Goal: Task Accomplishment & Management: Manage account settings

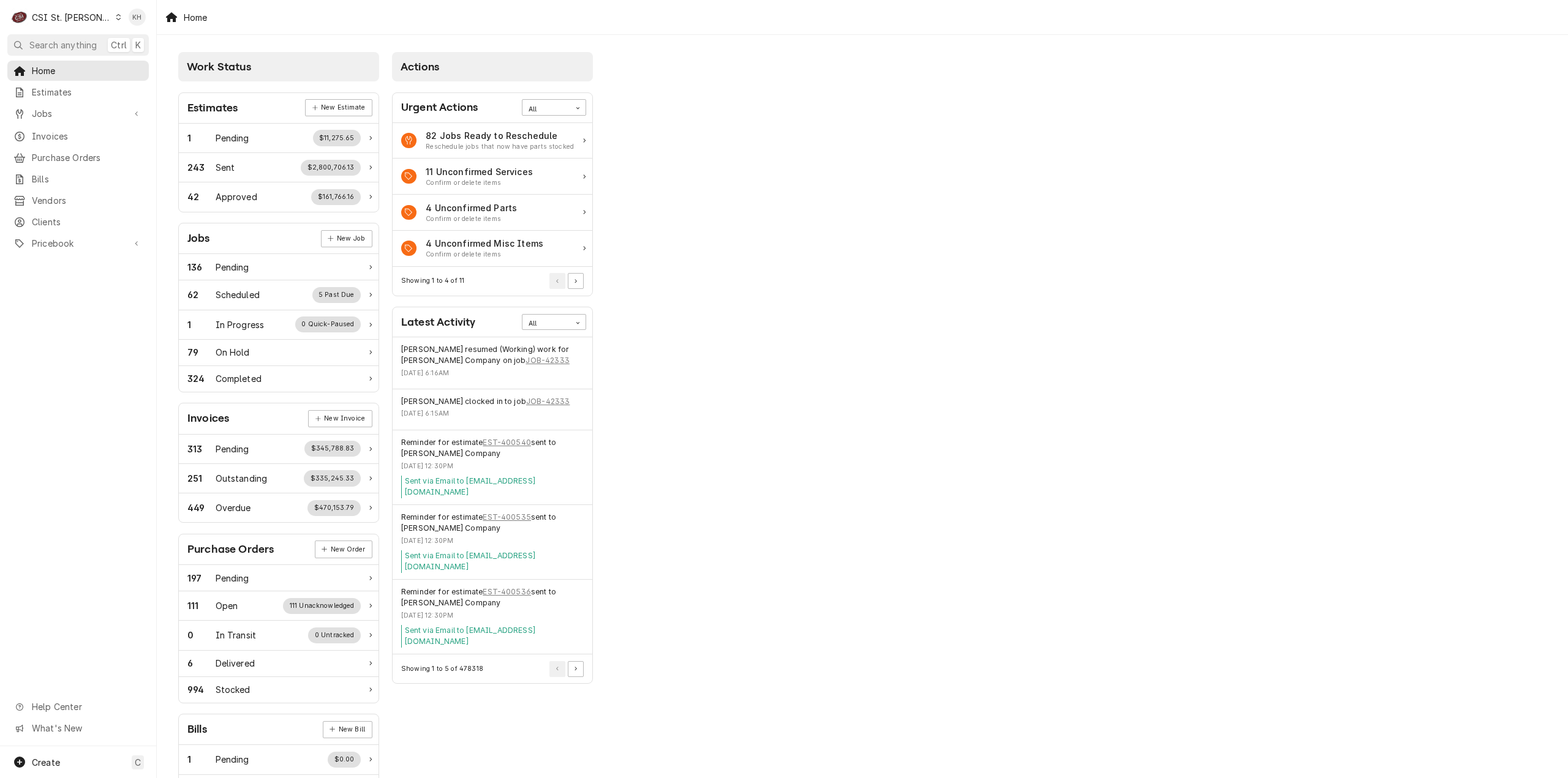
click at [73, 120] on link "Jobs" at bounding box center [78, 113] width 142 height 20
click at [65, 140] on link "Jobs" at bounding box center [78, 135] width 142 height 20
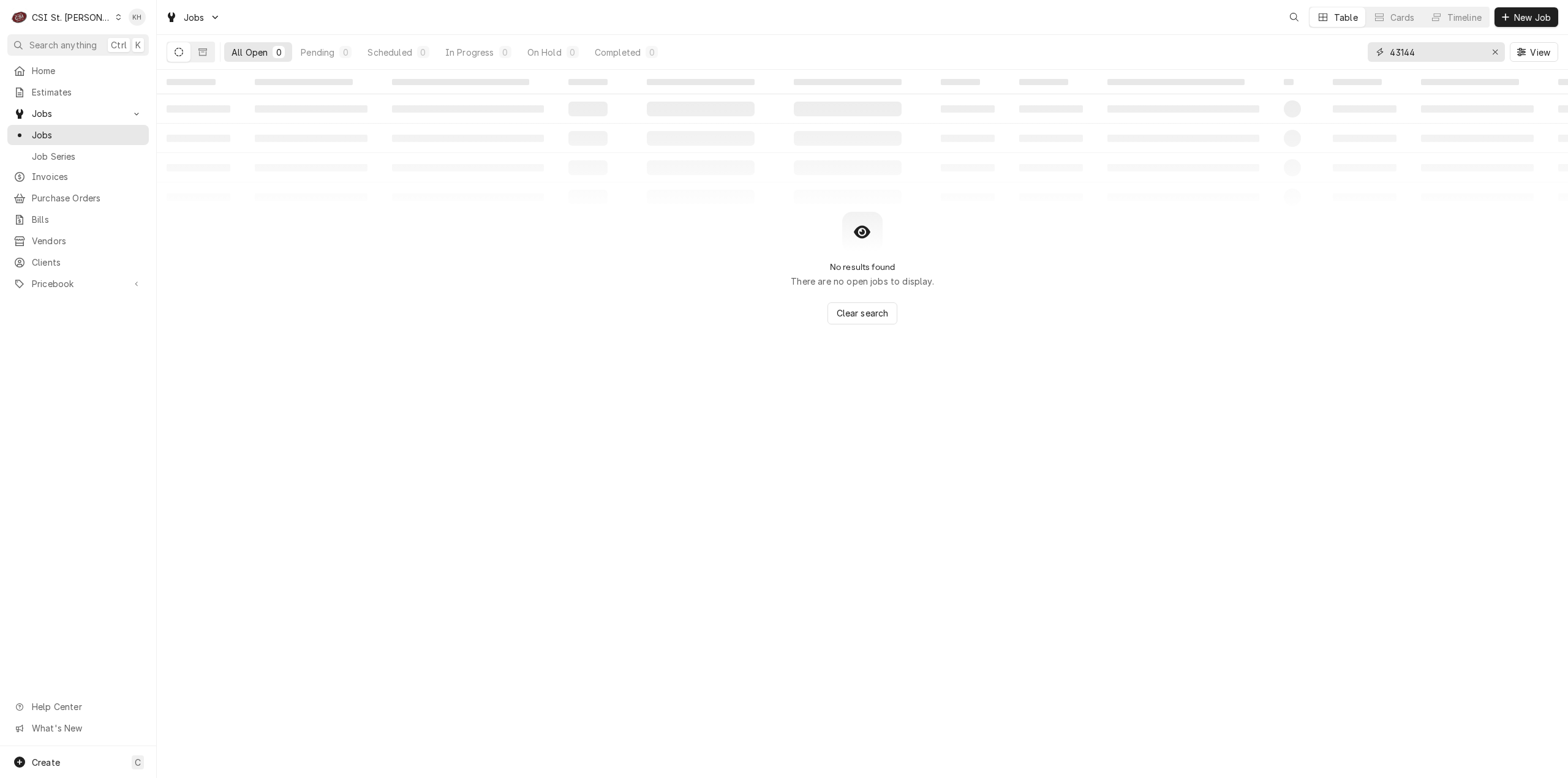
drag, startPoint x: 1443, startPoint y: 49, endPoint x: 1316, endPoint y: 58, distance: 127.3
click at [1316, 58] on div "All Open 0 Pending 0 Scheduled 0 In Progress 0 On Hold 0 Completed 0 43144 View" at bounding box center [862, 52] width 1392 height 35
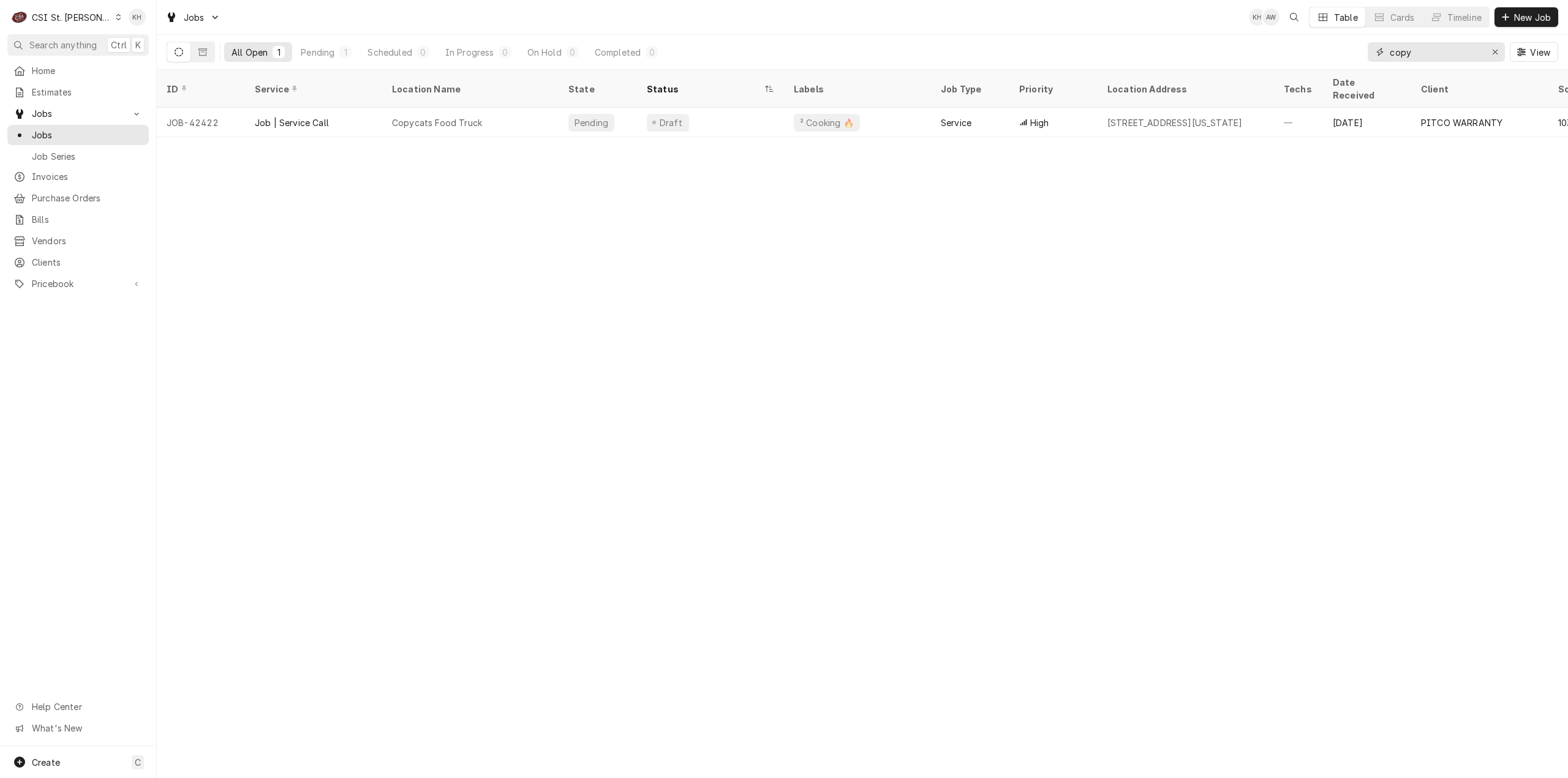
type input "copy"
drag, startPoint x: 68, startPoint y: 15, endPoint x: 84, endPoint y: 59, distance: 46.8
click at [68, 16] on div "CSI St. [PERSON_NAME]" at bounding box center [71, 17] width 80 height 13
click at [120, 19] on div "CSI Kansas City" at bounding box center [188, 24] width 162 height 13
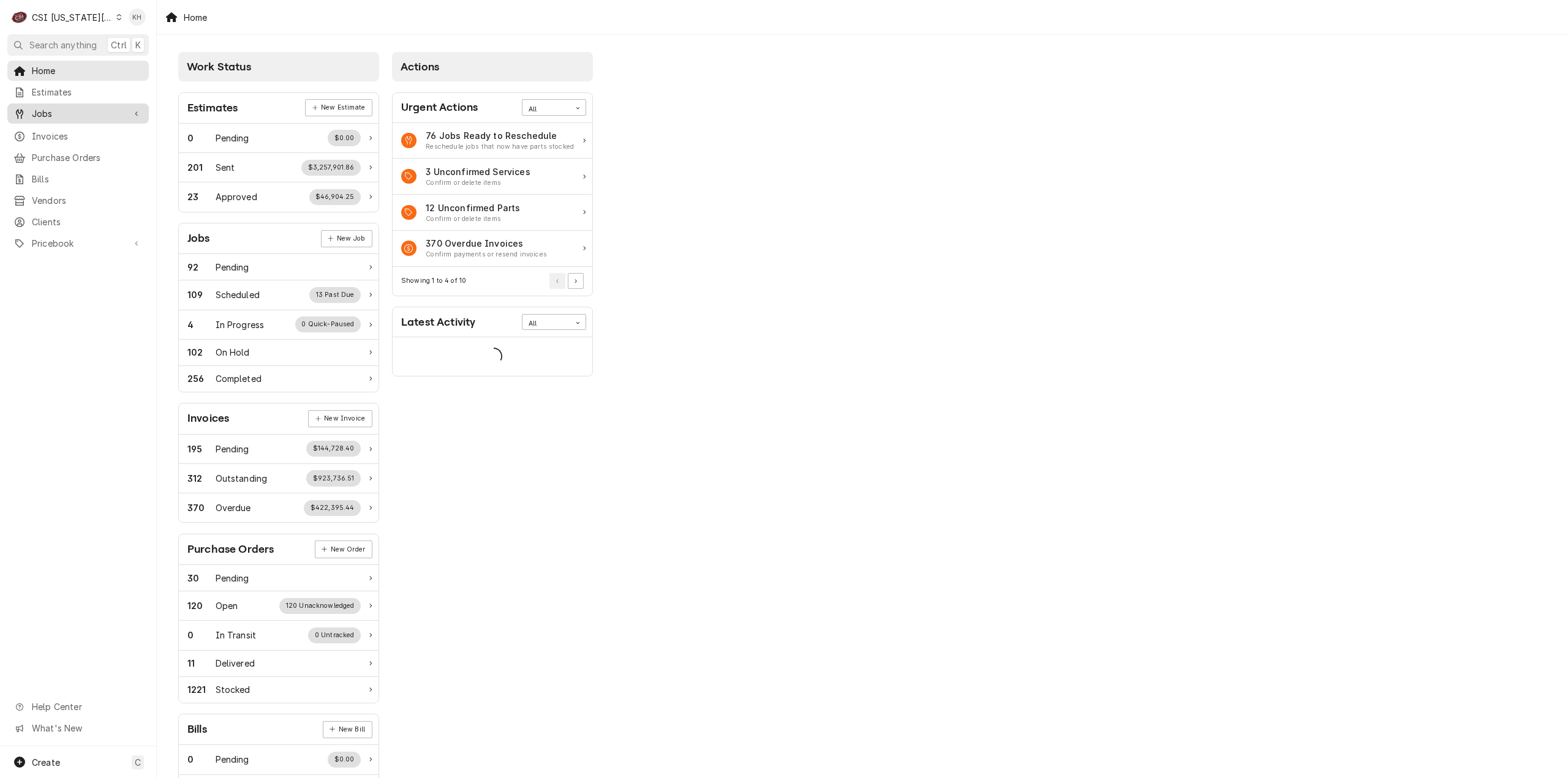
click at [97, 115] on div "Jobs" at bounding box center [78, 113] width 137 height 15
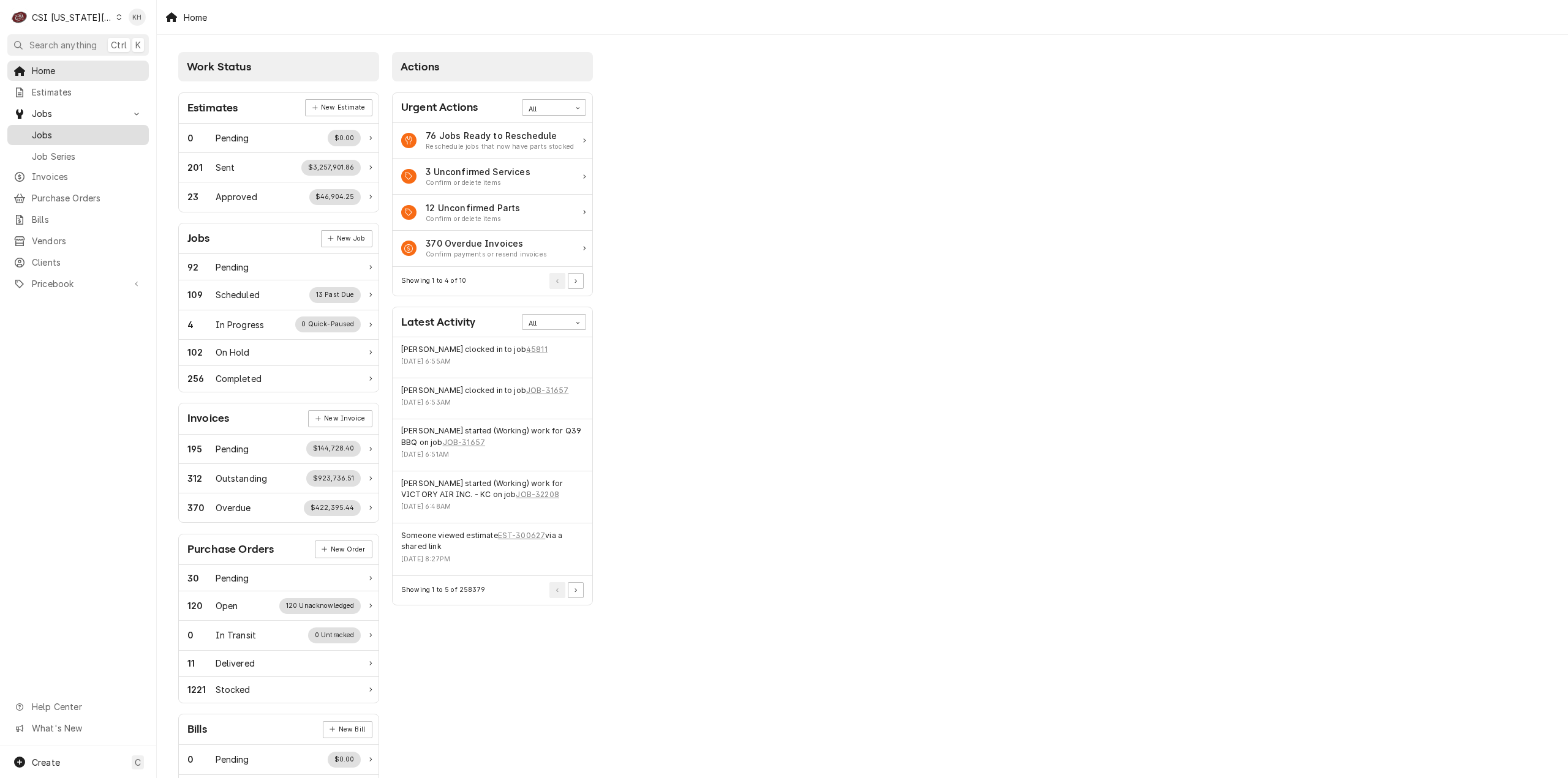
click at [73, 137] on span "Jobs" at bounding box center [87, 135] width 111 height 13
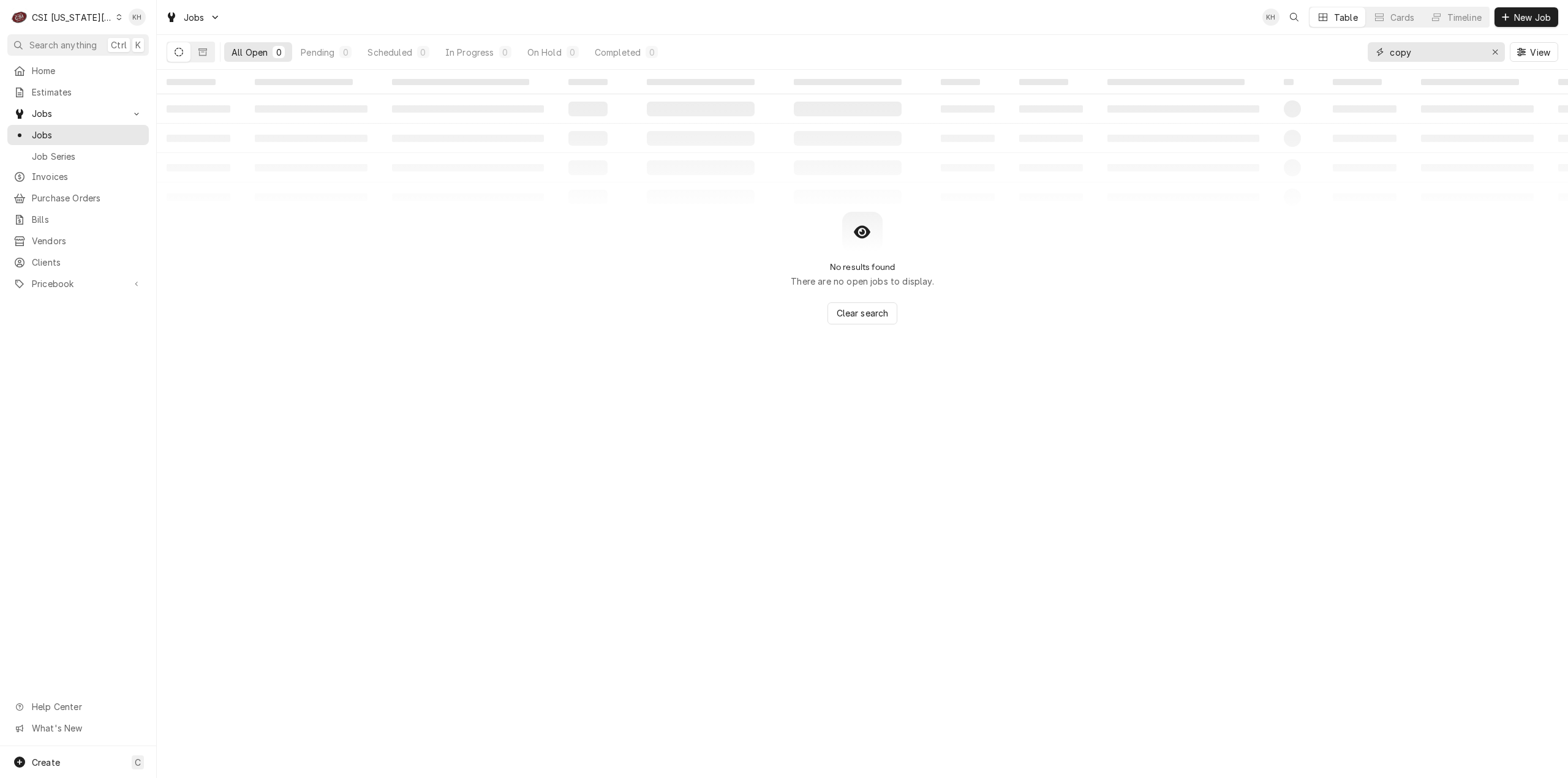
drag, startPoint x: 1413, startPoint y: 50, endPoint x: 1307, endPoint y: 64, distance: 106.9
click at [1307, 64] on div "All Open 0 Pending 0 Scheduled 0 In Progress 0 On Hold 0 Completed 0 copy View" at bounding box center [862, 52] width 1392 height 35
type input "5"
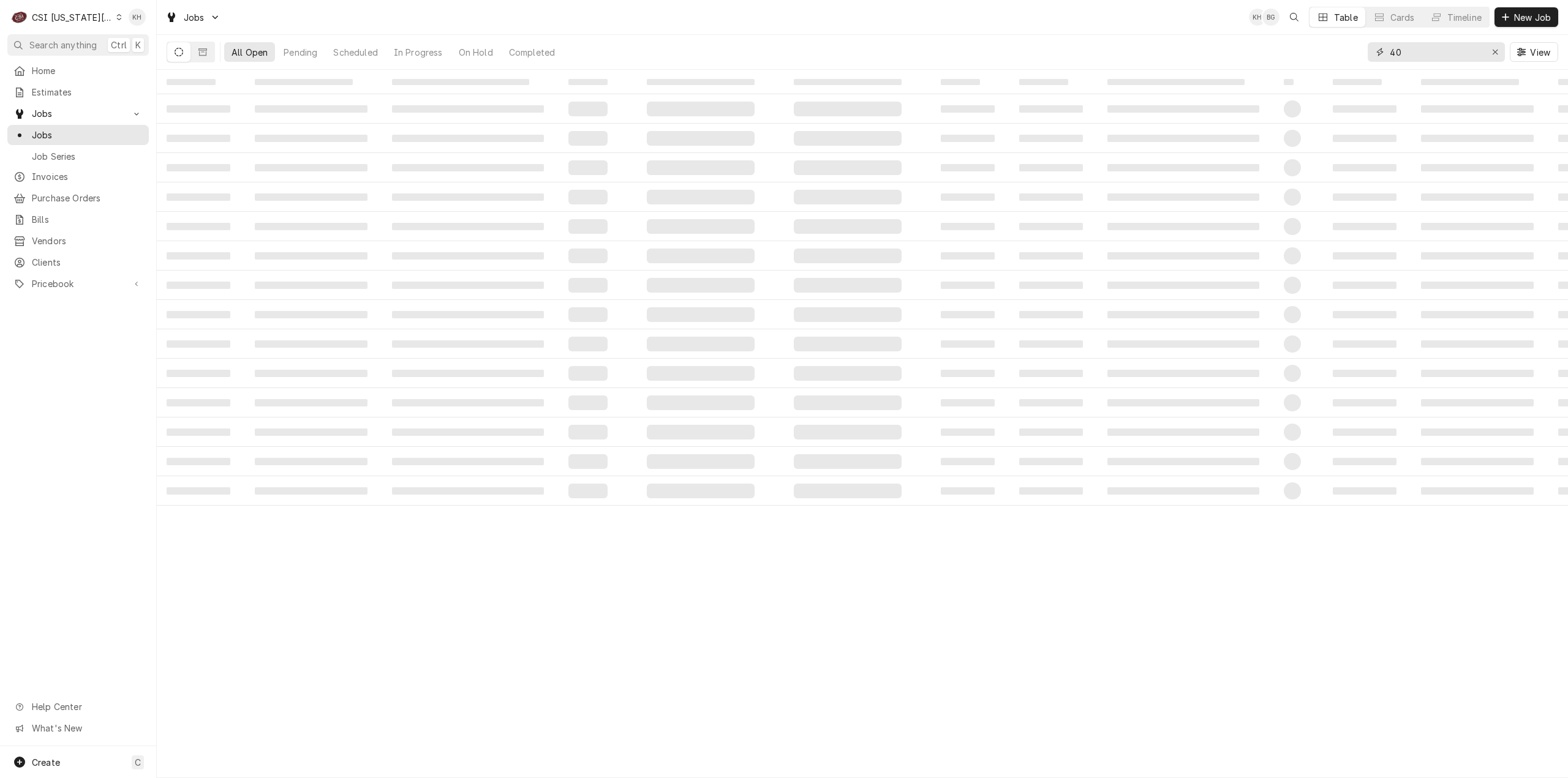
type input "4"
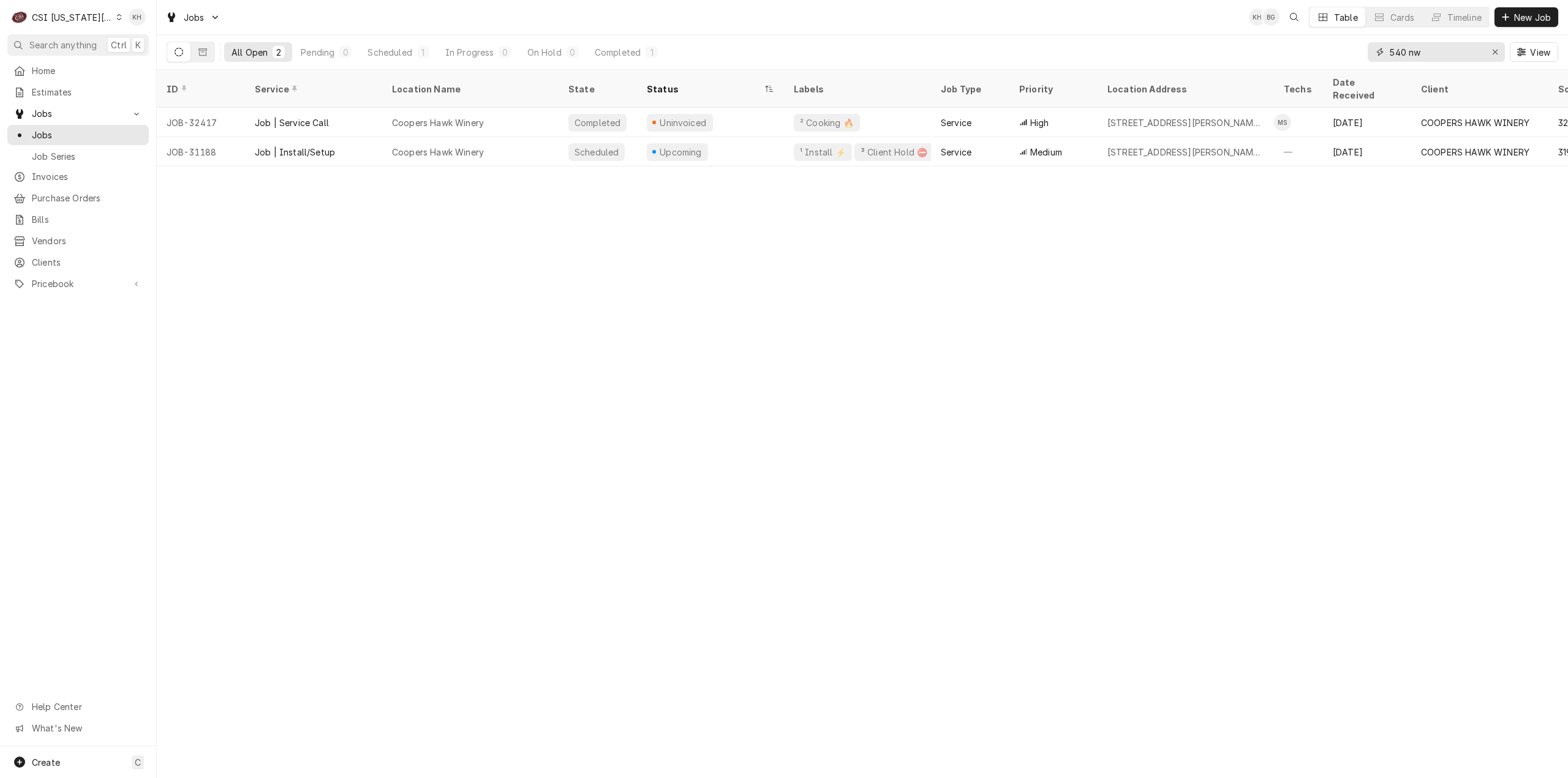
type input "540 nw"
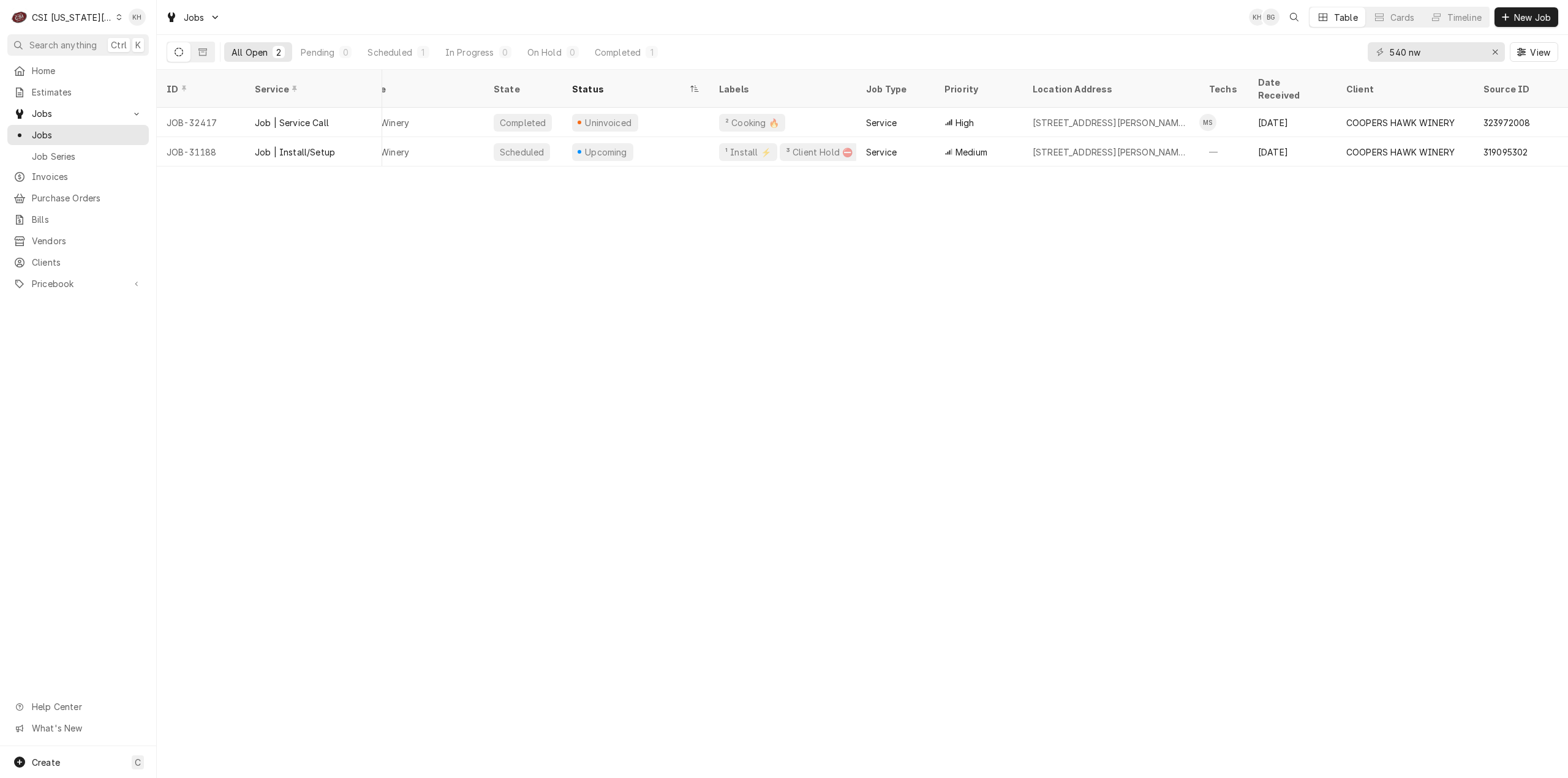
scroll to position [0, 75]
click at [98, 17] on div "CSI Kansas City" at bounding box center [72, 17] width 81 height 13
click at [129, 57] on div "CSI St. [PERSON_NAME]" at bounding box center [210, 66] width 191 height 20
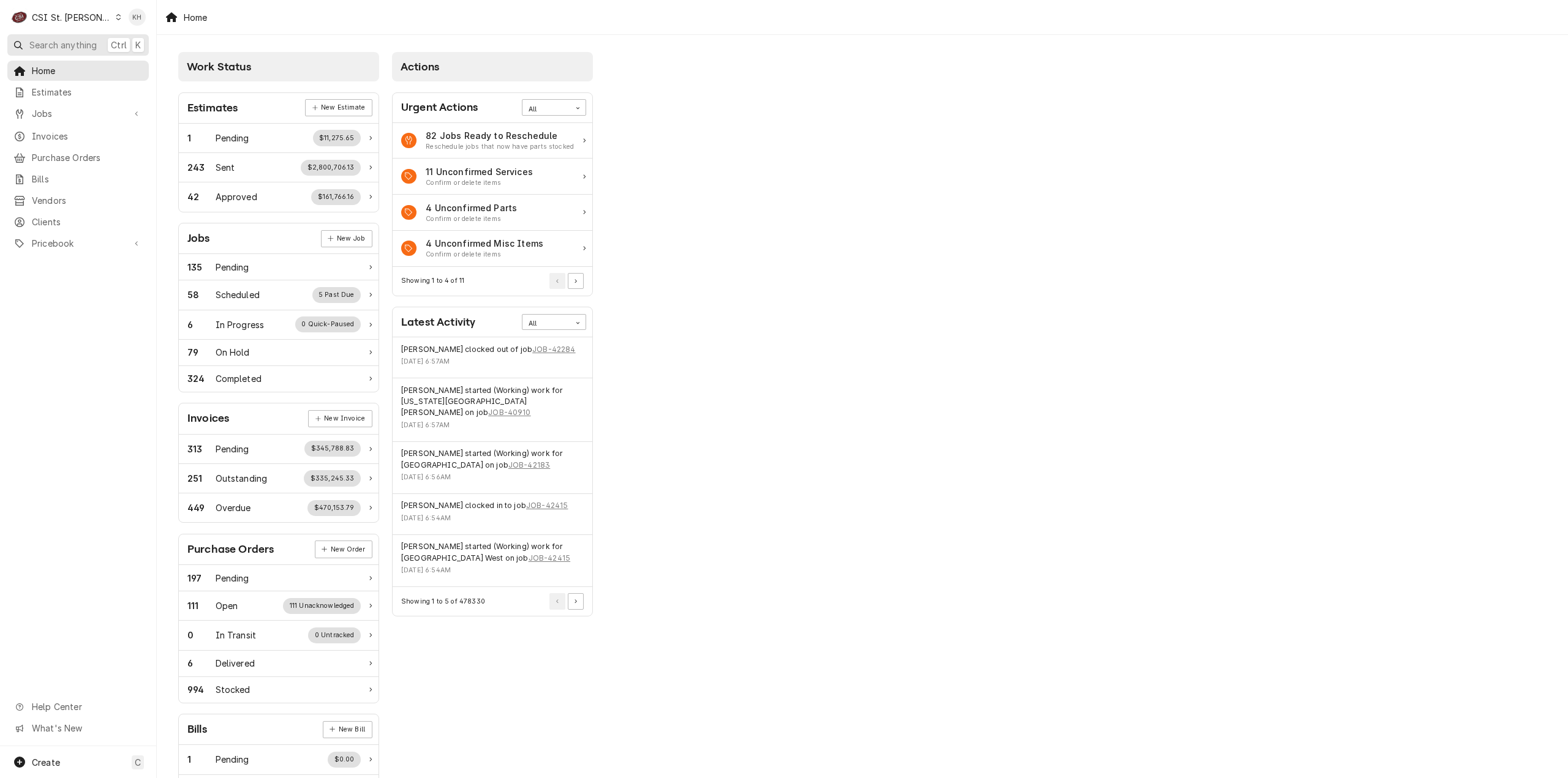
click at [38, 47] on span "Search anything" at bounding box center [63, 45] width 67 height 13
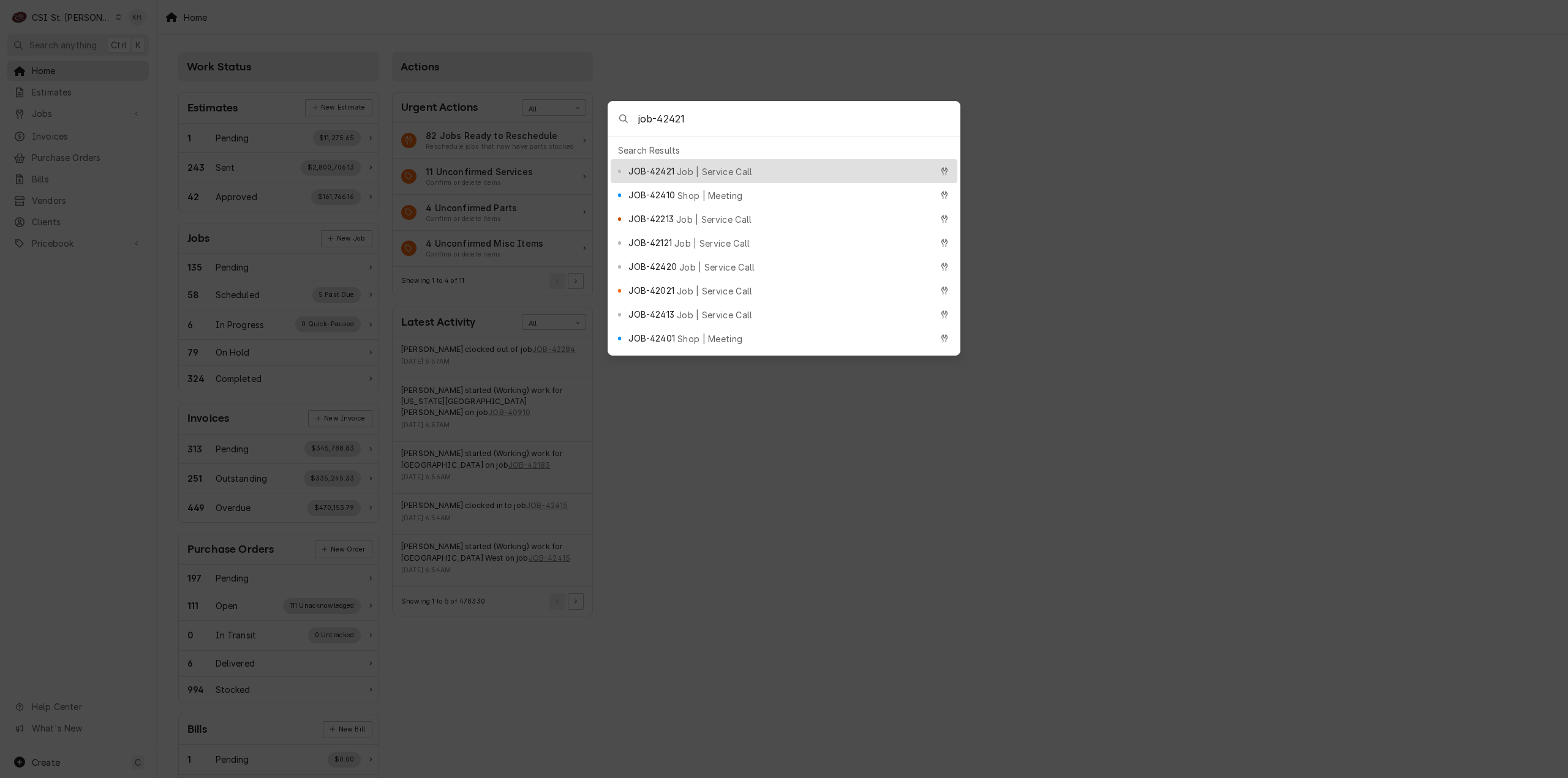
type input "job-42421"
click at [723, 169] on span "Job | Service Call" at bounding box center [715, 171] width 76 height 13
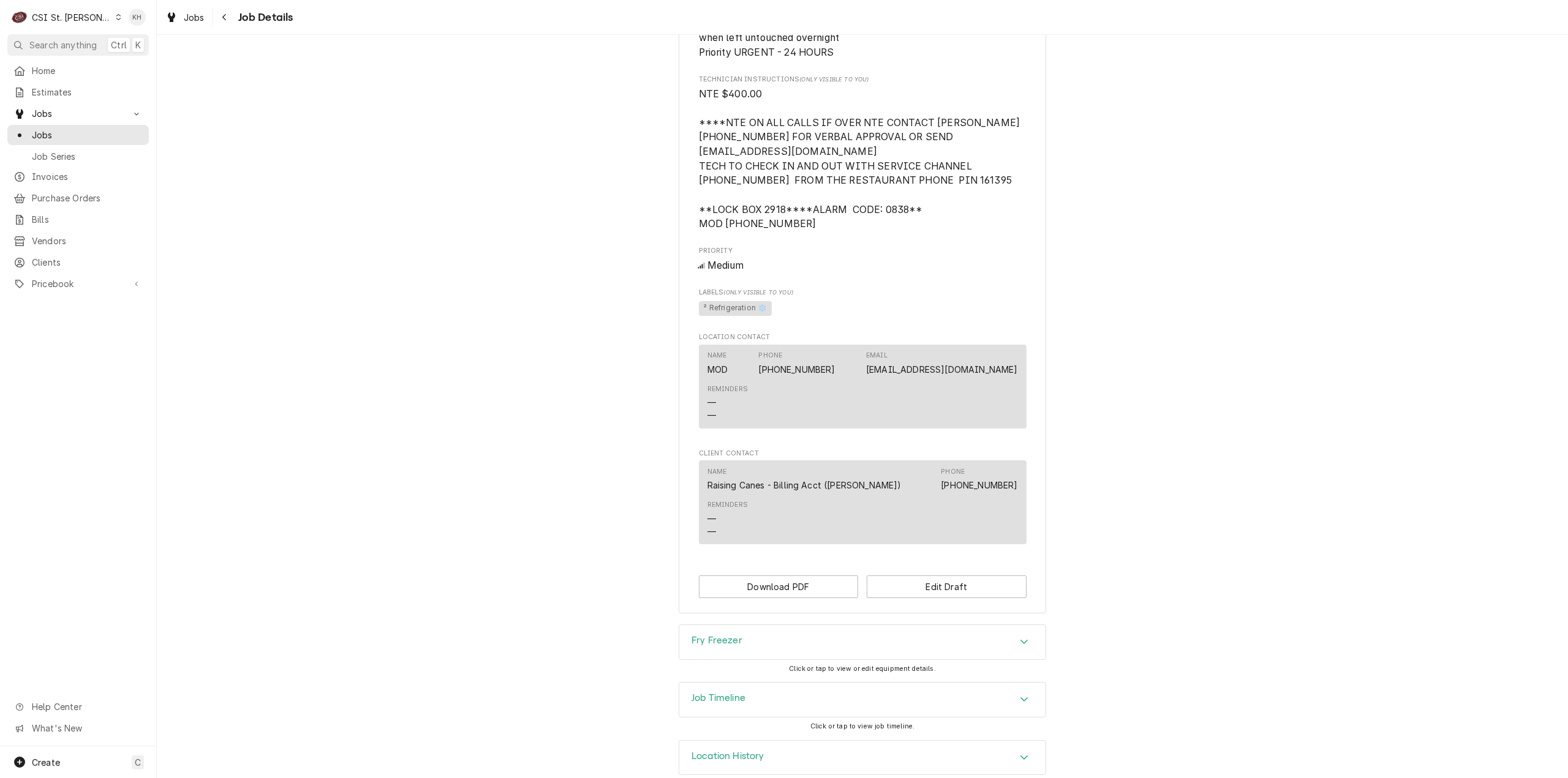
scroll to position [808, 0]
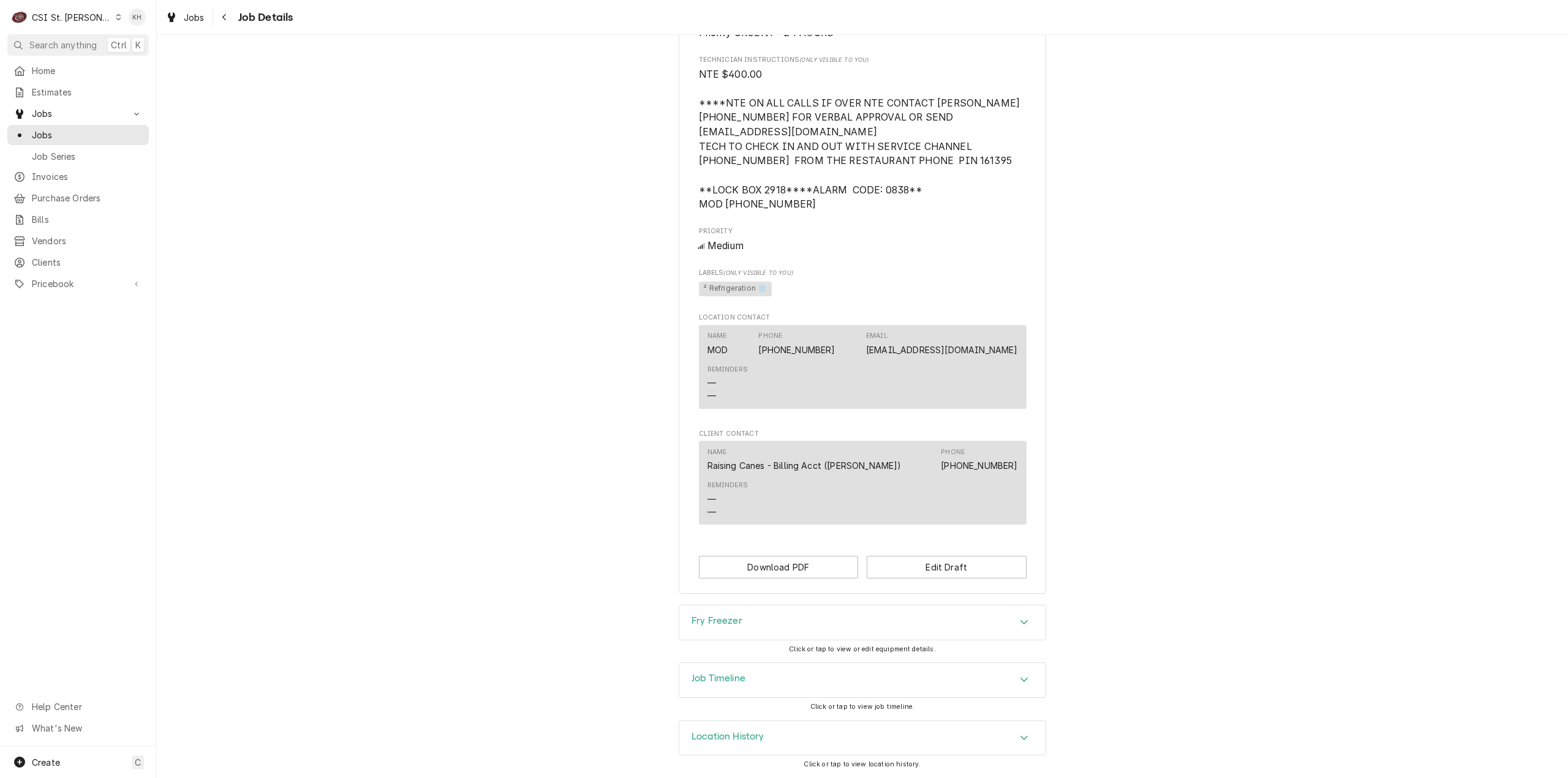
click at [713, 685] on div "Job Timeline" at bounding box center [718, 680] width 54 height 15
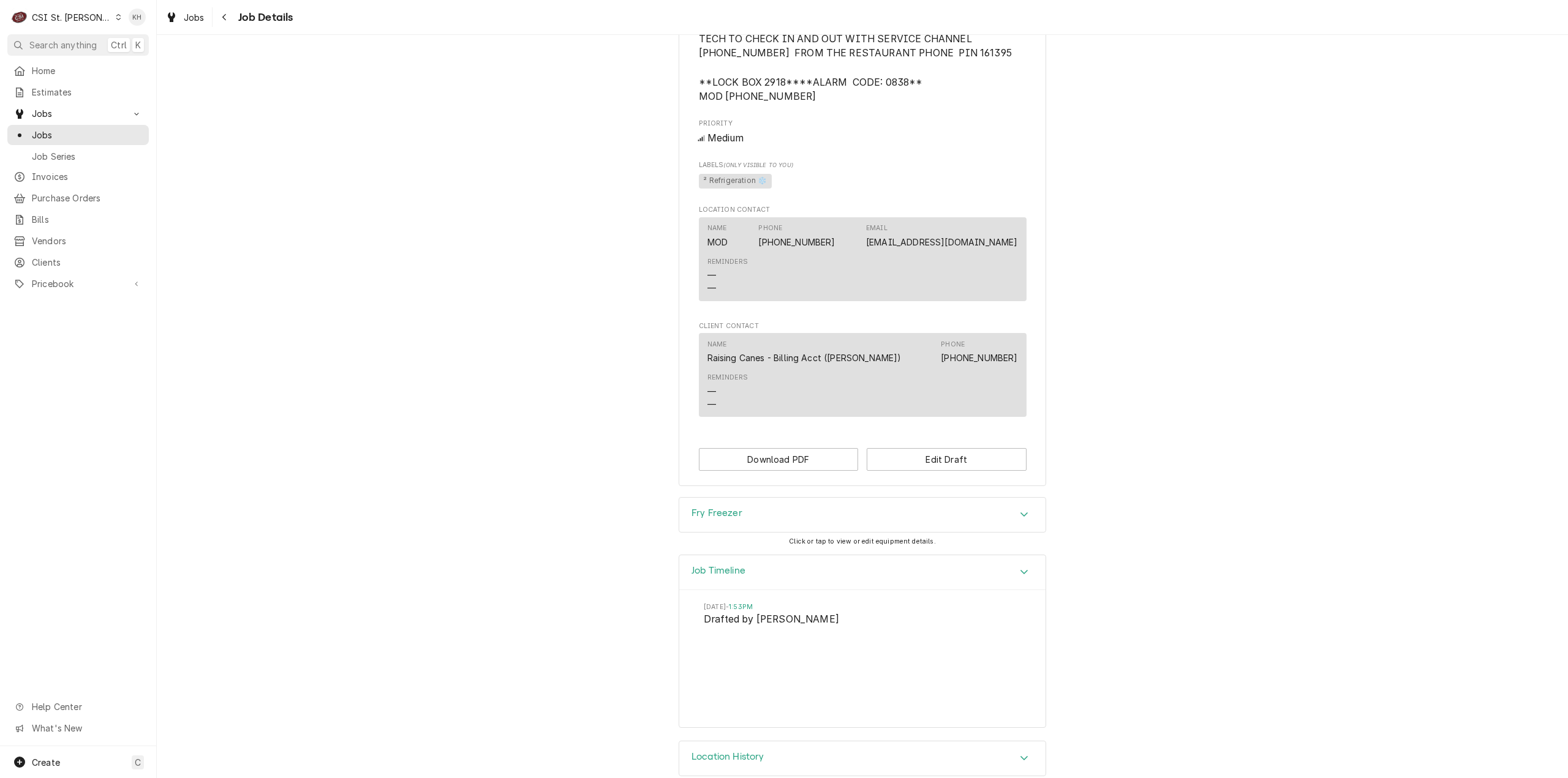
scroll to position [936, 0]
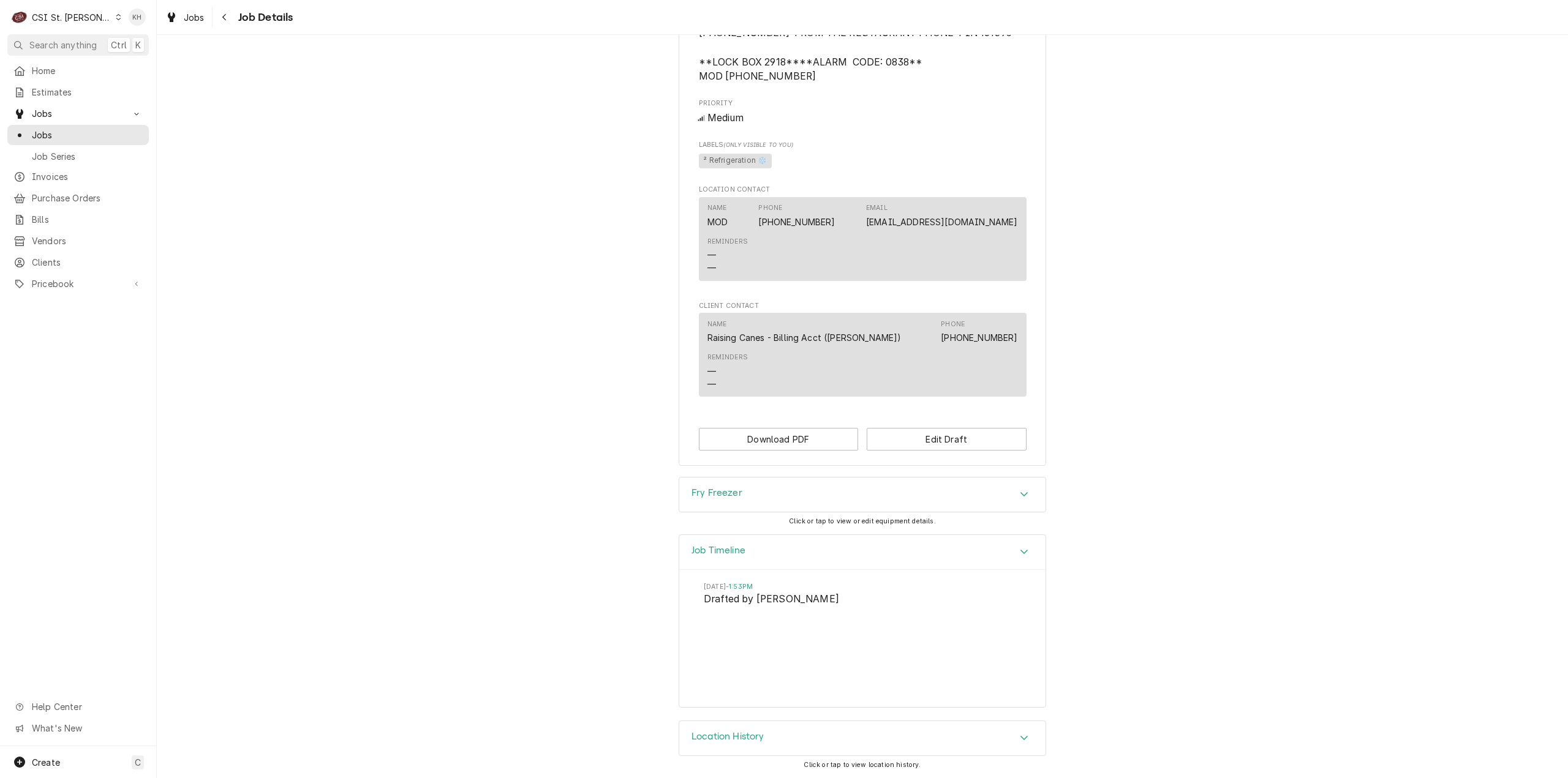
drag, startPoint x: 59, startPoint y: 43, endPoint x: 565, endPoint y: 118, distance: 511.5
click at [64, 45] on span "Search anything" at bounding box center [63, 45] width 67 height 13
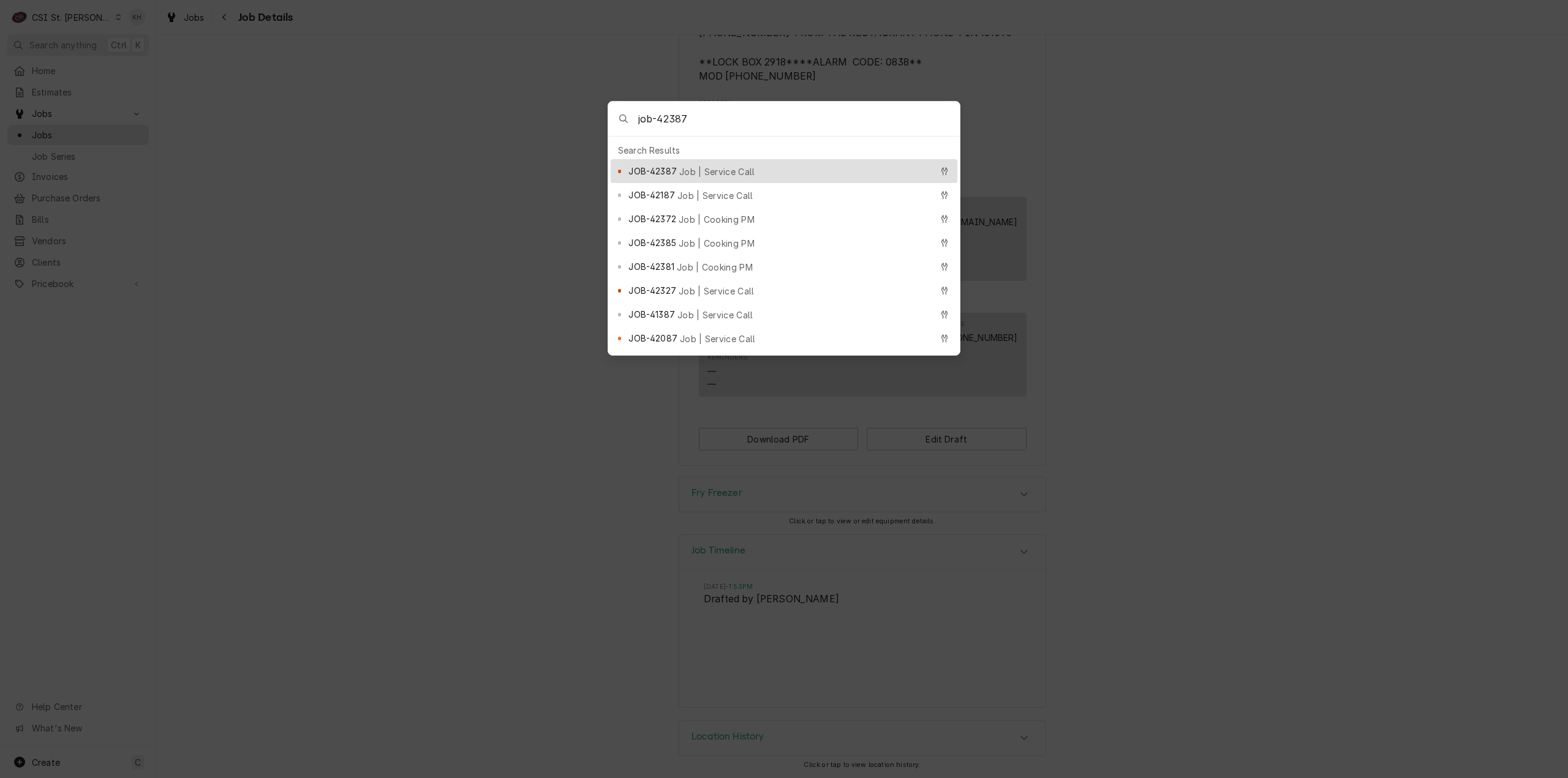
type input "job-42387"
click at [809, 175] on div "JOB-42387 Job | Service Call" at bounding box center [783, 171] width 346 height 24
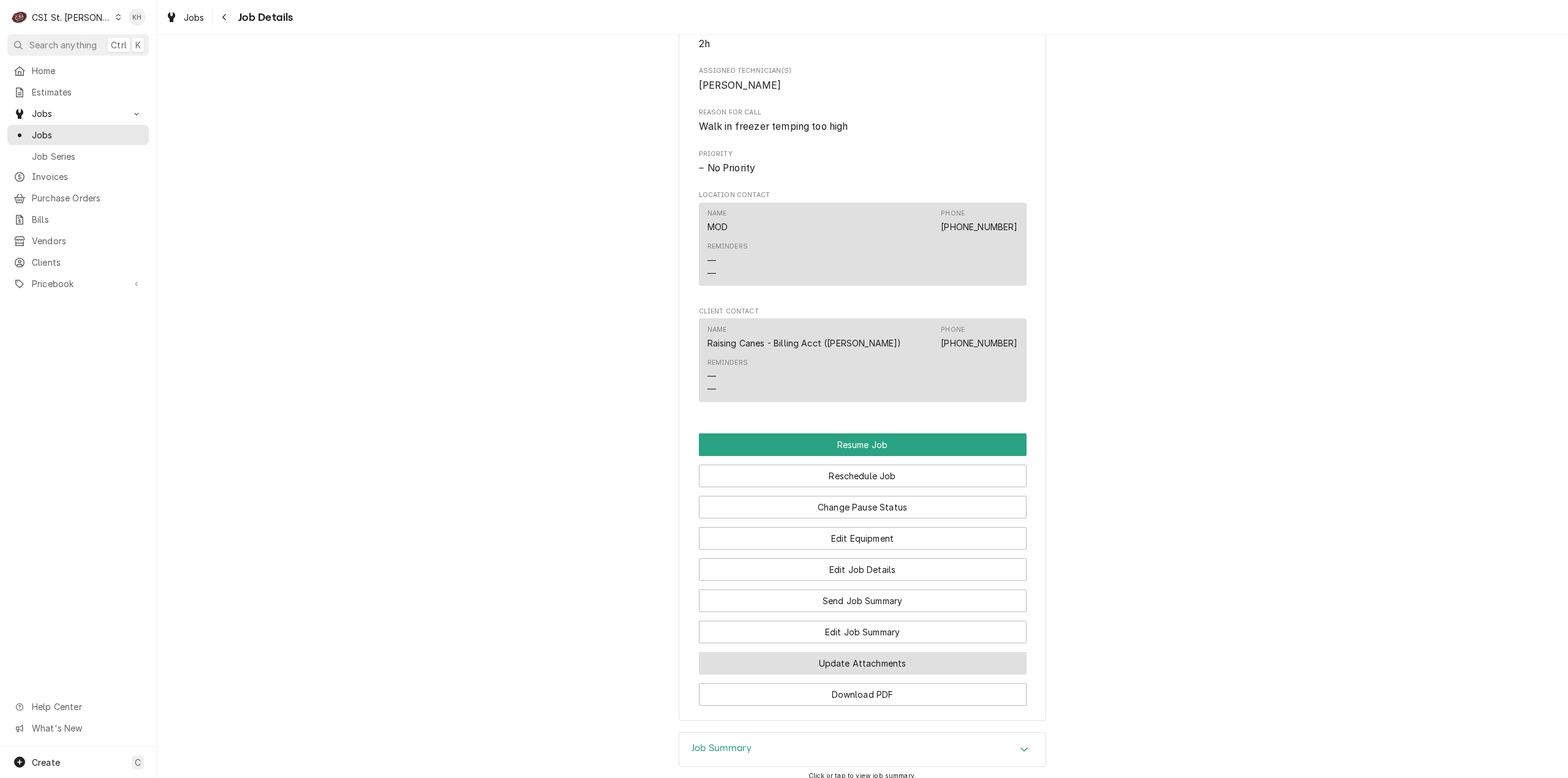
scroll to position [1363, 0]
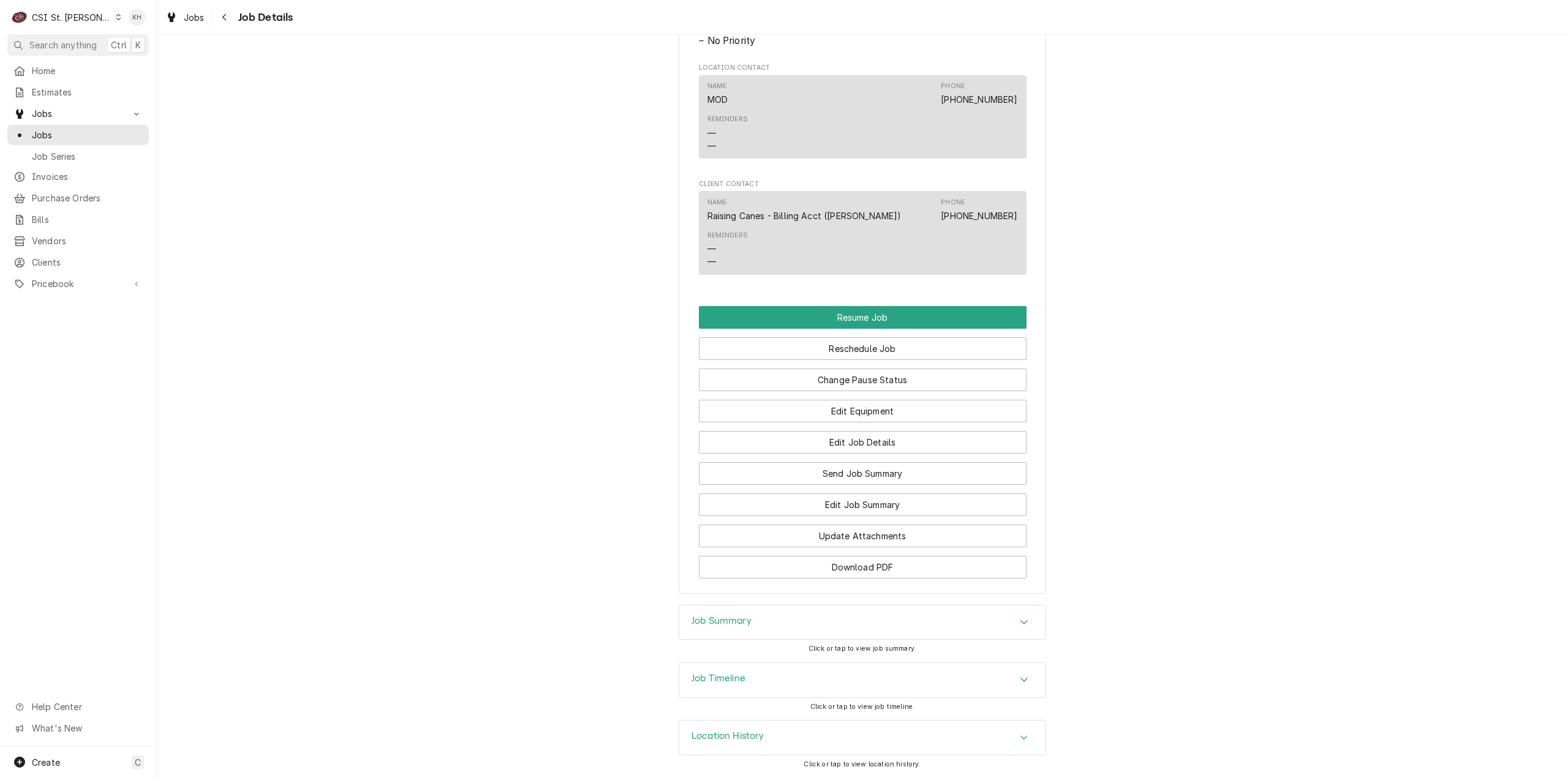
click at [758, 682] on div "Job Timeline" at bounding box center [862, 680] width 366 height 35
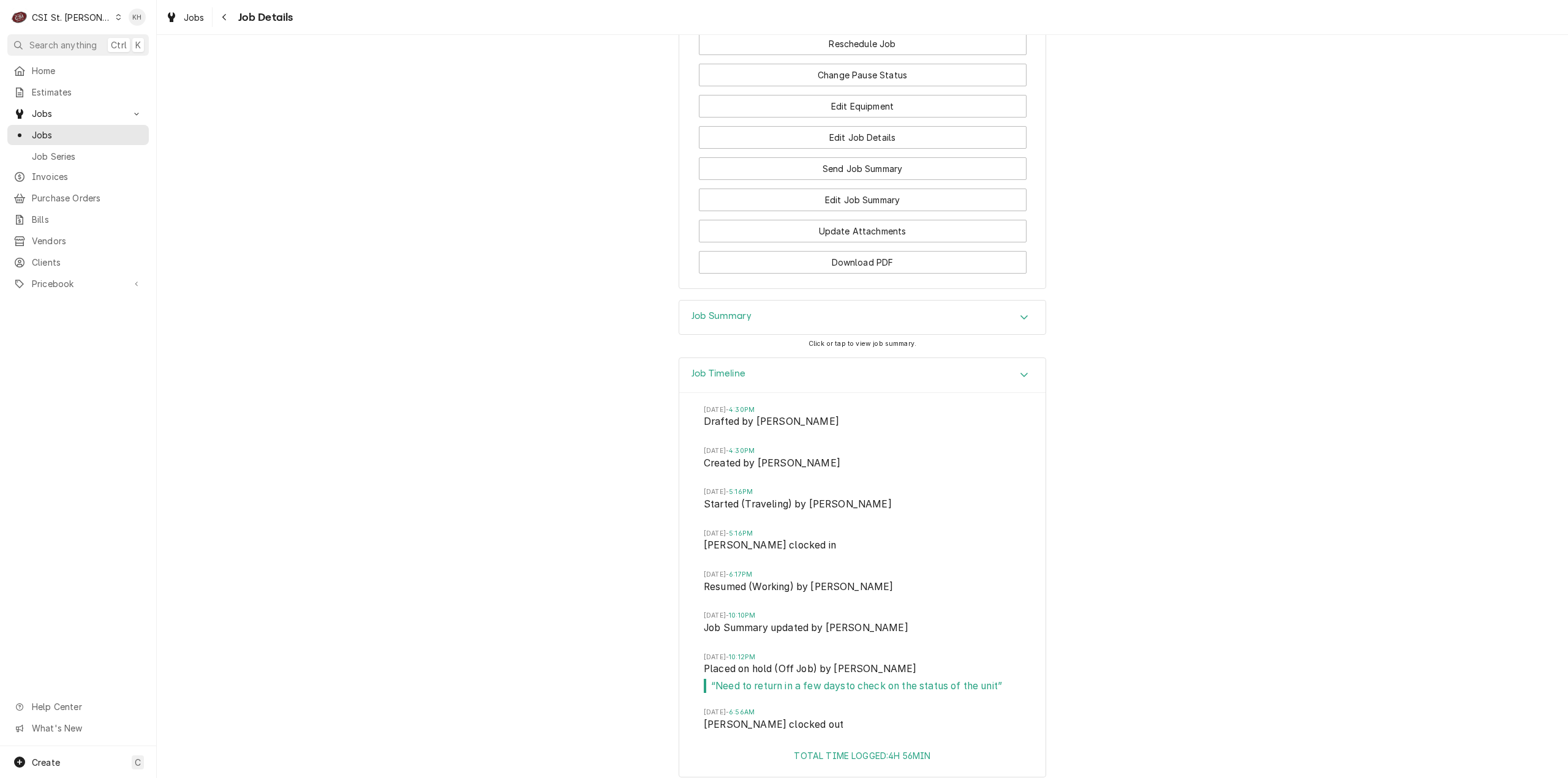
scroll to position [1737, 0]
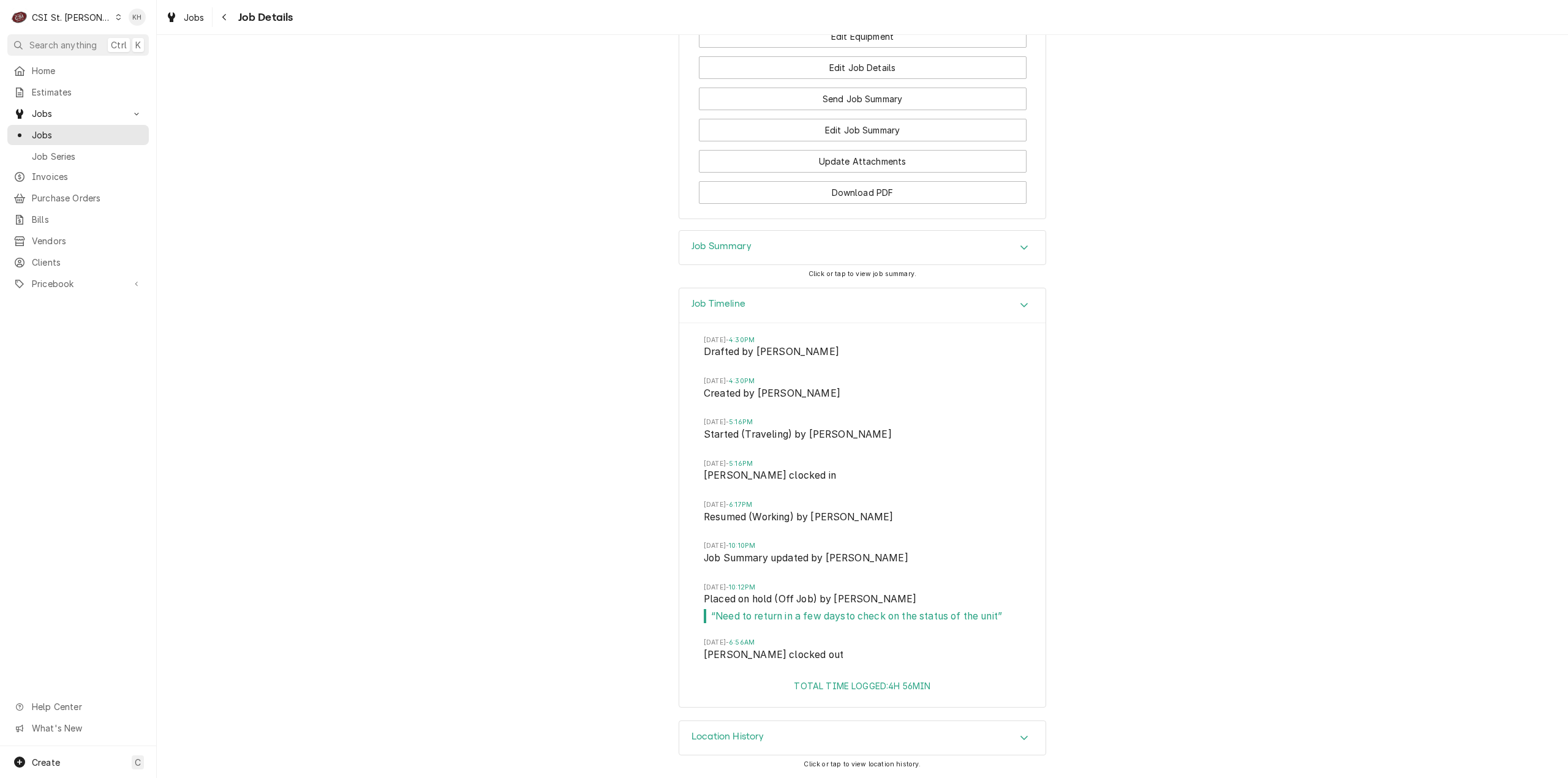
click at [741, 244] on h3 "Job Summary" at bounding box center [721, 246] width 60 height 12
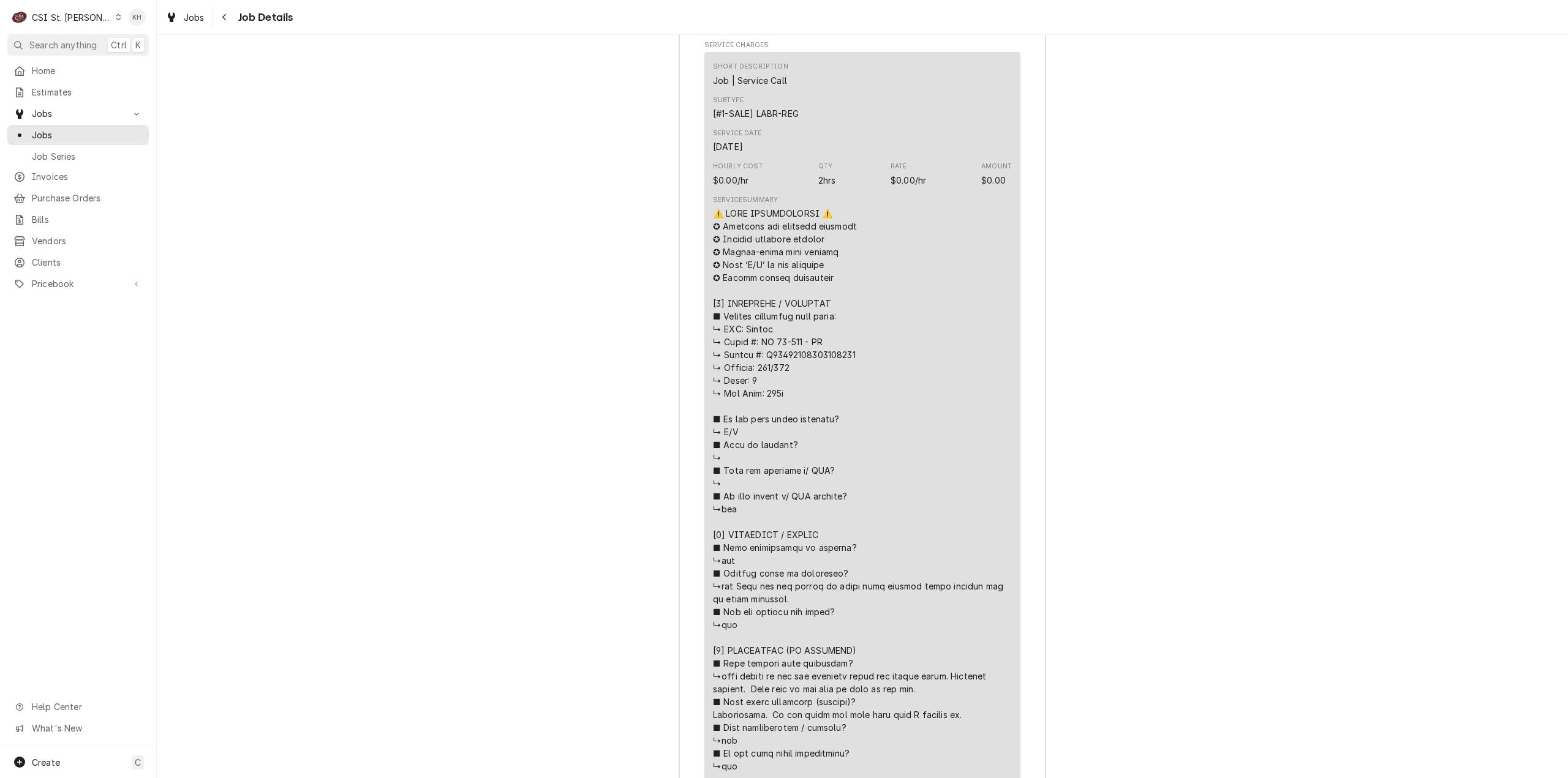
scroll to position [2594, 0]
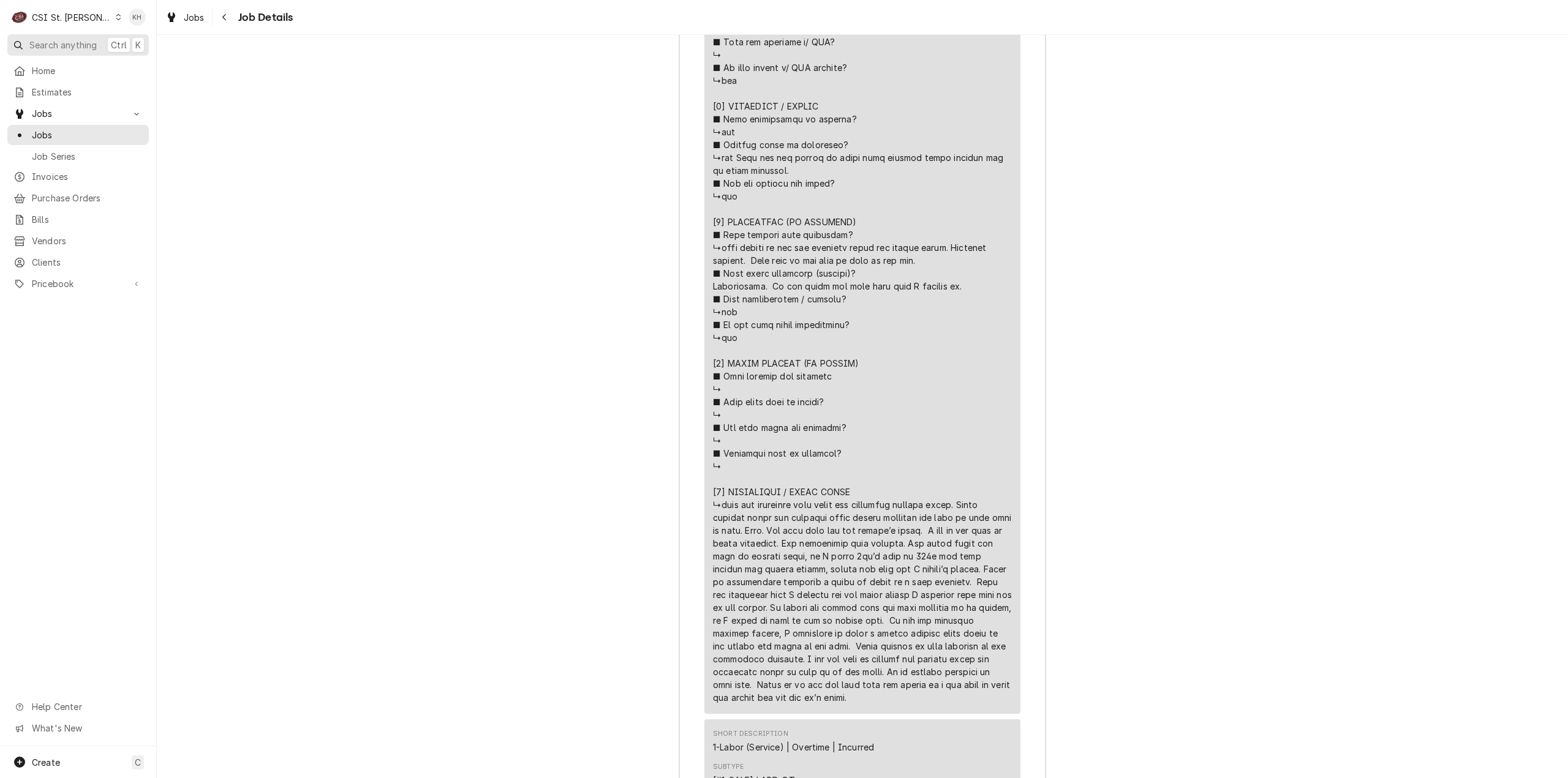
click at [44, 36] on button "Search anything Ctrl K" at bounding box center [78, 45] width 142 height 21
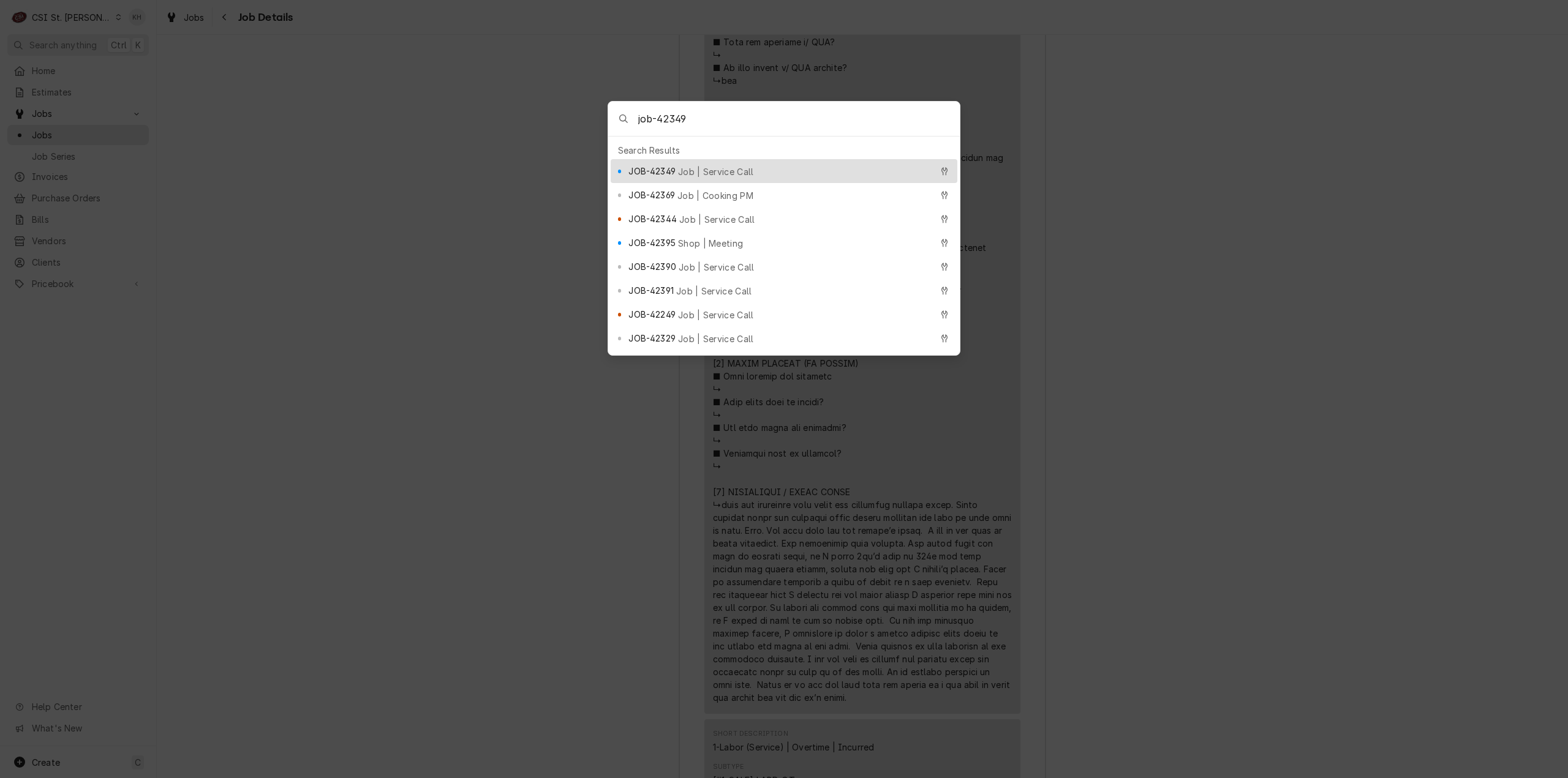
type input "job-42349"
click at [739, 167] on div "JOB-42349 Job | Service Call" at bounding box center [780, 171] width 303 height 14
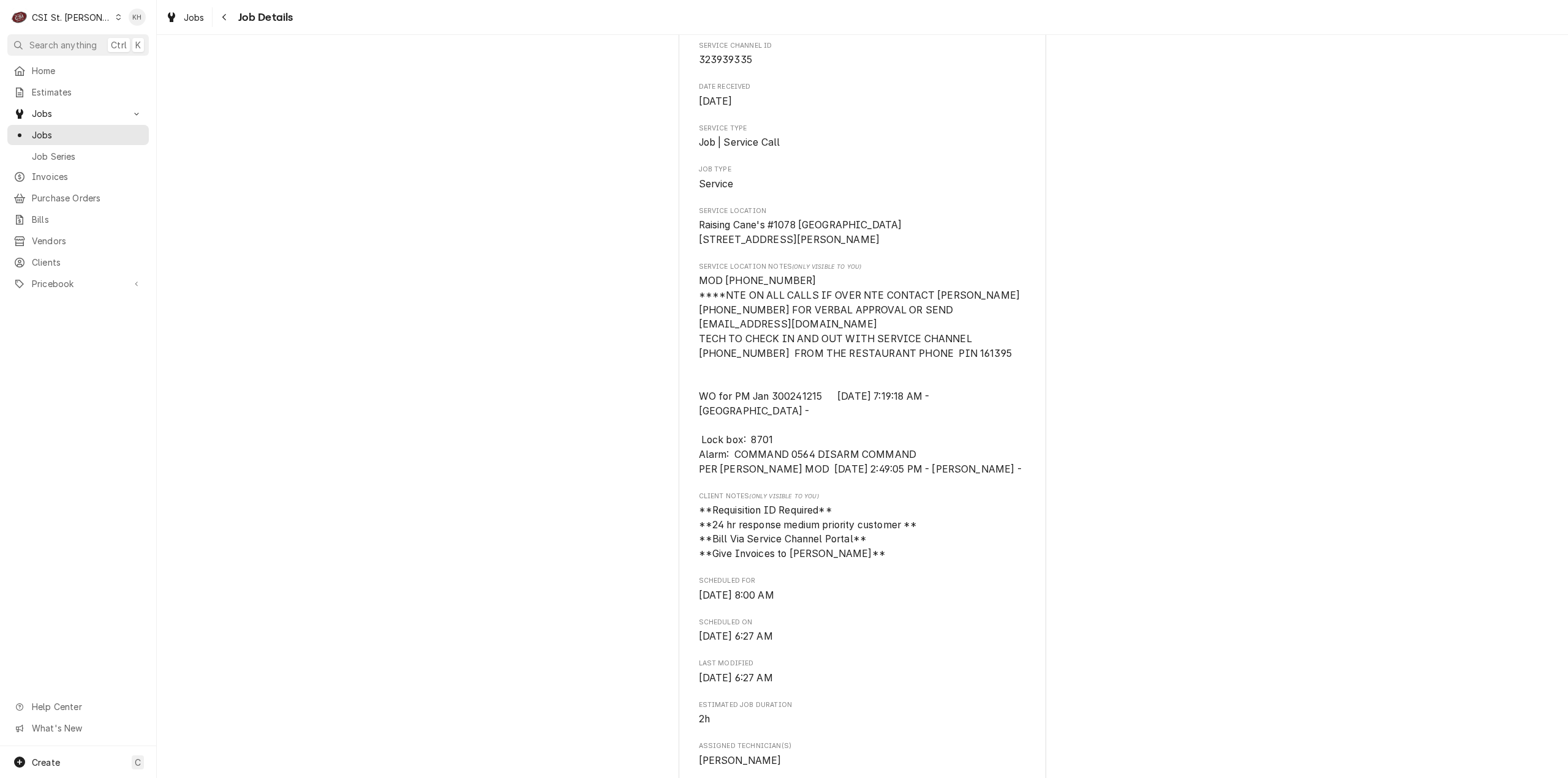
scroll to position [184, 0]
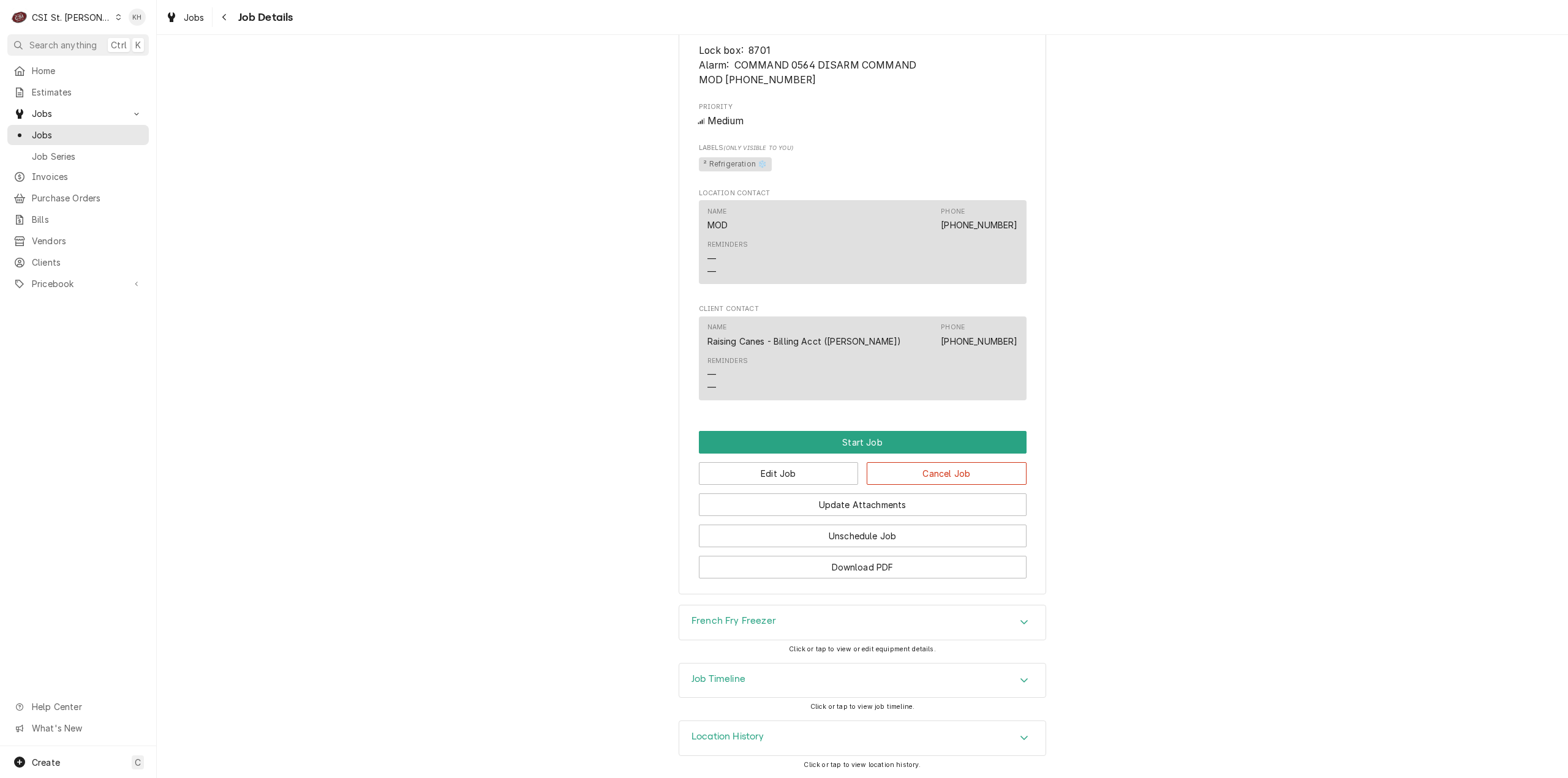
click at [749, 673] on div "Job Timeline" at bounding box center [862, 681] width 366 height 35
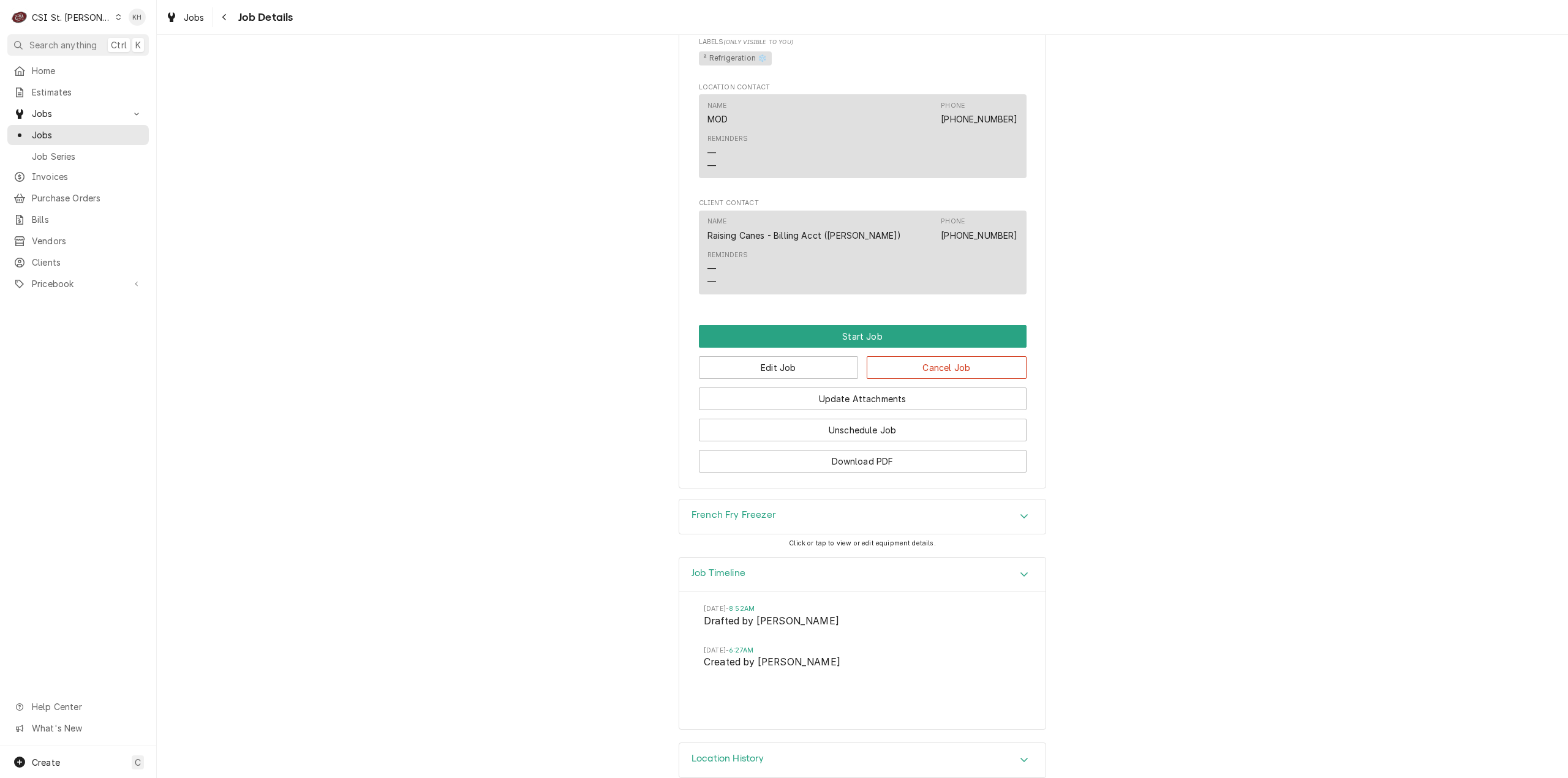
scroll to position [1260, 0]
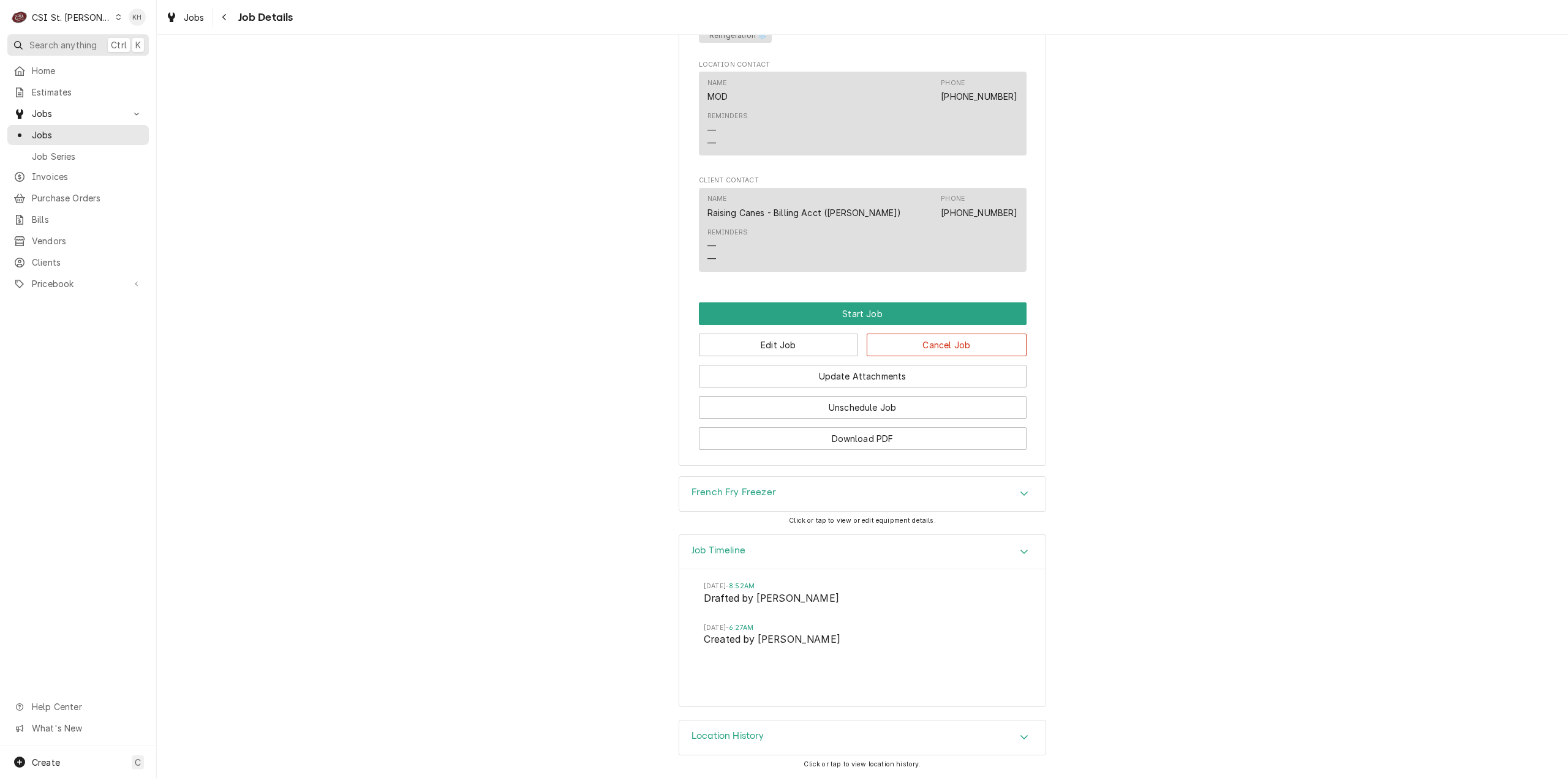
click at [75, 46] on span "Search anything" at bounding box center [63, 45] width 67 height 13
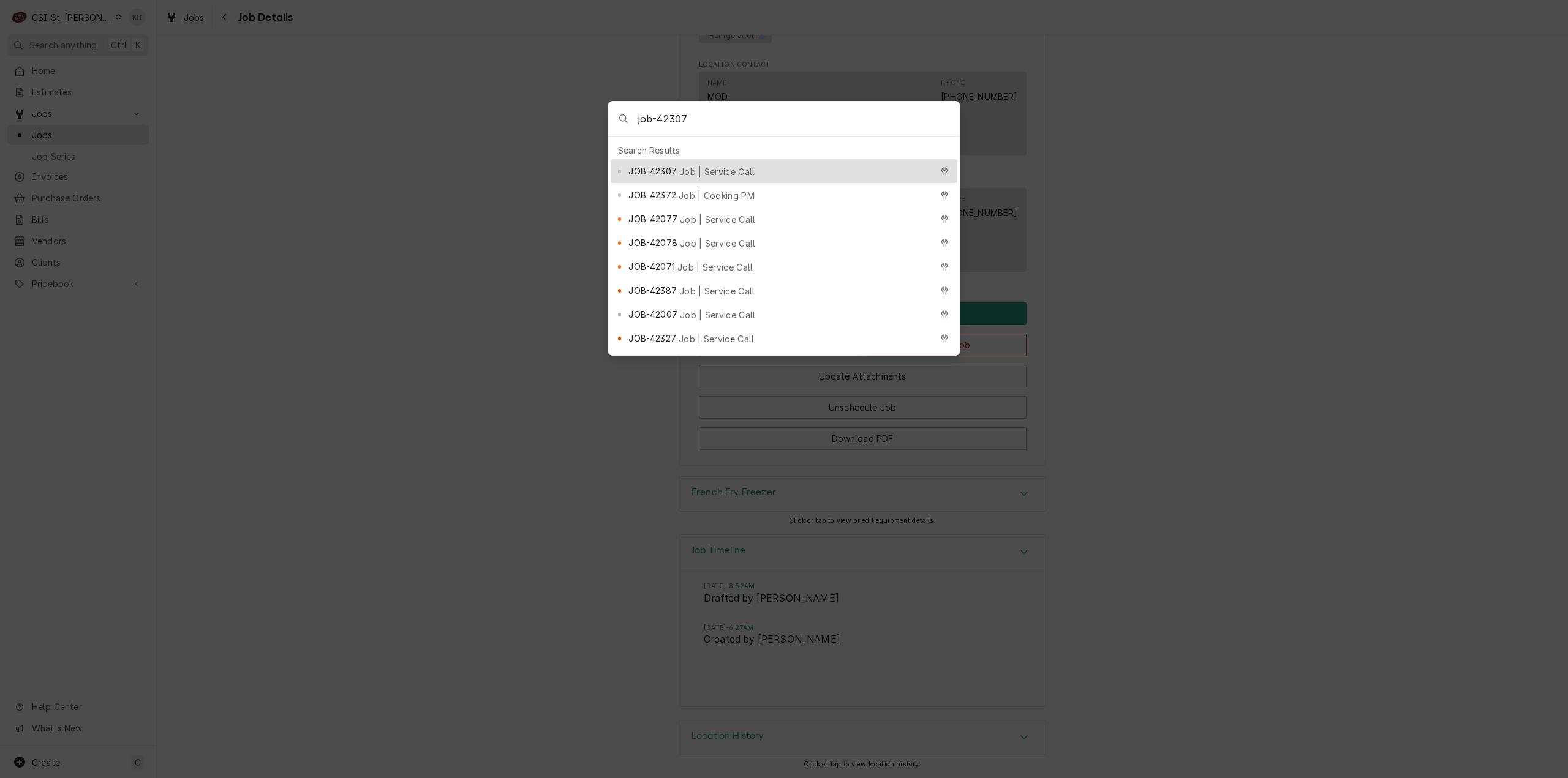
type input "job-42307"
click at [721, 165] on span "Job | Service Call" at bounding box center [717, 171] width 76 height 13
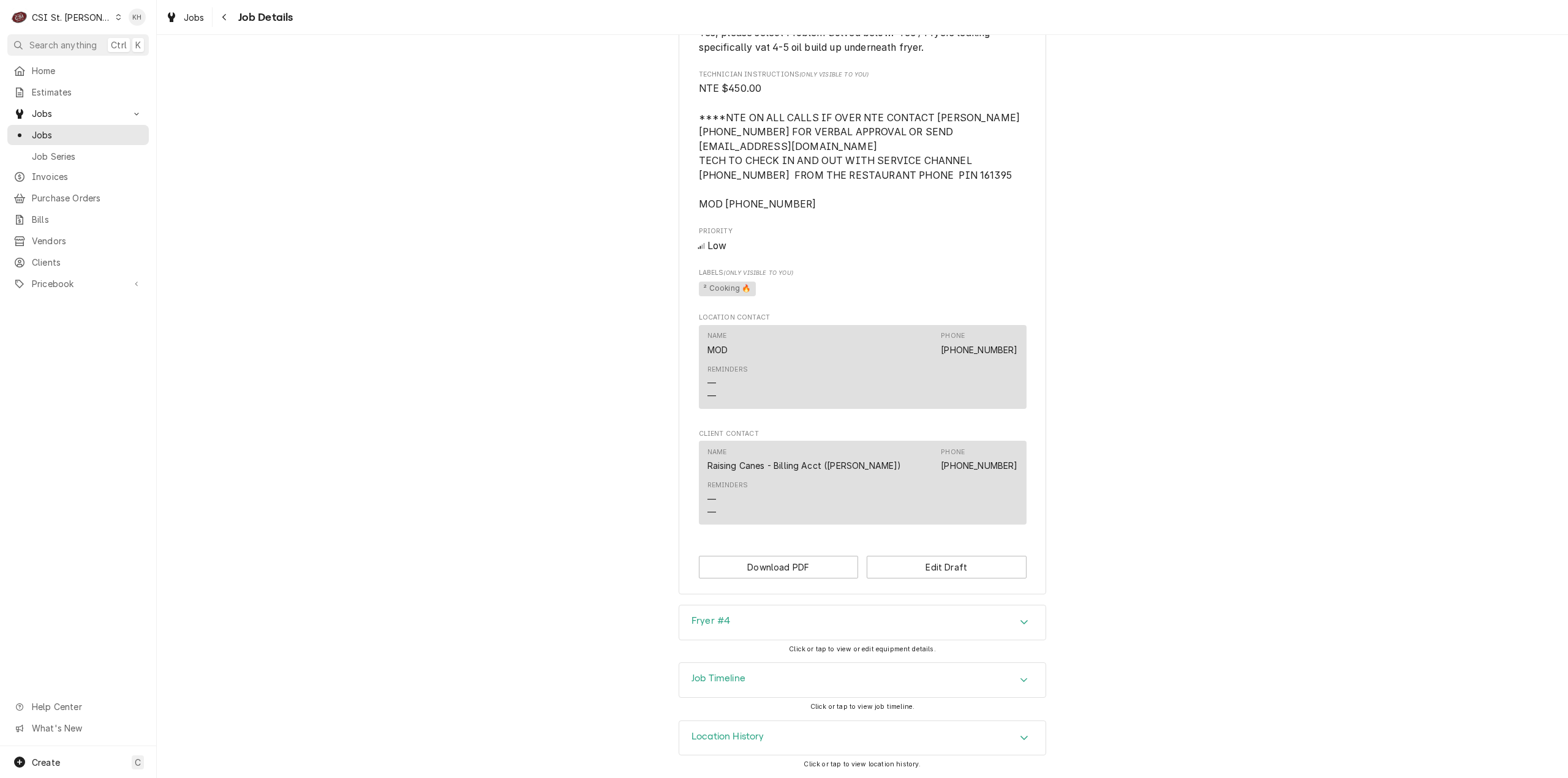
click at [790, 680] on div "Job Timeline" at bounding box center [862, 680] width 366 height 35
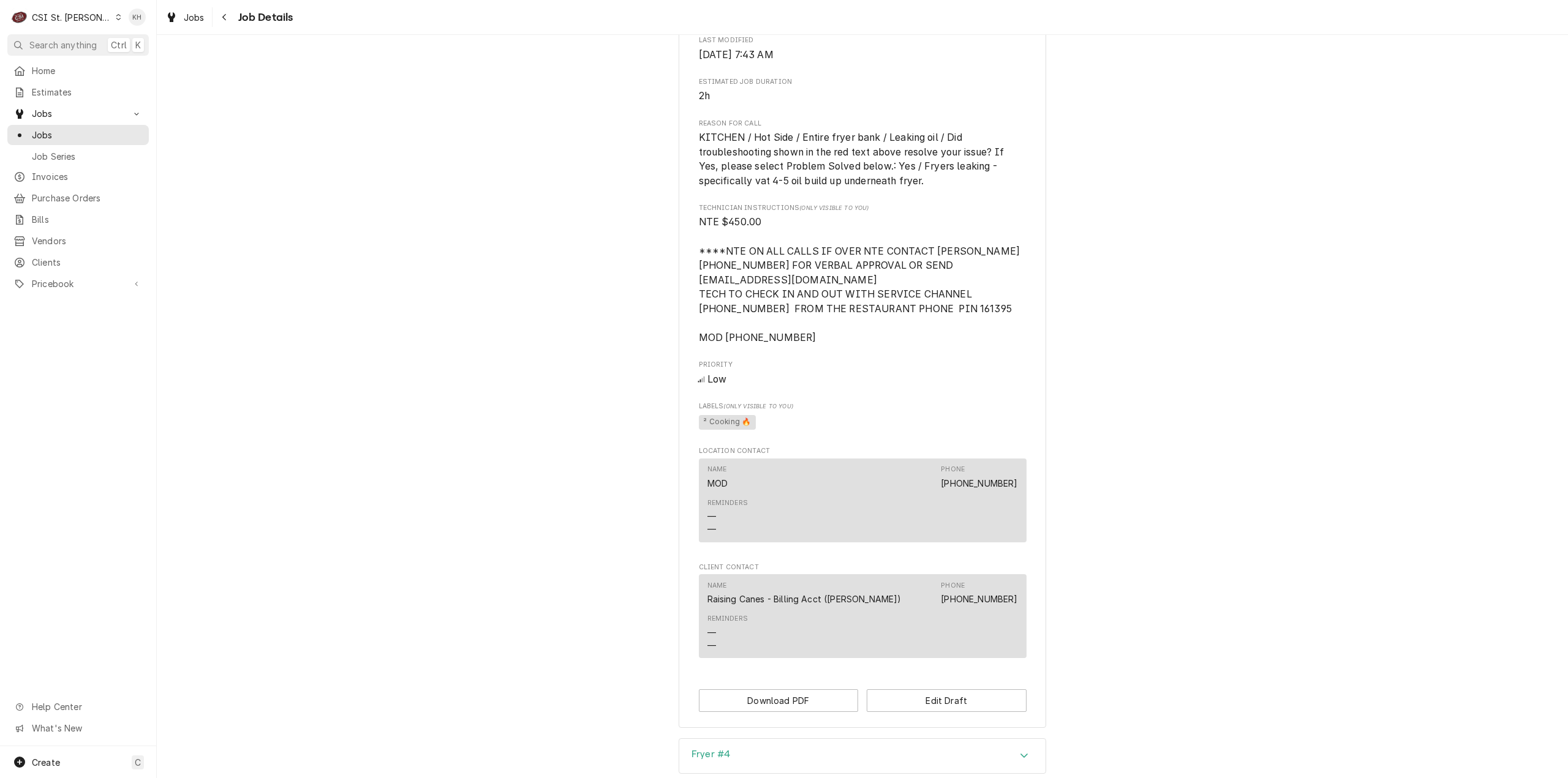
scroll to position [656, 0]
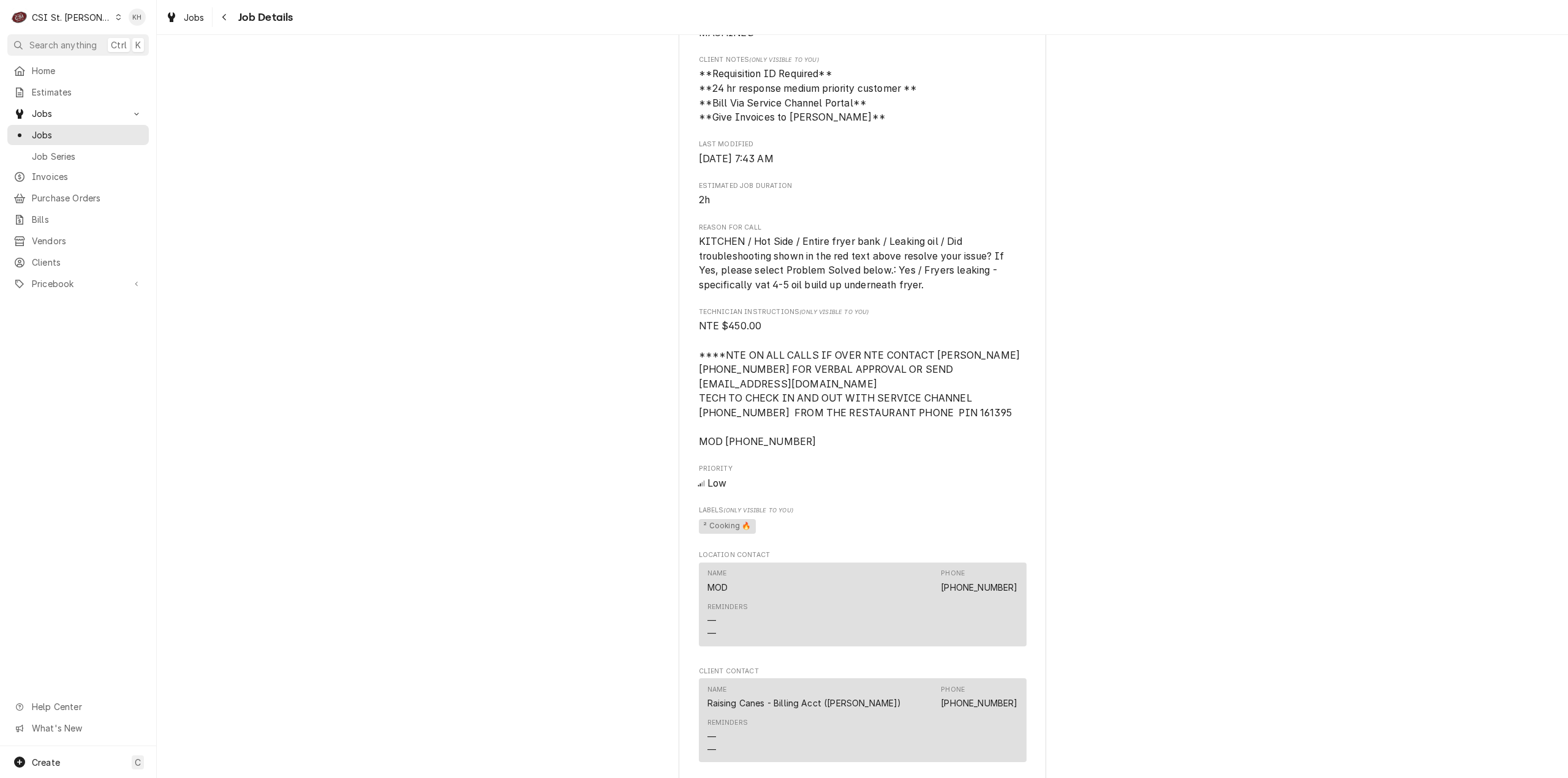
click at [60, 18] on div "CSI St. Louis" at bounding box center [71, 17] width 80 height 13
click at [140, 29] on div "CSI [US_STATE][GEOGRAPHIC_DATA]" at bounding box center [188, 24] width 162 height 13
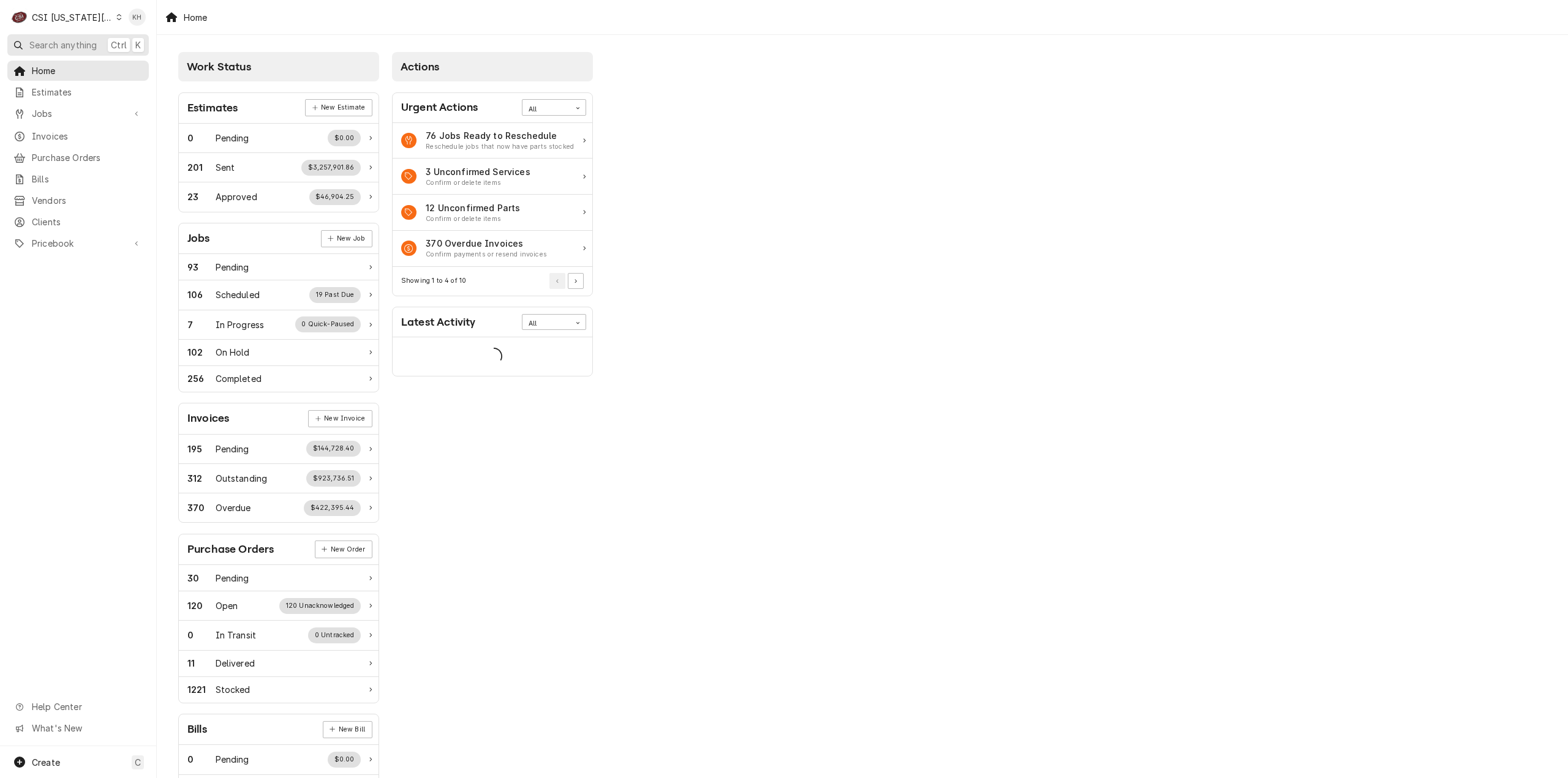
click at [79, 47] on span "Search anything" at bounding box center [63, 45] width 67 height 13
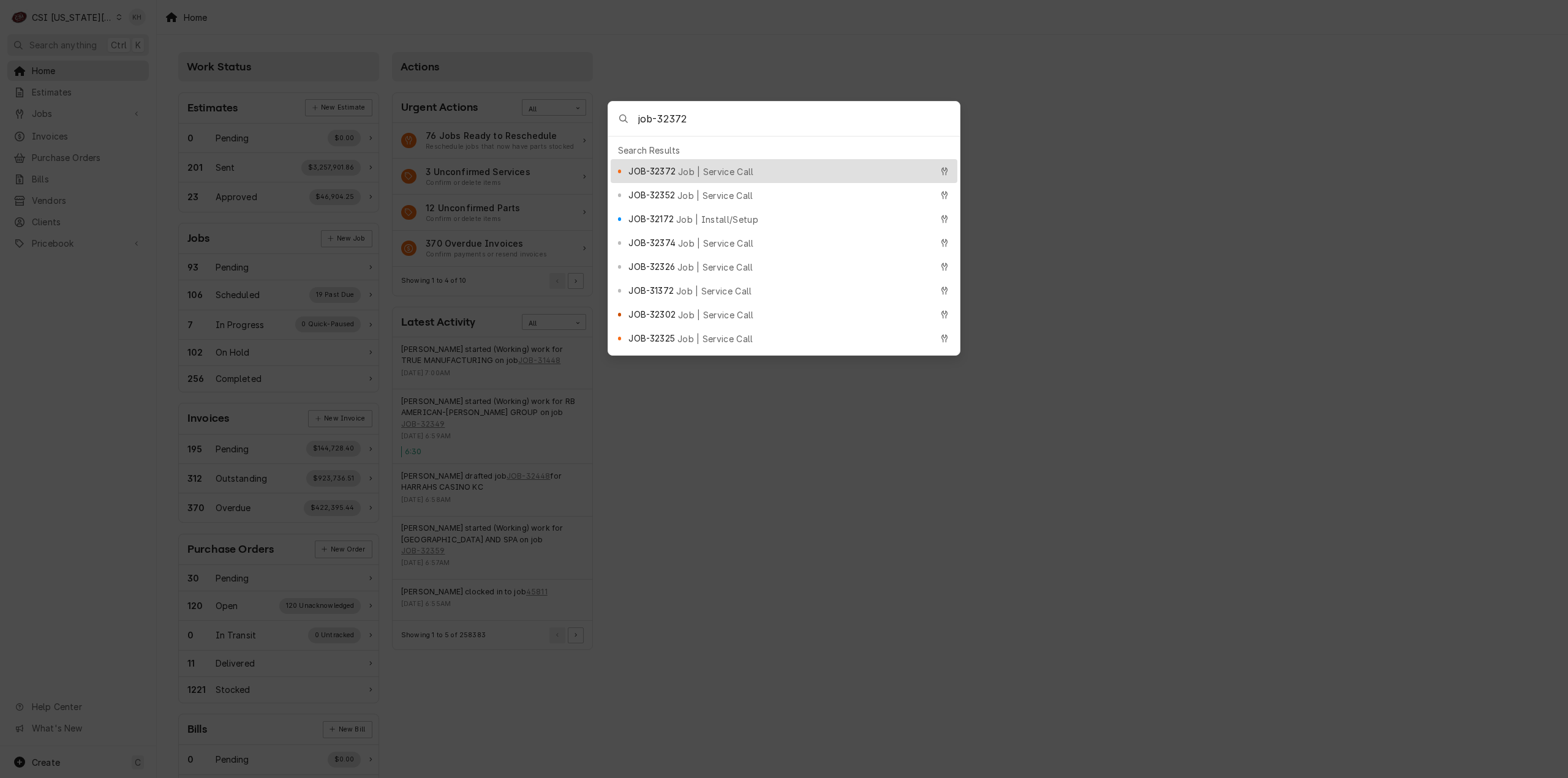
type input "job-32372"
click at [754, 164] on div "JOB-32372 Job | Service Call" at bounding box center [780, 171] width 303 height 14
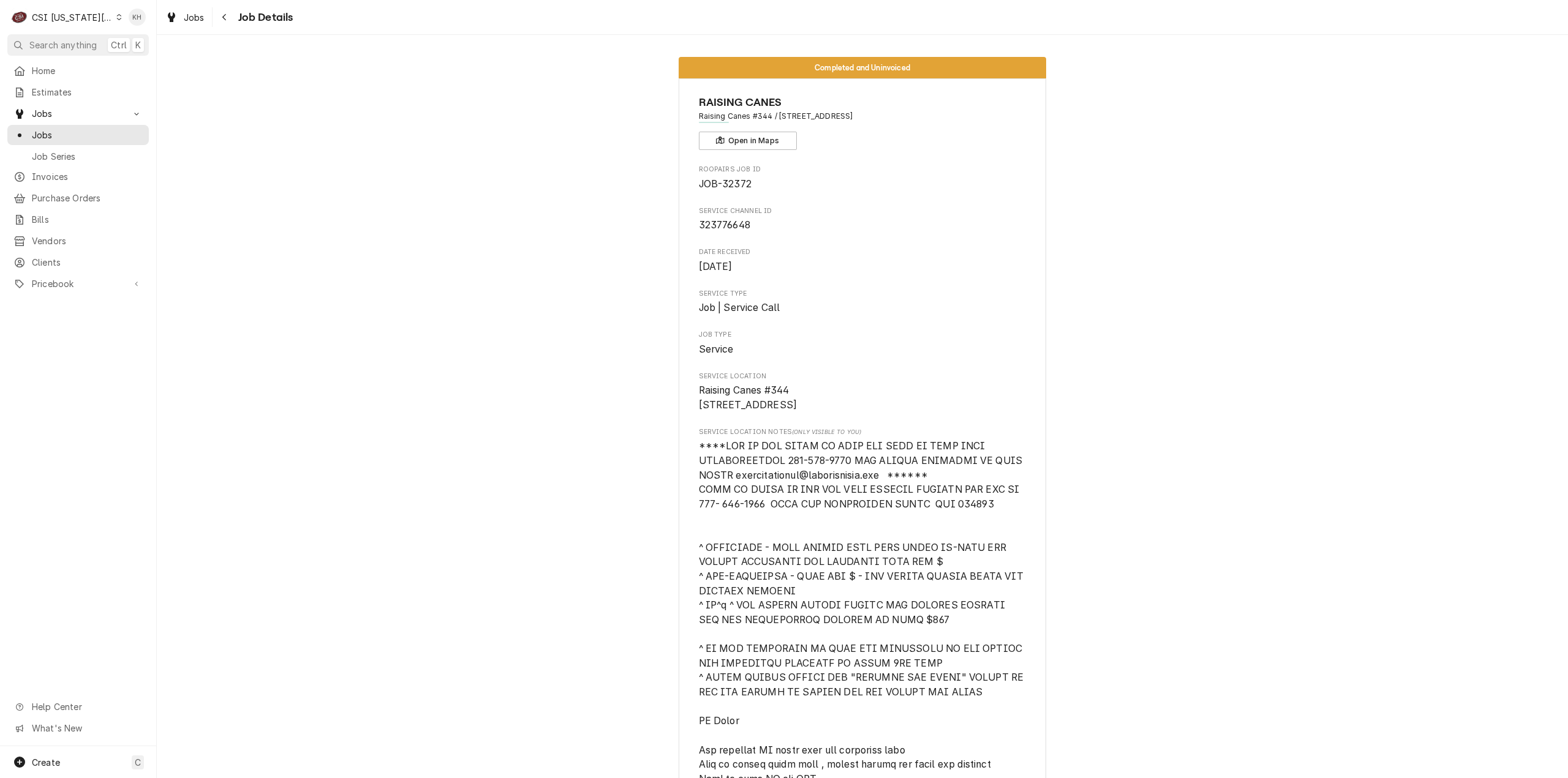
drag, startPoint x: 70, startPoint y: 41, endPoint x: 424, endPoint y: 109, distance: 360.5
click at [115, 46] on button "Search anything Ctrl K" at bounding box center [78, 45] width 142 height 21
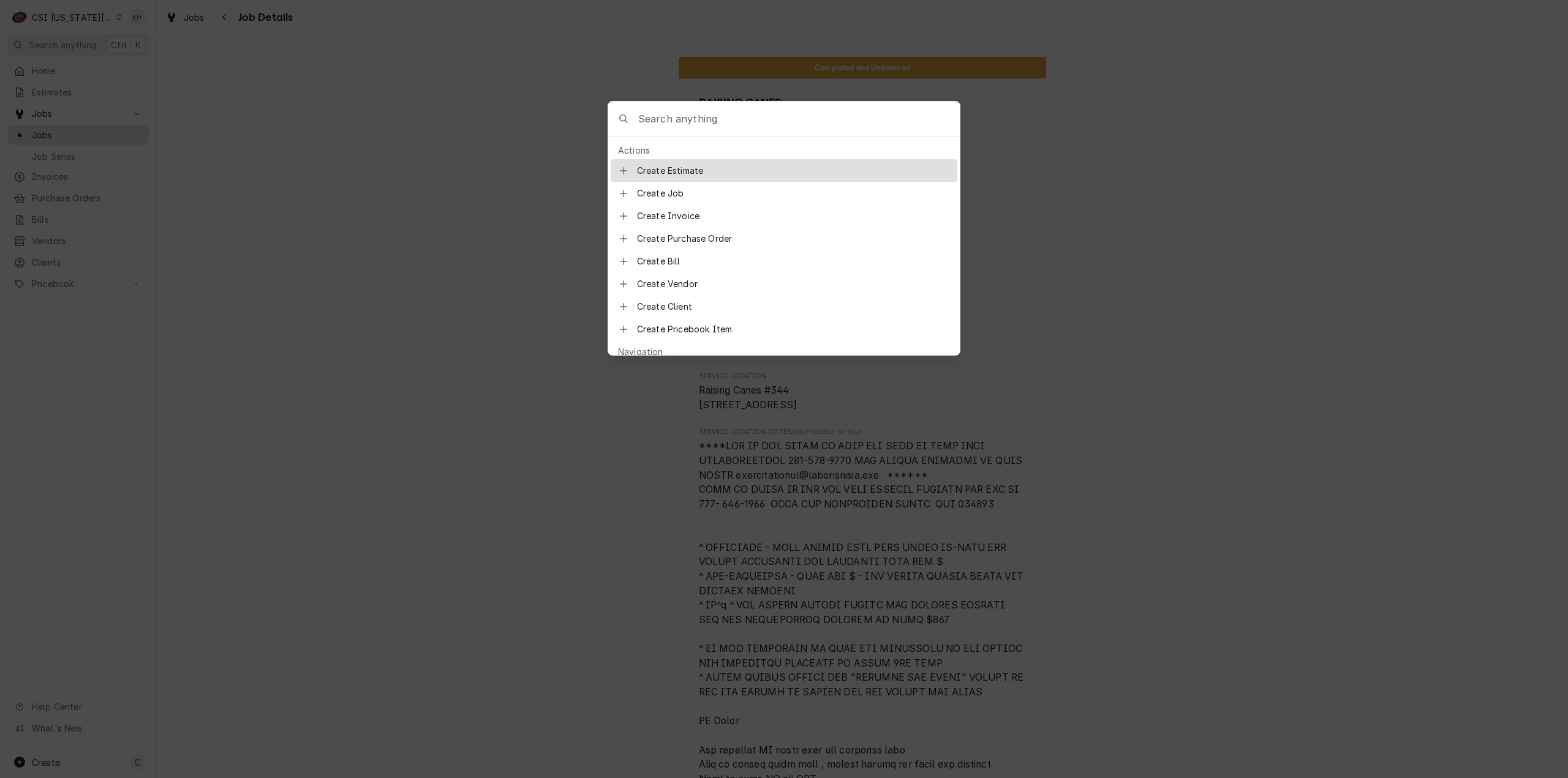
click at [225, 70] on body "C CSI Kansas City KH Search anything Ctrl K Home Estimates Jobs Jobs Job Series…" at bounding box center [784, 389] width 1568 height 778
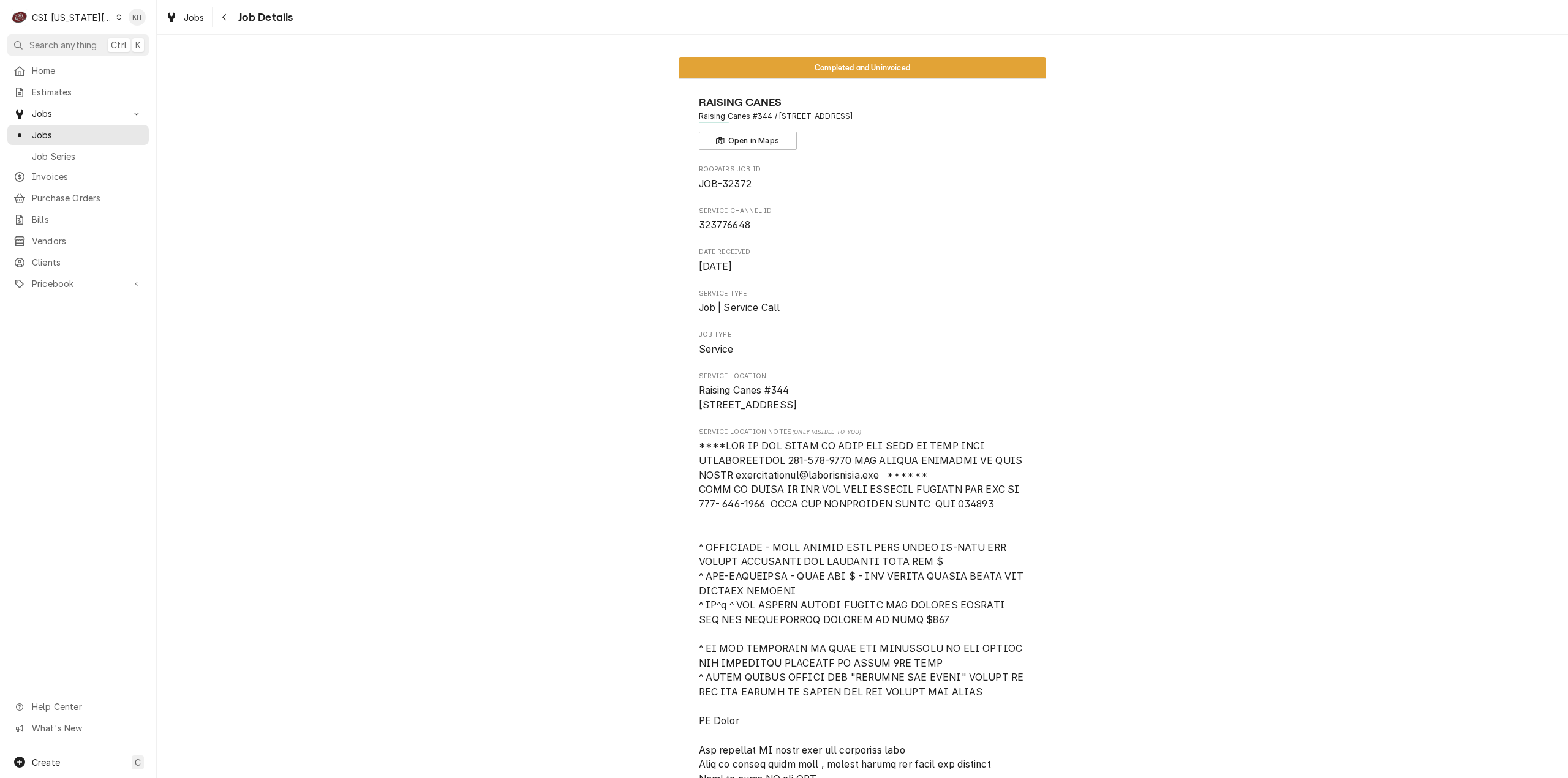
click at [87, 18] on div "CSI [US_STATE][GEOGRAPHIC_DATA]" at bounding box center [72, 17] width 81 height 13
click at [153, 61] on div "CSI St. [PERSON_NAME]" at bounding box center [210, 67] width 179 height 13
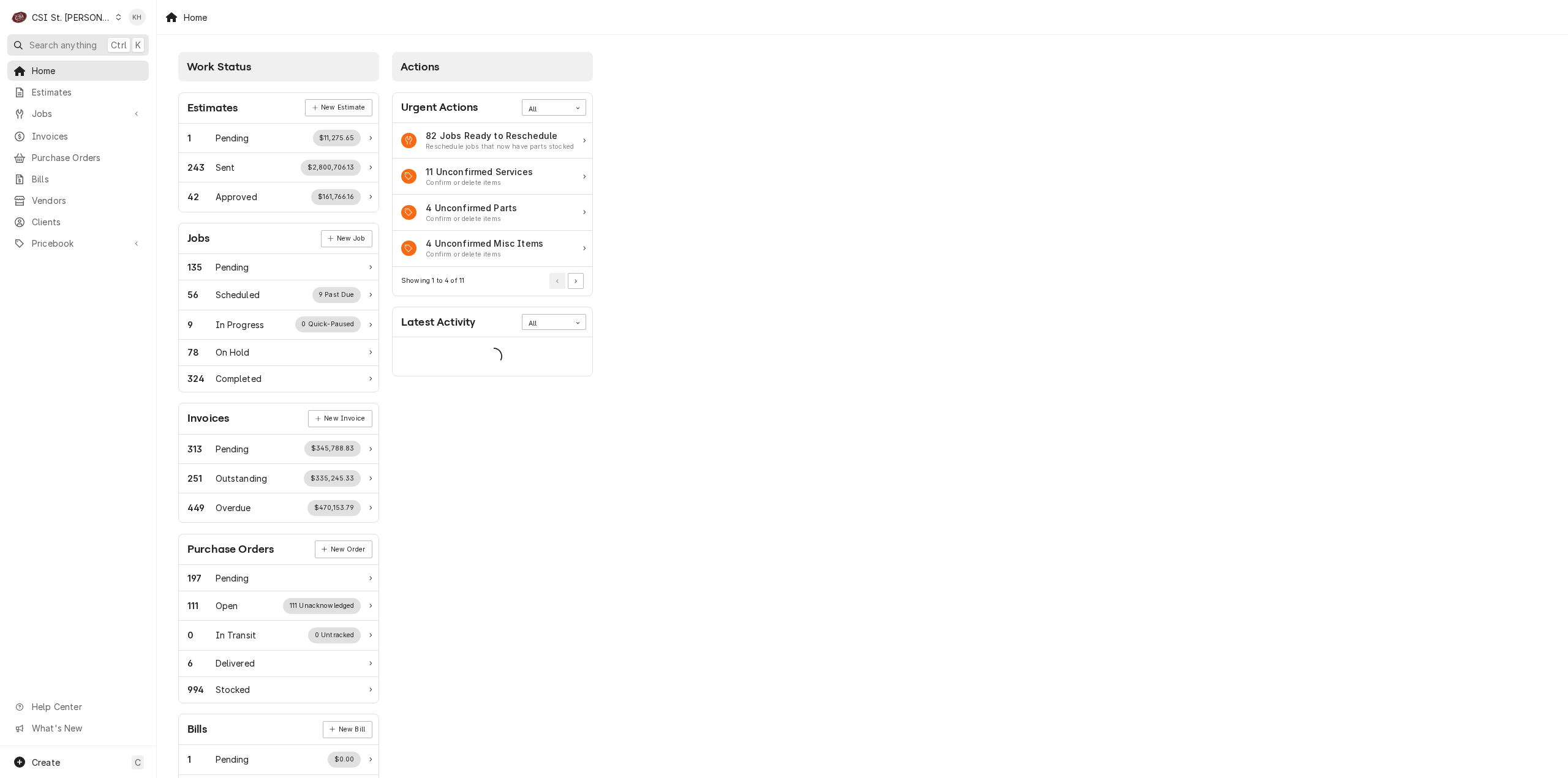
click at [84, 43] on span "Search anything" at bounding box center [63, 45] width 67 height 13
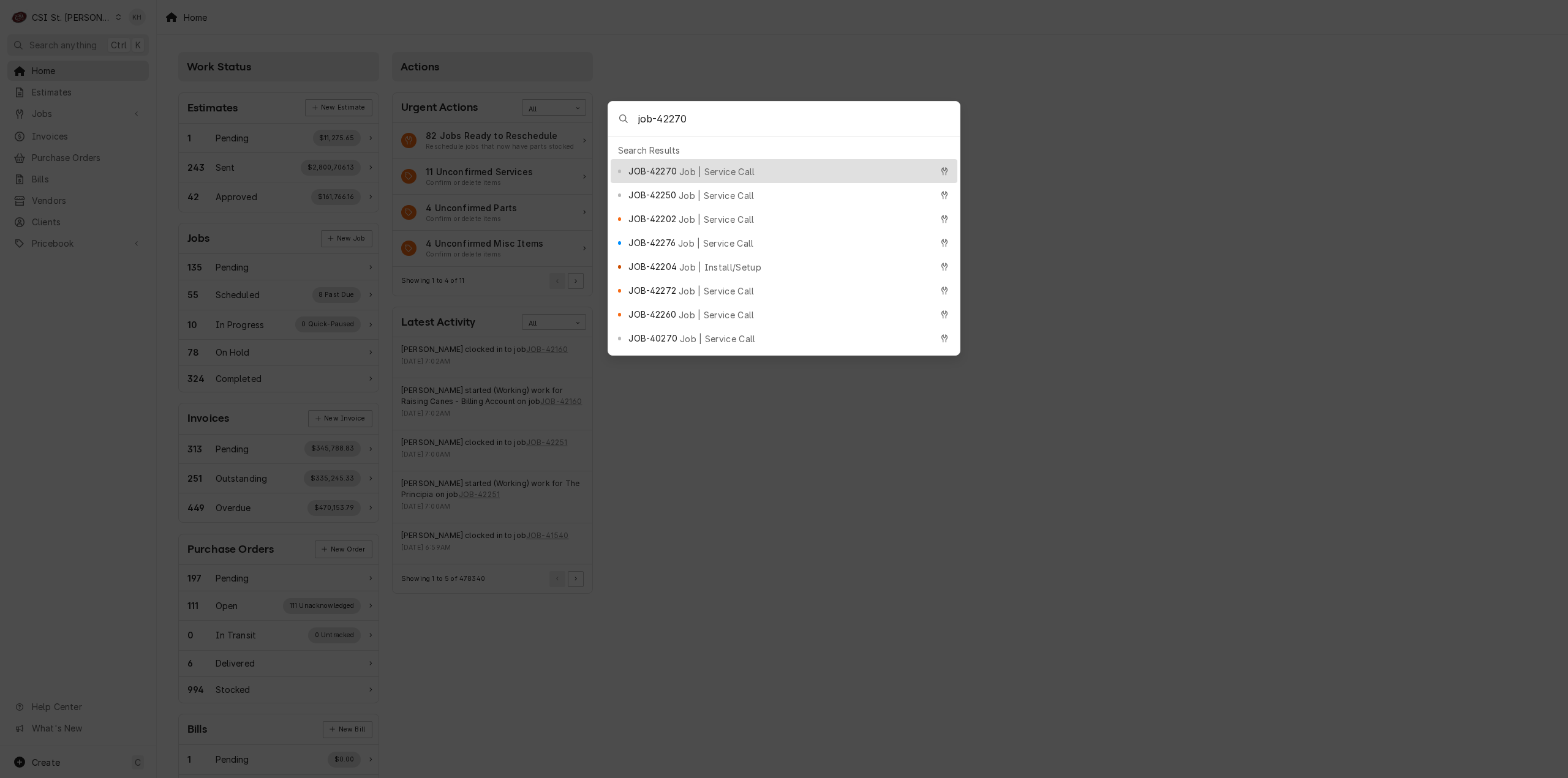
drag, startPoint x: 691, startPoint y: 118, endPoint x: 660, endPoint y: 115, distance: 31.1
click at [660, 115] on input "job-42270" at bounding box center [799, 119] width 321 height 35
paste input "49"
type input "job-42249"
click at [681, 166] on span "Job | Service Call" at bounding box center [716, 171] width 76 height 13
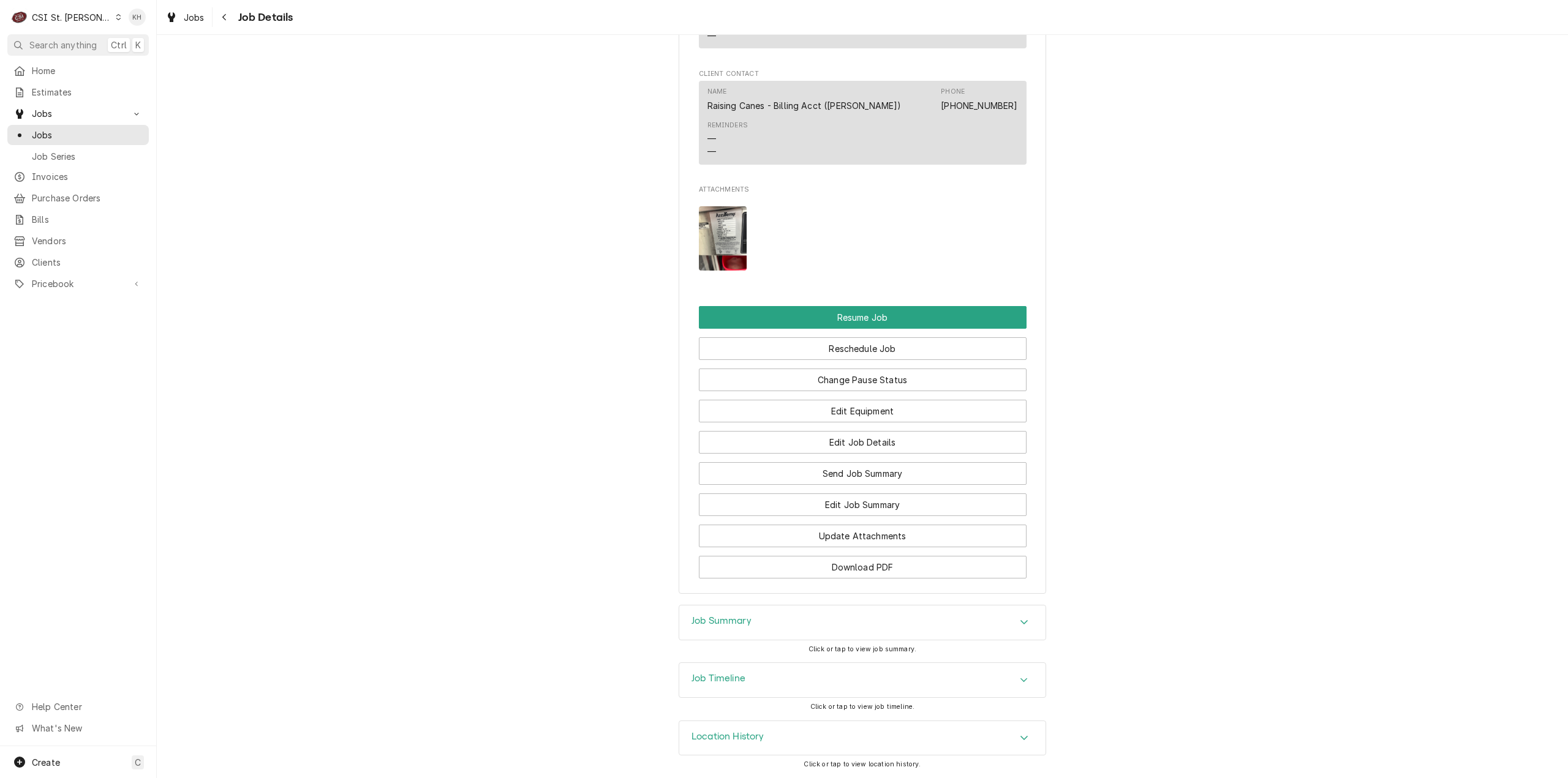
click at [773, 679] on div "Job Timeline" at bounding box center [862, 680] width 366 height 35
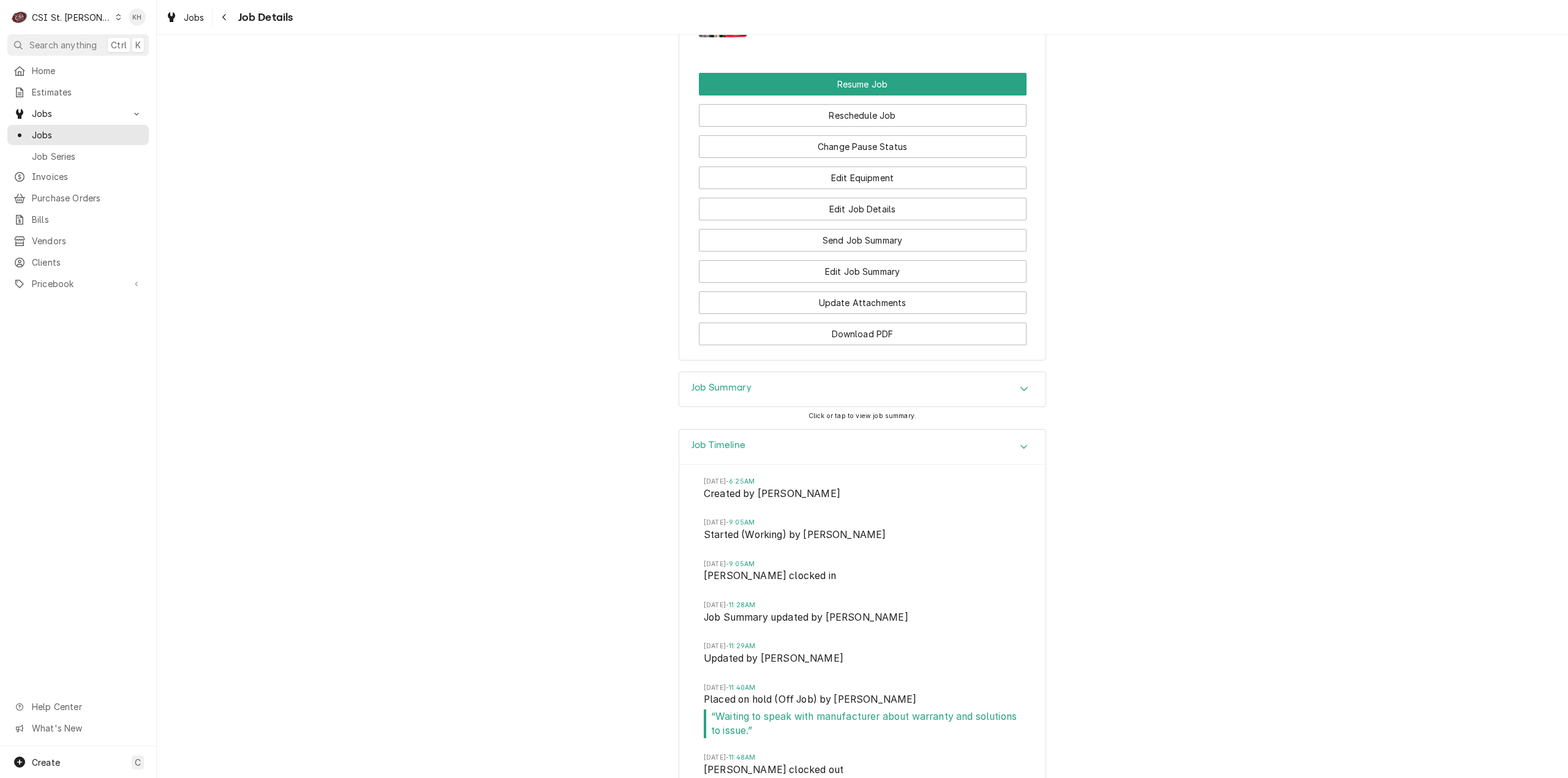
scroll to position [1864, 0]
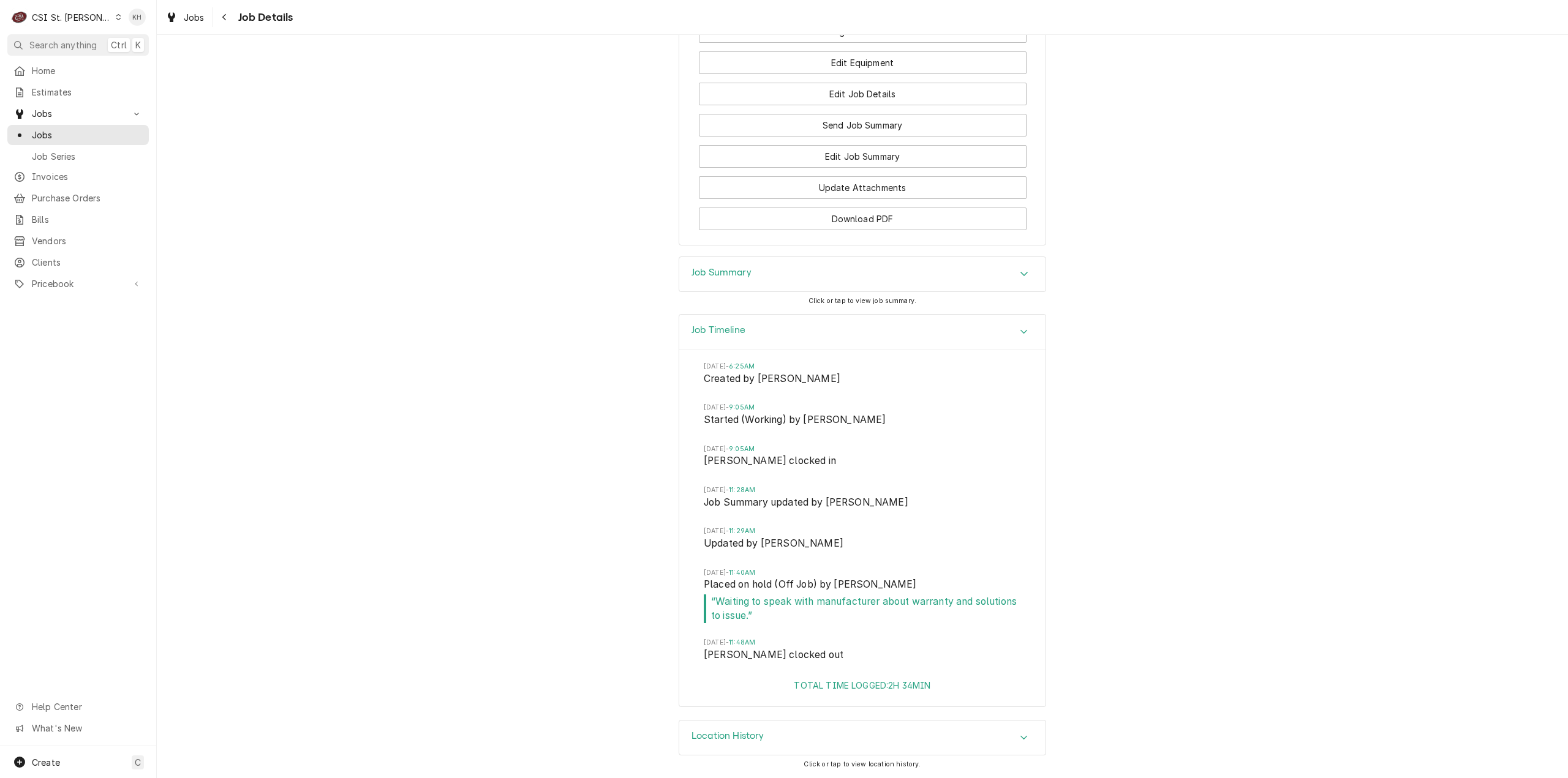
click at [69, 20] on div "CSI St. Louis" at bounding box center [71, 17] width 80 height 13
click at [123, 30] on div "CSI [US_STATE][GEOGRAPHIC_DATA]" at bounding box center [188, 24] width 162 height 13
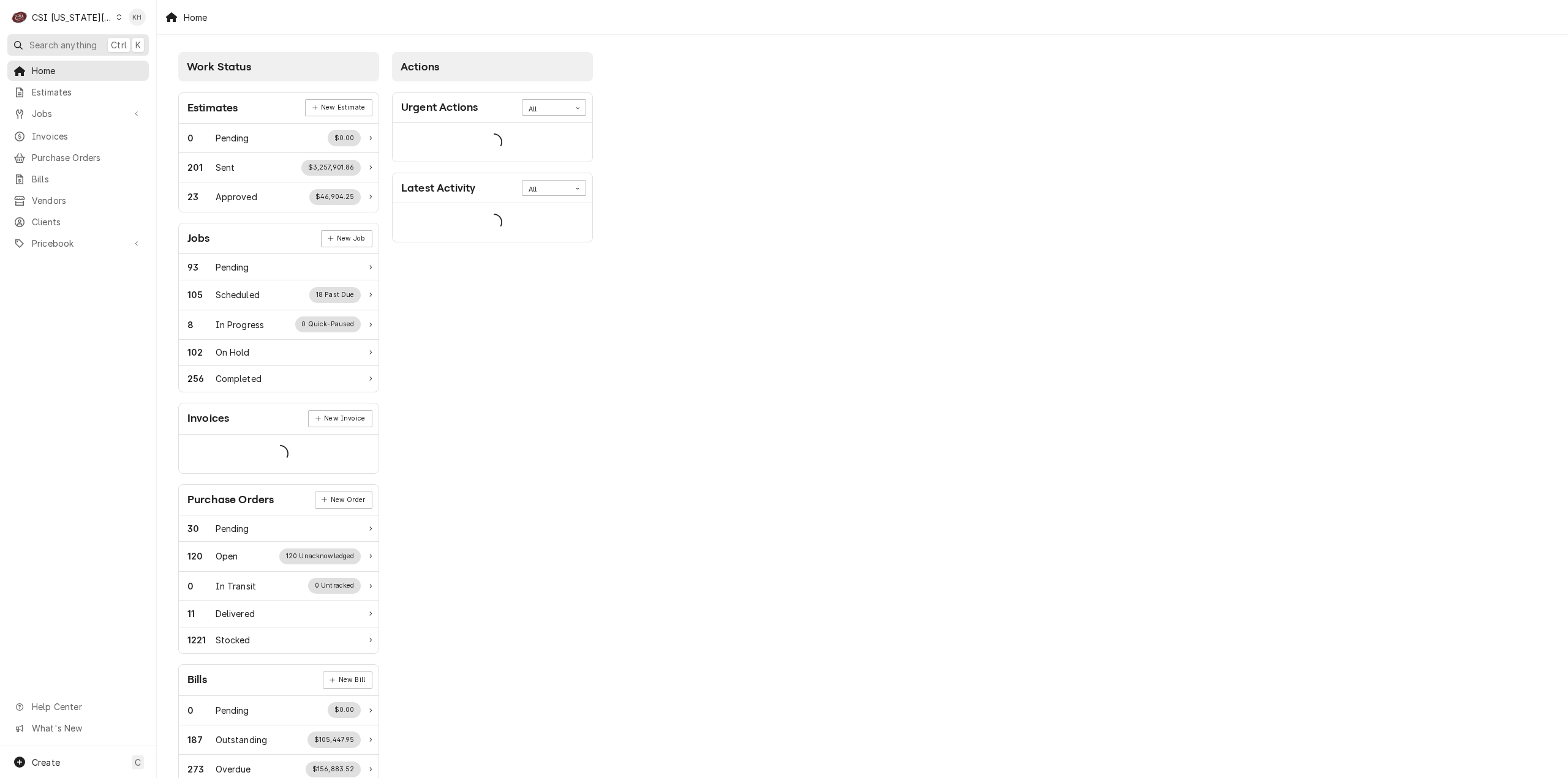
click at [91, 45] on span "Search anything" at bounding box center [63, 45] width 67 height 13
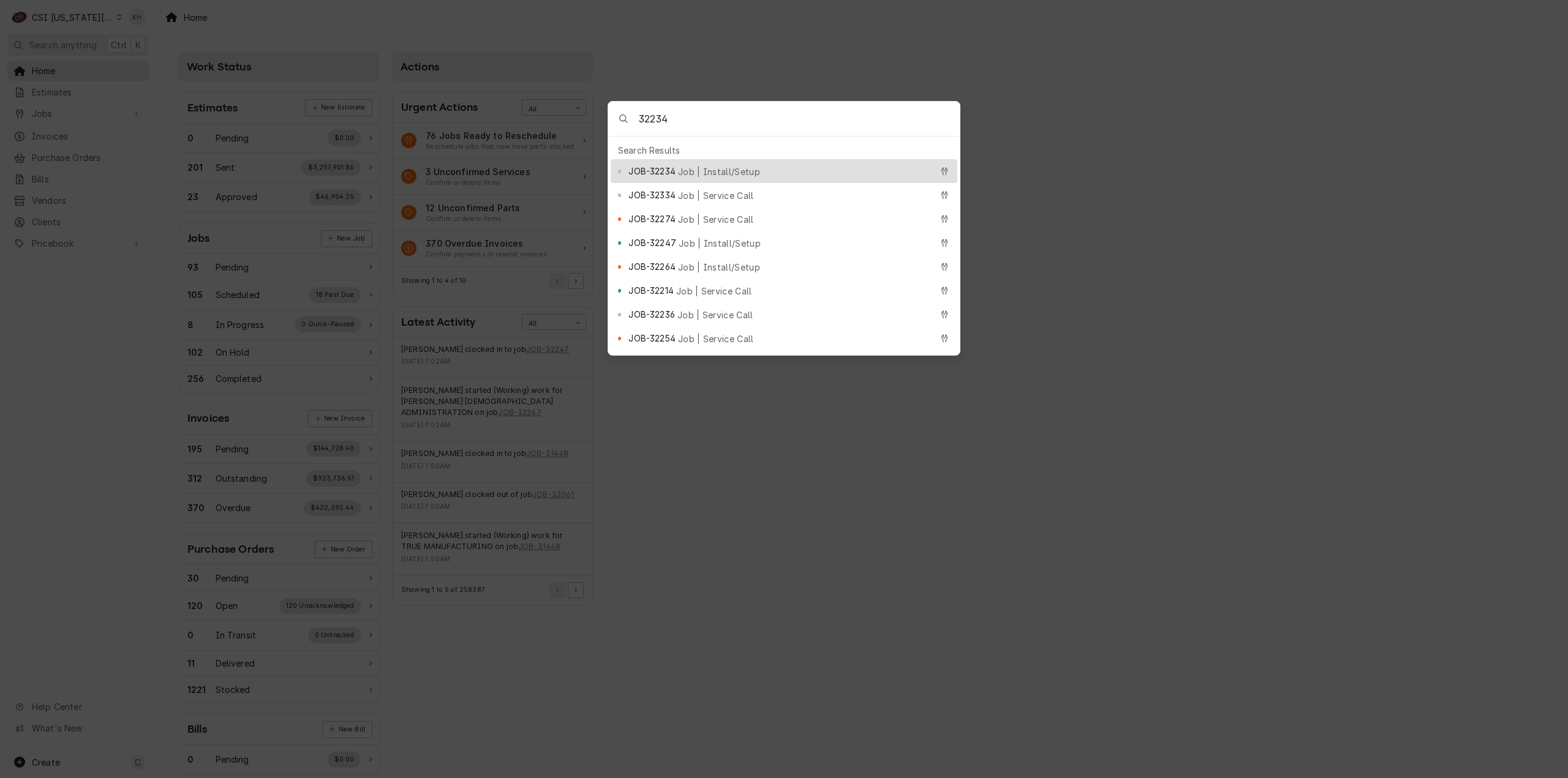
type input "32234"
click at [707, 166] on span "Job | Install/Setup" at bounding box center [719, 171] width 82 height 13
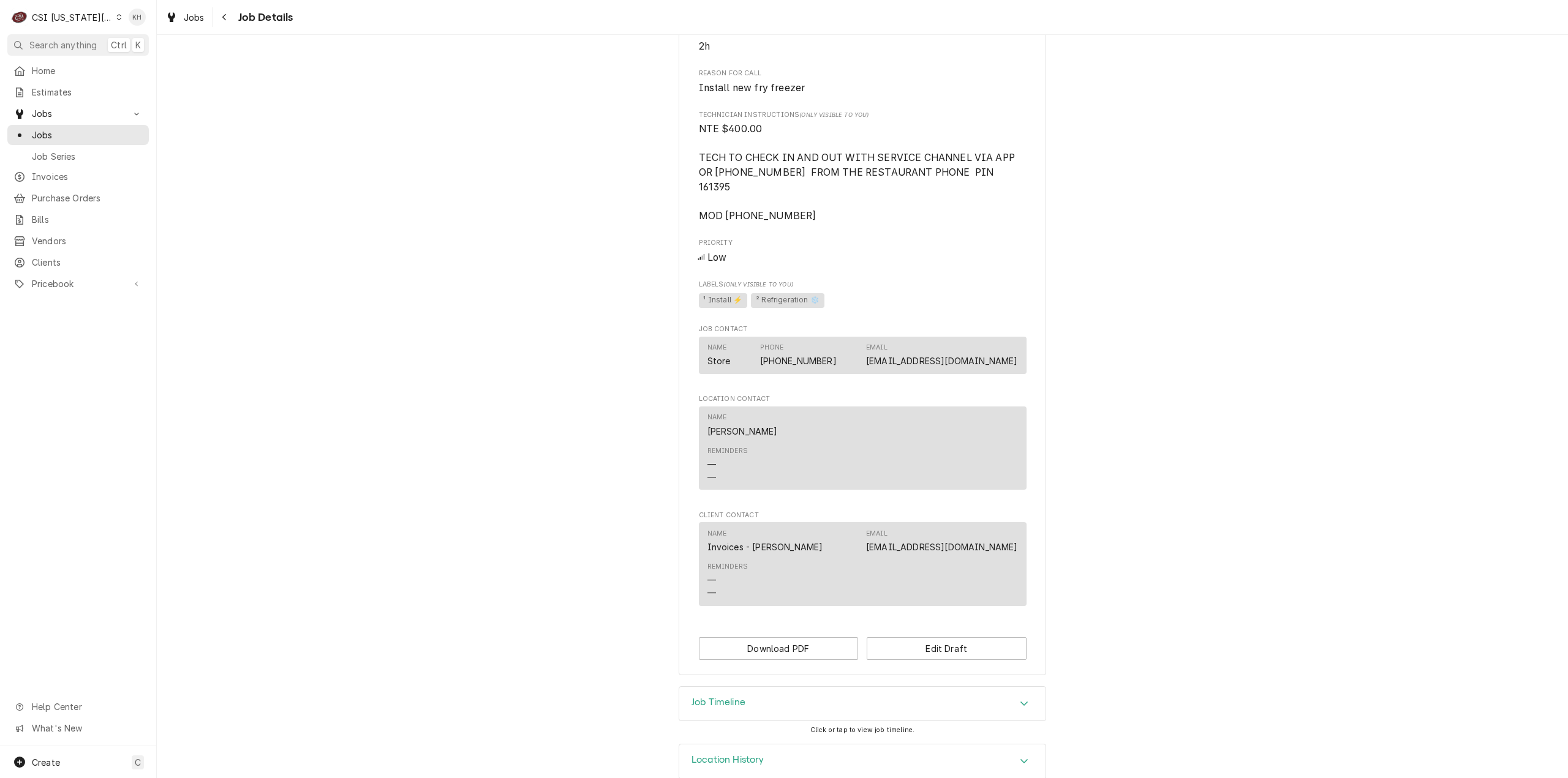
scroll to position [994, 0]
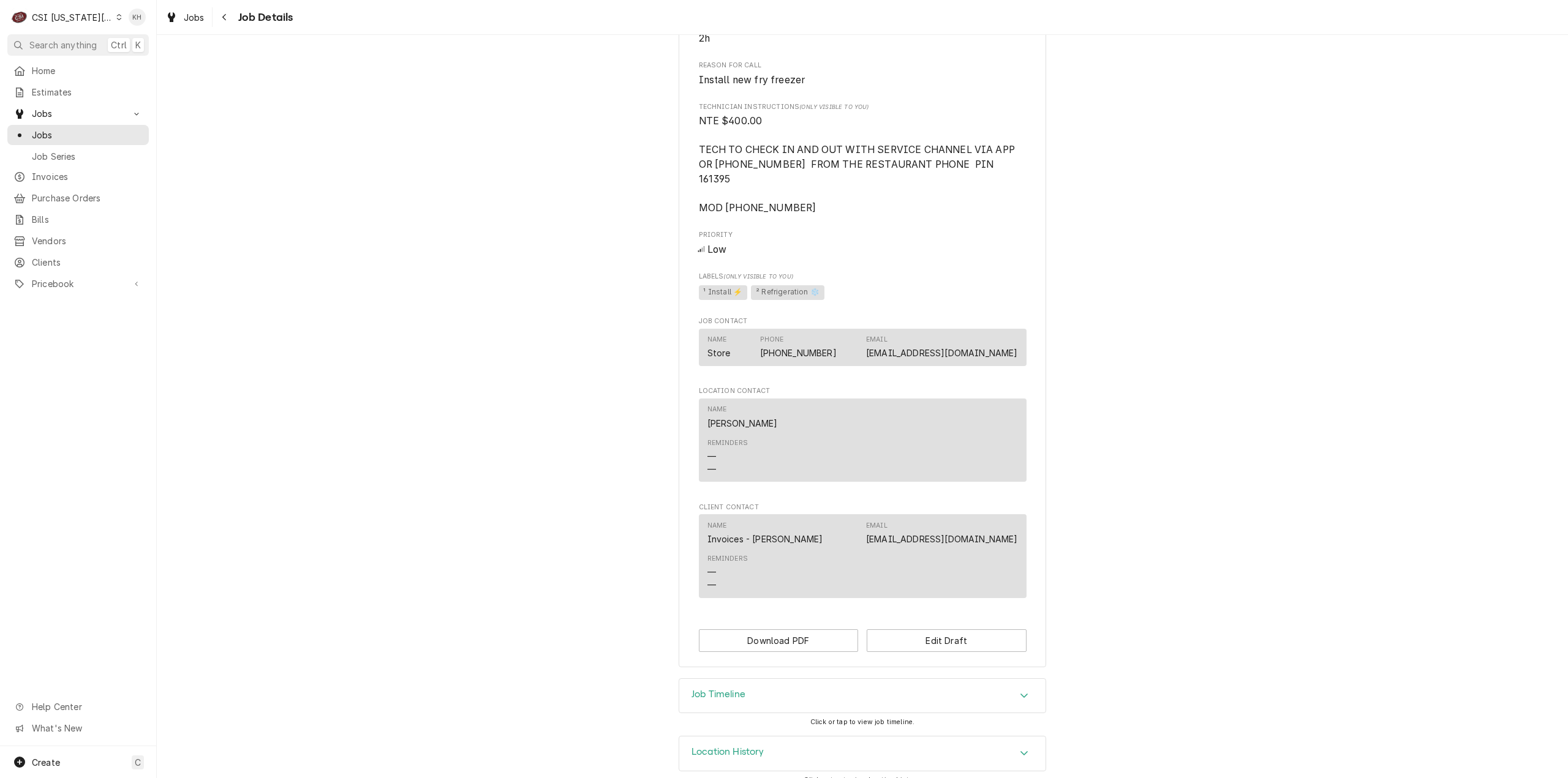
click at [721, 679] on div "Job Timeline" at bounding box center [862, 696] width 366 height 35
click at [76, 35] on button "Search anything Ctrl K" at bounding box center [78, 45] width 142 height 21
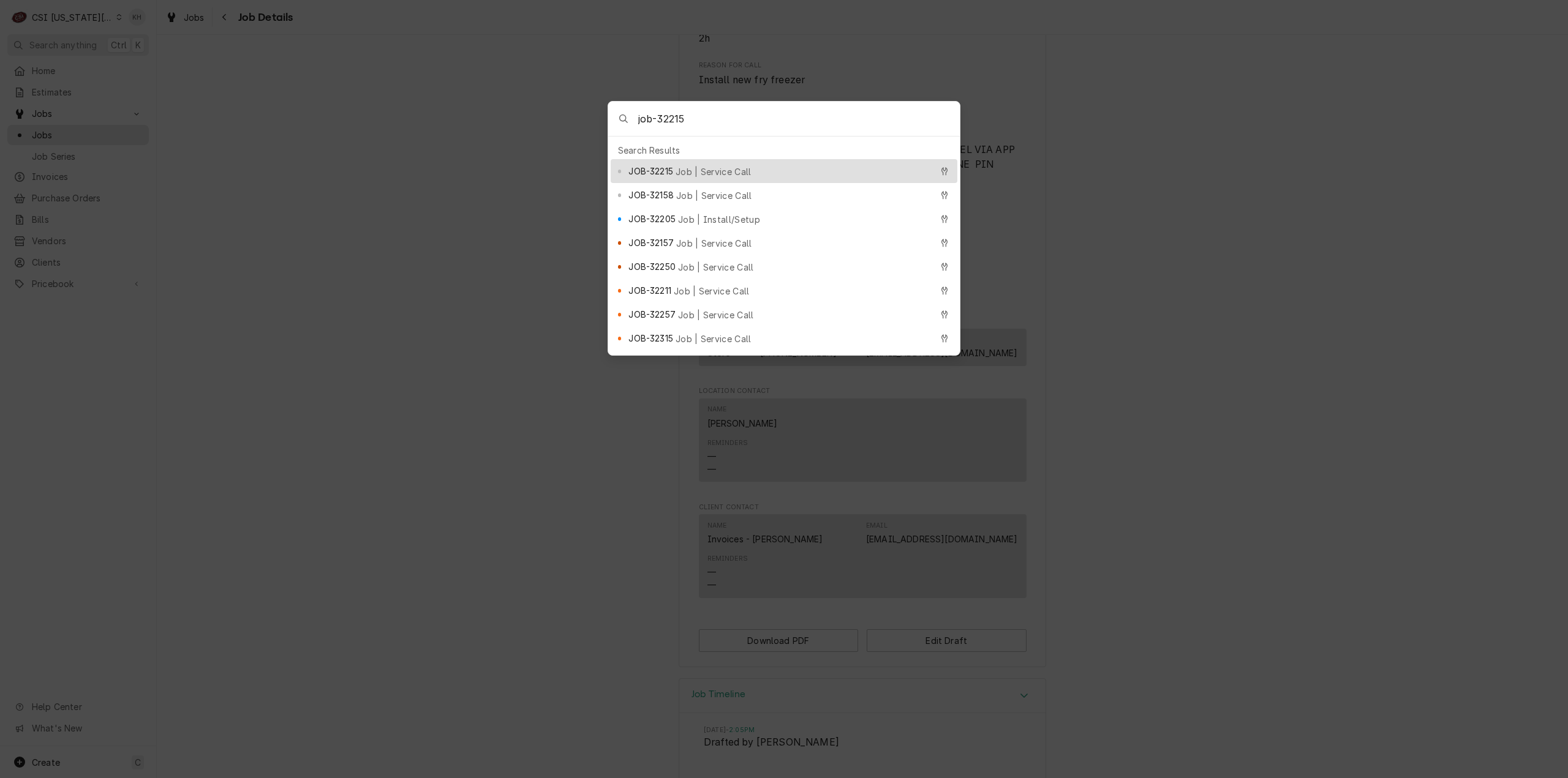
type input "job-32215"
click at [758, 159] on div "JOB-32215 Job | Service Call" at bounding box center [783, 171] width 346 height 24
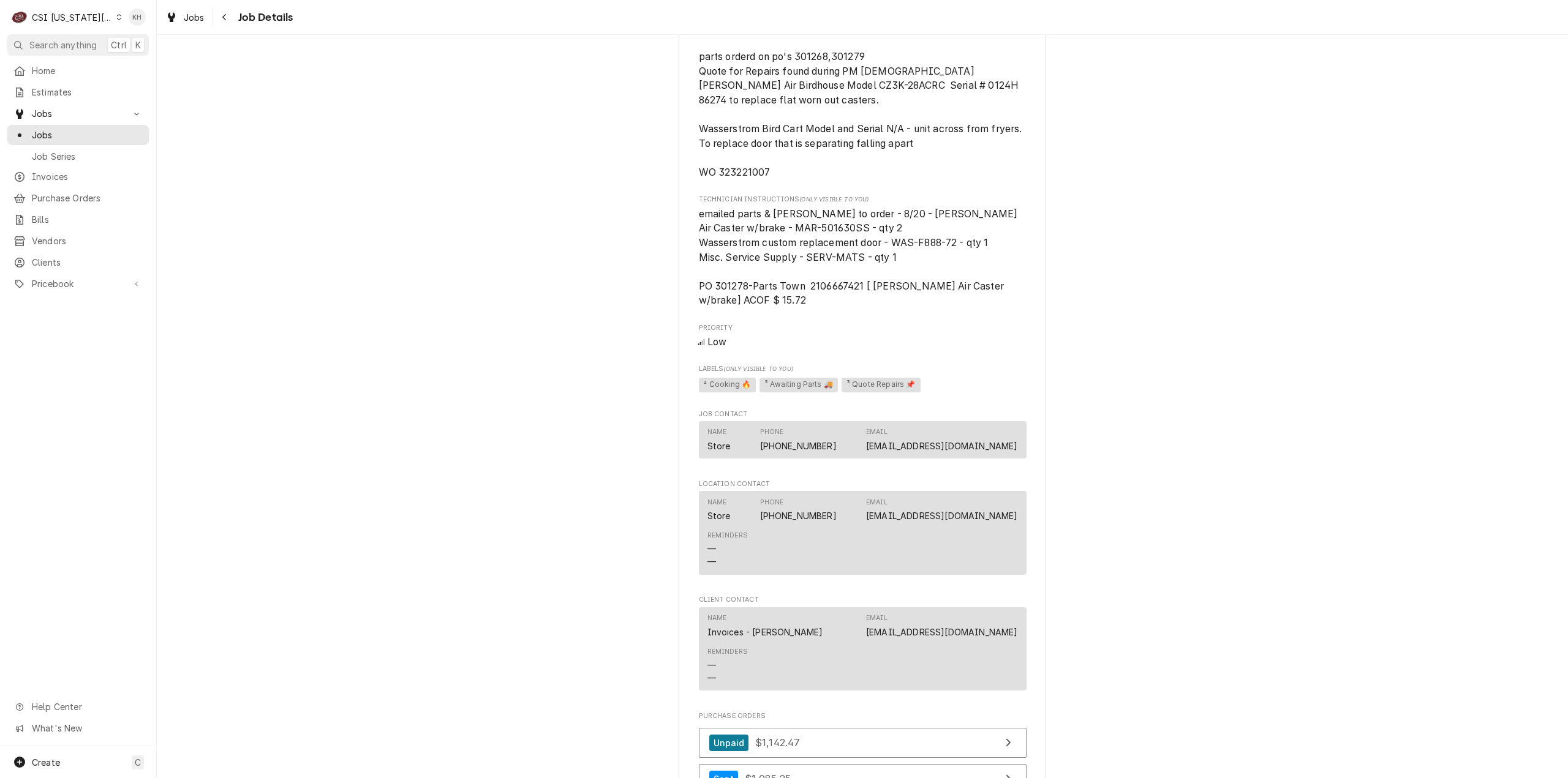
scroll to position [1357, 0]
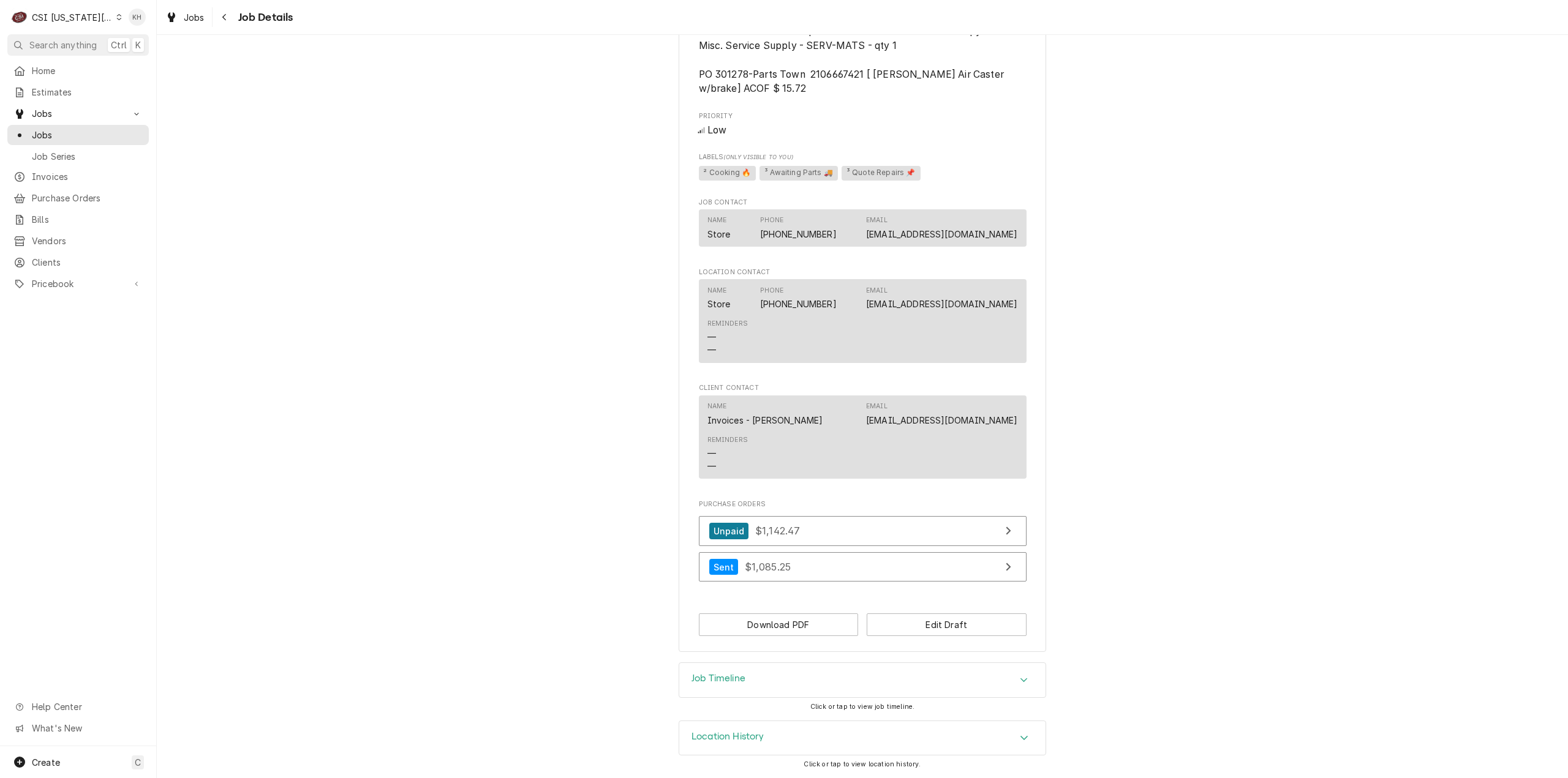
click at [713, 674] on h3 "Job Timeline" at bounding box center [718, 679] width 54 height 12
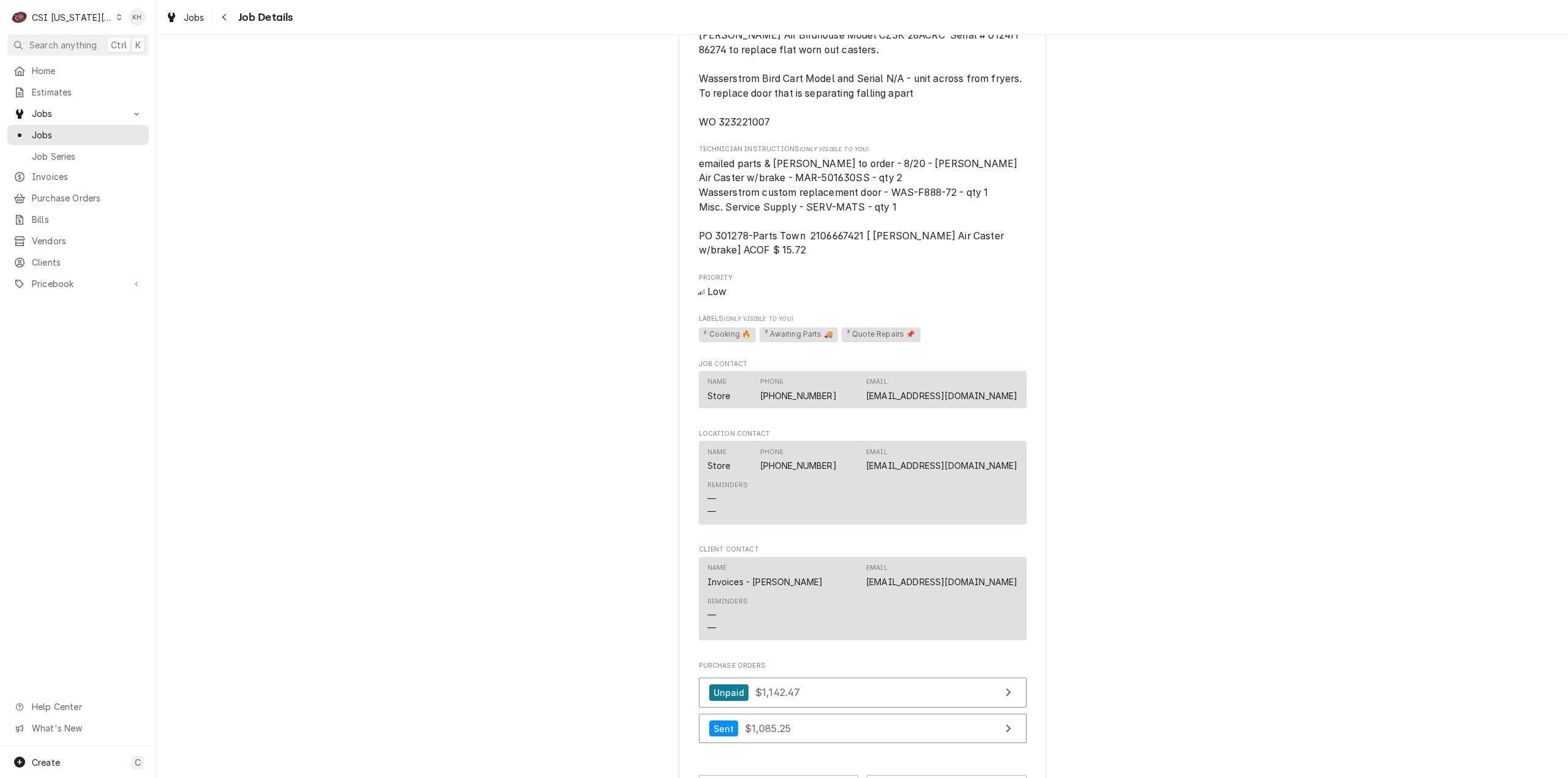
scroll to position [785, 0]
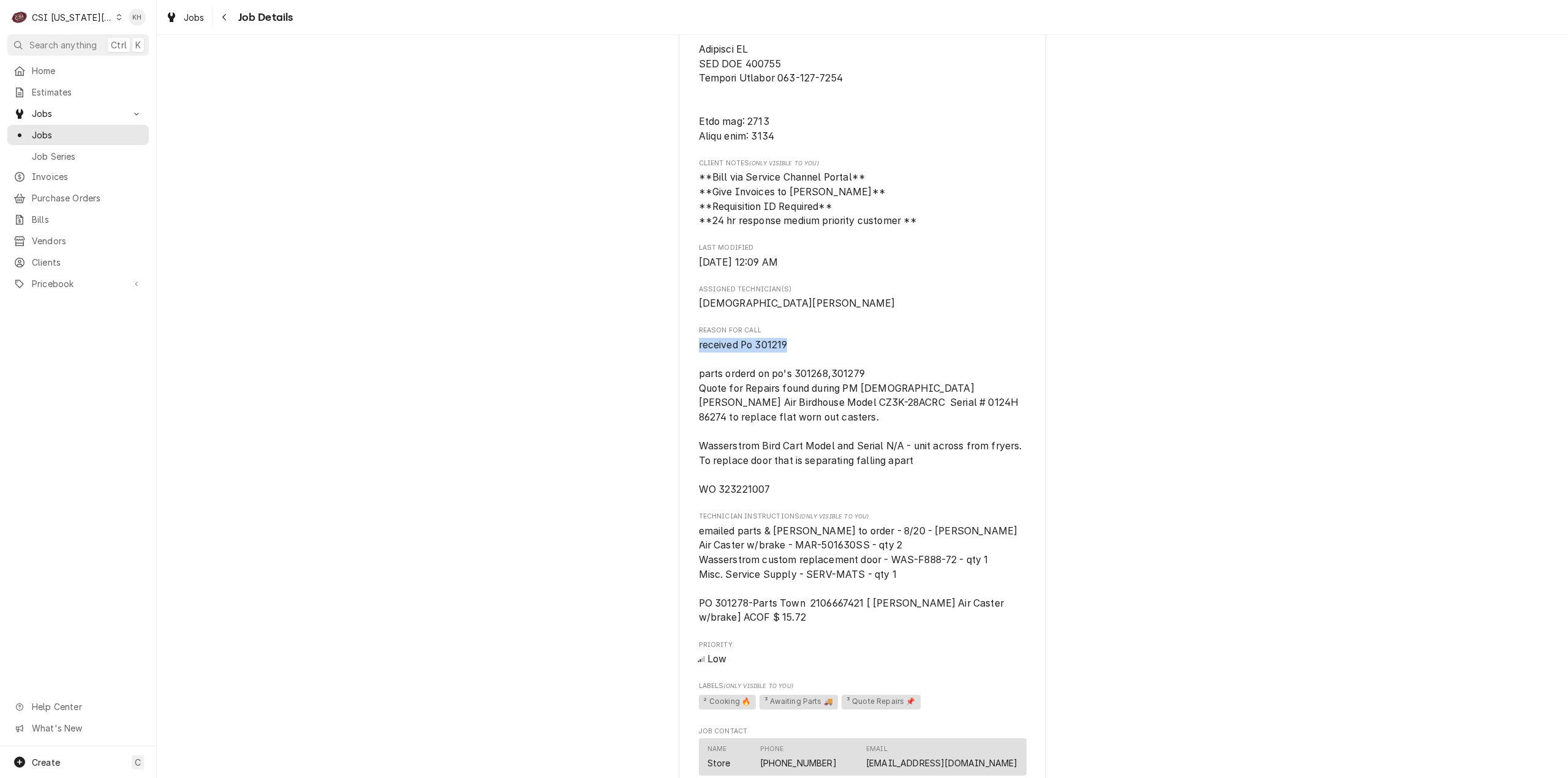
drag, startPoint x: 783, startPoint y: 363, endPoint x: 689, endPoint y: 358, distance: 94.1
click at [689, 358] on div "RAISING CANES Raising Canes #297 / 10704 Shawnee Mission Parkway, Shawnee, KS 6…" at bounding box center [863, 237] width 368 height 1887
click at [51, 26] on div "C CSI Kansas City" at bounding box center [66, 17] width 118 height 24
click at [127, 35] on div "CSI [US_STATE]" at bounding box center [210, 45] width 191 height 20
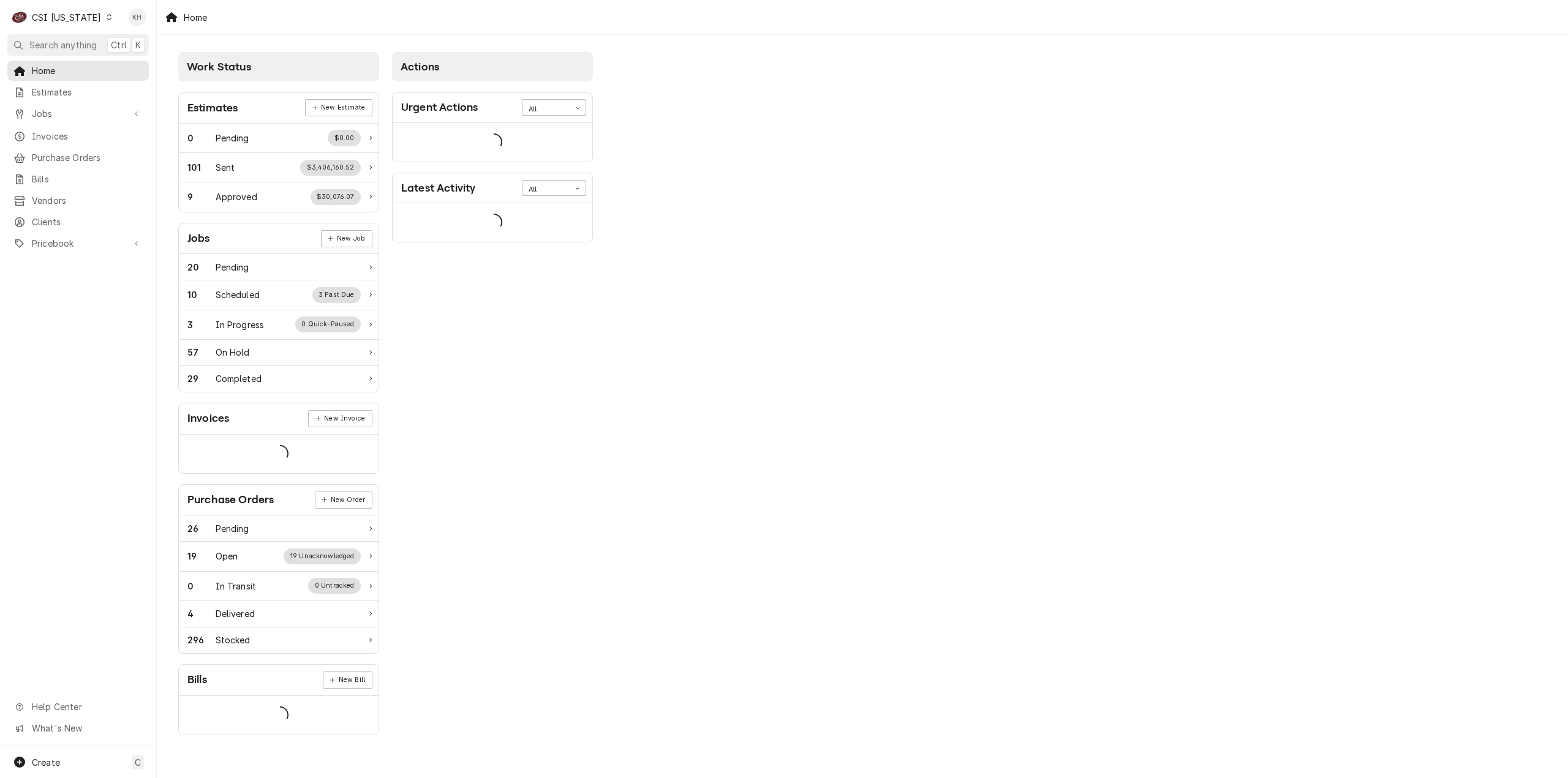
click at [56, 44] on span "Search anything" at bounding box center [63, 45] width 67 height 13
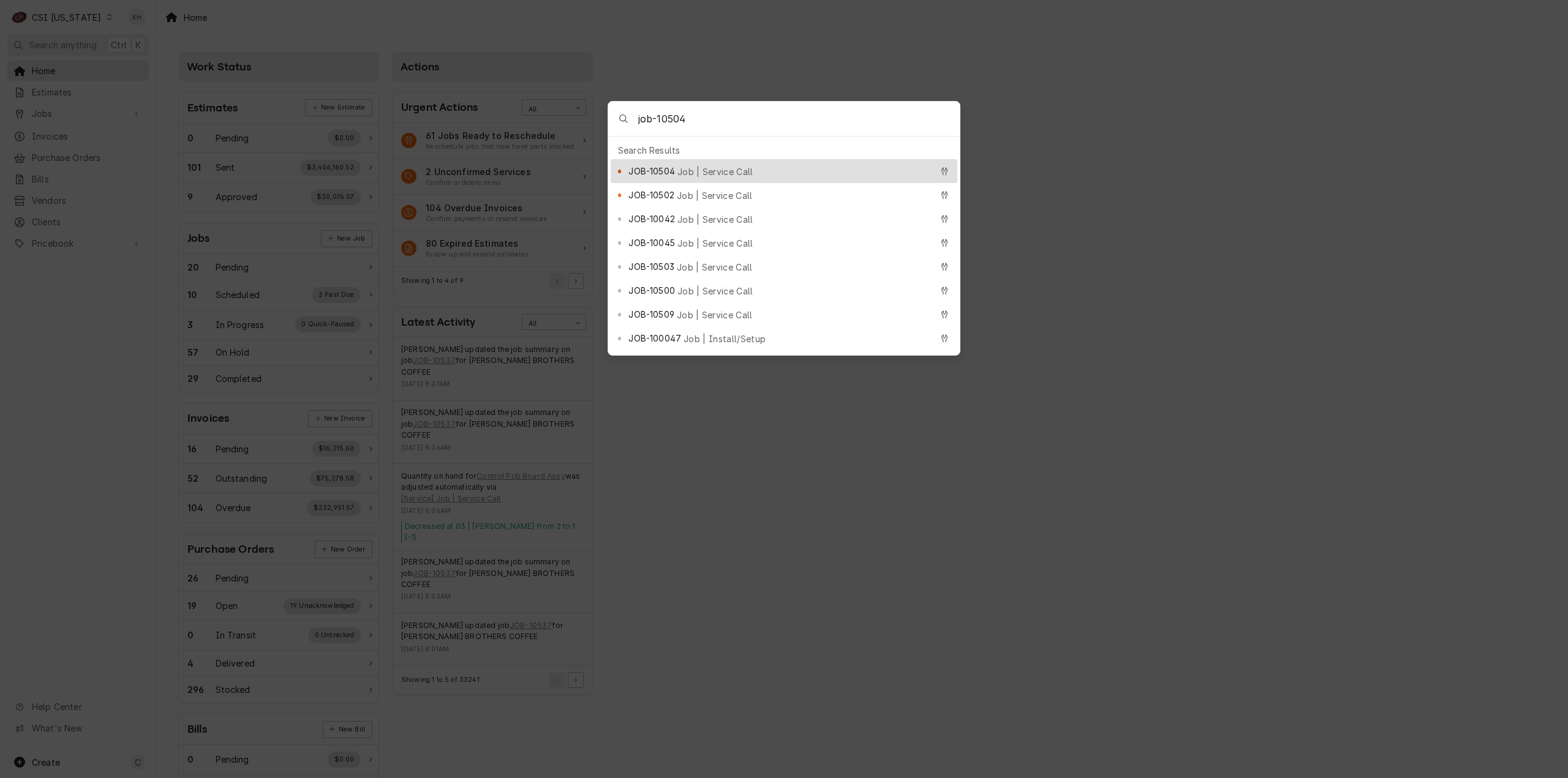
type input "job-10504"
click at [697, 165] on span "Job | Service Call" at bounding box center [716, 171] width 76 height 13
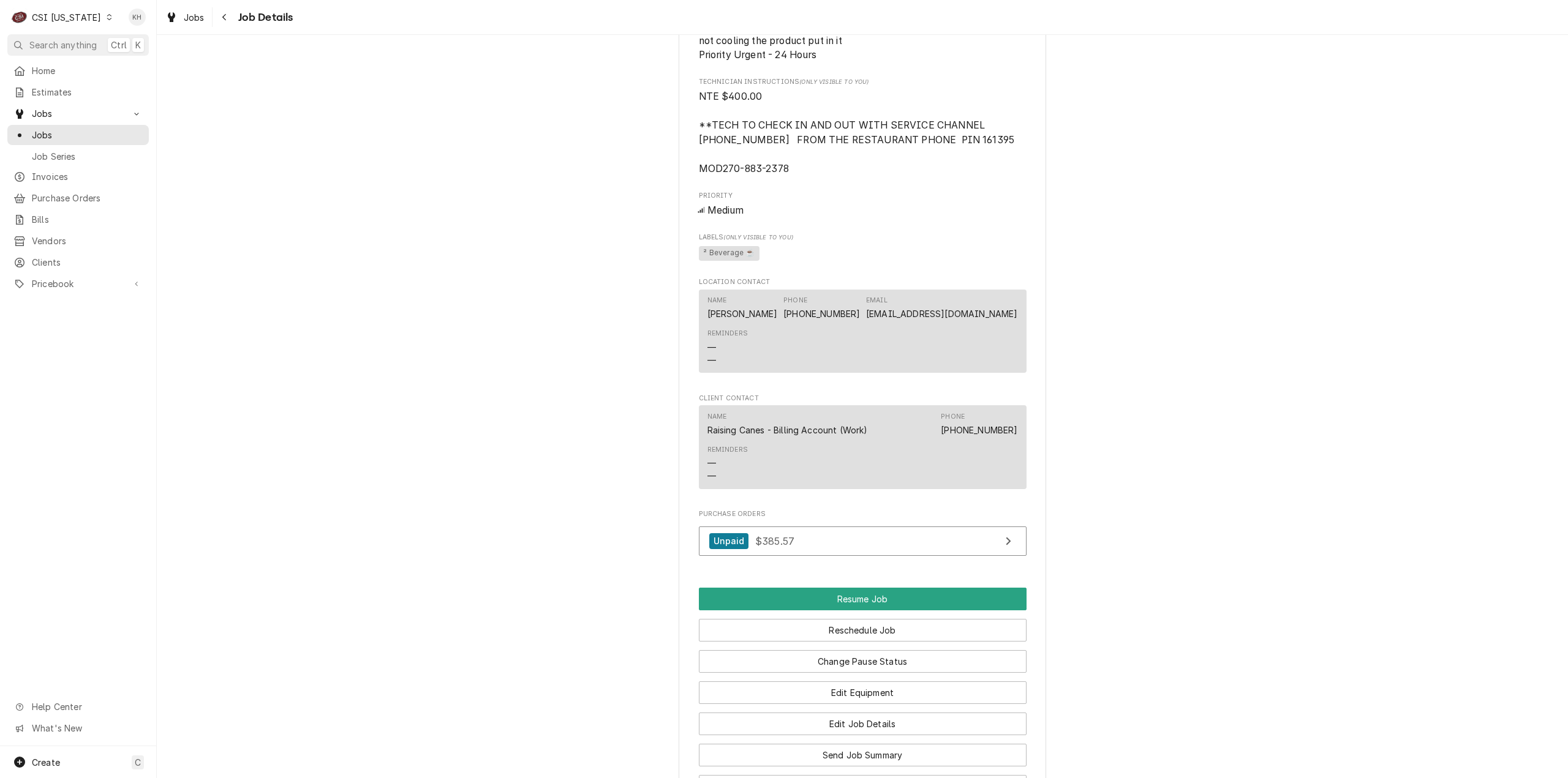
scroll to position [1612, 0]
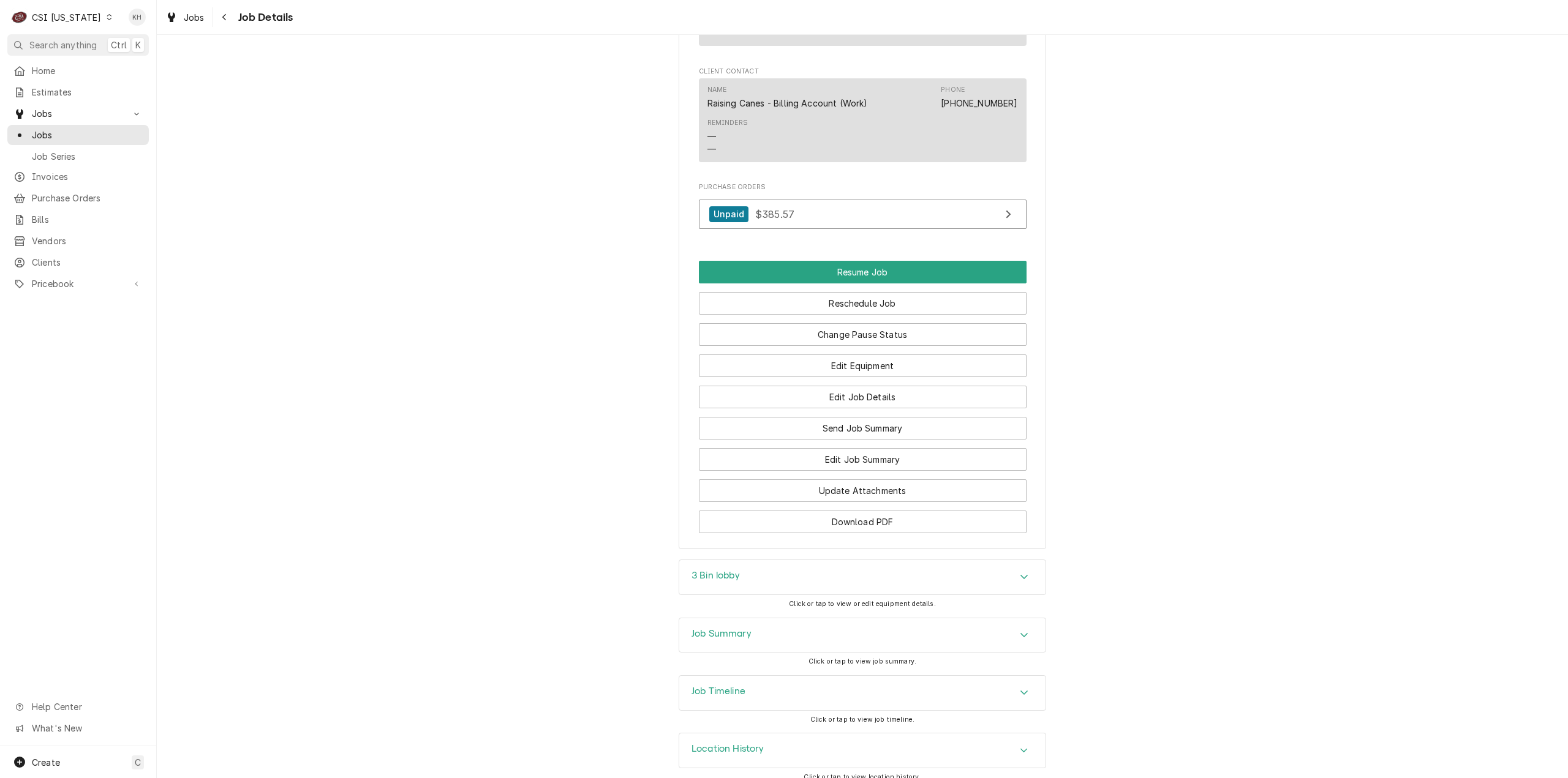
click at [760, 676] on div "Job Timeline" at bounding box center [862, 693] width 366 height 35
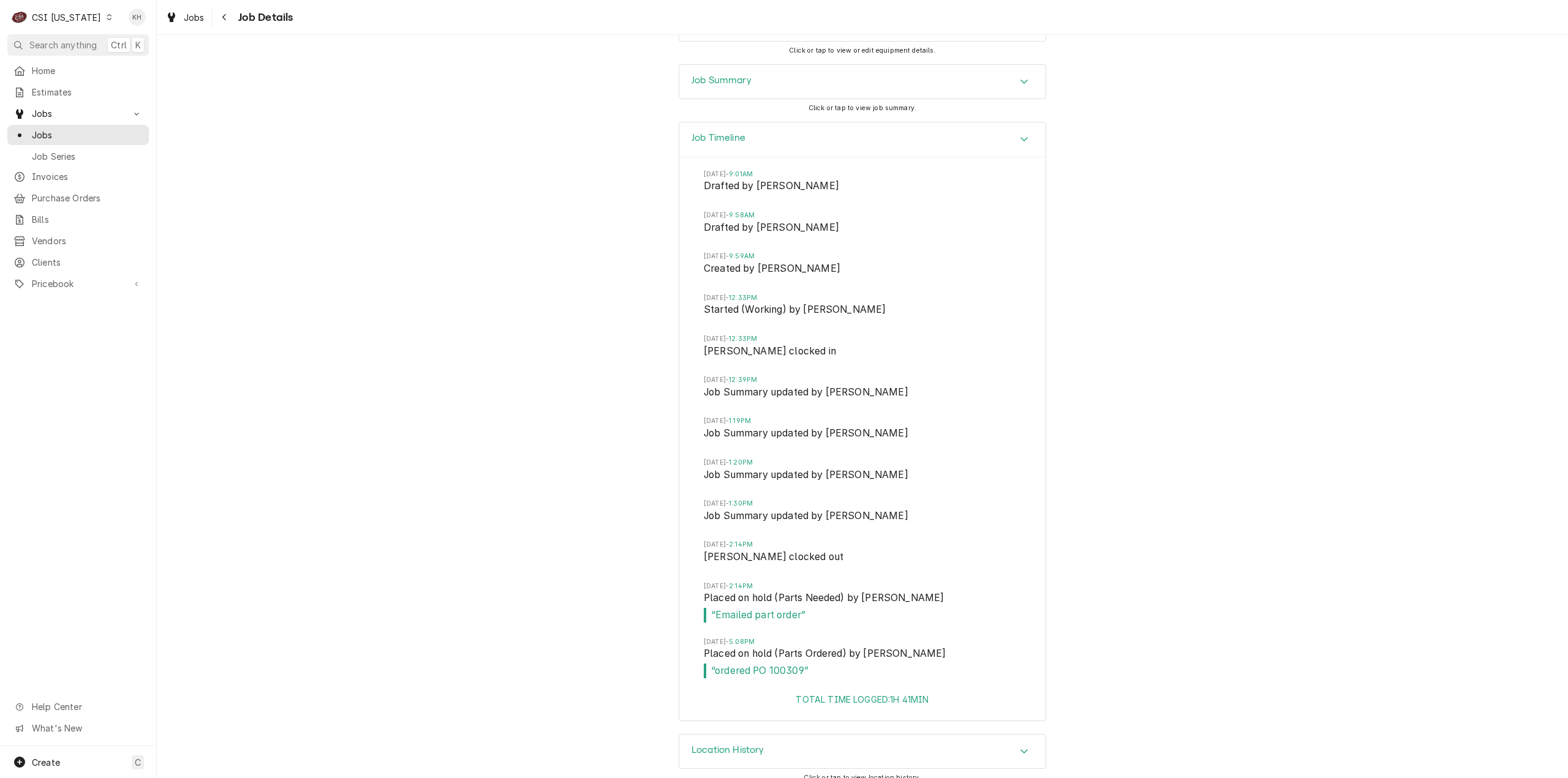
scroll to position [2166, 0]
click at [48, 41] on span "Search anything" at bounding box center [63, 45] width 67 height 13
drag, startPoint x: 351, startPoint y: 180, endPoint x: 59, endPoint y: 52, distance: 318.8
click at [340, 166] on body "C CSI Kentucky KH Search anything Ctrl K Home Estimates Jobs Jobs Job Series In…" at bounding box center [784, 389] width 1568 height 778
click at [57, 19] on div "CSI Kentucky" at bounding box center [66, 17] width 69 height 13
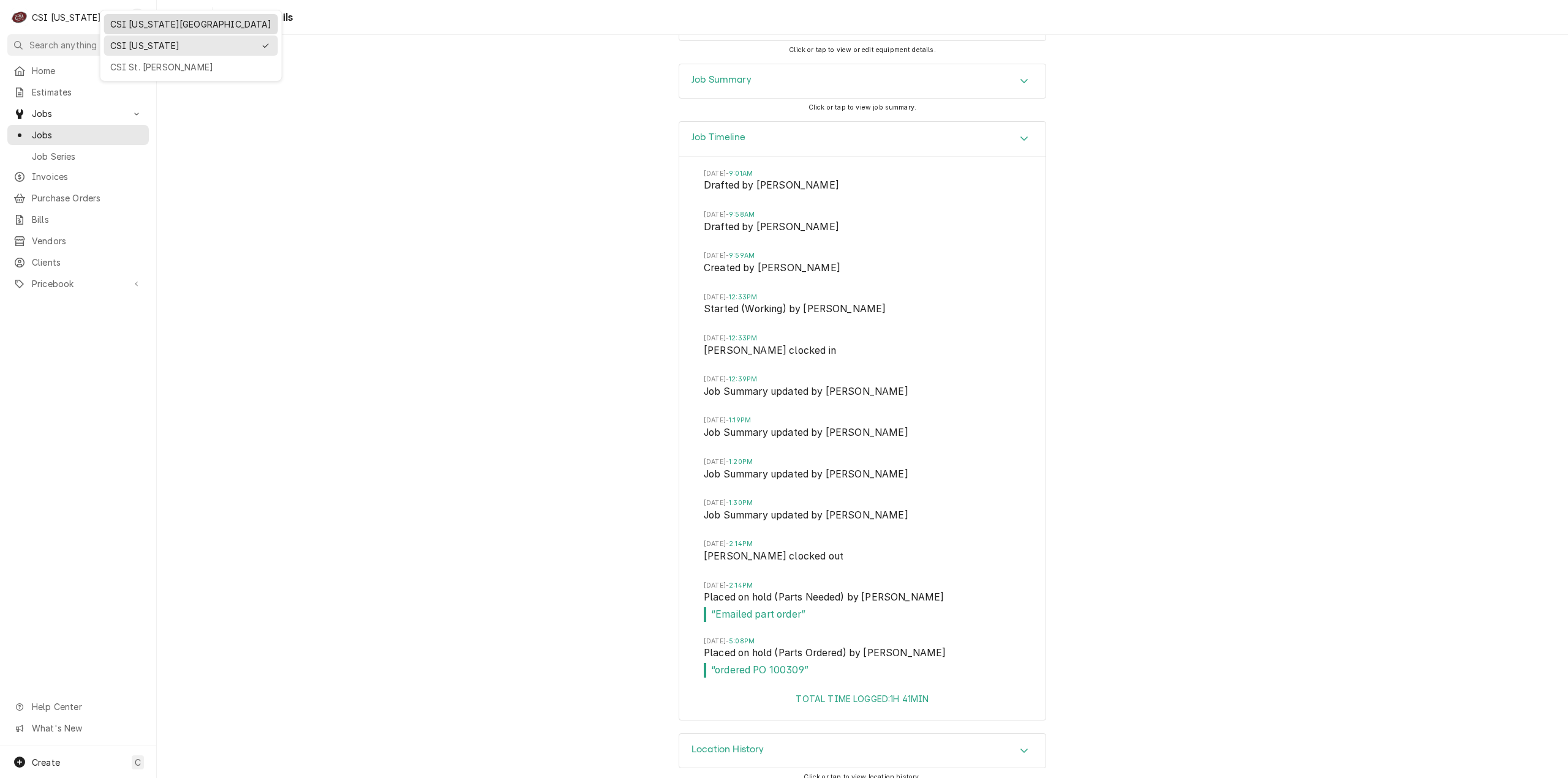
click at [118, 19] on div "CSI [US_STATE][GEOGRAPHIC_DATA]" at bounding box center [191, 24] width 162 height 13
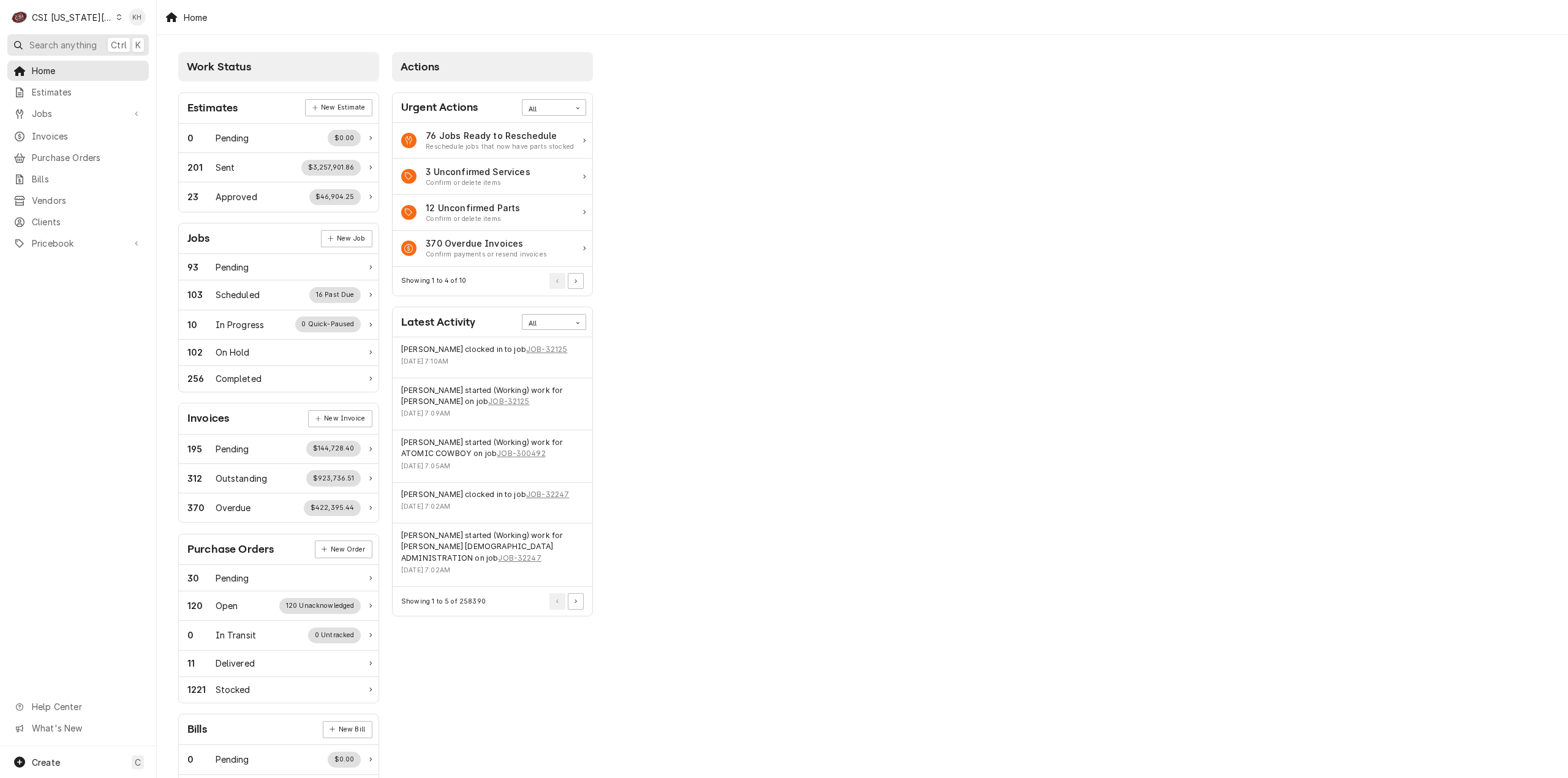
click at [84, 39] on span "Search anything" at bounding box center [63, 45] width 67 height 13
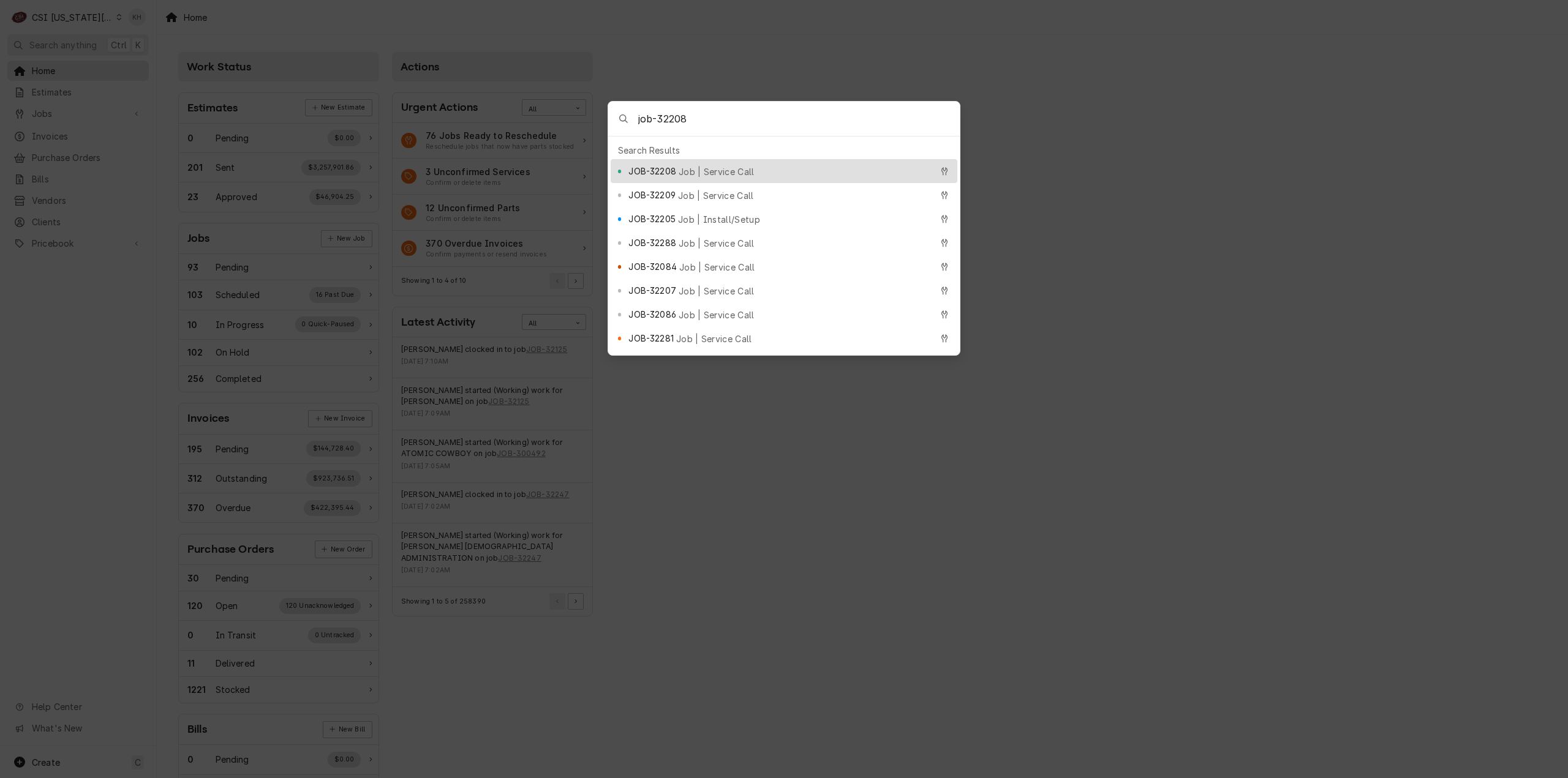
type input "job-32208"
click at [719, 167] on span "Job | Service Call" at bounding box center [717, 171] width 76 height 13
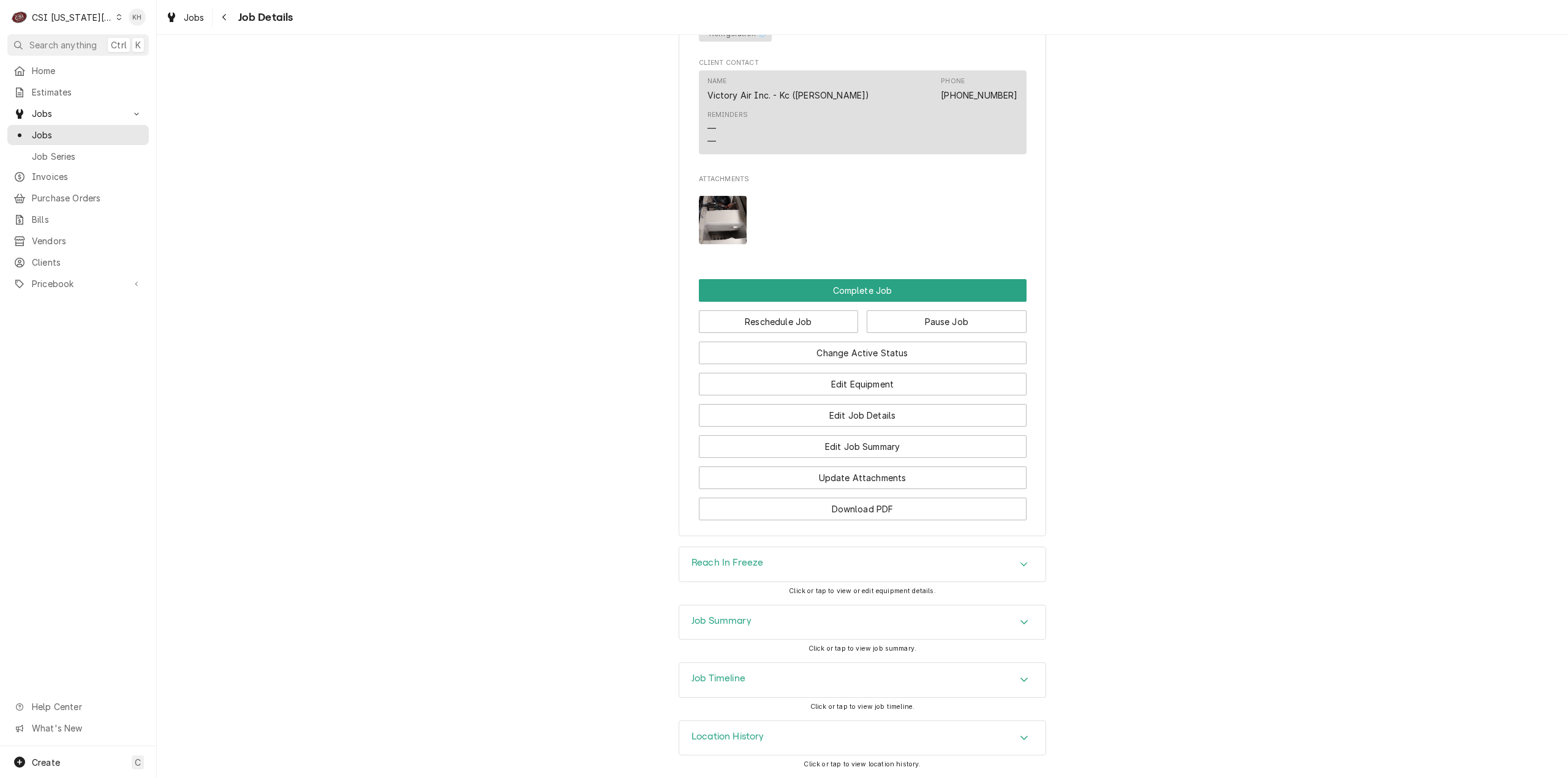
scroll to position [1251, 0]
click at [723, 687] on div "Job Timeline" at bounding box center [862, 680] width 366 height 35
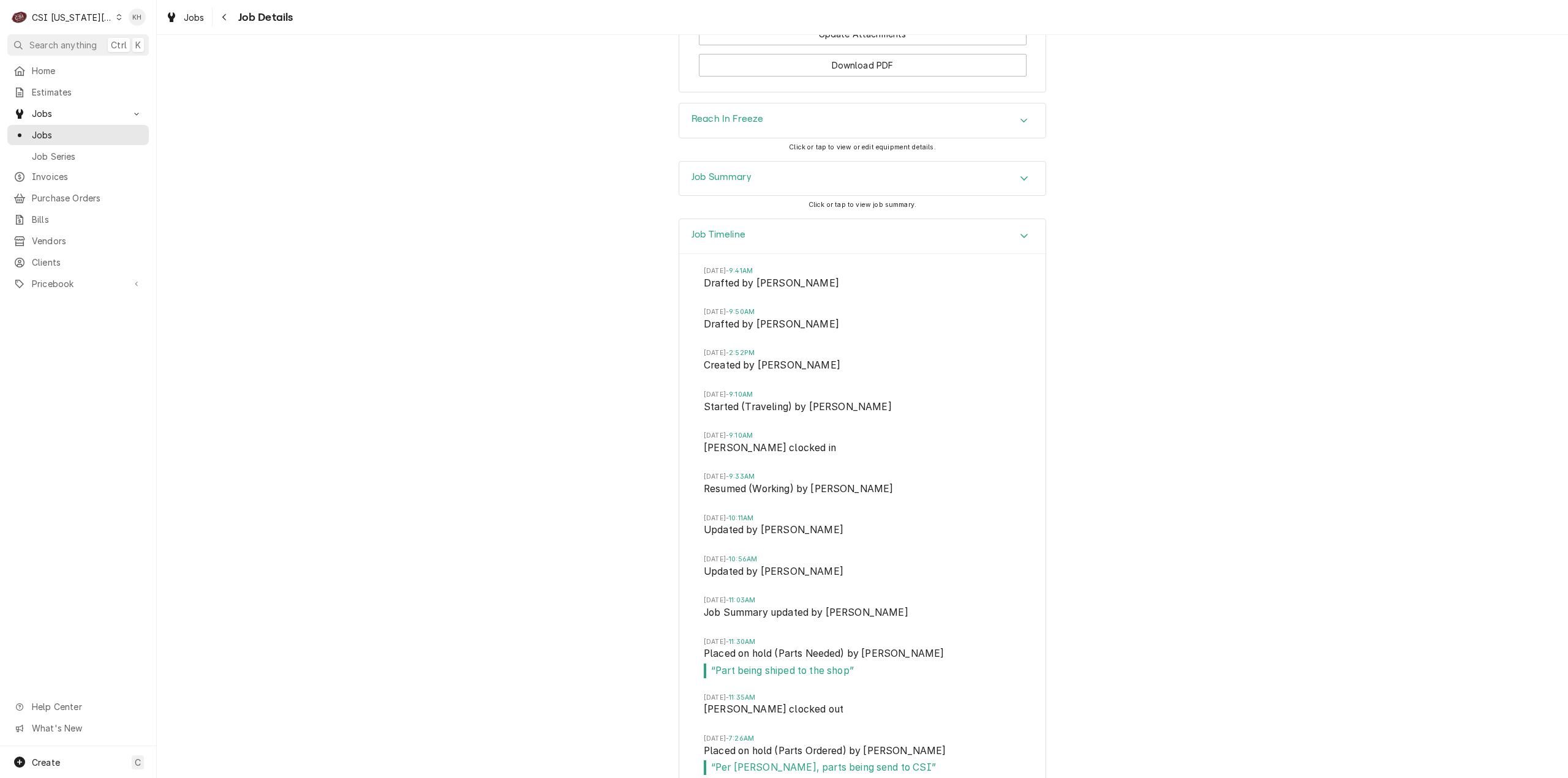
scroll to position [1957, 0]
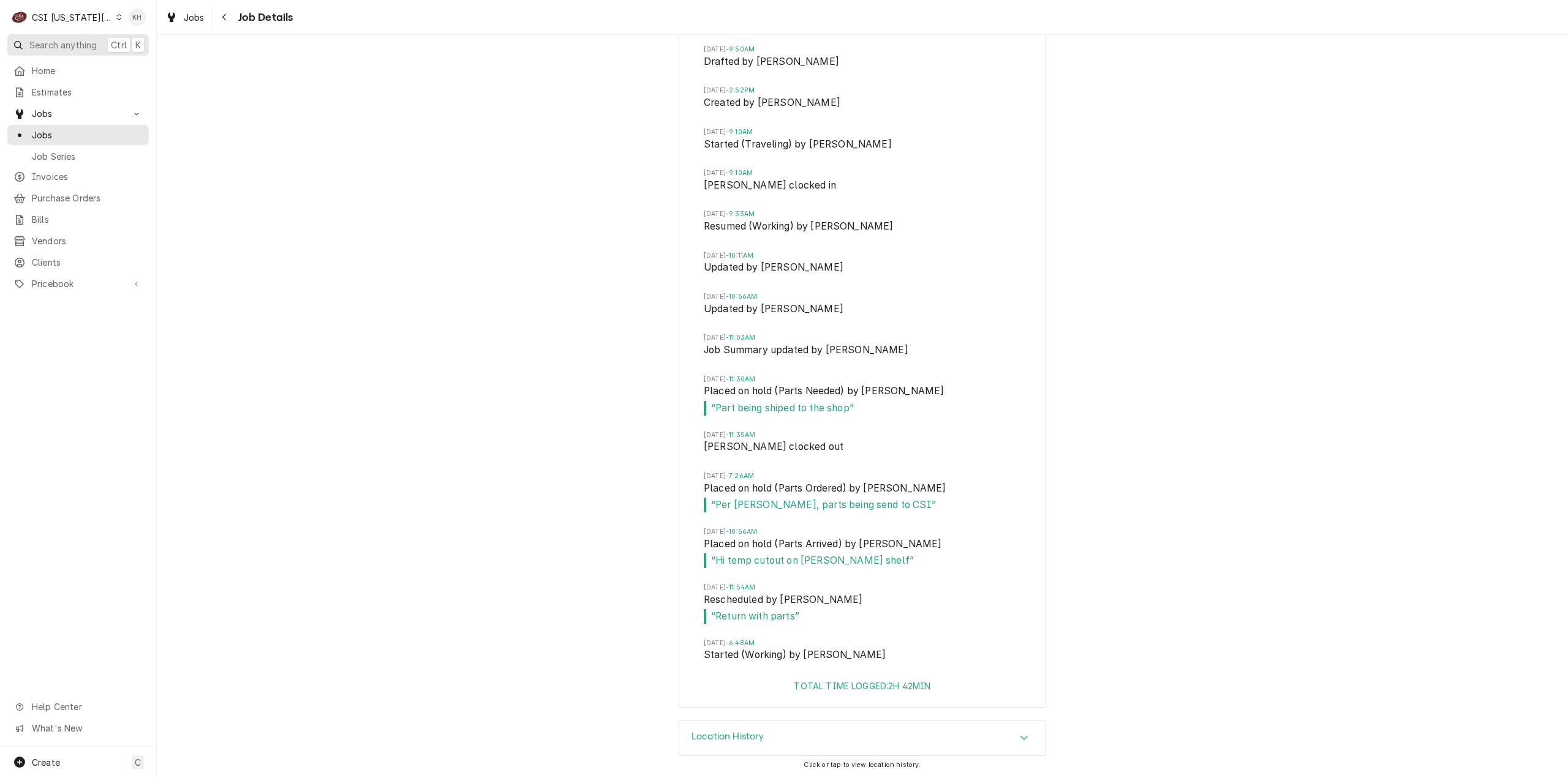
click at [73, 42] on span "Search anything" at bounding box center [63, 45] width 67 height 13
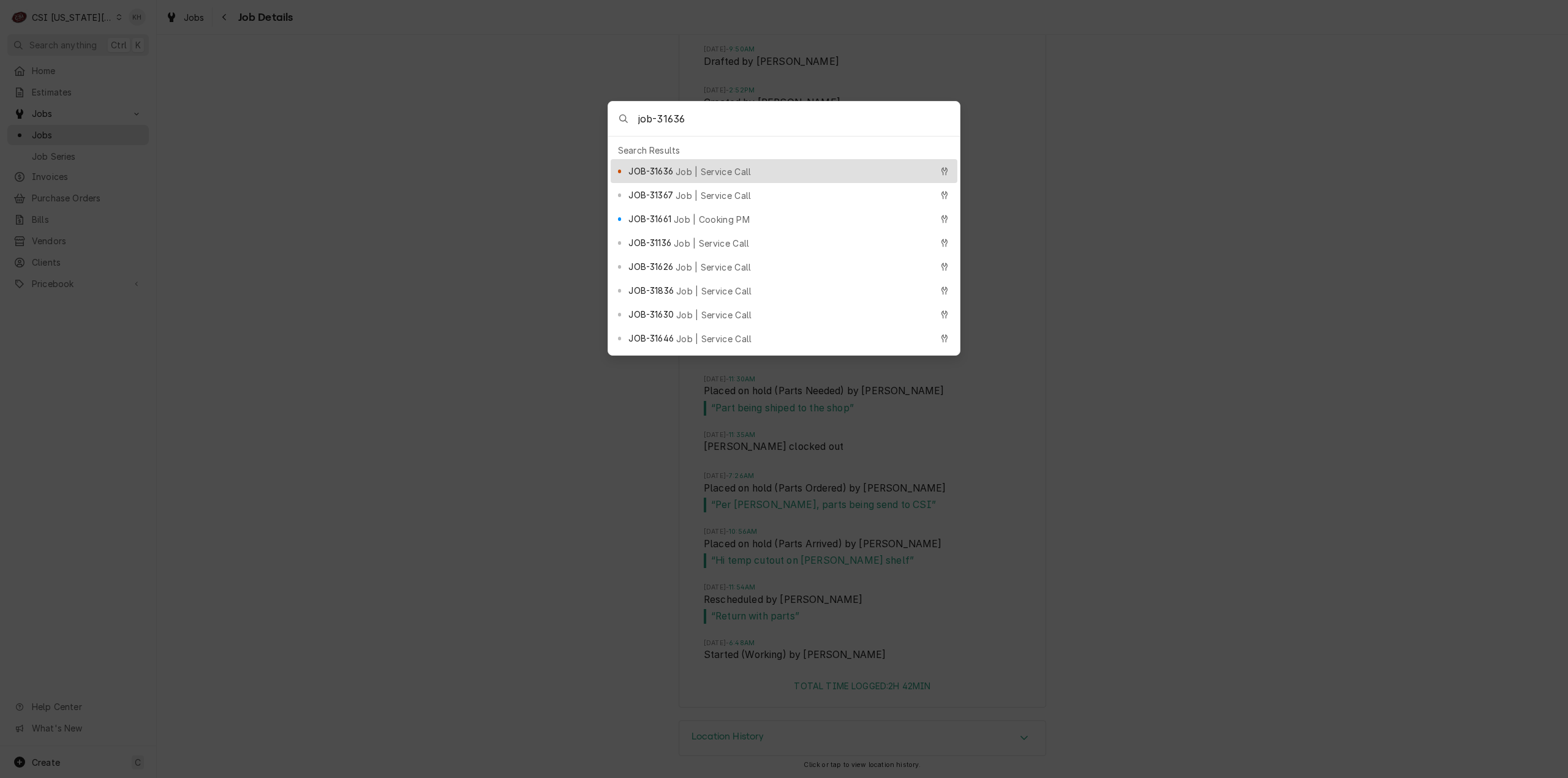
type input "job-31636"
click at [709, 168] on span "Job | Service Call" at bounding box center [713, 171] width 76 height 13
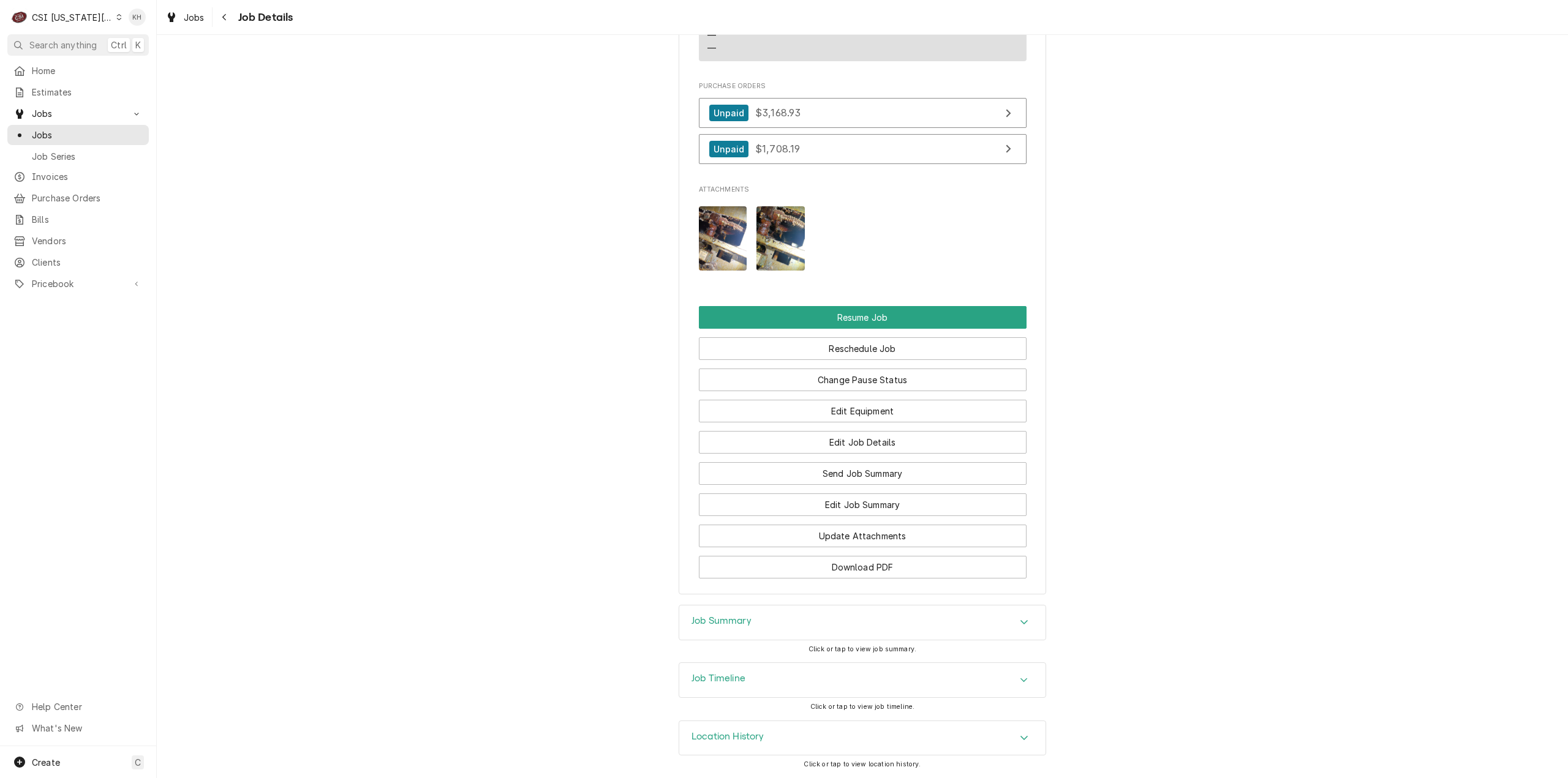
scroll to position [2518, 0]
drag, startPoint x: 86, startPoint y: 39, endPoint x: 99, endPoint y: 44, distance: 13.9
click at [86, 39] on span "Search anything" at bounding box center [63, 45] width 67 height 13
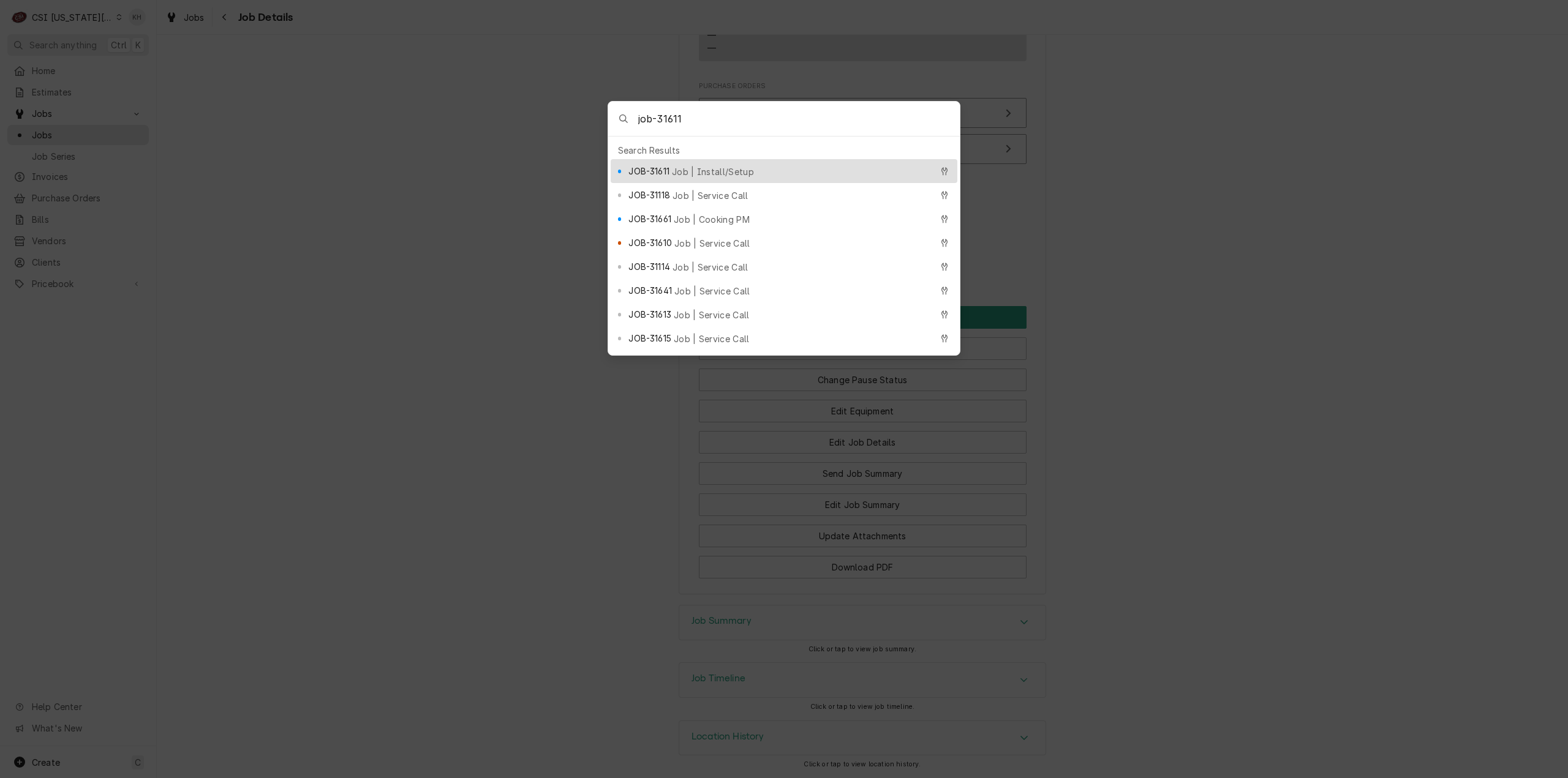
type input "job-31611"
click at [722, 165] on span "Job | Install/Setup" at bounding box center [713, 171] width 82 height 13
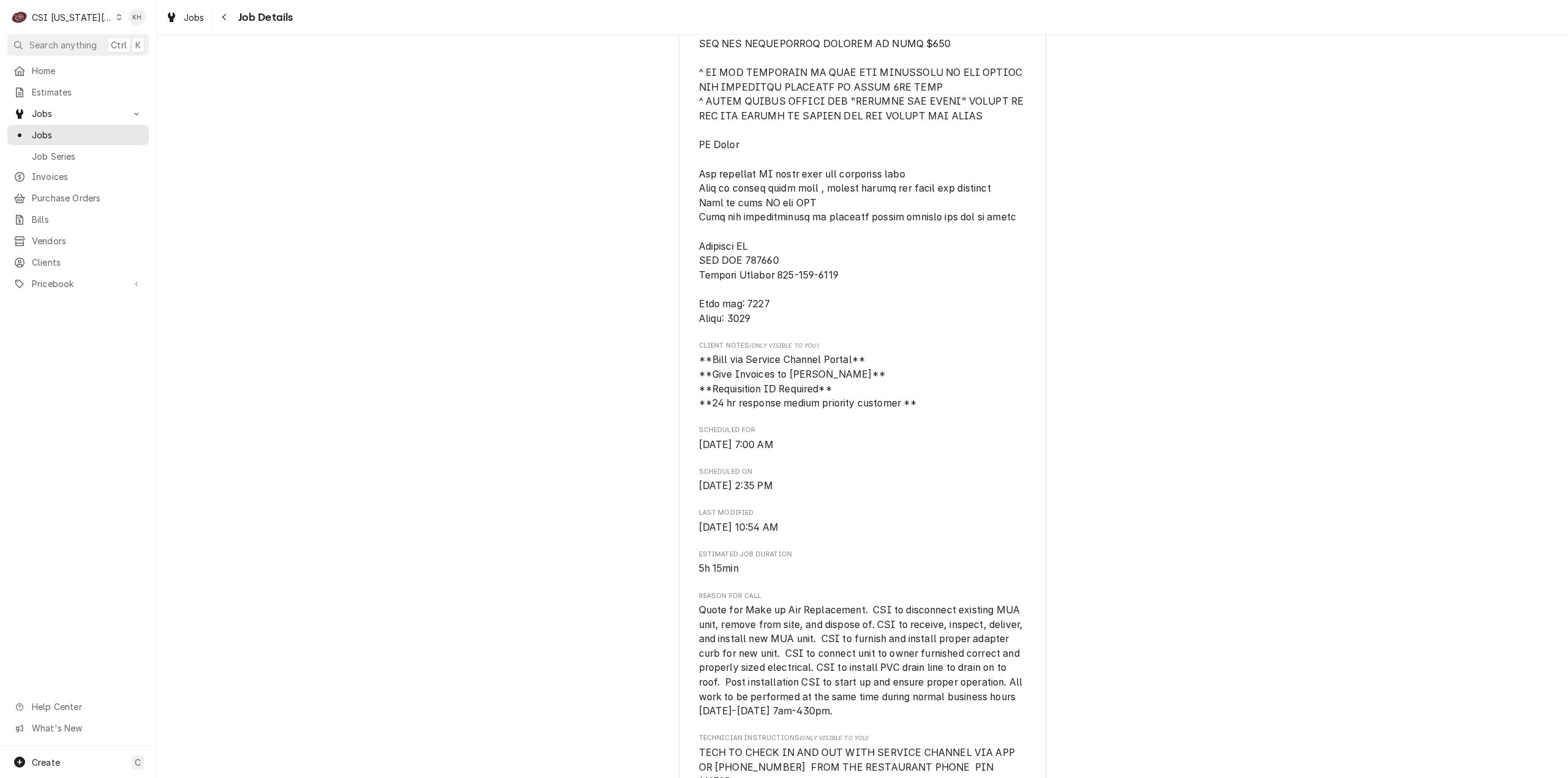
scroll to position [612, 0]
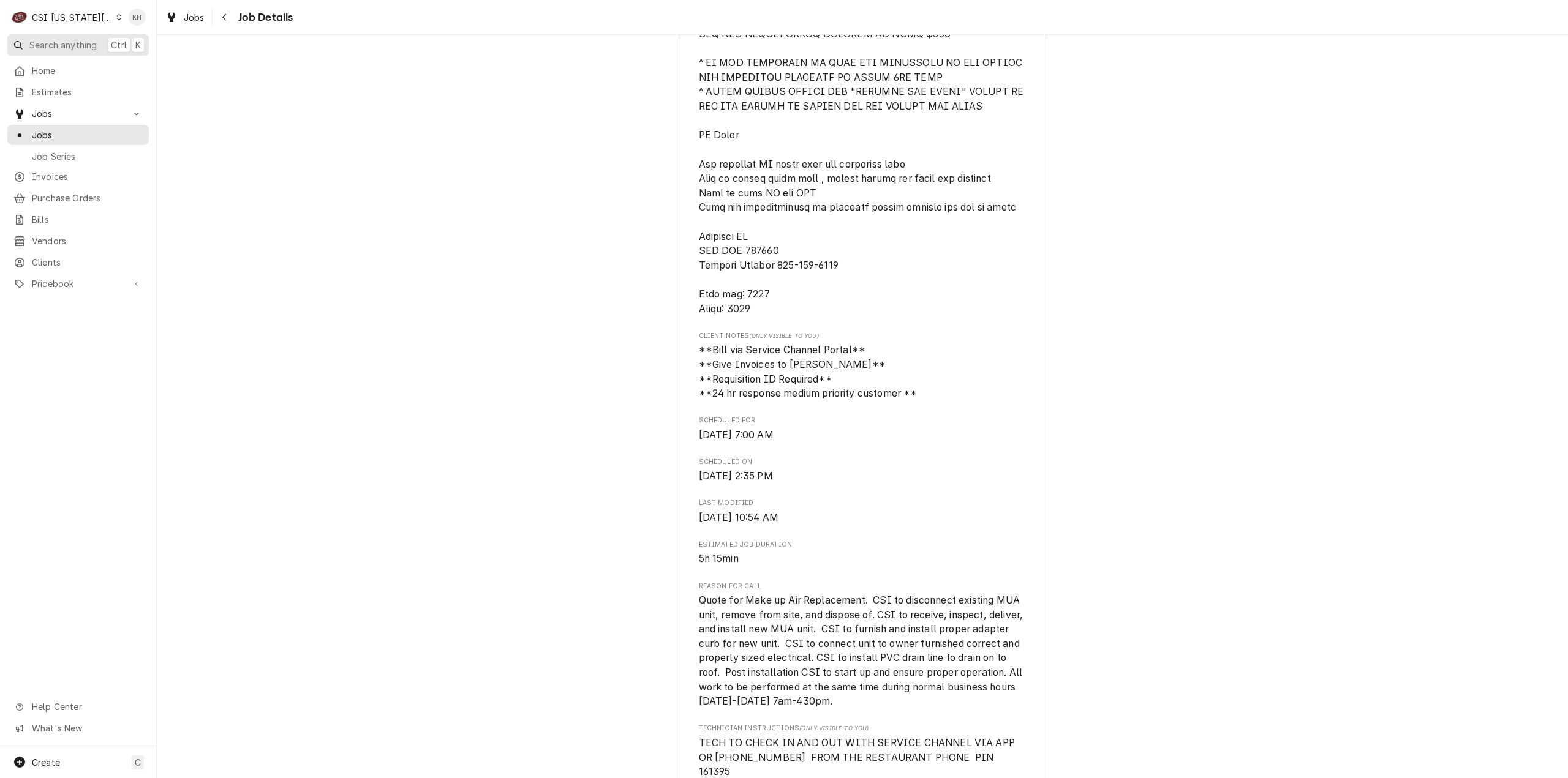
click at [82, 53] on button "Search anything Ctrl K" at bounding box center [78, 45] width 142 height 21
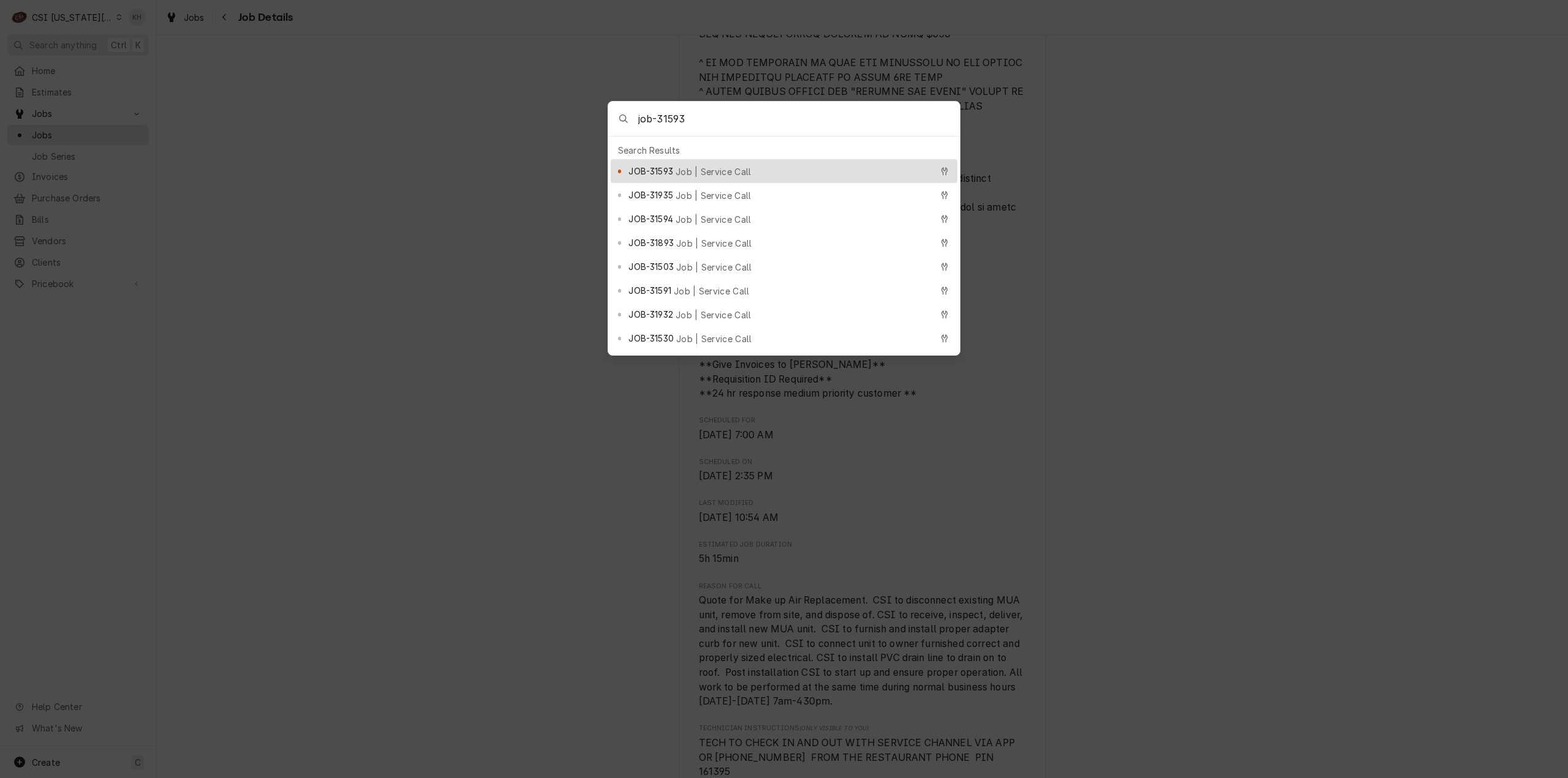
type input "job-31593"
click at [758, 159] on div "JOB-31593 Job | Service Call" at bounding box center [783, 171] width 346 height 24
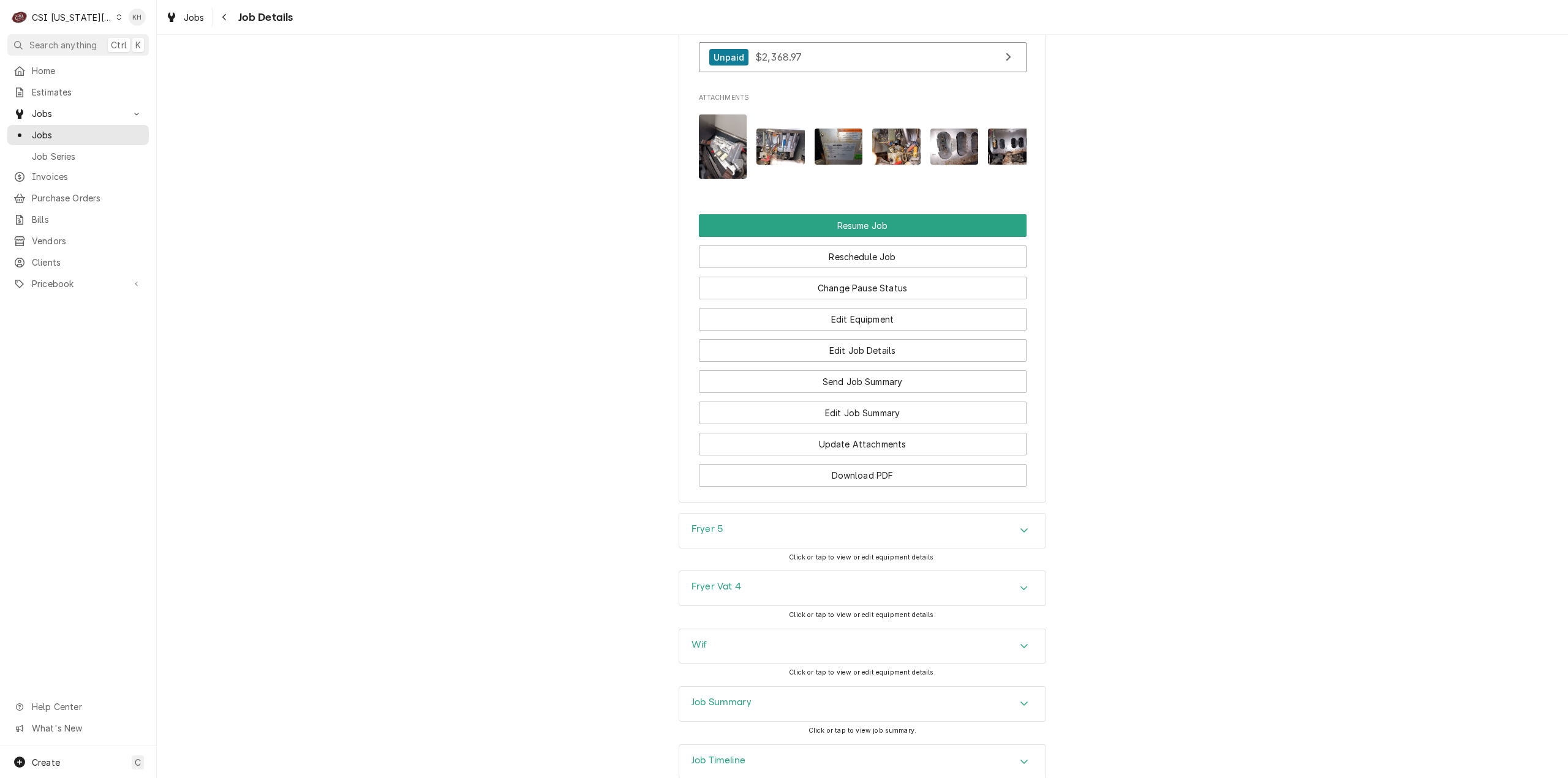
scroll to position [2640, 0]
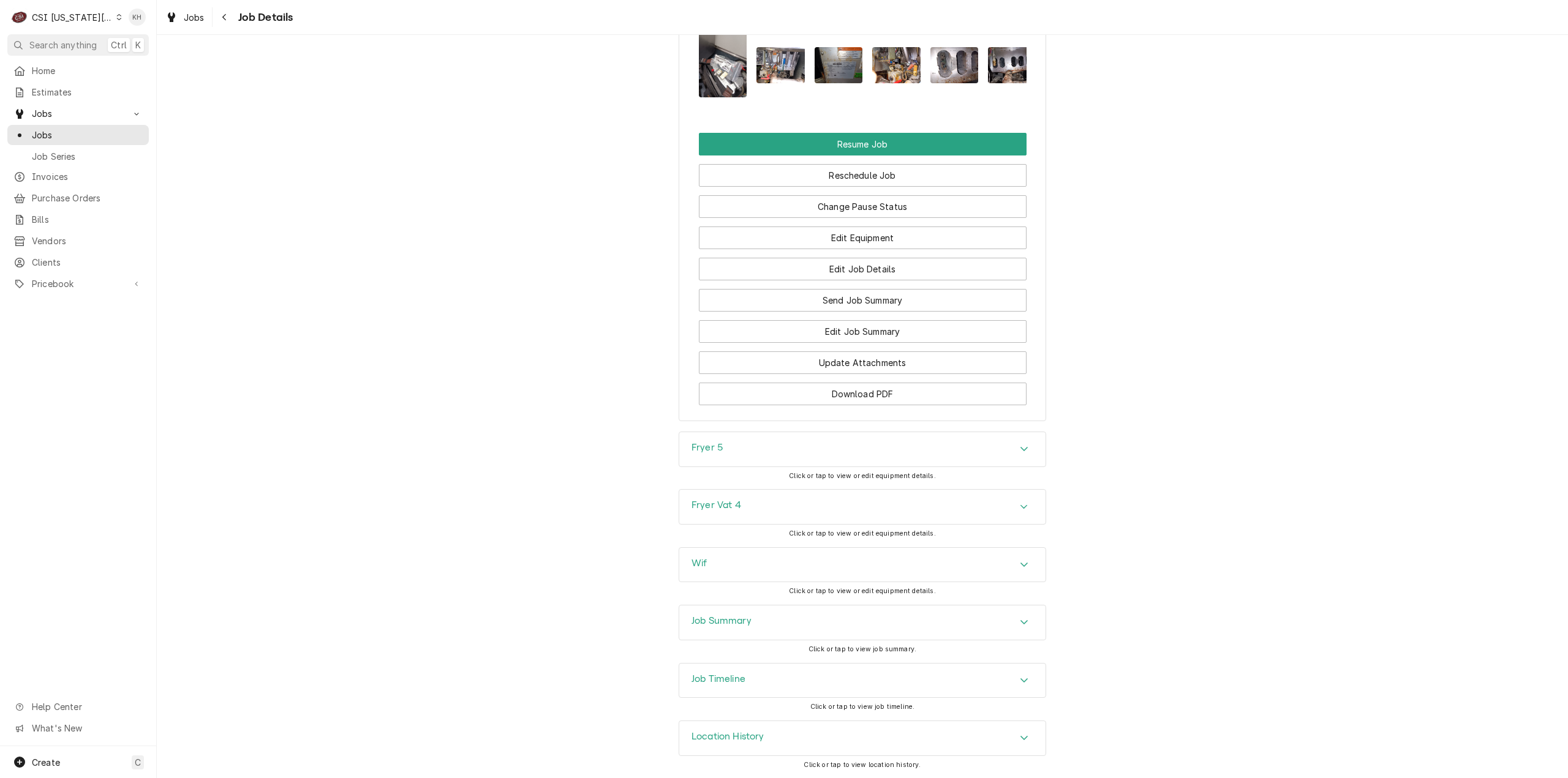
click at [751, 630] on div "Job Summary" at bounding box center [862, 623] width 366 height 35
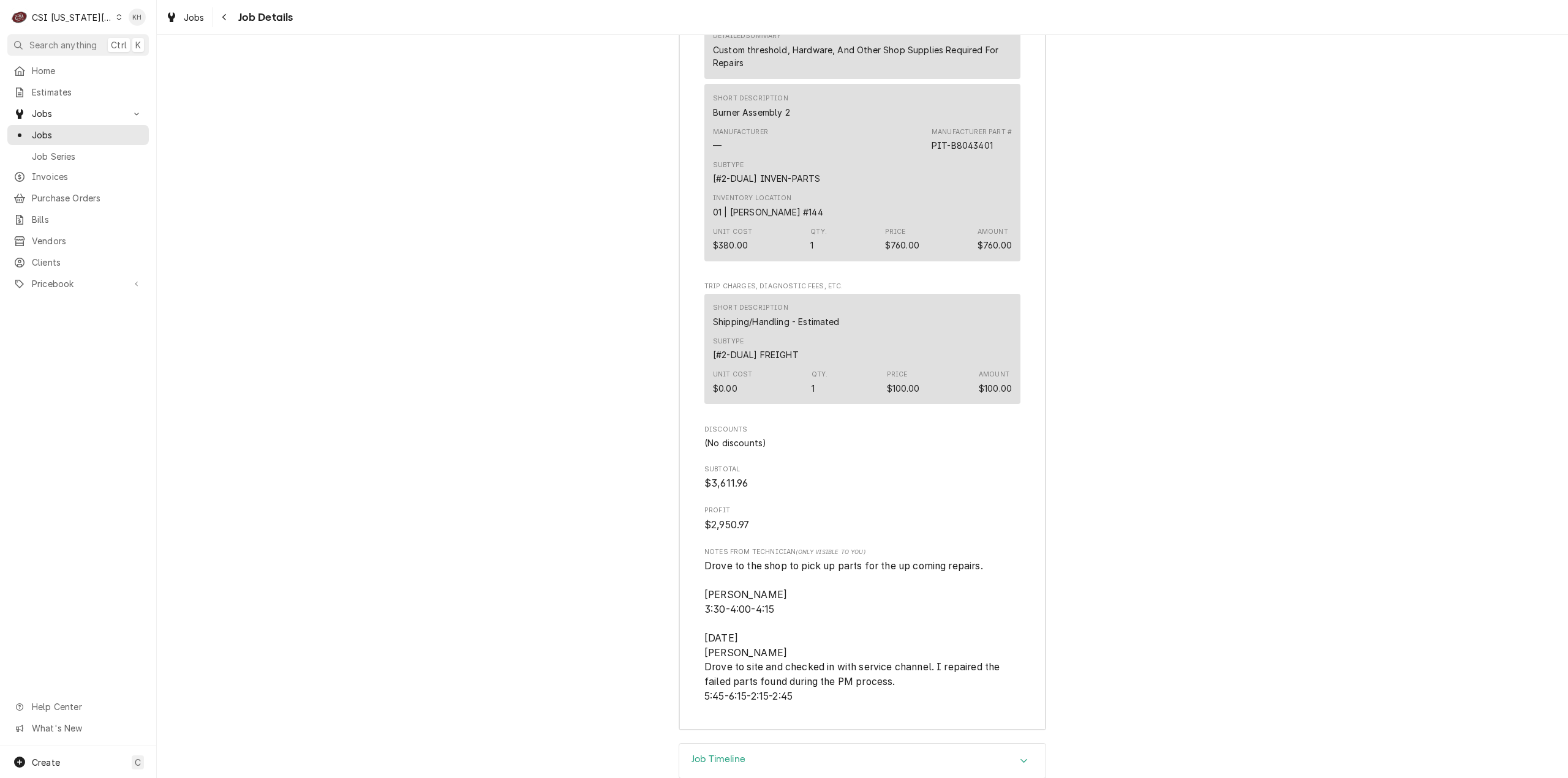
scroll to position [5177, 0]
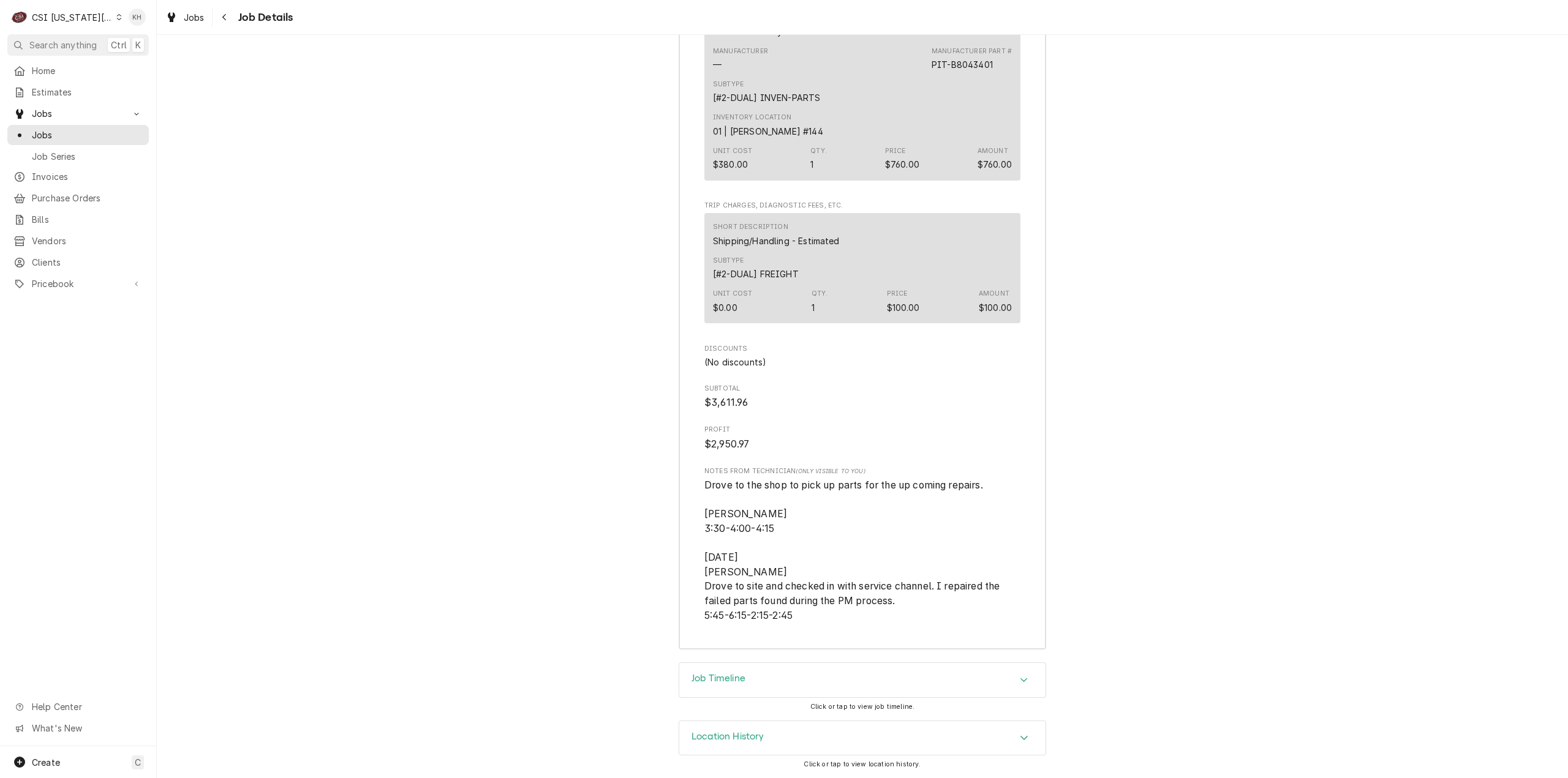
click at [761, 684] on div "Job Timeline" at bounding box center [862, 680] width 366 height 35
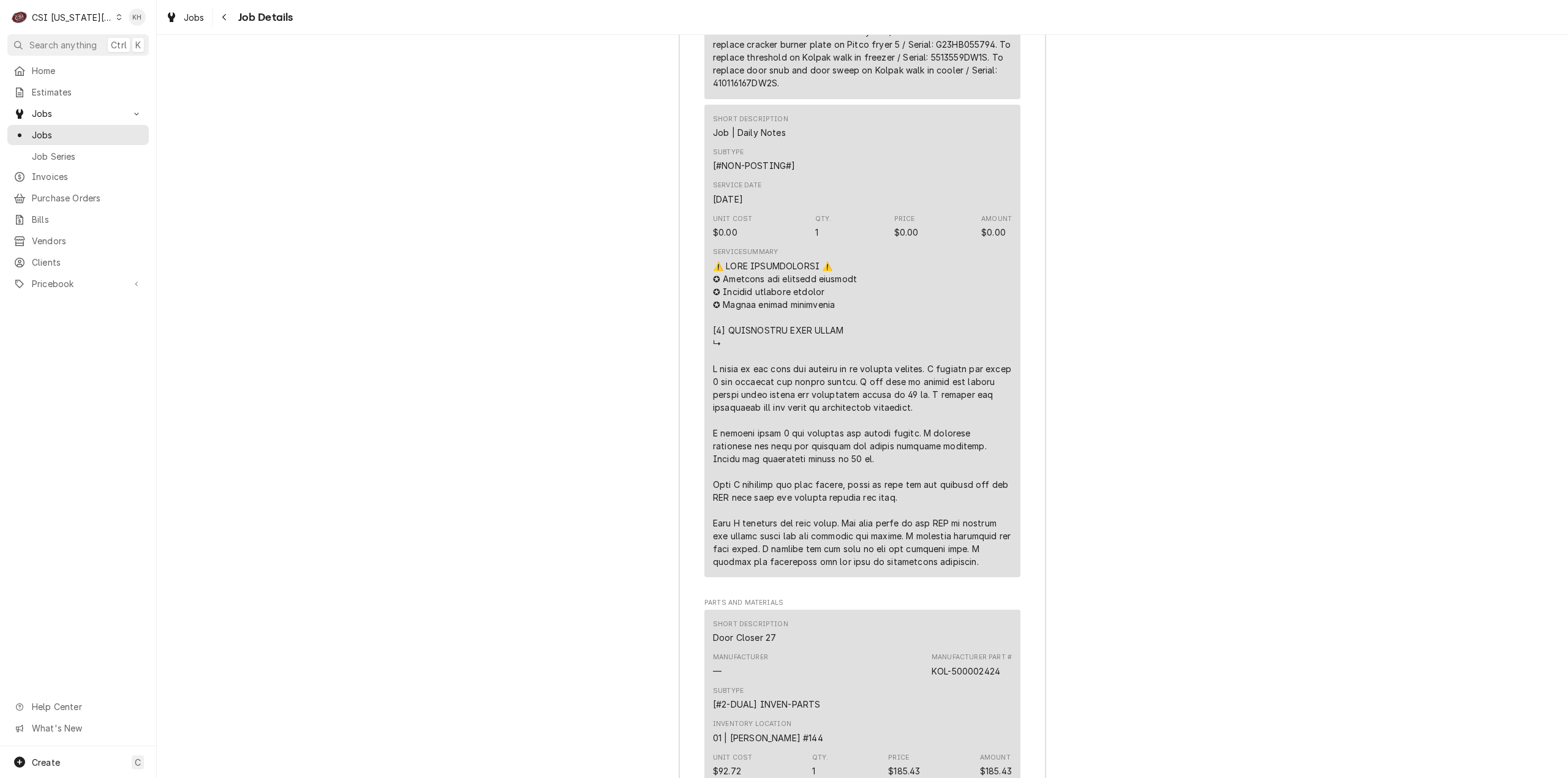
scroll to position [3436, 0]
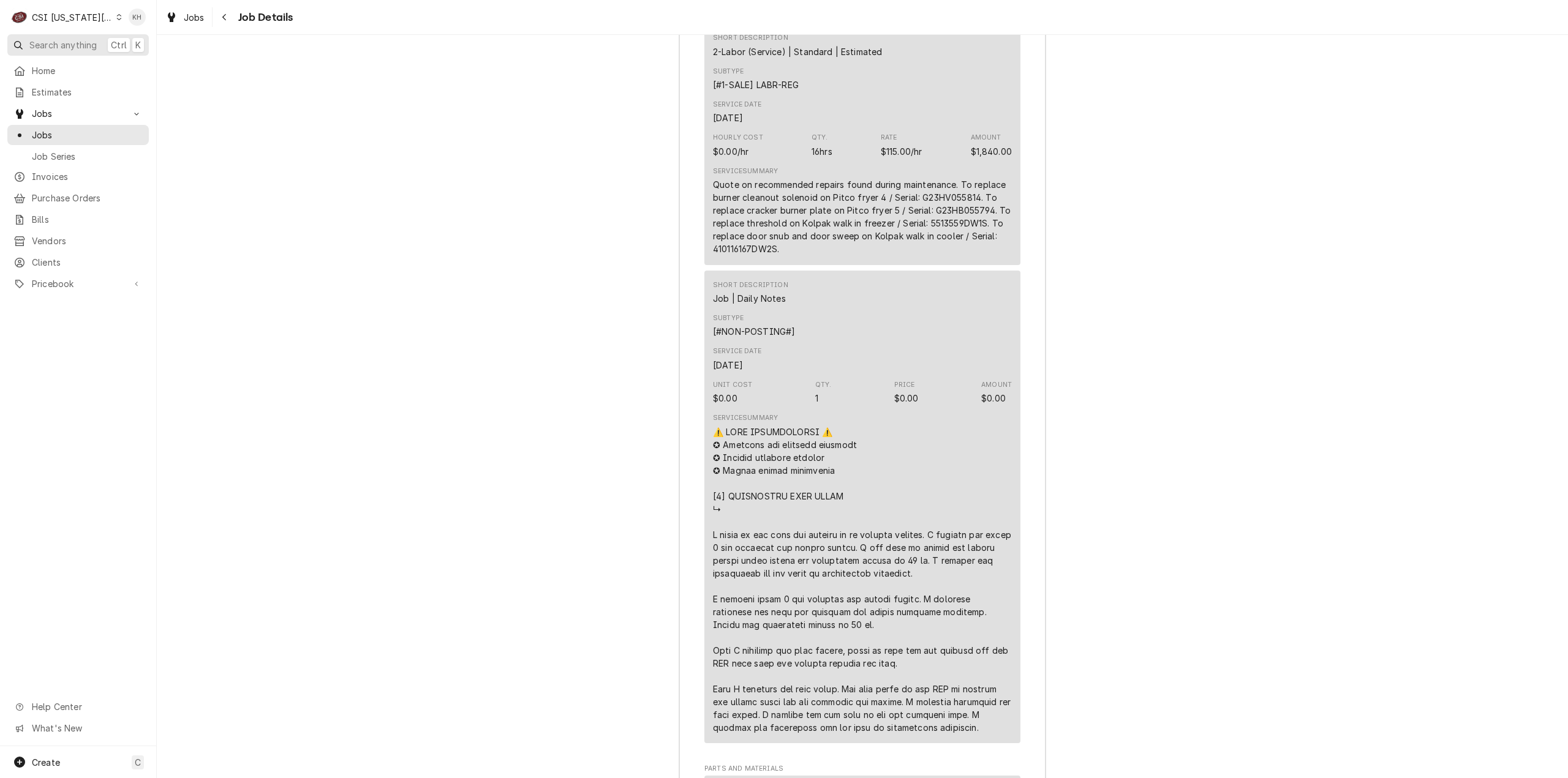
click at [78, 40] on span "Search anything" at bounding box center [63, 45] width 67 height 13
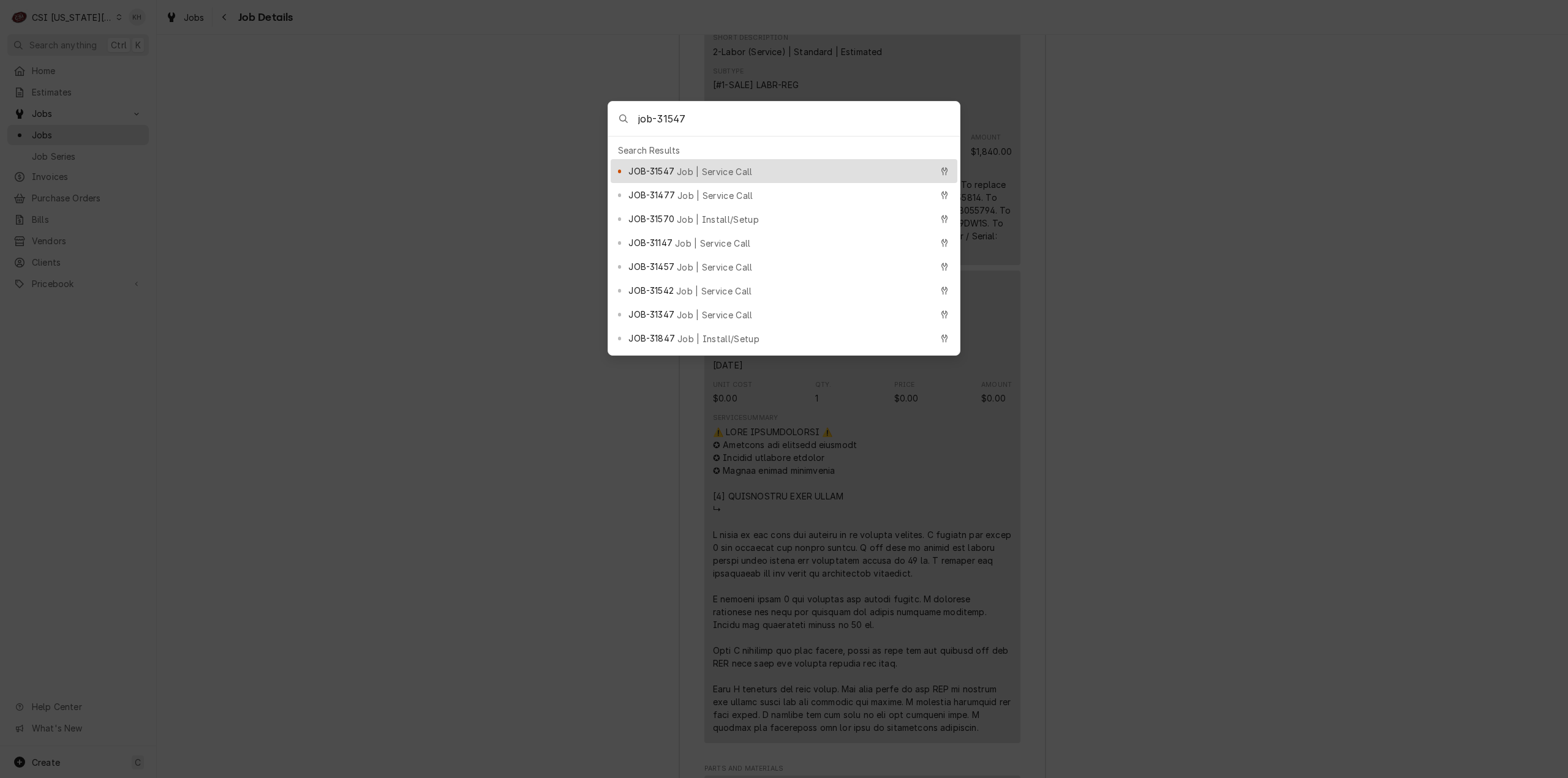
type input "job-31547"
click at [825, 160] on div "JOB-31547 Job | Service Call" at bounding box center [783, 171] width 346 height 24
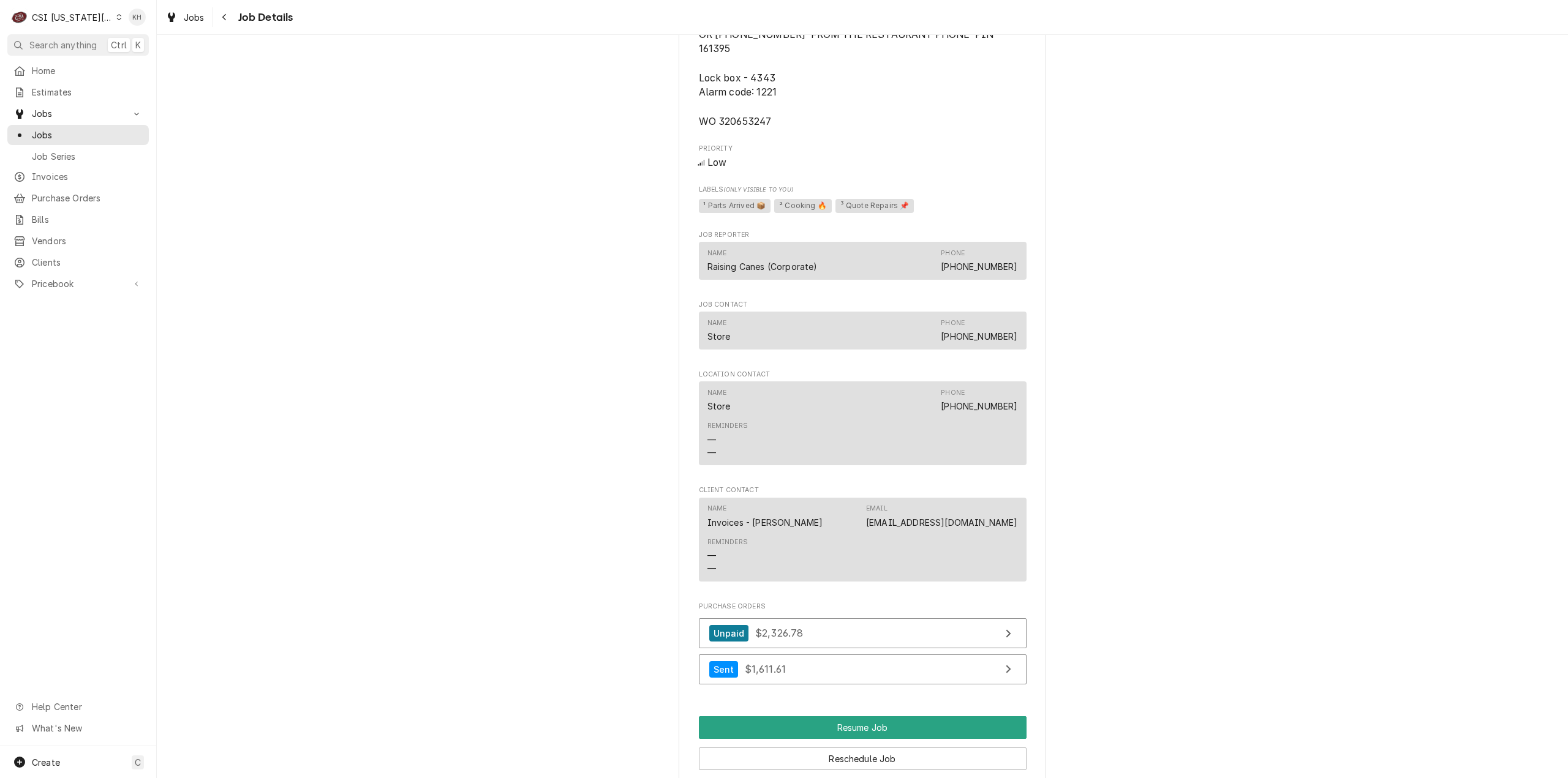
scroll to position [2326, 0]
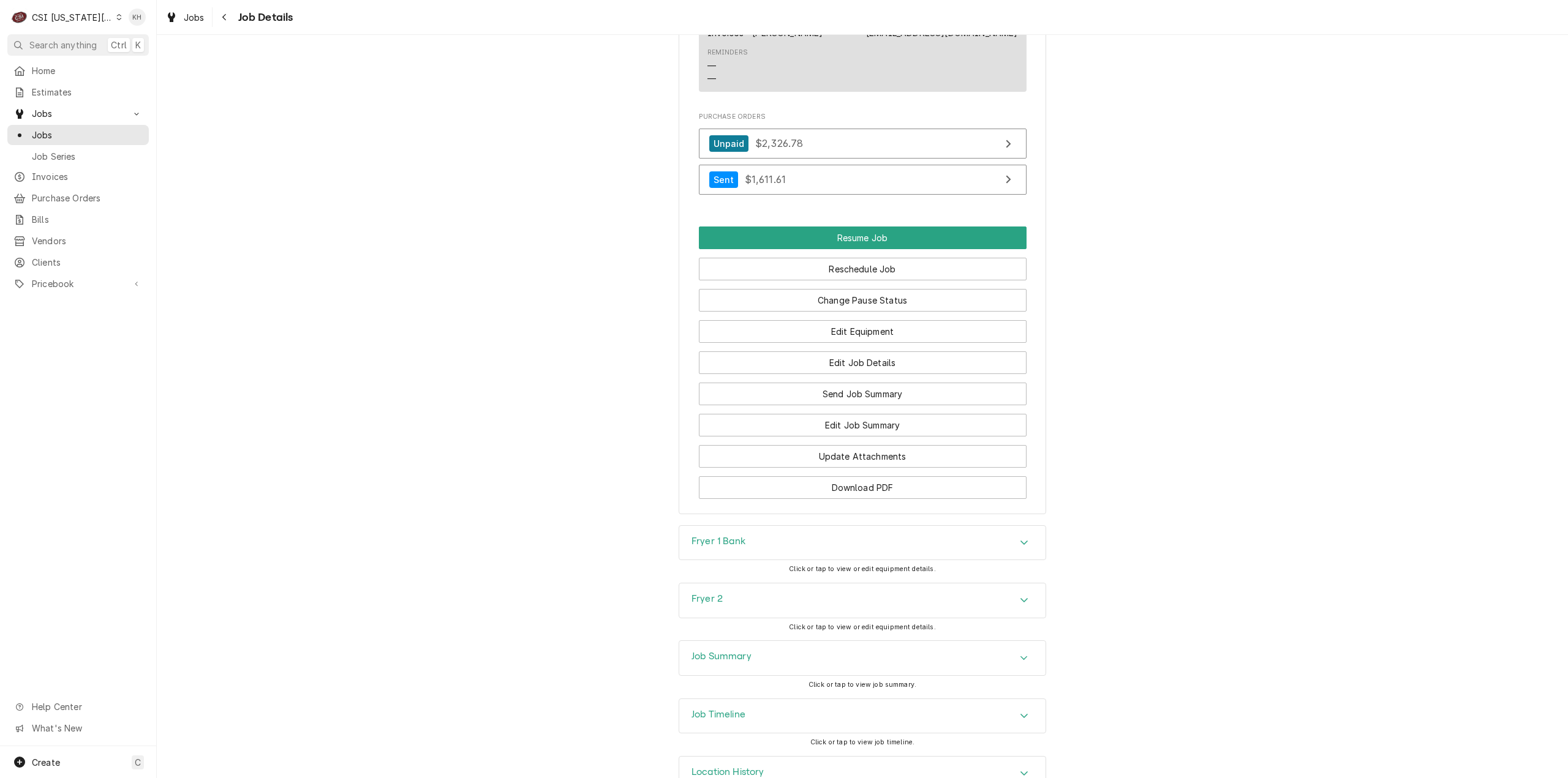
click at [762, 710] on div "Job Timeline" at bounding box center [862, 717] width 366 height 35
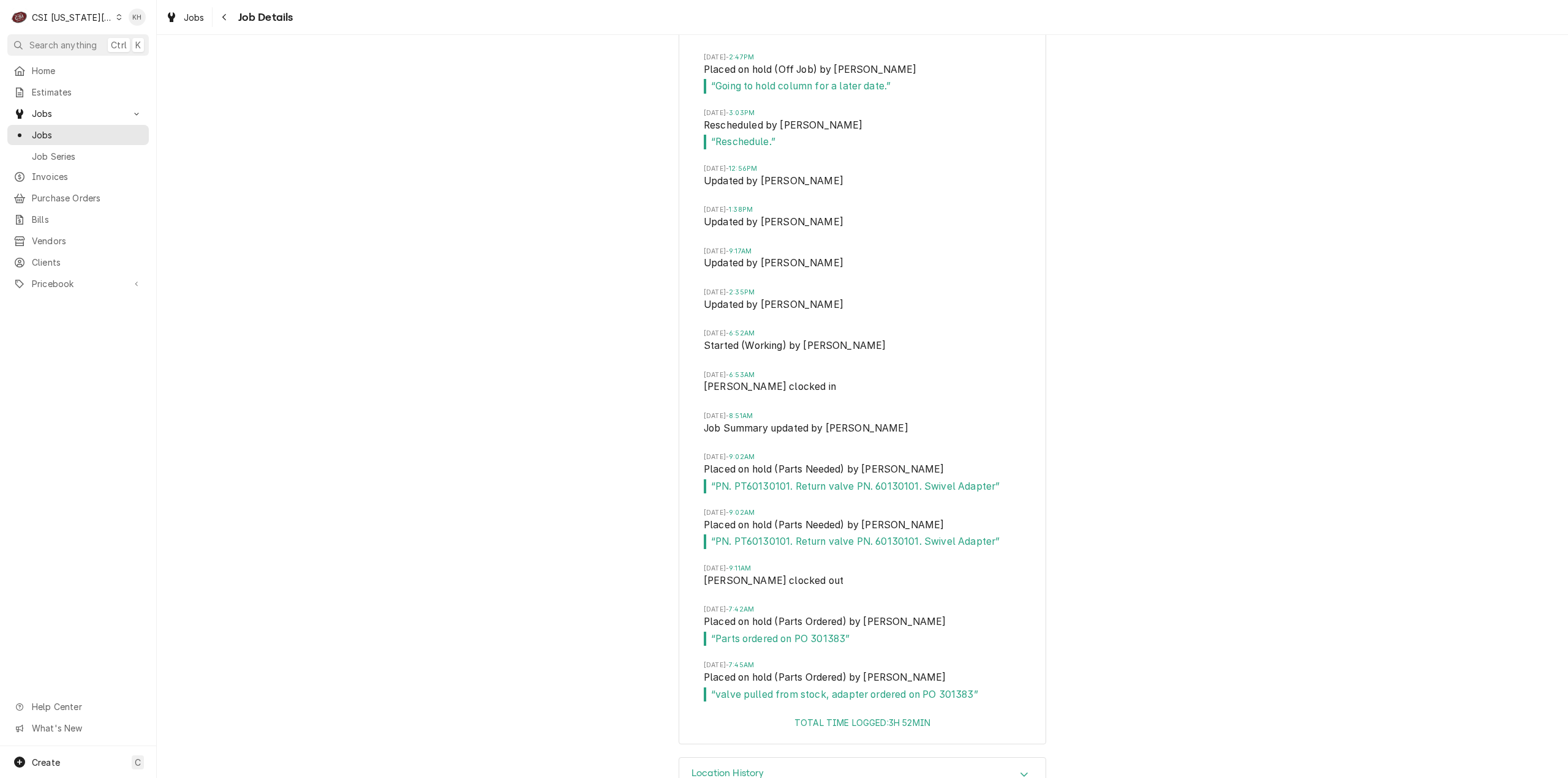
scroll to position [3816, 0]
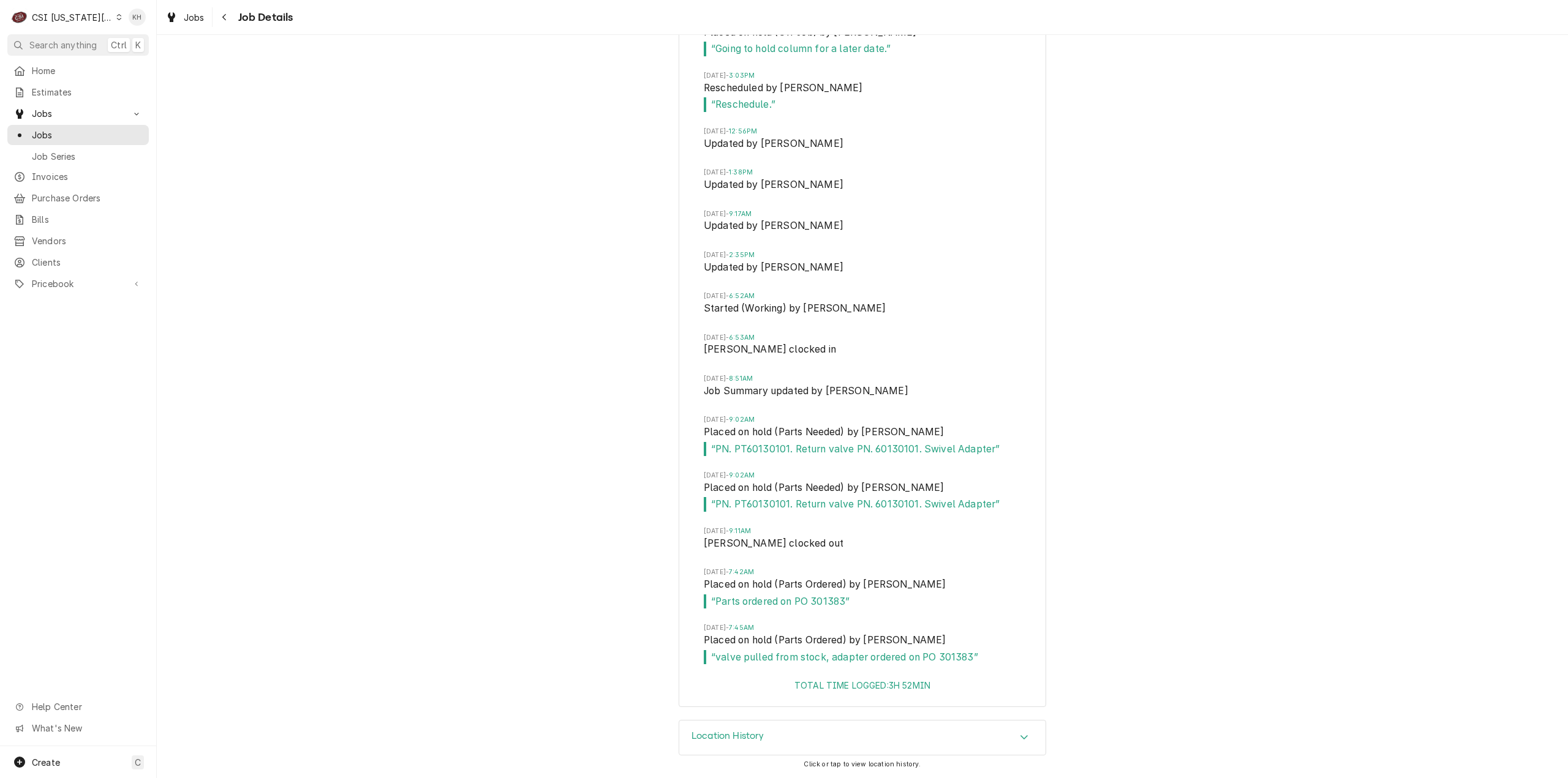
drag, startPoint x: 75, startPoint y: 17, endPoint x: 105, endPoint y: 39, distance: 37.2
click at [76, 18] on div "CSI Kansas City" at bounding box center [72, 17] width 81 height 13
click at [167, 69] on div "CSI St. [PERSON_NAME]" at bounding box center [210, 67] width 179 height 13
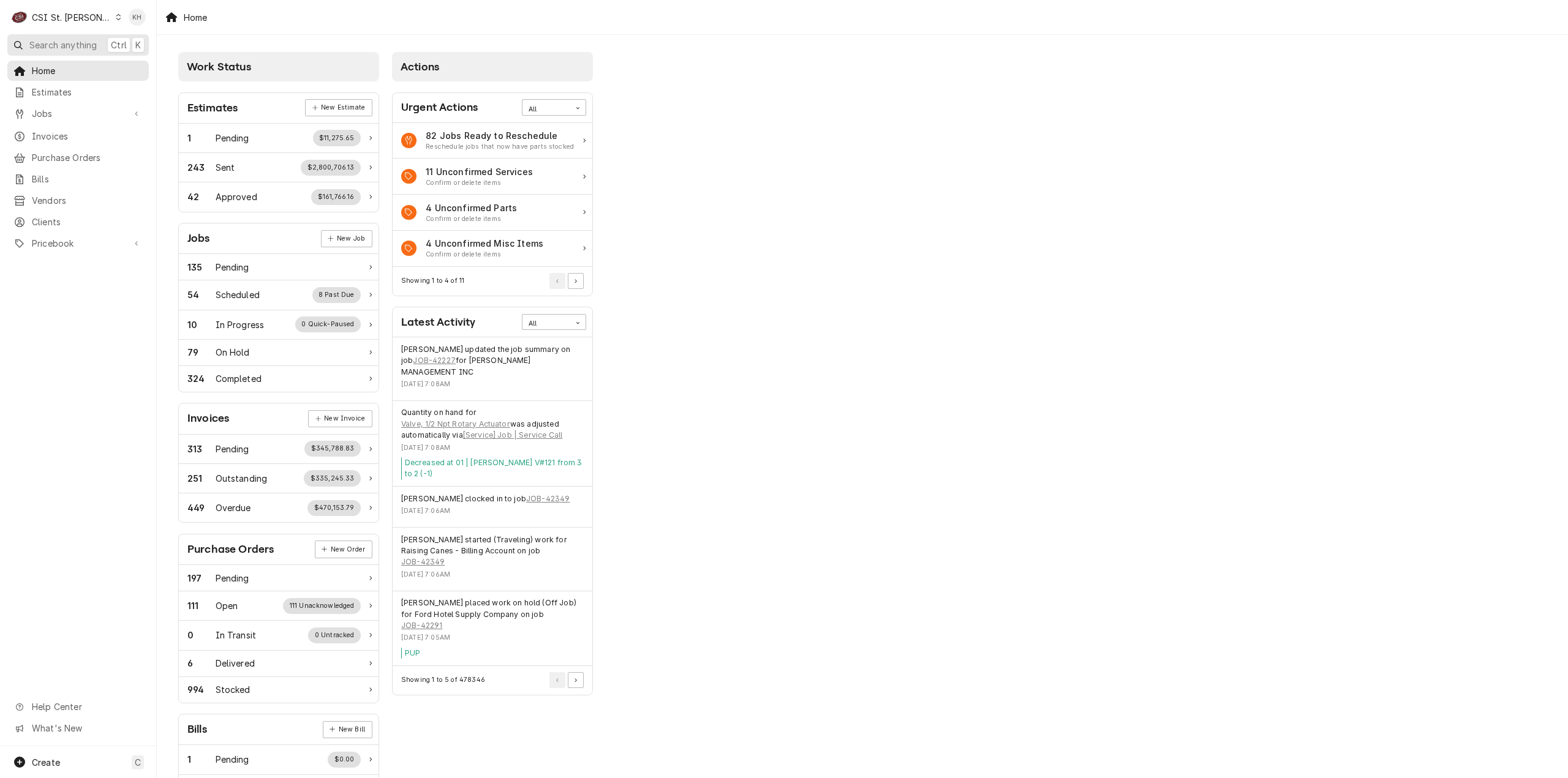
click at [91, 37] on button "Search anything Ctrl K" at bounding box center [78, 45] width 142 height 21
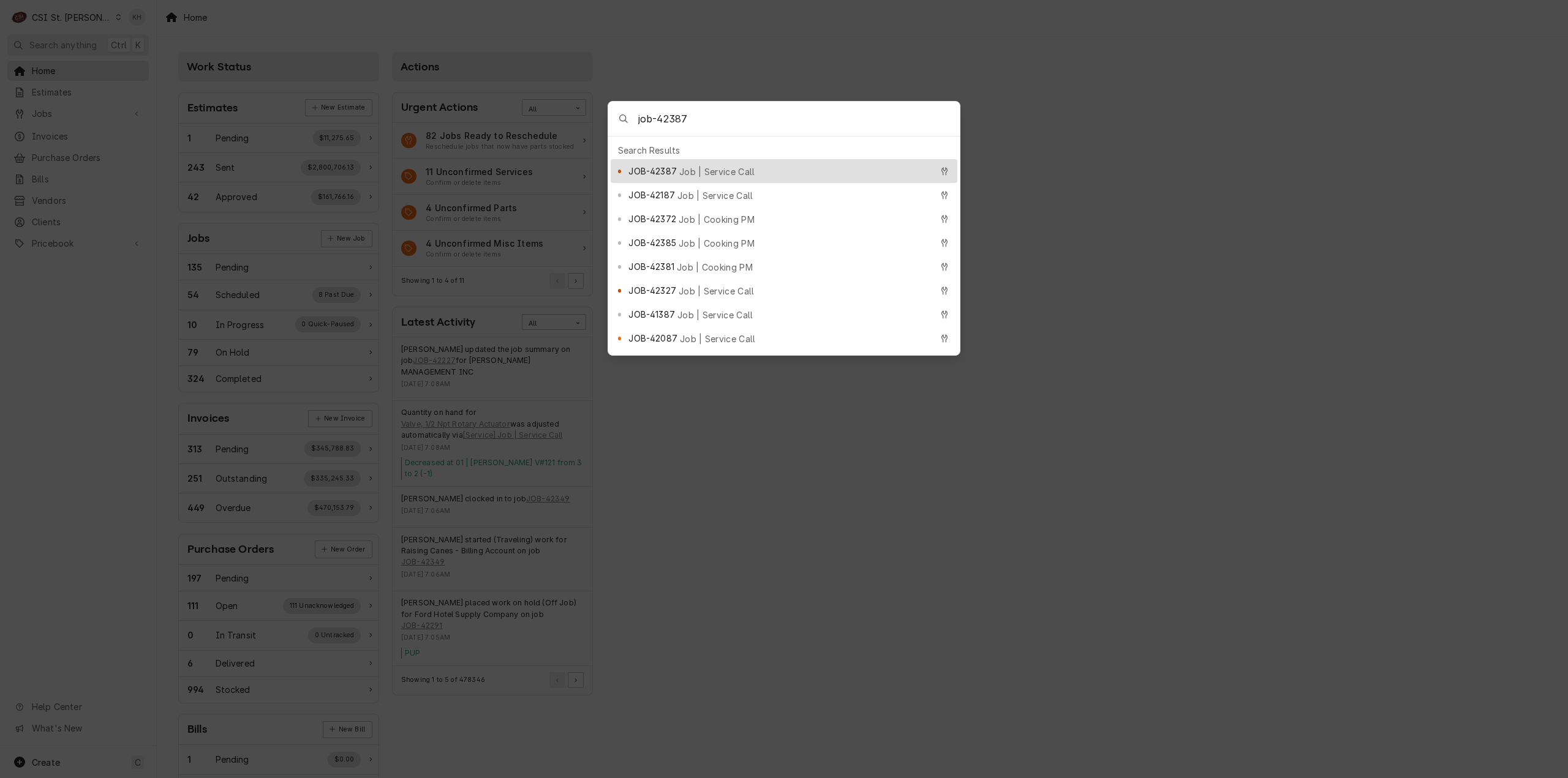
type input "job-42387"
click at [720, 166] on span "Job | Service Call" at bounding box center [717, 171] width 76 height 13
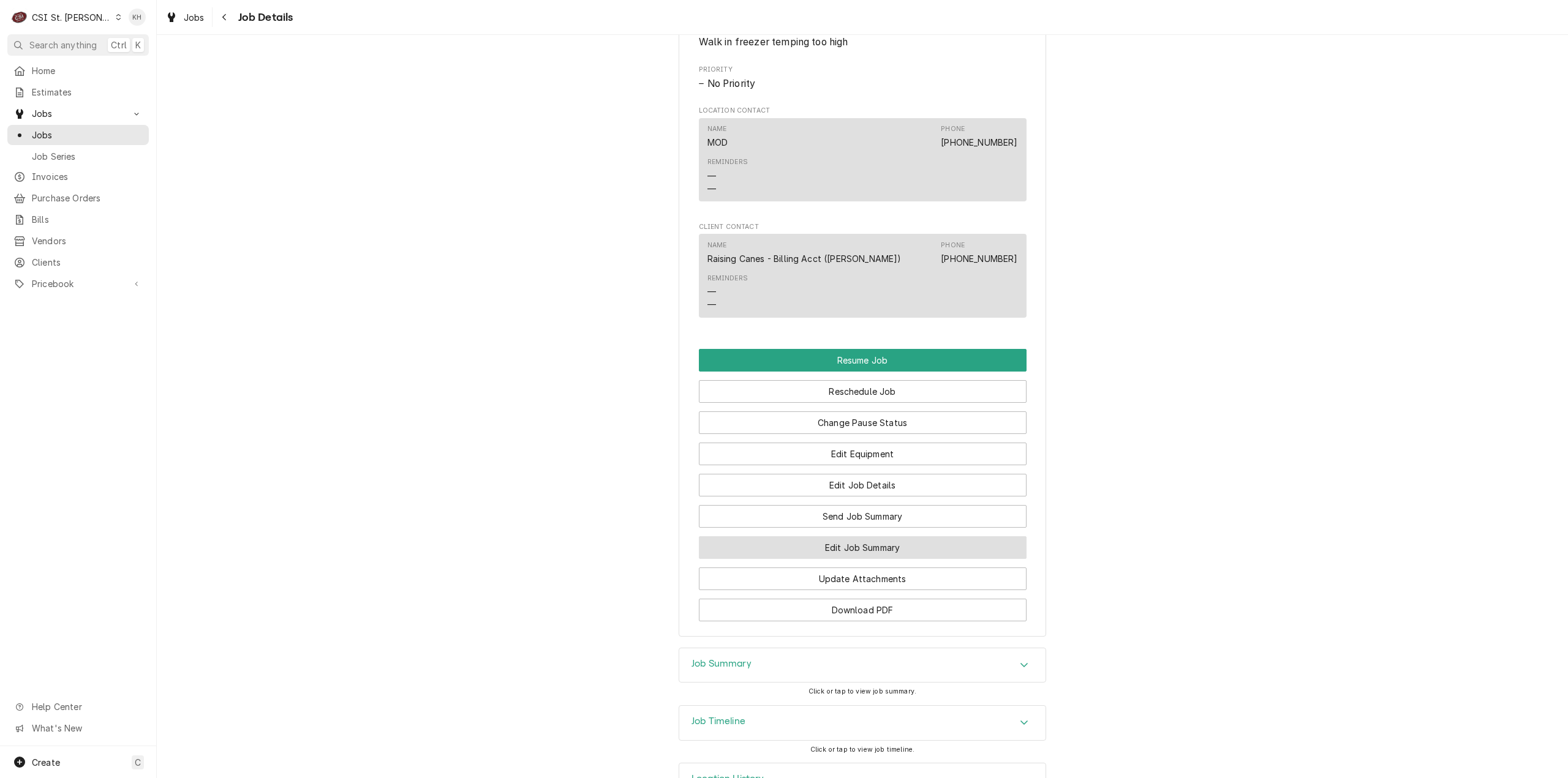
scroll to position [1363, 0]
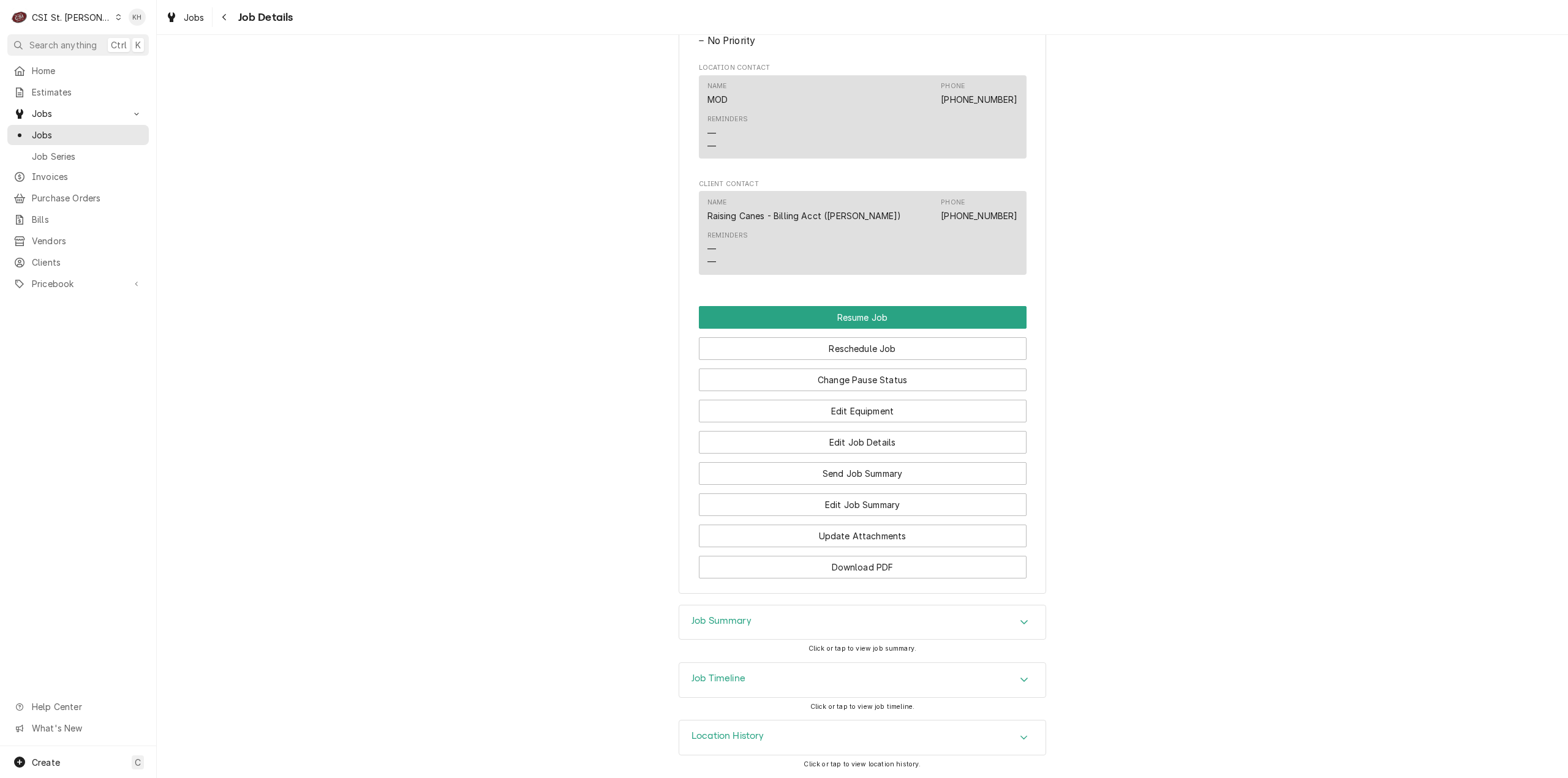
click at [743, 676] on div "Job Timeline" at bounding box center [862, 680] width 366 height 35
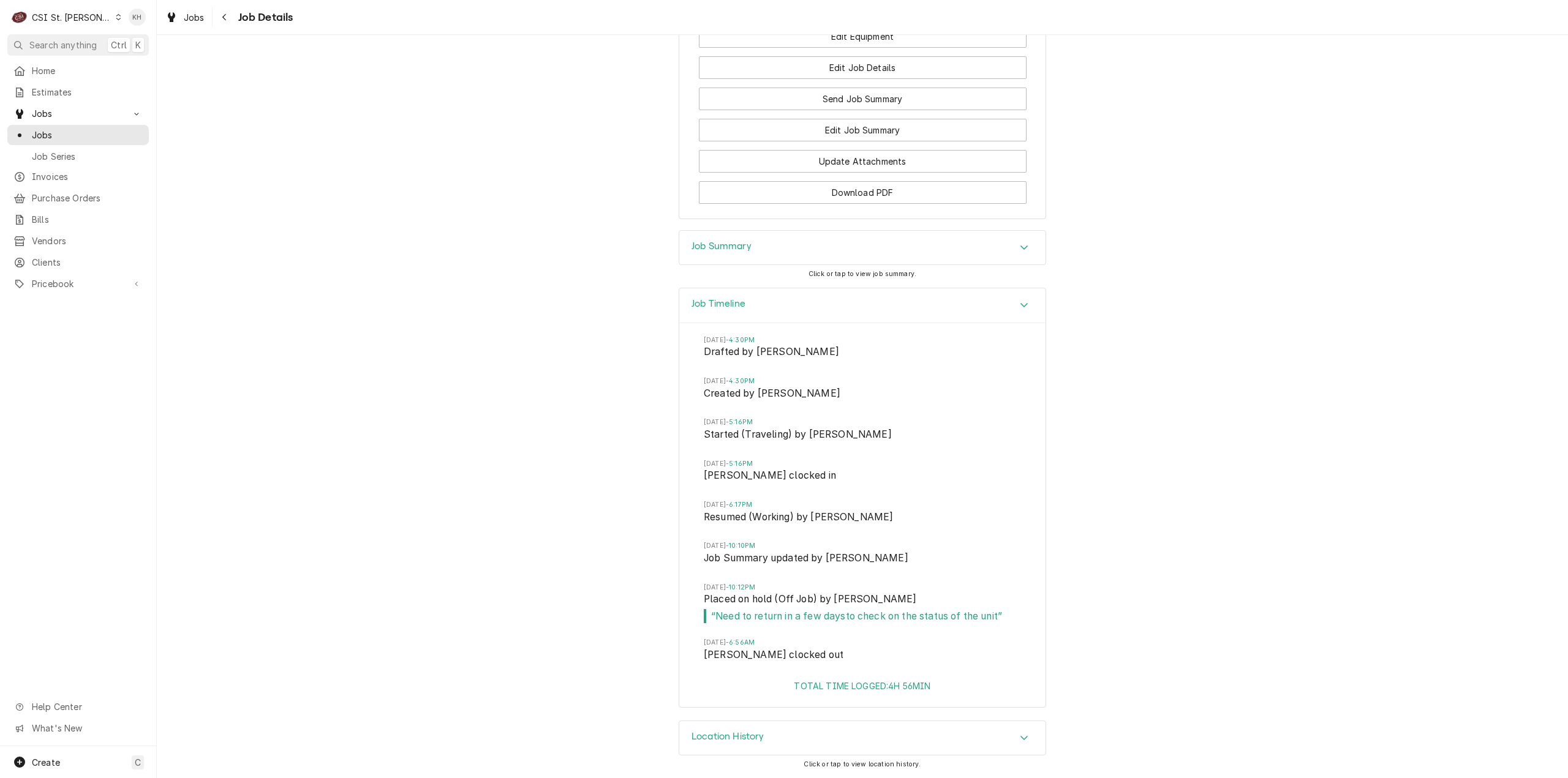
scroll to position [1737, 0]
click at [102, 45] on button "Search anything Ctrl K" at bounding box center [78, 45] width 142 height 21
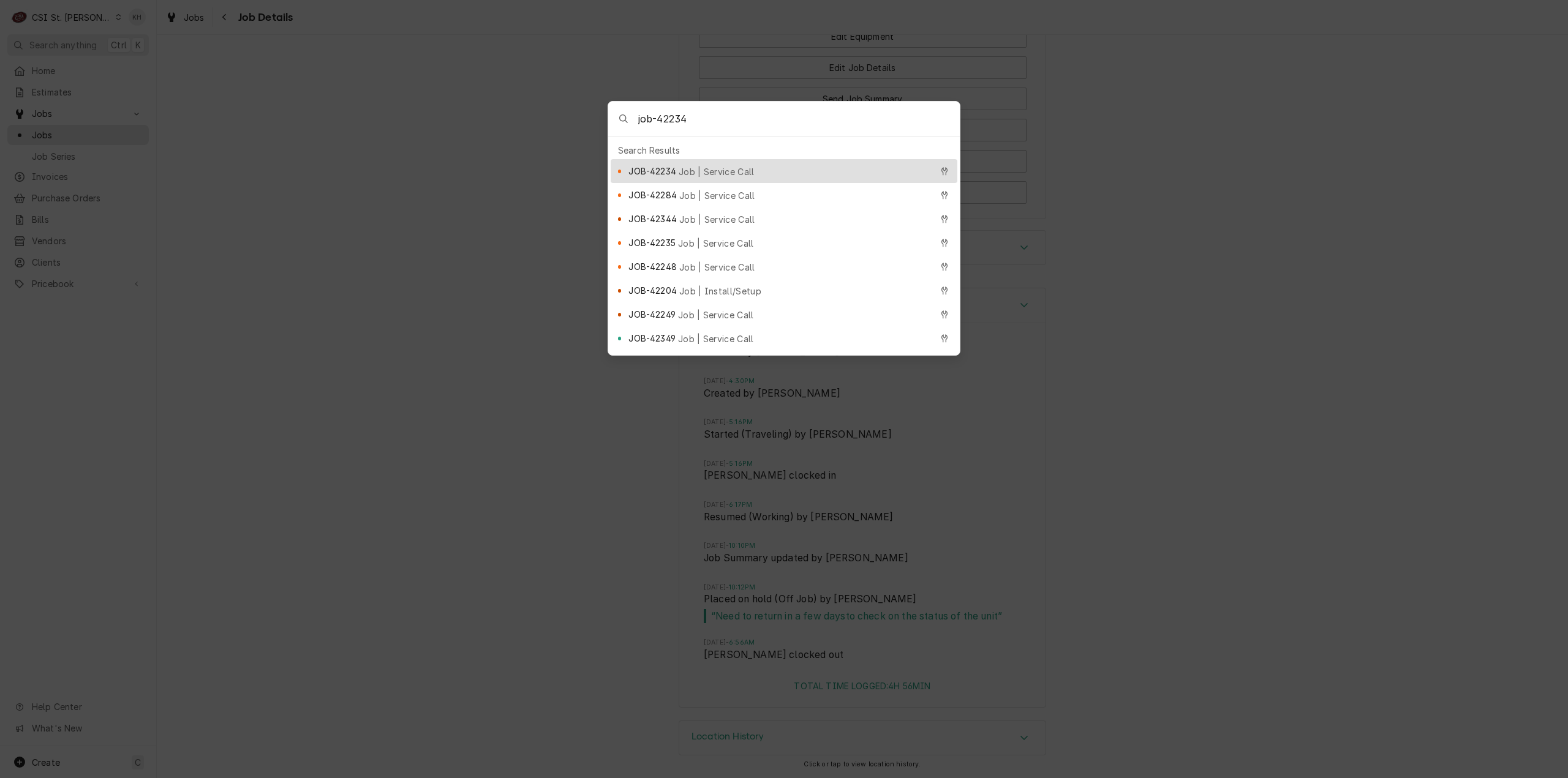
type input "job-42234"
click at [716, 165] on span "Job | Service Call" at bounding box center [717, 171] width 76 height 13
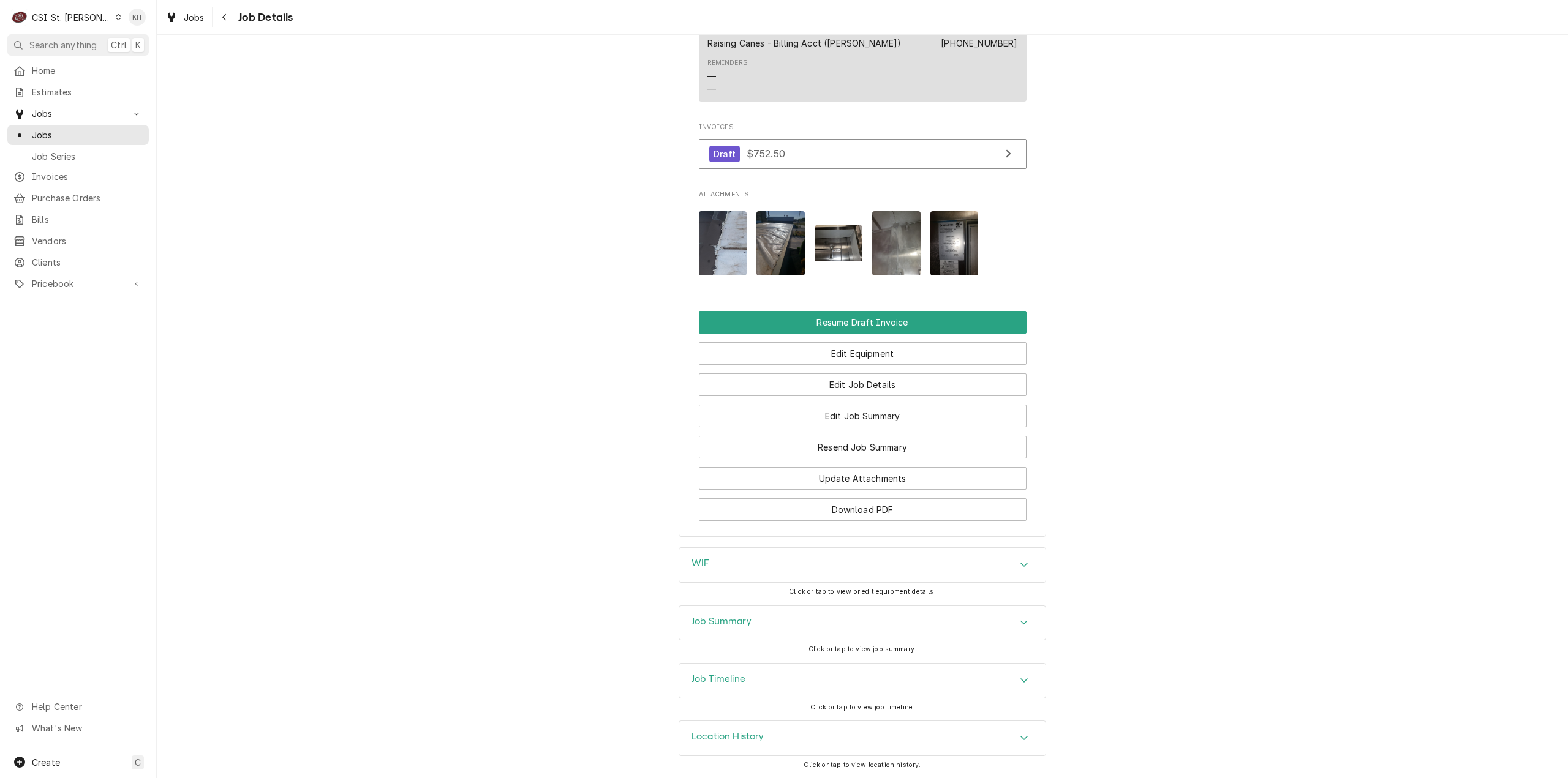
click at [727, 619] on div "Job Summary" at bounding box center [862, 623] width 366 height 35
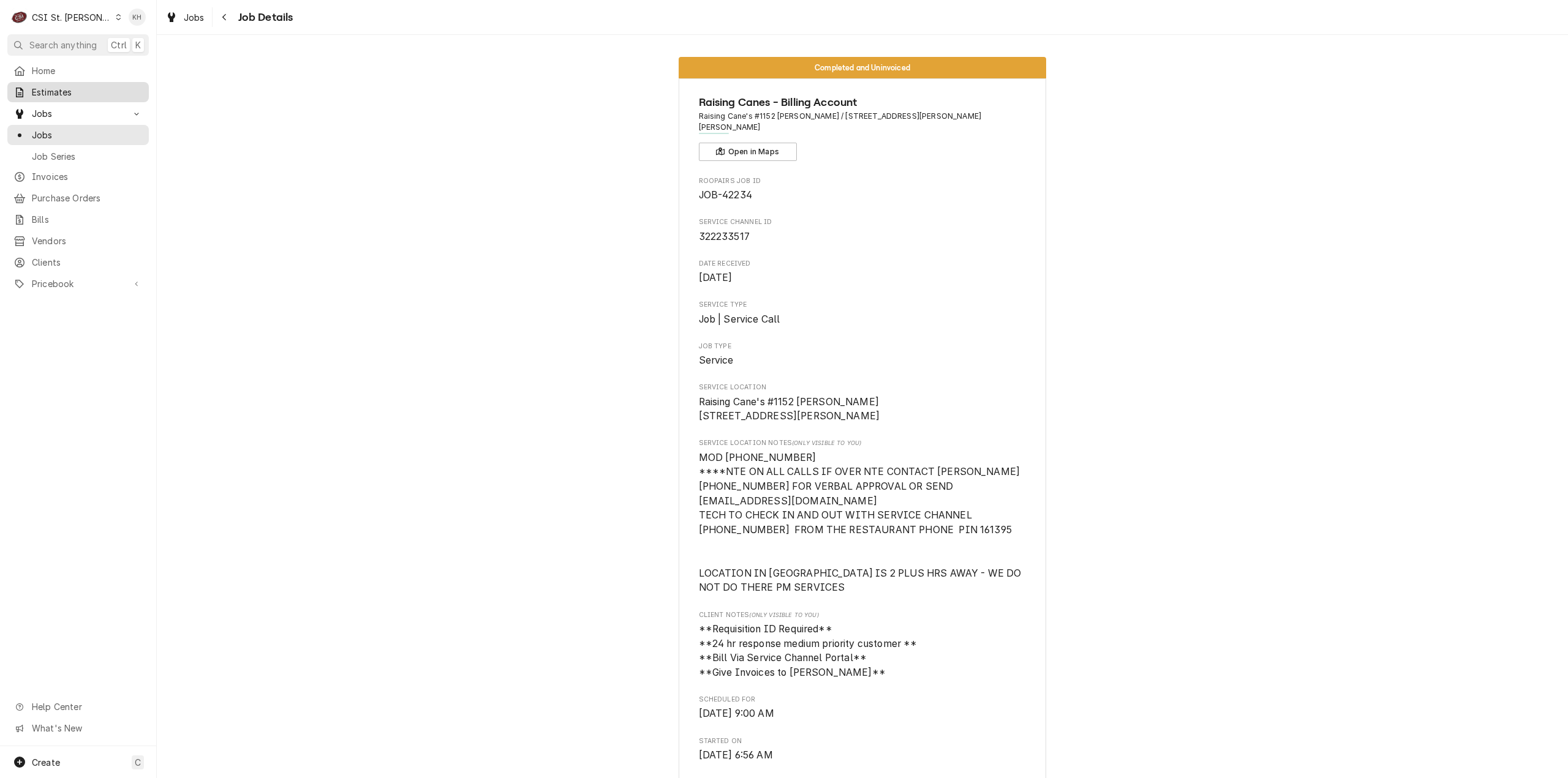
click at [83, 84] on div "Estimates" at bounding box center [78, 92] width 137 height 15
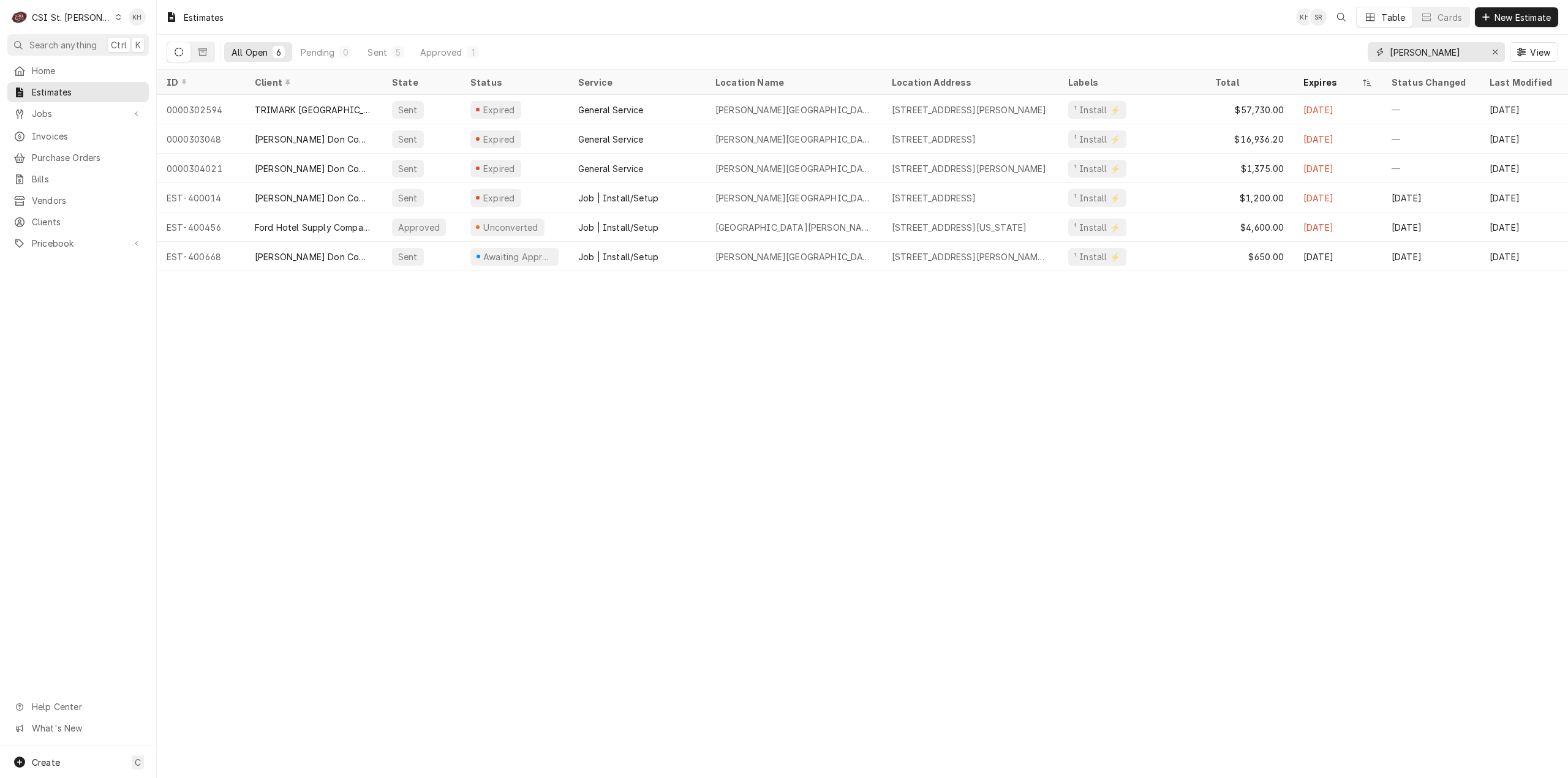
drag, startPoint x: 1438, startPoint y: 56, endPoint x: 1269, endPoint y: 68, distance: 169.4
click at [1269, 68] on div "All Open 6 Pending 0 Sent 5 Approved 1 francis View" at bounding box center [862, 52] width 1392 height 35
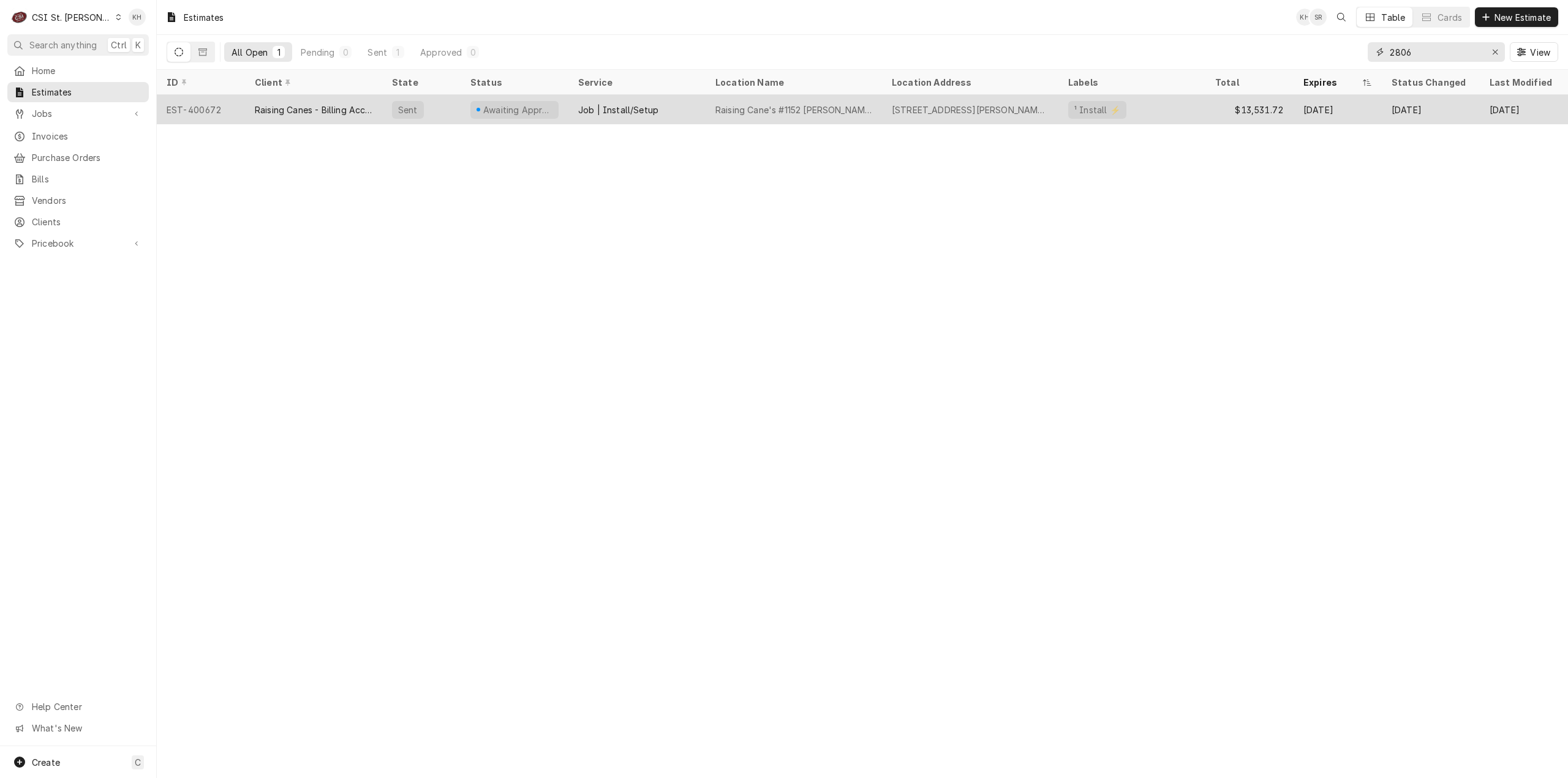
type input "2806"
click at [992, 97] on div "2806 Joseph Cannon Way, Marion, IL 62959" at bounding box center [970, 109] width 176 height 30
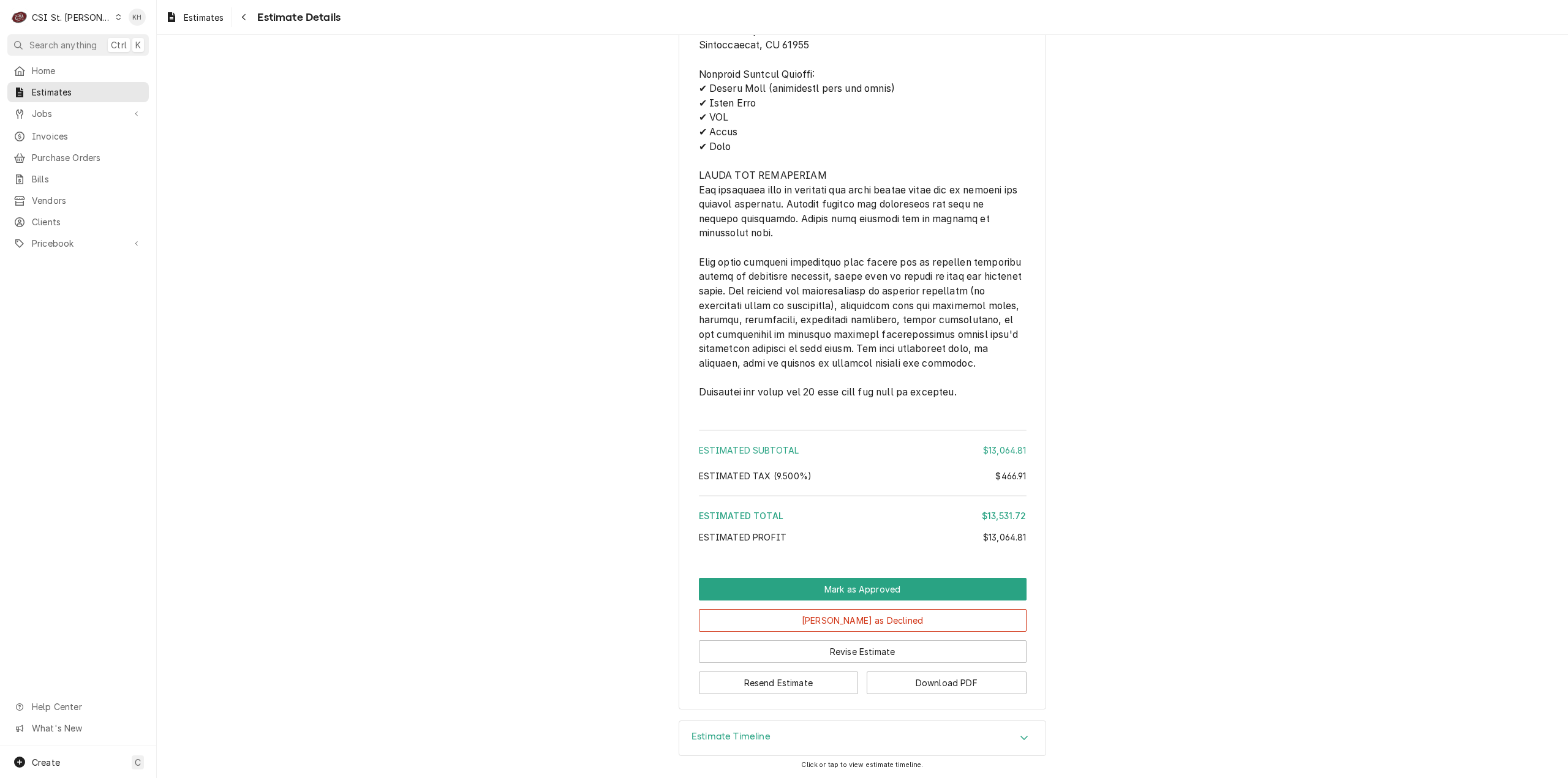
click at [759, 731] on h3 "Estimate Timeline" at bounding box center [731, 737] width 79 height 12
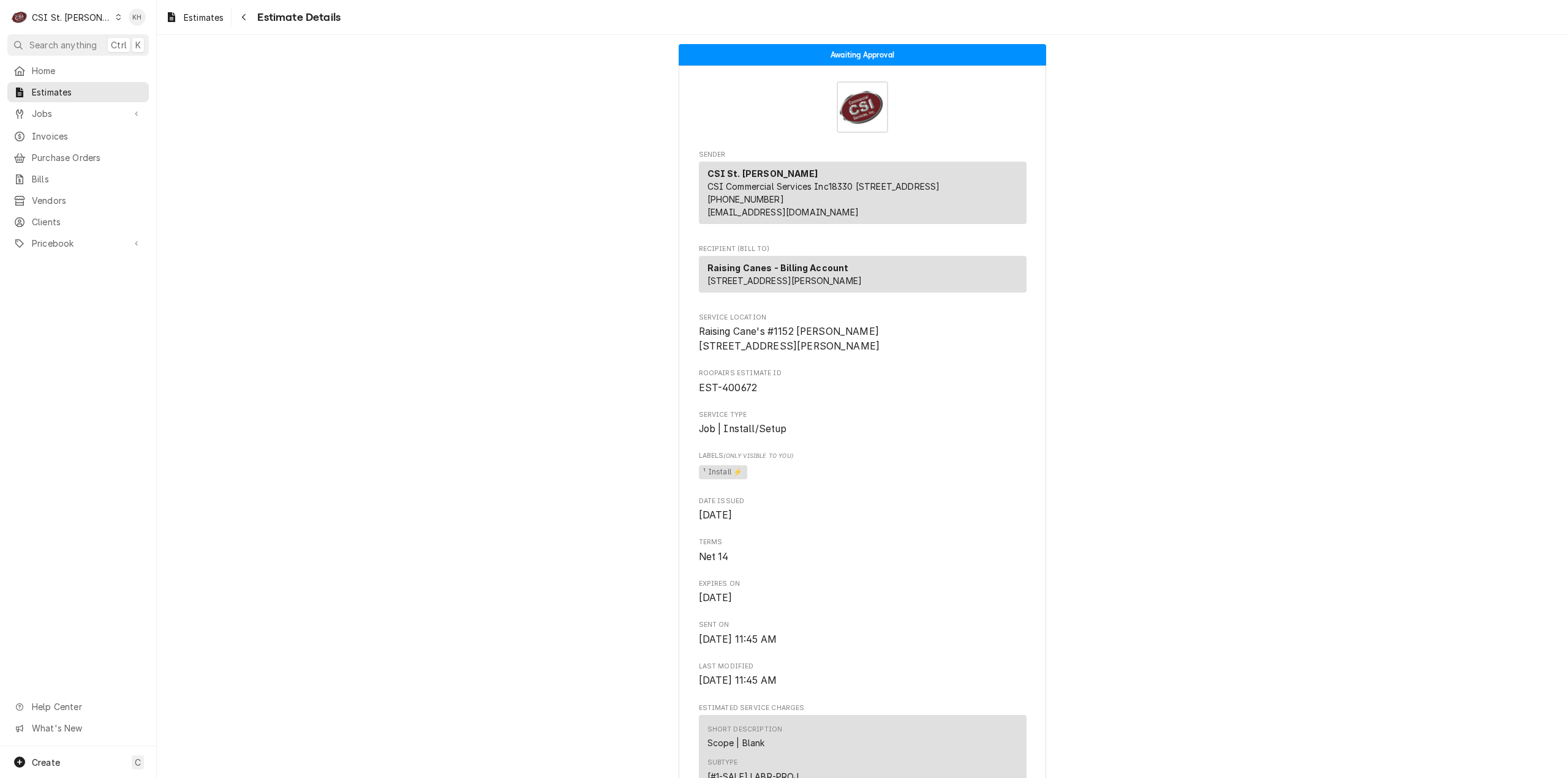
click at [62, 21] on div "CSI St. Louis" at bounding box center [71, 17] width 80 height 13
click at [148, 23] on div "CSI [US_STATE][GEOGRAPHIC_DATA]" at bounding box center [188, 24] width 162 height 13
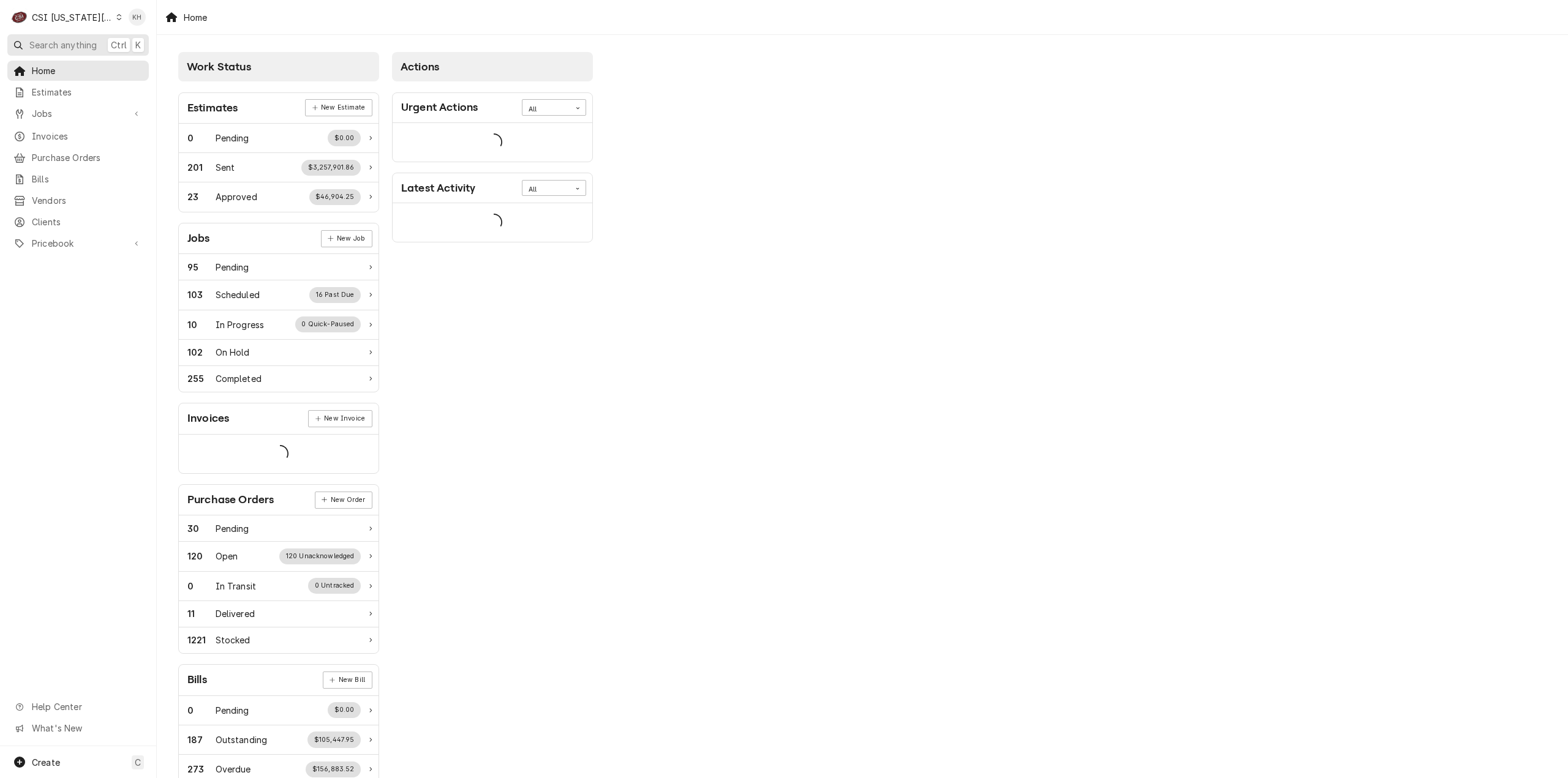
click at [67, 48] on span "Search anything" at bounding box center [63, 45] width 67 height 13
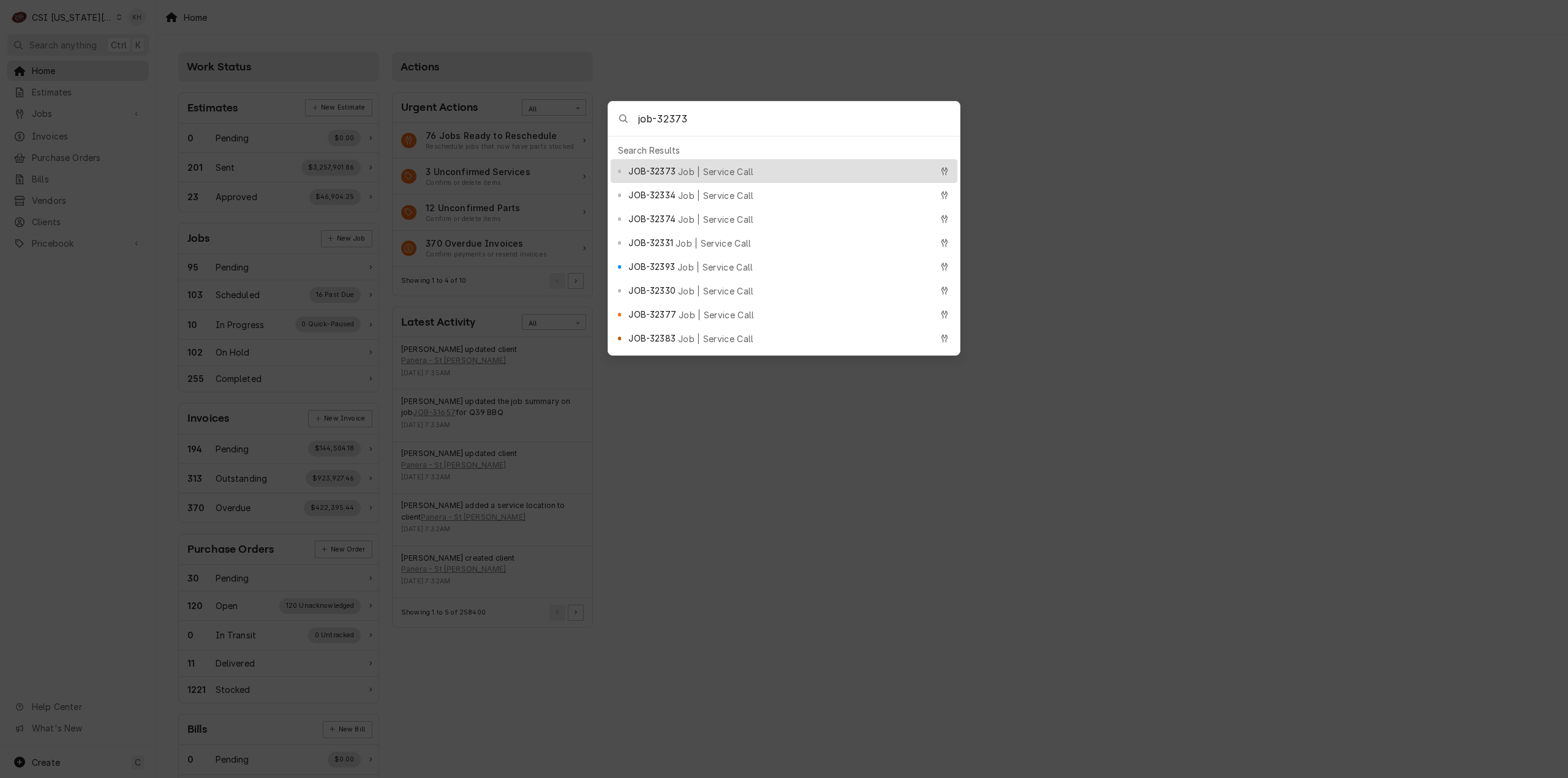
type input "job-32373"
click at [700, 167] on span "Job | Service Call" at bounding box center [716, 171] width 76 height 13
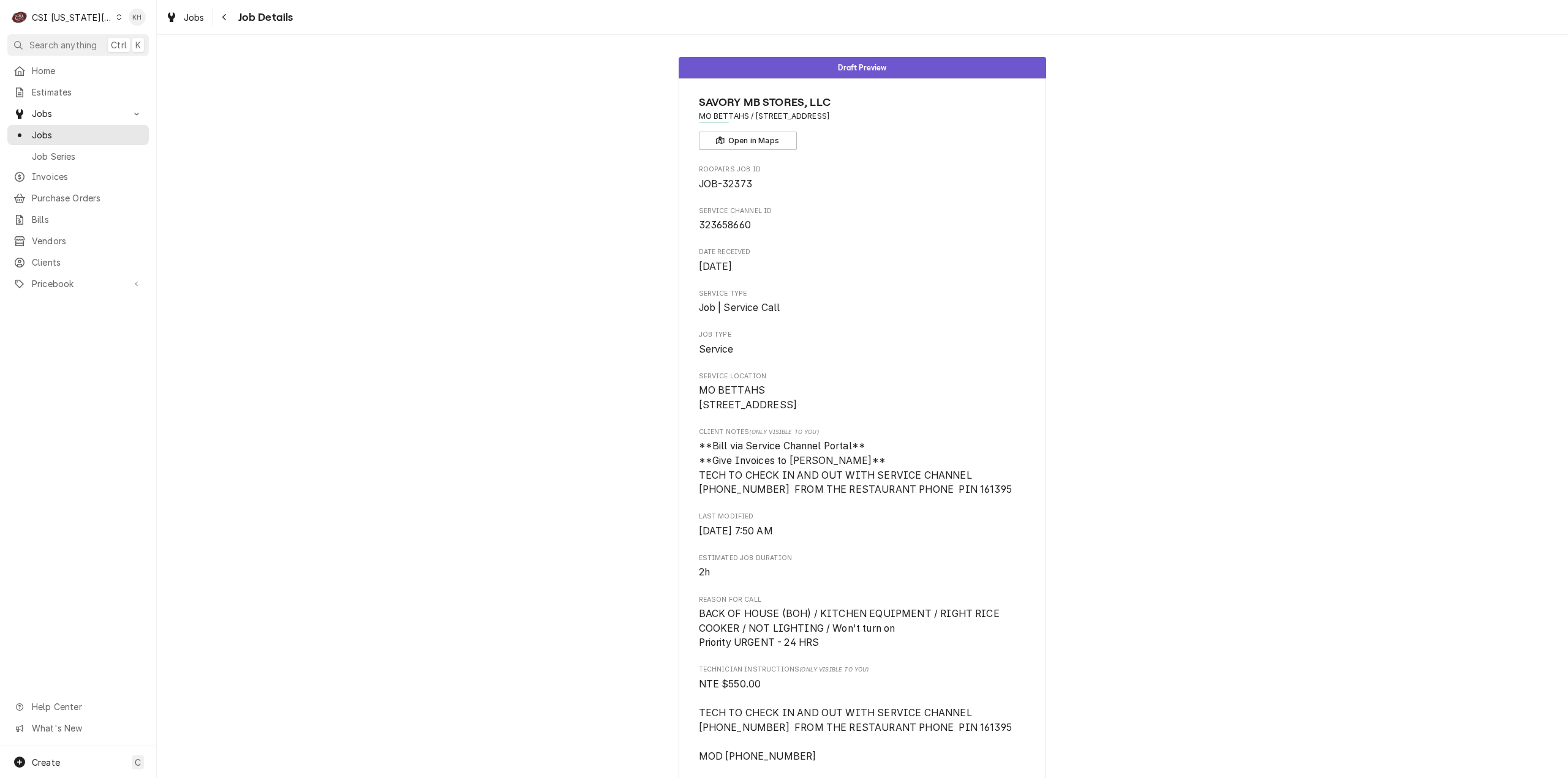
scroll to position [449, 0]
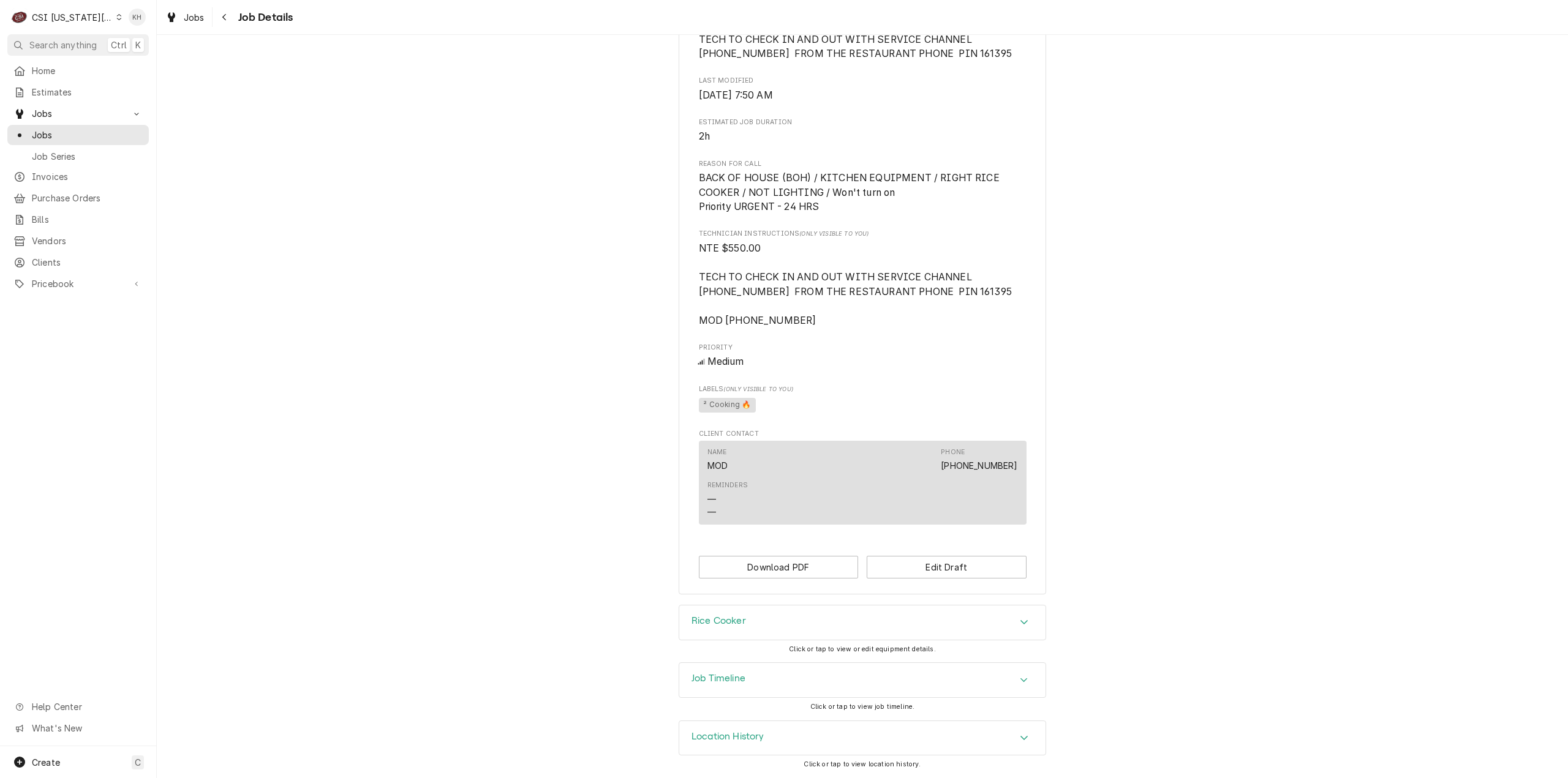
drag, startPoint x: 781, startPoint y: 659, endPoint x: 781, endPoint y: 665, distance: 6.0
click at [781, 659] on div "Rice Cooker Click or tap to view or edit equipment details." at bounding box center [863, 633] width 368 height 57
click at [783, 667] on div "Job Timeline" at bounding box center [862, 680] width 366 height 35
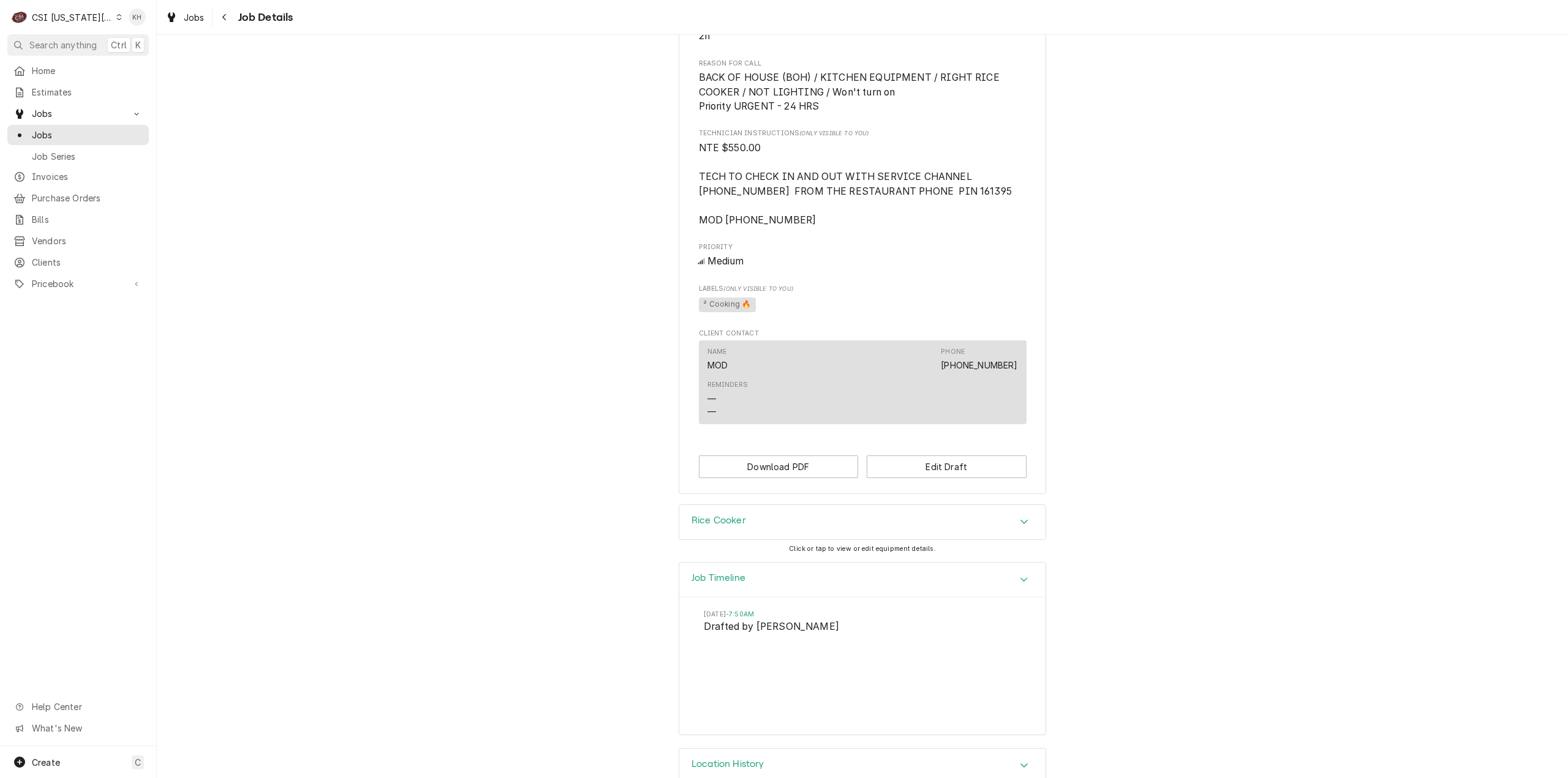
scroll to position [576, 0]
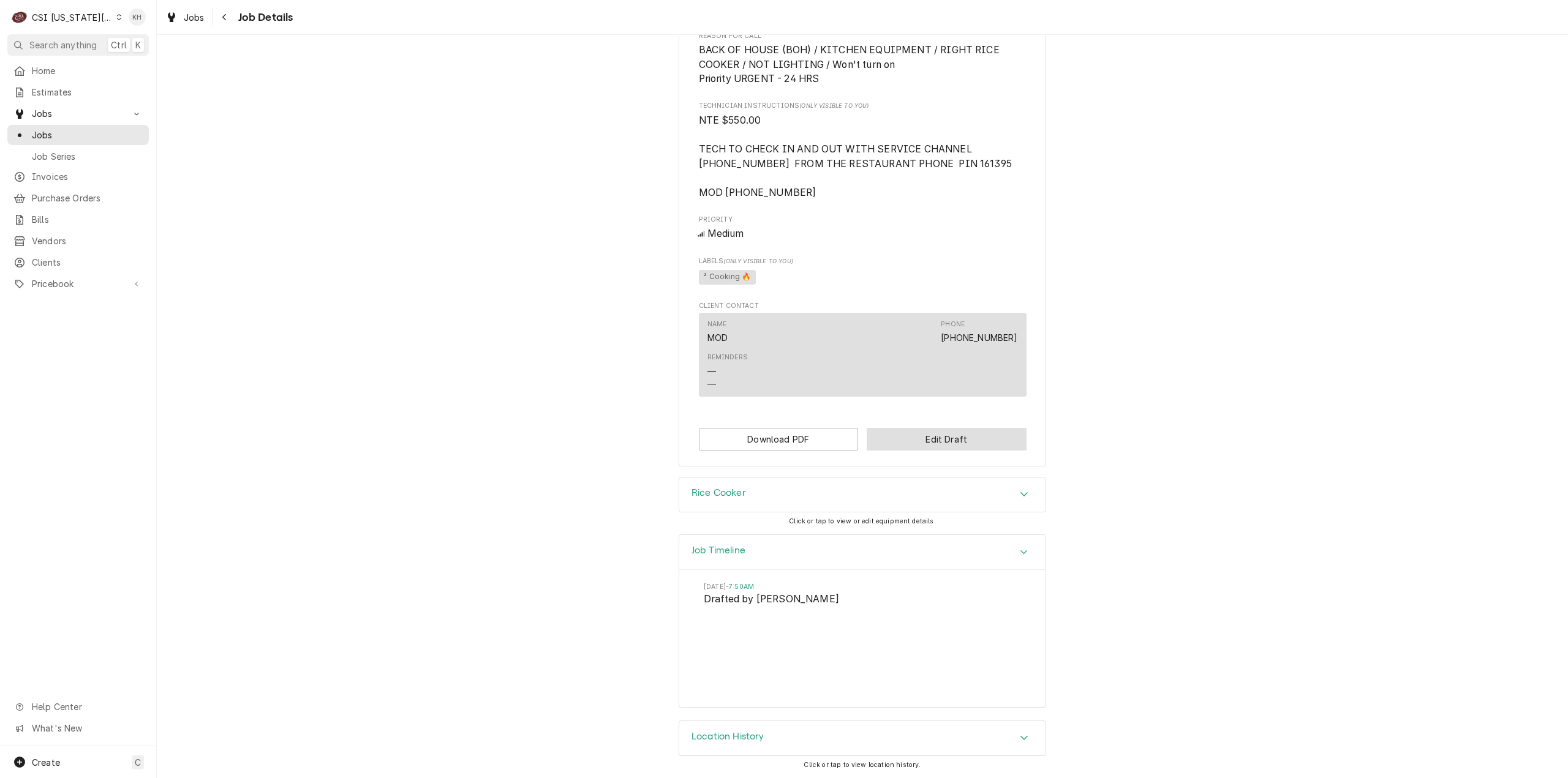
click at [932, 440] on button "Edit Draft" at bounding box center [946, 439] width 160 height 23
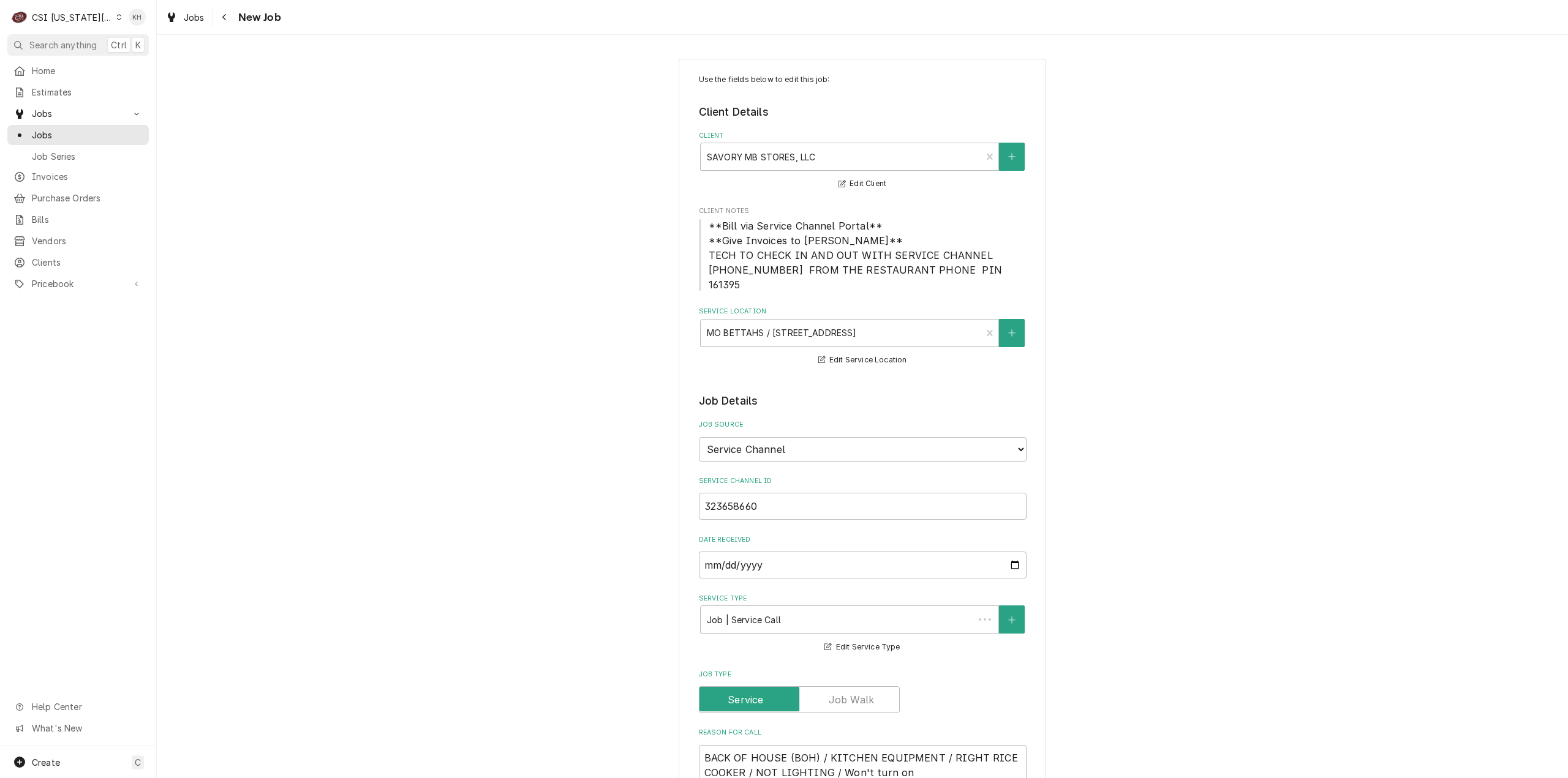
type textarea "x"
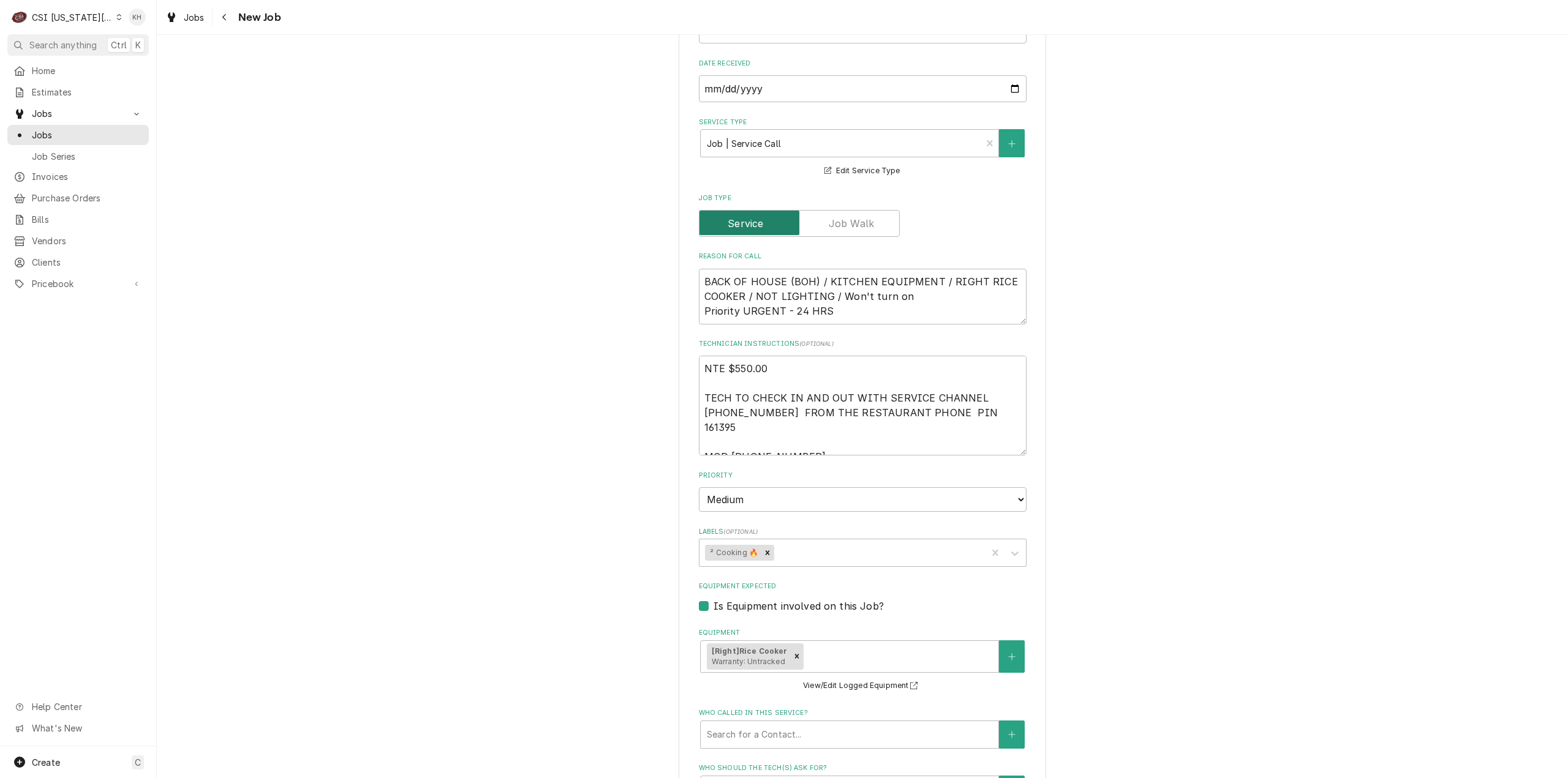
scroll to position [490, 0]
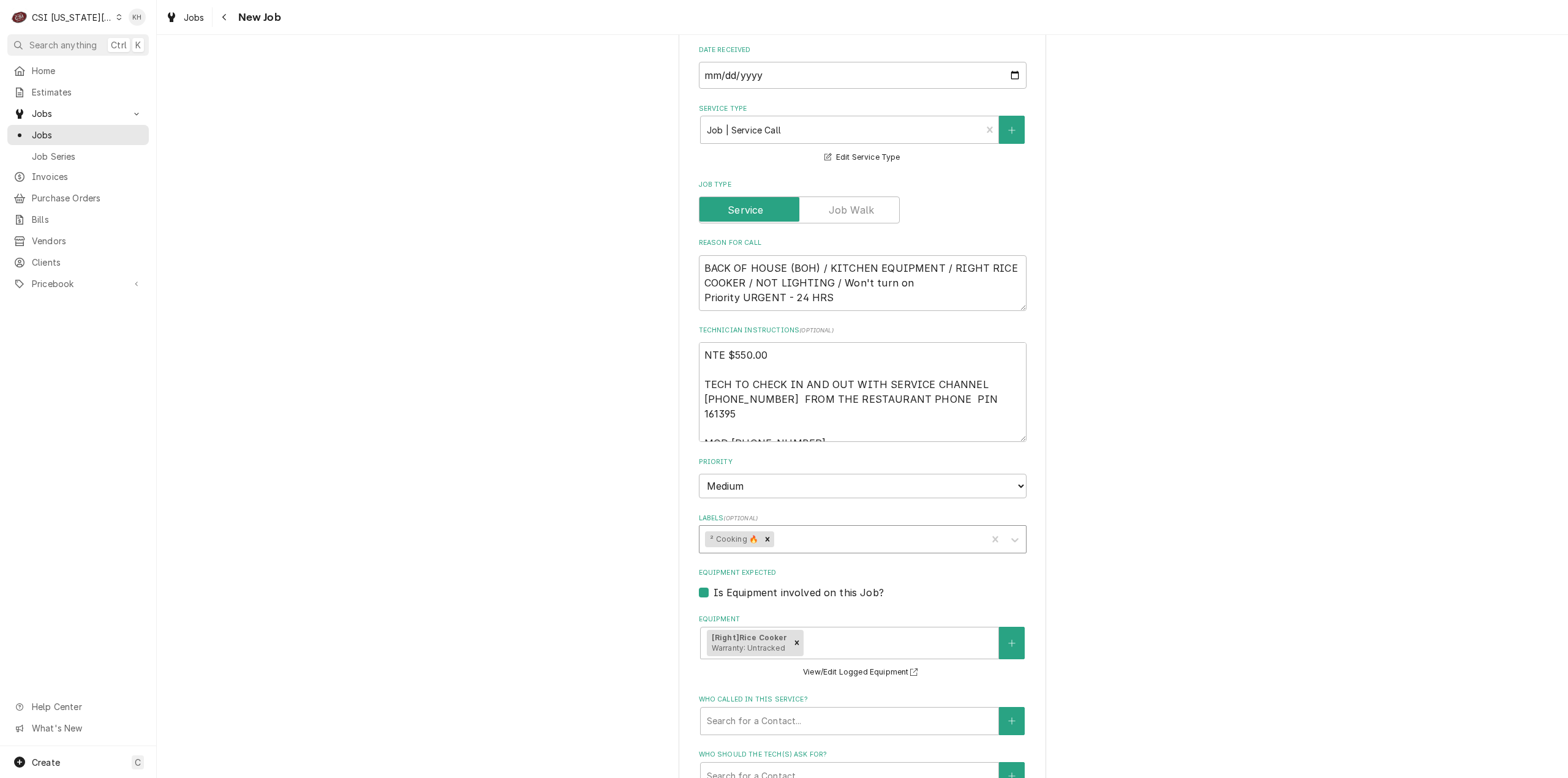
click at [824, 528] on div "Labels" at bounding box center [879, 539] width 205 height 22
type input "client"
click at [855, 556] on div "³ Client Hold ⛔️" at bounding box center [863, 564] width 326 height 19
type textarea "x"
click at [700, 343] on textarea "NTE $550.00 TECH TO CHECK IN AND OUT WITH SERVICE CHANNEL 516- 500-7776 FROM TH…" at bounding box center [863, 392] width 328 height 99
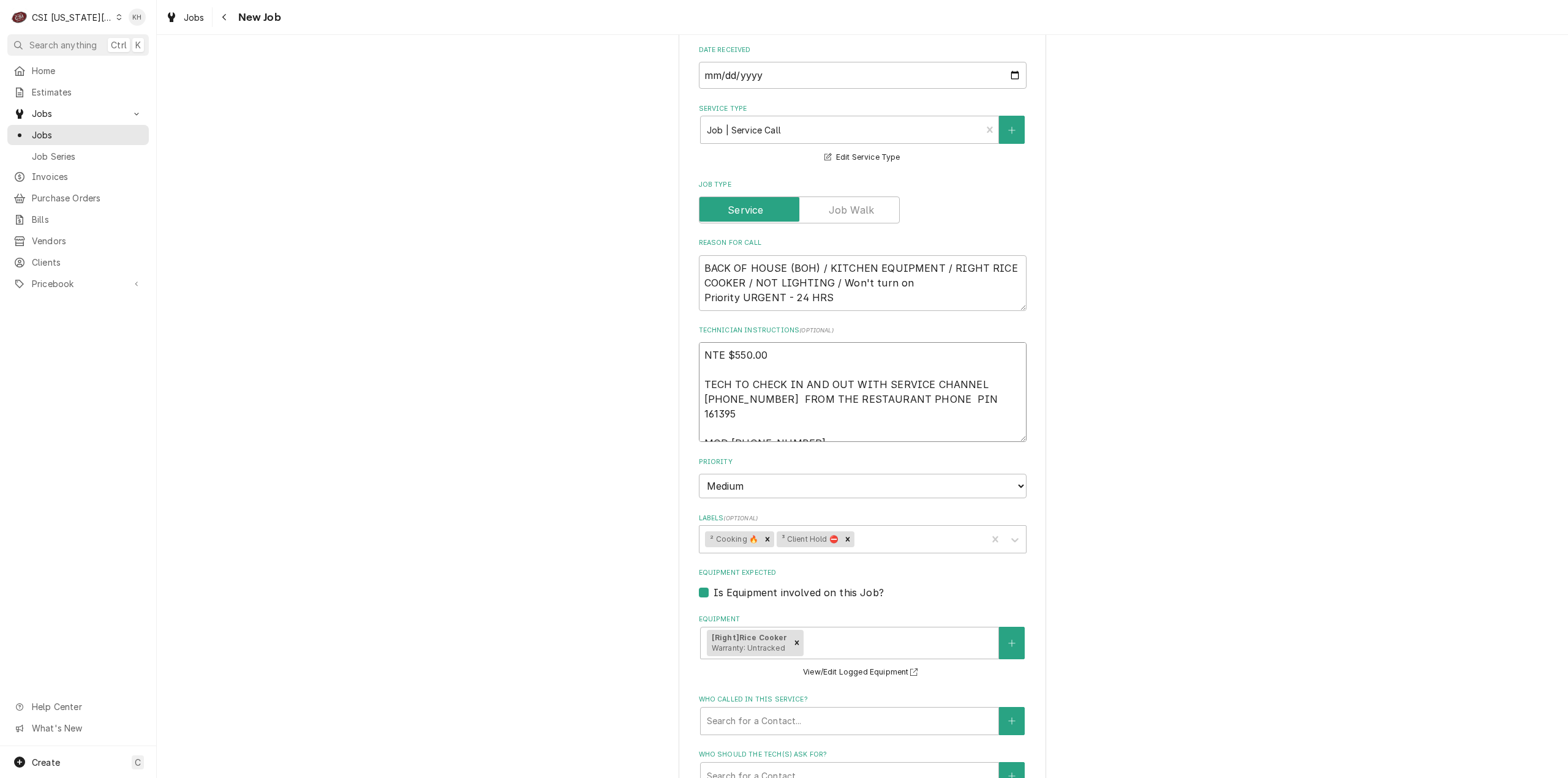
type textarea "x"
type textarea "NTE $550.00 TECH TO CHECK IN AND OUT WITH SERVICE CHANNEL 516- 500-7776 FROM TH…"
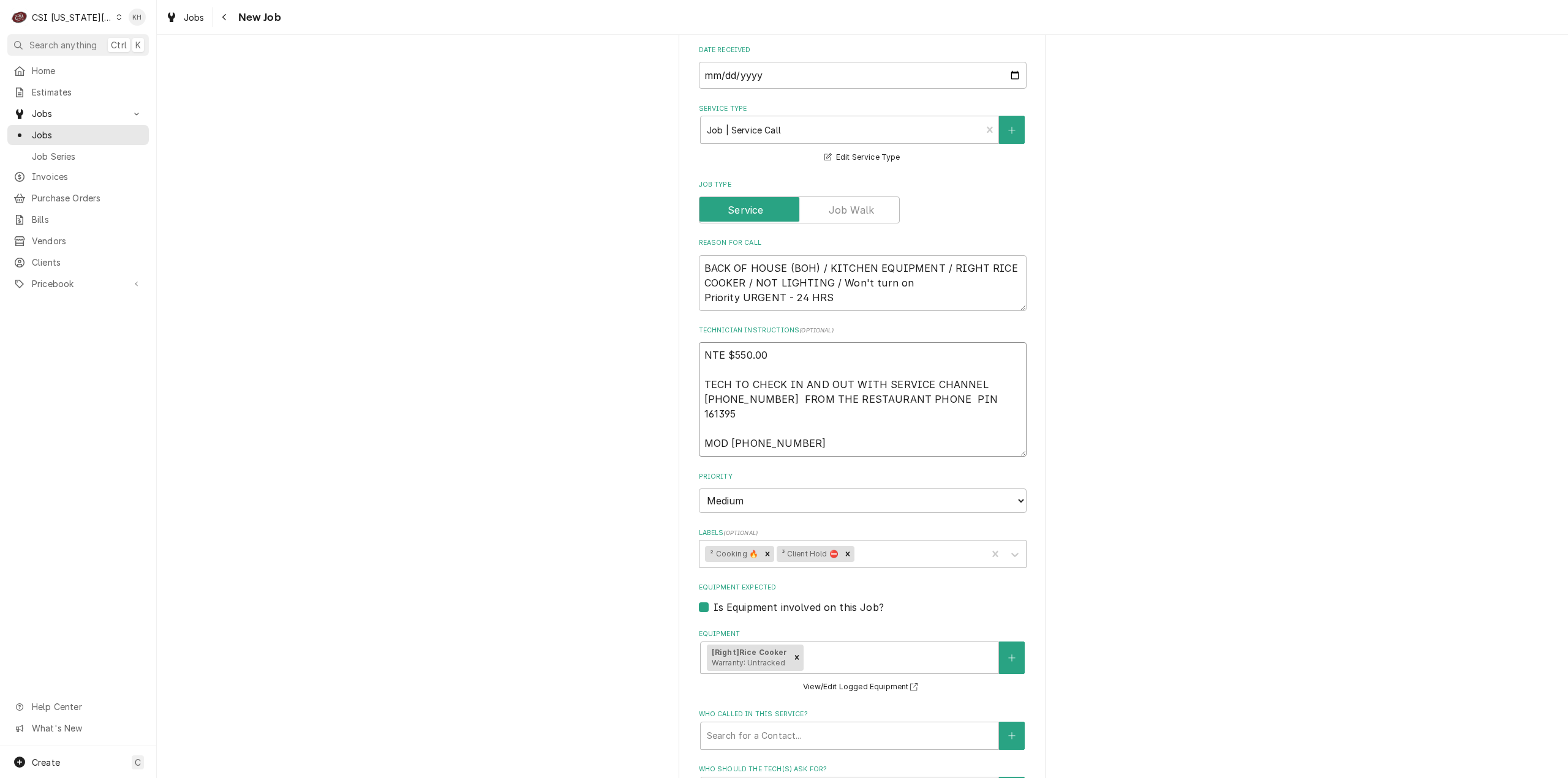
type textarea "x"
type textarea "NTE $550.00 TECH TO CHECK IN AND OUT WITH SERVICE CHANNEL 516- 500-7776 FROM TH…"
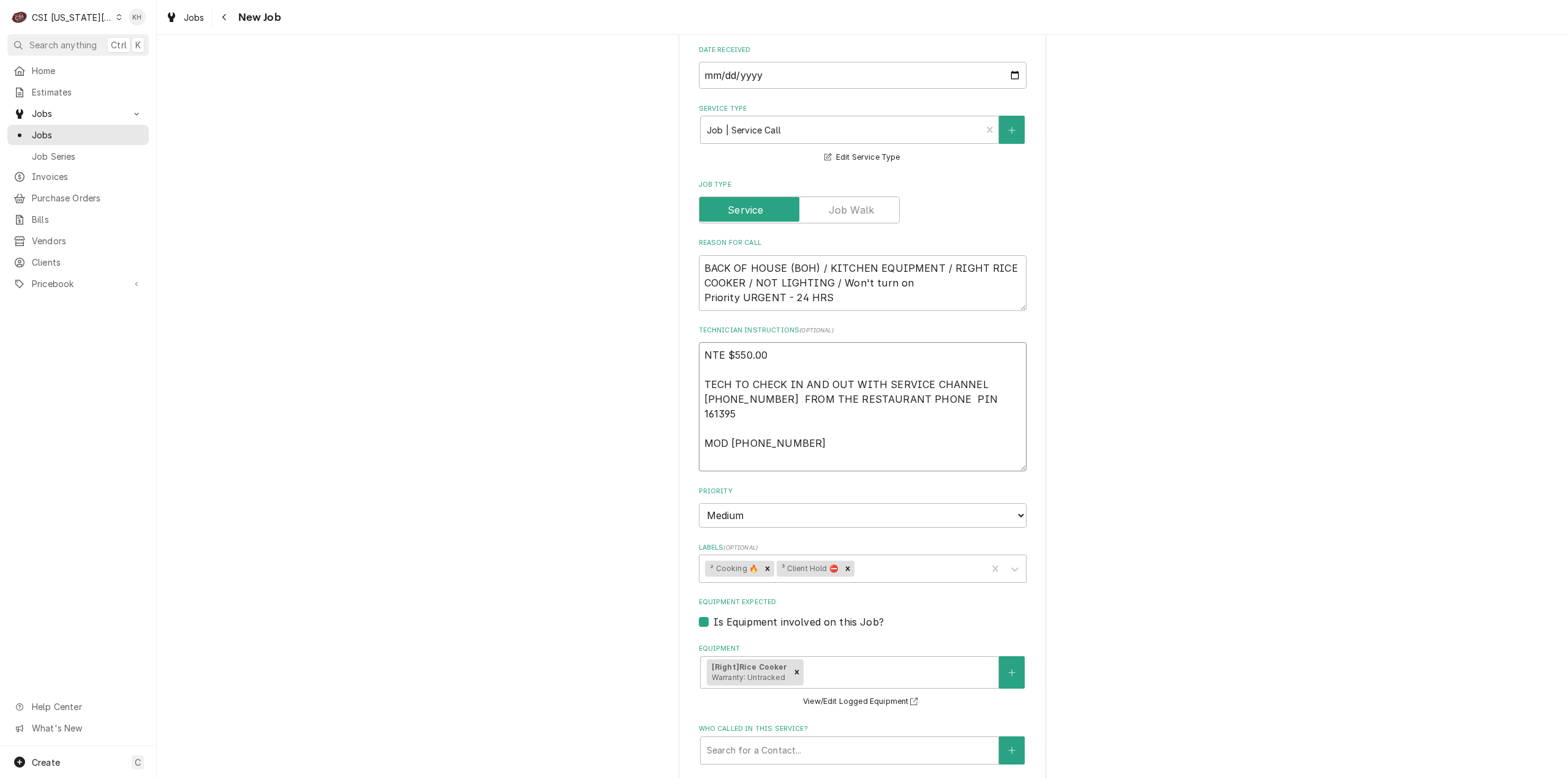
type textarea "x"
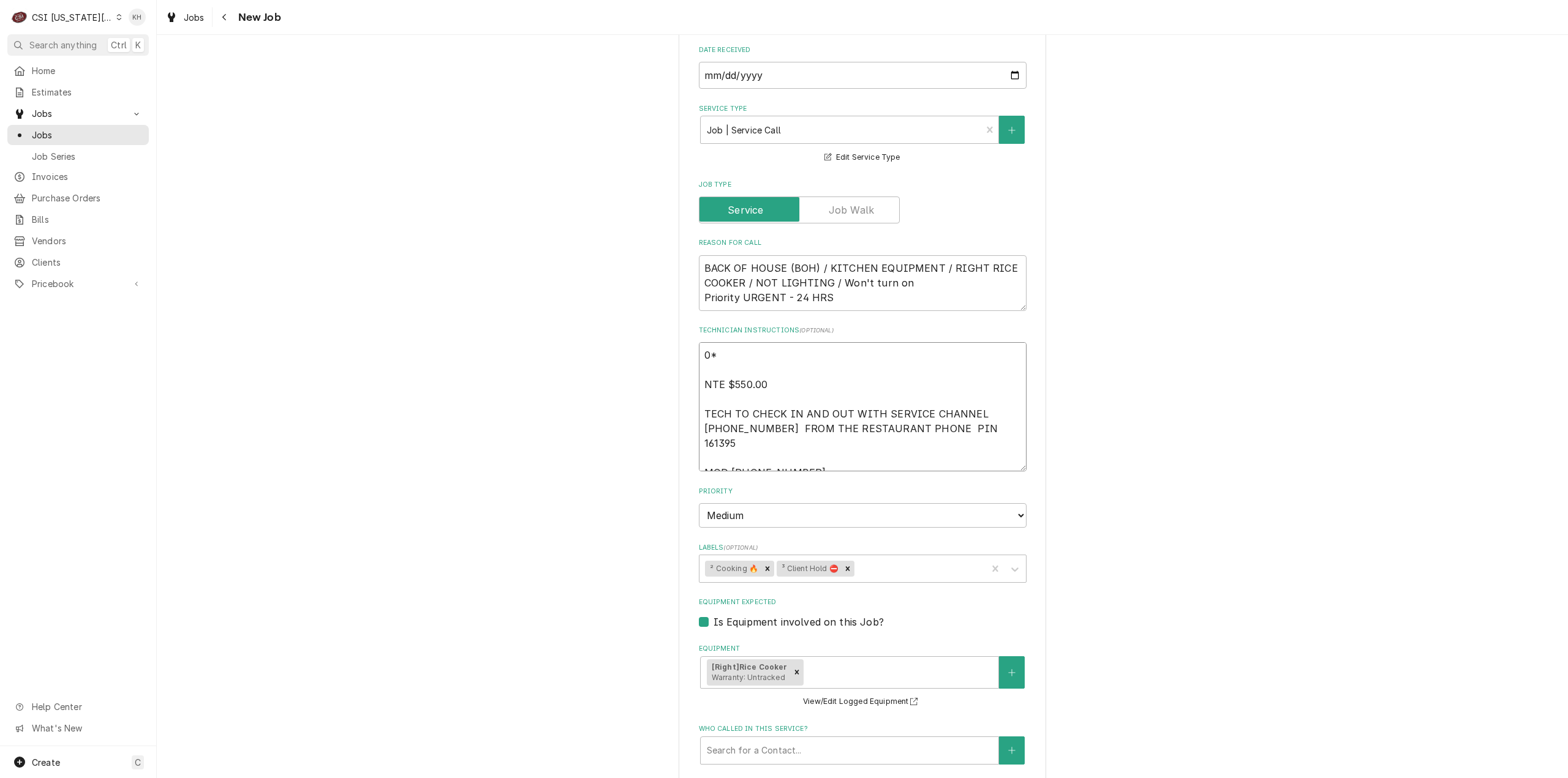
type textarea "0*9 NTE $550.00 TECH TO CHECK IN AND OUT WITH SERVICE CHANNEL 516- 500-7776 FRO…"
type textarea "x"
type textarea "0* NTE $550.00 TECH TO CHECK IN AND OUT WITH SERVICE CHANNEL 516- 500-7776 FROM…"
type textarea "x"
type textarea "0 NTE $550.00 TECH TO CHECK IN AND OUT WITH SERVICE CHANNEL 516- 500-7776 FROM …"
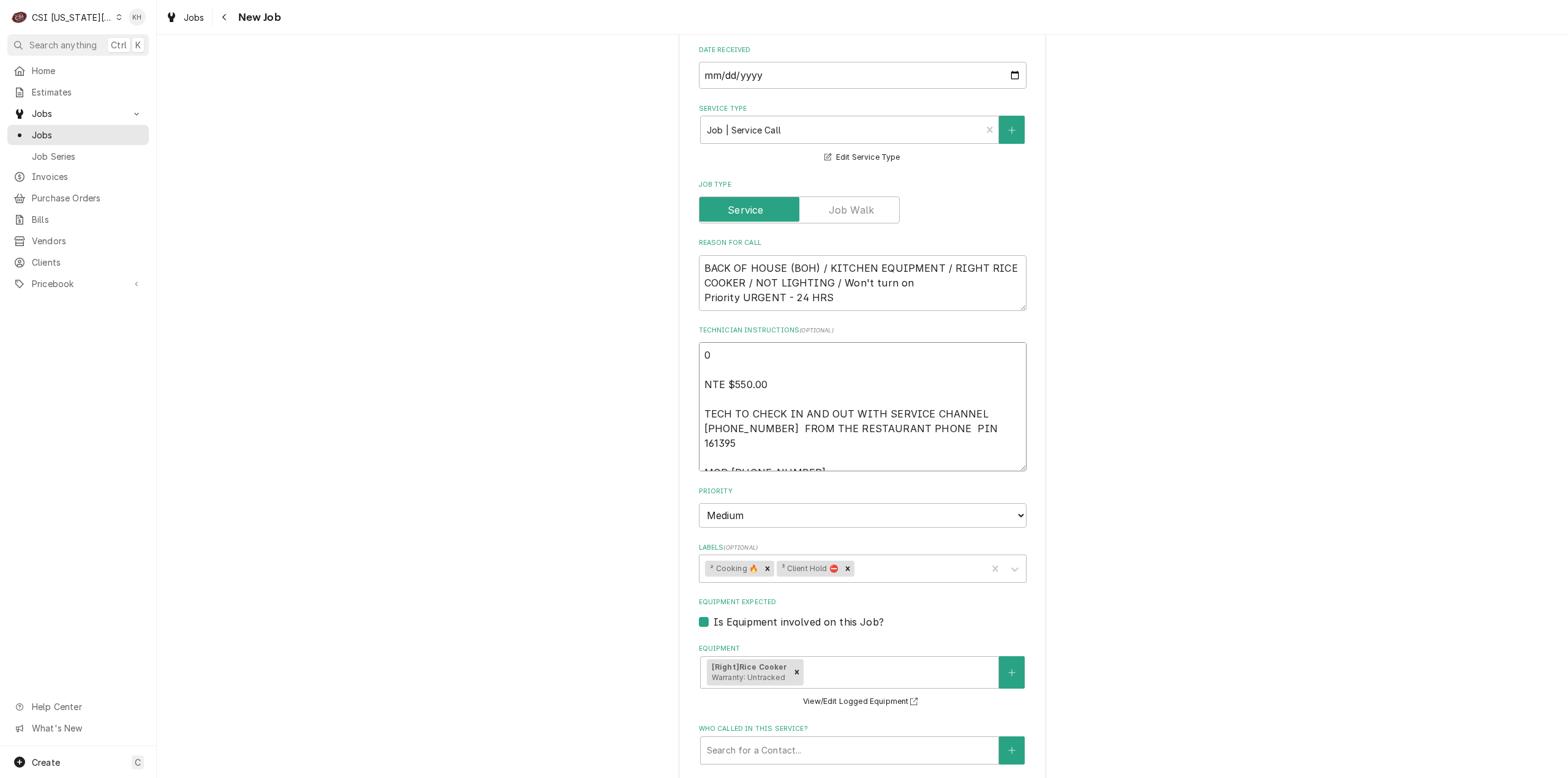
type textarea "x"
type textarea "09 NTE $550.00 TECH TO CHECK IN AND OUT WITH SERVICE CHANNEL 516- 500-7776 FROM…"
type textarea "x"
type textarea "09/ NTE $550.00 TECH TO CHECK IN AND OUT WITH SERVICE CHANNEL 516- 500-7776 FRO…"
type textarea "x"
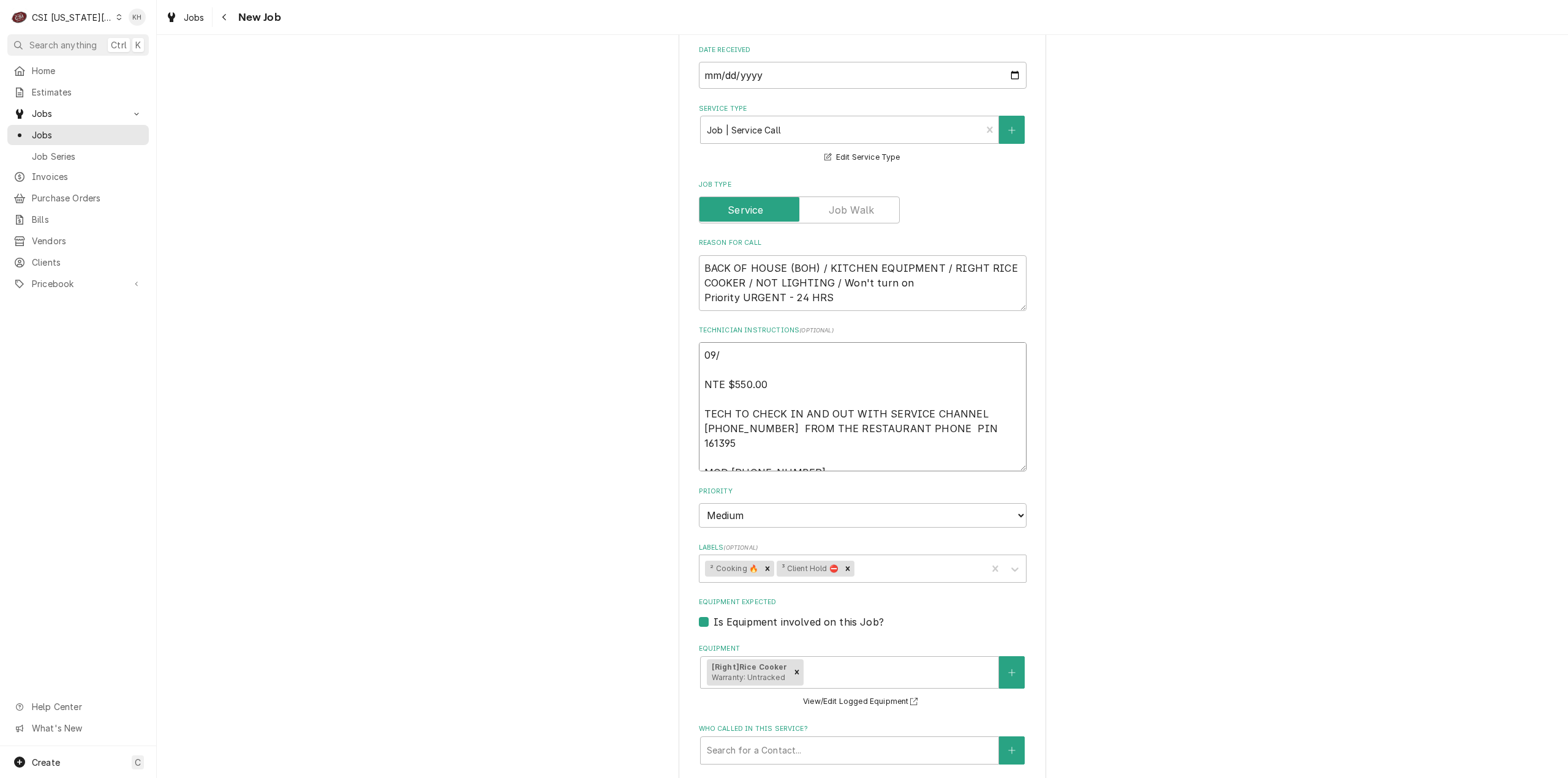
type textarea "09/0 NTE $550.00 TECH TO CHECK IN AND OUT WITH SERVICE CHANNEL 516- 500-7776 FR…"
type textarea "x"
type textarea "09/02 NTE $550.00 TECH TO CHECK IN AND OUT WITH SERVICE CHANNEL 516- 500-7776 F…"
type textarea "x"
type textarea "09/02 NTE $550.00 TECH TO CHECK IN AND OUT WITH SERVICE CHANNEL 516- 500-7776 F…"
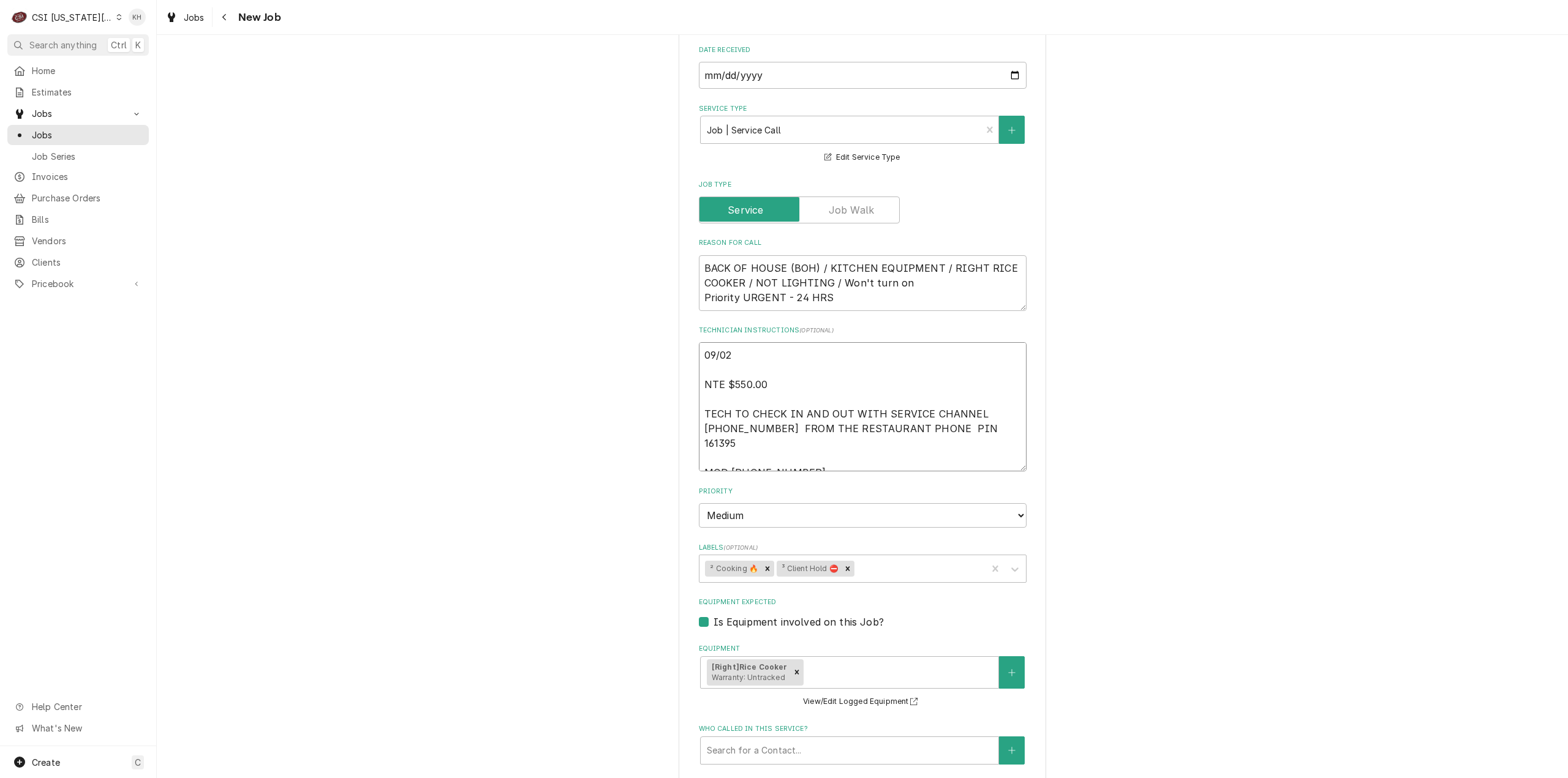
type textarea "x"
type textarea "09/02 K NTE $550.00 TECH TO CHECK IN AND OUT WITH SERVICE CHANNEL 516- 500-7776…"
type textarea "x"
type textarea "09/02 KH NTE $550.00 TECH TO CHECK IN AND OUT WITH SERVICE CHANNEL 516- 500-777…"
type textarea "x"
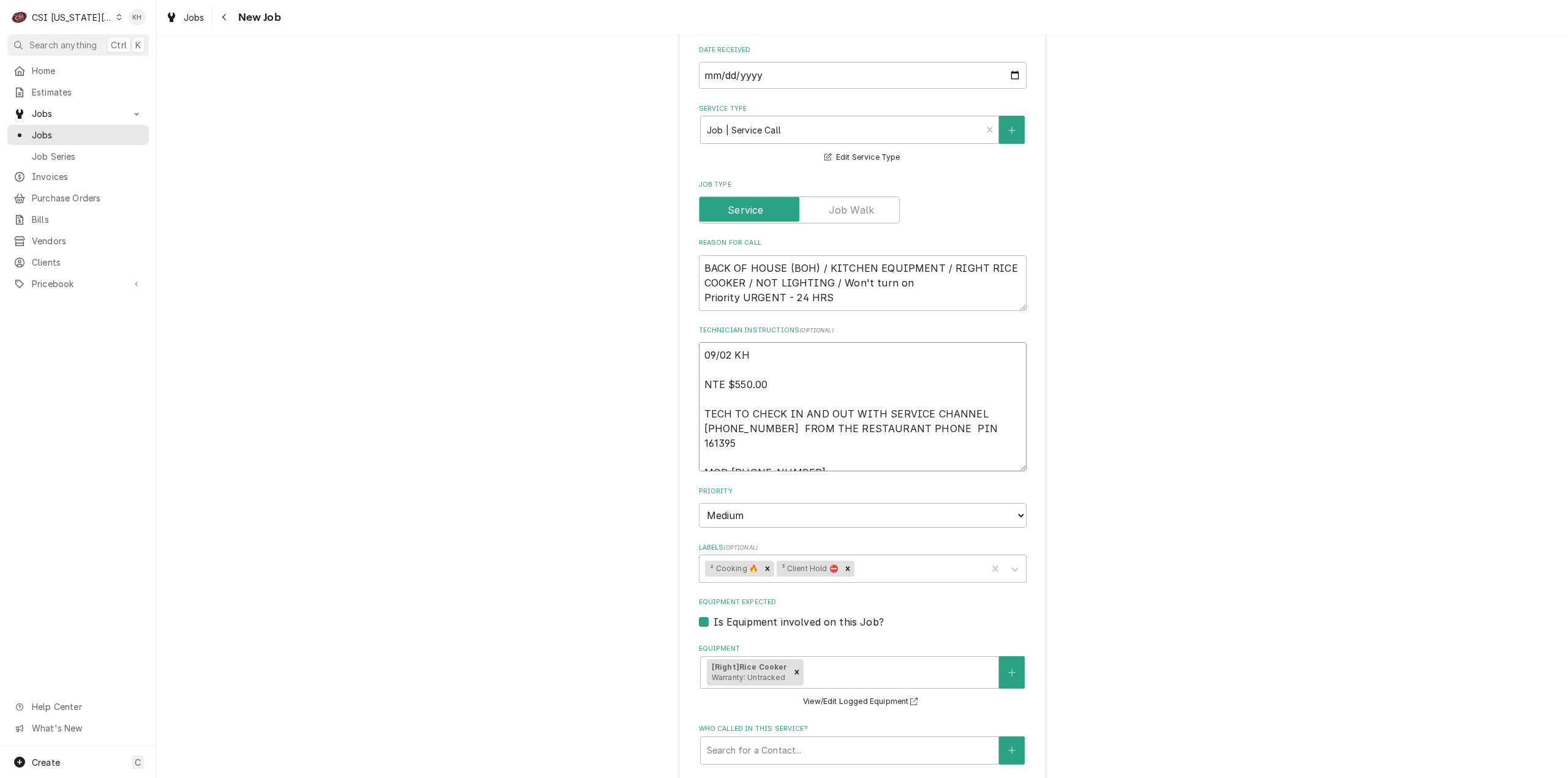
type textarea "09/02 KH NTE $550.00 TECH TO CHECK IN AND OUT WITH SERVICE CHANNEL 516- 500-777…"
type textarea "x"
type textarea "09/02 KH - NTE $550.00 TECH TO CHECK IN AND OUT WITH SERVICE CHANNEL 516- 500-7…"
type textarea "x"
type textarea "09/02 KH - NTE $550.00 TECH TO CHECK IN AND OUT WITH SERVICE CHANNEL 516- 500-7…"
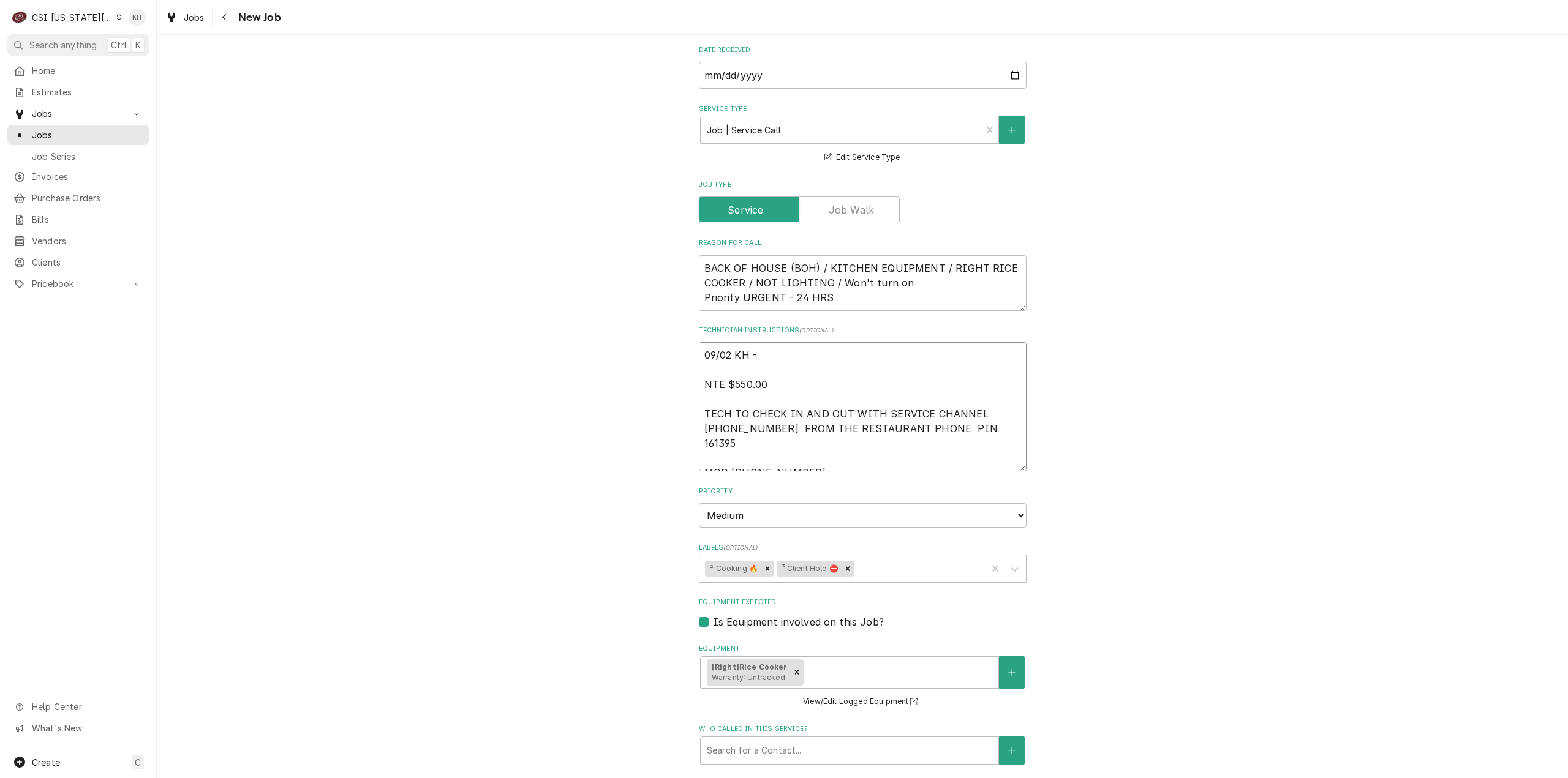
type textarea "x"
type textarea "09/02 KH - W NTE $550.00 TECH TO CHECK IN AND OUT WITH SERVICE CHANNEL 516- 500…"
type textarea "x"
type textarea "09/02 KH - WO NTE $550.00 TECH TO CHECK IN AND OUT WITH SERVICE CHANNEL 516- 50…"
type textarea "x"
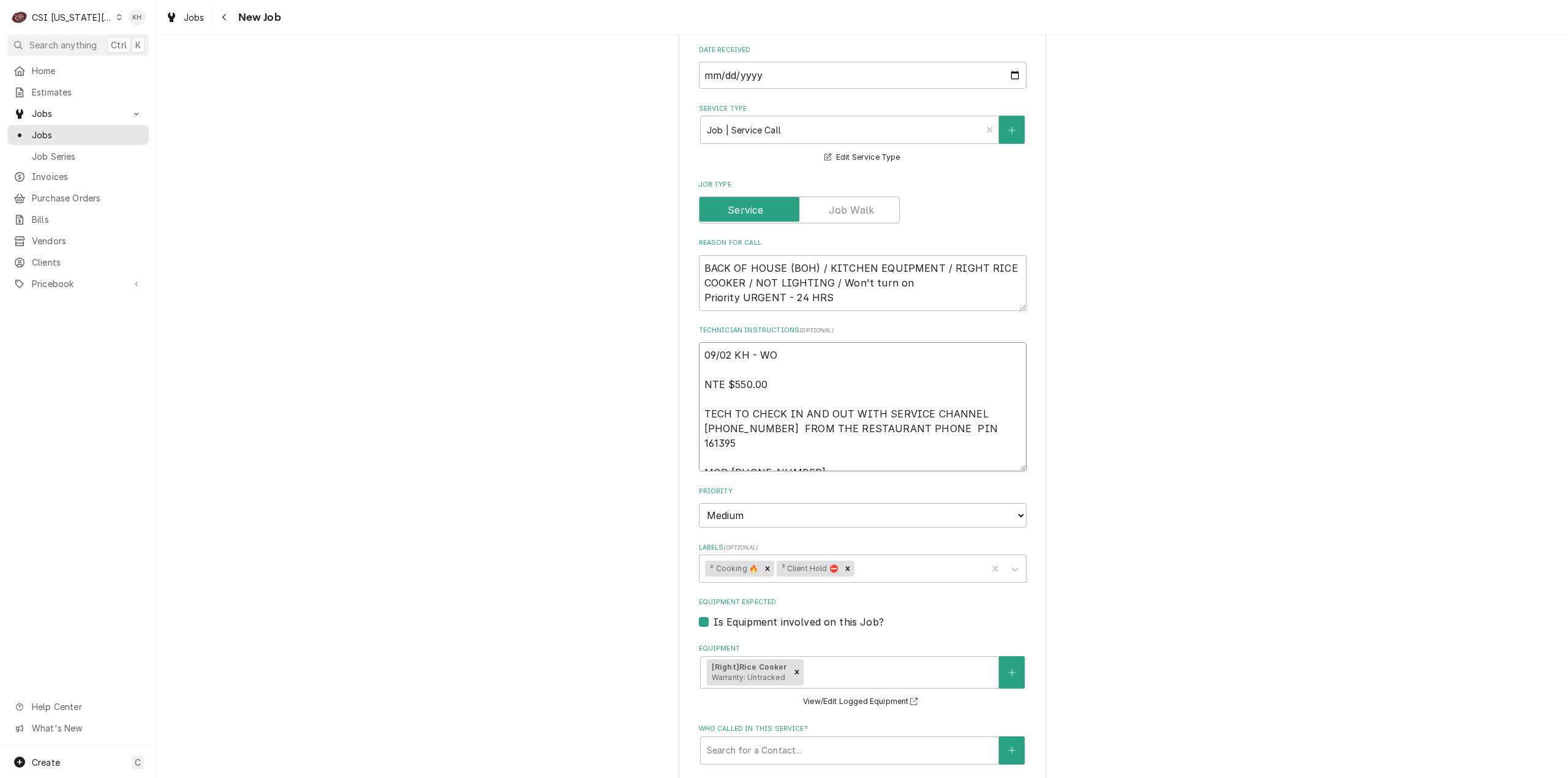
type textarea "09/02 KH - WO NTE $550.00 TECH TO CHECK IN AND OUT WITH SERVICE CHANNEL 516- 50…"
type textarea "x"
type textarea "09/02 KH - WO o NTE $550.00 TECH TO CHECK IN AND OUT WITH SERVICE CHANNEL 516- …"
type textarea "x"
type textarea "09/02 KH - WO NTE $550.00 TECH TO CHECK IN AND OUT WITH SERVICE CHANNEL 516- 50…"
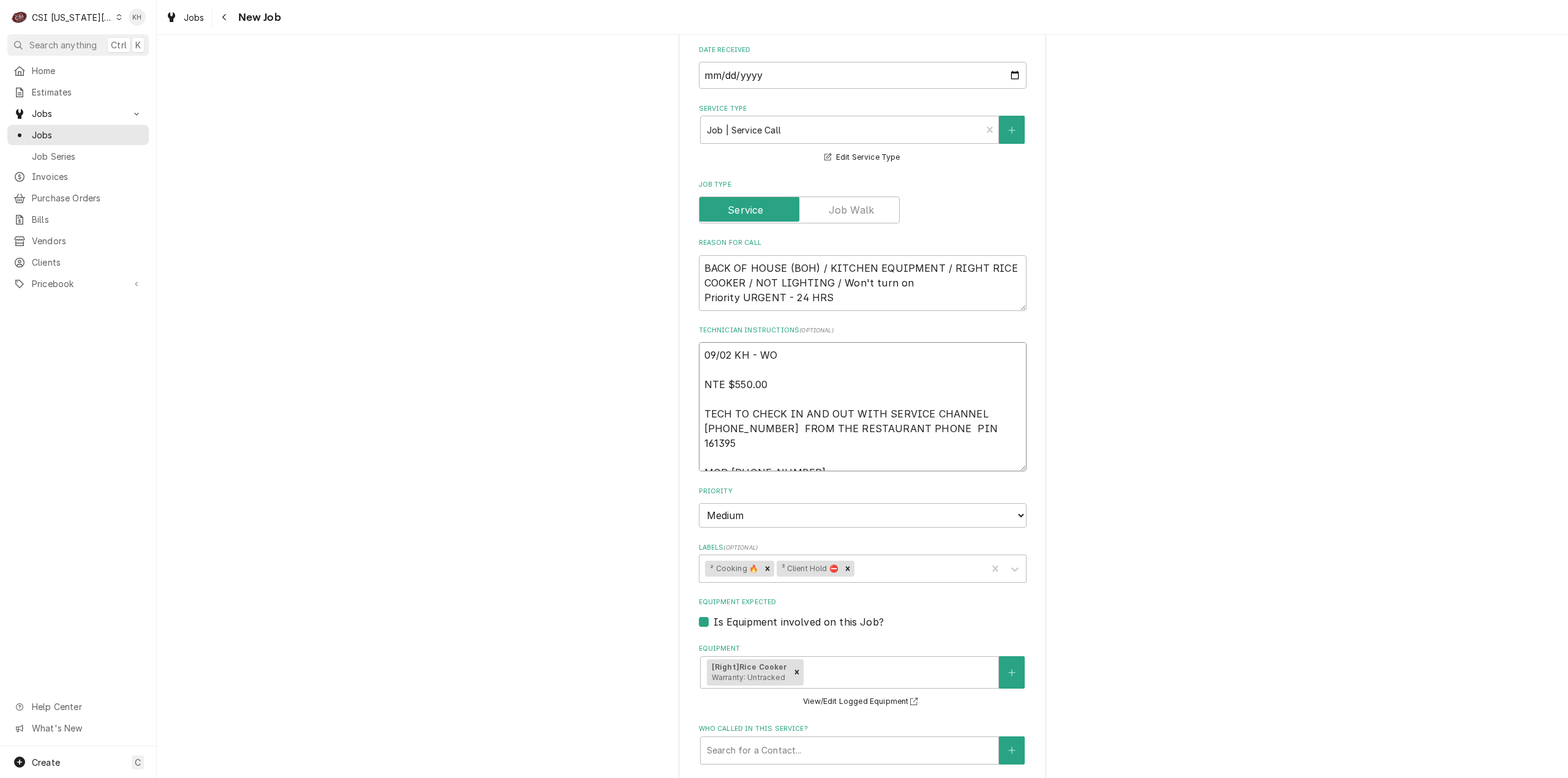
type textarea "x"
type textarea "09/02 KH - WO c NTE $550.00 TECH TO CHECK IN AND OUT WITH SERVICE CHANNEL 516- …"
type textarea "x"
type textarea "09/02 KH - WO cl NTE $550.00 TECH TO CHECK IN AND OUT WITH SERVICE CHANNEL 516-…"
type textarea "x"
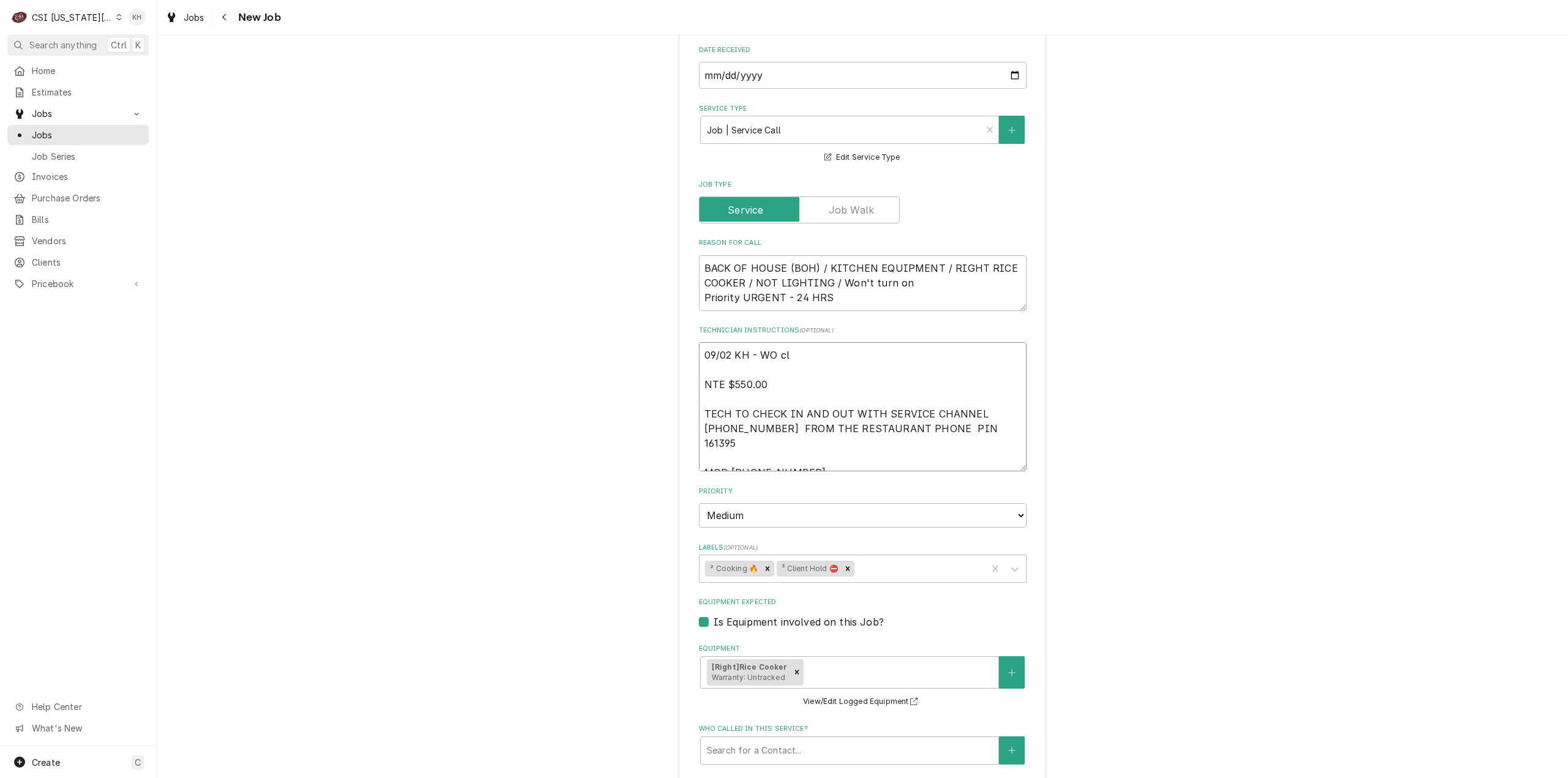
type textarea "09/02 KH - WO clo NTE $550.00 TECH TO CHECK IN AND OUT WITH SERVICE CHANNEL 516…"
type textarea "x"
type textarea "09/02 KH - WO clos NTE $550.00 TECH TO CHECK IN AND OUT WITH SERVICE CHANNEL 51…"
type textarea "x"
type textarea "09/02 KH - WO close NTE $550.00 TECH TO CHECK IN AND OUT WITH SERVICE CHANNEL 5…"
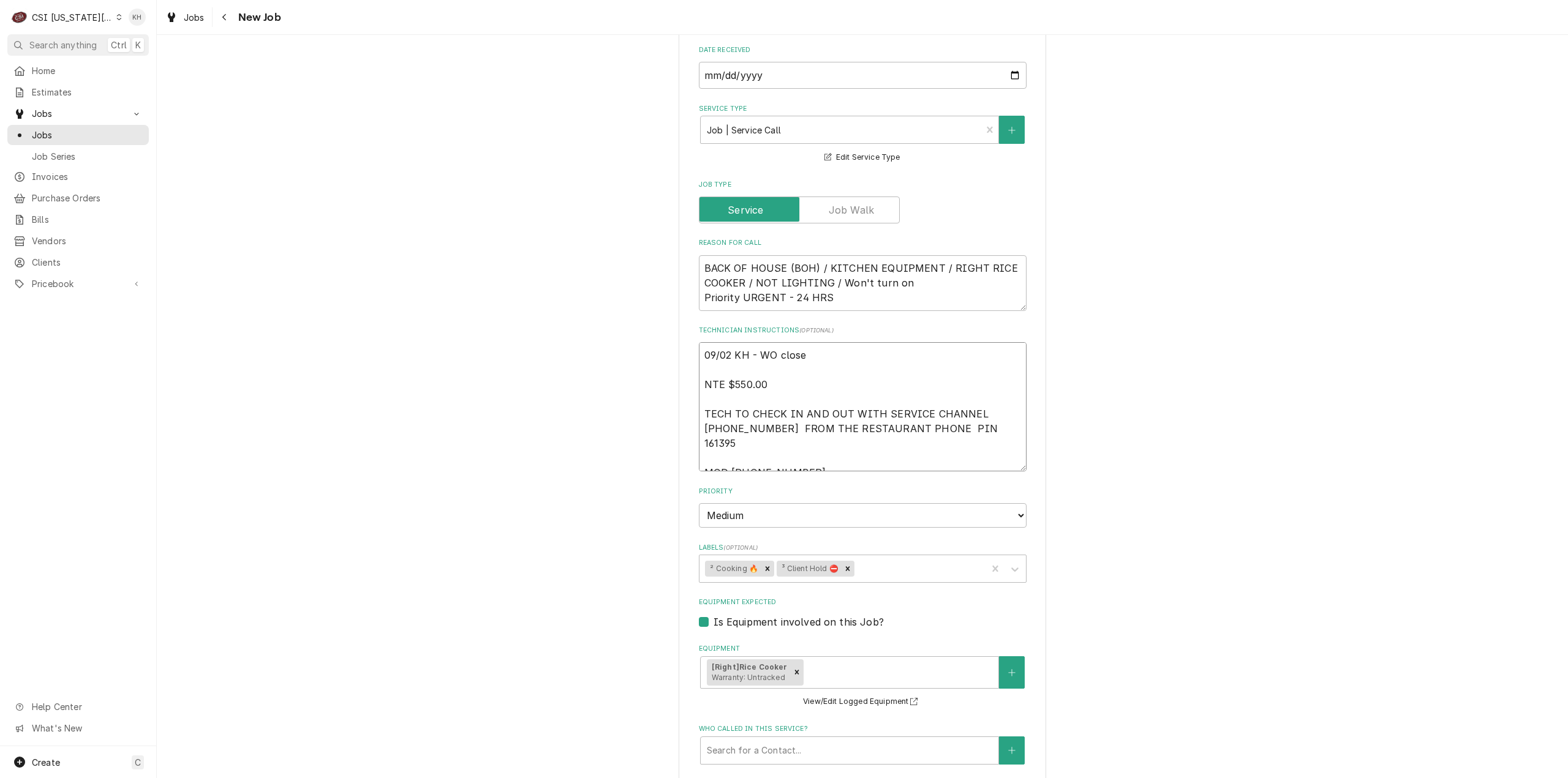
type textarea "x"
type textarea "09/02 KH - WO closed NTE $550.00 TECH TO CHECK IN AND OUT WITH SERVICE CHANNEL …"
type textarea "x"
type textarea "09/02 KH - WO closed b NTE $550.00 TECH TO CHECK IN AND OUT WITH SERVICE CHANNE…"
type textarea "x"
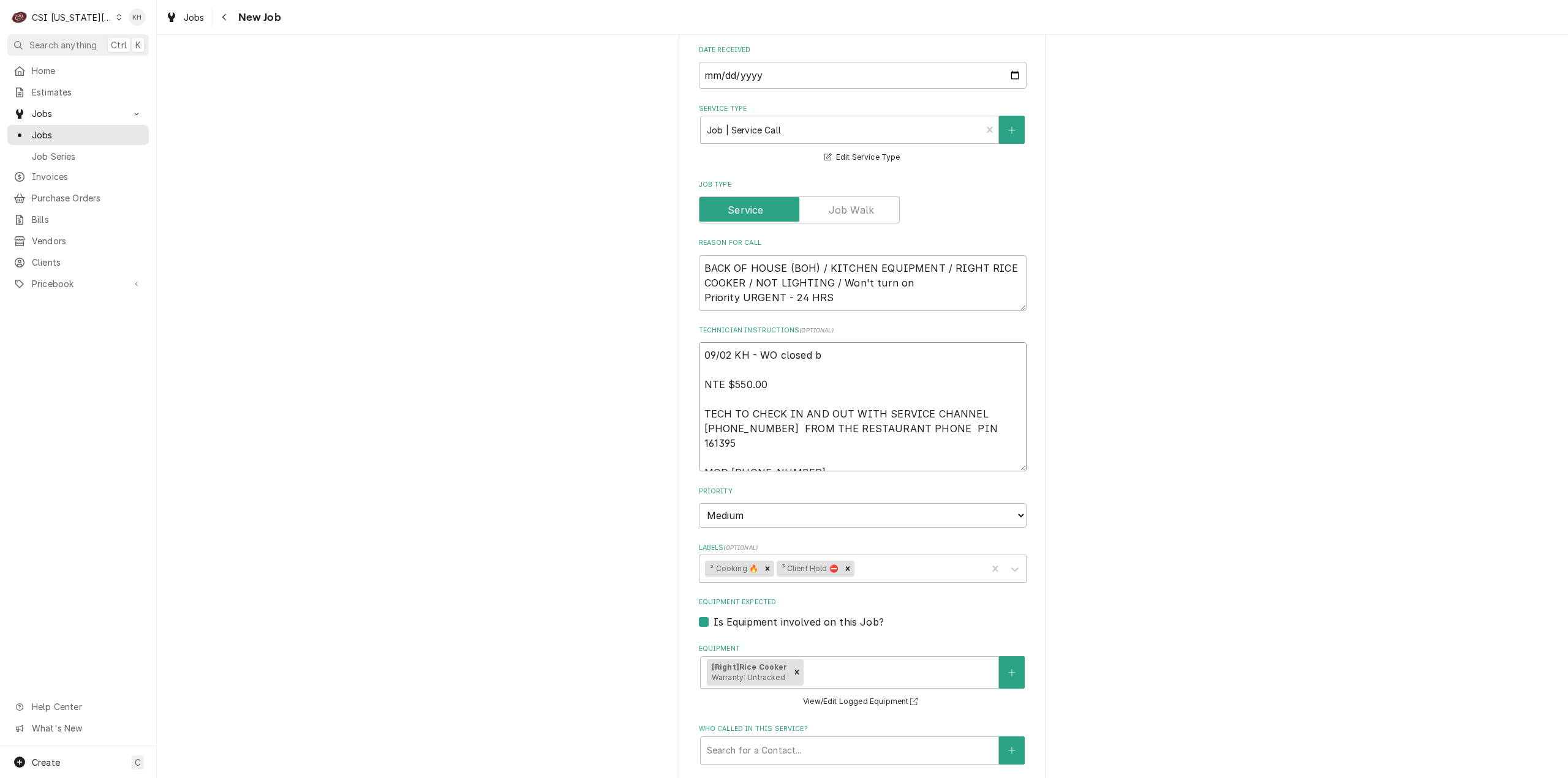
type textarea "09/02 KH - WO closed by NTE $550.00 TECH TO CHECK IN AND OUT WITH SERVICE CHANN…"
type textarea "x"
type textarea "09/02 KH - WO closed by NTE $550.00 TECH TO CHECK IN AND OUT WITH SERVICE CHANN…"
type textarea "x"
type textarea "09/02 KH - WO closed by A NTE $550.00 TECH TO CHECK IN AND OUT WITH SERVICE CHA…"
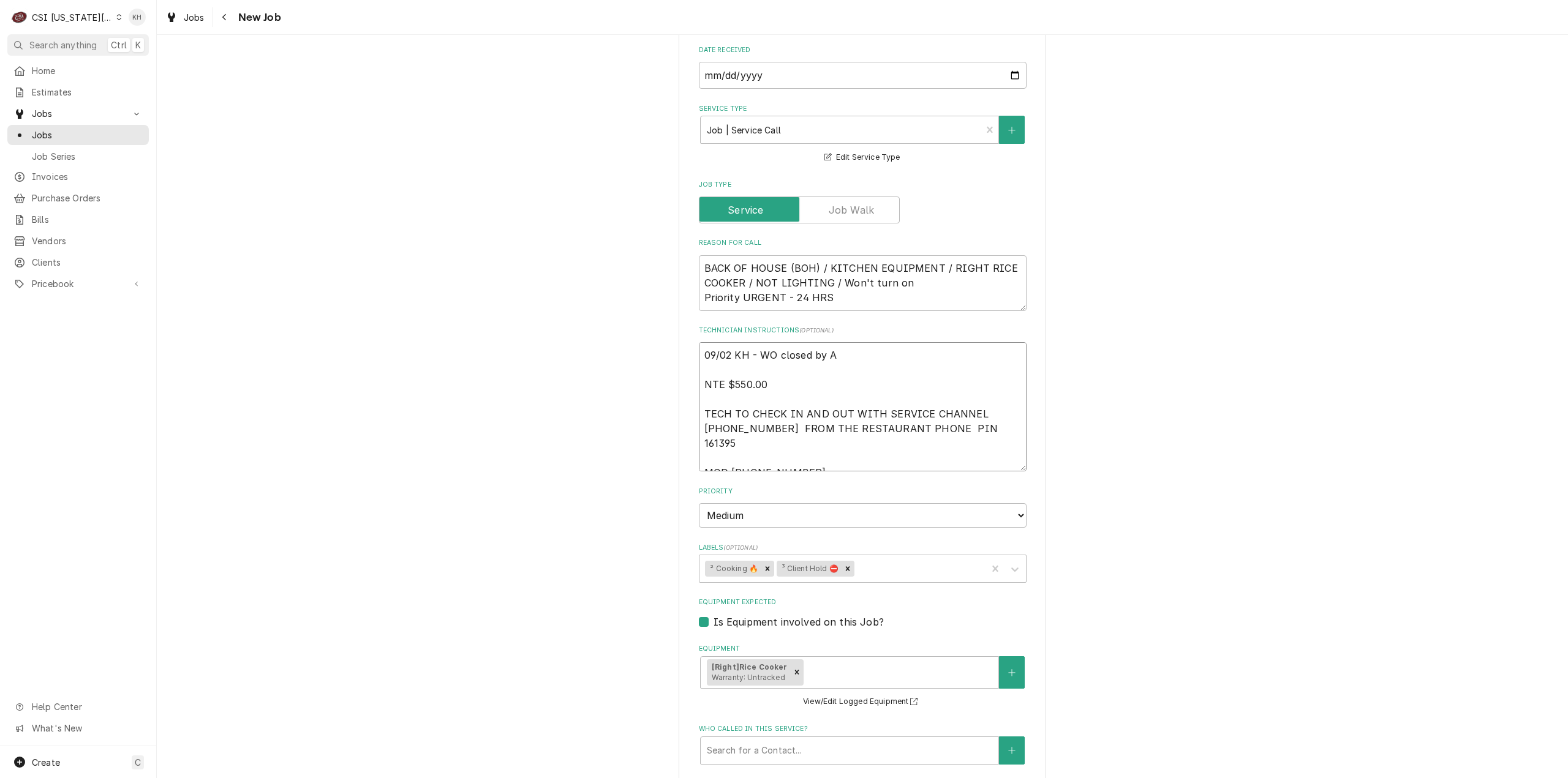
type textarea "x"
type textarea "09/02 KH - WO closed by Am NTE $550.00 TECH TO CHECK IN AND OUT WITH SERVICE CH…"
type textarea "x"
type textarea "09/02 KH - WO closed by Ama NTE $550.00 TECH TO CHECK IN AND OUT WITH SERVICE C…"
type textarea "x"
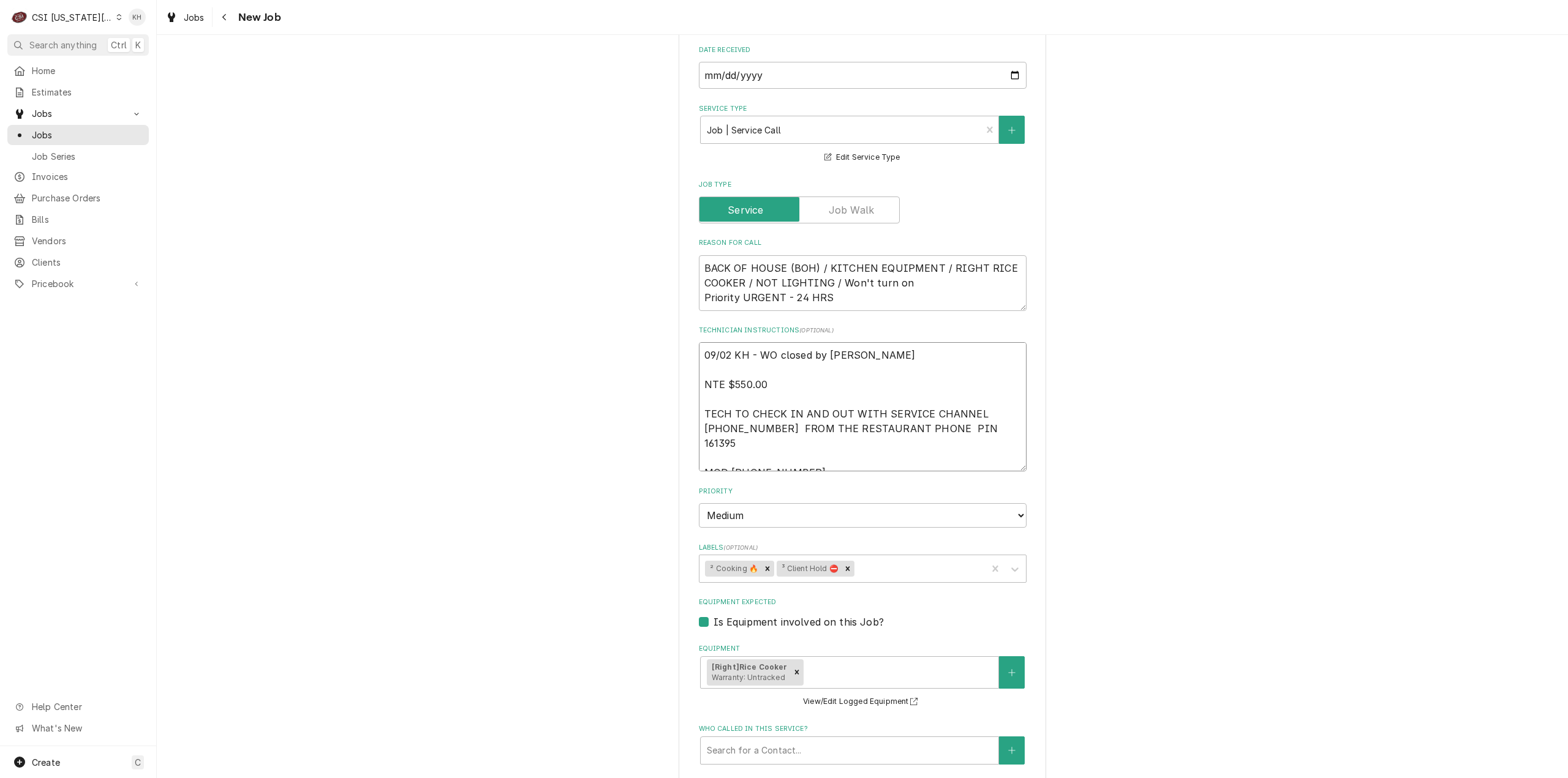
type textarea "09/02 KH - WO closed by Aman NTE $550.00 TECH TO CHECK IN AND OUT WITH SERVICE …"
type textarea "x"
type textarea "09/02 KH - WO closed by Amand NTE $550.00 TECH TO CHECK IN AND OUT WITH SERVICE…"
type textarea "x"
type textarea "09/02 KH - WO closed by Amanda NTE $550.00 TECH TO CHECK IN AND OUT WITH SERVIC…"
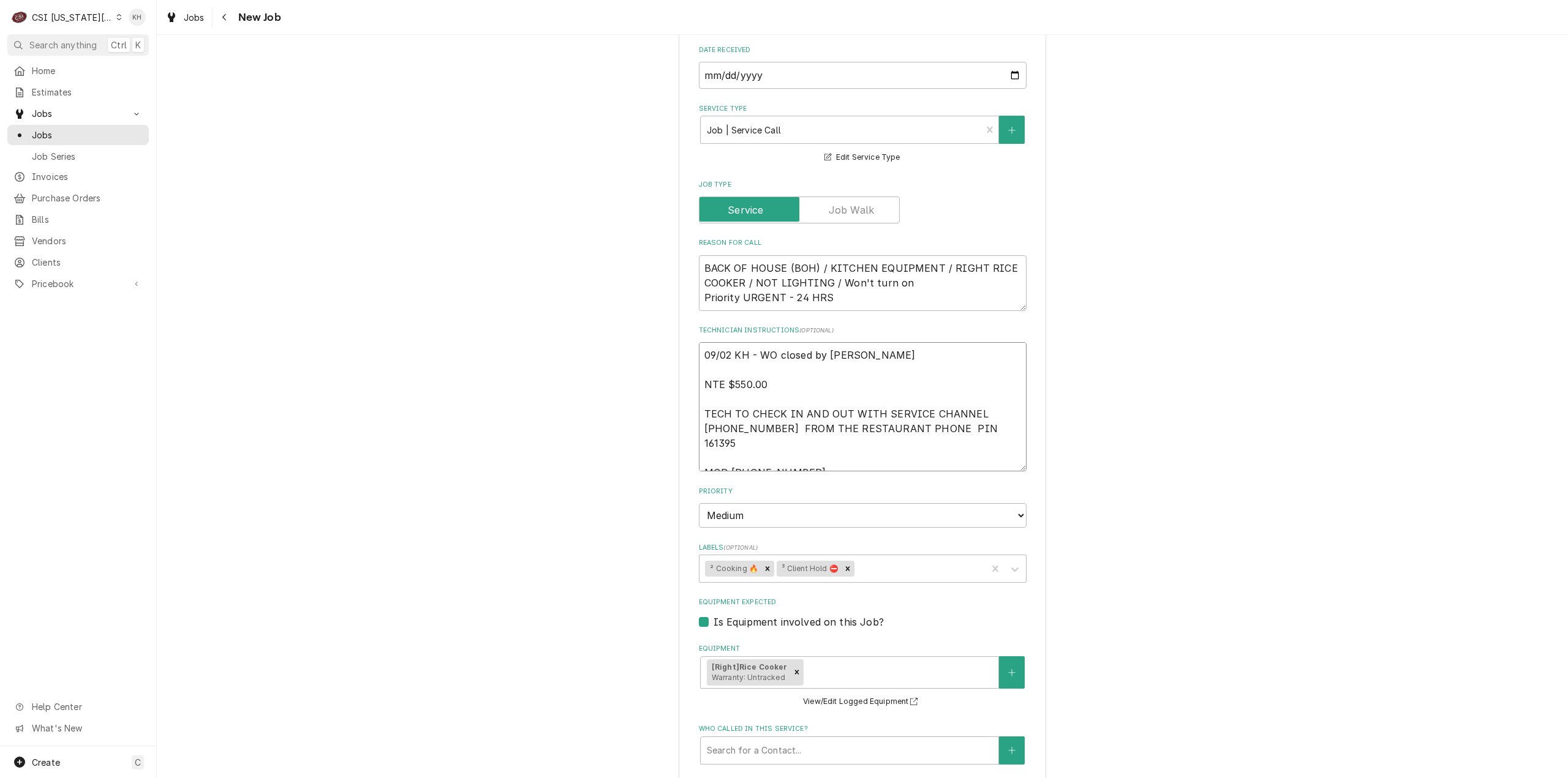
type textarea "x"
type textarea "09/02 KH - WO closed by Amanda C NTE $550.00 TECH TO CHECK IN AND OUT WITH SERV…"
type textarea "x"
type textarea "09/02 KH - WO closed by Amanda Co NTE $550.00 TECH TO CHECK IN AND OUT WITH SER…"
type textarea "x"
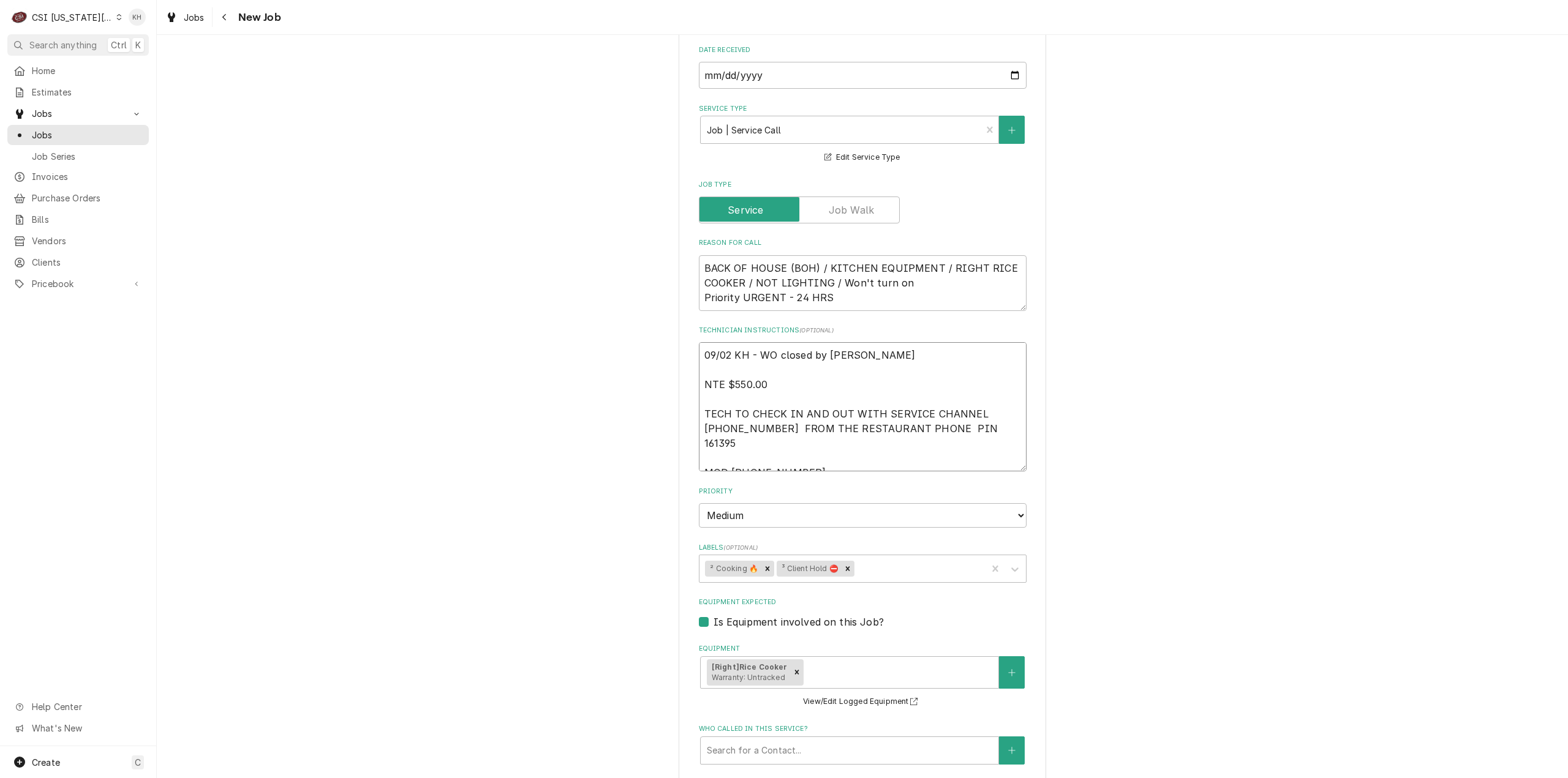
type textarea "09/02 KH - WO closed by Amanda Coo NTE $550.00 TECH TO CHECK IN AND OUT WITH SE…"
type textarea "x"
type textarea "09/02 KH - WO closed by Amanda Cook NTE $550.00 TECH TO CHECK IN AND OUT WITH S…"
click at [823, 342] on textarea "09/02 KH - WO closed by Amanda Cook NTE $550.00 TECH TO CHECK IN AND OUT WITH S…" at bounding box center [863, 406] width 328 height 129
type textarea "x"
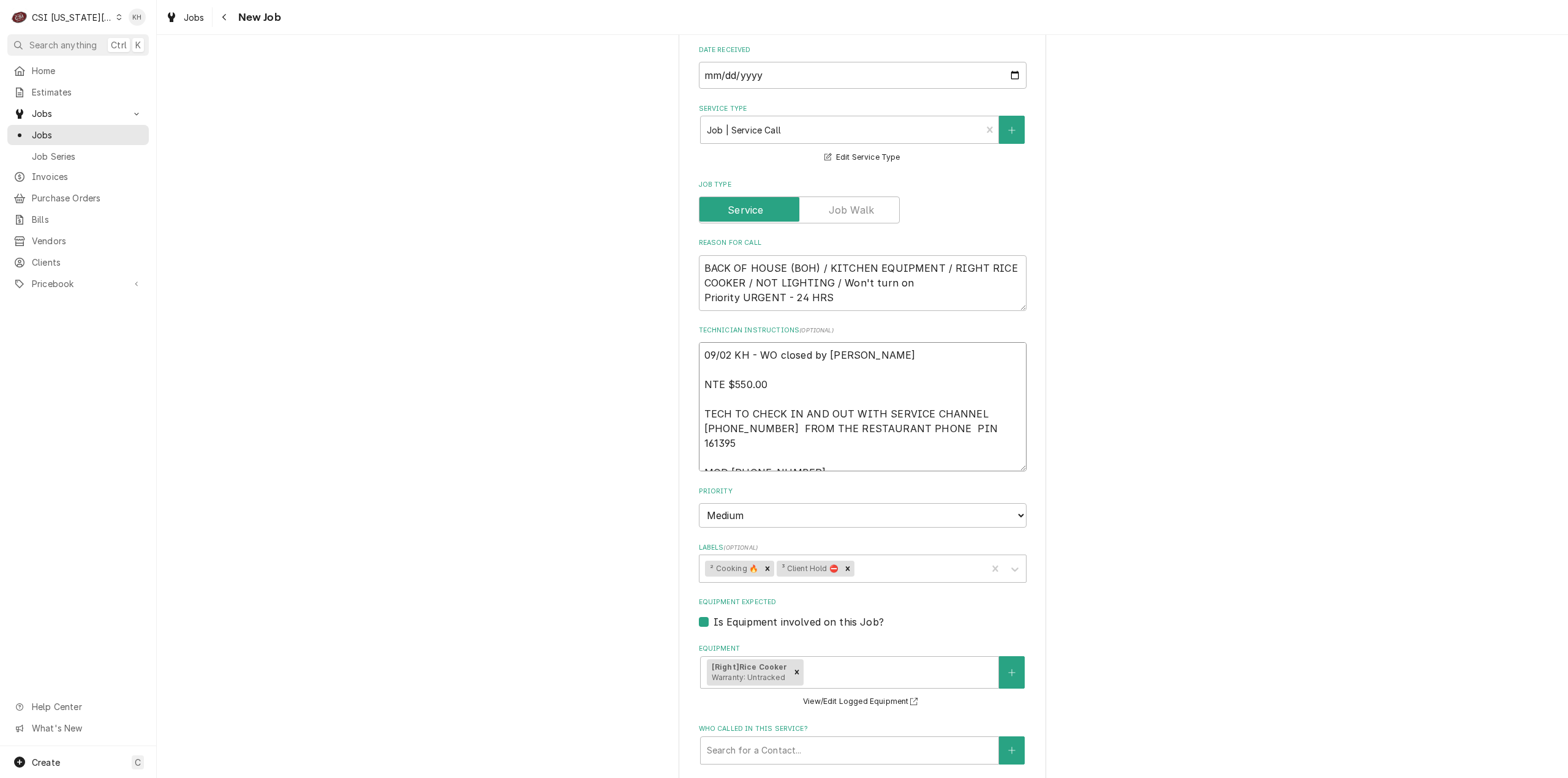
type textarea "09/02 KH - WO closed by SAmanda Cook NTE $550.00 TECH TO CHECK IN AND OUT WITH …"
type textarea "x"
type textarea "09/02 KH - WO closed by SCAmanda Cook NTE $550.00 TECH TO CHECK IN AND OUT WITH…"
type textarea "x"
type textarea "09/02 KH - WO closed by SC Amanda Cook NTE $550.00 TECH TO CHECK IN AND OUT WIT…"
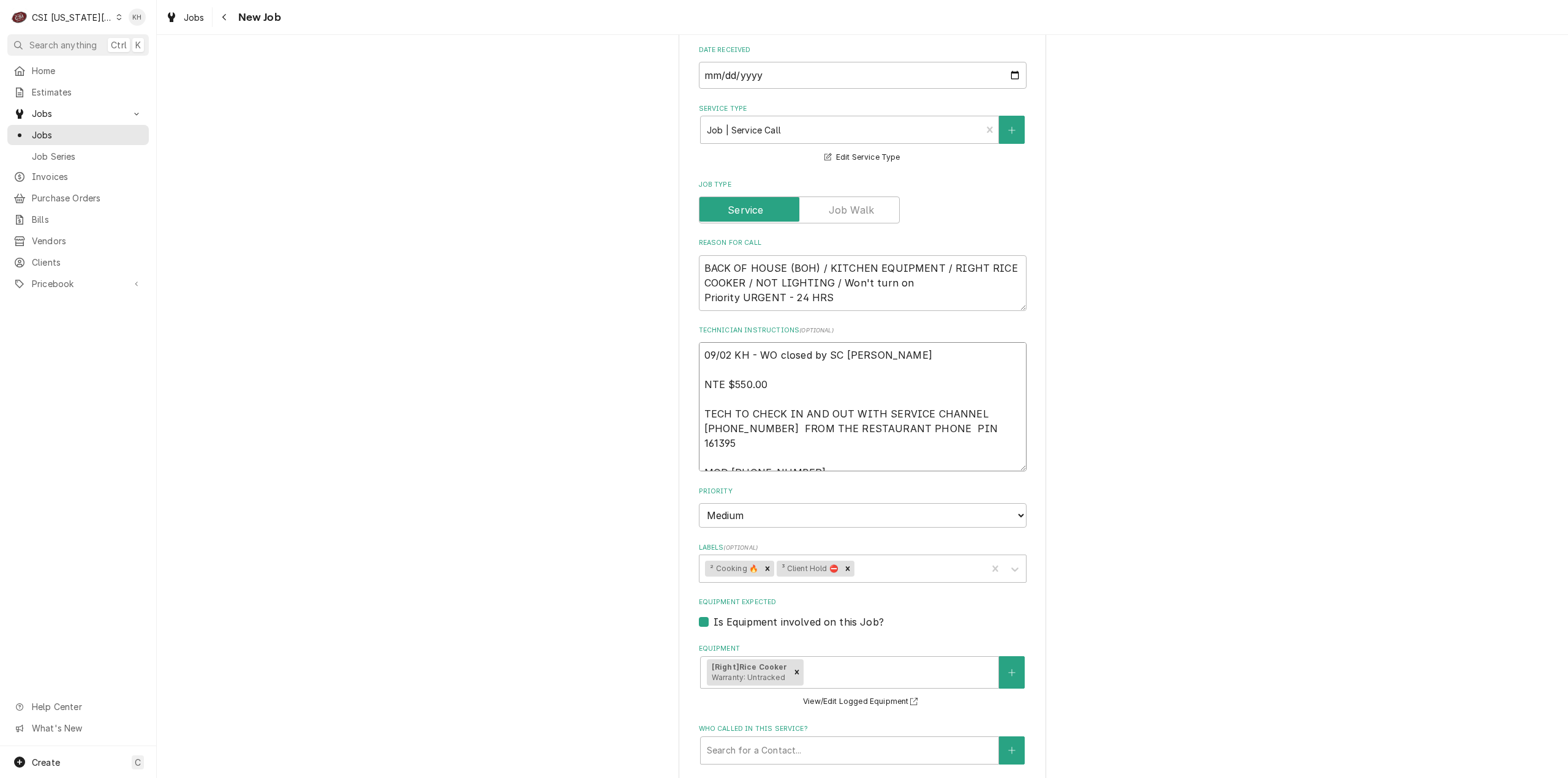
type textarea "x"
type textarea "09/02 KH - WO closed by SCAmanda Cook NTE $550.00 TECH TO CHECK IN AND OUT WITH…"
type textarea "x"
type textarea "09/02 KH - WO closed by SC-Amanda Cook NTE $550.00 TECH TO CHECK IN AND OUT WIT…"
type textarea "x"
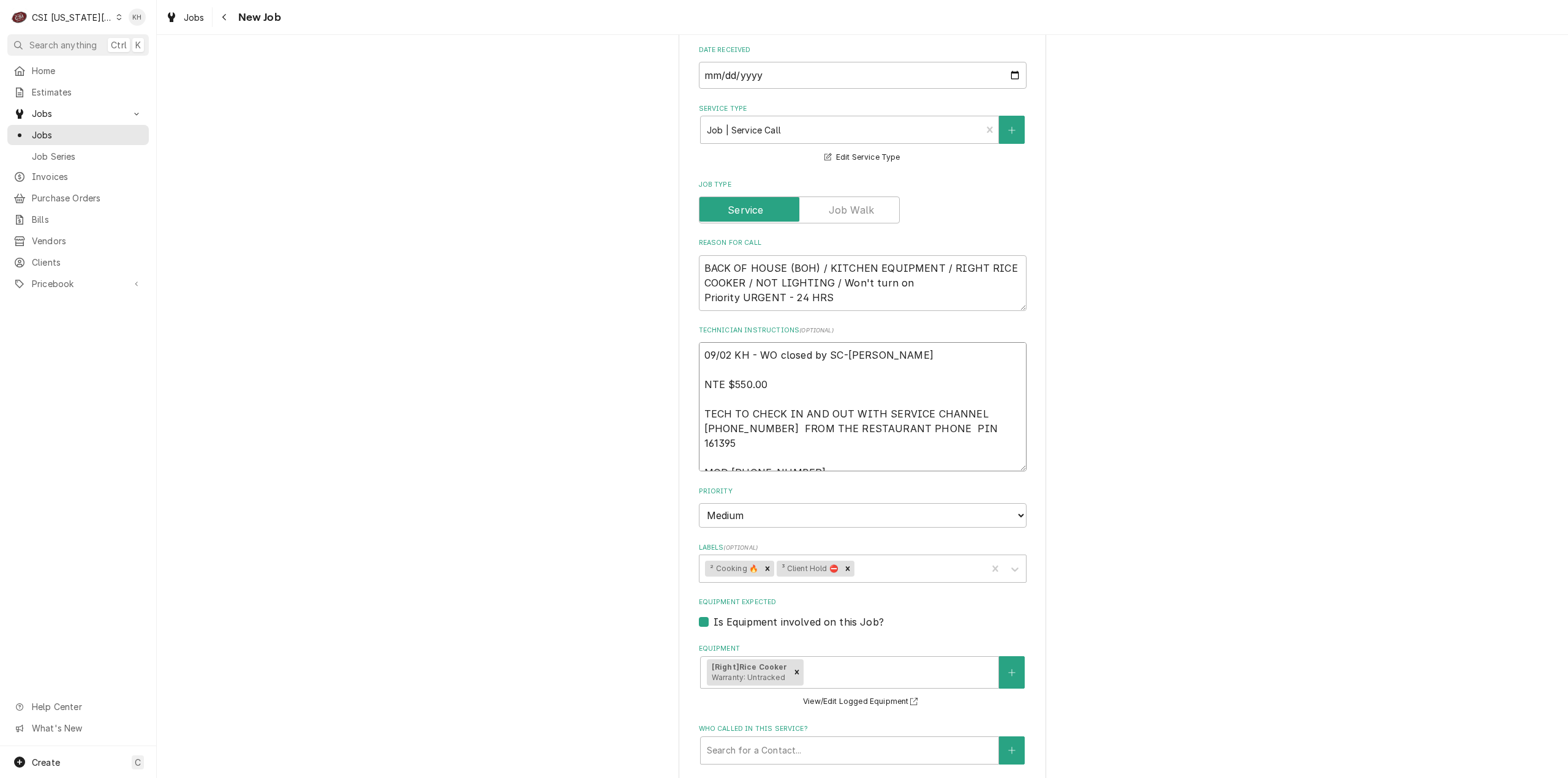
type textarea "09/02 KH - WO closed by SC- Amanda Cook NTE $550.00 TECH TO CHECK IN AND OUT WI…"
click at [838, 345] on textarea "09/02 KH - WO closed by SC- Amanda Cook NTE $550.00 TECH TO CHECK IN AND OUT WI…" at bounding box center [863, 406] width 328 height 129
type textarea "x"
type textarea "09/02 KH - WO closed by SC - Amanda Cook NTE $550.00 TECH TO CHECK IN AND OUT W…"
type textarea "x"
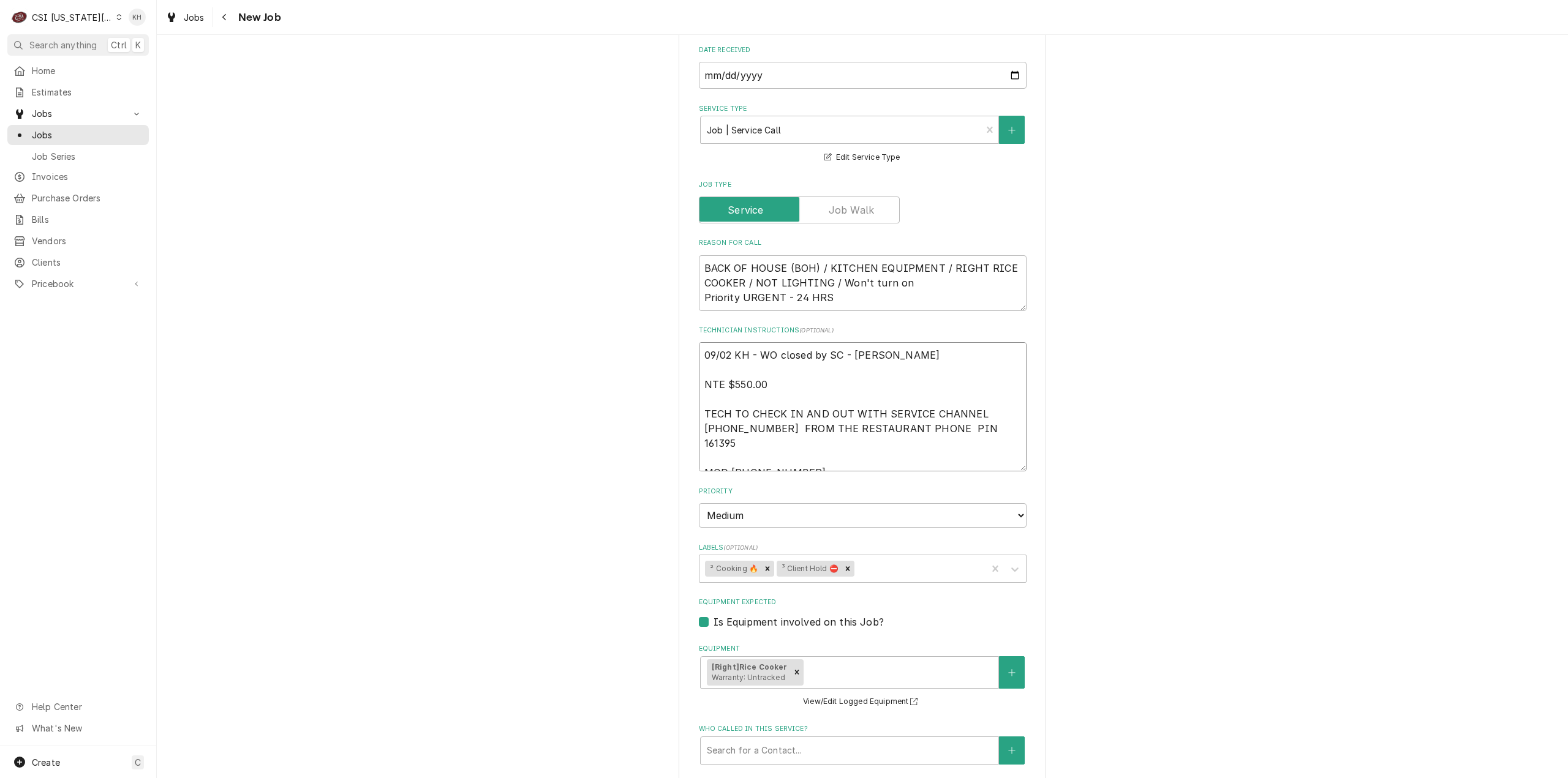
drag, startPoint x: 920, startPoint y: 339, endPoint x: 963, endPoint y: 404, distance: 77.9
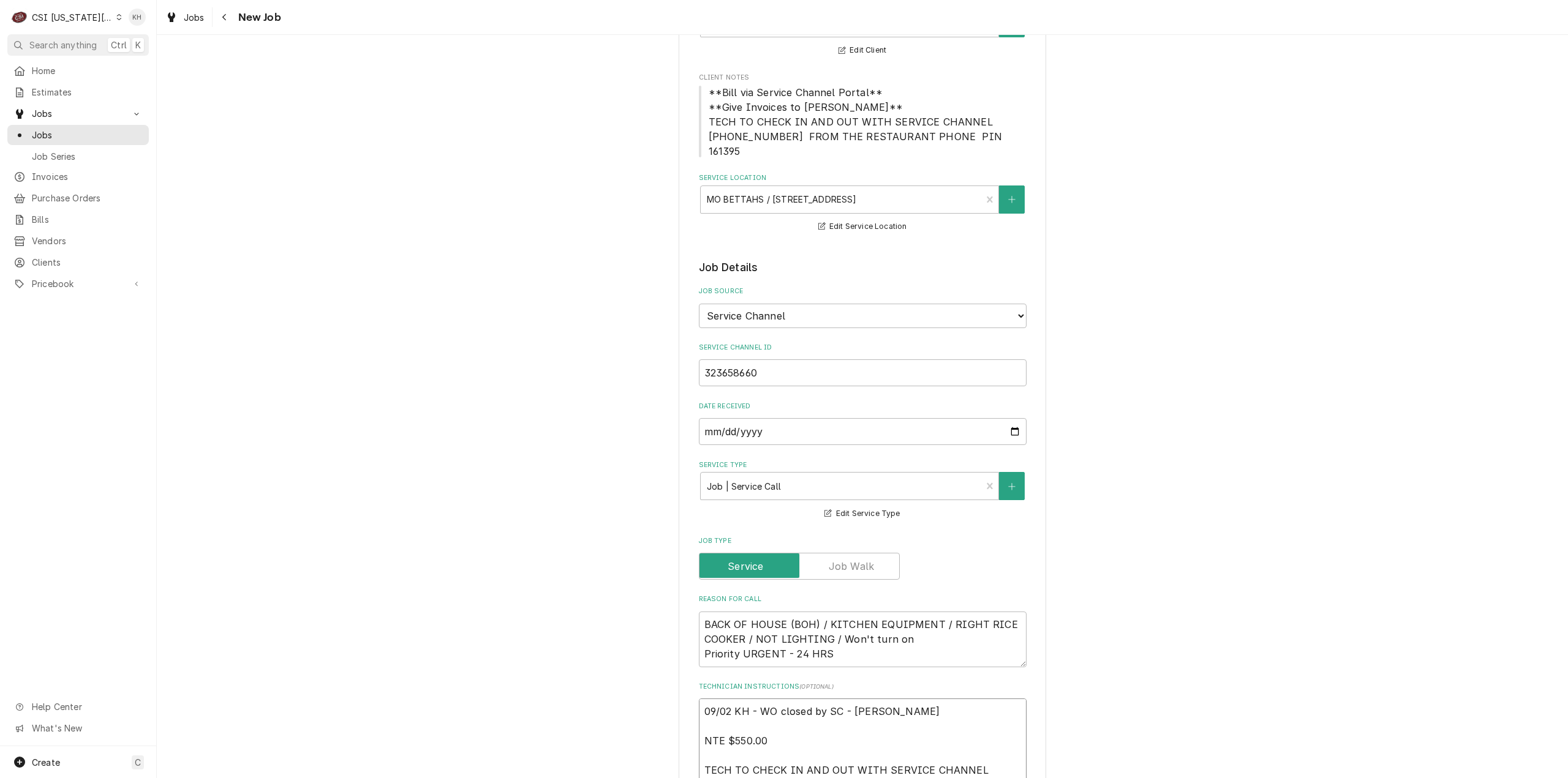
scroll to position [0, 0]
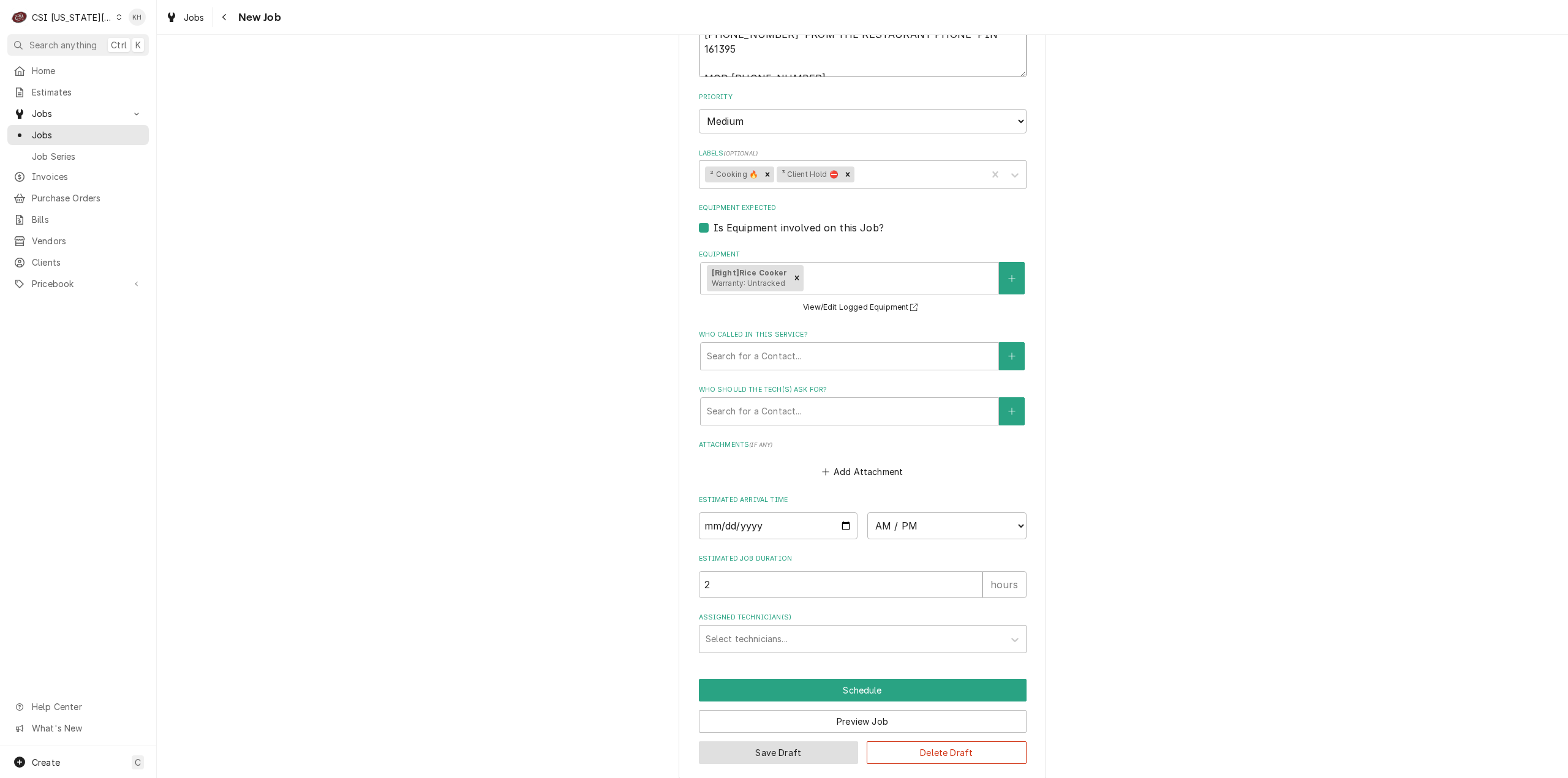
type textarea "09/02 KH - WO closed by SC - Amanda Cook NTE $550.00 TECH TO CHECK IN AND OUT W…"
click at [769, 741] on button "Save Draft" at bounding box center [778, 752] width 160 height 23
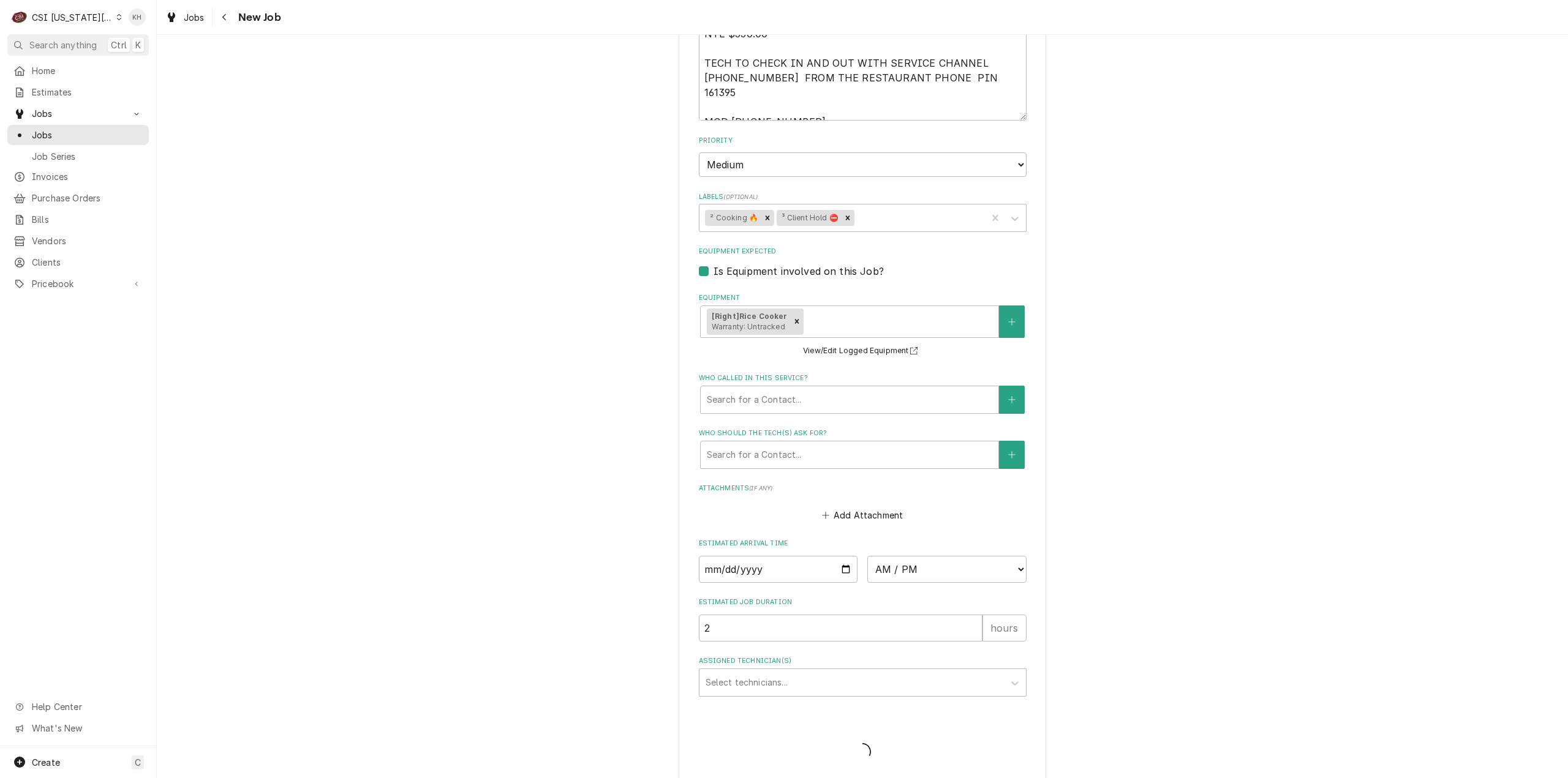
type textarea "x"
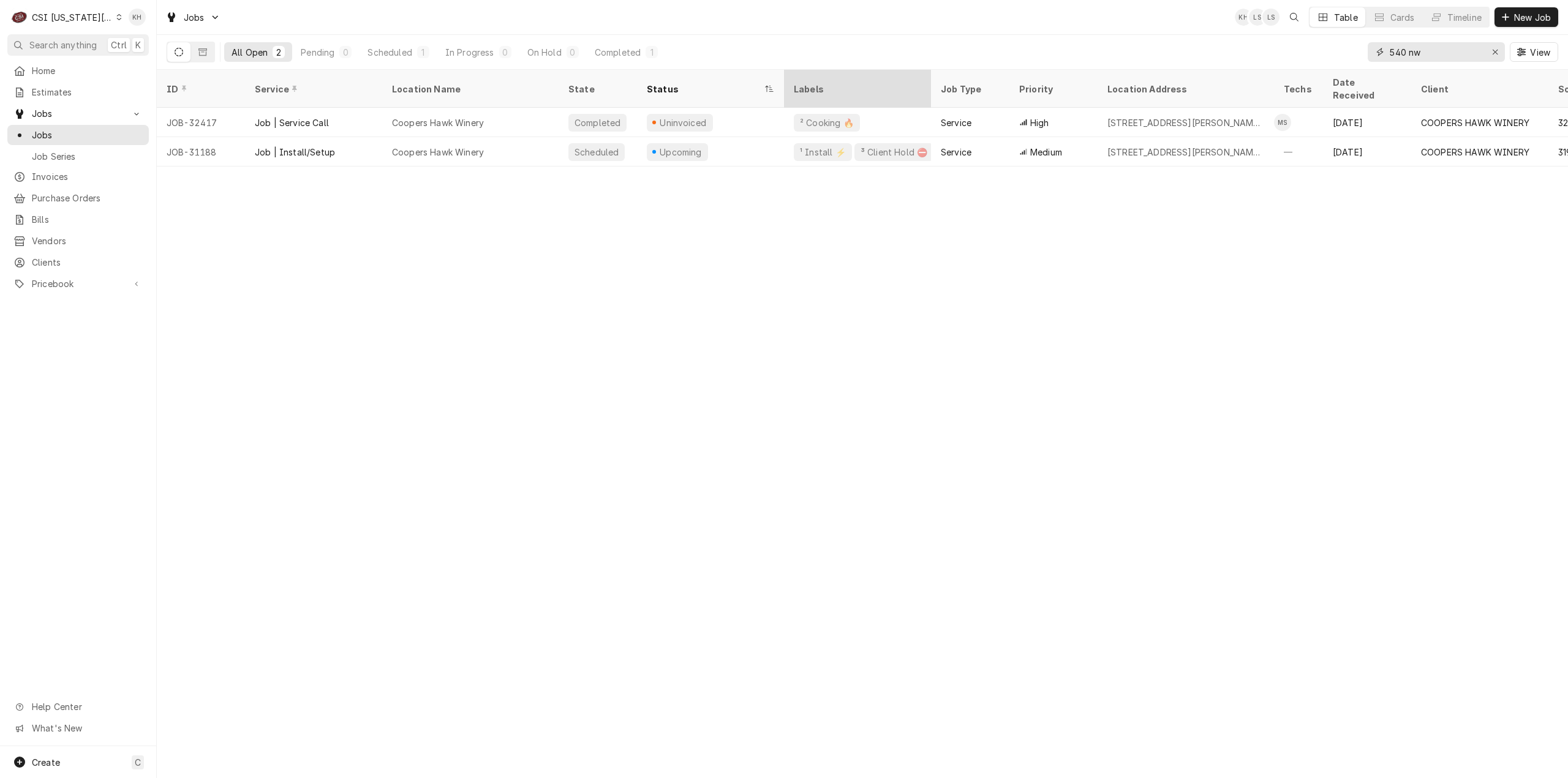
drag, startPoint x: 1439, startPoint y: 53, endPoint x: 792, endPoint y: 89, distance: 648.0
click at [1327, 48] on div "All Open 2 Pending 0 Scheduled 1 In Progress 0 On Hold 0 Completed 1 540 nw View" at bounding box center [862, 52] width 1392 height 35
drag, startPoint x: 62, startPoint y: 40, endPoint x: 73, endPoint y: 41, distance: 11.0
click at [62, 40] on span "Search anything" at bounding box center [63, 45] width 67 height 13
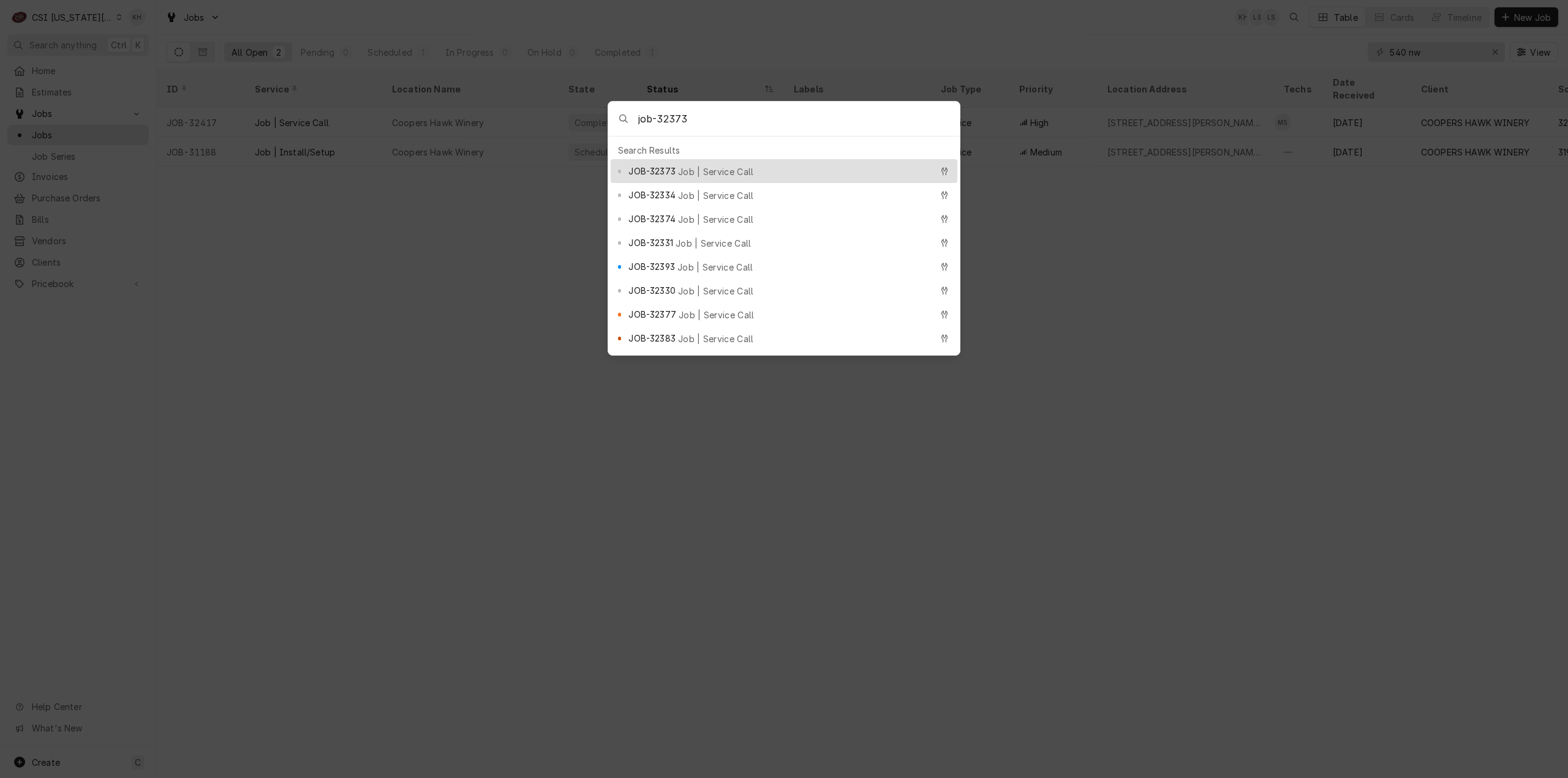
type input "job-32373"
click at [673, 164] on span "JOB-32373" at bounding box center [651, 171] width 46 height 13
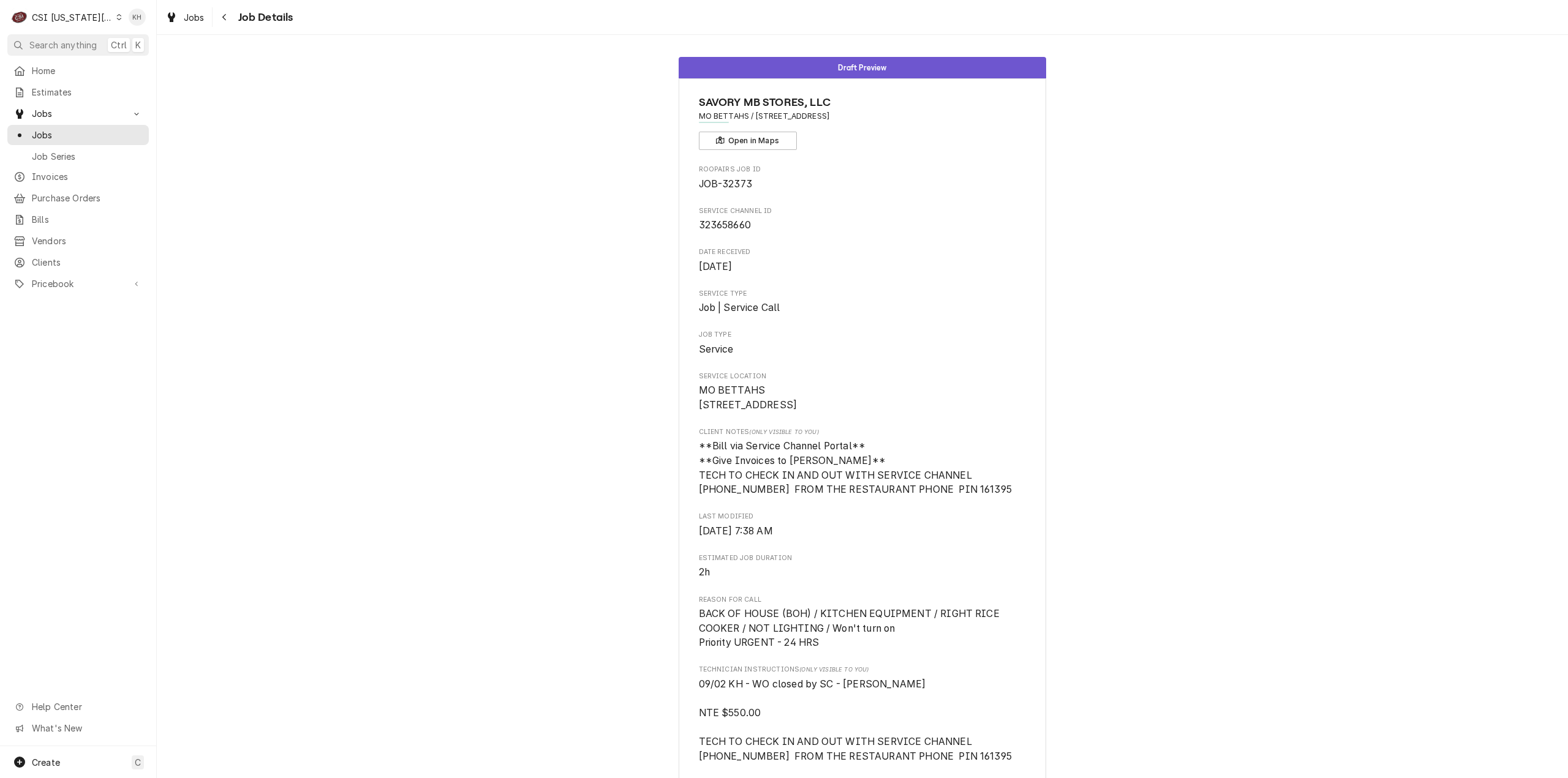
scroll to position [477, 0]
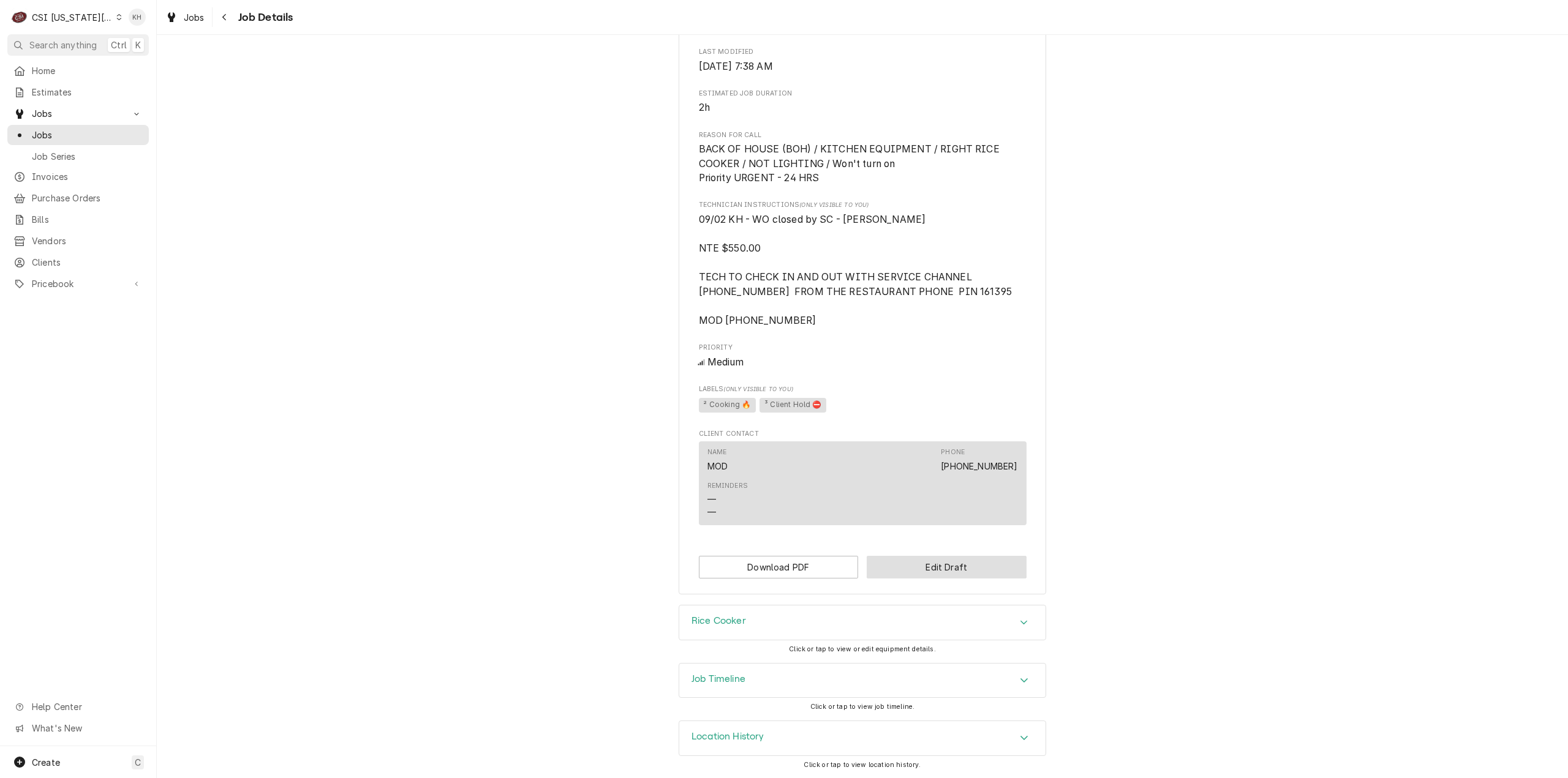
click at [946, 567] on button "Edit Draft" at bounding box center [946, 567] width 160 height 23
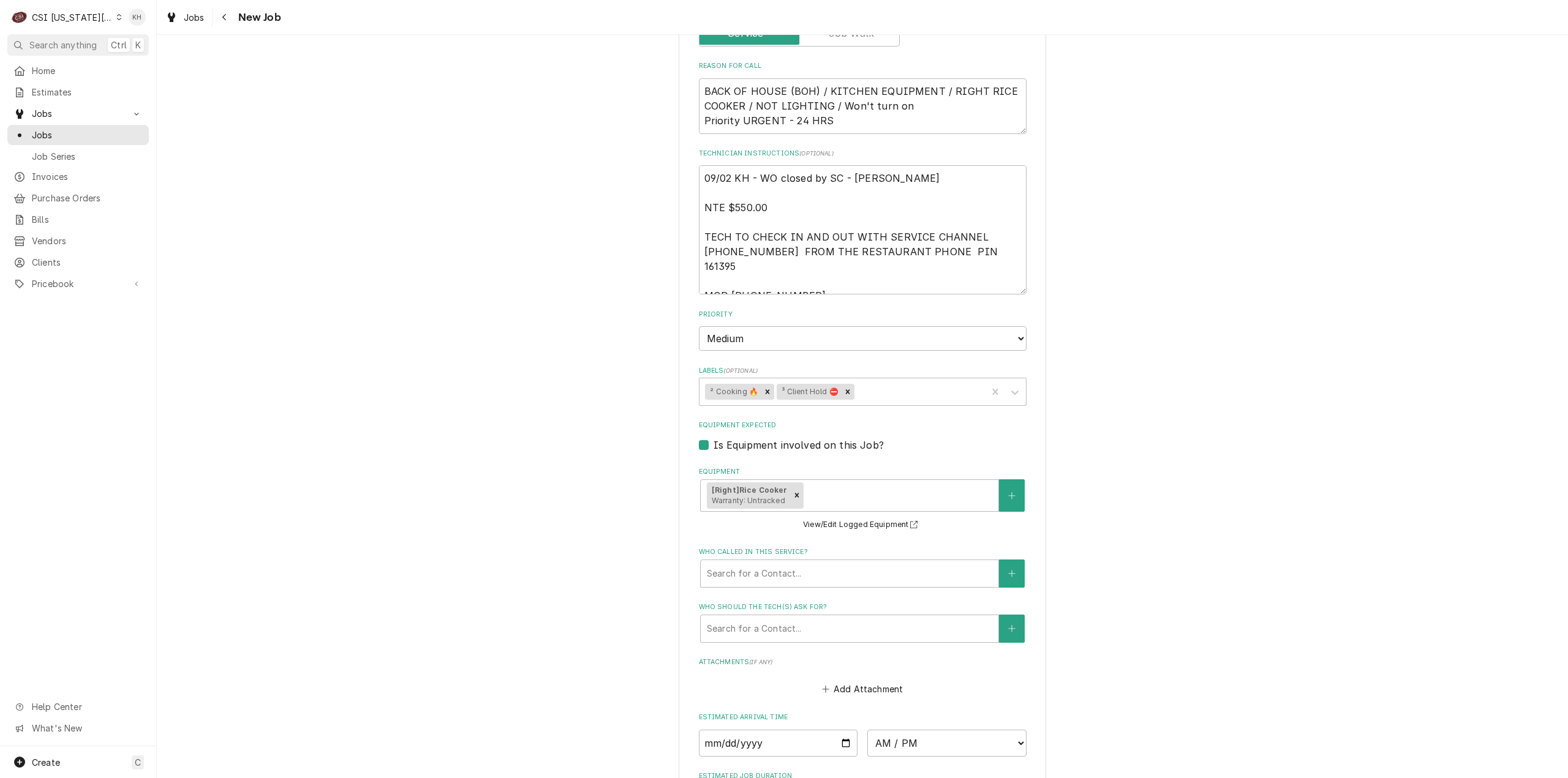
scroll to position [673, 0]
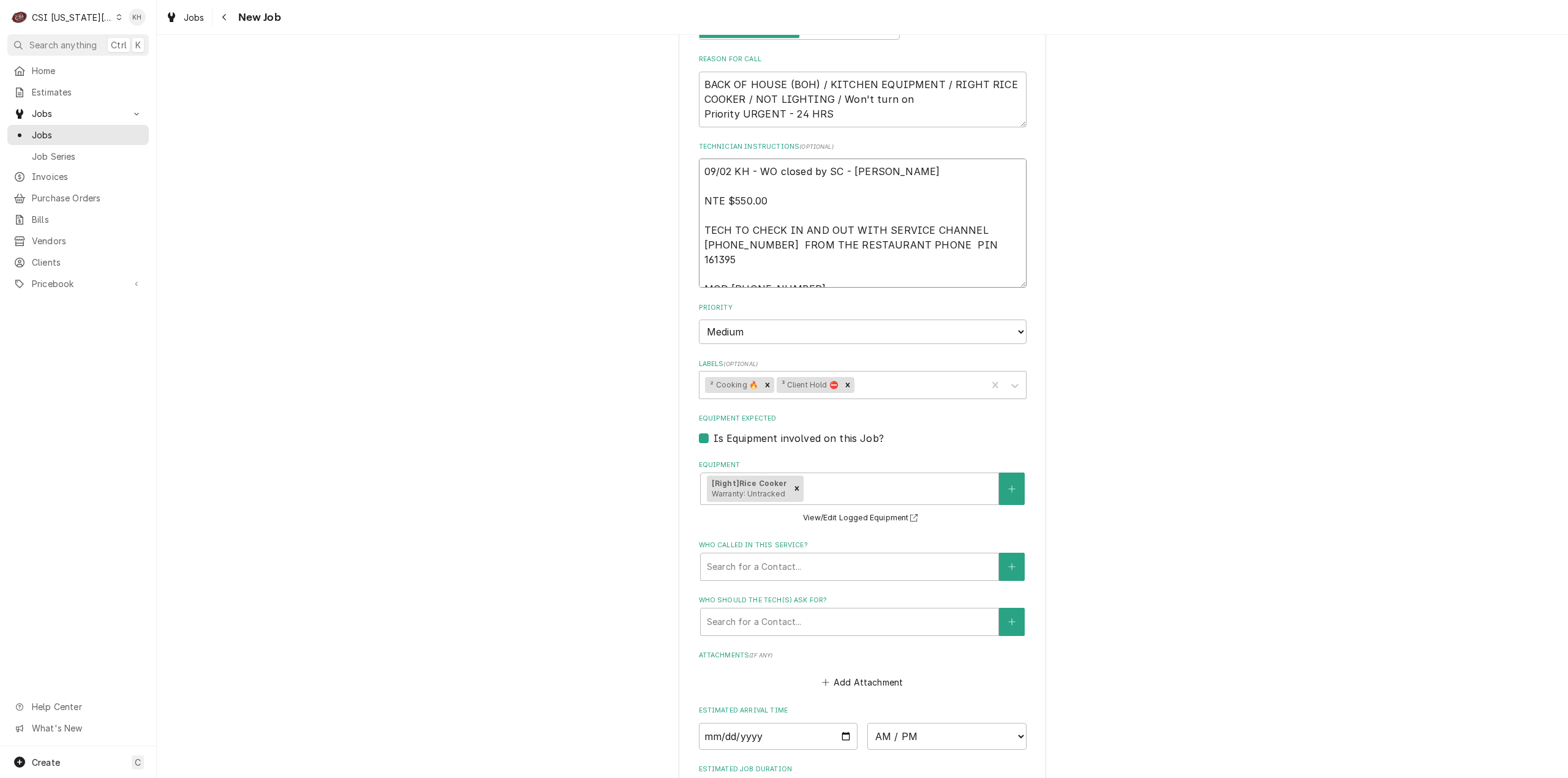
drag, startPoint x: 918, startPoint y: 158, endPoint x: 936, endPoint y: 153, distance: 18.7
click at [918, 158] on textarea "09/02 KH - WO closed by SC - Amanda Cook NTE $550.00 TECH TO CHECK IN AND OUT W…" at bounding box center [863, 222] width 328 height 129
type textarea "x"
type textarea "09/02 KH - WO closed by SC - Amanda Cook NTE $550.00 TECH TO CHECK IN AND OUT W…"
type textarea "x"
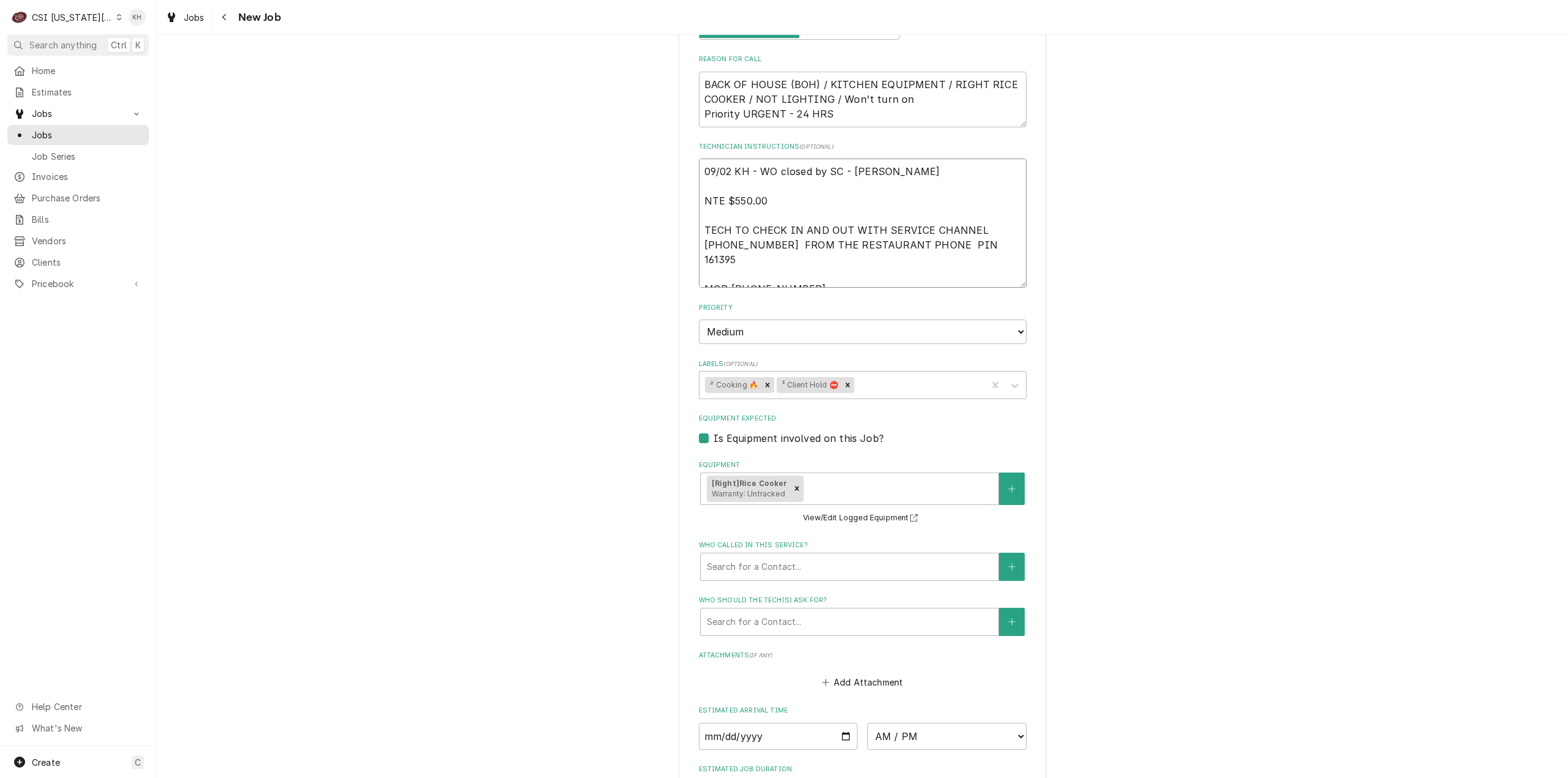
type textarea "09/02 KH - WO closed by SC - Amanda Cook " NTE $550.00 TECH TO CHECK IN AND OUT…"
paste textarea "Sending new rice cookers to store- will open new ticket for installation"
type textarea "x"
type textarea "09/02 KH - WO closed by SC - Amanda Cook "Sending new rice cookers to store- wi…"
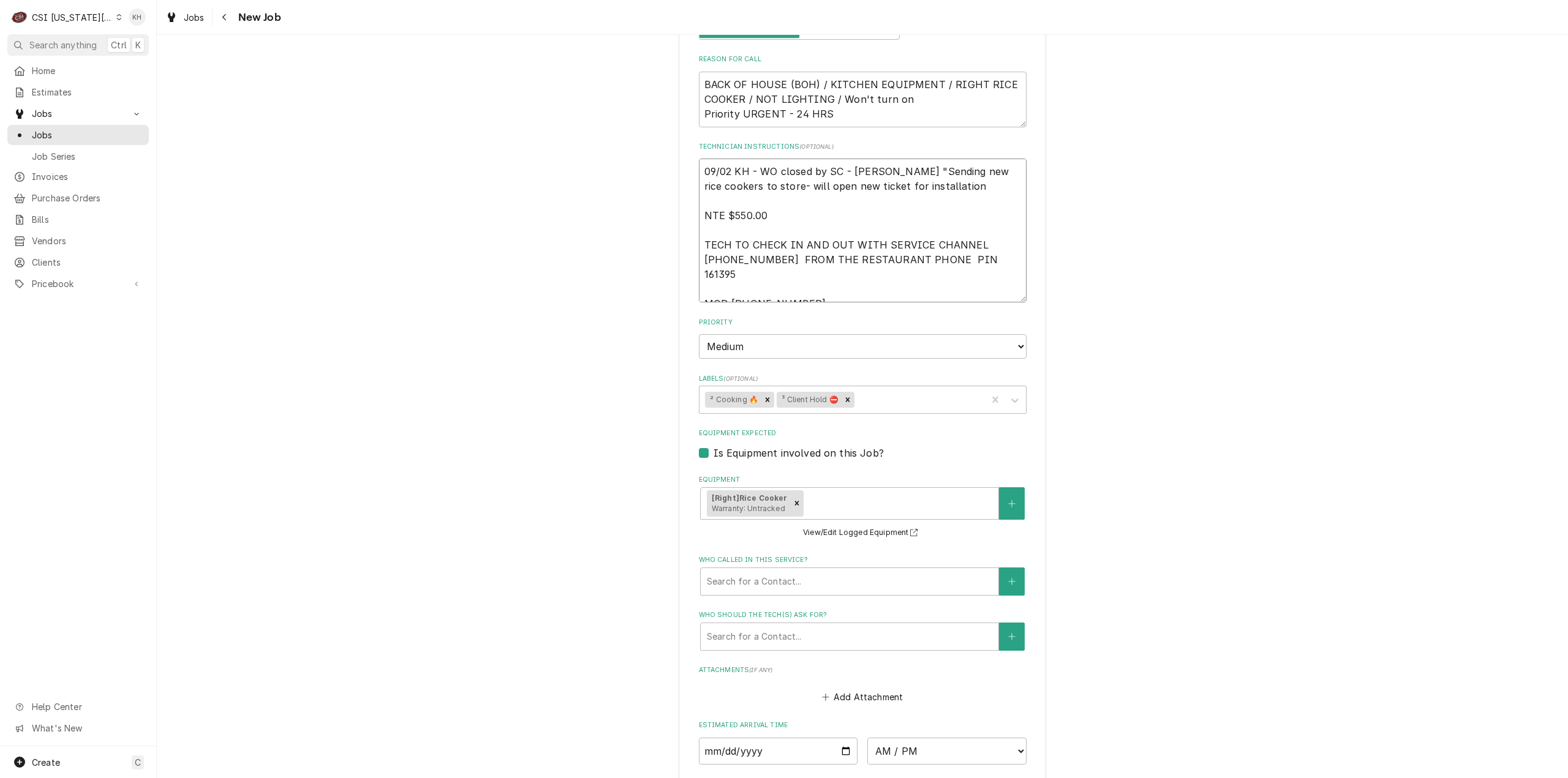
type textarea "x"
type textarea "09/02 KH - WO closed by SC - Amanda Cook "Sending new rice cookers to store- wi…"
type textarea "x"
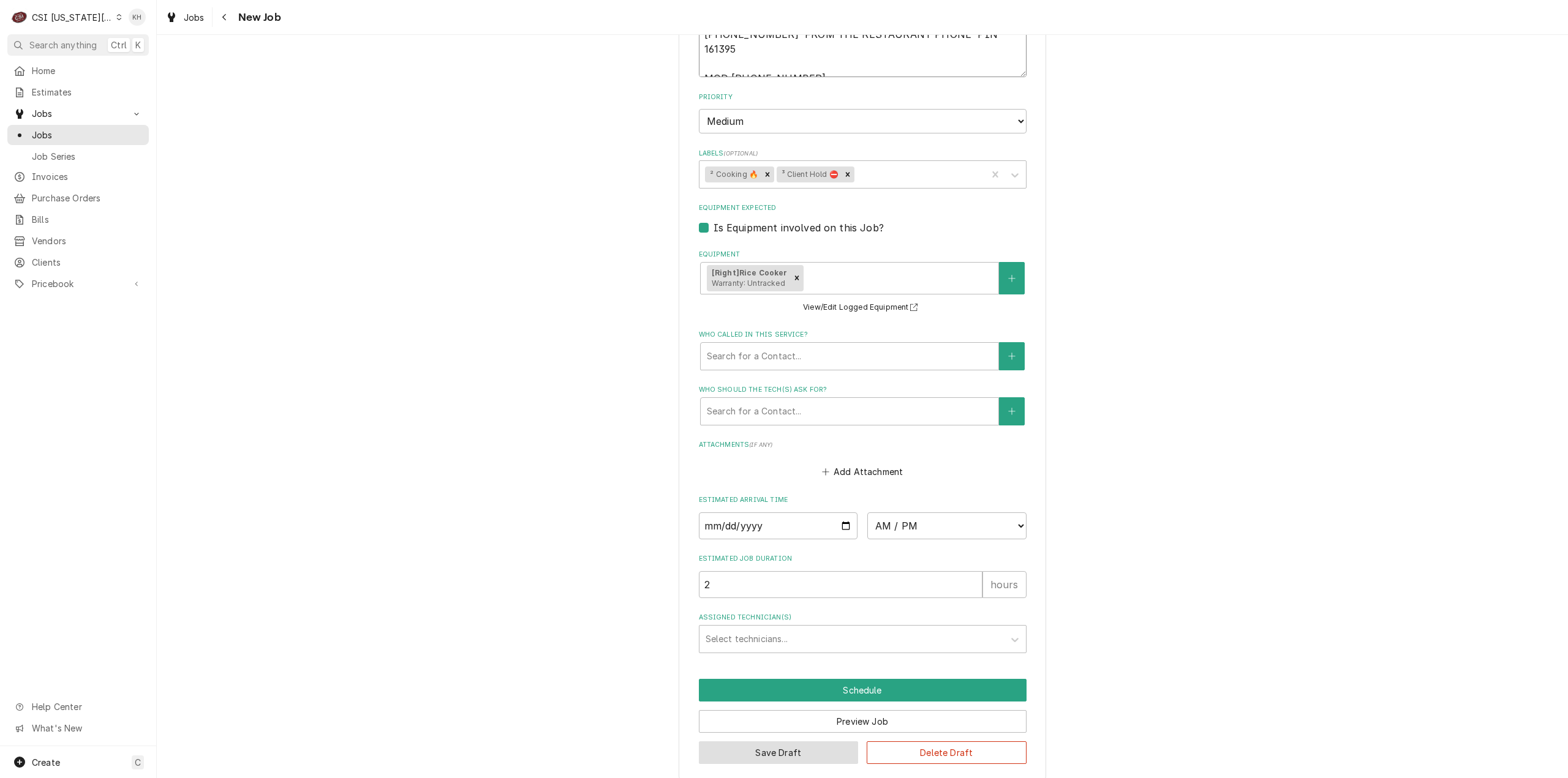
type textarea "09/02 KH - WO closed by SC - Amanda Cook "Sending new rice cookers to store- wi…"
click at [756, 741] on button "Save Draft" at bounding box center [778, 752] width 160 height 23
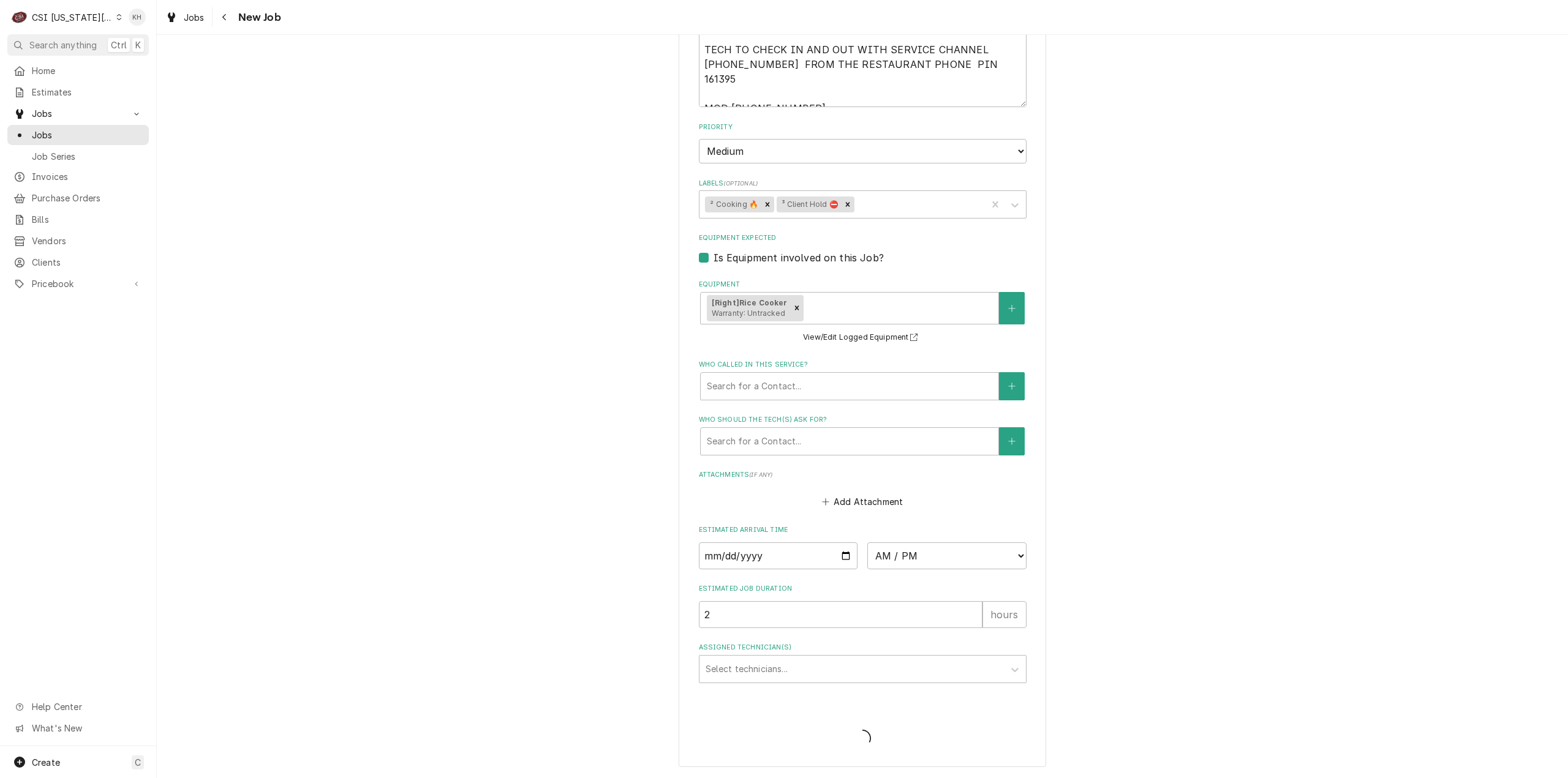
scroll to position [855, 0]
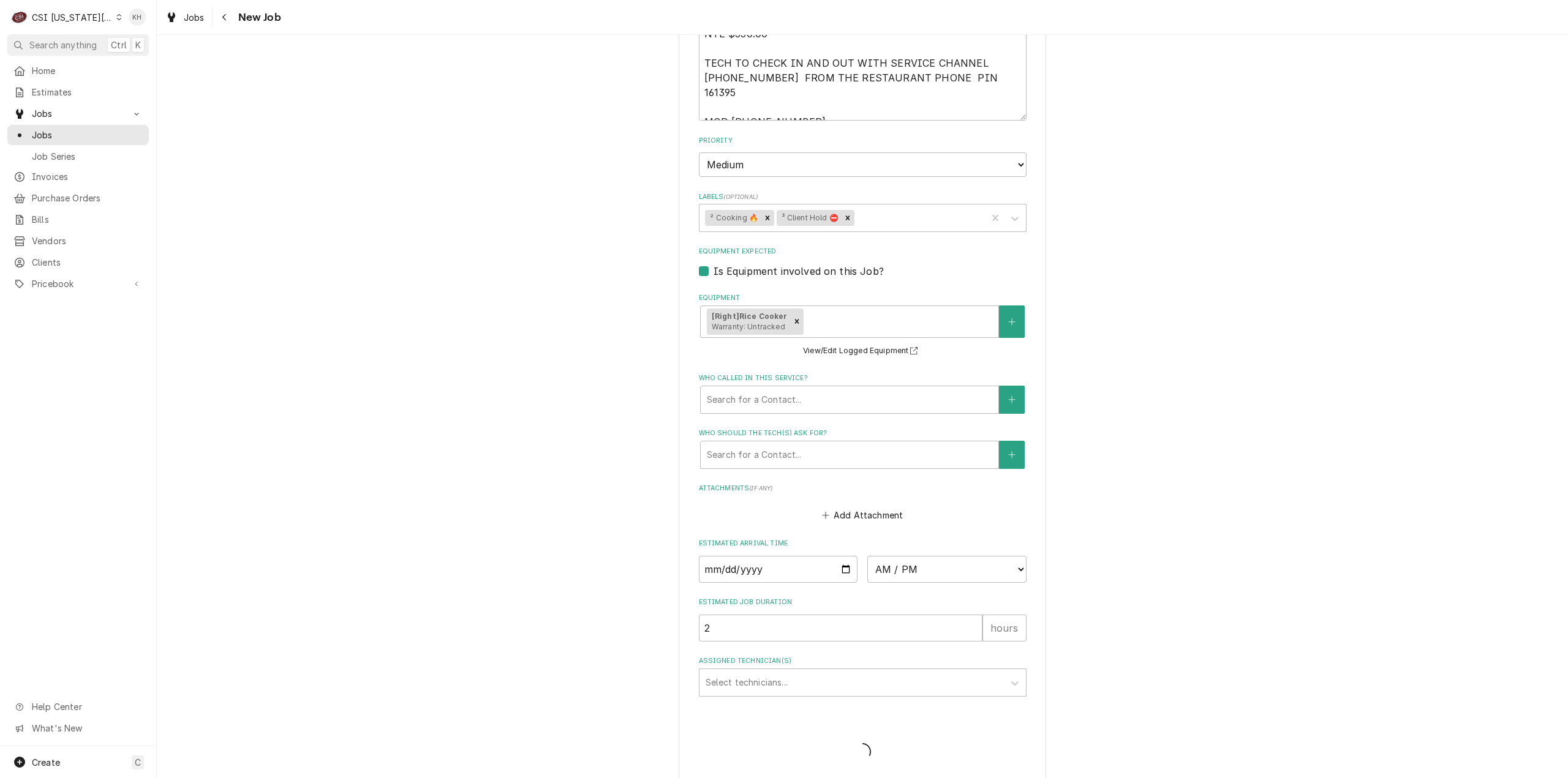
type textarea "x"
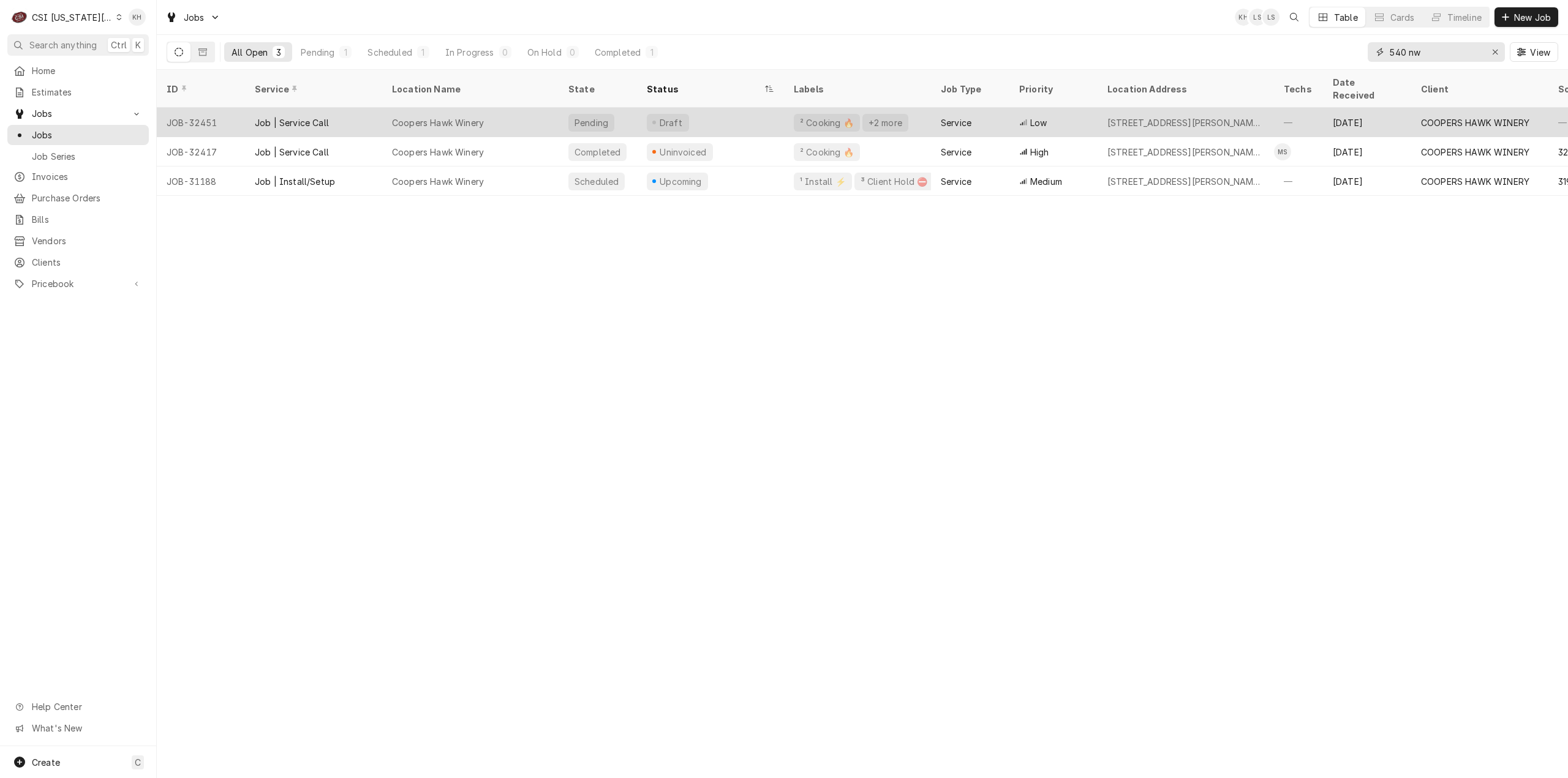
drag, startPoint x: 1442, startPoint y: 55, endPoint x: 1180, endPoint y: 93, distance: 264.7
click at [1180, 93] on div "Jobs KH LS LS Table Cards Timeline New Job All Open 3 Pending 1 Scheduled 1 In …" at bounding box center [862, 389] width 1411 height 778
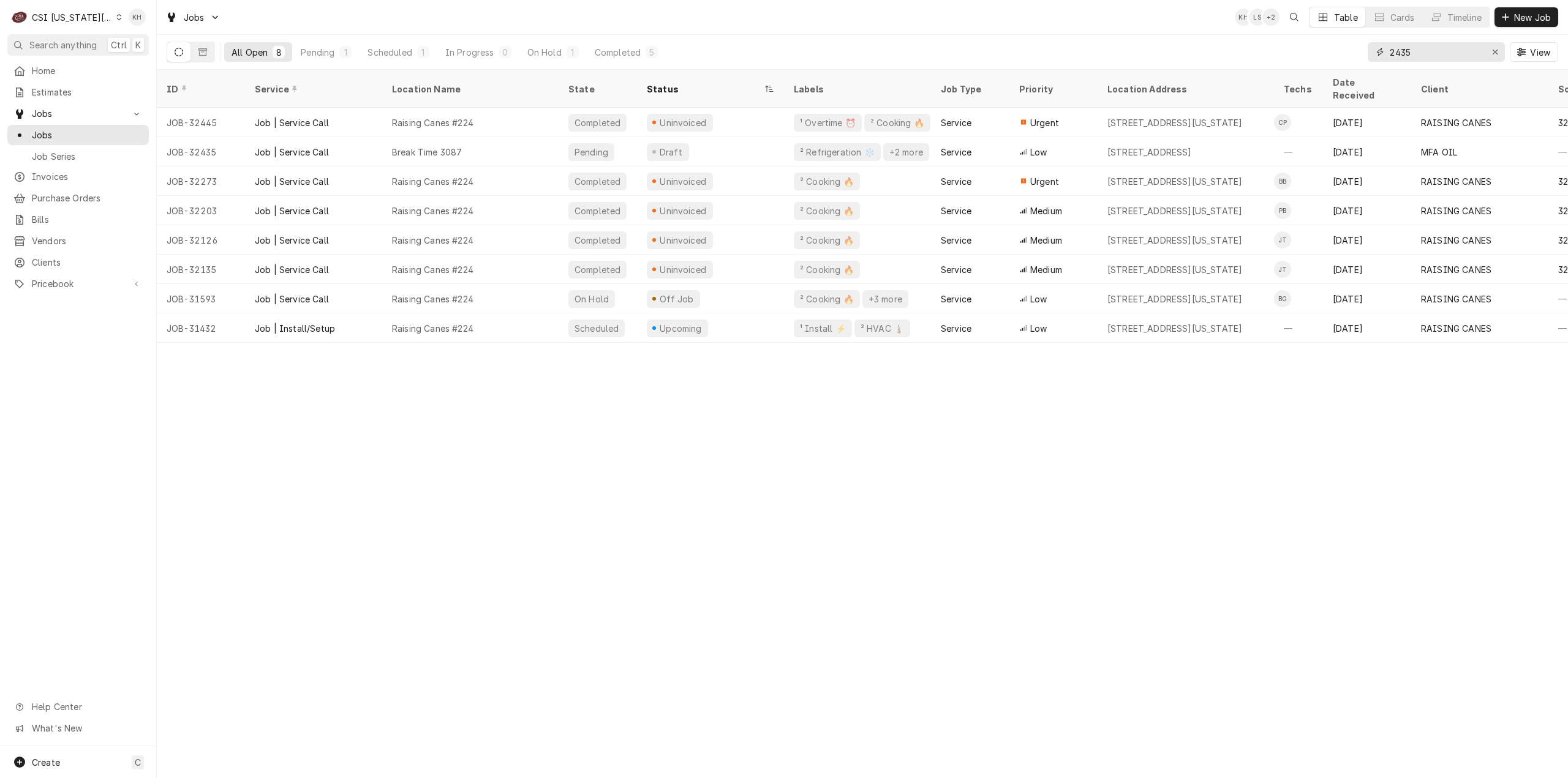
drag, startPoint x: 1314, startPoint y: 70, endPoint x: 1307, endPoint y: 68, distance: 7.3
click at [1307, 68] on div "All Open 8 Pending 1 Scheduled 1 In Progress 0 On Hold 1 Completed 5 2435 View" at bounding box center [862, 52] width 1392 height 35
paste input "324145847"
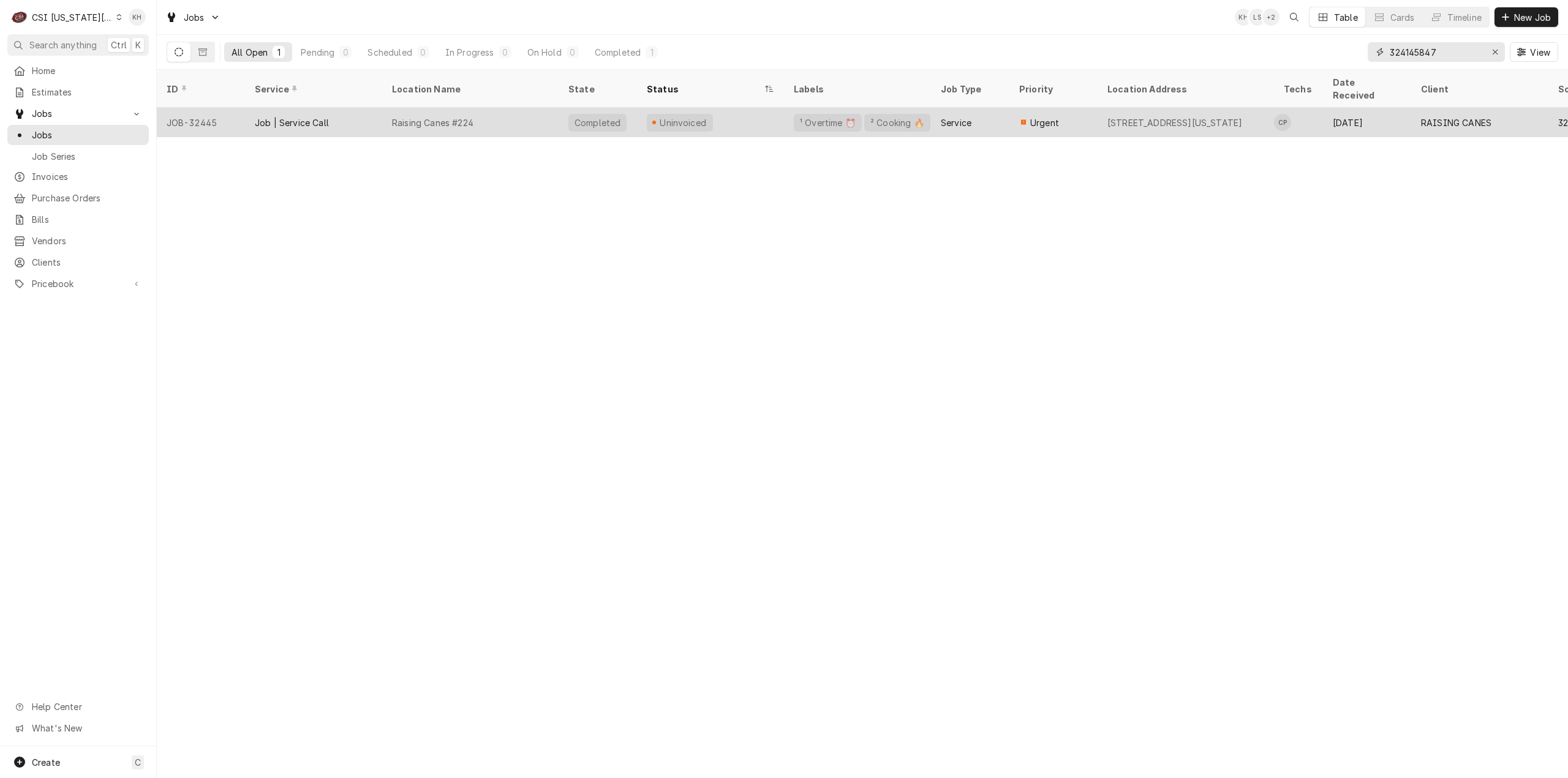
type input "324145847"
click at [487, 108] on div "Raising Canes #224" at bounding box center [470, 122] width 176 height 30
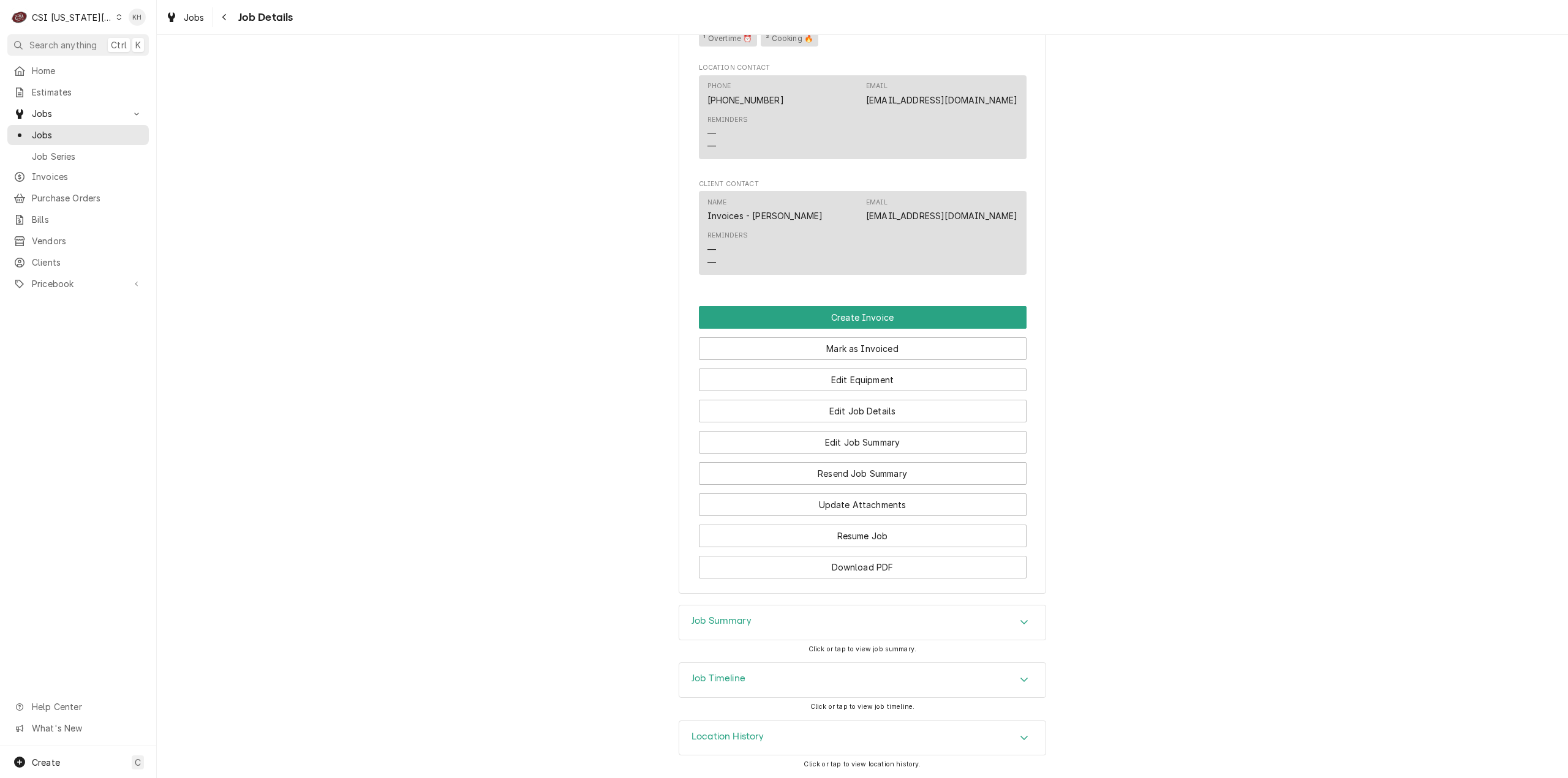
drag, startPoint x: 747, startPoint y: 680, endPoint x: 736, endPoint y: 685, distance: 12.1
click at [738, 682] on div "Job Timeline" at bounding box center [862, 680] width 366 height 35
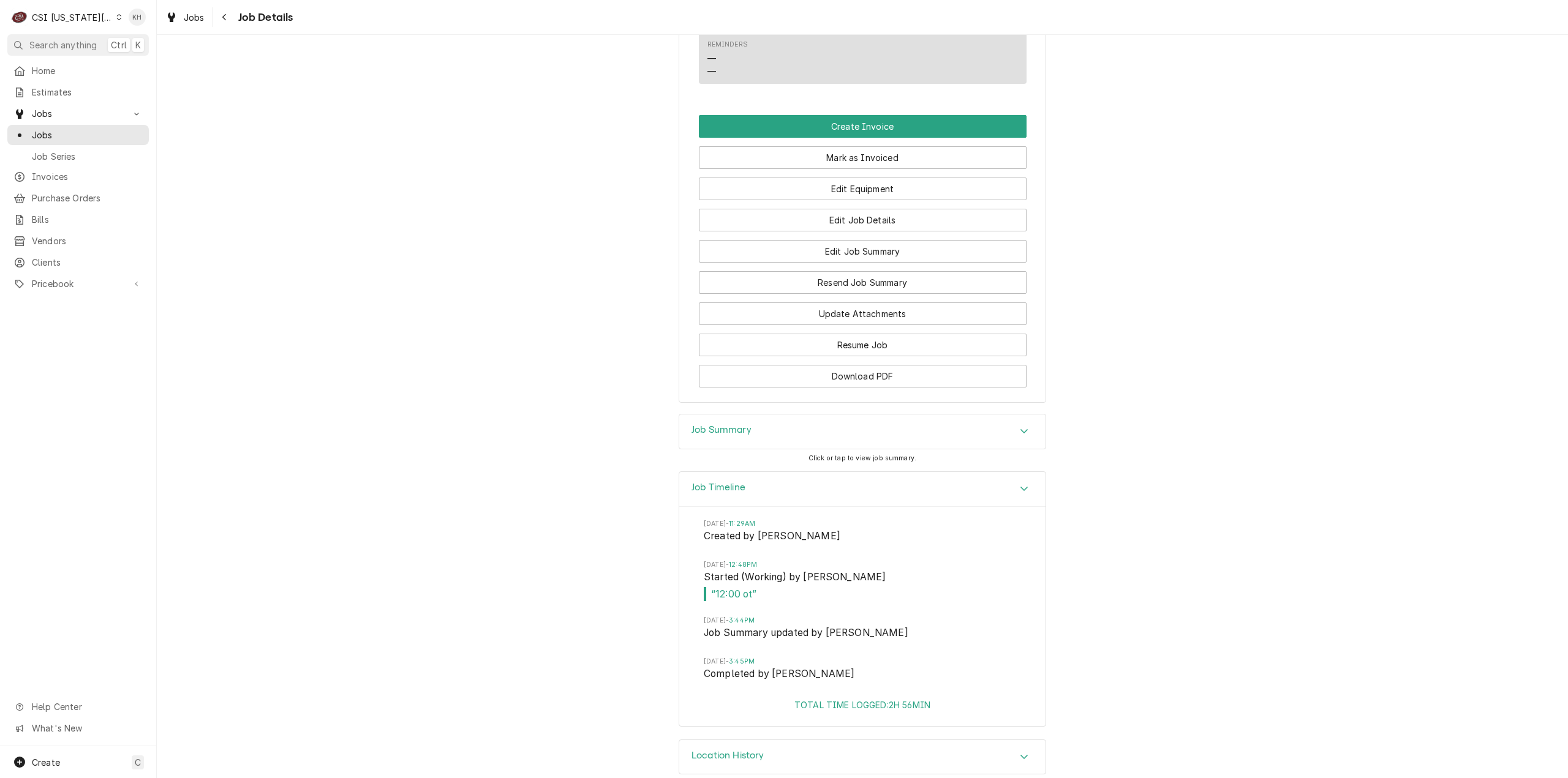
scroll to position [1612, 0]
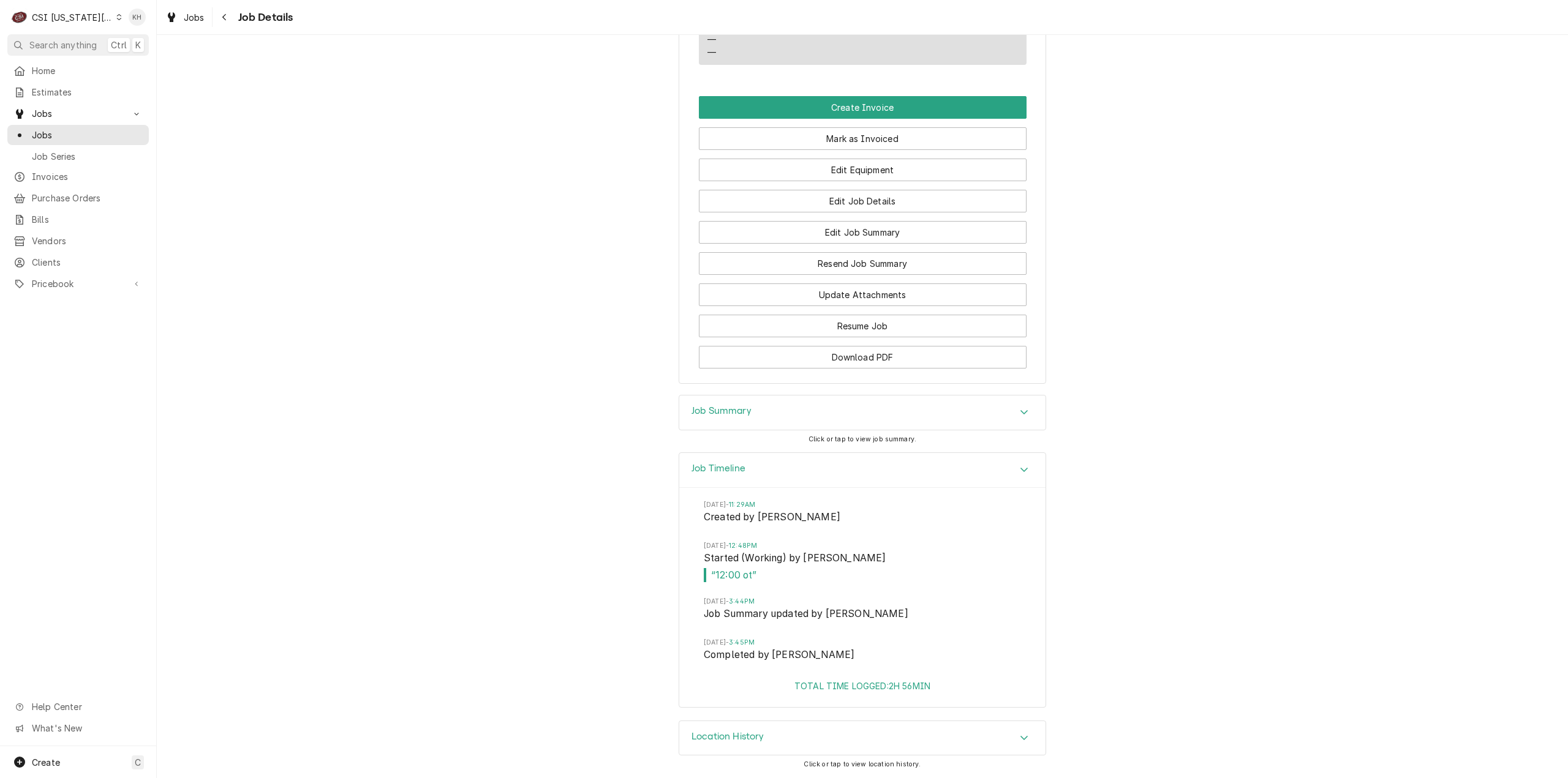
click at [784, 421] on div "Job Summary" at bounding box center [862, 412] width 366 height 35
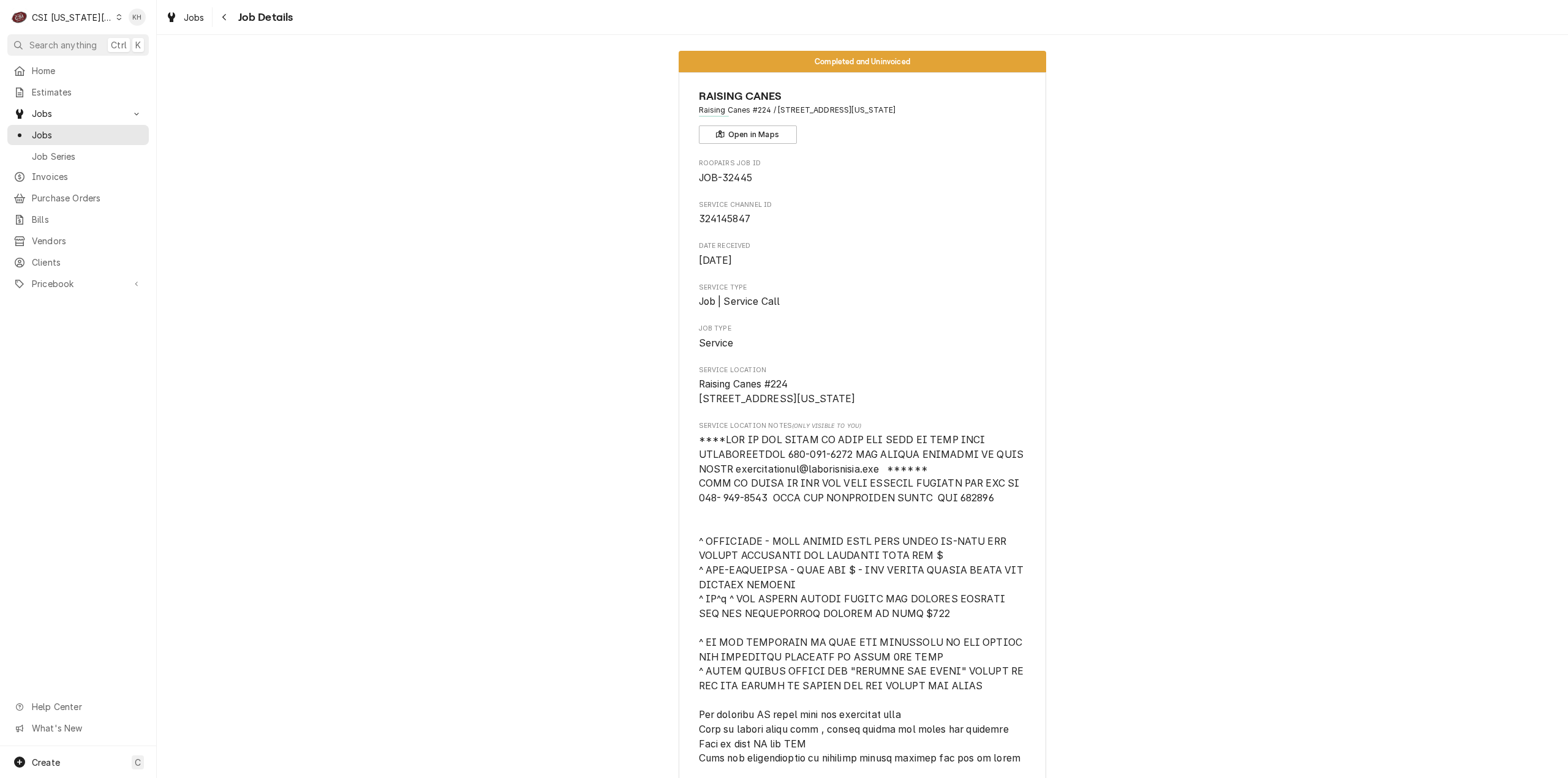
scroll to position [0, 0]
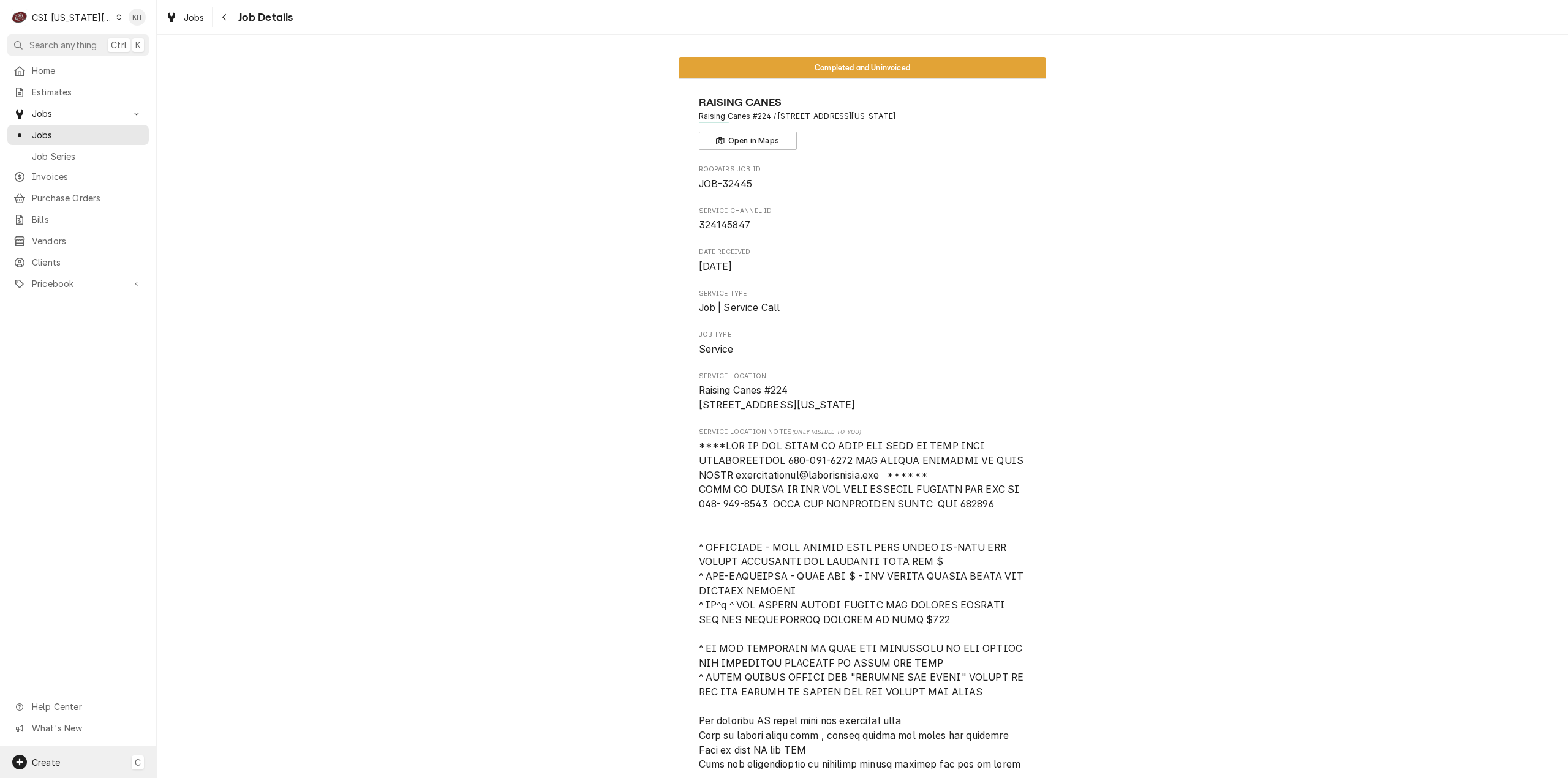
click at [68, 758] on div "Create C" at bounding box center [78, 762] width 156 height 32
click at [216, 641] on div "Job" at bounding box center [220, 636] width 105 height 15
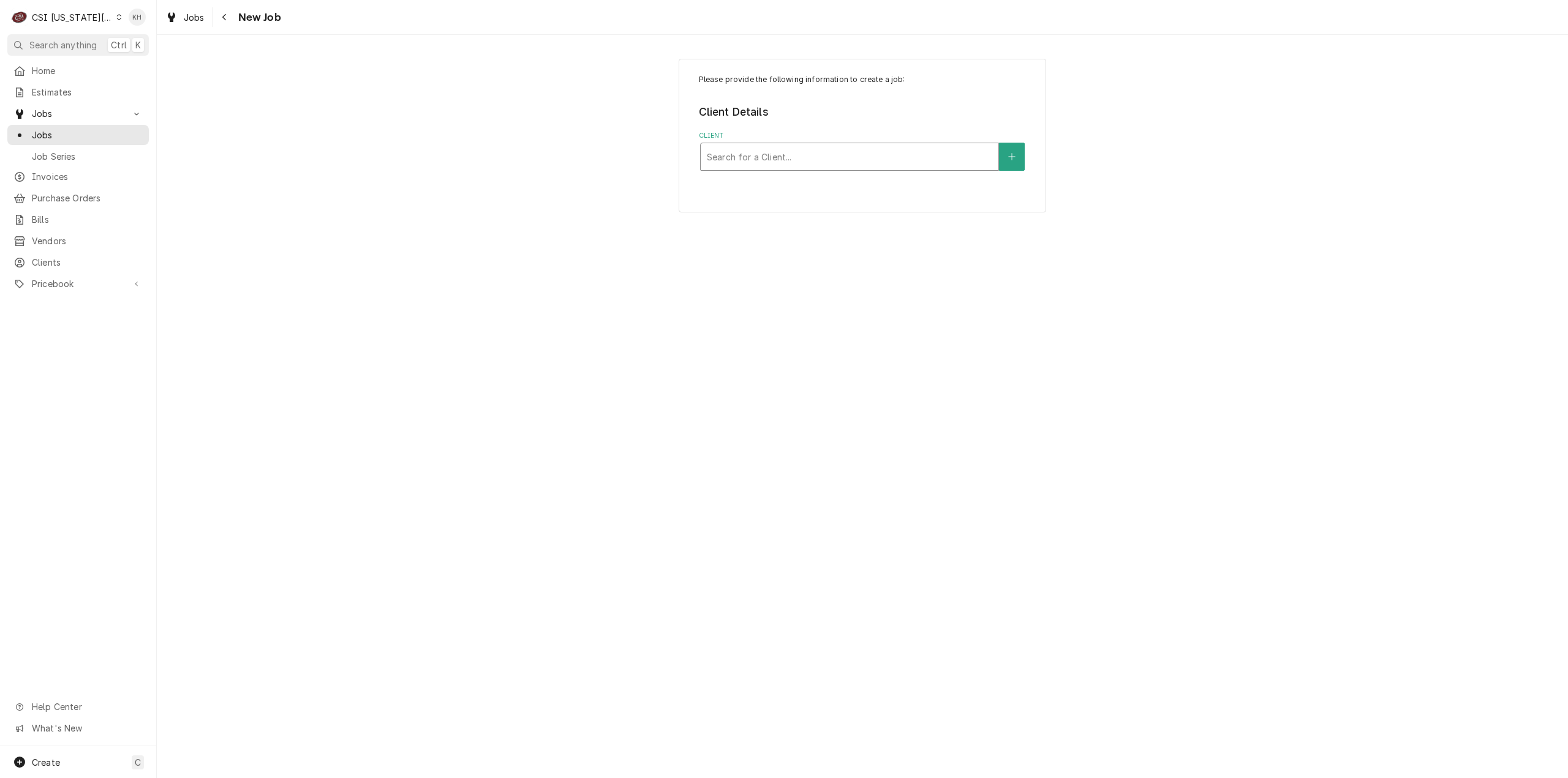
click at [906, 146] on div "Client" at bounding box center [849, 157] width 286 height 22
type input "325 e"
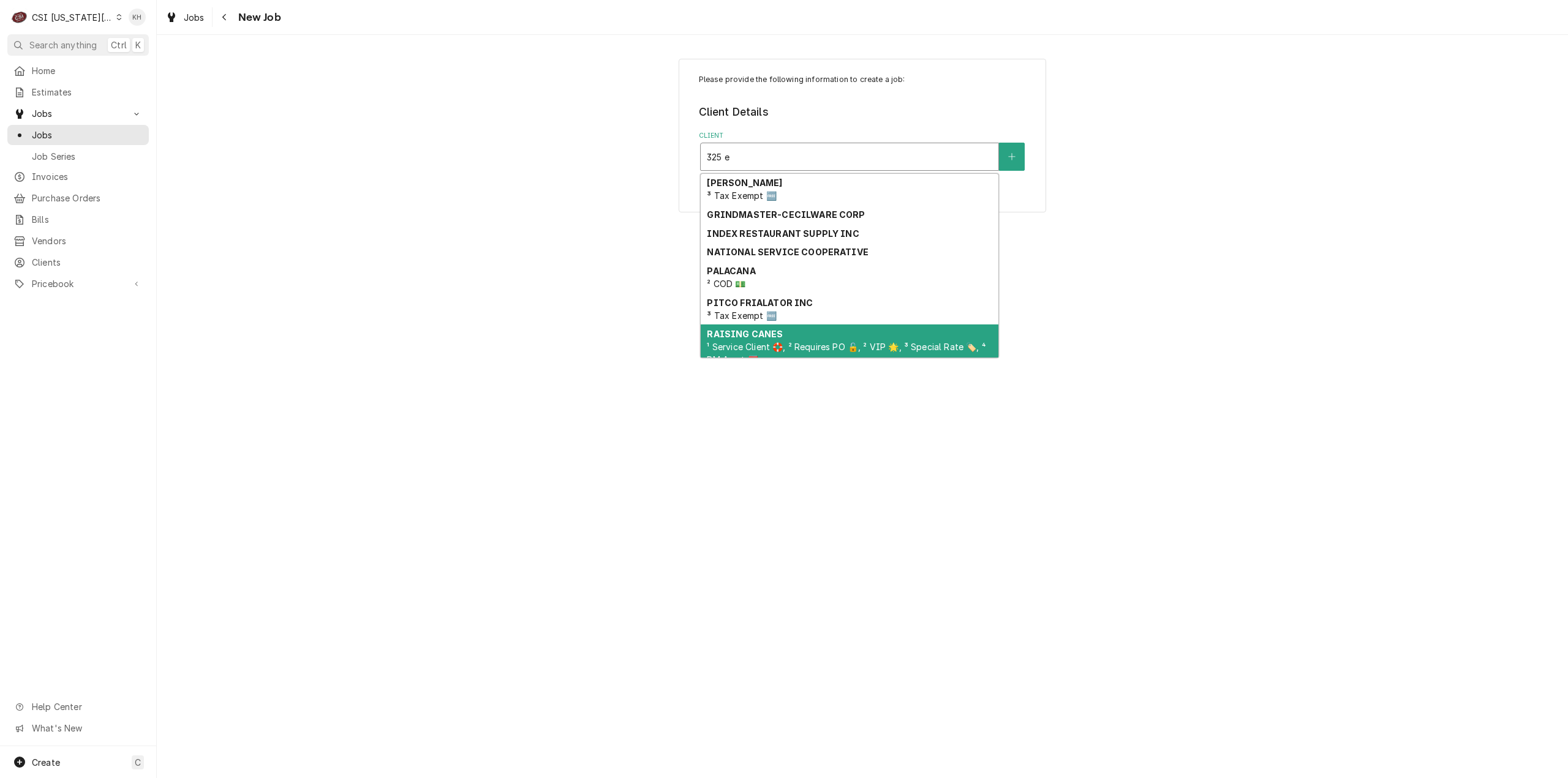
click at [807, 339] on div "RAISING CANES ¹ Service Client 🛟, ² Requires PO 🔓, ² VIP 🌟, ³ Special Rate 🏷️, …" at bounding box center [849, 346] width 298 height 45
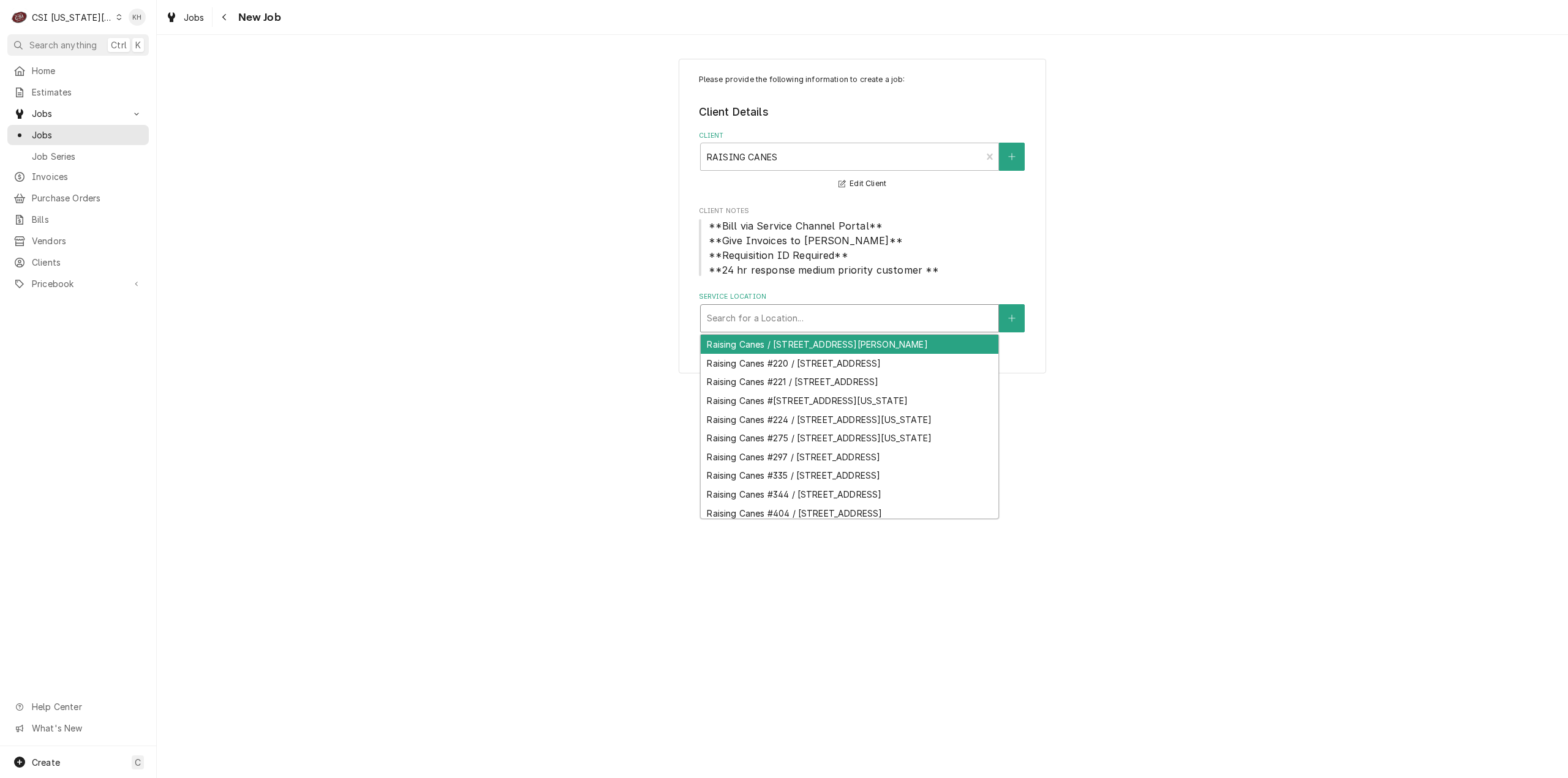
click at [810, 312] on div "Service Location" at bounding box center [849, 319] width 286 height 22
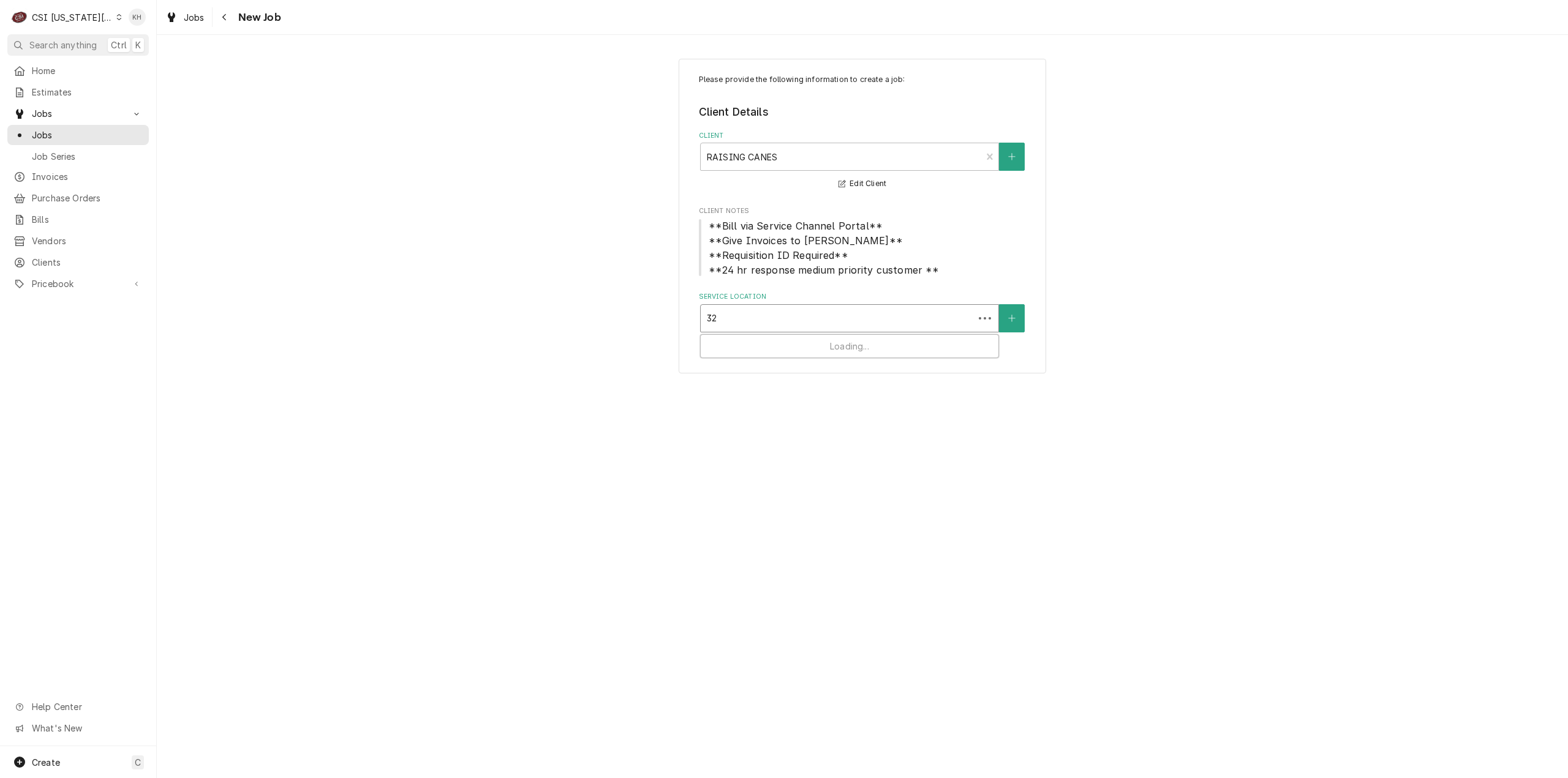
type input "325"
drag, startPoint x: 794, startPoint y: 349, endPoint x: 792, endPoint y: 370, distance: 21.1
click at [794, 349] on div "Raising Canes #344 / [STREET_ADDRESS]" at bounding box center [849, 344] width 298 height 19
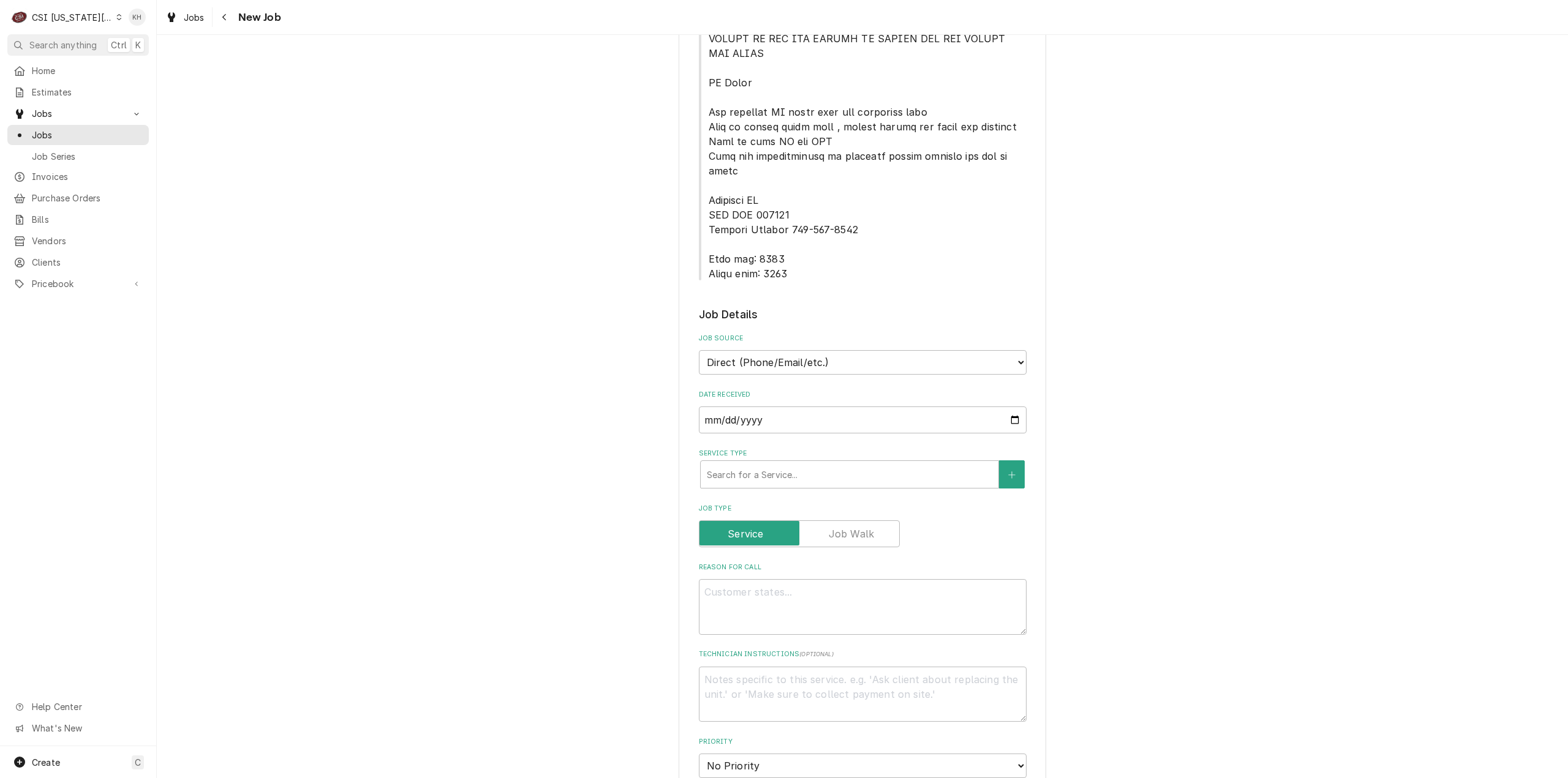
scroll to position [796, 0]
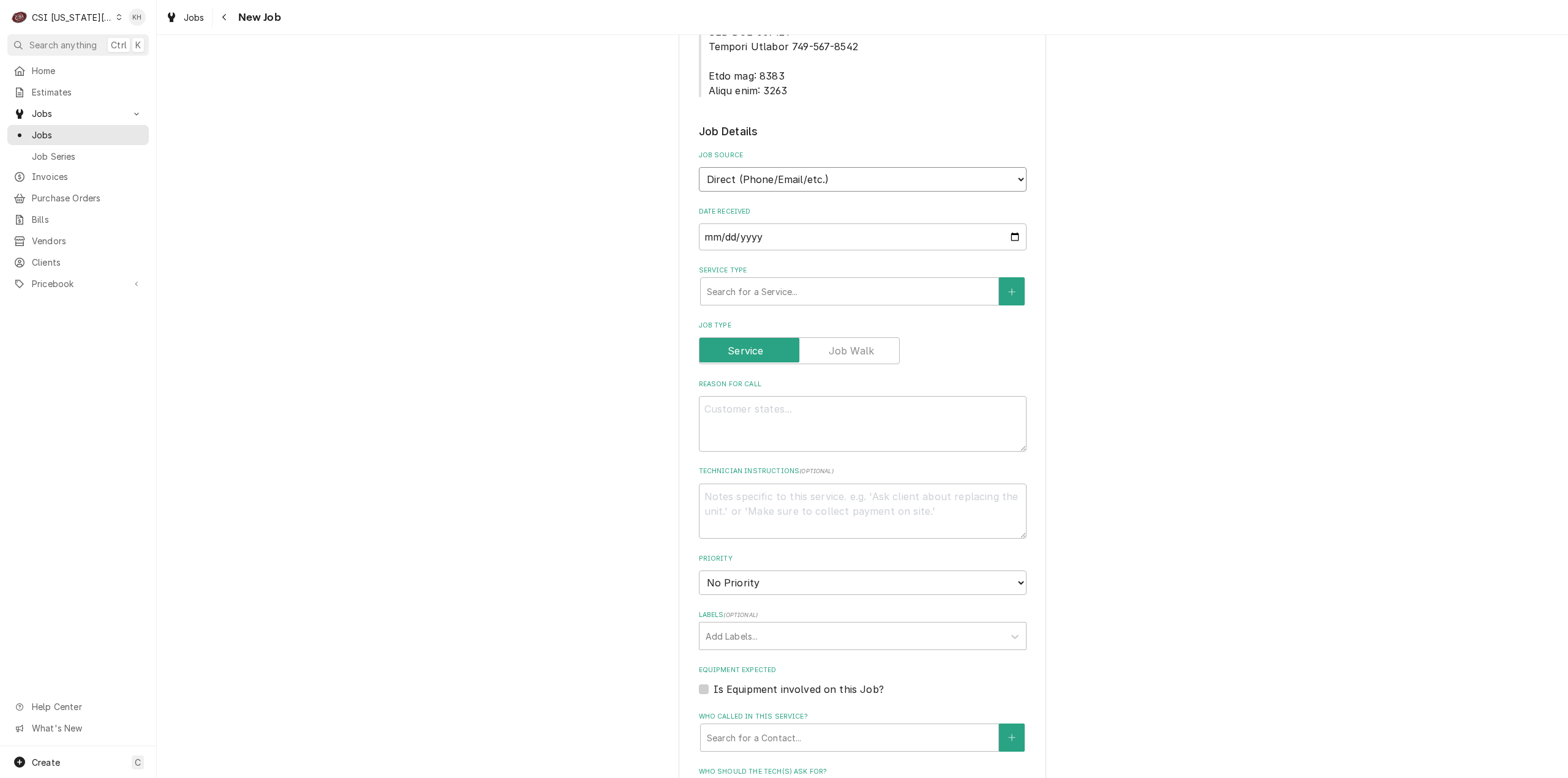
drag, startPoint x: 832, startPoint y: 131, endPoint x: 825, endPoint y: 144, distance: 14.8
click at [832, 167] on select "Direct (Phone/Email/etc.) Service Channel Corrigo Ecotrak Other" at bounding box center [863, 179] width 328 height 24
select select "1"
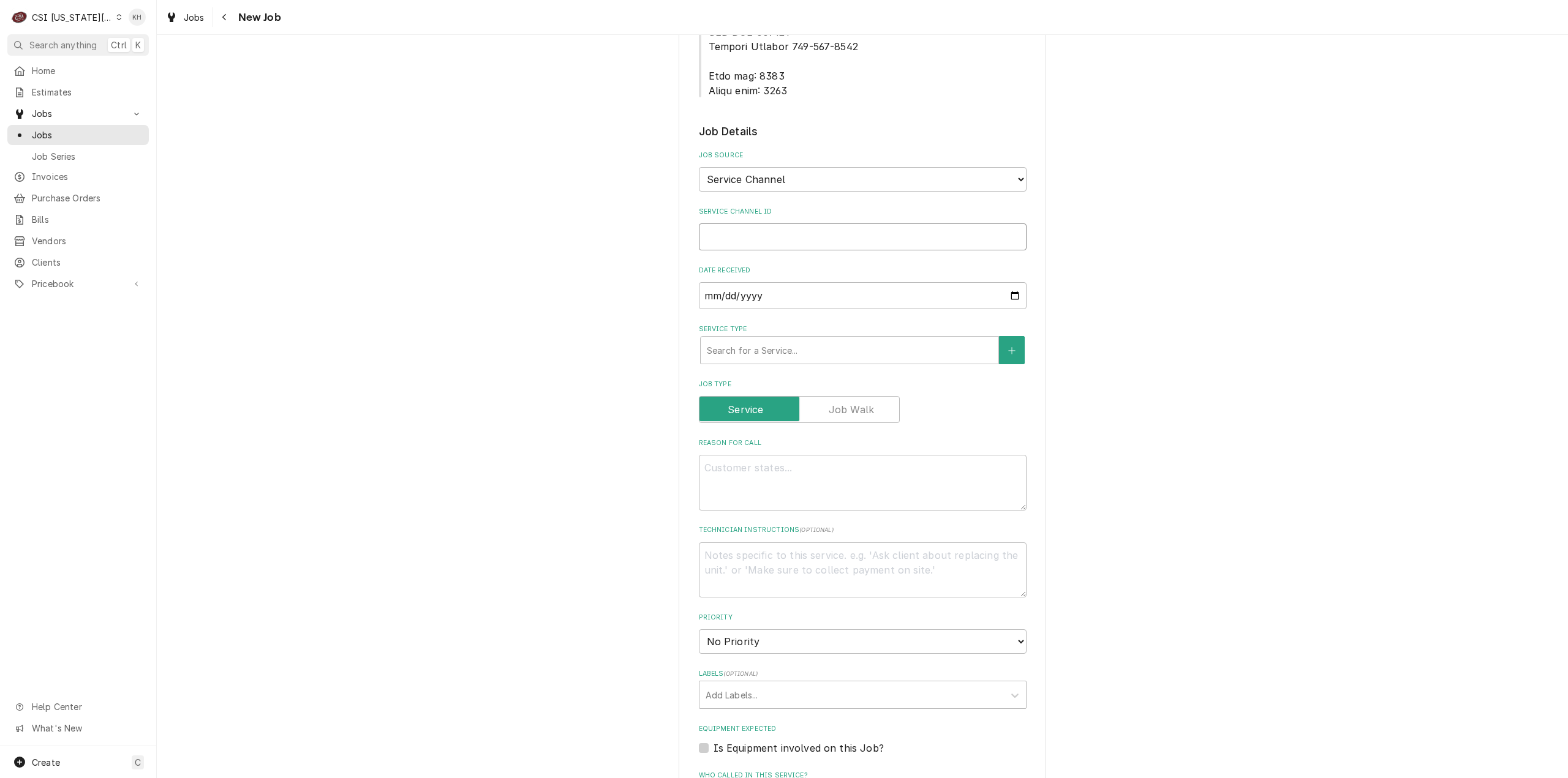
click at [755, 223] on input "Service Channel ID" at bounding box center [863, 236] width 328 height 27
paste input "323744776"
type textarea "x"
type input "323744776"
type textarea "x"
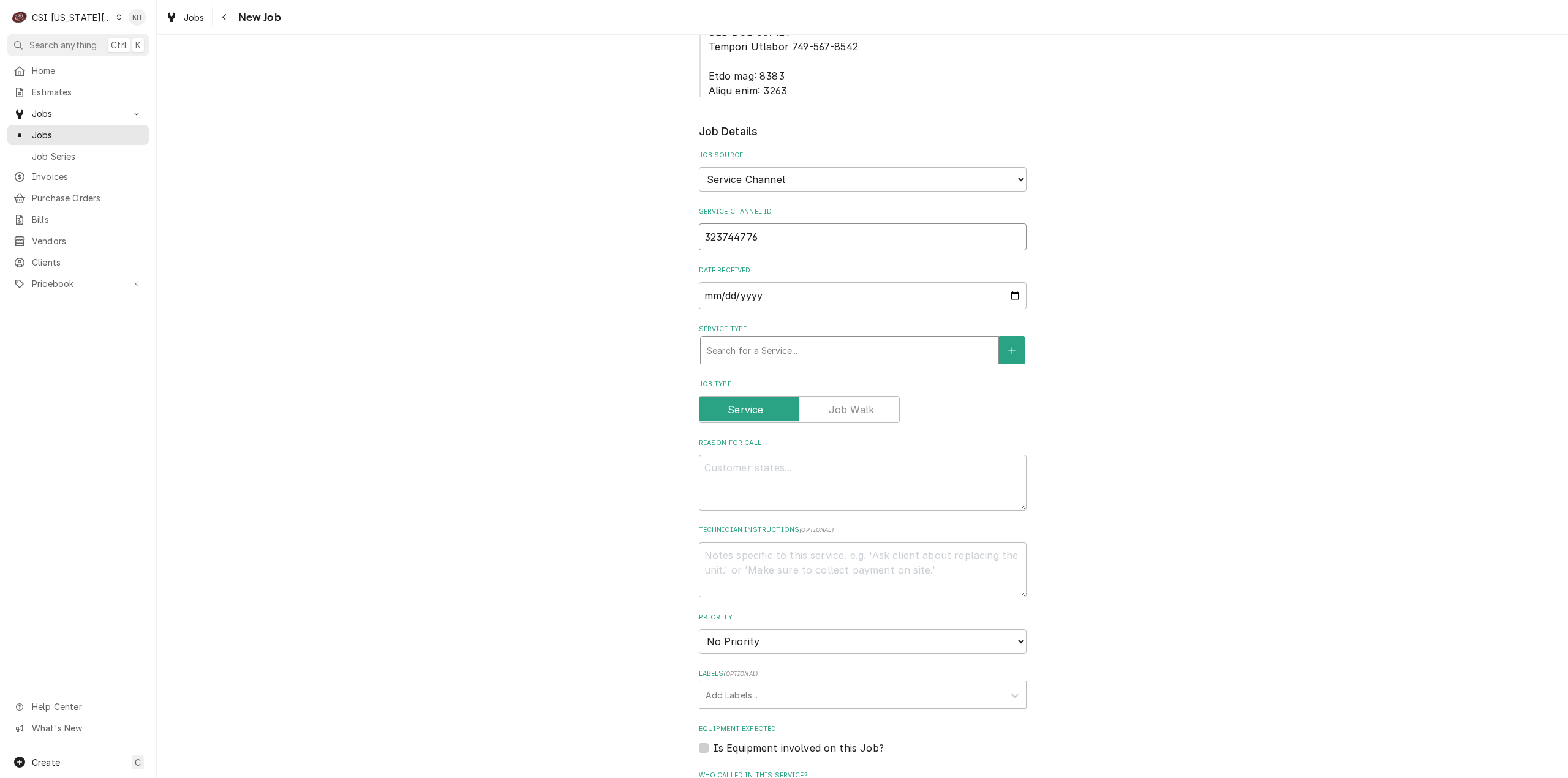
type input "323744776"
click at [802, 339] on div "Service Type" at bounding box center [849, 350] width 286 height 22
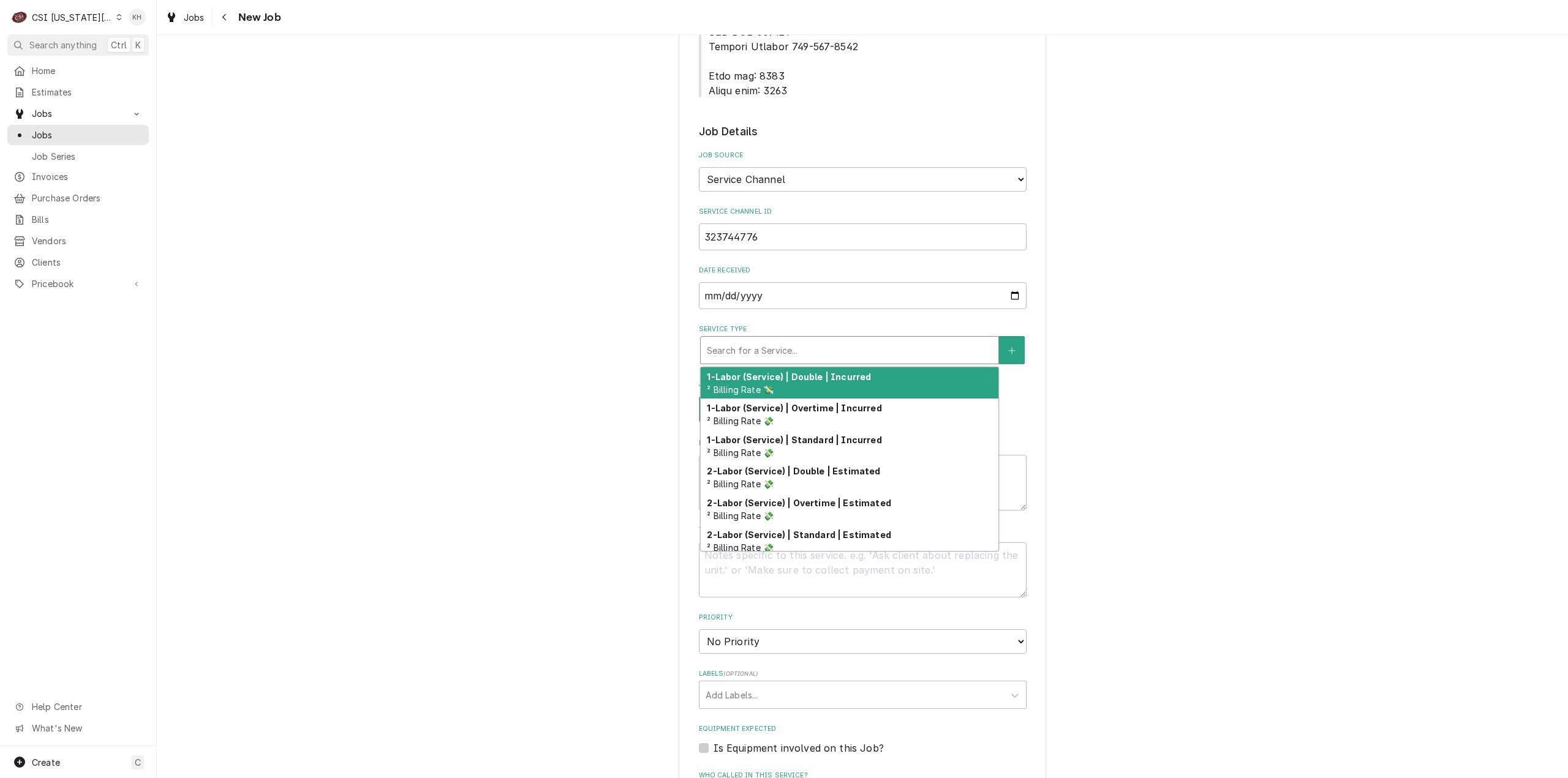
type textarea "x"
type input "s"
type textarea "x"
type input "se"
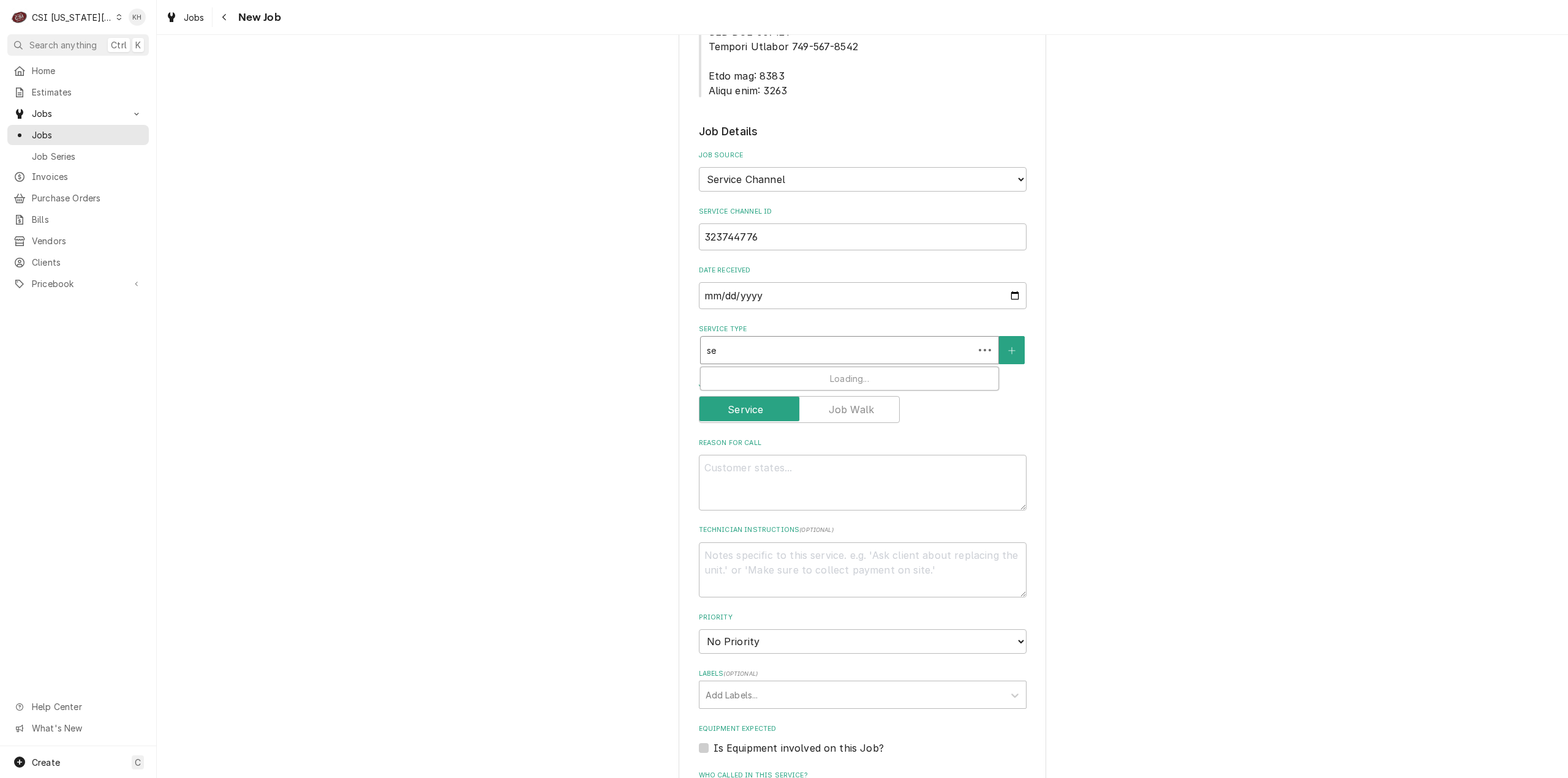
type textarea "x"
type input "ser"
type textarea "x"
type input "serv"
type textarea "x"
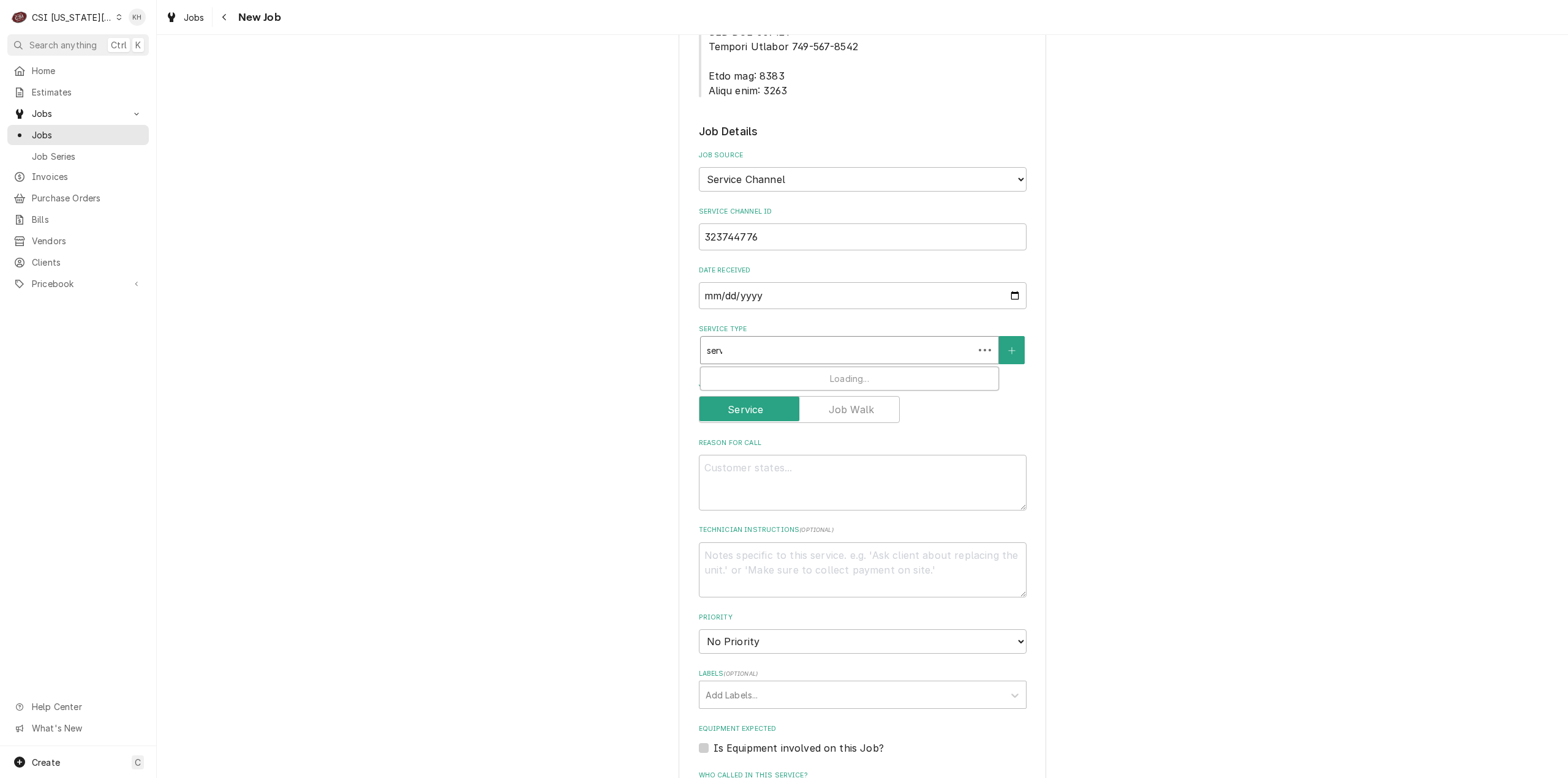
type input "servi"
type textarea "x"
type input "servic"
type textarea "x"
type input "service"
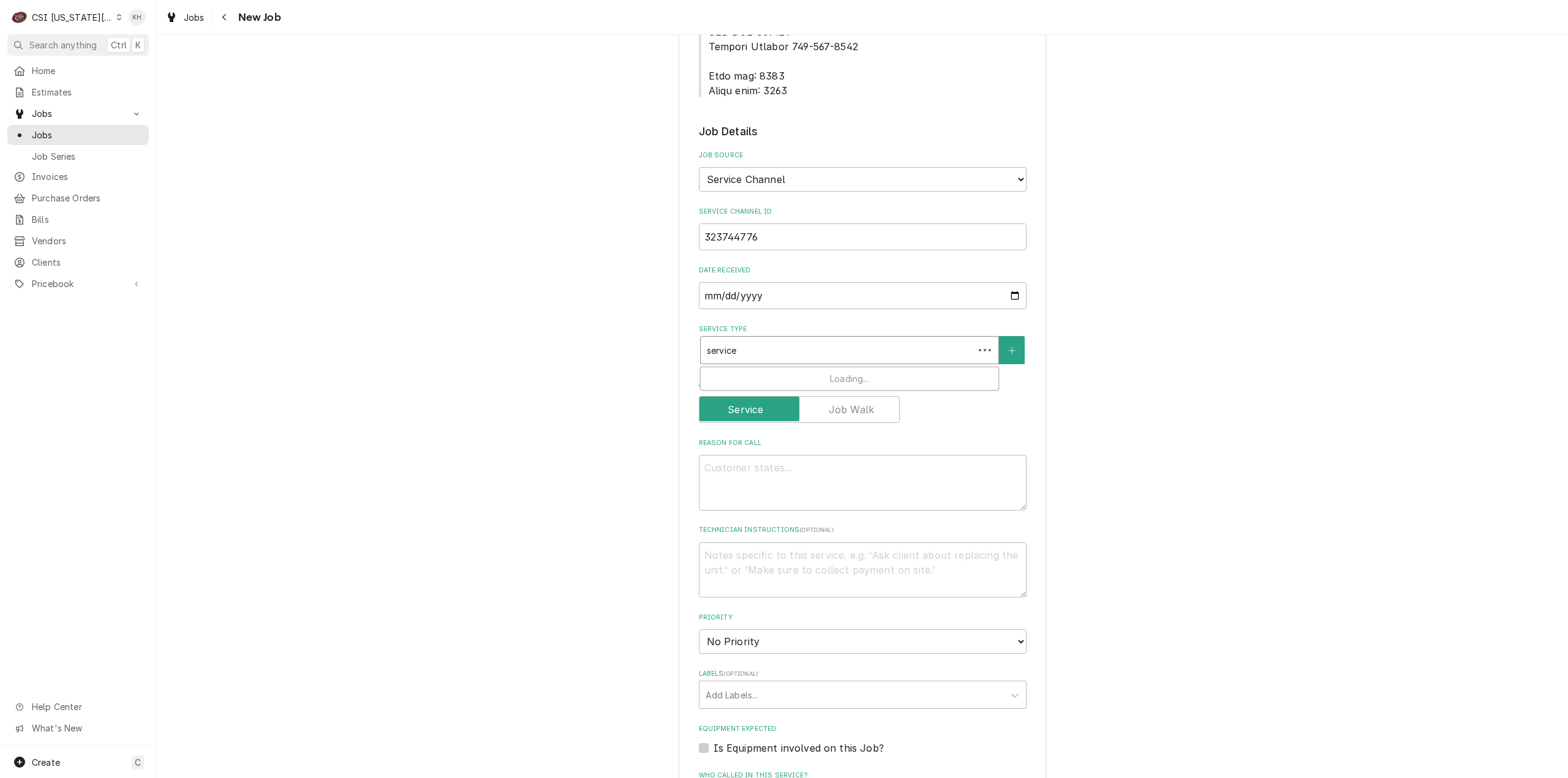
type textarea "x"
type input "service ca"
type textarea "x"
type input "service cal"
type textarea "x"
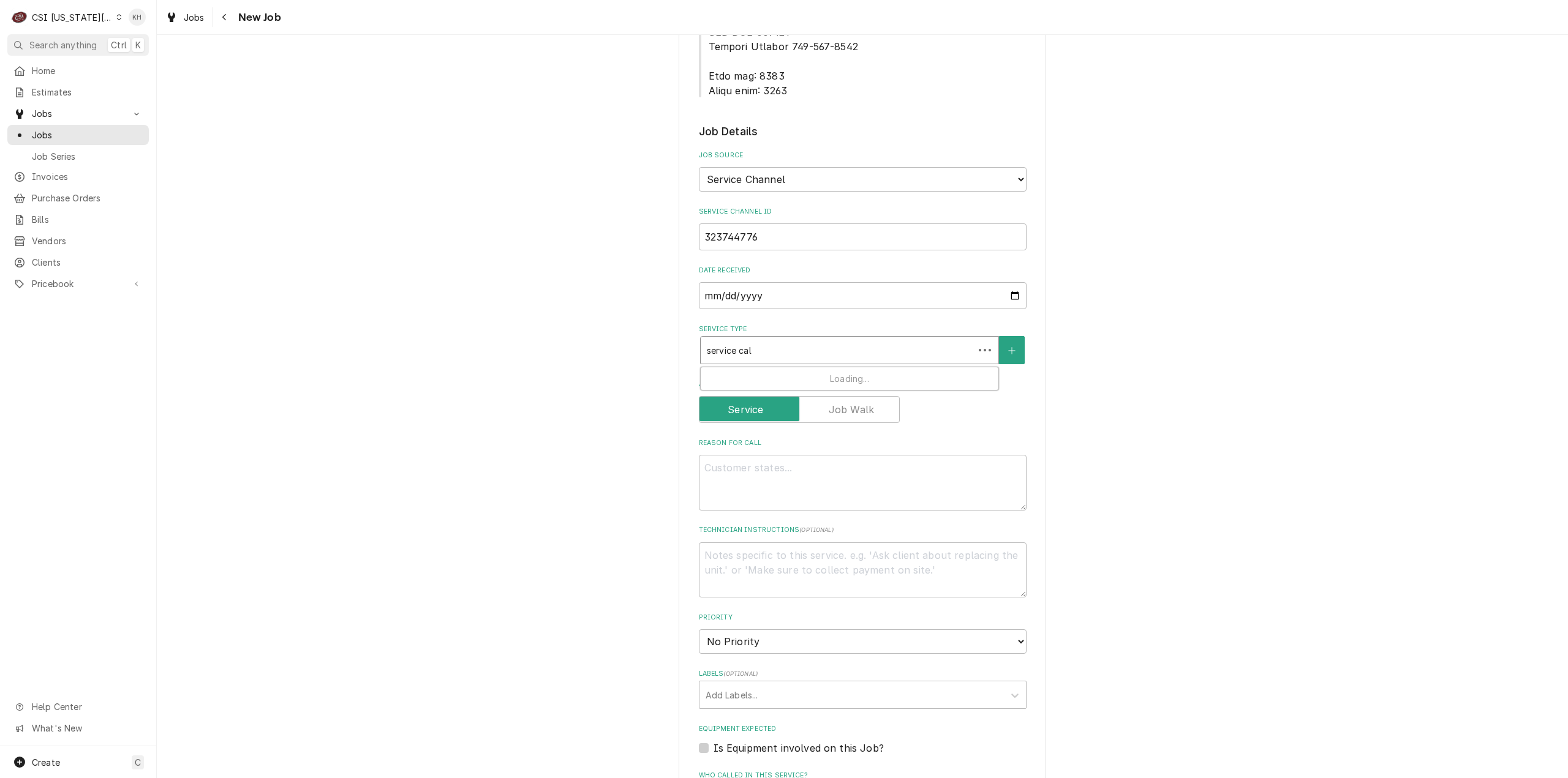
type input "service call"
click at [823, 368] on div "Job | Service Call ¹ Service Type 🛠️" at bounding box center [849, 383] width 298 height 32
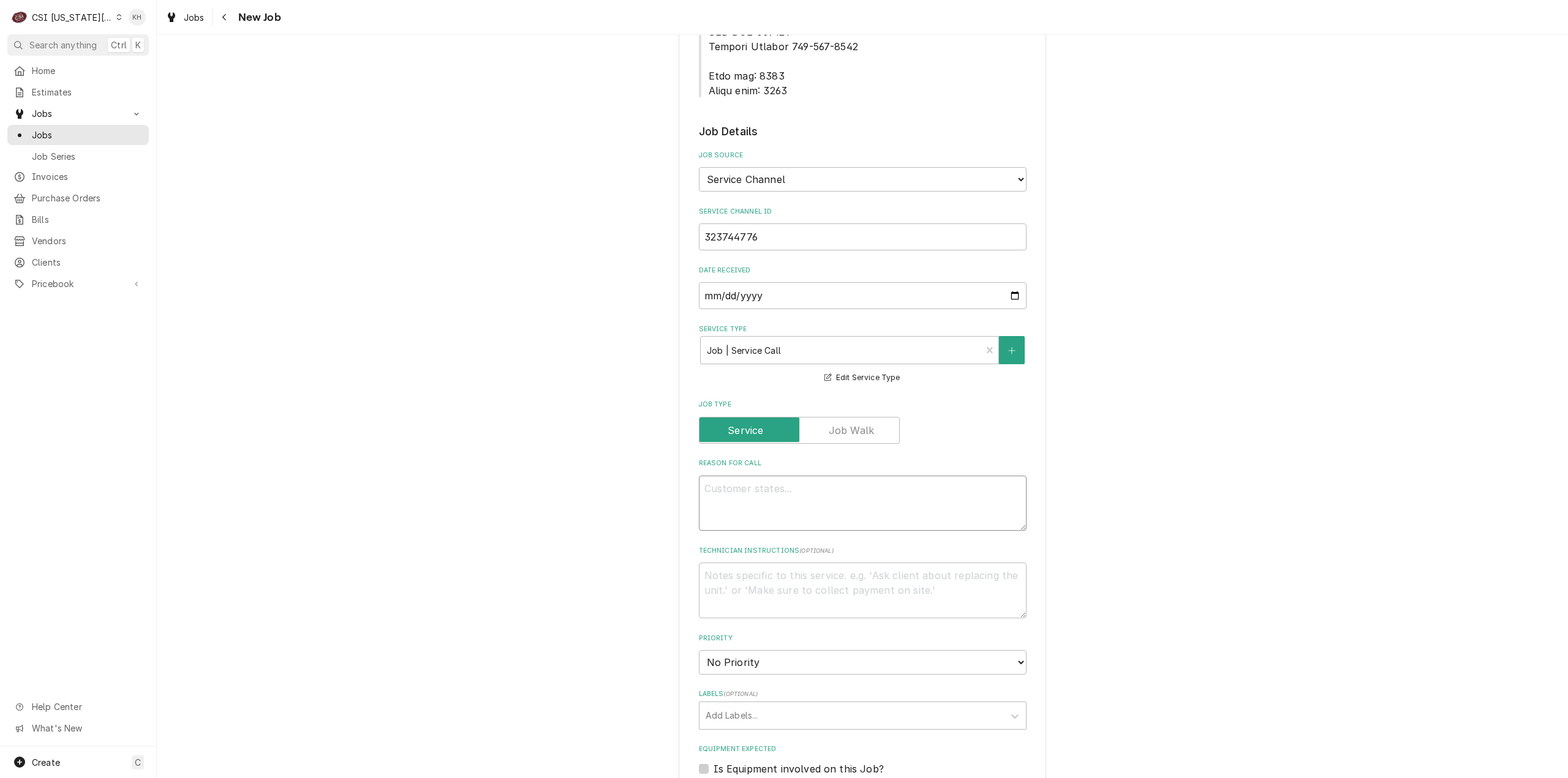
click at [937, 475] on textarea "Reason For Call" at bounding box center [863, 503] width 328 height 56
paste textarea "KITCHEN / Refrigeration / Walk-In Freezer "Equip:" KITCHEN/REFRIGERATION "Tag I…"
type textarea "x"
type textarea "KITCHEN / Refrigeration / Walk-In Freezer "Equip:" KITCHEN/REFRIGERATION "Tag I…"
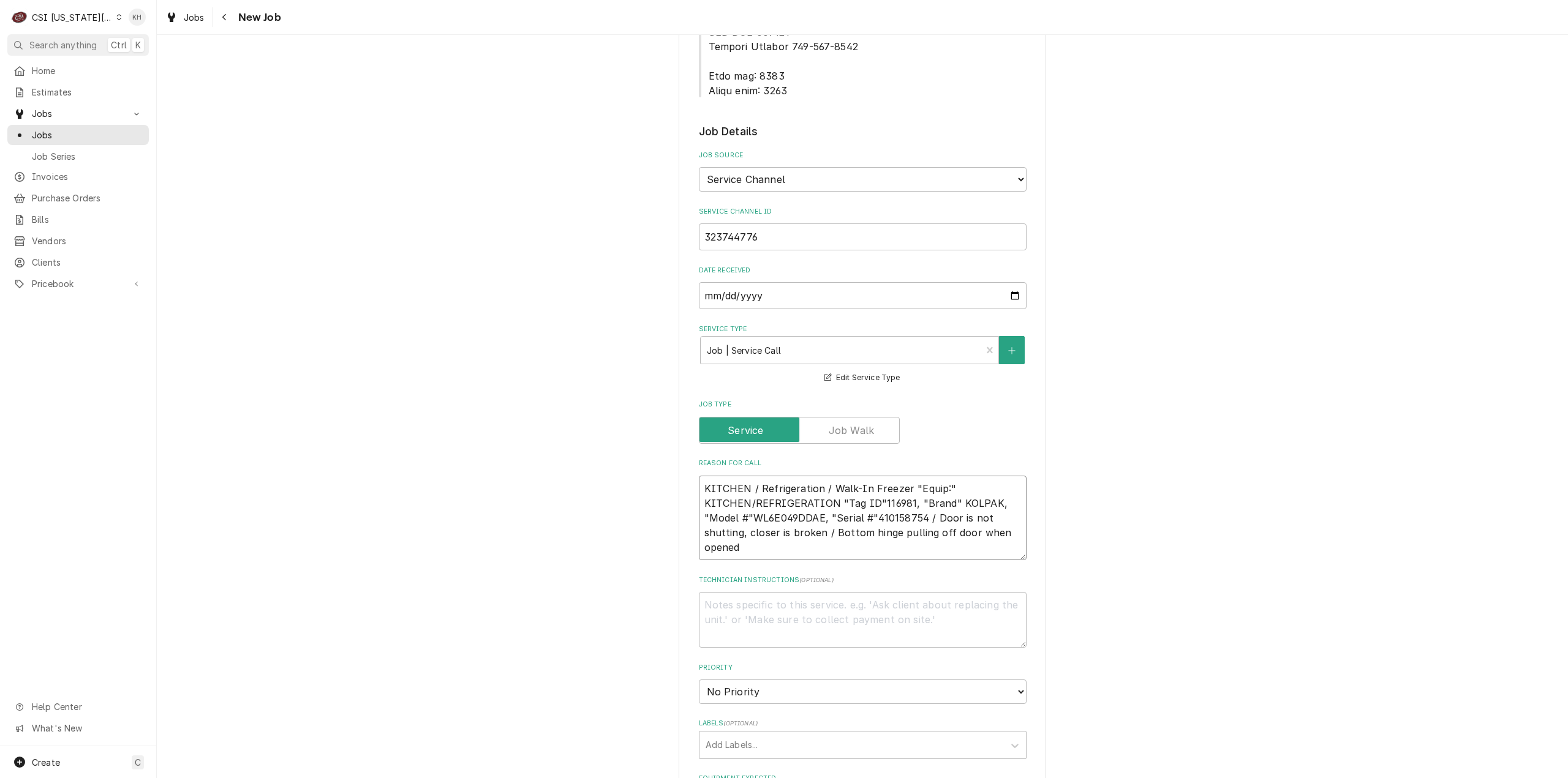
type textarea "x"
type textarea "KITCHEN / Refrigeration / Walk-In Freezer "Equip:" KITCHEN/REFRIGERATION "Tag I…"
type textarea "x"
type textarea "KITCHEN / Refrigeration / Walk-In Freezer "Equip:" KITCHEN/REFRIGERATION "Tag I…"
type textarea "x"
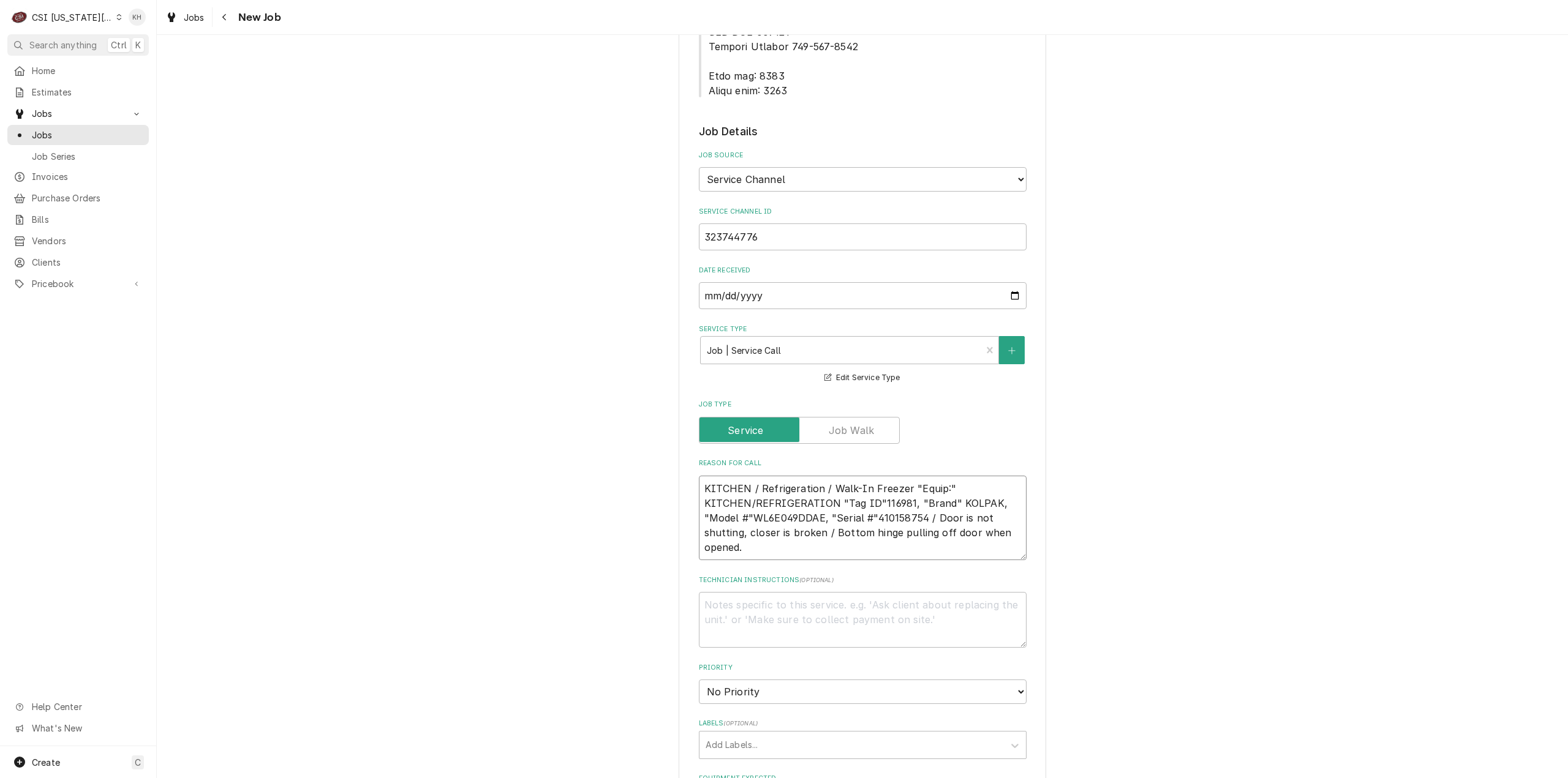
type textarea "KITCHEN / Refrigeration / Walk-In Freezer "Equip:" KITCHEN/REFRIGERATION "Tag I…"
type textarea "x"
type textarea "KITCHEN / Refrigeration / Walk-In Freezer "Equip:" KITCHEN/REFRIGERATION "Tag I…"
paste textarea "CSI please see attached photo. Can tech bring an extra set of hinges just incas…"
type textarea "x"
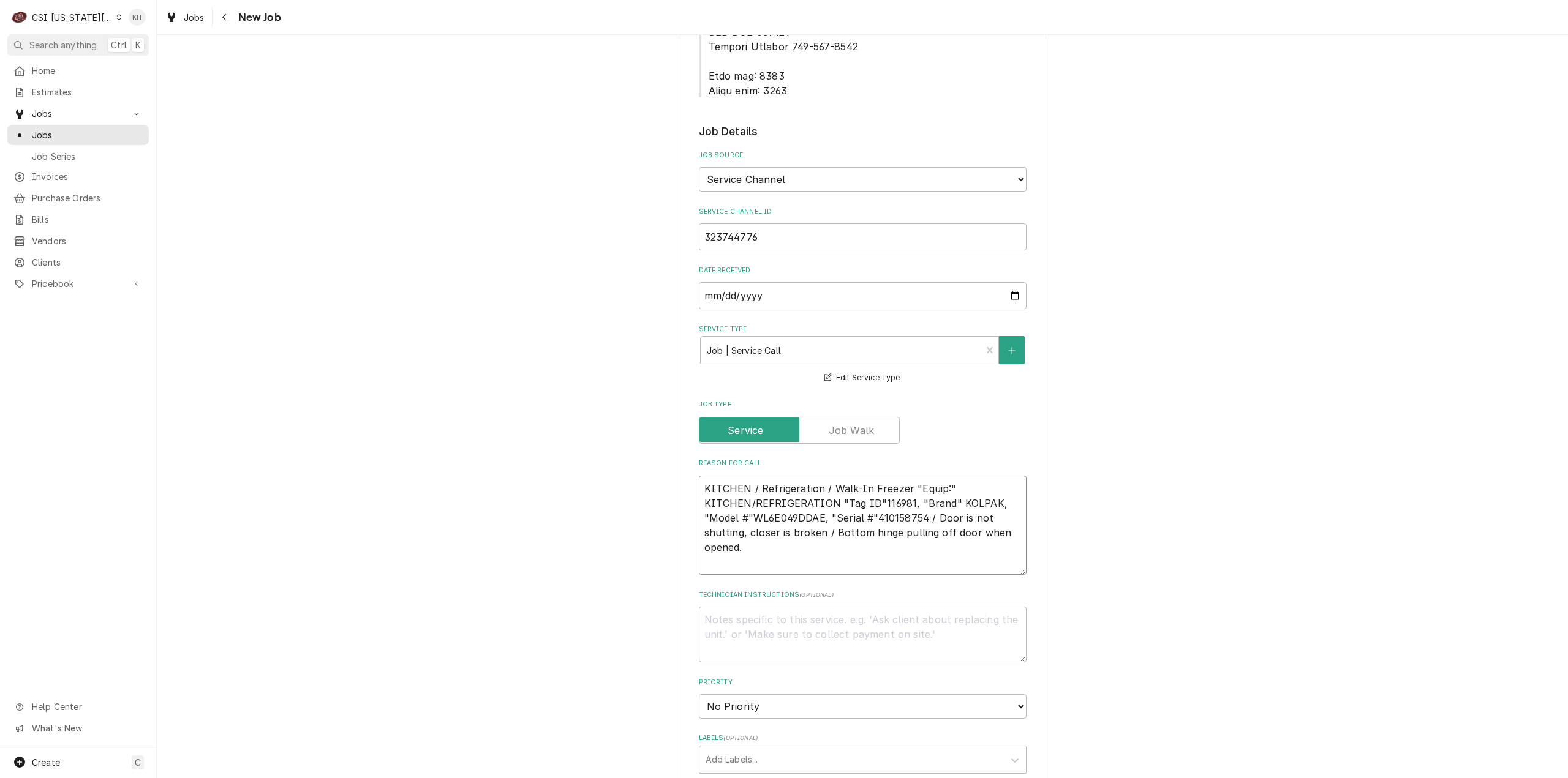
type textarea "KITCHEN / Refrigeration / Walk-In Freezer "Equip:" KITCHEN/REFRIGERATION "Tag I…"
type textarea "x"
type textarea "KITCHEN / Refrigeration / Walk-In Freezer "Equip:" KITCHEN/REFRIGERATION "Tag I…"
click at [875, 636] on textarea "Technician Instructions ( optional )" at bounding box center [863, 663] width 328 height 56
type textarea "x"
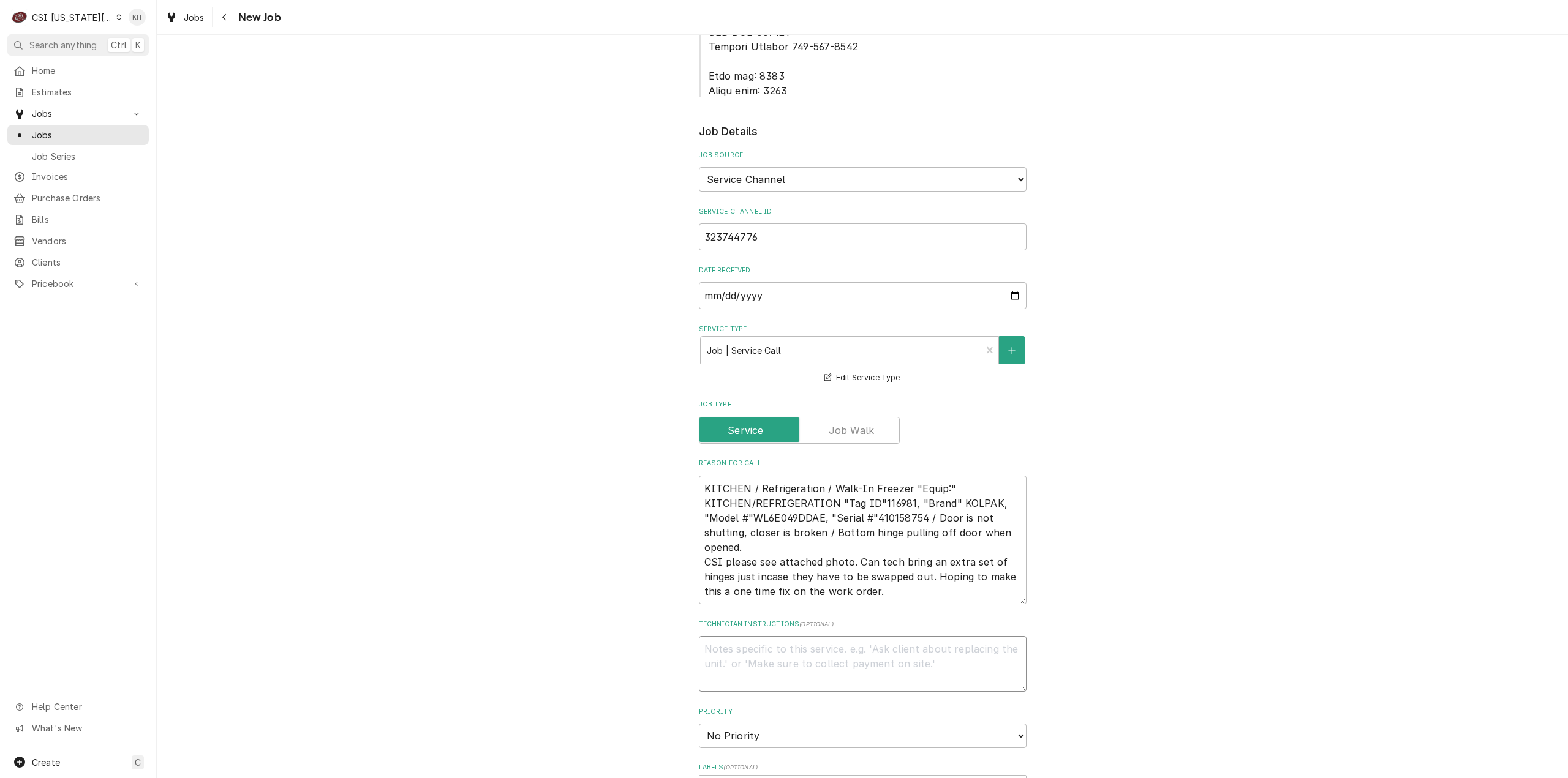
type textarea "N"
type textarea "x"
type textarea "NT"
type textarea "x"
type textarea "NTE"
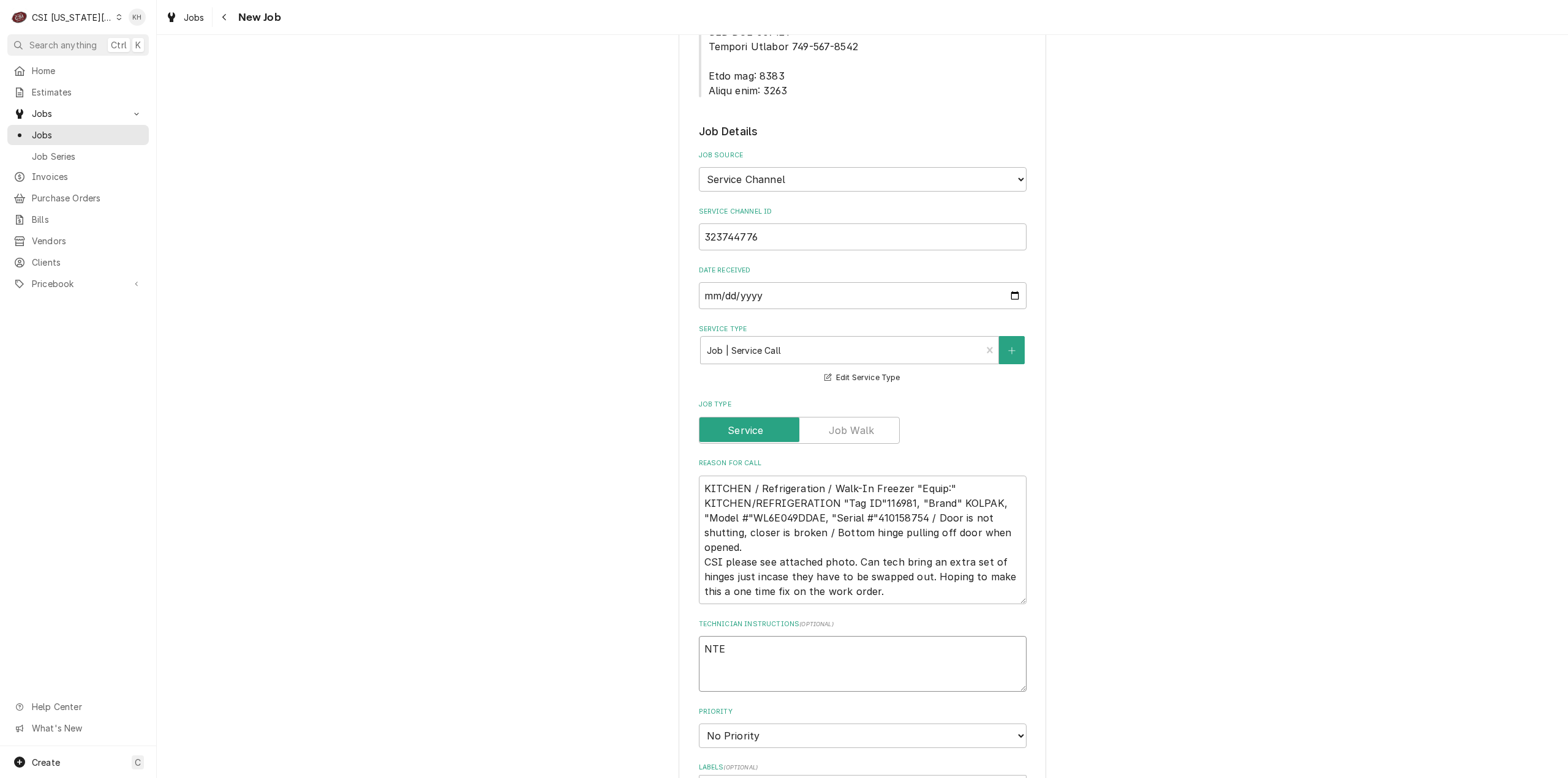
type textarea "x"
type textarea "NTE"
type textarea "x"
type textarea "NTE"
type textarea "x"
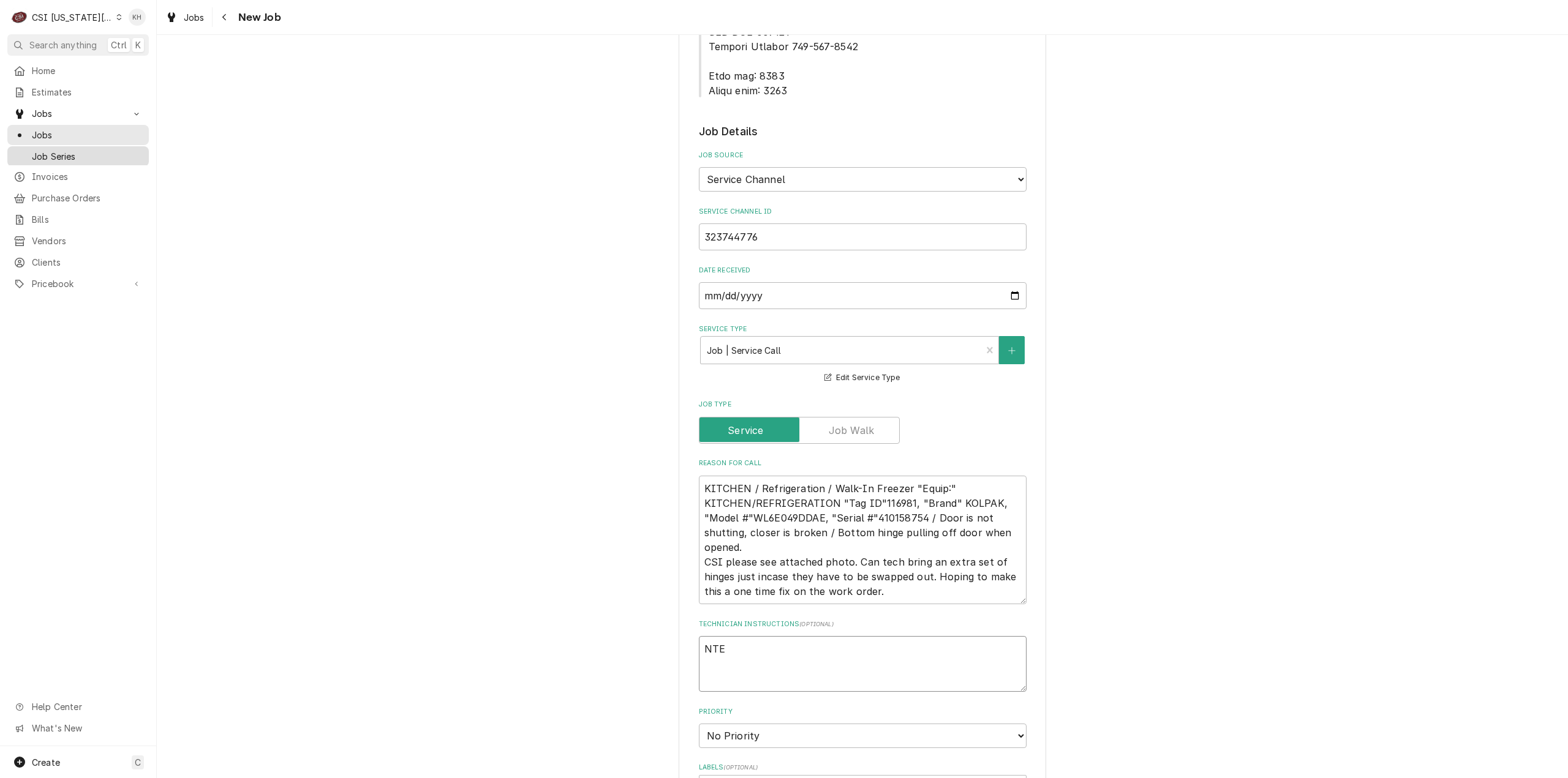
type textarea "NTE $"
type textarea "x"
type textarea "NTE $4"
type textarea "x"
type textarea "NTE $40"
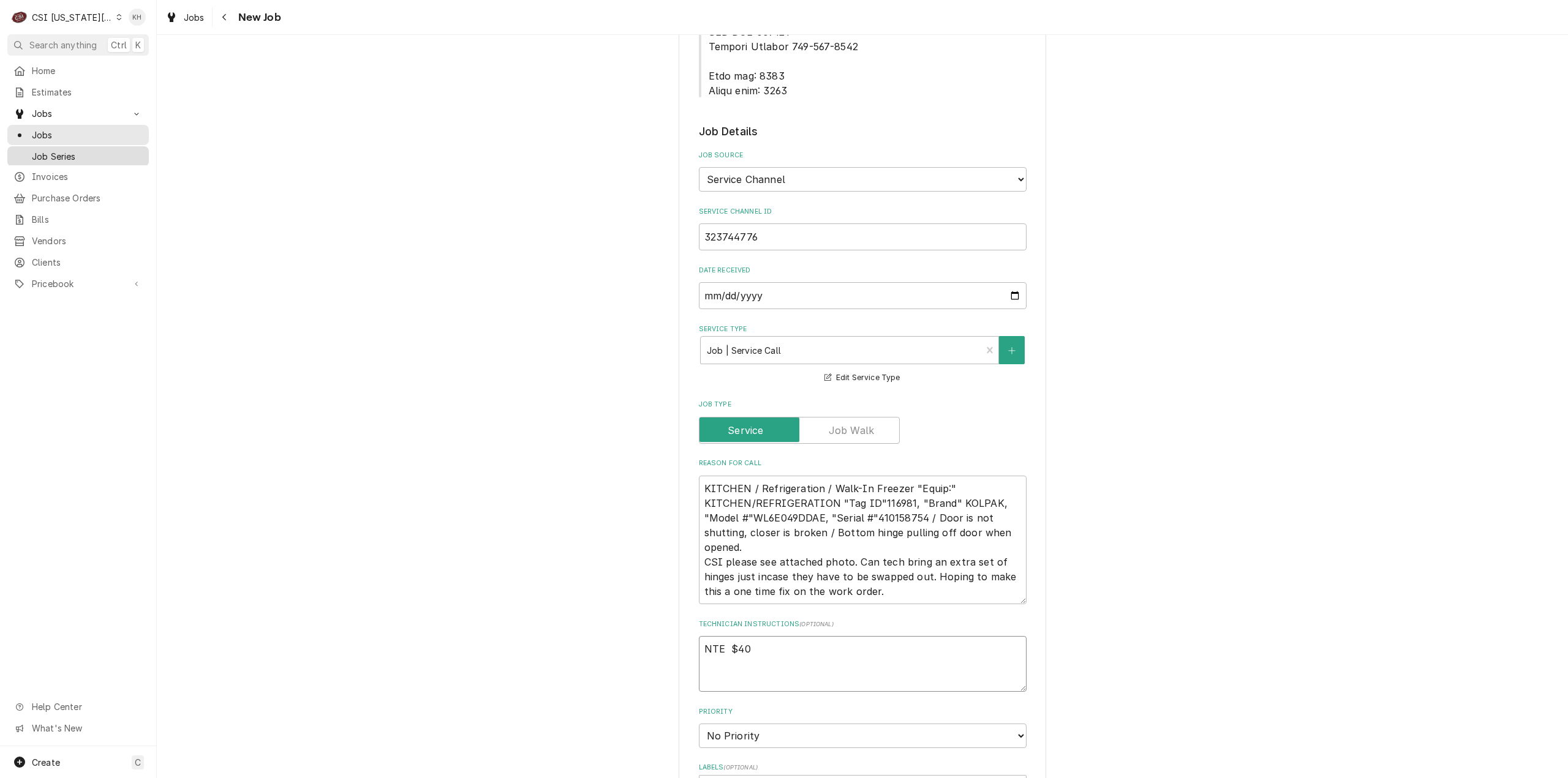
type textarea "x"
type textarea "NTE $400"
type textarea "x"
type textarea "NTE $400."
type textarea "x"
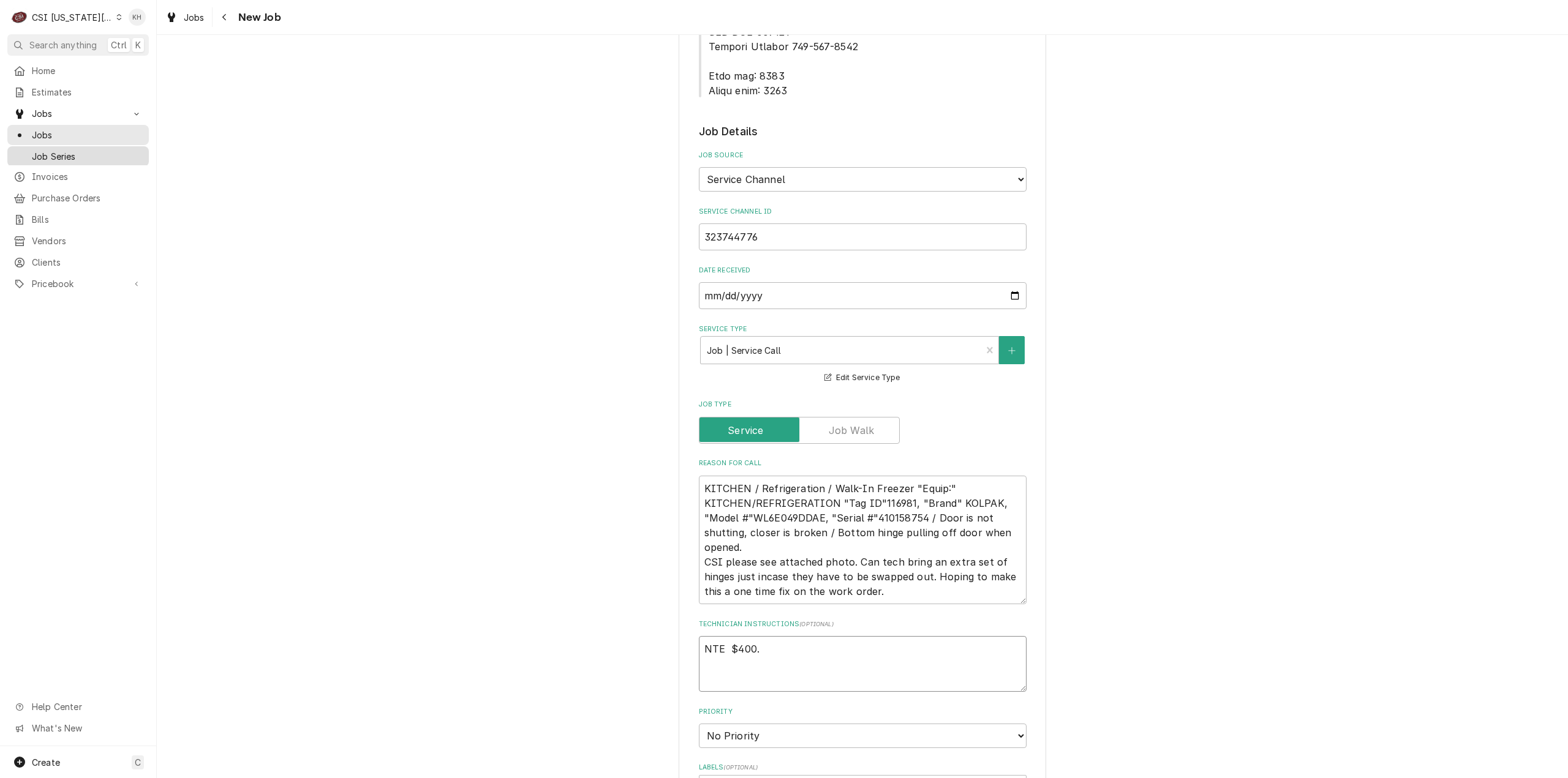
type textarea "NTE $400.0"
type textarea "x"
type textarea "NTE $400.00"
type textarea "x"
type textarea "NTE $400.00"
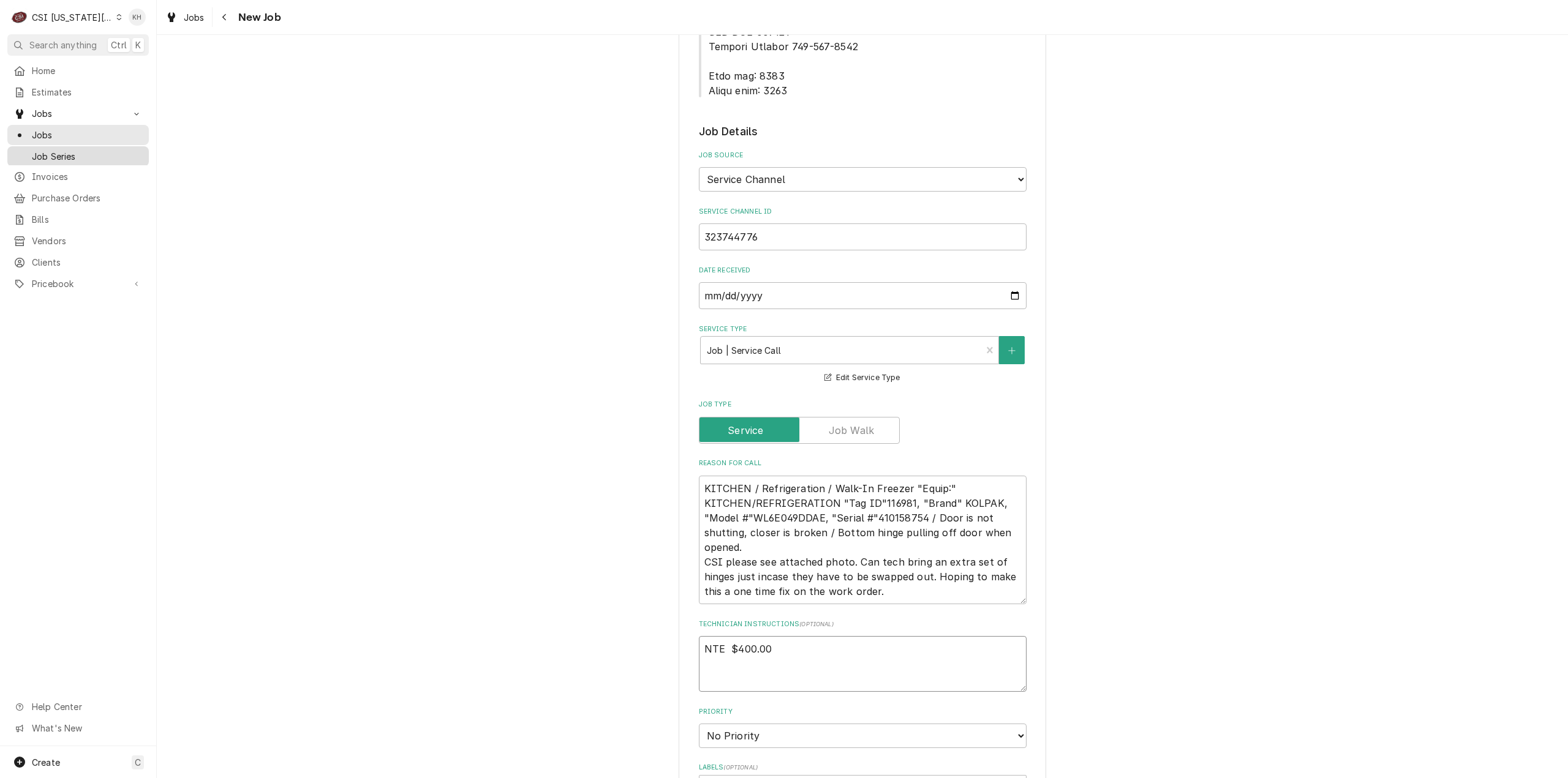
type textarea "x"
type textarea "NTE $400.00"
type textarea "x"
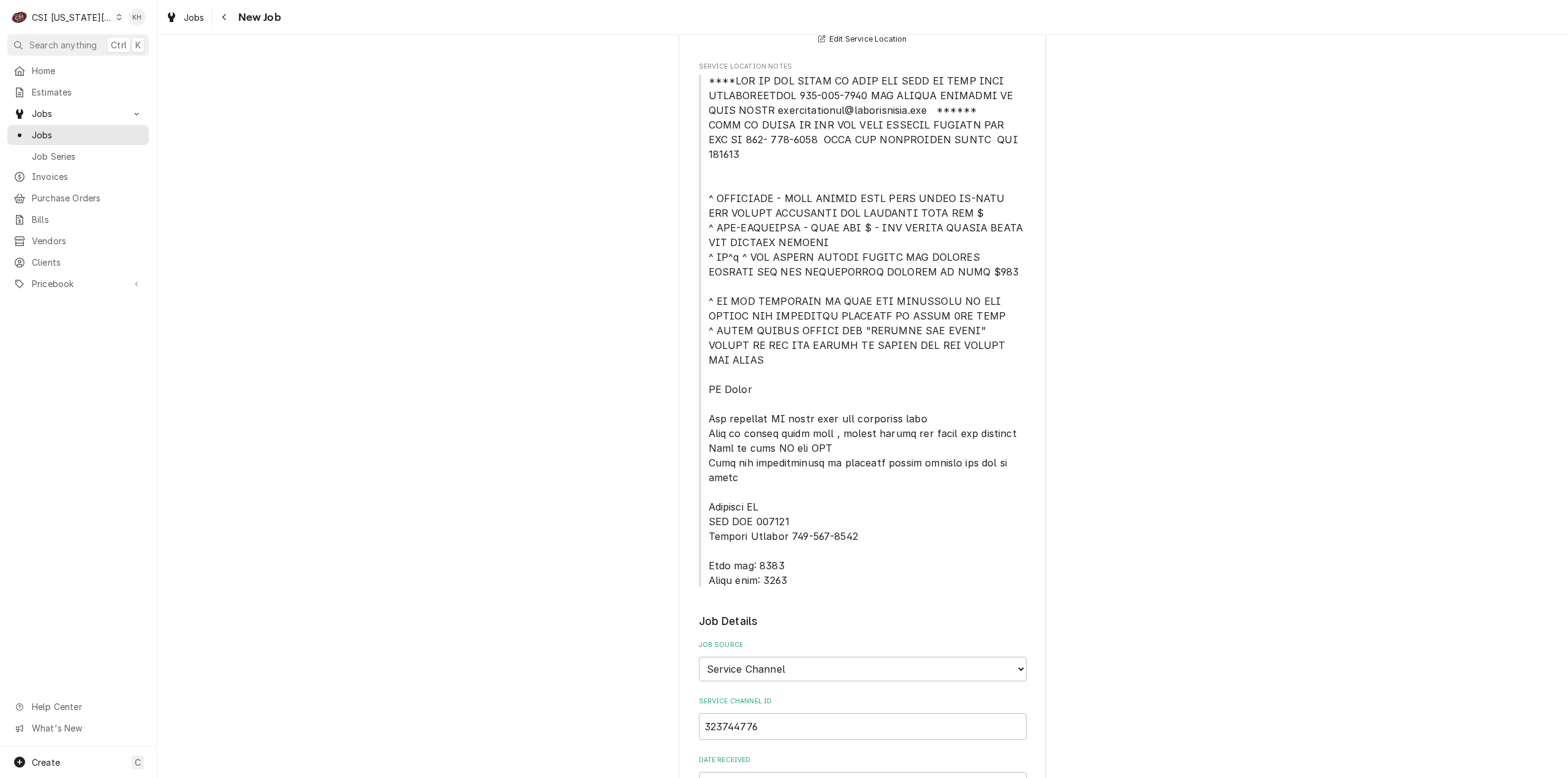
scroll to position [61, 0]
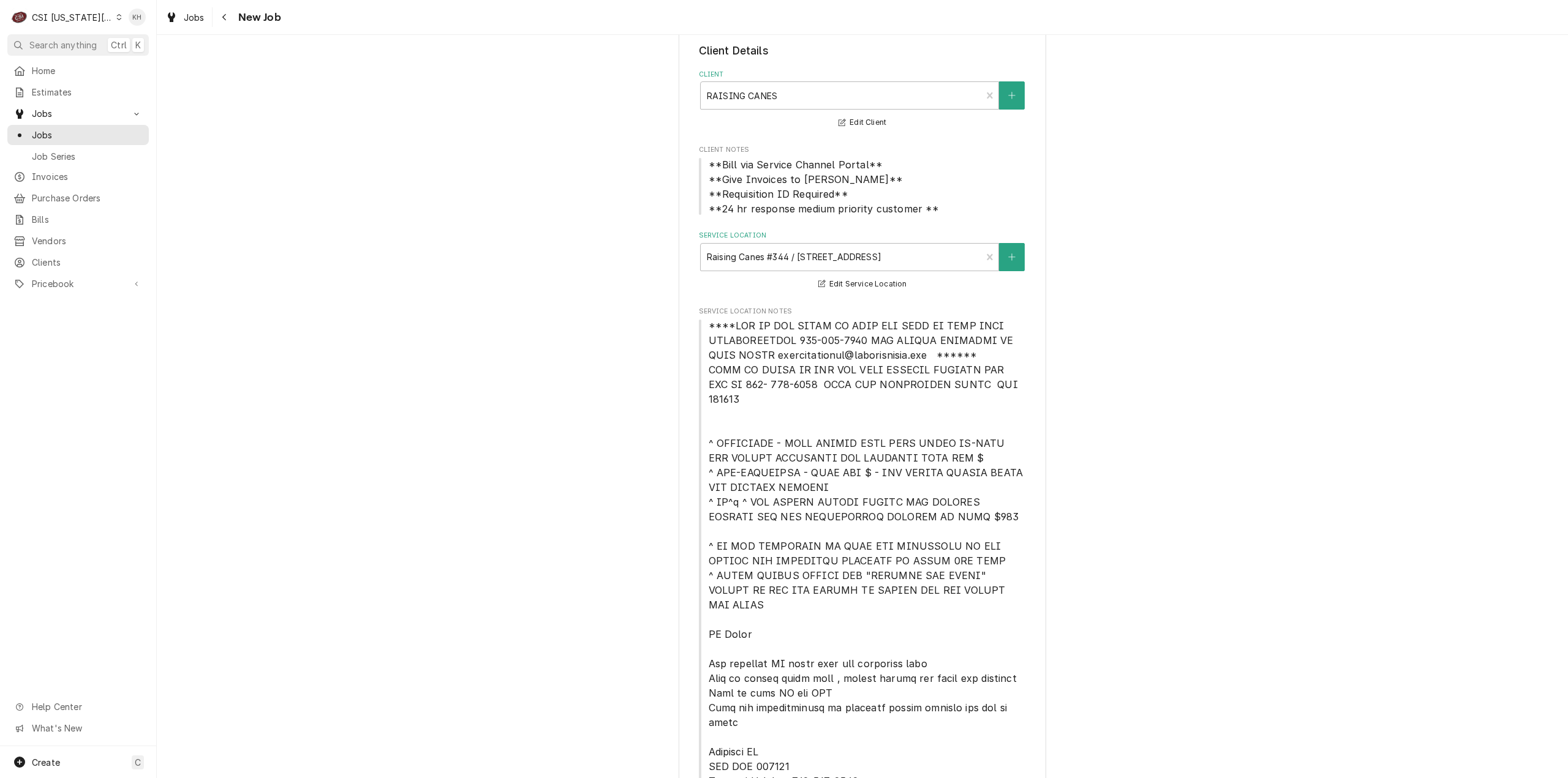
type textarea "NTE $400.00"
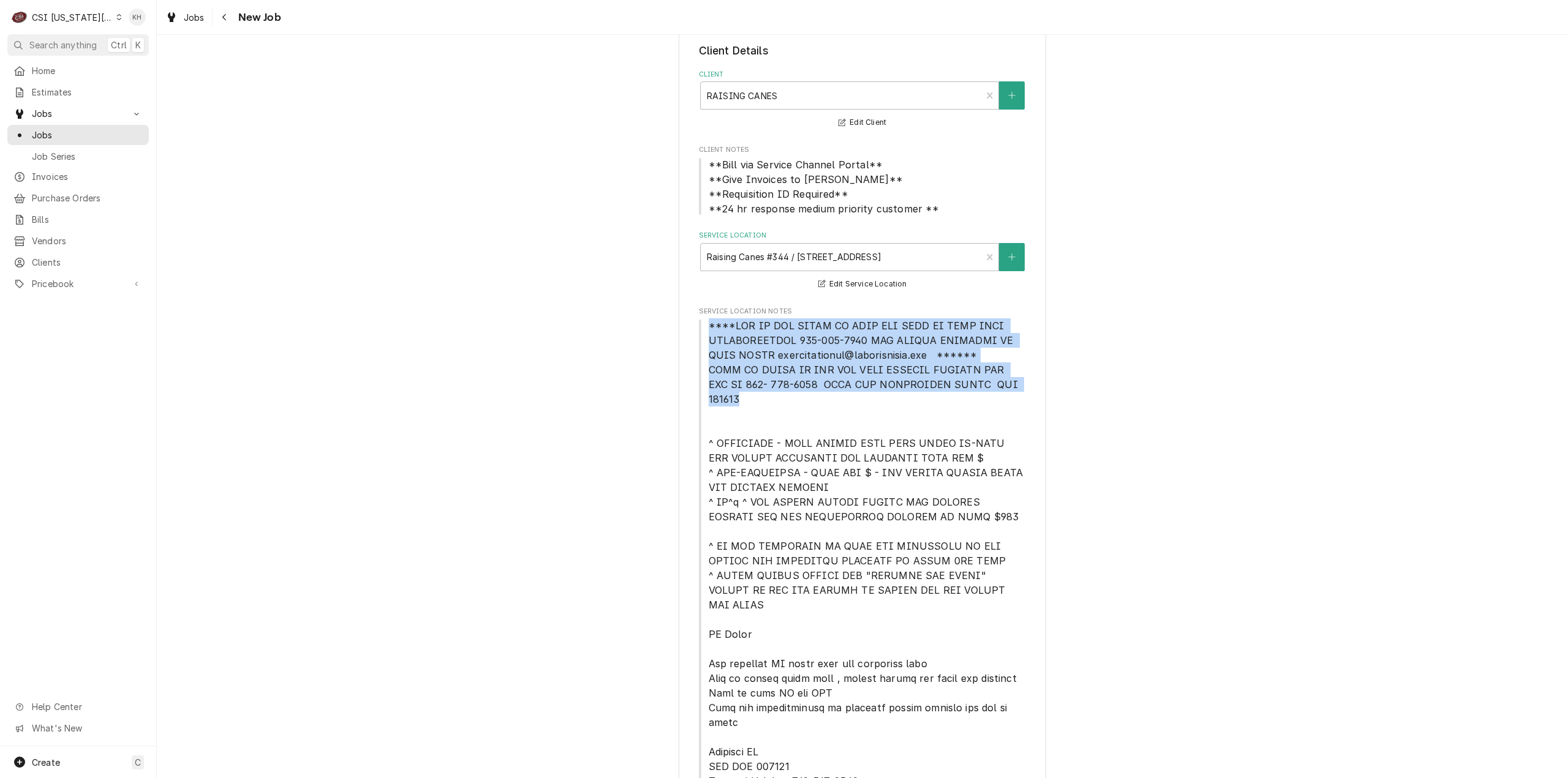
drag, startPoint x: 700, startPoint y: 324, endPoint x: 1018, endPoint y: 381, distance: 323.1
click at [1018, 381] on span "Service Location Notes" at bounding box center [863, 576] width 328 height 514
copy span "****NTE ON ALL CALLS IF OVER NTE NEED TO CALL JOHN HERBOLSHEIMER 402-380-8262 F…"
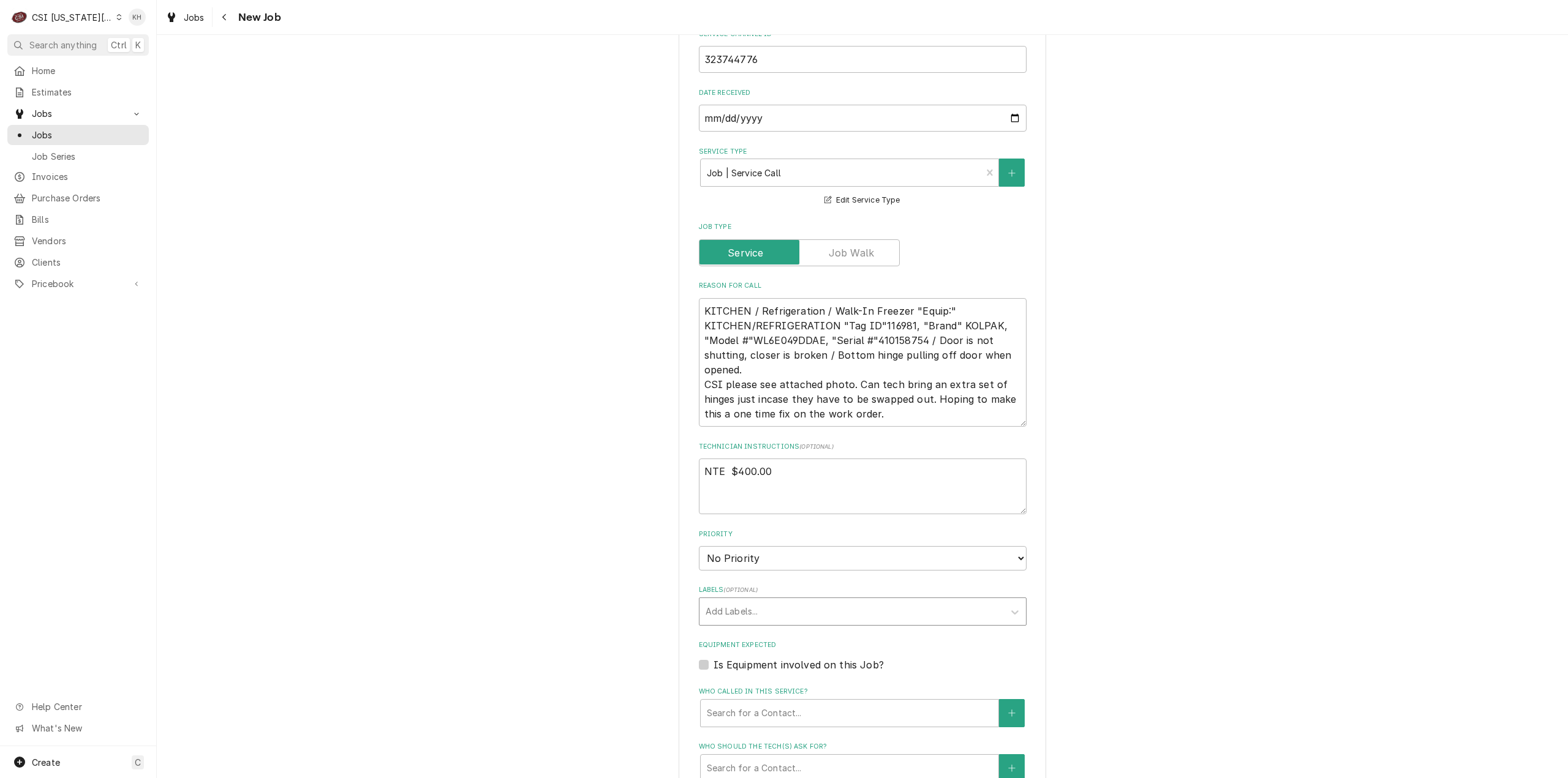
scroll to position [979, 0]
click at [720, 453] on textarea "NTE $400.00" at bounding box center [863, 480] width 328 height 56
paste textarea "****NTE ON ALL CALLS IF OVER NTE NEED TO CALL JOHN HERBOLSHEIMER 402-380-8262 F…"
type textarea "x"
type textarea "NTE $400.00 ****NTE ON ALL CALLS IF OVER NTE NEED TO CALL JOHN HERBOLSHEIMER 40…"
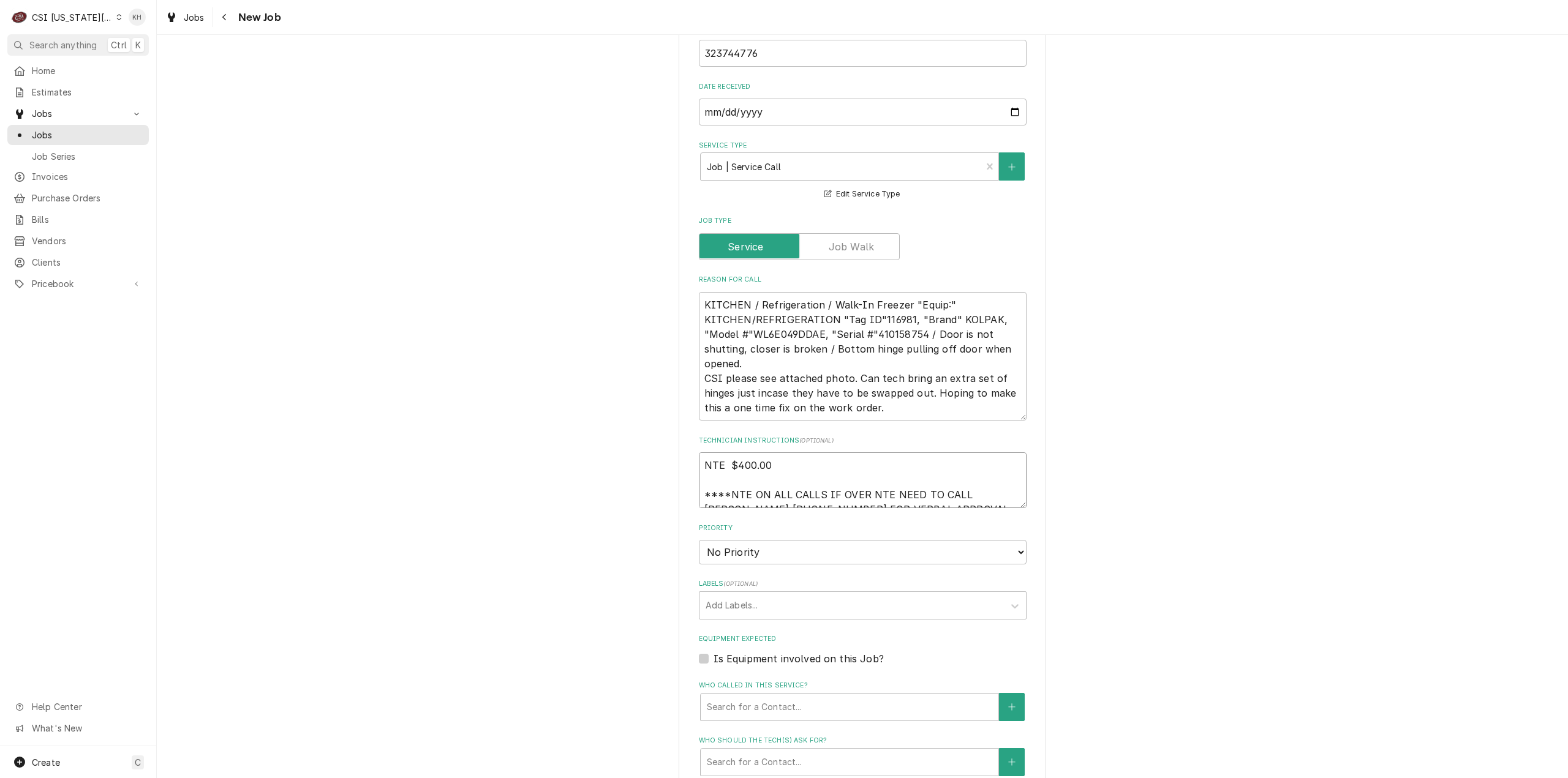
scroll to position [8, 0]
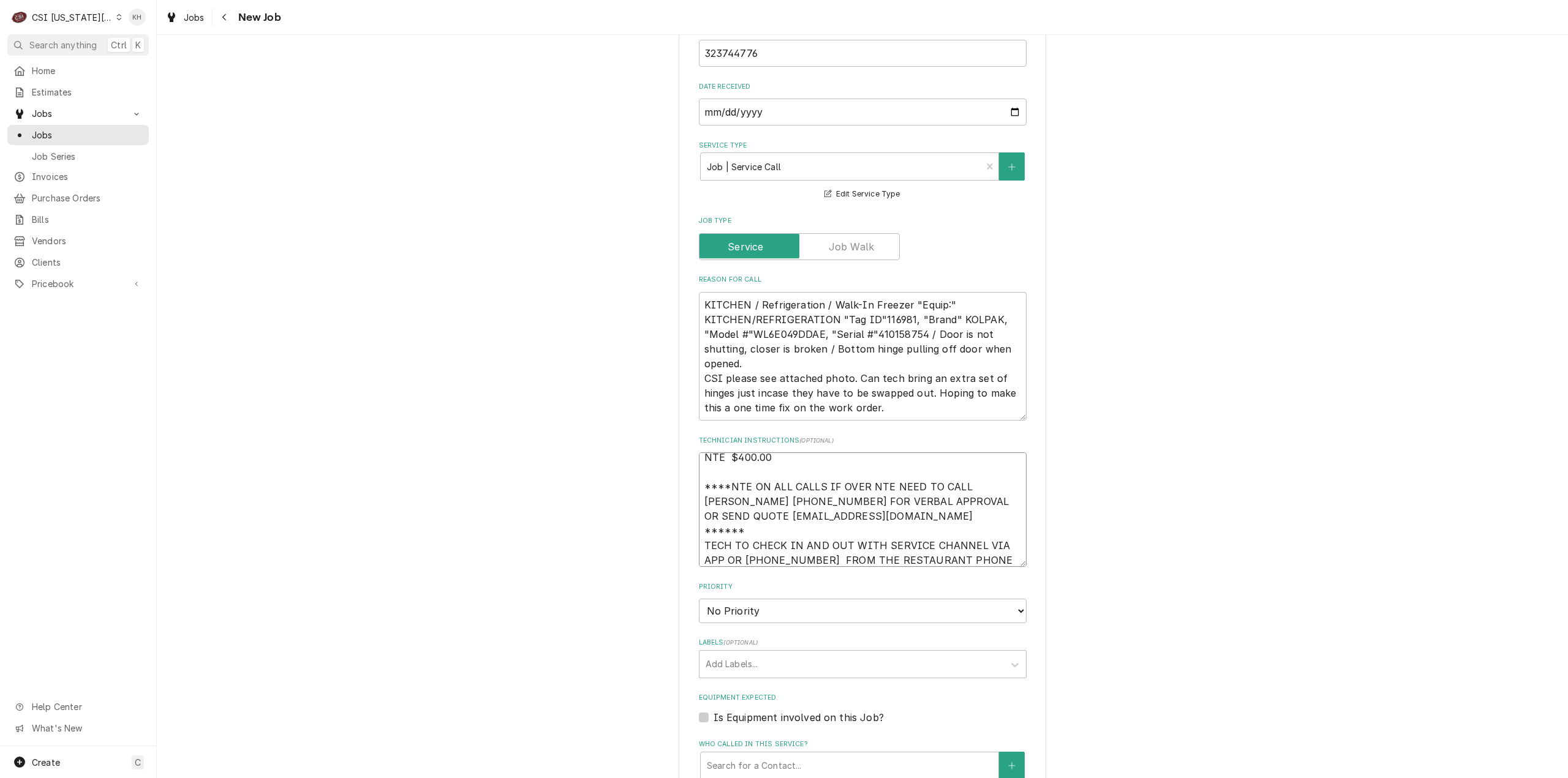
type textarea "x"
type textarea "NTE $400.00 ****NTE ON ALL CALLS IF OVER NTE NEED TO CALL JOHN HERBOLSHEIMER 40…"
type textarea "x"
type textarea "NTE $400.00 ****NTE ON ALL CALLS IF OVER NTE NEED TO CALL JOHN HERBOLSHEIMER 40…"
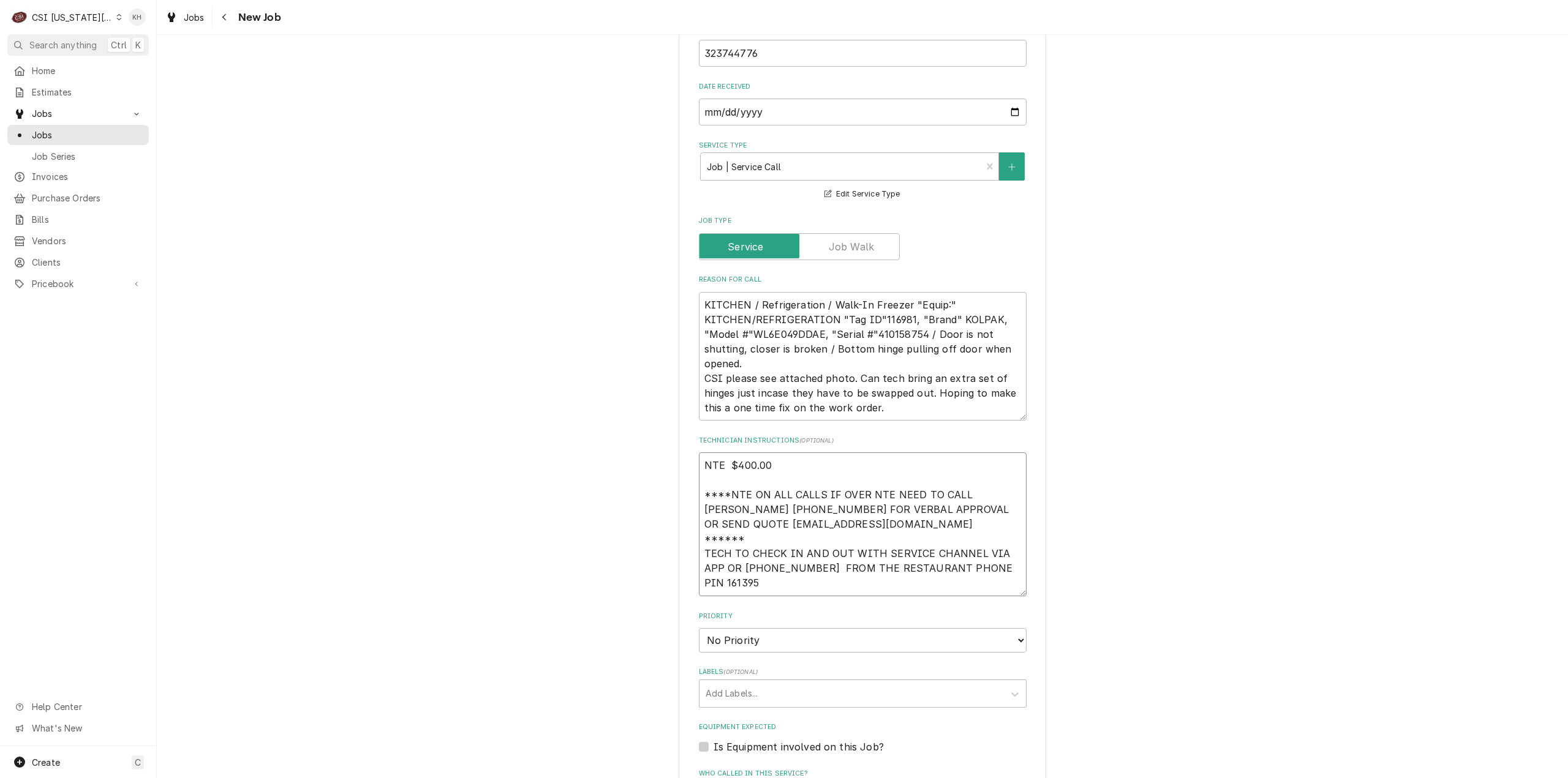
type textarea "x"
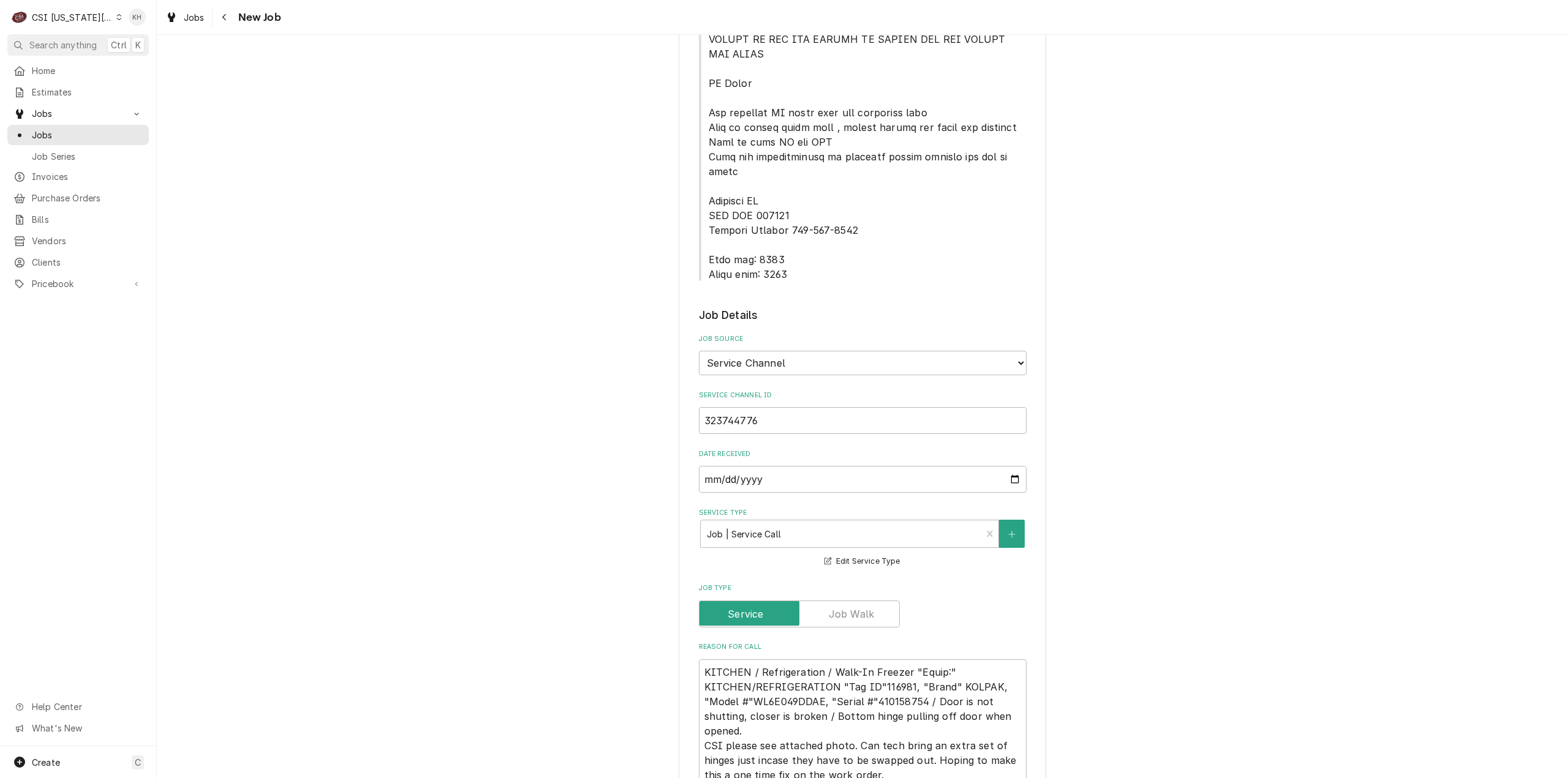
scroll to position [368, 0]
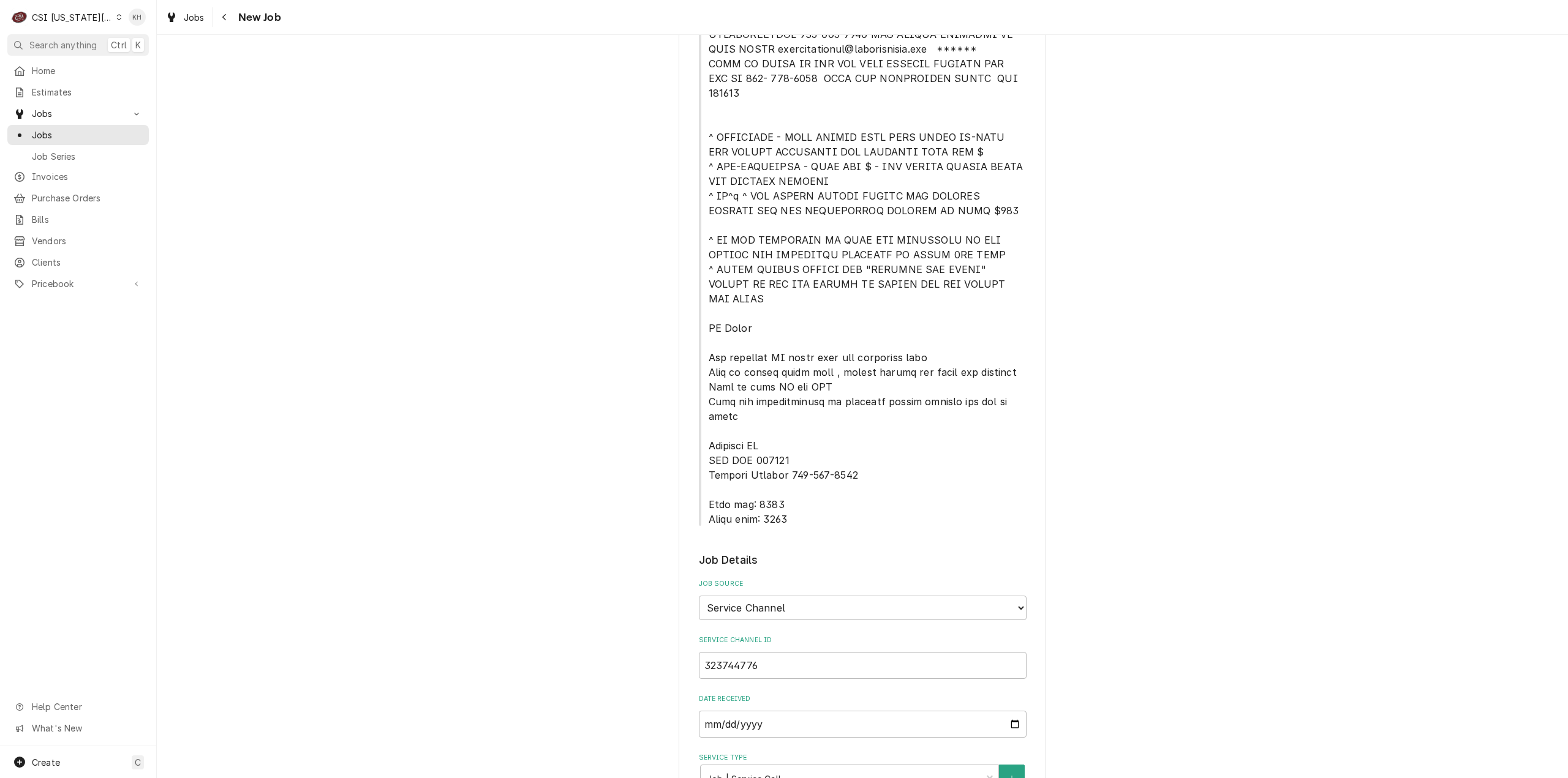
type textarea "NTE $400.00 ****NTE ON ALL CALLS IF OVER NTE NEED TO CALL JOHN HERBOLSHEIMER 40…"
drag, startPoint x: 703, startPoint y: 461, endPoint x: 787, endPoint y: 485, distance: 87.4
click at [787, 485] on div "Please provide the following information to create a job: Client Details Client…" at bounding box center [863, 779] width 328 height 2145
copy span "Lock box: 0344 Alarm code: 0877"
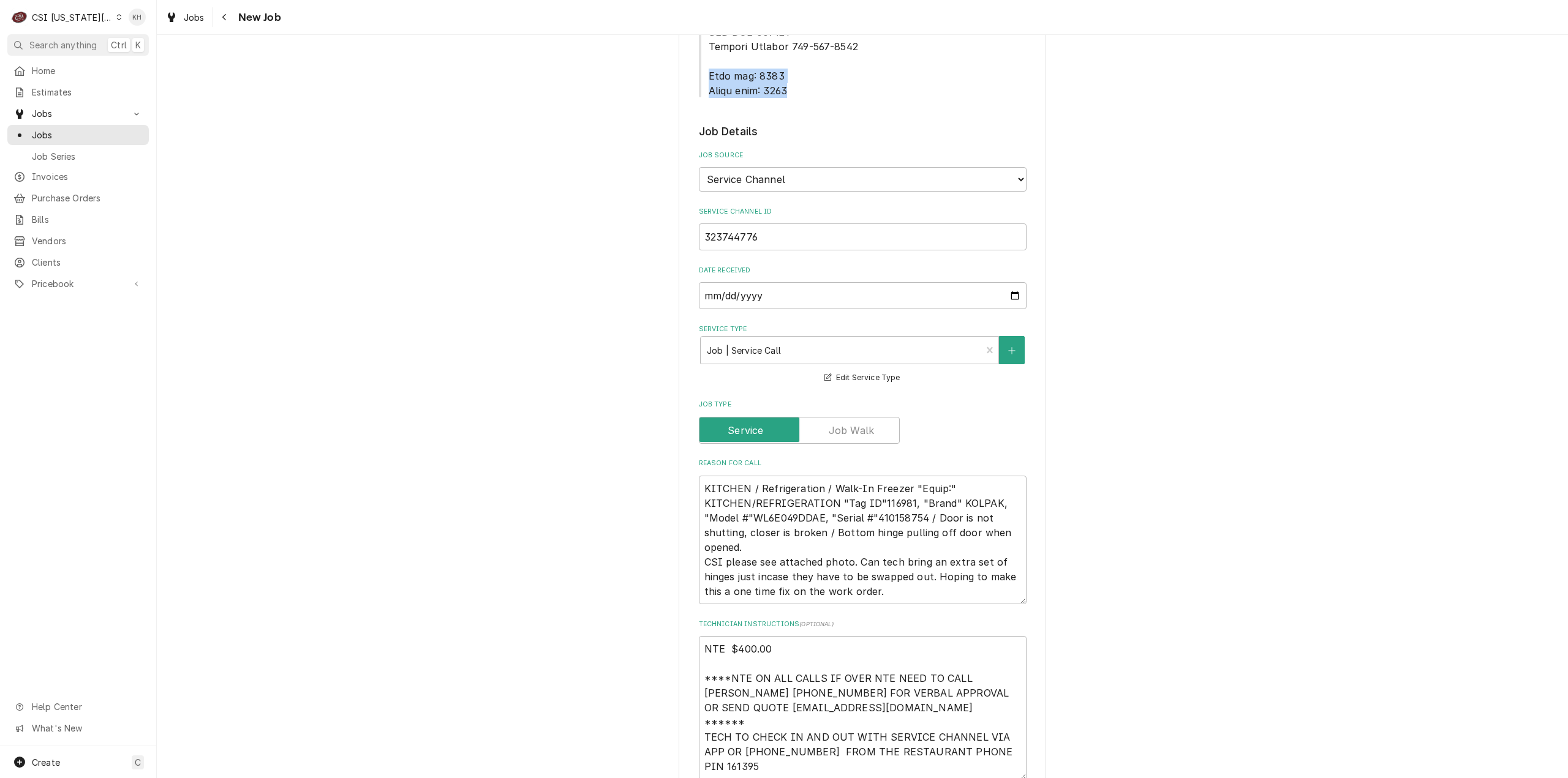
scroll to position [15, 0]
click at [741, 721] on textarea "NTE $400.00 ****NTE ON ALL CALLS IF OVER NTE NEED TO CALL JOHN HERBOLSHEIMER 40…" at bounding box center [863, 708] width 328 height 144
paste textarea "Lock box: 0344 Alarm code: 0877"
type textarea "x"
type textarea "NTE $400.00 ****NTE ON ALL CALLS IF OVER NTE NEED TO CALL JOHN HERBOLSHEIMER 40…"
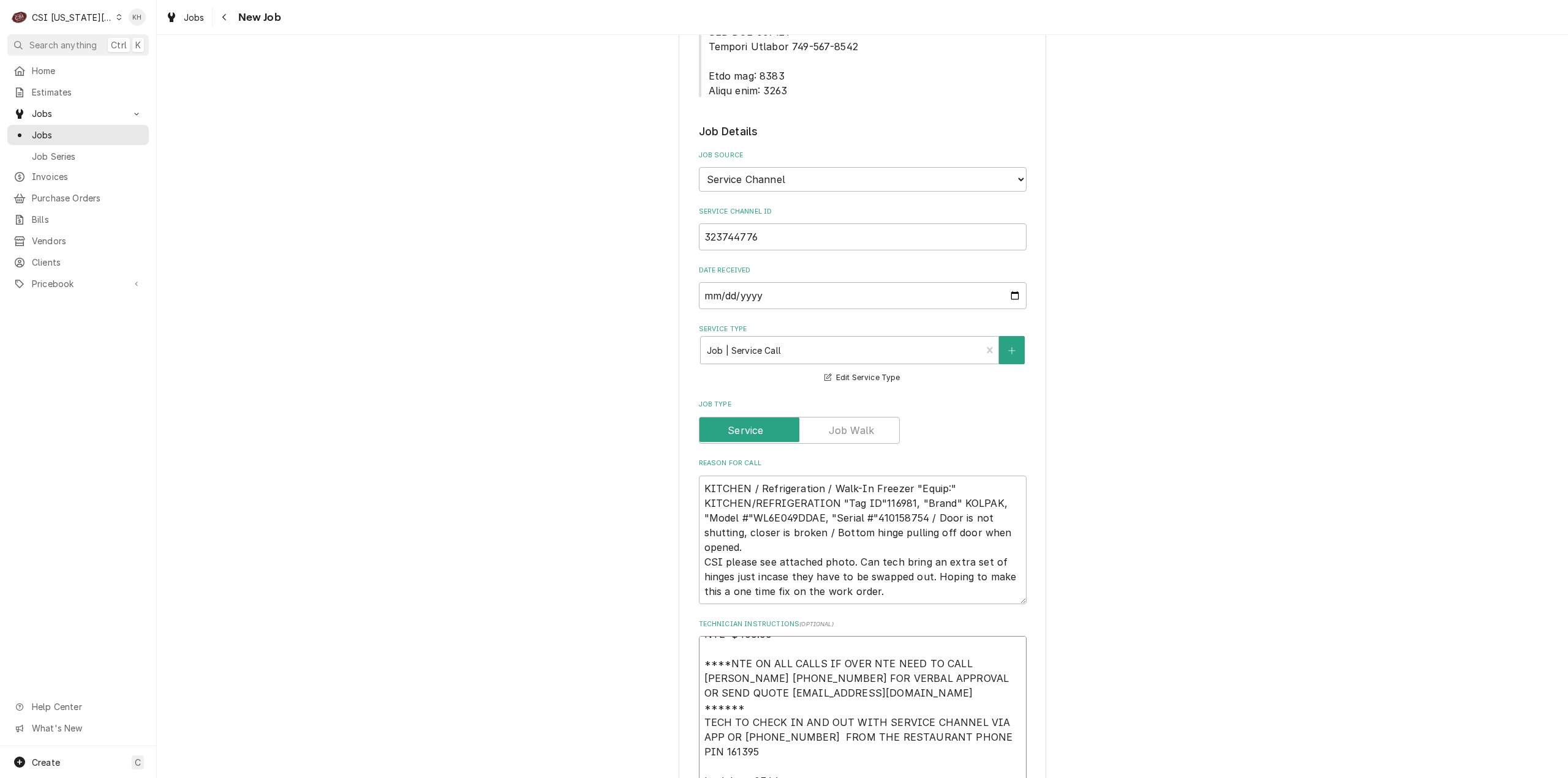
type textarea "x"
type textarea "NTE $400.00 ****NTE ON ALL CALLS IF OVER NTE NEED TO CALL JOHN HERBOLSHEIMER 40…"
type textarea "x"
type textarea "NTE $400.00 ****NTE ON ALL CALLS IF OVER NTE NEED TO CALL JOHN HERBOLSHEIMER 40…"
type textarea "x"
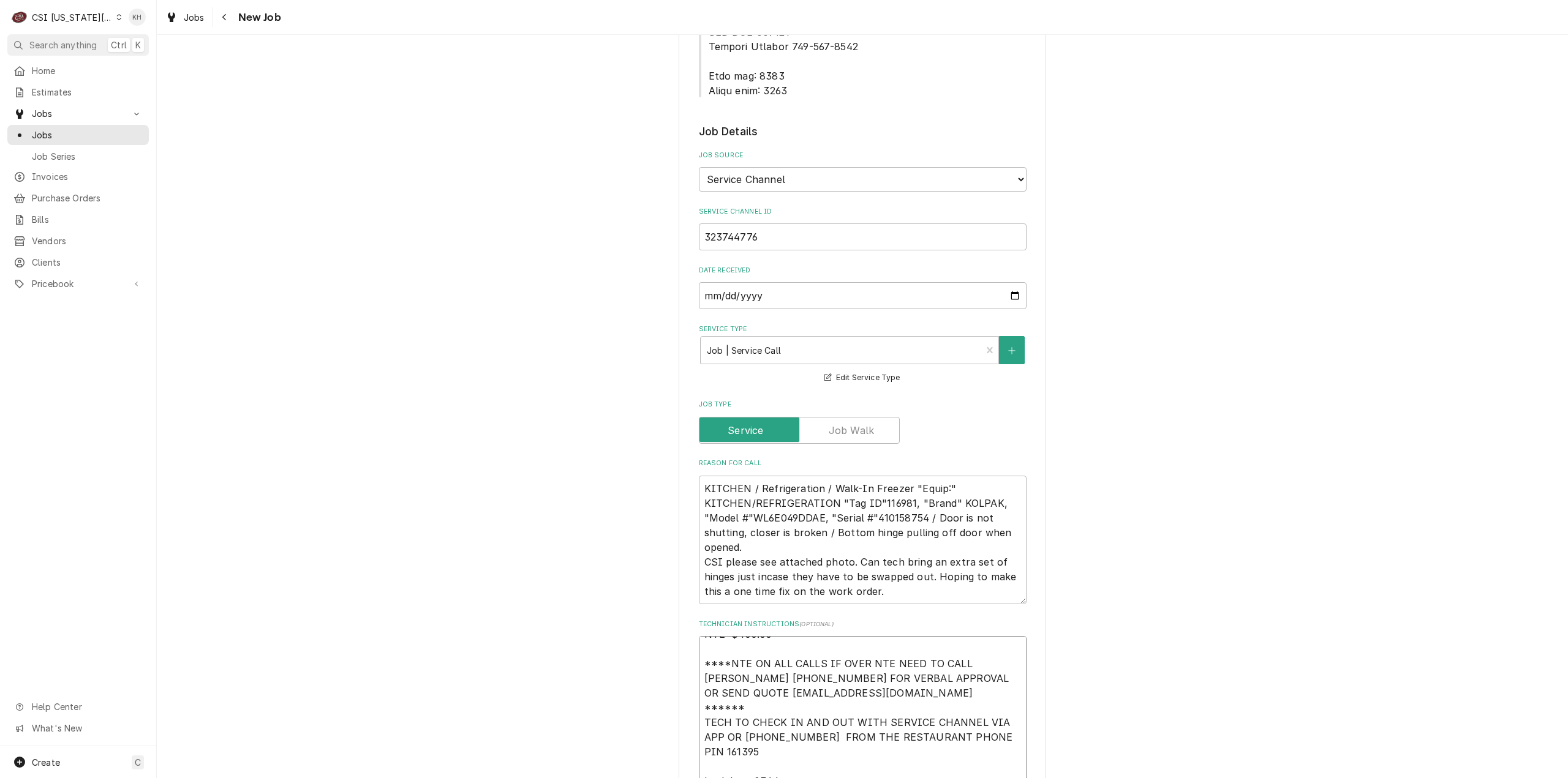
type textarea "NTE $400.00 ****NTE ON ALL CALLS IF OVER NTE NEED TO CALL JOHN HERBOLSHEIMER 40…"
type textarea "x"
type textarea "NTE $400.00 ****NTE ON ALL CALLS IF OVER NTE NEED TO CALL JOHN HERBOLSHEIMER 40…"
type textarea "x"
type textarea "NTE $400.00 ****NTE ON ALL CALLS IF OVER NTE NEED TO CALL JOHN HERBOLSHEIMER 40…"
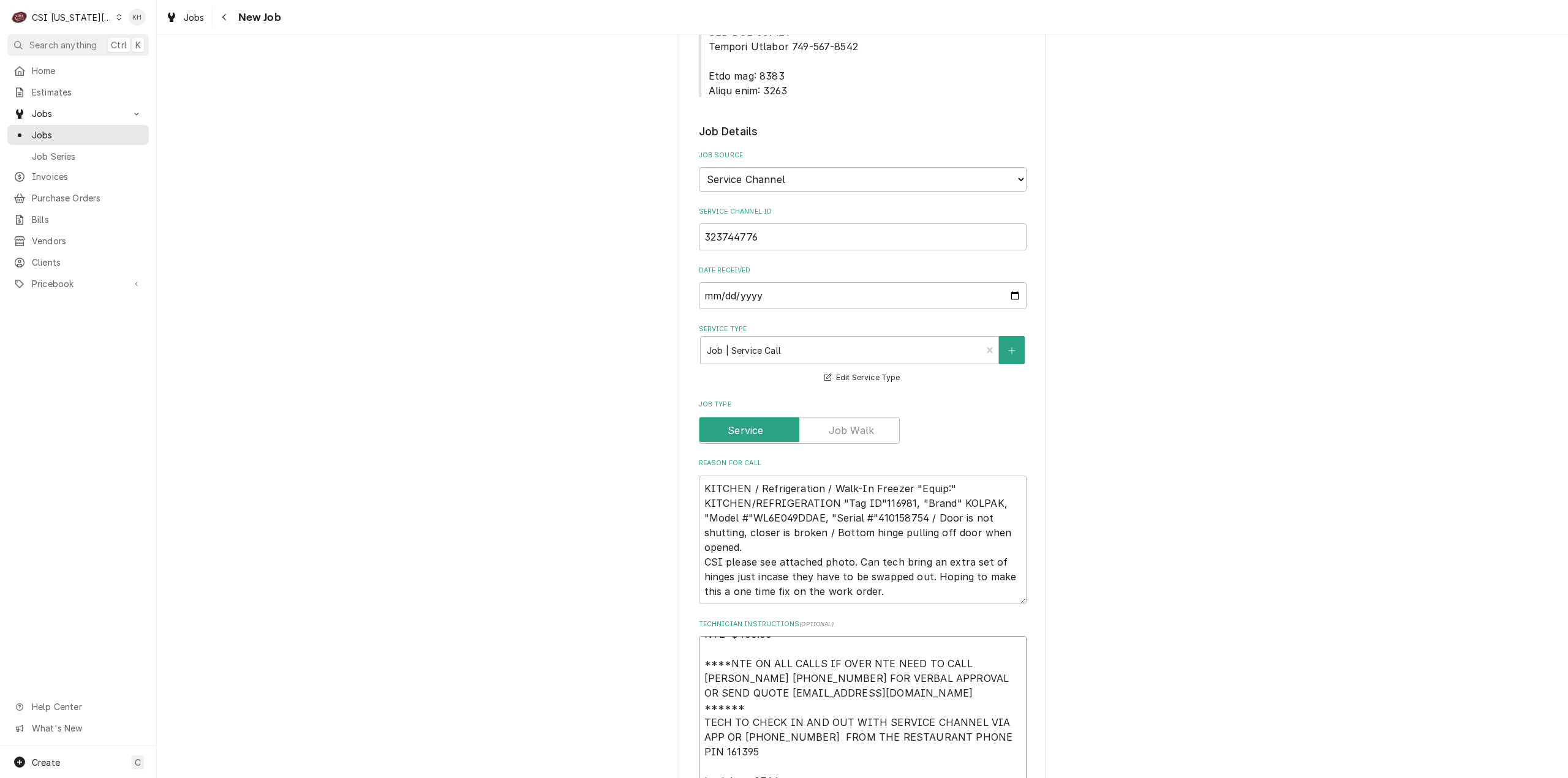
type textarea "x"
type textarea "NTE $400.00 ****NTE ON ALL CALLS IF OVER NTE NEED TO CALL JOHN HERBOLSHEIMER 40…"
click at [753, 758] on textarea "NTE $400.00 ****NTE ON ALL CALLS IF OVER NTE NEED TO CALL JOHN HERBOLSHEIMER 40…" at bounding box center [863, 722] width 328 height 173
paste textarea "785-539-8862"
type textarea "x"
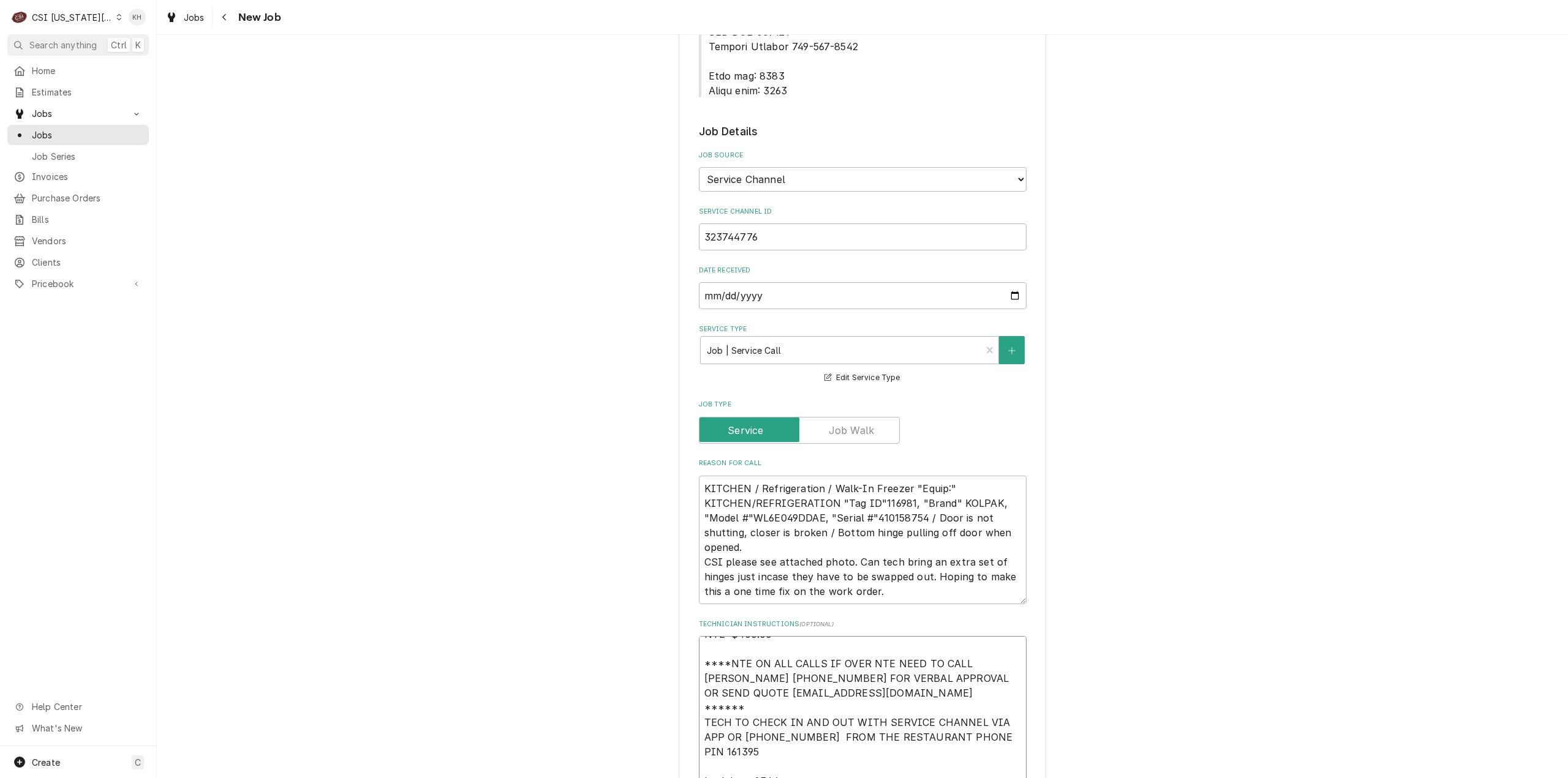
type textarea "NTE $400.00 ****NTE ON ALL CALLS IF OVER NTE NEED TO CALL JOHN HERBOLSHEIMER 40…"
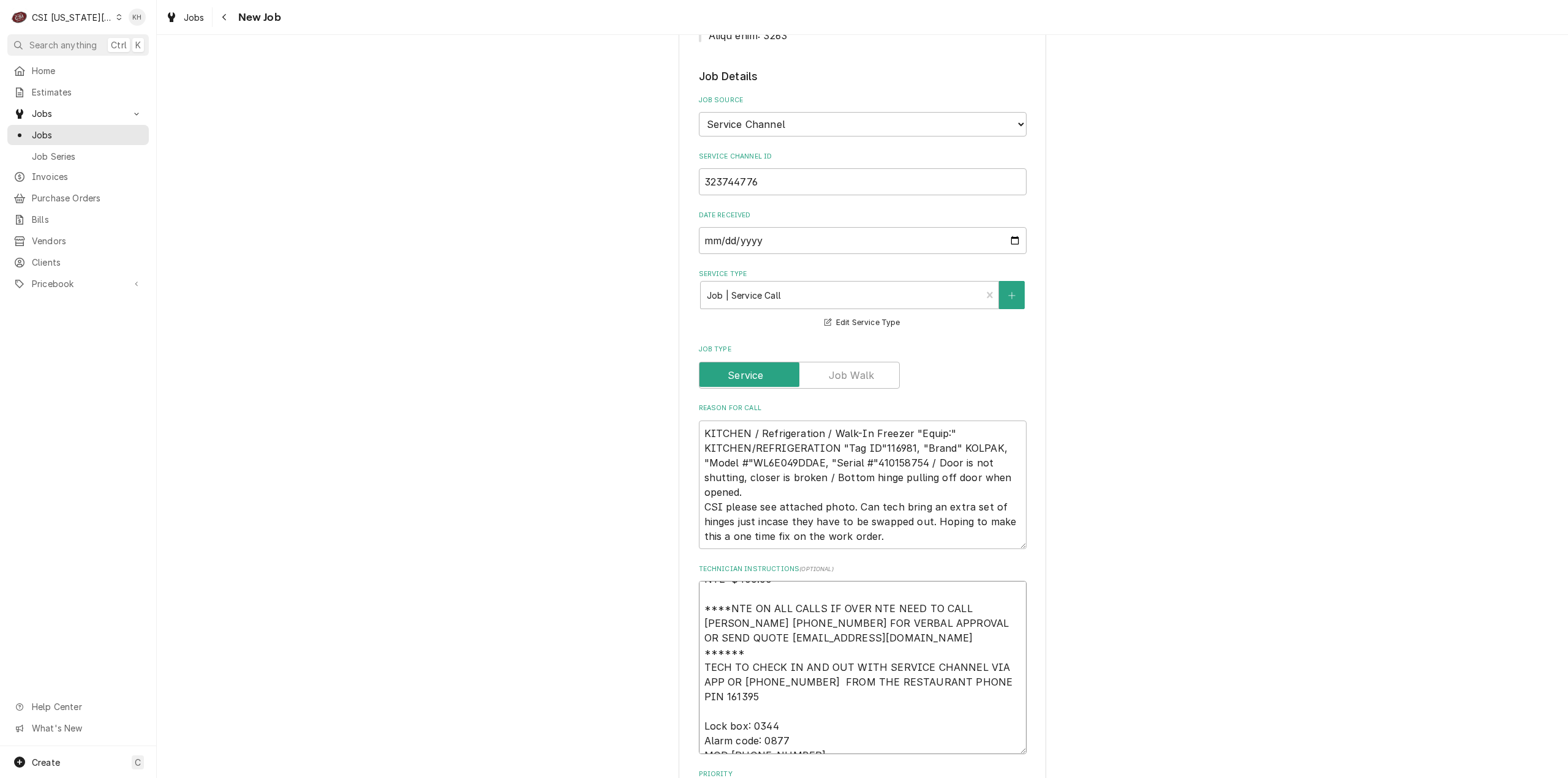
type textarea "x"
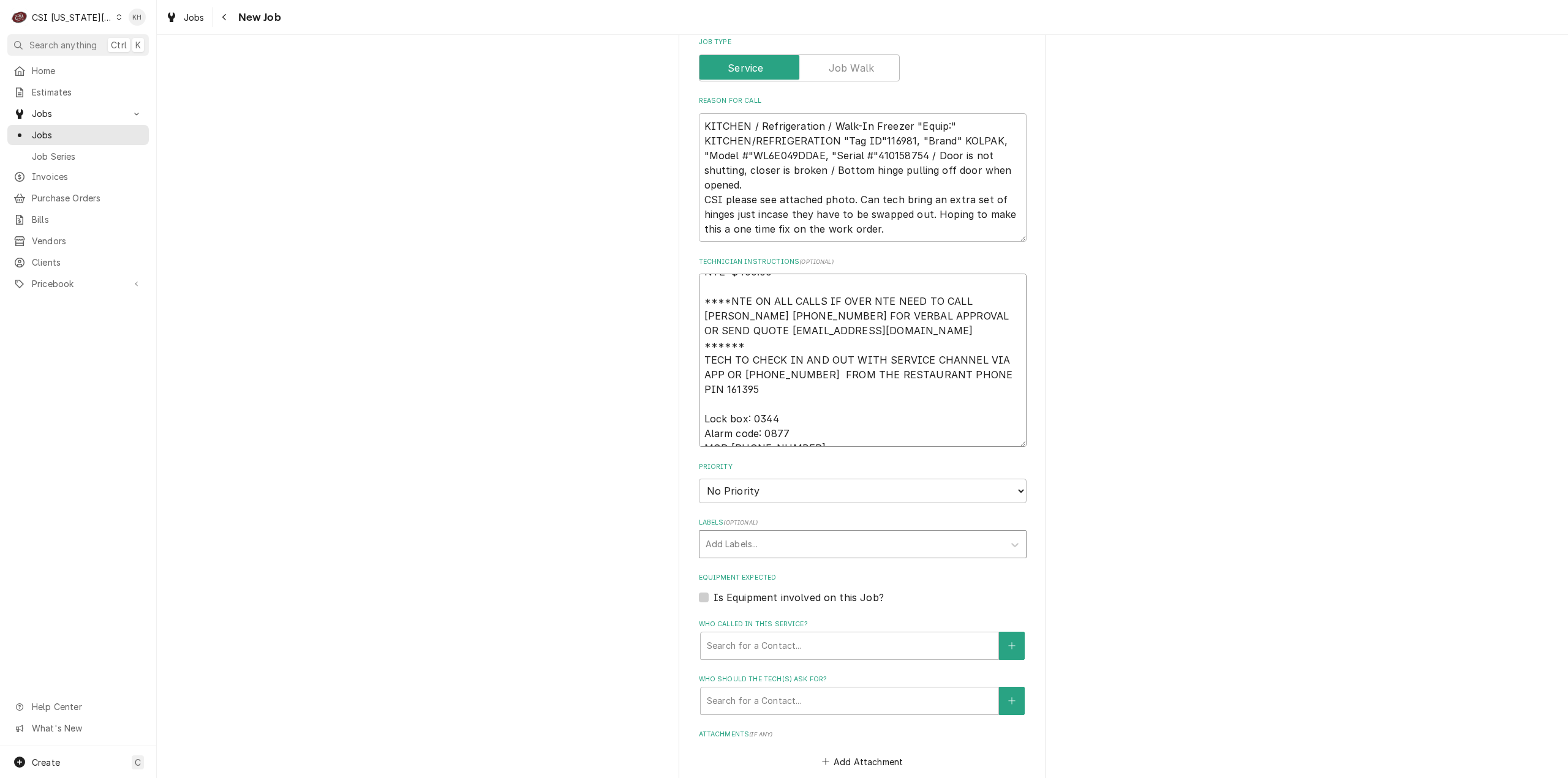
scroll to position [1163, 0]
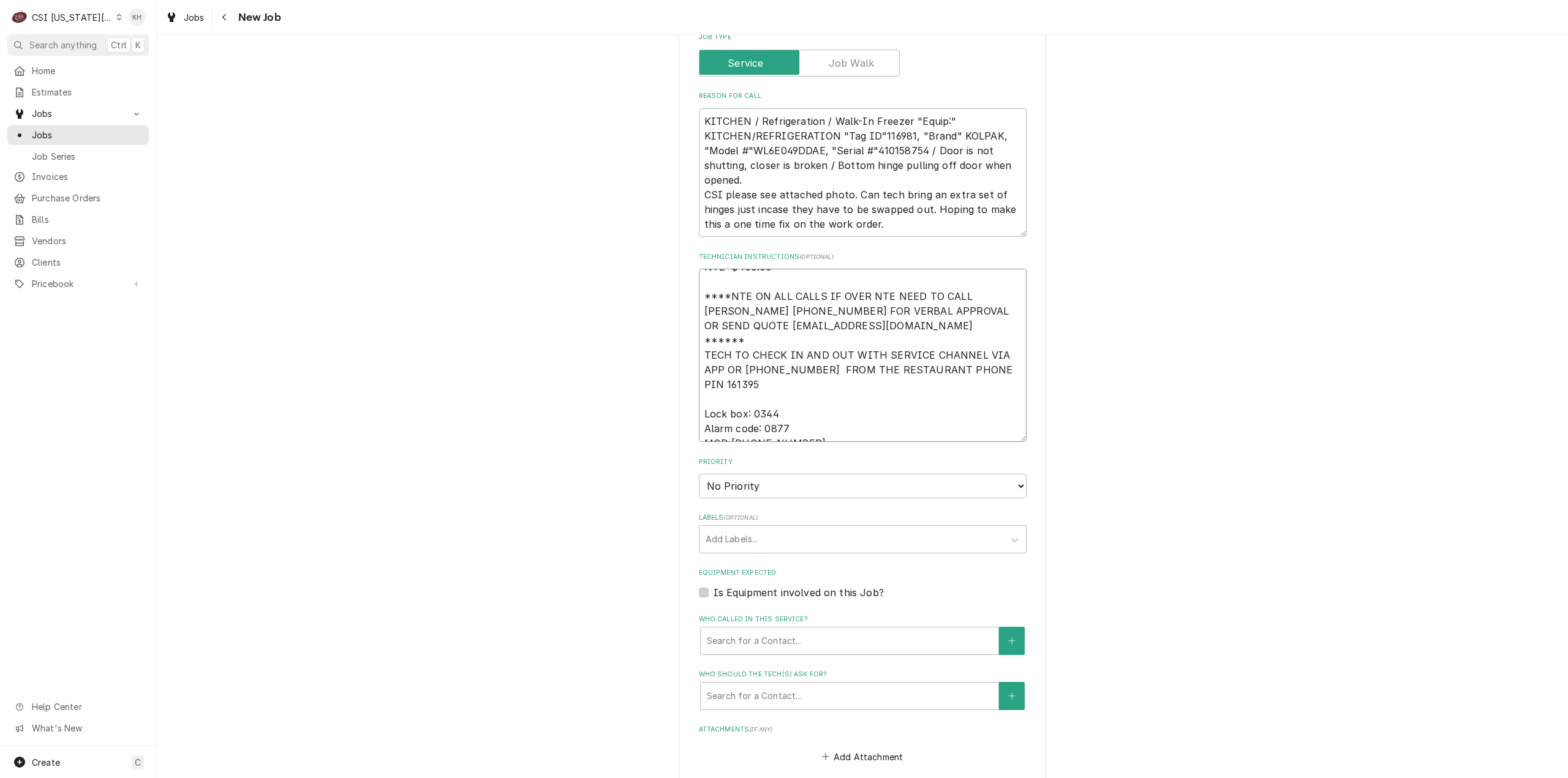
type textarea "NTE $400.00 ****NTE ON ALL CALLS IF OVER NTE NEED TO CALL JOHN HERBOLSHEIMER 40…"
drag, startPoint x: 812, startPoint y: 437, endPoint x: 800, endPoint y: 446, distance: 15.0
click at [811, 474] on select "No Priority Urgent High Medium Low" at bounding box center [863, 486] width 328 height 24
select select "4"
click at [699, 474] on select "No Priority Urgent High Medium Low" at bounding box center [863, 486] width 328 height 24
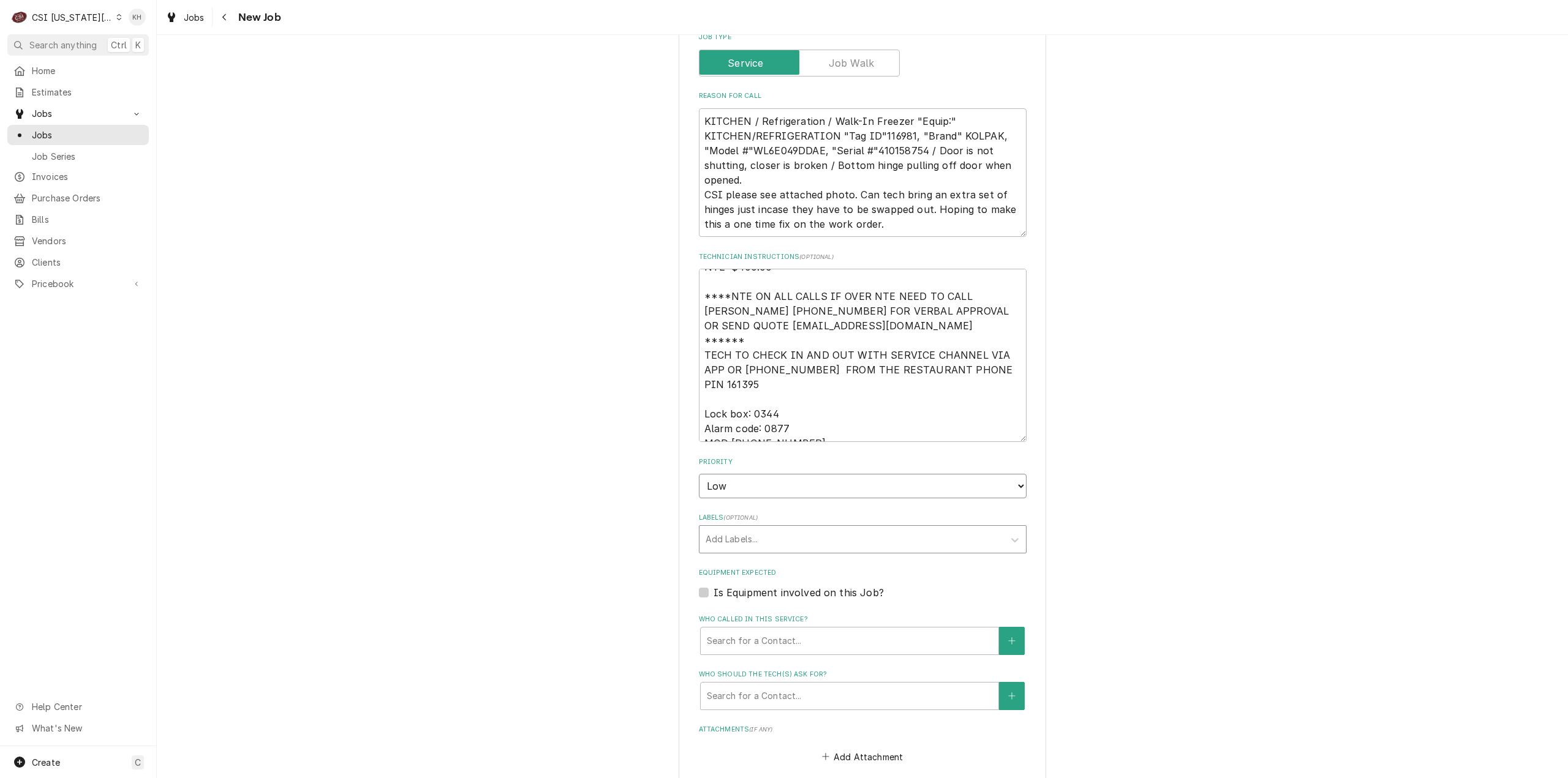
type textarea "x"
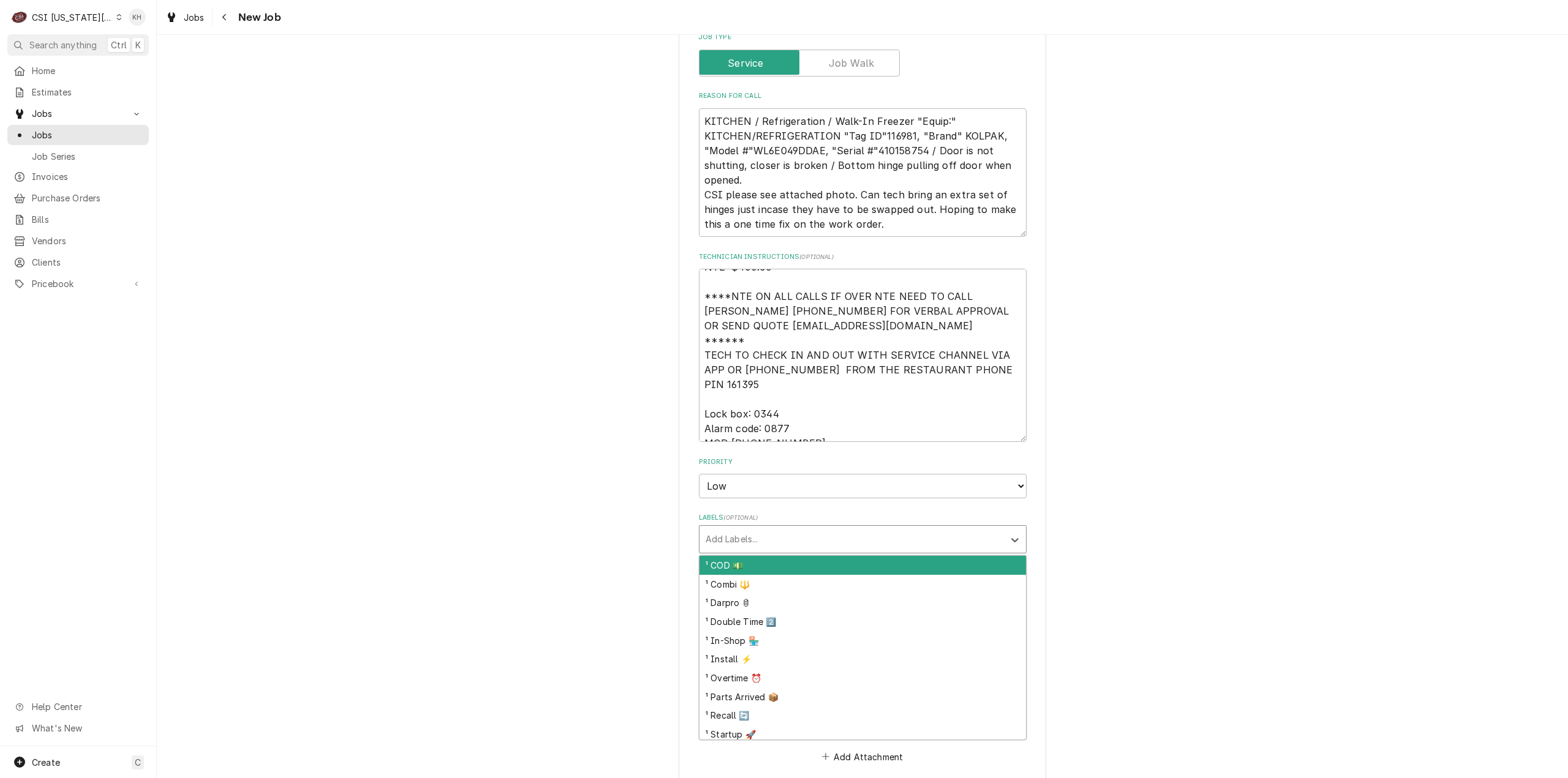
click at [737, 528] on div "Labels" at bounding box center [851, 539] width 292 height 22
type input "ref"
click at [725, 556] on div "² Refrigeration ❄️" at bounding box center [863, 564] width 326 height 19
type textarea "x"
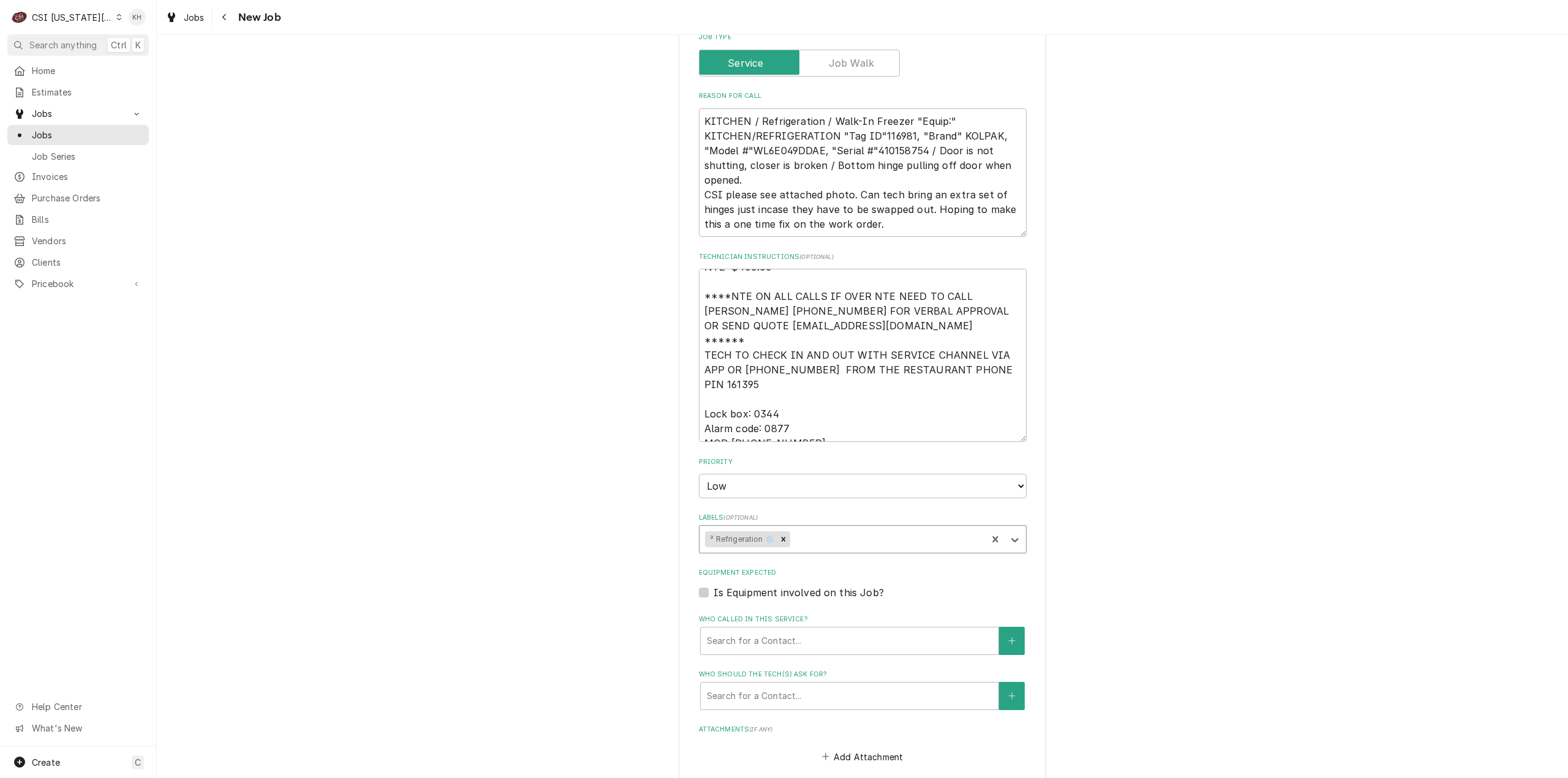
type textarea "x"
click at [713, 585] on label "Is Equipment involved on this Job?" at bounding box center [799, 592] width 170 height 15
click at [713, 585] on input "Equipment Expected" at bounding box center [877, 598] width 328 height 27
checkbox input "true"
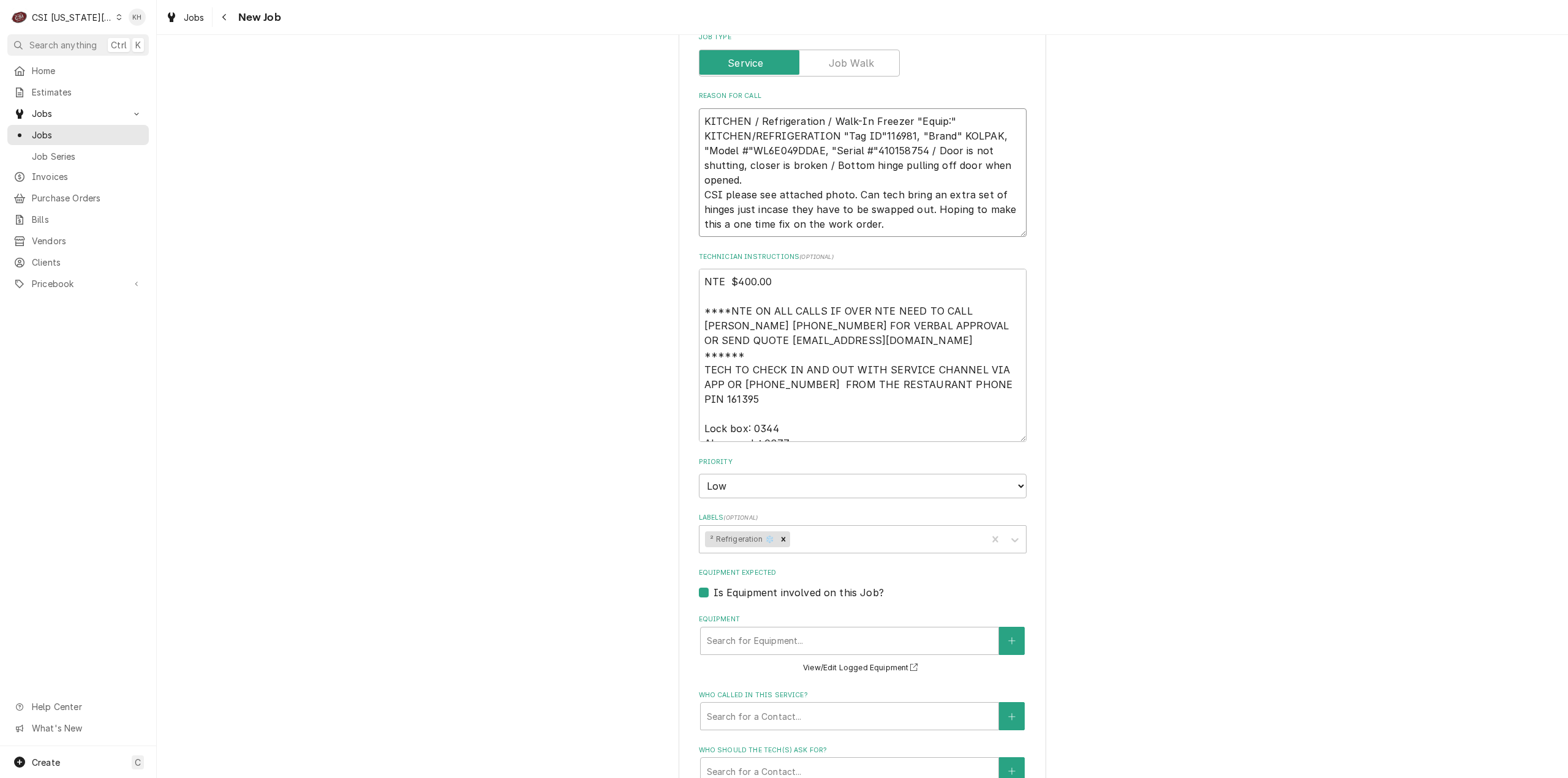
click at [899, 110] on textarea "KITCHEN / Refrigeration / Walk-In Freezer "Equip:" KITCHEN/REFRIGERATION "Tag I…" at bounding box center [863, 173] width 328 height 129
click at [899, 630] on div "Equipment" at bounding box center [849, 641] width 286 height 22
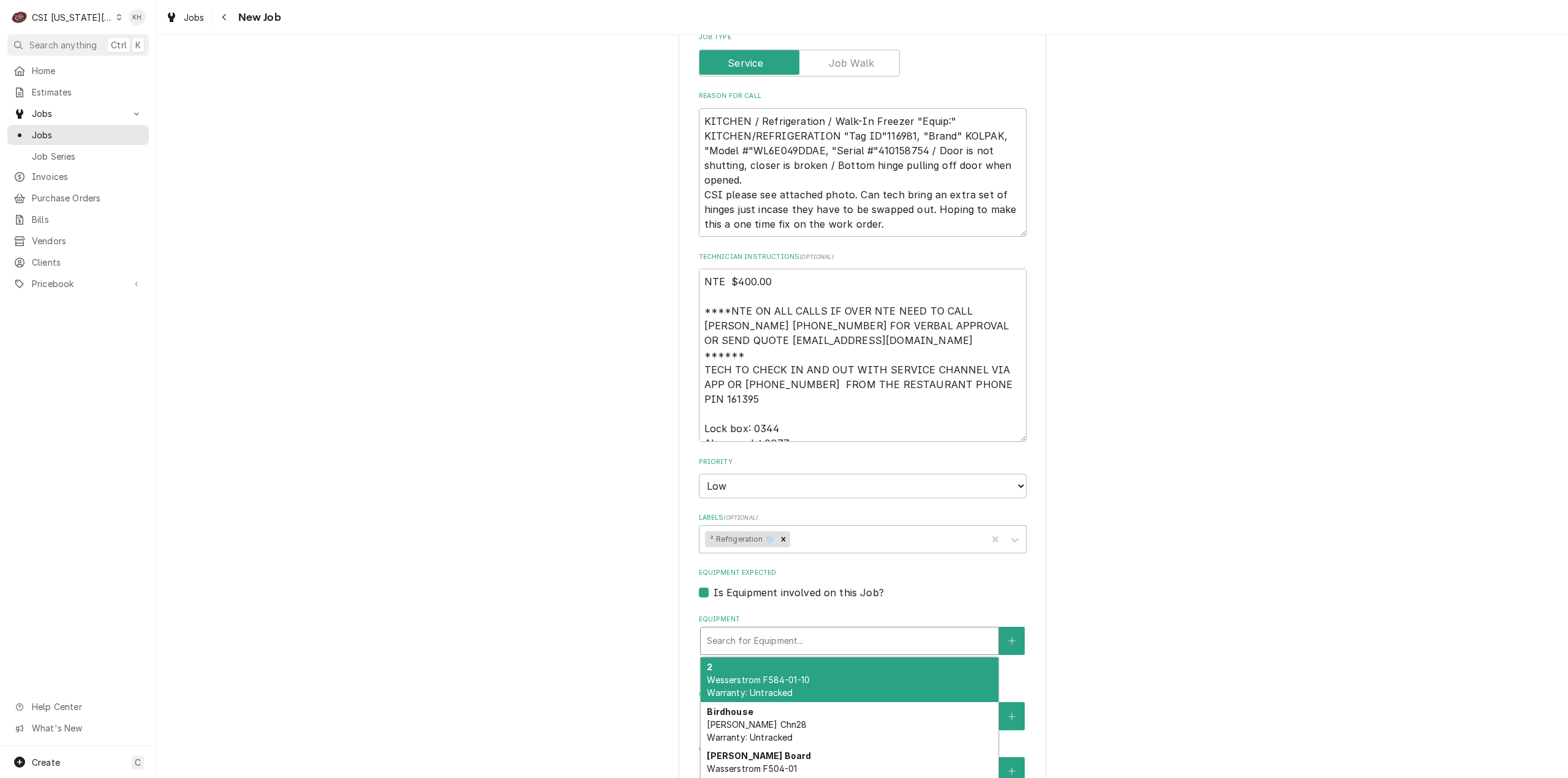
paste input "410158754"
type textarea "x"
type input "410158754"
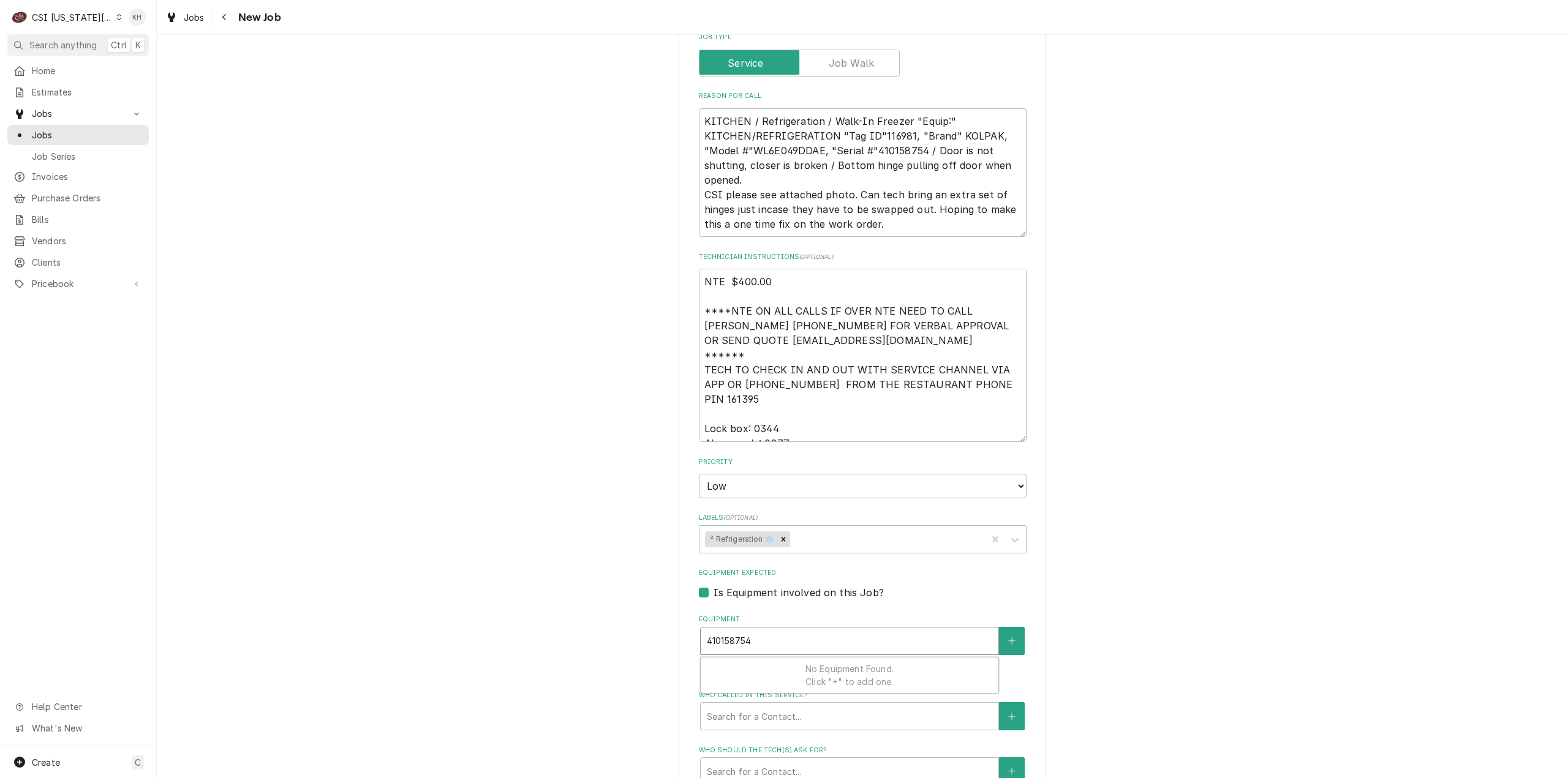
type textarea "x"
type input "410158754"
drag, startPoint x: 828, startPoint y: 601, endPoint x: 655, endPoint y: 591, distance: 173.3
click at [655, 591] on div "Please provide the following information to create a job: Client Details Client…" at bounding box center [862, 76] width 1411 height 2383
click at [800, 108] on textarea "KITCHEN / Refrigeration / Walk-In Freezer "Equip:" KITCHEN/REFRIGERATION "Tag I…" at bounding box center [863, 173] width 328 height 129
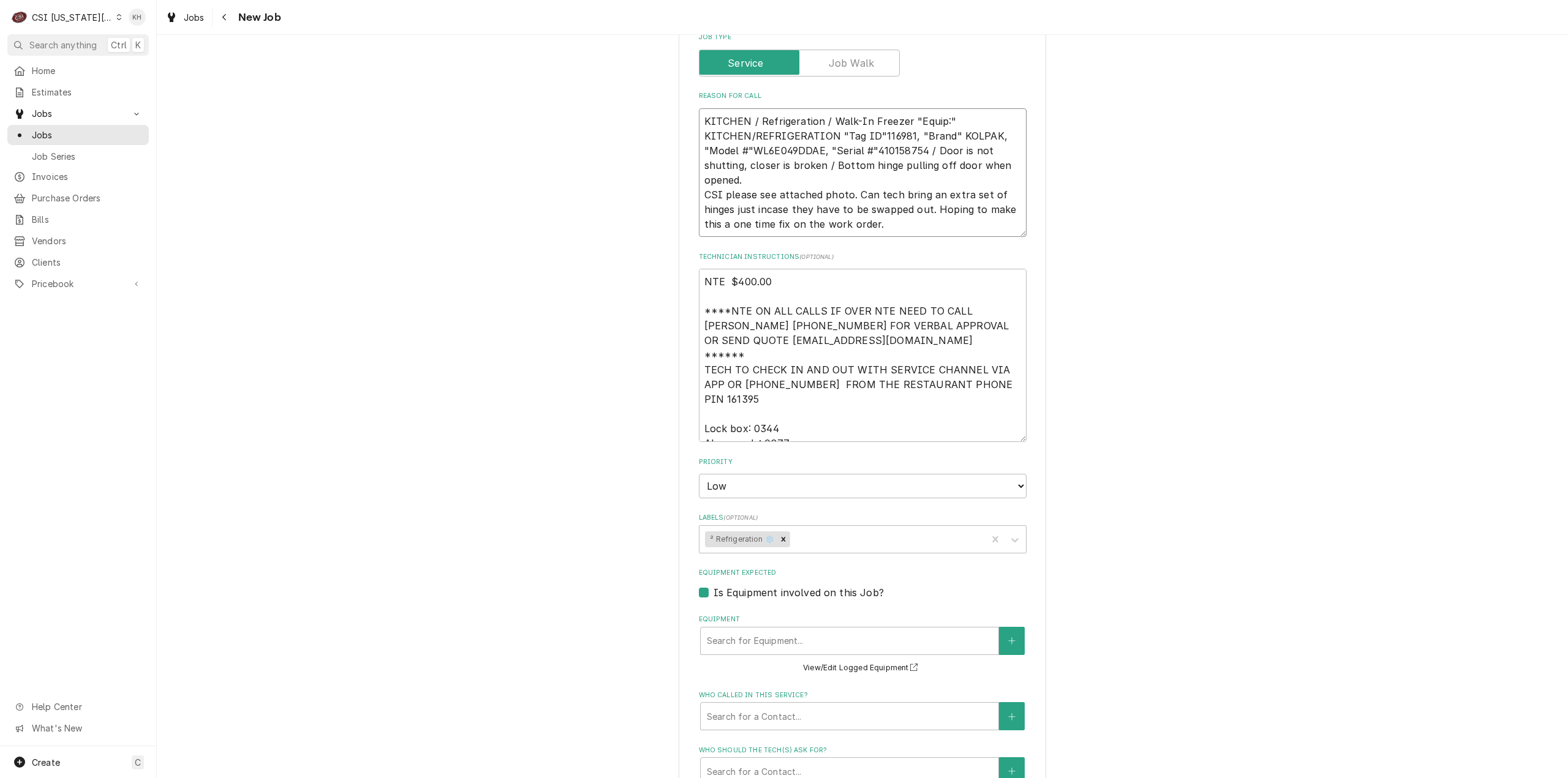
click at [800, 108] on textarea "KITCHEN / Refrigeration / Walk-In Freezer "Equip:" KITCHEN/REFRIGERATION "Tag I…" at bounding box center [863, 173] width 328 height 129
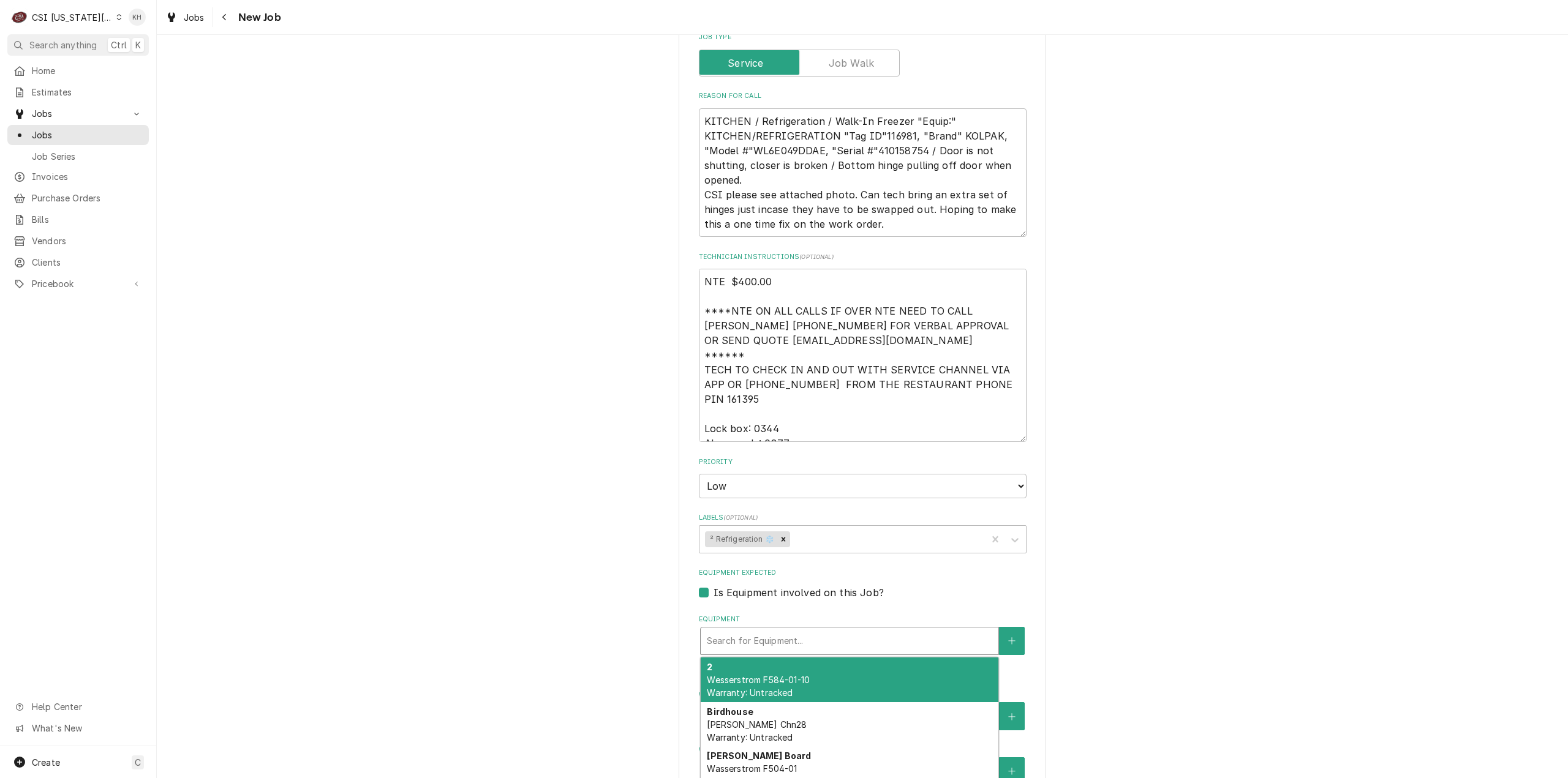
click at [893, 630] on div "Equipment" at bounding box center [849, 641] width 286 height 22
paste input "WL6E049DDAE"
type textarea "x"
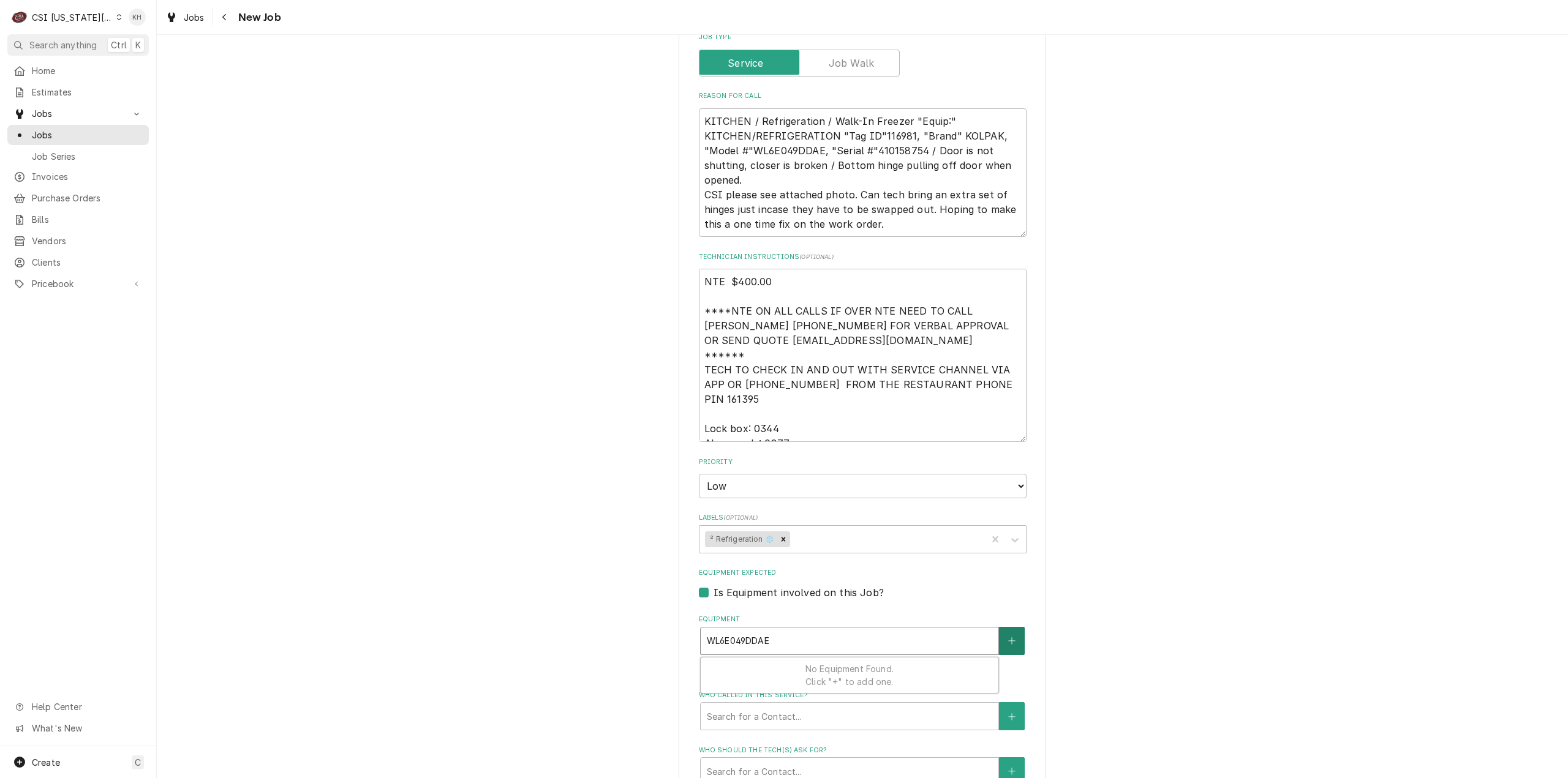
type input "WL6E049DDAE"
click at [1005, 627] on button "Equipment" at bounding box center [1011, 641] width 26 height 28
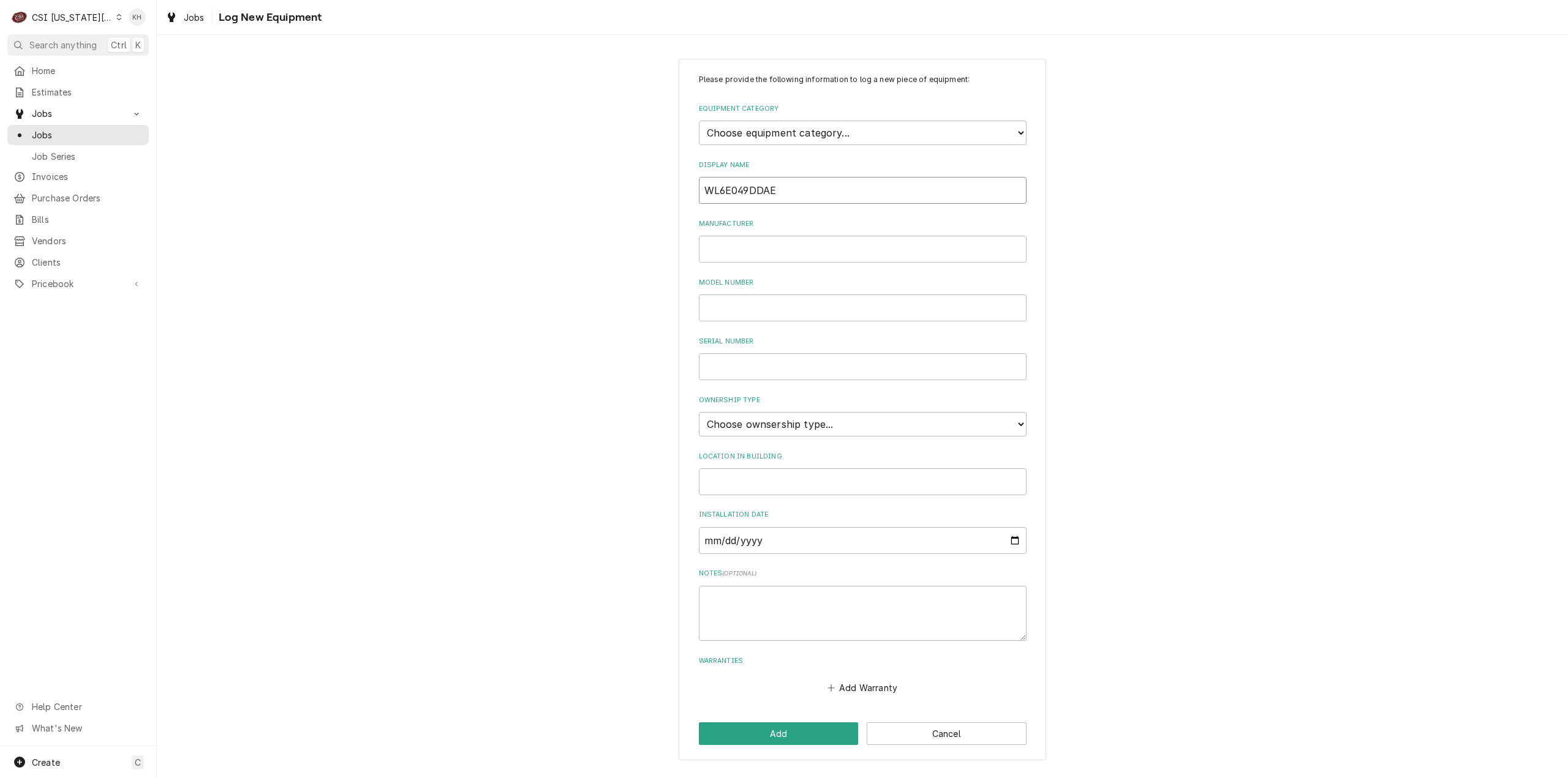
drag, startPoint x: 786, startPoint y: 196, endPoint x: 611, endPoint y: 207, distance: 175.3
click at [611, 207] on div "Please provide the following information to log a new piece of equipment: Equip…" at bounding box center [862, 409] width 1411 height 723
type input "WIF"
drag, startPoint x: 877, startPoint y: 126, endPoint x: 862, endPoint y: 143, distance: 22.7
click at [863, 142] on select "Choose equipment category... Cooking Equipment Fryers Ice Machines Ovens and Ra…" at bounding box center [863, 133] width 328 height 24
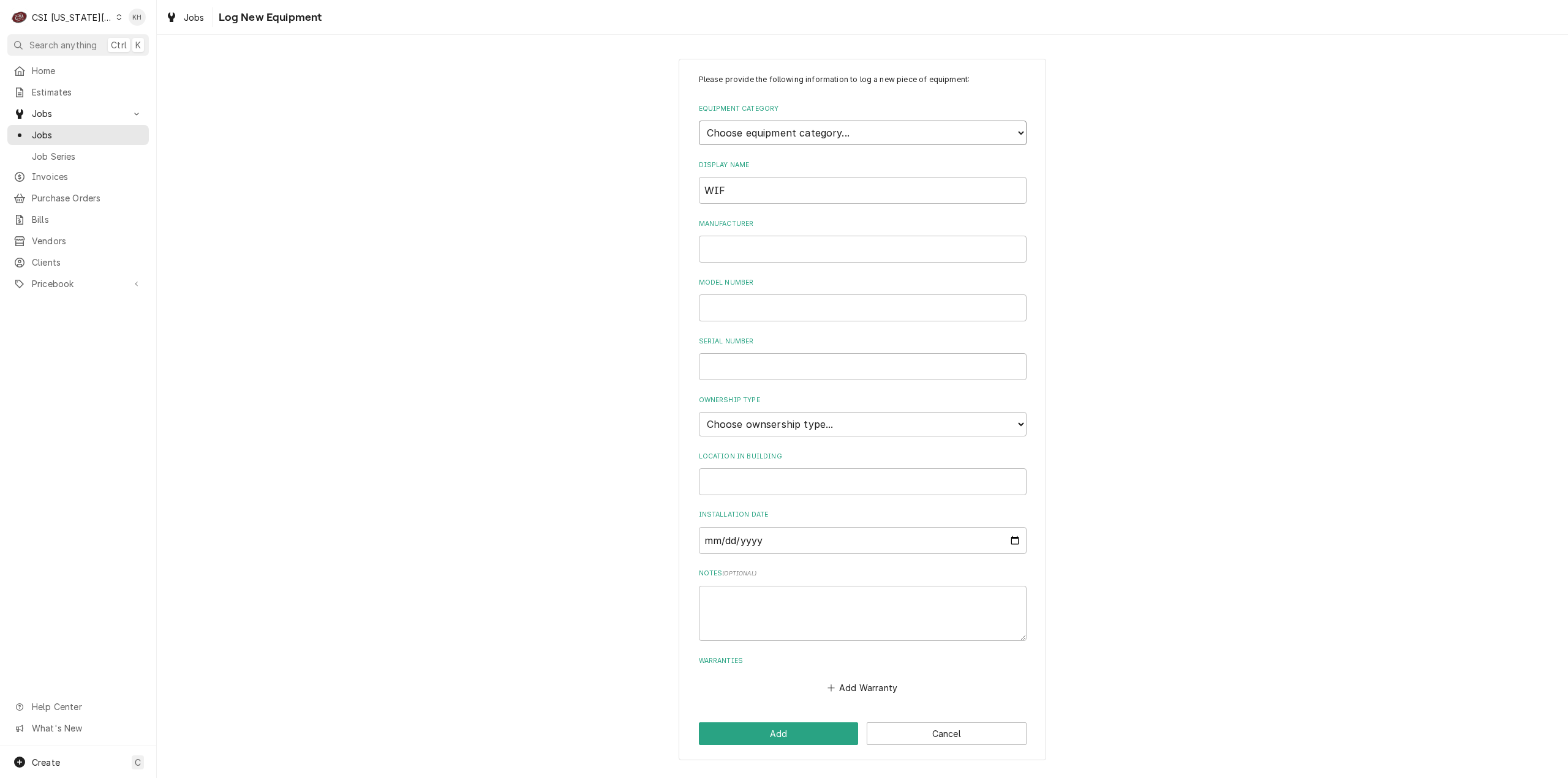
select select "8"
click at [699, 121] on select "Choose equipment category... Cooking Equipment Fryers Ice Machines Ovens and Ra…" at bounding box center [863, 133] width 328 height 24
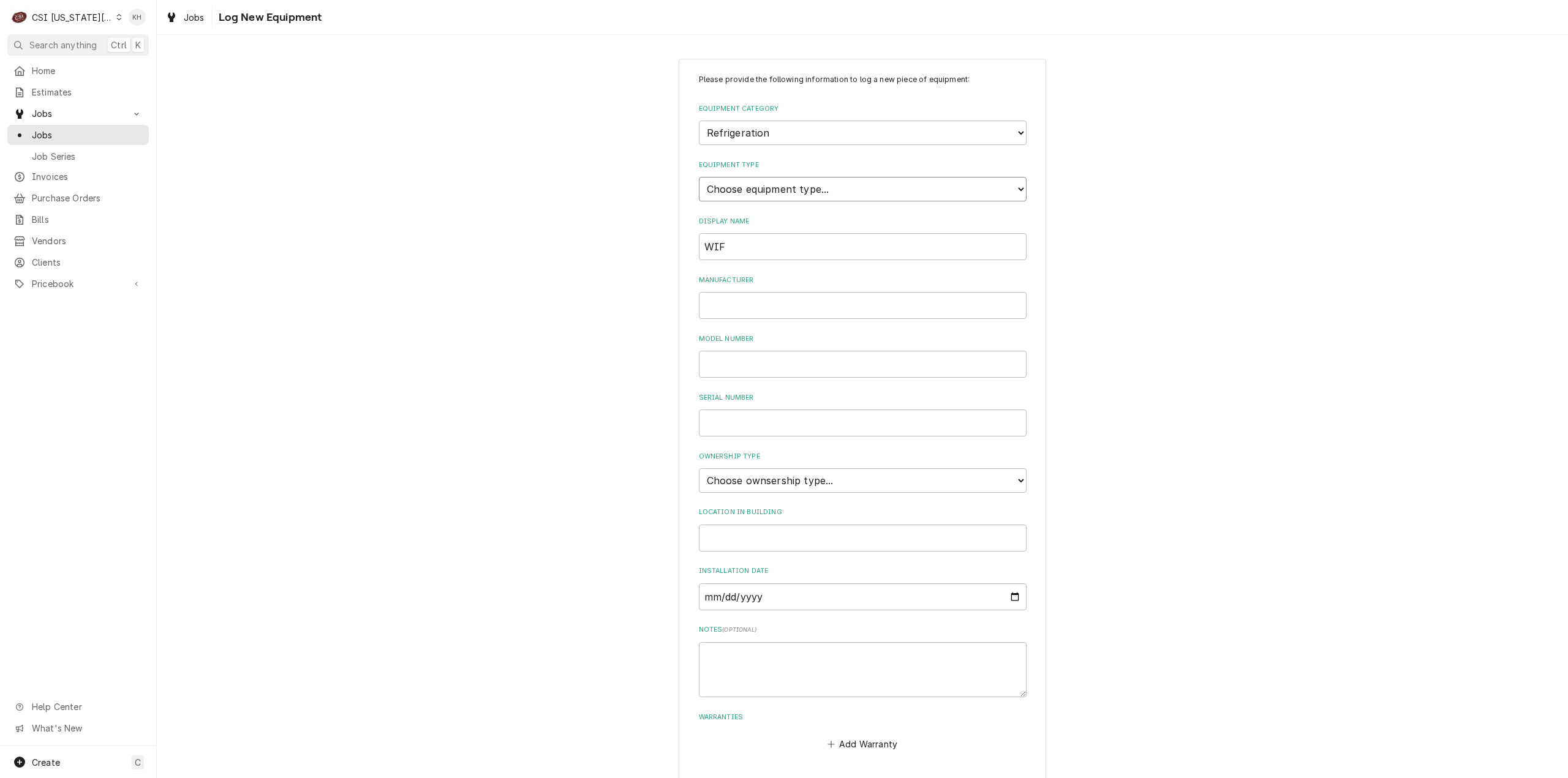
click at [911, 195] on select "Choose equipment type... Bar Refrigeration Blast Chiller Chef Base Freezer Chef…" at bounding box center [863, 189] width 328 height 24
select select "76"
click at [699, 177] on select "Choose equipment type... Bar Refrigeration Blast Chiller Chef Base Freezer Chef…" at bounding box center [863, 189] width 328 height 24
click at [785, 305] on input "Manufacturer" at bounding box center [863, 305] width 328 height 27
type input "Kolpak"
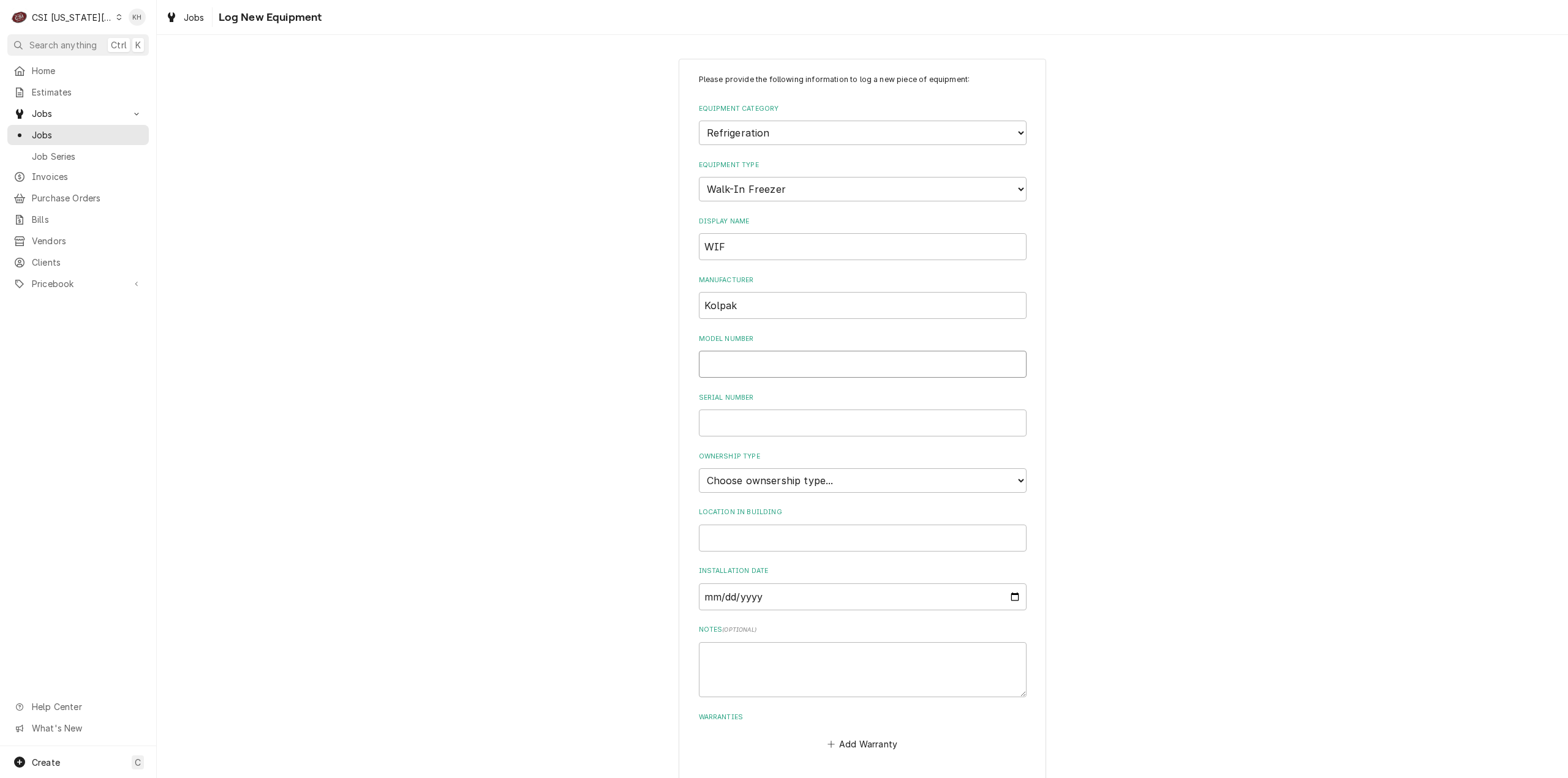
click at [832, 365] on input "Model Number" at bounding box center [863, 364] width 328 height 27
paste input "WL6E049DDAE"
type input "WL6E049DDAE"
click at [811, 423] on input "Serial Number" at bounding box center [863, 423] width 328 height 27
paste input "410158754"
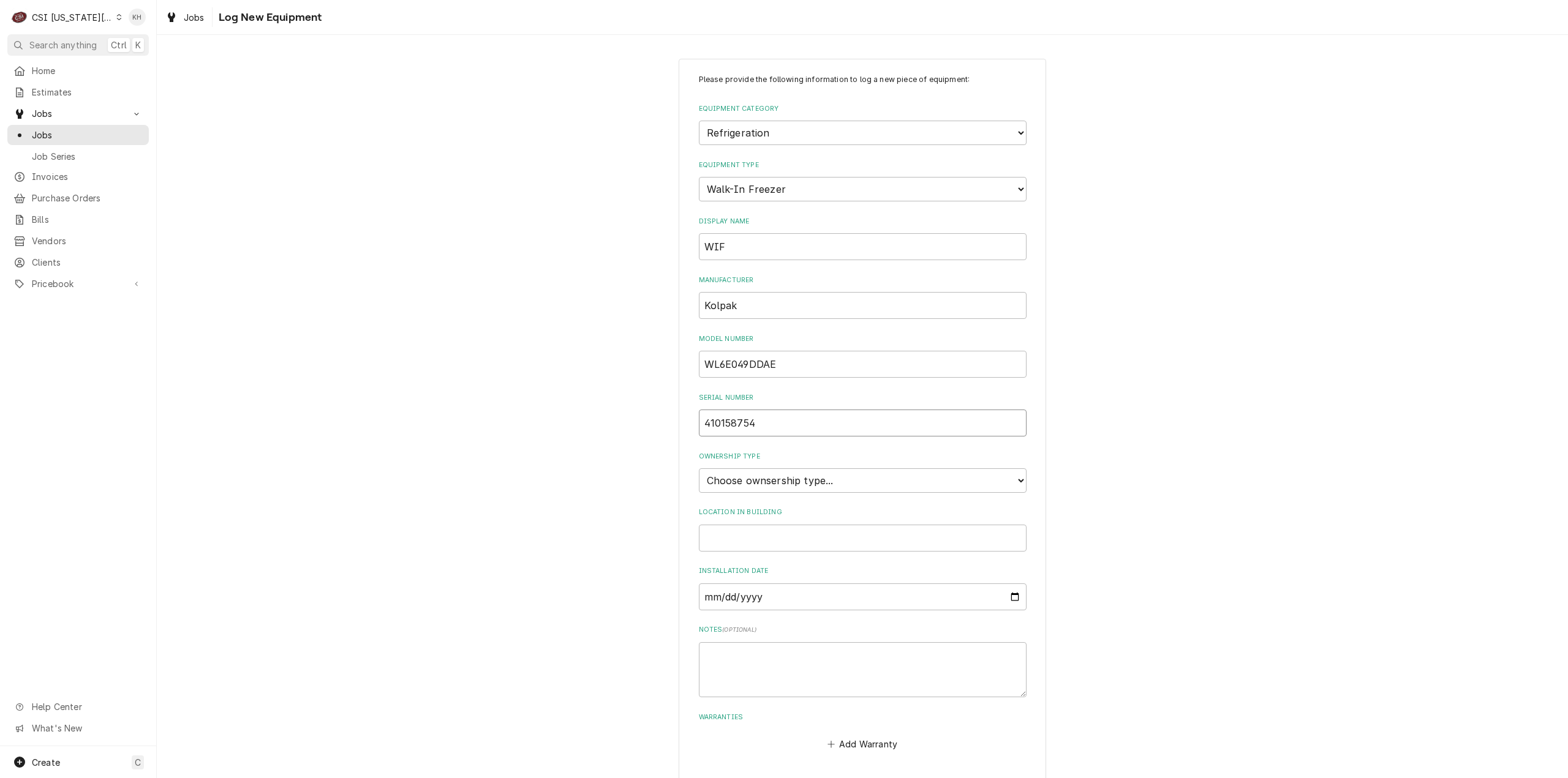
type input "410158754"
click at [817, 471] on select "Choose ownsership type... Unknown Owned Leased Rented" at bounding box center [863, 480] width 328 height 24
select select "1"
click at [699, 468] on select "Choose ownsership type... Unknown Owned Leased Rented" at bounding box center [863, 480] width 328 height 24
click at [795, 424] on input "410158754" at bounding box center [863, 423] width 328 height 27
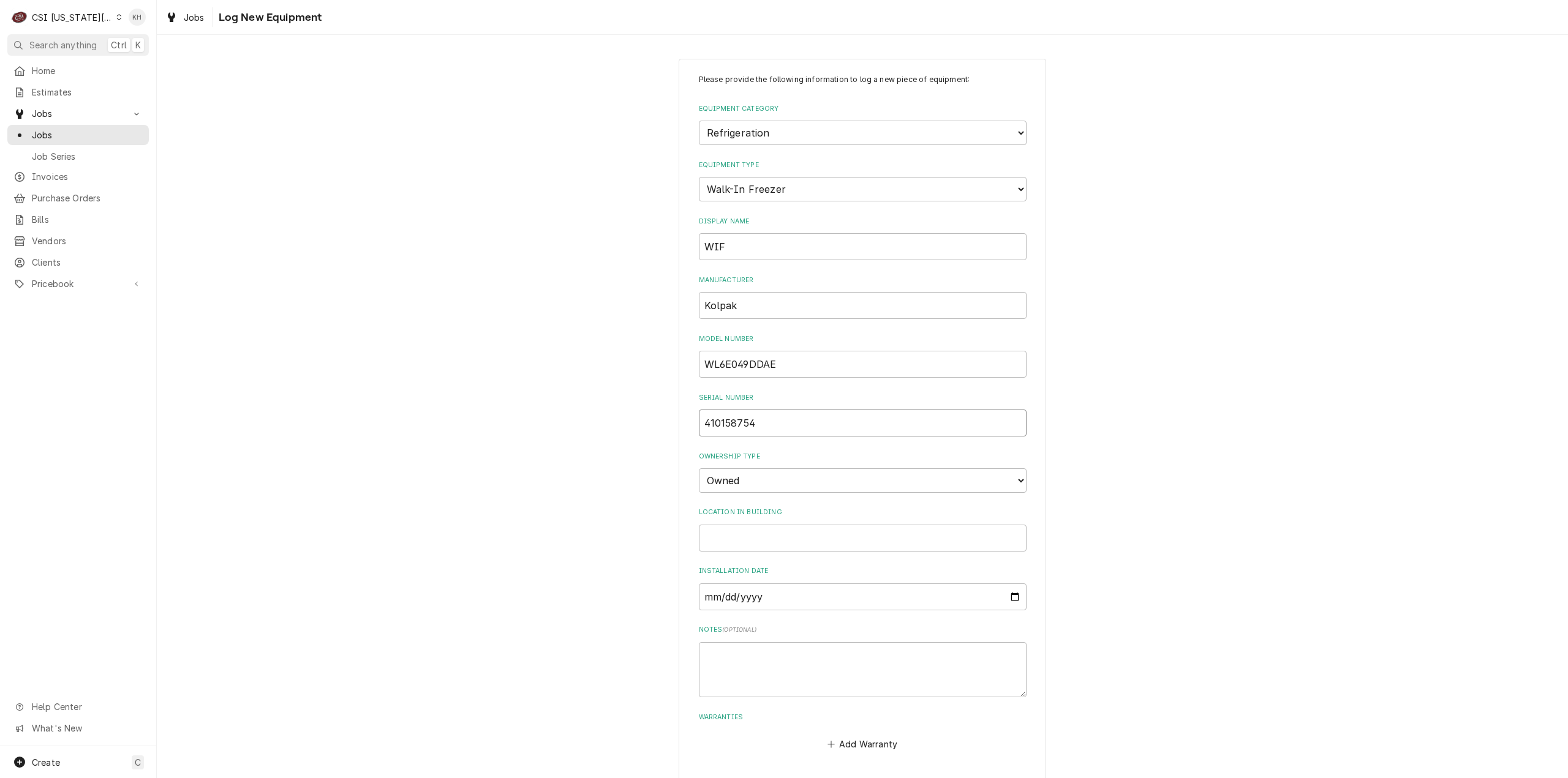
type input "410158754"
click at [810, 367] on input "WL6E049DDAE" at bounding box center [863, 364] width 328 height 27
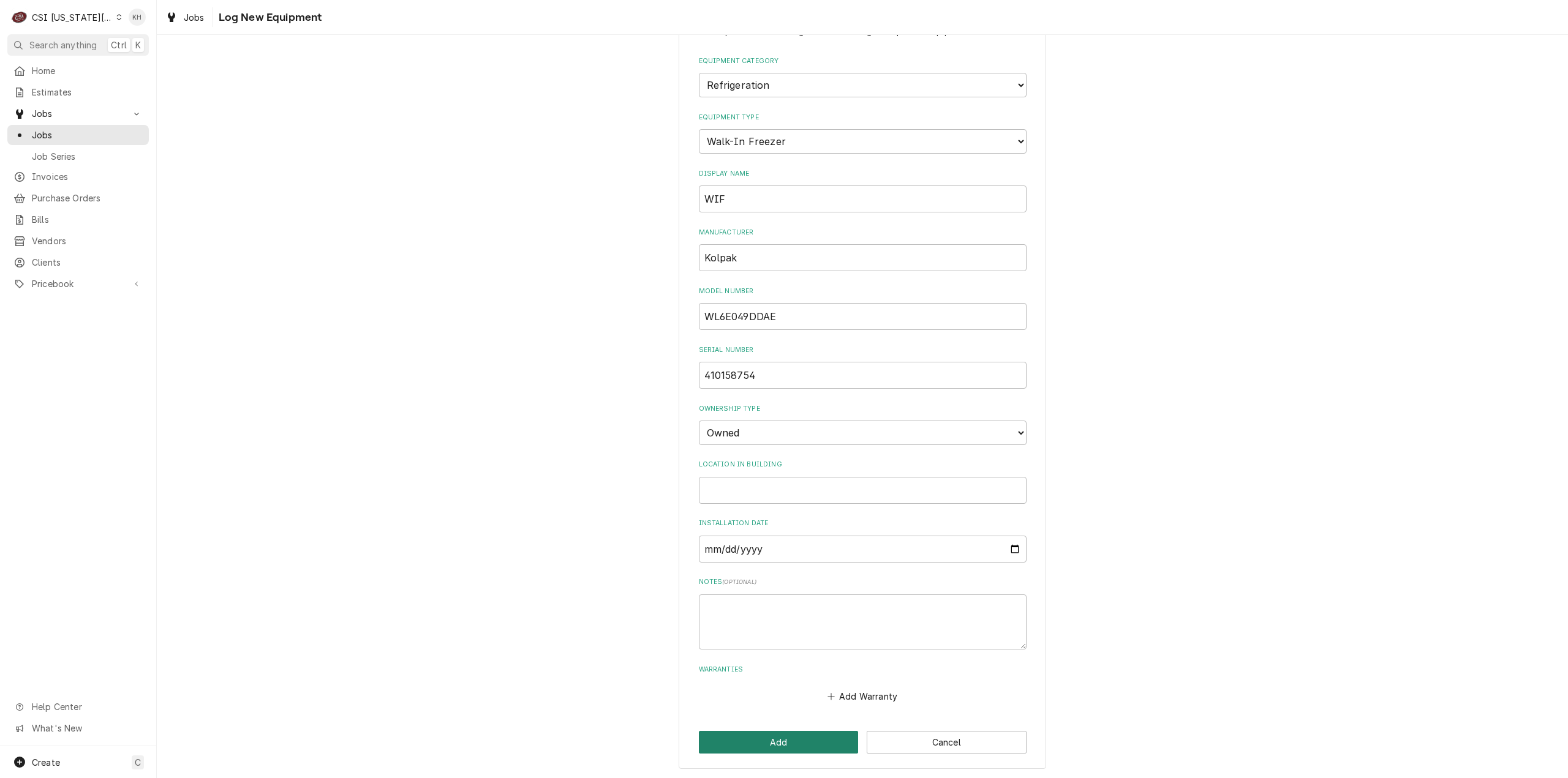
click at [783, 737] on button "Add" at bounding box center [778, 742] width 160 height 23
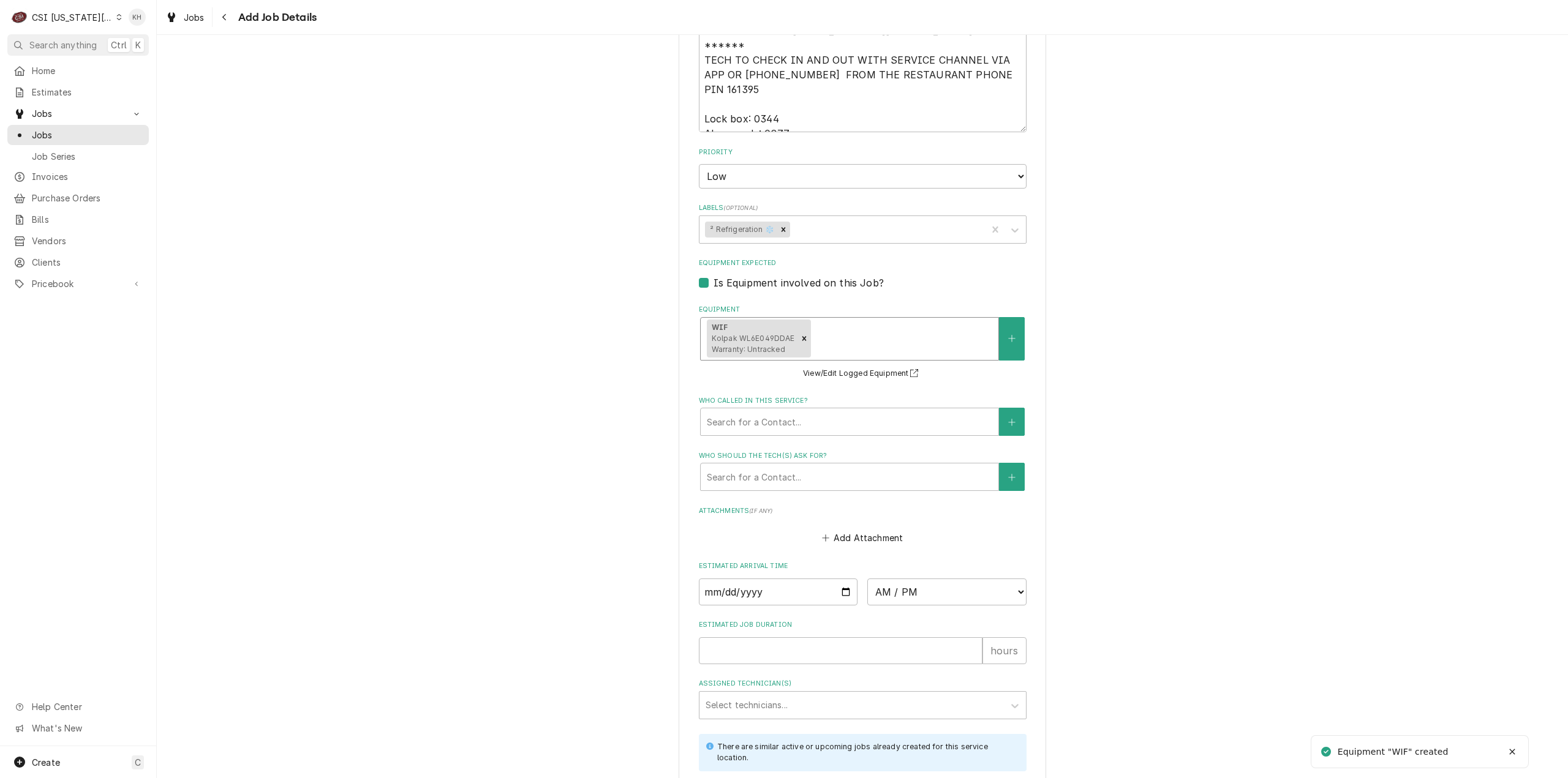
scroll to position [1530, 0]
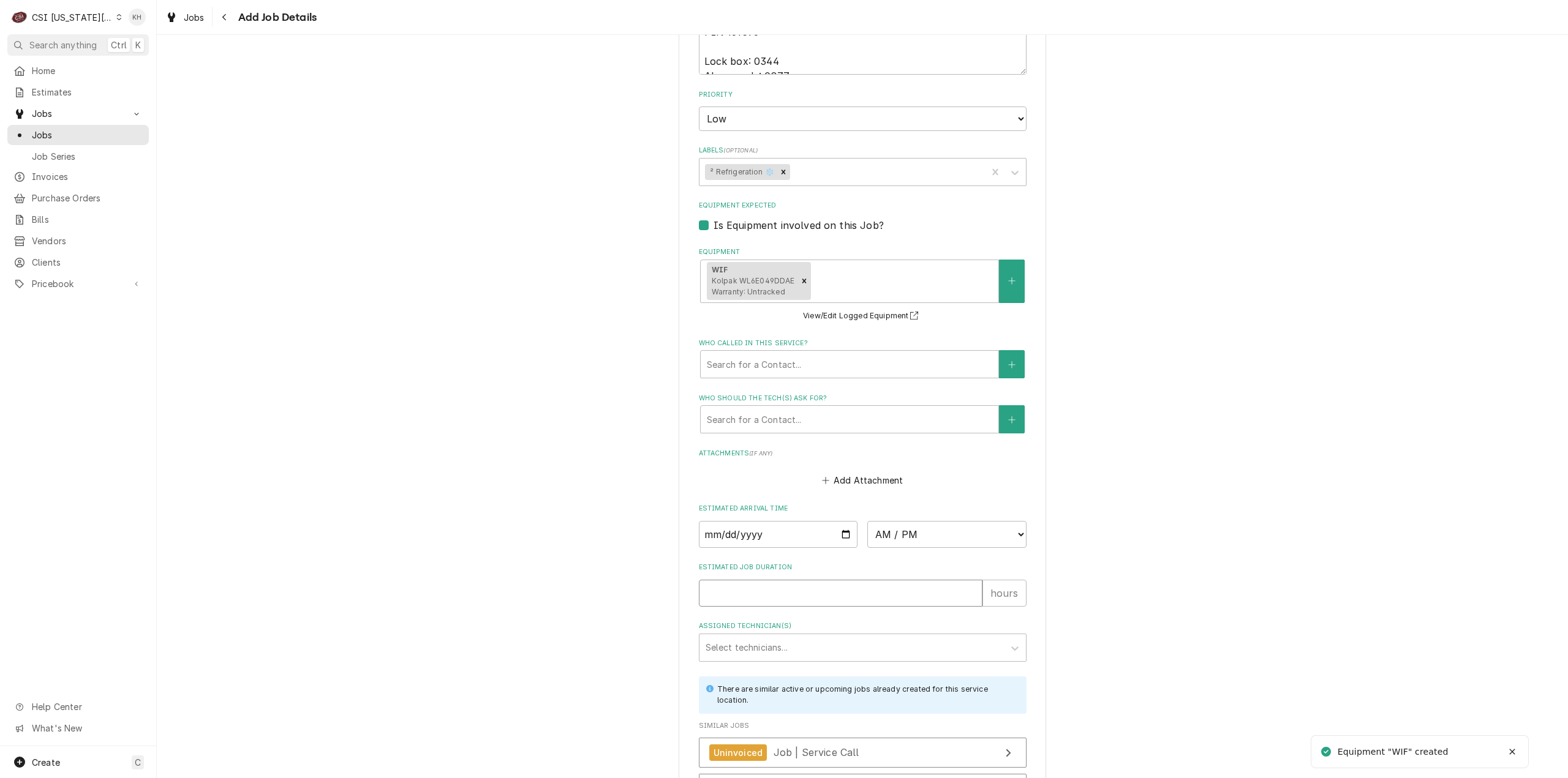
click at [814, 580] on input "Estimated Job Duration" at bounding box center [841, 593] width 283 height 27
type textarea "x"
type input "2"
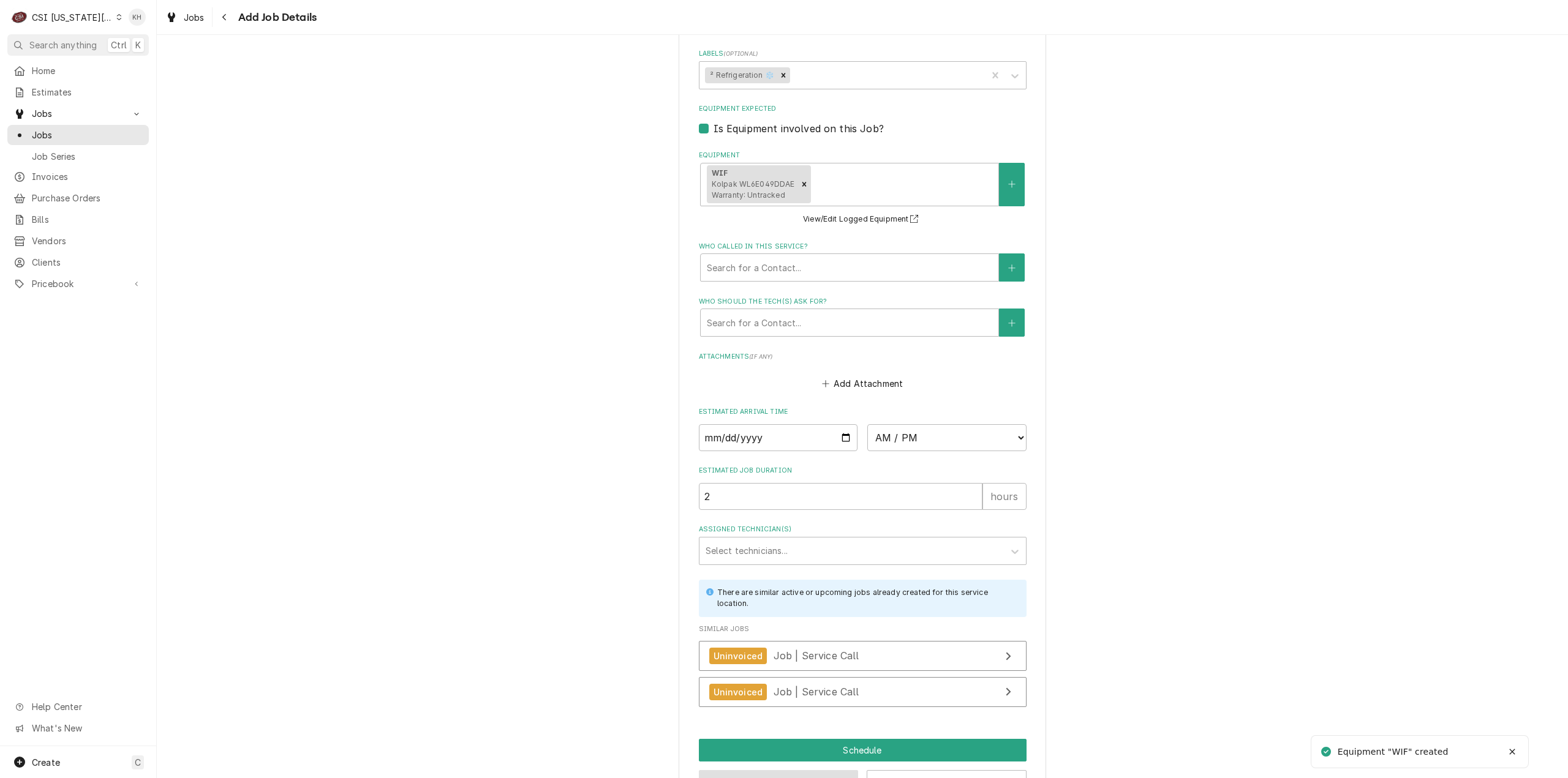
click at [819, 770] on button "Preview Job" at bounding box center [778, 781] width 160 height 23
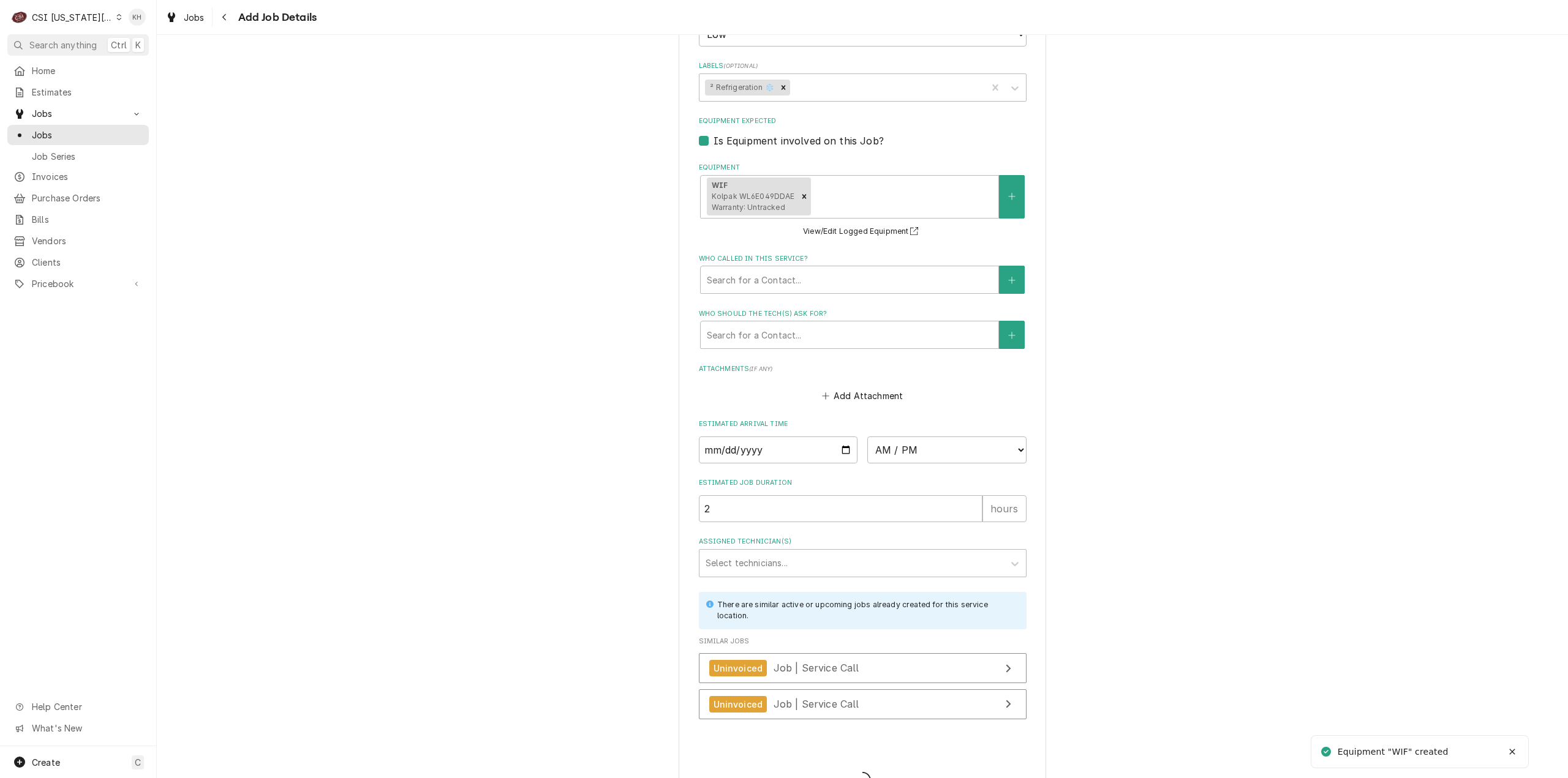
type textarea "x"
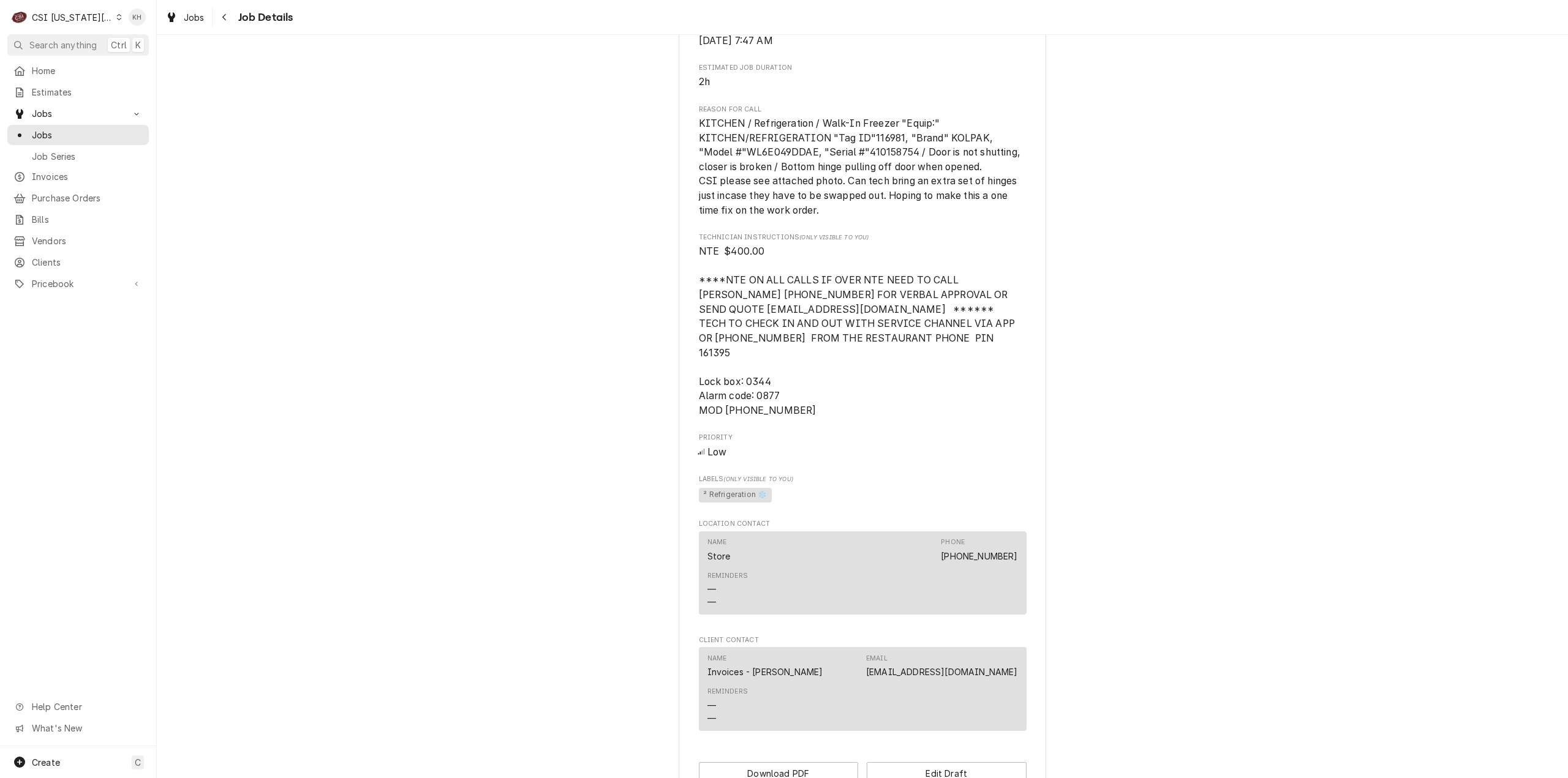
scroll to position [1185, 0]
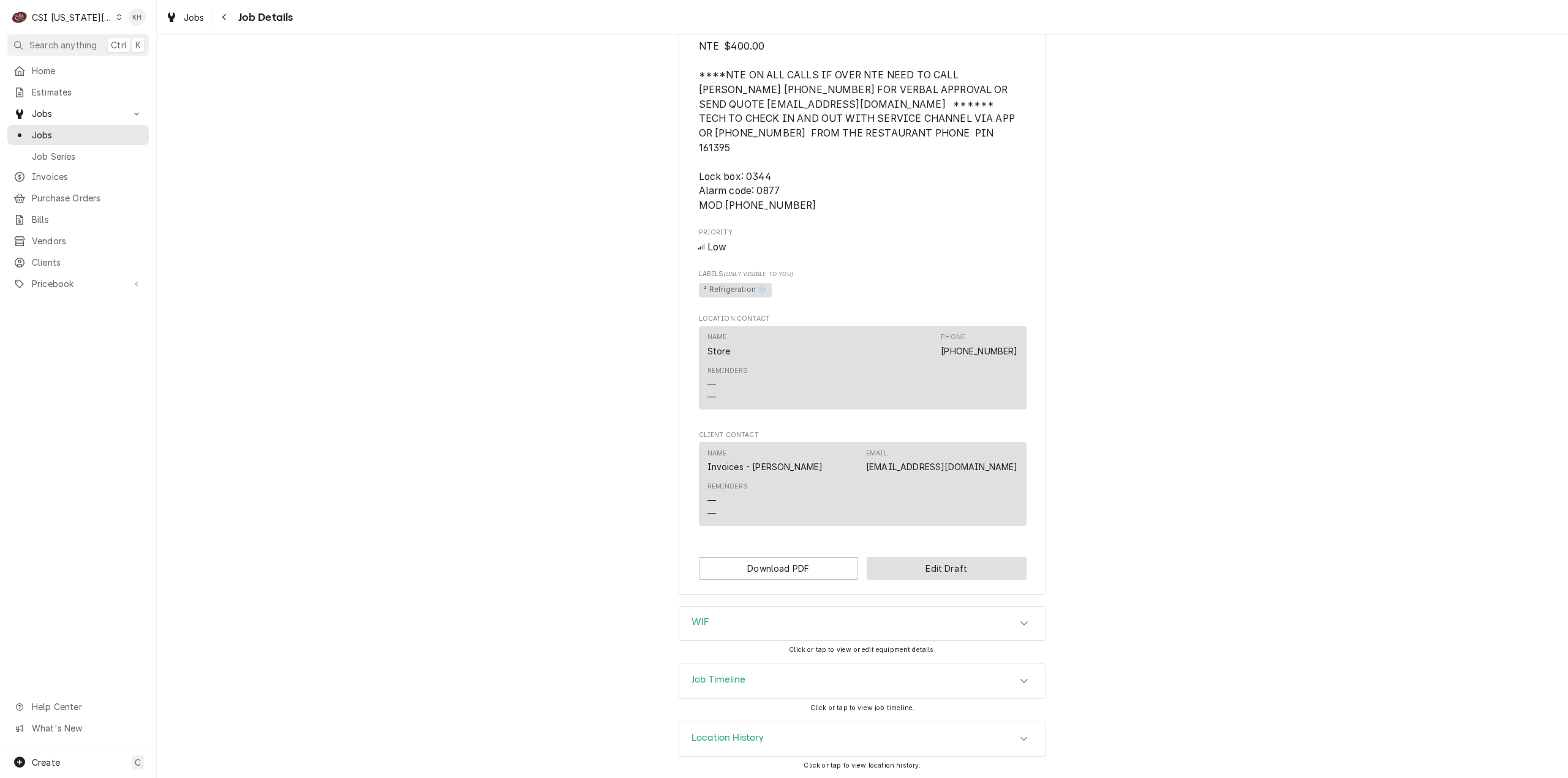
click at [911, 571] on button "Edit Draft" at bounding box center [946, 568] width 160 height 23
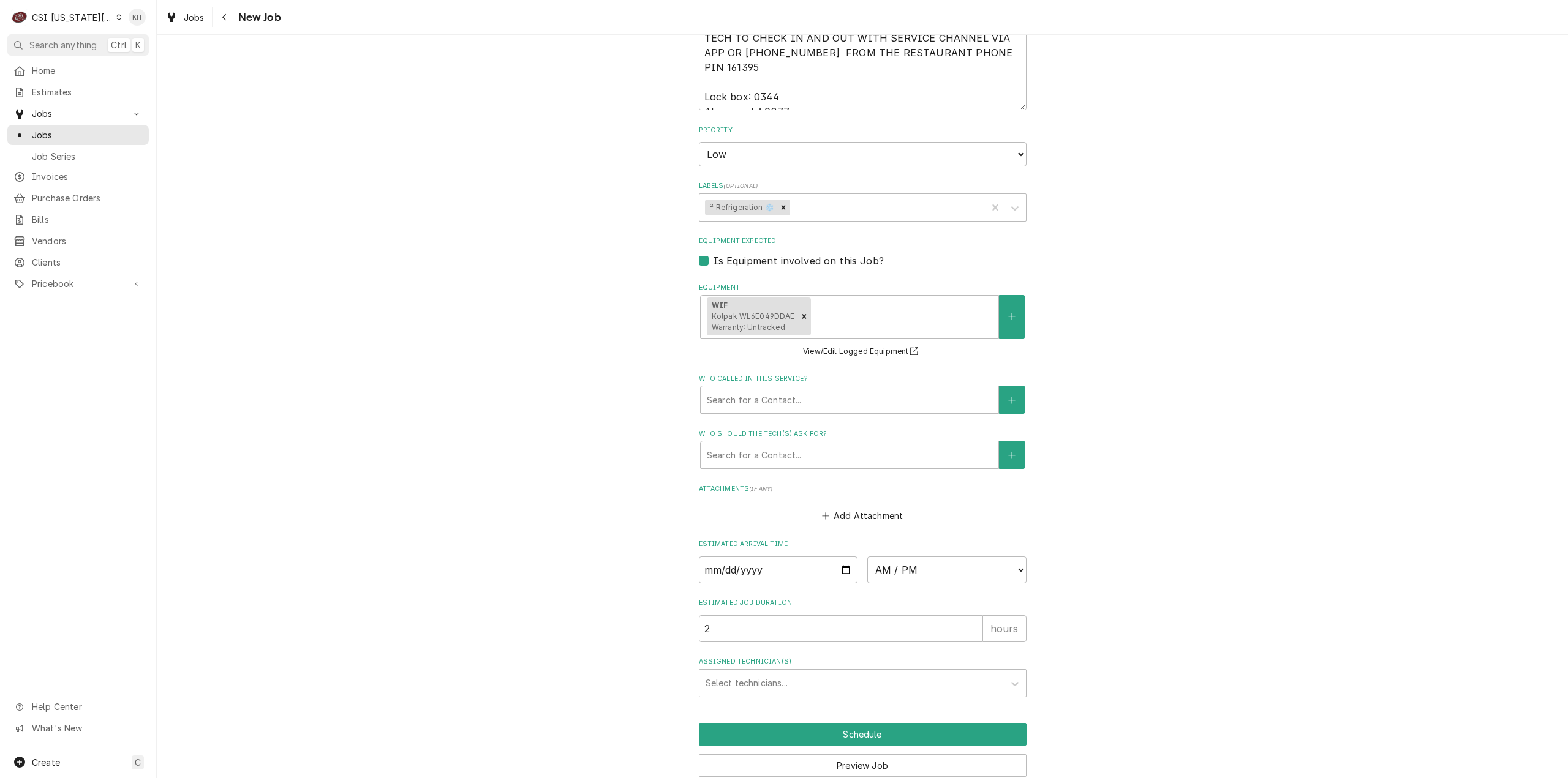
scroll to position [1509, 0]
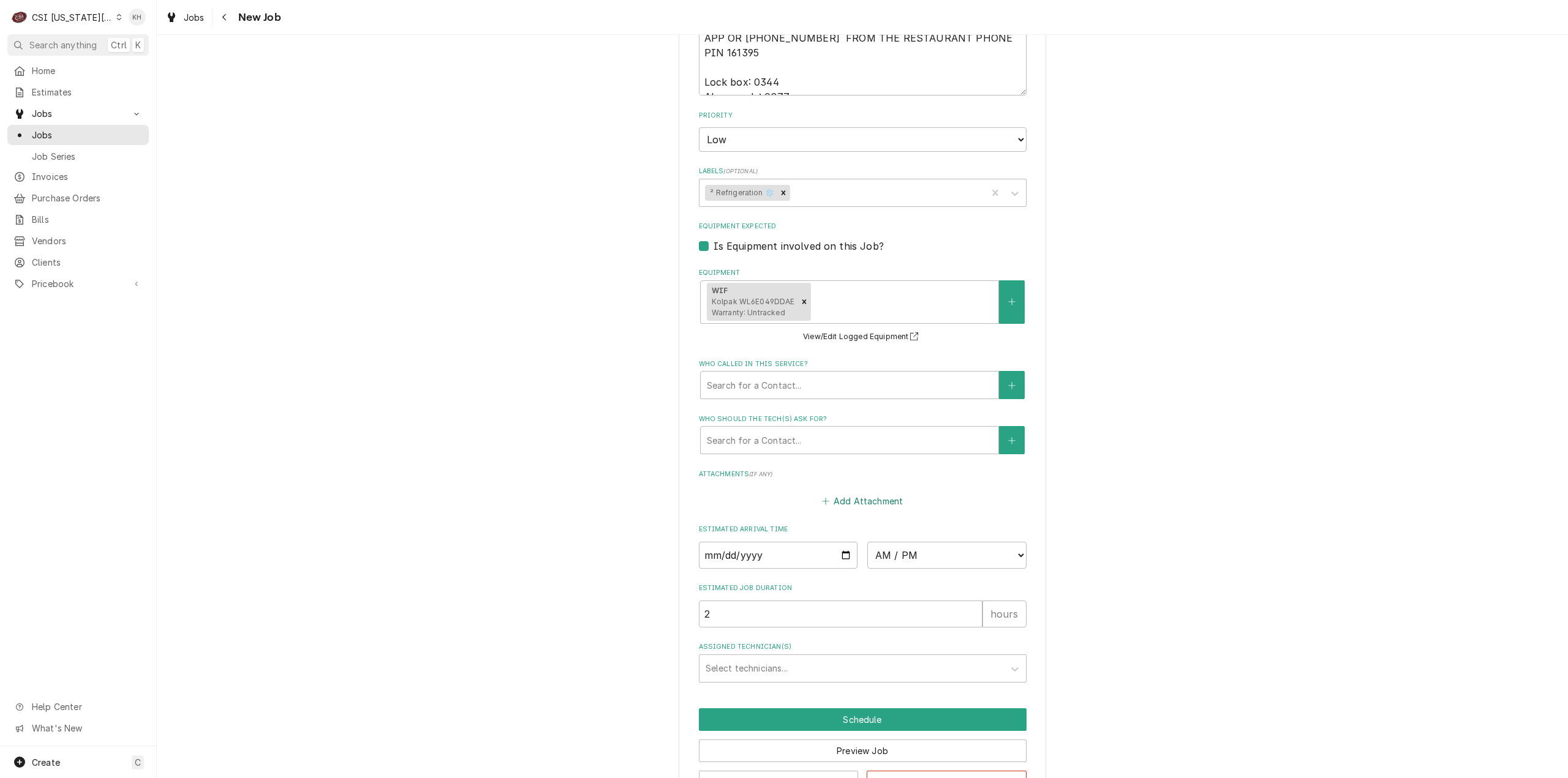
click at [869, 493] on button "Add Attachment" at bounding box center [862, 501] width 86 height 17
type textarea "x"
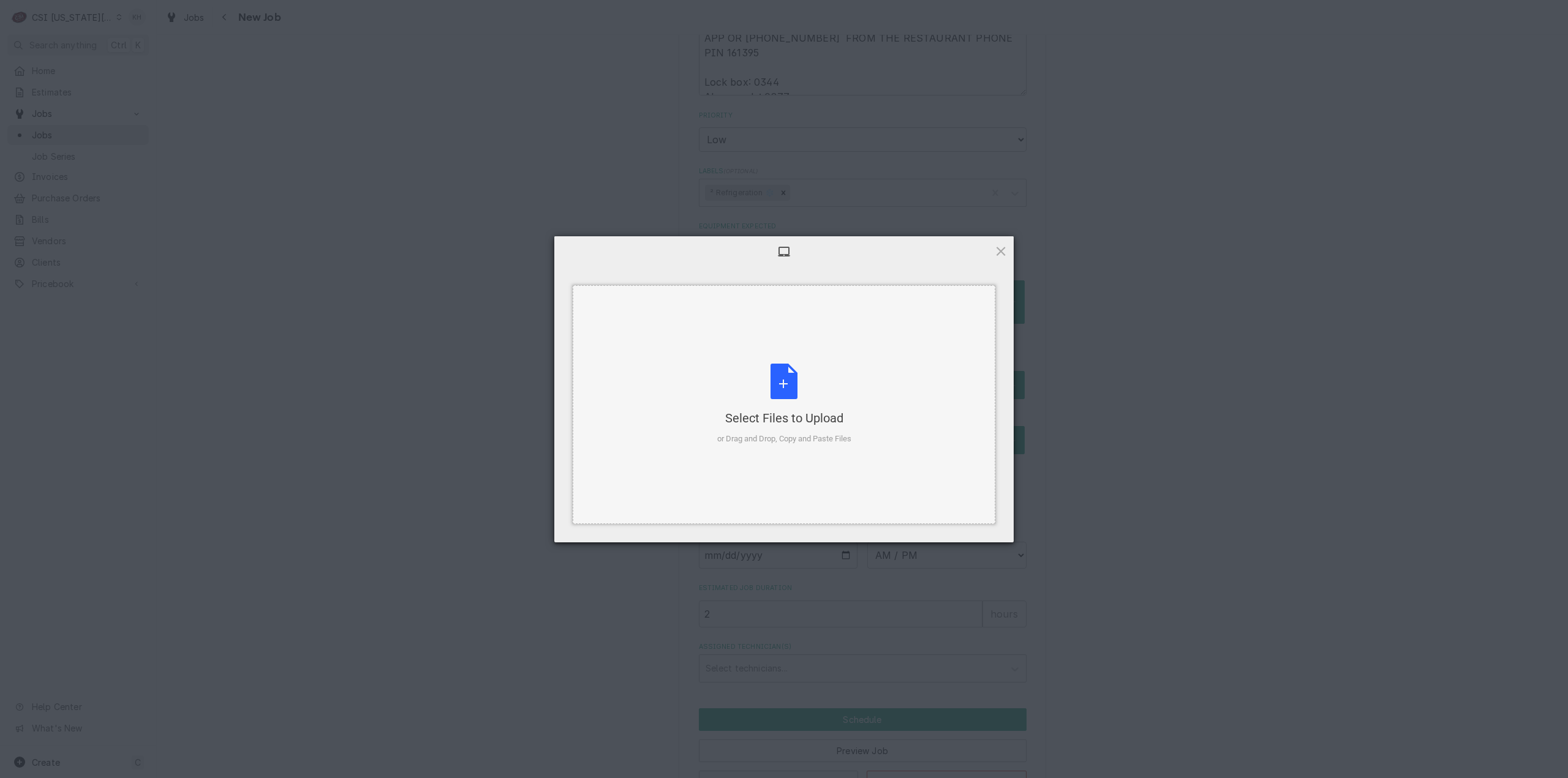
click at [786, 403] on div "Select Files to Upload or Drag and Drop, Copy and Paste Files" at bounding box center [784, 404] width 134 height 82
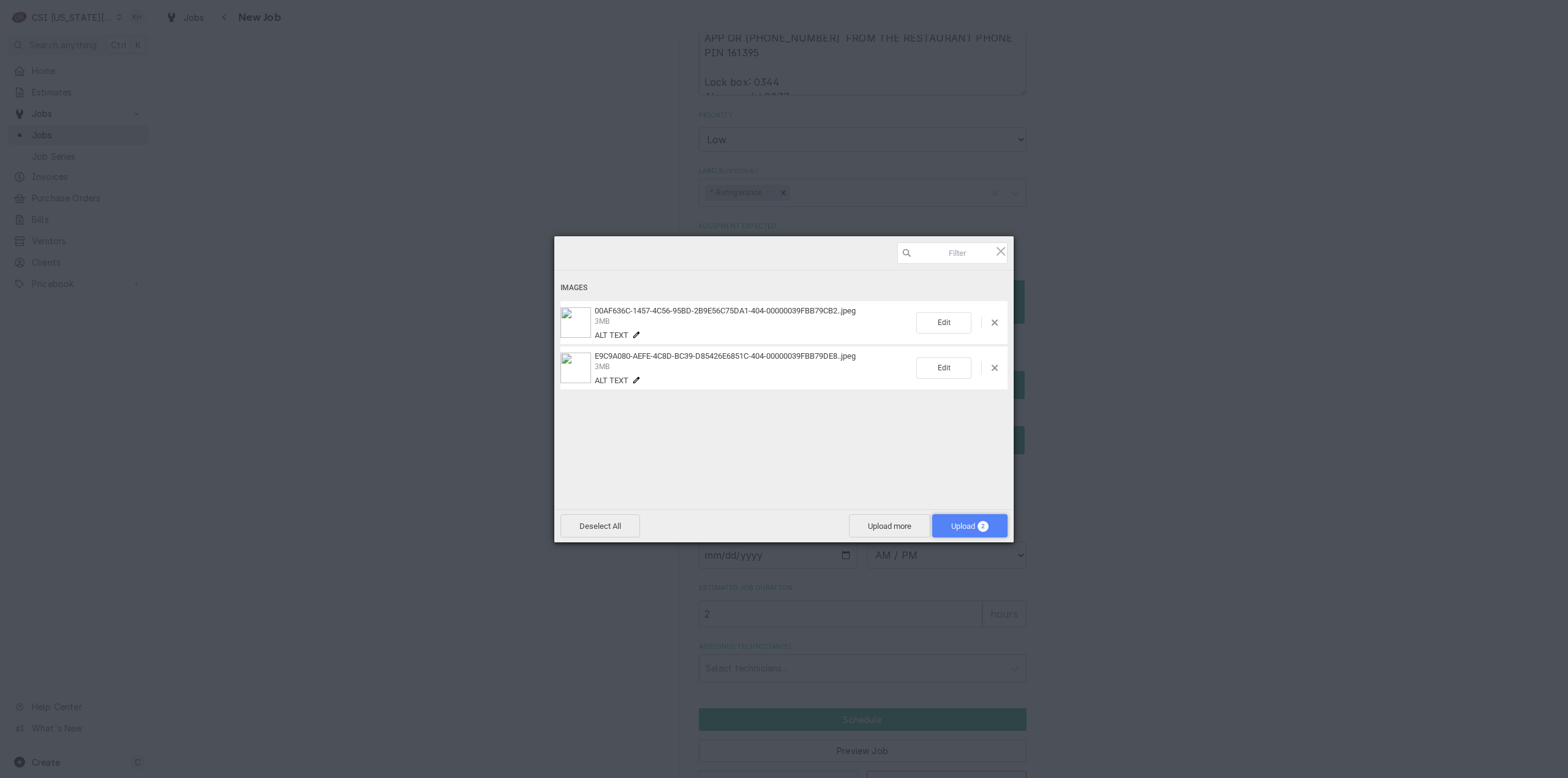
click at [976, 528] on span "Upload 2" at bounding box center [970, 526] width 37 height 9
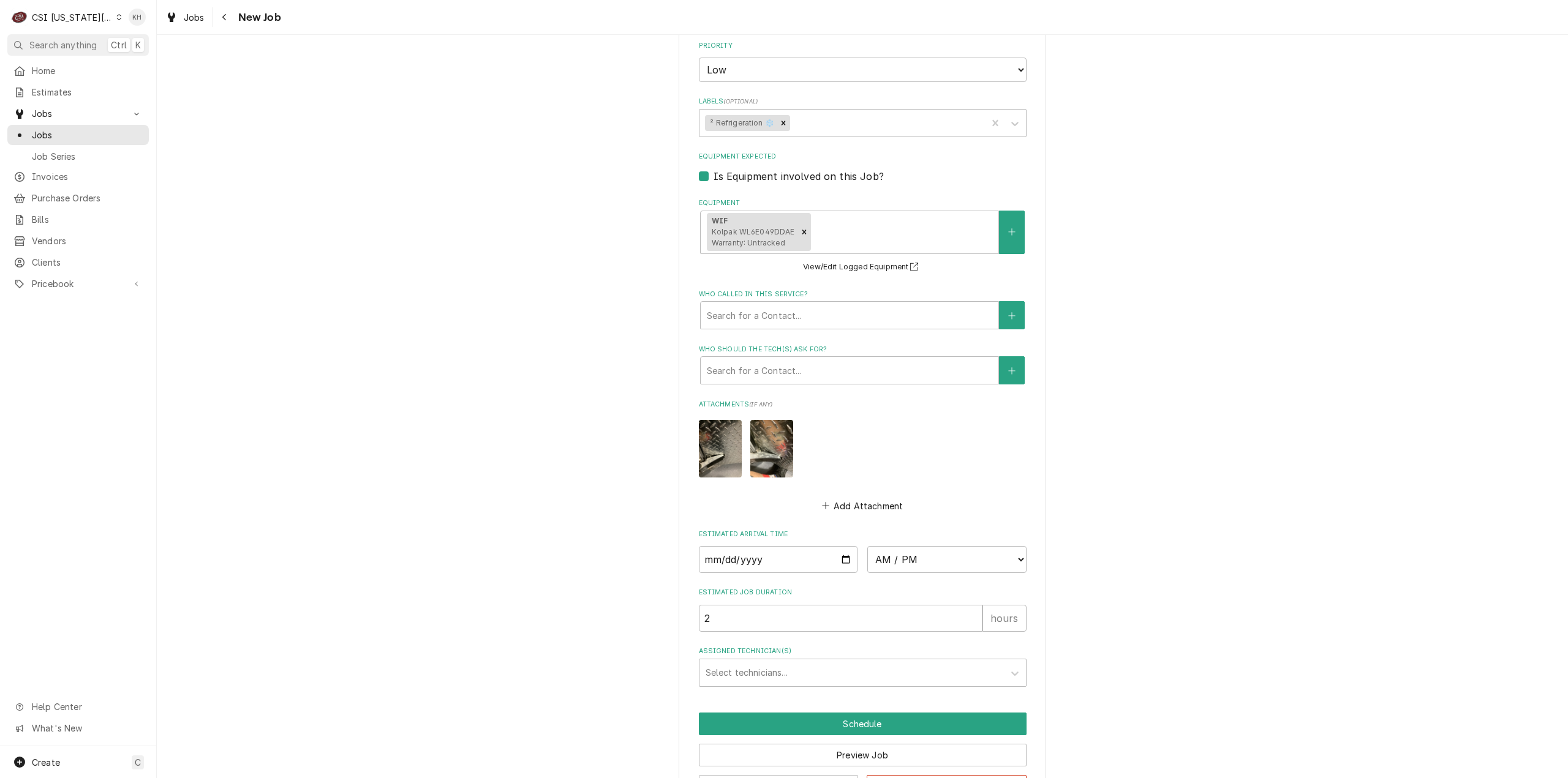
scroll to position [1584, 0]
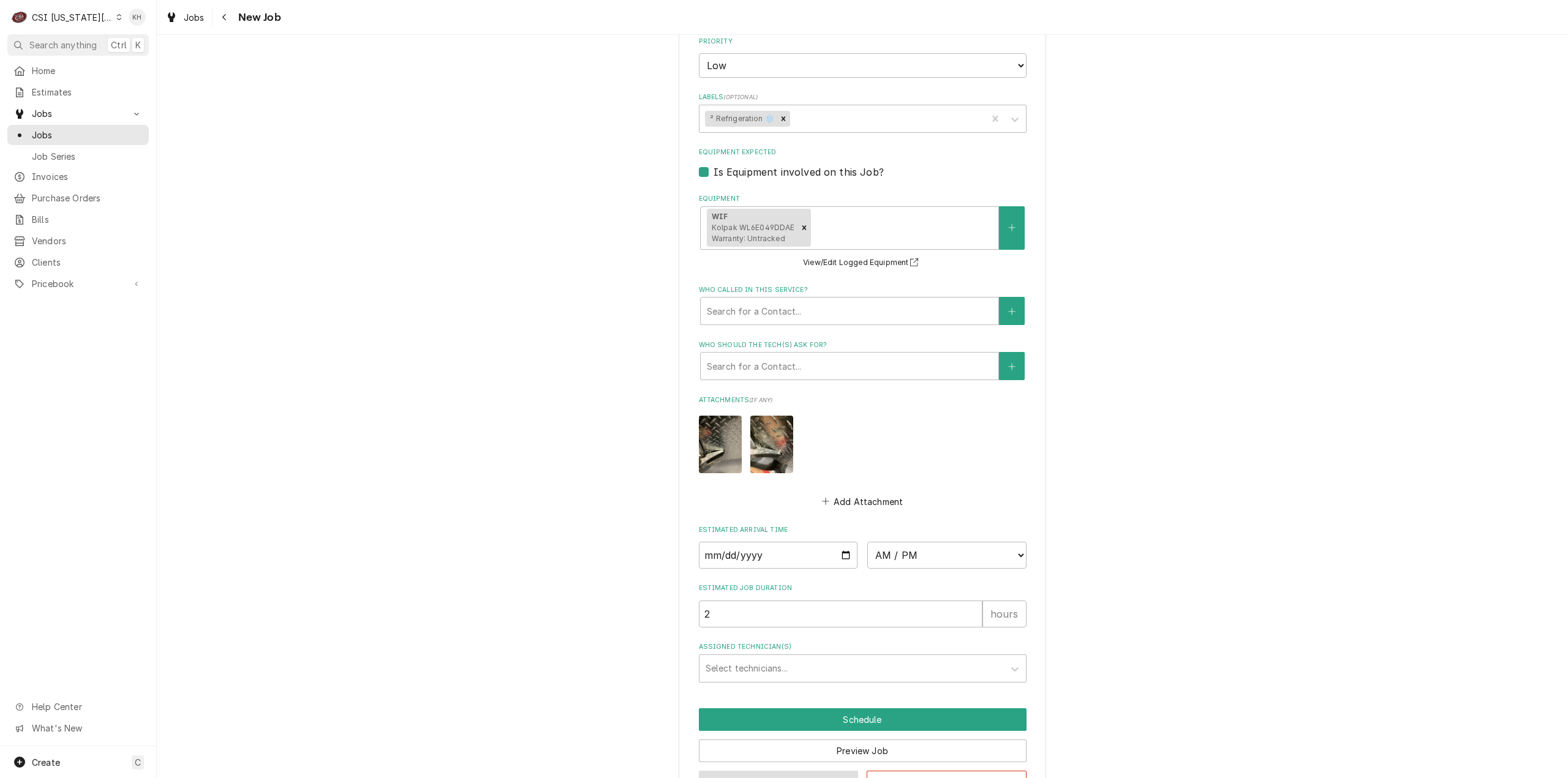
click at [796, 770] on button "Save Draft" at bounding box center [778, 781] width 160 height 23
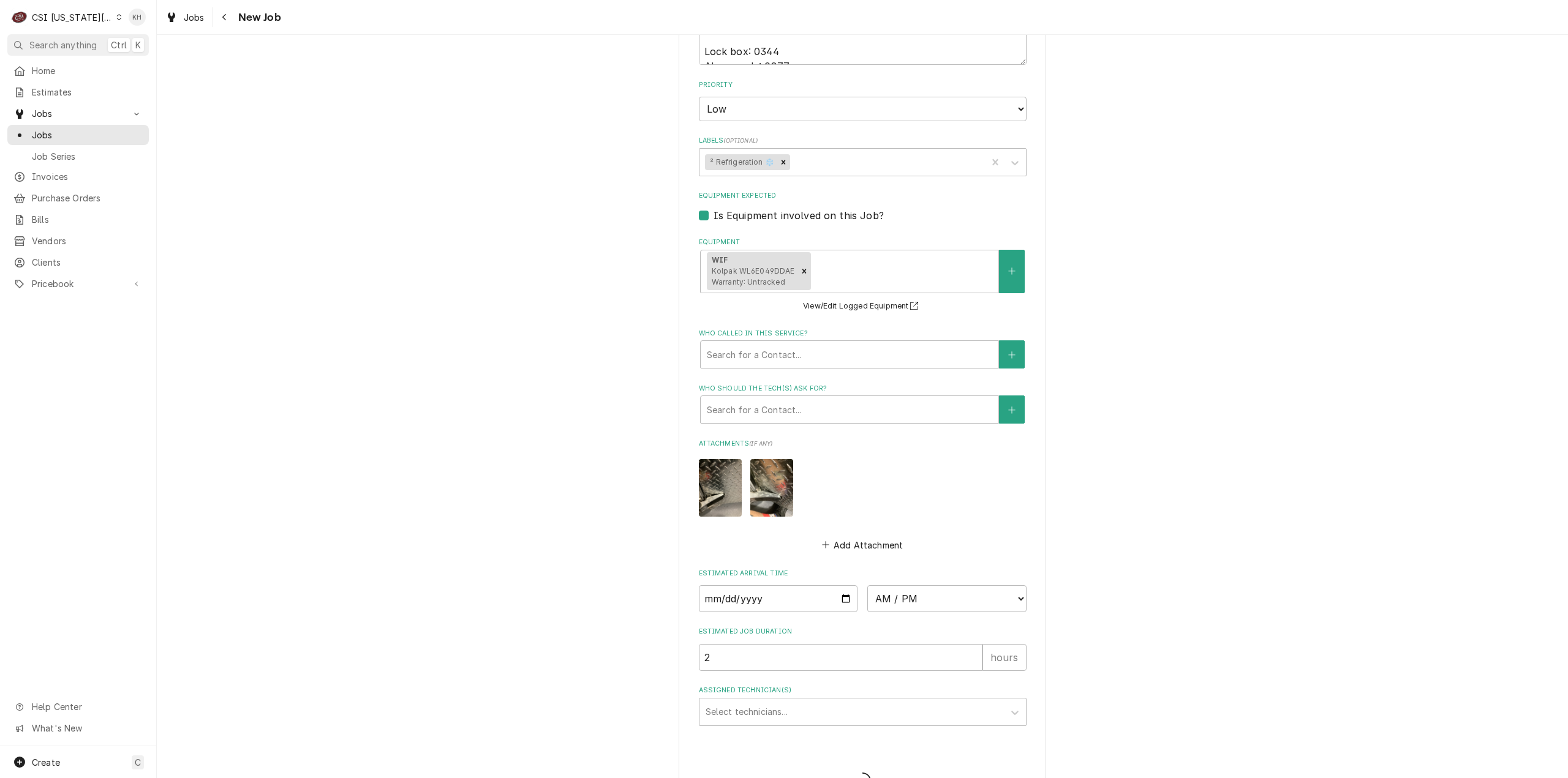
type textarea "x"
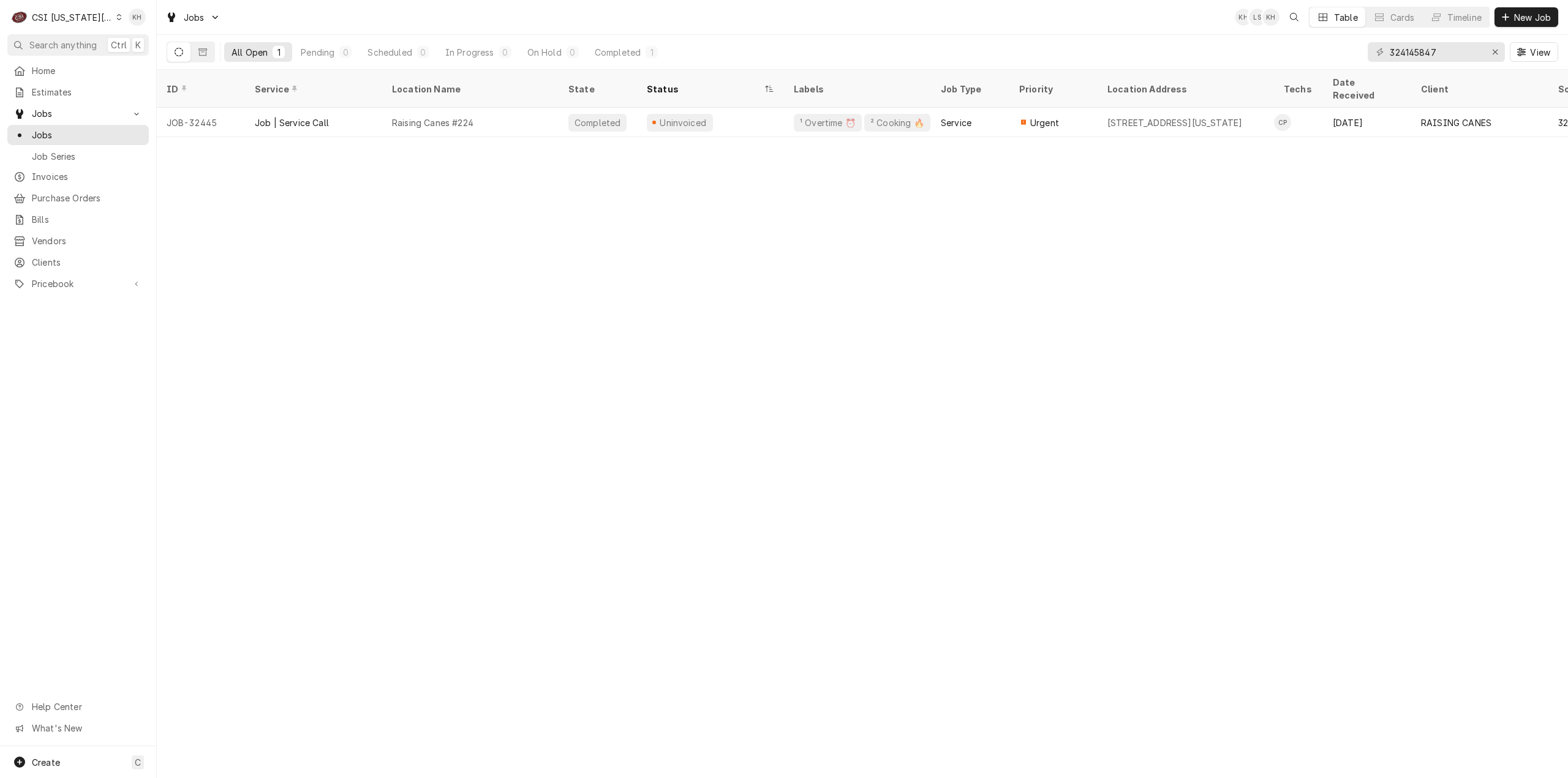
drag, startPoint x: 59, startPoint y: 21, endPoint x: 64, endPoint y: 29, distance: 9.4
click at [58, 21] on div "CSI [US_STATE][GEOGRAPHIC_DATA]" at bounding box center [72, 17] width 81 height 13
click at [145, 61] on div "CSI St. [PERSON_NAME]" at bounding box center [210, 67] width 179 height 13
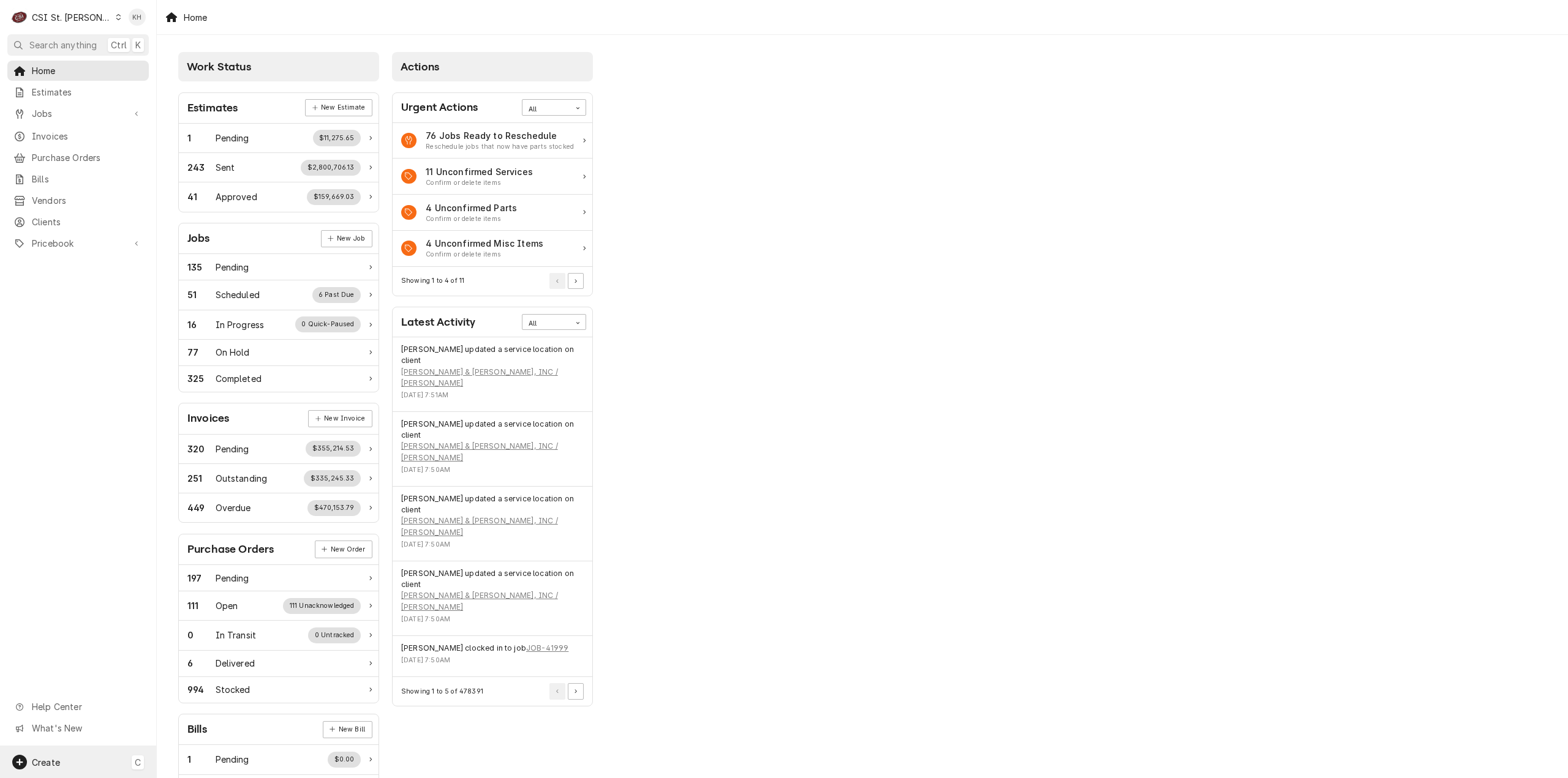
click at [78, 751] on div "Create C" at bounding box center [78, 762] width 156 height 32
click at [218, 636] on div "Job" at bounding box center [229, 636] width 82 height 13
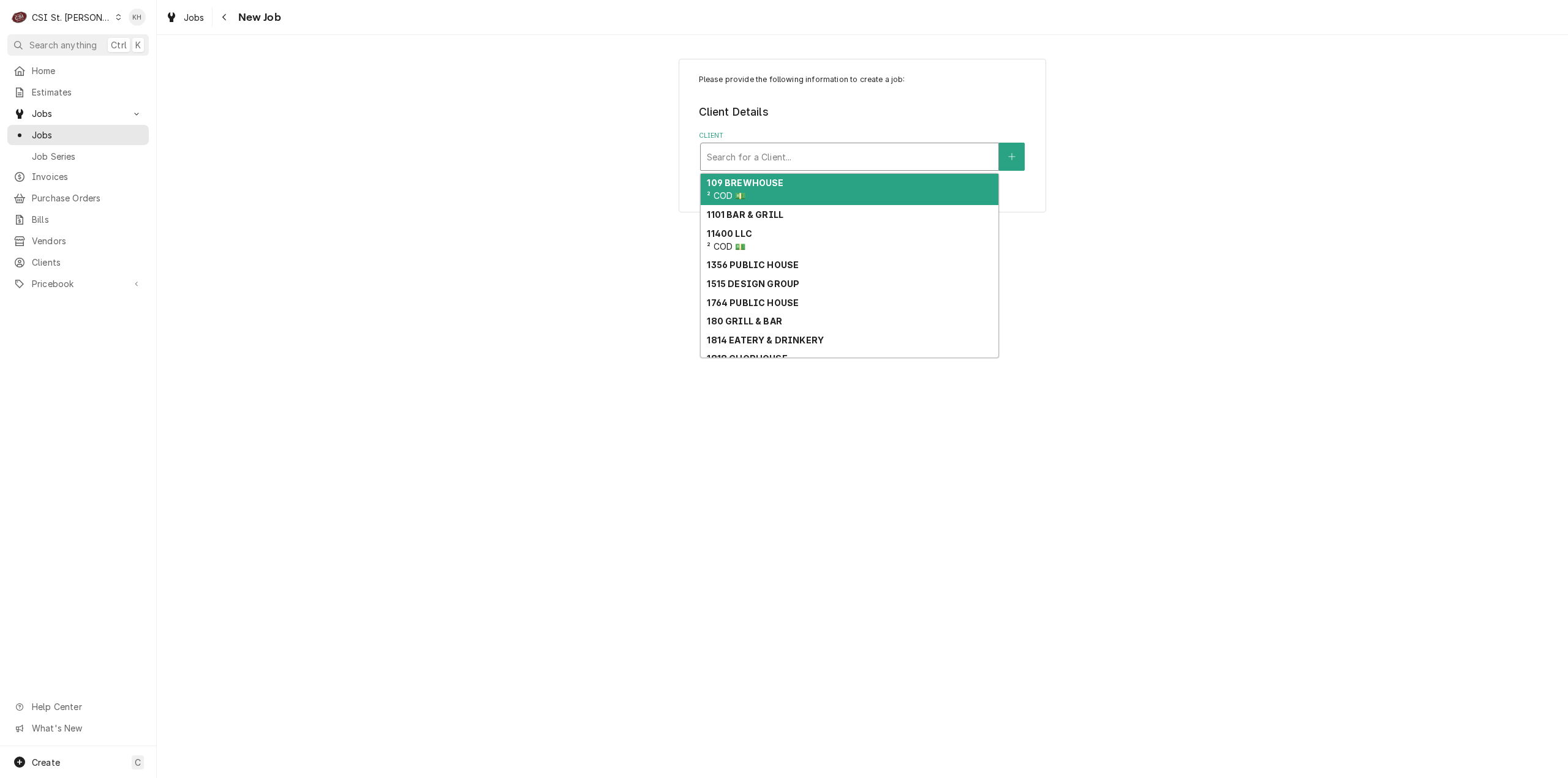
click at [882, 151] on div "Client" at bounding box center [849, 157] width 286 height 22
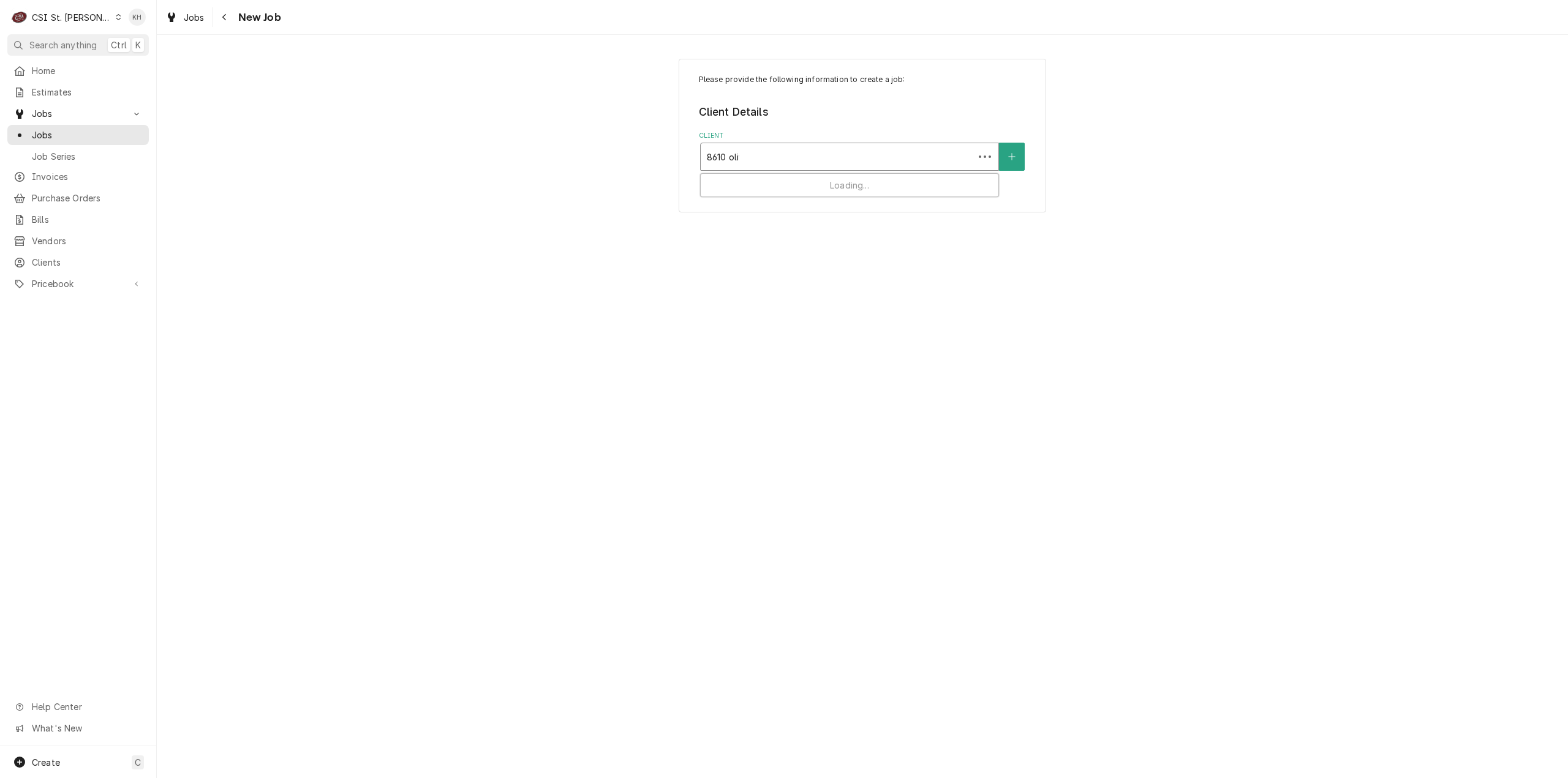
type input "8610 olive"
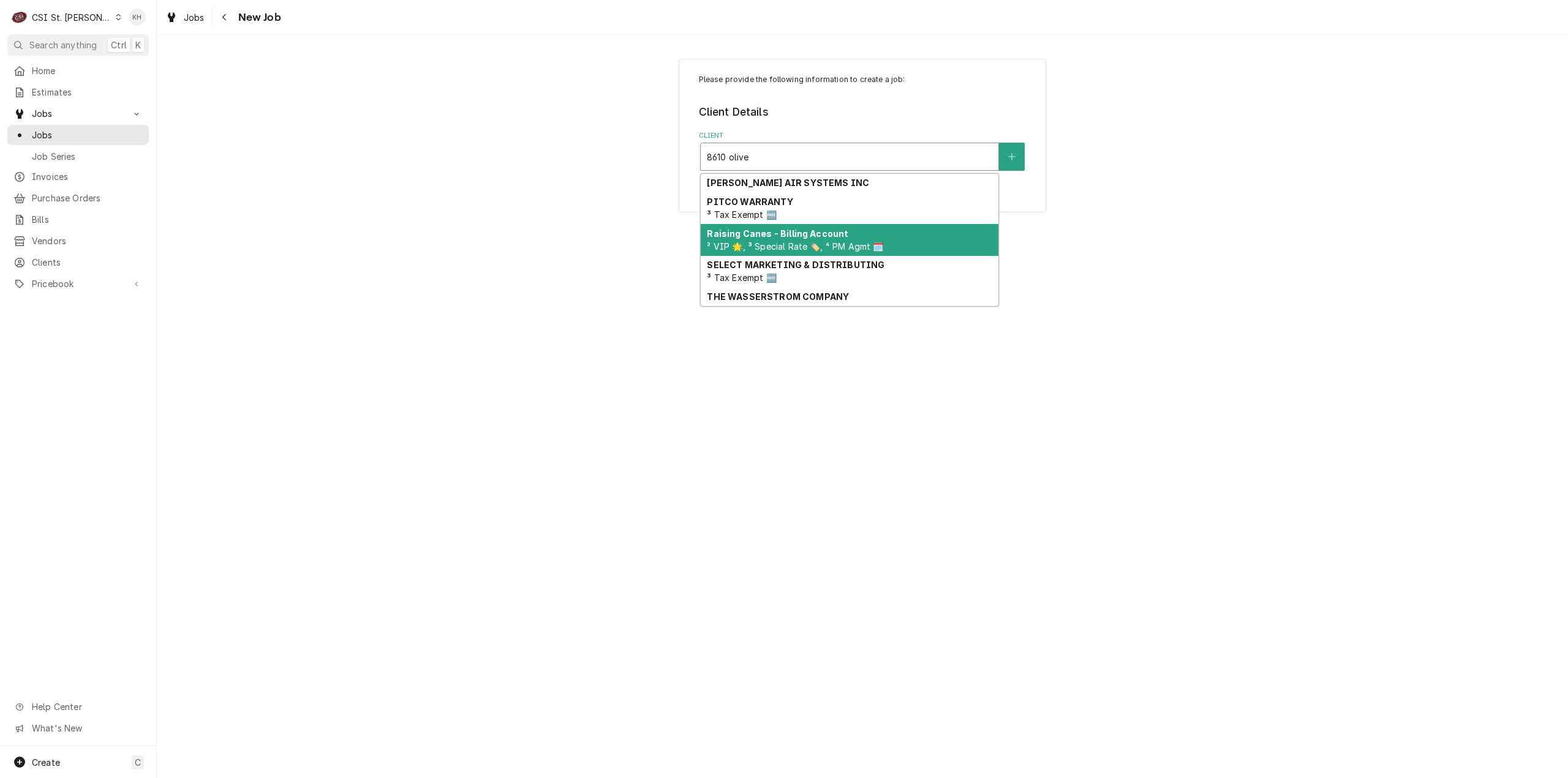
click at [875, 239] on div "Raising Canes - Billing Account ² VIP 🌟, ³ Special Rate 🏷️, ⁴ PM Agmt 🗓️" at bounding box center [849, 240] width 298 height 32
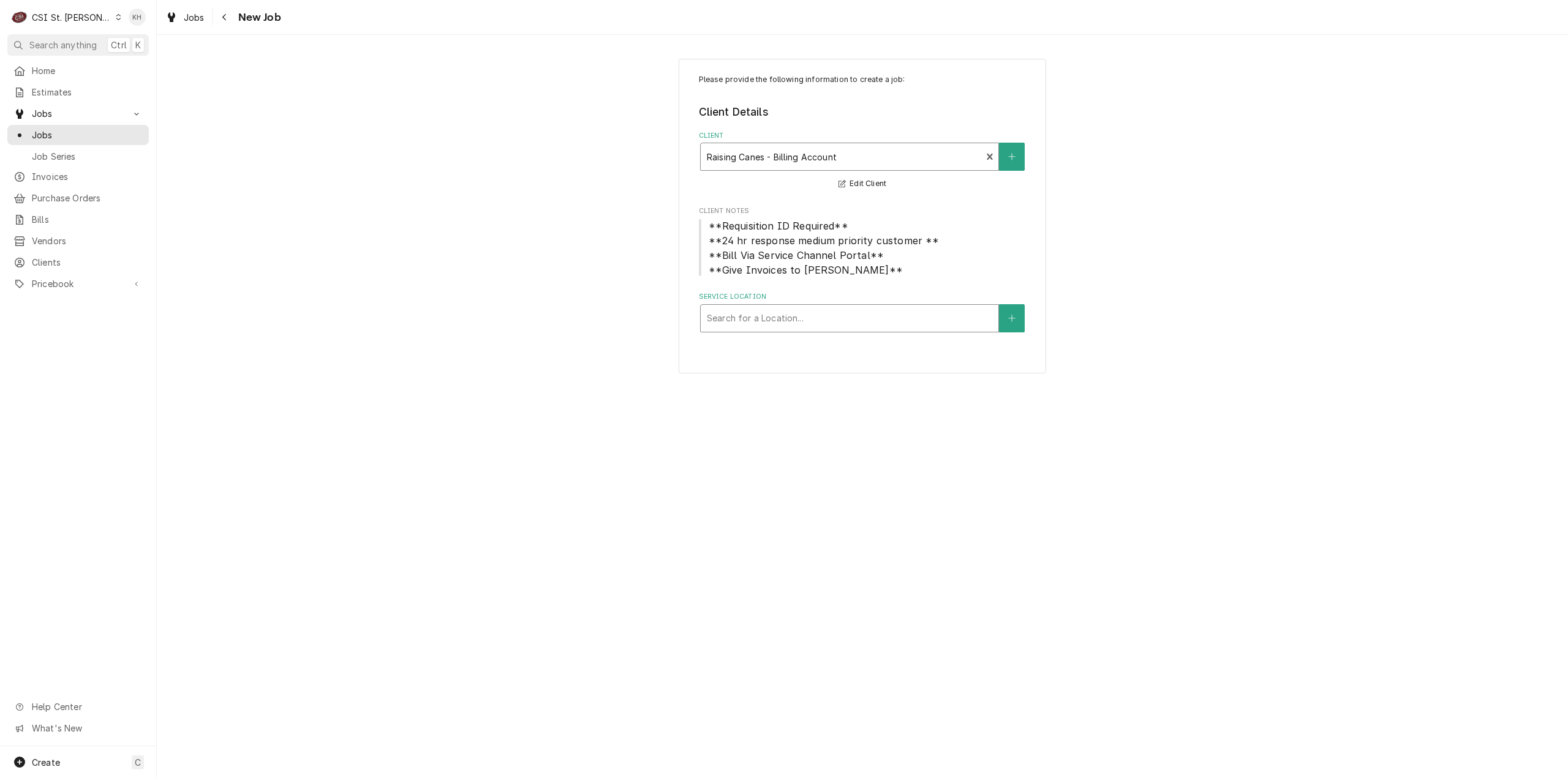
click at [765, 312] on div "Service Location" at bounding box center [849, 319] width 286 height 22
type input "8610"
click at [936, 337] on div "Raising Cane's #969 Olivette / [STREET_ADDRESS][PERSON_NAME]" at bounding box center [849, 344] width 298 height 19
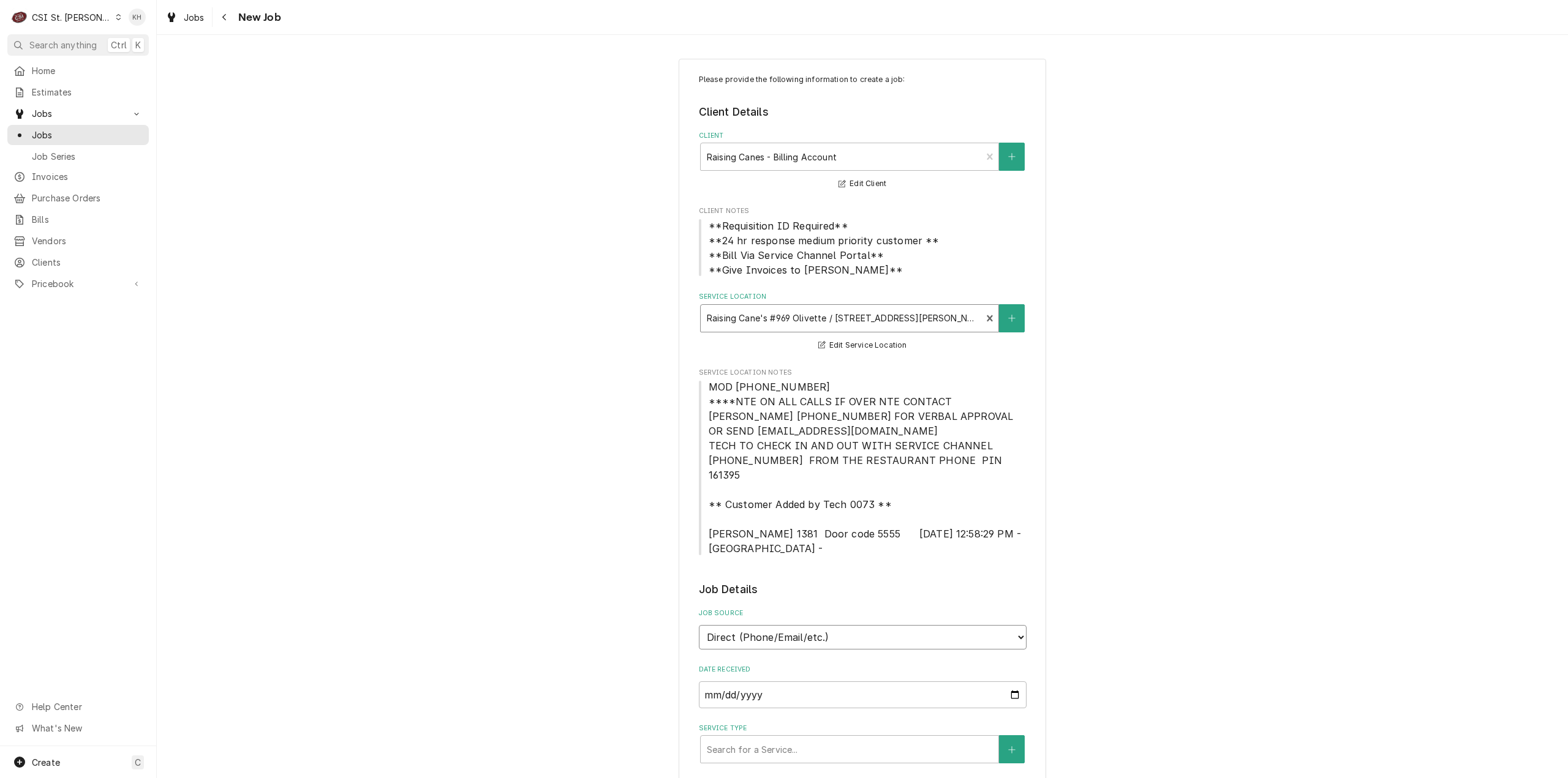
click at [857, 625] on select "Direct (Phone/Email/etc.) Service Channel Corrigo Ecotrak Other" at bounding box center [863, 636] width 328 height 24
select select "1"
click at [814, 681] on input "Service Channel ID" at bounding box center [863, 694] width 328 height 27
paste input "324155182"
type textarea "x"
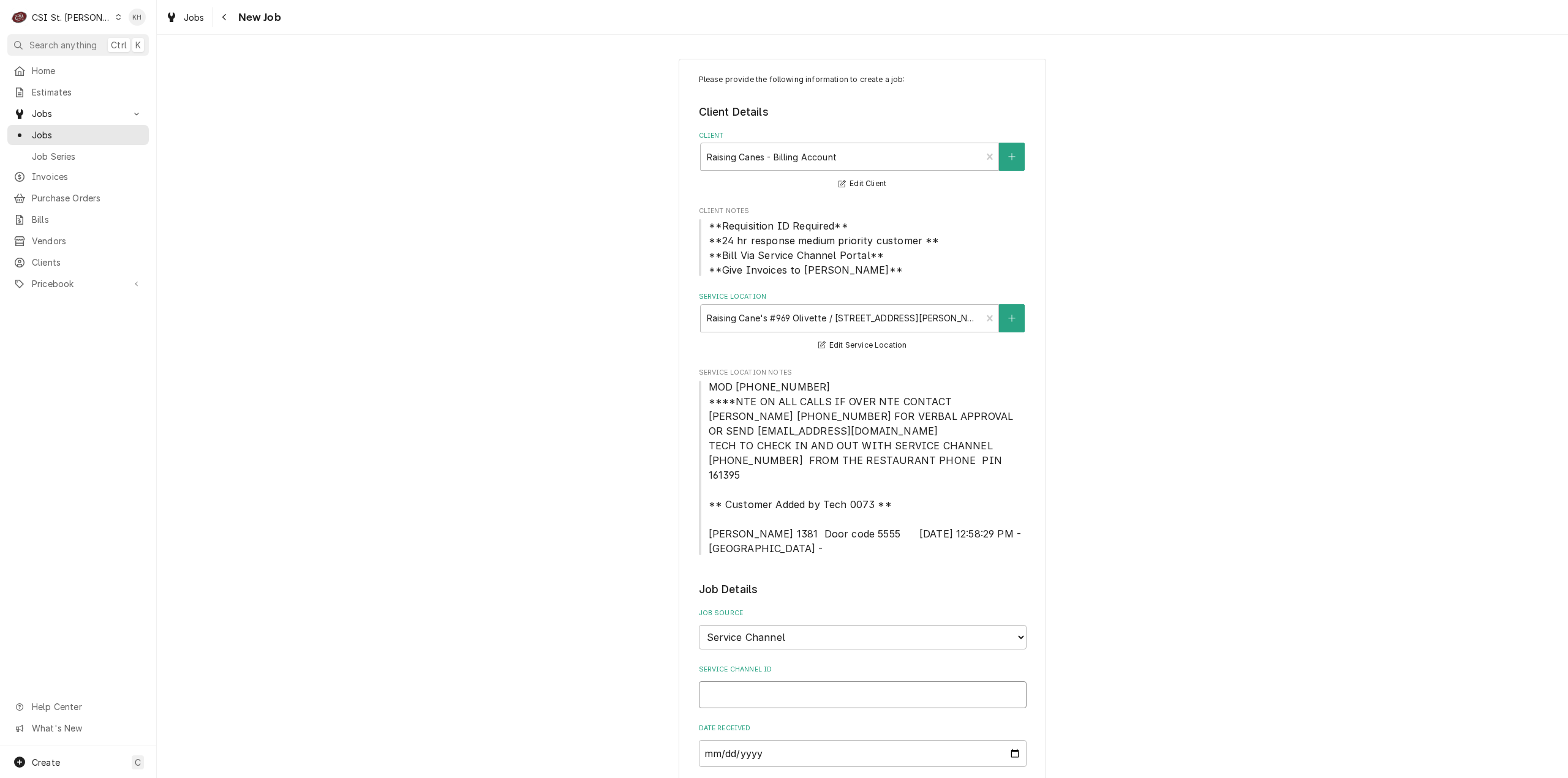
type input "324155182"
type textarea "x"
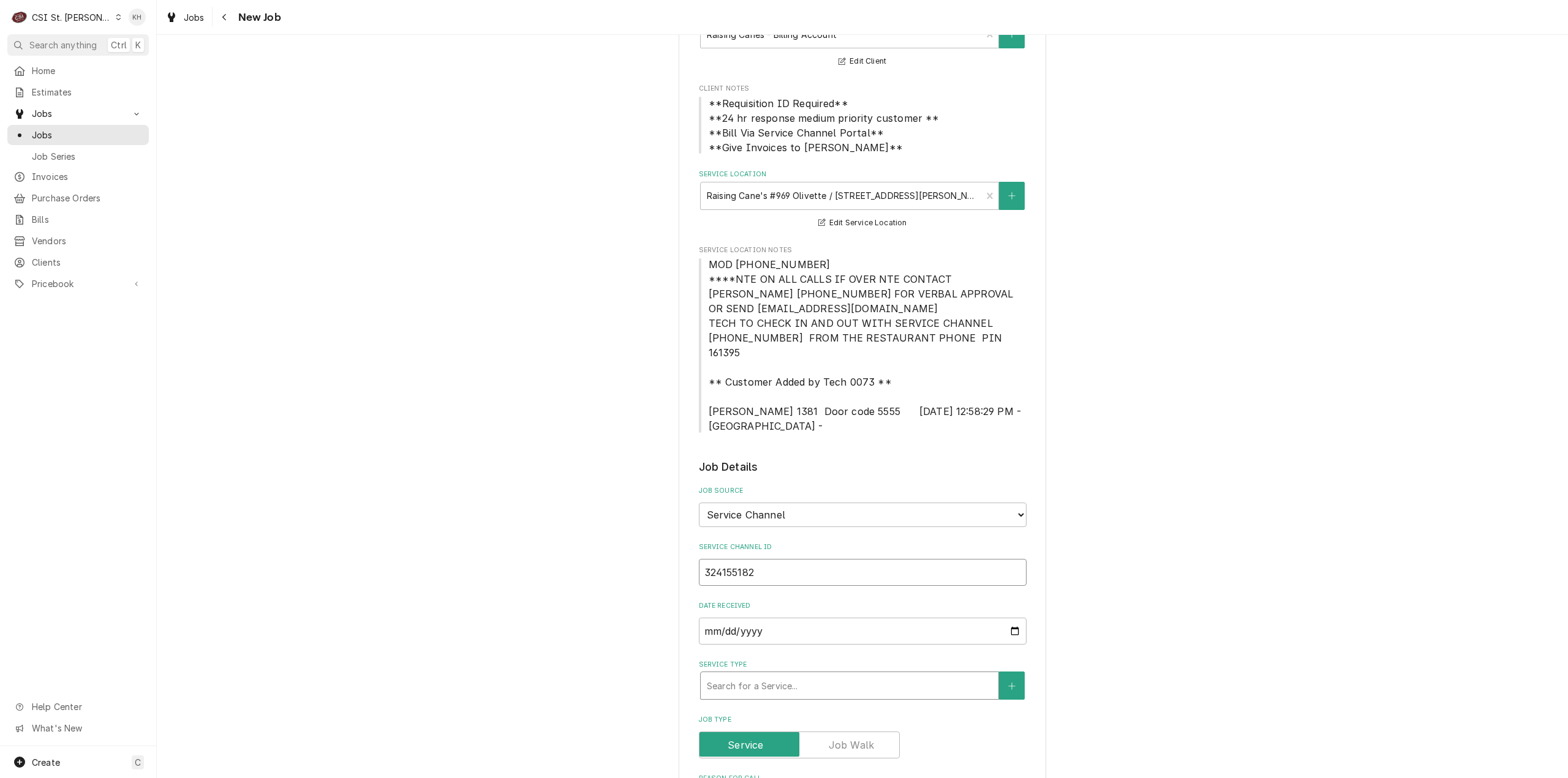
type input "324155182"
click at [806, 675] on div "Service Type" at bounding box center [849, 685] width 286 height 22
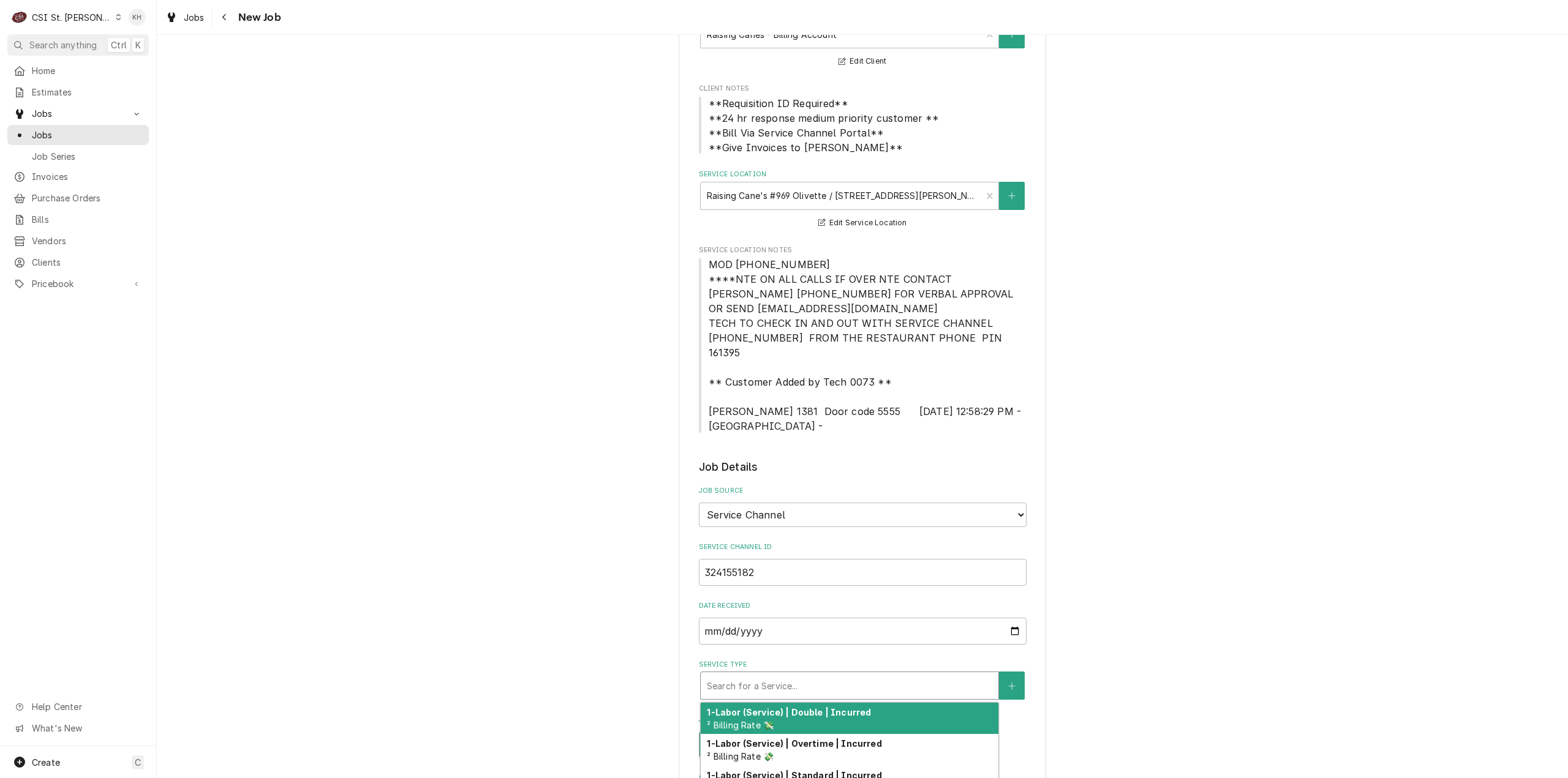
type textarea "x"
type input "s"
type textarea "x"
type input "se"
type textarea "x"
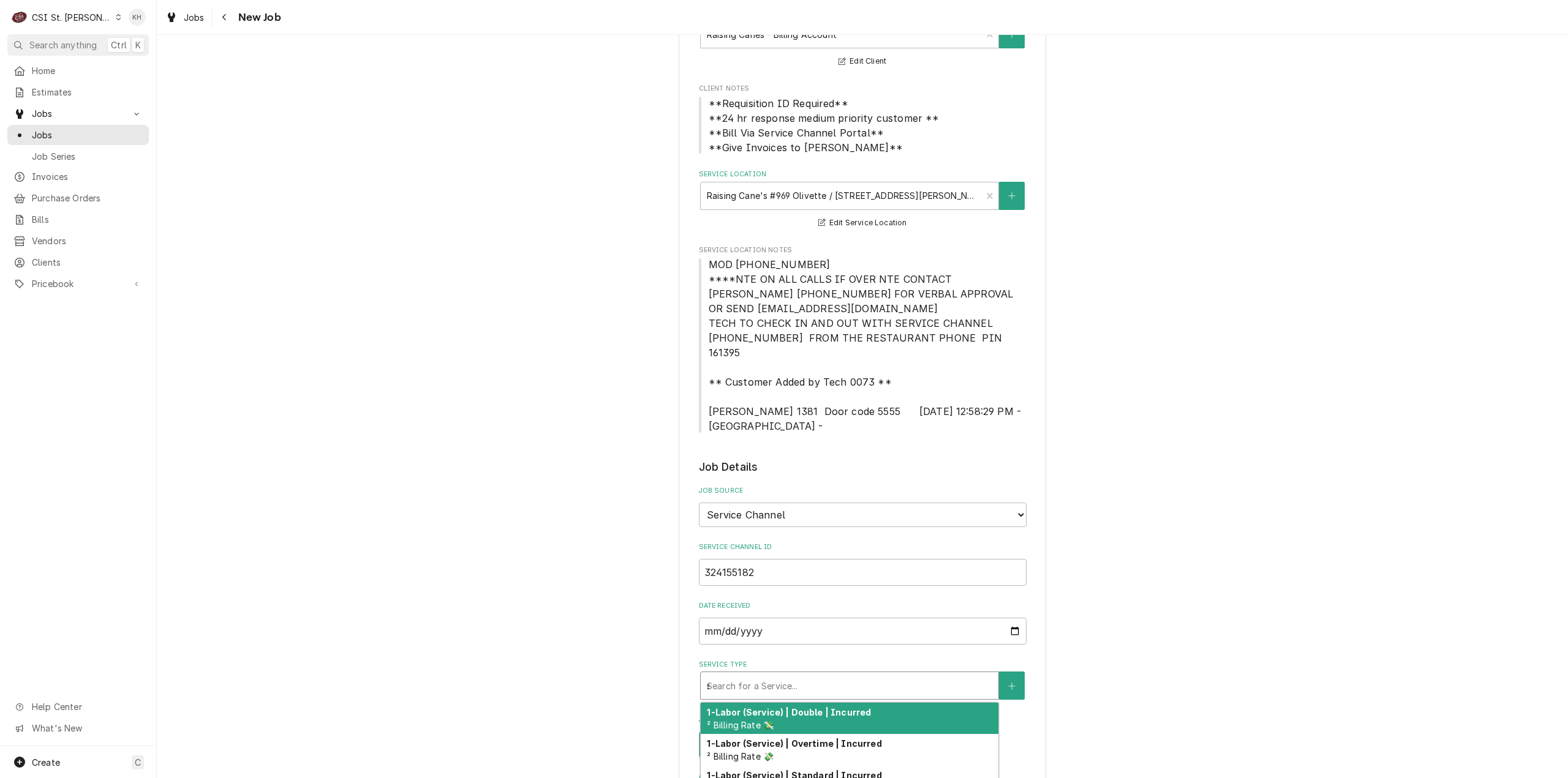
type input "ser"
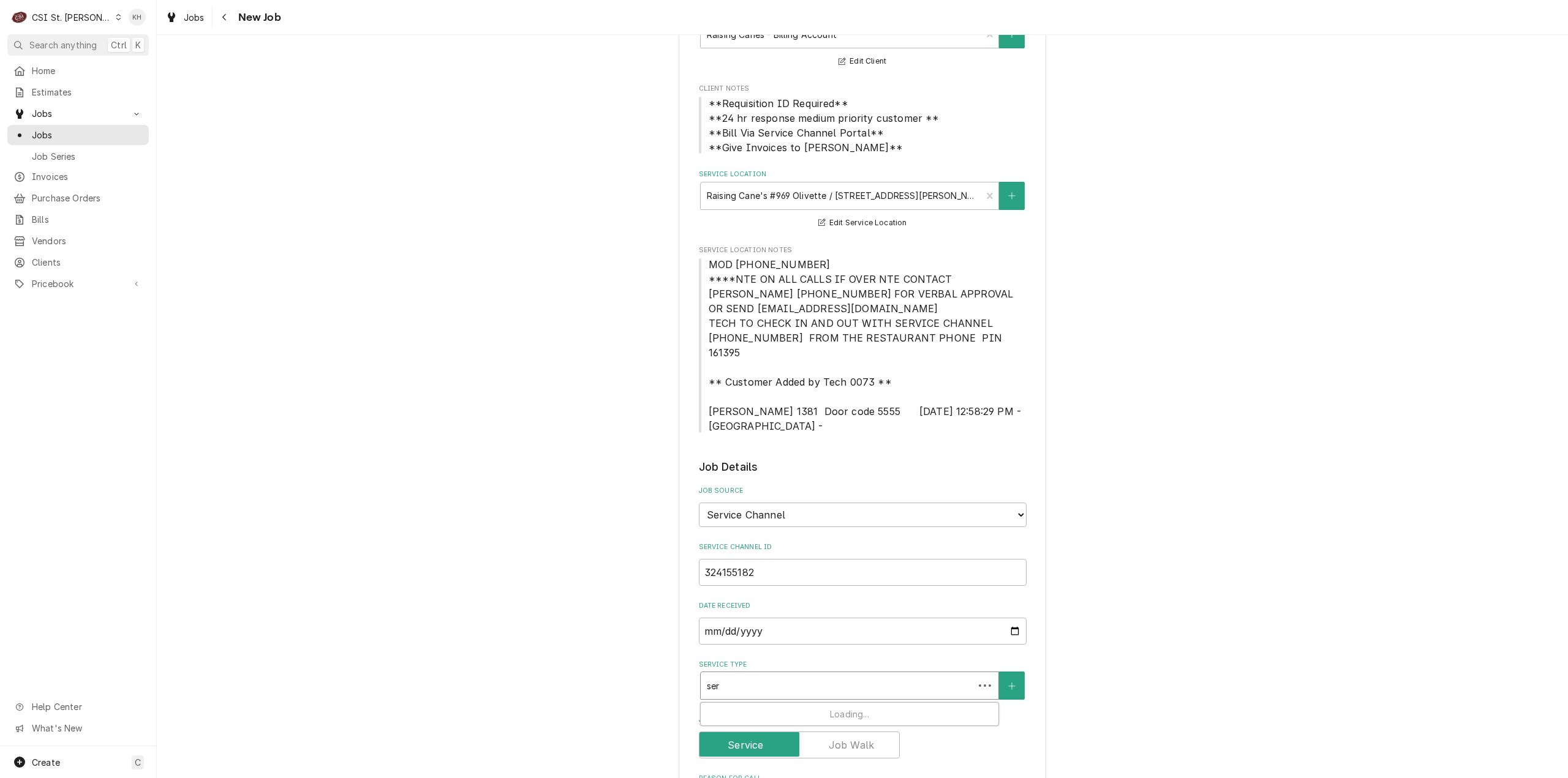
type textarea "x"
type input "serv"
type textarea "x"
type input "servi"
type textarea "x"
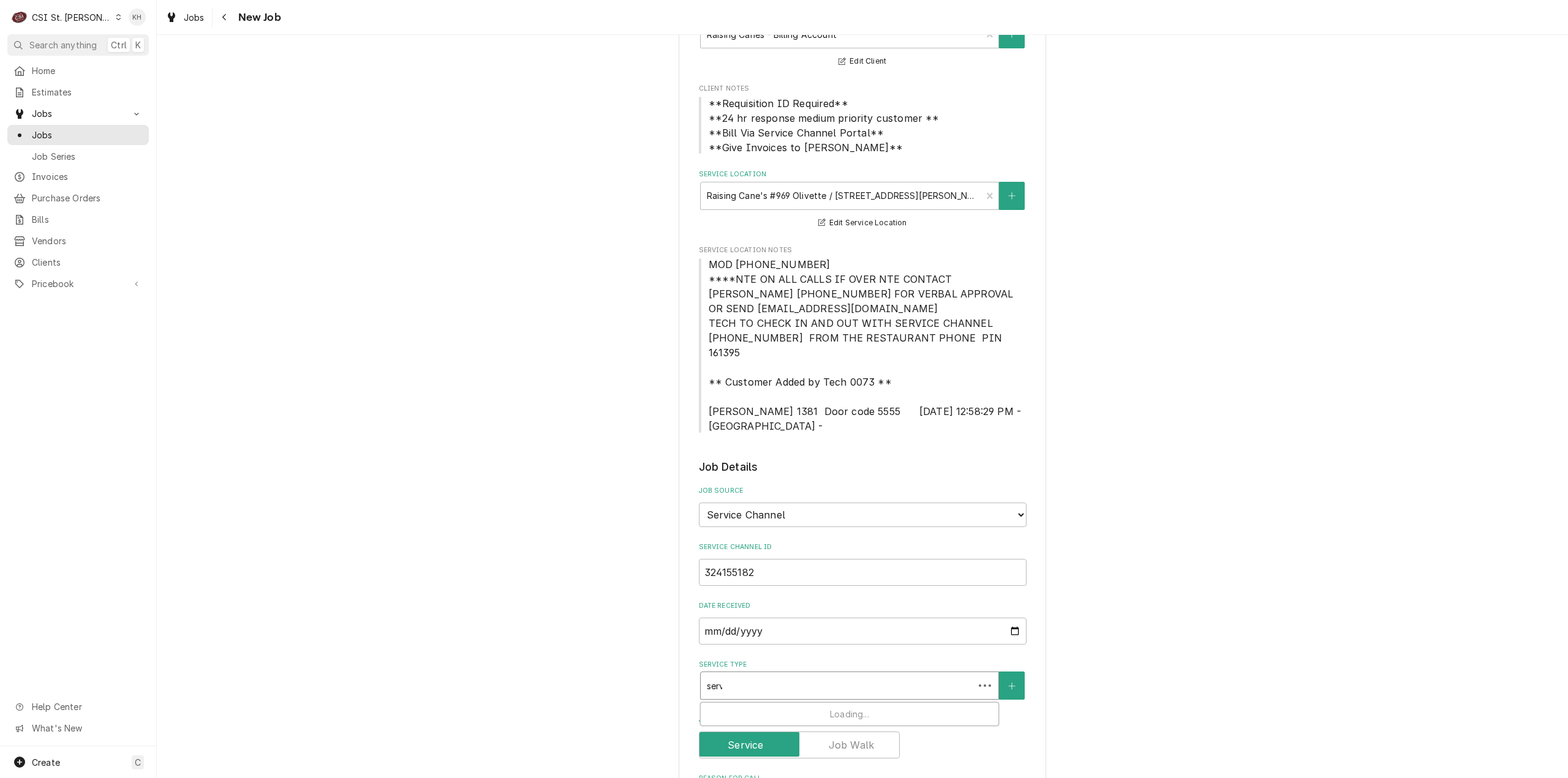
type input "servic"
type textarea "x"
type input "service"
type textarea "x"
type input "service"
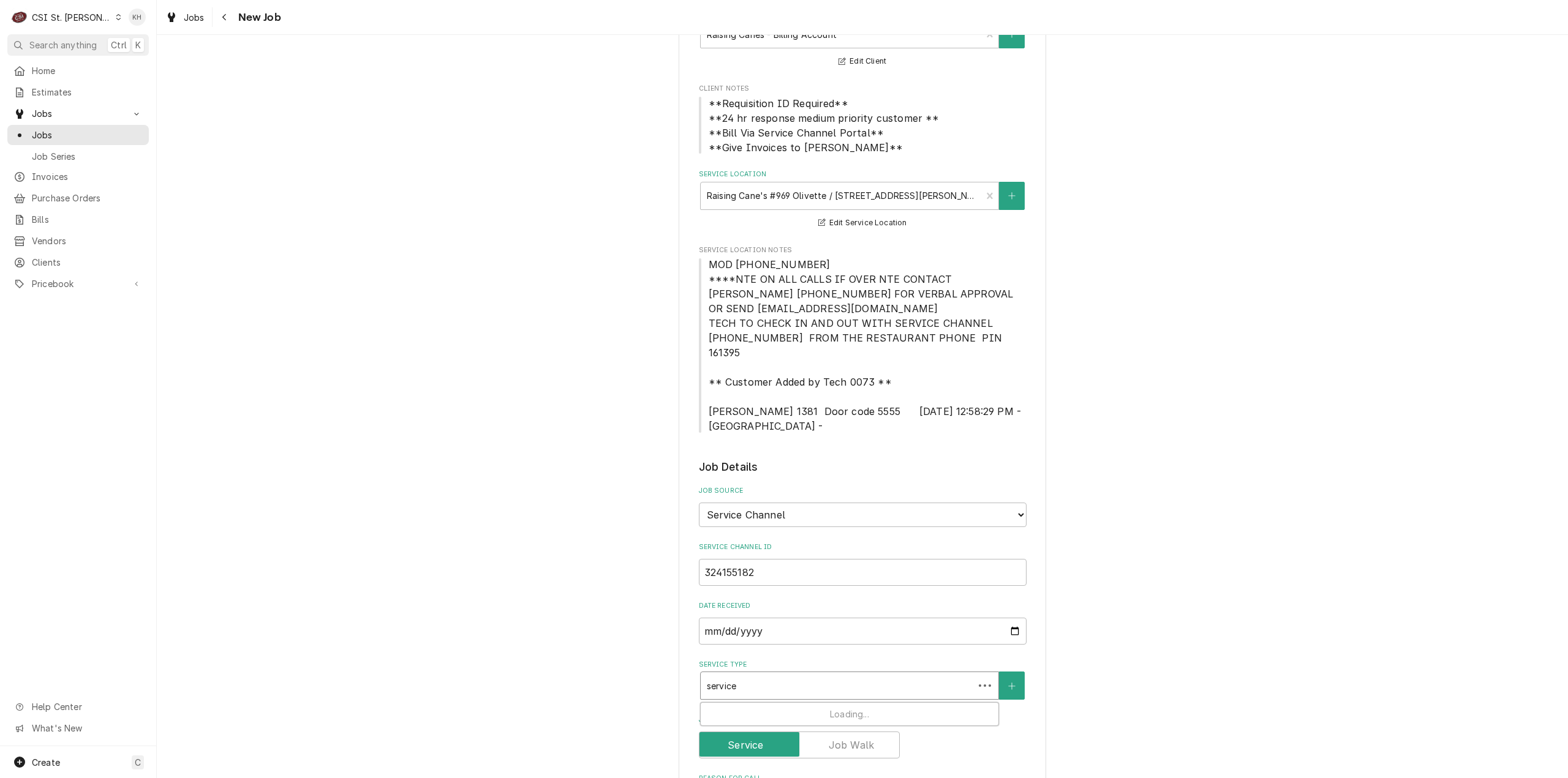
type textarea "x"
type input "service c"
type textarea "x"
type input "service ca"
type textarea "x"
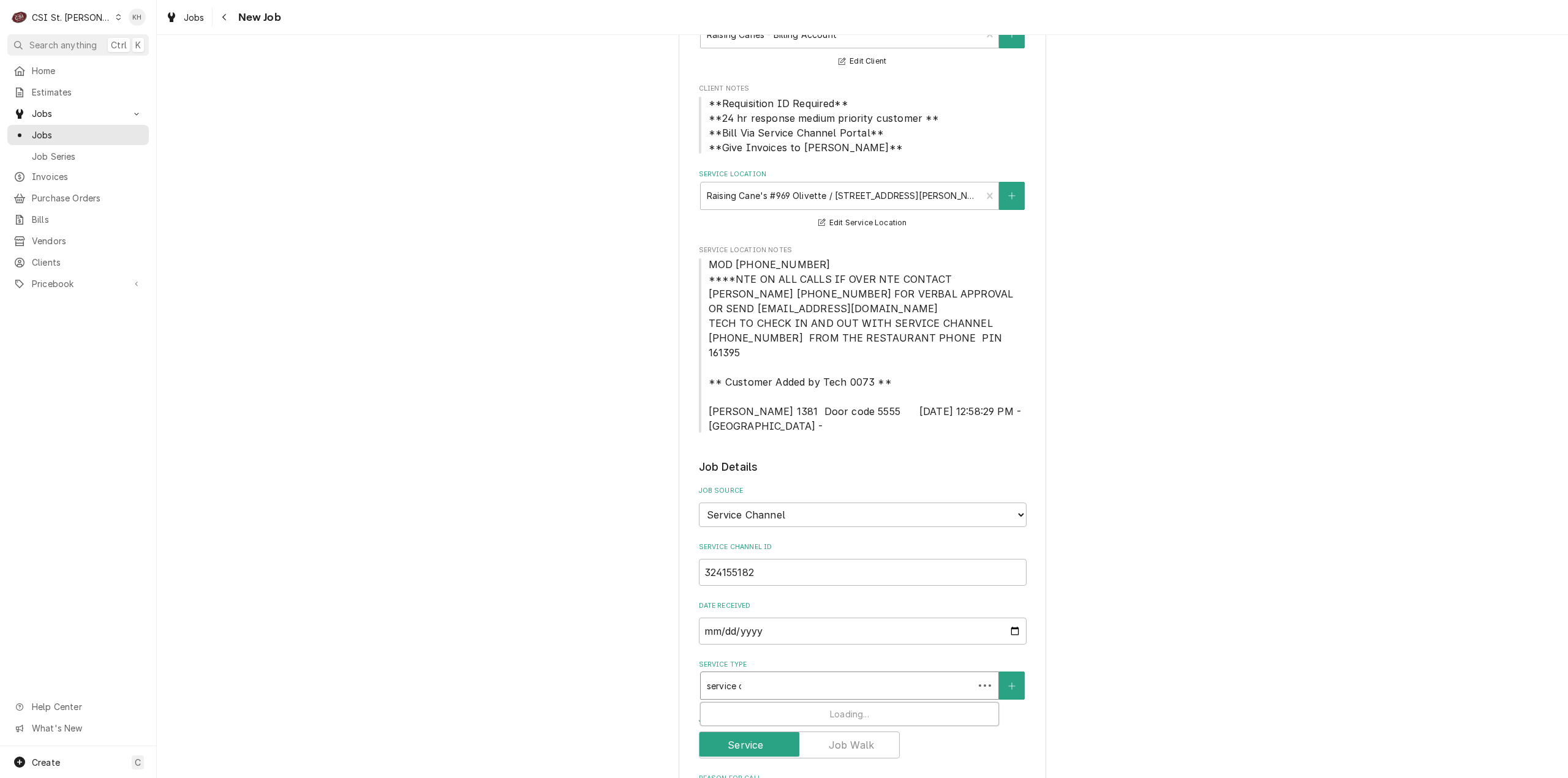
type input "service cal"
type textarea "x"
type input "service call"
click at [800, 703] on div "Job | Service Call ¹ Service Type 🛠️" at bounding box center [849, 719] width 298 height 32
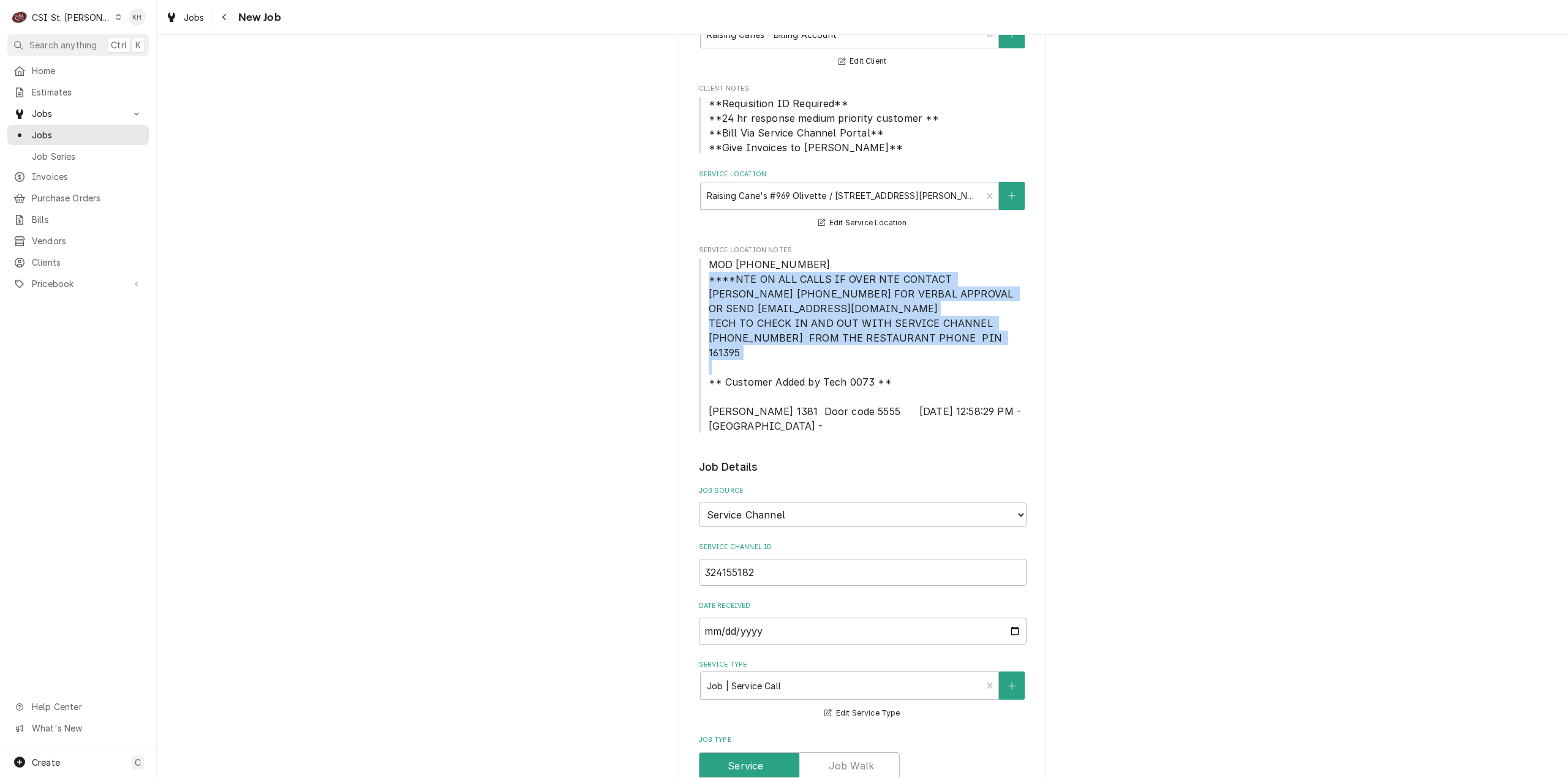
drag, startPoint x: 702, startPoint y: 281, endPoint x: 984, endPoint y: 348, distance: 289.8
click at [984, 348] on span "MOD (314) 513-0268 ****NTE ON ALL CALLS IF OVER NTE CONTACT JEFF COSTA 636-399-…" at bounding box center [863, 345] width 328 height 176
copy span "****NTE ON ALL CALLS IF OVER NTE CONTACT JEFF COSTA 636-399-1299 FOR VERBAL APP…"
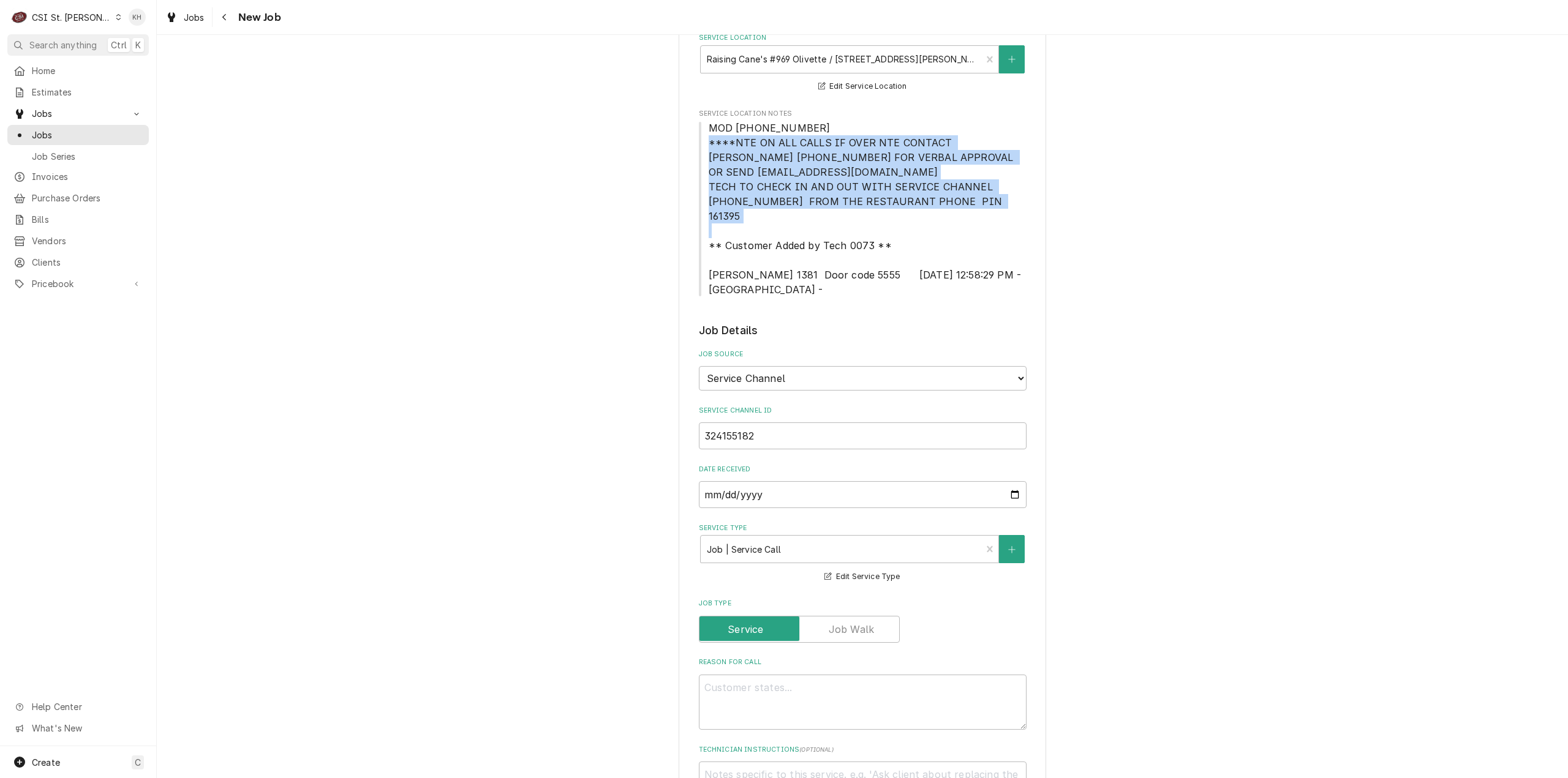
scroll to position [490, 0]
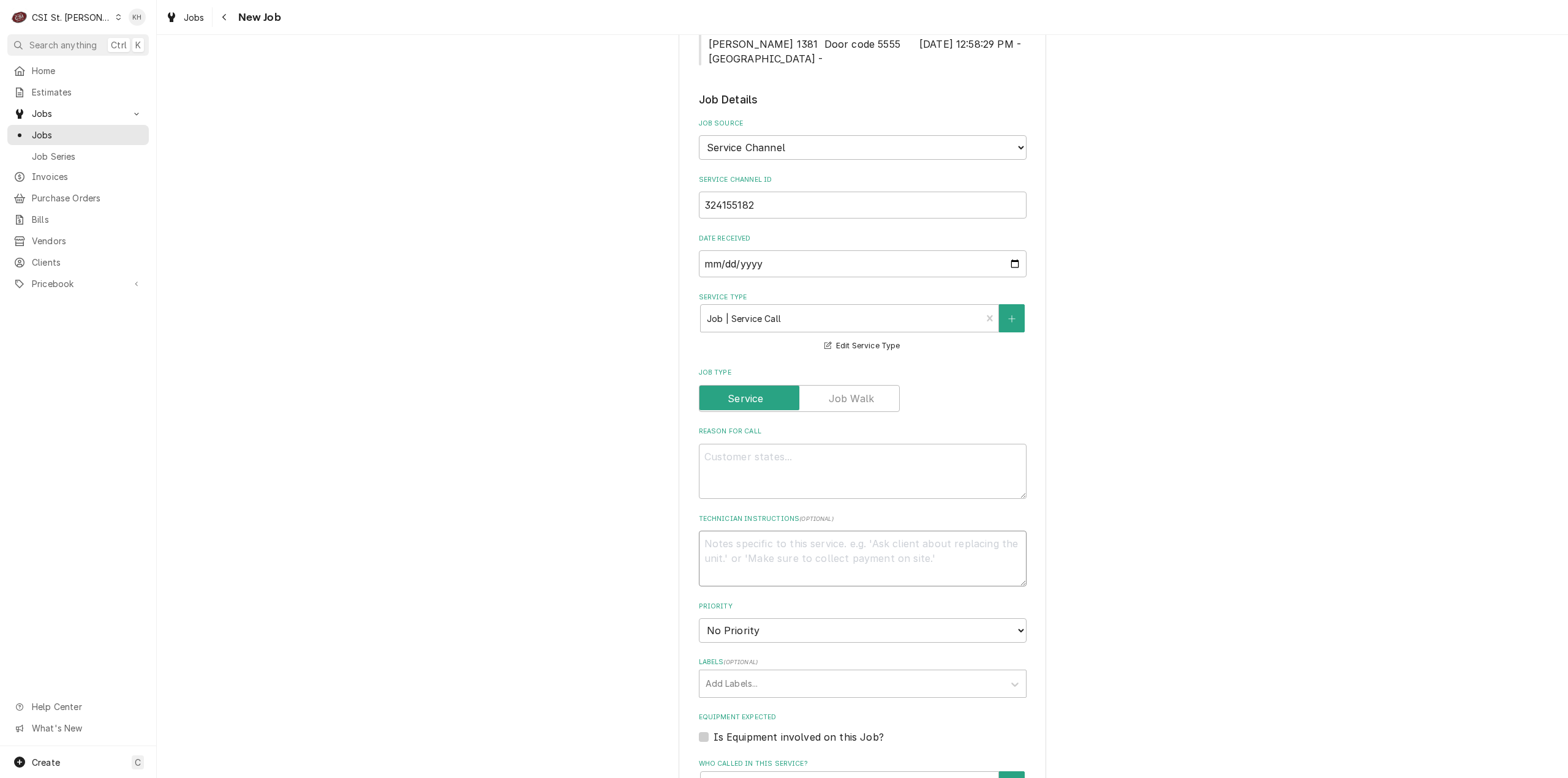
click at [768, 531] on textarea "Technician Instructions ( optional )" at bounding box center [863, 558] width 328 height 56
paste textarea "****NTE ON ALL CALLS IF OVER NTE CONTACT JEFF COSTA 636-399-1299 FOR VERBAL APP…"
type textarea "x"
type textarea "****NTE ON ALL CALLS IF OVER NTE CONTACT JEFF COSTA 636-399-1299 FOR VERBAL APP…"
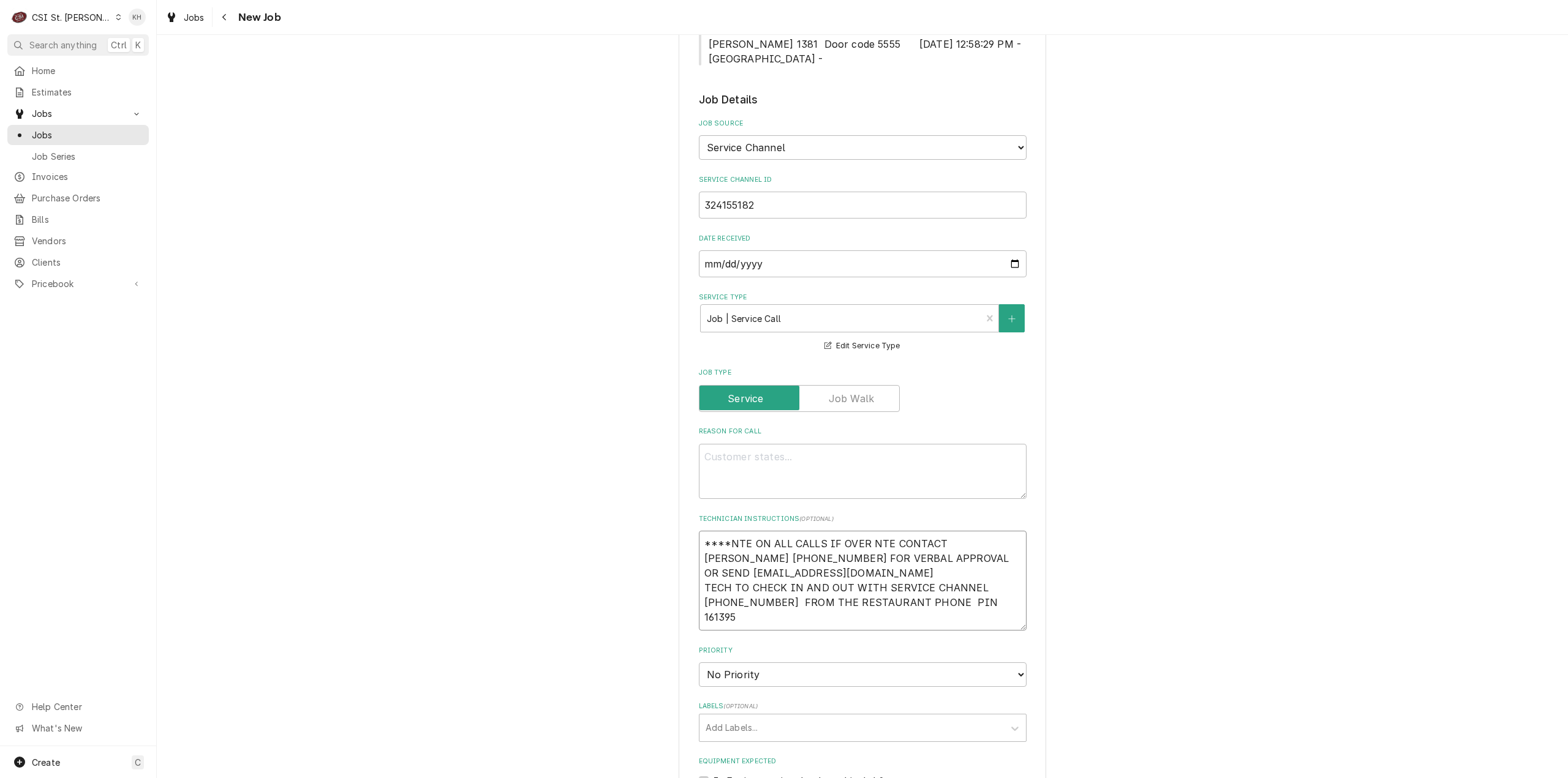
click at [699, 531] on textarea "****NTE ON ALL CALLS IF OVER NTE CONTACT JEFF COSTA 636-399-1299 FOR VERBAL APP…" at bounding box center [863, 580] width 328 height 99
type textarea "x"
type textarea "****NTE ON ALL CALLS IF OVER NTE CONTACT JEFF COSTA 636-399-1299 FOR VERBAL APP…"
type textarea "x"
type textarea "****NTE ON ALL CALLS IF OVER NTE CONTACT JEFF COSTA 636-399-1299 FOR VERBAL APP…"
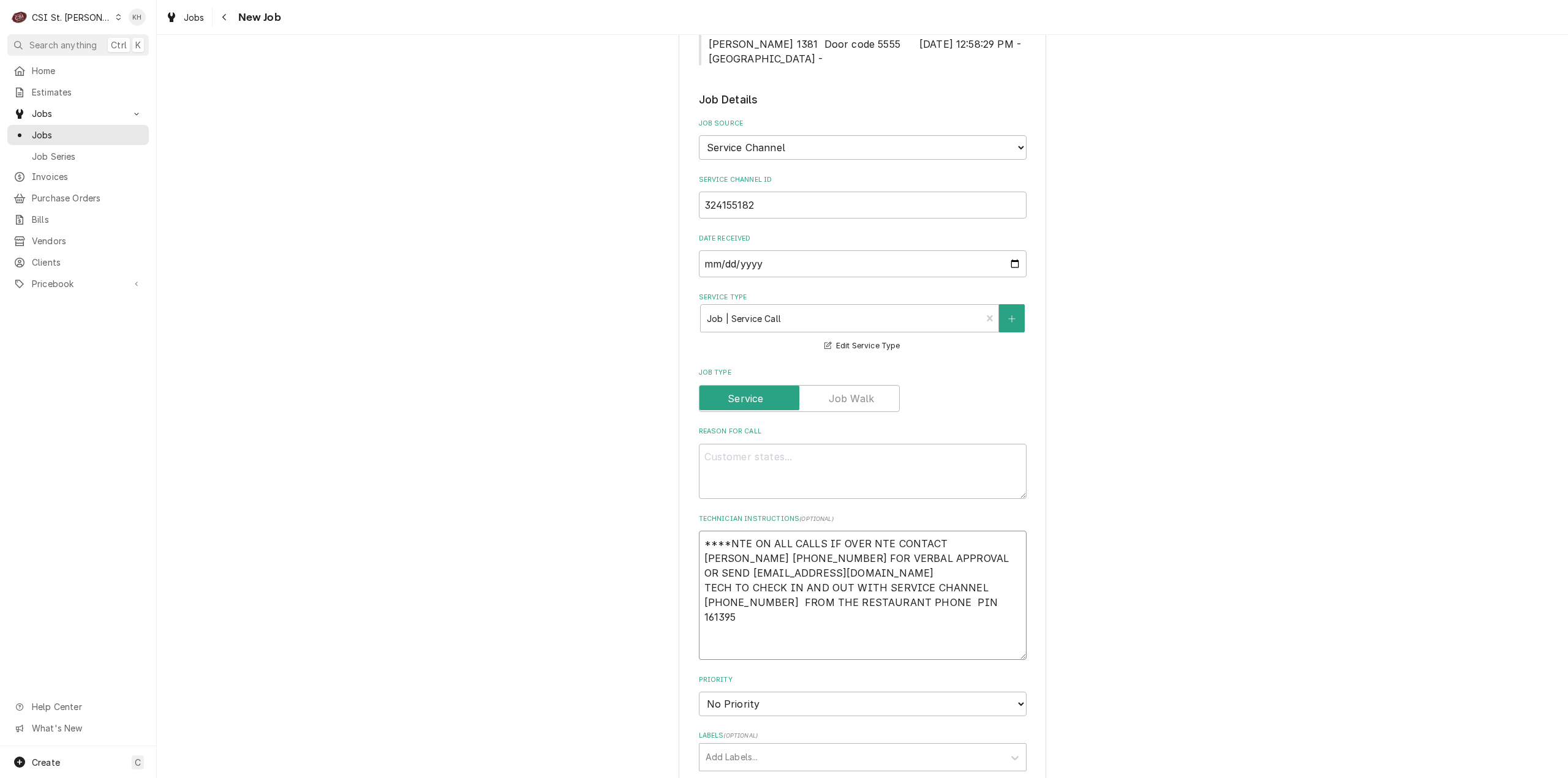
type textarea "x"
type textarea "****NTE ON ALL CALLS IF OVER NTE CONTACT JEFF COSTA 636-399-1299 FOR VERBAL APP…"
click at [942, 453] on textarea "Reason For Call" at bounding box center [863, 471] width 328 height 56
paste textarea "KITCHEN / Refrigeration / Dine In Board "Equip:" Kitchen "Tag ID"118508, "Brand…"
type textarea "x"
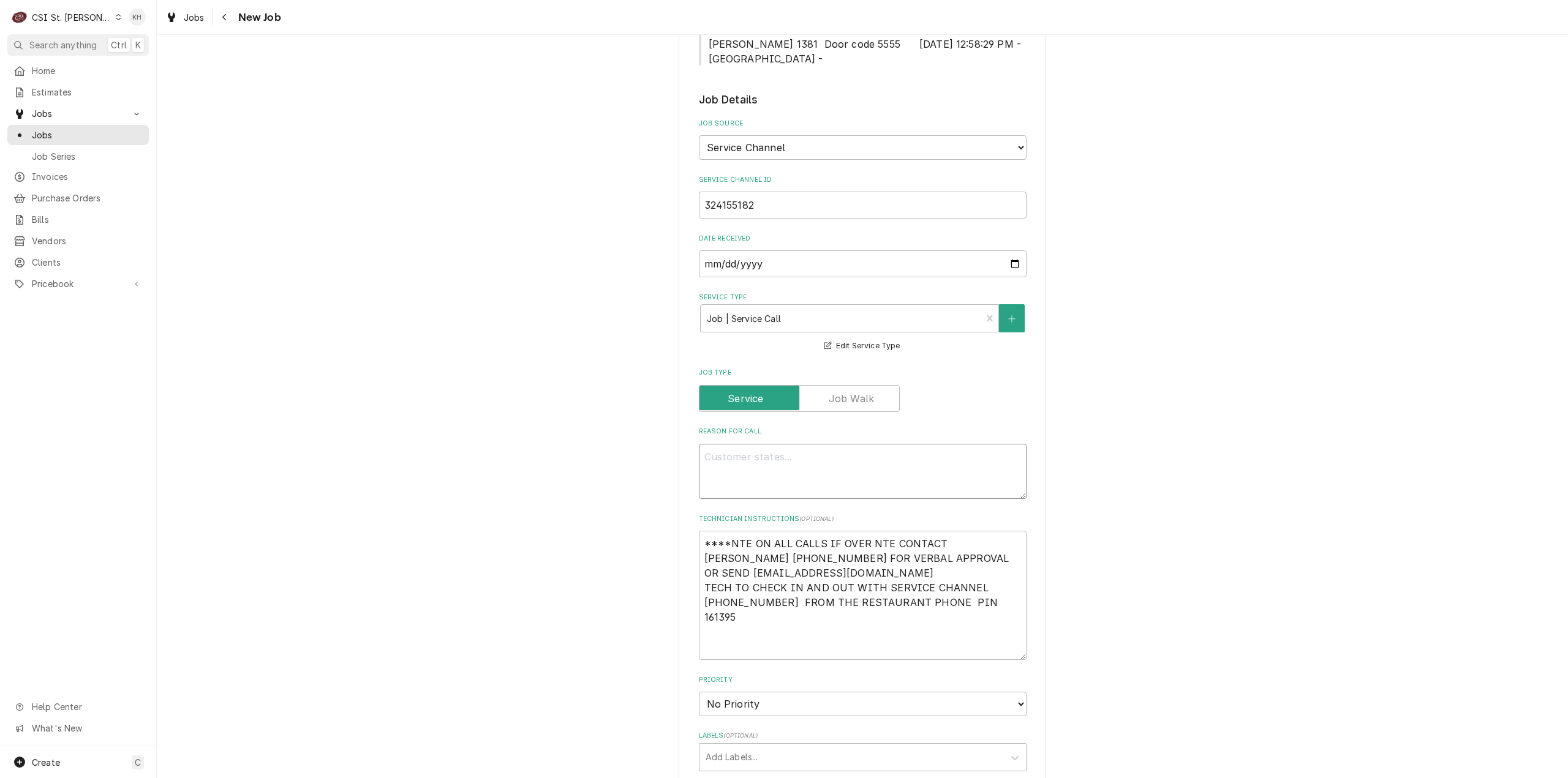
type textarea "KITCHEN / Refrigeration / Dine In Board "Equip:" Kitchen "Tag ID"118508, "Brand…"
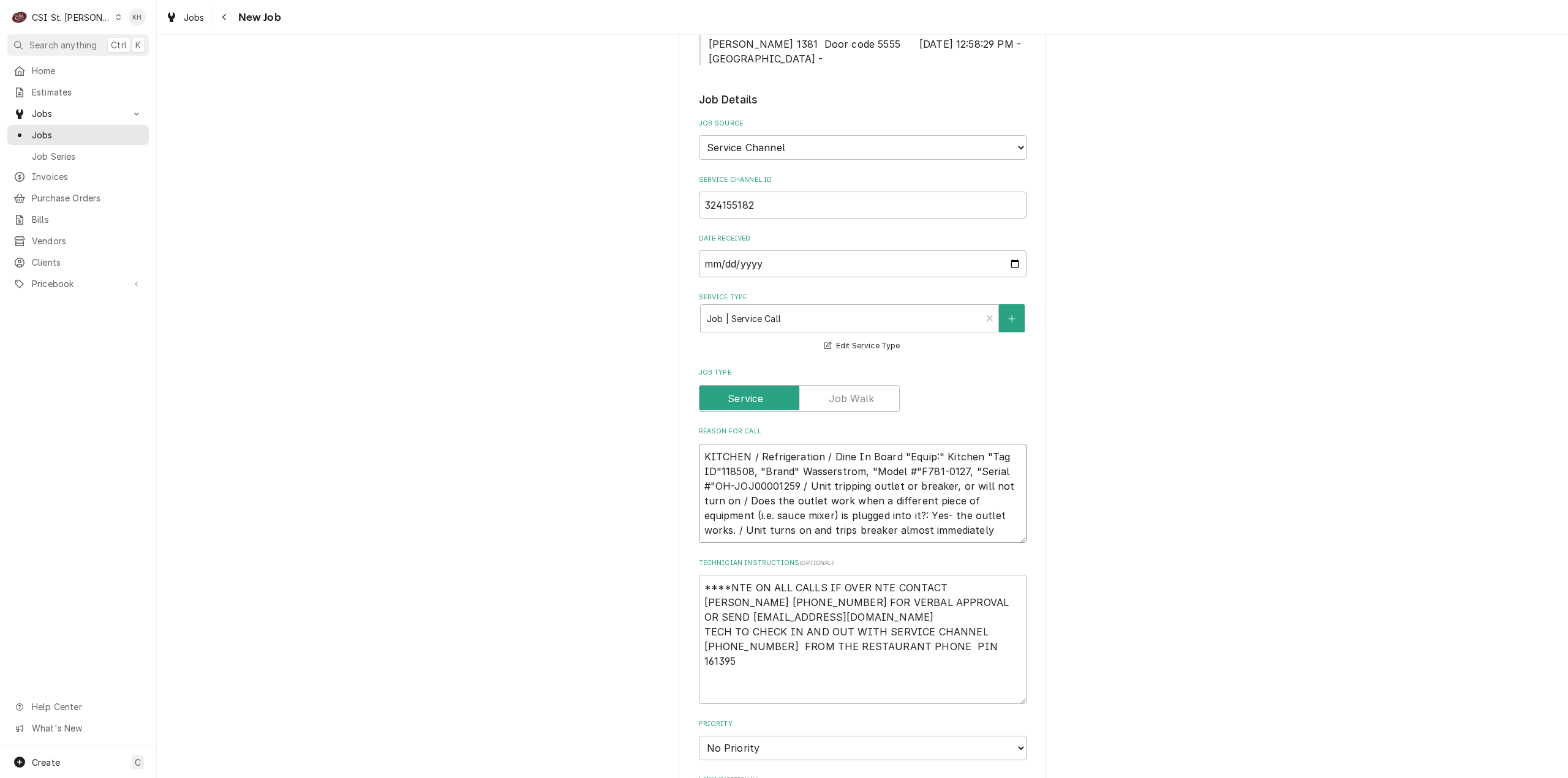
type textarea "x"
type textarea "KITCHEN / Refrigeration / Dine In Board "Equip:" Kitchen "Tag ID"118508, "Brand…"
type textarea "x"
type textarea "KITCHEN / Refrigeration / Dine In Board "Equip:" Kitchen "Tag ID"118508, "Brand…"
type textarea "x"
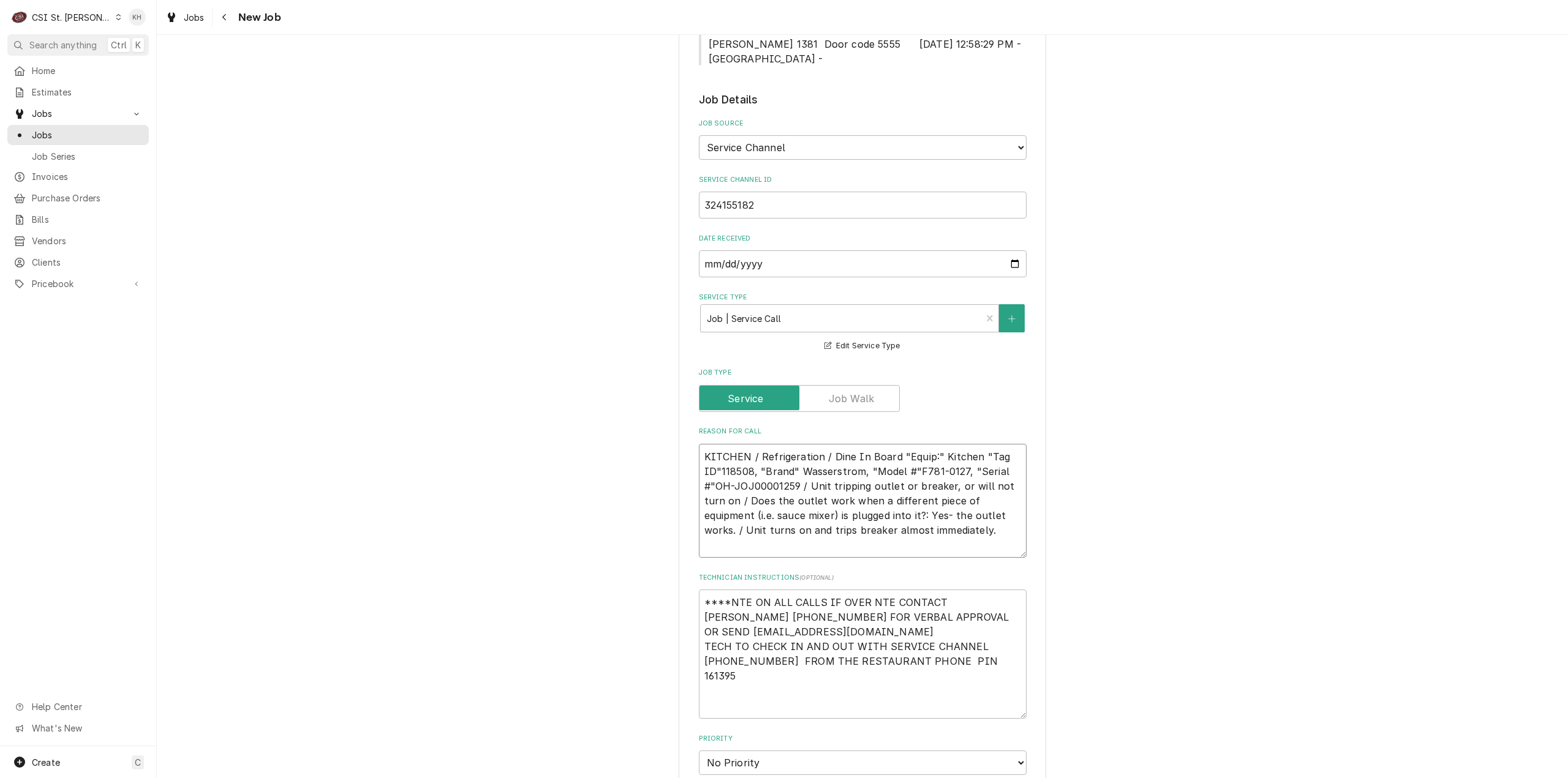
type textarea "KITCHEN / Refrigeration / Dine In Board "Equip:" Kitchen "Tag ID"118508, "Brand…"
type textarea "x"
type textarea "KITCHEN / Refrigeration / Dine In Board "Equip:" Kitchen "Tag ID"118508, "Brand…"
type textarea "x"
type textarea "KITCHEN / Refrigeration / Dine In Board "Equip:" Kitchen "Tag ID"118508, "Brand…"
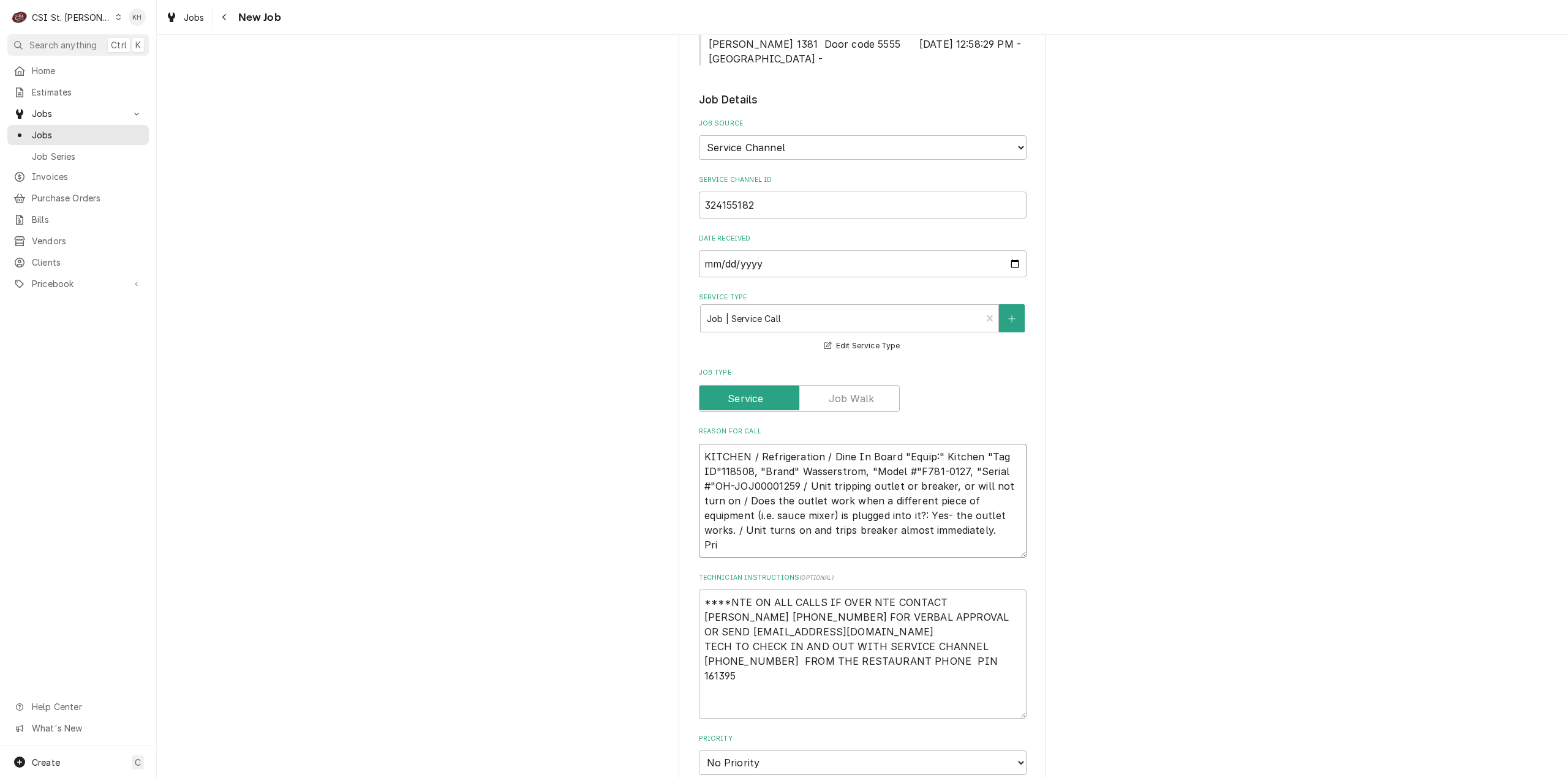
type textarea "x"
type textarea "KITCHEN / Refrigeration / Dine In Board "Equip:" Kitchen "Tag ID"118508, "Brand…"
type textarea "x"
type textarea "KITCHEN / Refrigeration / Dine In Board "Equip:" Kitchen "Tag ID"118508, "Brand…"
type textarea "x"
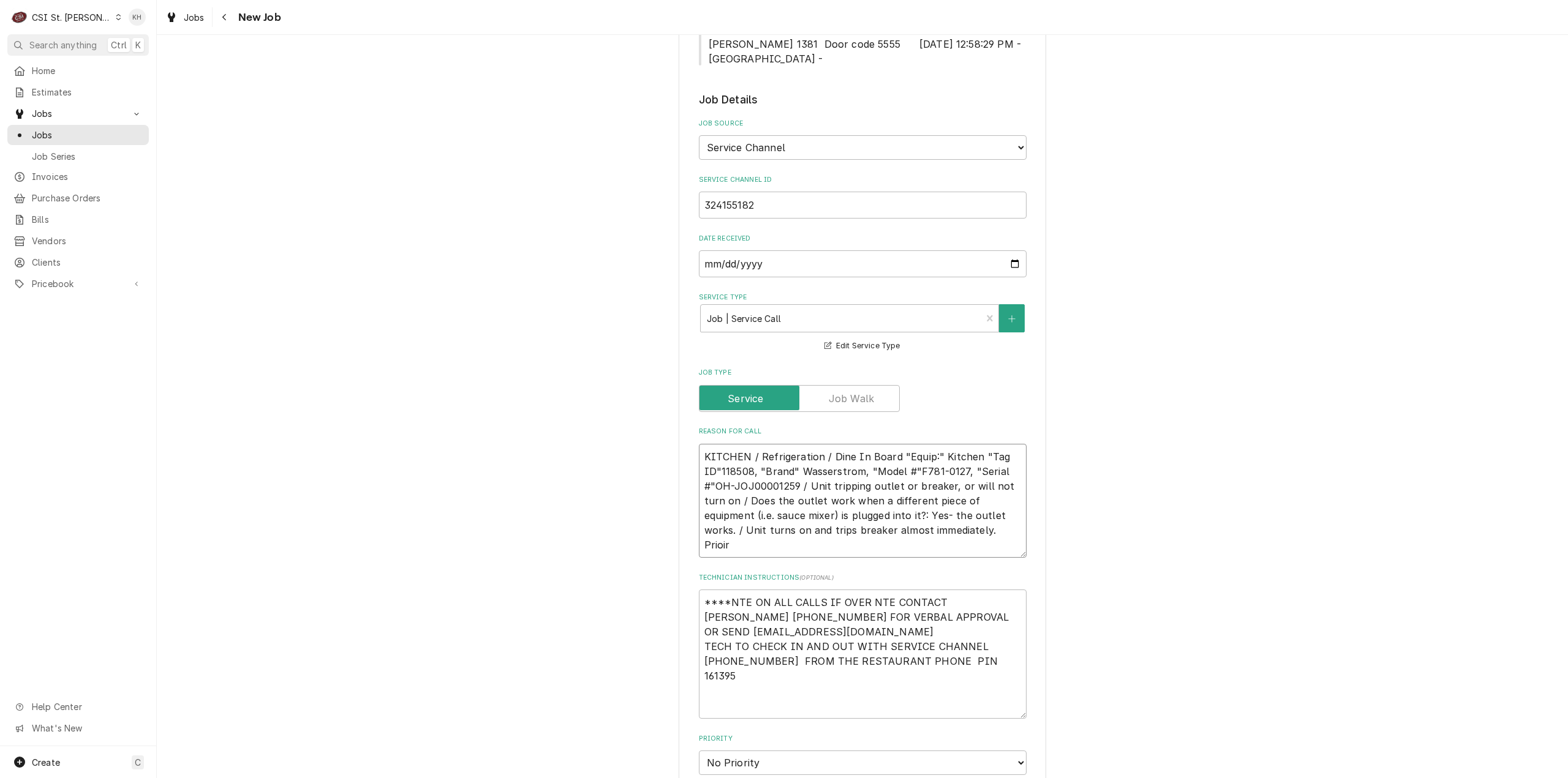
type textarea "KITCHEN / Refrigeration / Dine In Board "Equip:" Kitchen "Tag ID"118508, "Brand…"
type textarea "x"
type textarea "KITCHEN / Refrigeration / Dine In Board "Equip:" Kitchen "Tag ID"118508, "Brand…"
type textarea "x"
type textarea "KITCHEN / Refrigeration / Dine In Board "Equip:" Kitchen "Tag ID"118508, "Brand…"
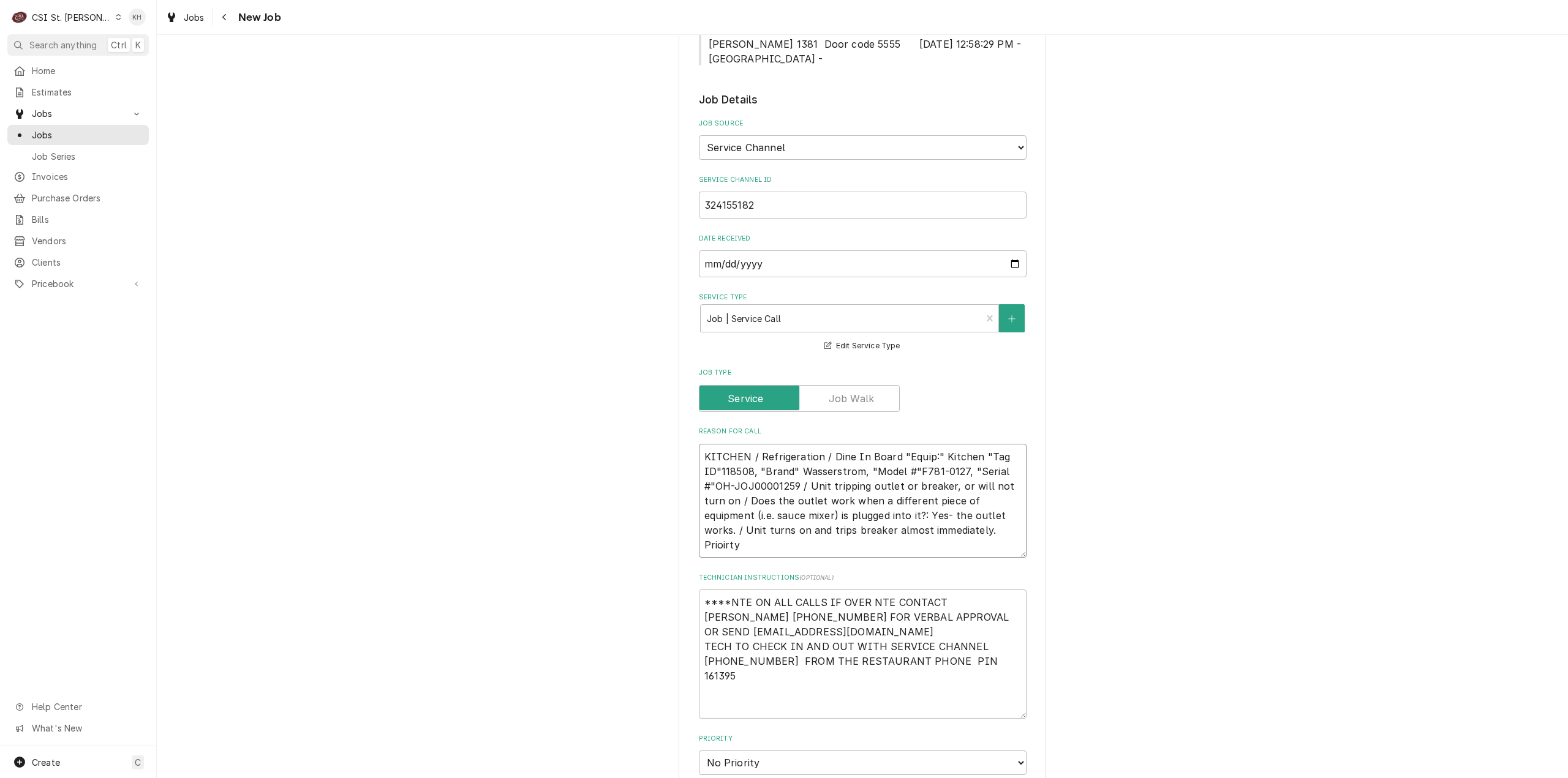
type textarea "x"
type textarea "KITCHEN / Refrigeration / Dine In Board "Equip:" Kitchen "Tag ID"118508, "Brand…"
type textarea "x"
type textarea "KITCHEN / Refrigeration / Dine In Board "Equip:" Kitchen "Tag ID"118508, "Brand…"
type textarea "x"
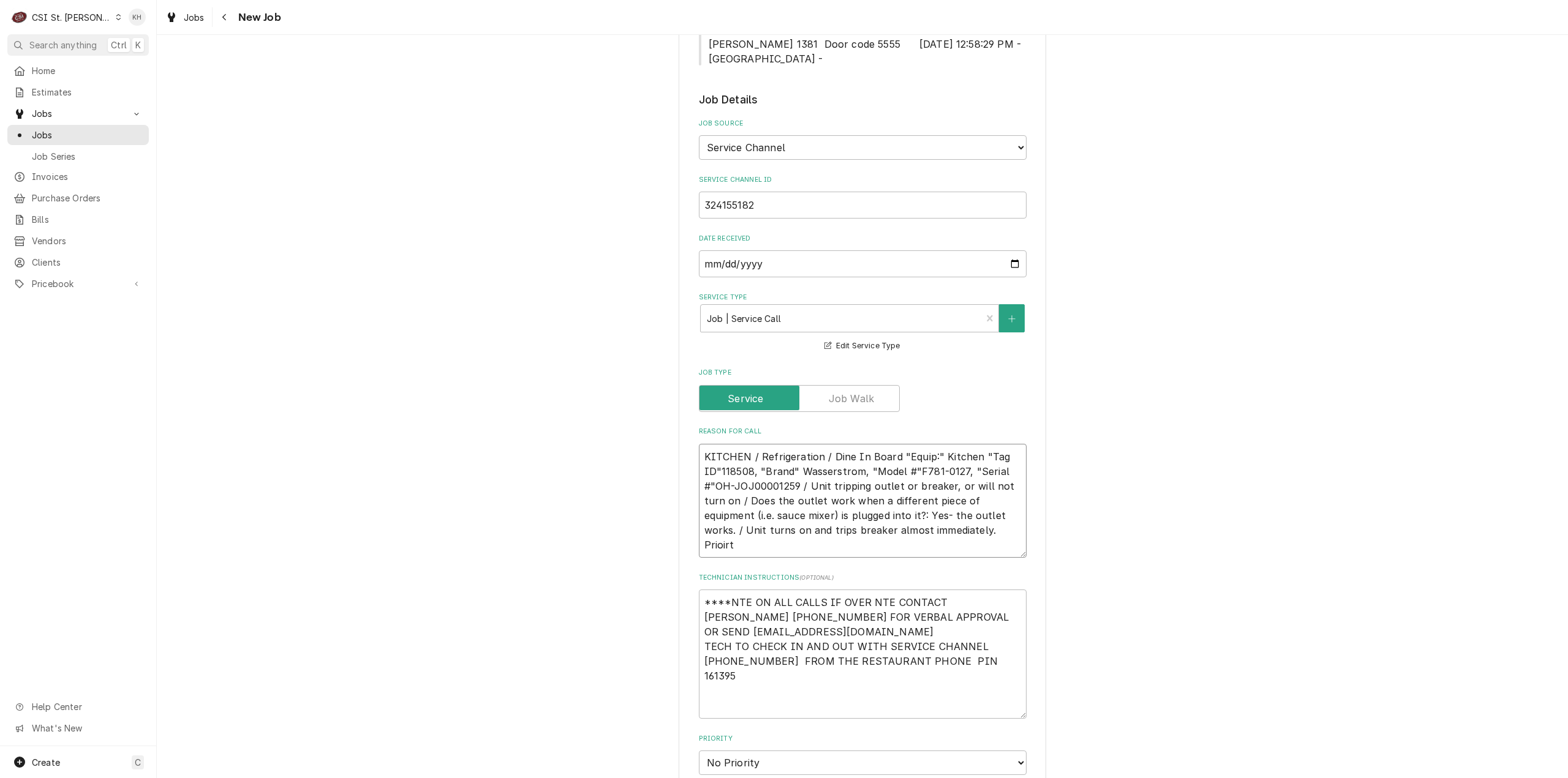
type textarea "KITCHEN / Refrigeration / Dine In Board "Equip:" Kitchen "Tag ID"118508, "Brand…"
type textarea "x"
type textarea "KITCHEN / Refrigeration / Dine In Board "Equip:" Kitchen "Tag ID"118508, "Brand…"
type textarea "x"
type textarea "KITCHEN / Refrigeration / Dine In Board "Equip:" Kitchen "Tag ID"118508, "Brand…"
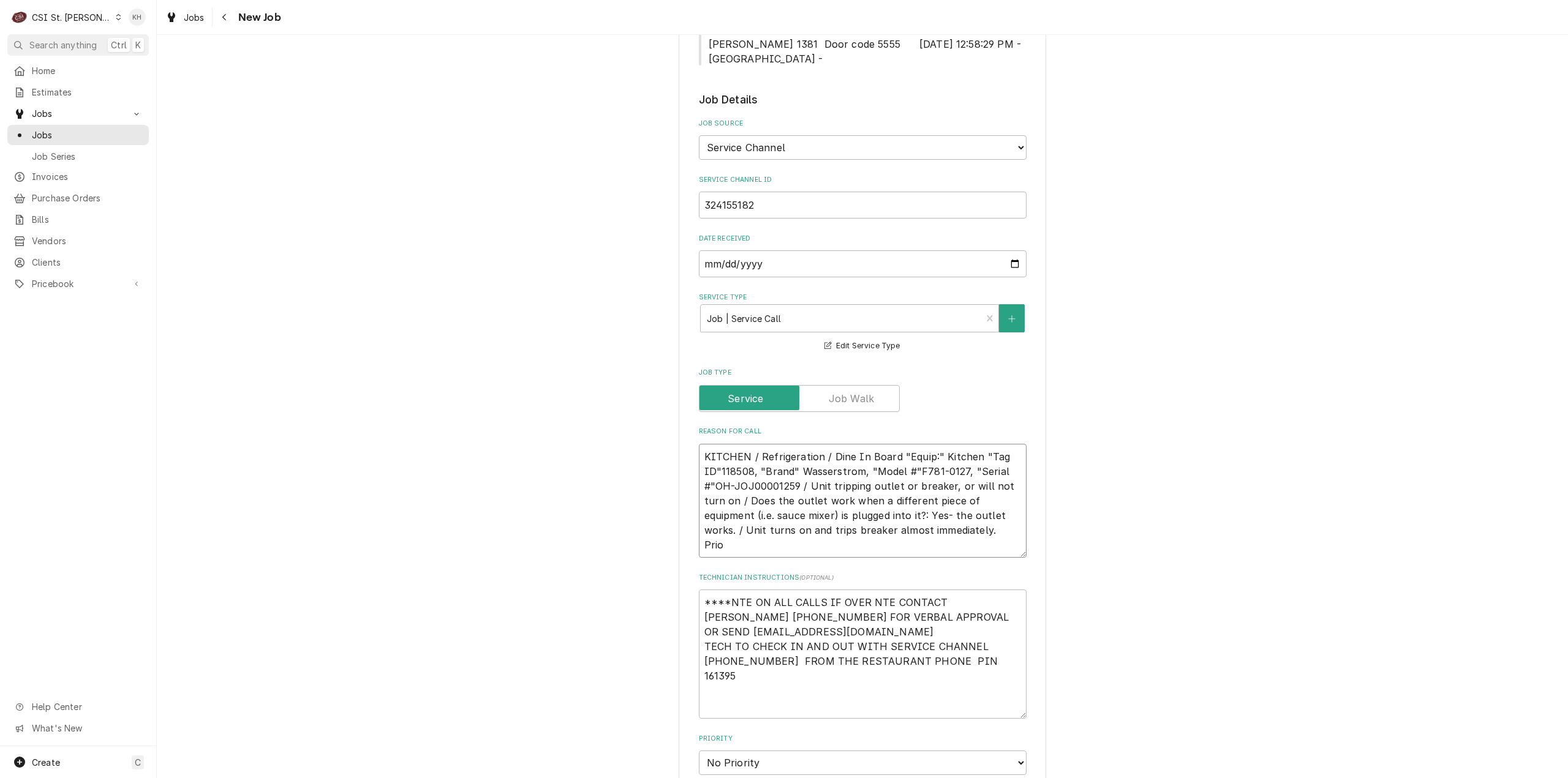
type textarea "x"
type textarea "KITCHEN / Refrigeration / Dine In Board "Equip:" Kitchen "Tag ID"118508, "Brand…"
type textarea "x"
type textarea "KITCHEN / Refrigeration / Dine In Board "Equip:" Kitchen "Tag ID"118508, "Brand…"
type textarea "x"
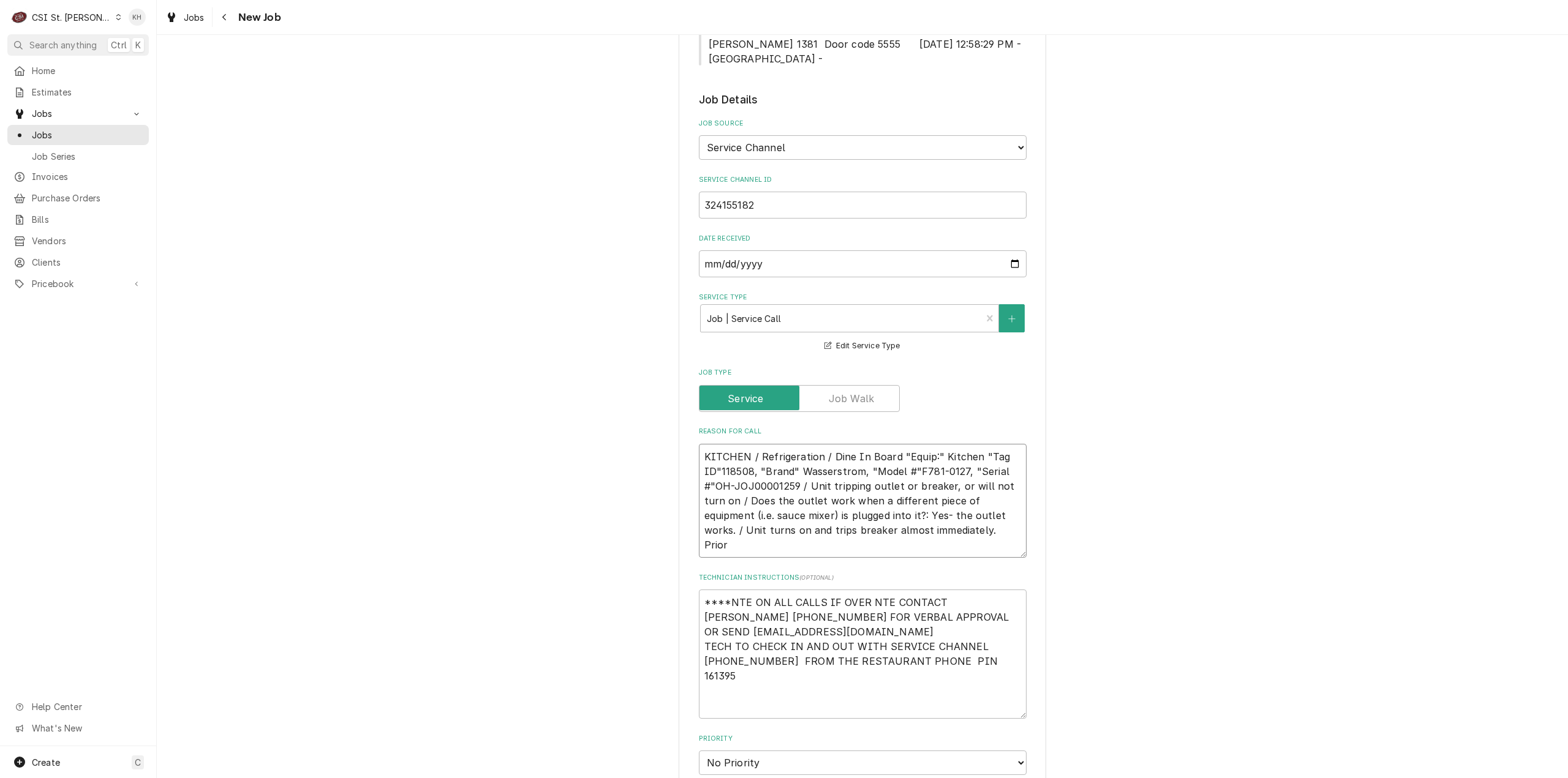
type textarea "KITCHEN / Refrigeration / Dine In Board "Equip:" Kitchen "Tag ID"118508, "Brand…"
type textarea "x"
type textarea "KITCHEN / Refrigeration / Dine In Board "Equip:" Kitchen "Tag ID"118508, "Brand…"
type textarea "x"
type textarea "KITCHEN / Refrigeration / Dine In Board "Equip:" Kitchen "Tag ID"118508, "Brand…"
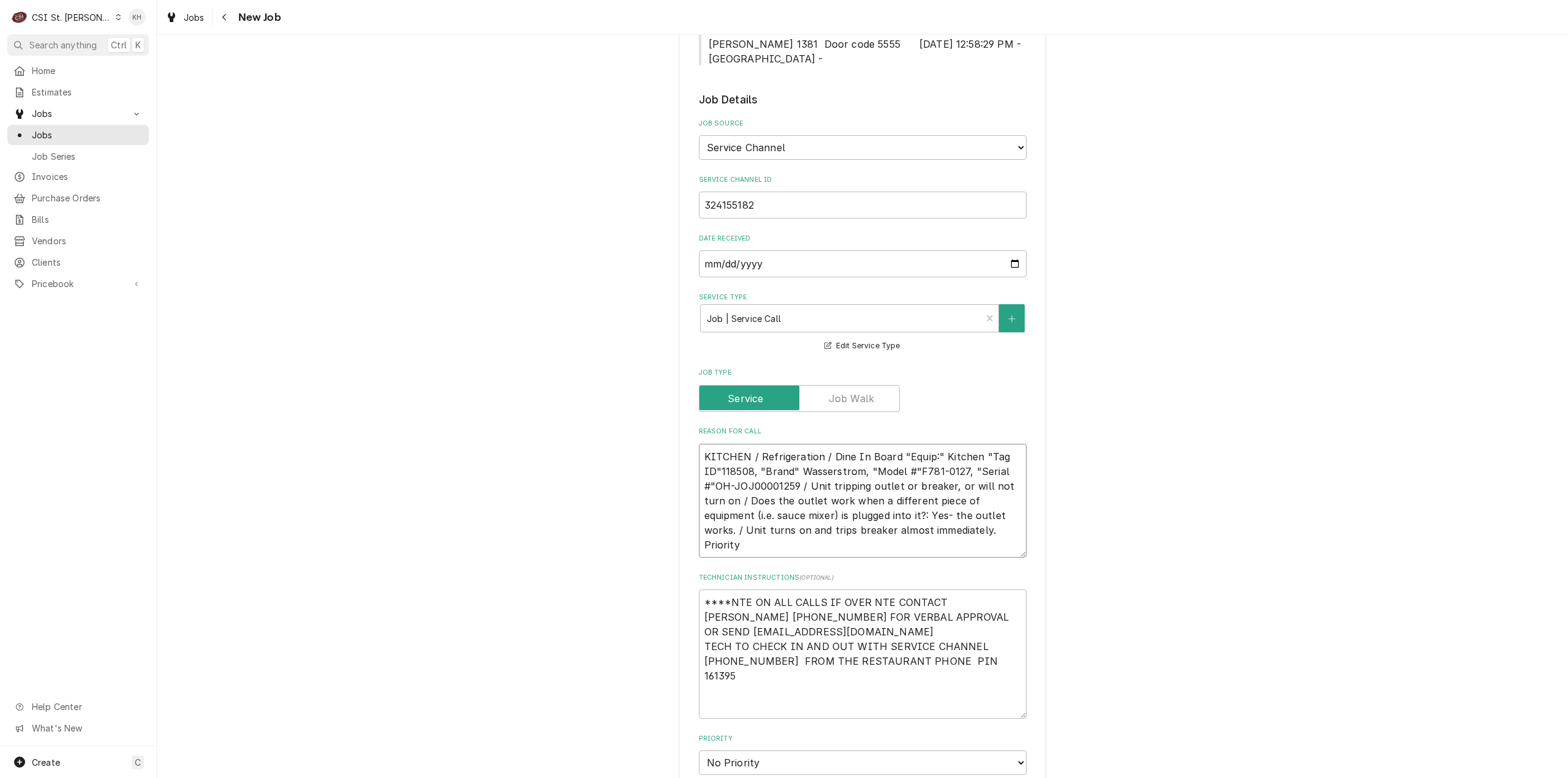
type textarea "x"
type textarea "KITCHEN / Refrigeration / Dine In Board "Equip:" Kitchen "Tag ID"118508, "Brand…"
type textarea "x"
type textarea "KITCHEN / Refrigeration / Dine In Board "Equip:" Kitchen "Tag ID"118508, "Brand…"
type textarea "x"
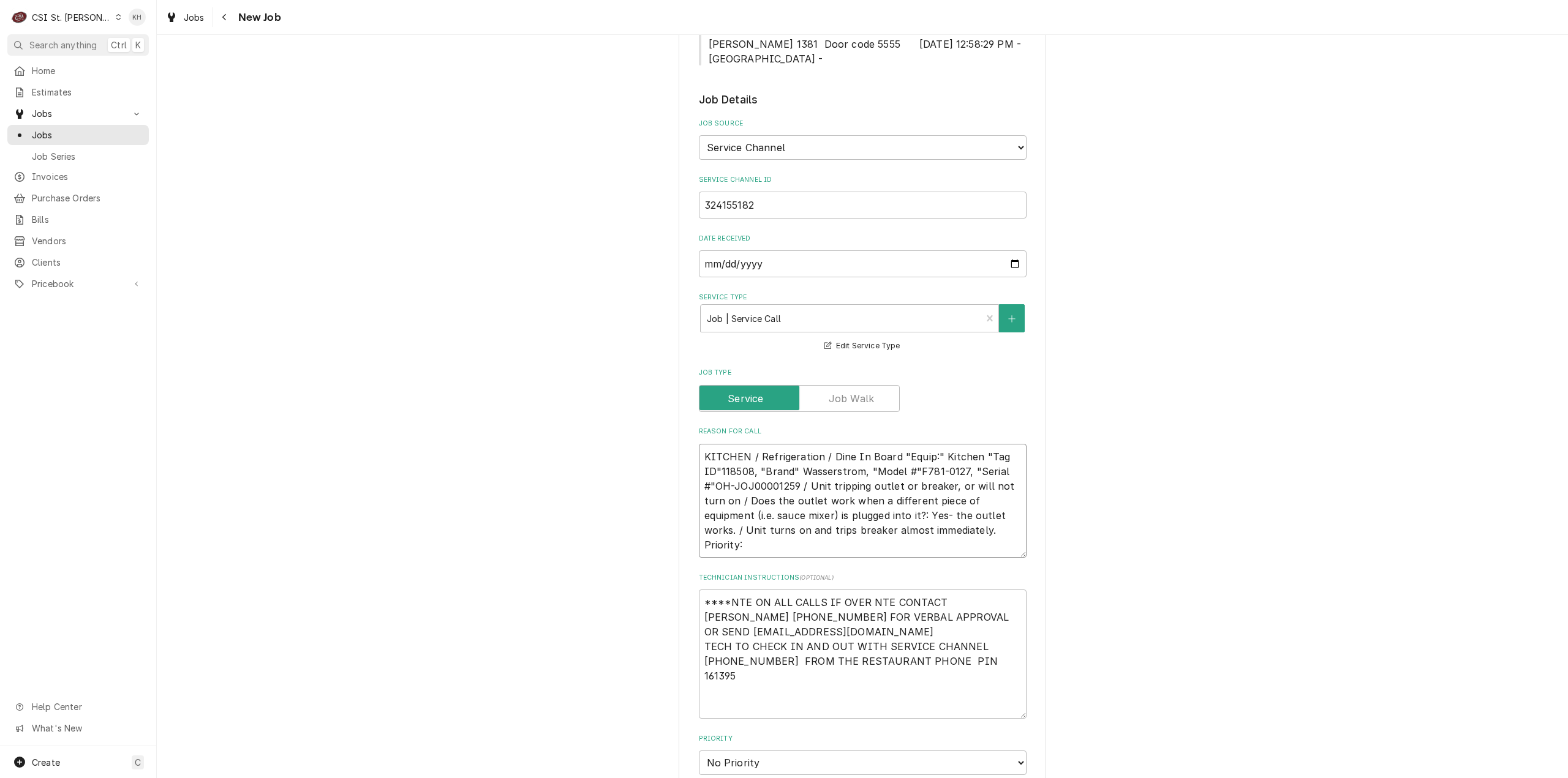
type textarea "KITCHEN / Refrigeration / Dine In Board "Equip:" Kitchen "Tag ID"118508, "Brand…"
click at [754, 533] on textarea "KITCHEN / Refrigeration / Dine In Board "Equip:" Kitchen "Tag ID"118508, "Brand…" at bounding box center [863, 501] width 328 height 115
paste textarea "Urgent - 24 Hours"
type textarea "x"
type textarea "KITCHEN / Refrigeration / Dine In Board "Equip:" Kitchen "Tag ID"118508, "Brand…"
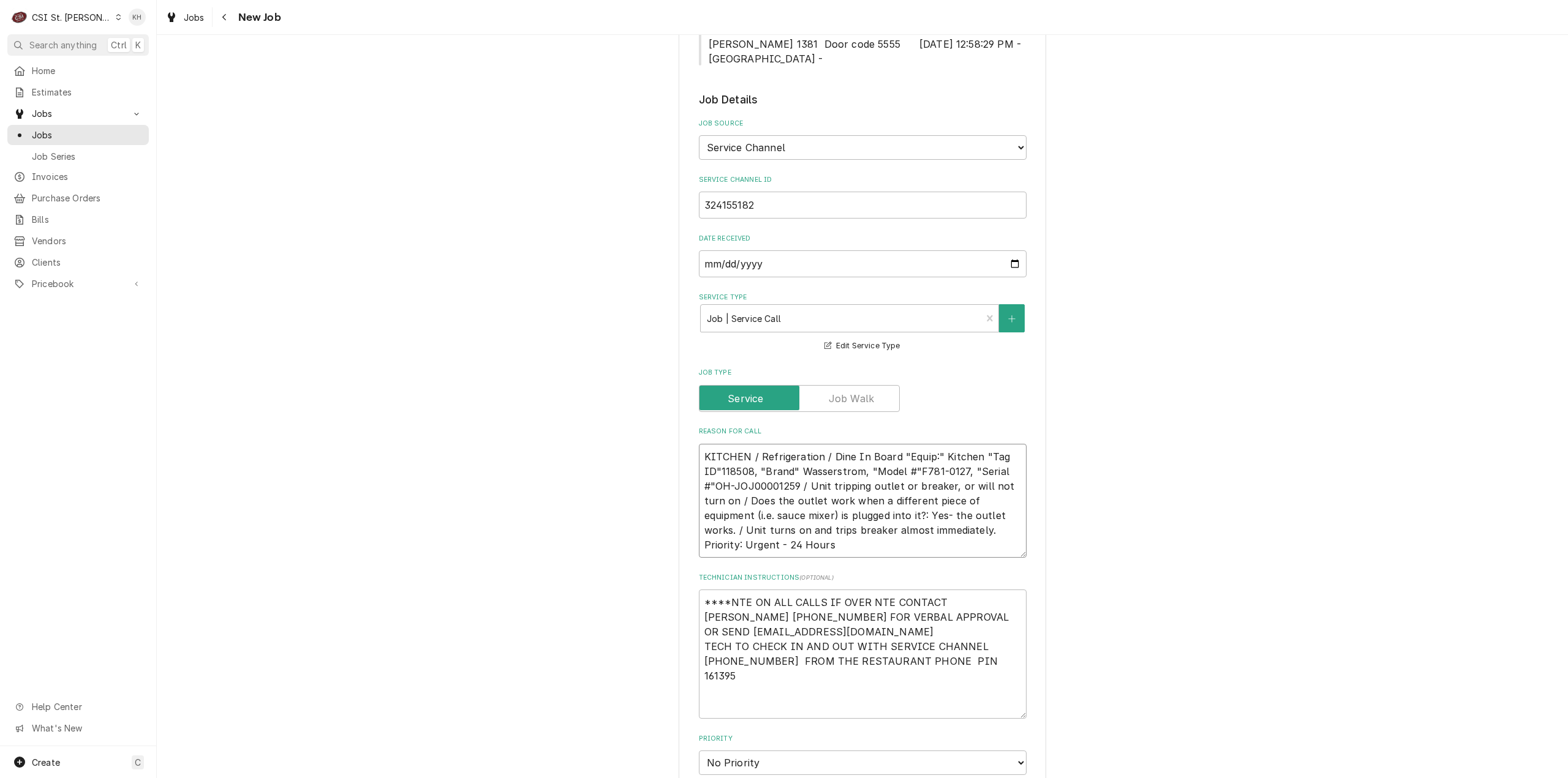
type textarea "x"
type textarea "KITCHEN / Refrigeration / Dine In Board "Equip:" Kitchen "Tag ID"118508, "Brand…"
click at [714, 589] on textarea "****NTE ON ALL CALLS IF OVER NTE CONTACT JEFF COSTA 636-399-1299 FOR VERBAL APP…" at bounding box center [863, 654] width 328 height 129
type textarea "x"
type textarea "N ****NTE ON ALL CALLS IF OVER NTE CONTACT JEFF COSTA 636-399-1299 FOR VERBAL A…"
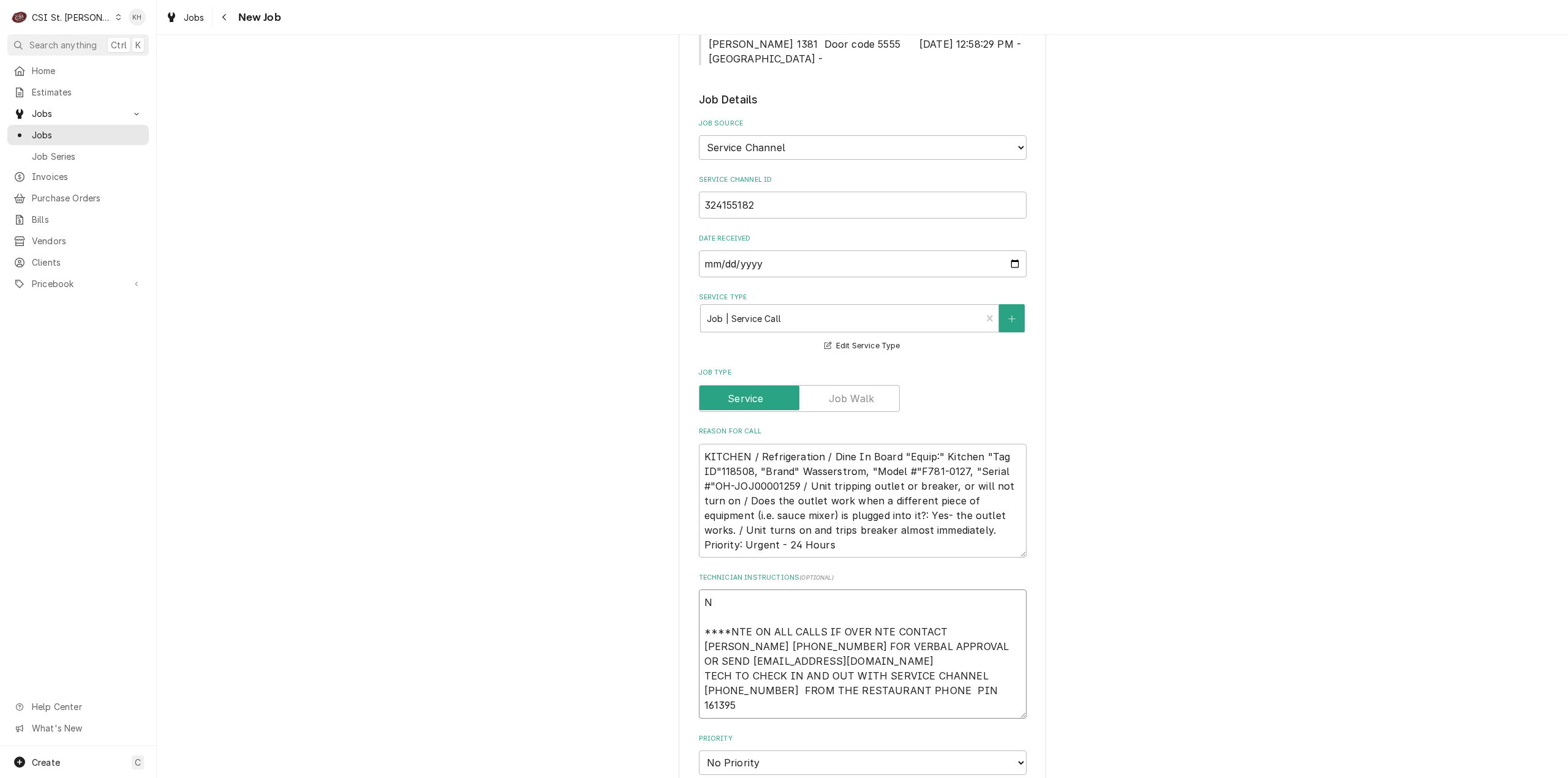
type textarea "x"
type textarea "NT ****NTE ON ALL CALLS IF OVER NTE CONTACT JEFF COSTA 636-399-1299 FOR VERBAL …"
type textarea "x"
type textarea "NTE ****NTE ON ALL CALLS IF OVER NTE CONTACT JEFF COSTA 636-399-1299 FOR VERBAL…"
type textarea "x"
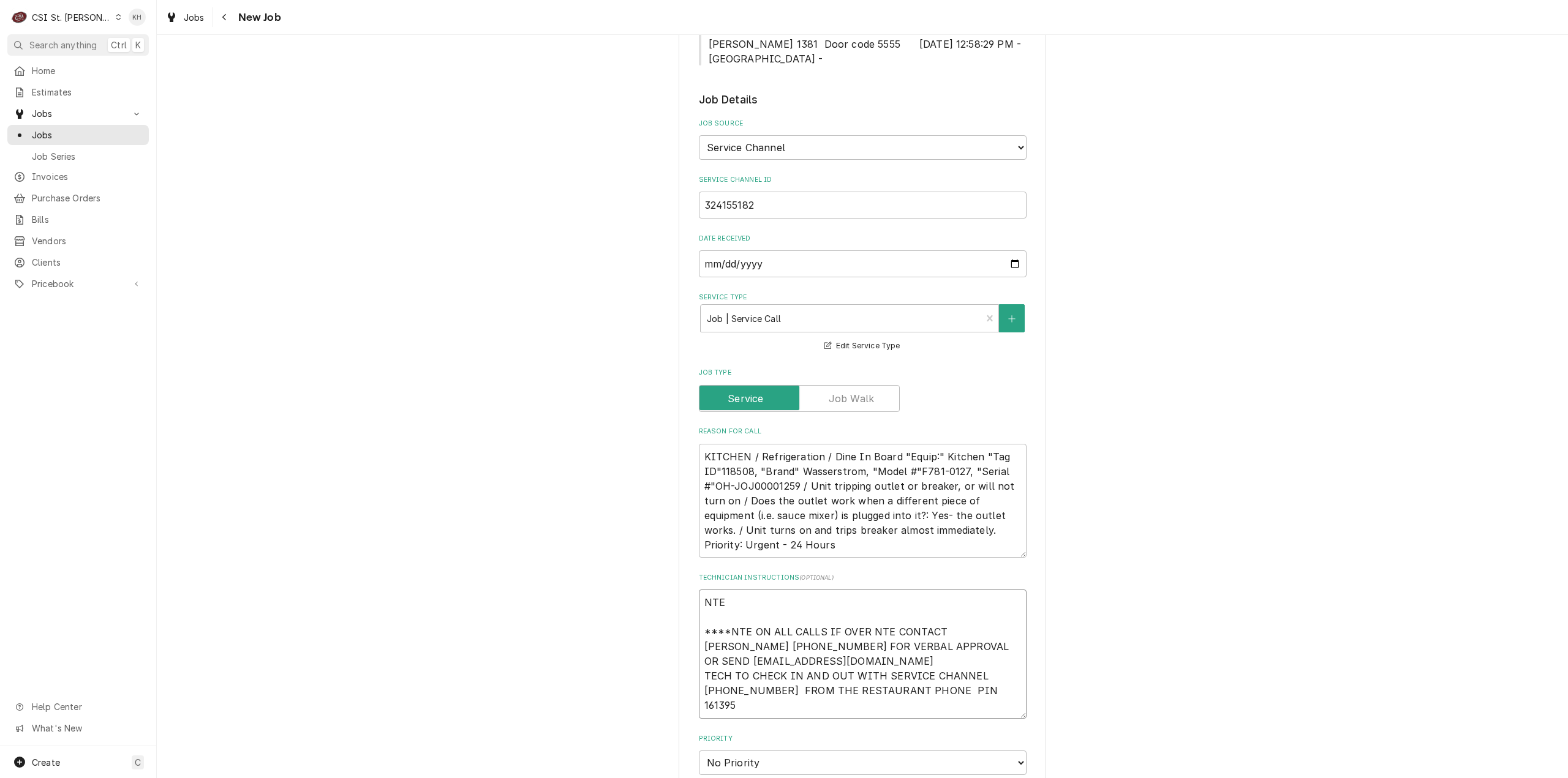
type textarea "NTE ****NTE ON ALL CALLS IF OVER NTE CONTACT JEFF COSTA 636-399-1299 FOR VERBAL…"
type textarea "x"
type textarea "NTE # ****NTE ON ALL CALLS IF OVER NTE CONTACT JEFF COSTA 636-399-1299 FOR VERB…"
type textarea "x"
type textarea "NTE ****NTE ON ALL CALLS IF OVER NTE CONTACT JEFF COSTA 636-399-1299 FOR VERBAL…"
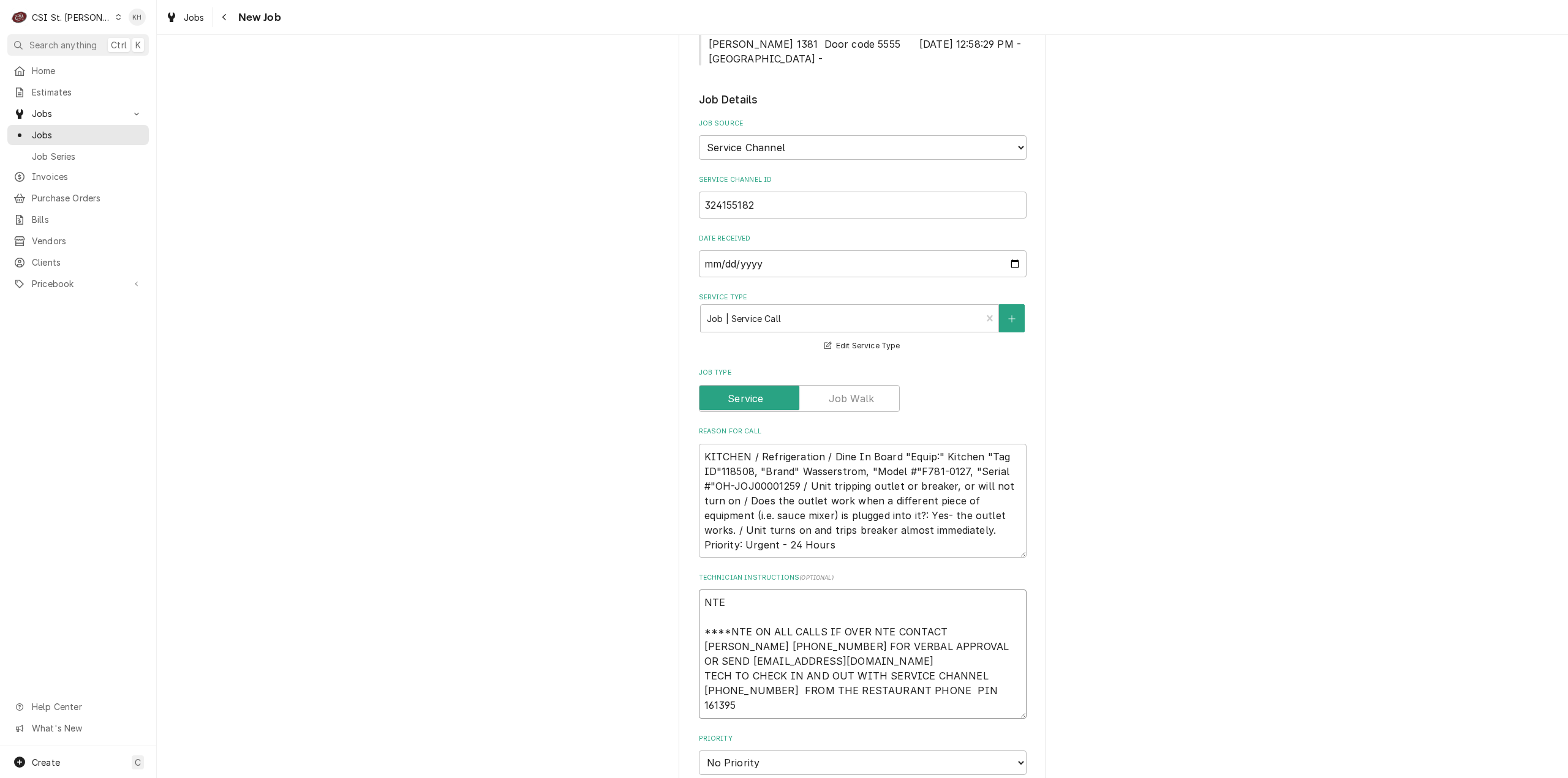
type textarea "x"
type textarea "NTE $ ****NTE ON ALL CALLS IF OVER NTE CONTACT JEFF COSTA 636-399-1299 FOR VERB…"
type textarea "x"
type textarea "NTE $4 ****NTE ON ALL CALLS IF OVER NTE CONTACT JEFF COSTA 636-399-1299 FOR VER…"
type textarea "x"
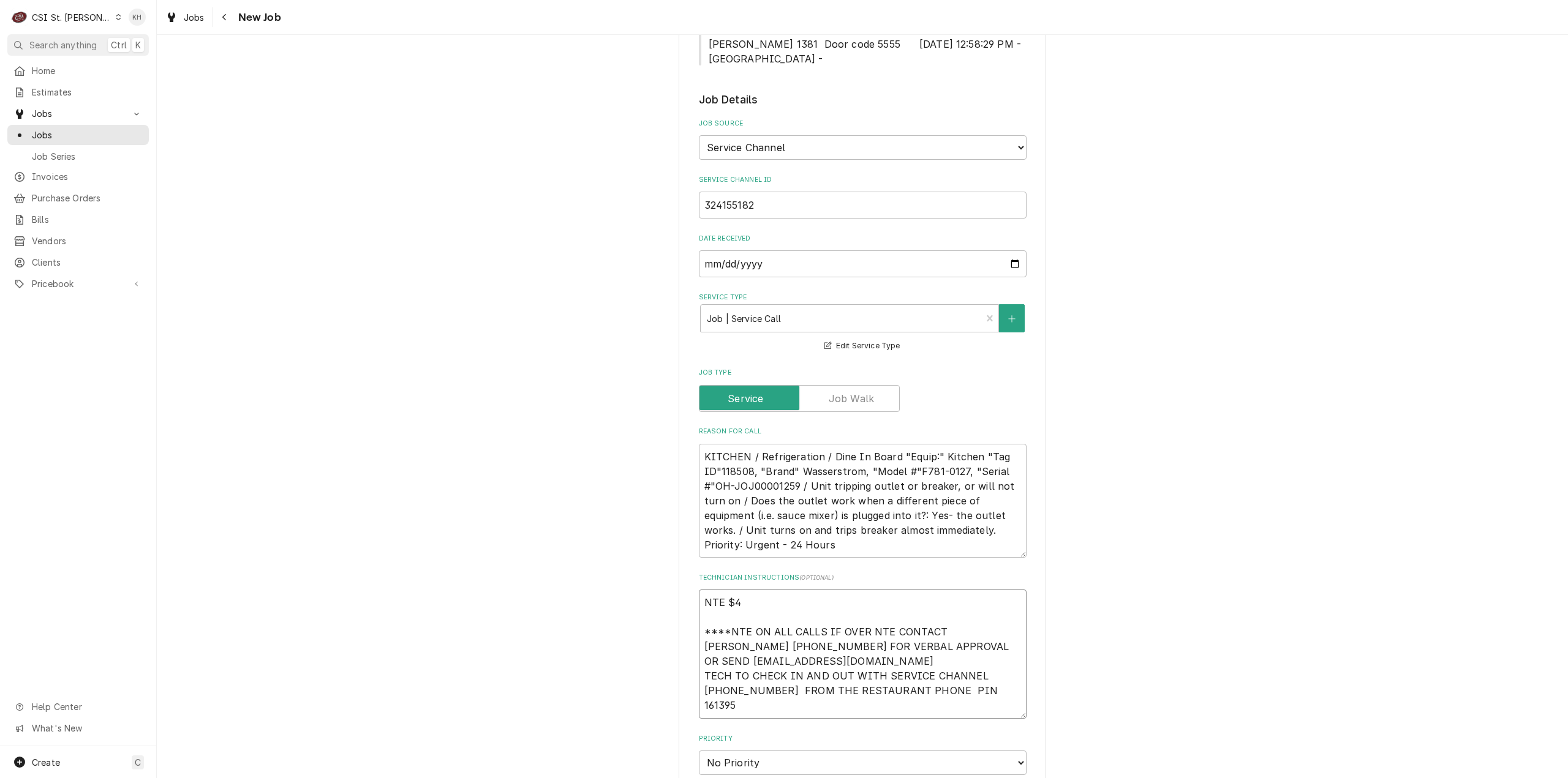
type textarea "NTE $40 ****NTE ON ALL CALLS IF OVER NTE CONTACT JEFF COSTA 636-399-1299 FOR VE…"
type textarea "x"
type textarea "NTE $400 ****NTE ON ALL CALLS IF OVER NTE CONTACT JEFF COSTA 636-399-1299 FOR V…"
type textarea "x"
type textarea "NTE $400. ****NTE ON ALL CALLS IF OVER NTE CONTACT JEFF COSTA 636-399-1299 FOR …"
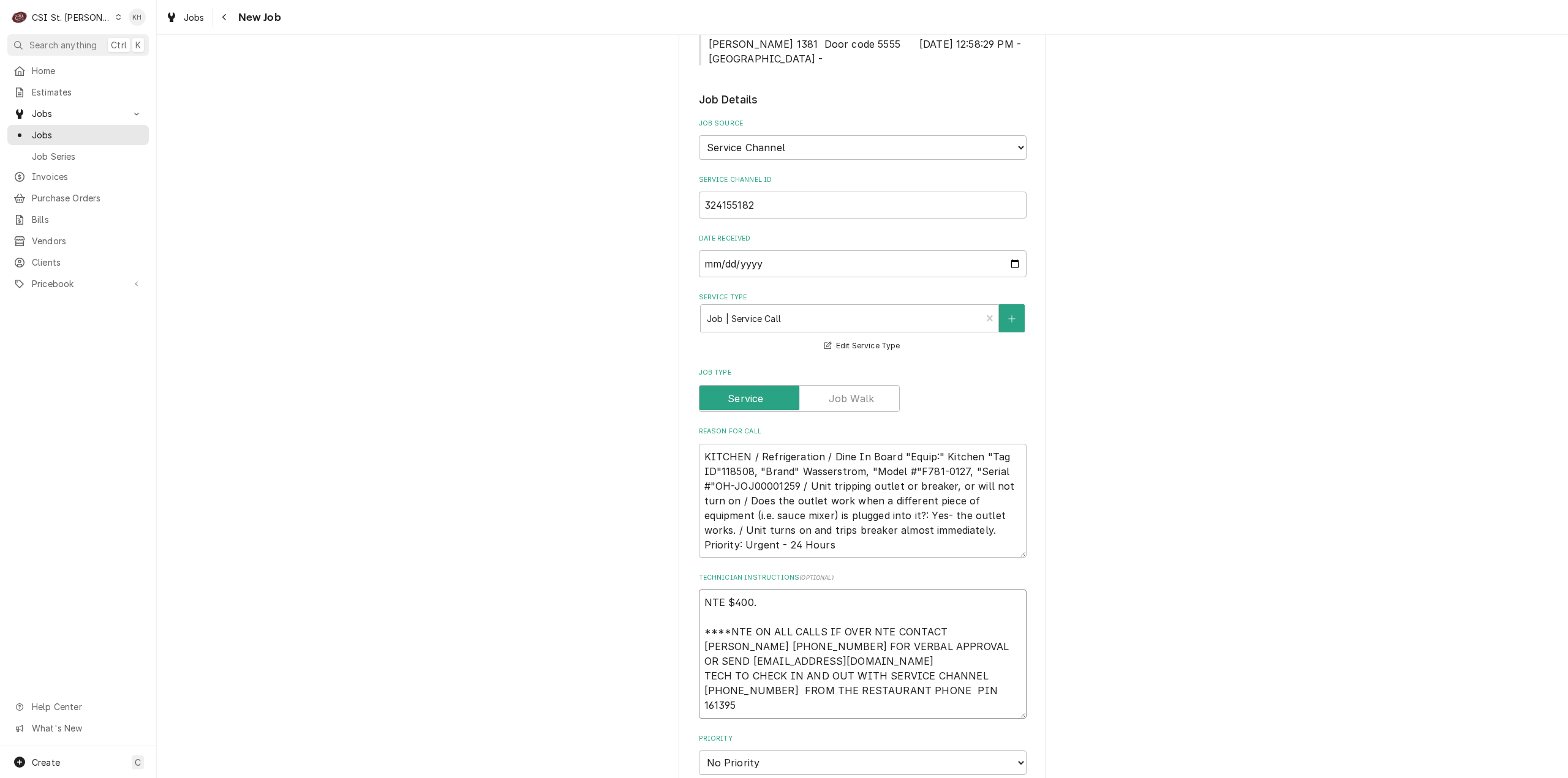
type textarea "x"
type textarea "NTE $400.0 ****NTE ON ALL CALLS IF OVER NTE CONTACT JEFF COSTA 636-399-1299 FOR…"
type textarea "x"
type textarea "NTE $400.00 ****NTE ON ALL CALLS IF OVER NTE CONTACT JEFF COSTA 636-399-1299 FO…"
type textarea "x"
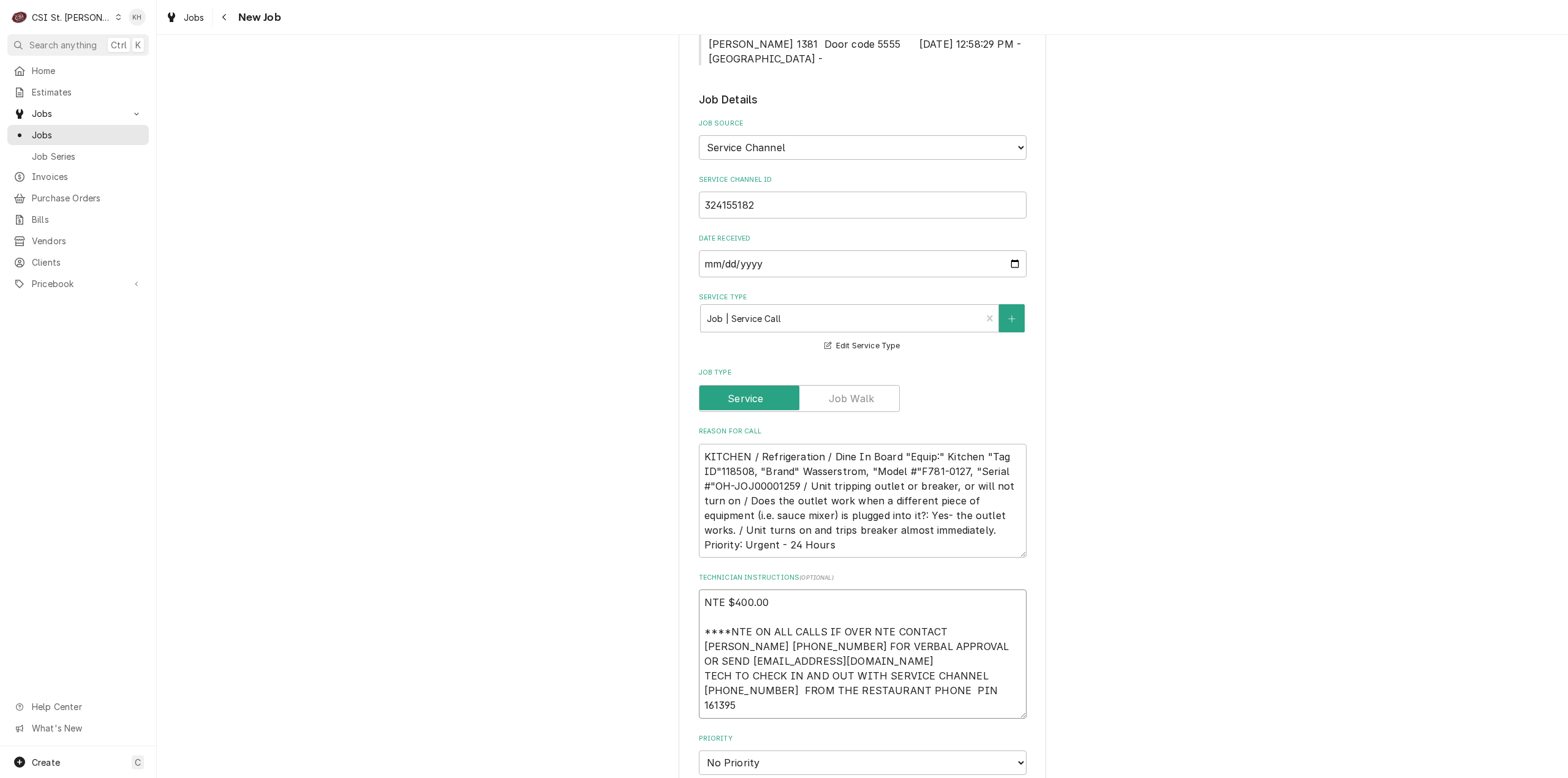
type textarea "NTE $400.00 ****NTE ON ALL CALLS IF OVER NTE CONTACT JEFF COSTA 636-399-1299 FO…"
click at [755, 469] on textarea "KITCHEN / Refrigeration / Dine In Board "Equip:" Kitchen "Tag ID"118508, "Brand…" at bounding box center [863, 501] width 328 height 115
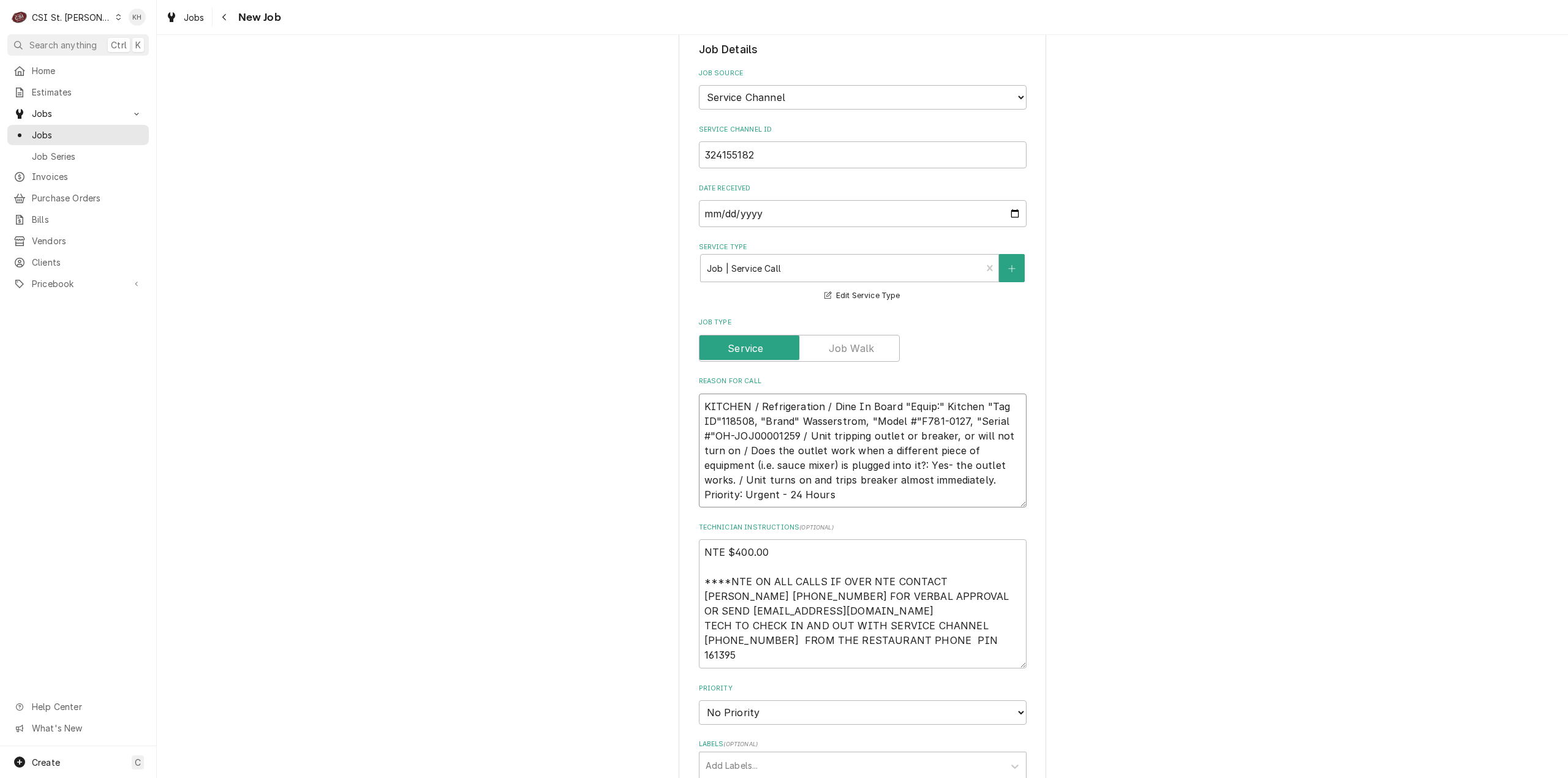
scroll to position [673, 0]
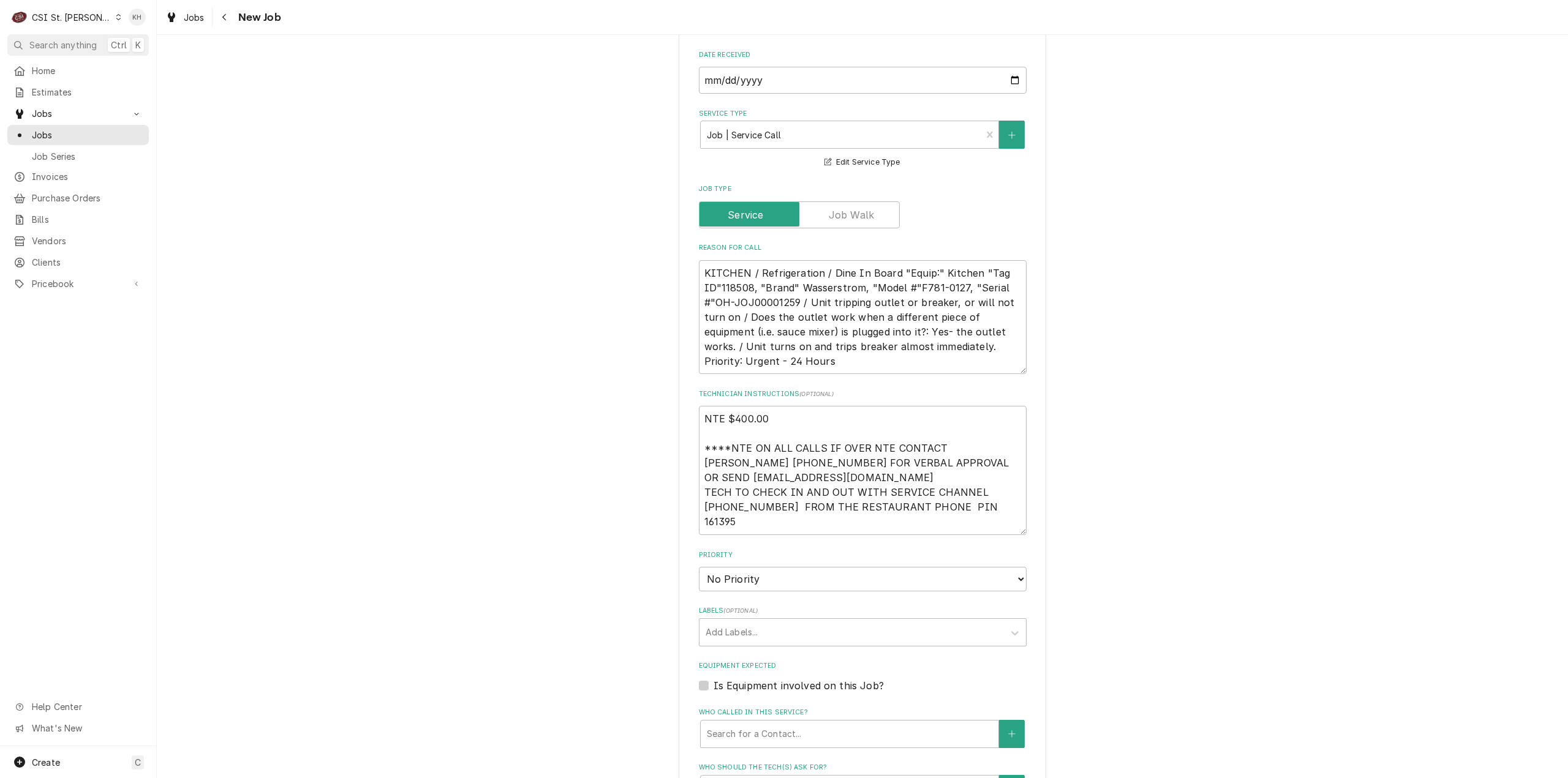
click at [713, 679] on label "Is Equipment involved on this Job?" at bounding box center [799, 685] width 170 height 15
click at [713, 679] on input "Equipment Expected" at bounding box center [877, 692] width 328 height 27
checkbox input "true"
click at [759, 723] on div "Equipment" at bounding box center [849, 734] width 286 height 22
paste input "JOJ00001259"
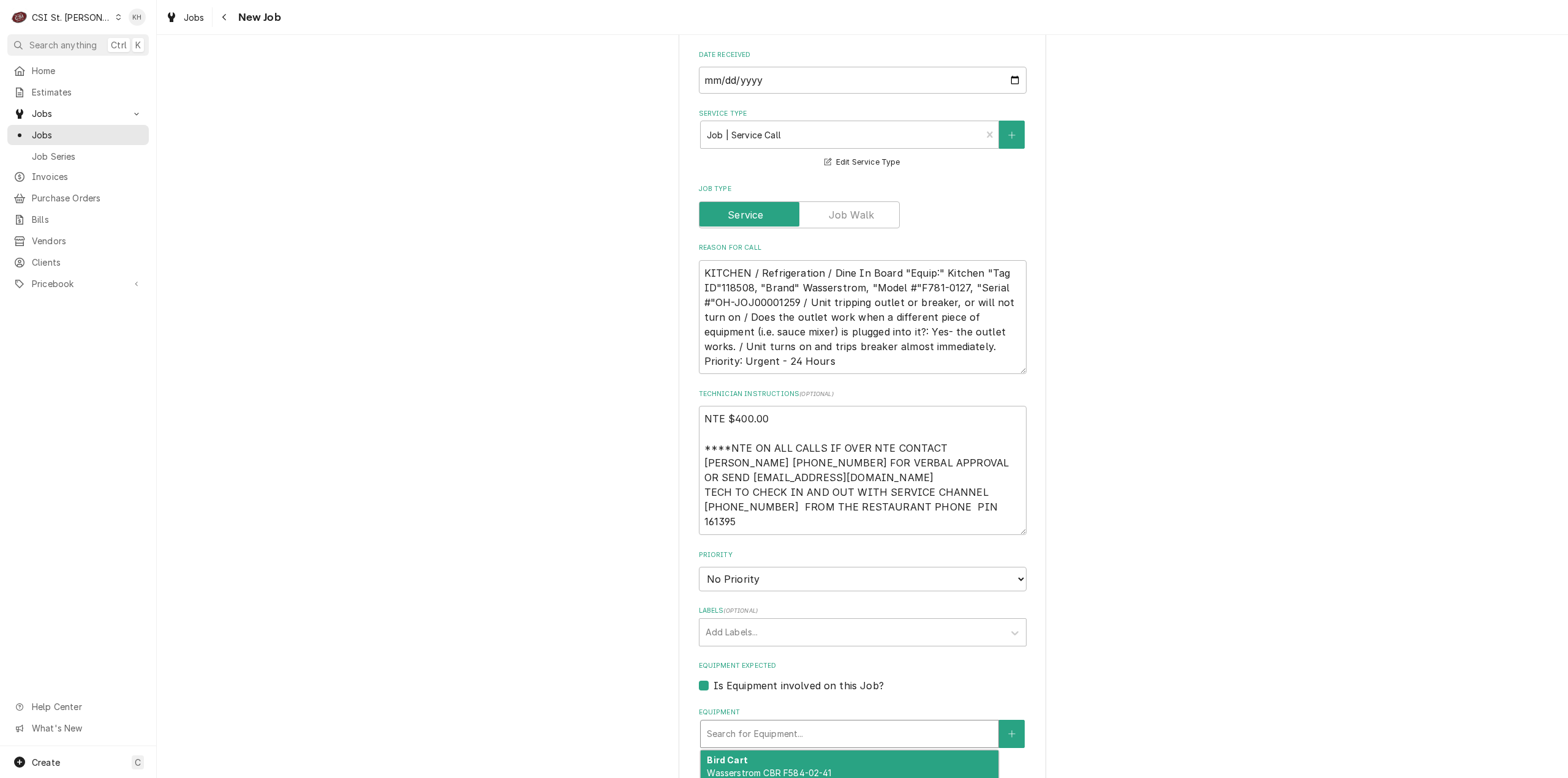
type textarea "x"
type input "JOJ00001259"
click at [770, 755] on strong "[Pass-through window (left)] Wasserstrom dine-in board" at bounding box center [834, 759] width 255 height 10
type textarea "x"
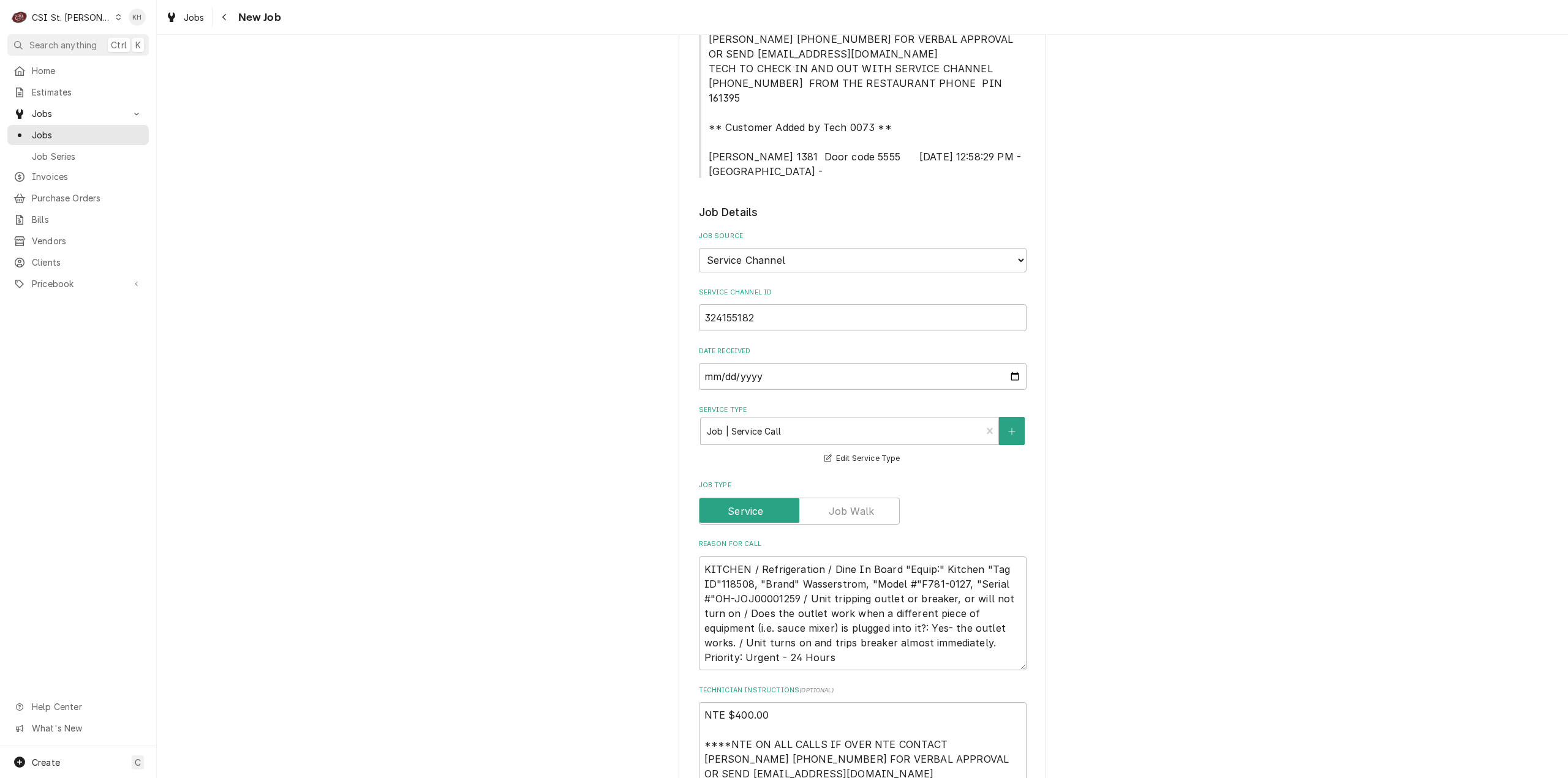
scroll to position [306, 0]
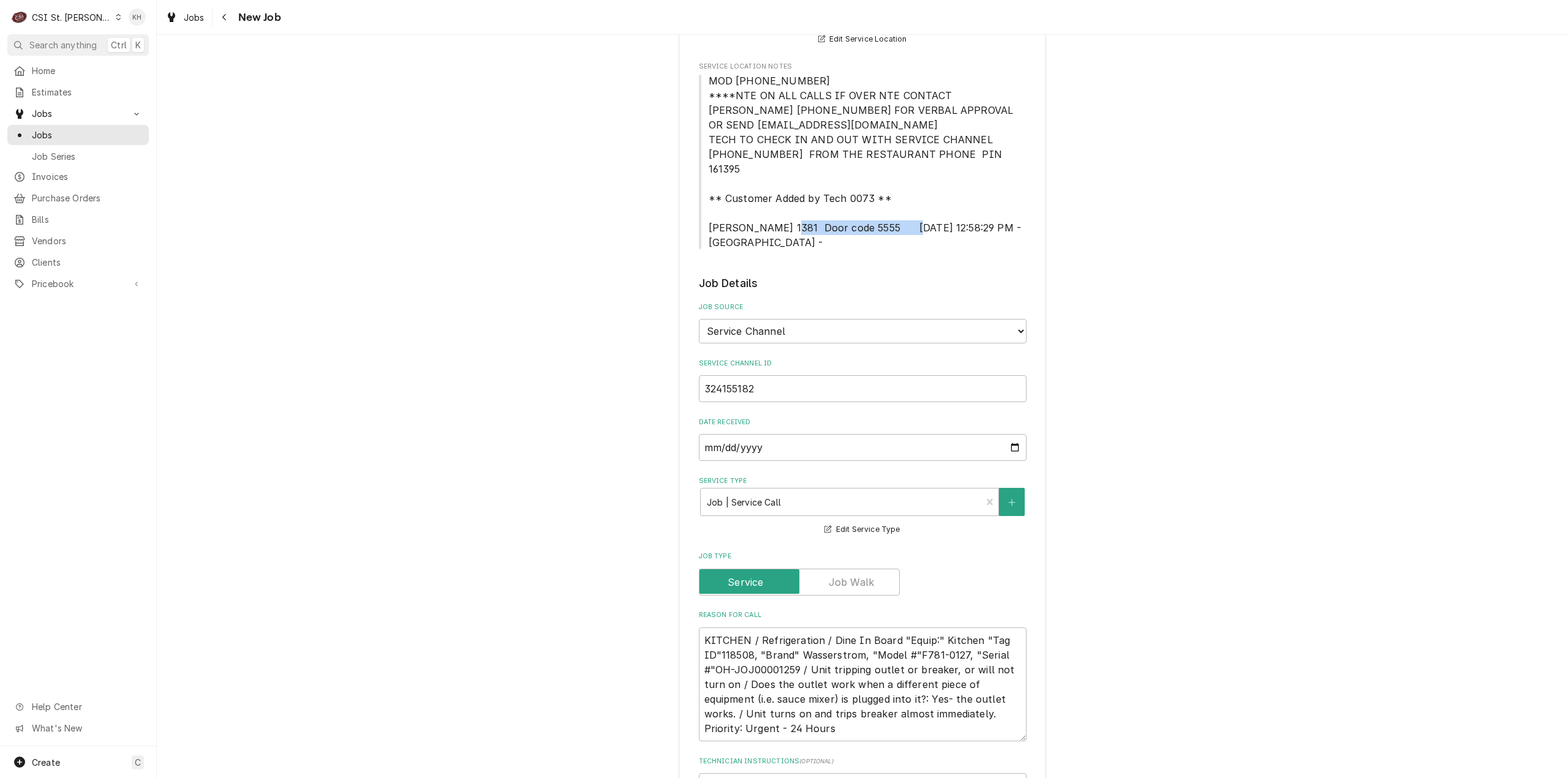
drag, startPoint x: 772, startPoint y: 217, endPoint x: 900, endPoint y: 219, distance: 128.0
click at [900, 219] on span "MOD (314) 513-0268 ****NTE ON ALL CALLS IF OVER NTE CONTACT JEFF COSTA 636-399-…" at bounding box center [863, 161] width 328 height 176
copy span "Alarm 1381 Door code 5555"
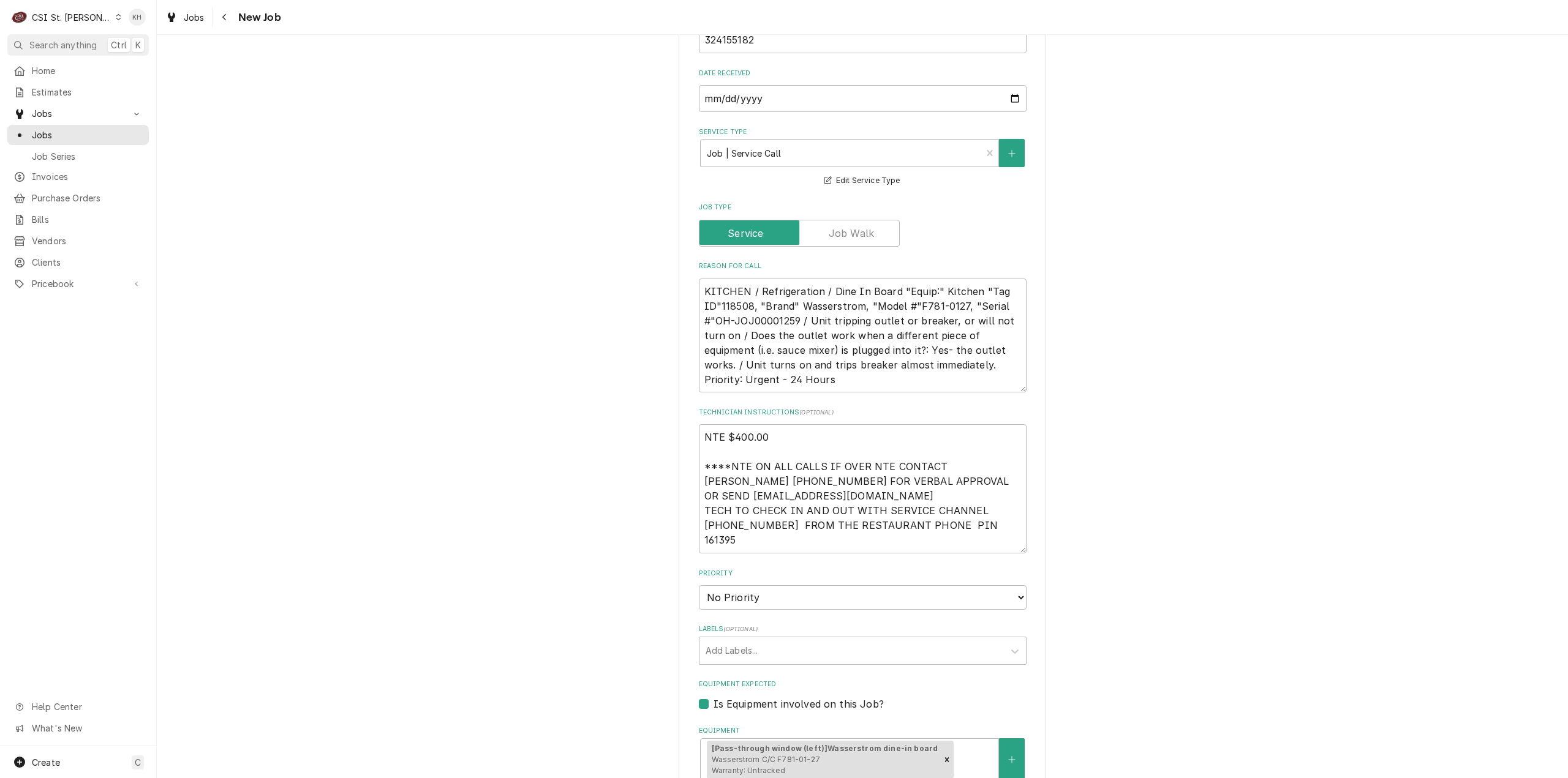
scroll to position [673, 0]
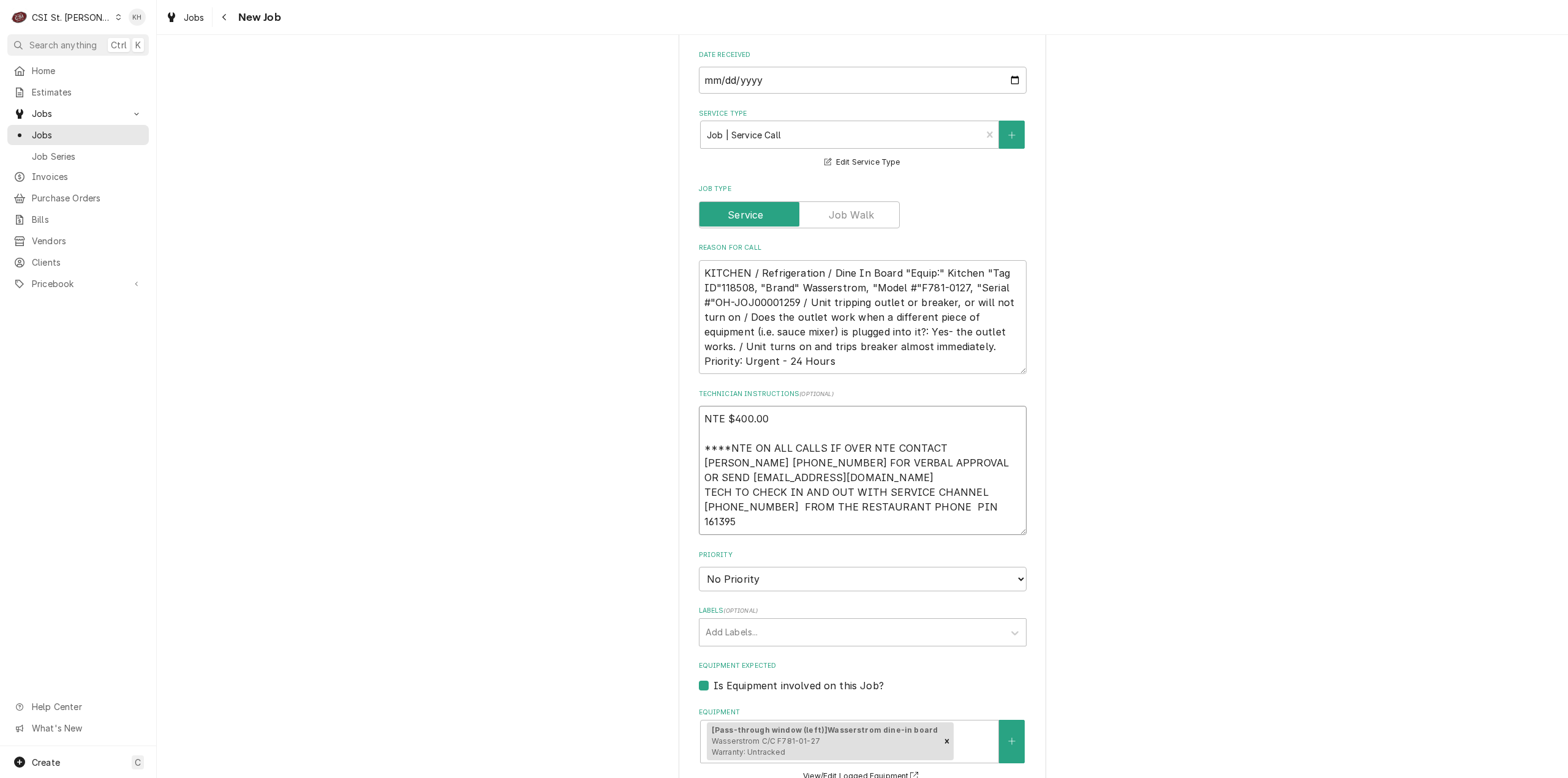
click at [722, 513] on textarea "NTE $400.00 ****NTE ON ALL CALLS IF OVER NTE CONTACT JEFF COSTA 636-399-1299 FO…" at bounding box center [863, 470] width 328 height 129
type textarea "x"
type textarea "NTE $400.00 ****NTE ON ALL CALLS IF OVER NTE CONTACT JEFF COSTA 636-399-1299 FO…"
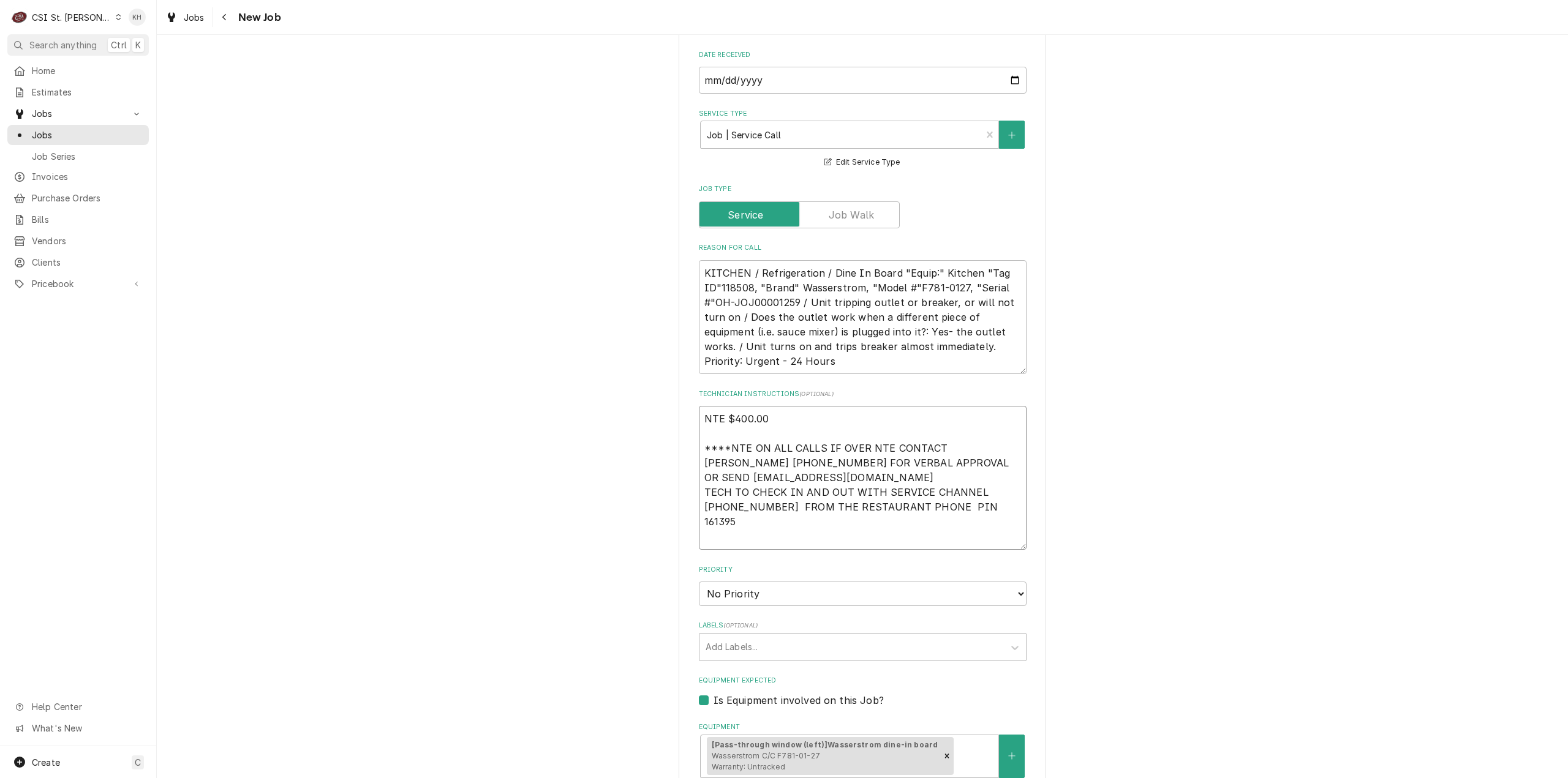
paste textarea "Alarm 1381 Door code 5555"
type textarea "x"
type textarea "NTE $400.00 ****NTE ON ALL CALLS IF OVER NTE CONTACT JEFF COSTA 636-399-1299 FO…"
type textarea "x"
type textarea "NTE $400.00 ****NTE ON ALL CALLS IF OVER NTE CONTACT JEFF COSTA 636-399-1299 FO…"
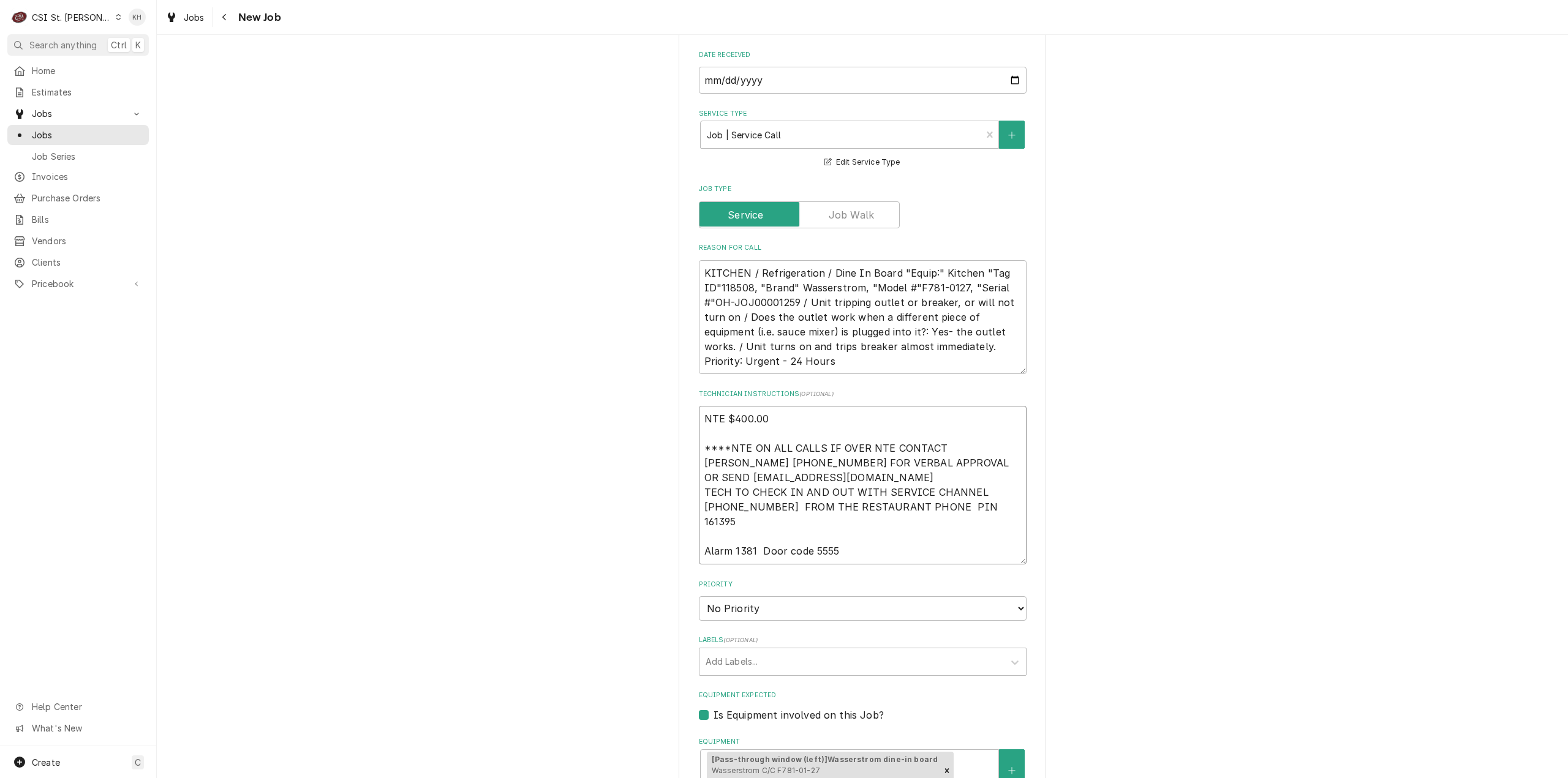
type textarea "x"
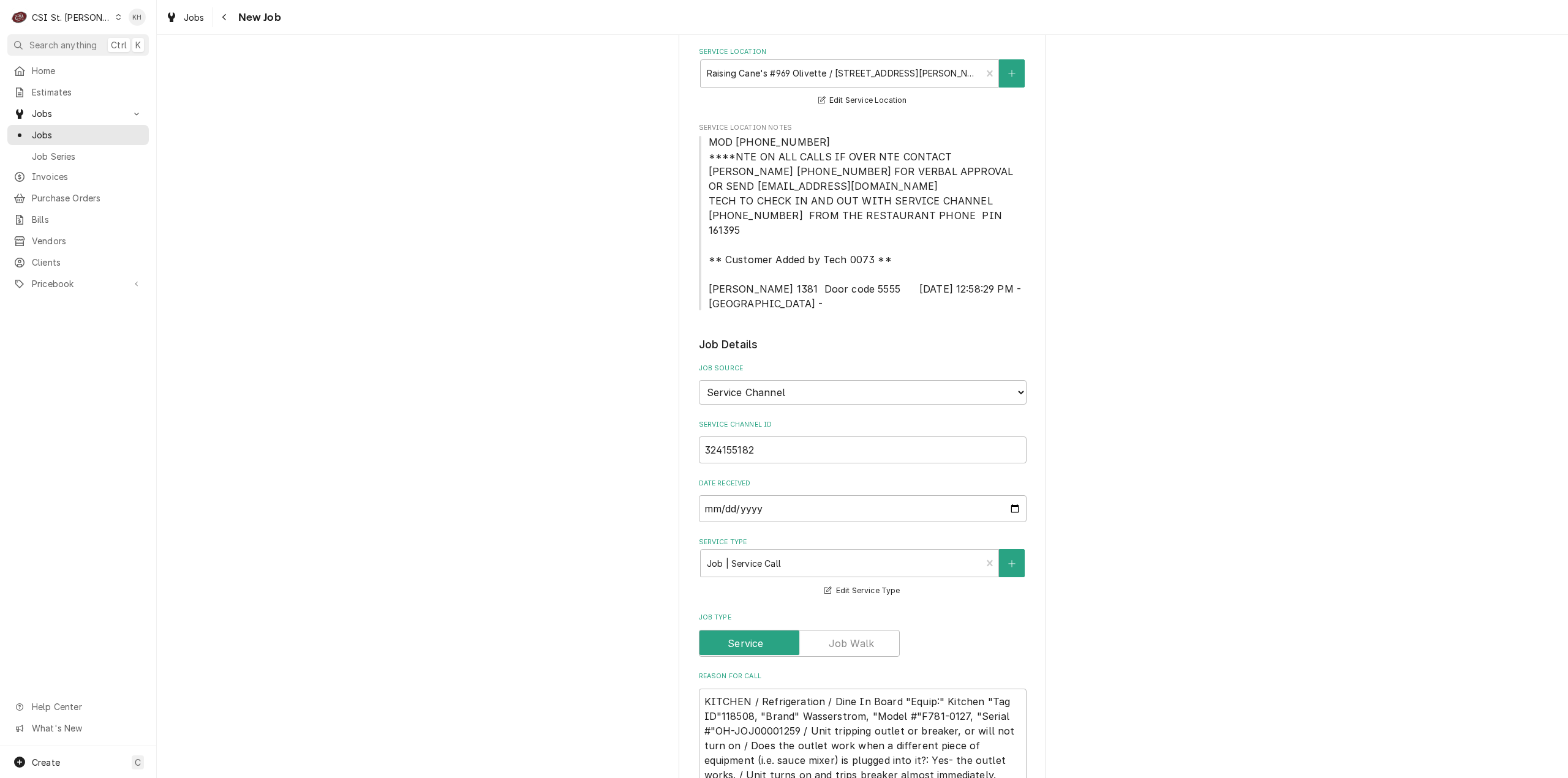
scroll to position [61, 0]
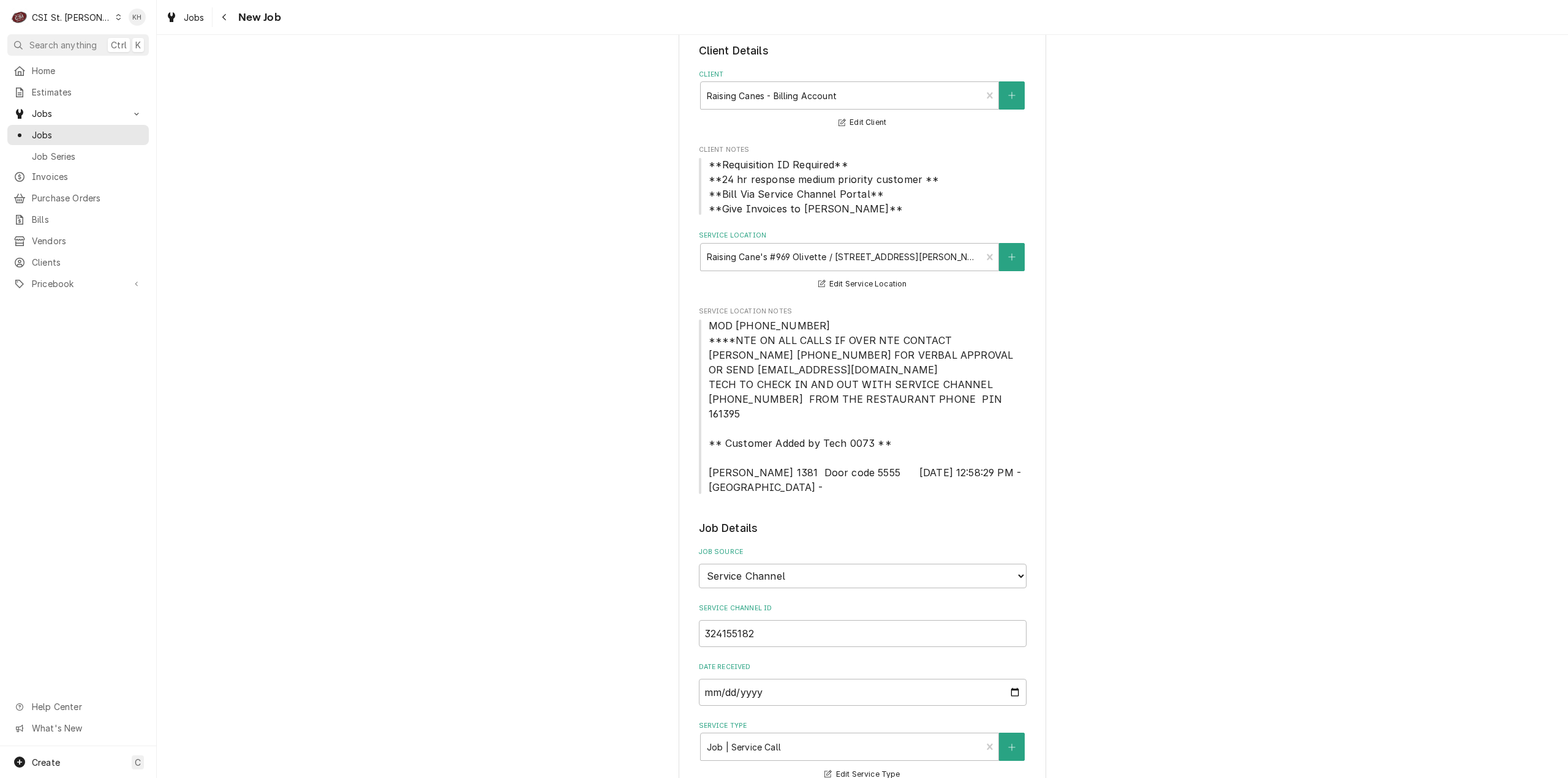
type textarea "NTE $400.00 ****NTE ON ALL CALLS IF OVER NTE CONTACT JEFF COSTA 636-399-1299 FO…"
drag, startPoint x: 802, startPoint y: 323, endPoint x: 700, endPoint y: 326, distance: 102.0
click at [700, 326] on span "MOD (314) 513-0268 ****NTE ON ALL CALLS IF OVER NTE CONTACT JEFF COSTA 636-399-…" at bounding box center [863, 406] width 328 height 176
copy span "MOD (314) 513-0268"
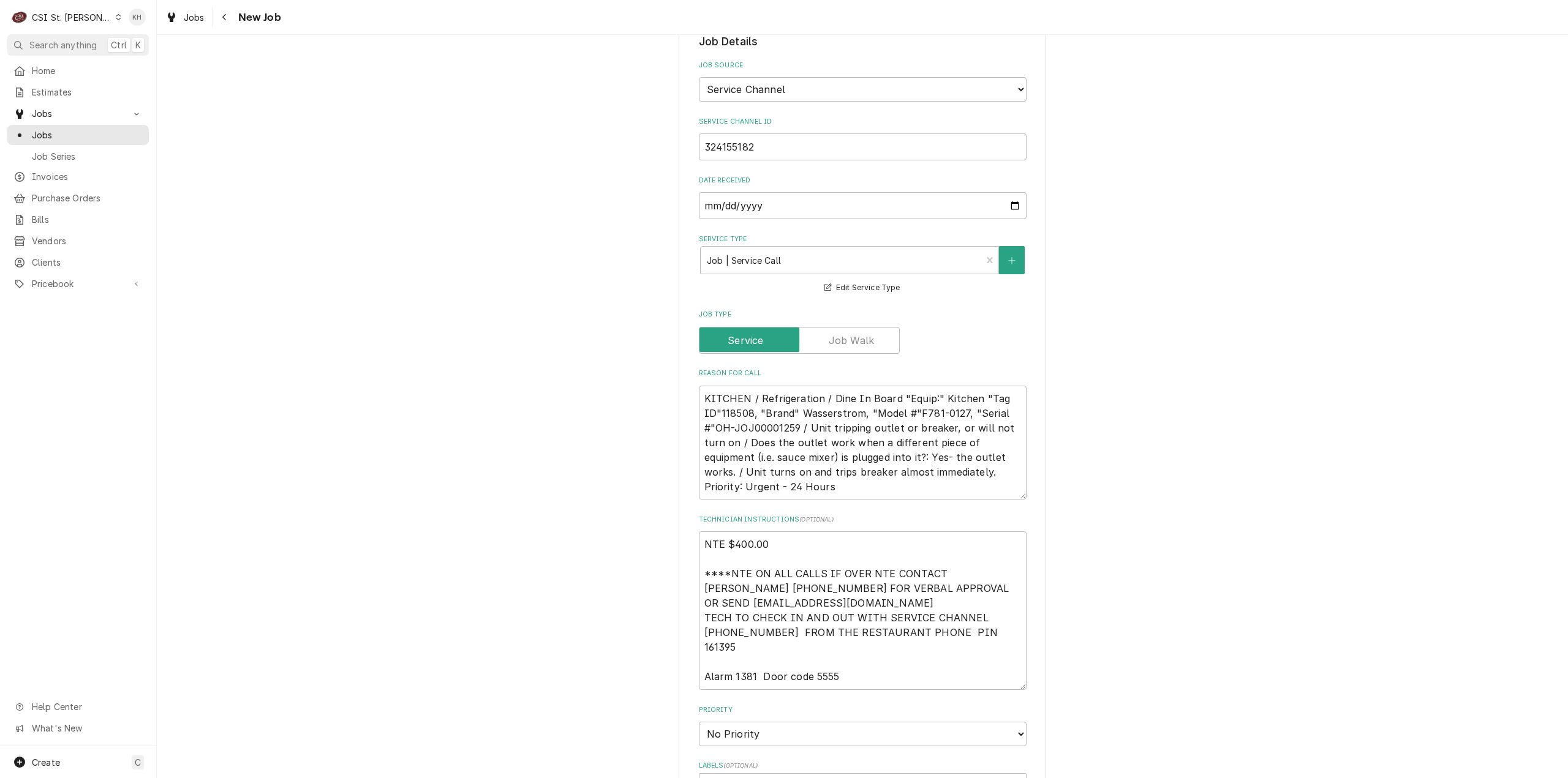
scroll to position [551, 0]
click at [767, 659] on textarea "NTE $400.00 ****NTE ON ALL CALLS IF OVER NTE CONTACT JEFF COSTA 636-399-1299 FO…" at bounding box center [863, 607] width 328 height 158
paste textarea "MOD (314) 513-0268"
type textarea "x"
type textarea "NTE $400.00 ****NTE ON ALL CALLS IF OVER NTE CONTACT JEFF COSTA 636-399-1299 FO…"
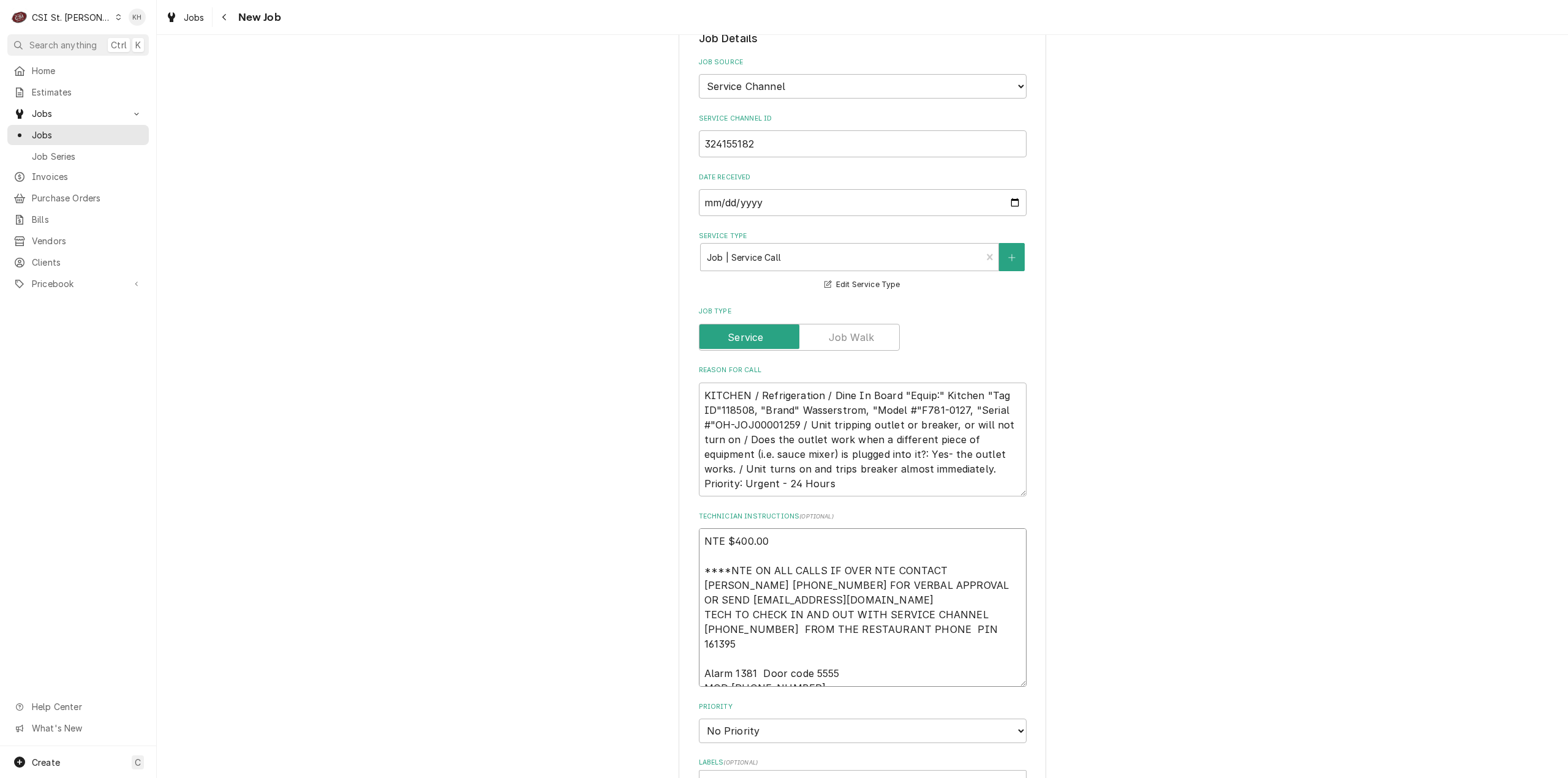
type textarea "x"
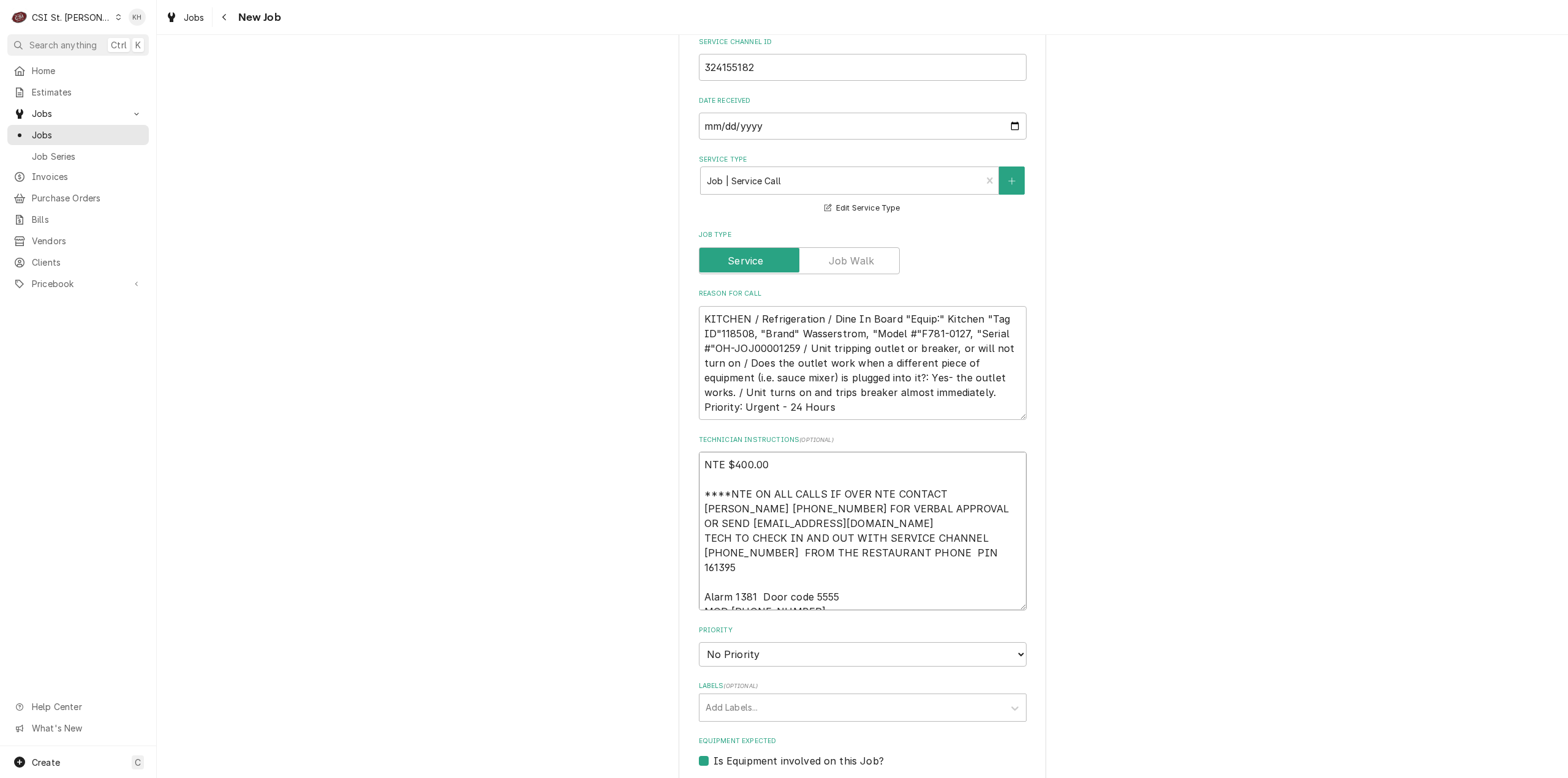
scroll to position [857, 0]
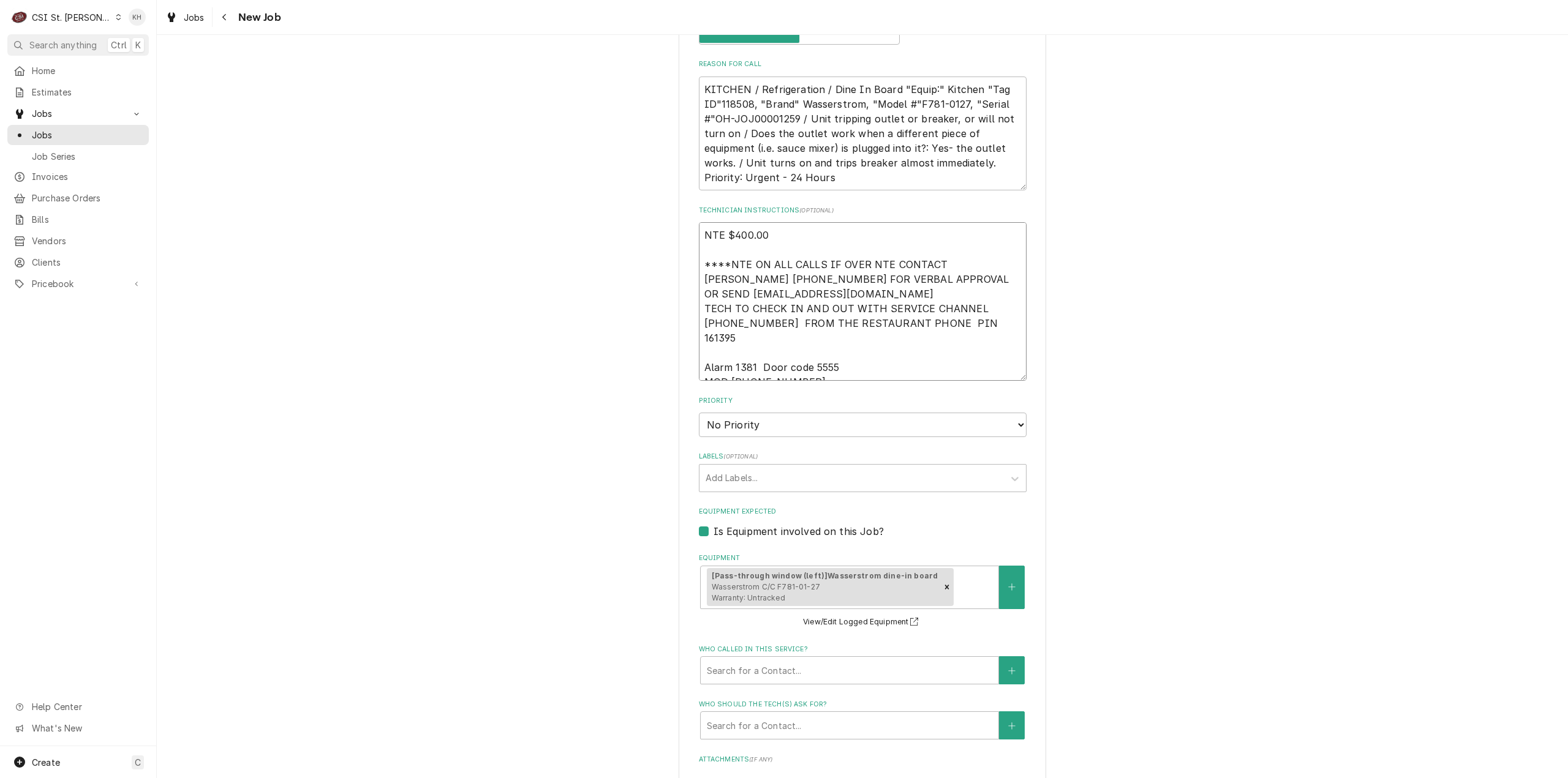
type textarea "NTE $400.00 ****NTE ON ALL CALLS IF OVER NTE CONTACT JEFF COSTA 636-399-1299 FO…"
click at [760, 412] on select "No Priority Urgent High Medium Low" at bounding box center [863, 424] width 328 height 24
select select "3"
click at [699, 412] on select "No Priority Urgent High Medium Low" at bounding box center [863, 424] width 328 height 24
type textarea "x"
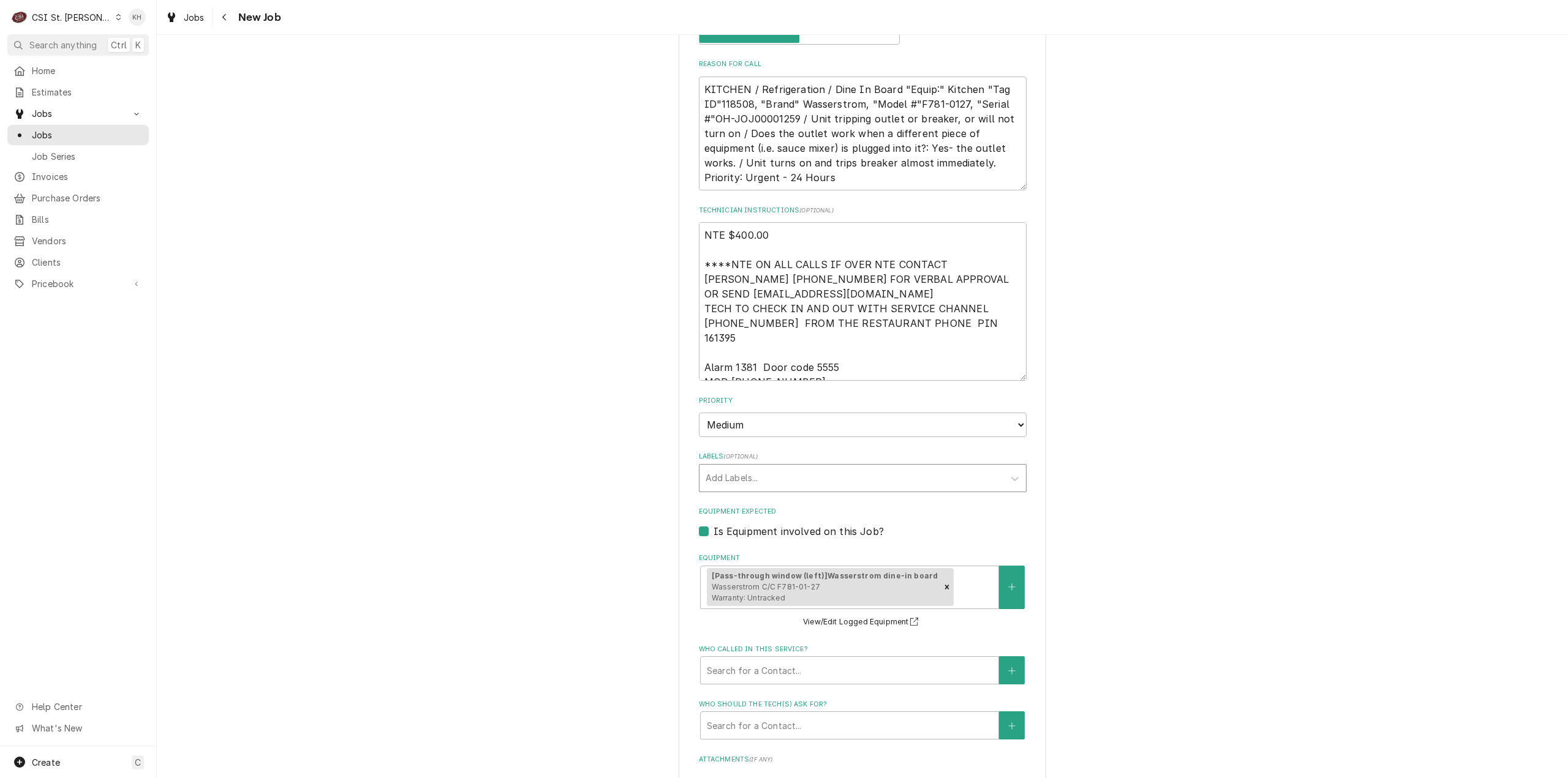
click at [738, 467] on div "Labels" at bounding box center [851, 478] width 292 height 22
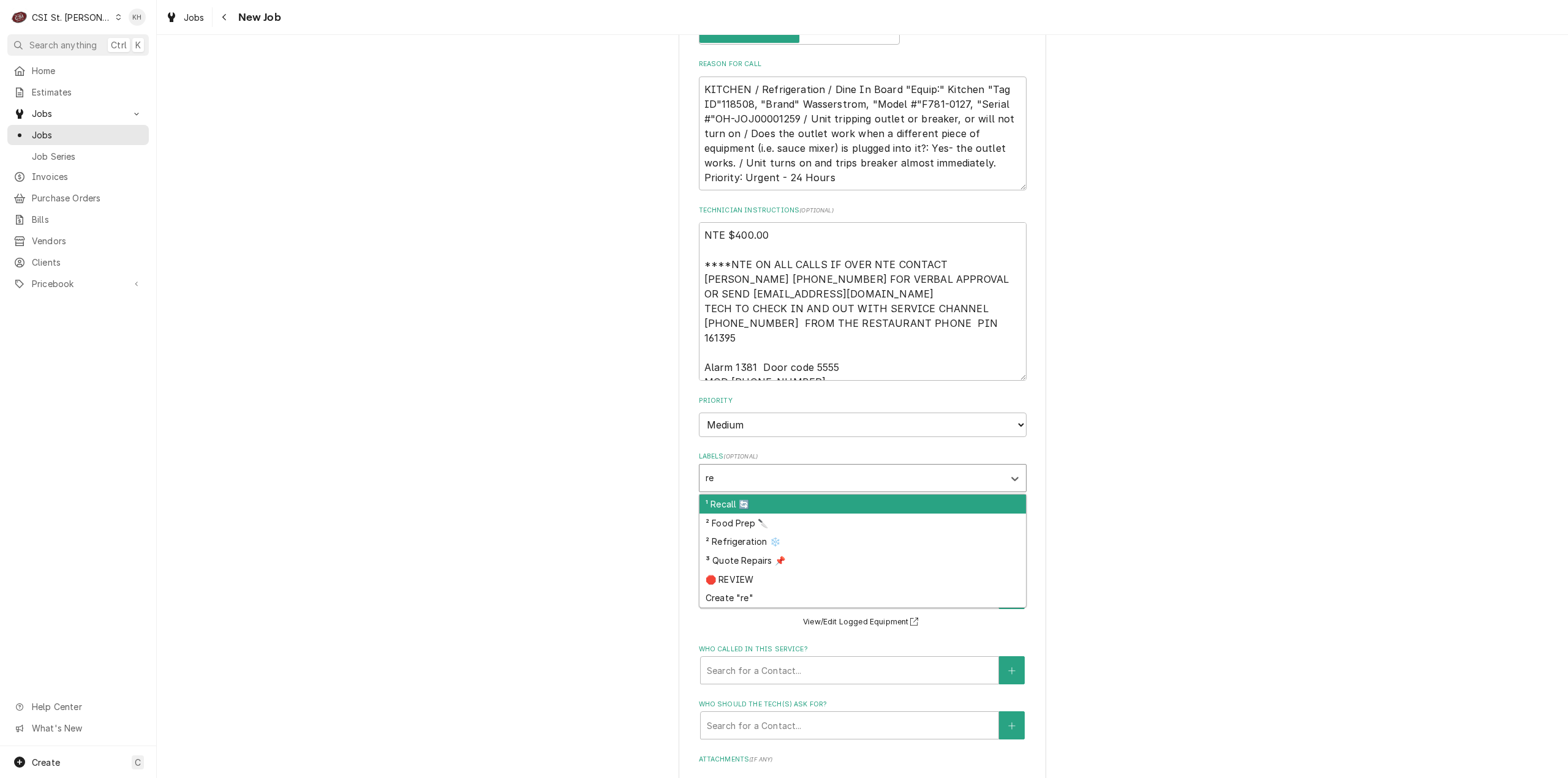
type input "ref"
click at [740, 495] on div "² Refrigeration ❄️" at bounding box center [863, 504] width 326 height 19
type textarea "x"
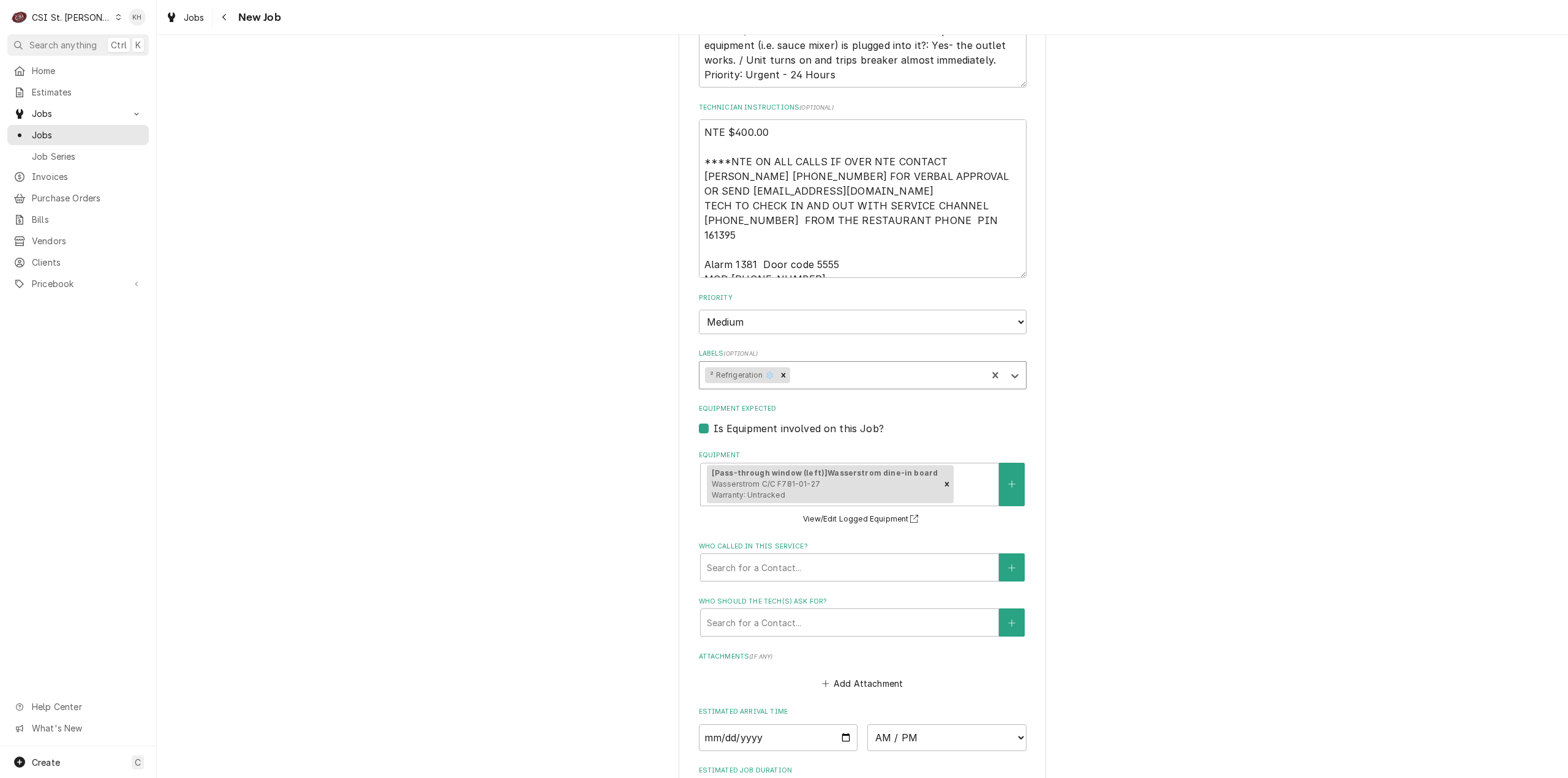
scroll to position [1102, 0]
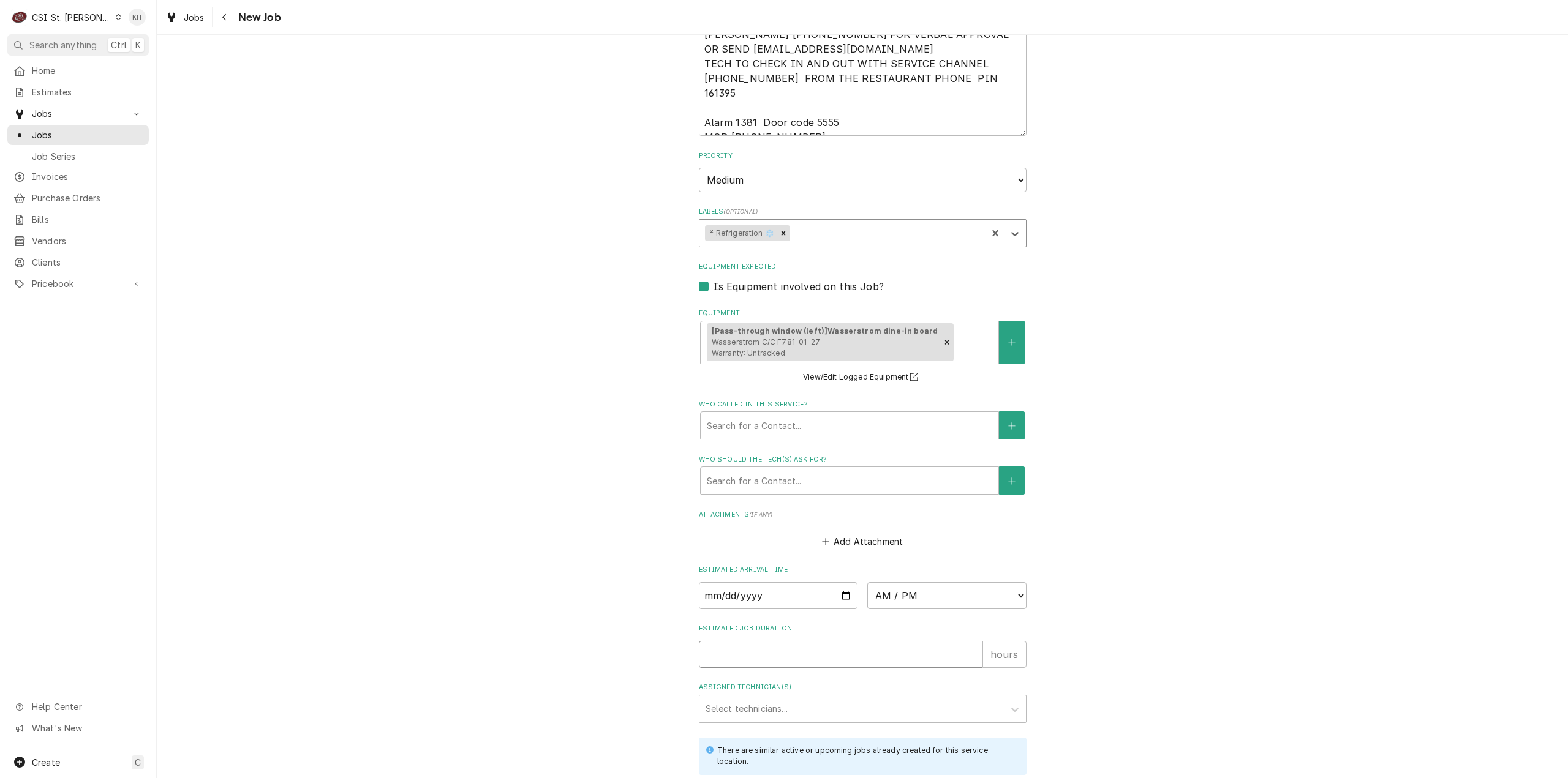
click at [833, 641] on input "Estimated Job Duration" at bounding box center [841, 654] width 283 height 27
type textarea "x"
type input "3"
type textarea "x"
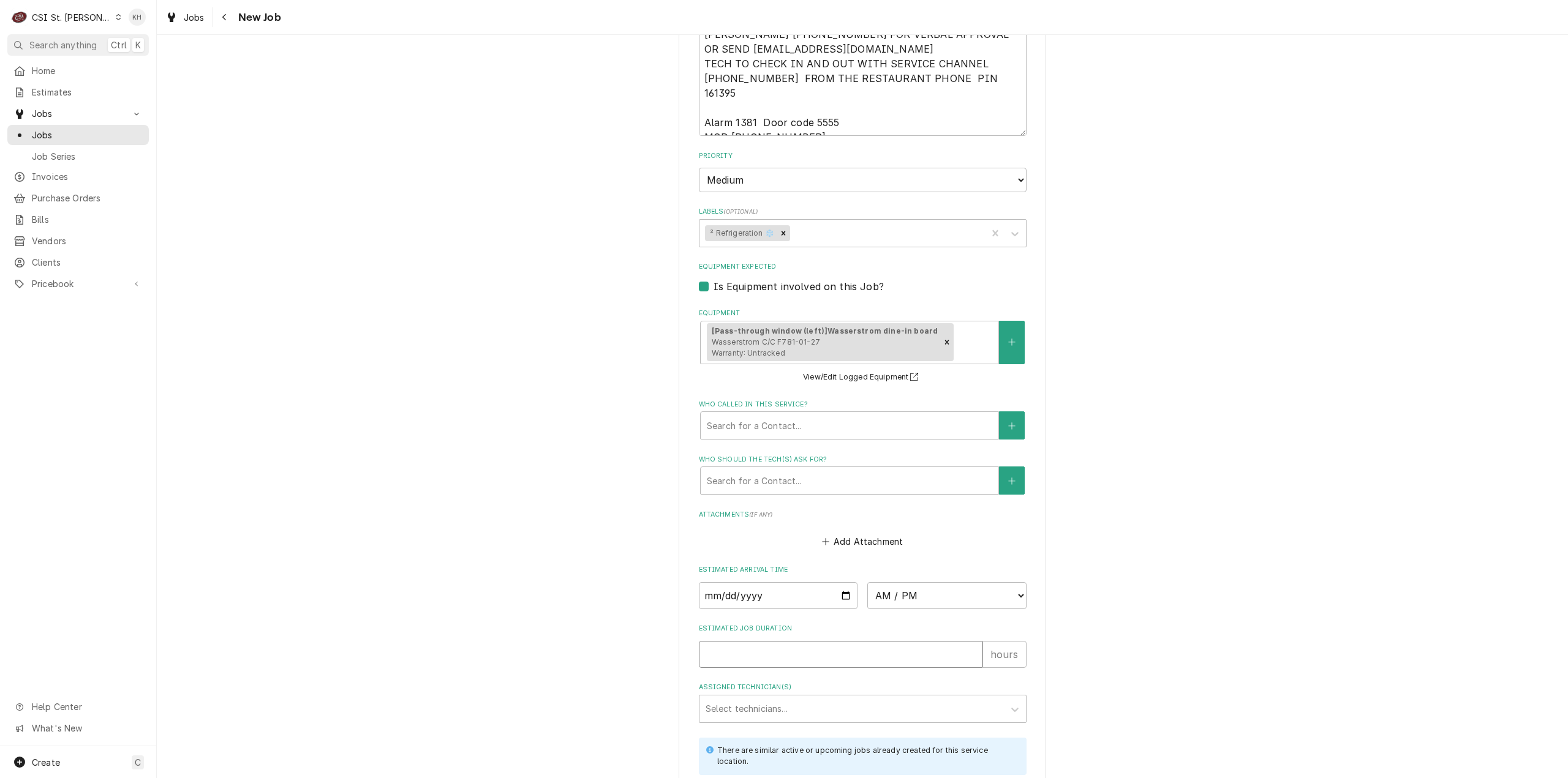
type input "2"
type textarea "x"
type input "2"
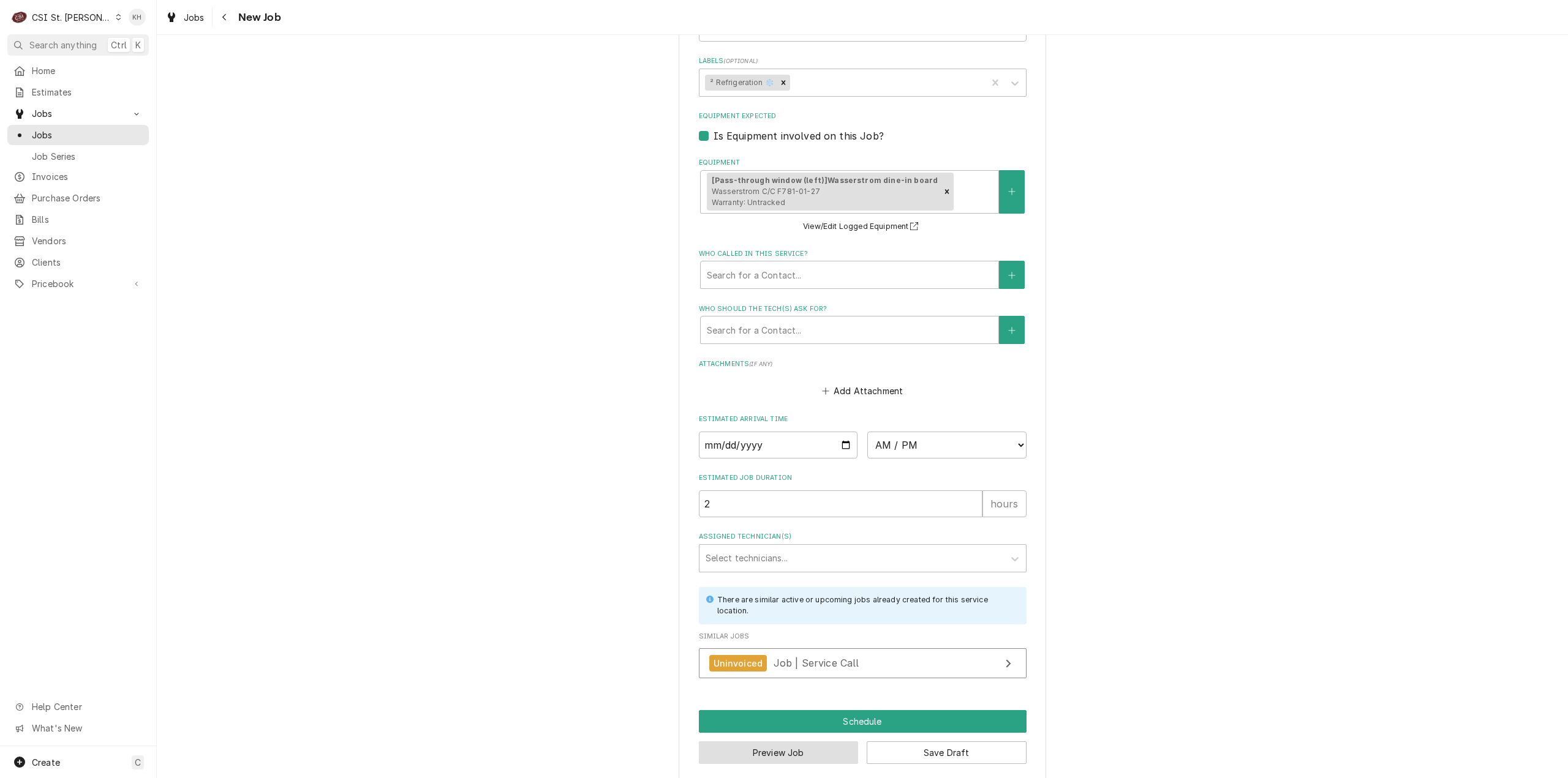
click at [818, 741] on button "Preview Job" at bounding box center [778, 752] width 160 height 23
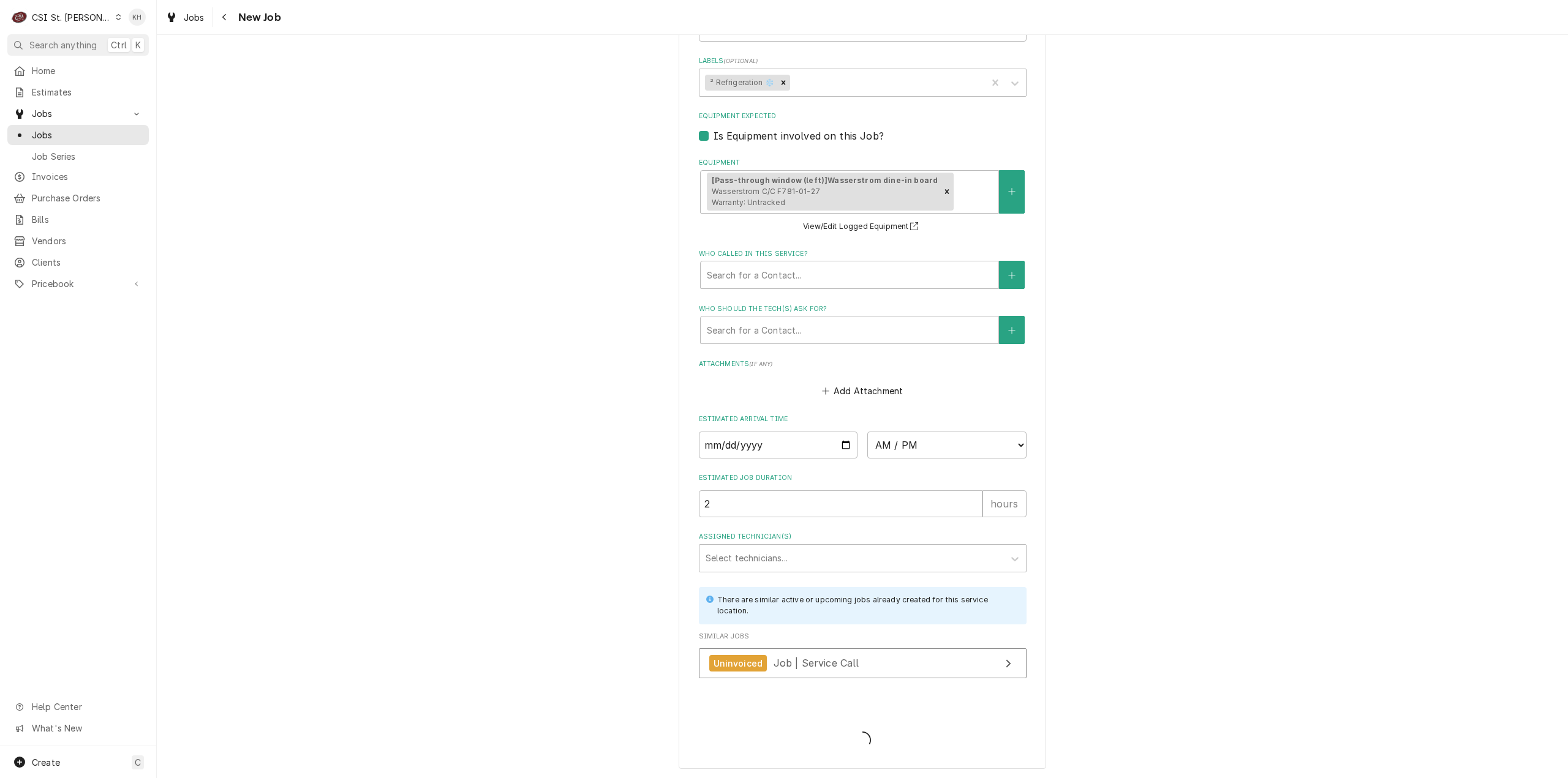
scroll to position [1241, 0]
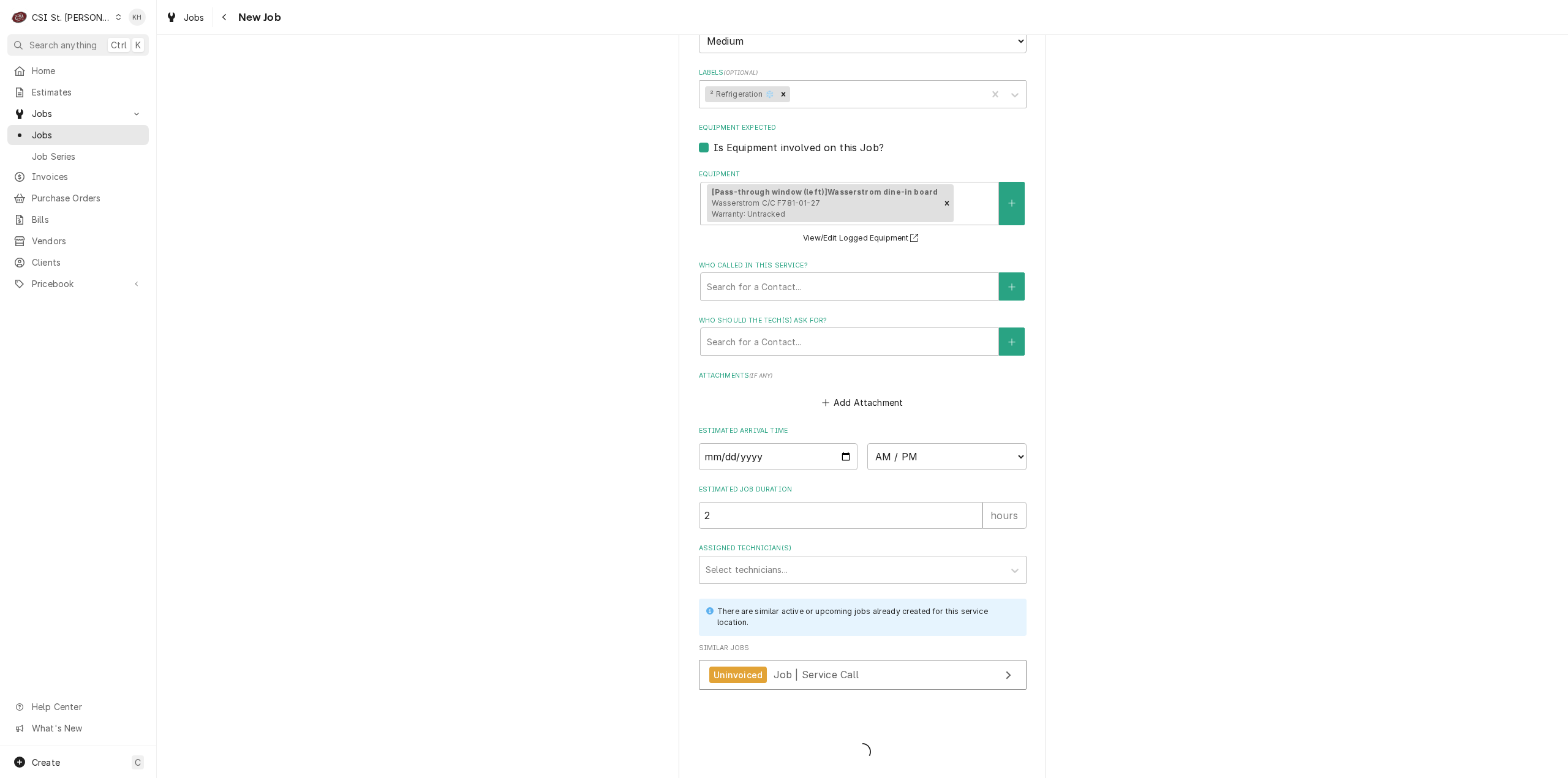
type textarea "x"
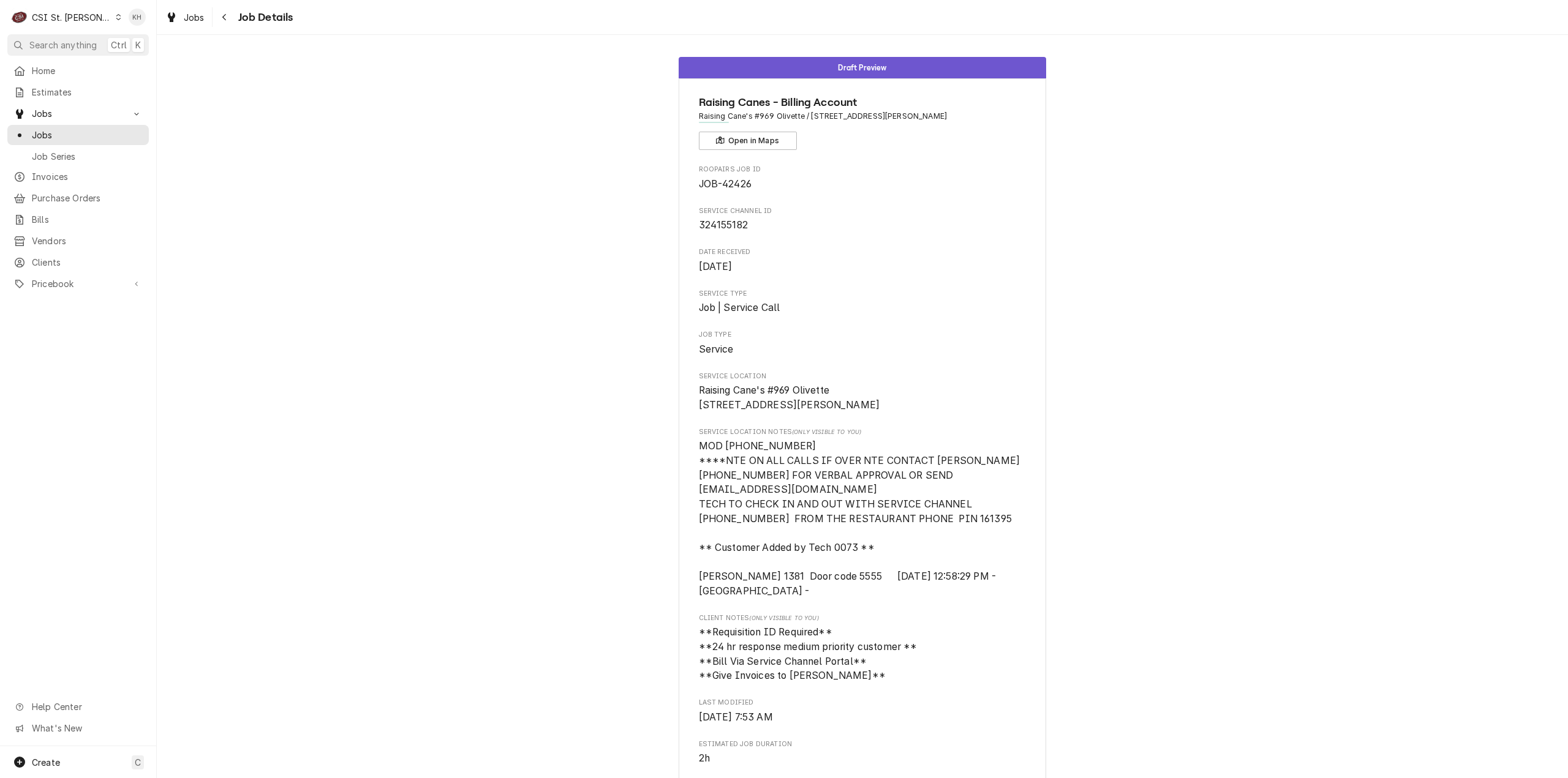
click at [56, 11] on div "CSI St. [PERSON_NAME]" at bounding box center [71, 17] width 80 height 13
click at [137, 22] on div "CSI [US_STATE][GEOGRAPHIC_DATA]" at bounding box center [188, 24] width 162 height 13
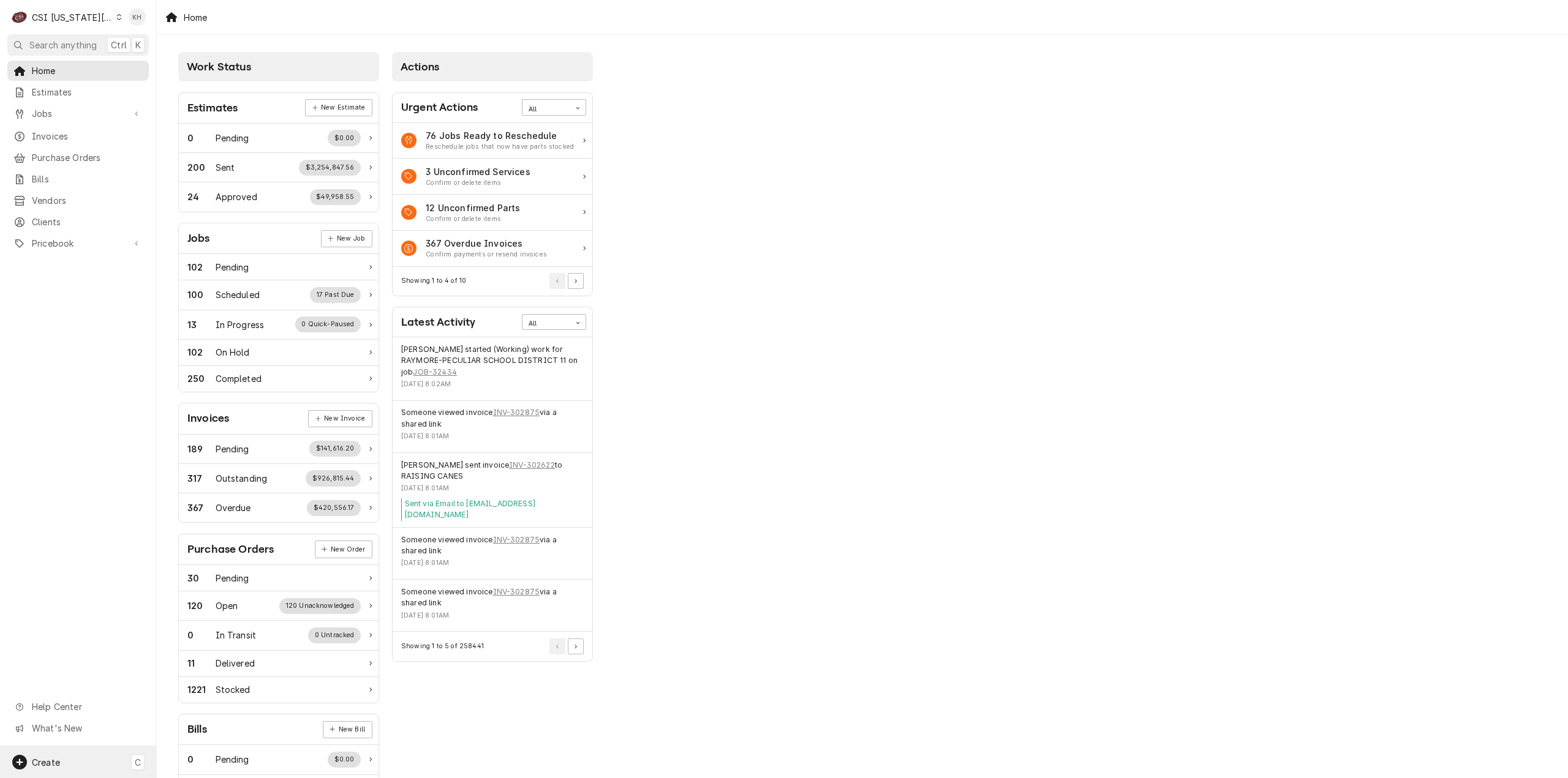
click at [112, 759] on div "Create C" at bounding box center [78, 762] width 156 height 32
click at [214, 640] on div "Job" at bounding box center [229, 636] width 82 height 13
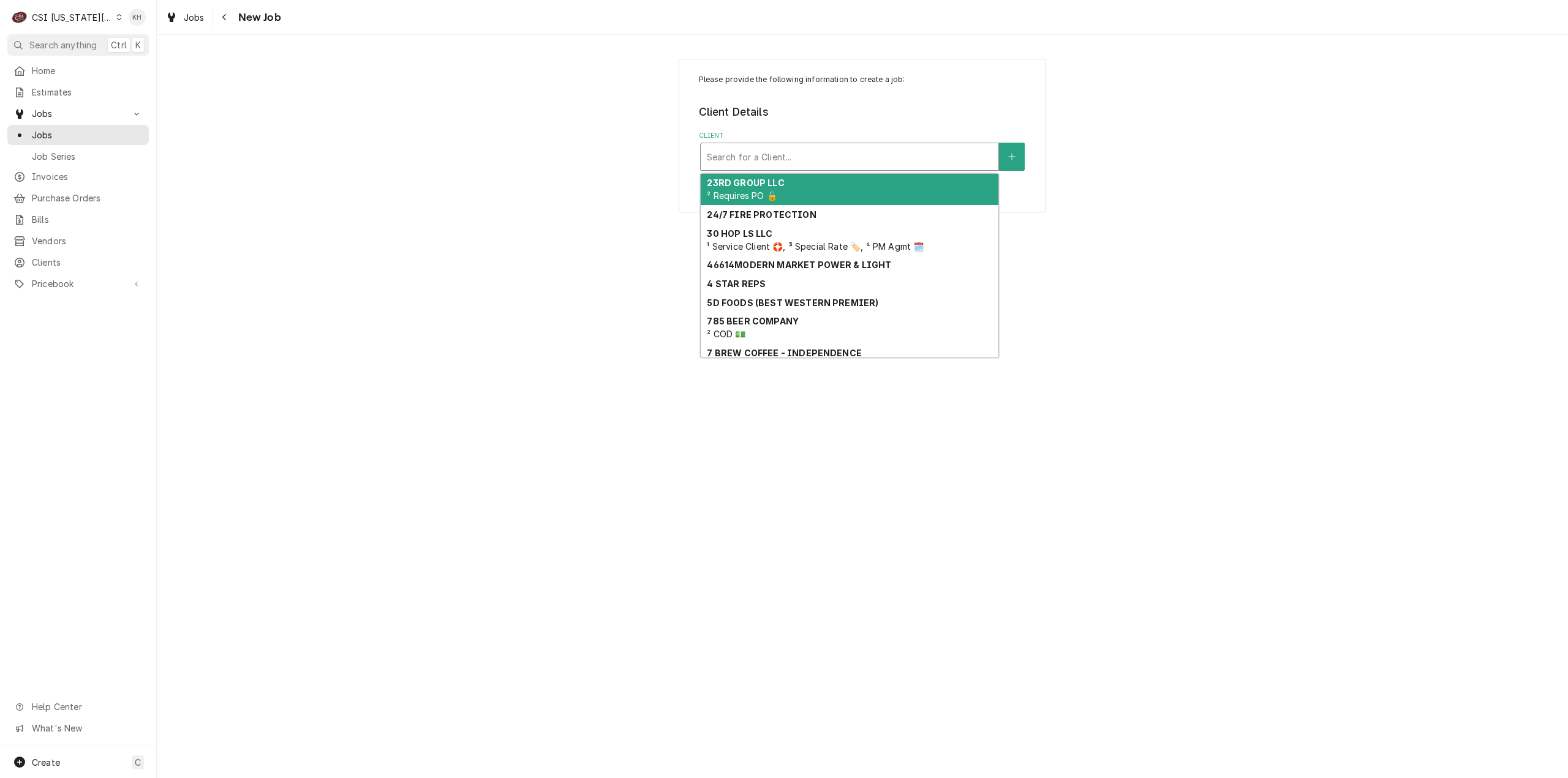
click at [877, 164] on div "Client" at bounding box center [849, 157] width 286 height 22
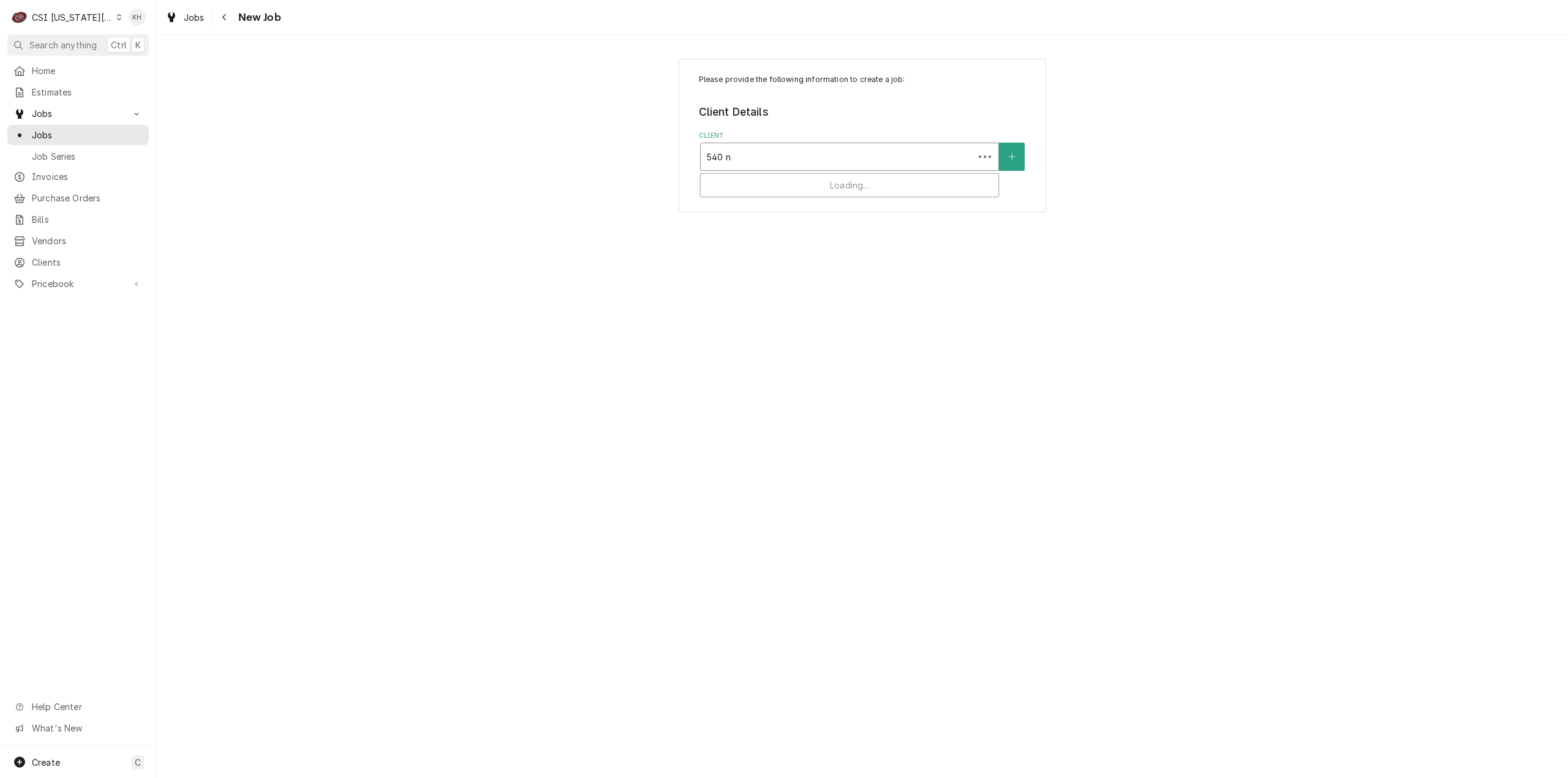
type input "540 nw"
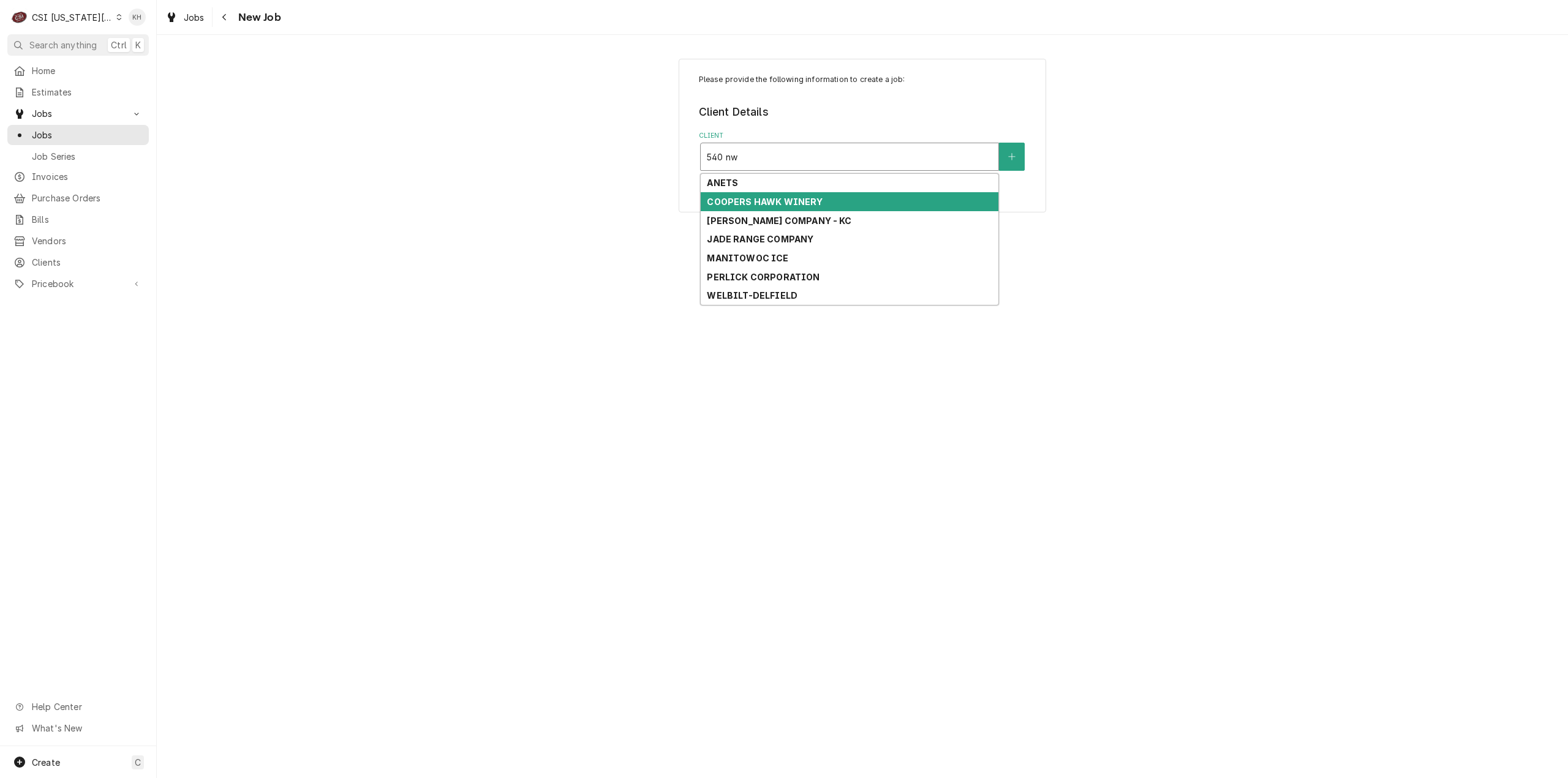
click at [824, 196] on div "COOPERS HAWK WINERY" at bounding box center [849, 201] width 298 height 19
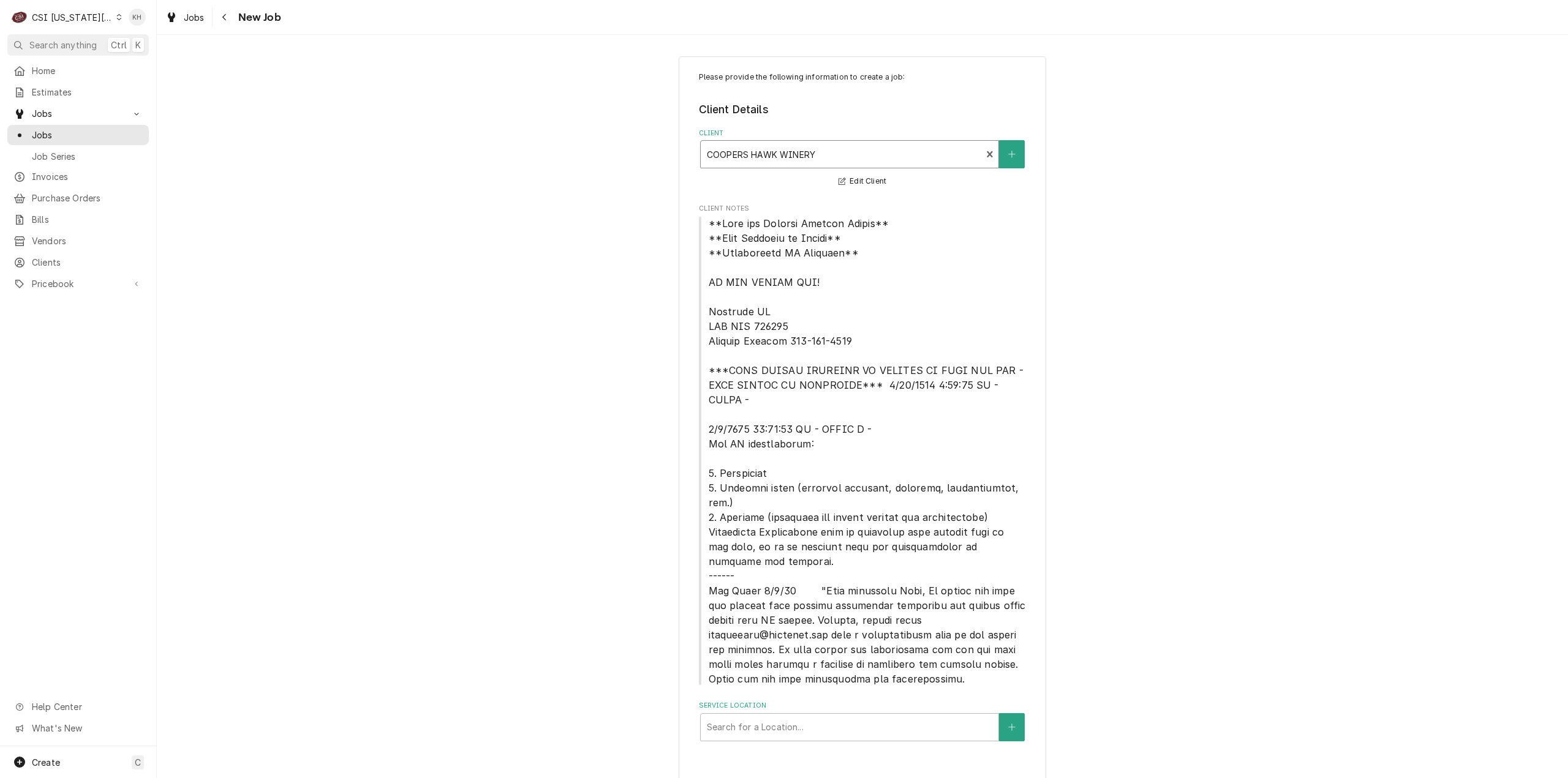
scroll to position [3, 0]
click at [814, 716] on div "Service Location" at bounding box center [849, 727] width 286 height 22
type input "540"
click at [792, 753] on div "Coopers Hawk Winery / [STREET_ADDRESS][PERSON_NAME][PERSON_NAME]" at bounding box center [849, 759] width 298 height 32
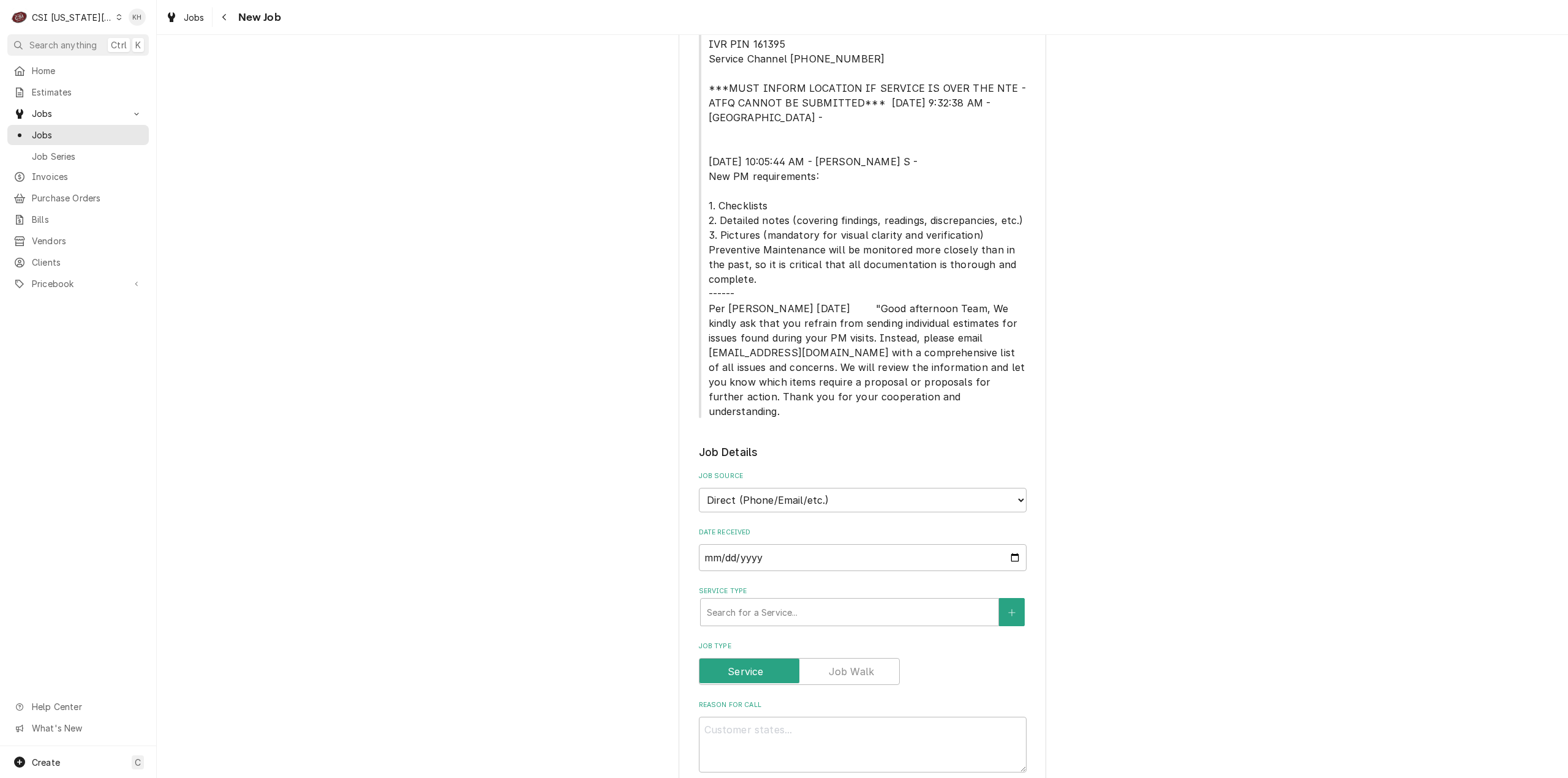
scroll to position [1043, 0]
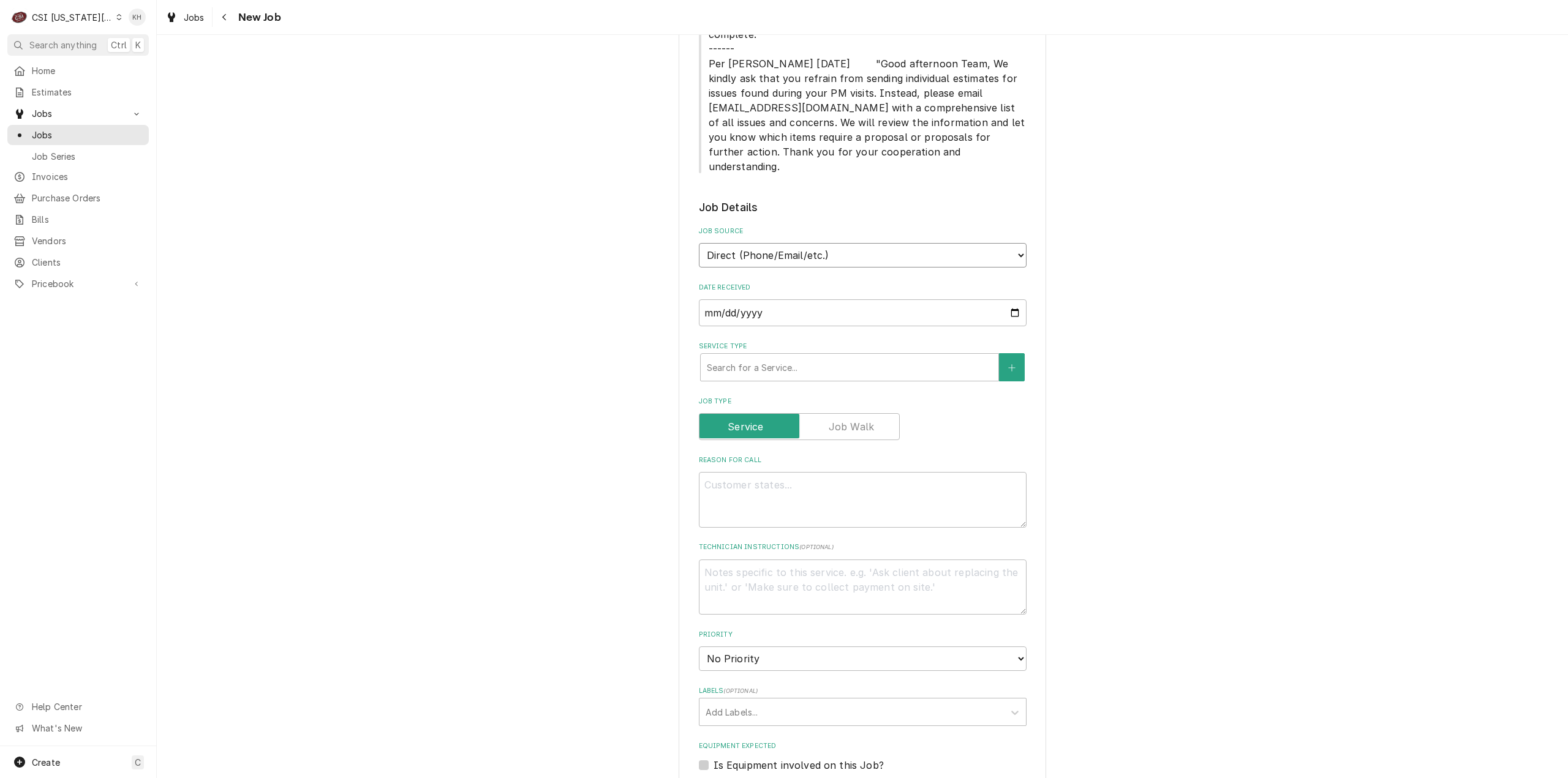
click at [823, 243] on select "Direct (Phone/Email/etc.) Service Channel Corrigo Ecotrak Other" at bounding box center [863, 255] width 328 height 24
select select "1"
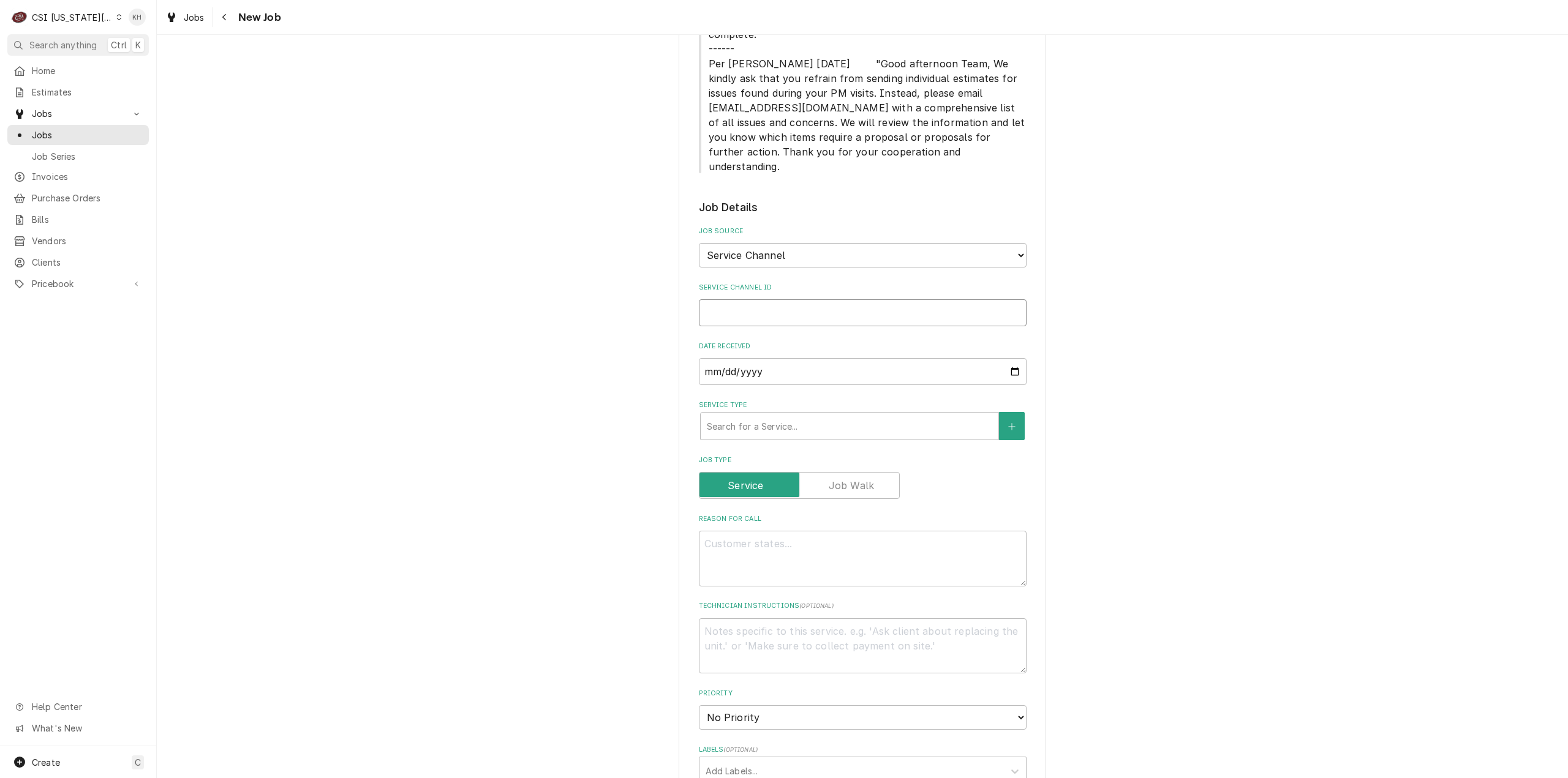
click at [787, 299] on input "Service Channel ID" at bounding box center [863, 312] width 328 height 27
paste input "324209602"
type textarea "x"
type input "324209602"
type textarea "x"
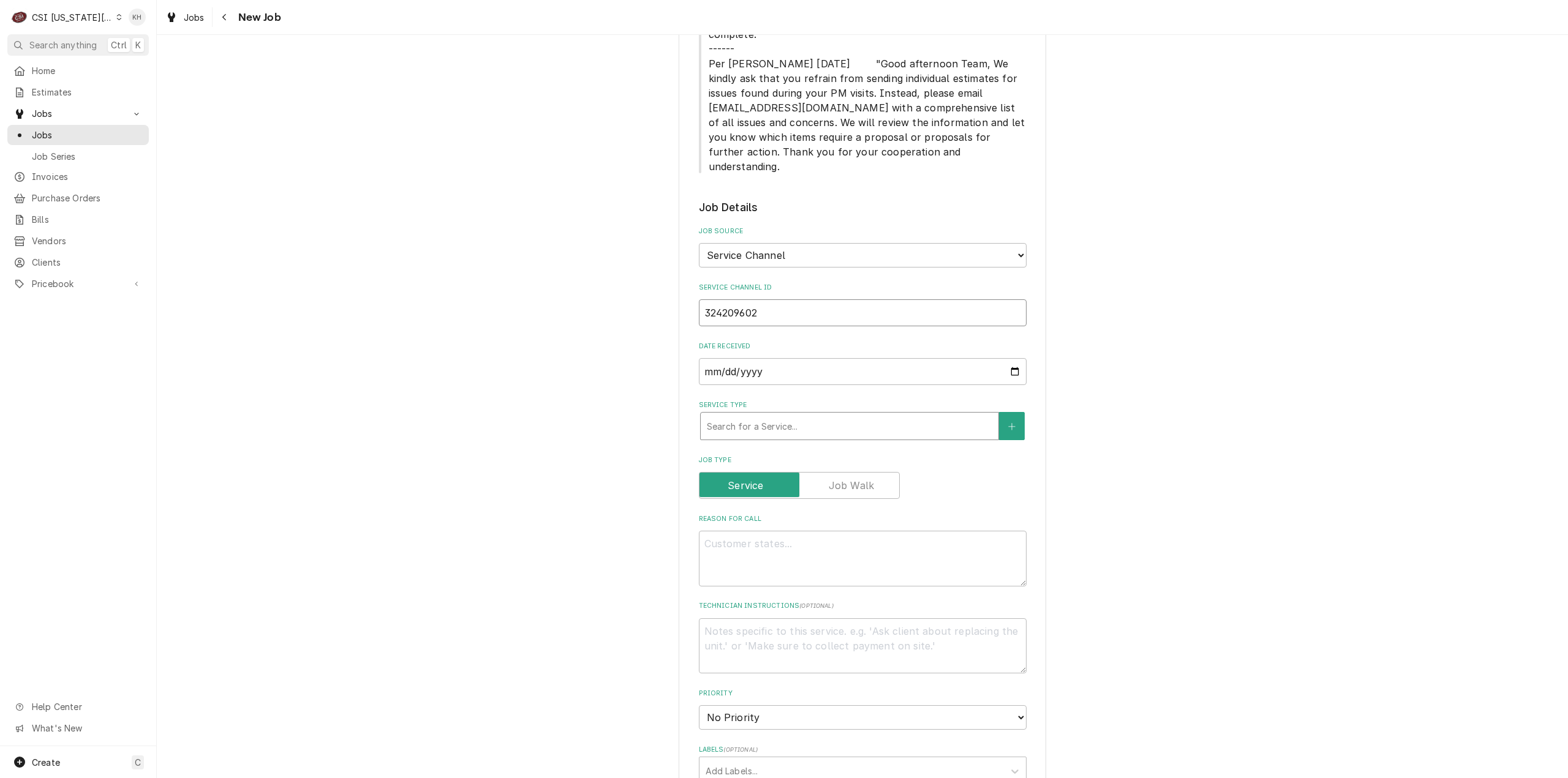
type input "324209602"
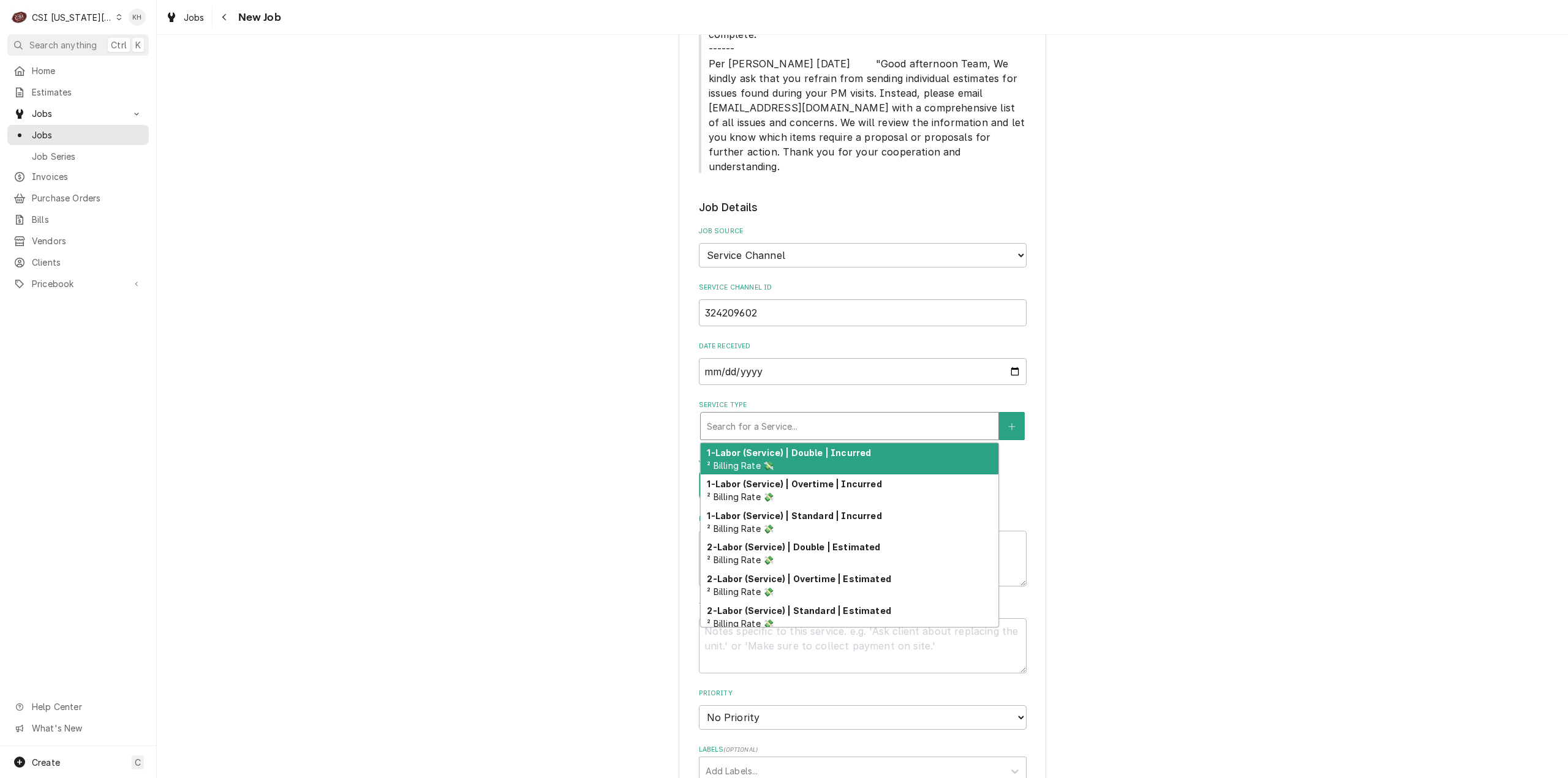
click at [812, 415] on div "Service Type" at bounding box center [849, 426] width 286 height 22
type textarea "x"
type input "s"
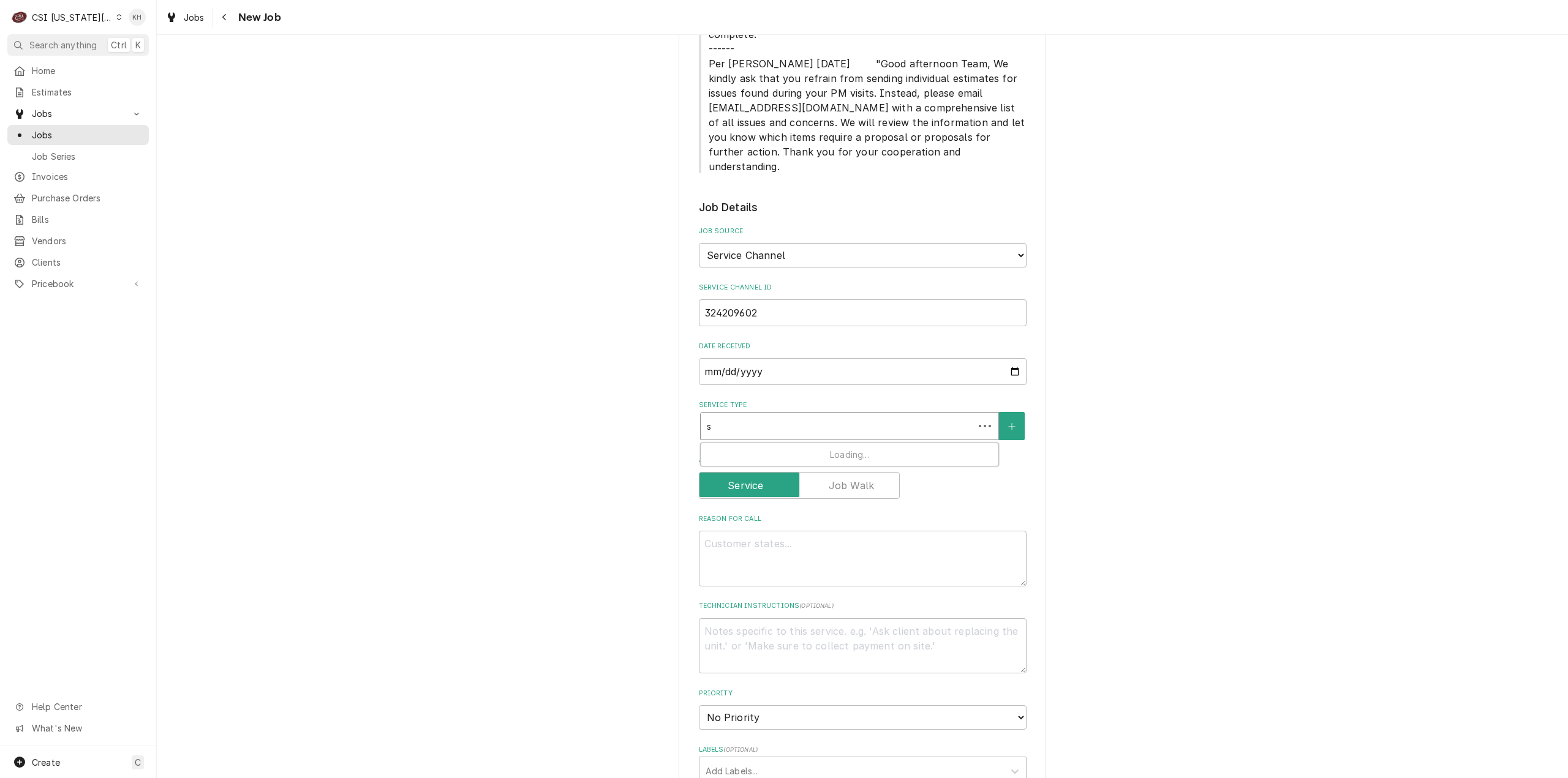
type textarea "x"
type input "se"
type textarea "x"
type input "ser"
type textarea "x"
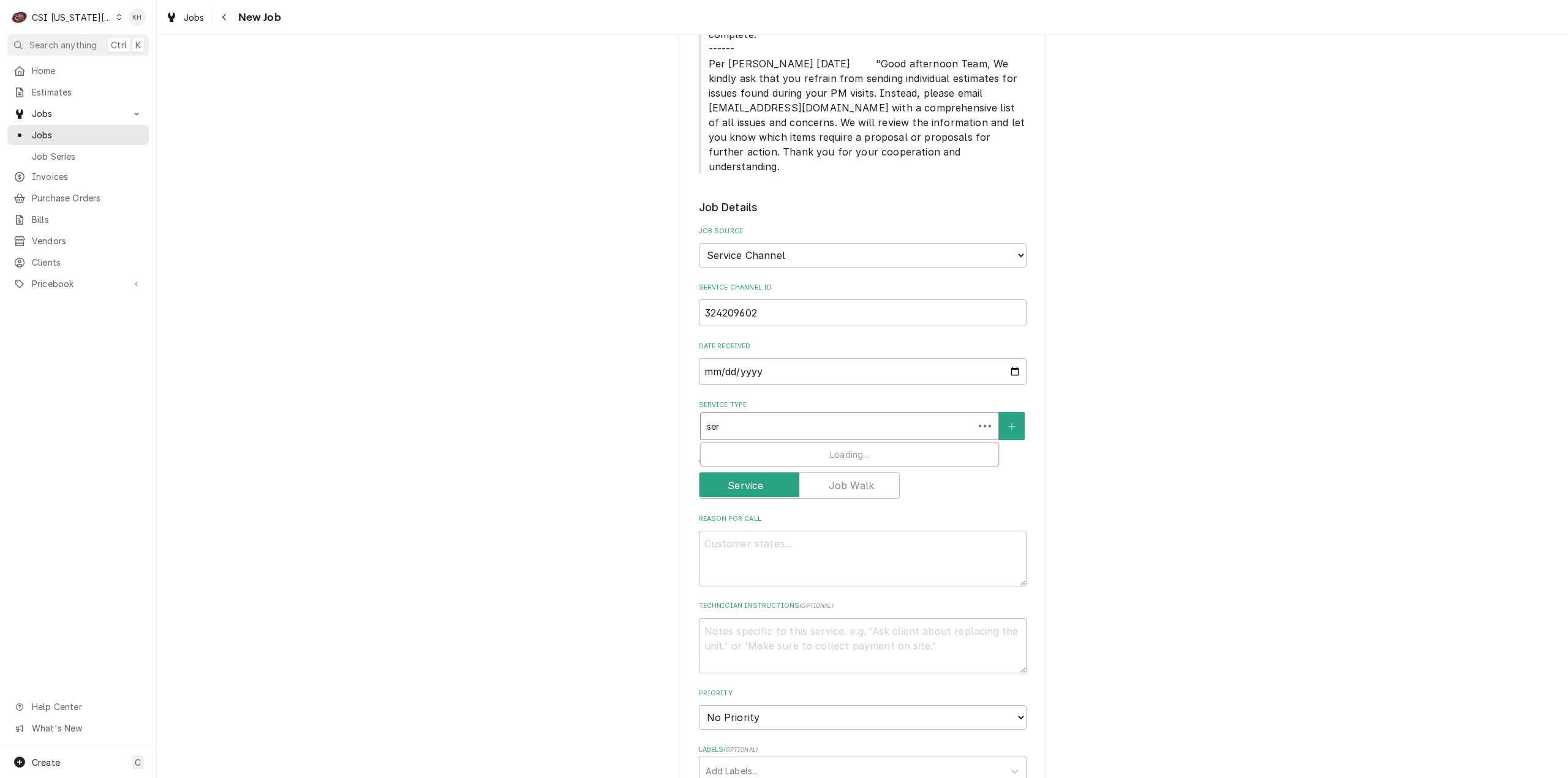
type input "serv"
type textarea "x"
type input "servi"
type textarea "x"
type input "servic"
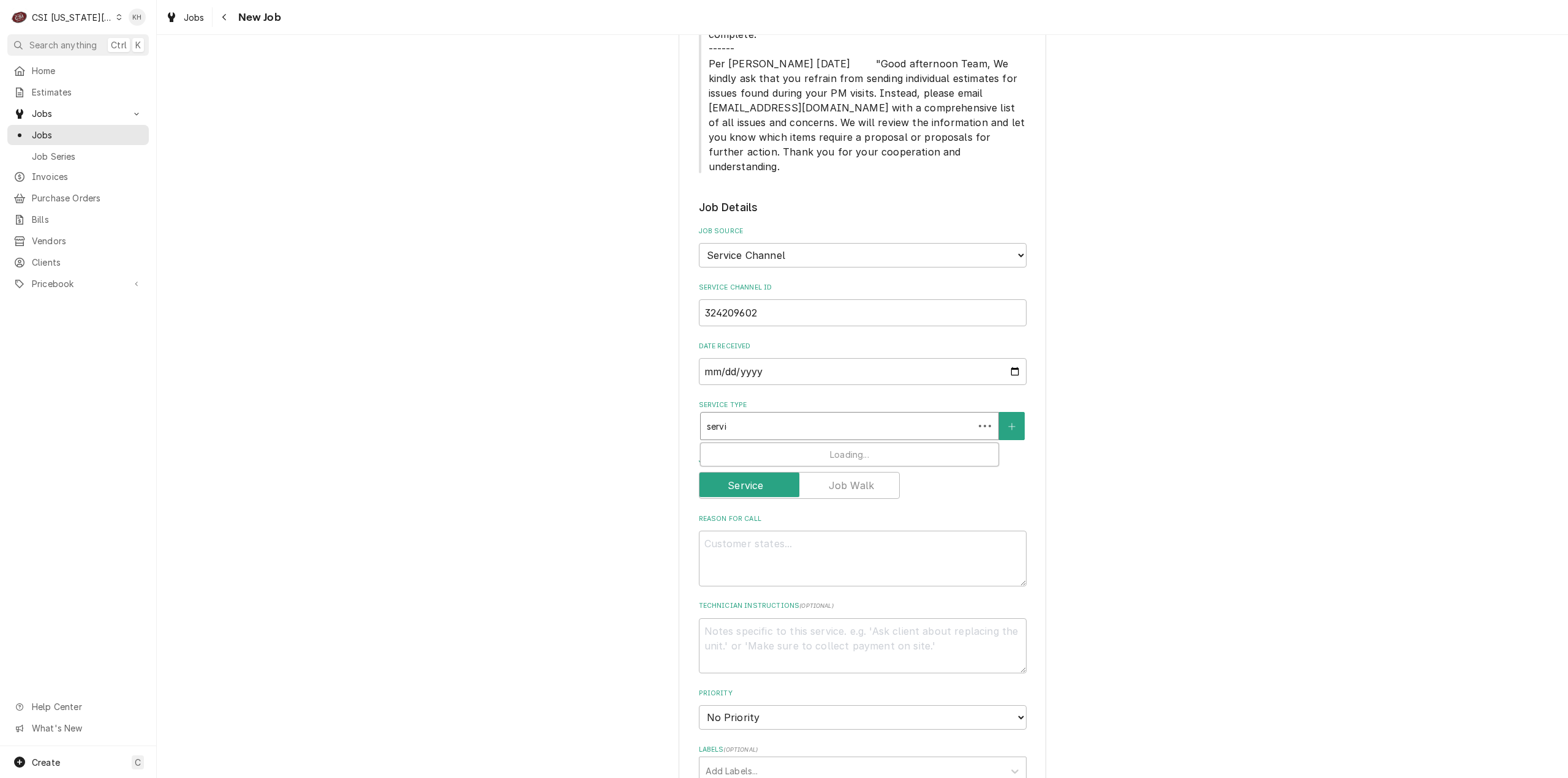
type textarea "x"
type input "service"
type textarea "x"
type input "service c"
type textarea "x"
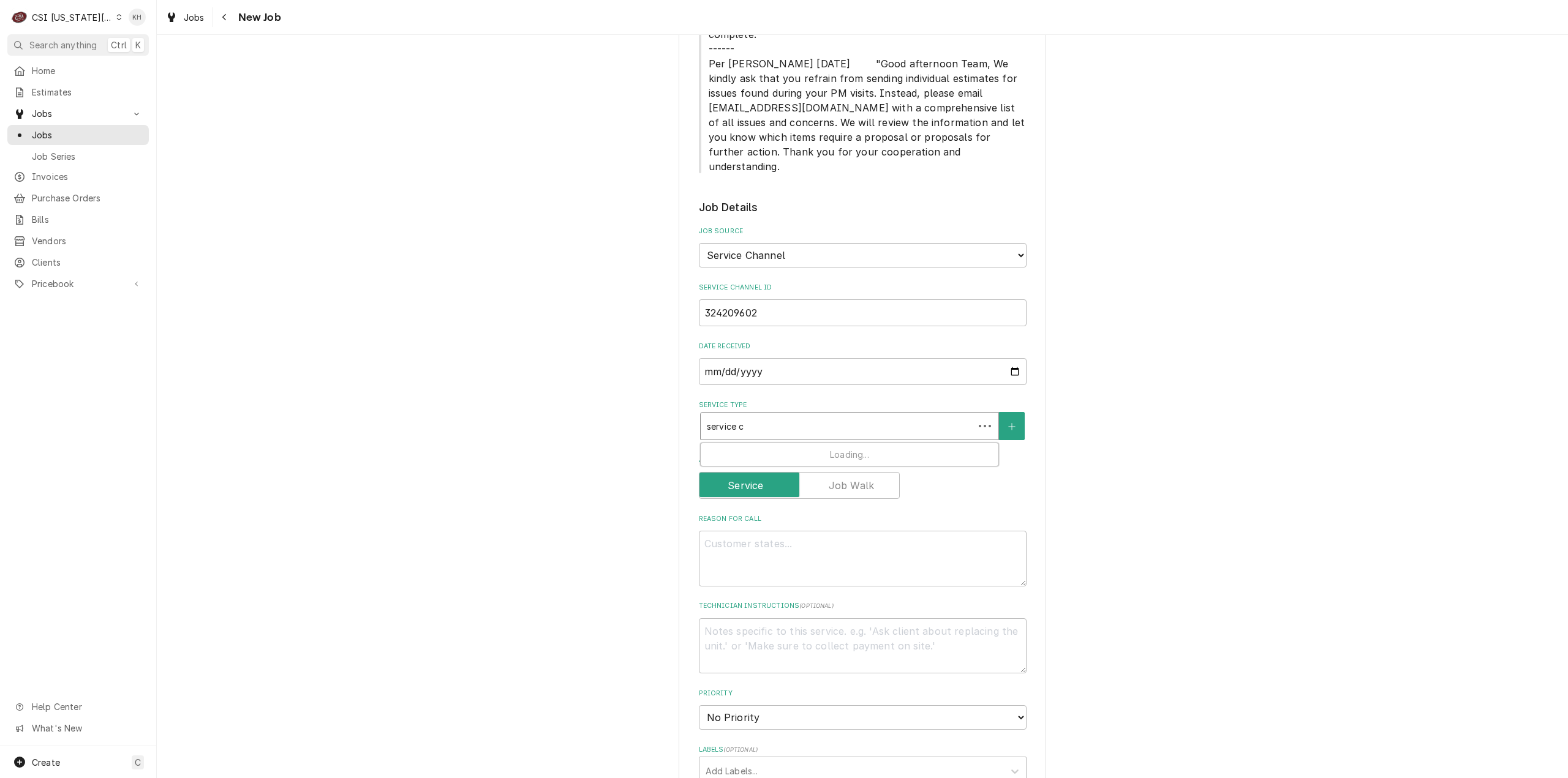
type input "service"
type textarea "x"
type input "service c"
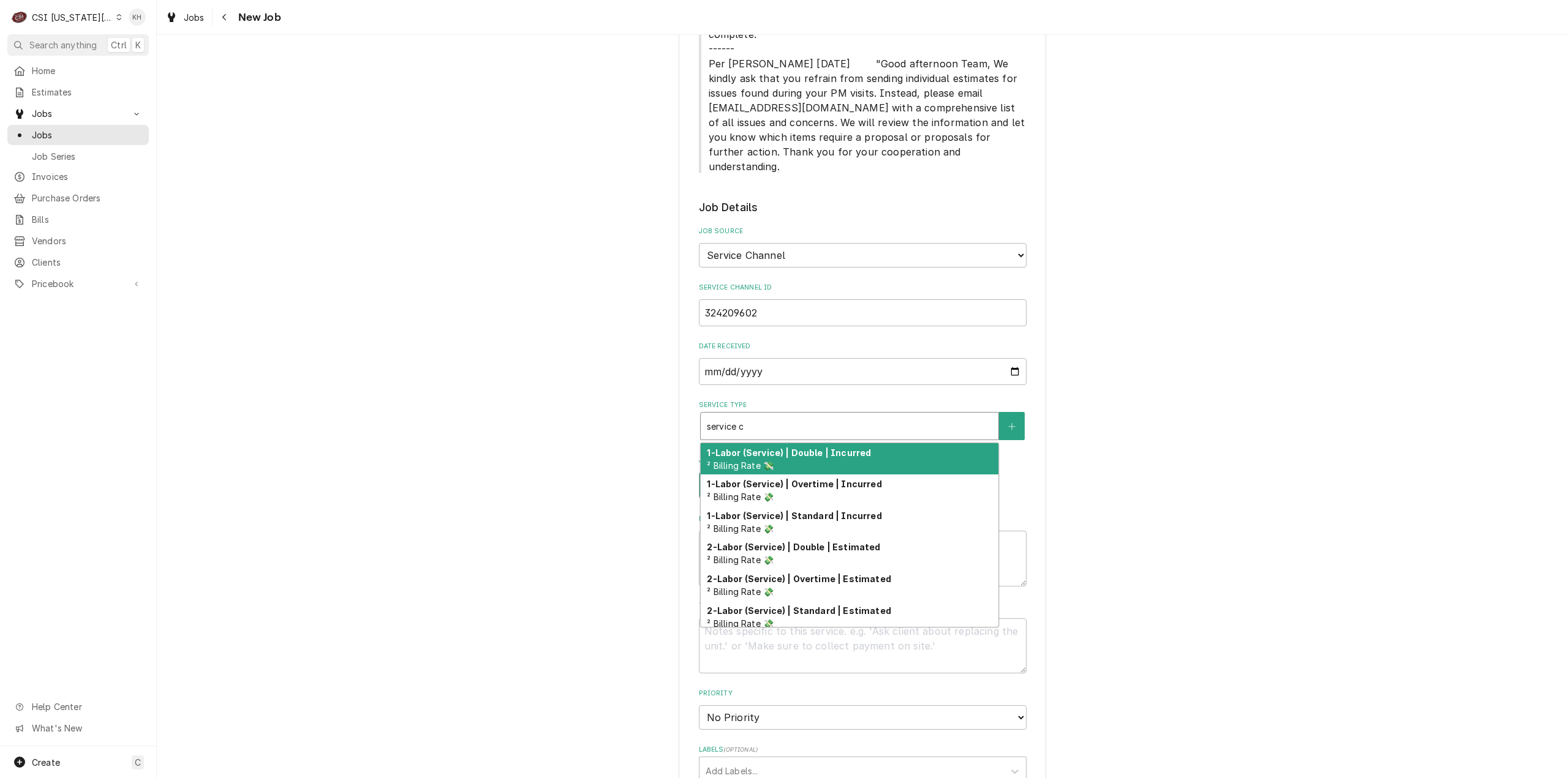
type textarea "x"
type input "service ca"
type textarea "x"
type input "service cal"
type textarea "x"
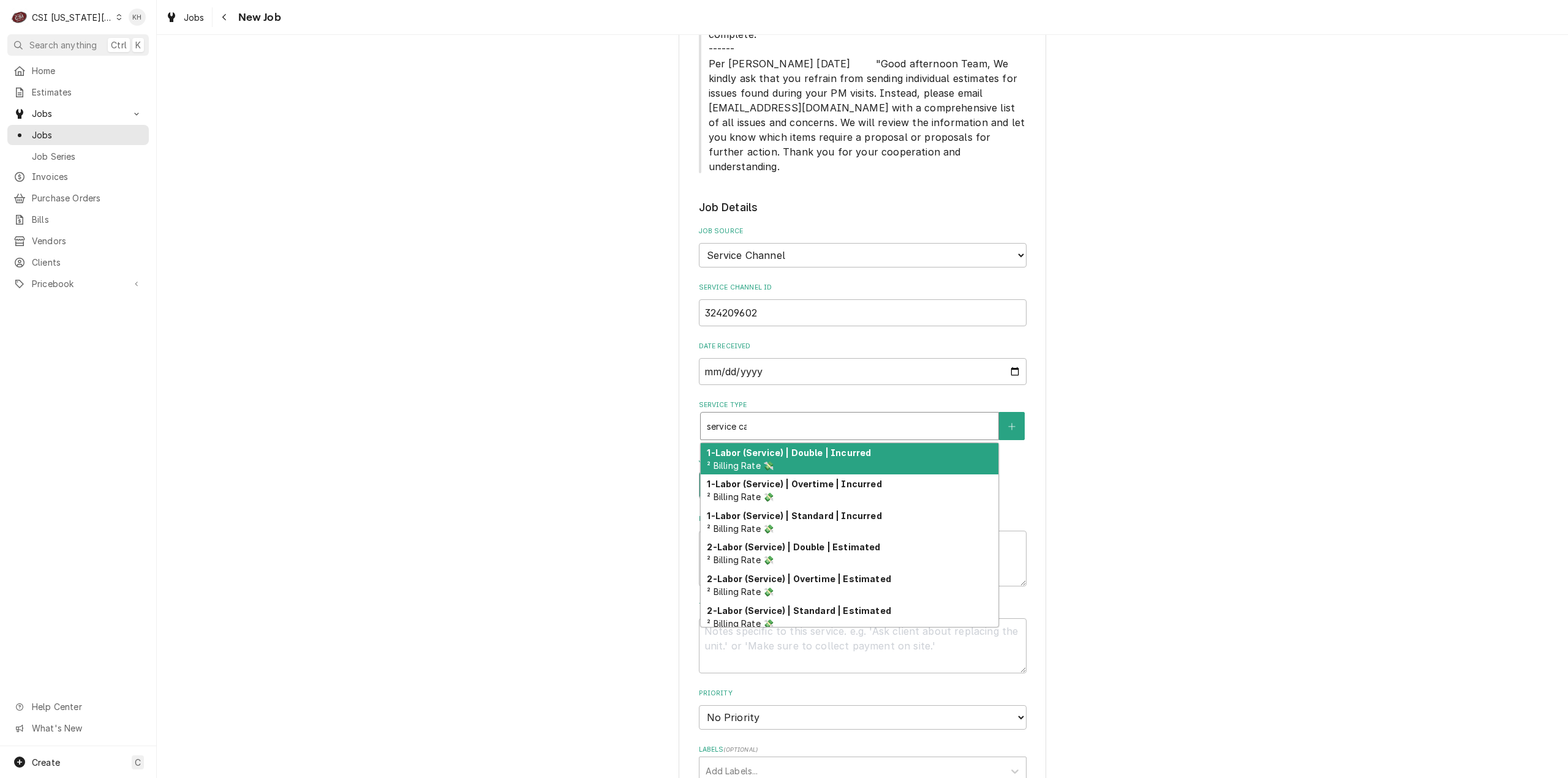
type input "service call"
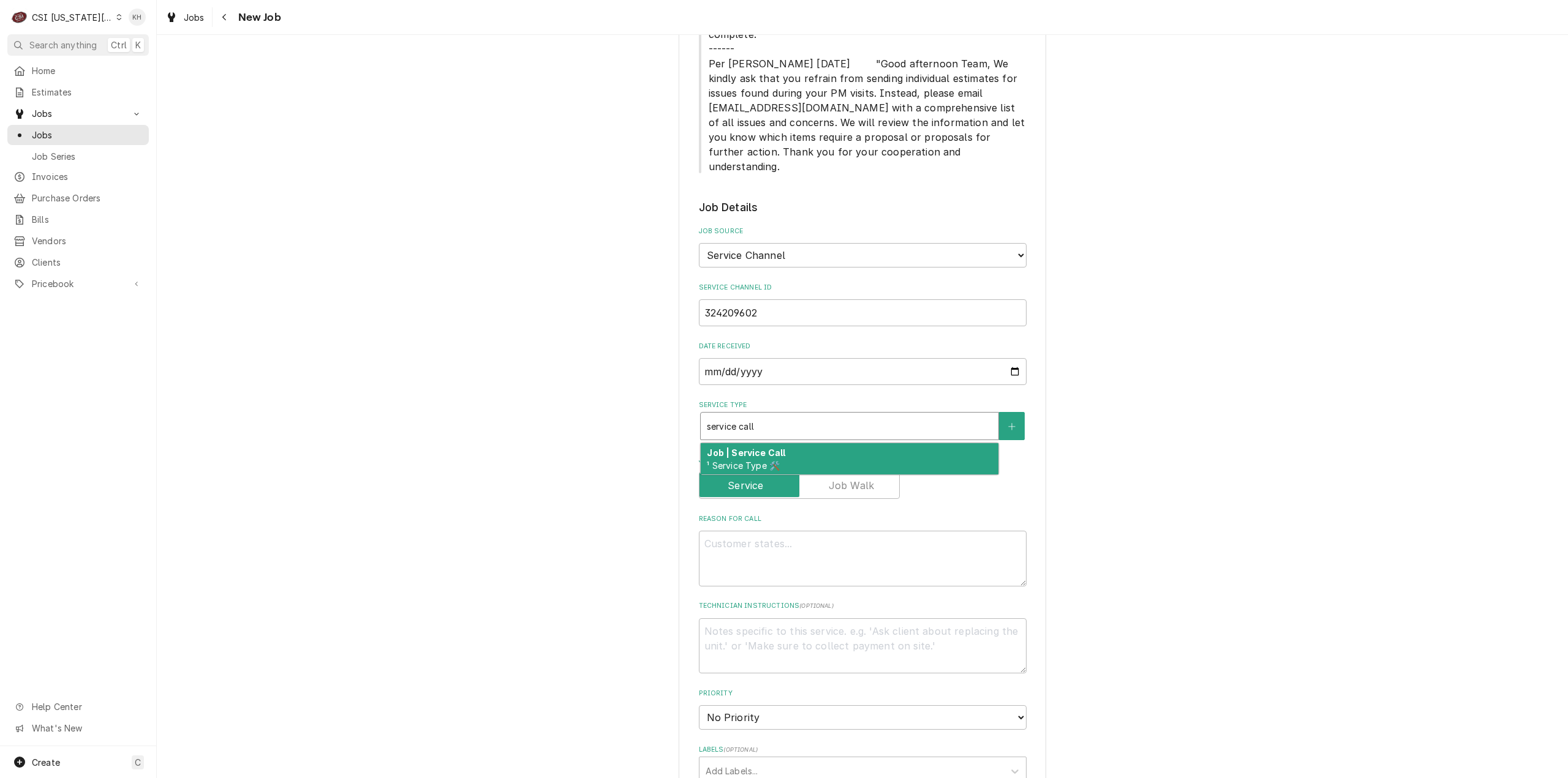
click at [762, 460] on span "¹ Service Type 🛠️" at bounding box center [743, 465] width 73 height 10
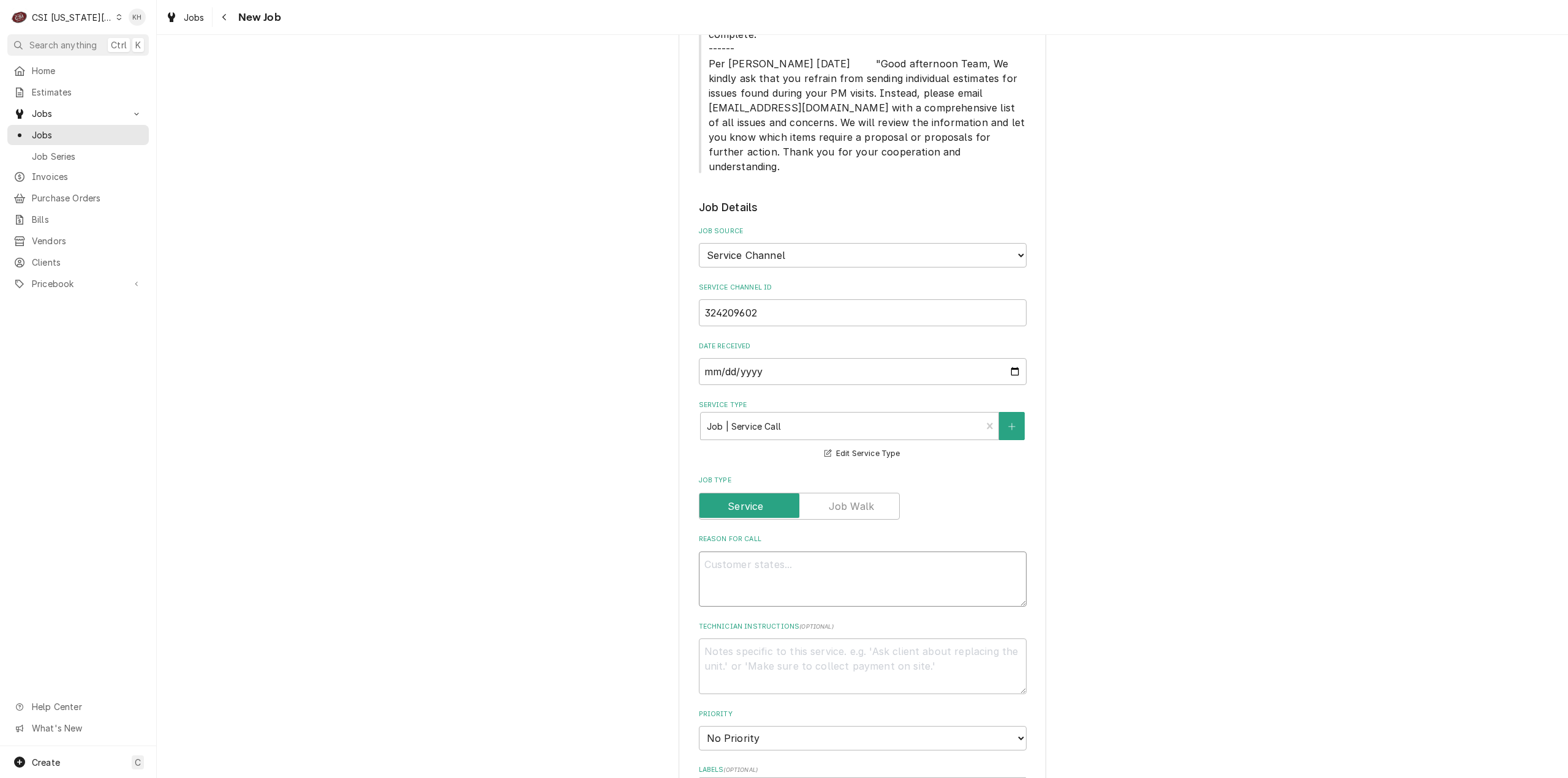
drag, startPoint x: 824, startPoint y: 553, endPoint x: 781, endPoint y: 575, distance: 48.3
click at [800, 562] on textarea "Reason For Call" at bounding box center [863, 579] width 328 height 56
paste textarea "KITCHEN / Cooking/Kitchen Equipment / Pasta Cooker "Equip:" Food Service Bevera…"
type textarea "x"
type textarea "KITCHEN / Cooking/Kitchen Equipment / Pasta Cooker "Equip:" Food Service Bevera…"
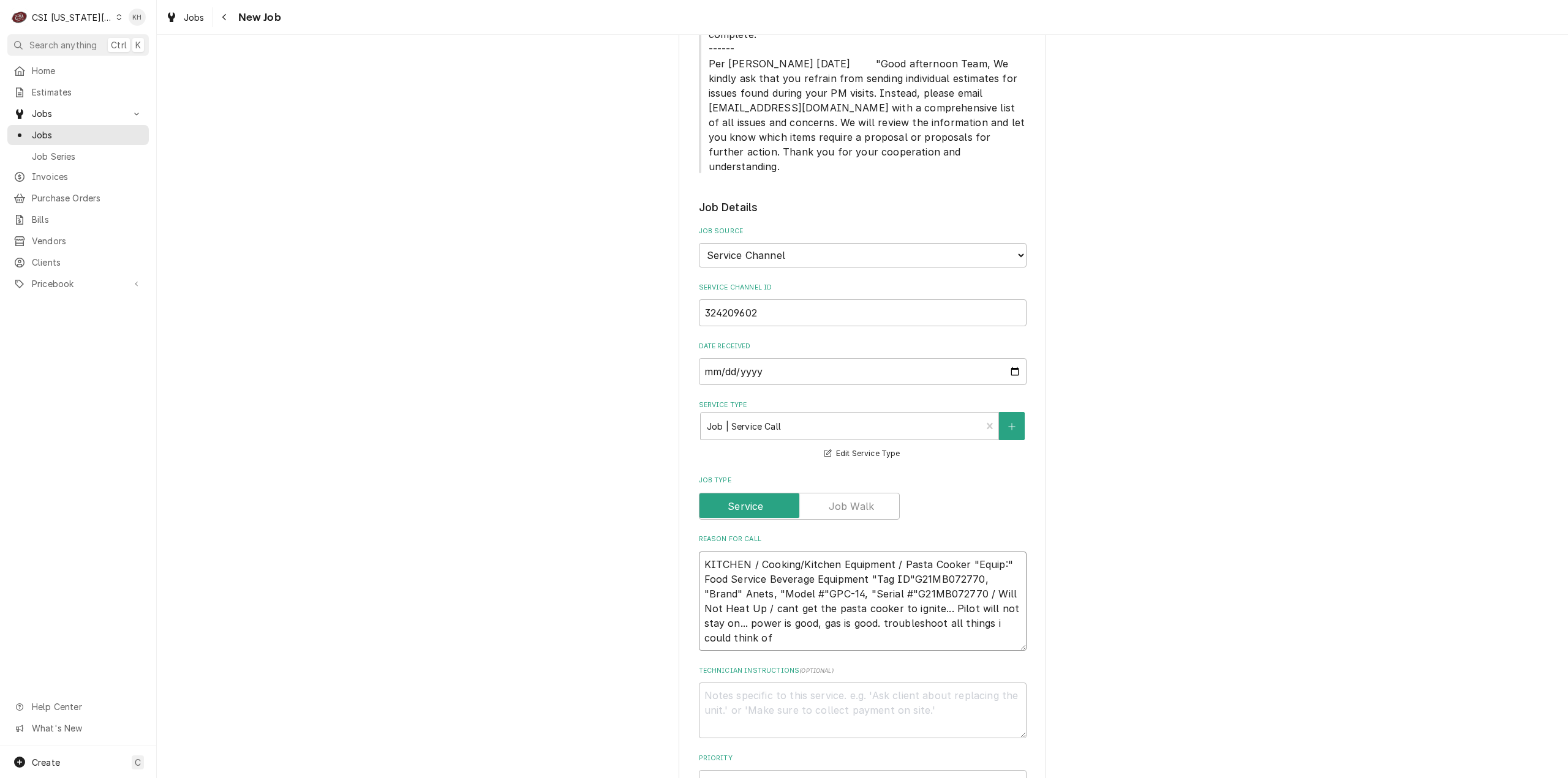
type textarea "x"
type textarea "KITCHEN / Cooking/Kitchen Equipment / Pasta Cooker "Equip:" Food Service Bevera…"
type textarea "x"
type textarea "KITCHEN / Cooking/Kitchen Equipment / Pasta Cooker "Equip:" Food Service Bevera…"
type textarea "x"
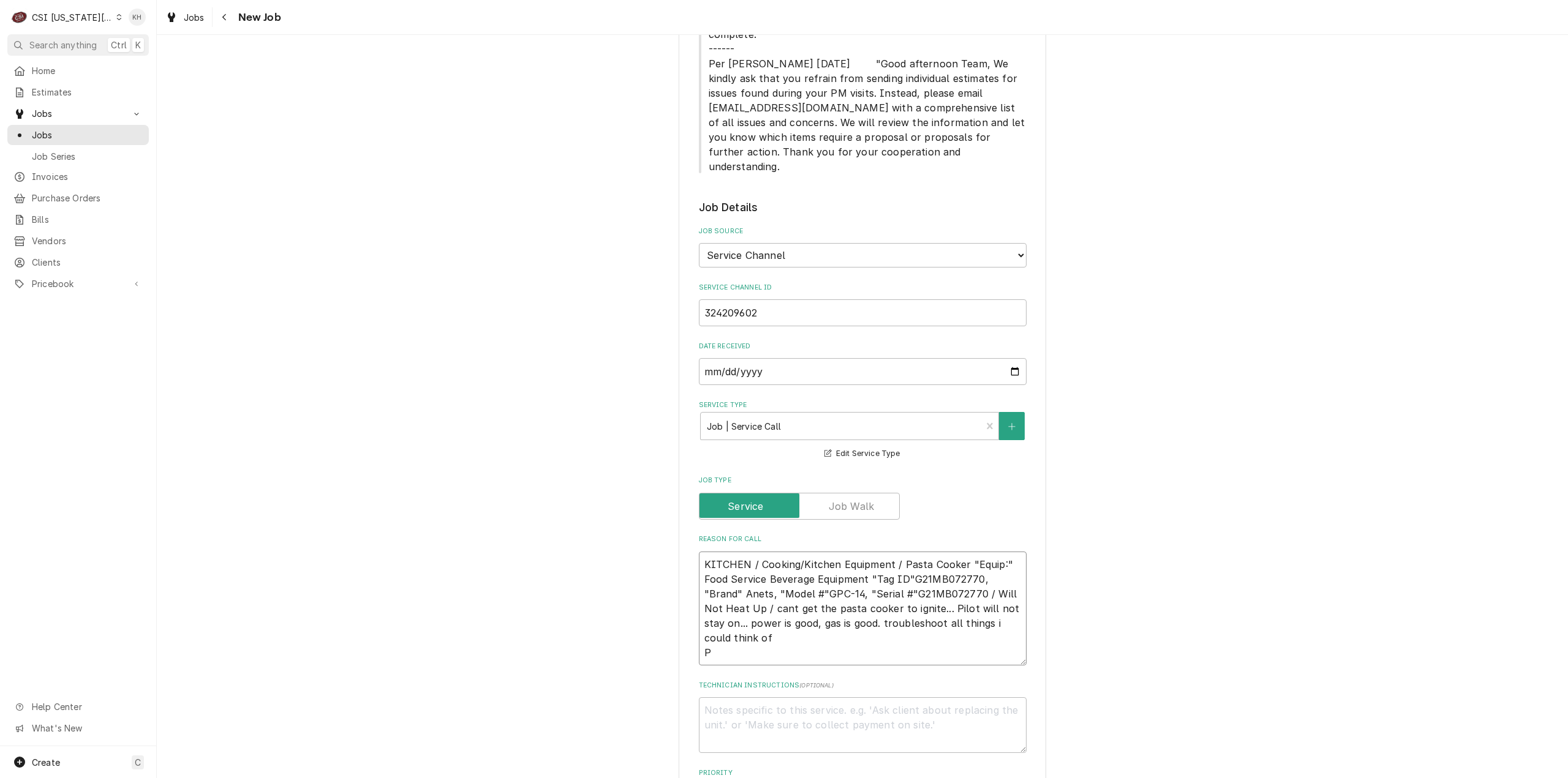
type textarea "KITCHEN / Cooking/Kitchen Equipment / Pasta Cooker "Equip:" Food Service Bevera…"
type textarea "x"
type textarea "KITCHEN / Cooking/Kitchen Equipment / Pasta Cooker "Equip:" Food Service Bevera…"
type textarea "x"
type textarea "KITCHEN / Cooking/Kitchen Equipment / Pasta Cooker "Equip:" Food Service Bevera…"
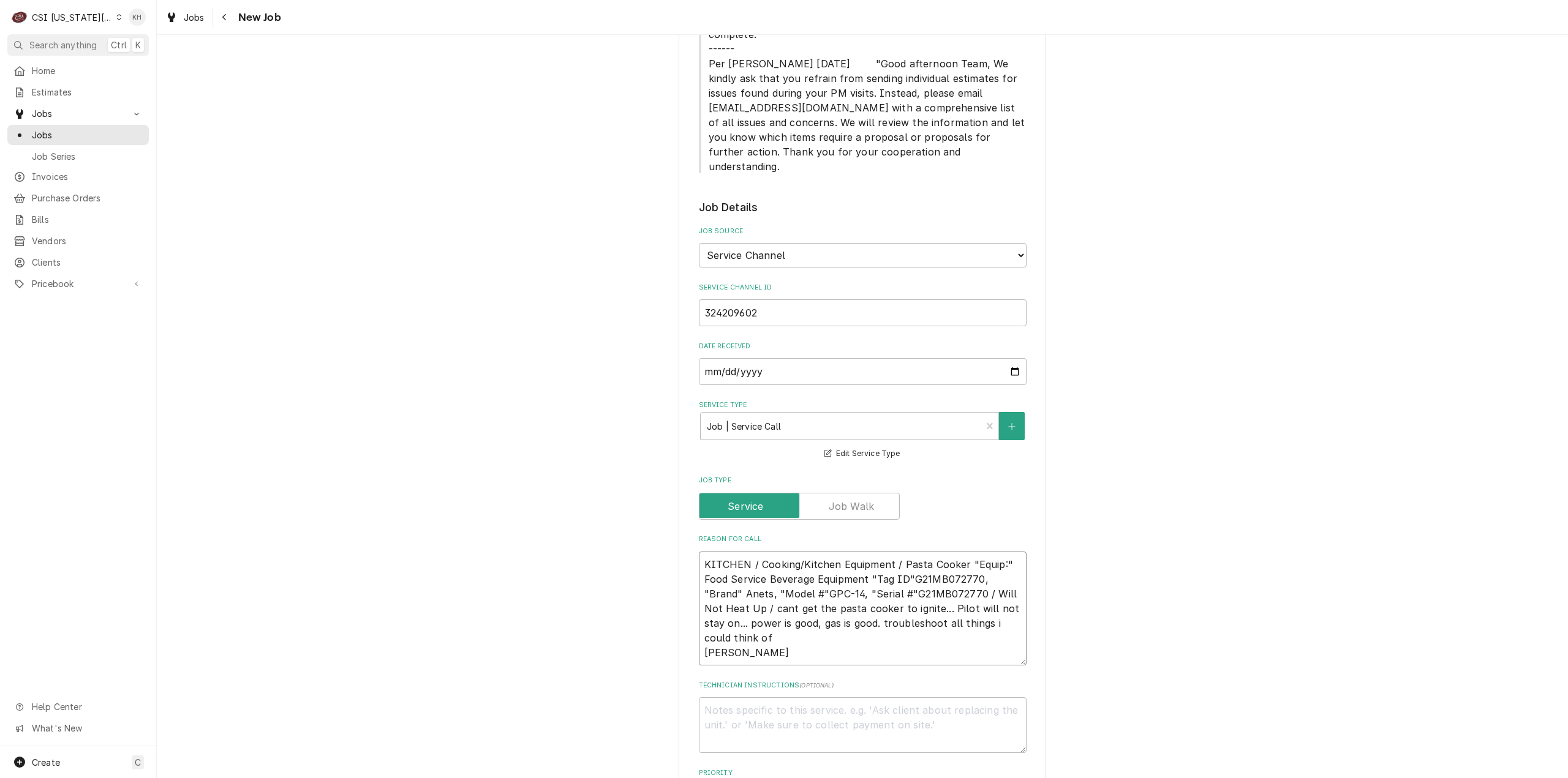
type textarea "x"
type textarea "KITCHEN / Cooking/Kitchen Equipment / Pasta Cooker "Equip:" Food Service Bevera…"
type textarea "x"
type textarea "KITCHEN / Cooking/Kitchen Equipment / Pasta Cooker "Equip:" Food Service Bevera…"
type textarea "x"
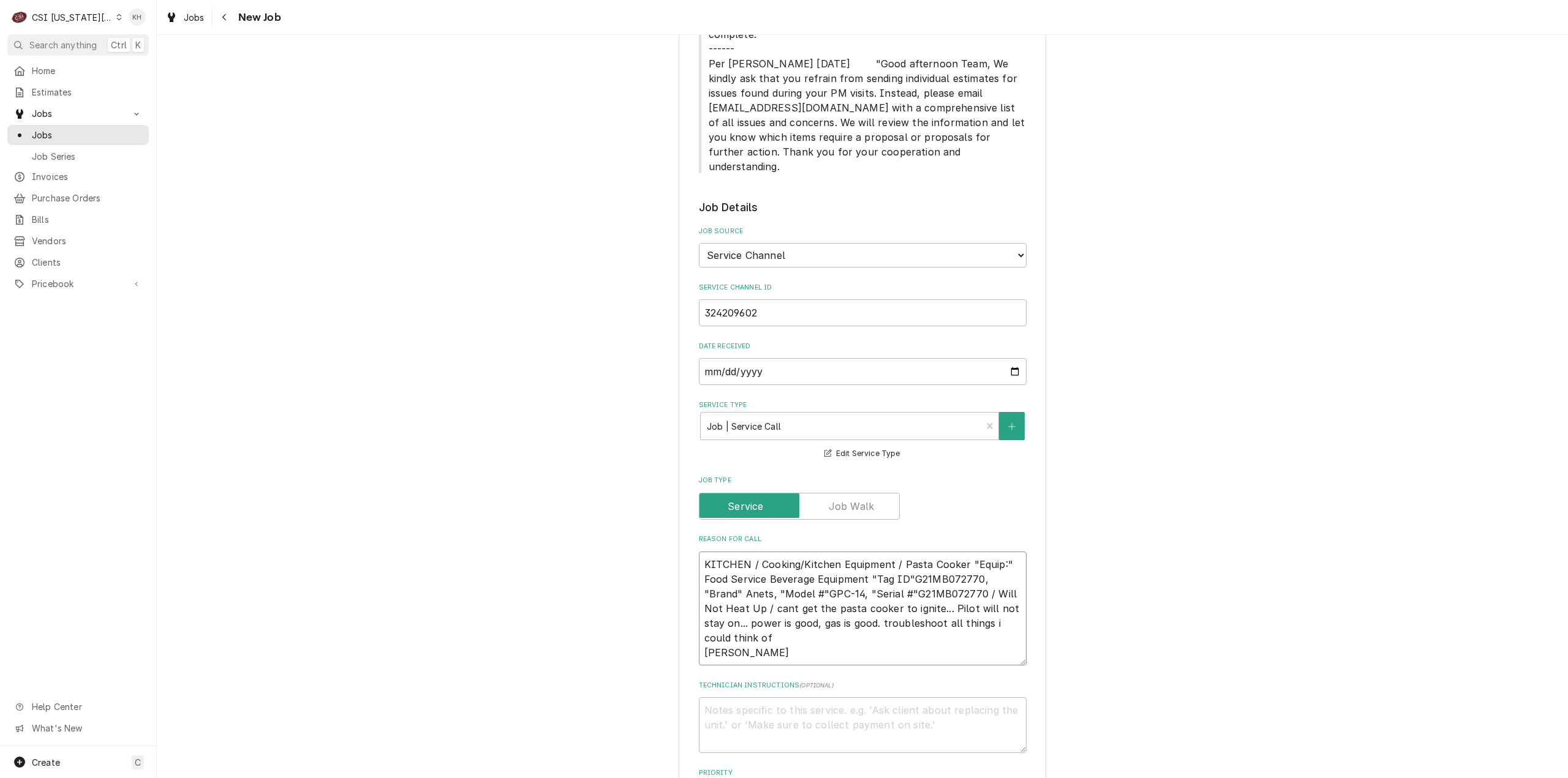
type textarea "KITCHEN / Cooking/Kitchen Equipment / Pasta Cooker "Equip:" Food Service Bevera…"
type textarea "x"
type textarea "KITCHEN / Cooking/Kitchen Equipment / Pasta Cooker "Equip:" Food Service Bevera…"
type textarea "x"
type textarea "KITCHEN / Cooking/Kitchen Equipment / Pasta Cooker "Equip:" Food Service Bevera…"
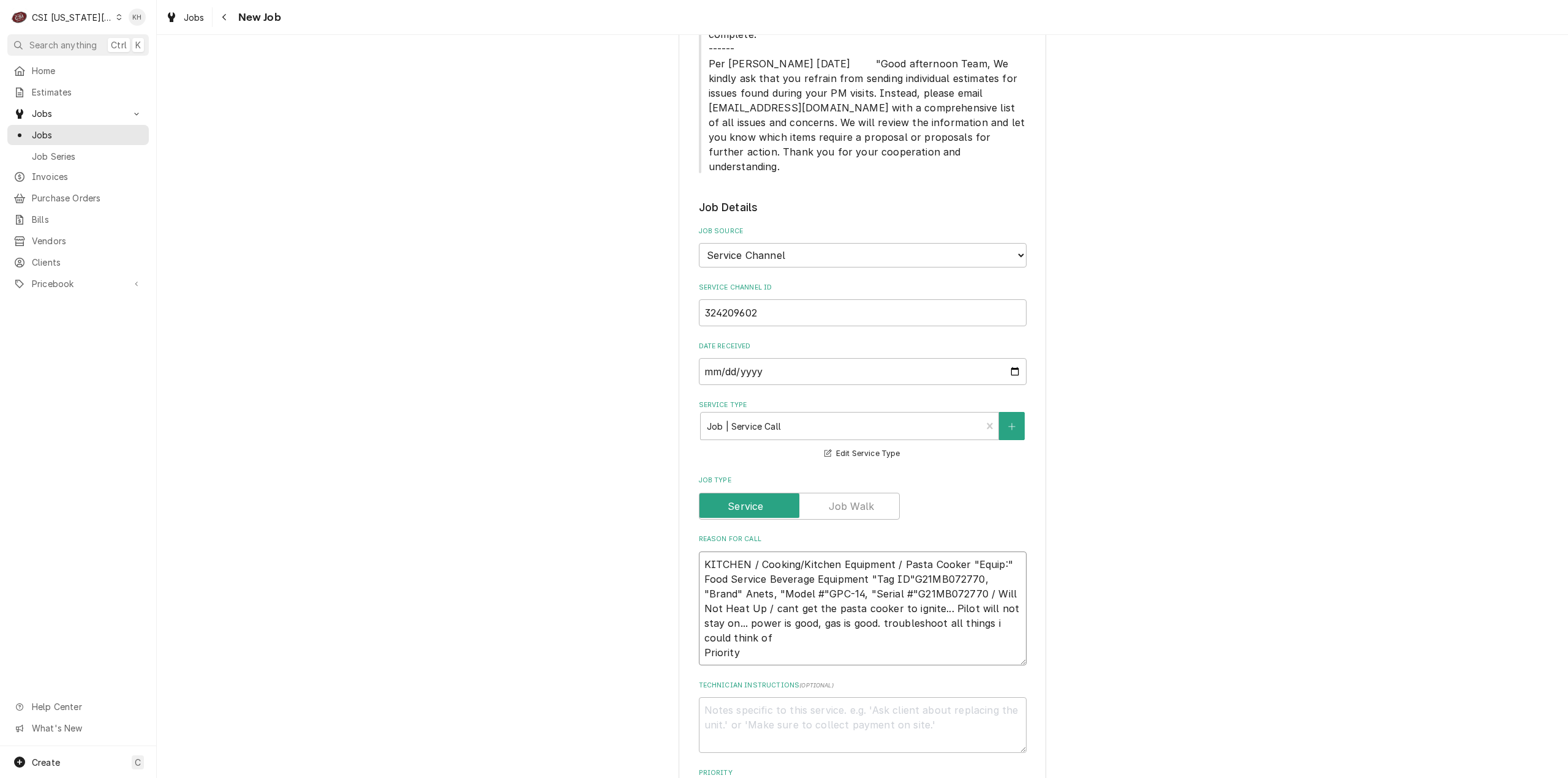
type textarea "x"
type textarea "KITCHEN / Cooking/Kitchen Equipment / Pasta Cooker "Equip:" Food Service Bevera…"
type textarea "x"
type textarea "KITCHEN / Cooking/Kitchen Equipment / Pasta Cooker "Equip:" Food Service Bevera…"
type textarea "x"
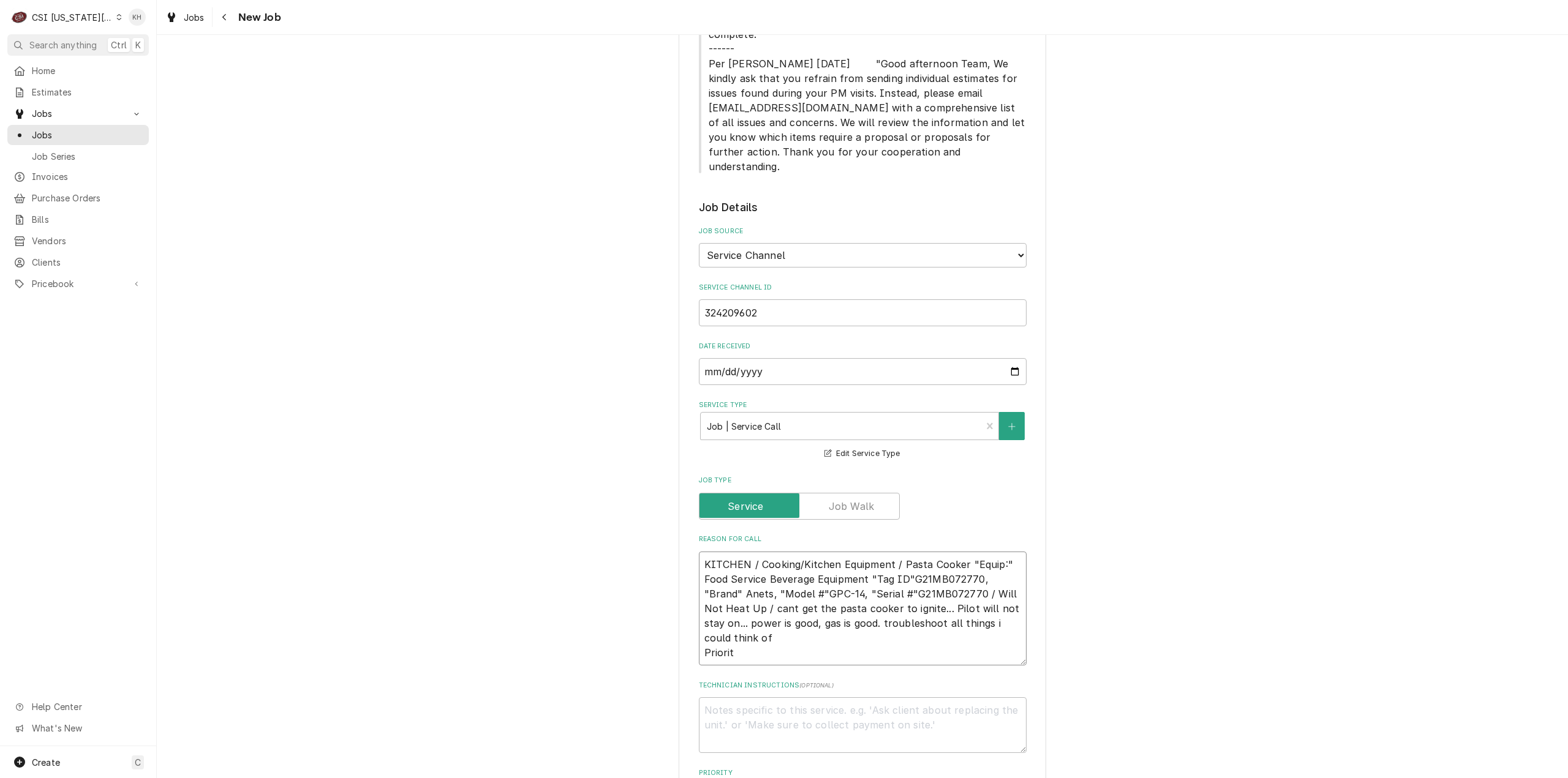
type textarea "KITCHEN / Cooking/Kitchen Equipment / Pasta Cooker "Equip:" Food Service Bevera…"
type textarea "x"
type textarea "KITCHEN / Cooking/Kitchen Equipment / Pasta Cooker "Equip:" Food Service Bevera…"
type textarea "x"
type textarea "KITCHEN / Cooking/Kitchen Equipment / Pasta Cooker "Equip:" Food Service Bevera…"
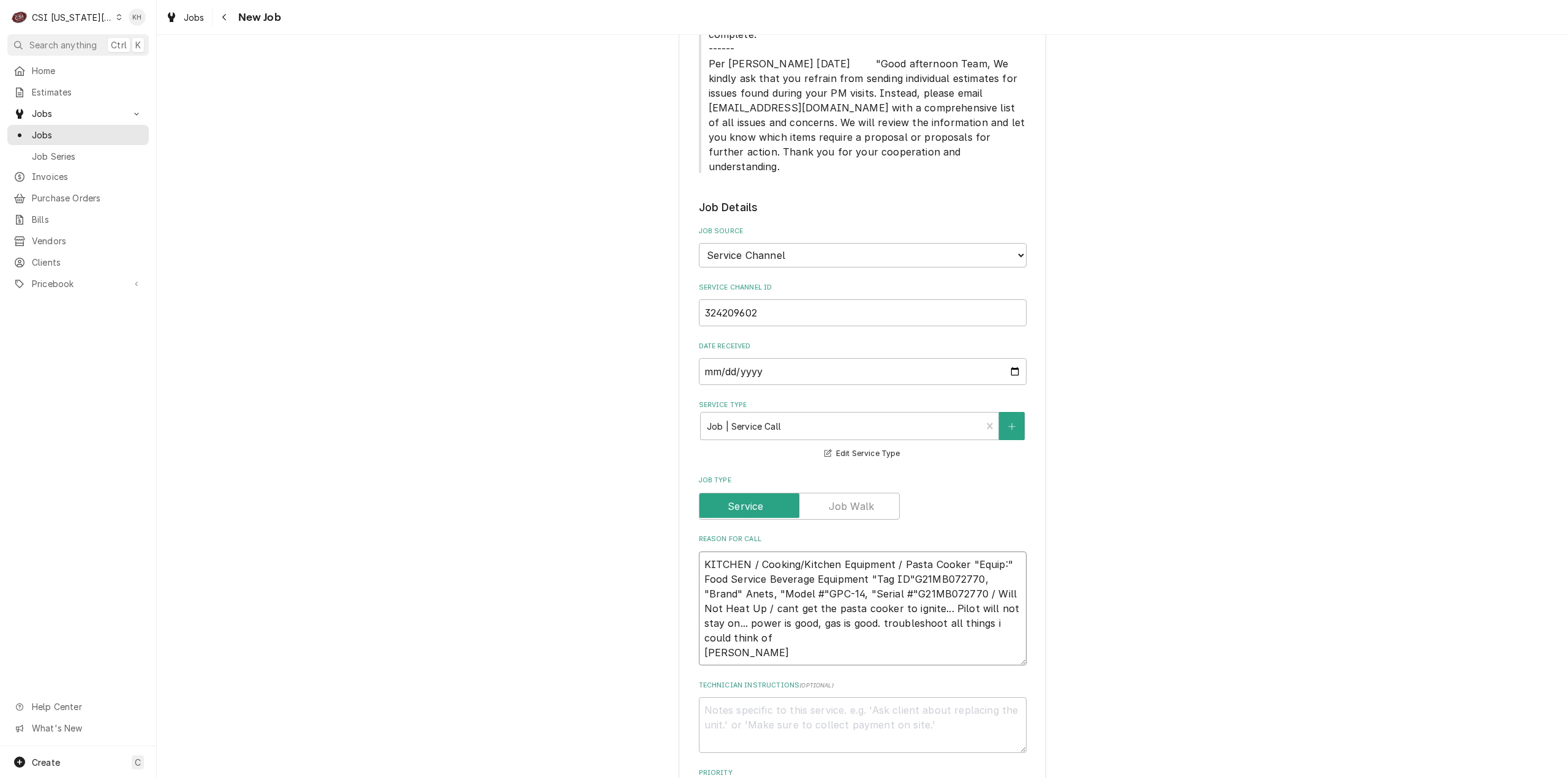
type textarea "x"
type textarea "KITCHEN / Cooking/Kitchen Equipment / Pasta Cooker "Equip:" Food Service Bevera…"
type textarea "x"
type textarea "KITCHEN / Cooking/Kitchen Equipment / Pasta Cooker "Equip:" Food Service Bevera…"
type textarea "x"
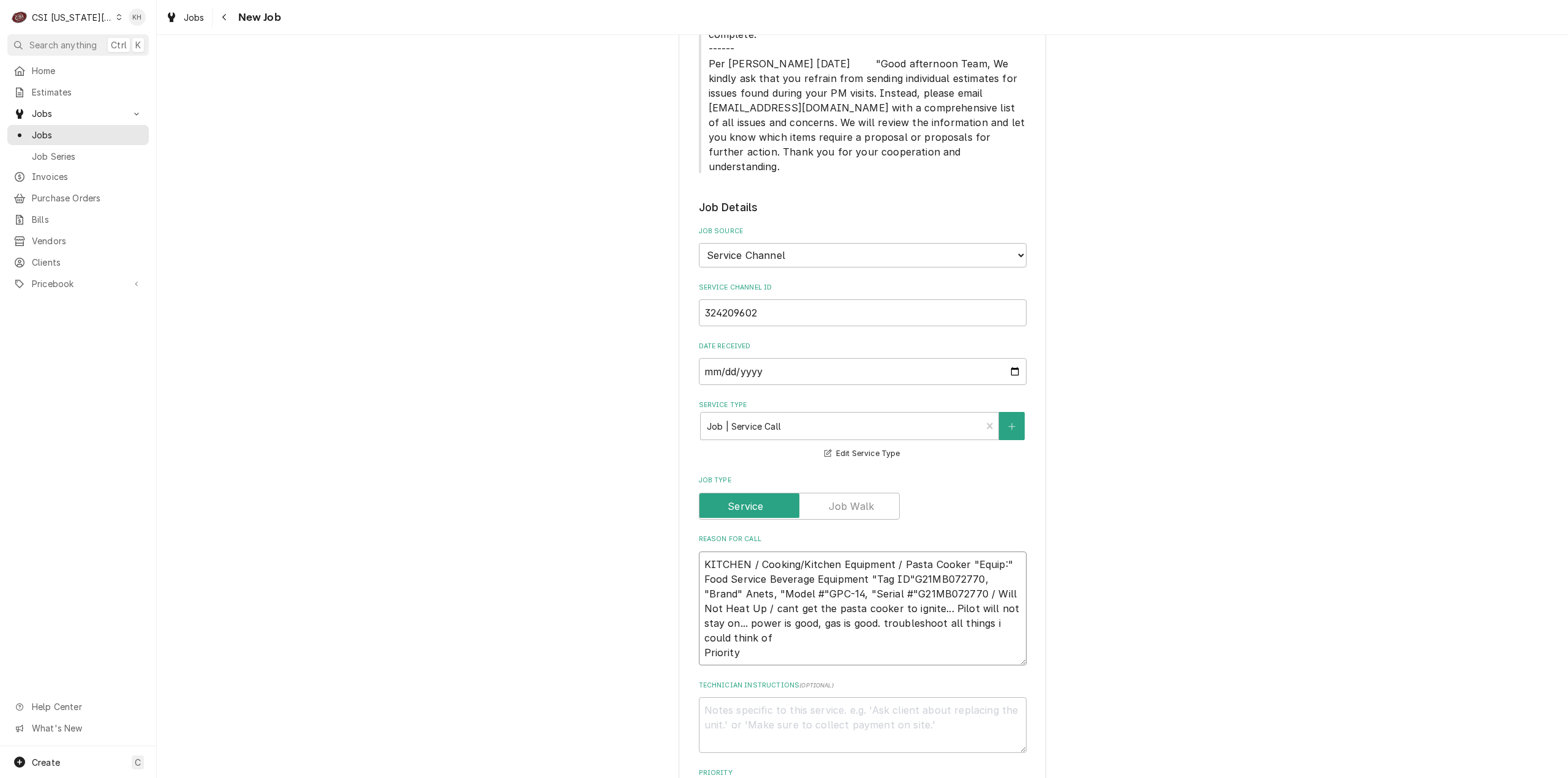
type textarea "KITCHEN / Cooking/Kitchen Equipment / Pasta Cooker "Equip:" Food Service Bevera…"
type textarea "x"
type textarea "KITCHEN / Cooking/Kitchen Equipment / Pasta Cooker "Equip:" Food Service Bevera…"
type textarea "x"
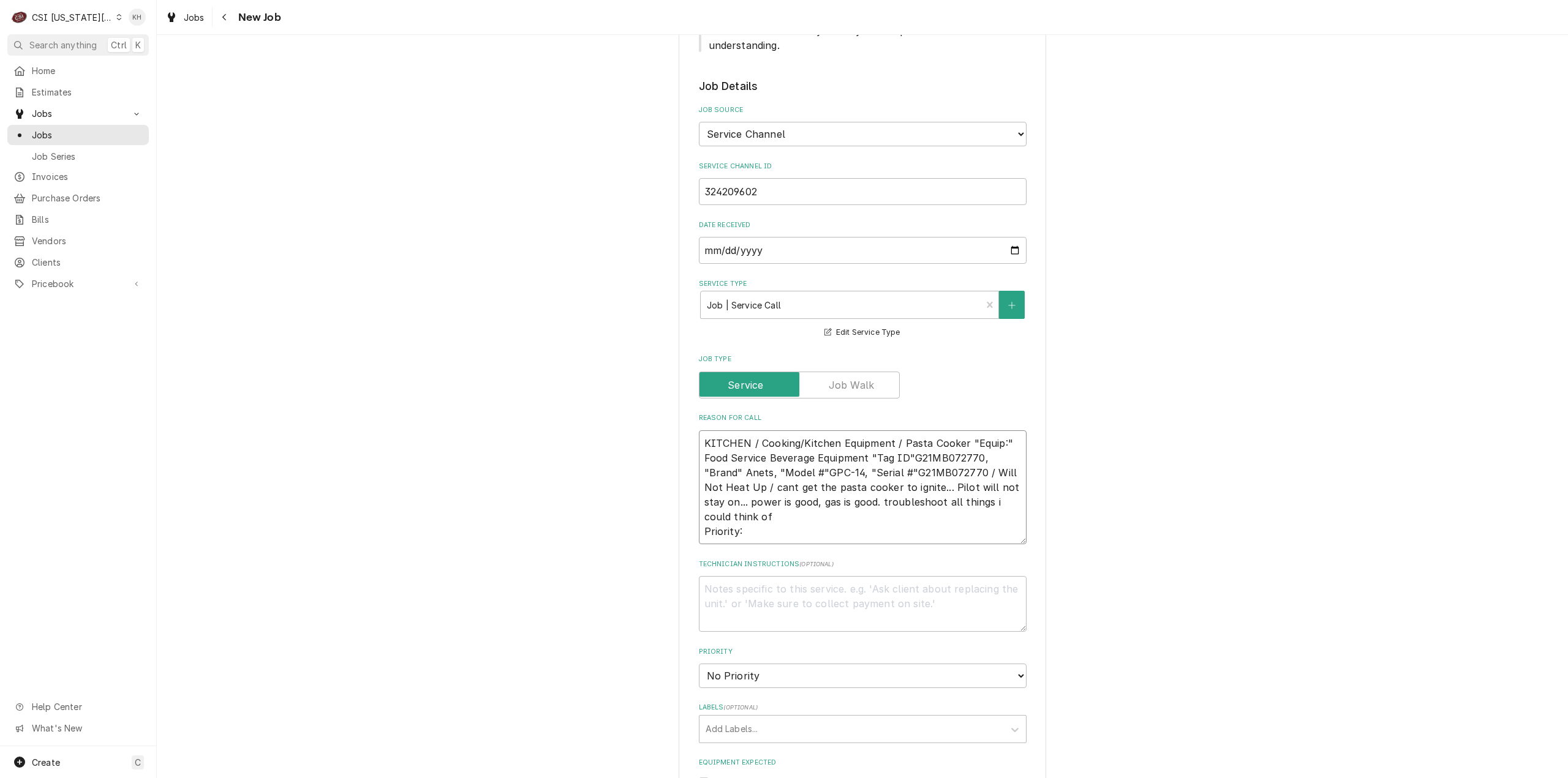
scroll to position [1166, 0]
click at [959, 444] on textarea "KITCHEN / Cooking/Kitchen Equipment / Pasta Cooker "Equip:" Food Service Bevera…" at bounding box center [863, 486] width 328 height 115
click at [959, 444] on textarea "KITCHEN / Cooking/Kitchen Equipment / Pasta Cooker "Equip:" Food Service Bevera…" at bounding box center [863, 486] width 328 height 115
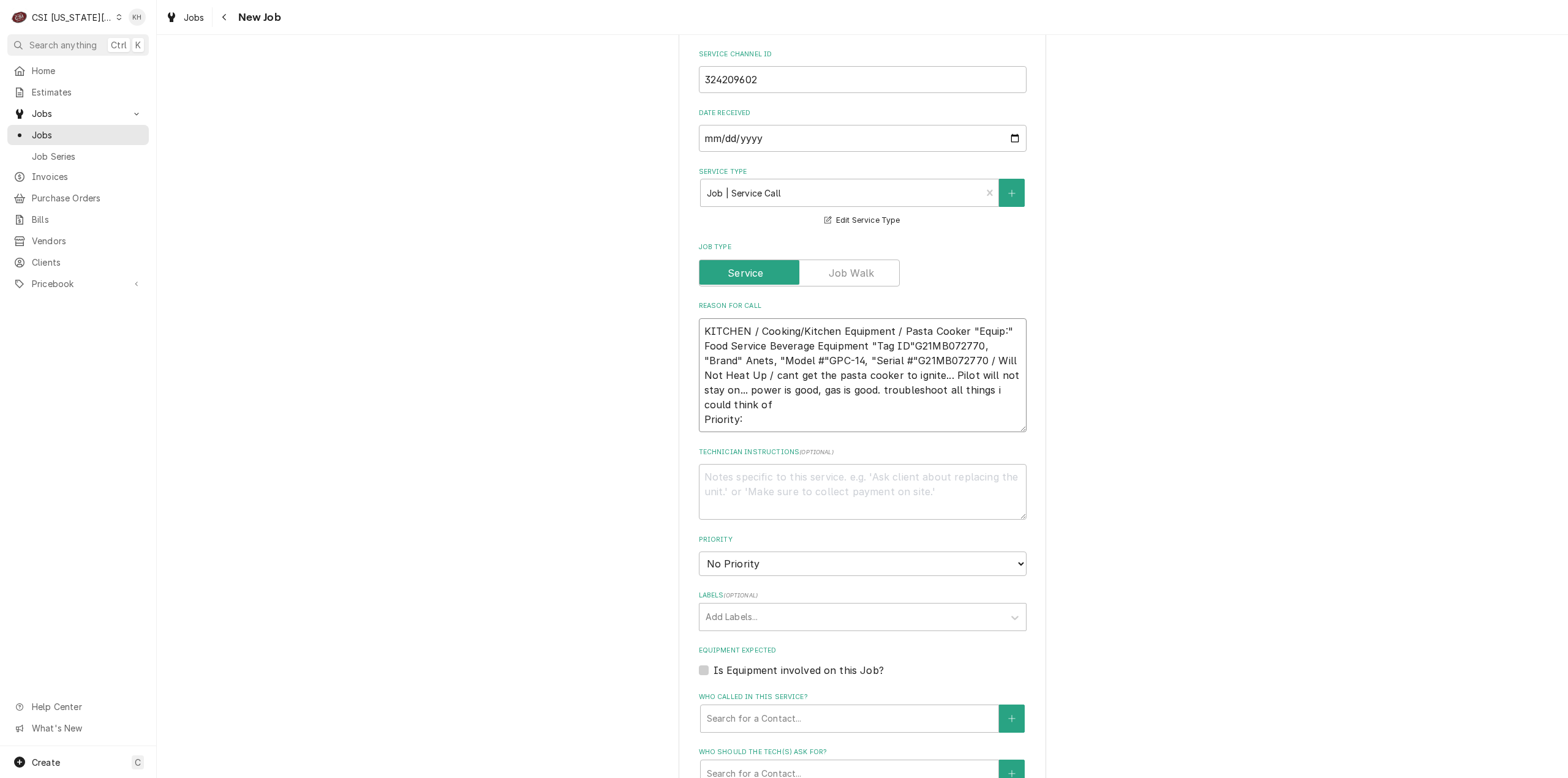
scroll to position [1288, 0]
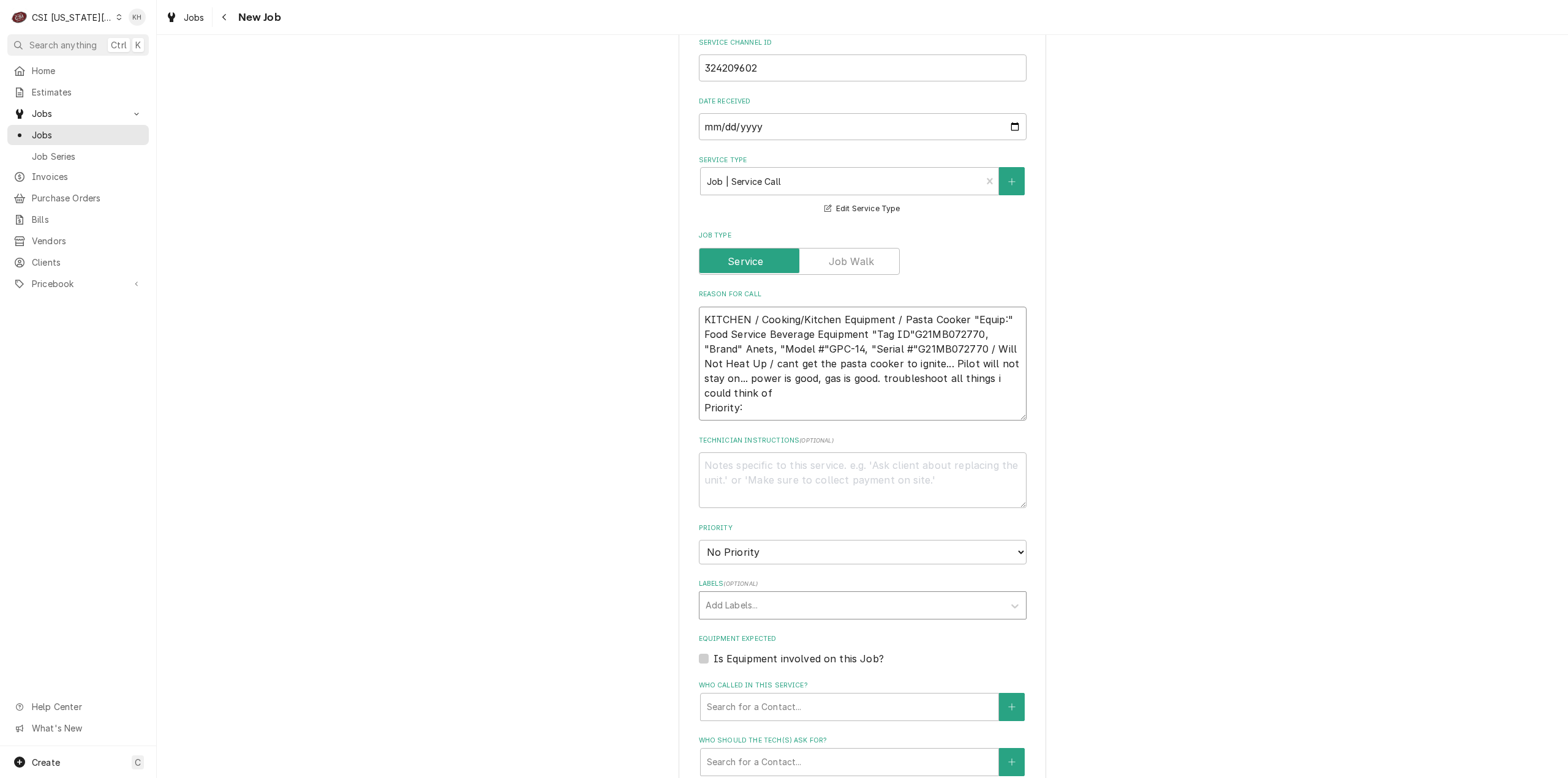
type textarea "KITCHEN / Cooking/Kitchen Equipment / Pasta Cooker "Equip:" Food Service Bevera…"
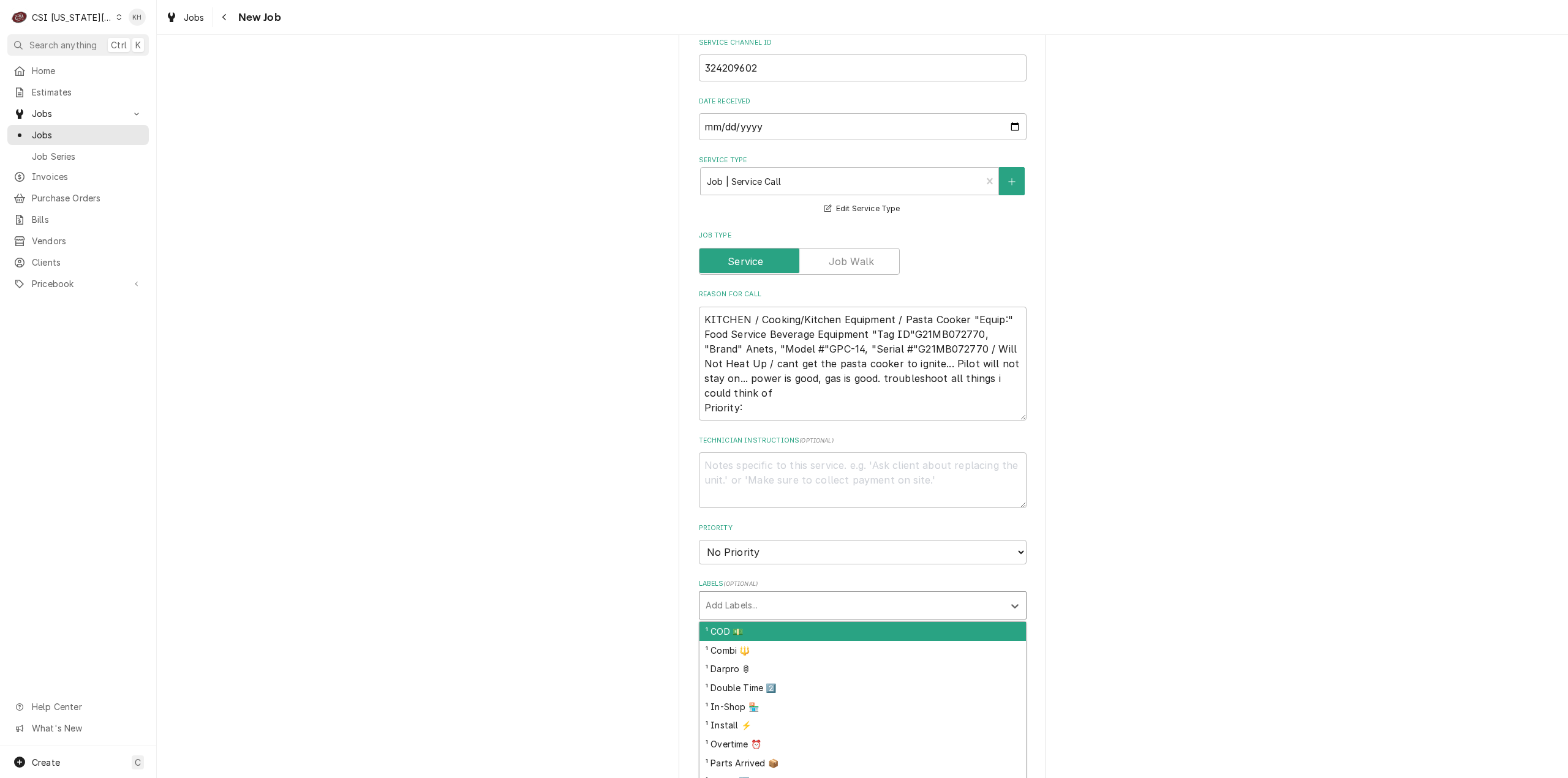
click at [754, 594] on div "Labels" at bounding box center [851, 605] width 292 height 22
type input "cook"
type textarea "x"
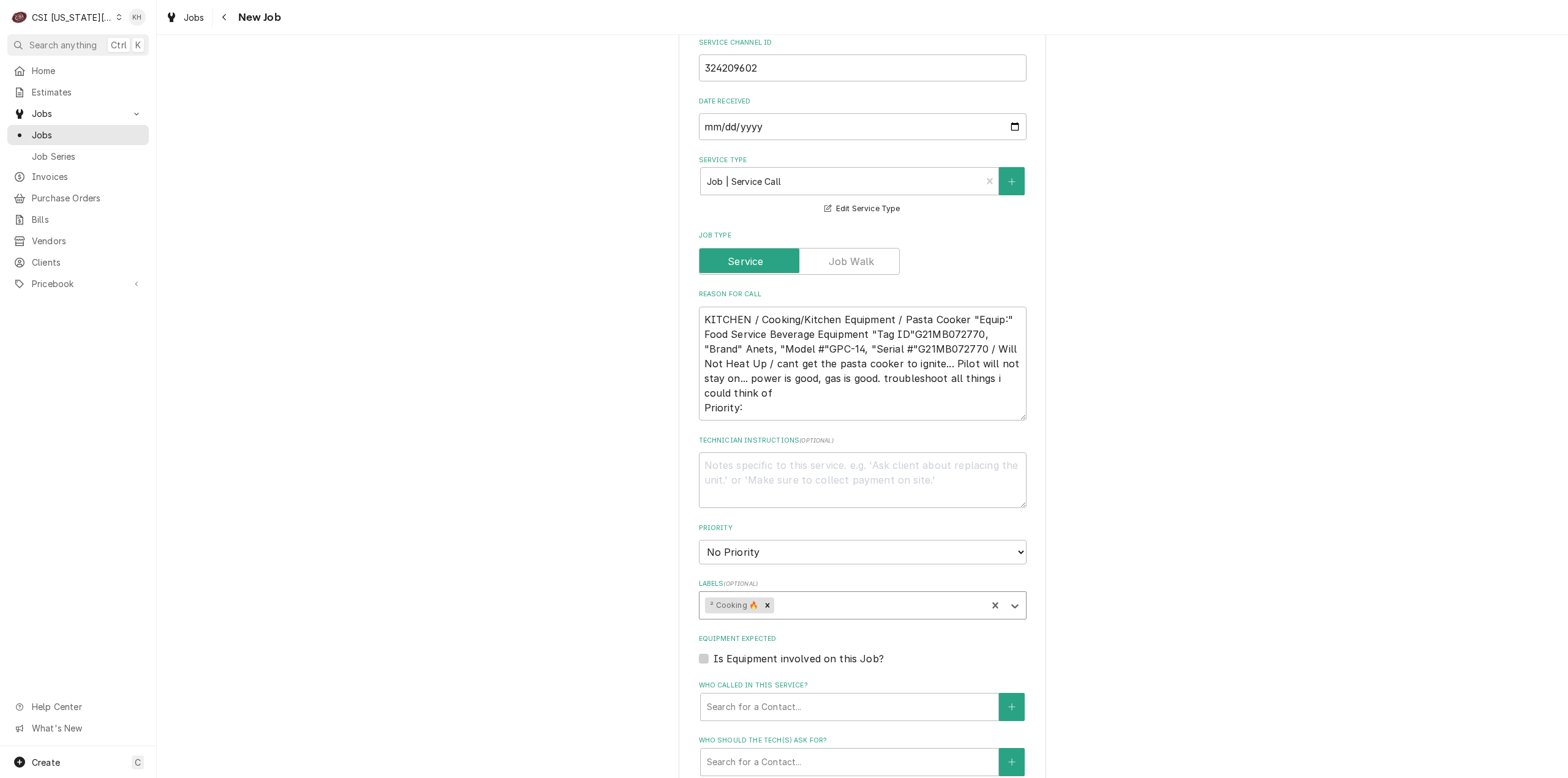
type textarea "x"
click at [713, 652] on label "Is Equipment involved on this Job?" at bounding box center [799, 658] width 170 height 15
click at [713, 652] on input "Equipment Expected" at bounding box center [877, 665] width 328 height 27
checkbox input "true"
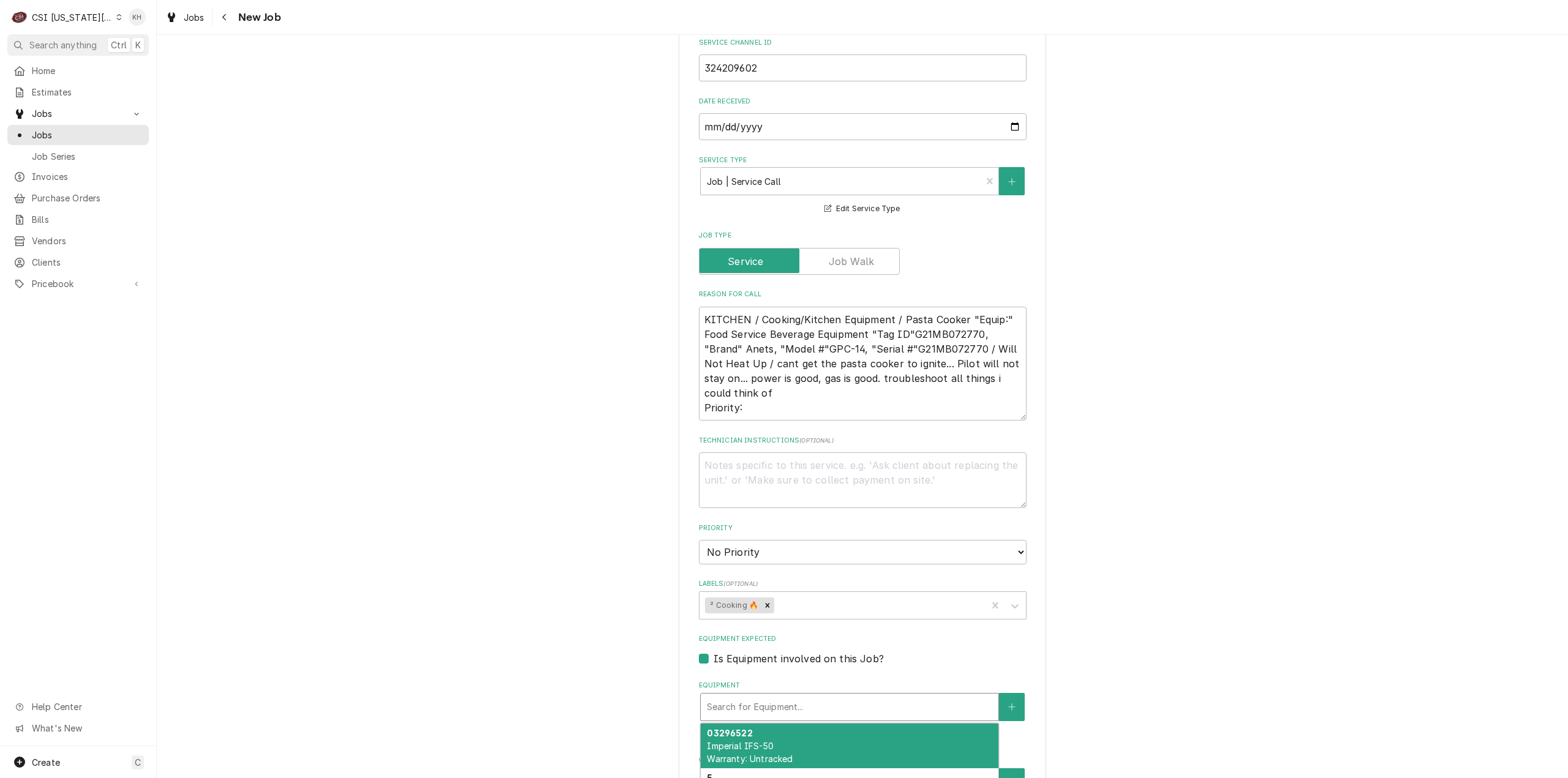
click at [821, 696] on div "Equipment" at bounding box center [849, 707] width 286 height 22
paste input "G21MB072770"
type textarea "x"
type input "G21MB072770"
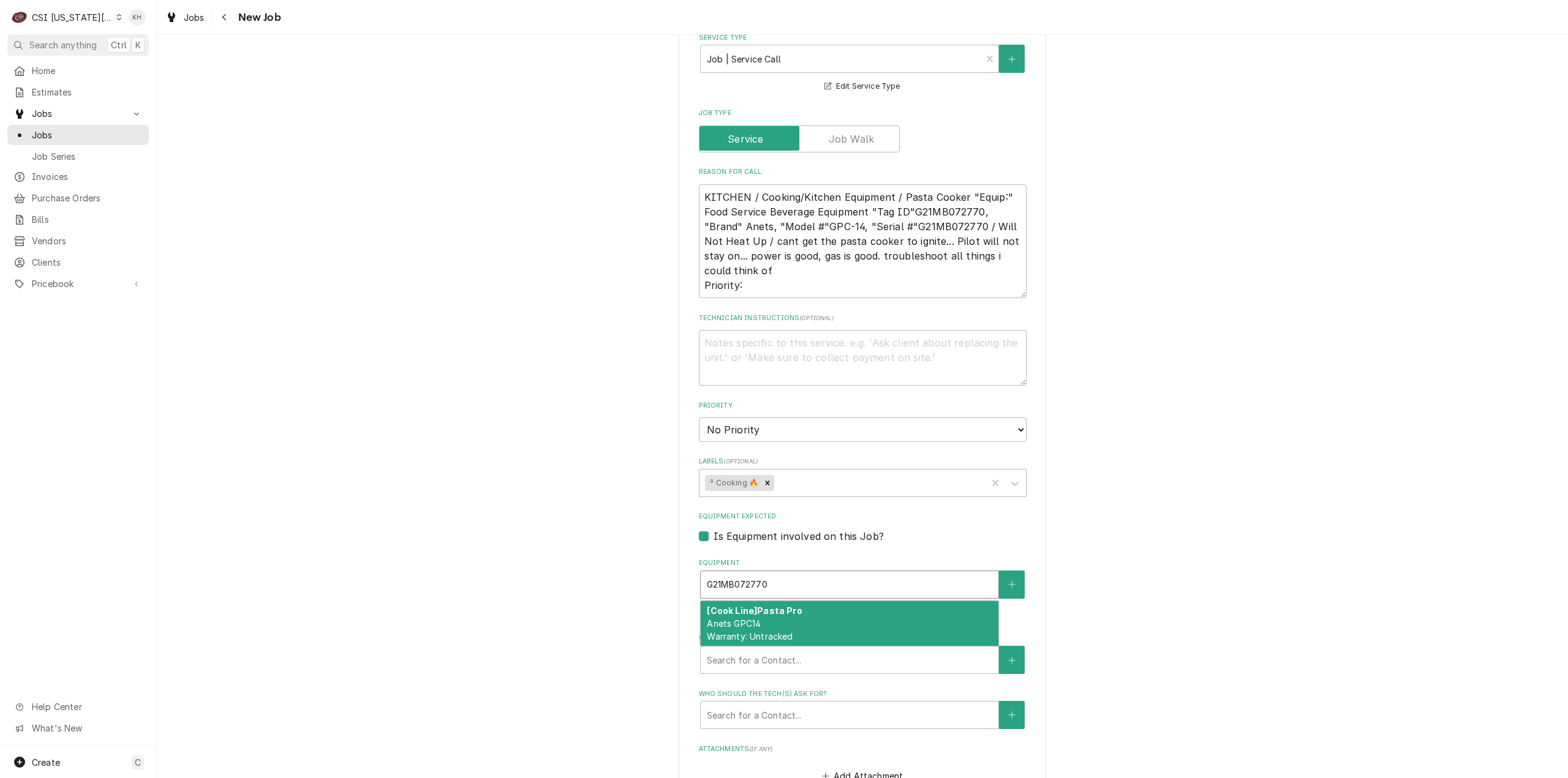
click at [786, 601] on div "[Cook Line] Pasta Pro Anets GPC14 Warranty: Untracked" at bounding box center [849, 623] width 298 height 45
type textarea "x"
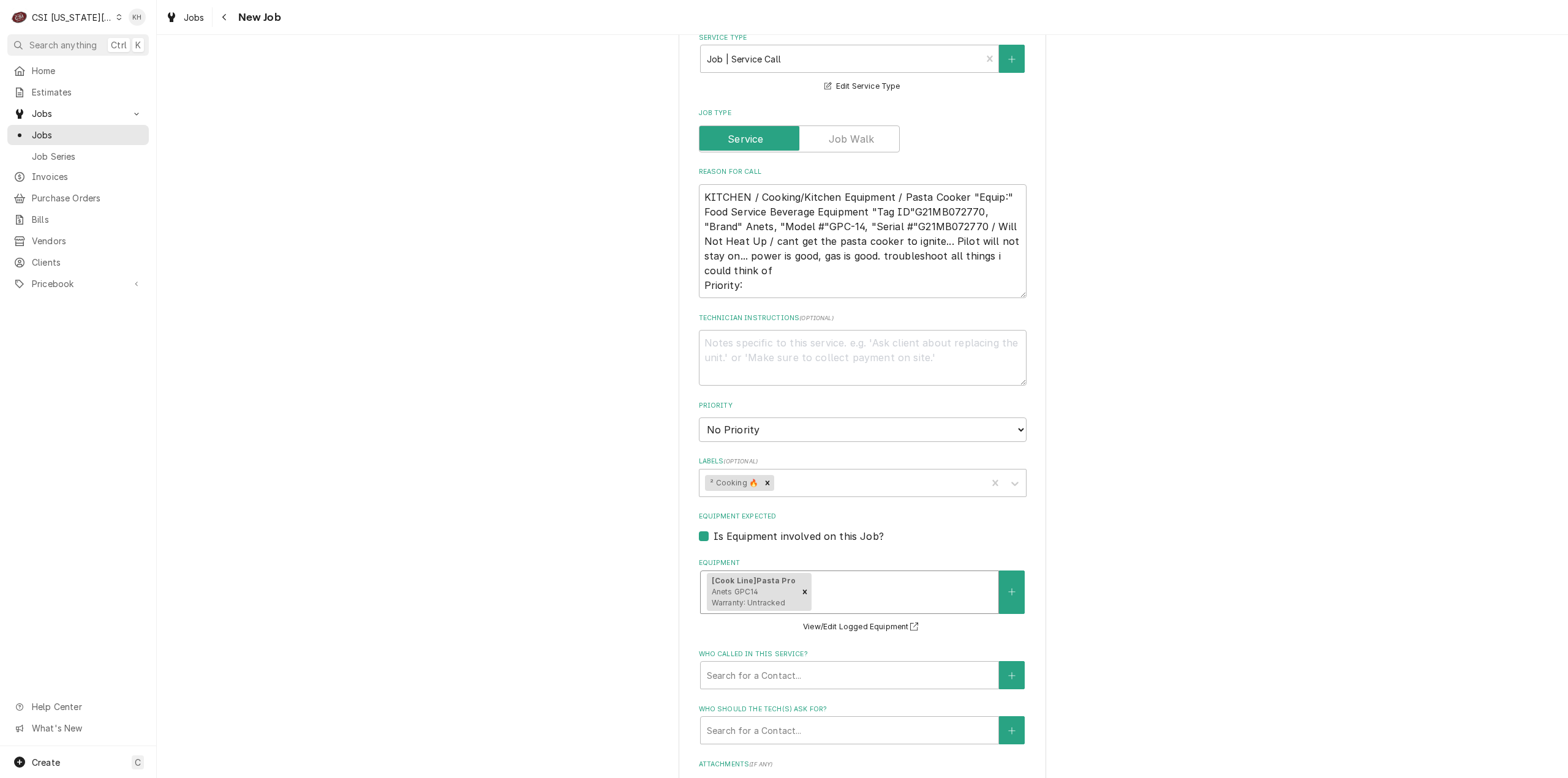
scroll to position [1226, 0]
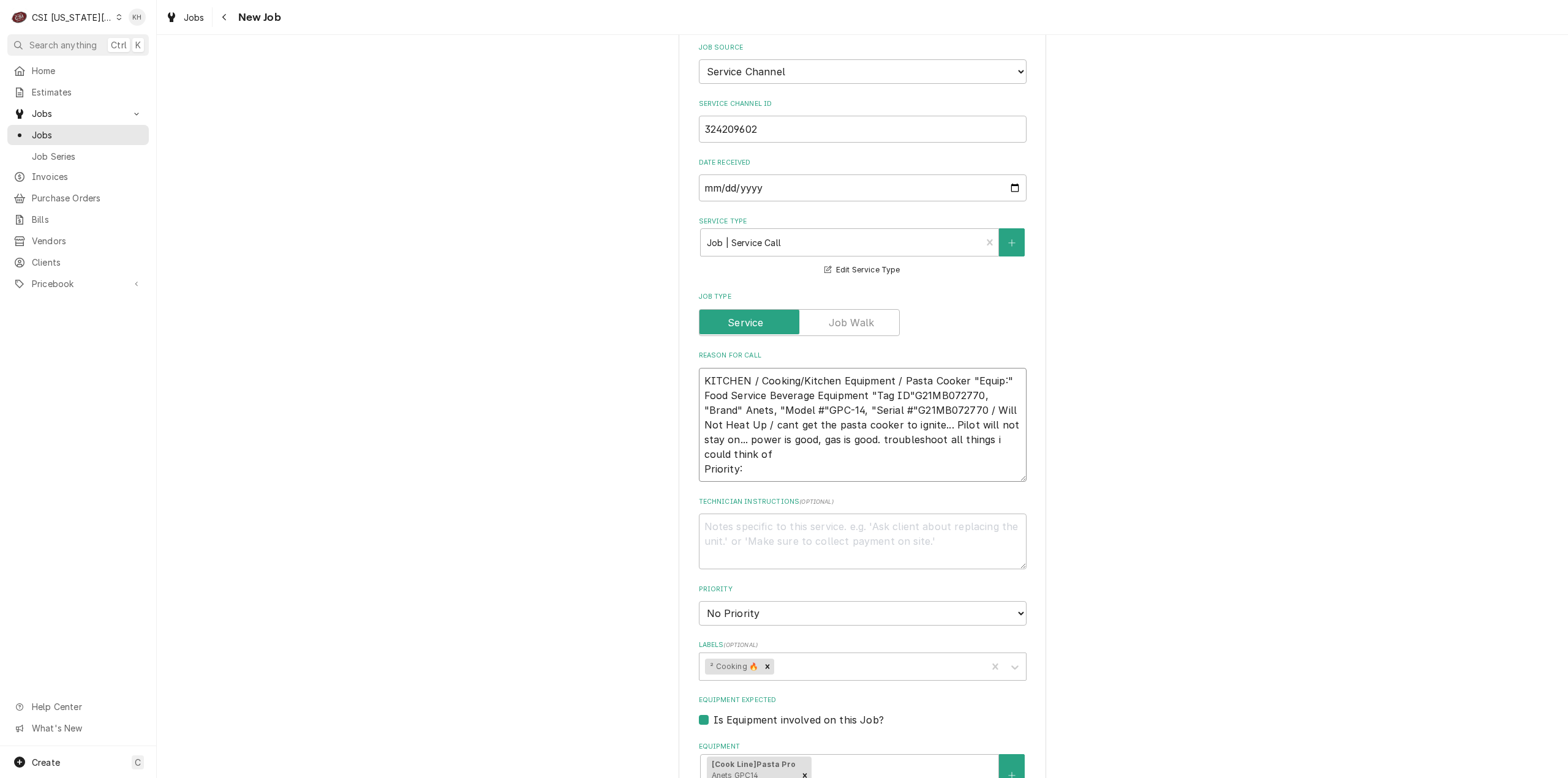
click at [769, 442] on textarea "KITCHEN / Cooking/Kitchen Equipment / Pasta Cooker "Equip:" Food Service Bevera…" at bounding box center [863, 425] width 328 height 115
paste textarea "Today (8 Hours)"
type textarea "x"
type textarea "KITCHEN / Cooking/Kitchen Equipment / Pasta Cooker "Equip:" Food Service Bevera…"
click at [777, 513] on textarea "Technician Instructions ( optional )" at bounding box center [863, 541] width 328 height 56
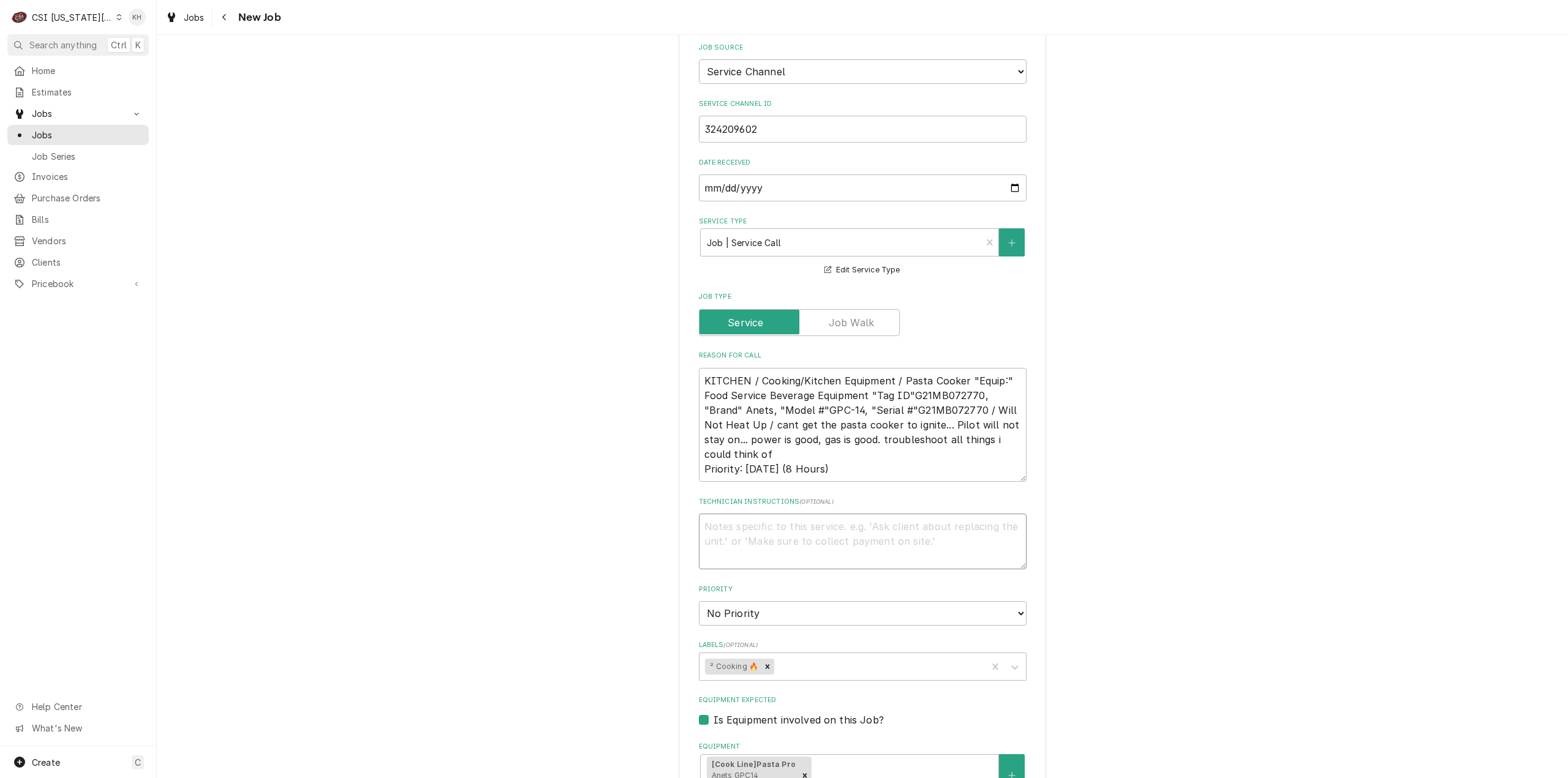
type textarea "x"
type textarea "NT"
type textarea "x"
type textarea "NTE"
type textarea "x"
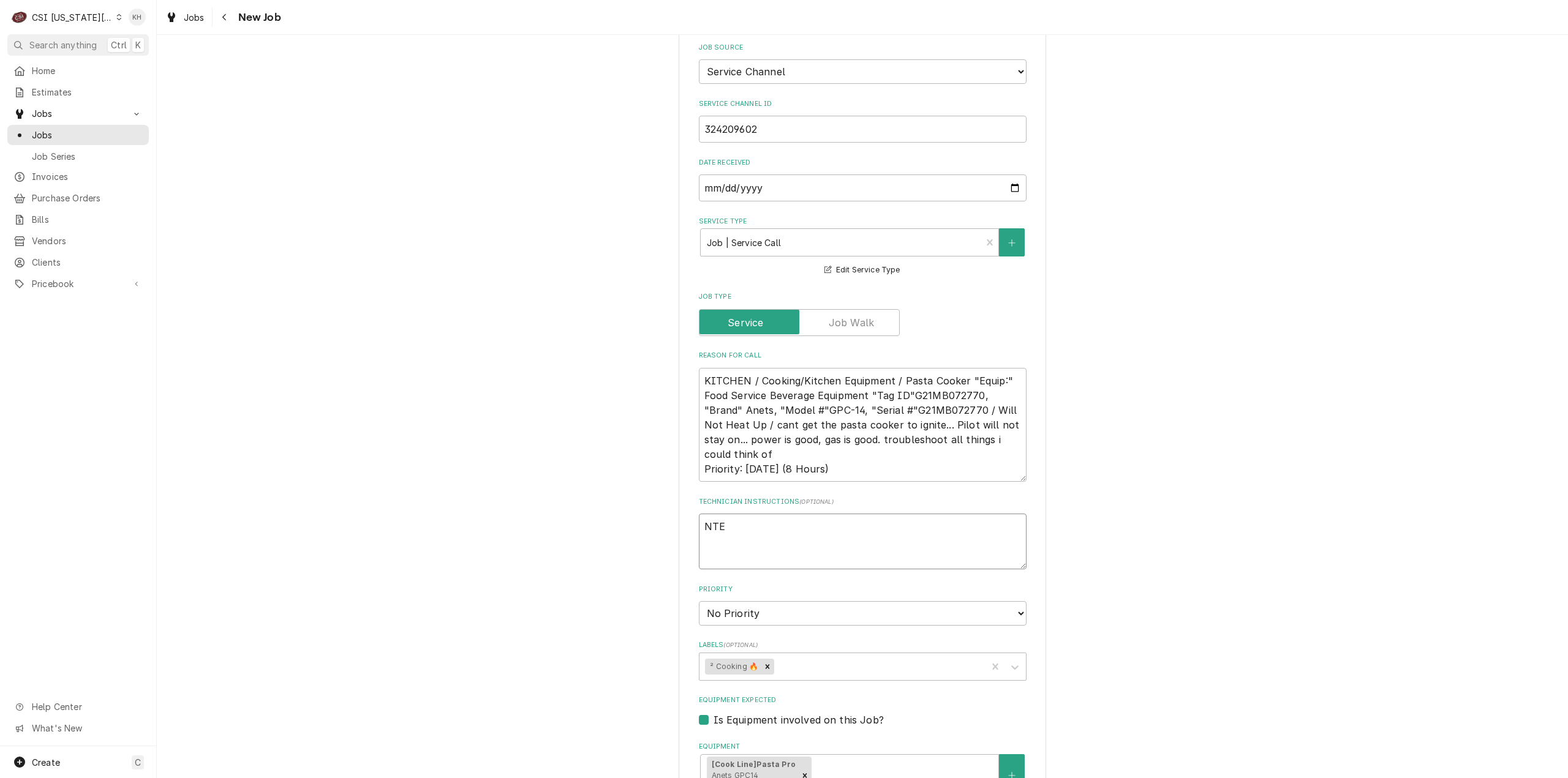
type textarea "NTE"
type textarea "x"
type textarea "NTE $"
type textarea "x"
type textarea "NTE $1"
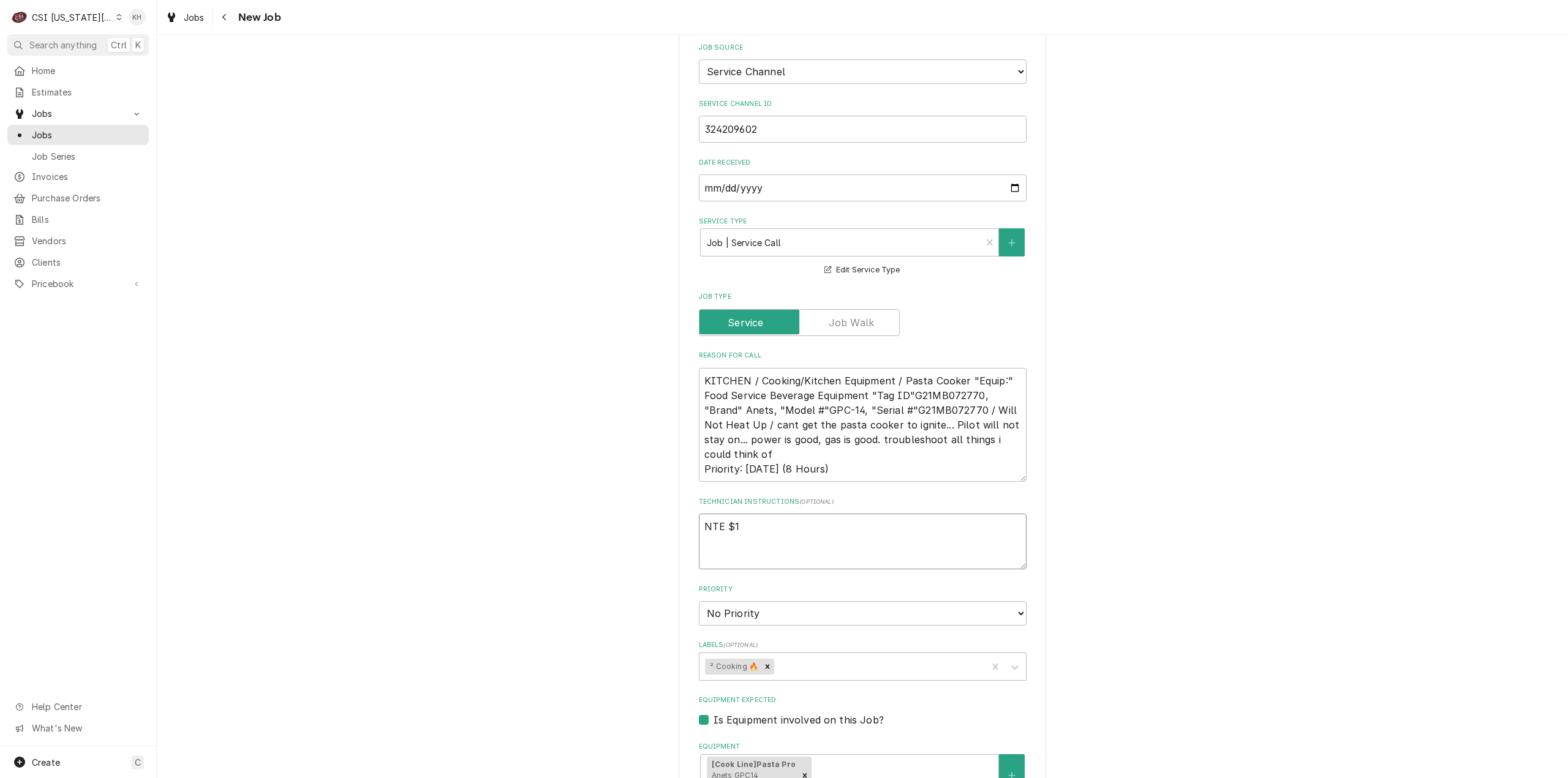
type textarea "x"
type textarea "NTE $11"
type textarea "x"
type textarea "NTE $110"
type textarea "x"
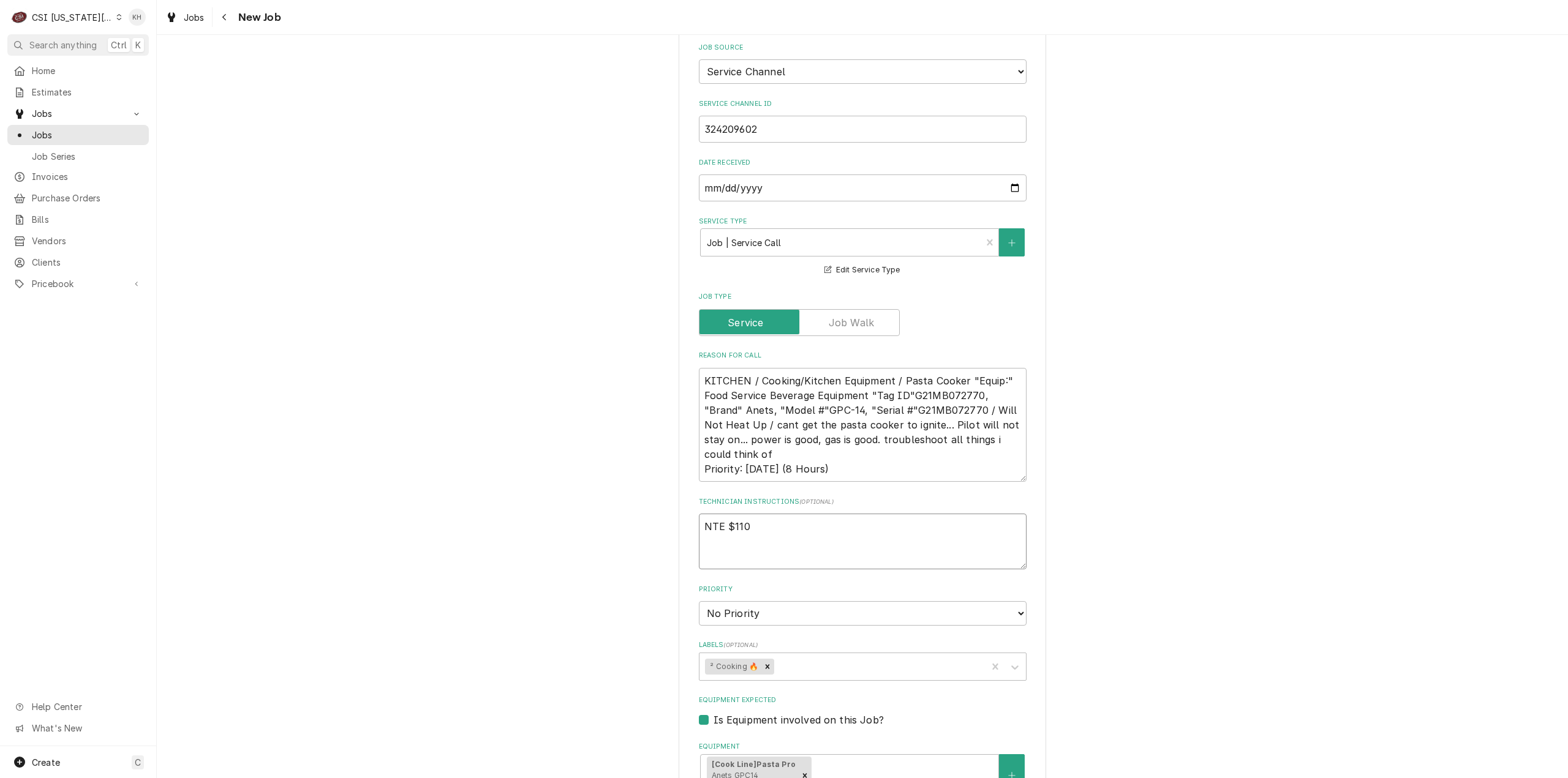
type textarea "NTE $1100"
type textarea "x"
type textarea "NTE $1100."
type textarea "x"
type textarea "NTE $1100.0"
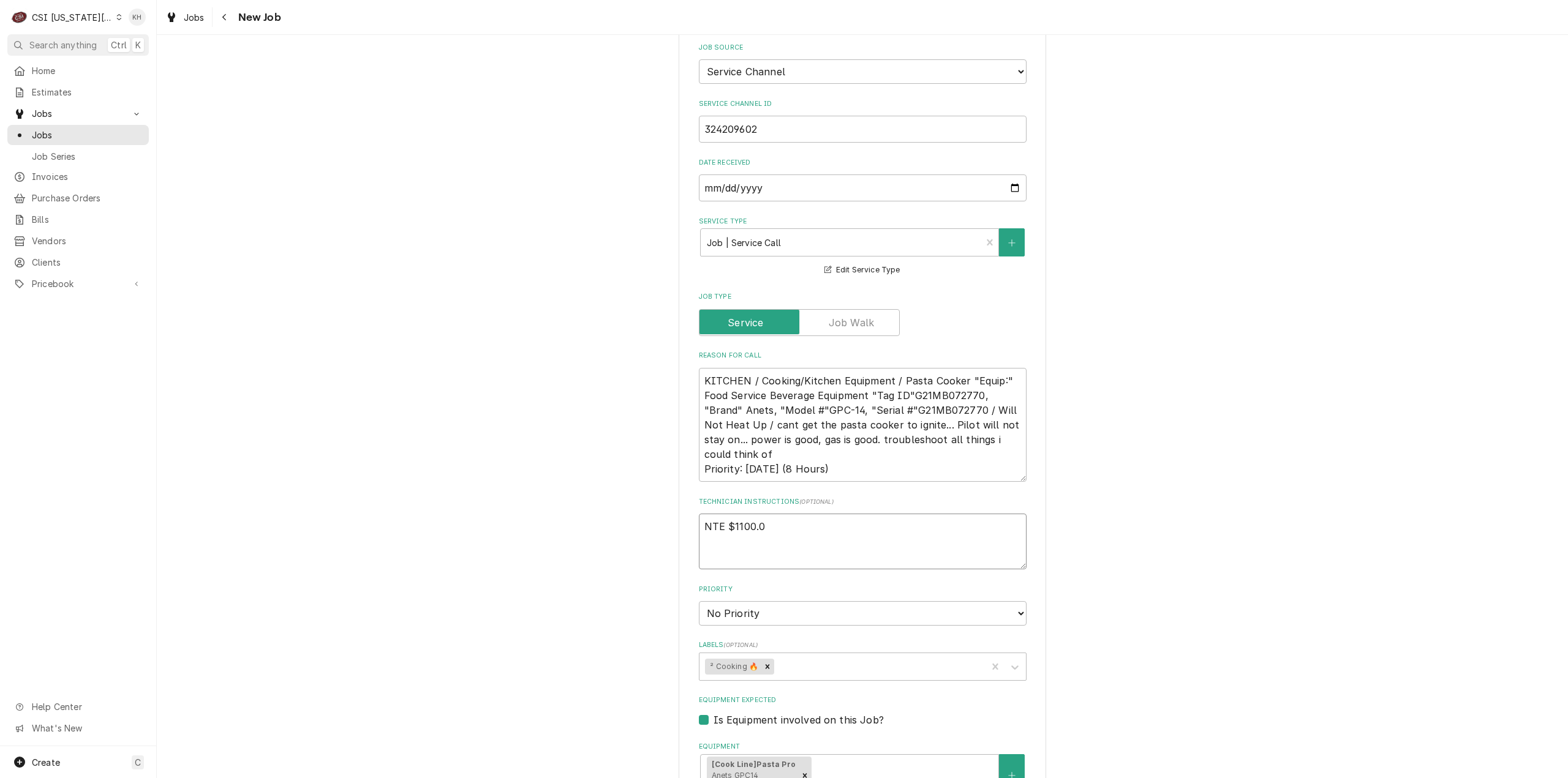
type textarea "x"
type textarea "NTE $1100.00"
type textarea "x"
type textarea "NTE $1100.00"
type textarea "x"
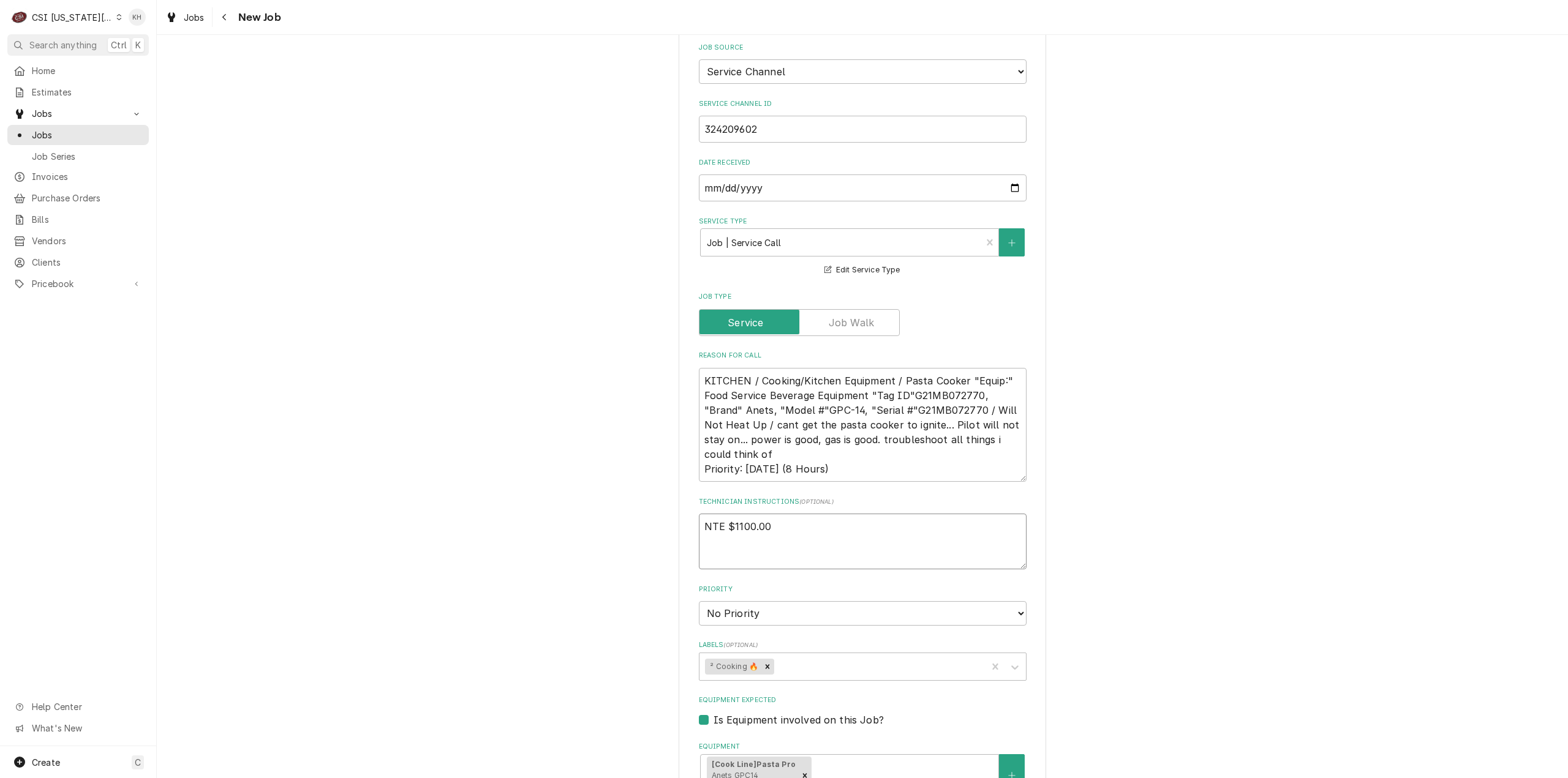
type textarea "NTE $1100.00"
type textarea "x"
type textarea "NTE $1100.00"
drag, startPoint x: 807, startPoint y: 598, endPoint x: 804, endPoint y: 587, distance: 11.4
click at [805, 596] on fieldset "Job Details Job Source Direct (Phone/Email/etc.) Service Channel Corrigo Ecotra…" at bounding box center [863, 660] width 328 height 1288
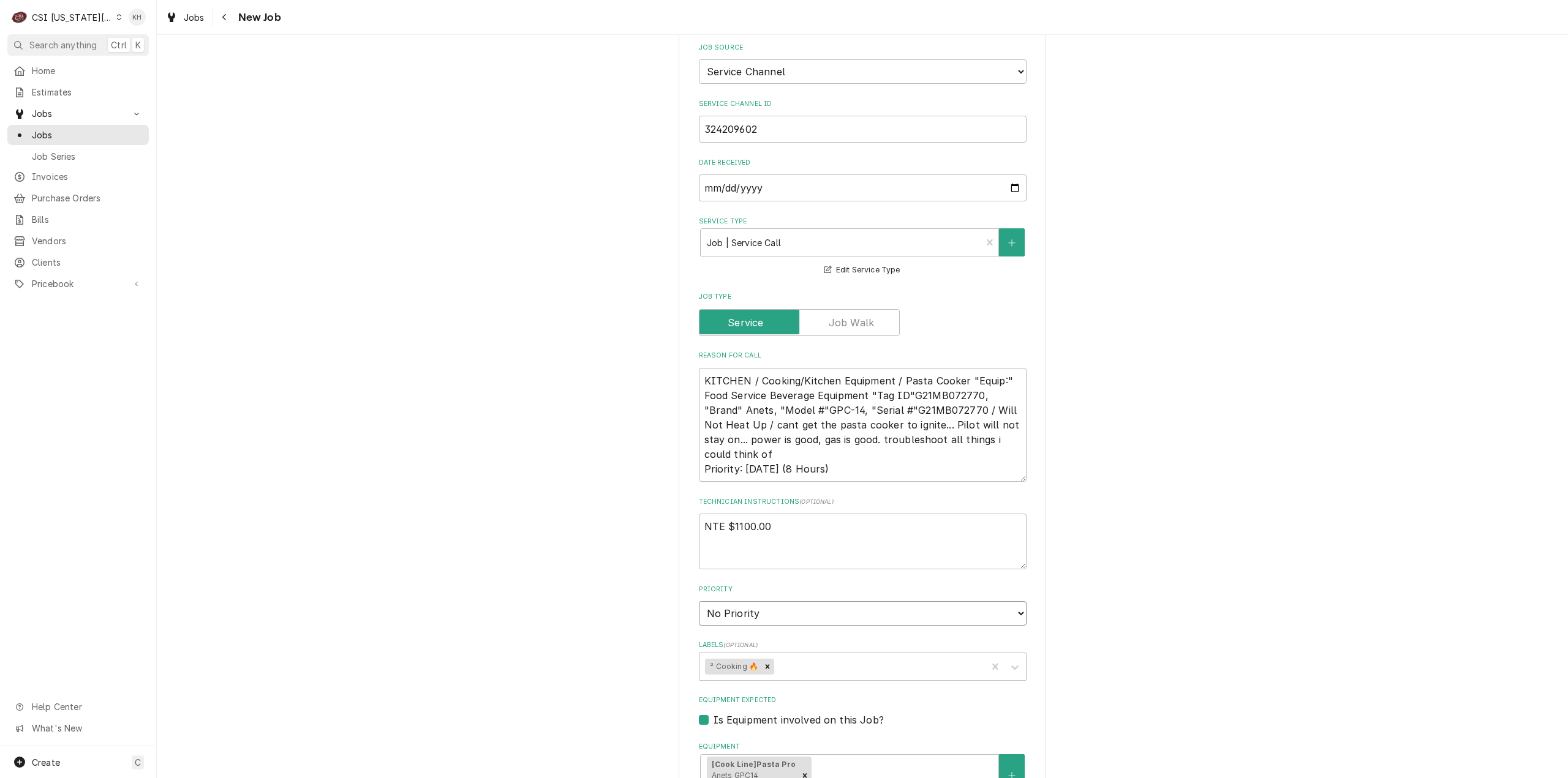
click at [803, 601] on select "No Priority Urgent High Medium Low" at bounding box center [863, 613] width 328 height 24
select select "2"
click at [699, 601] on select "No Priority Urgent High Medium Low" at bounding box center [863, 613] width 328 height 24
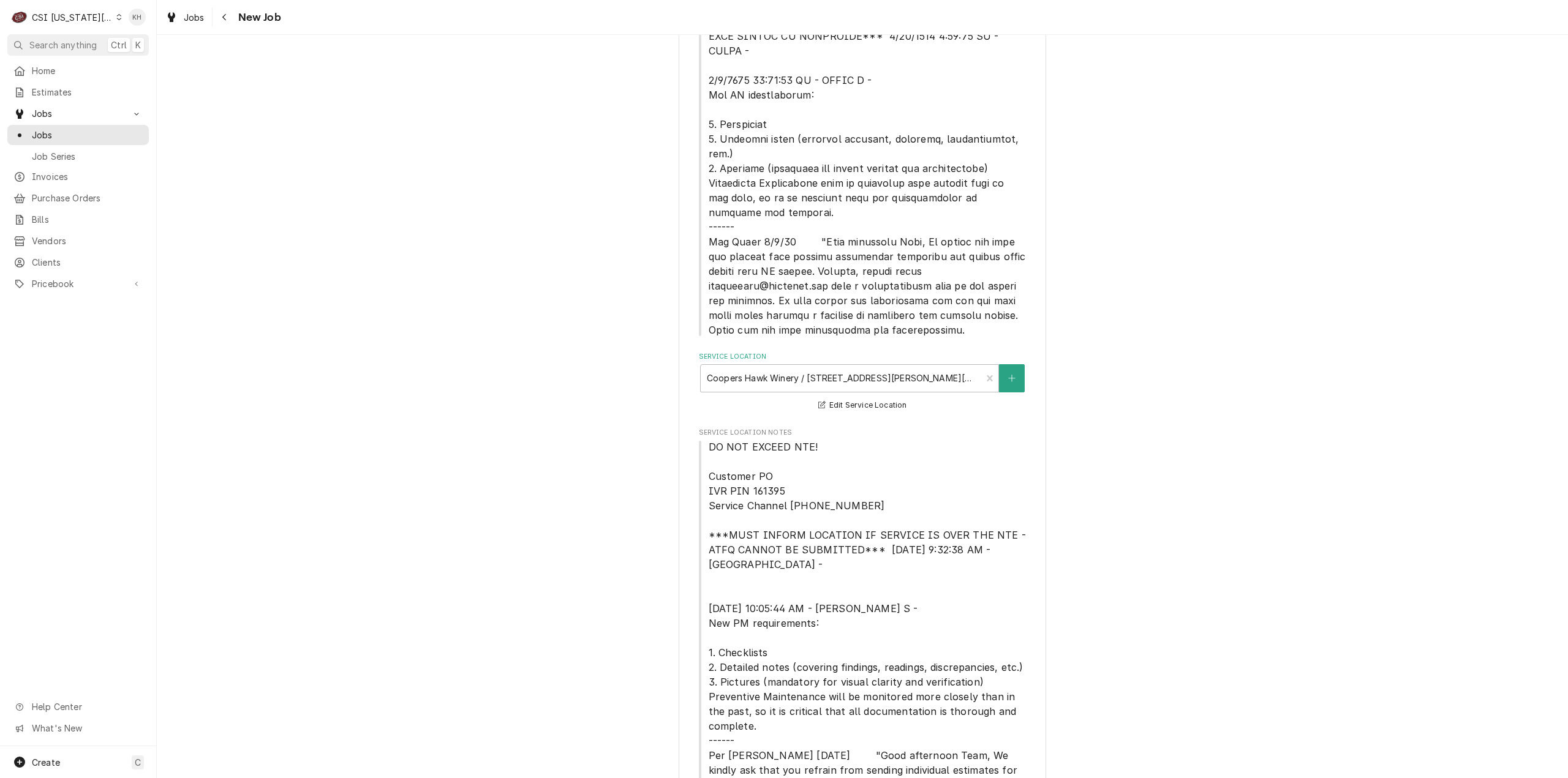
scroll to position [431, 0]
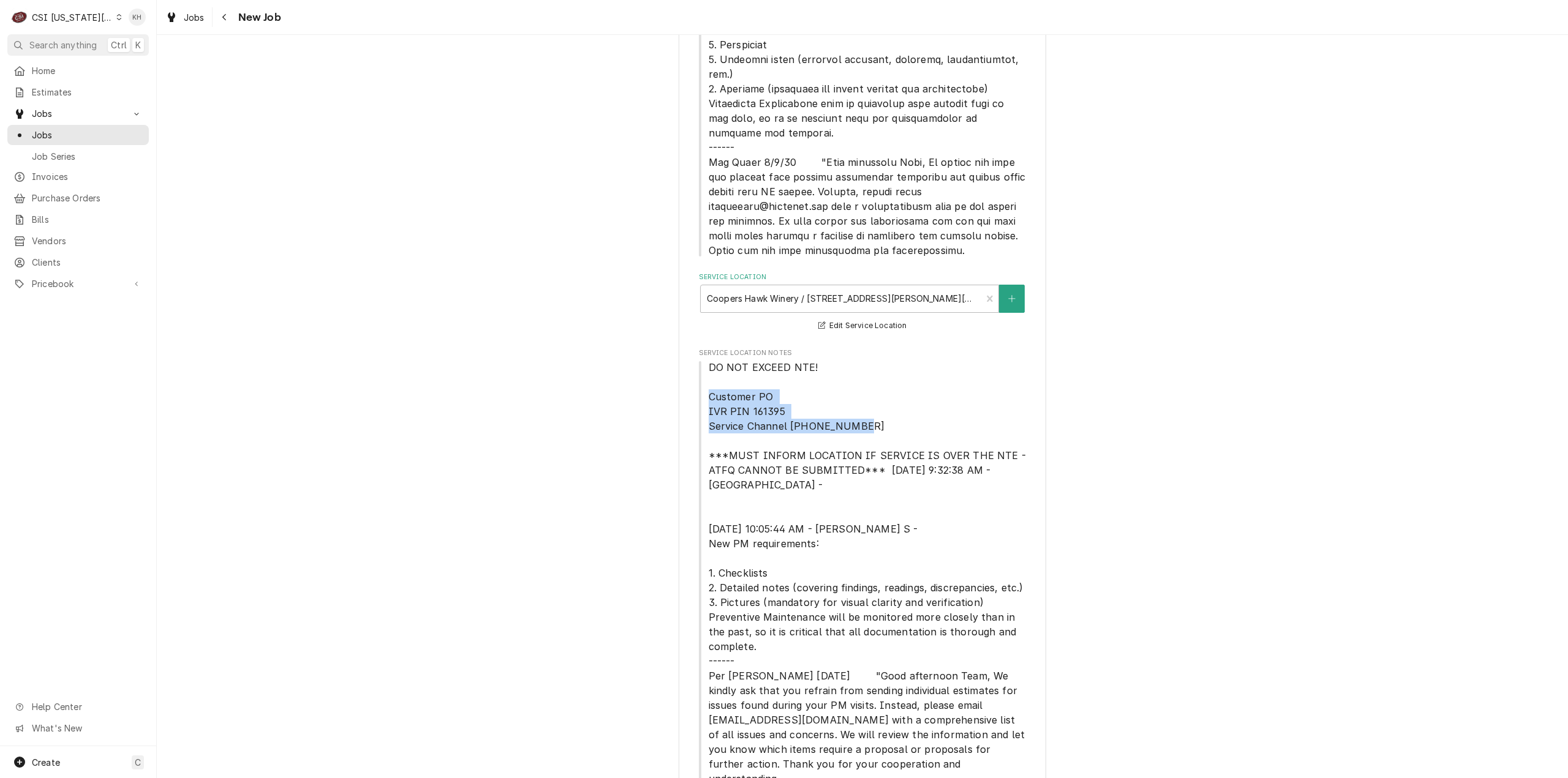
drag, startPoint x: 704, startPoint y: 382, endPoint x: 856, endPoint y: 410, distance: 154.6
click at [856, 410] on span "DO NOT EXCEED NTE! Customer PO IVR PIN 161395 Service Channel 516-500-7776 ***M…" at bounding box center [863, 573] width 328 height 426
copy span "Customer PO IVR PIN 161395 Service Channel 516-500-7776"
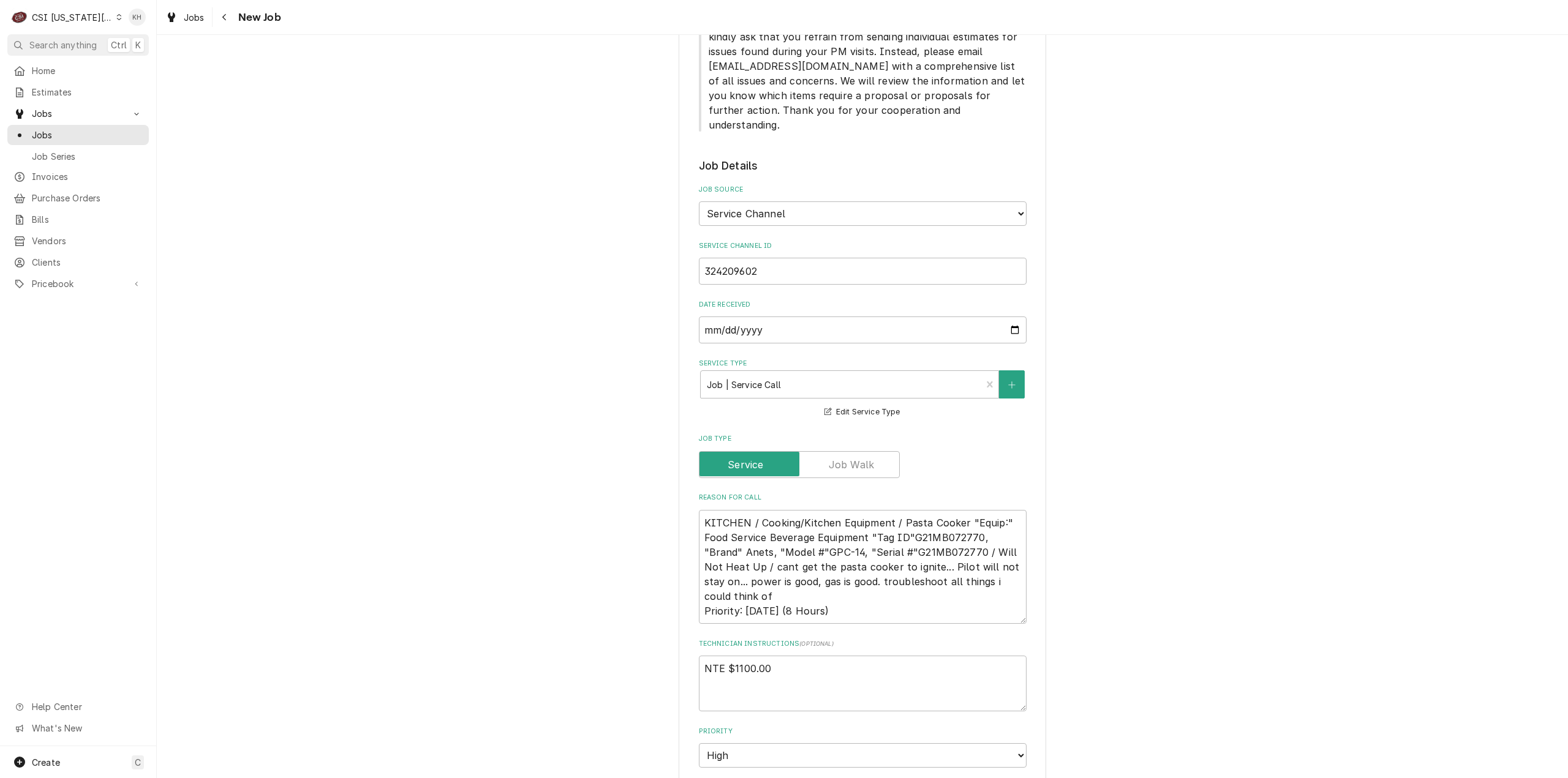
scroll to position [1166, 0]
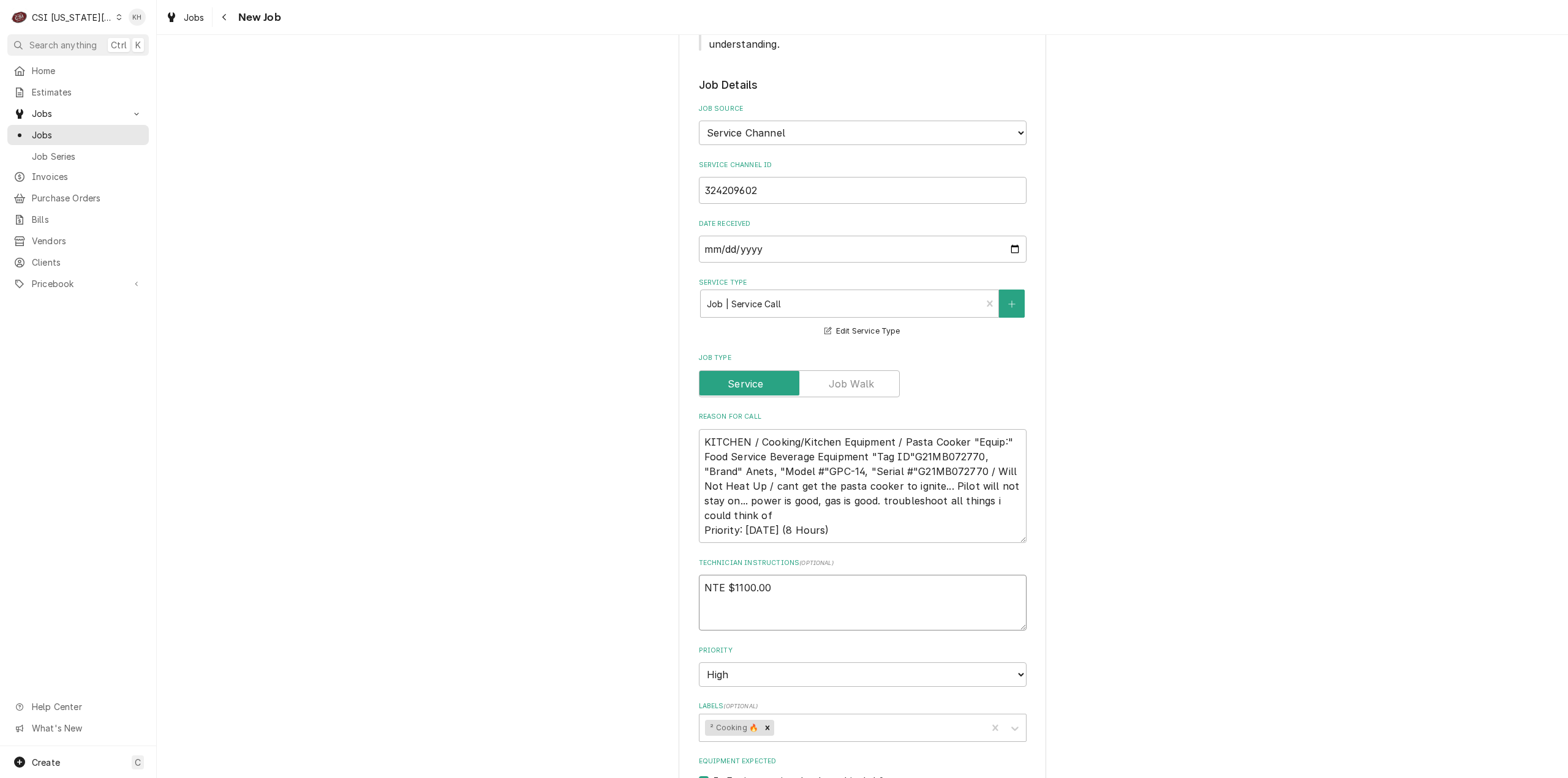
click at [733, 587] on textarea "NTE $1100.00" at bounding box center [863, 603] width 328 height 56
paste textarea "Customer PO IVR PIN 161395 Service Channel 516-500-7776"
type textarea "x"
type textarea "NTE $1100.00 Customer PO IVR PIN 161395 Service Channel 516-500-7776"
type textarea "x"
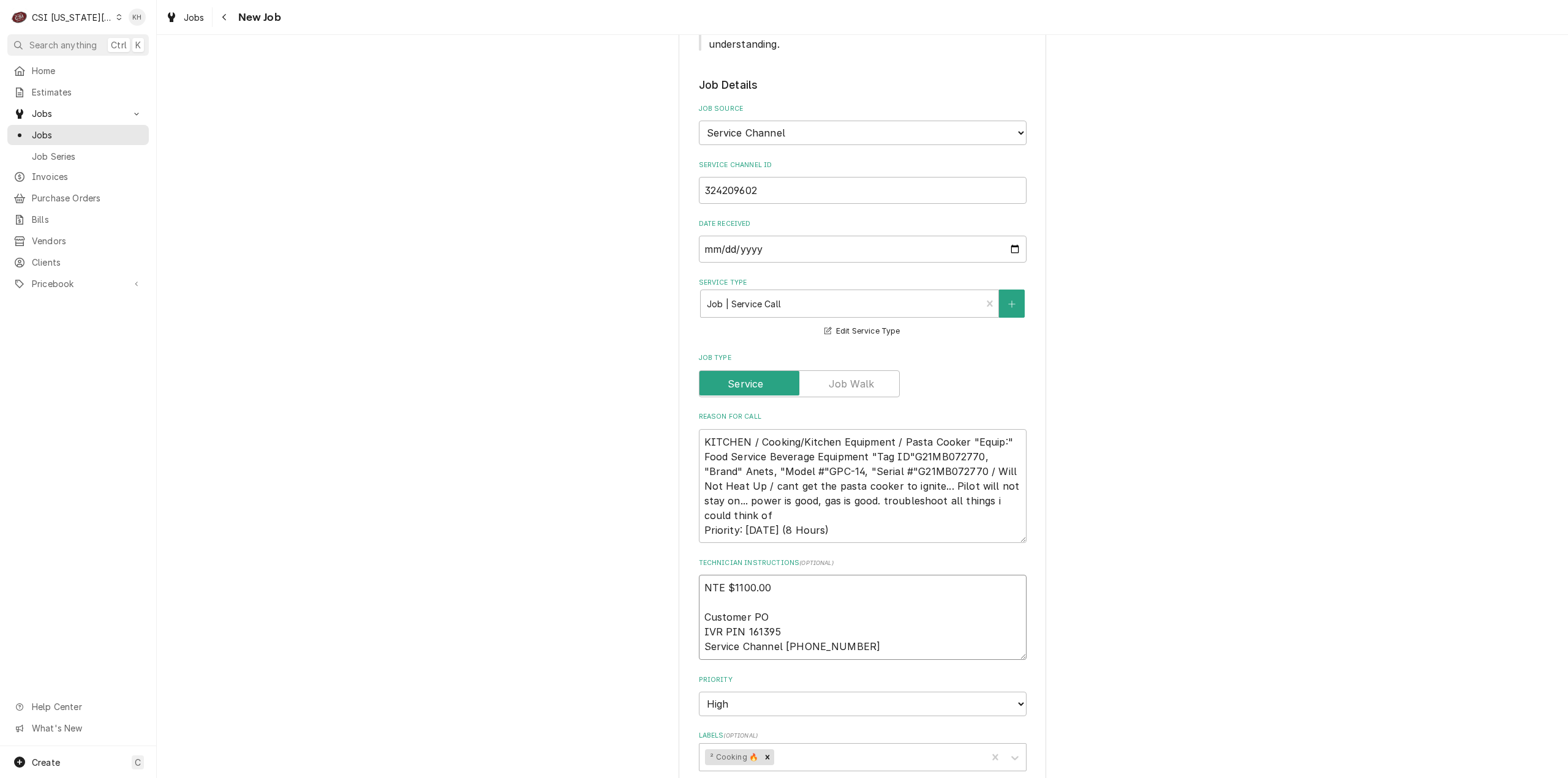
type textarea "NTE $1100.00 Customer PO IVR PIN 161395 Service Channel 516-500-7776"
type textarea "x"
type textarea "NTE $1100.00 Customer PO IVR PIN 161395 Service Channel 516-500-7776"
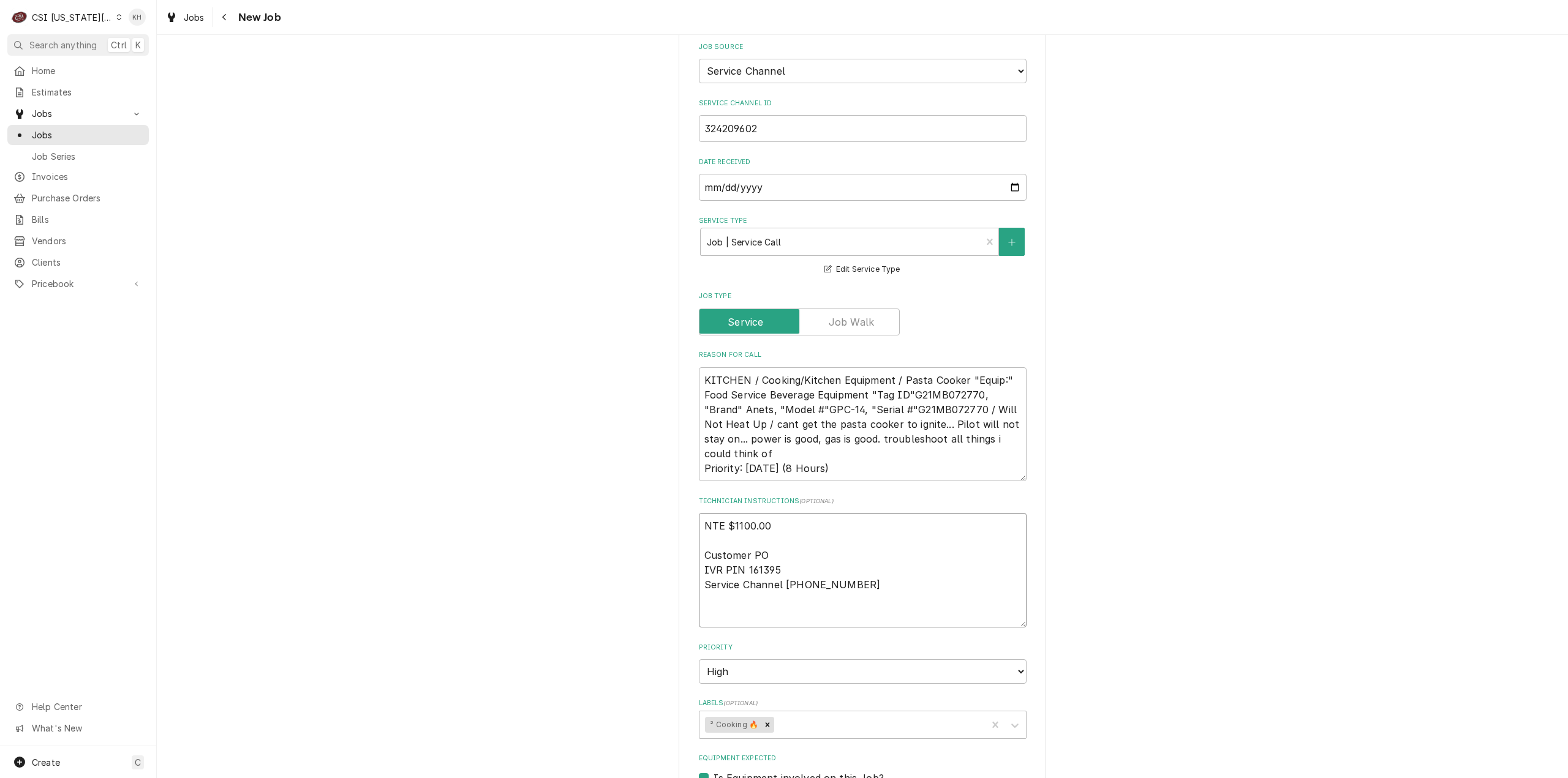
scroll to position [1288, 0]
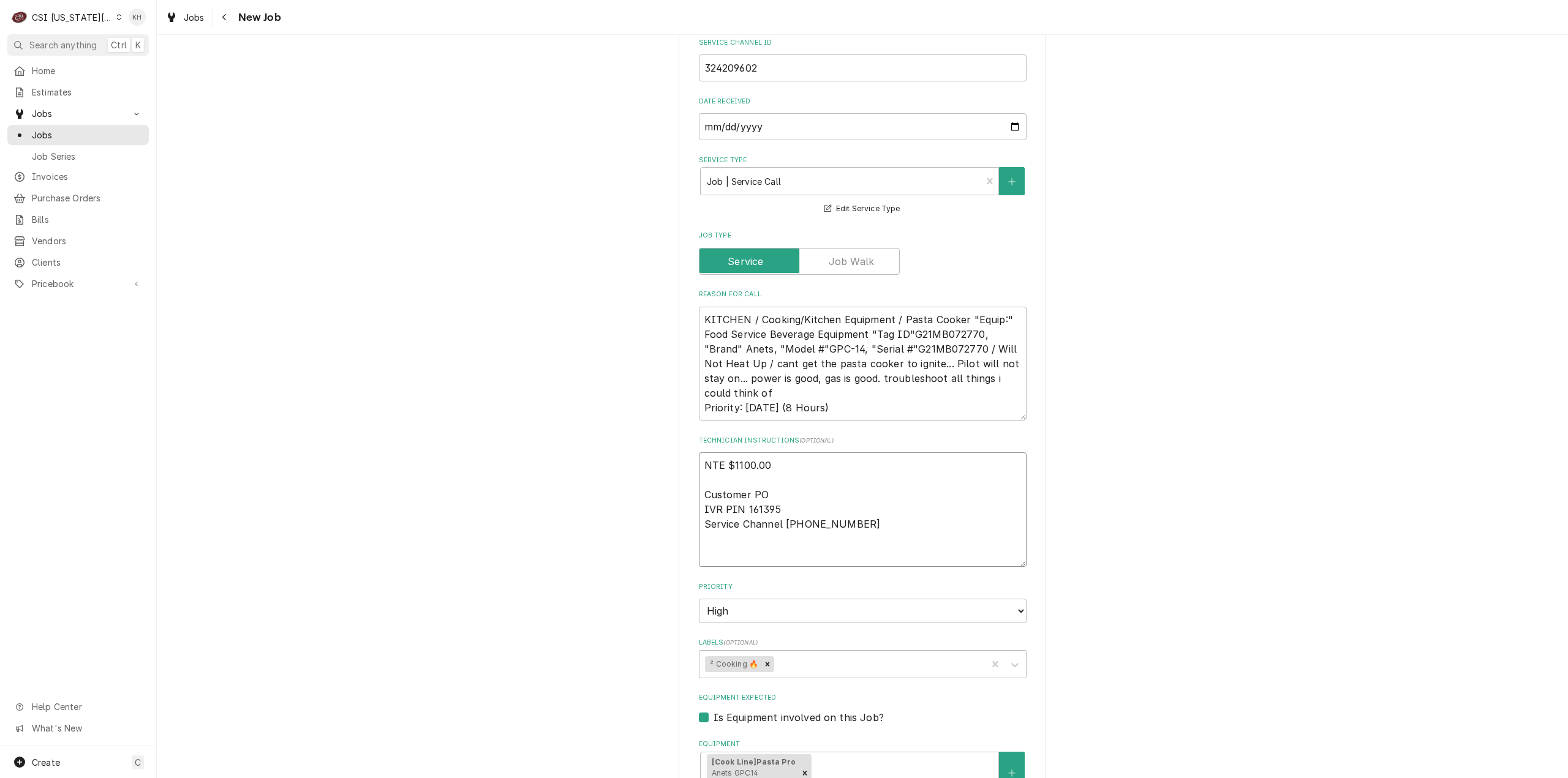
type textarea "x"
type textarea "NTE $1100.00 Customer PO IVR PIN 161395 Service Channel 516-500-7776 M"
type textarea "x"
type textarea "NTE $1100.00 Customer PO IVR PIN 161395 Service Channel 516-500-7776 MO"
type textarea "x"
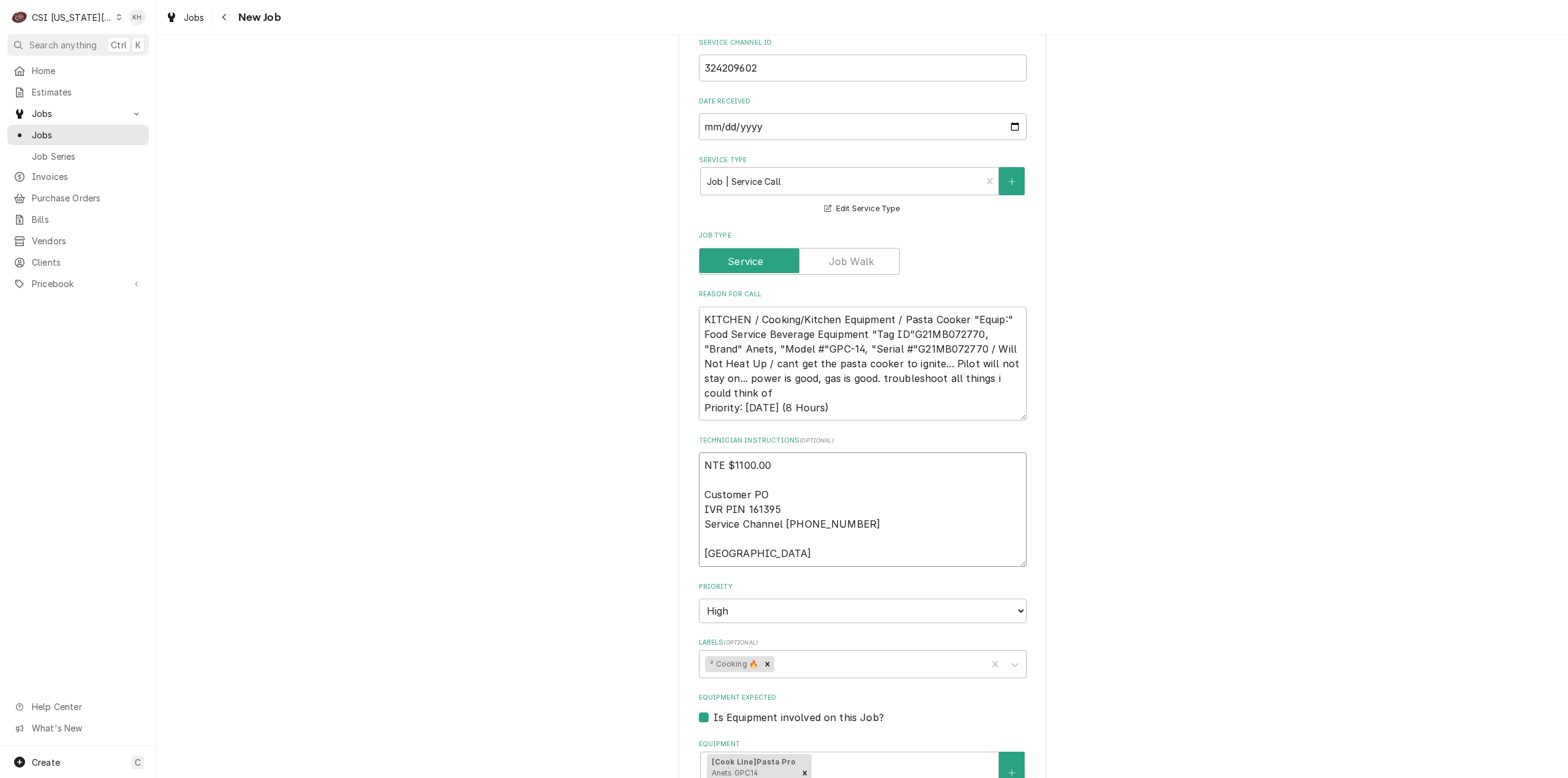
type textarea "NTE $1100.00 Customer PO IVR PIN 161395 Service Channel 516-500-7776 MOD"
type textarea "x"
type textarea "NTE $1100.00 Customer PO IVR PIN 161395 Service Channel 516-500-7776 MOD"
type textarea "x"
type textarea "NTE $1100.00 Customer PO IVR PIN 161395 Service Channel 516-500-7776 MOD"
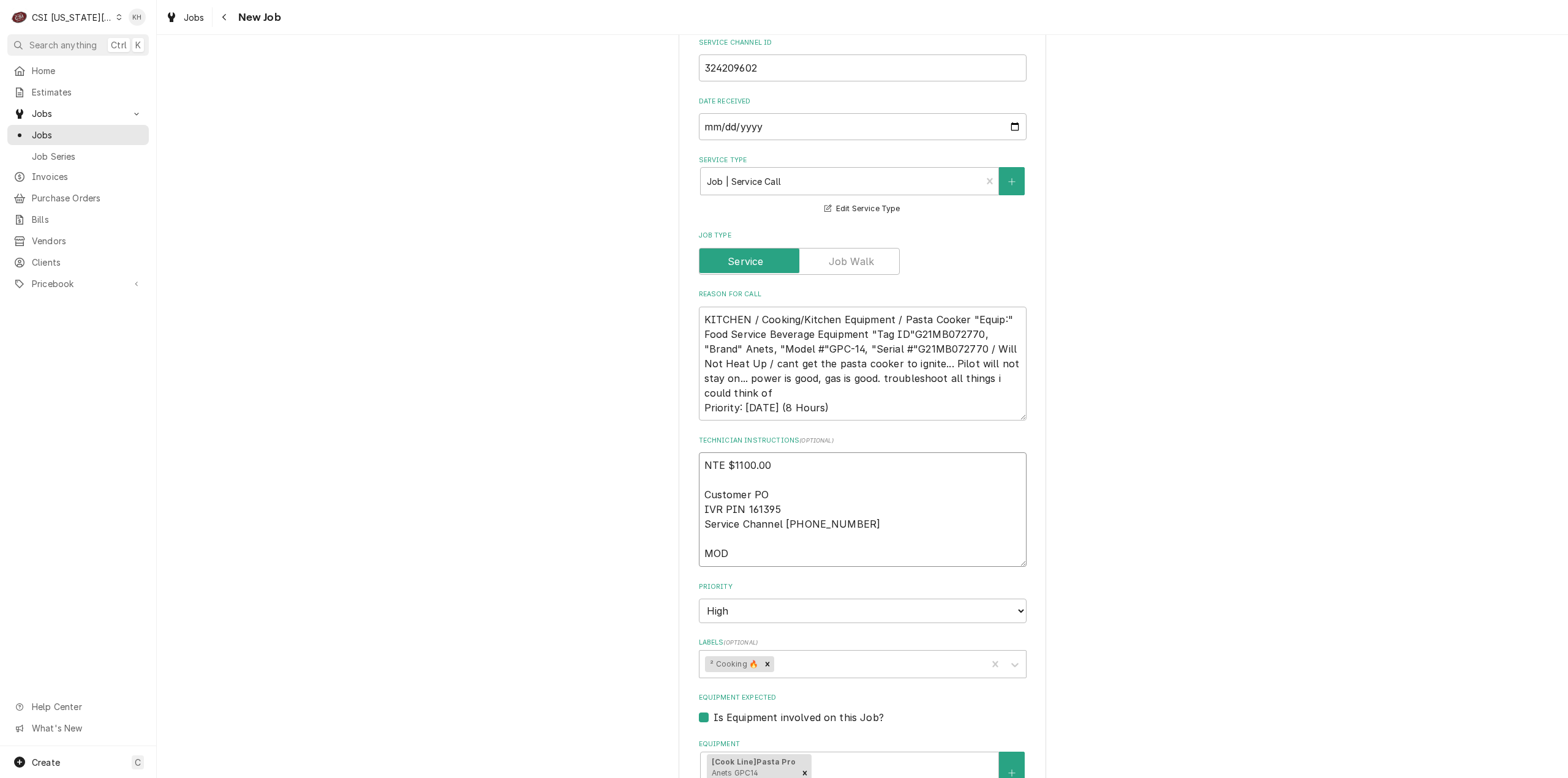
click at [735, 522] on textarea "NTE $1100.00 Customer PO IVR PIN 161395 Service Channel 516-500-7776 MOD" at bounding box center [863, 510] width 328 height 115
paste textarea "8167660123"
type textarea "x"
type textarea "NTE $1100.00 Customer PO IVR PIN 161395 Service Channel 516-500-7776 MOD 816766…"
type textarea "x"
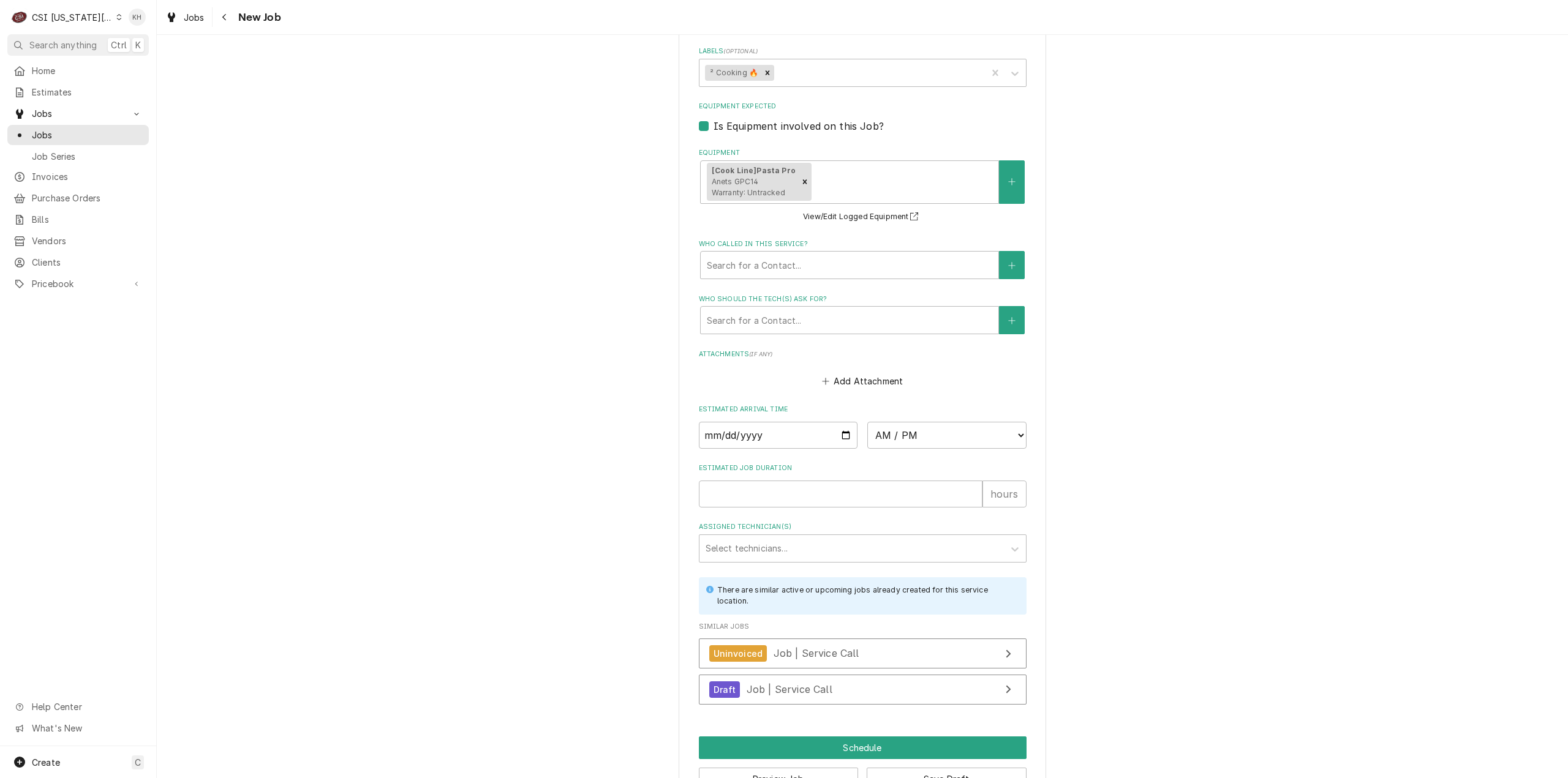
scroll to position [1891, 0]
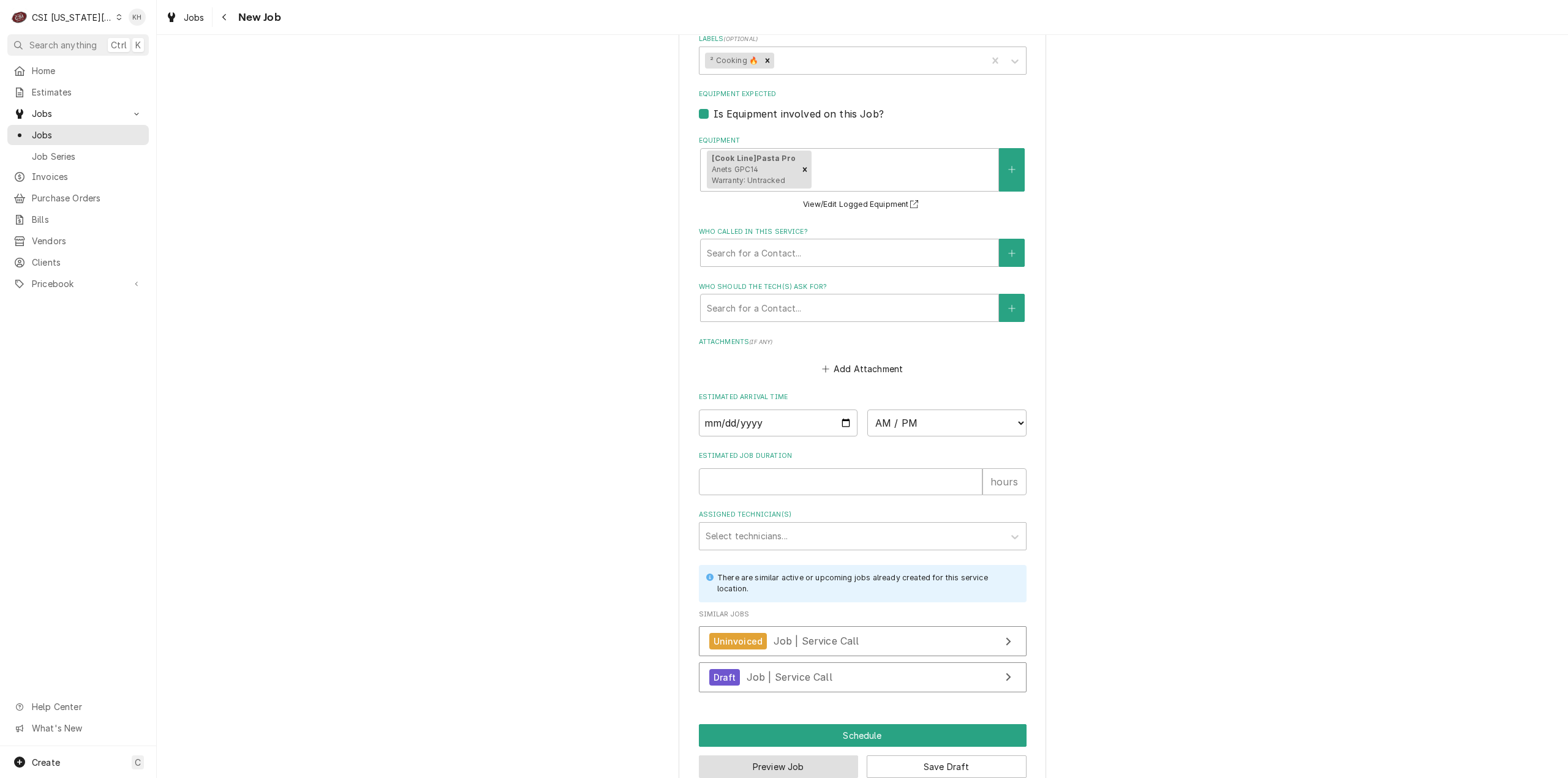
type textarea "NTE $1100.00 Customer PO IVR PIN 161395 Service Channel 516-500-7776 MOD 816766…"
click at [789, 755] on button "Preview Job" at bounding box center [778, 766] width 160 height 23
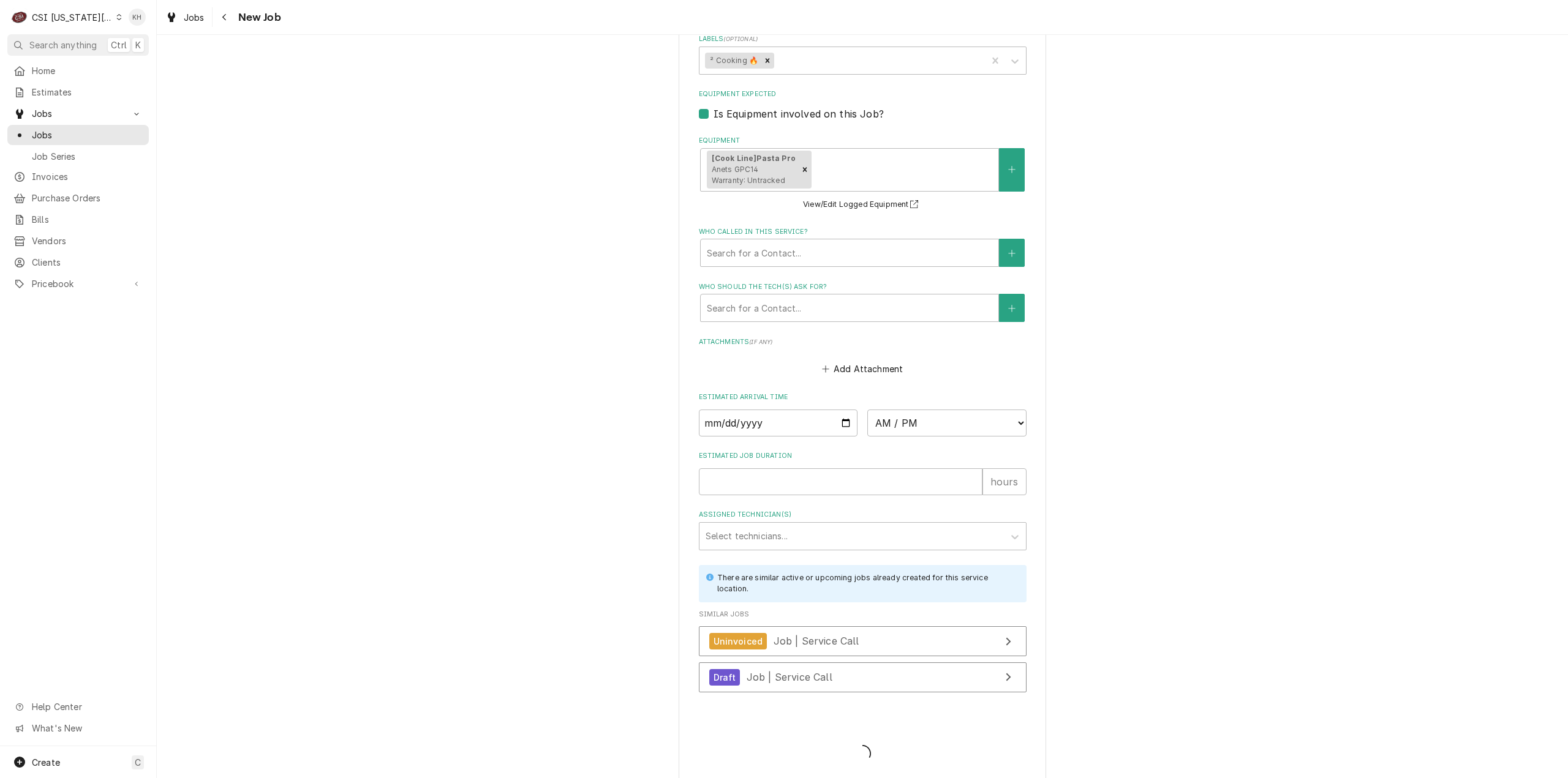
scroll to position [1879, 0]
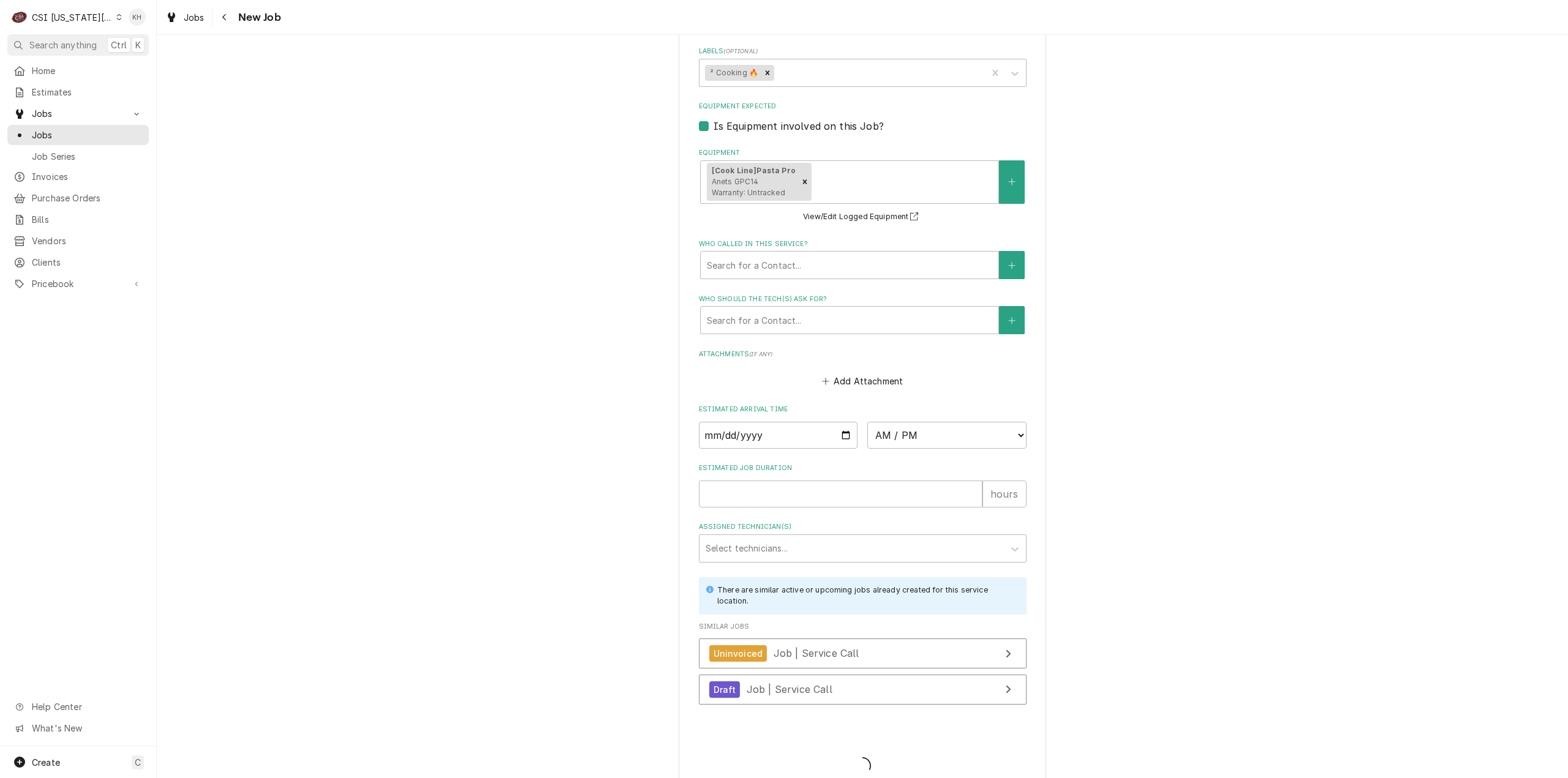
type textarea "x"
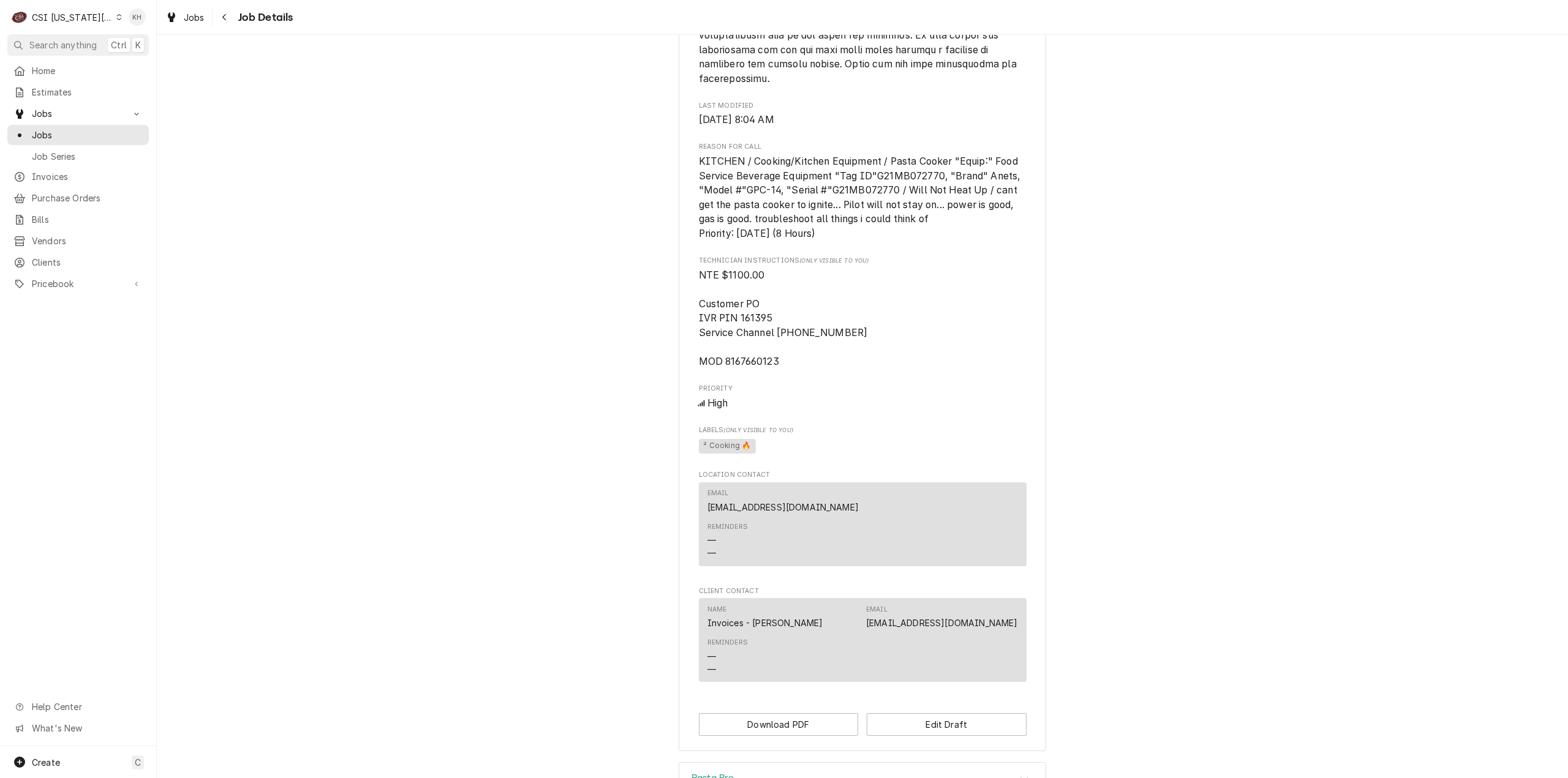
scroll to position [1345, 0]
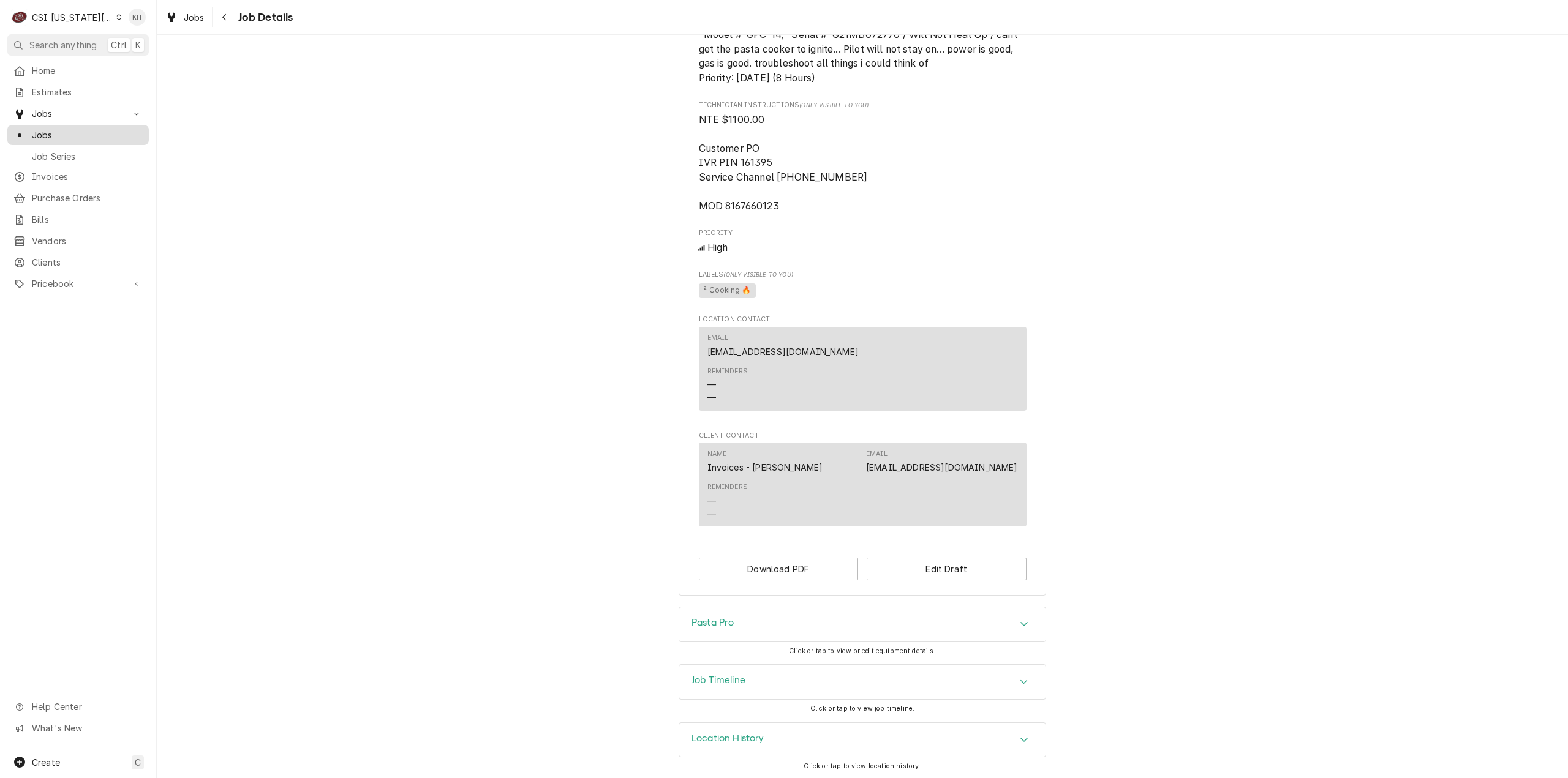
click at [75, 134] on span "Jobs" at bounding box center [87, 135] width 111 height 13
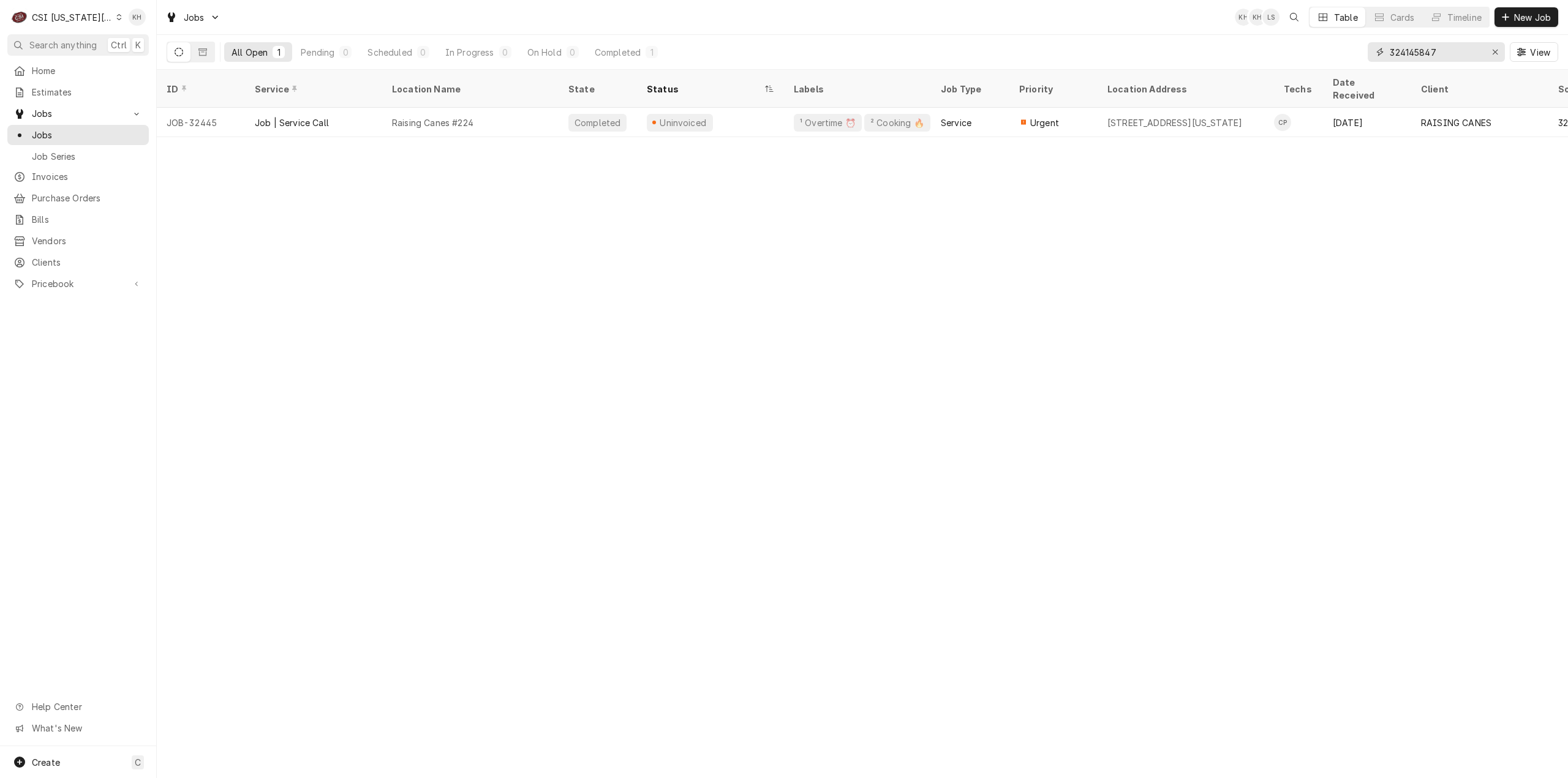
drag, startPoint x: 1462, startPoint y: 53, endPoint x: 1263, endPoint y: 52, distance: 199.0
click at [1263, 52] on div "All Open 1 Pending 0 Scheduled 0 In Progress 0 On Hold 0 Completed 1 324145847 …" at bounding box center [862, 52] width 1392 height 35
click at [1435, 53] on input "324145847" at bounding box center [1435, 52] width 92 height 19
drag, startPoint x: 1438, startPoint y: 47, endPoint x: 1344, endPoint y: 59, distance: 94.8
click at [1344, 58] on div "All Open 1 Pending 0 Scheduled 0 In Progress 0 On Hold 0 Completed 1 324145847 …" at bounding box center [862, 52] width 1392 height 35
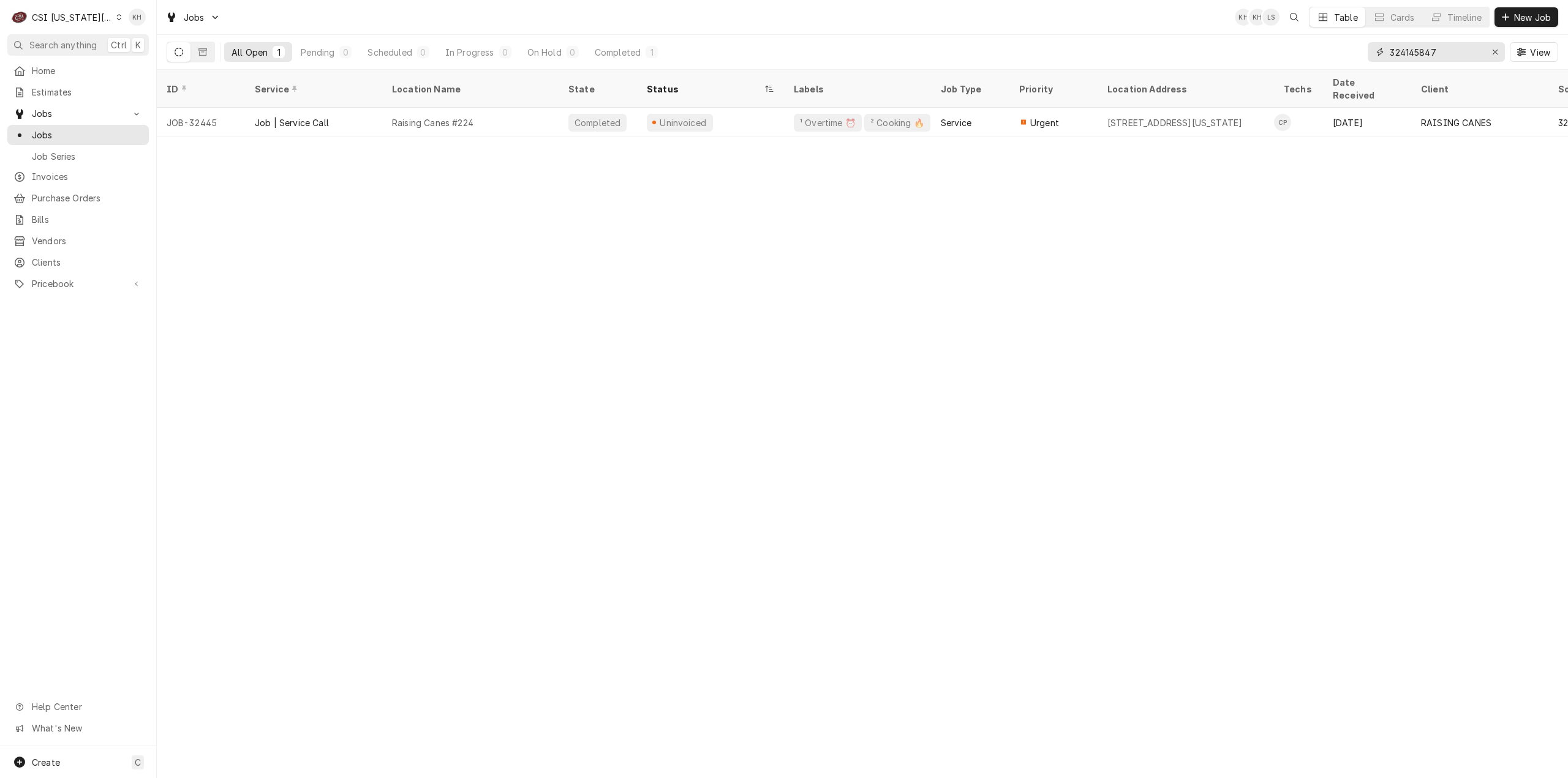
paste input "209602"
type input "324209602"
click at [73, 46] on span "Search anything" at bounding box center [63, 45] width 67 height 13
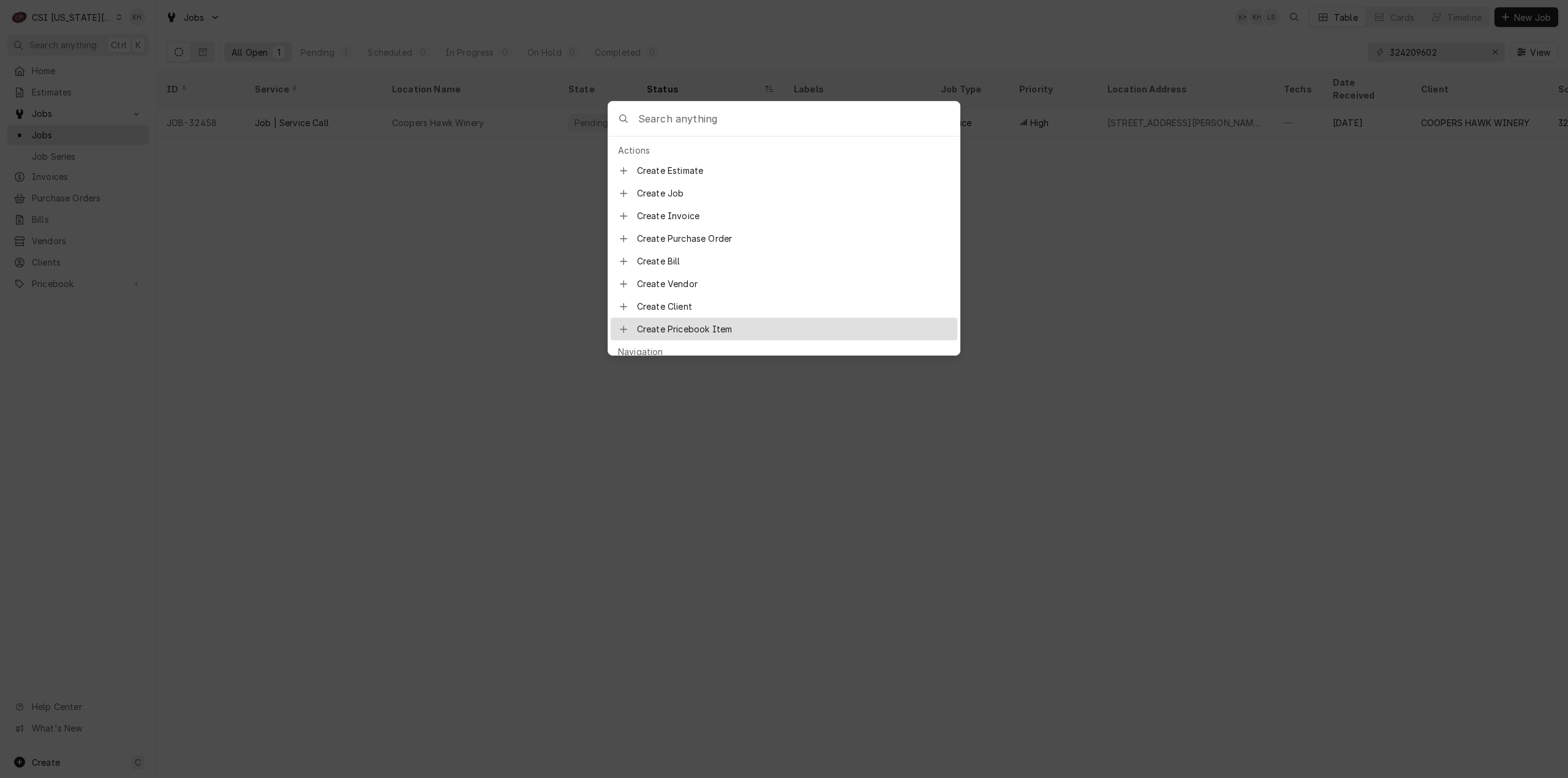
click at [402, 330] on body "C CSI [US_STATE][GEOGRAPHIC_DATA] KH Search anything Ctrl K Home Estimates Jobs…" at bounding box center [784, 389] width 1568 height 778
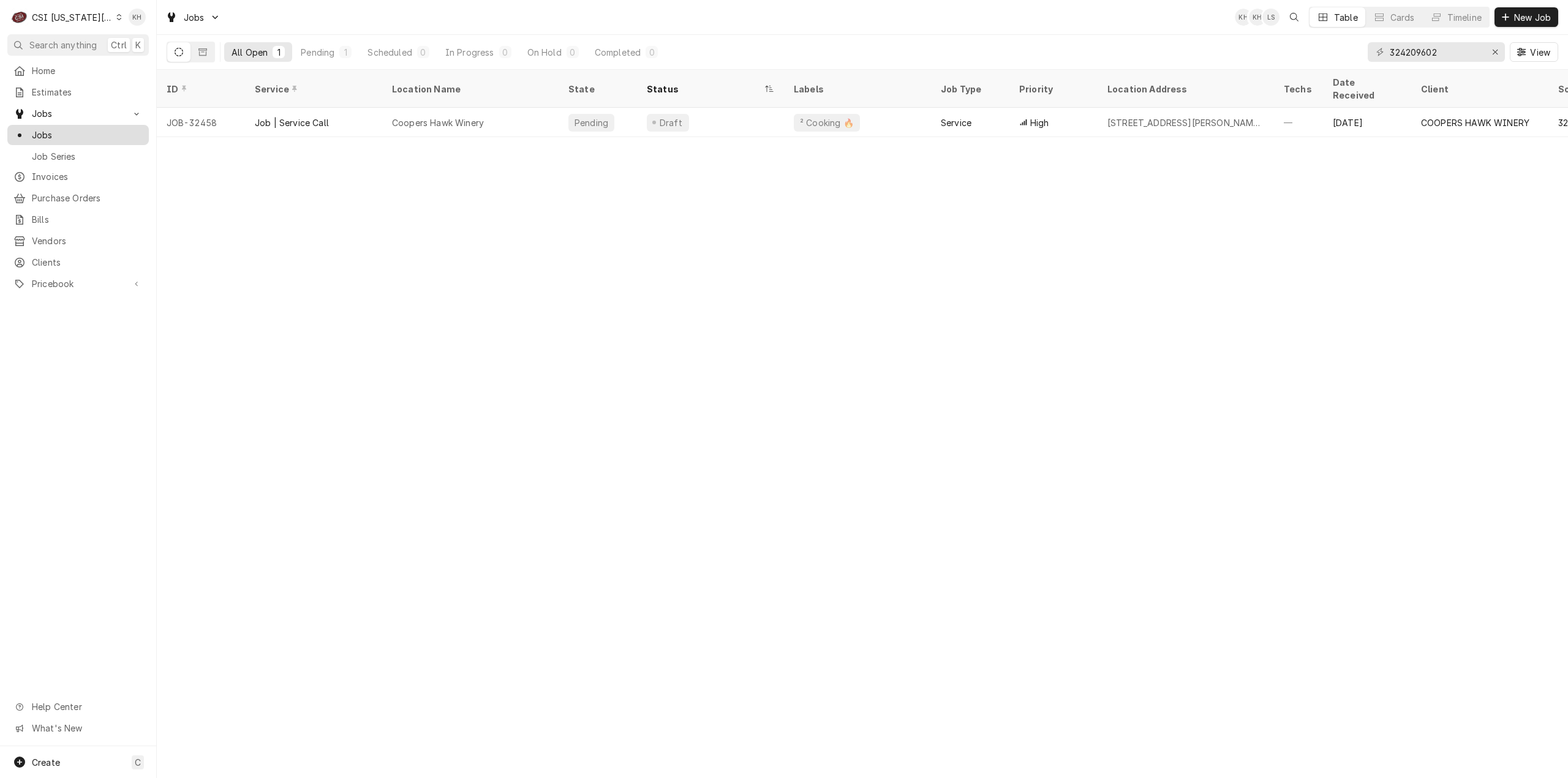
click at [100, 133] on span "Jobs" at bounding box center [87, 135] width 111 height 13
drag, startPoint x: 1453, startPoint y: 53, endPoint x: 1211, endPoint y: 48, distance: 242.1
click at [1211, 48] on div "All Open 1 Pending 1 Scheduled 0 In Progress 0 On Hold 0 Completed 0 324209602 …" at bounding box center [862, 52] width 1392 height 35
type input "324162850"
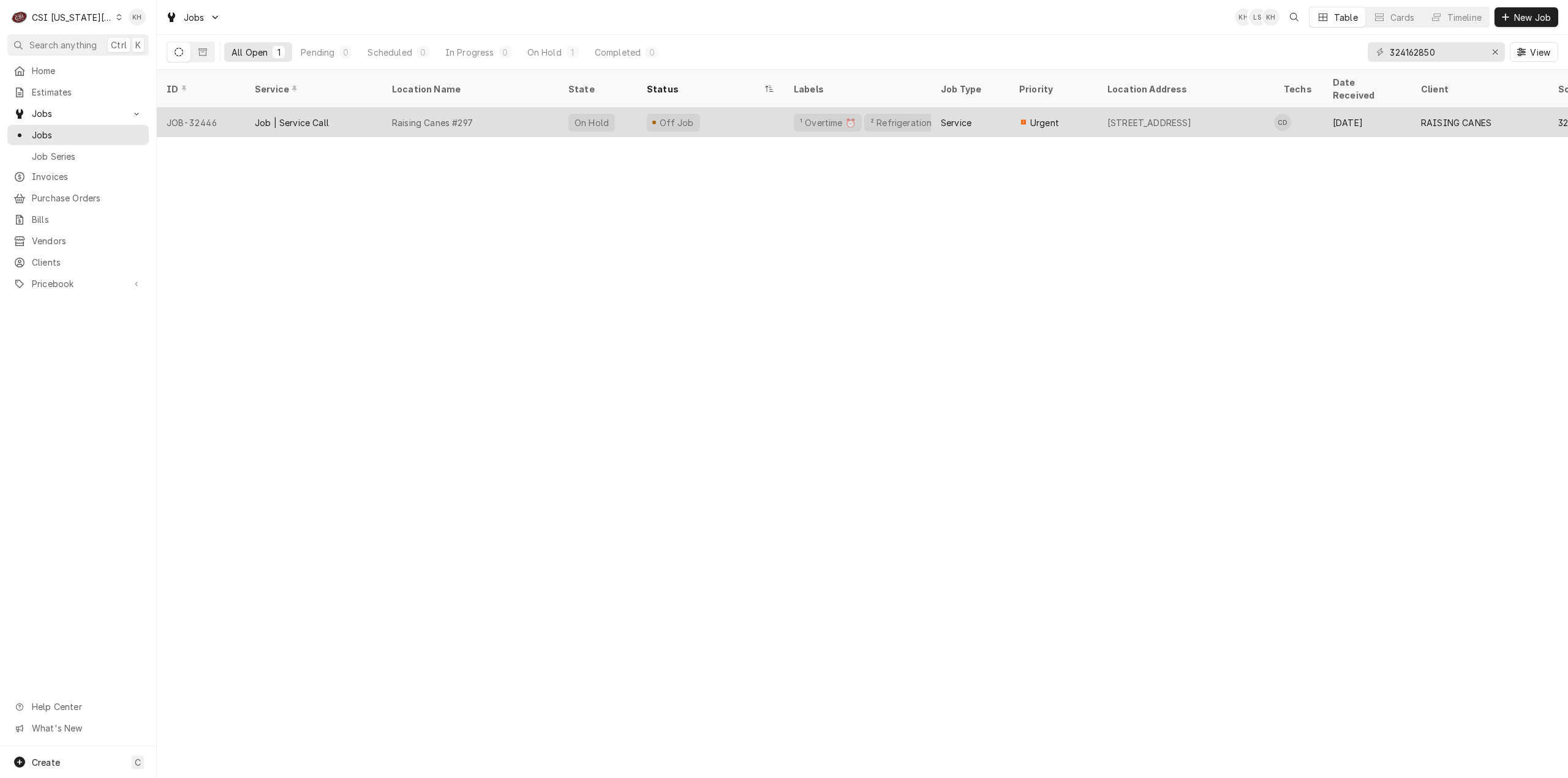
click at [510, 115] on div "Raising Canes #297" at bounding box center [470, 122] width 176 height 30
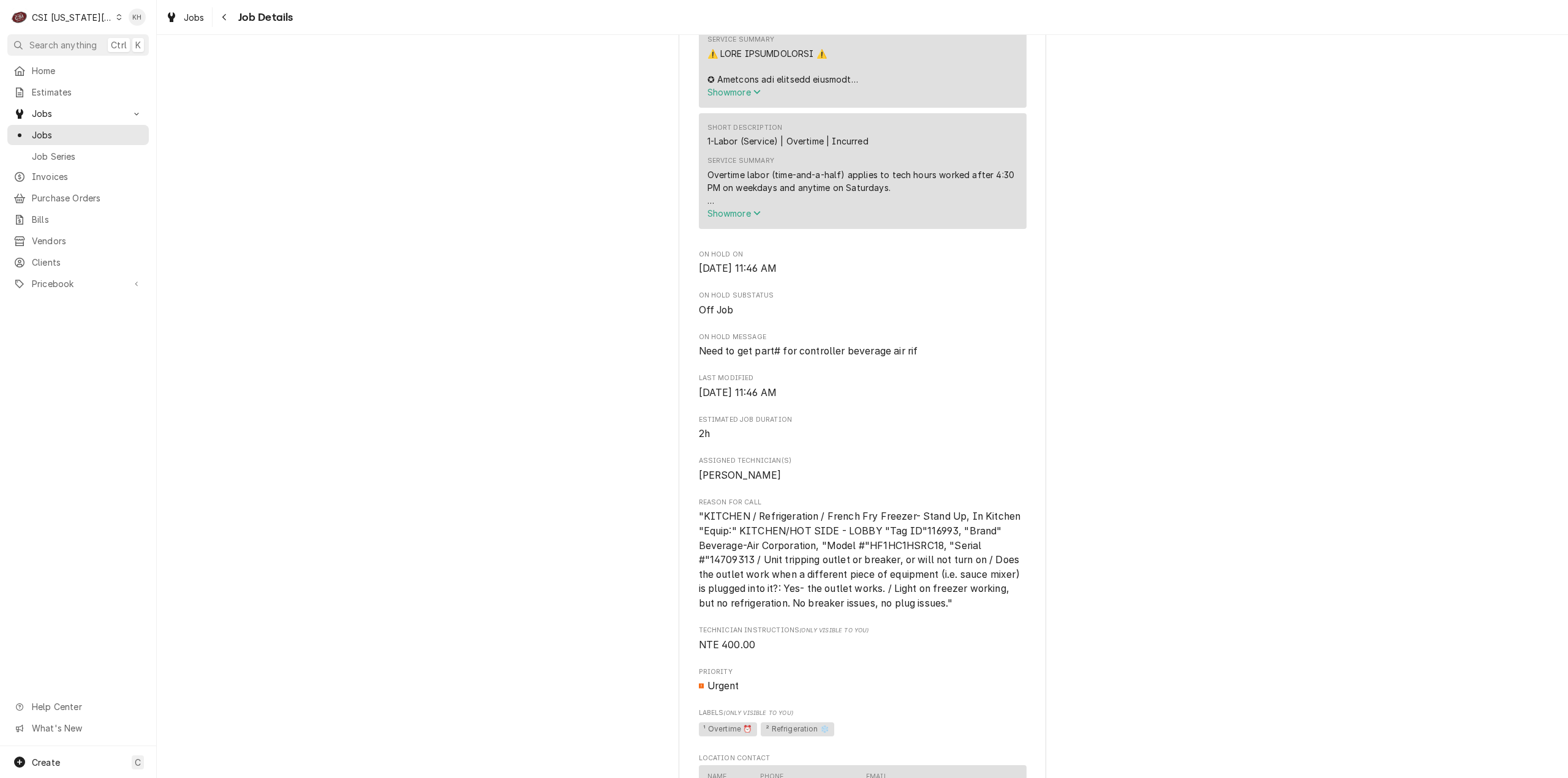
scroll to position [1347, 0]
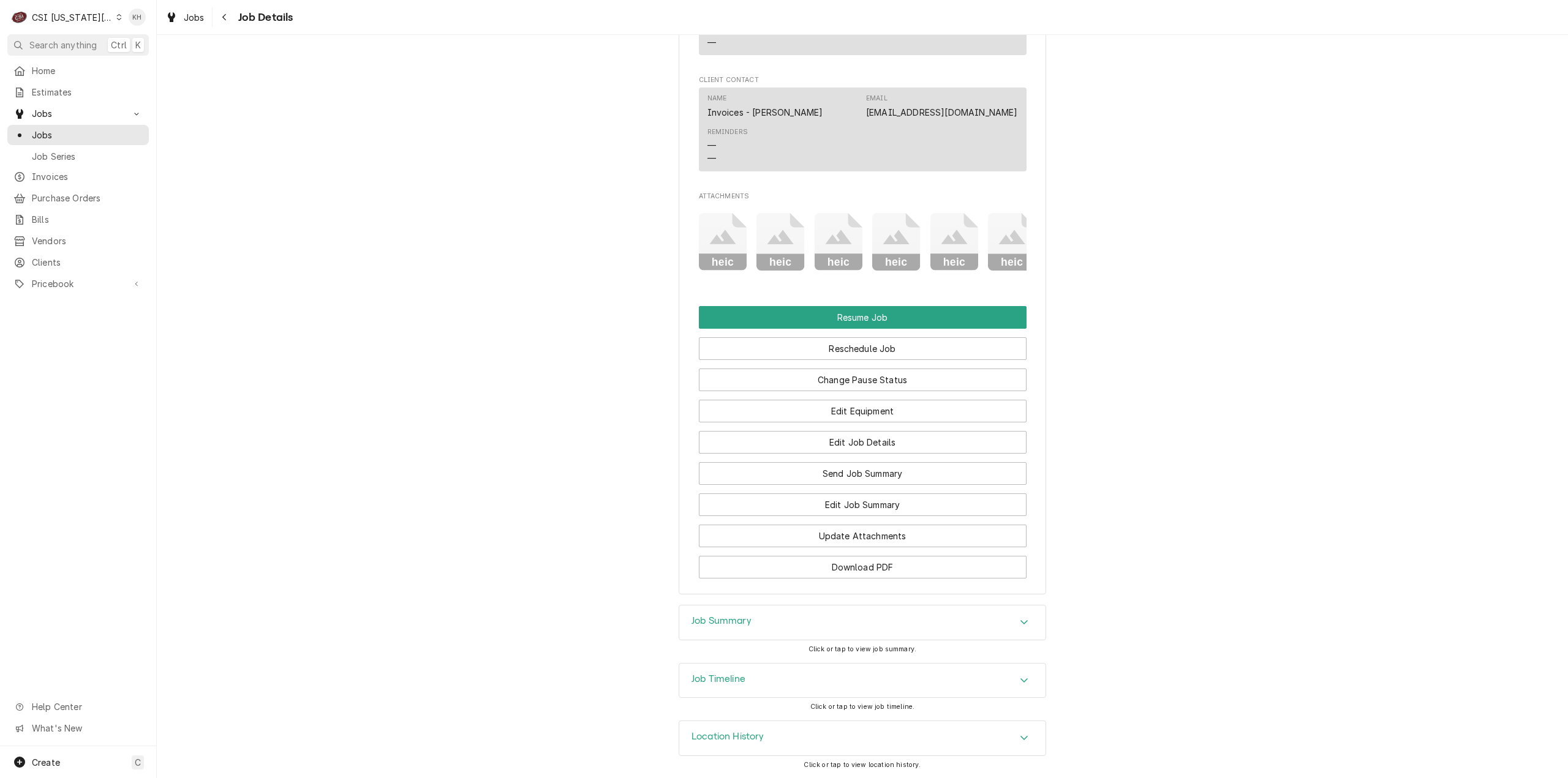
click at [743, 671] on div "Job Timeline" at bounding box center [862, 681] width 366 height 35
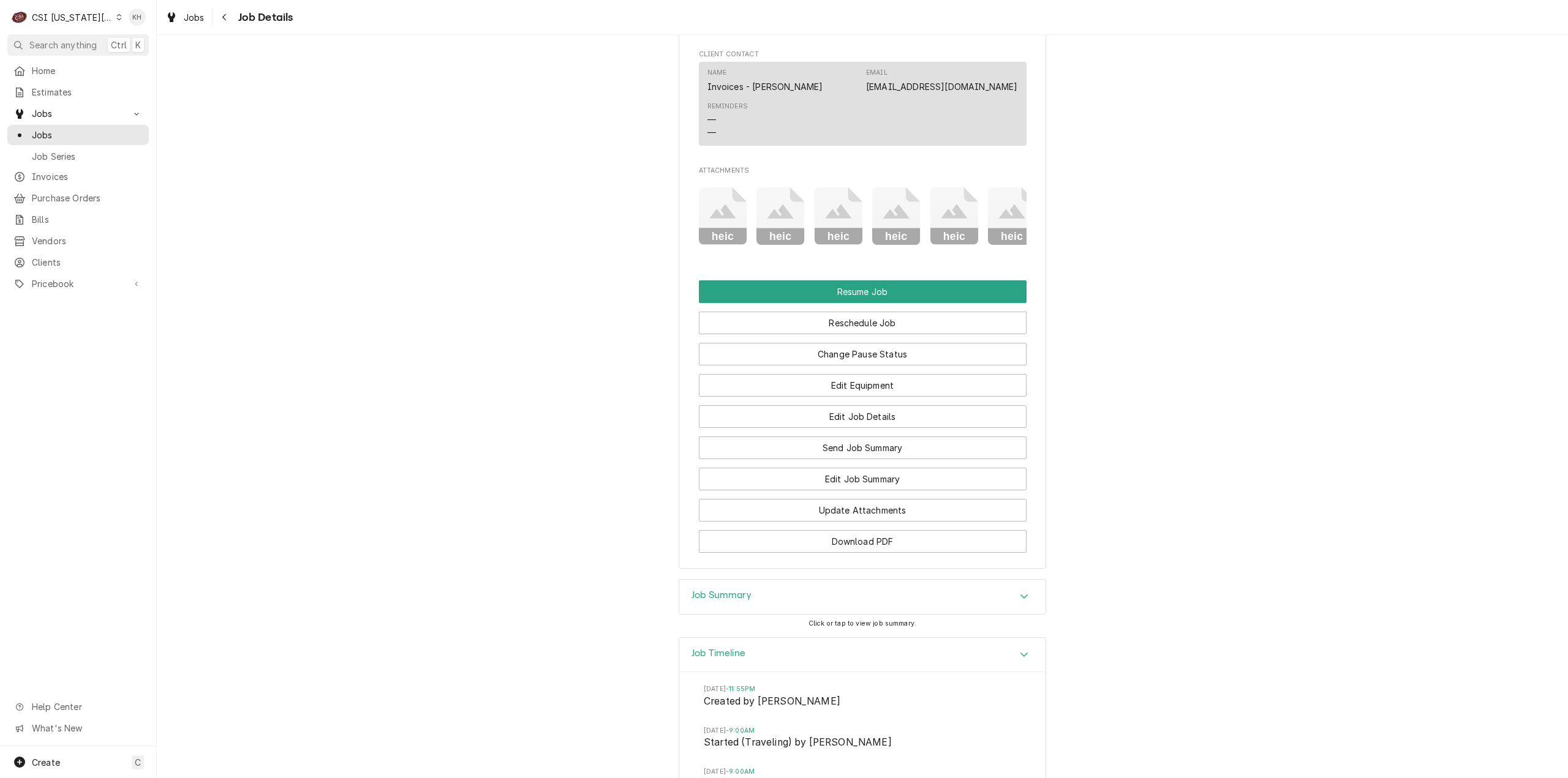
scroll to position [2381, 0]
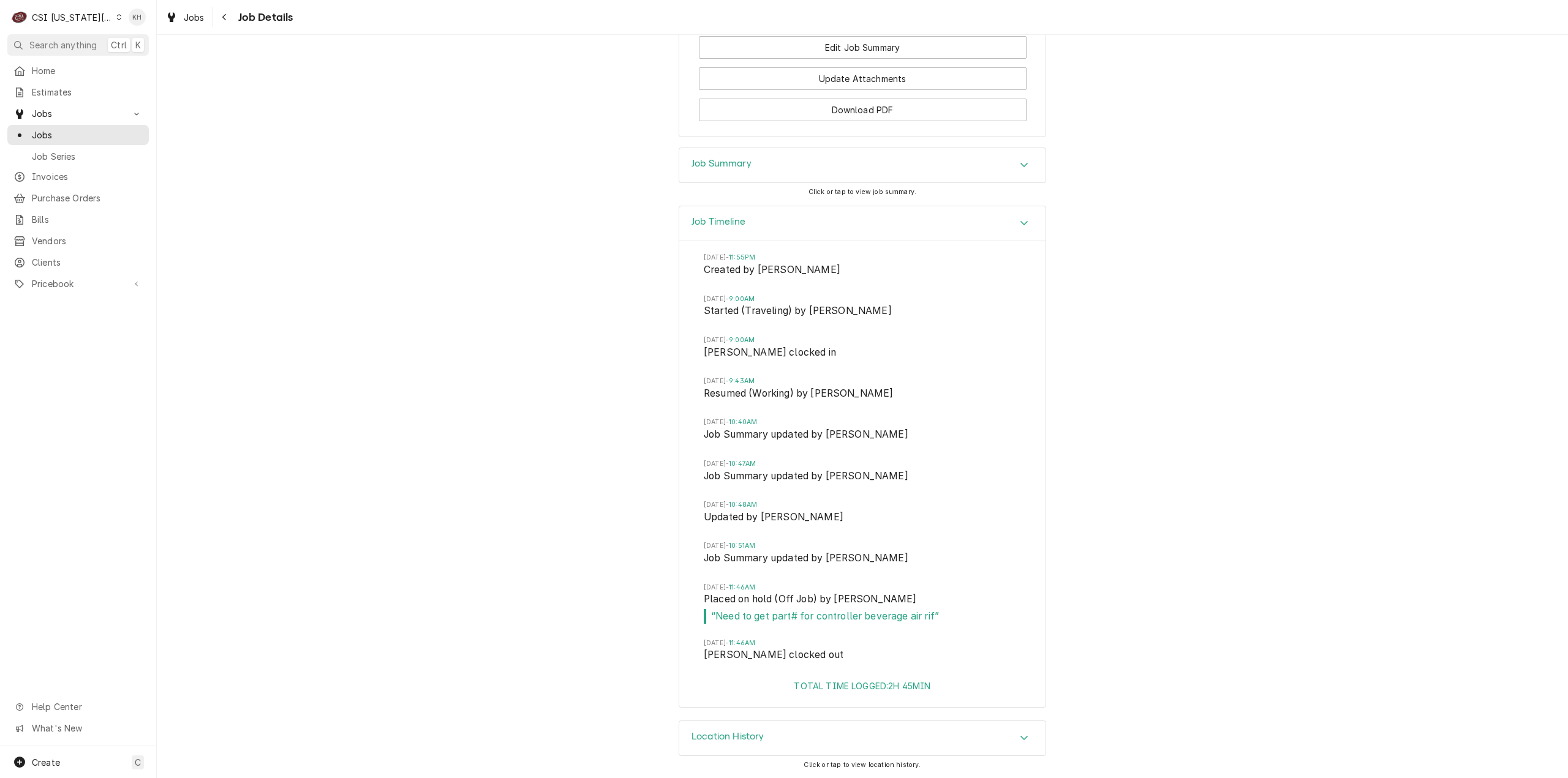
click at [56, 13] on div "CSI [US_STATE][GEOGRAPHIC_DATA]" at bounding box center [72, 17] width 81 height 13
click at [134, 64] on div "CSI St. [PERSON_NAME]" at bounding box center [210, 67] width 179 height 13
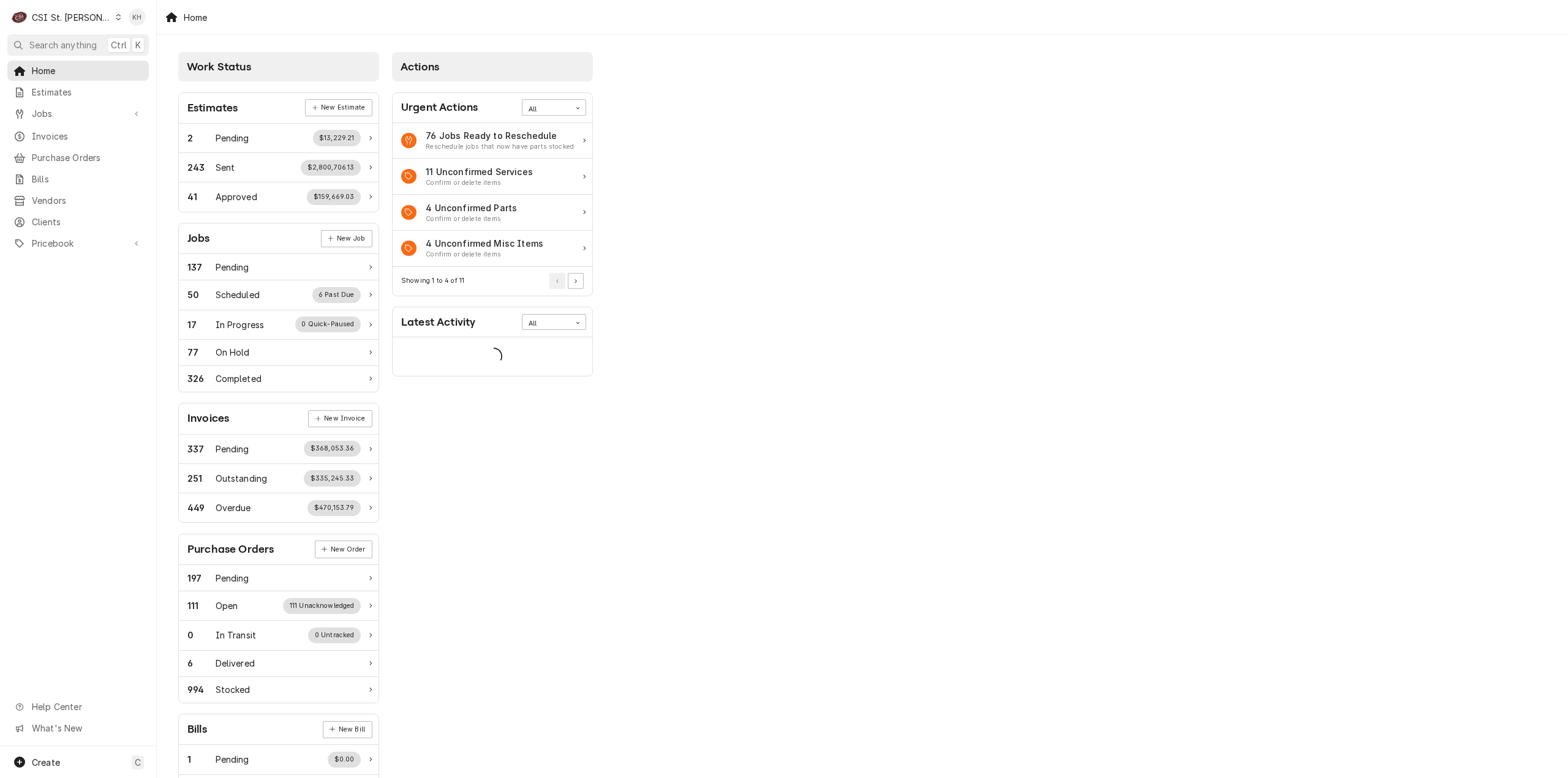
drag, startPoint x: 81, startPoint y: 42, endPoint x: 93, endPoint y: 48, distance: 13.4
click at [82, 42] on span "Search anything" at bounding box center [63, 45] width 67 height 13
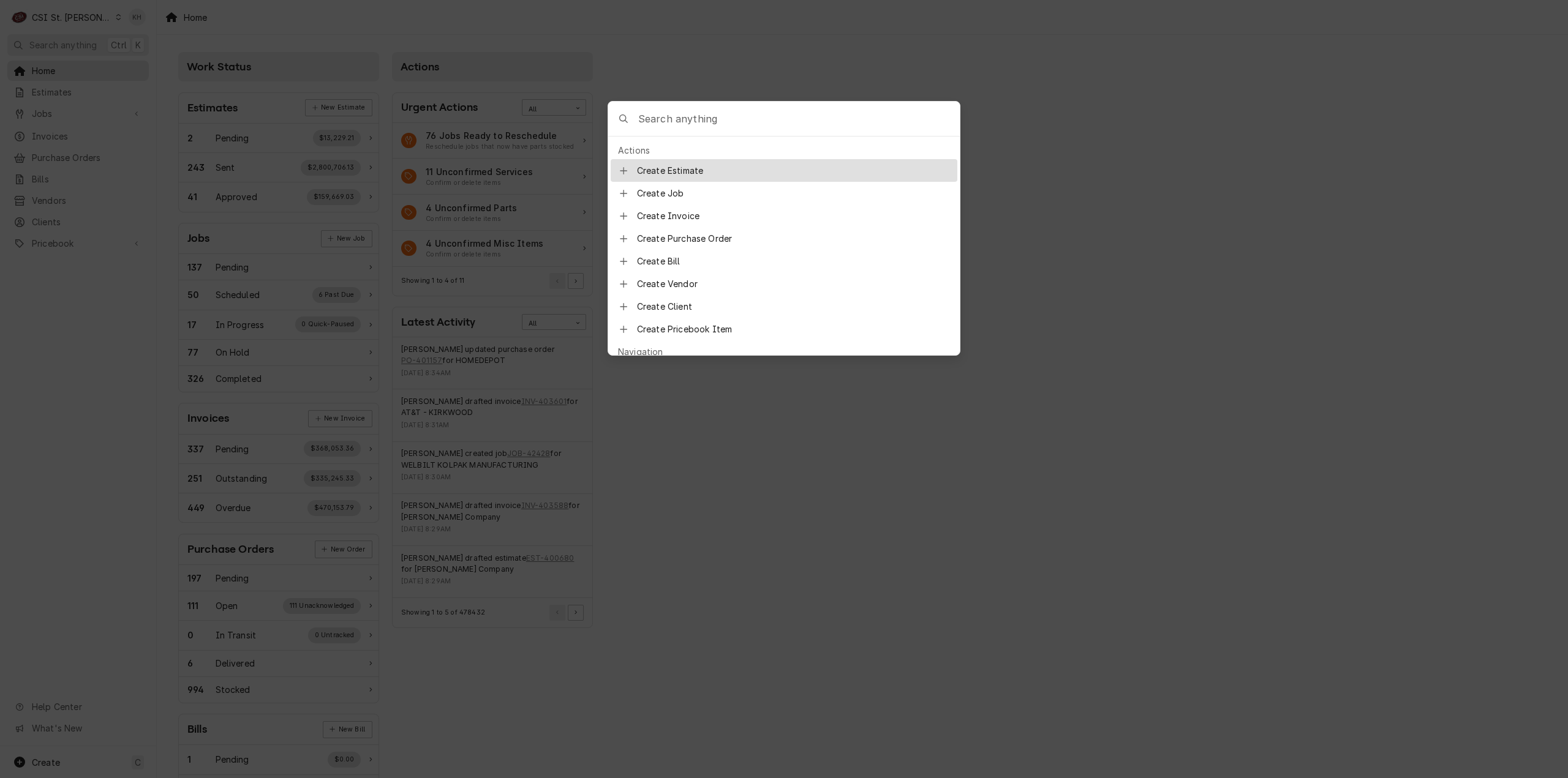
click at [695, 115] on input "Global Command Menu" at bounding box center [799, 119] width 321 height 35
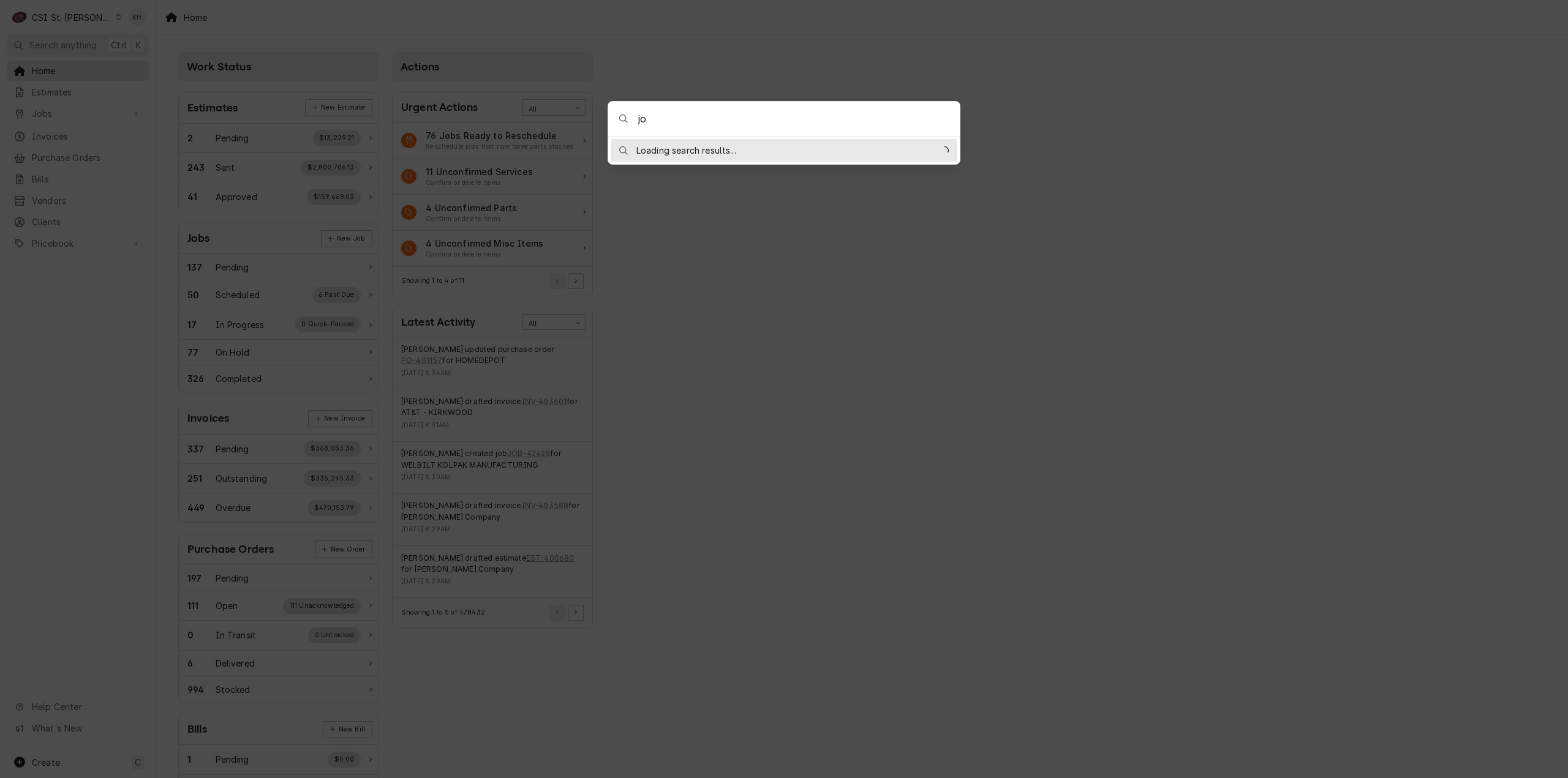
type input "j"
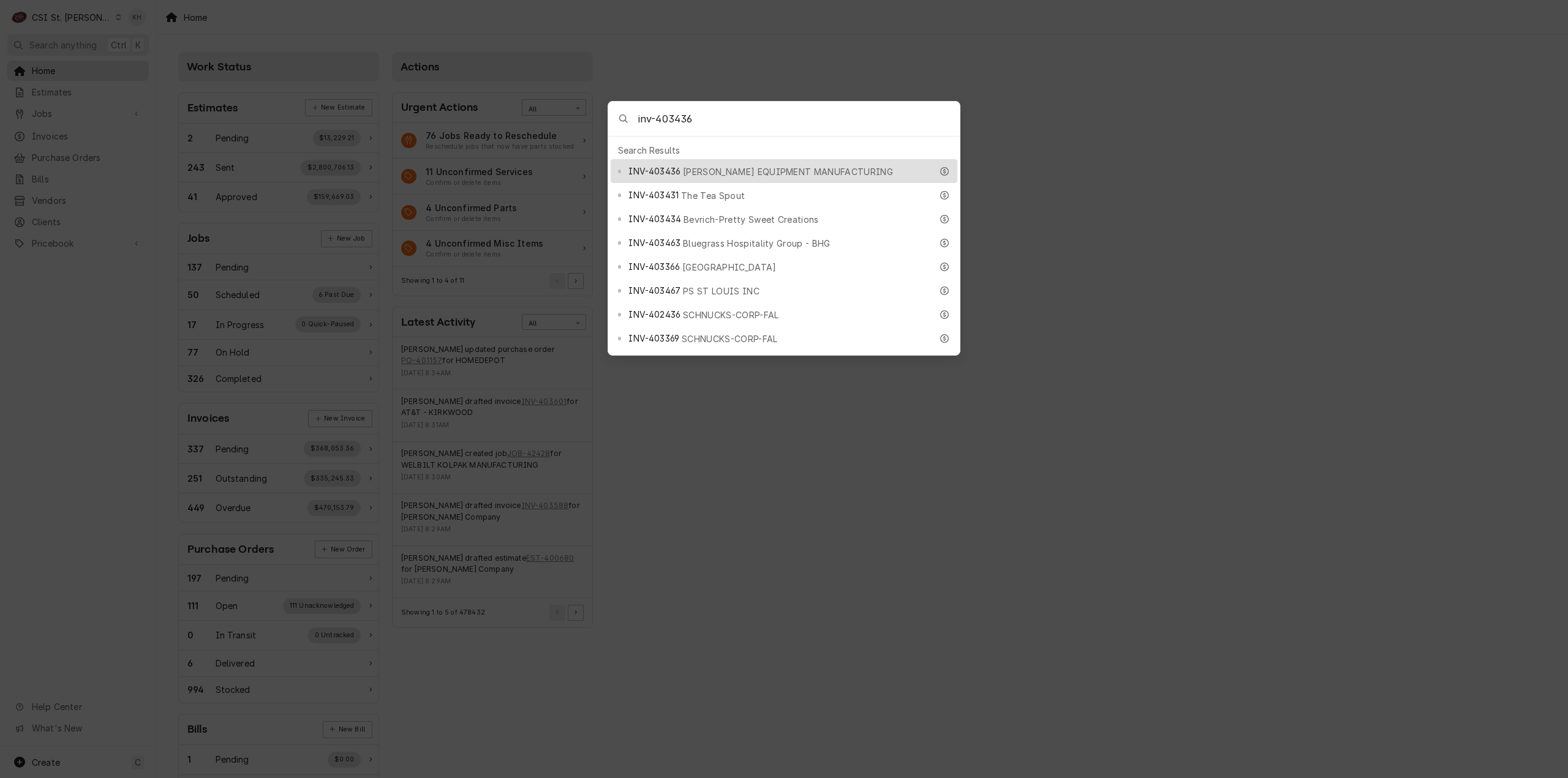
type input "inv-403436"
click at [707, 167] on span "[PERSON_NAME] EQUIPMENT MANUFACTURING" at bounding box center [788, 171] width 210 height 13
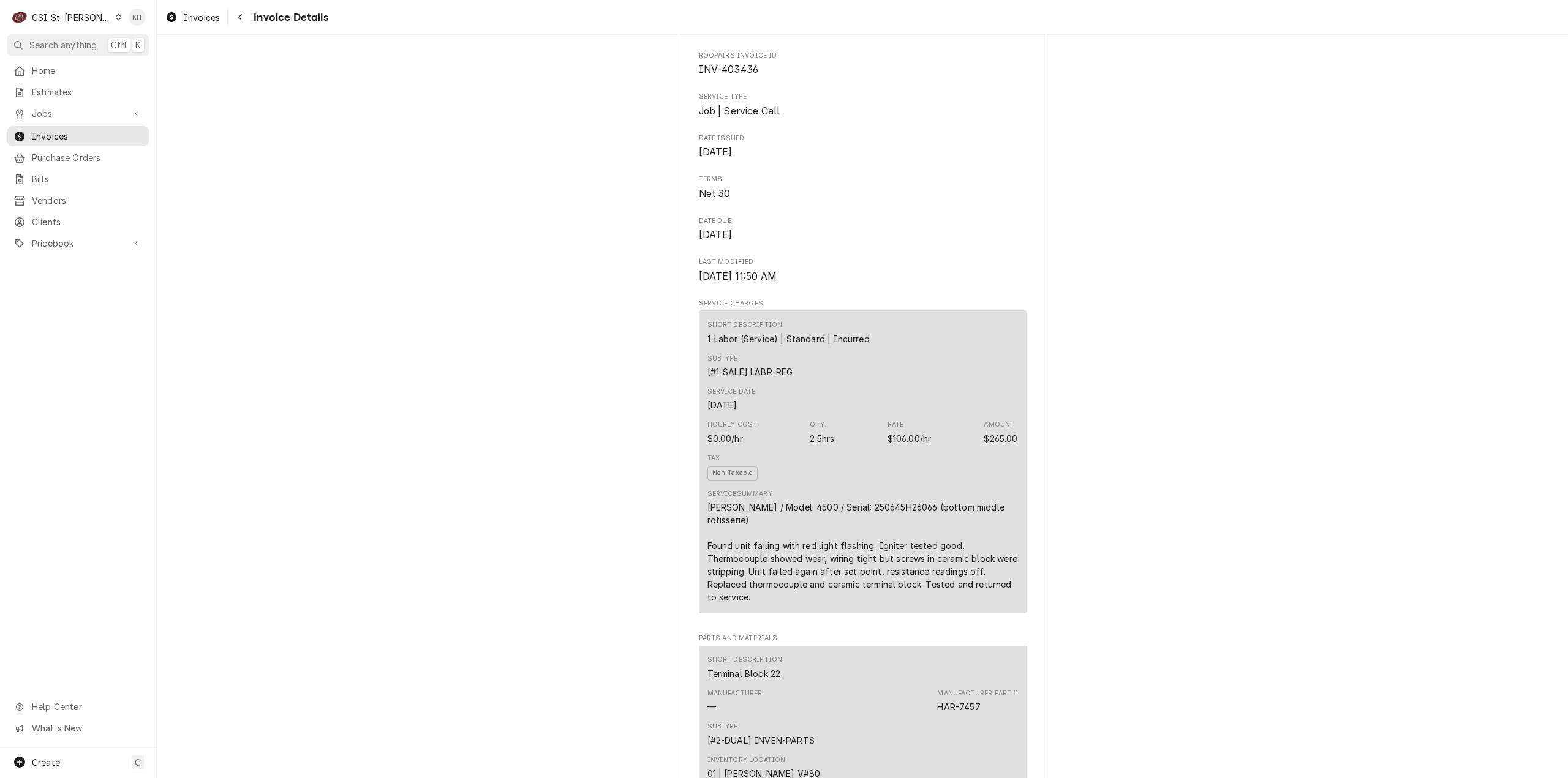
scroll to position [368, 0]
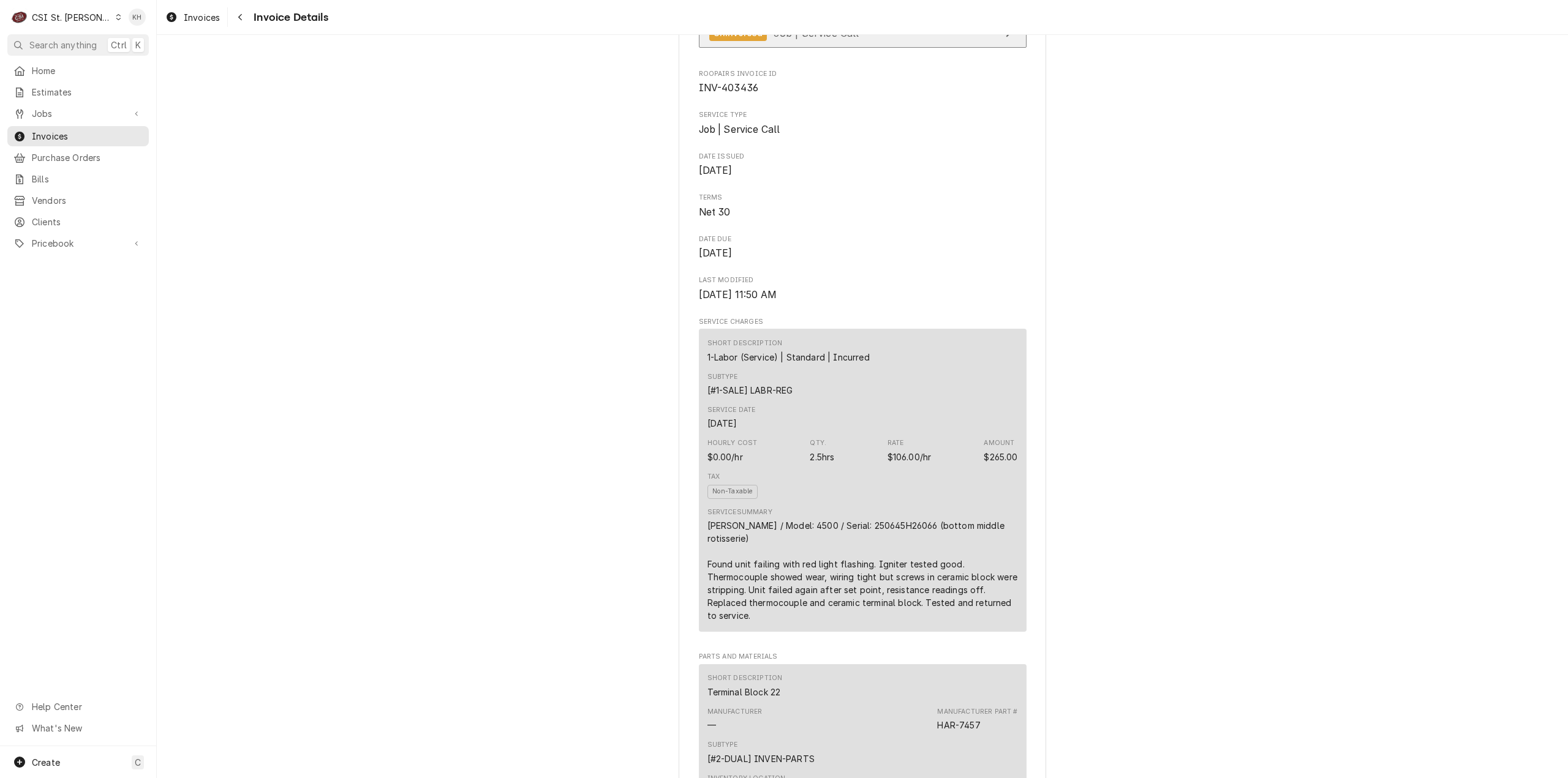
click at [854, 48] on link "Uninvoiced Job | Service Call" at bounding box center [863, 33] width 328 height 30
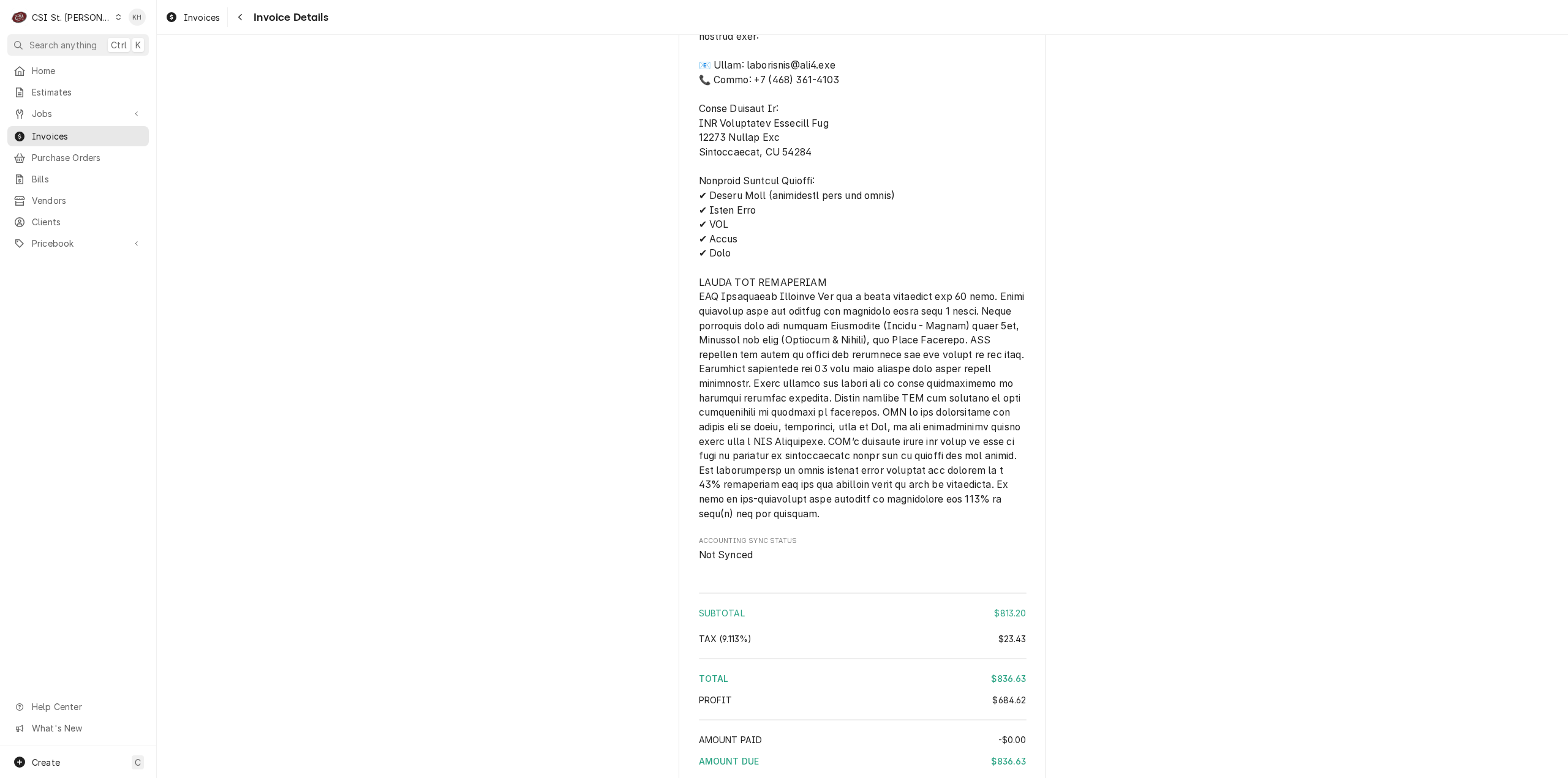
scroll to position [2450, 0]
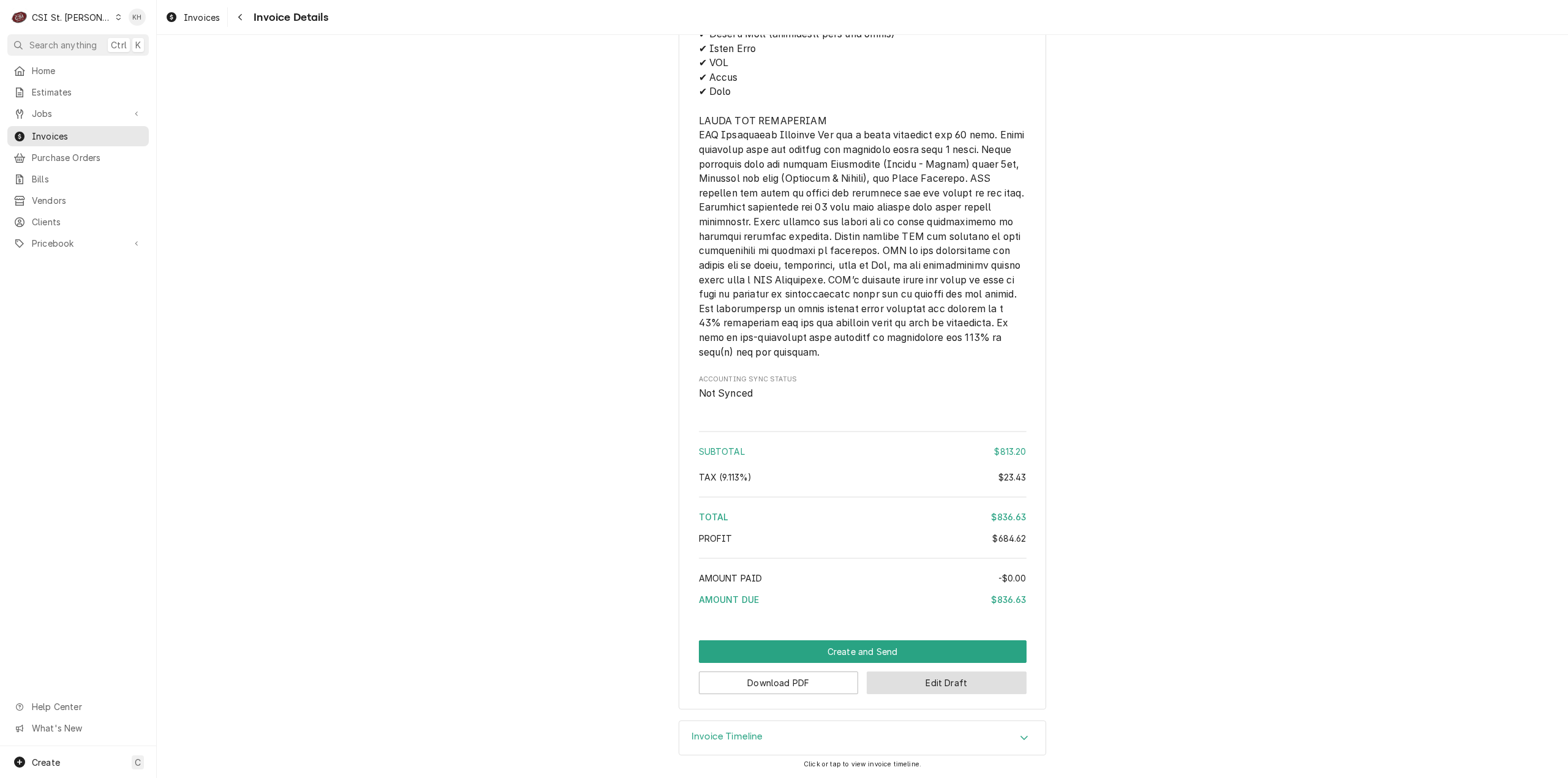
click at [974, 681] on button "Edit Draft" at bounding box center [946, 683] width 160 height 23
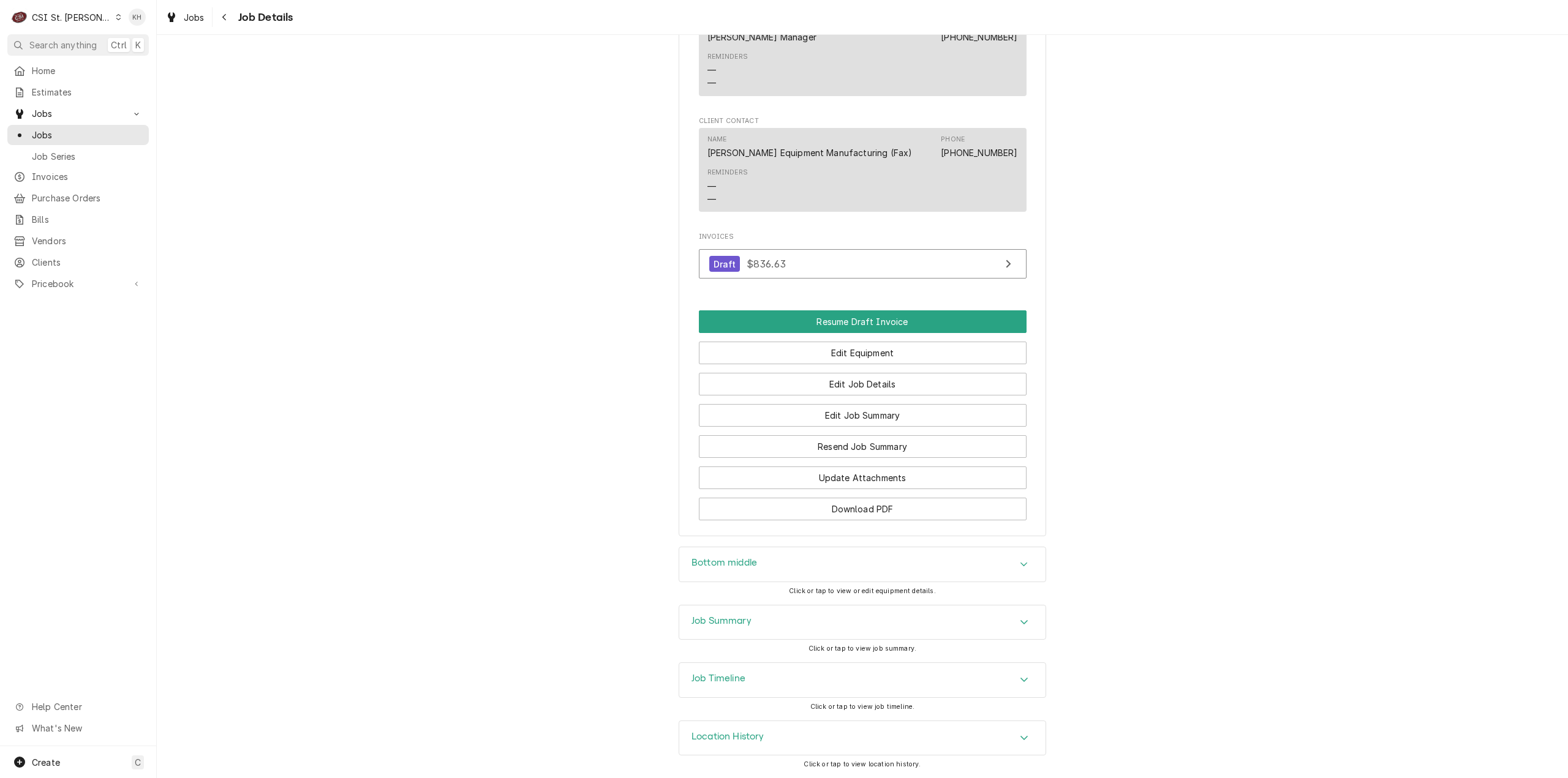
scroll to position [1002, 0]
click at [748, 681] on div "Job Timeline" at bounding box center [862, 680] width 366 height 35
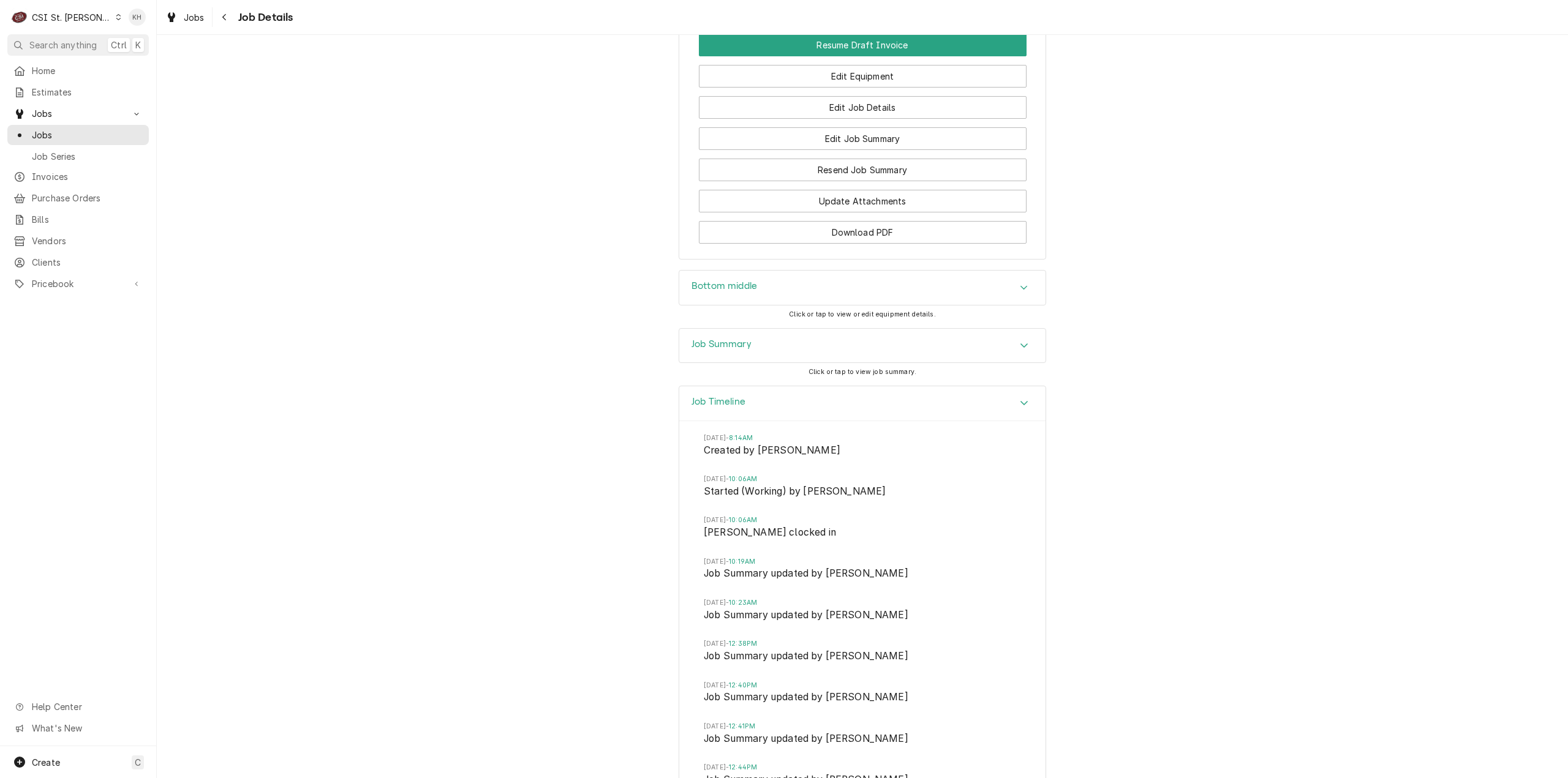
scroll to position [1369, 0]
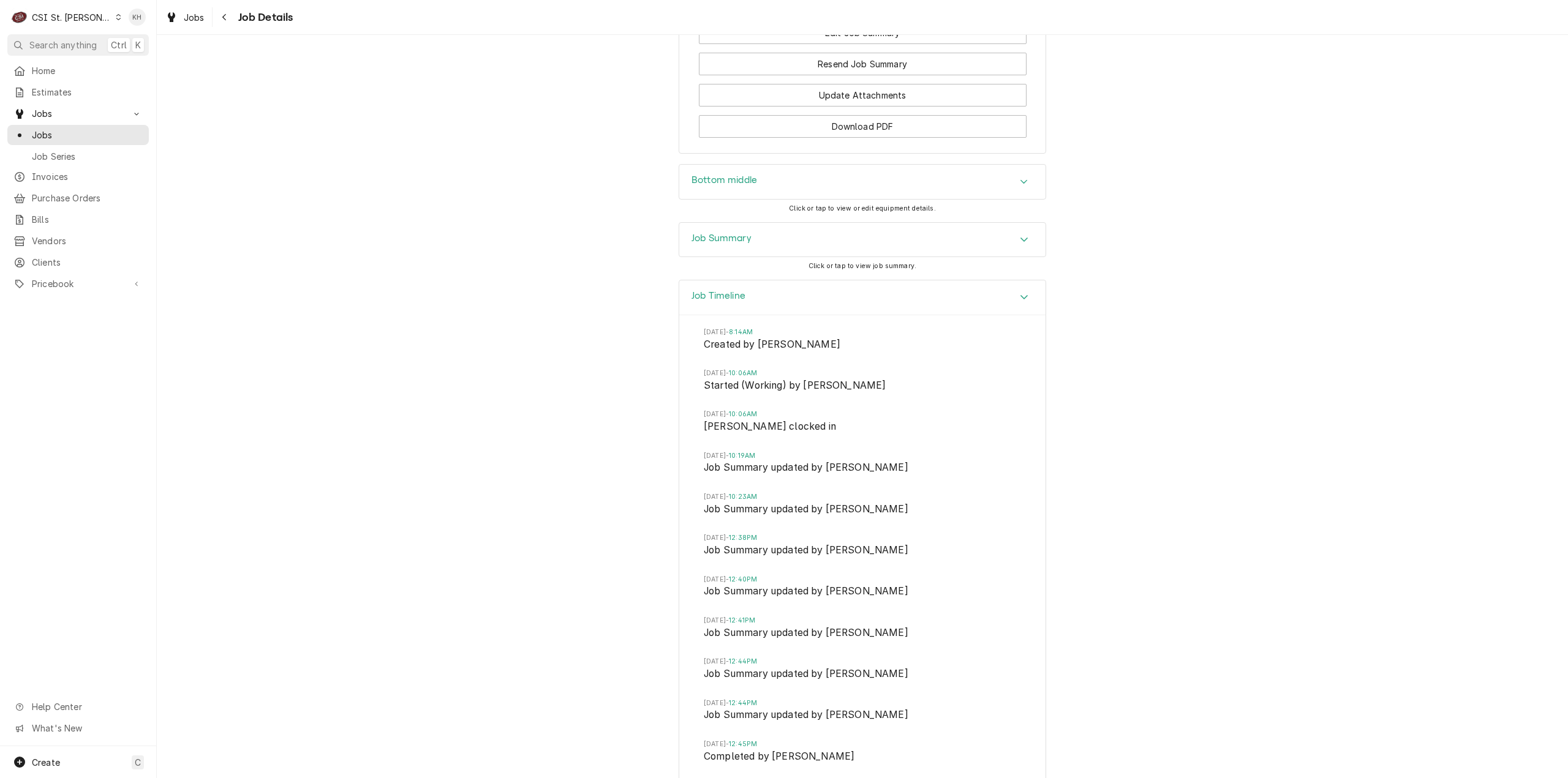
drag, startPoint x: 738, startPoint y: 254, endPoint x: 748, endPoint y: 267, distance: 16.4
click at [740, 244] on h3 "Job Summary" at bounding box center [721, 238] width 60 height 12
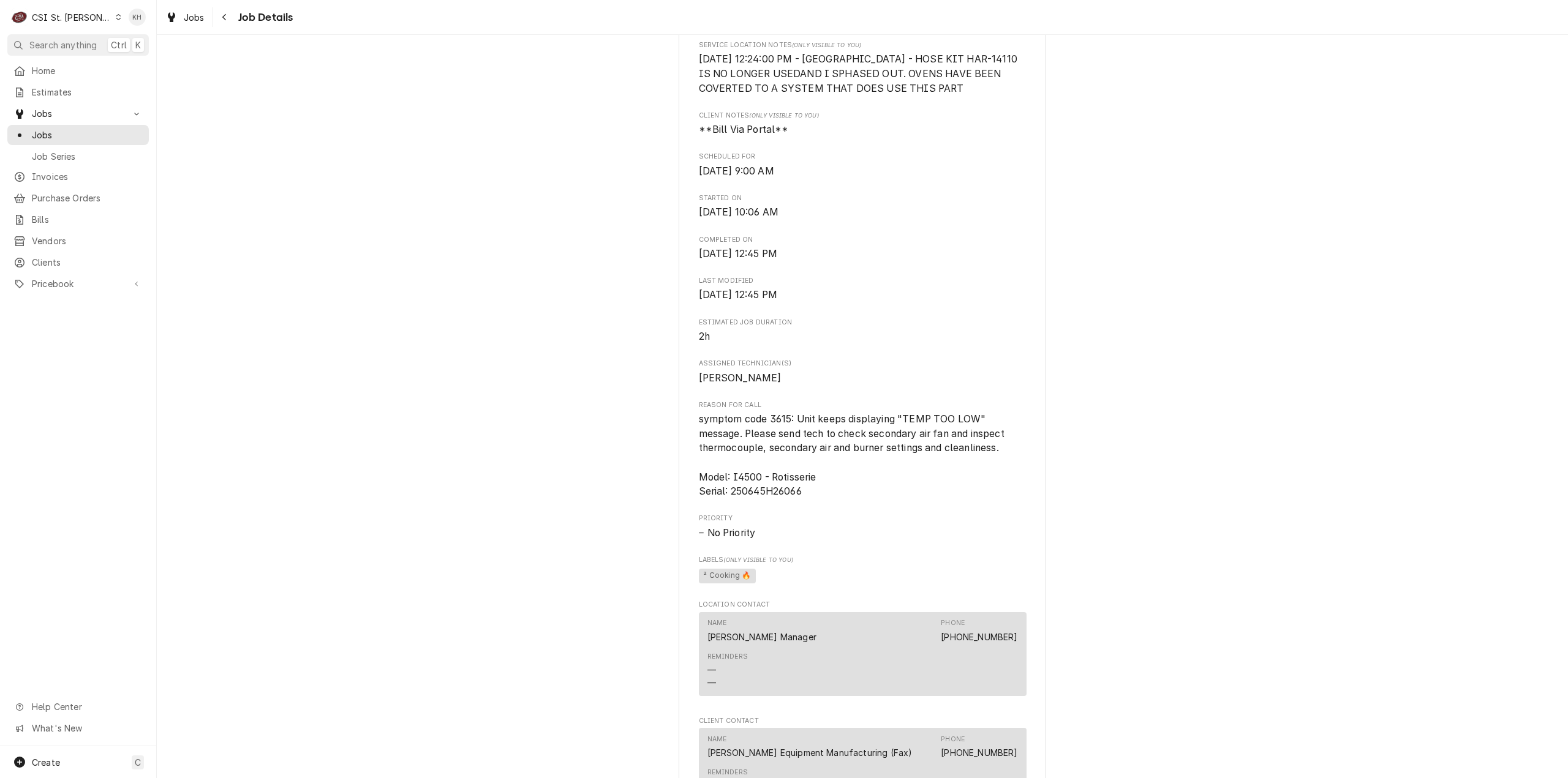
scroll to position [390, 0]
drag, startPoint x: 693, startPoint y: 429, endPoint x: 707, endPoint y: 428, distance: 14.0
click at [707, 428] on span "symptom code 3615: Unit keeps displaying "TEMP TOO LOW" message. Please send te…" at bounding box center [853, 452] width 308 height 84
click at [689, 430] on div "[PERSON_NAME] EQUIPMENT MANUFACTURING Costco #[GEOGRAPHIC_DATA] / [STREET_ADDRE…" at bounding box center [863, 410] width 368 height 1445
drag, startPoint x: 703, startPoint y: 453, endPoint x: 699, endPoint y: 448, distance: 6.4
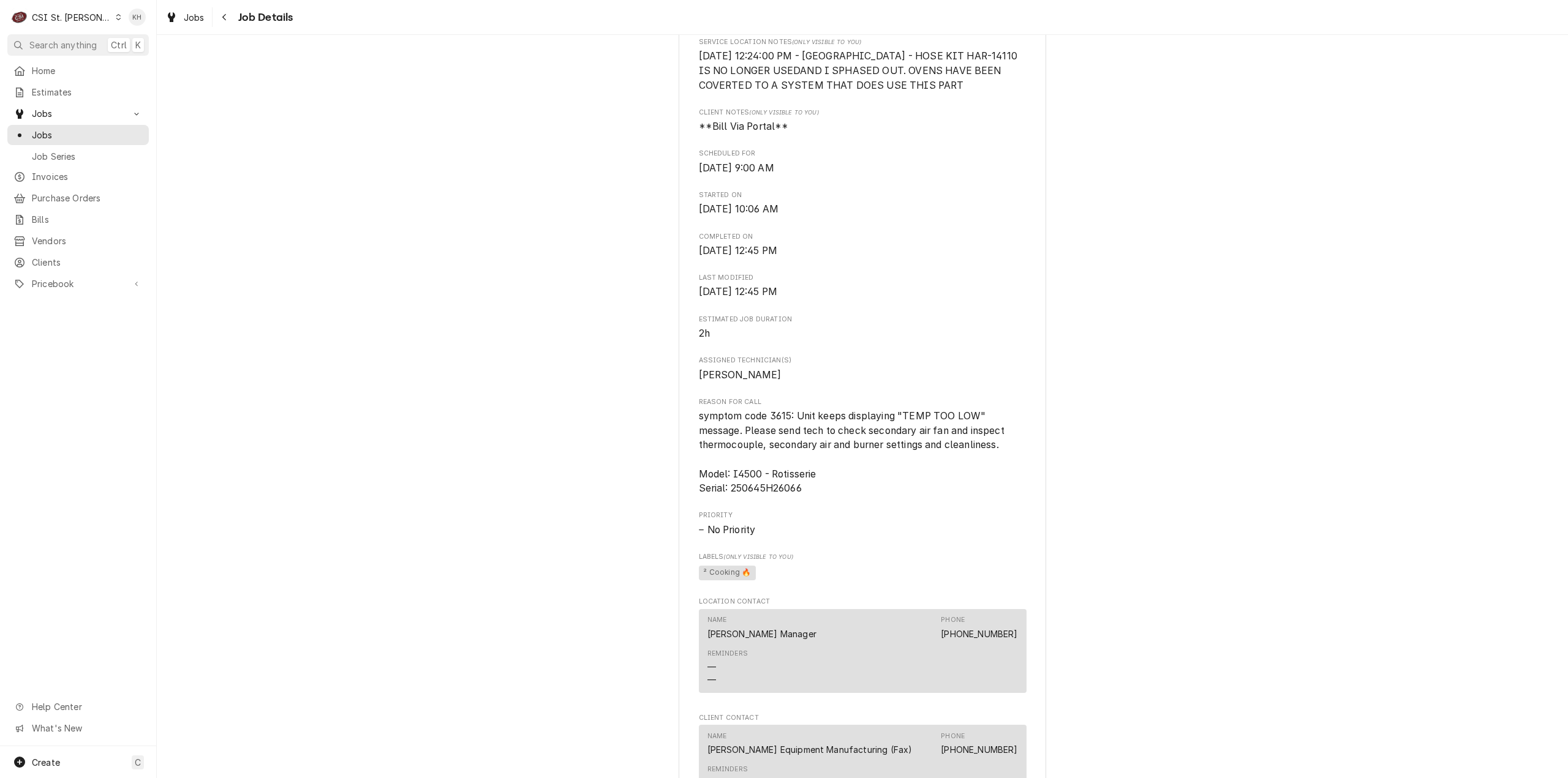
click at [699, 448] on span "symptom code 3615: Unit keeps displaying "TEMP TOO LOW" message. Please send te…" at bounding box center [853, 452] width 308 height 84
click at [691, 424] on div "[PERSON_NAME] EQUIPMENT MANUFACTURING Costco #[GEOGRAPHIC_DATA] / [STREET_ADDRE…" at bounding box center [863, 410] width 368 height 1445
drag, startPoint x: 693, startPoint y: 430, endPoint x: 740, endPoint y: 445, distance: 49.3
click at [740, 445] on span "symptom code 3615: Unit keeps displaying "TEMP TOO LOW" message. Please send te…" at bounding box center [853, 452] width 308 height 84
copy span "symptom code 3615: Unit keeps displaying "TEMP TOO LOW" message."
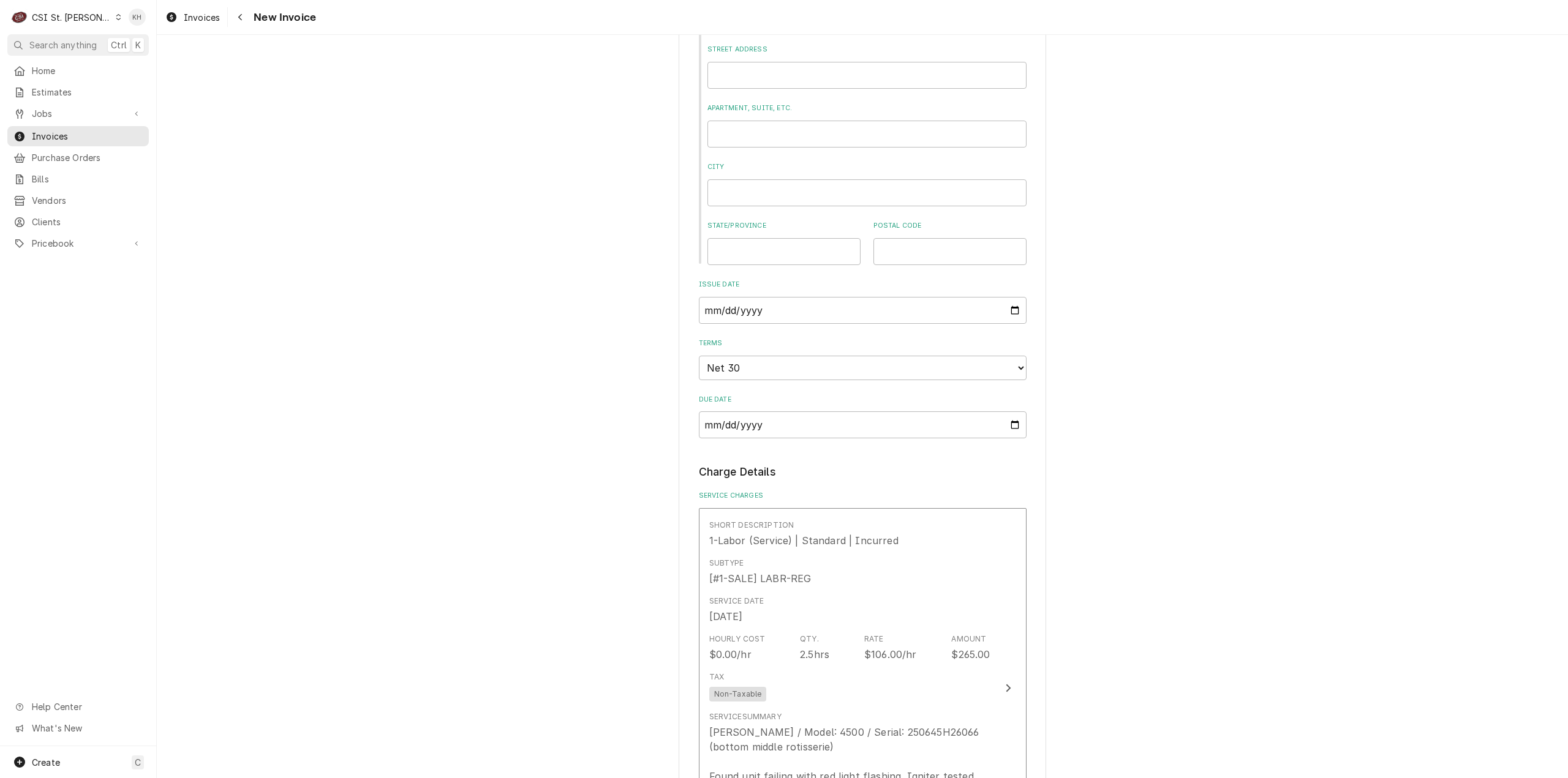
scroll to position [857, 0]
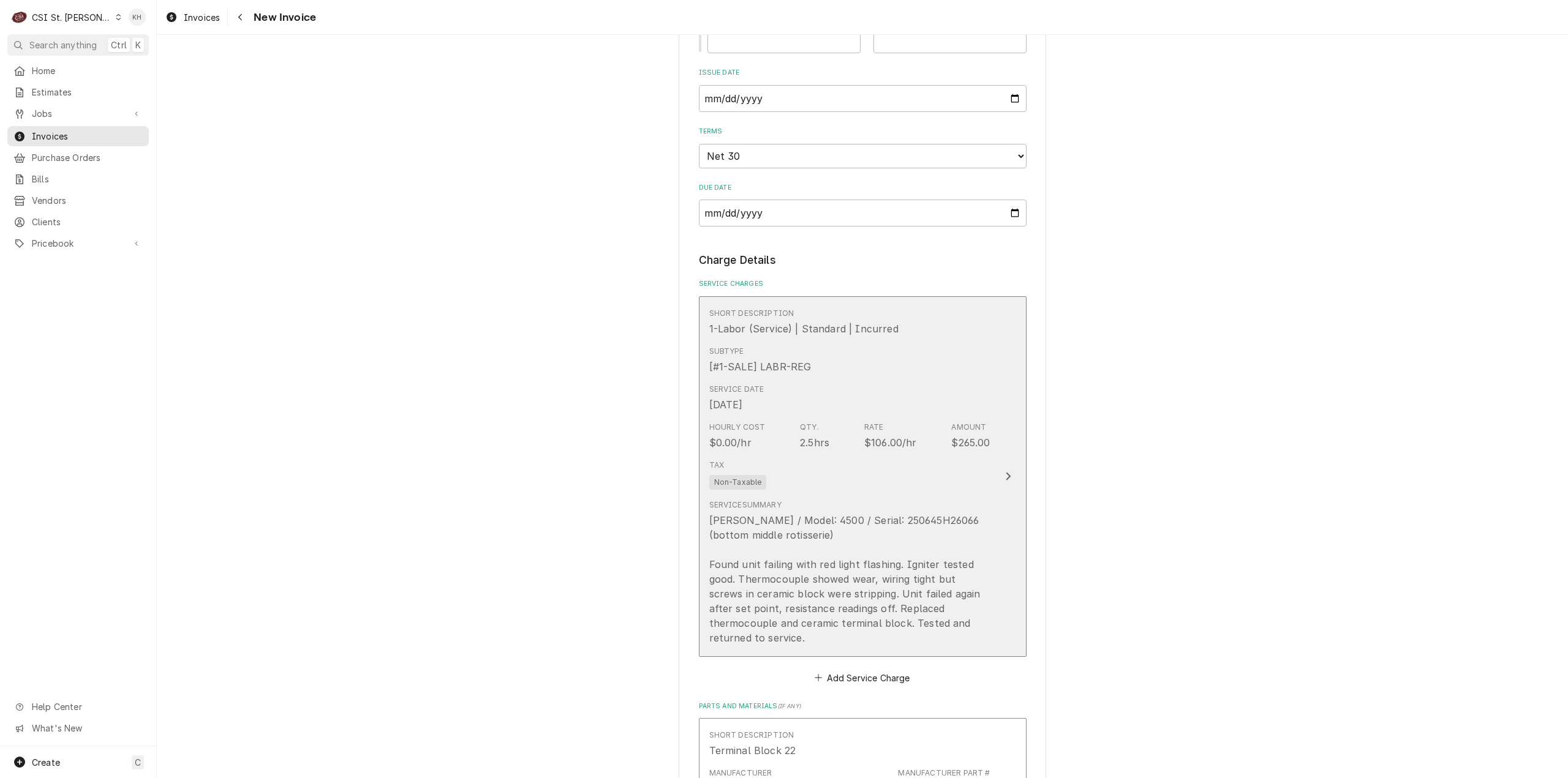
click at [981, 477] on div "Tax Non-Taxable" at bounding box center [850, 474] width 281 height 39
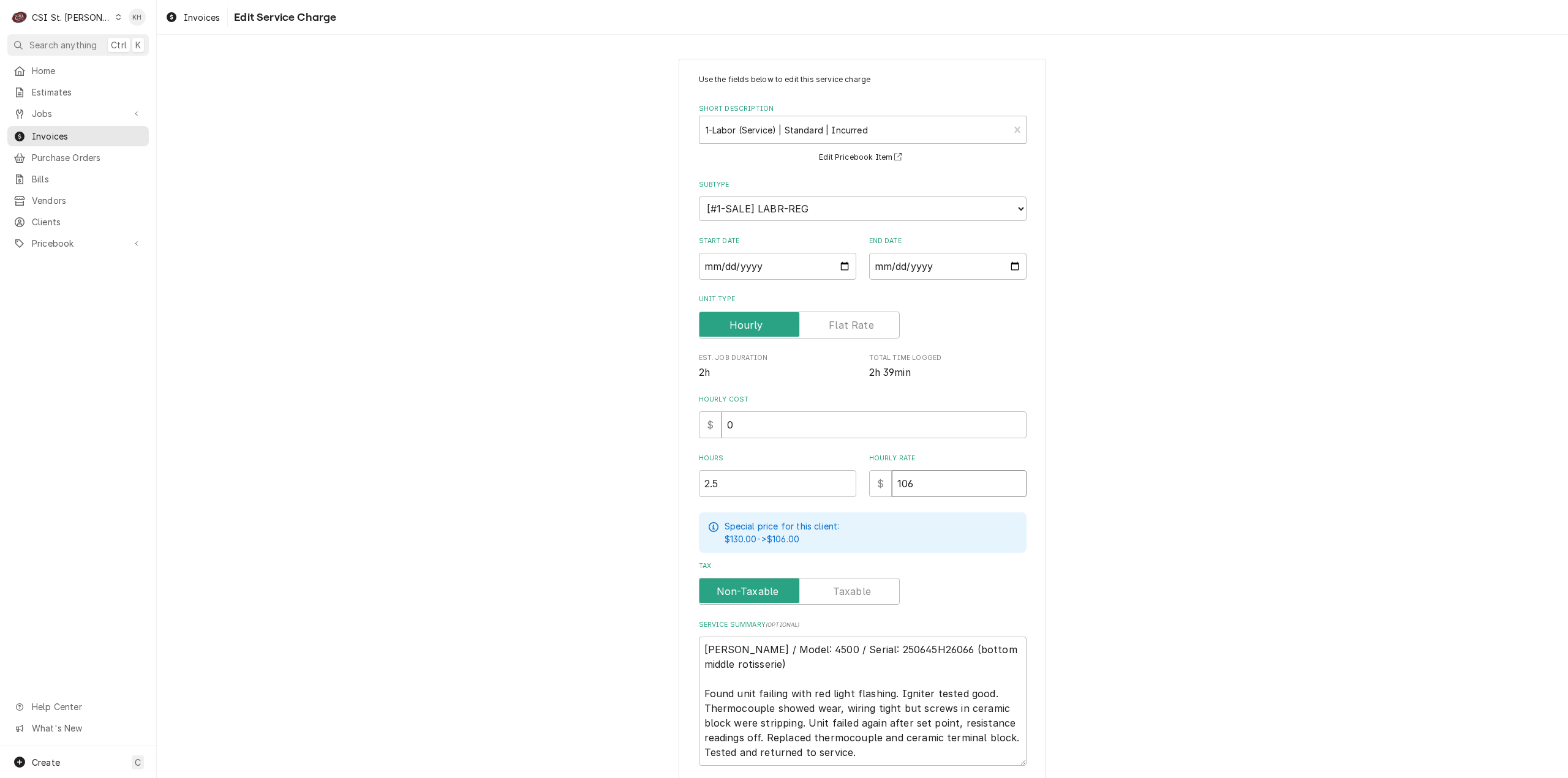
drag, startPoint x: 926, startPoint y: 482, endPoint x: 644, endPoint y: 516, distance: 284.0
click at [644, 516] on div "Use the fields below to edit this service charge Short Description 1-Labor (Ser…" at bounding box center [862, 459] width 1411 height 824
type textarea "x"
type input "1"
type textarea "x"
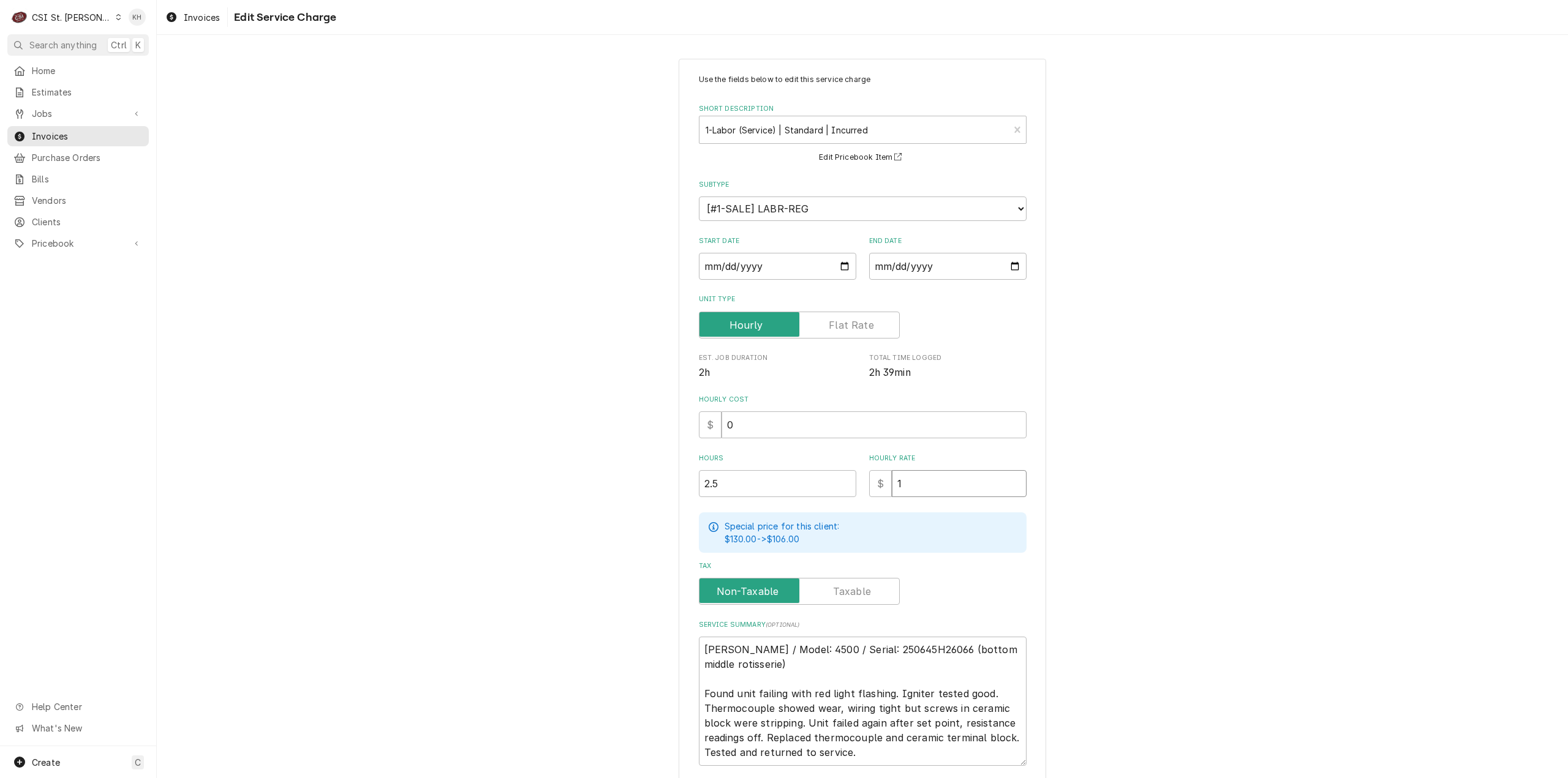
type input "10"
type textarea "x"
type input "100"
click at [1159, 540] on div "Use the fields below to edit this service charge Short Description 1-Labor (Ser…" at bounding box center [862, 459] width 1411 height 824
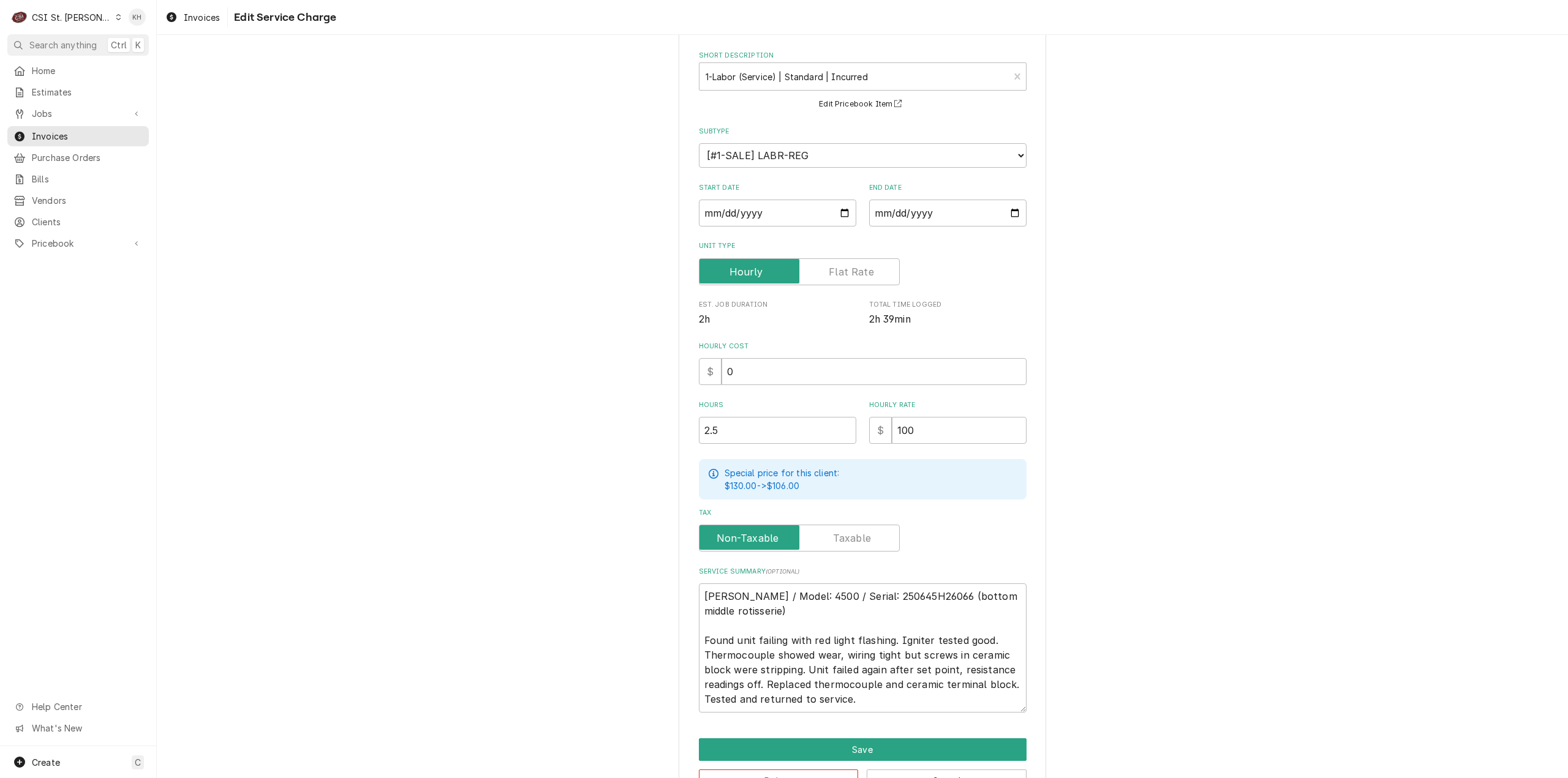
scroll to position [92, 0]
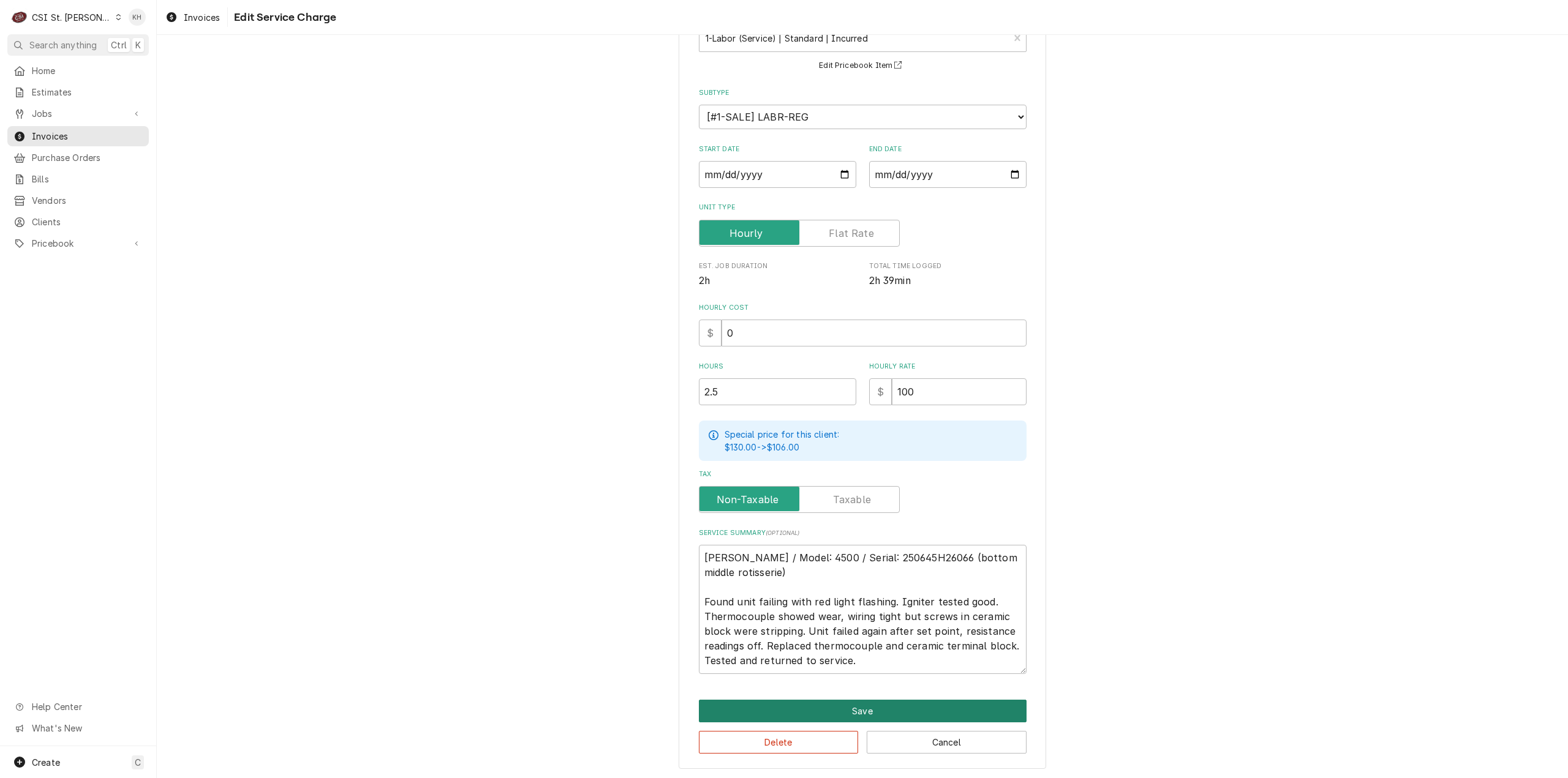
click at [867, 703] on button "Save" at bounding box center [863, 711] width 328 height 23
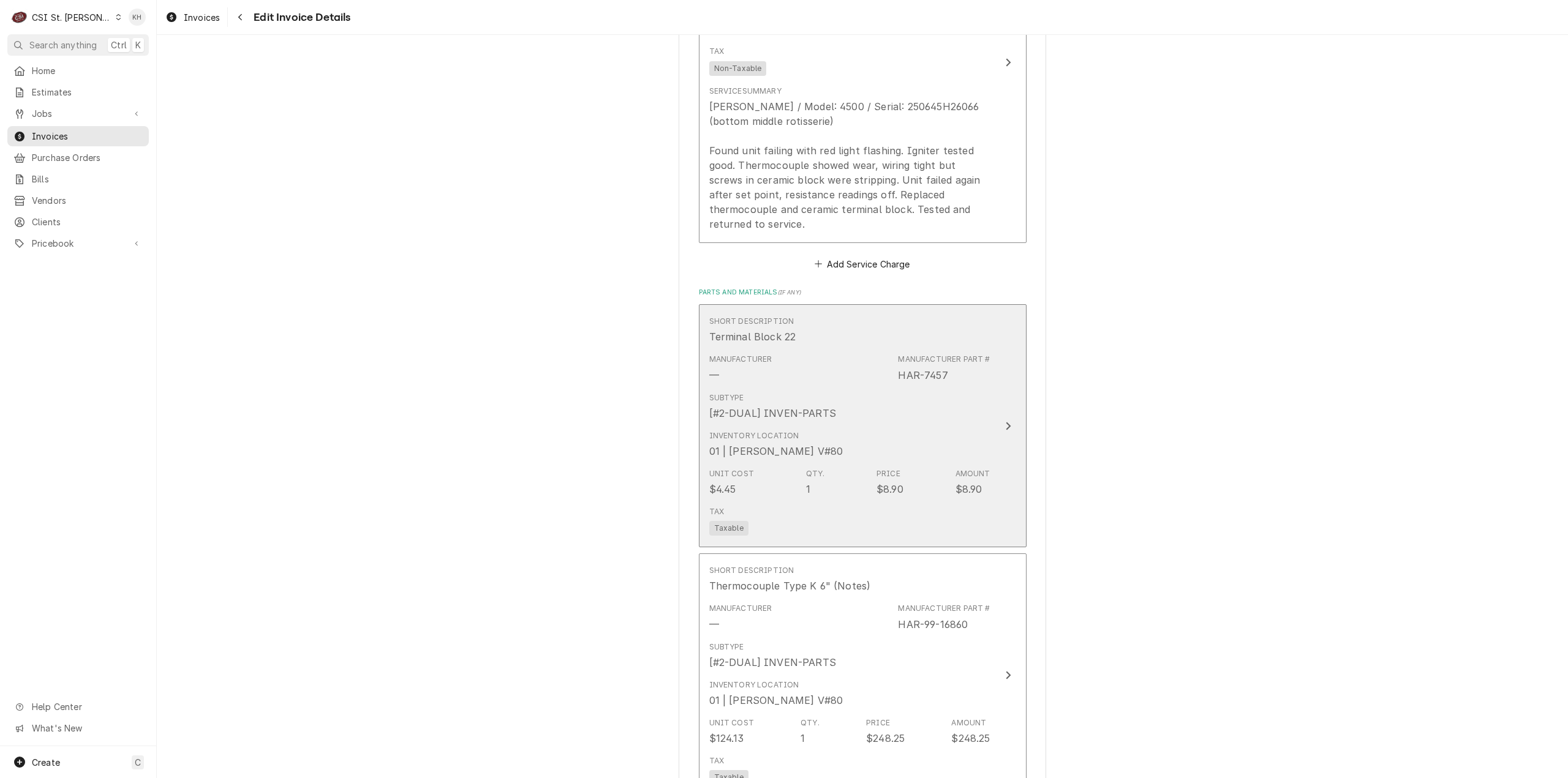
scroll to position [1332, 0]
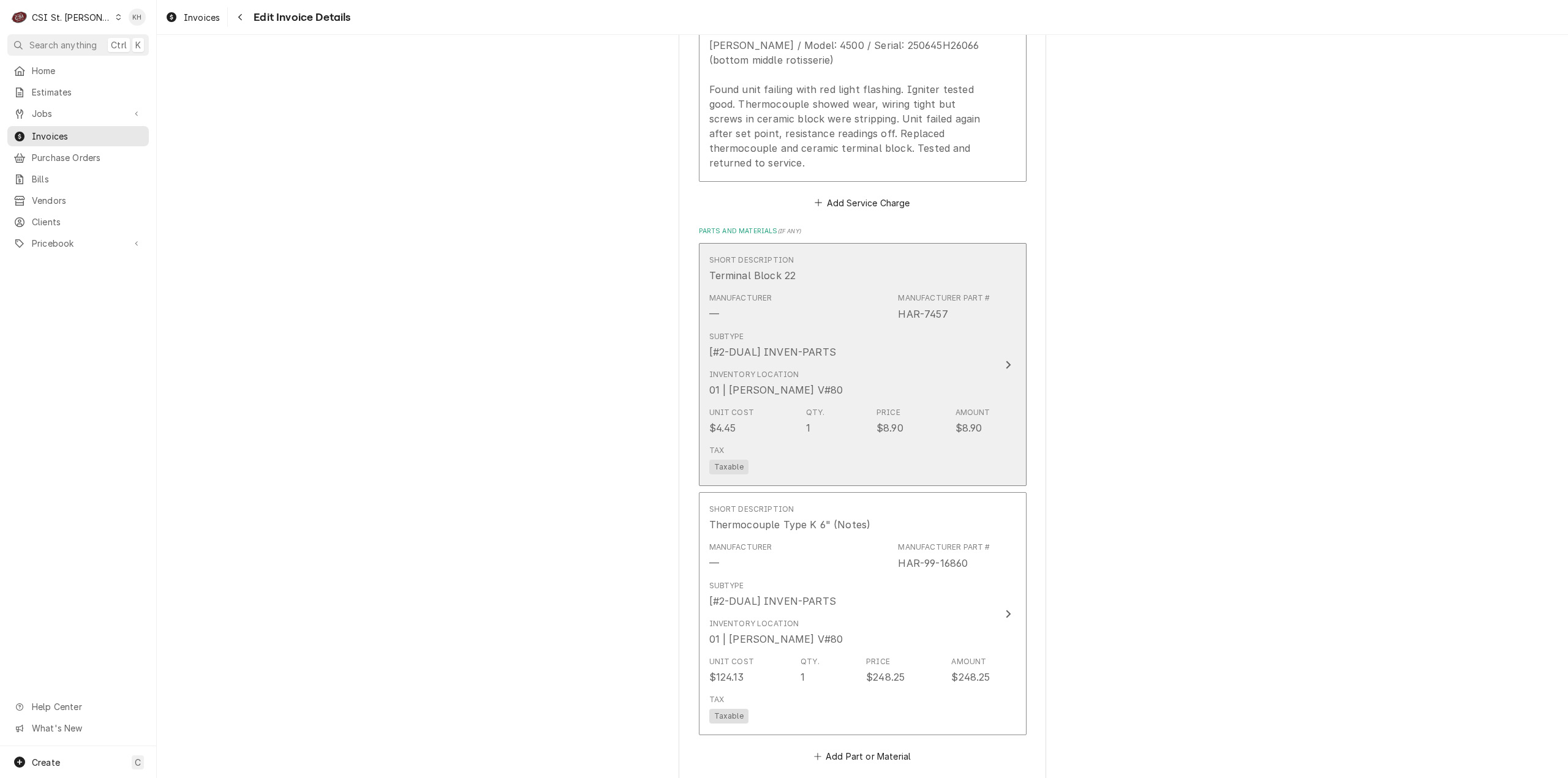
click at [973, 364] on div "Inventory Location 01 | KEVIN FLOYD V#80" at bounding box center [850, 383] width 281 height 38
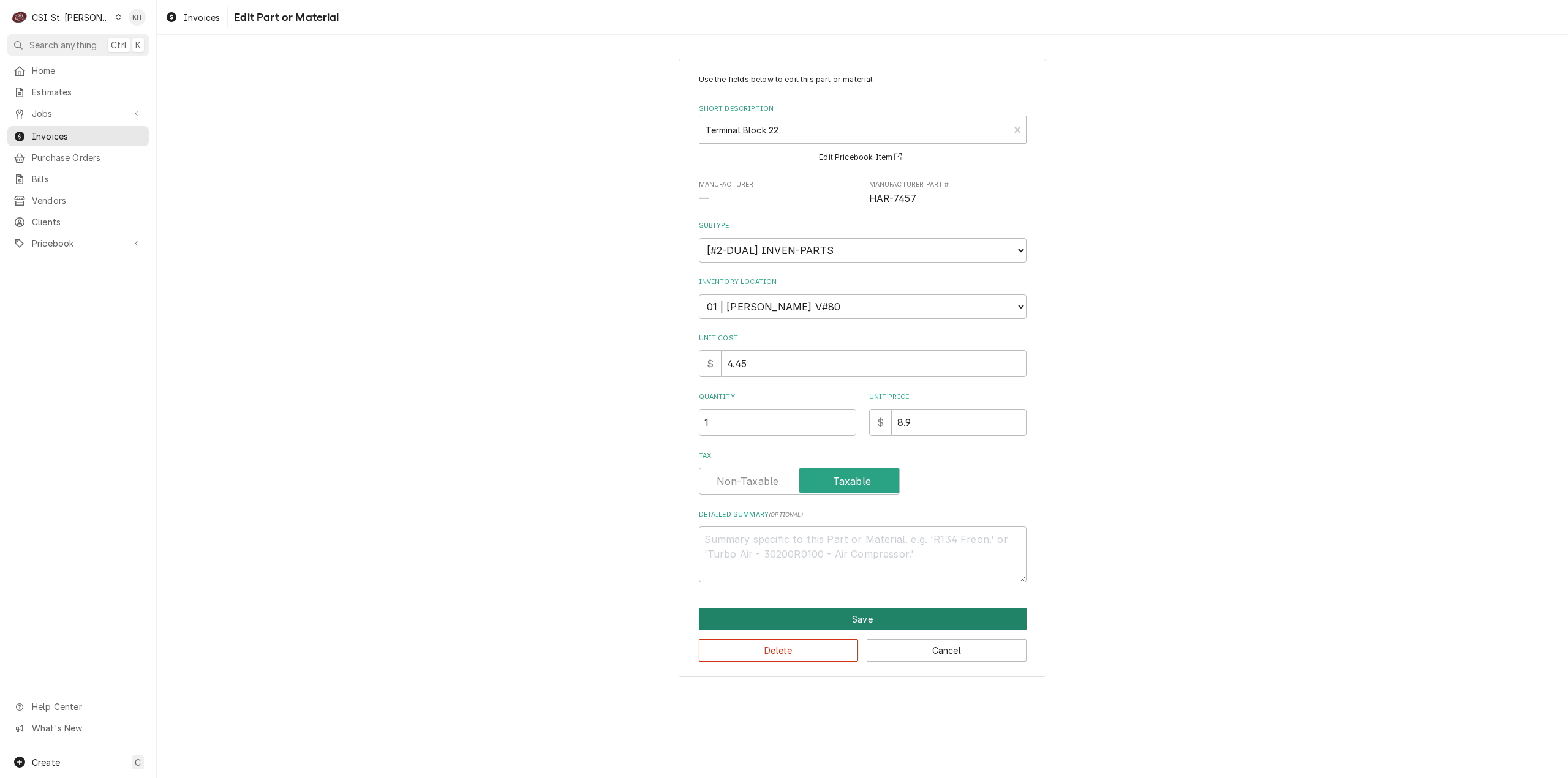
click at [931, 622] on button "Save" at bounding box center [863, 619] width 328 height 23
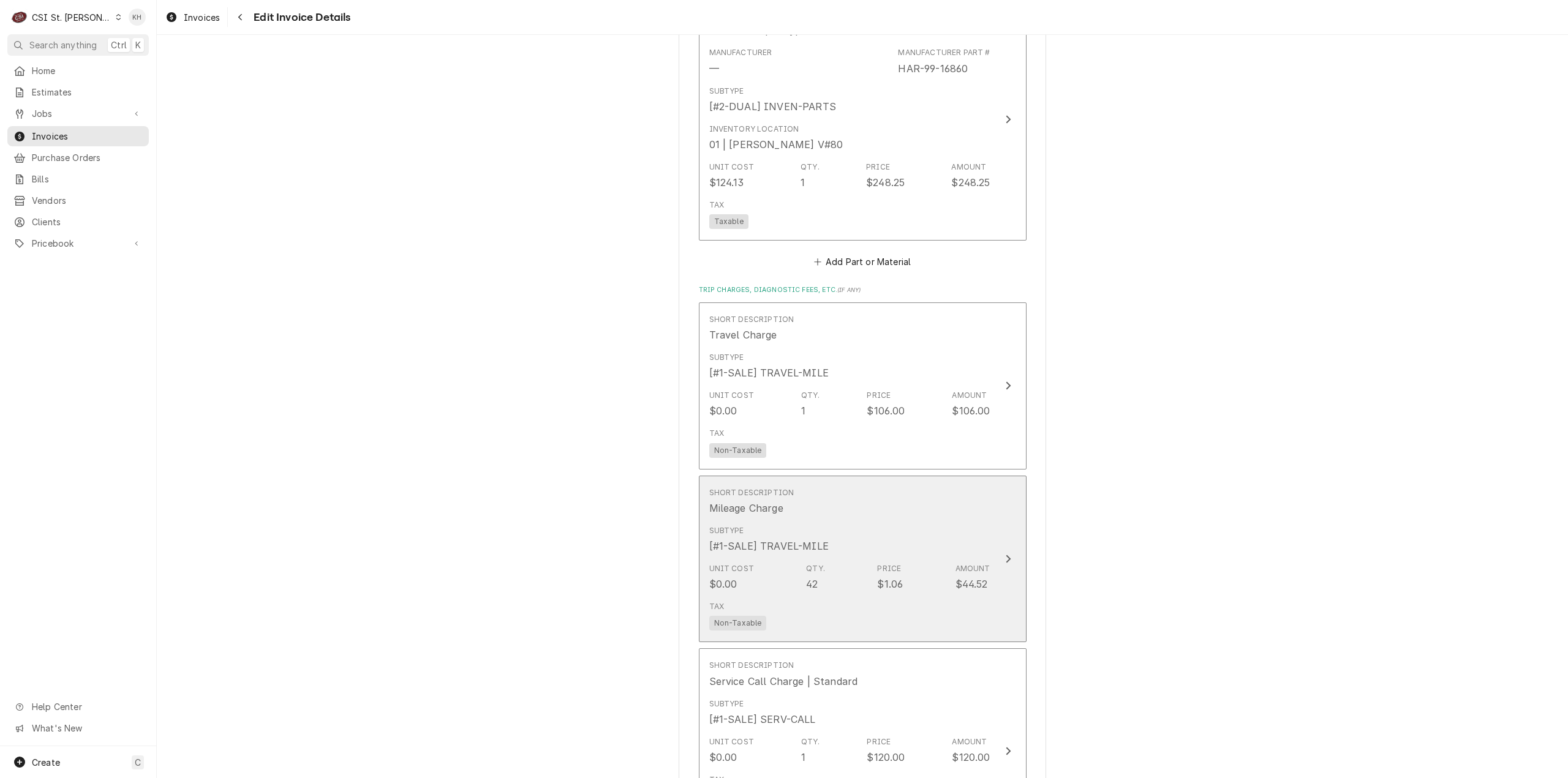
scroll to position [1846, 0]
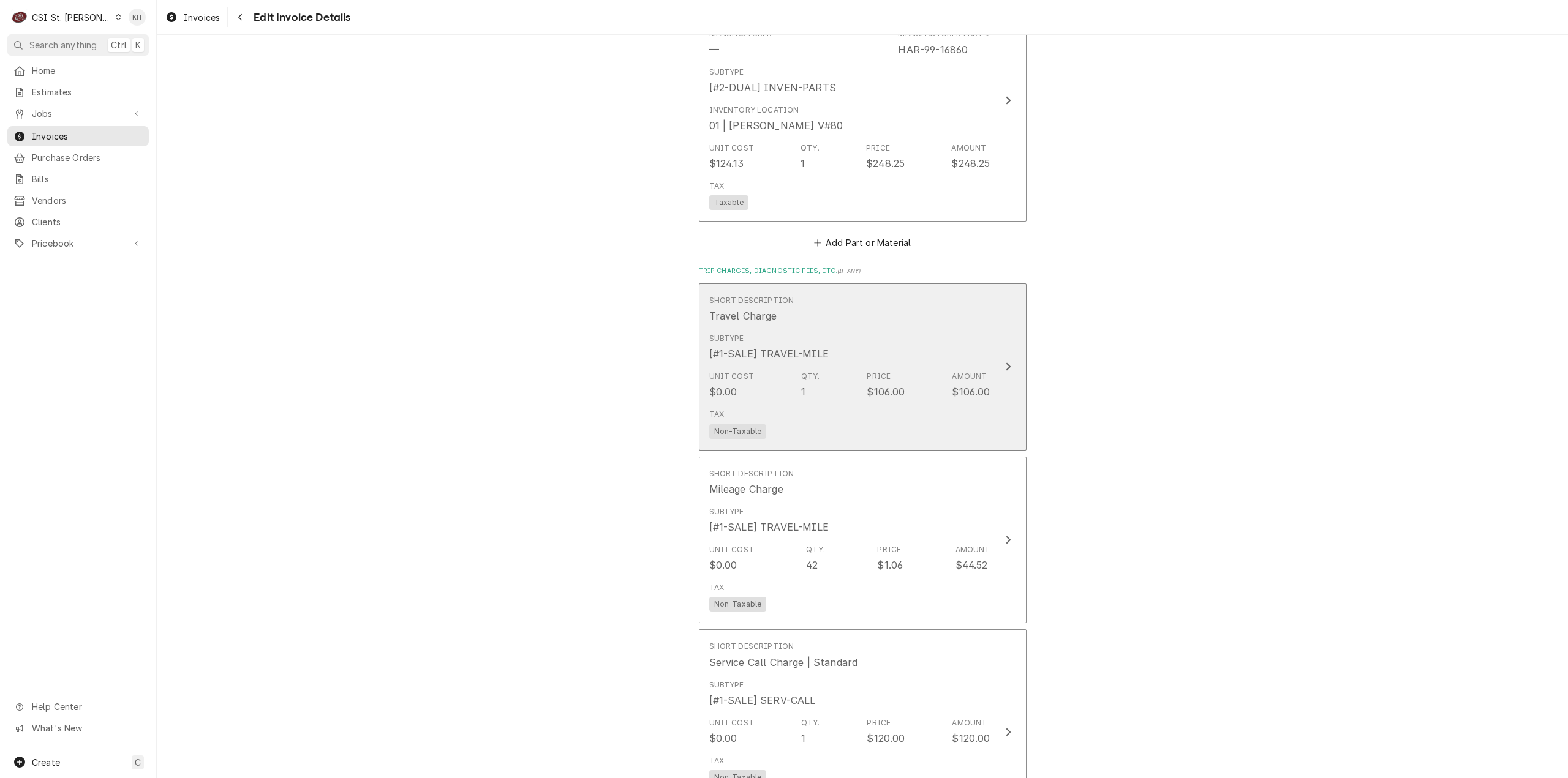
click at [967, 404] on div "Tax Non-Taxable" at bounding box center [850, 424] width 281 height 39
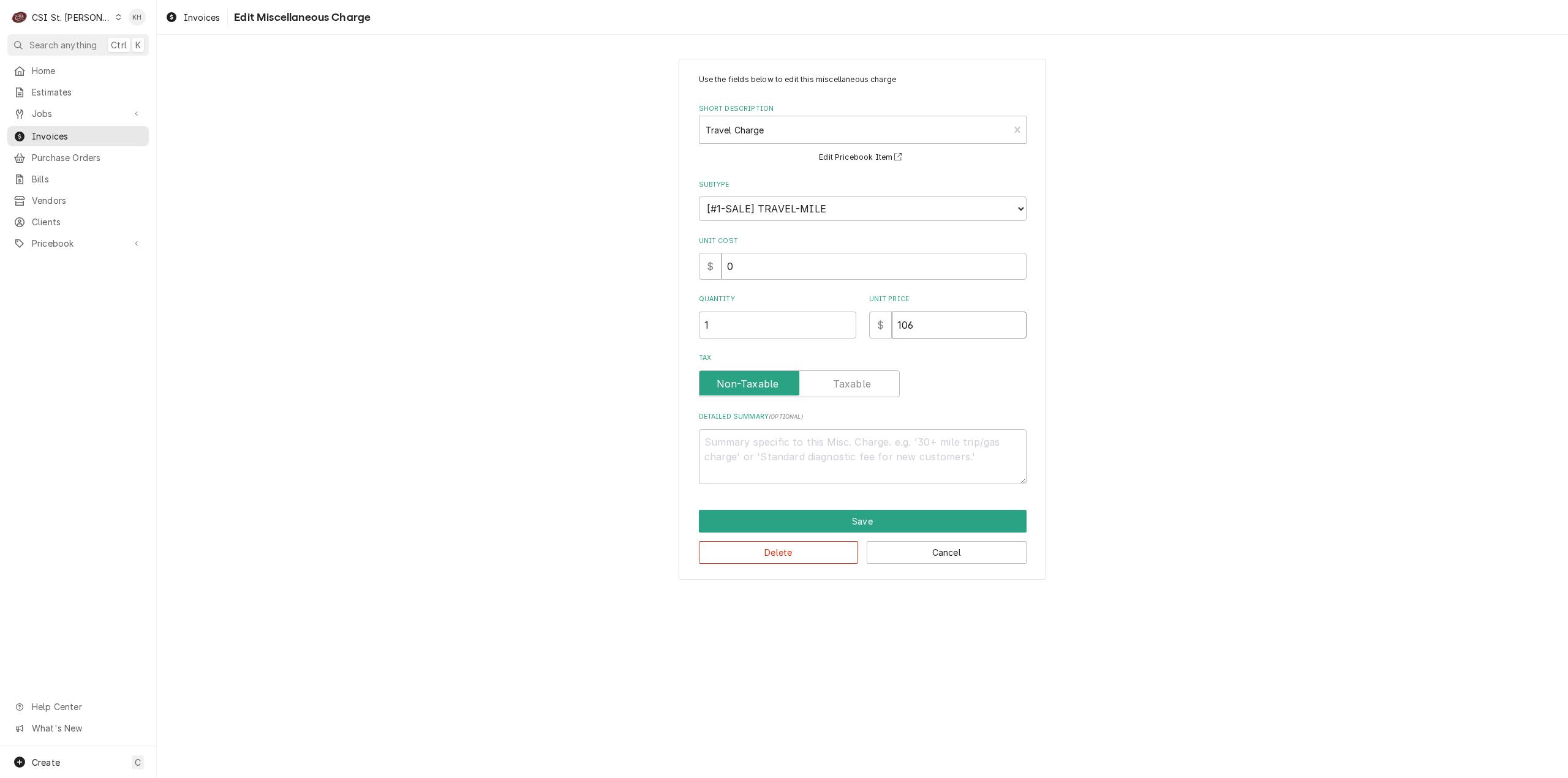
drag, startPoint x: 967, startPoint y: 326, endPoint x: 813, endPoint y: 292, distance: 157.7
click at [813, 292] on div "Use the fields below to edit this miscellaneous charge Short Description Travel…" at bounding box center [863, 279] width 328 height 410
type textarea "x"
type input "1"
type textarea "x"
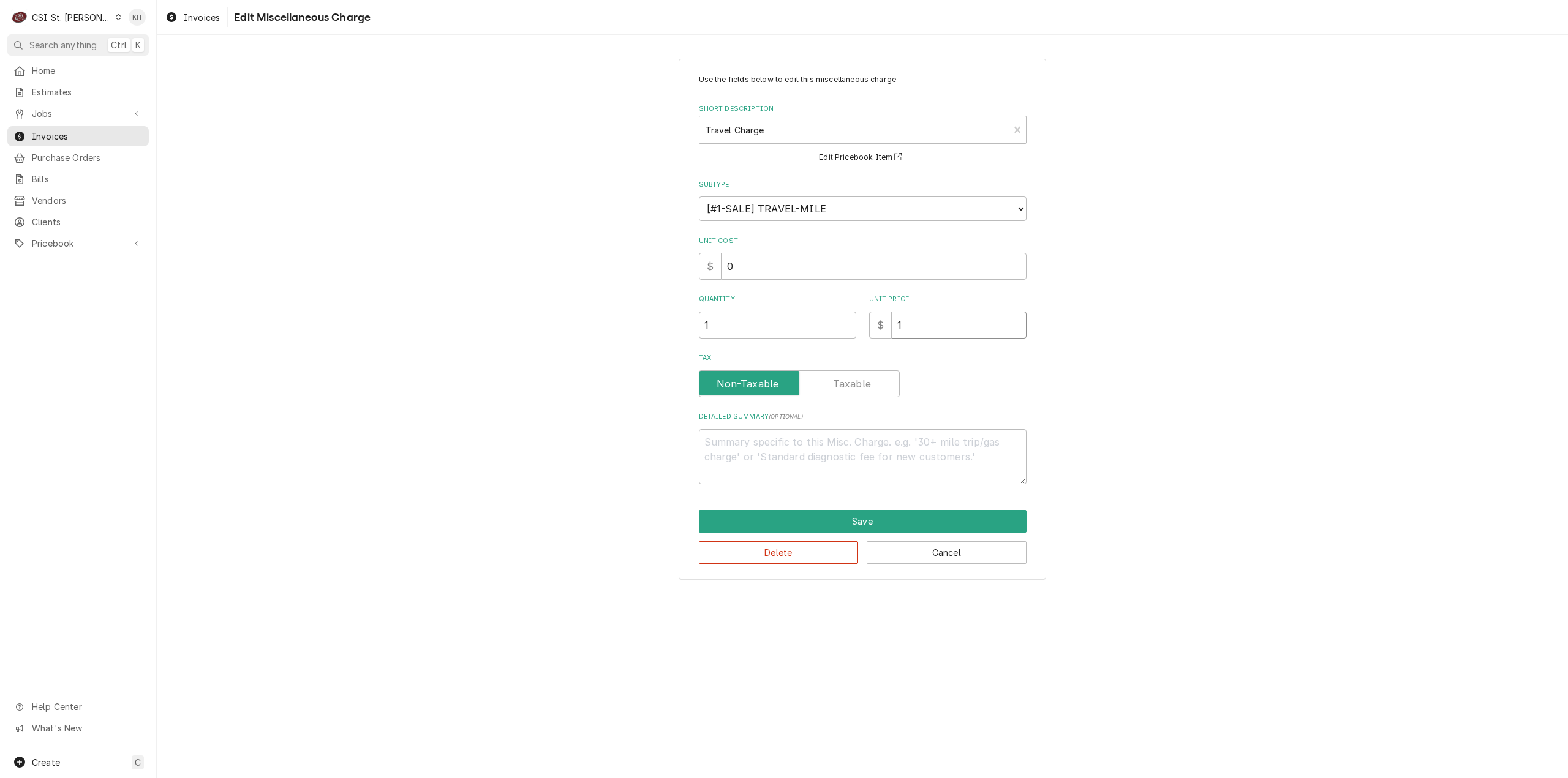
type input "10"
type textarea "x"
type input "100"
click at [900, 522] on button "Save" at bounding box center [863, 521] width 328 height 23
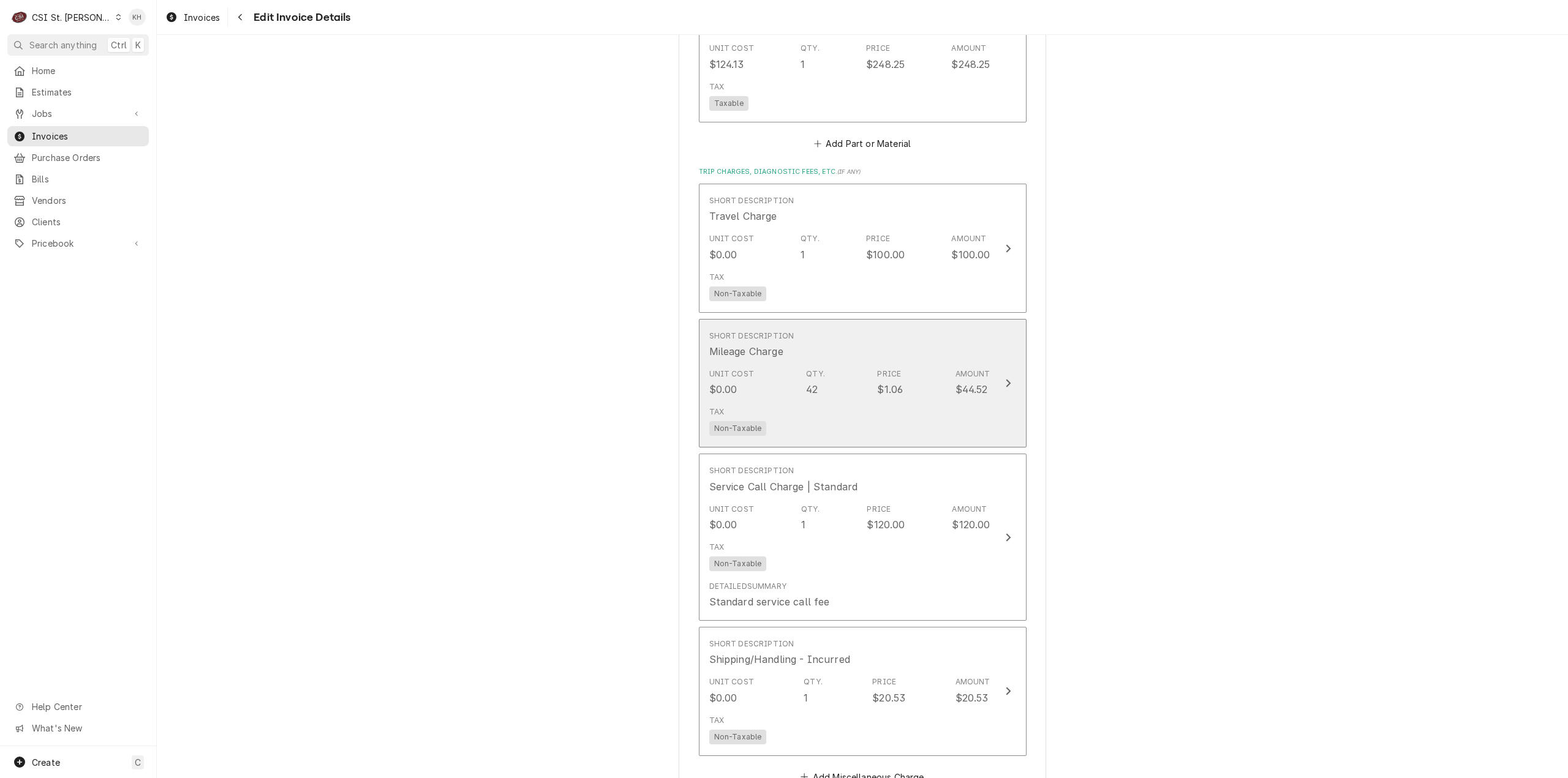
scroll to position [1945, 0]
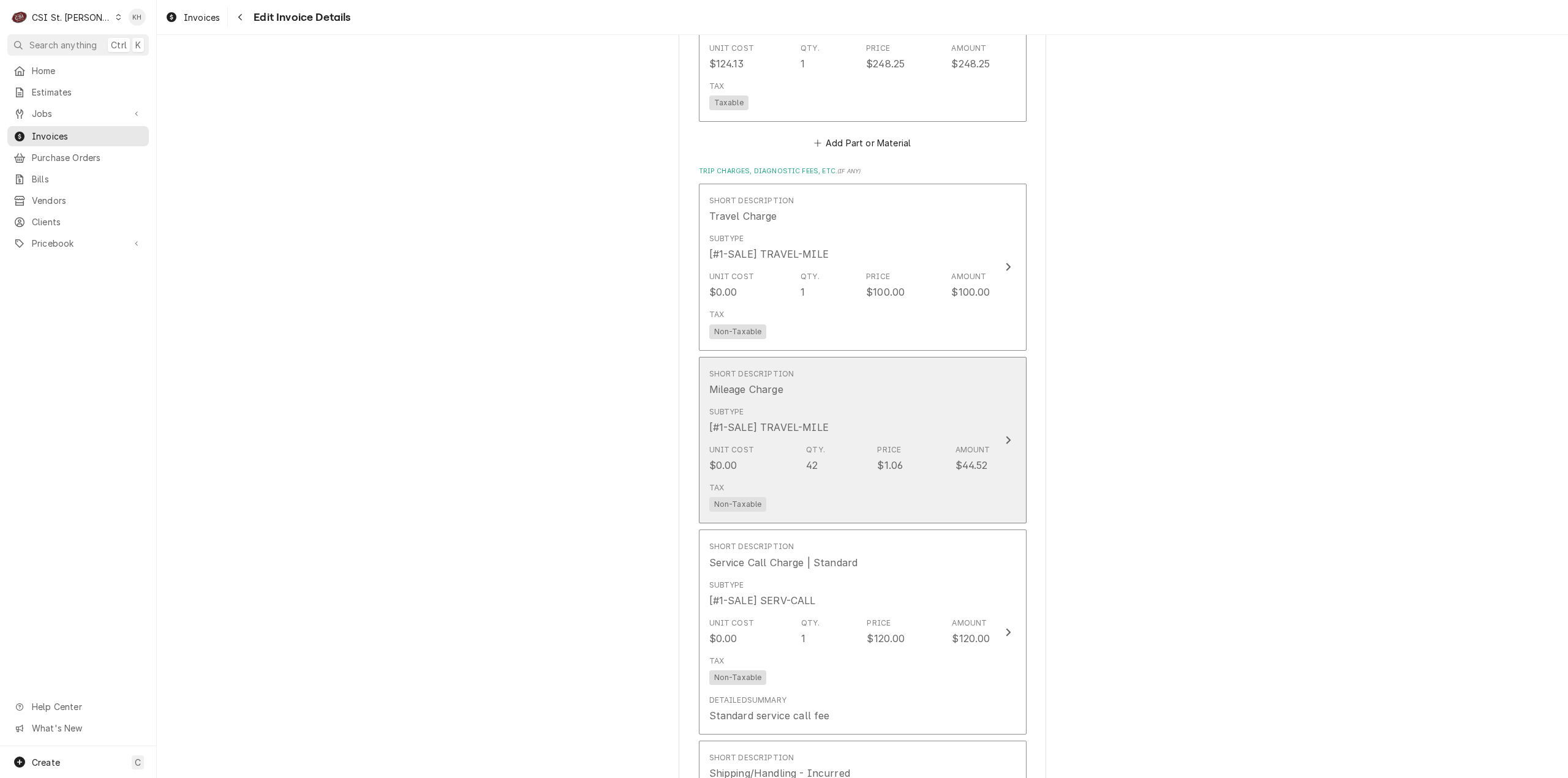
click at [995, 384] on button "Short Description Mileage Charge Subtype [#1-SALE] TRAVEL-MILE Unit Cost $0.00 …" at bounding box center [863, 440] width 328 height 167
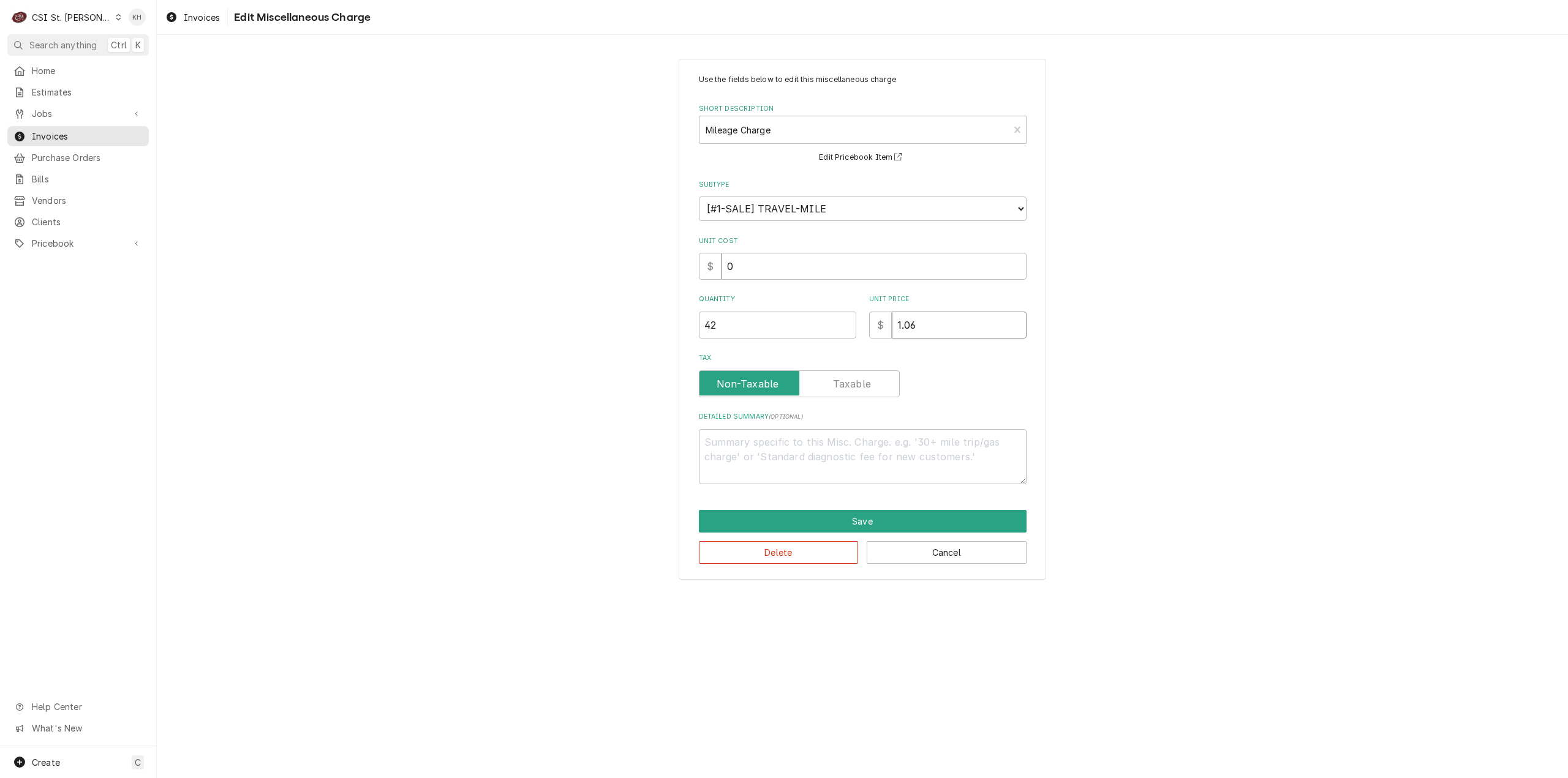
drag, startPoint x: 944, startPoint y: 323, endPoint x: 762, endPoint y: 350, distance: 184.0
click at [762, 350] on div "Use the fields below to edit this miscellaneous charge Short Description Mileag…" at bounding box center [863, 279] width 328 height 410
type textarea "x"
type input "0"
type textarea "x"
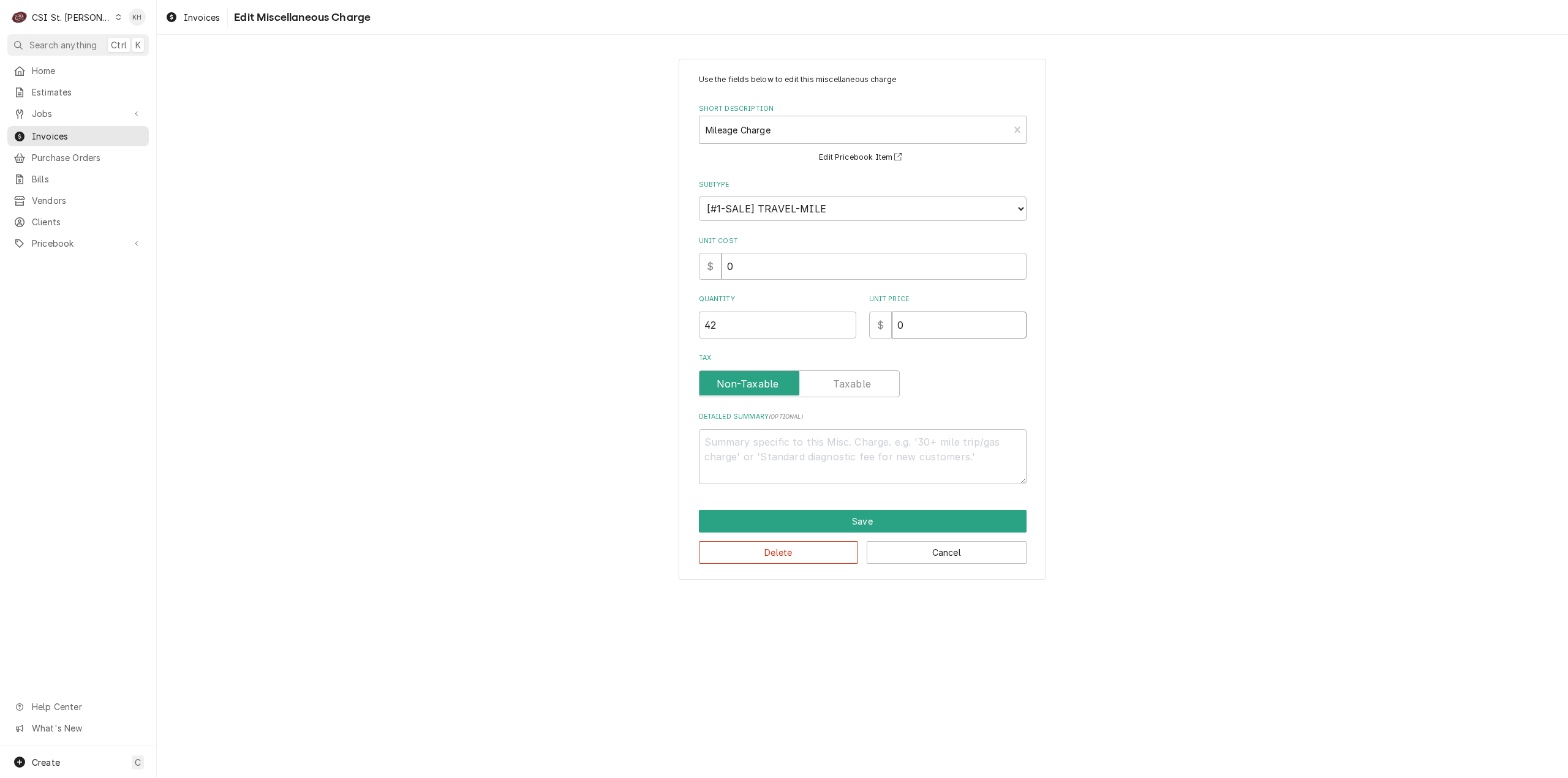
type input "0.8"
type textarea "x"
type input "0.89"
click at [834, 526] on button "Save" at bounding box center [863, 521] width 328 height 23
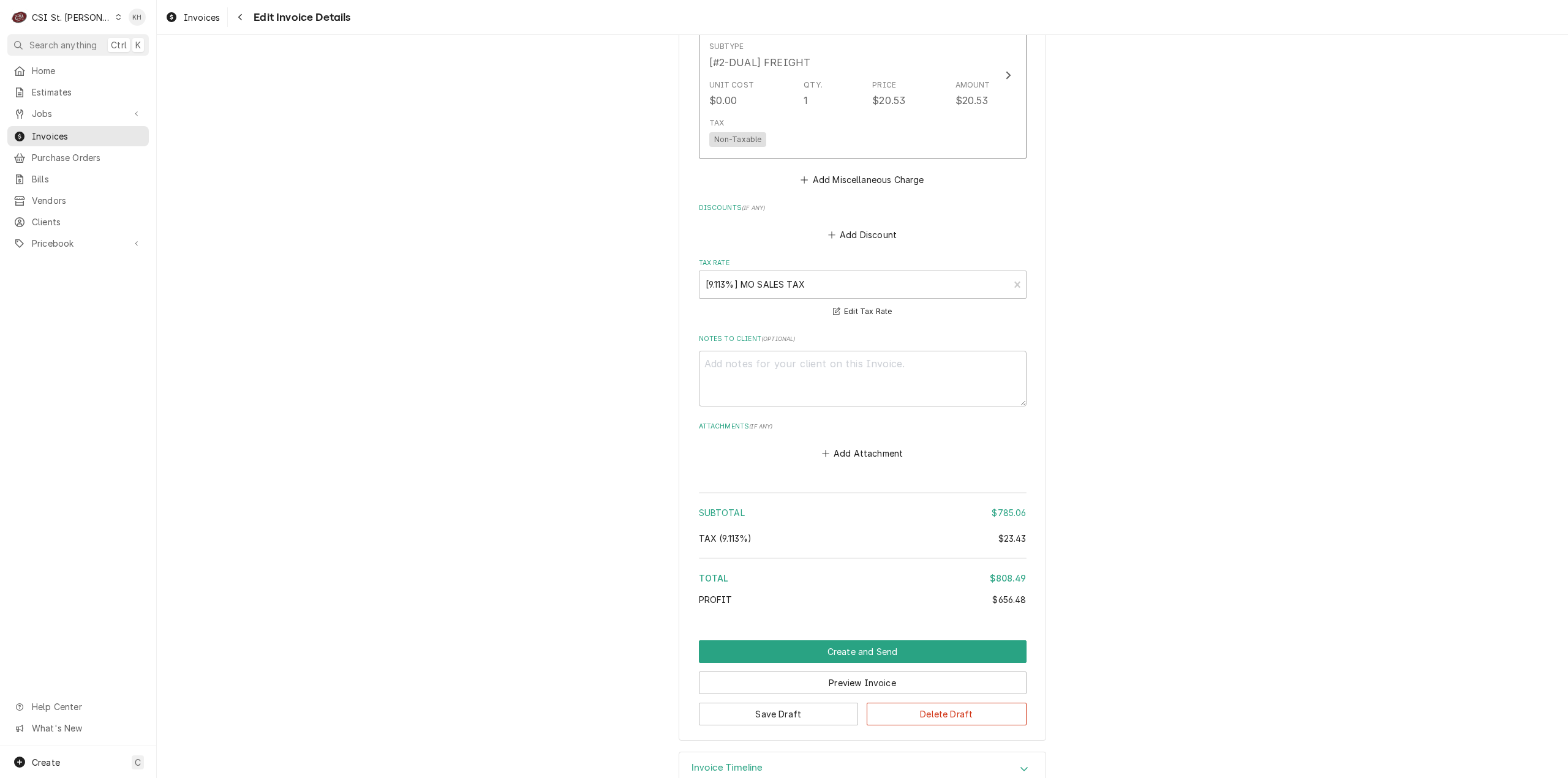
scroll to position [2711, 0]
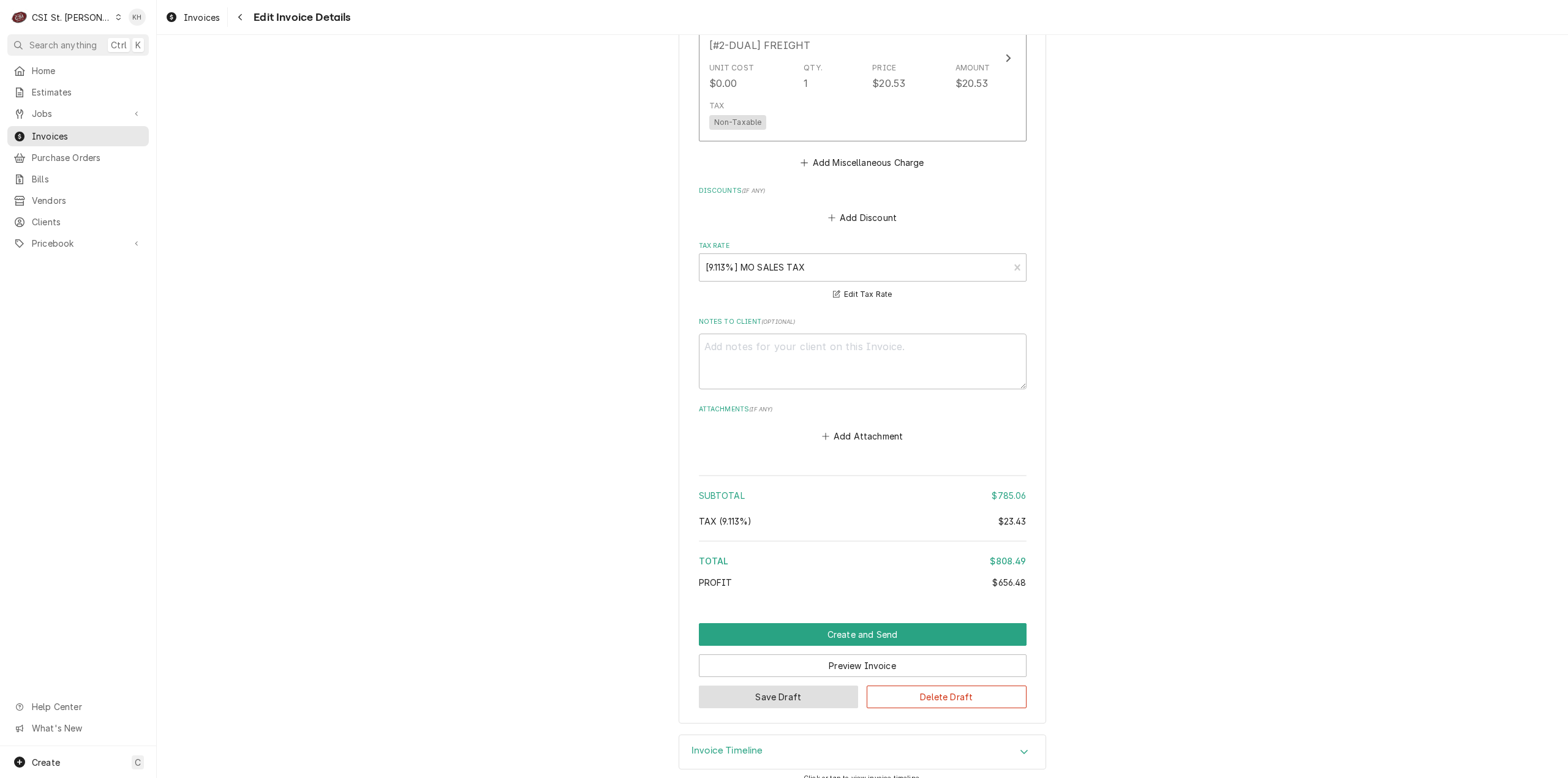
click at [790, 685] on button "Save Draft" at bounding box center [778, 696] width 160 height 23
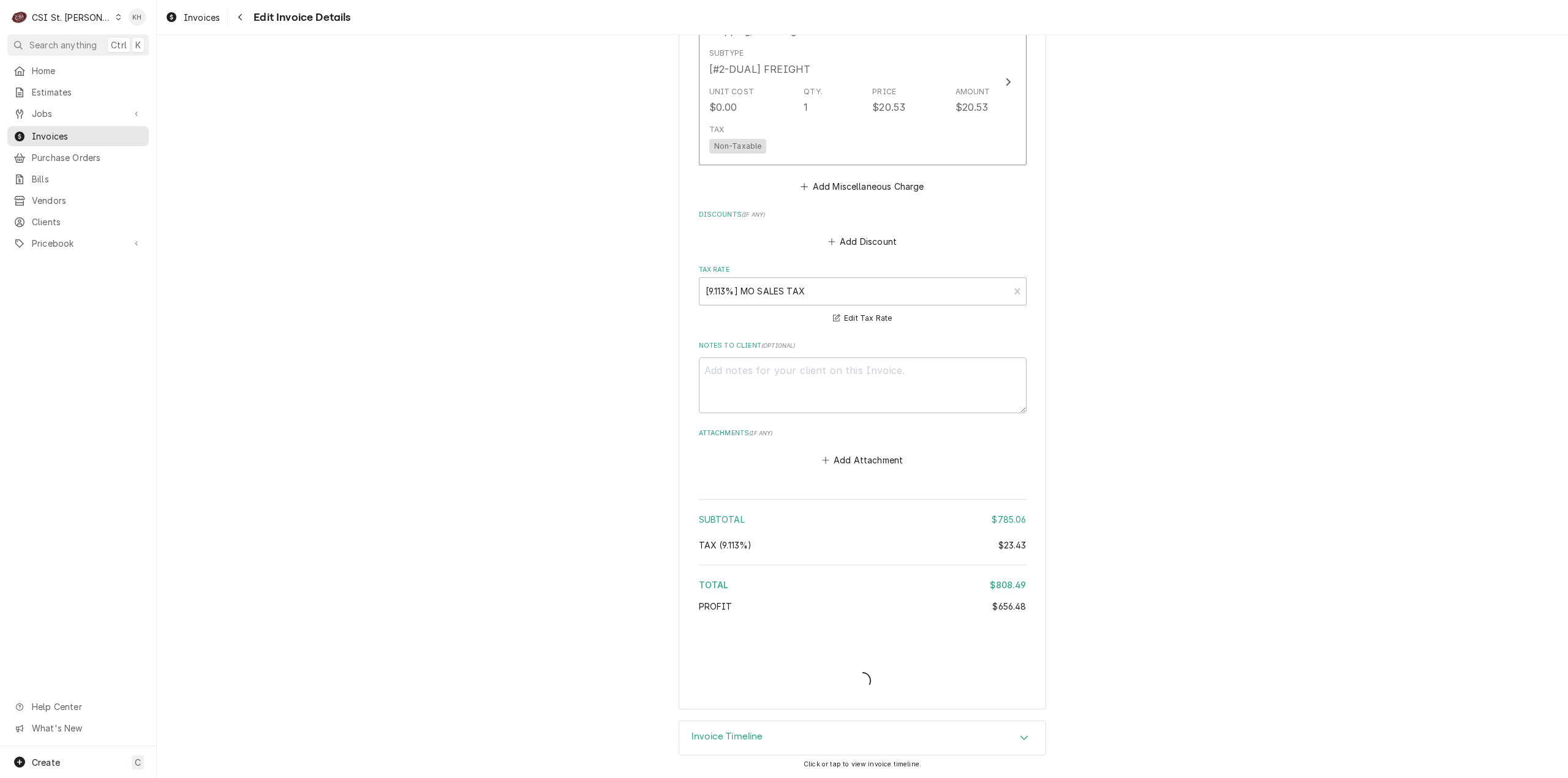
scroll to position [2673, 0]
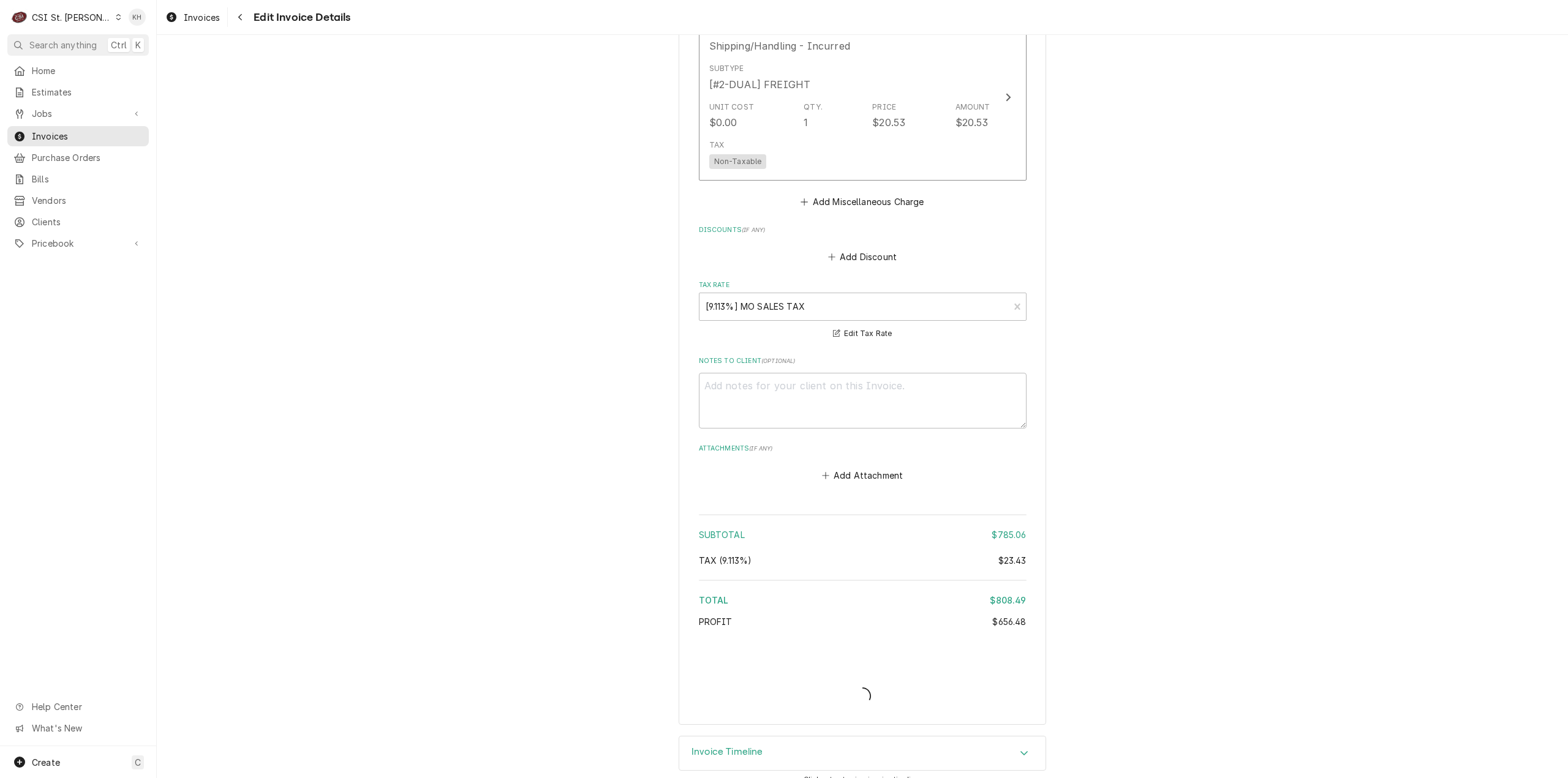
type textarea "x"
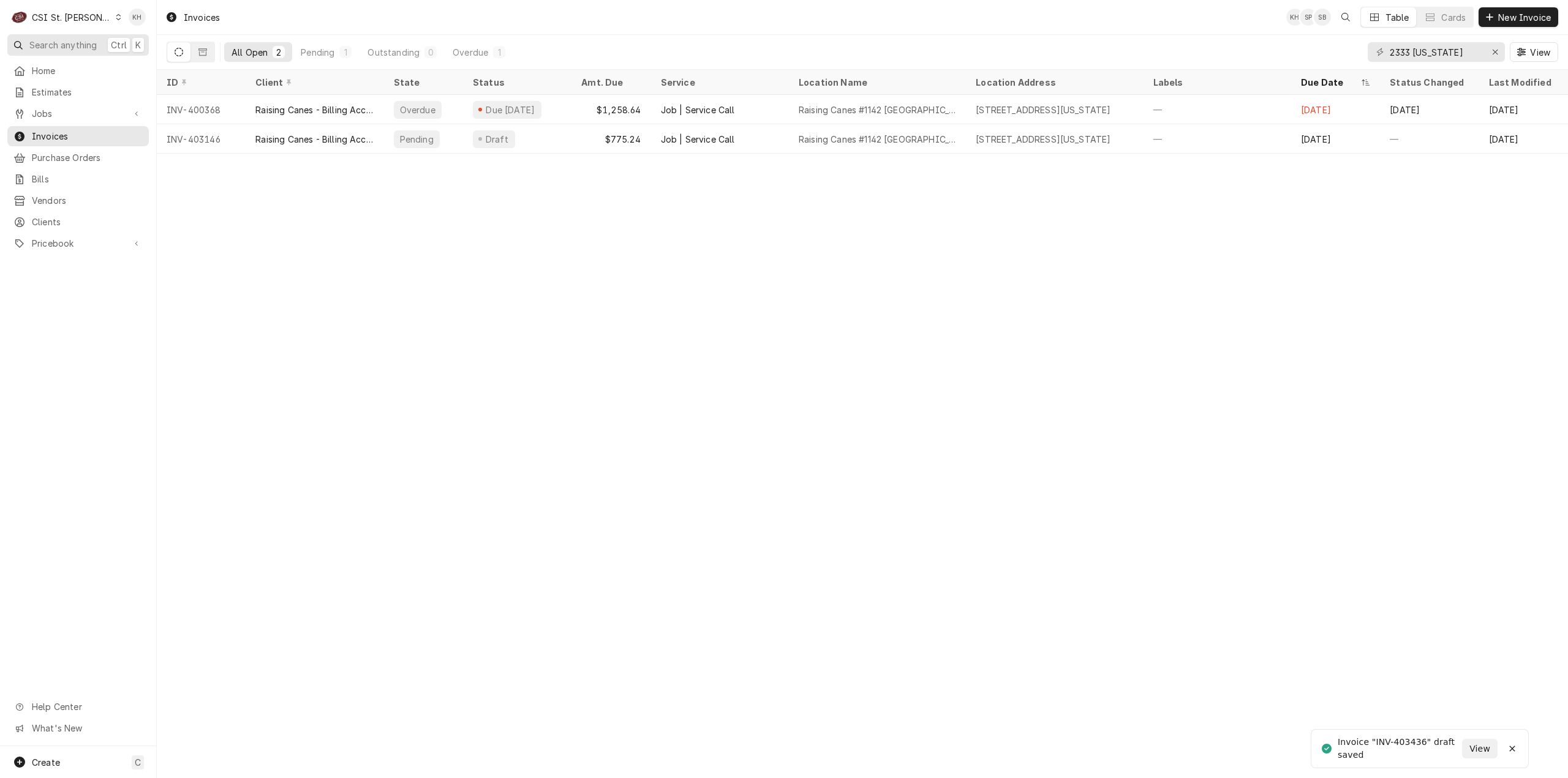
drag, startPoint x: 73, startPoint y: 37, endPoint x: 599, endPoint y: 93, distance: 529.0
click at [81, 39] on span "Search anything" at bounding box center [63, 45] width 67 height 13
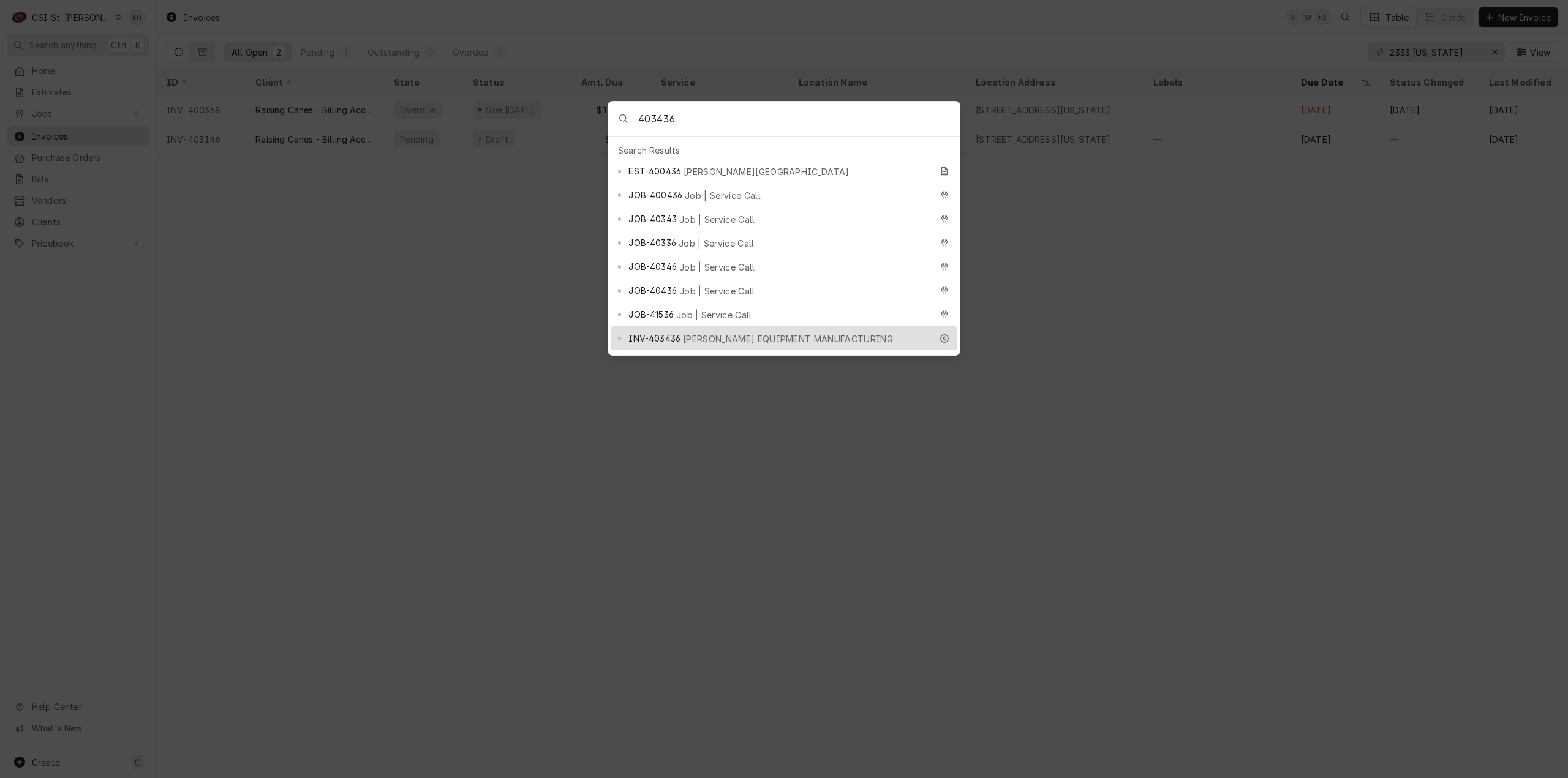
type input "403436"
click at [704, 332] on span "[PERSON_NAME] EQUIPMENT MANUFACTURING" at bounding box center [788, 339] width 210 height 13
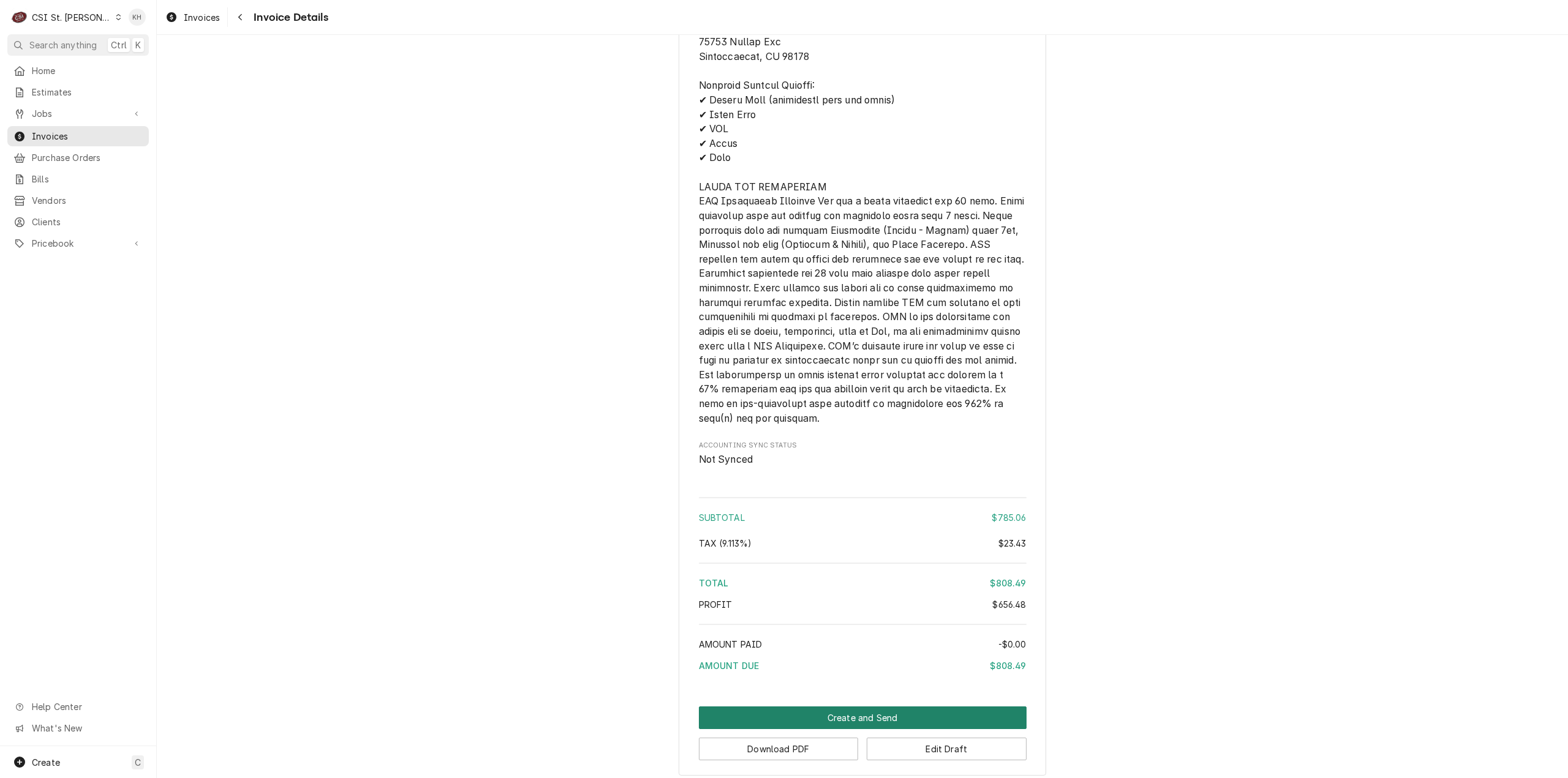
scroll to position [2450, 0]
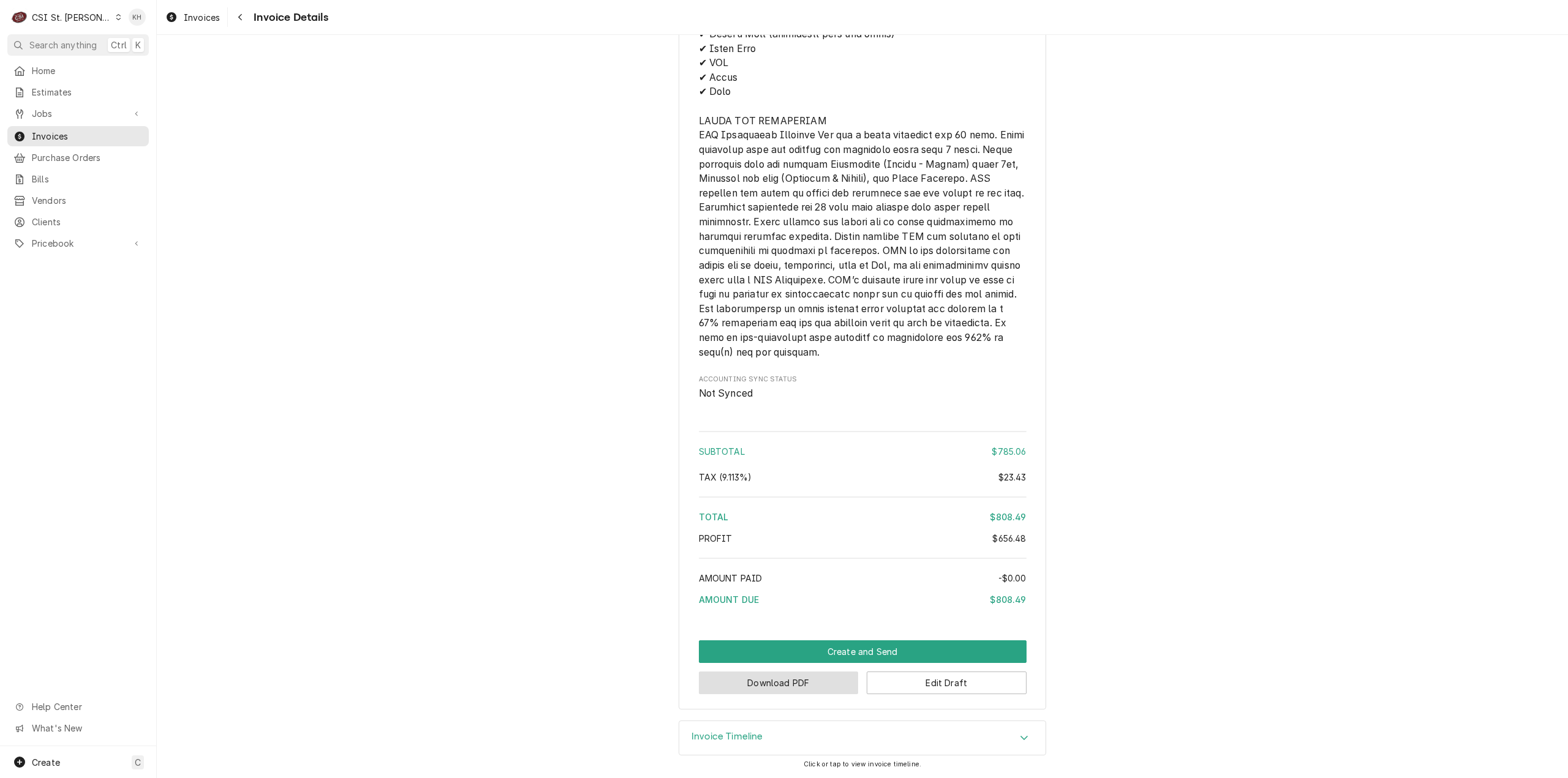
click at [809, 683] on button "Download PDF" at bounding box center [778, 683] width 160 height 23
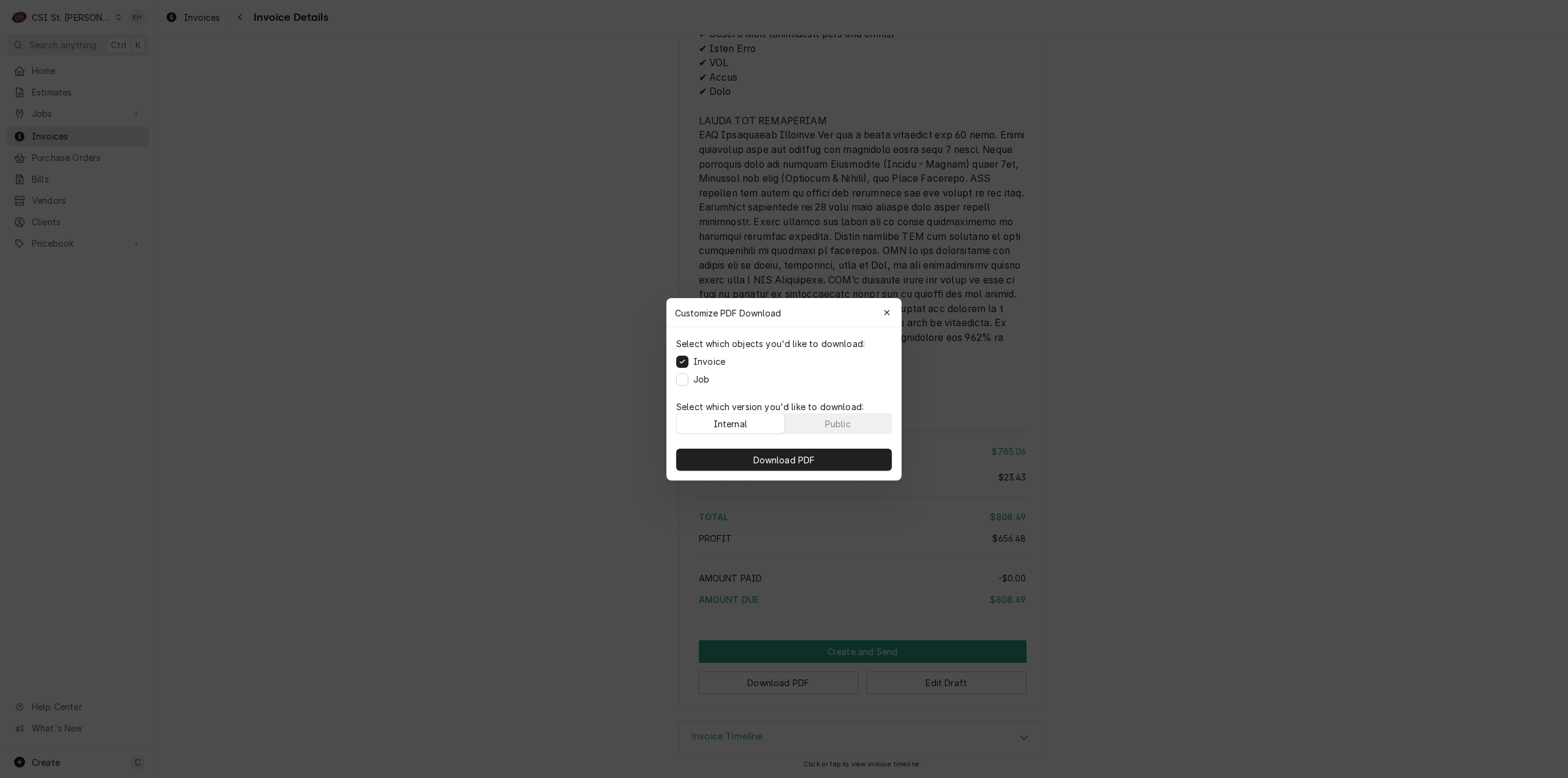
drag, startPoint x: 795, startPoint y: 461, endPoint x: 686, endPoint y: 305, distance: 190.3
click at [795, 459] on span "Download PDF" at bounding box center [784, 459] width 67 height 13
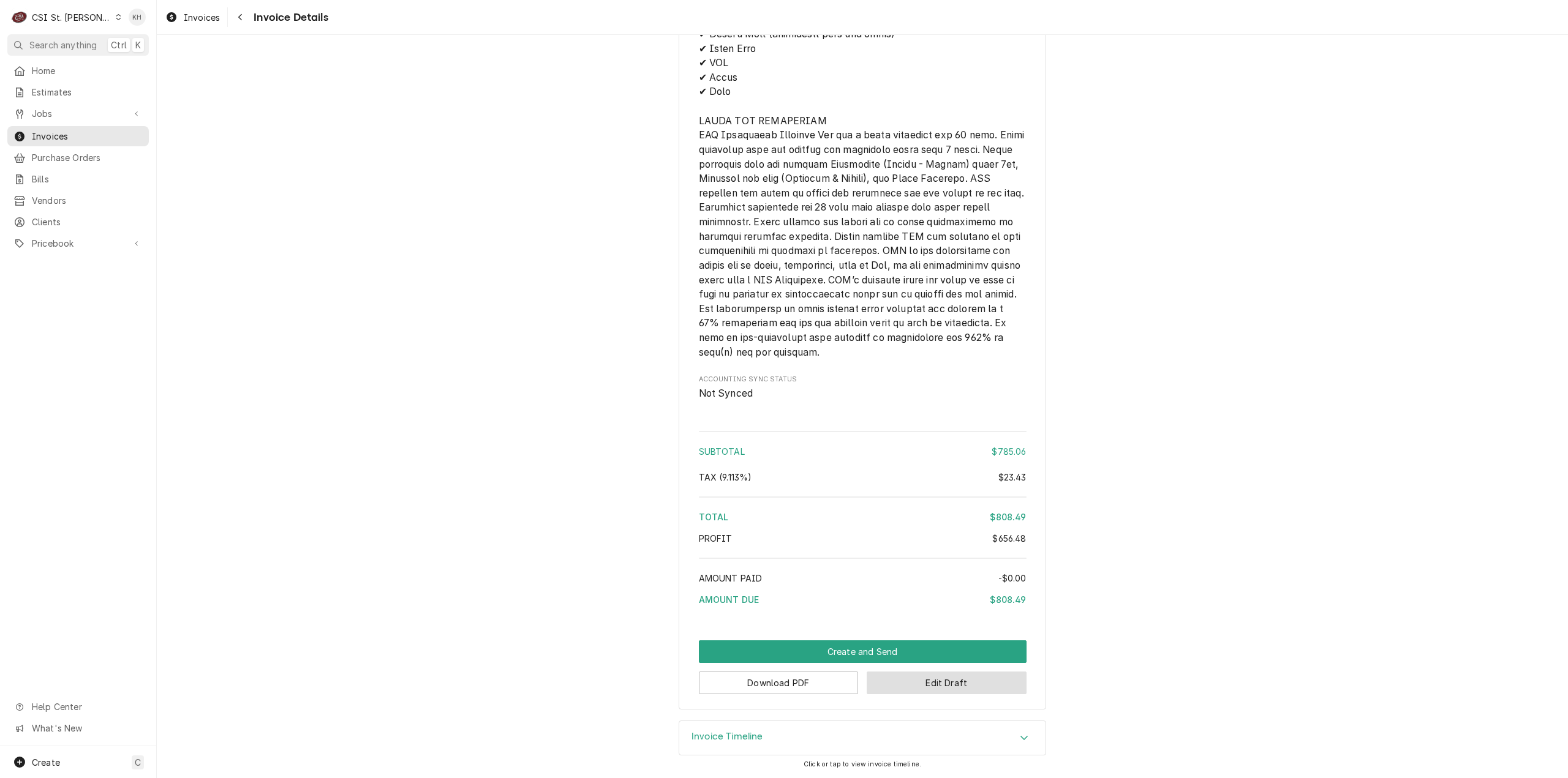
click at [958, 686] on button "Edit Draft" at bounding box center [946, 683] width 160 height 23
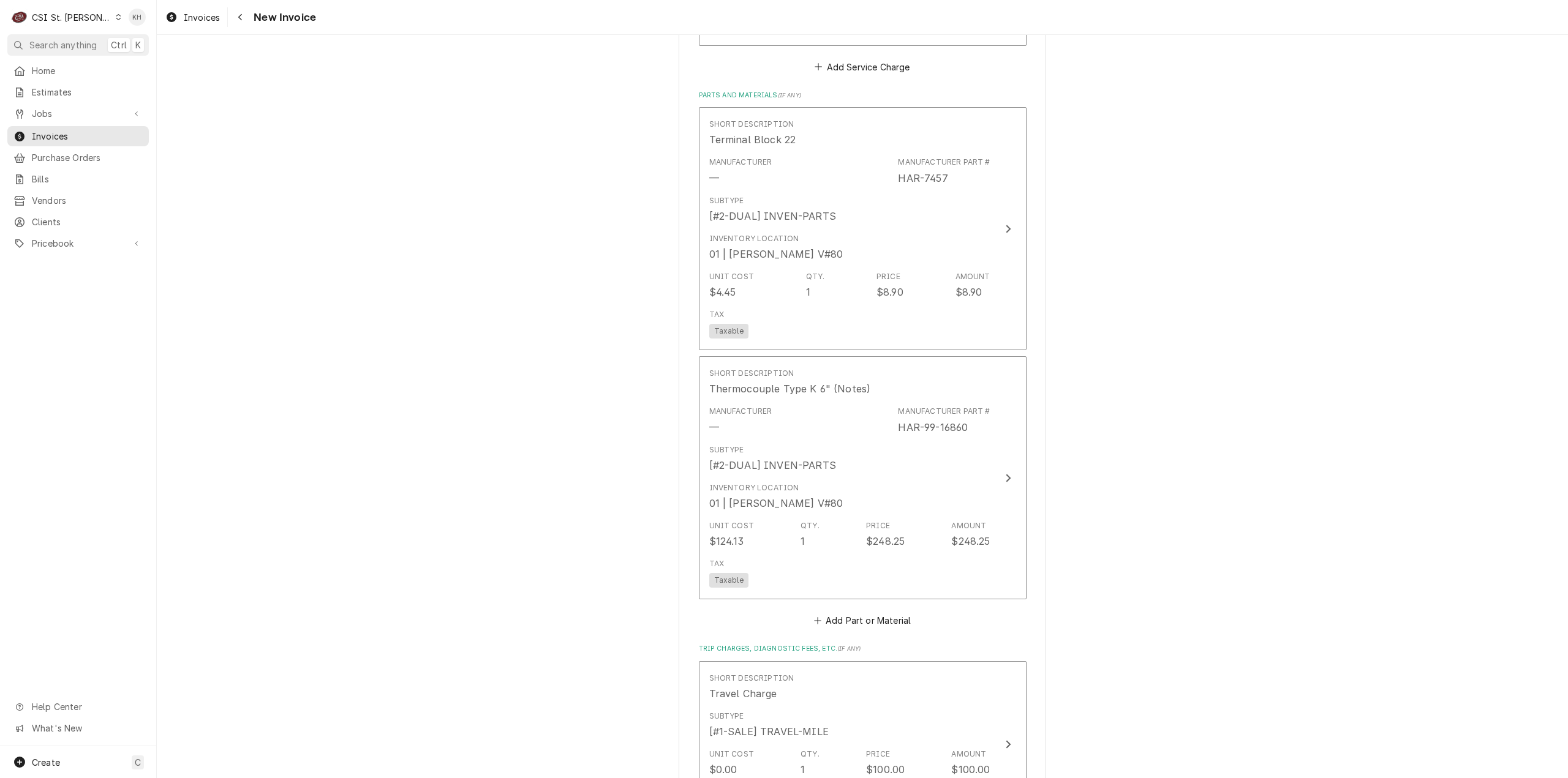
scroll to position [1469, 0]
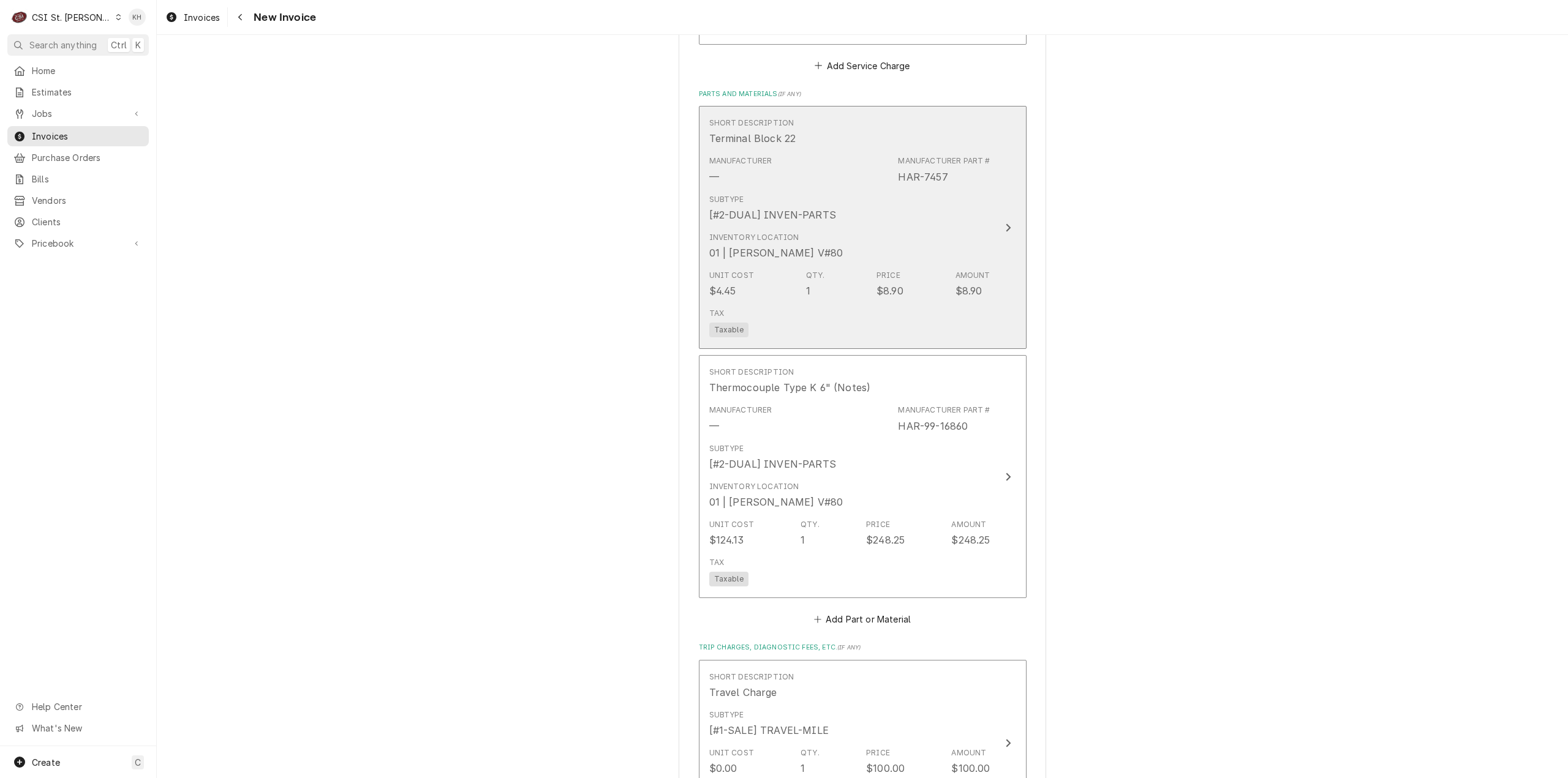
click at [1000, 220] on div "Update Line Item" at bounding box center [1008, 227] width 16 height 15
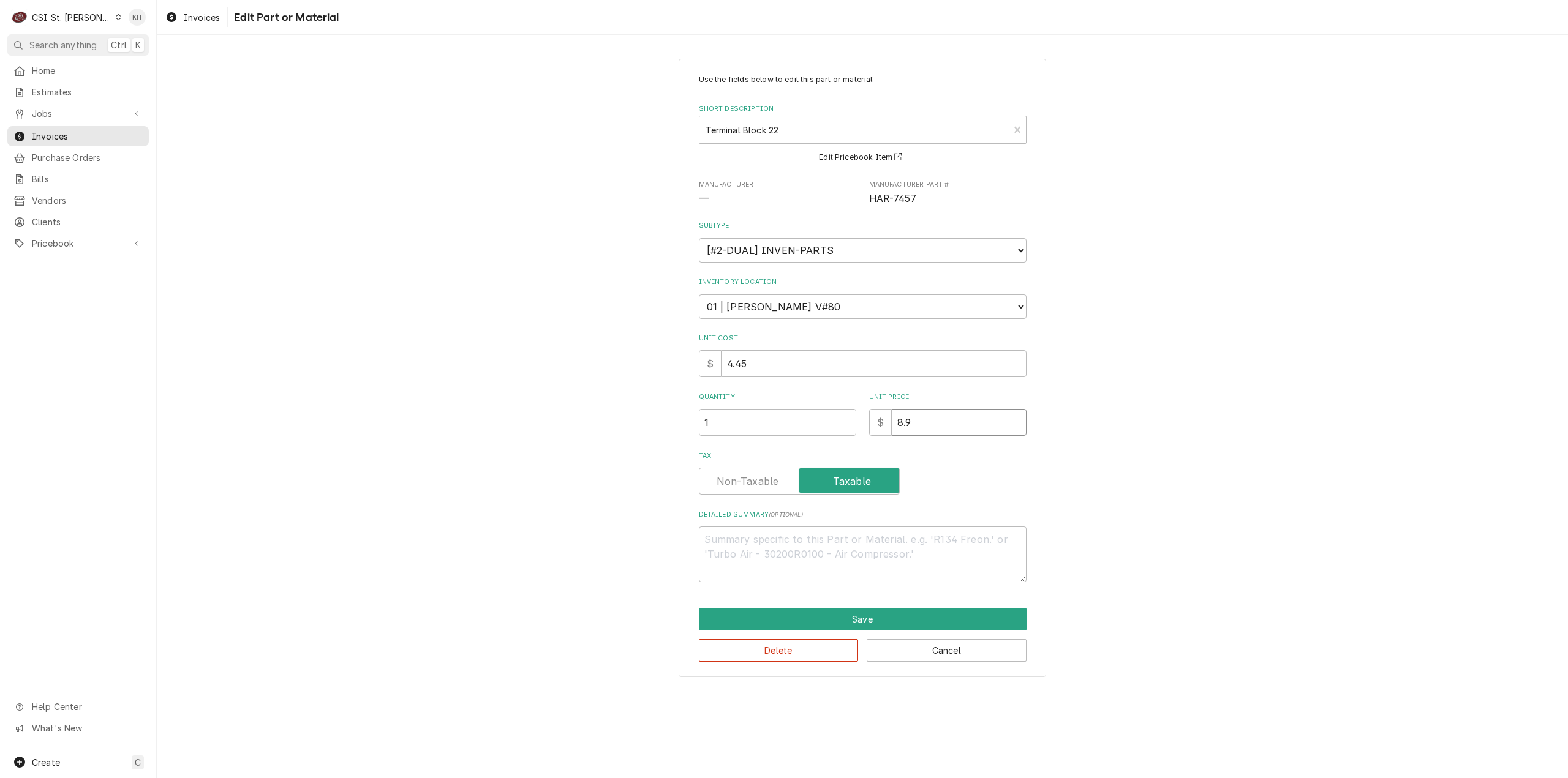
drag, startPoint x: 888, startPoint y: 426, endPoint x: 811, endPoint y: 428, distance: 77.0
click at [811, 428] on div "Quantity 1 Unit Price $ 8.9" at bounding box center [863, 414] width 328 height 44
type textarea "x"
type input "4"
type textarea "x"
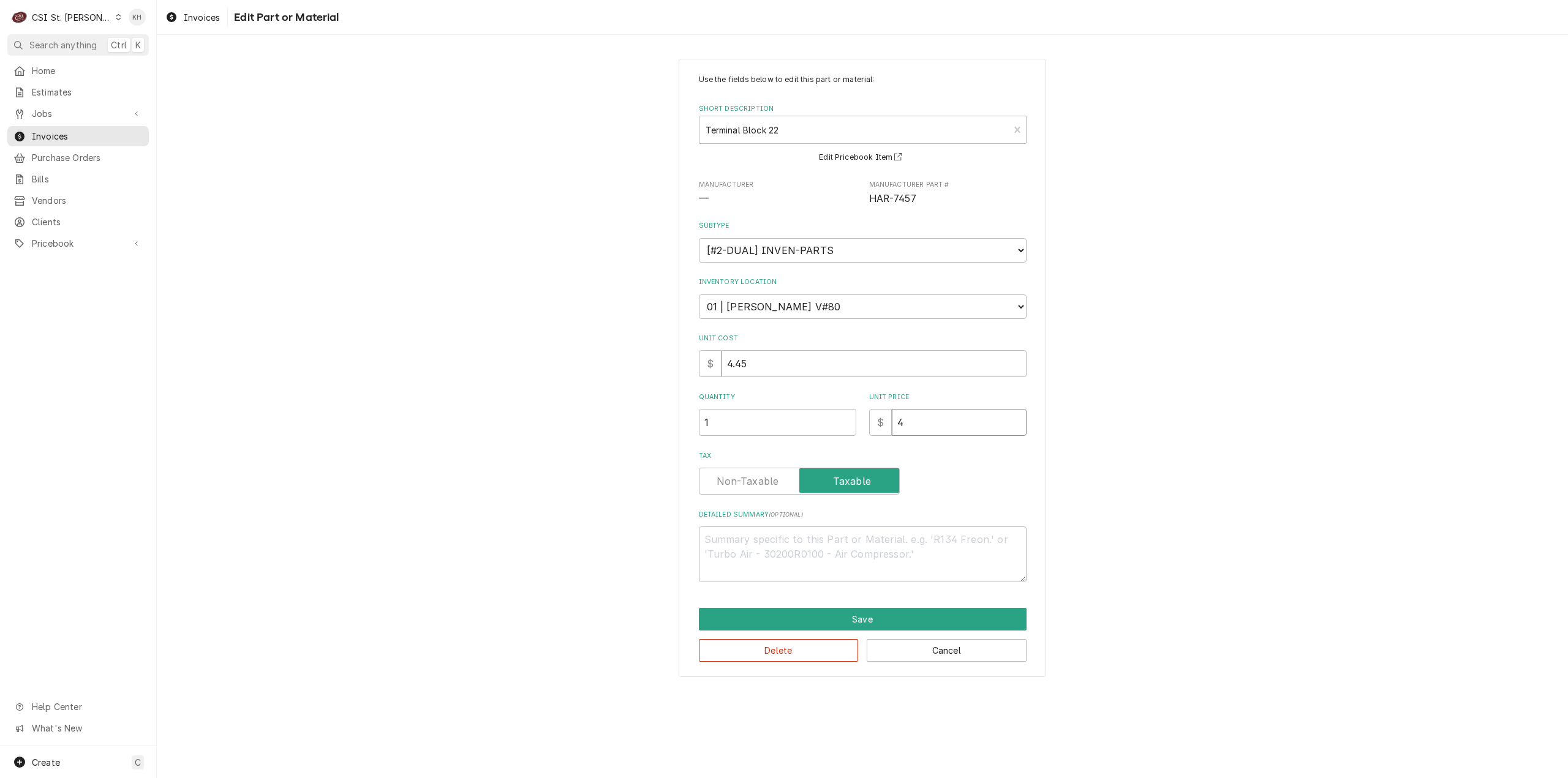
type input "4.5"
type textarea "x"
type input "4.58"
click at [860, 619] on button "Save" at bounding box center [863, 619] width 328 height 23
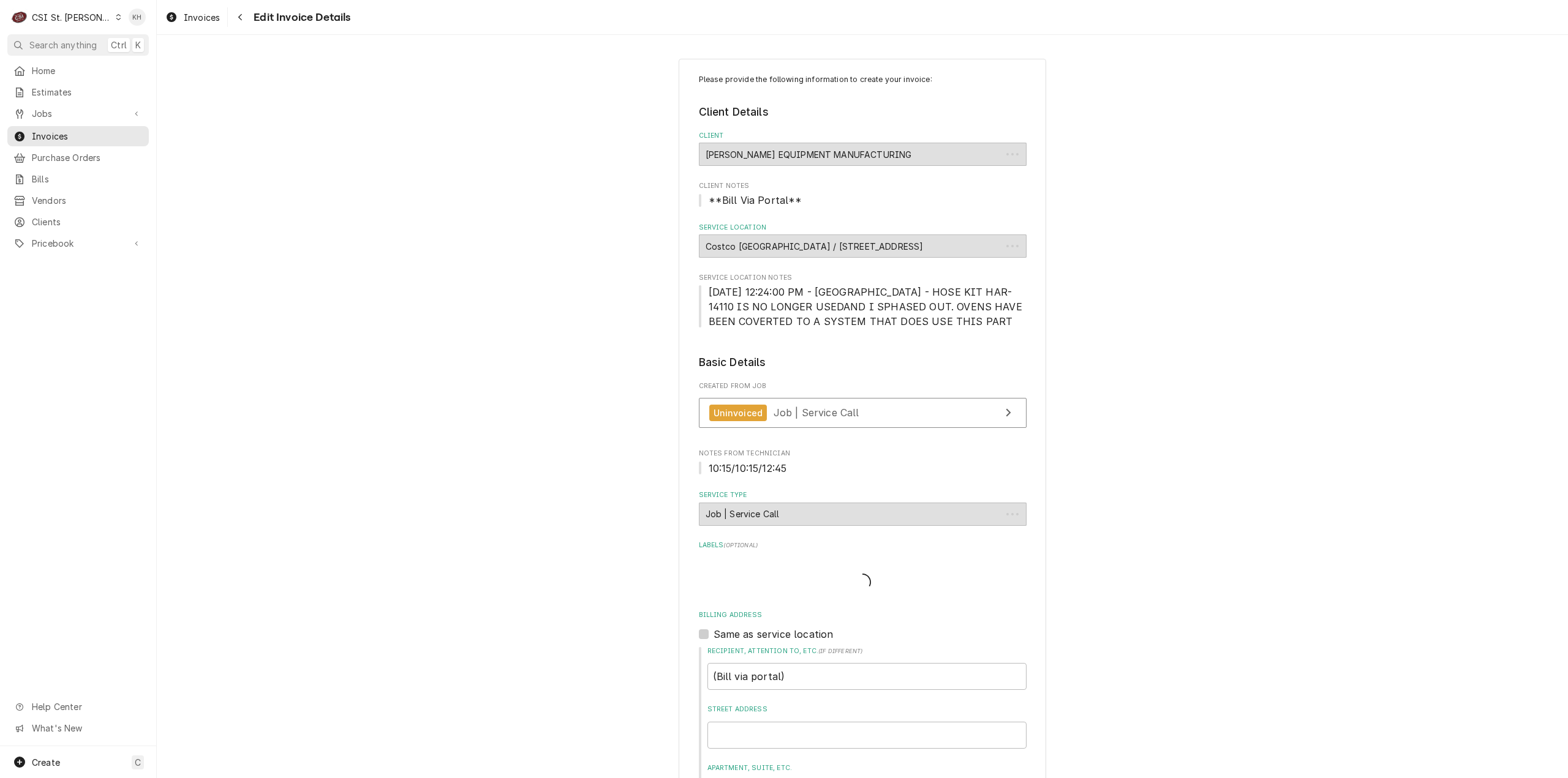
scroll to position [1493, 0]
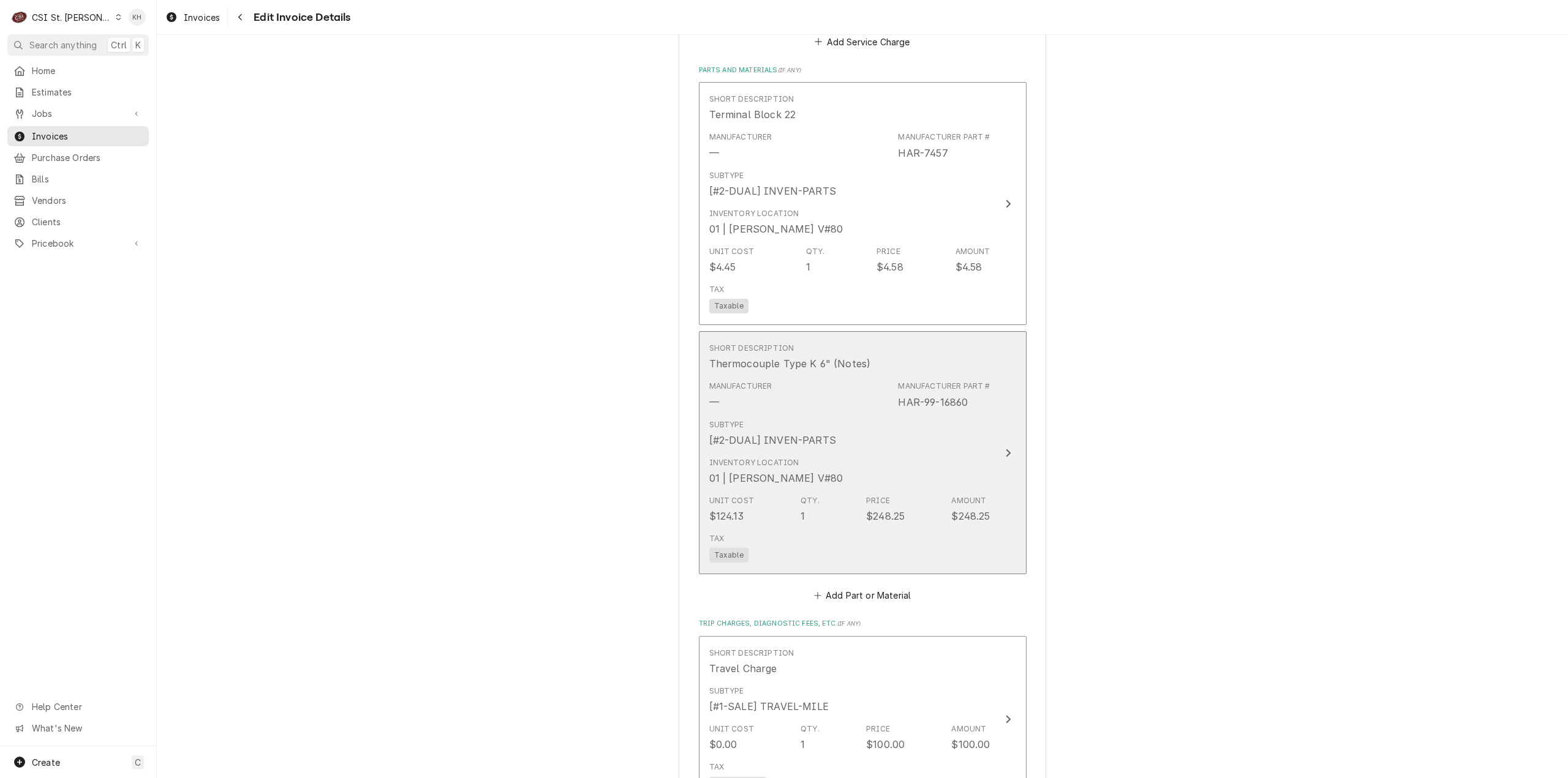
drag, startPoint x: 984, startPoint y: 442, endPoint x: 979, endPoint y: 433, distance: 10.3
click at [979, 433] on div "Short Description Thermocouple Type K 6" (Notes) Manufacturer — Manufacturer Pa…" at bounding box center [850, 453] width 281 height 229
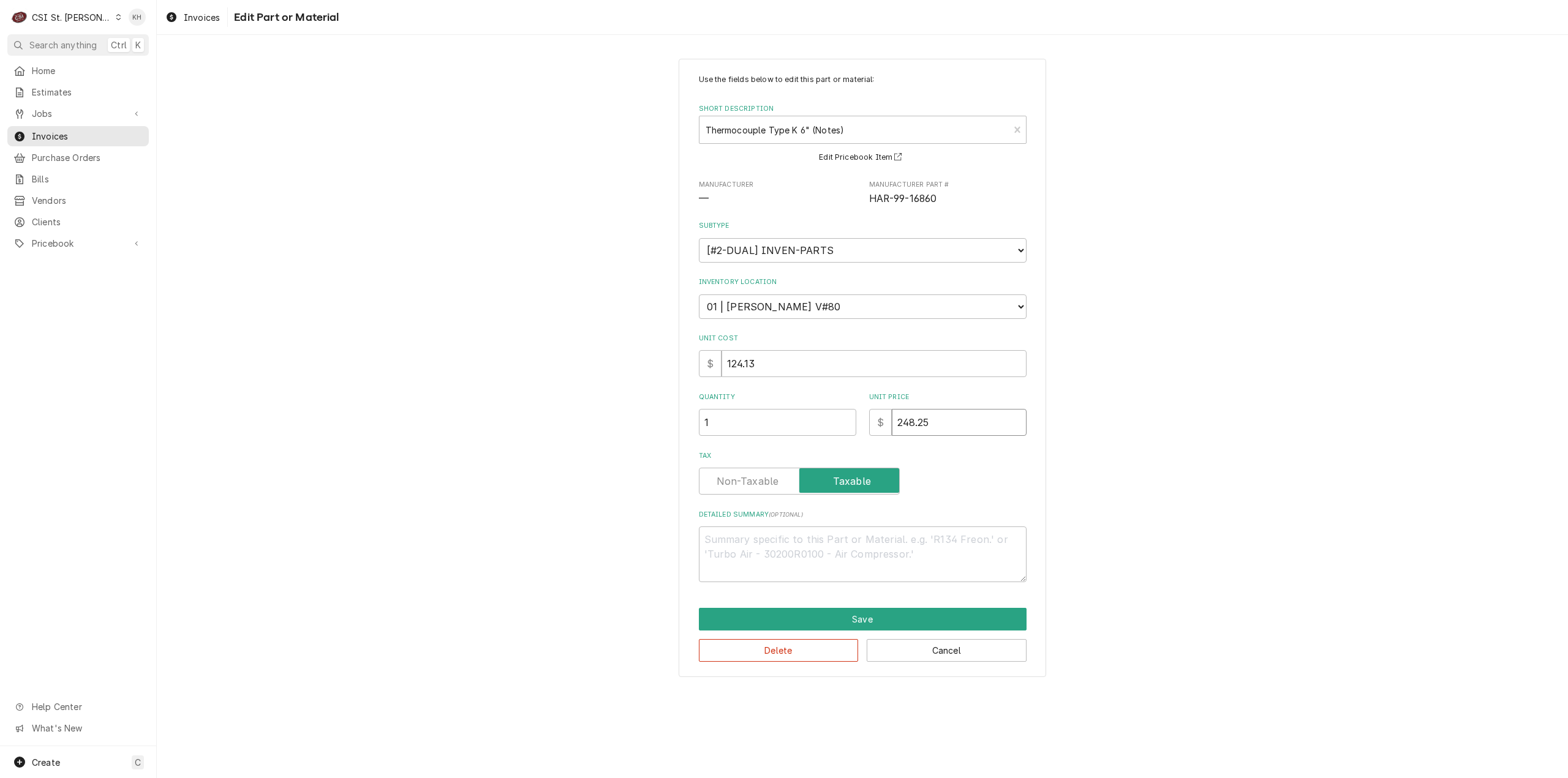
drag, startPoint x: 953, startPoint y: 424, endPoint x: 848, endPoint y: 426, distance: 105.0
click at [848, 426] on div "Quantity 1 Unit Price $ 248.25" at bounding box center [863, 414] width 328 height 44
type textarea "x"
type input "1"
type textarea "x"
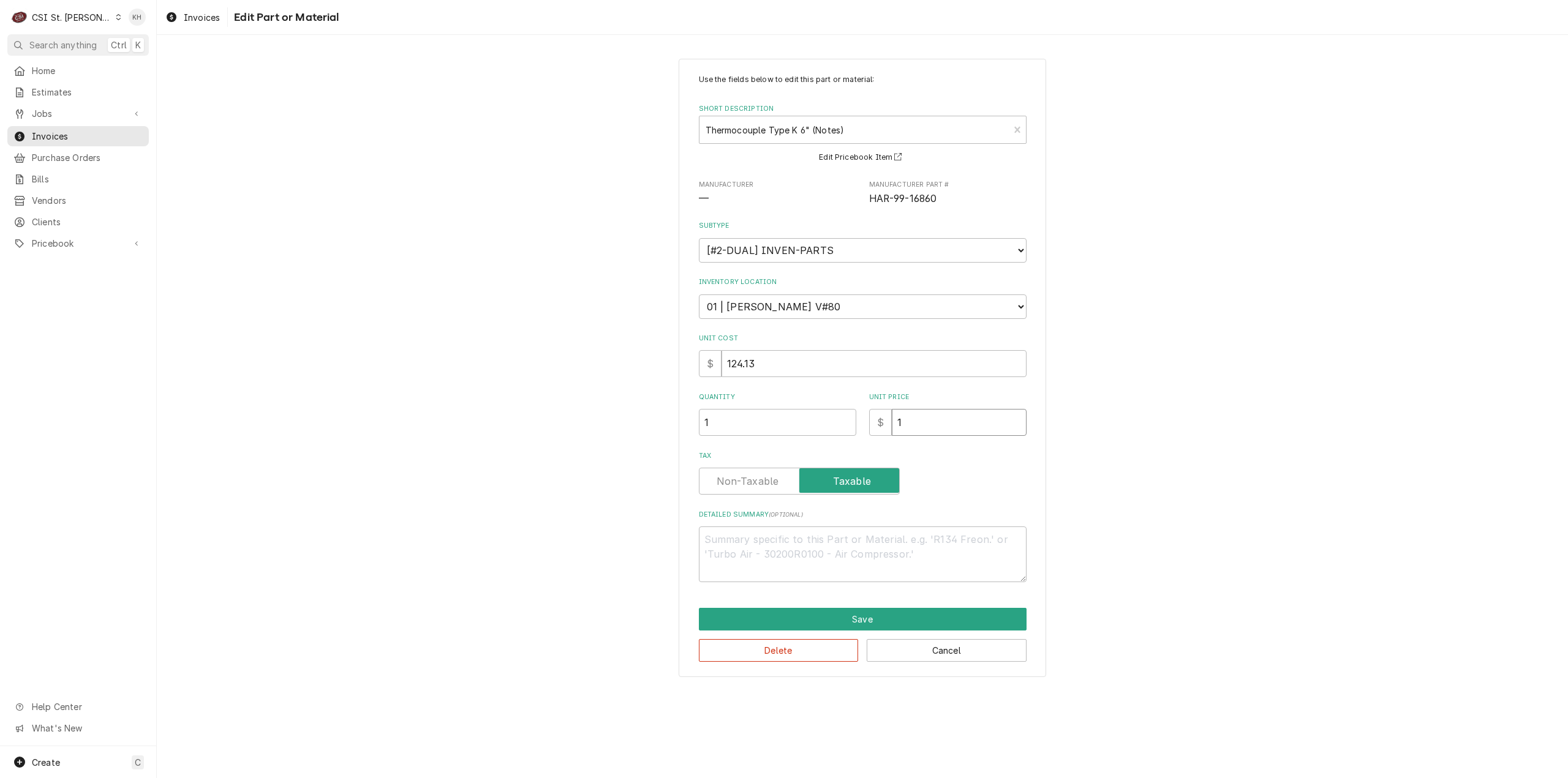
type input "12"
type textarea "x"
type input "124"
type textarea "x"
type input "124.1"
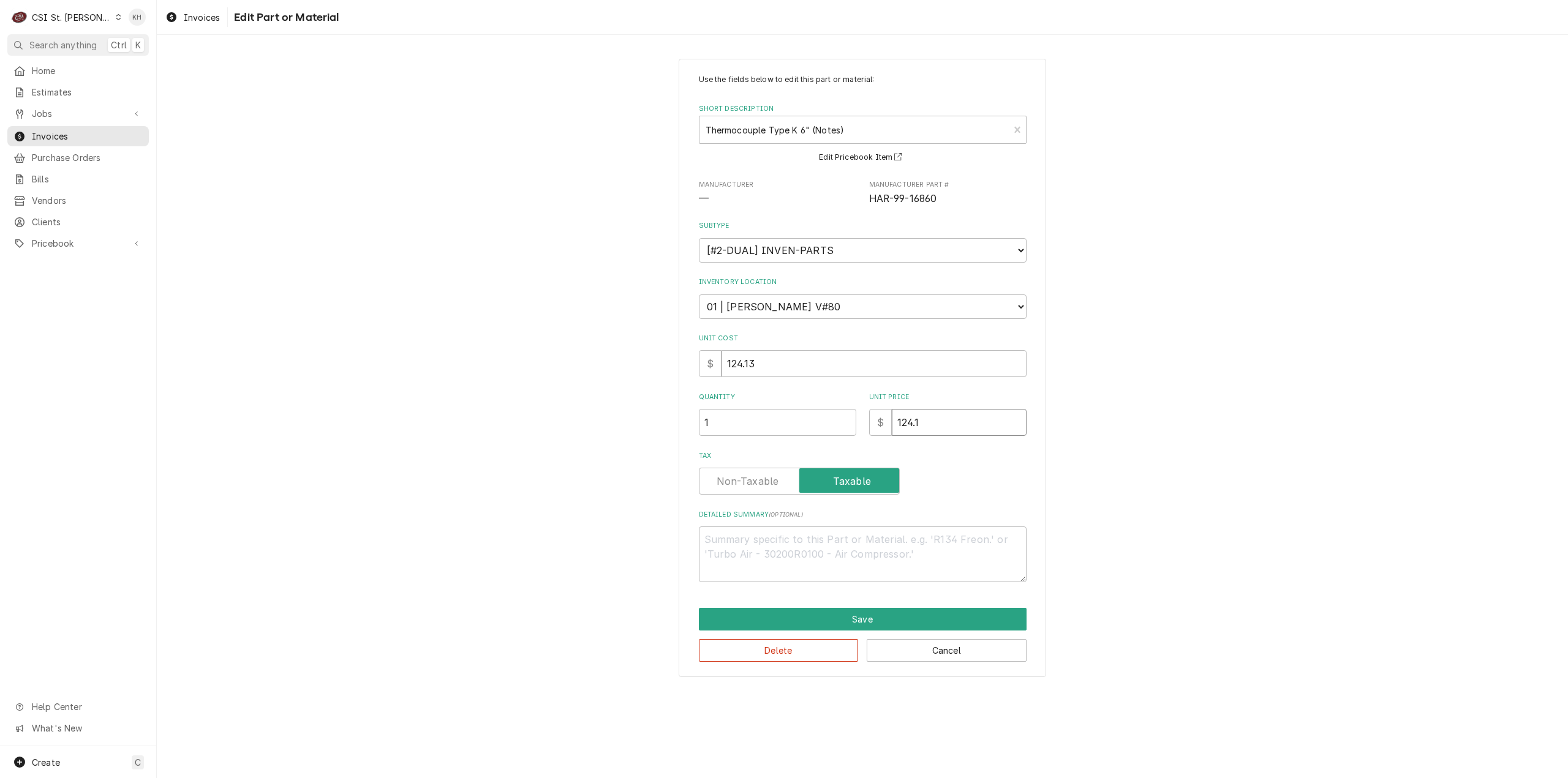
type textarea "x"
type input "124.13"
click at [841, 609] on button "Save" at bounding box center [863, 619] width 328 height 23
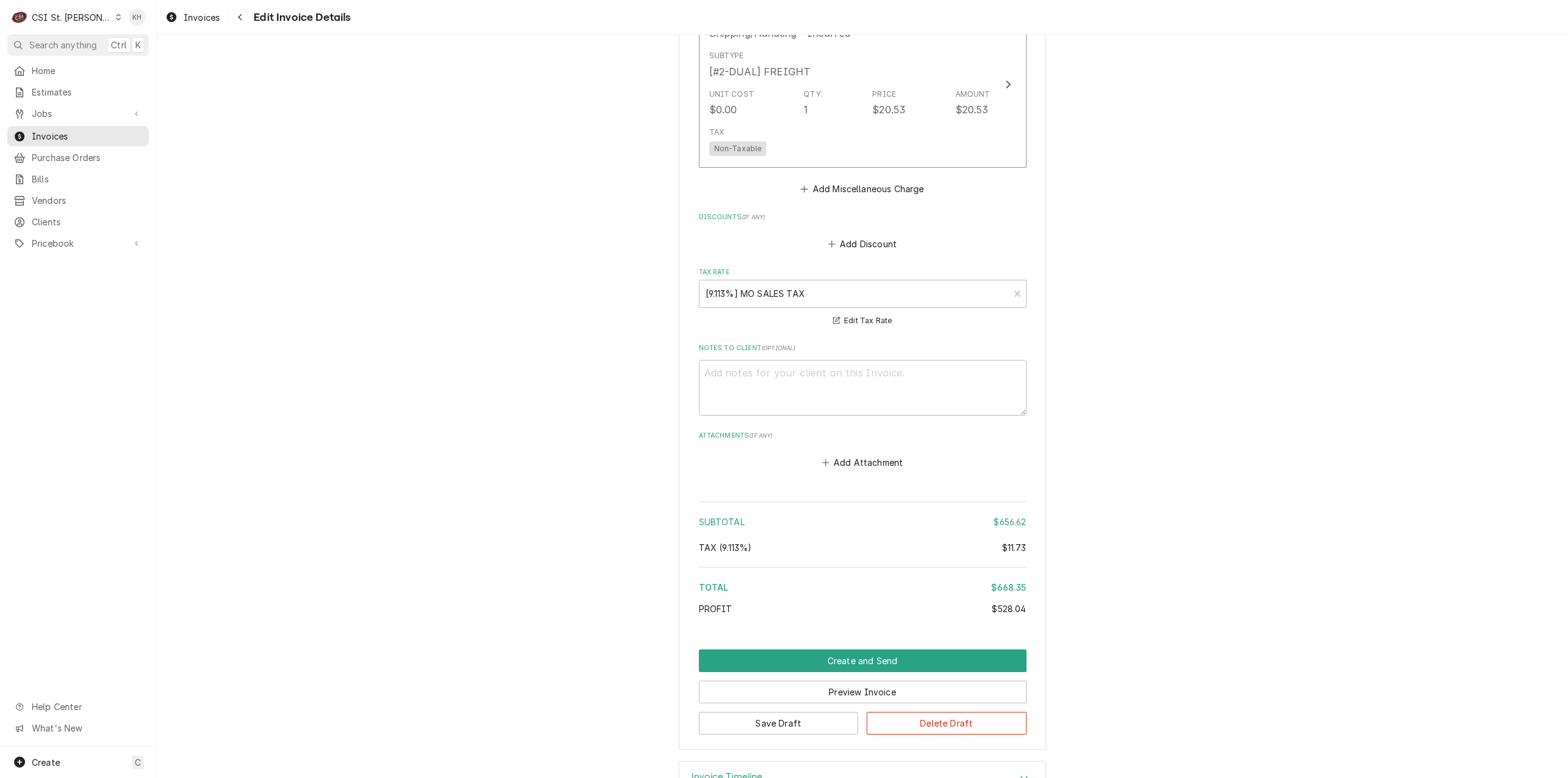
scroll to position [2711, 0]
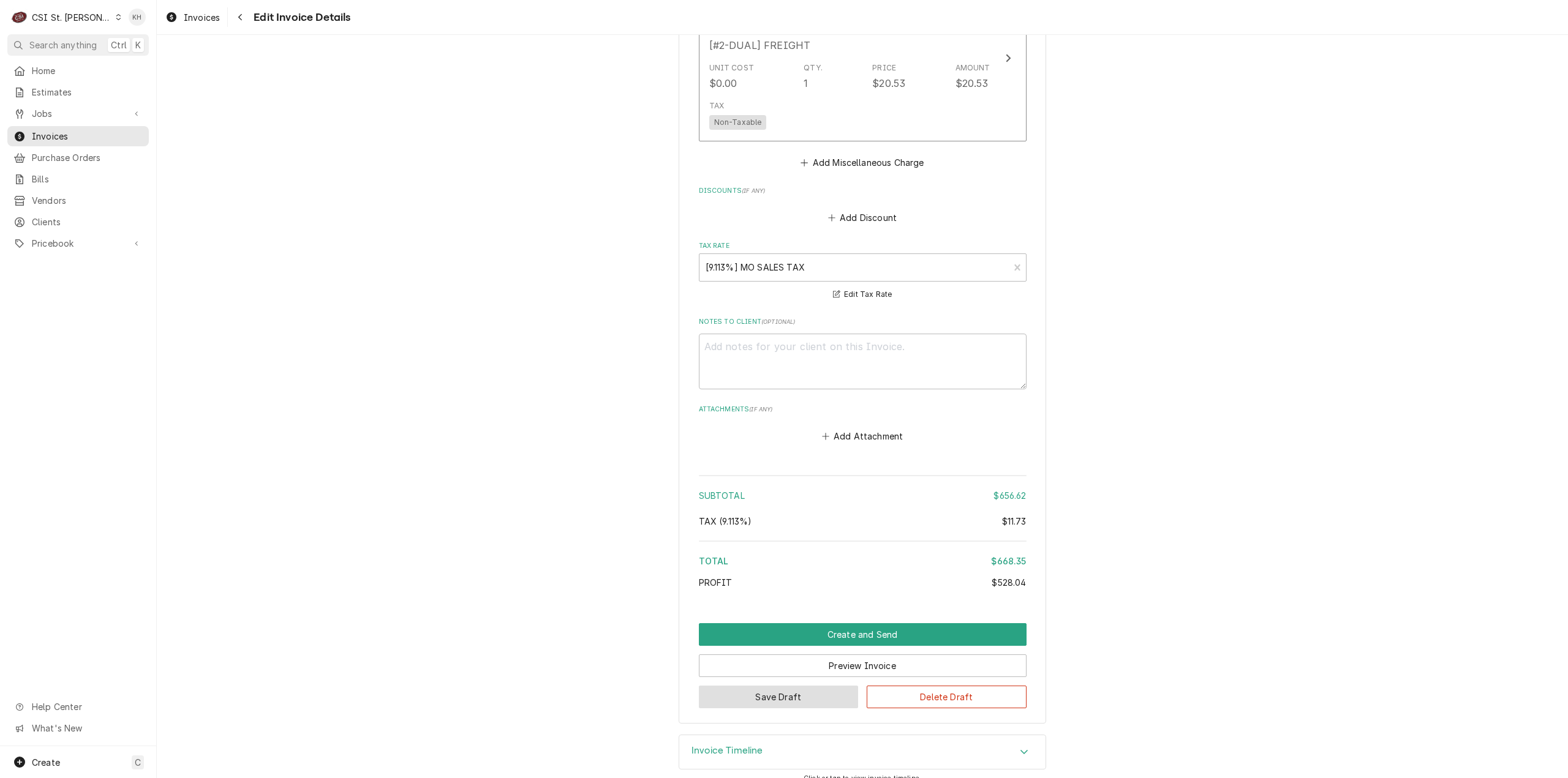
click at [772, 687] on button "Save Draft" at bounding box center [778, 696] width 160 height 23
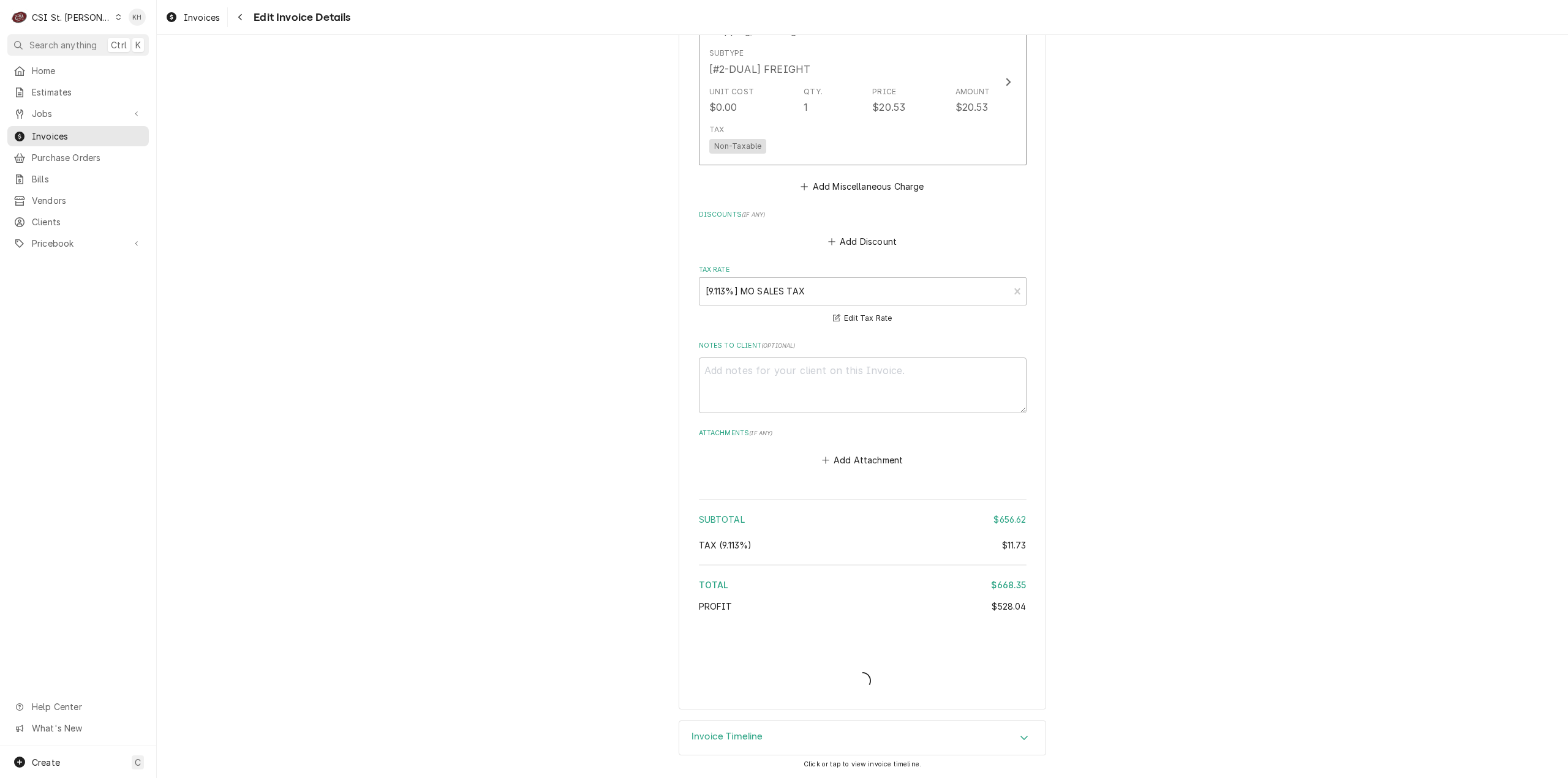
scroll to position [2673, 0]
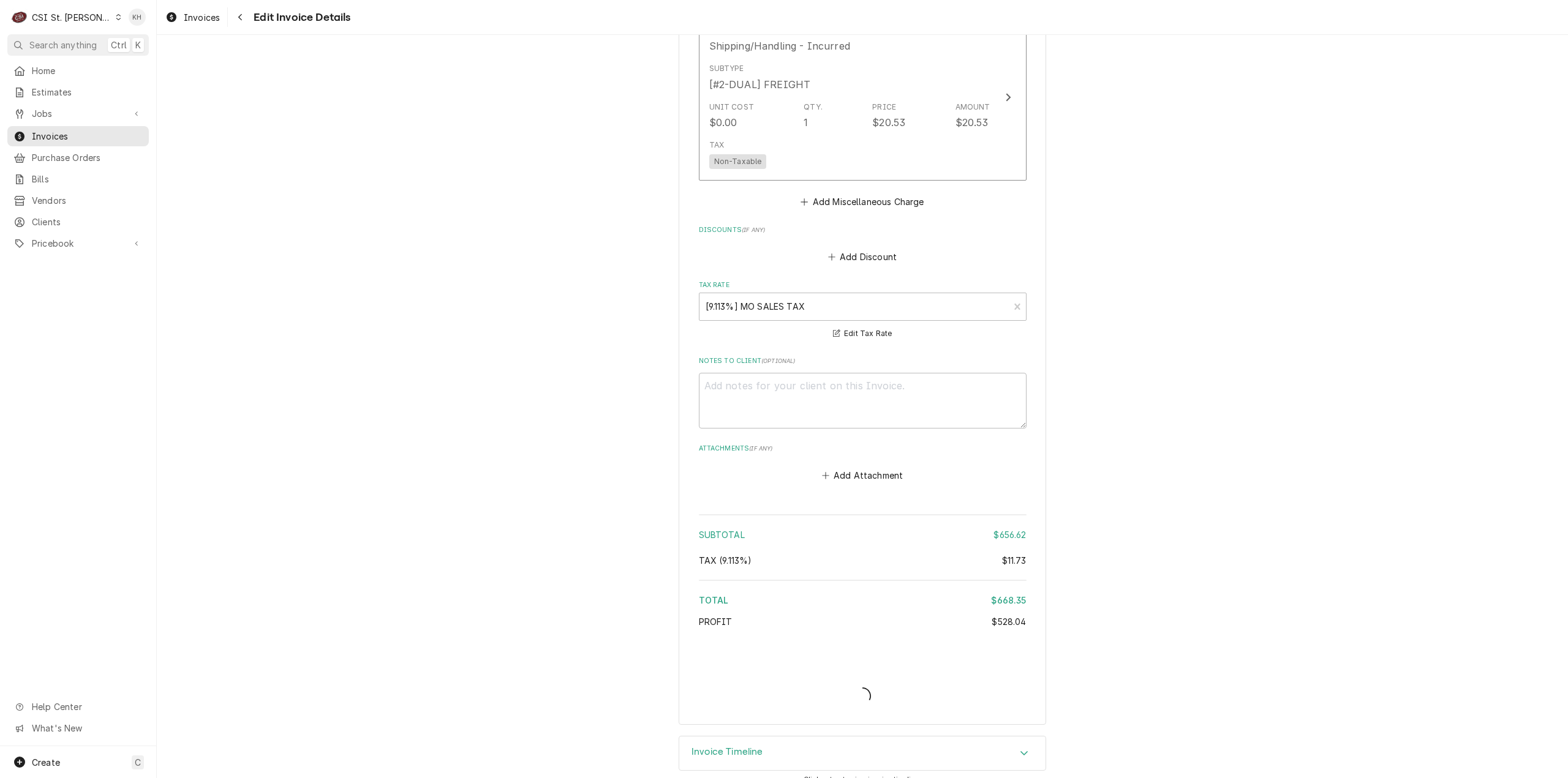
type textarea "x"
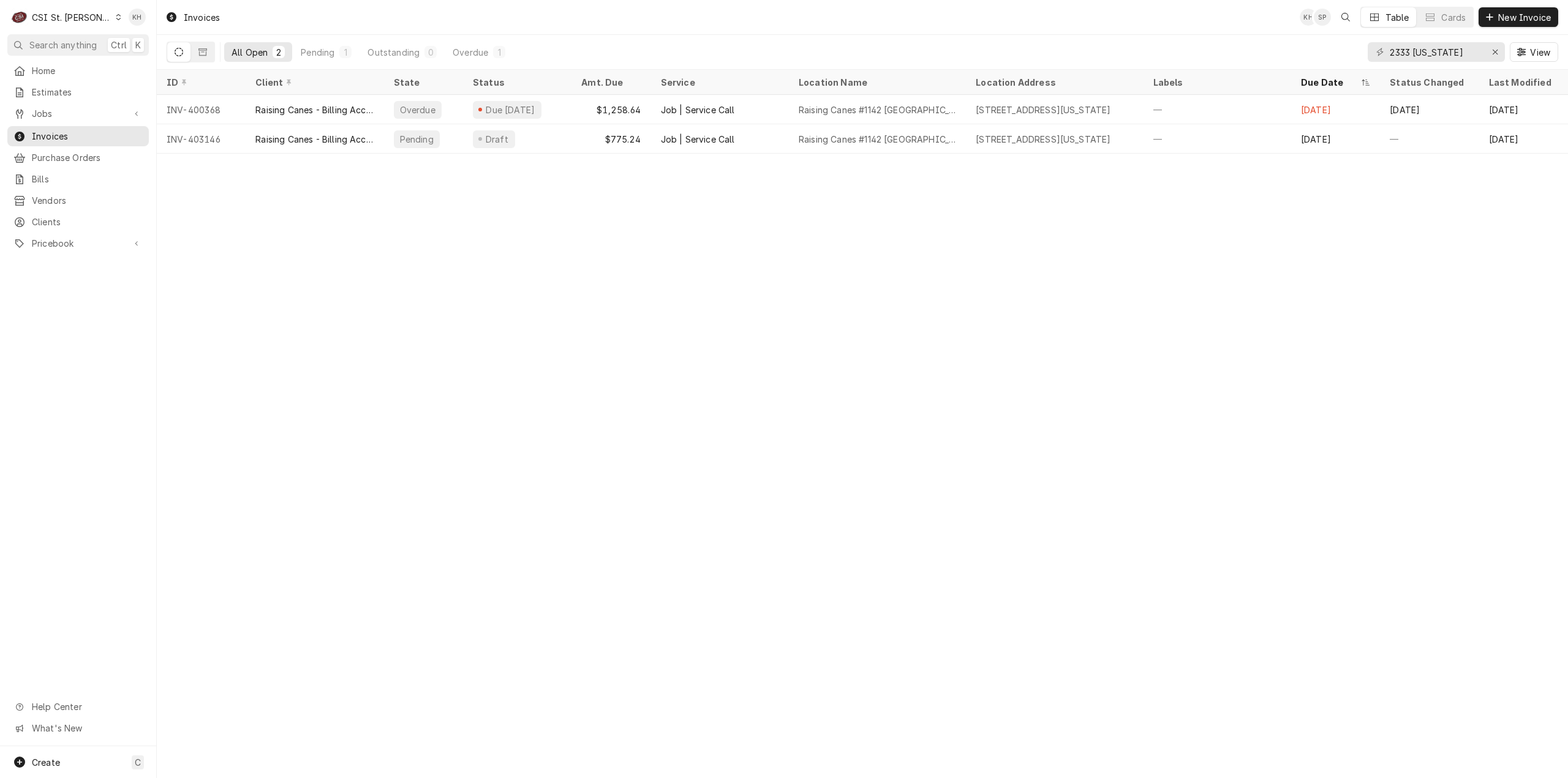
click at [64, 39] on span "Search anything" at bounding box center [63, 45] width 67 height 13
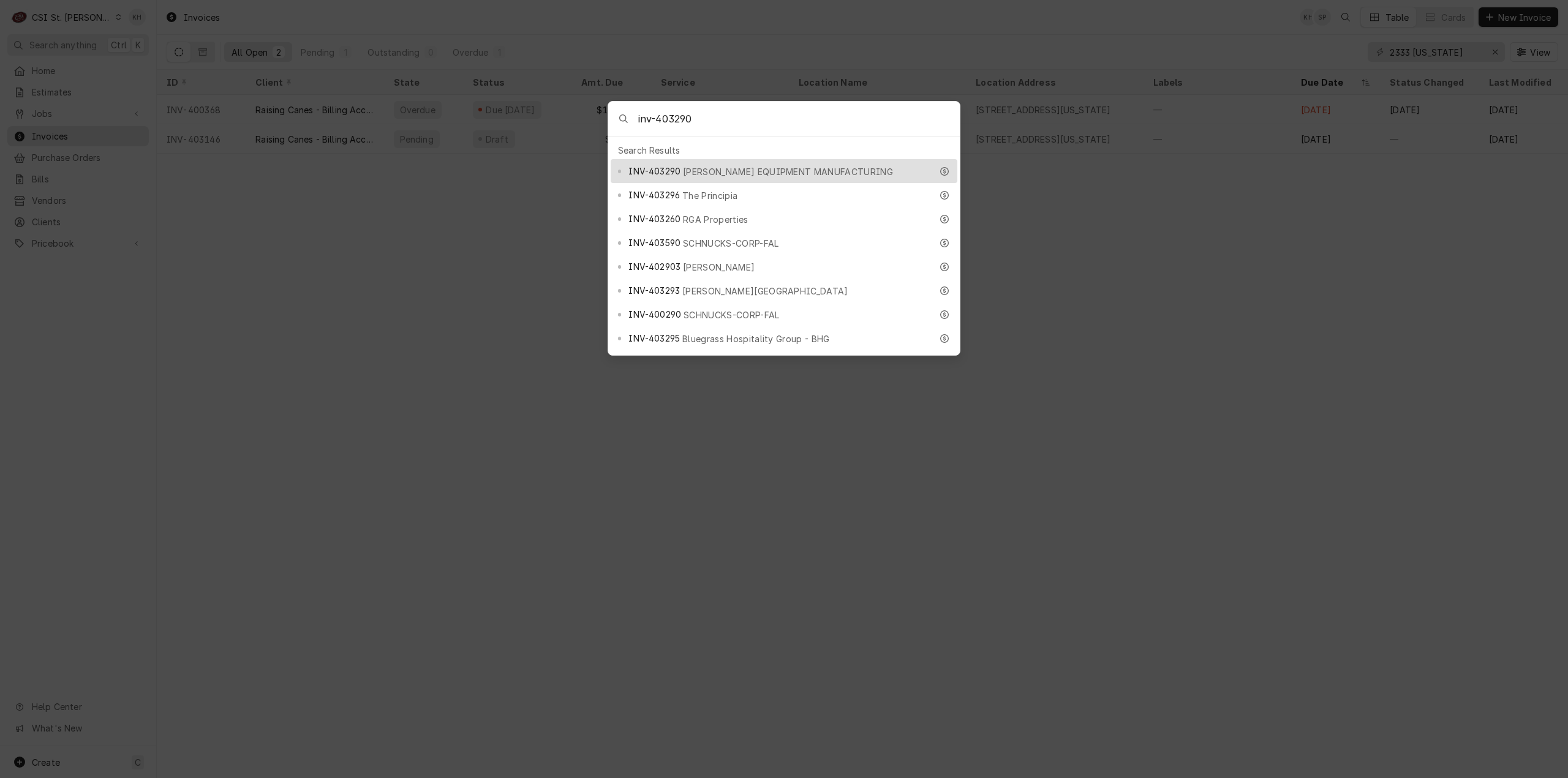
type input "inv-403290"
click at [729, 159] on div "INV-403290 [PERSON_NAME] EQUIPMENT MANUFACTURING" at bounding box center [783, 171] width 346 height 24
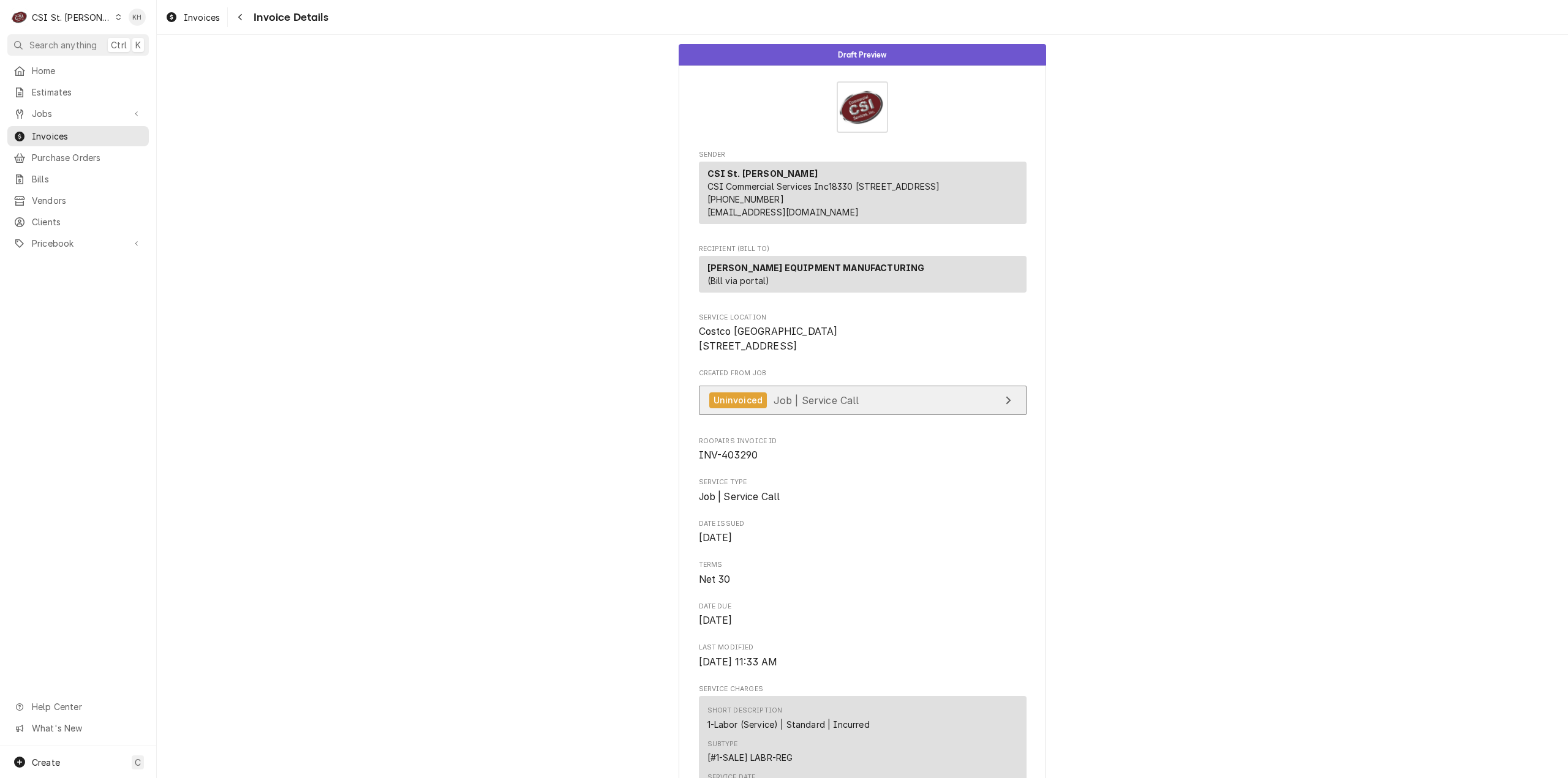
click at [817, 406] on span "Job | Service Call" at bounding box center [816, 400] width 86 height 12
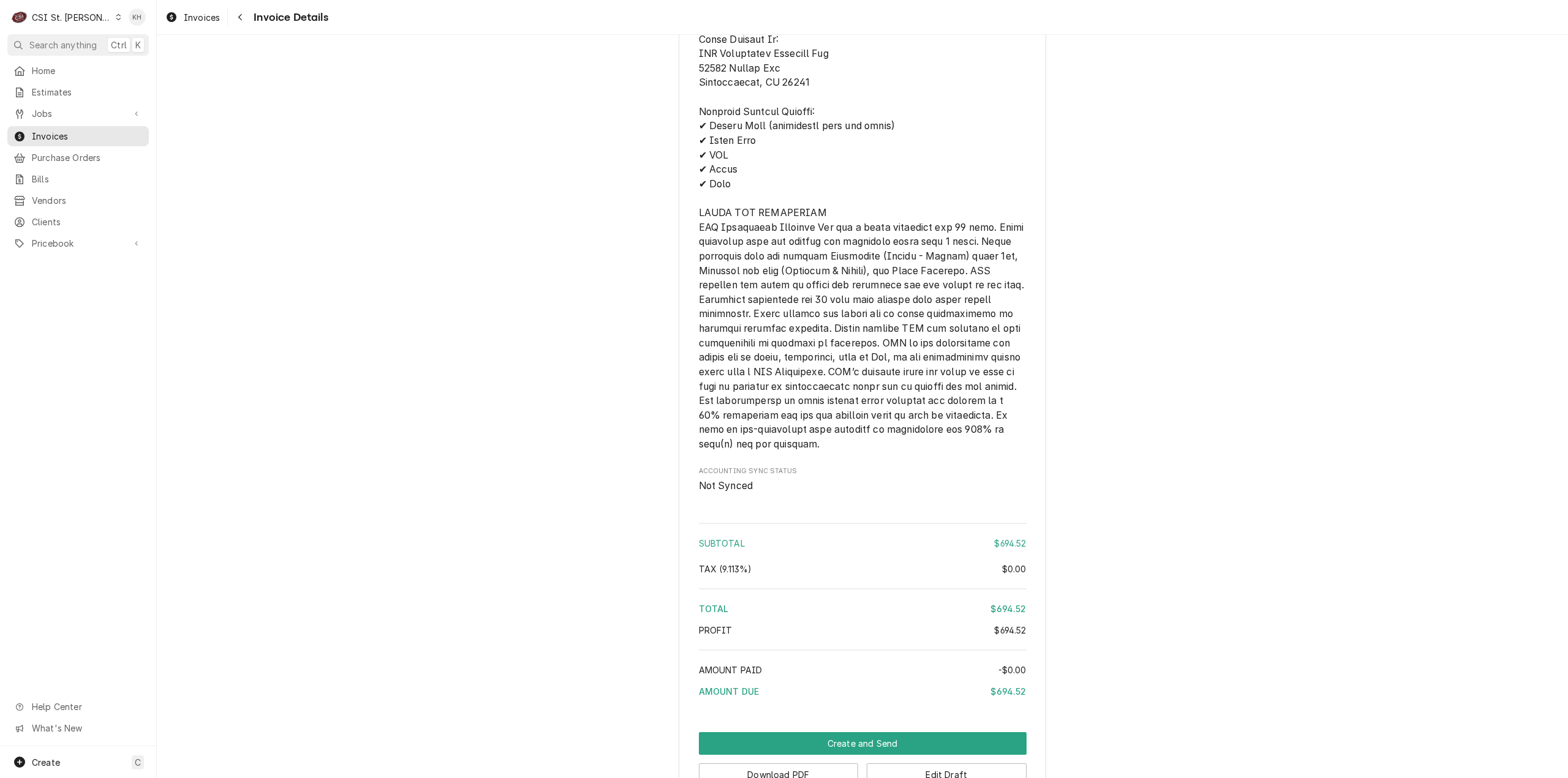
scroll to position [1890, 0]
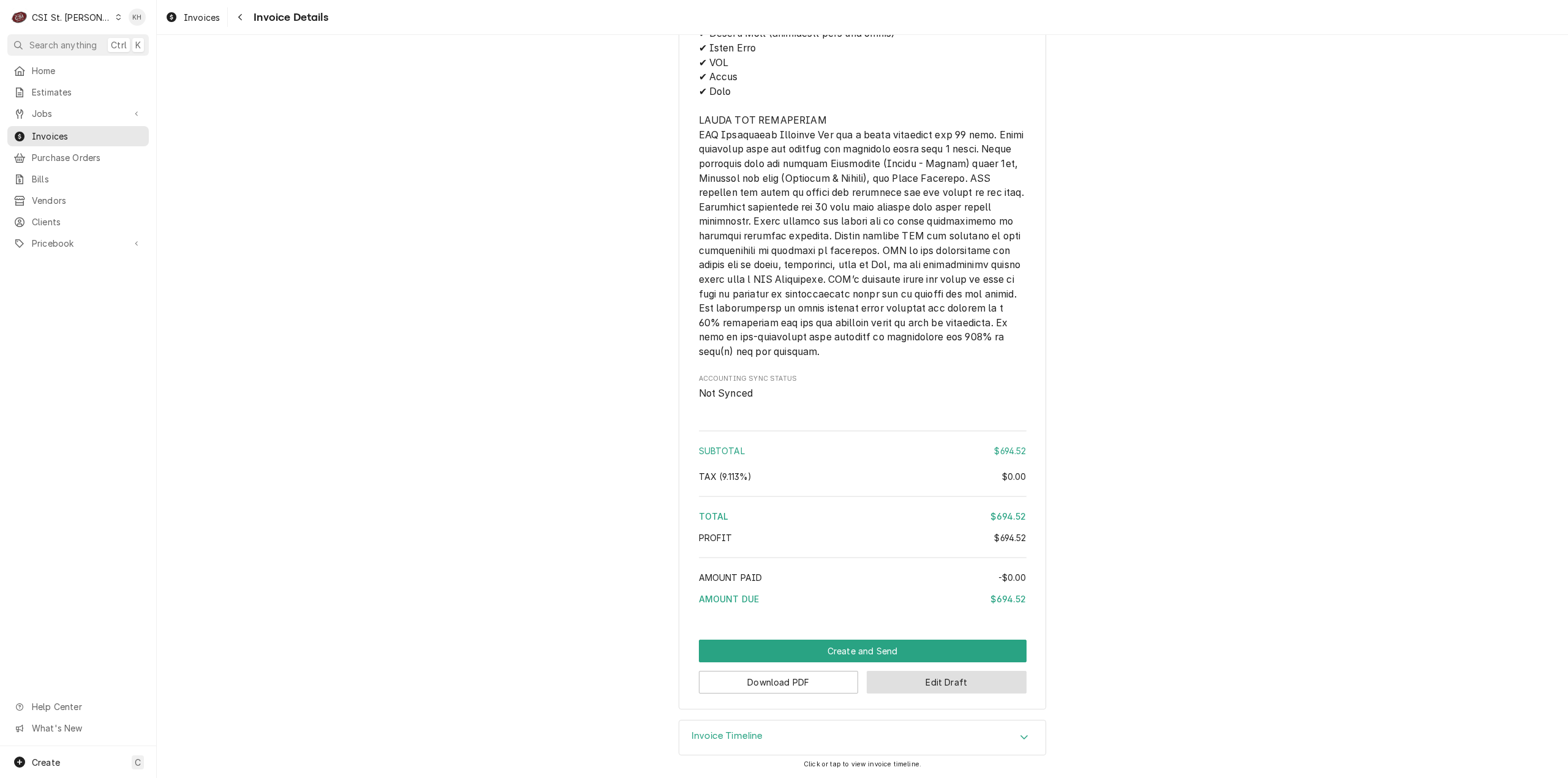
drag, startPoint x: 908, startPoint y: 683, endPoint x: 963, endPoint y: 670, distance: 56.5
click at [908, 683] on button "Edit Draft" at bounding box center [946, 682] width 160 height 23
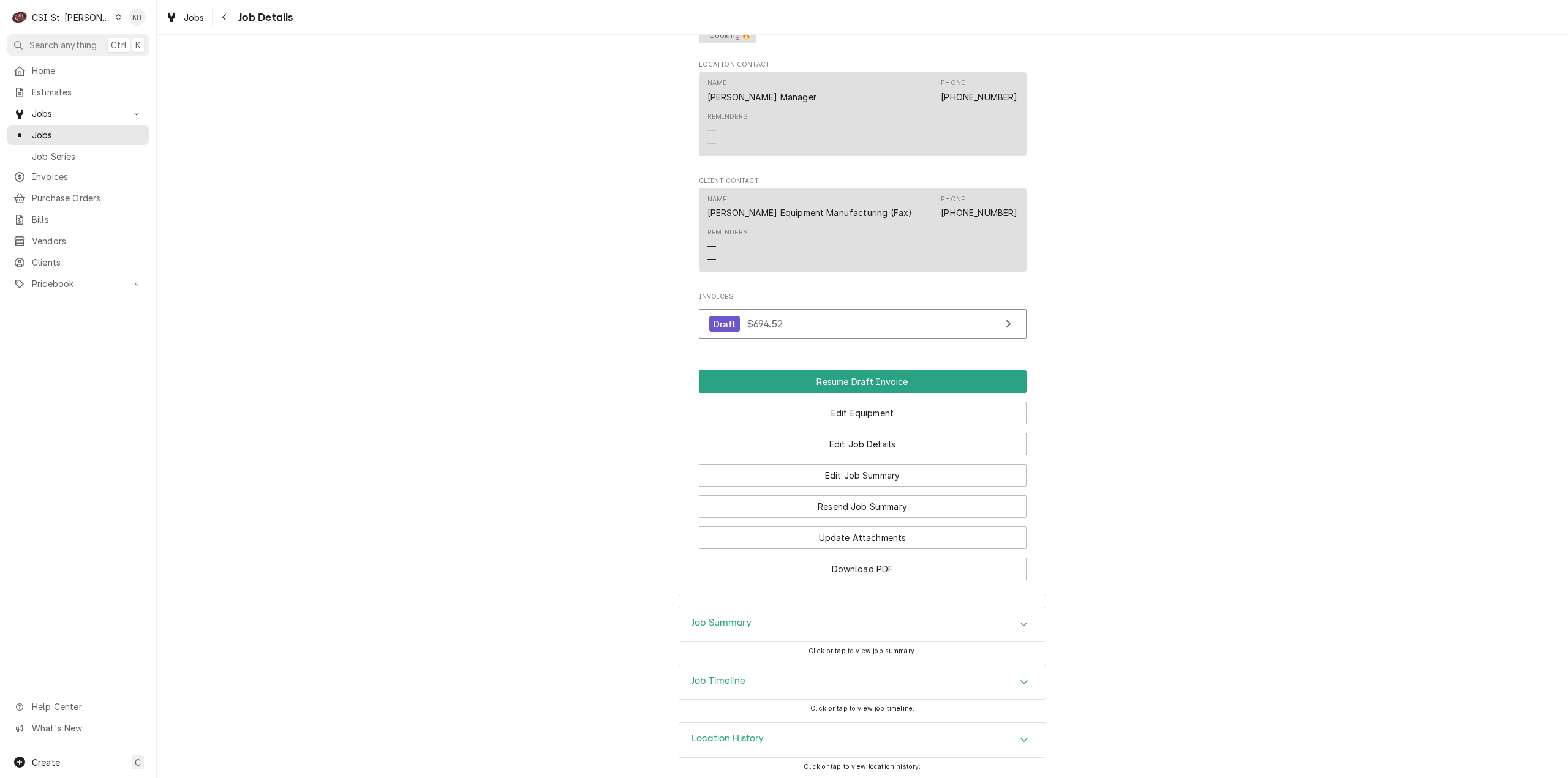
scroll to position [1044, 0]
click at [746, 614] on div "Job Summary" at bounding box center [862, 622] width 366 height 35
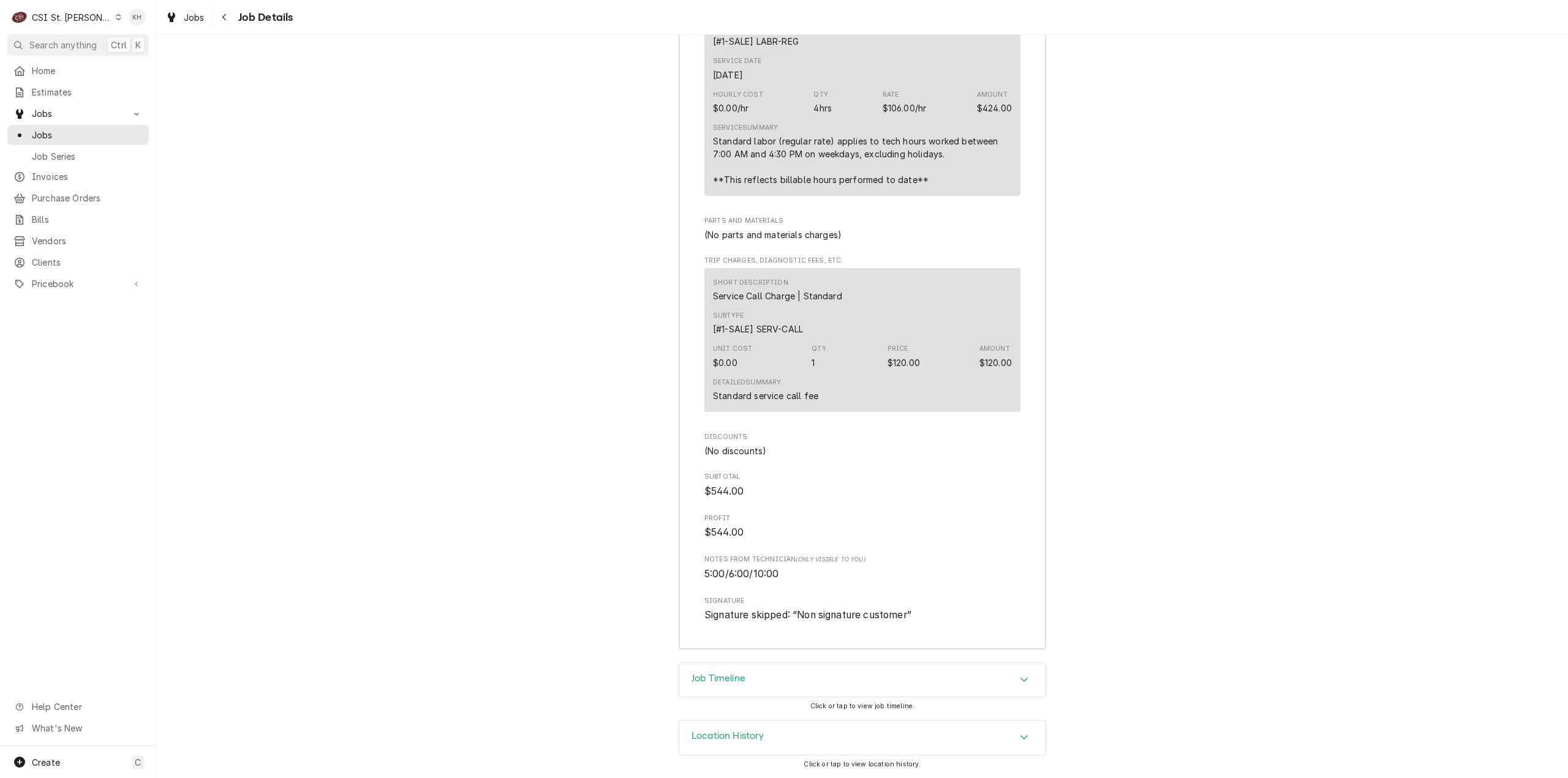
scroll to position [2901, 0]
drag, startPoint x: 763, startPoint y: 673, endPoint x: 714, endPoint y: 610, distance: 79.8
click at [763, 672] on div "Job Timeline" at bounding box center [862, 680] width 366 height 35
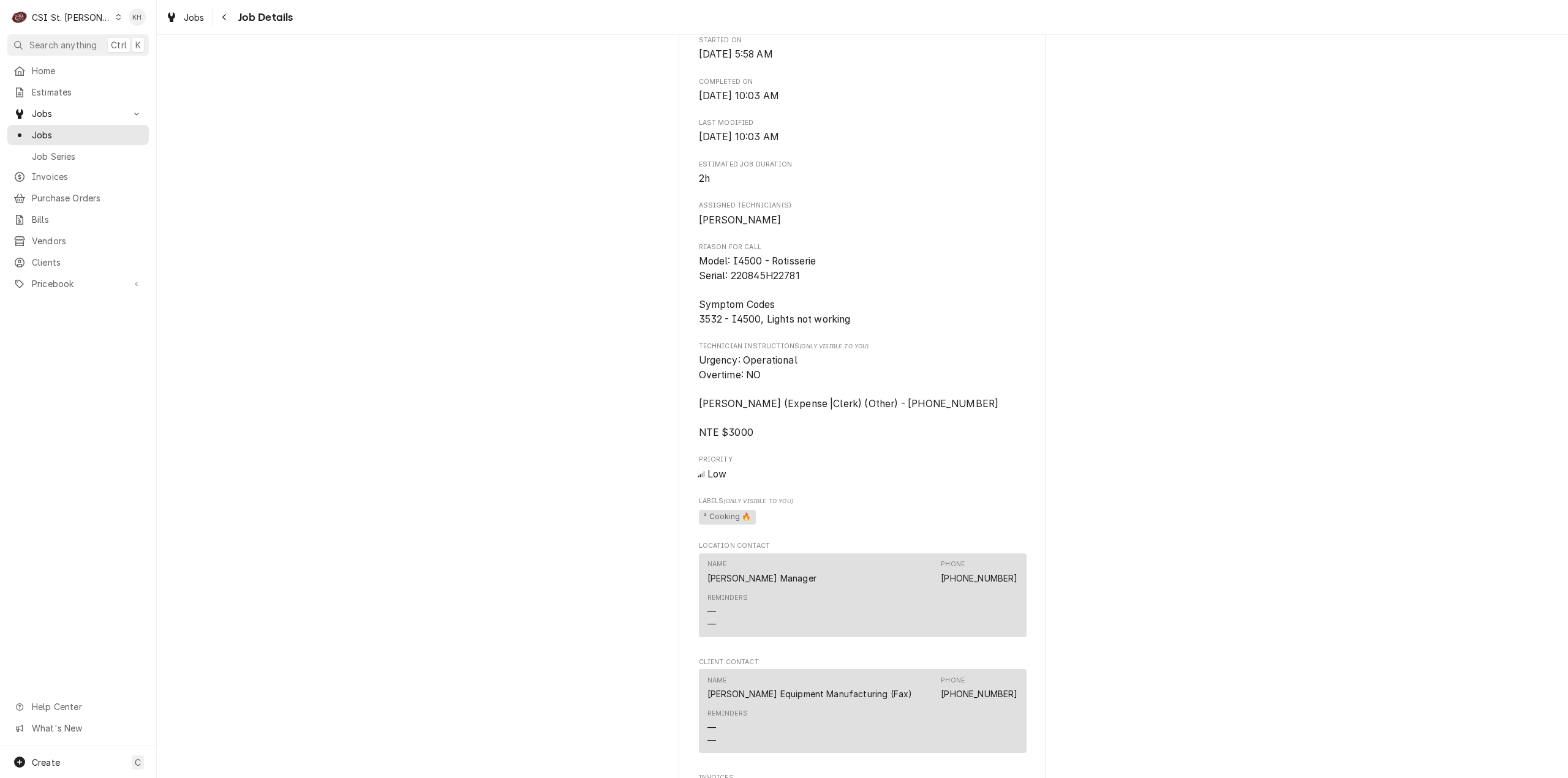
scroll to position [446, 0]
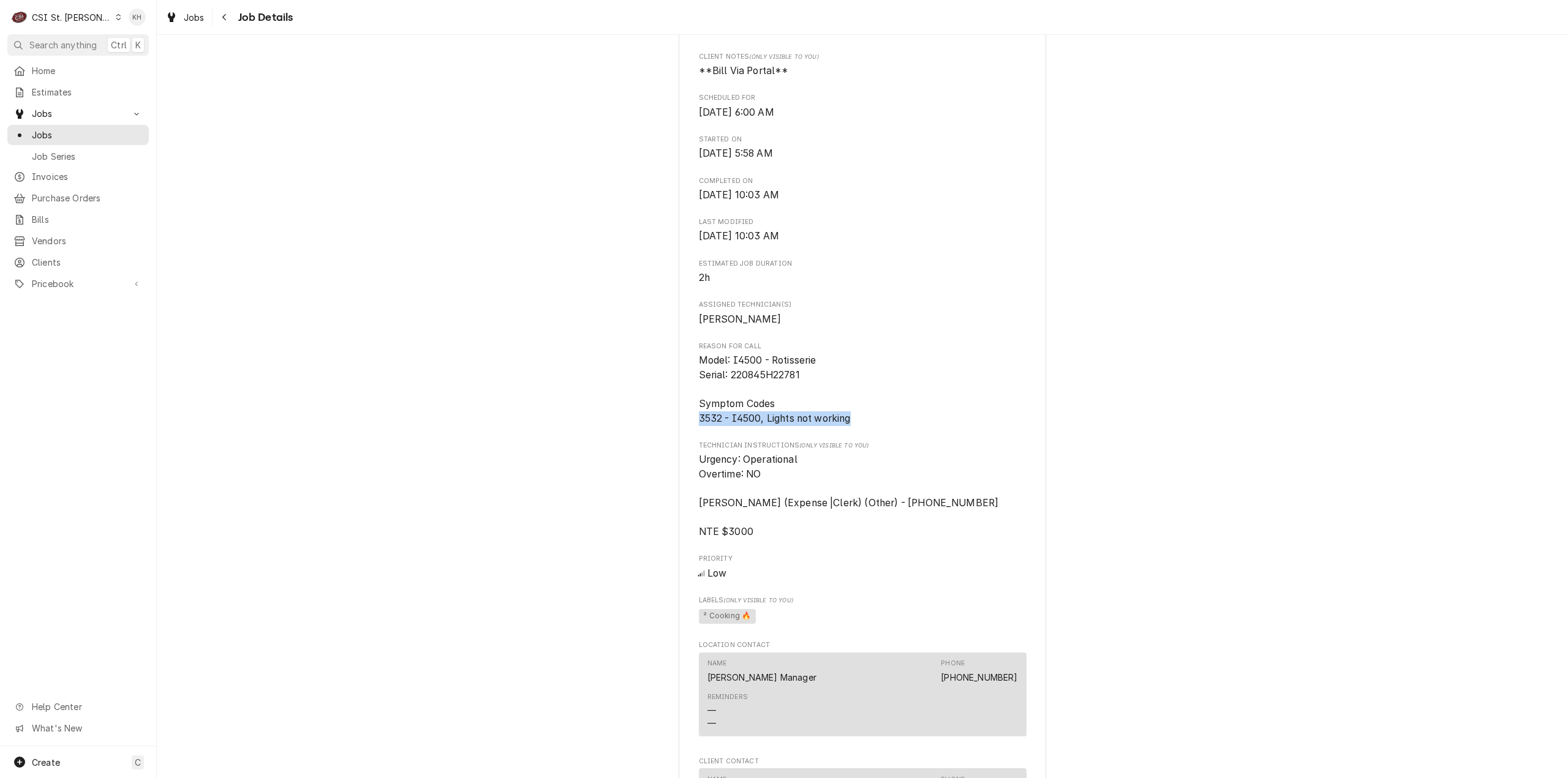
drag, startPoint x: 693, startPoint y: 434, endPoint x: 852, endPoint y: 439, distance: 159.1
click at [852, 426] on span "Model: I4500 - Rotisserie Serial: 220845H22781 Symptom Codes 3532 - I4500, Ligh…" at bounding box center [863, 389] width 328 height 73
copy span "3532 - I4500, Lights not working"
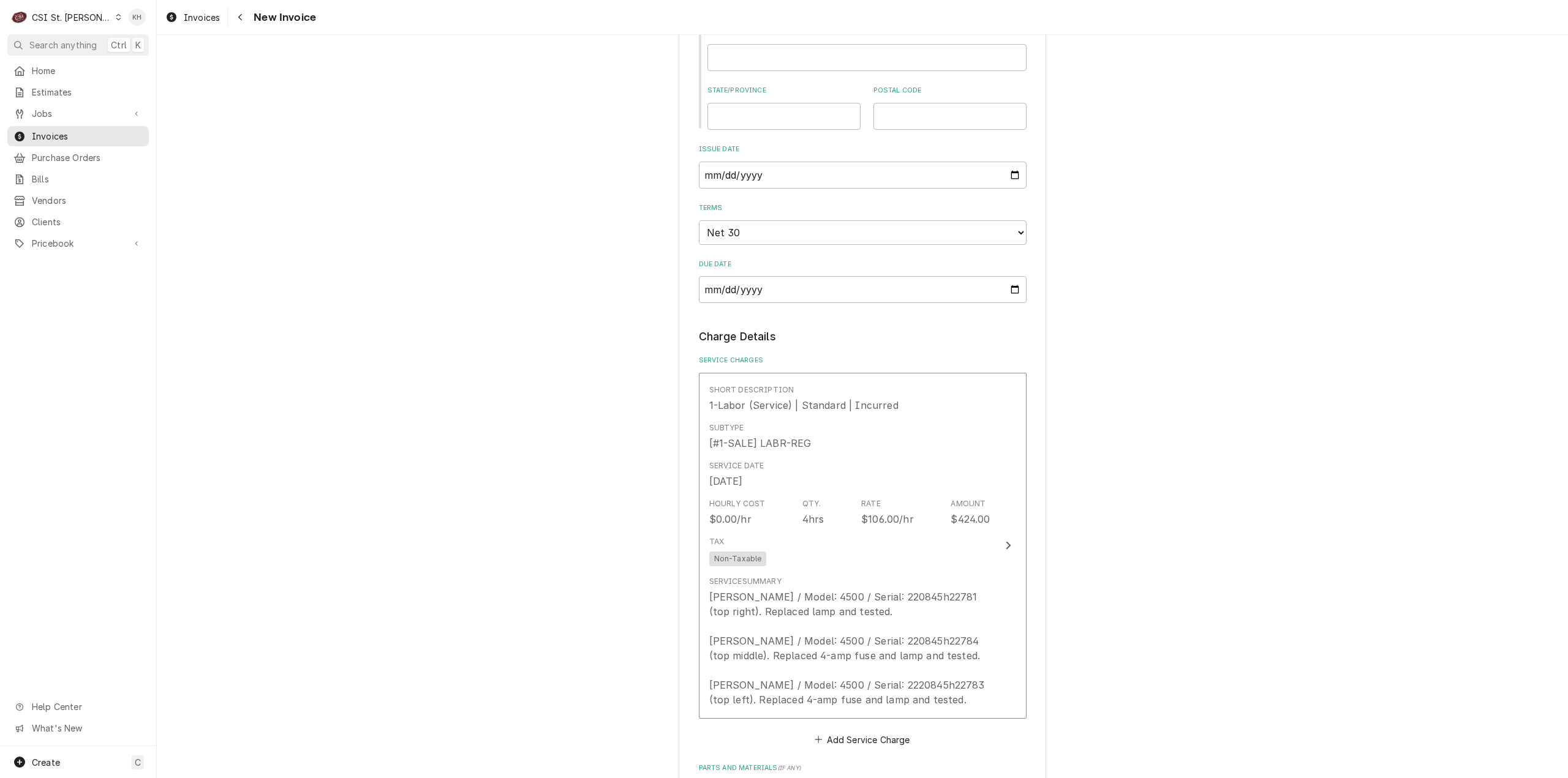
scroll to position [918, 0]
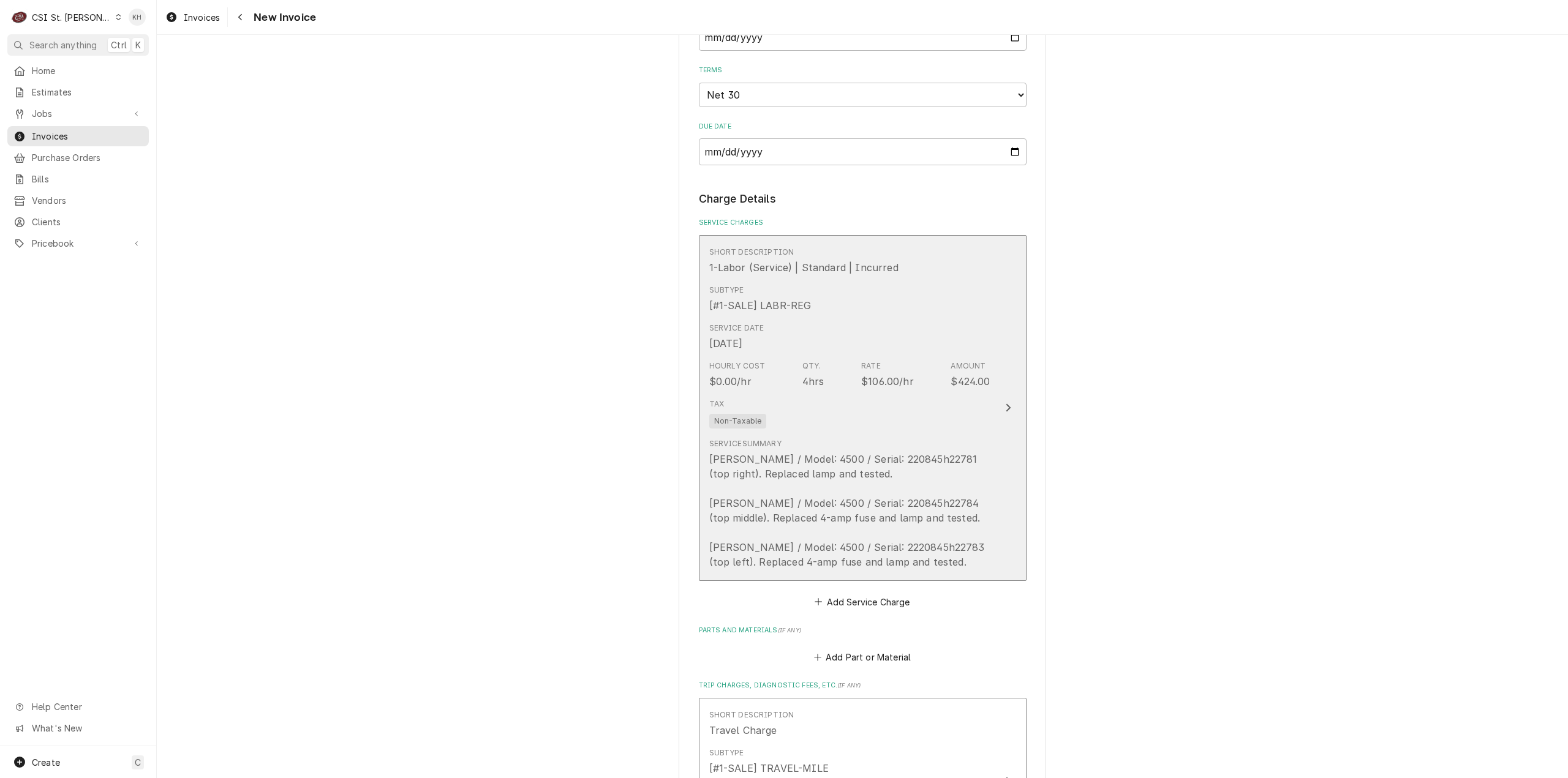
click at [962, 423] on div "Tax Non-Taxable" at bounding box center [850, 413] width 281 height 39
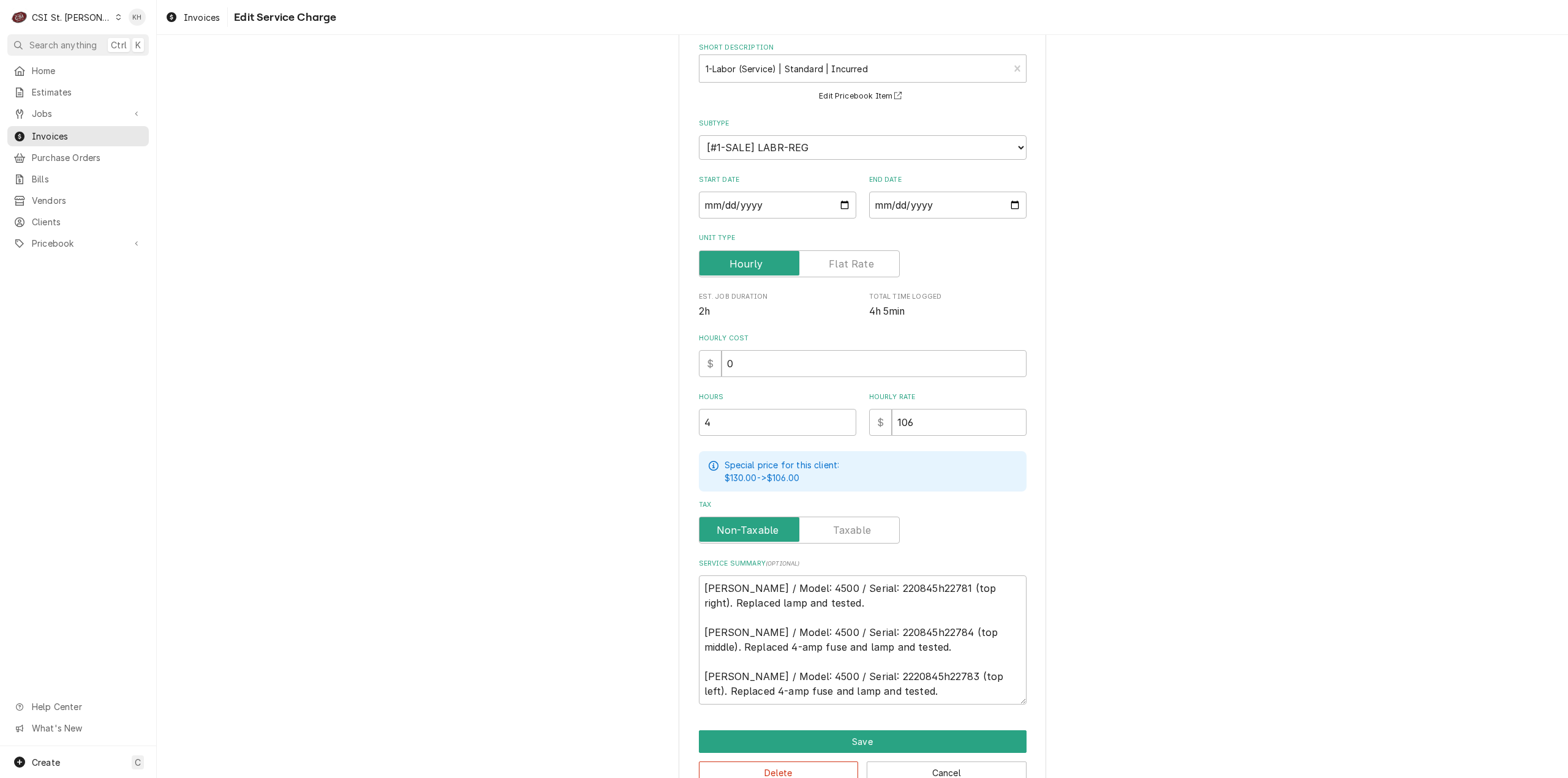
scroll to position [92, 0]
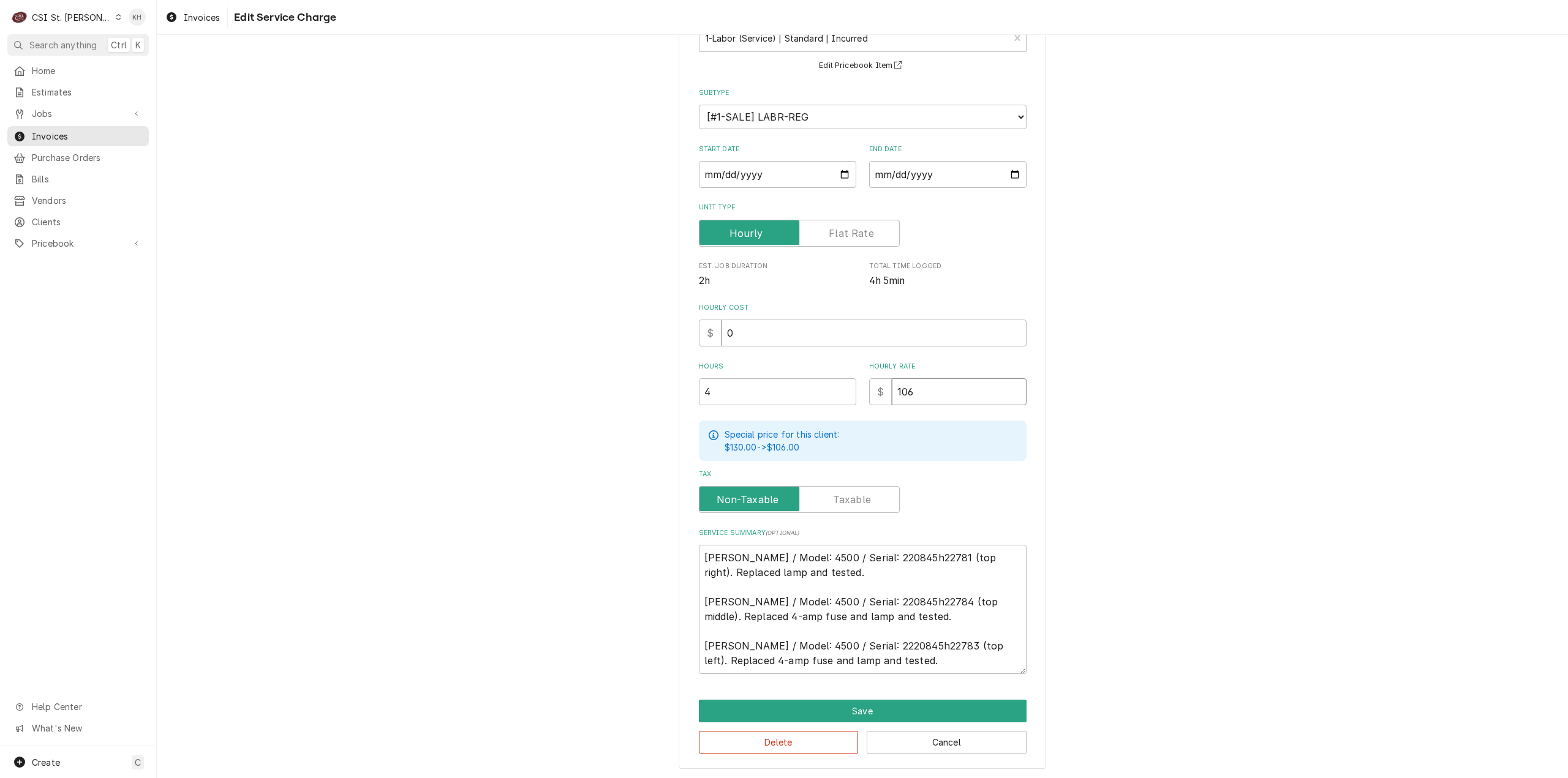
drag, startPoint x: 924, startPoint y: 392, endPoint x: 805, endPoint y: 398, distance: 119.2
click at [805, 398] on div "Hours 4 Hourly Rate $ 106" at bounding box center [863, 383] width 328 height 44
type textarea "x"
type input "1"
type textarea "x"
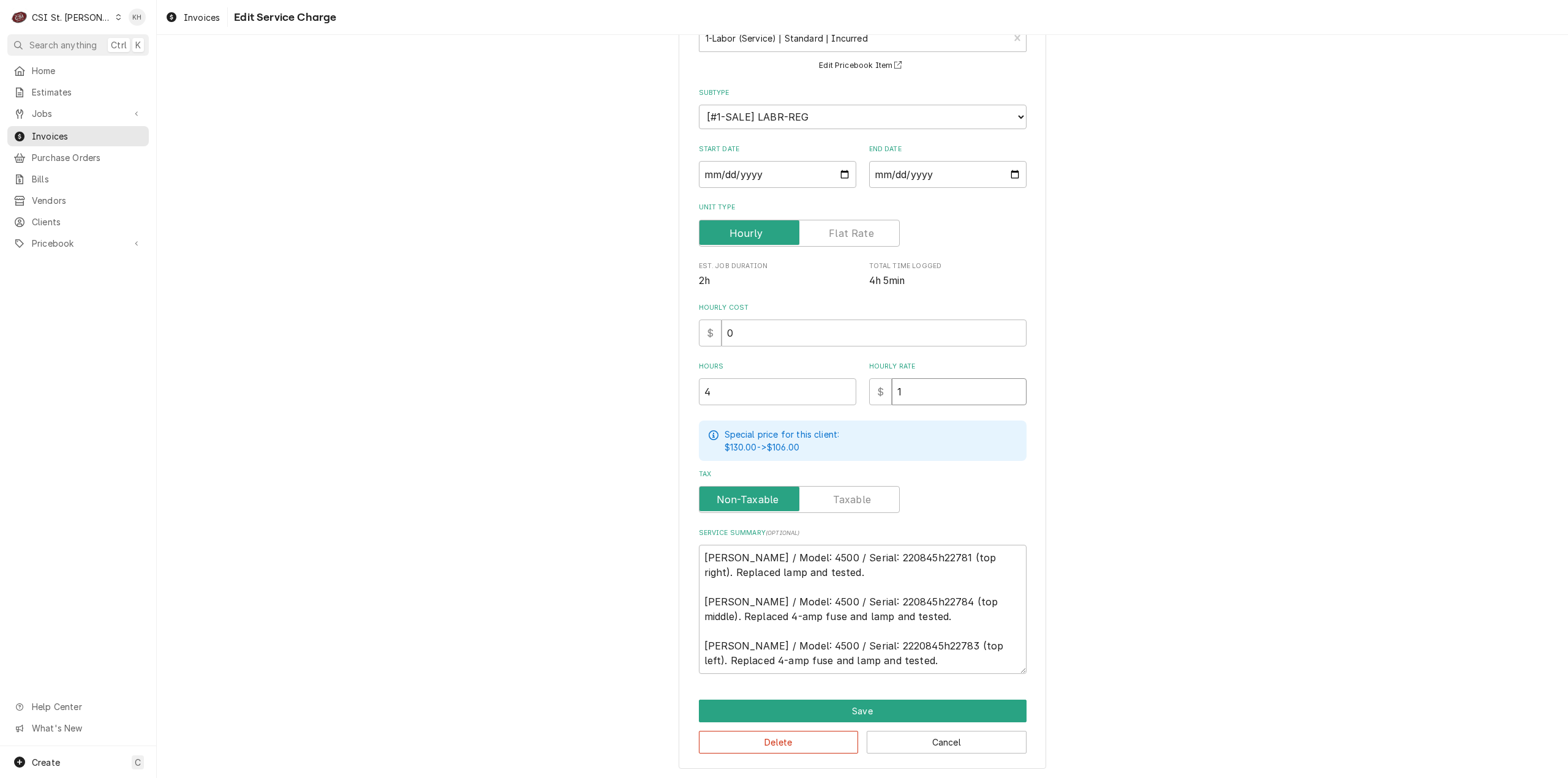
type input "11"
type textarea "x"
type input "110"
click at [843, 714] on button "Save" at bounding box center [863, 711] width 328 height 23
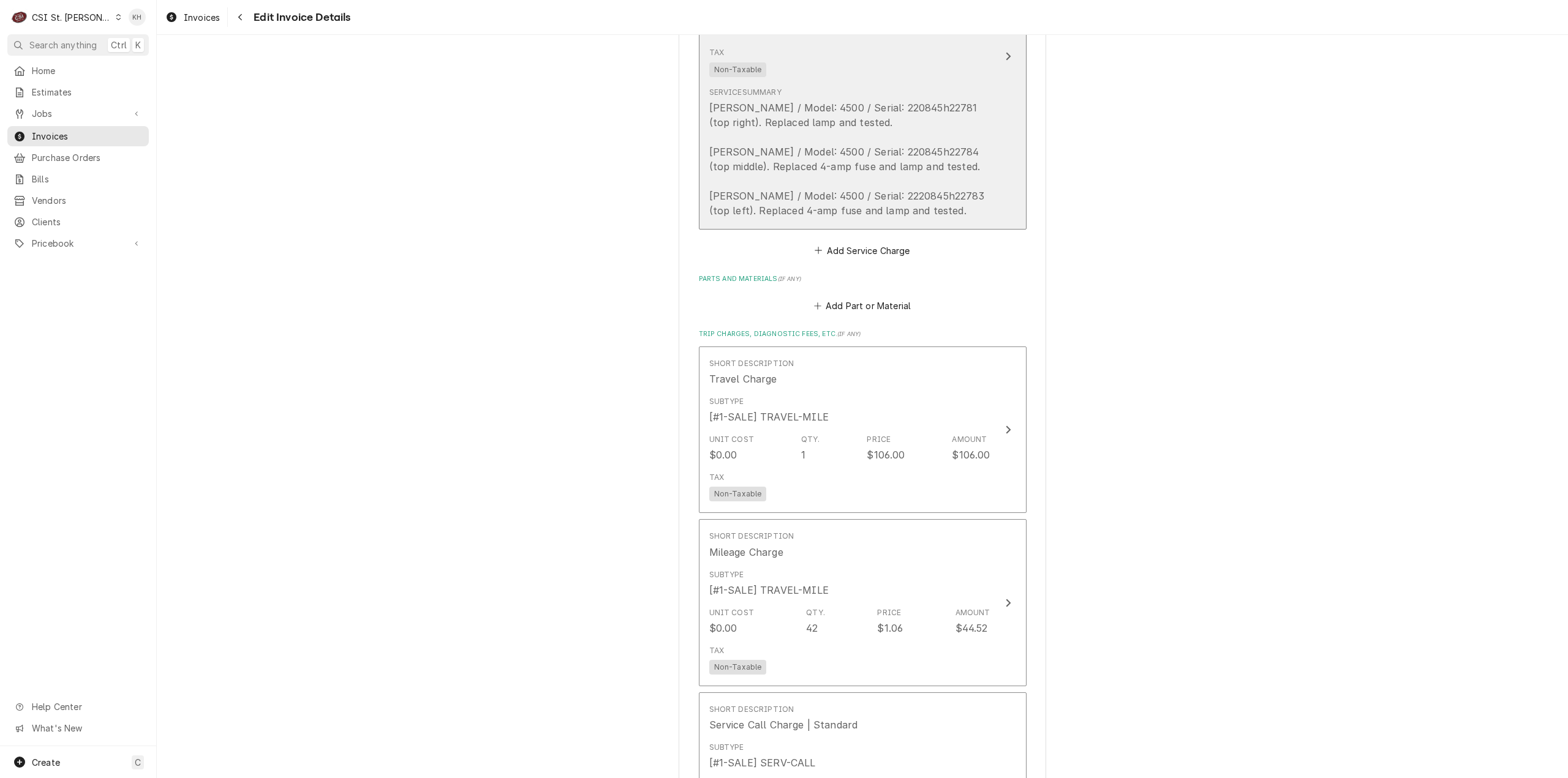
scroll to position [1271, 0]
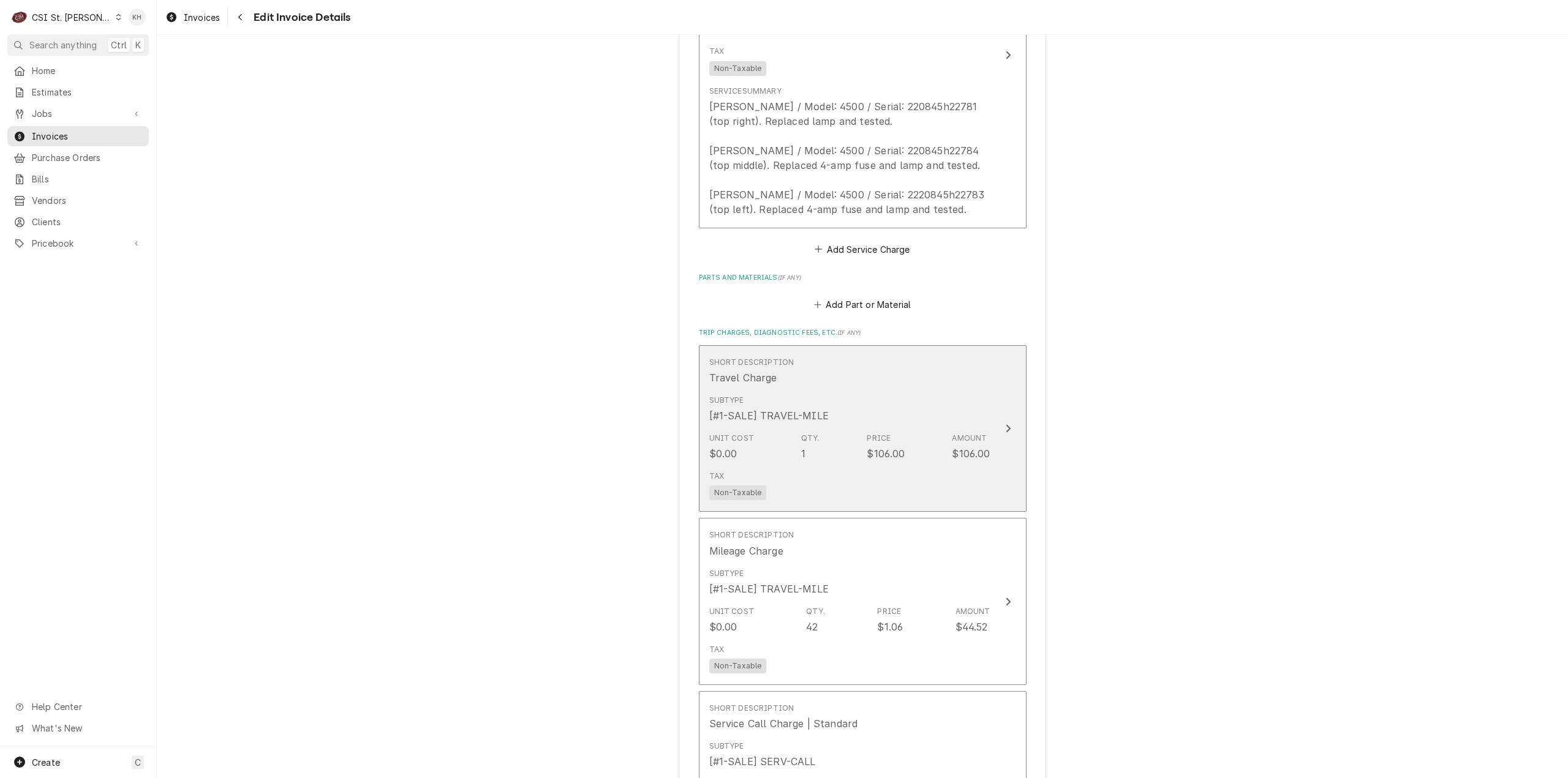
click at [952, 449] on div "$106.00" at bounding box center [971, 453] width 38 height 15
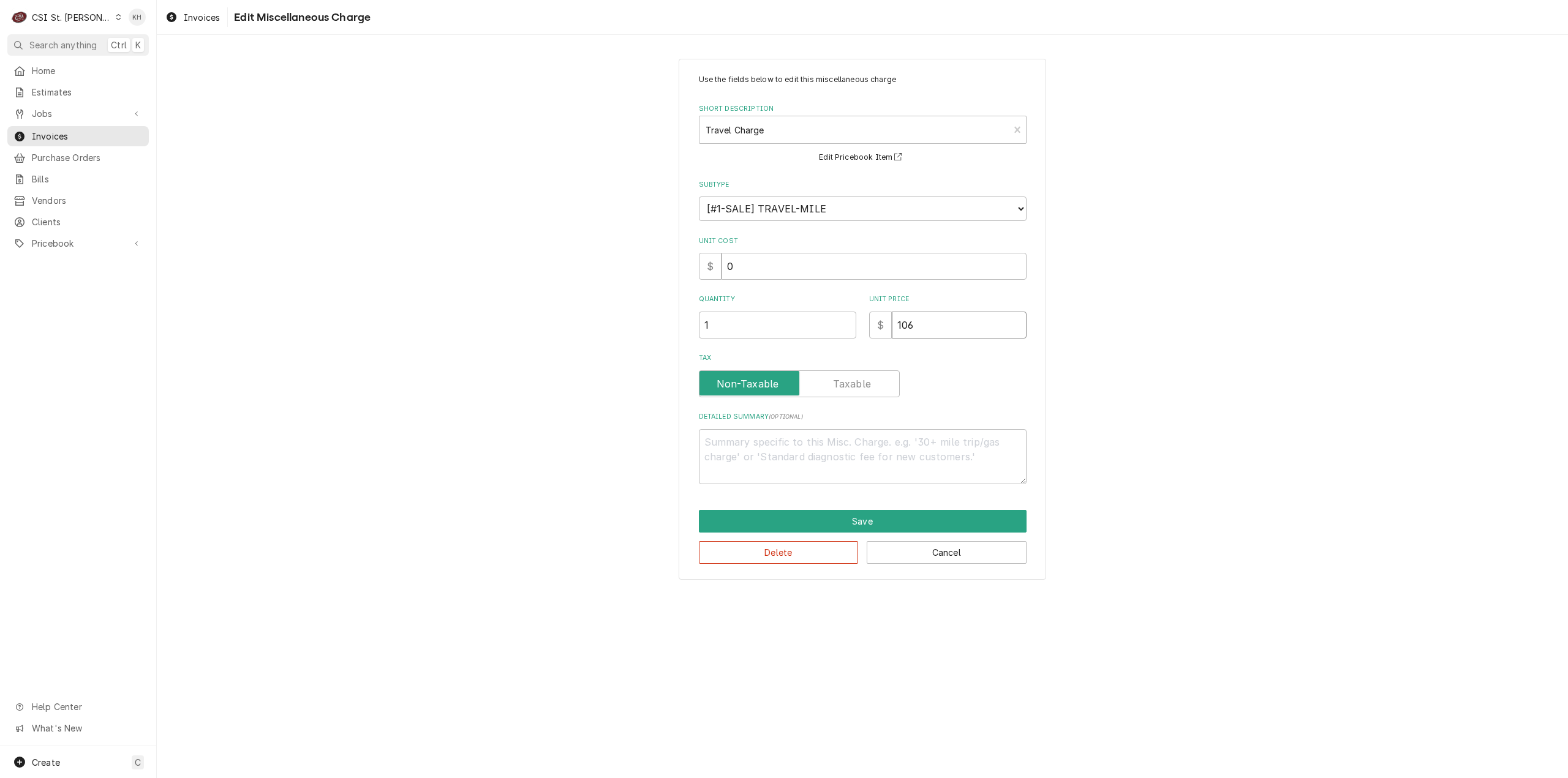
drag, startPoint x: 833, startPoint y: 326, endPoint x: 791, endPoint y: 329, distance: 42.1
click at [791, 329] on div "Quantity 1 Unit Price $ 106" at bounding box center [863, 316] width 328 height 44
type textarea "x"
type input "1"
type textarea "x"
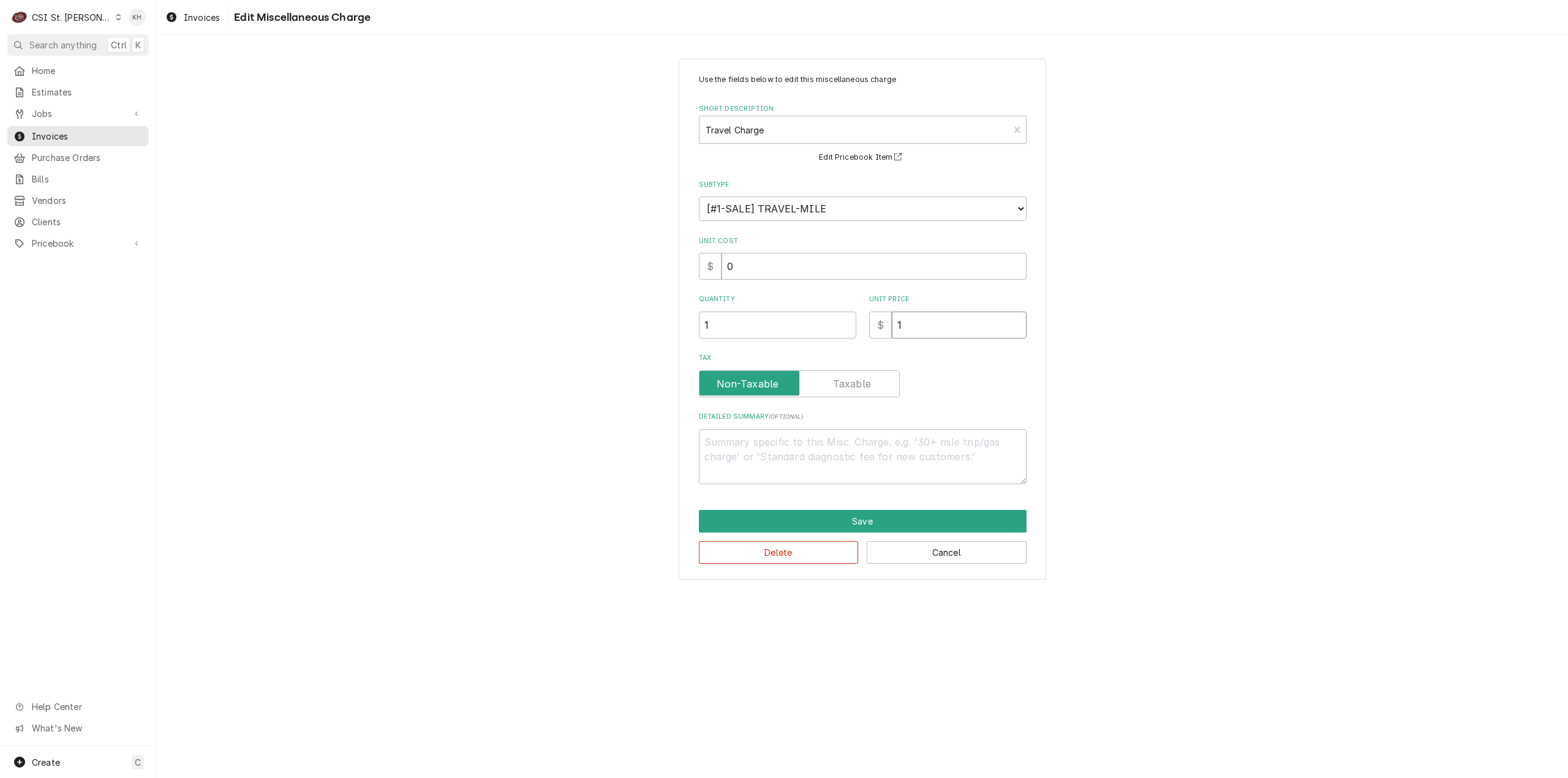
type input "11"
type textarea "x"
type input "110"
click at [833, 516] on button "Save" at bounding box center [863, 521] width 328 height 23
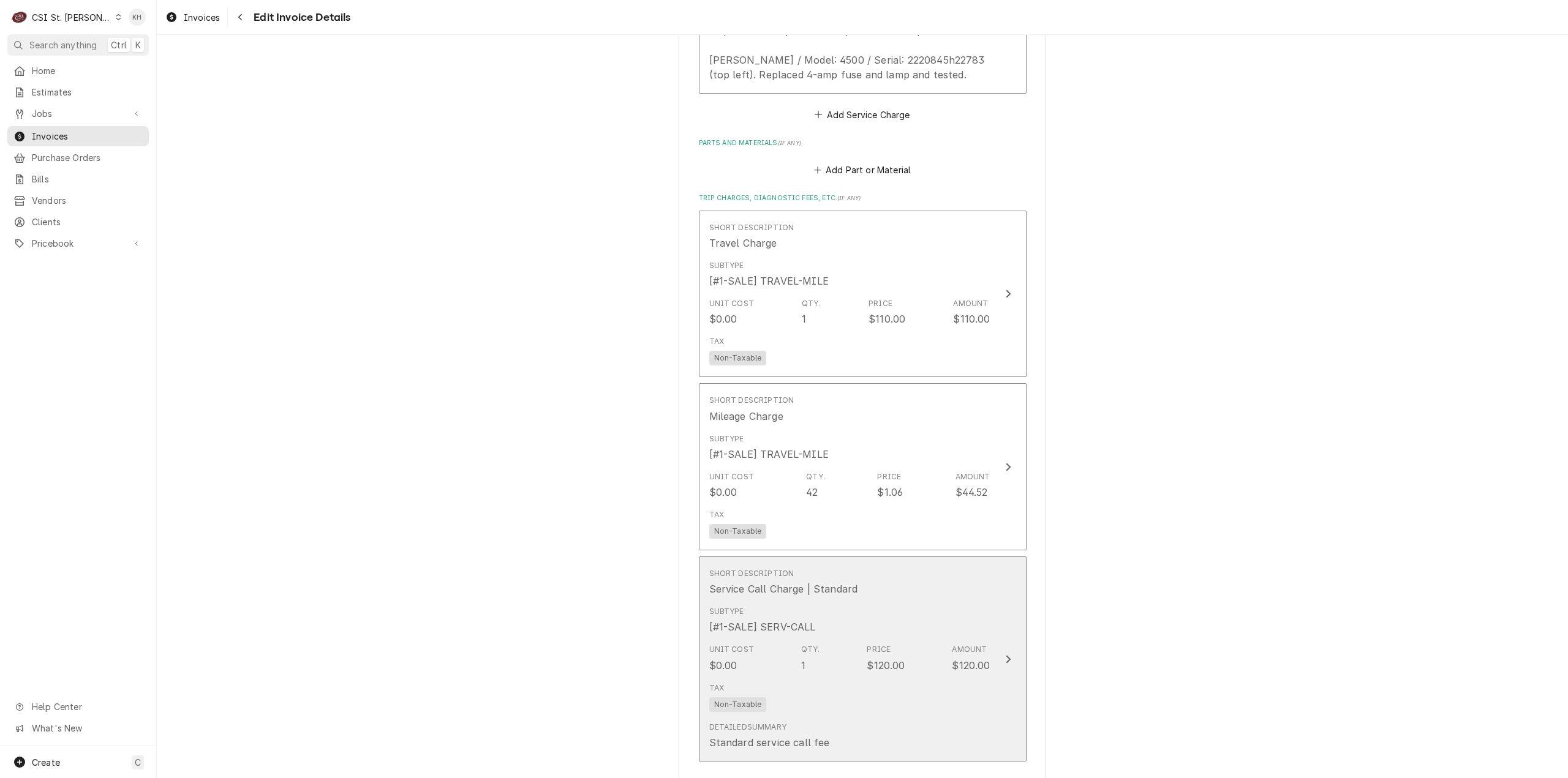
scroll to position [1478, 0]
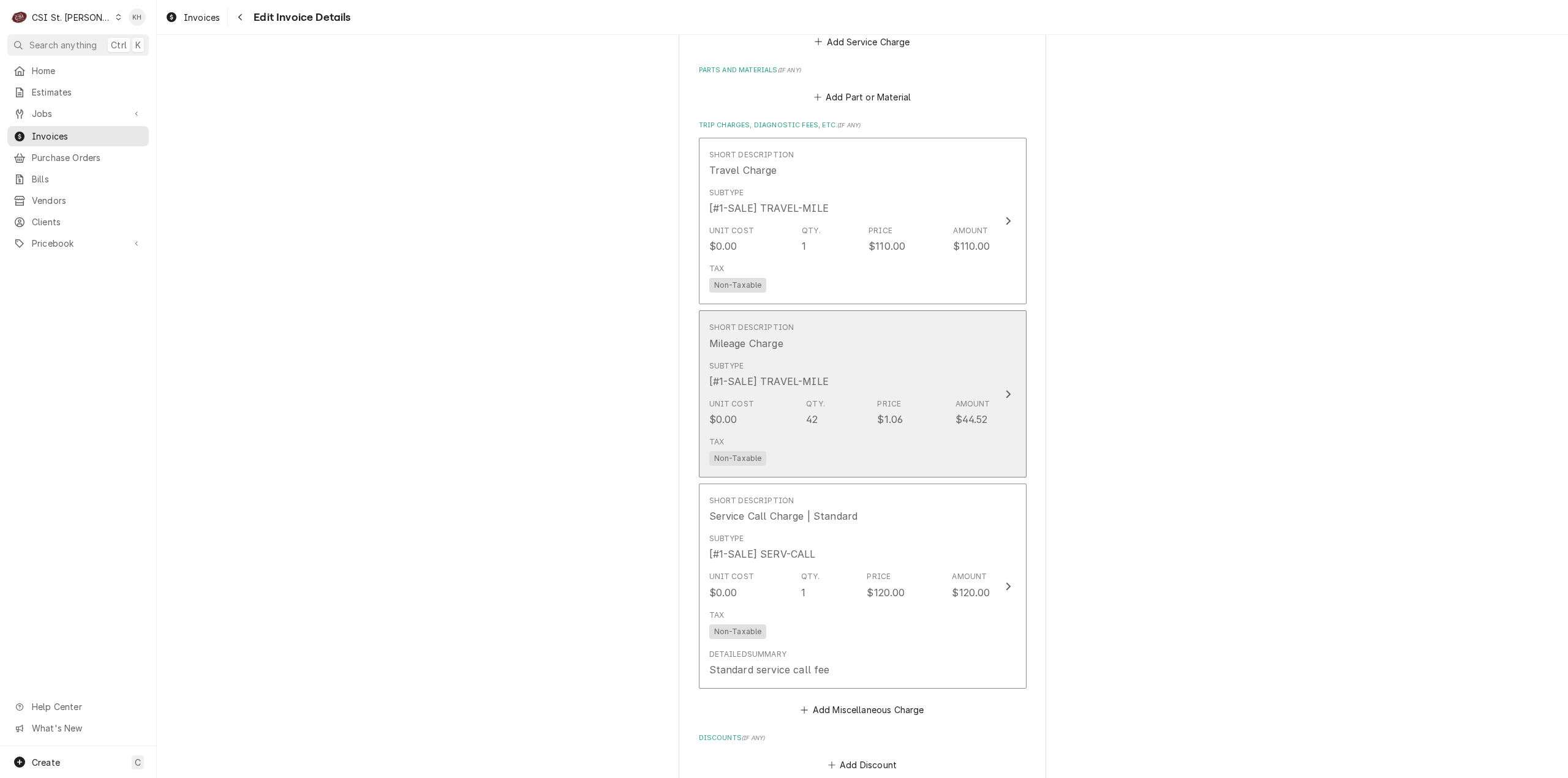
click at [966, 415] on div "$44.52" at bounding box center [971, 419] width 32 height 15
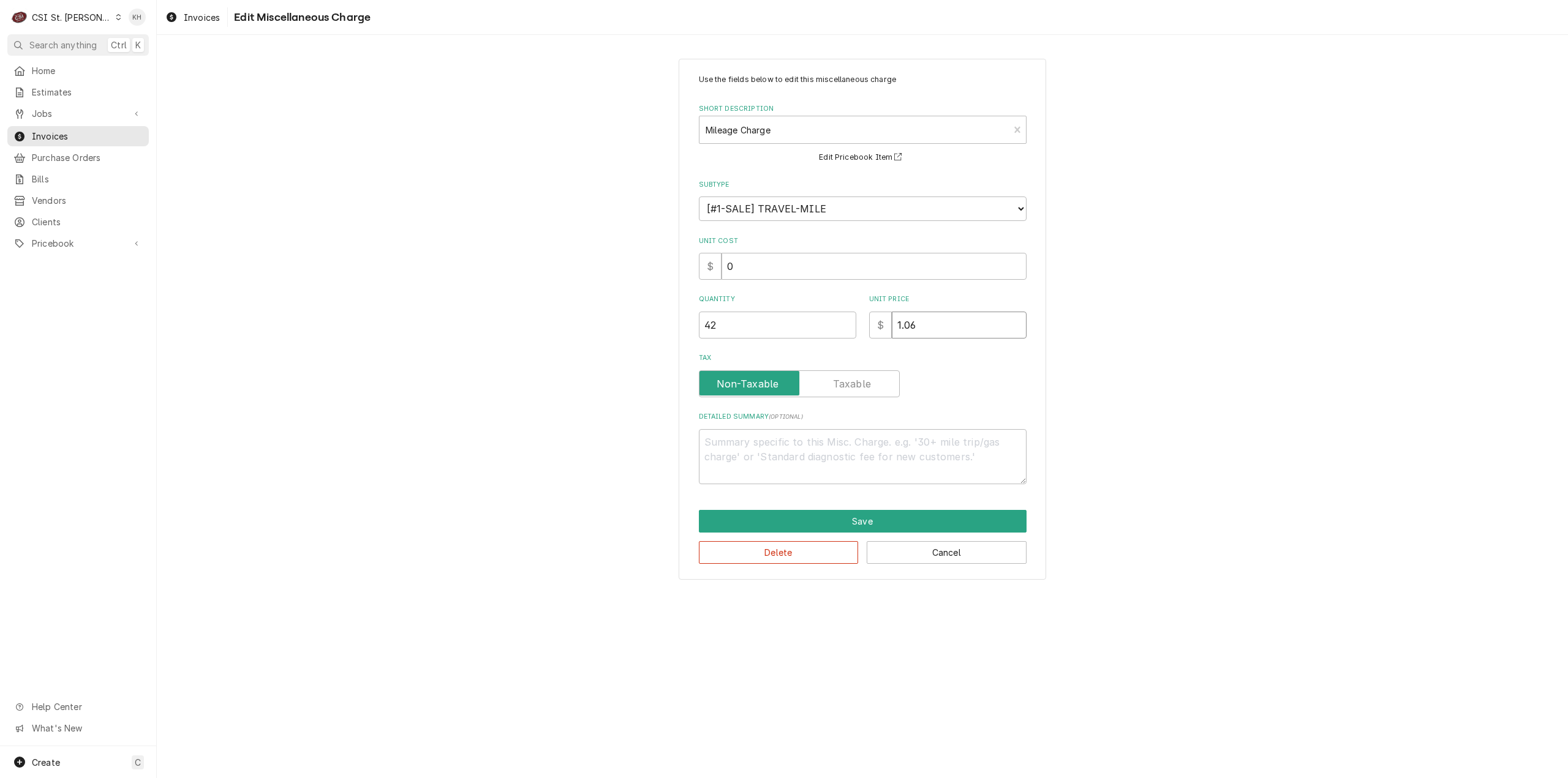
drag, startPoint x: 942, startPoint y: 325, endPoint x: 822, endPoint y: 330, distance: 120.1
click at [822, 330] on div "Quantity 42 Unit Price $ 1.06" at bounding box center [863, 316] width 328 height 44
type textarea "x"
type input "0"
type textarea "x"
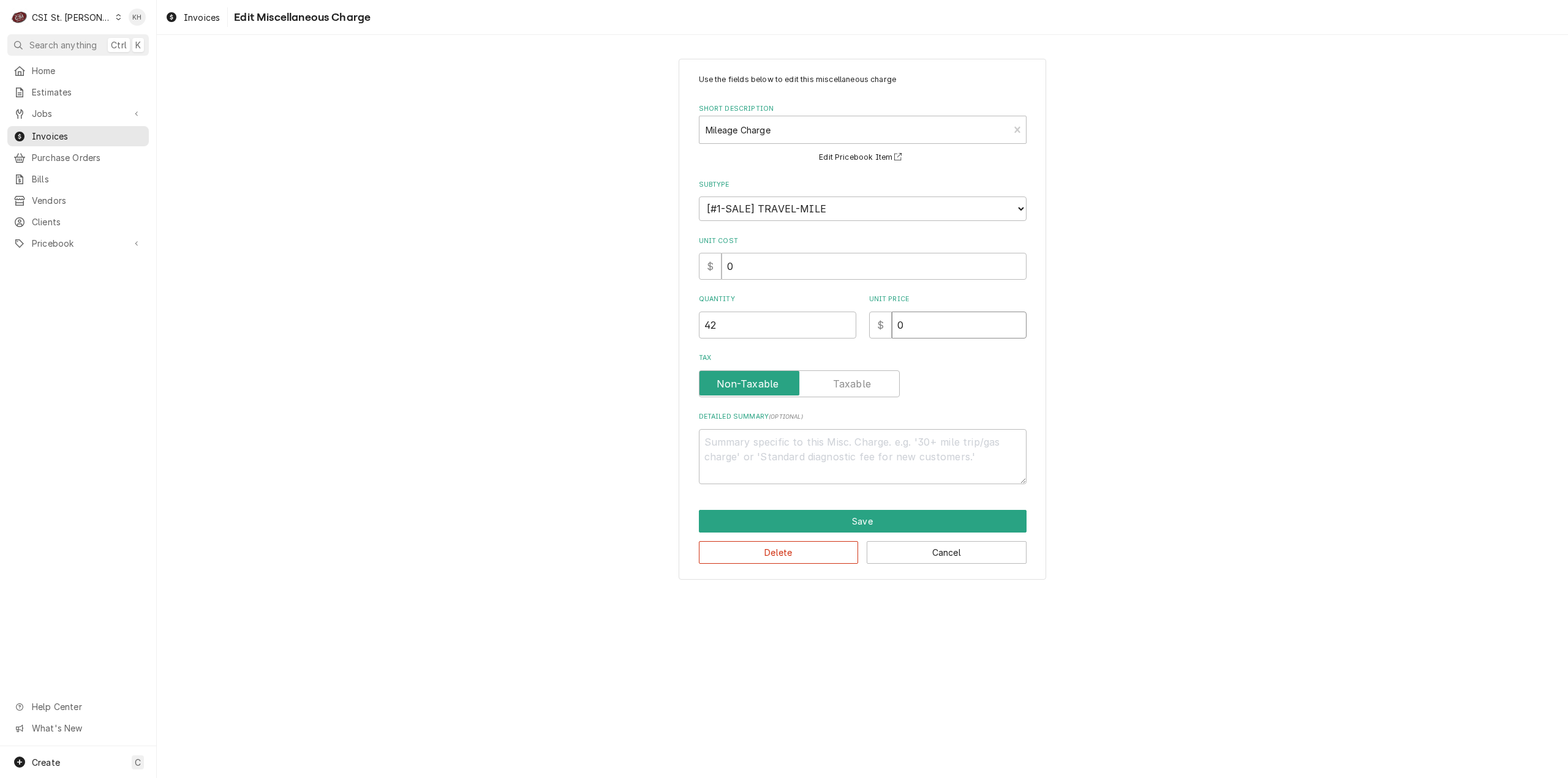
type input "0.9"
type textarea "x"
type input "0.99"
click at [888, 518] on button "Save" at bounding box center [863, 521] width 328 height 23
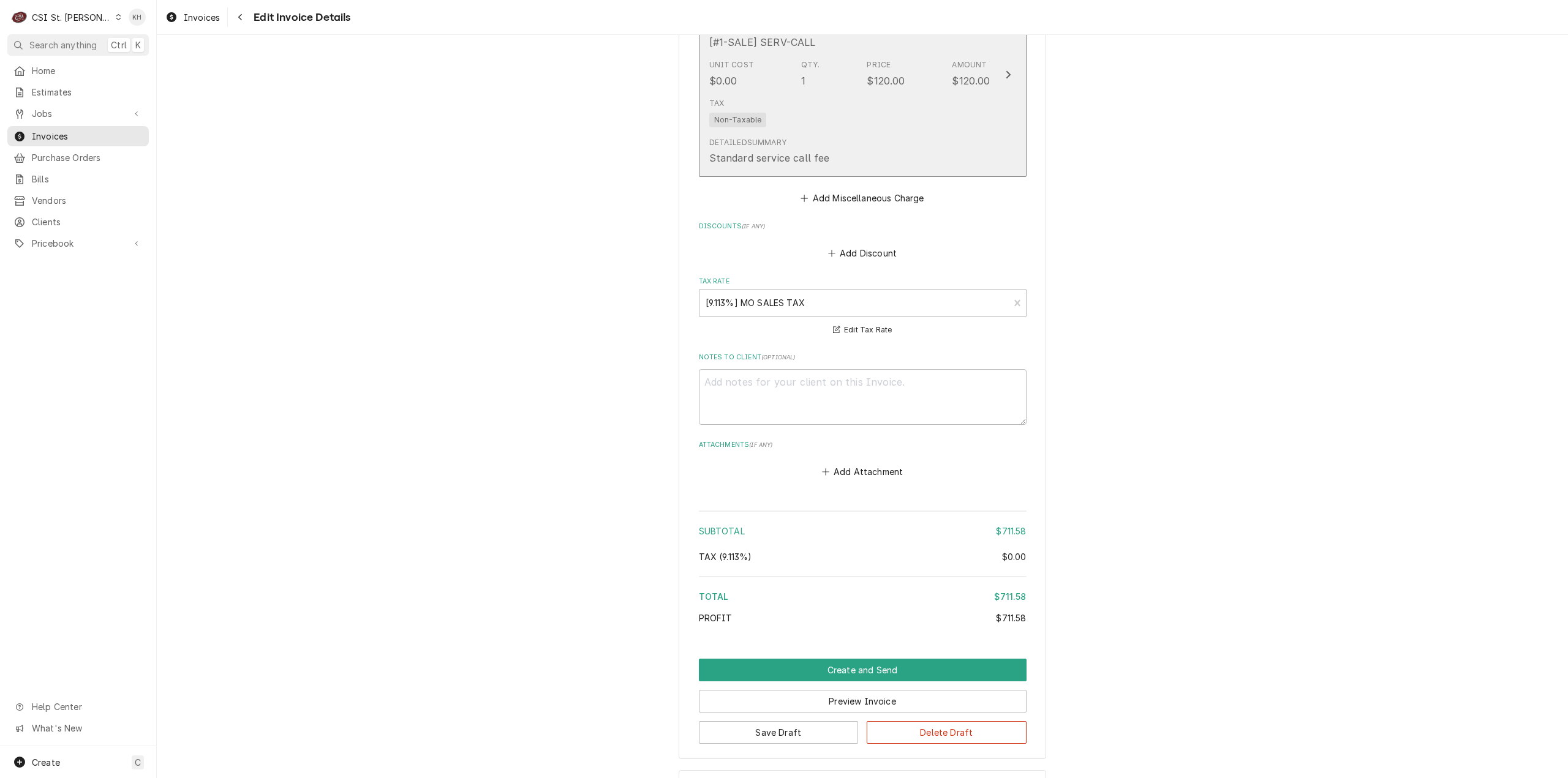
scroll to position [2040, 0]
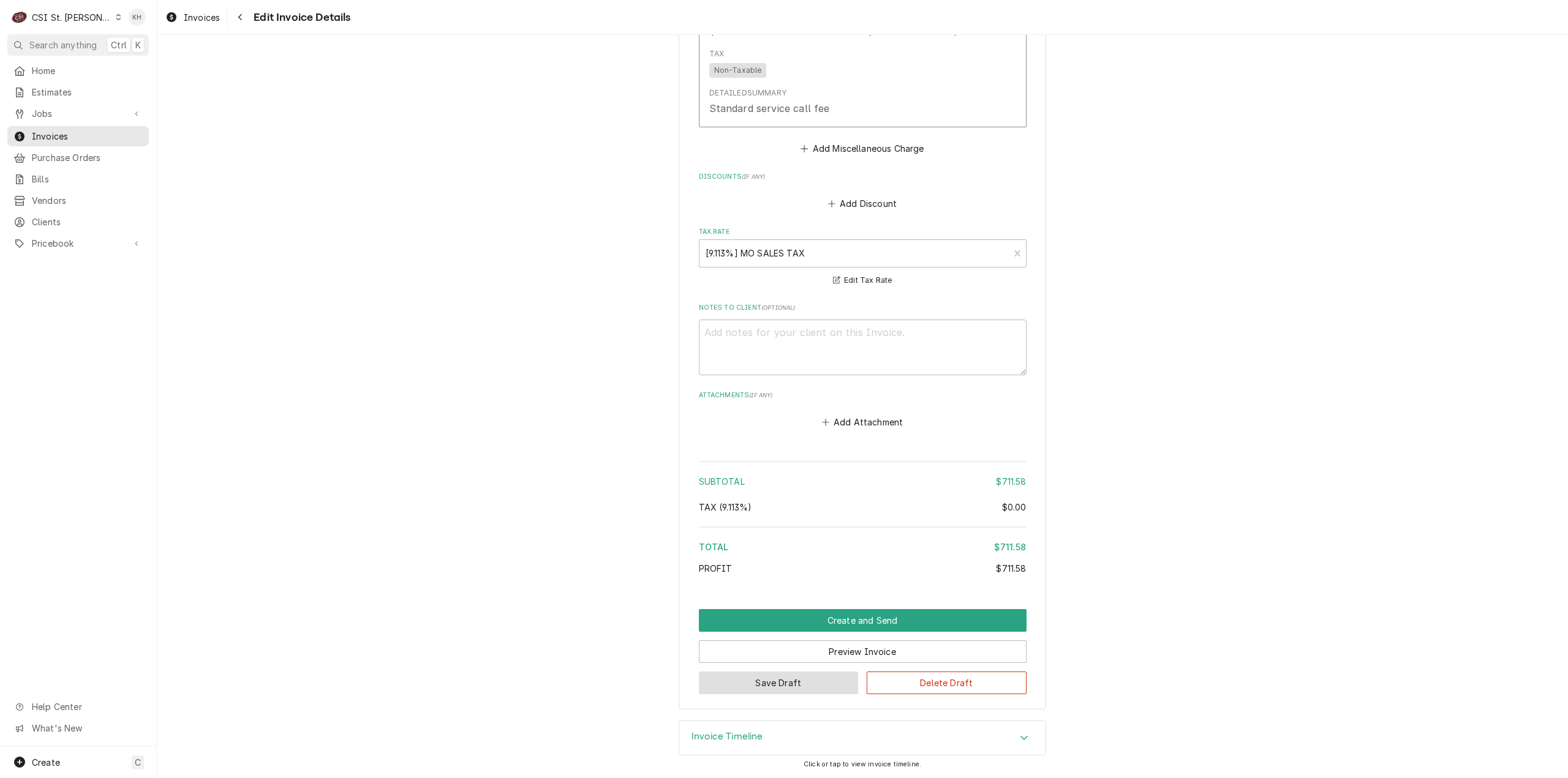
click at [823, 674] on button "Save Draft" at bounding box center [778, 683] width 160 height 23
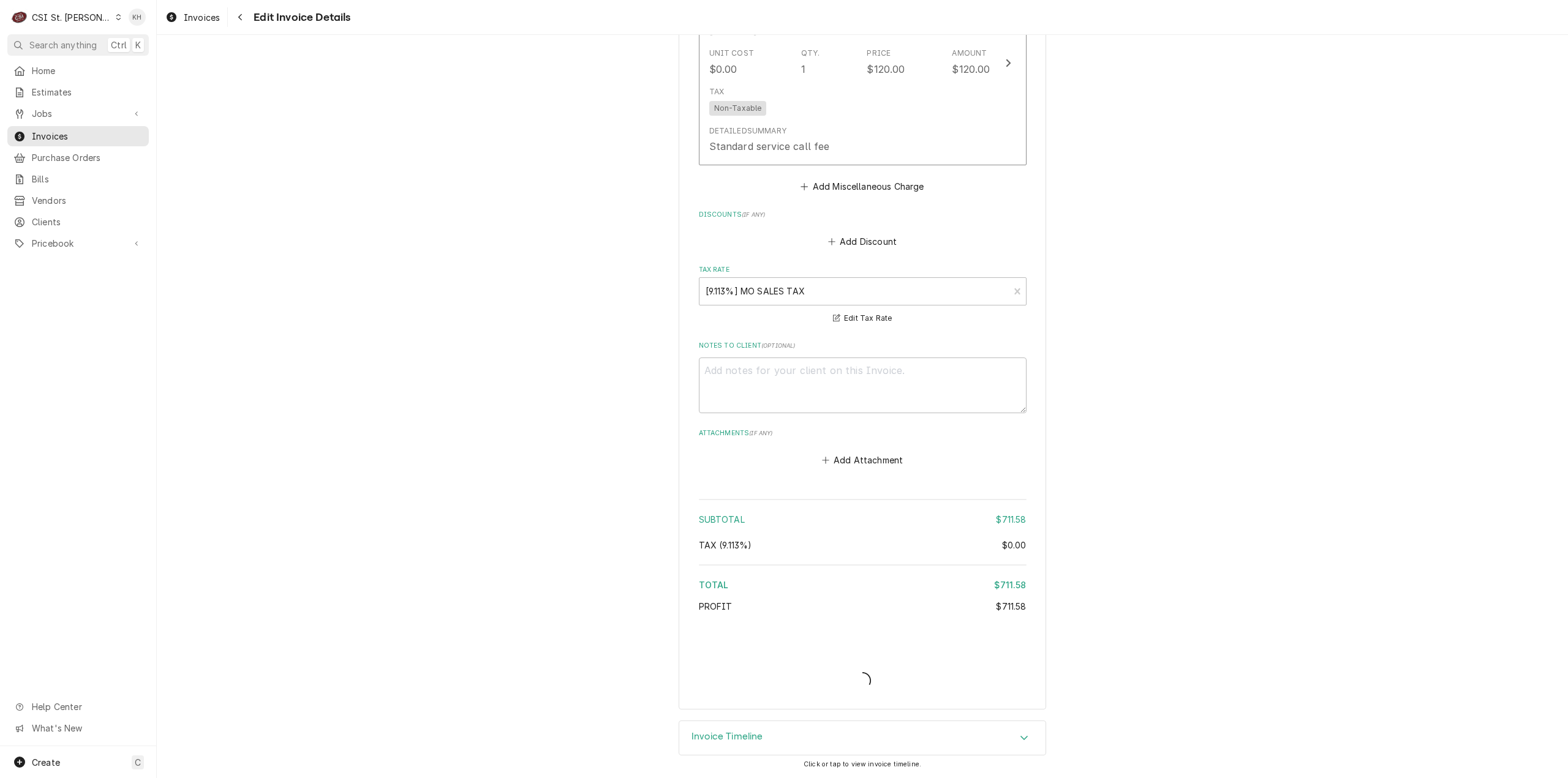
type textarea "x"
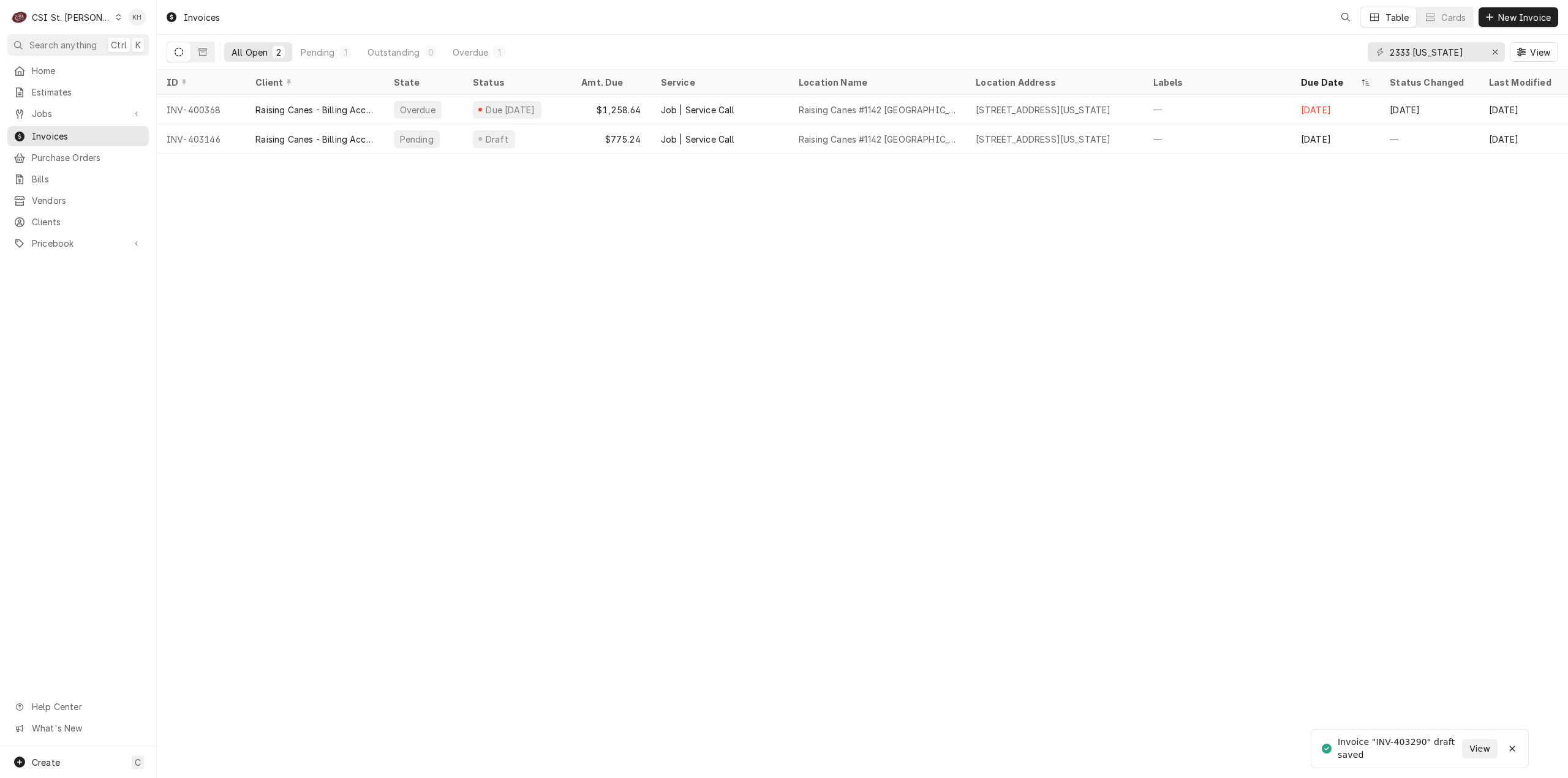
click at [82, 46] on span "Search anything" at bounding box center [63, 45] width 67 height 13
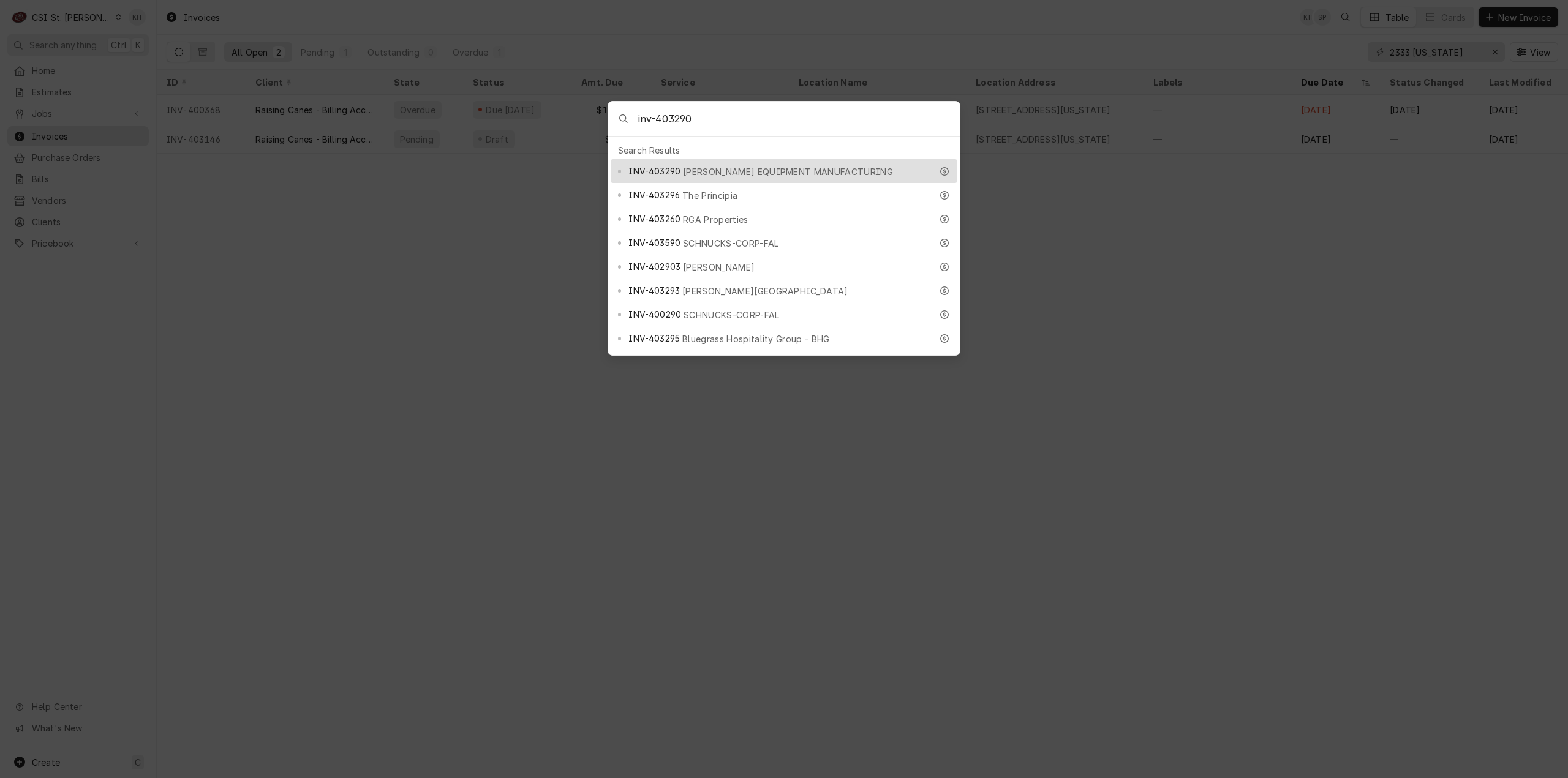
type input "inv-403290"
drag, startPoint x: 665, startPoint y: 171, endPoint x: 684, endPoint y: 171, distance: 19.0
click at [665, 172] on span "INV-403290" at bounding box center [654, 171] width 52 height 13
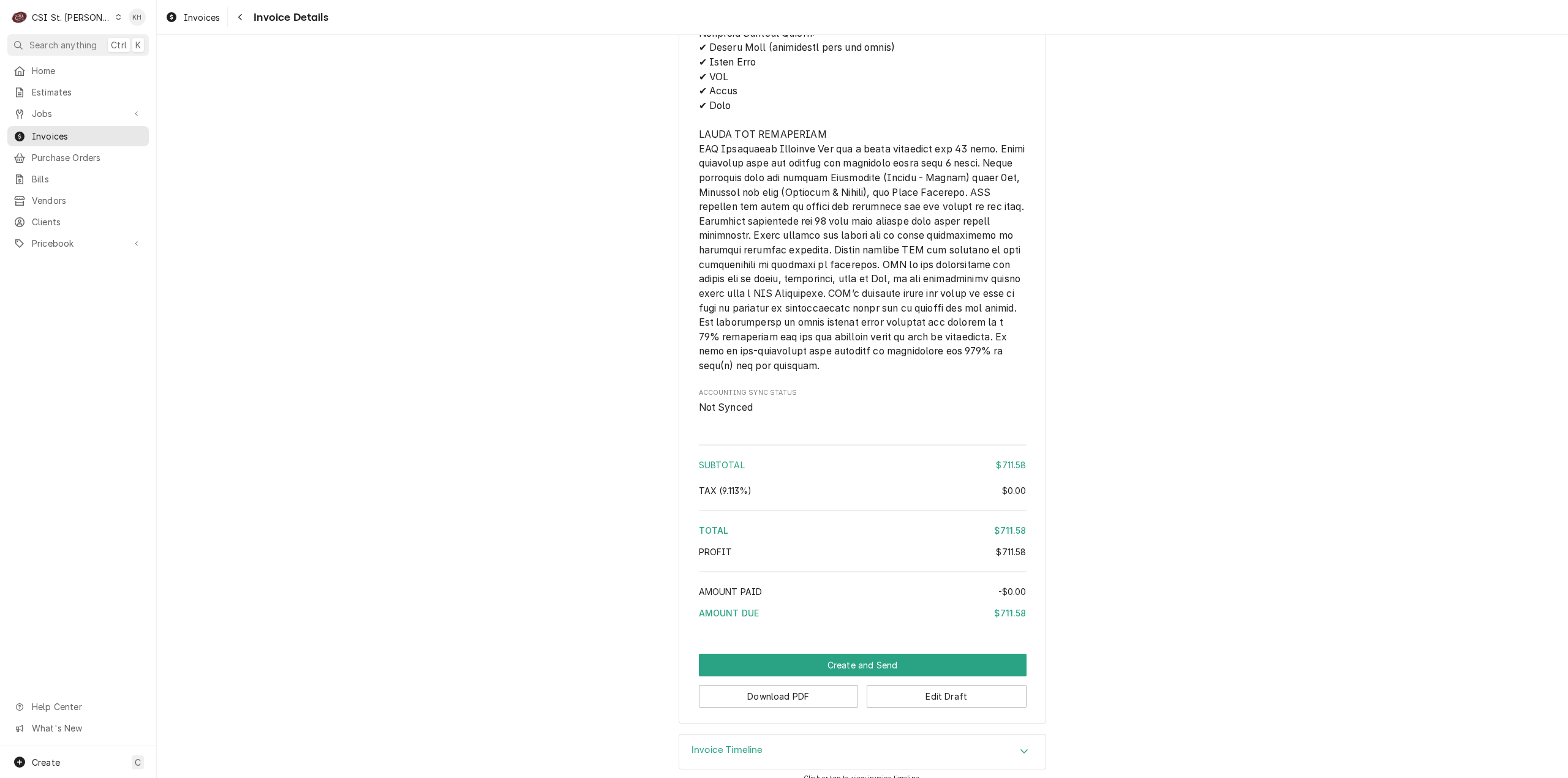
scroll to position [1890, 0]
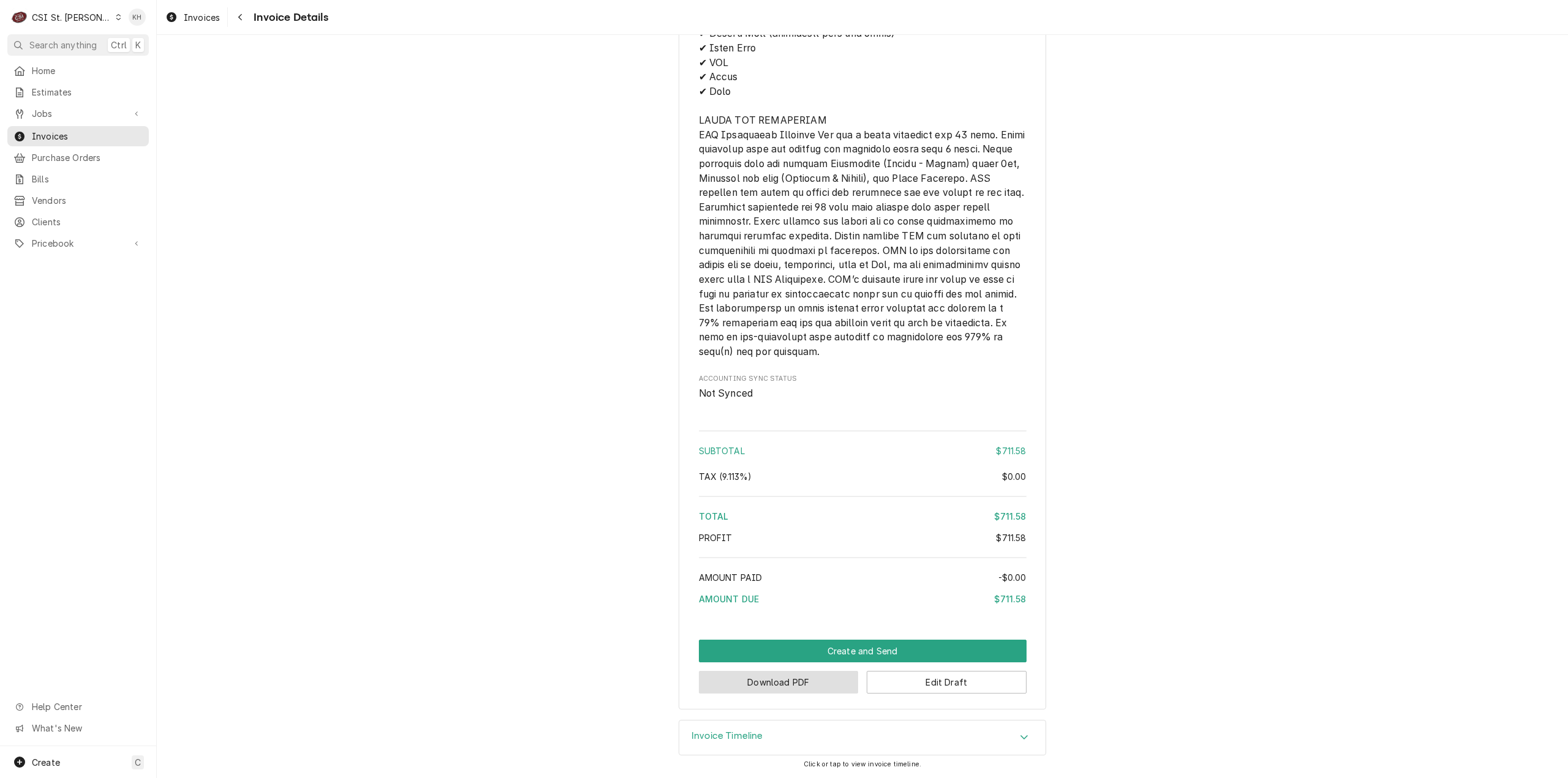
click at [791, 681] on button "Download PDF" at bounding box center [778, 682] width 160 height 23
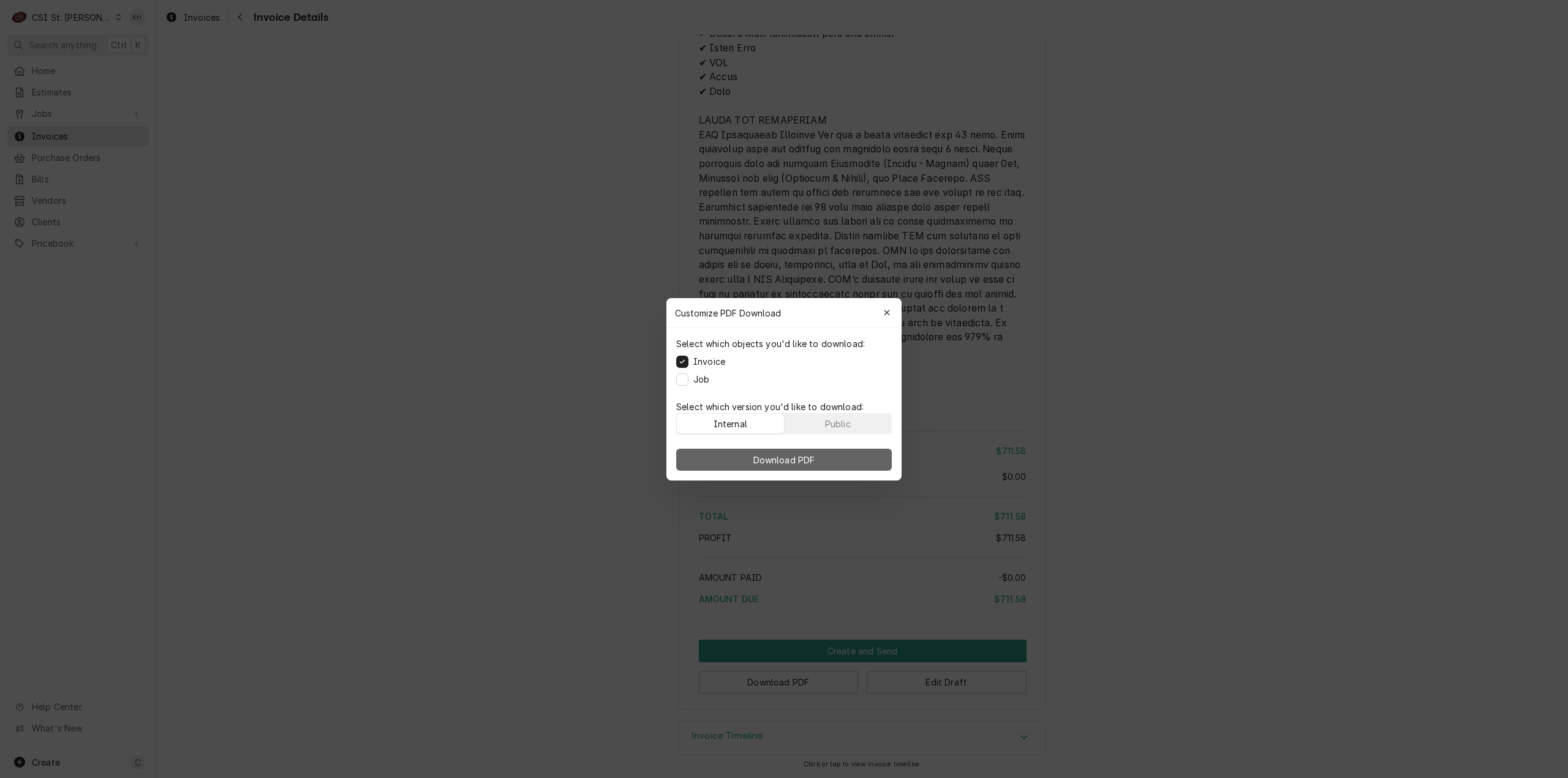
click at [823, 453] on button "Download PDF" at bounding box center [784, 459] width 216 height 22
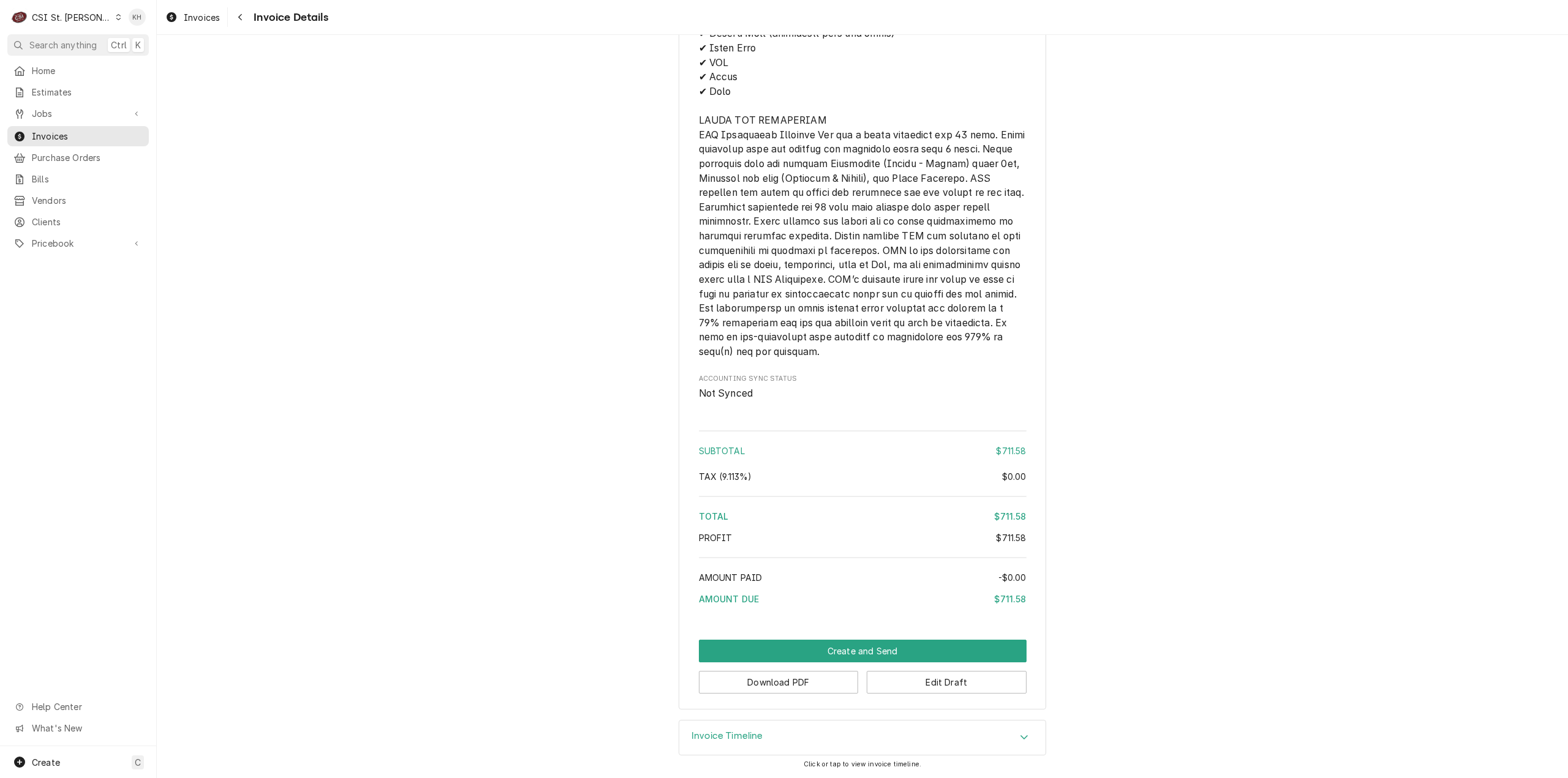
click at [67, 37] on button "Search anything Ctrl K" at bounding box center [78, 45] width 142 height 21
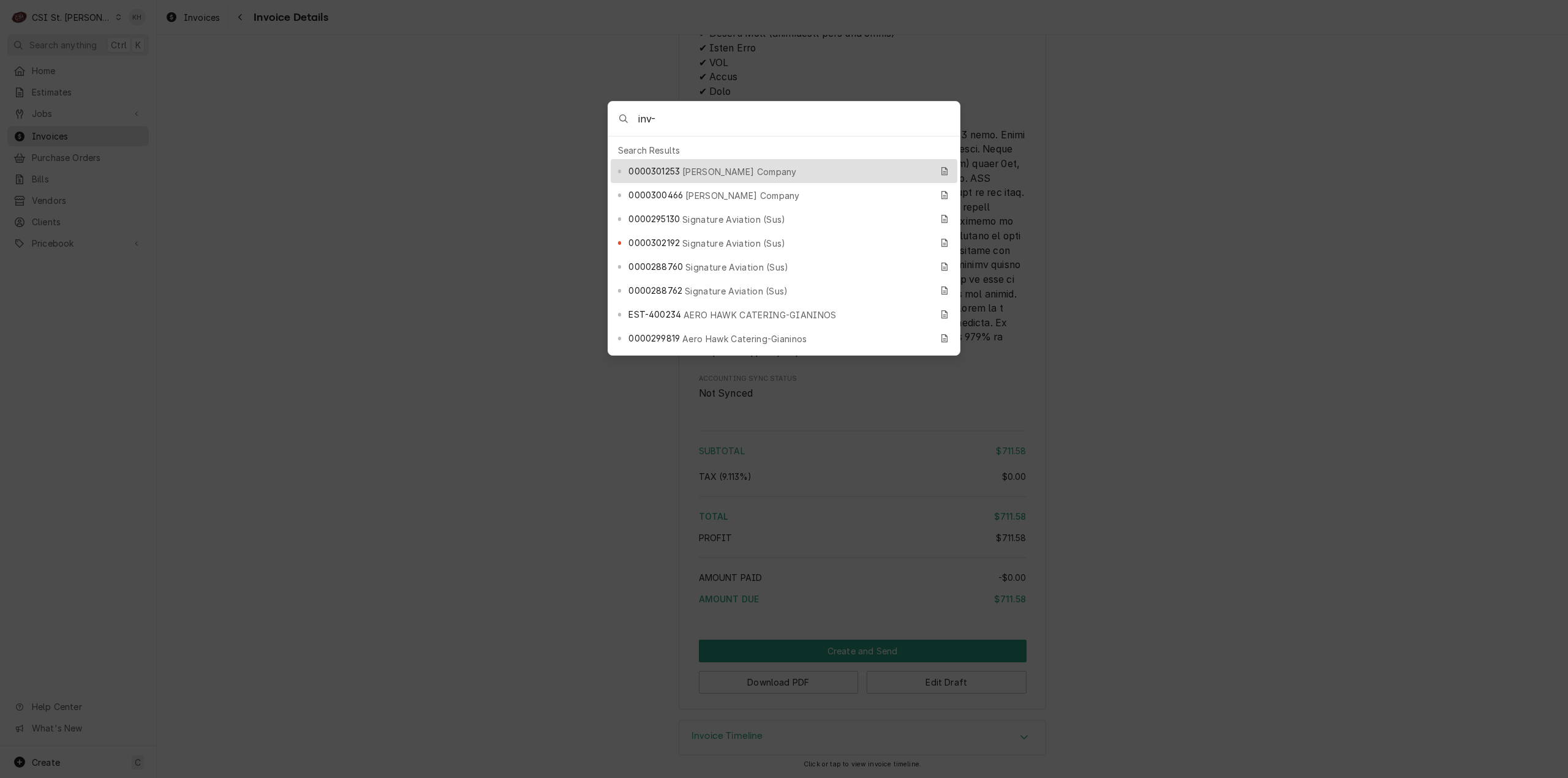
click at [690, 117] on input "inv-" at bounding box center [799, 119] width 321 height 35
type input "inv-403425"
click at [689, 172] on div "INV-403425 HARDT EQUIPMENT MANUFACTURING" at bounding box center [780, 171] width 303 height 14
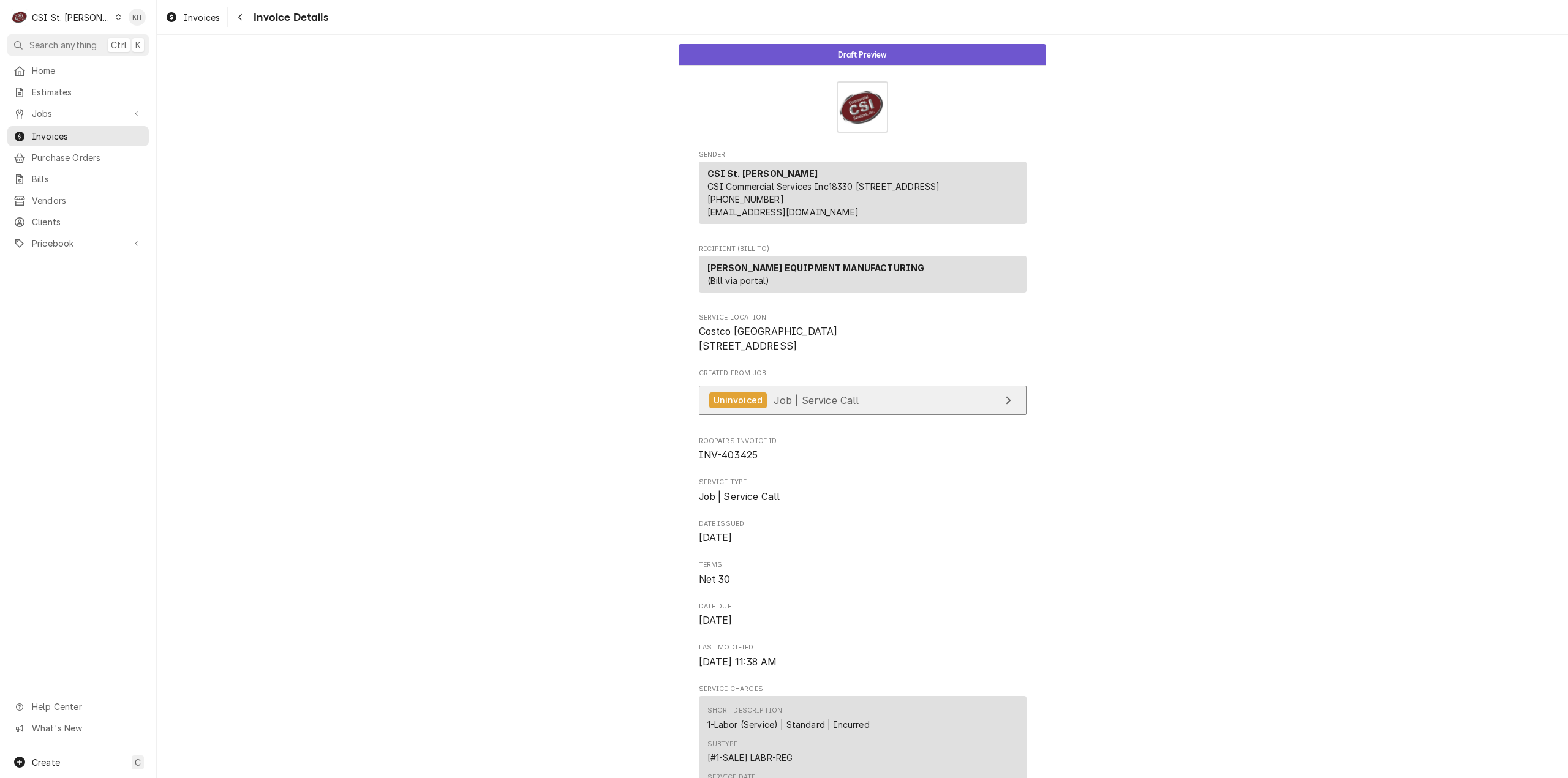
click at [774, 406] on span "Job | Service Call" at bounding box center [816, 400] width 86 height 12
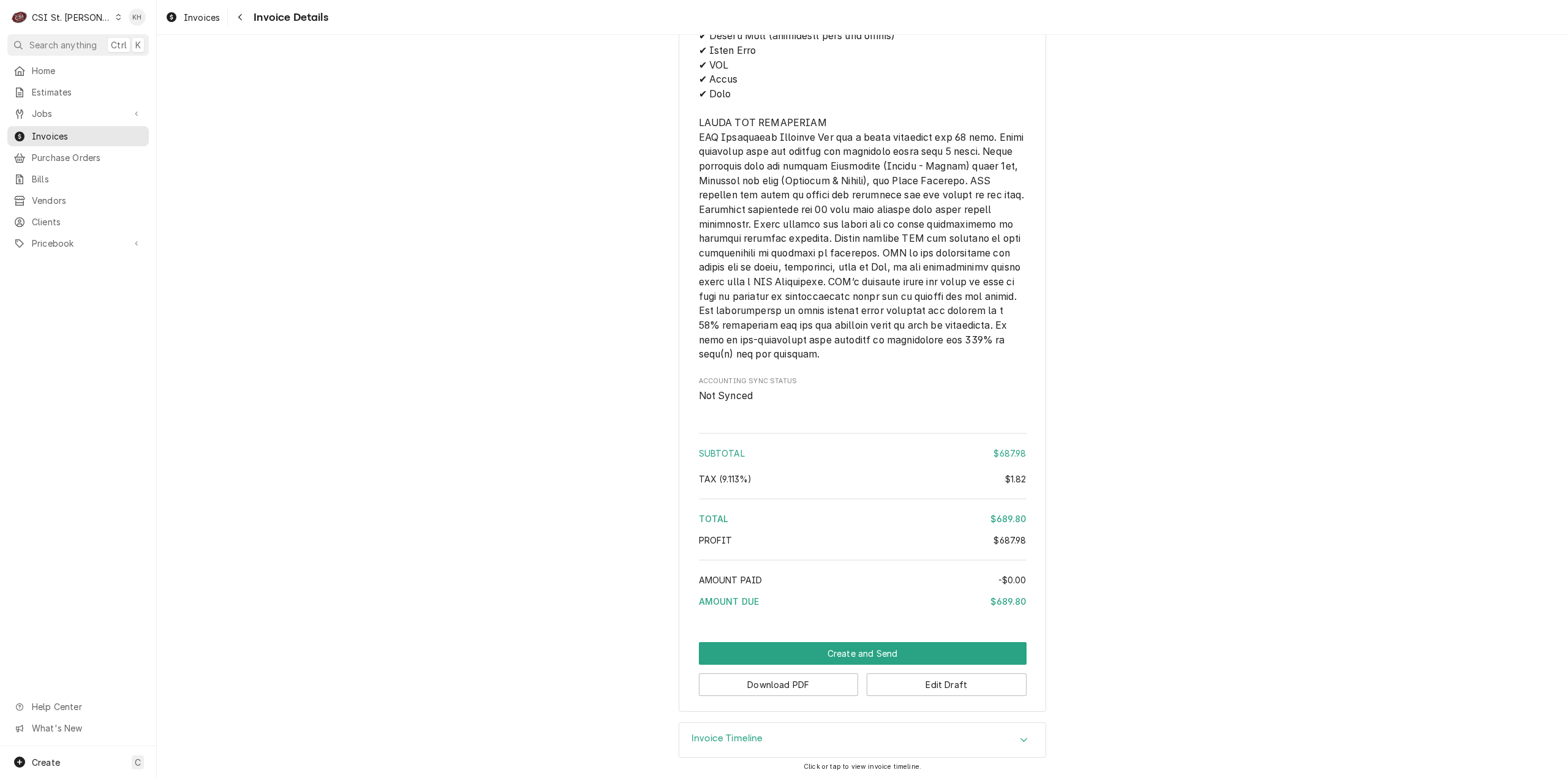
scroll to position [2069, 0]
click at [911, 689] on button "Edit Draft" at bounding box center [946, 682] width 160 height 23
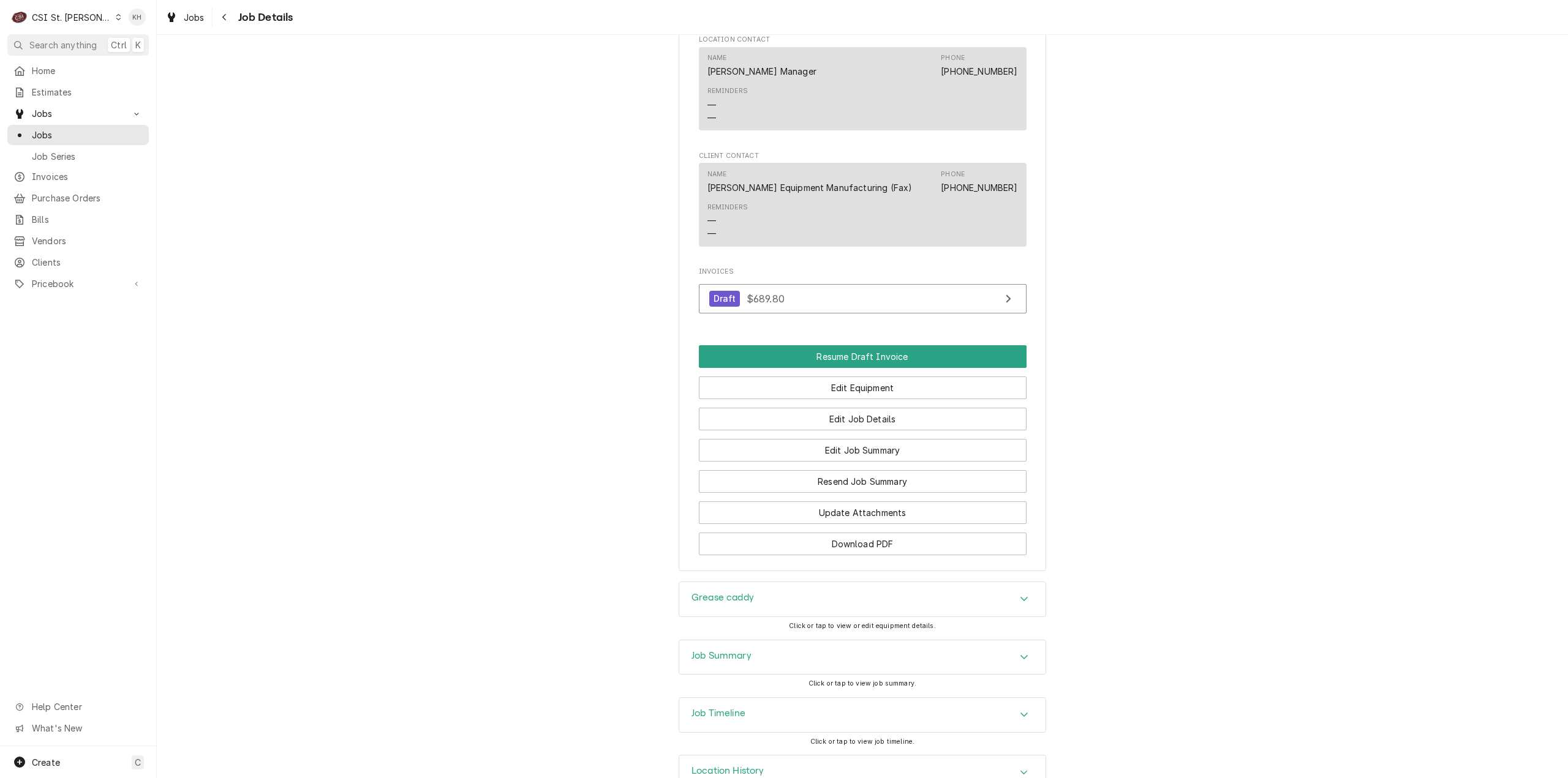
scroll to position [973, 0]
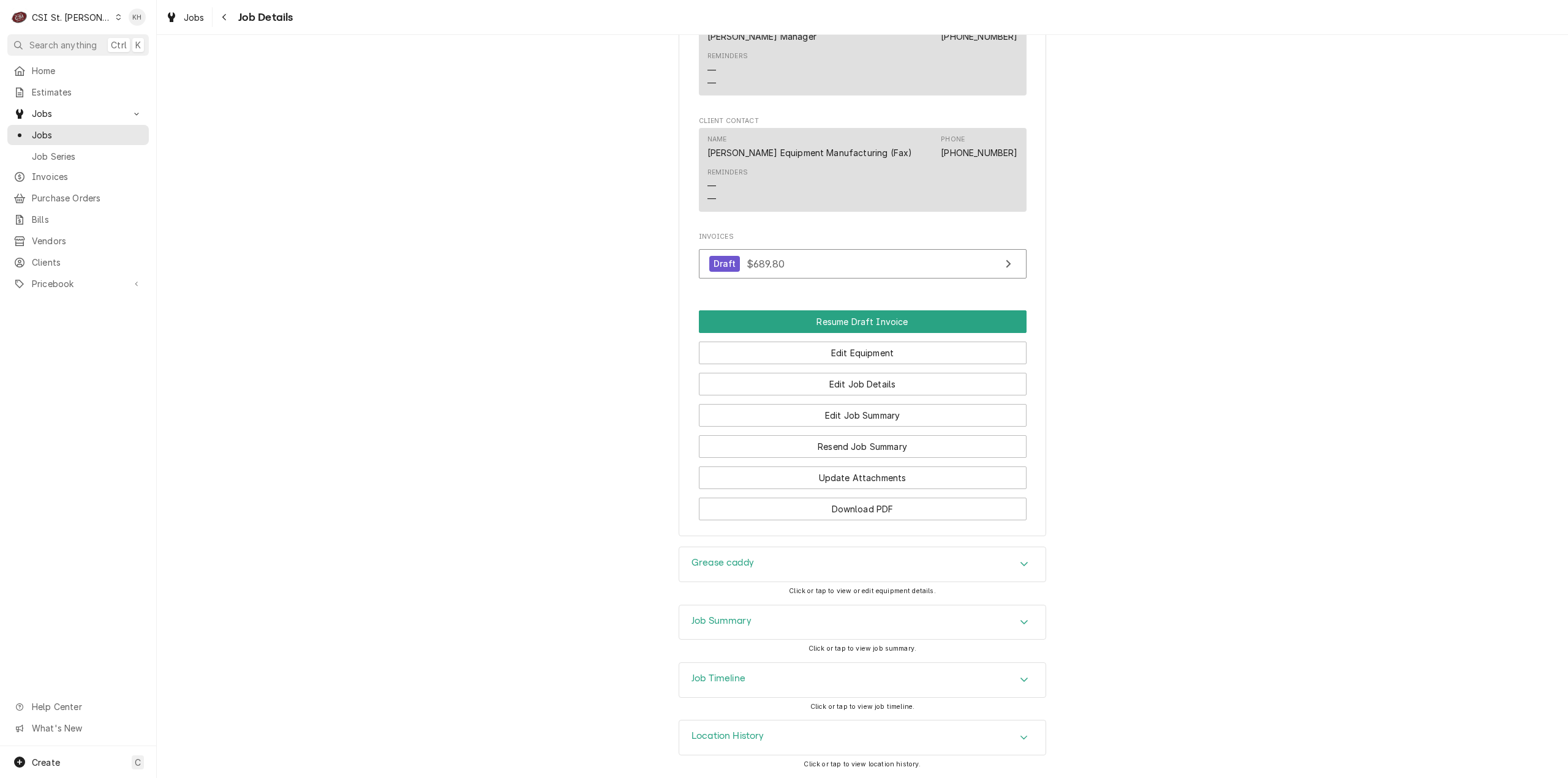
click at [769, 625] on div "Job Summary" at bounding box center [862, 623] width 366 height 35
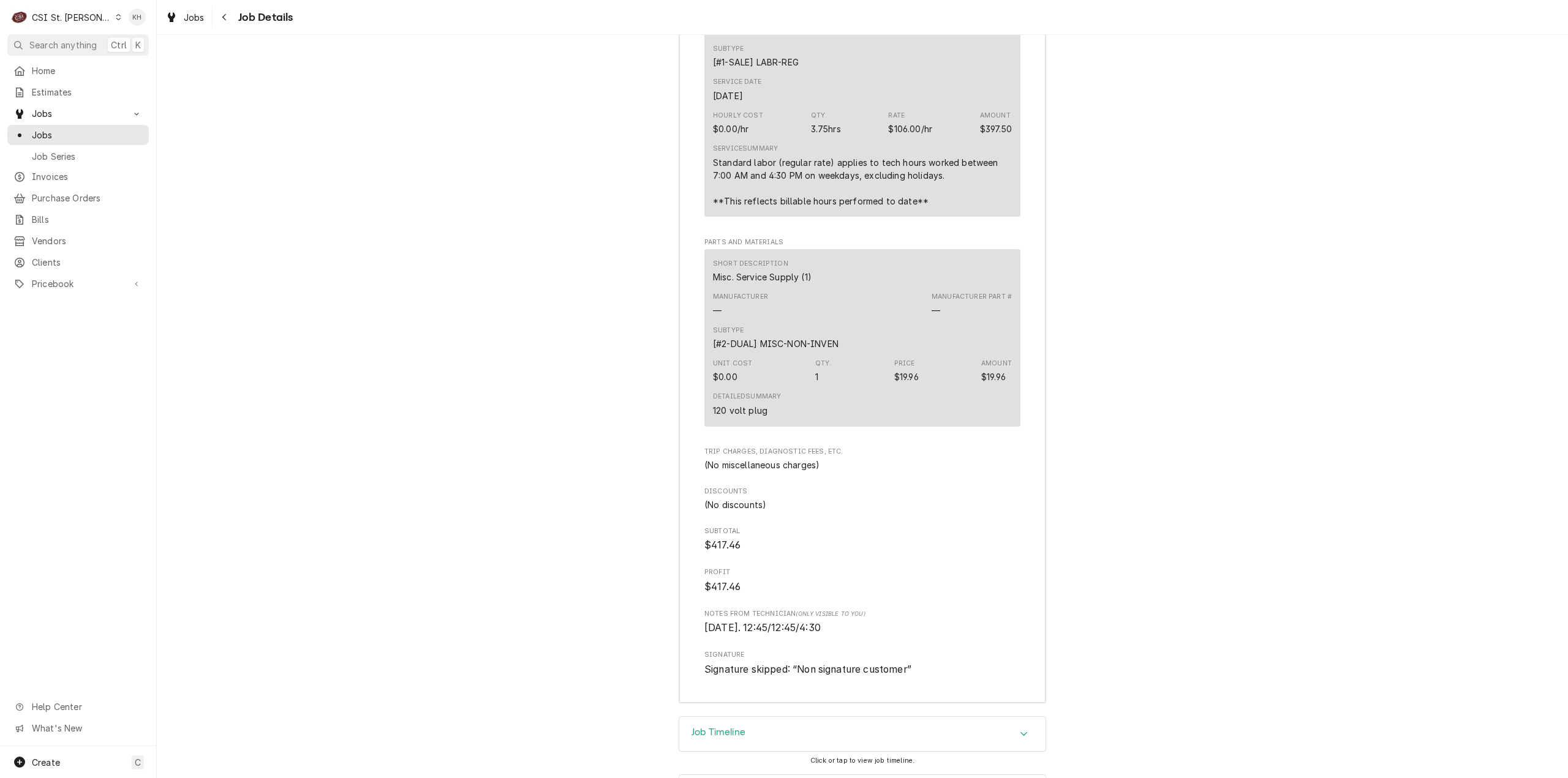
scroll to position [2812, 0]
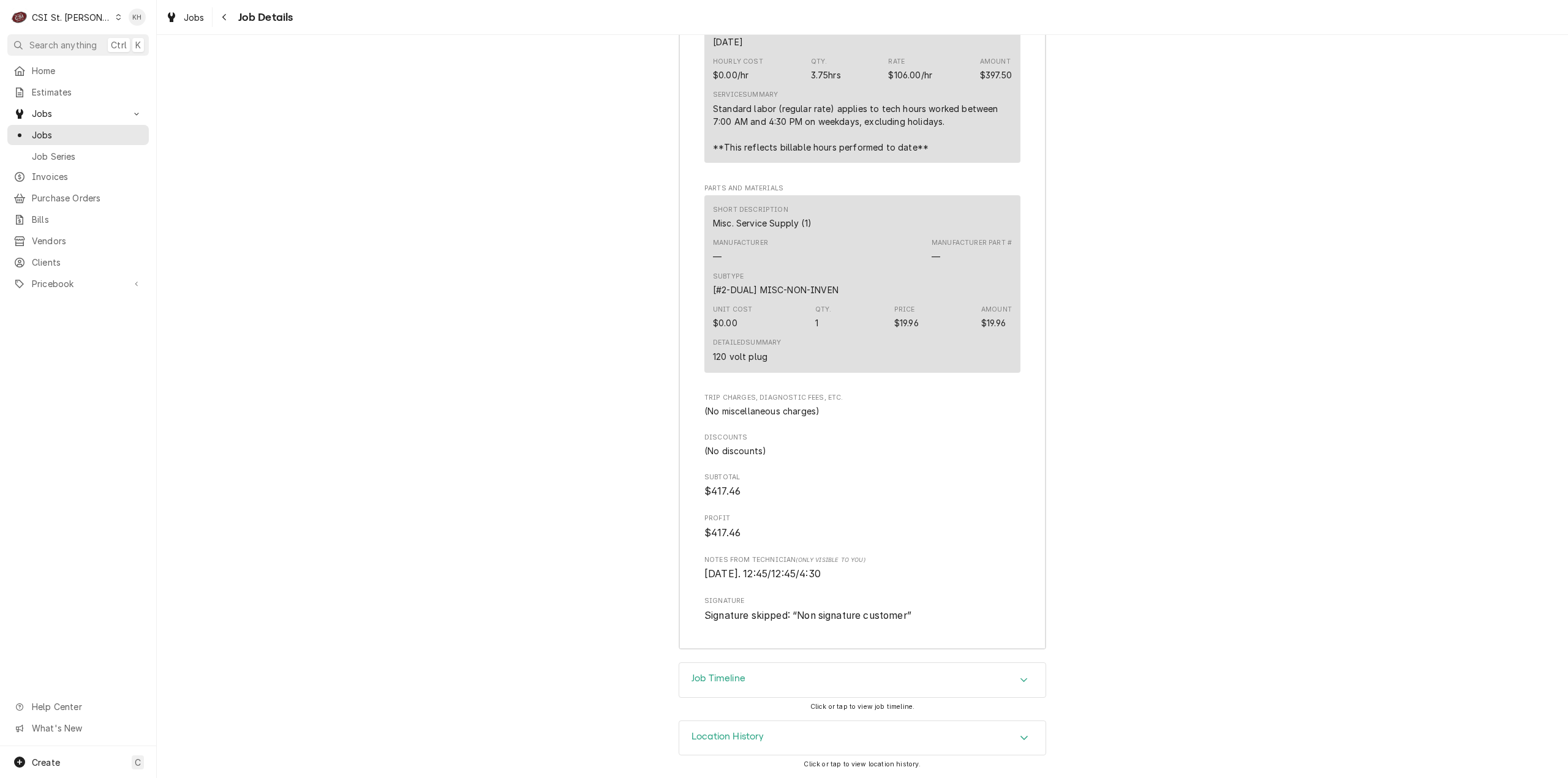
drag, startPoint x: 778, startPoint y: 576, endPoint x: 838, endPoint y: 578, distance: 60.0
click at [836, 575] on span "[DATE]. 12:45/12:45/4:30" at bounding box center [862, 573] width 316 height 15
click at [797, 672] on div "Job Timeline" at bounding box center [862, 680] width 366 height 35
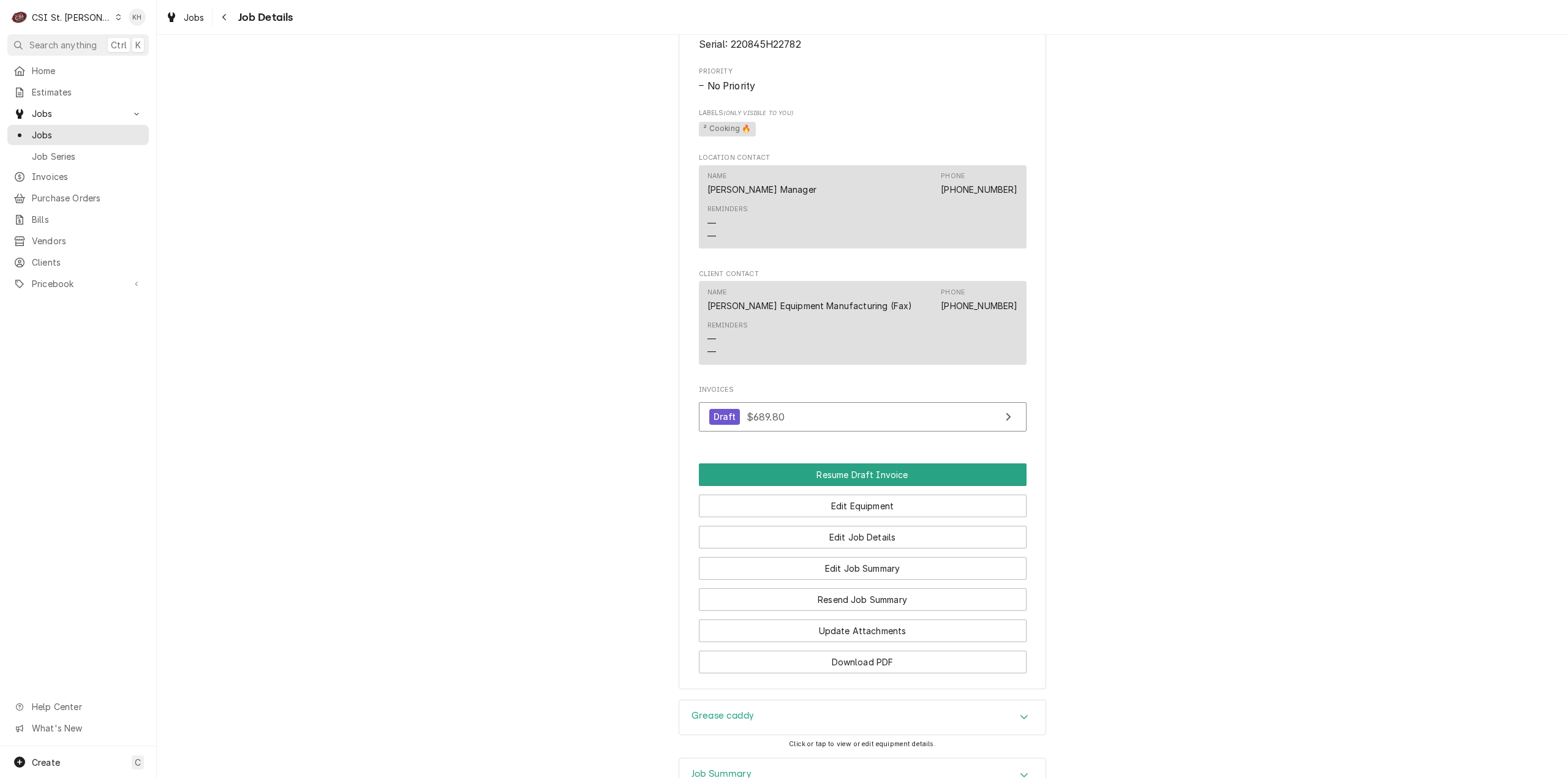
scroll to position [437, 0]
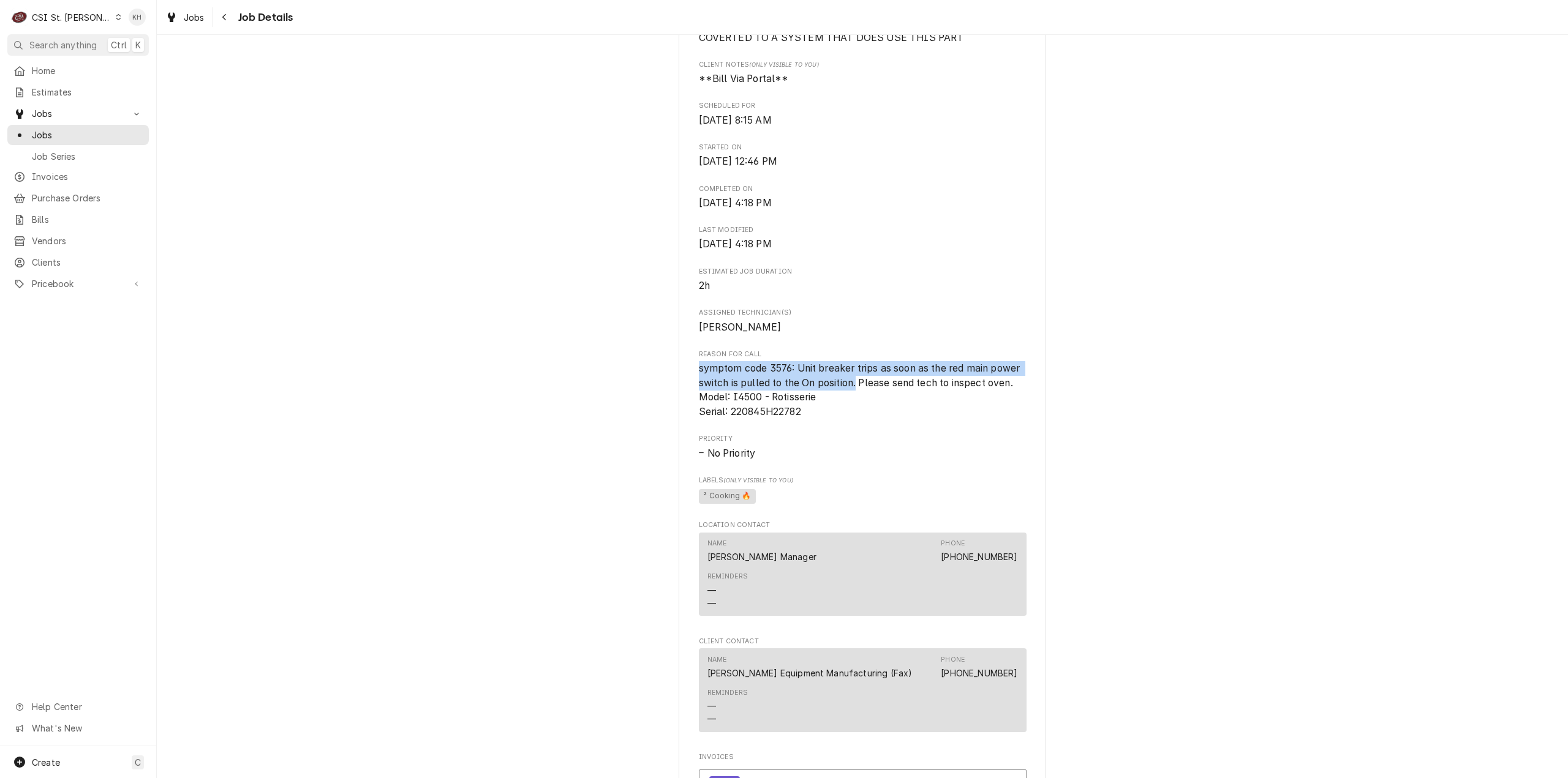
drag, startPoint x: 693, startPoint y: 384, endPoint x: 854, endPoint y: 402, distance: 162.0
click at [854, 402] on span "symptom code 3576: Unit breaker trips as soon as the red main power switch is p…" at bounding box center [861, 390] width 324 height 55
copy span "symptom code 3576: Unit breaker trips as soon as the red main power switch is p…"
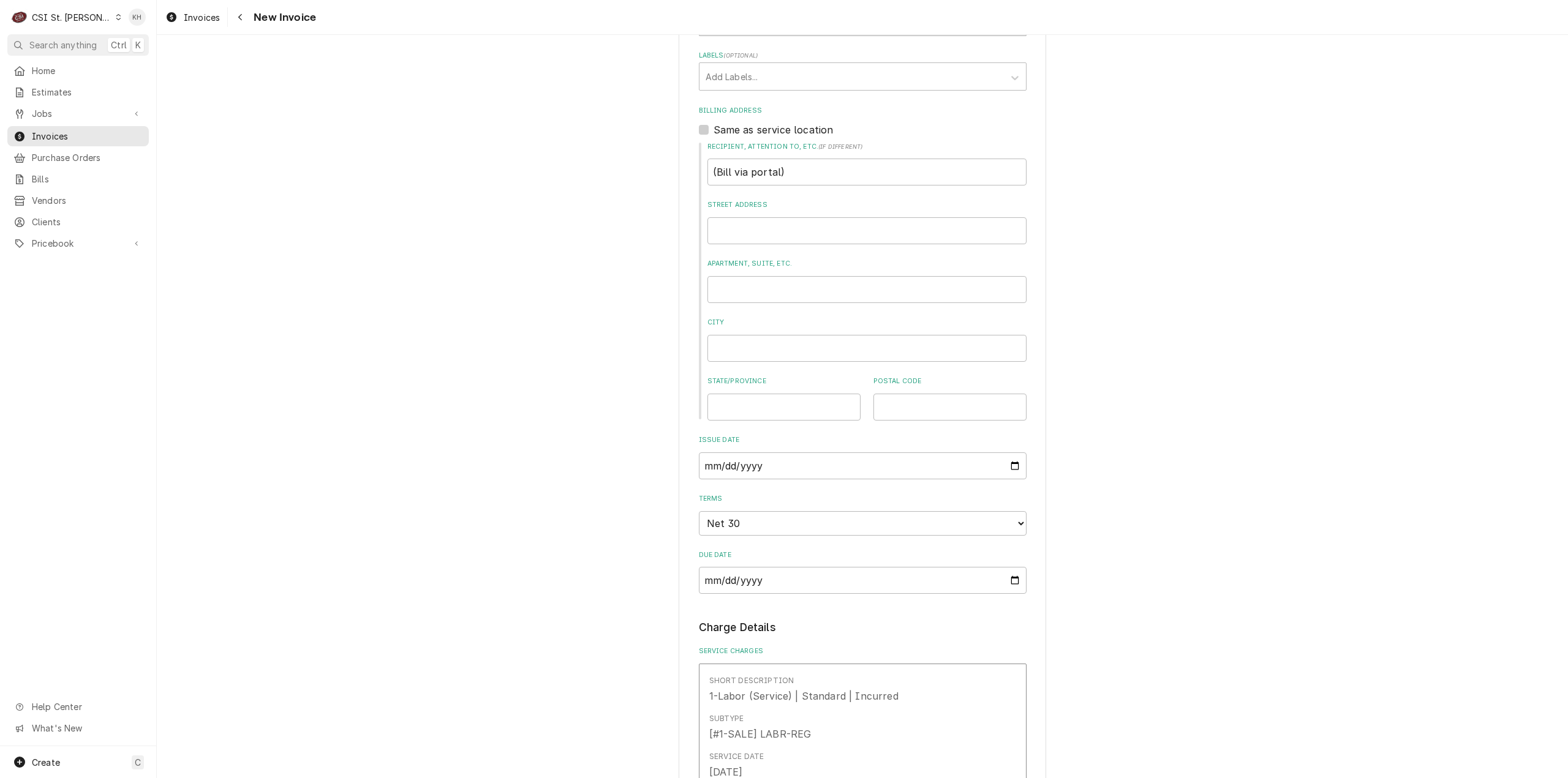
scroll to position [918, 0]
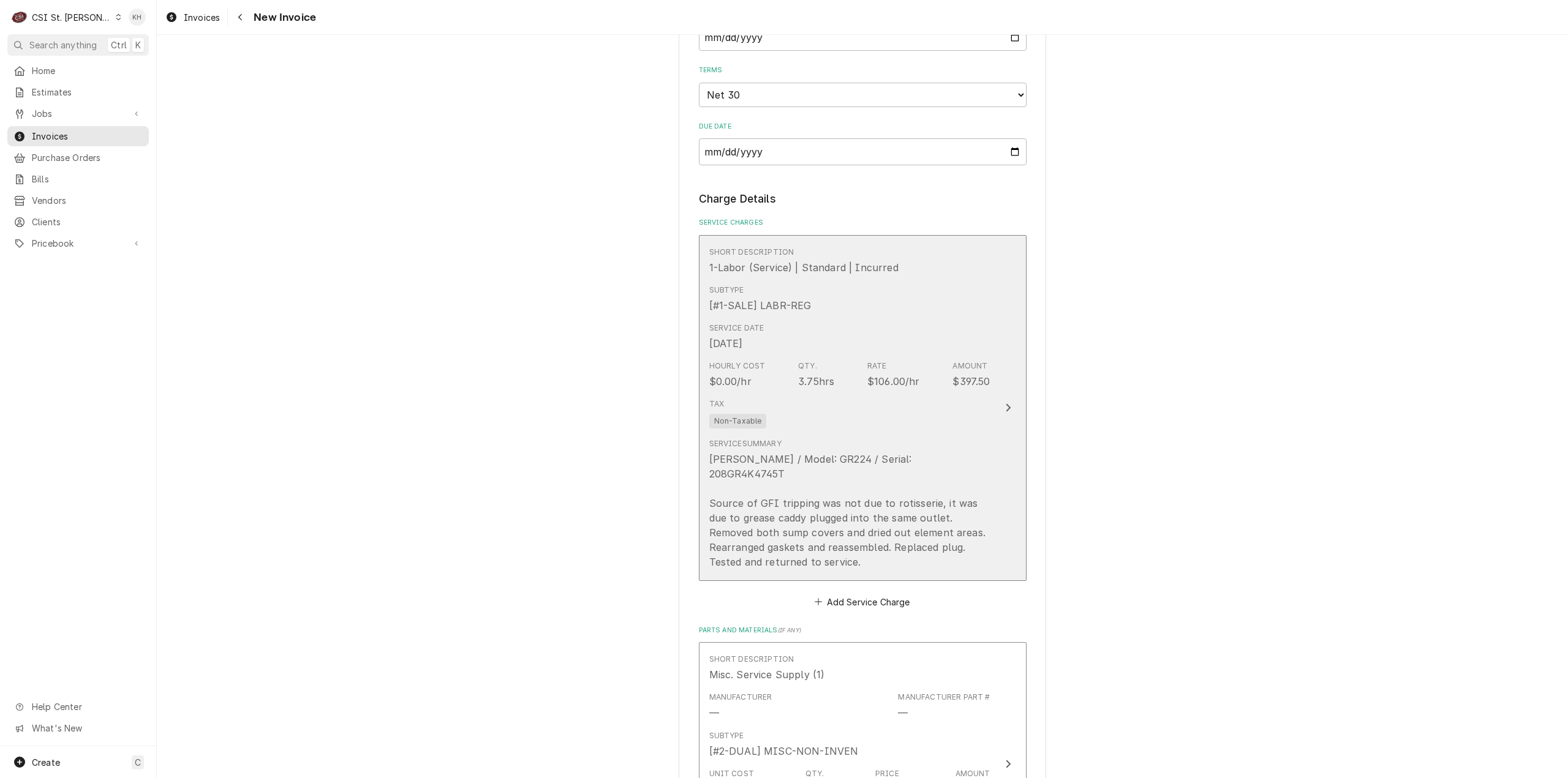
click at [1020, 406] on button "Short Description 1-Labor (Service) | Standard | Incurred Subtype [#1-SALE] LAB…" at bounding box center [863, 408] width 328 height 345
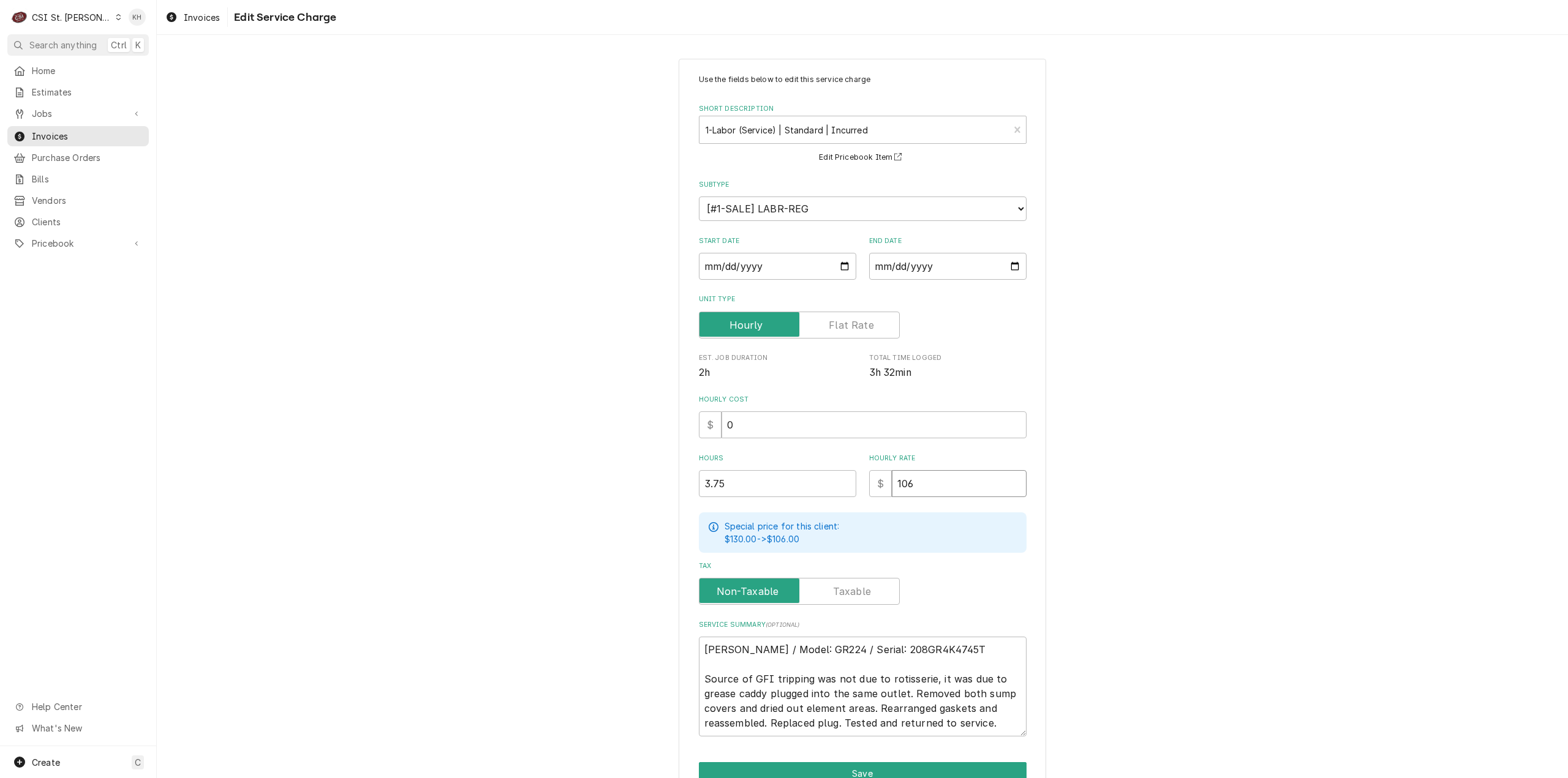
drag, startPoint x: 938, startPoint y: 484, endPoint x: 848, endPoint y: 473, distance: 90.7
click at [848, 473] on div "Hours 3.75 Hourly Rate $ 106" at bounding box center [863, 475] width 328 height 44
type textarea "x"
type input "1"
type textarea "x"
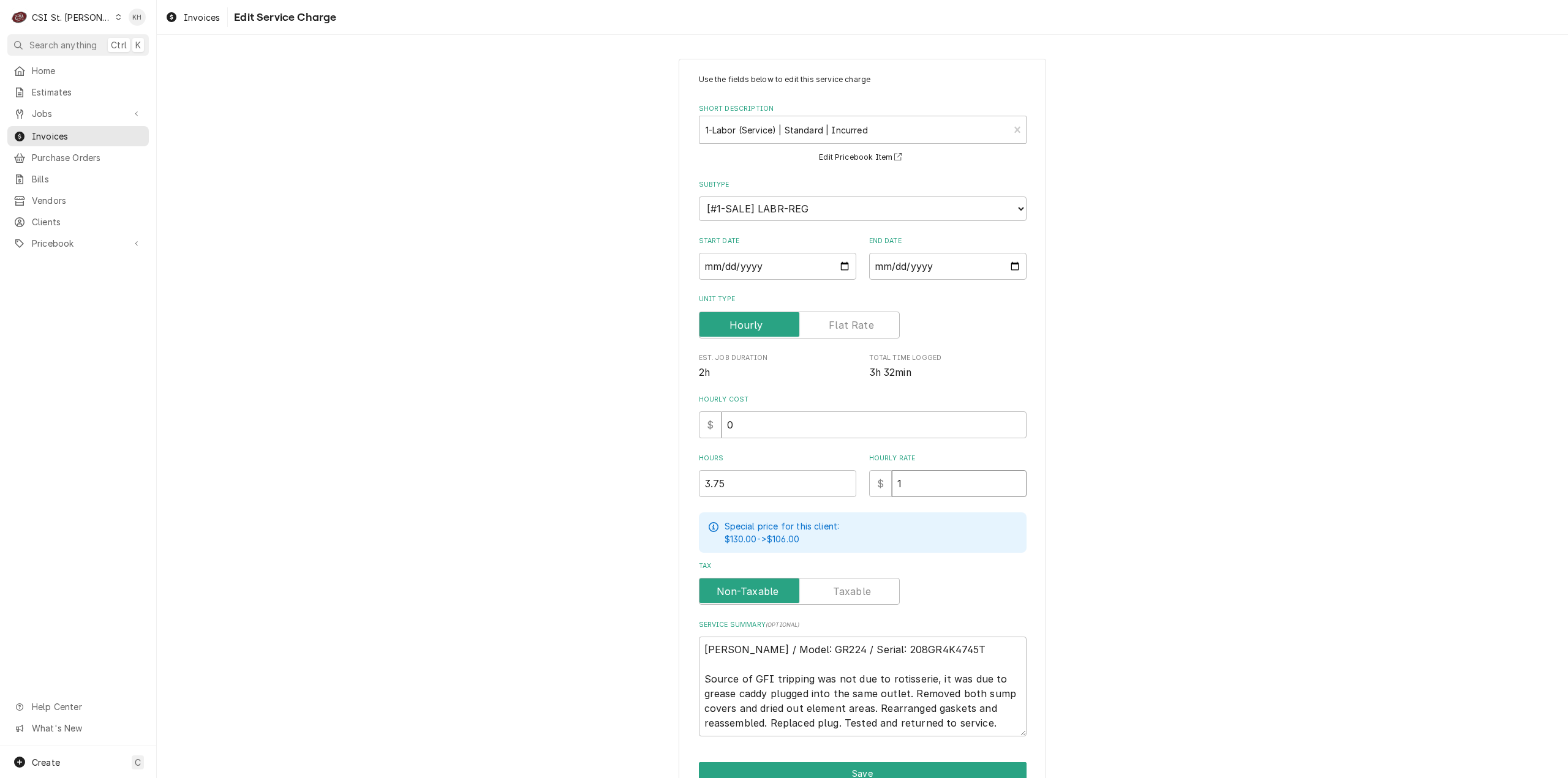
type input "11"
type textarea "x"
type input "110"
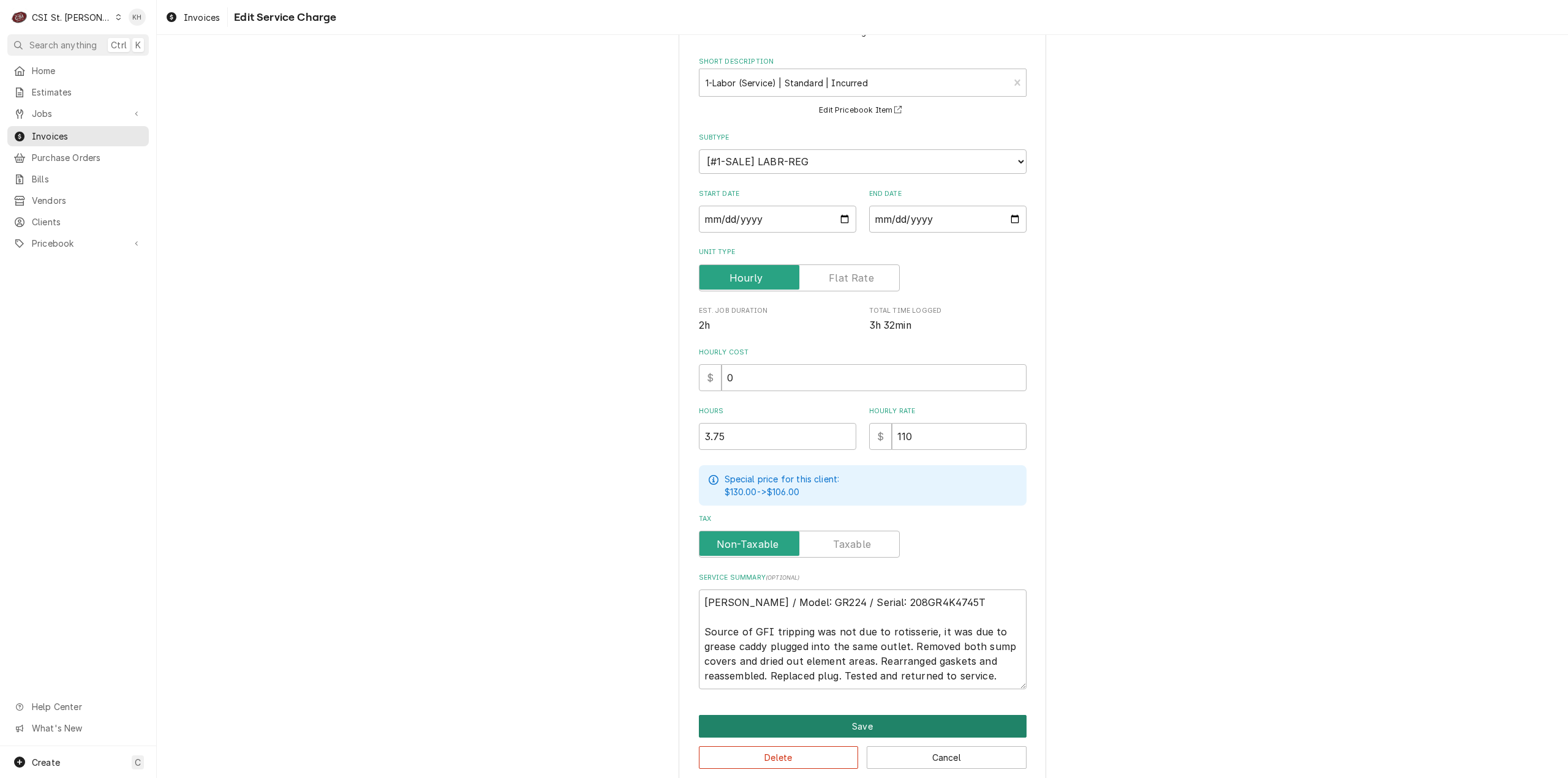
scroll to position [62, 0]
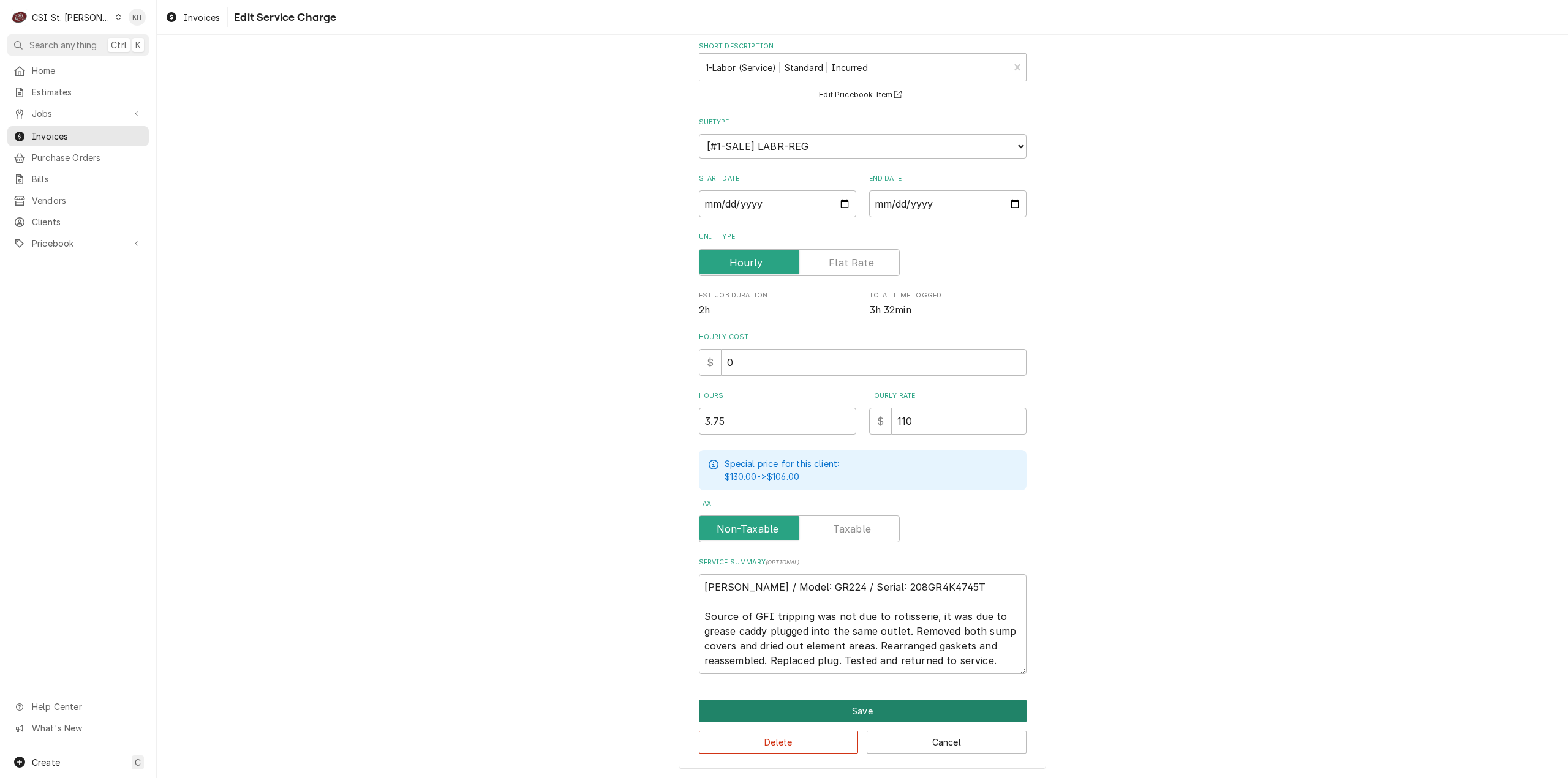
click at [878, 710] on button "Save" at bounding box center [863, 711] width 328 height 23
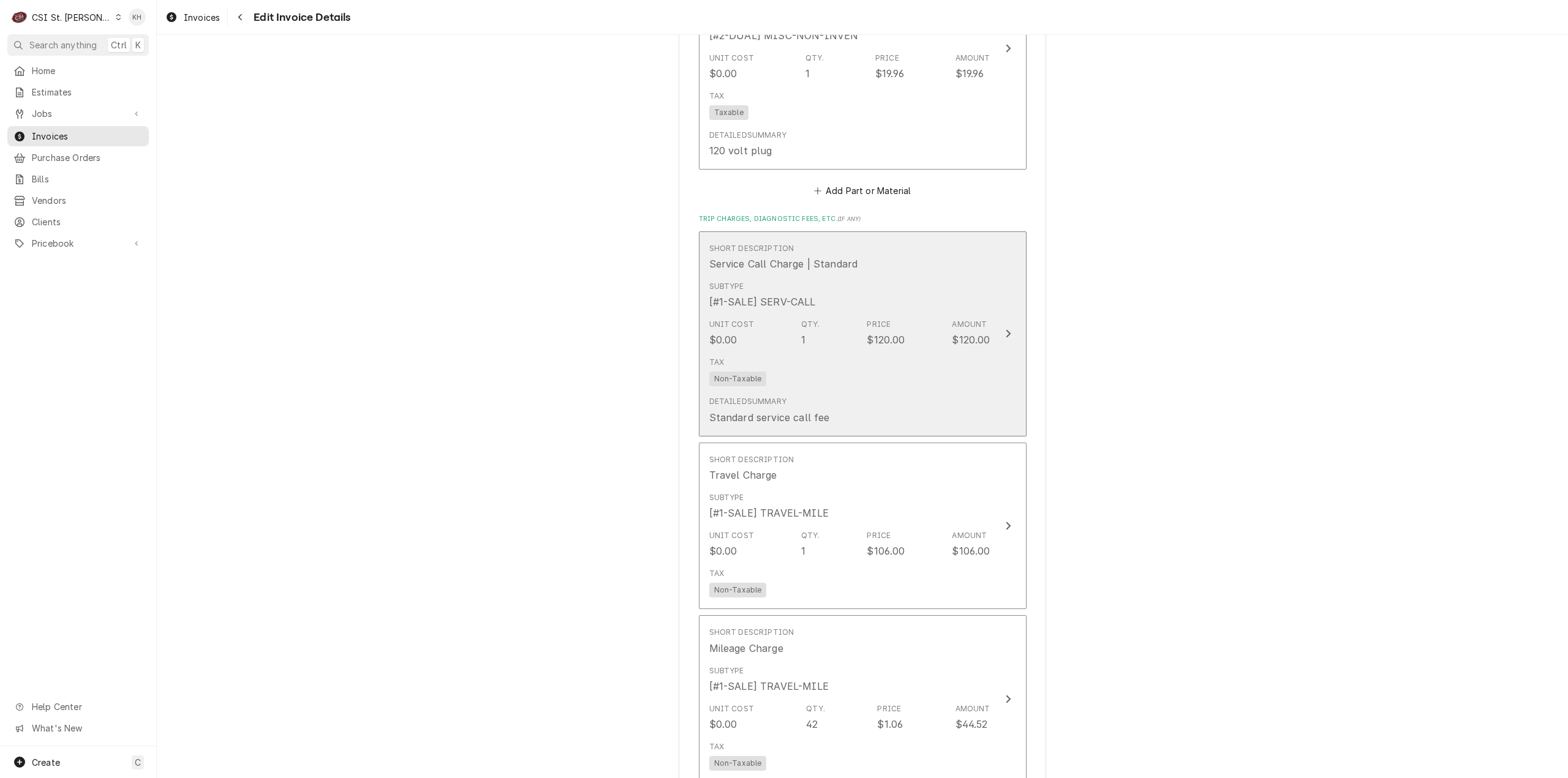
scroll to position [1699, 0]
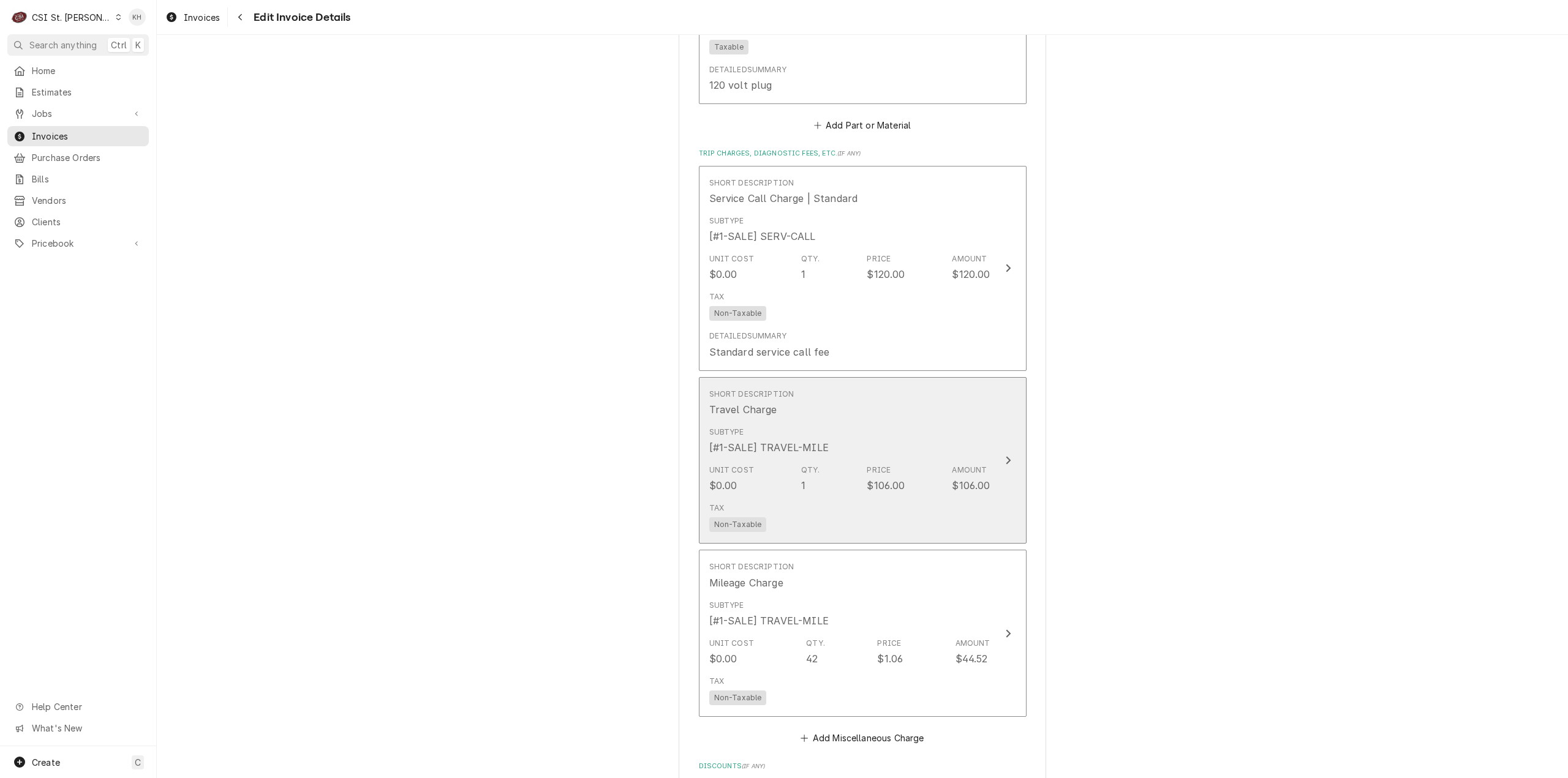
click at [933, 428] on div "Subtype [#1-SALE] TRAVEL-MILE" at bounding box center [850, 440] width 281 height 38
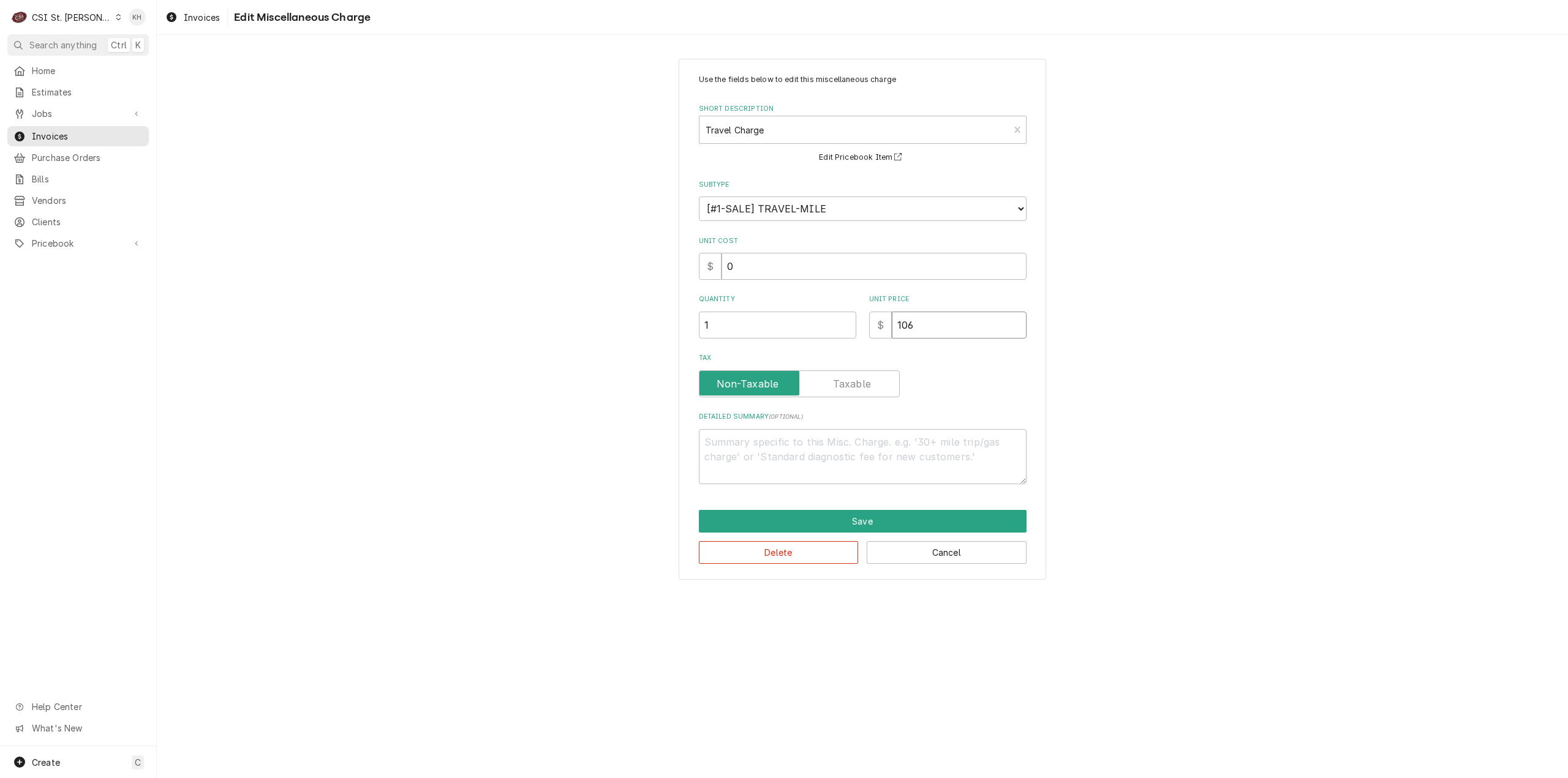
drag, startPoint x: 946, startPoint y: 320, endPoint x: 823, endPoint y: 321, distance: 123.0
click at [823, 321] on div "Quantity 1 Unit Price $ 106" at bounding box center [863, 316] width 328 height 44
type textarea "x"
type input "1"
type textarea "x"
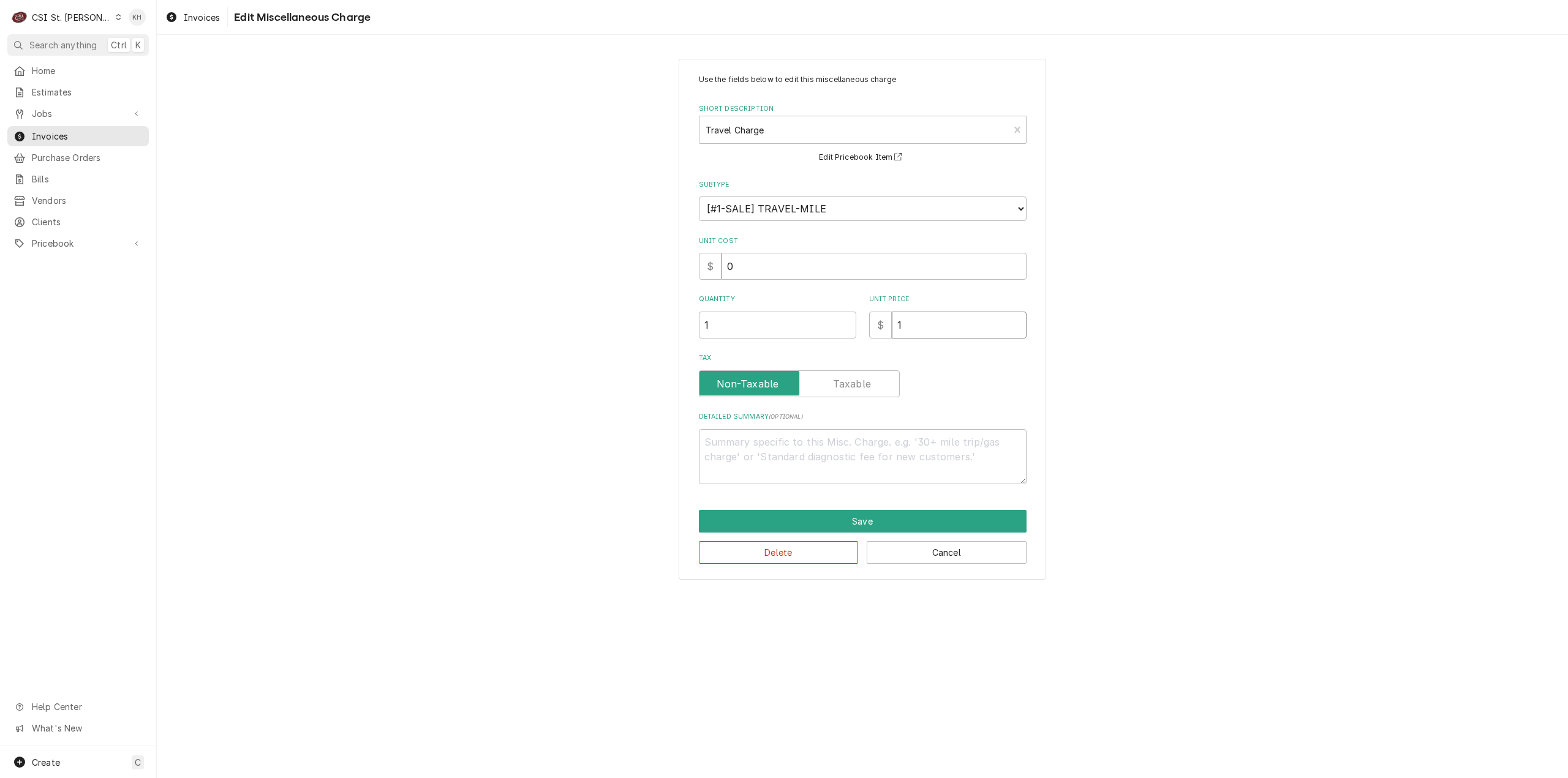
type input "11"
type textarea "x"
type input "110"
click at [921, 513] on button "Save" at bounding box center [863, 521] width 328 height 23
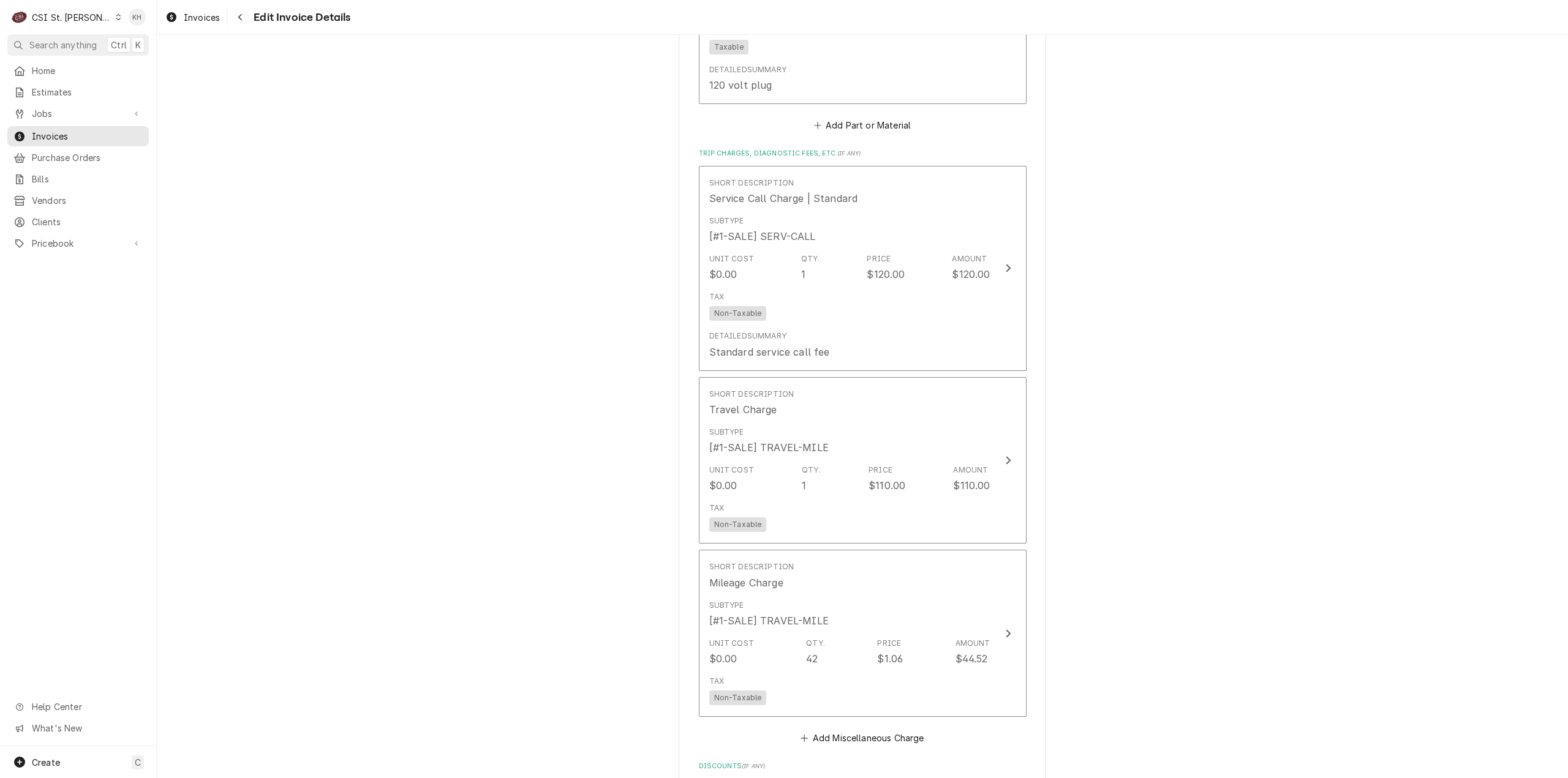
scroll to position [1761, 0]
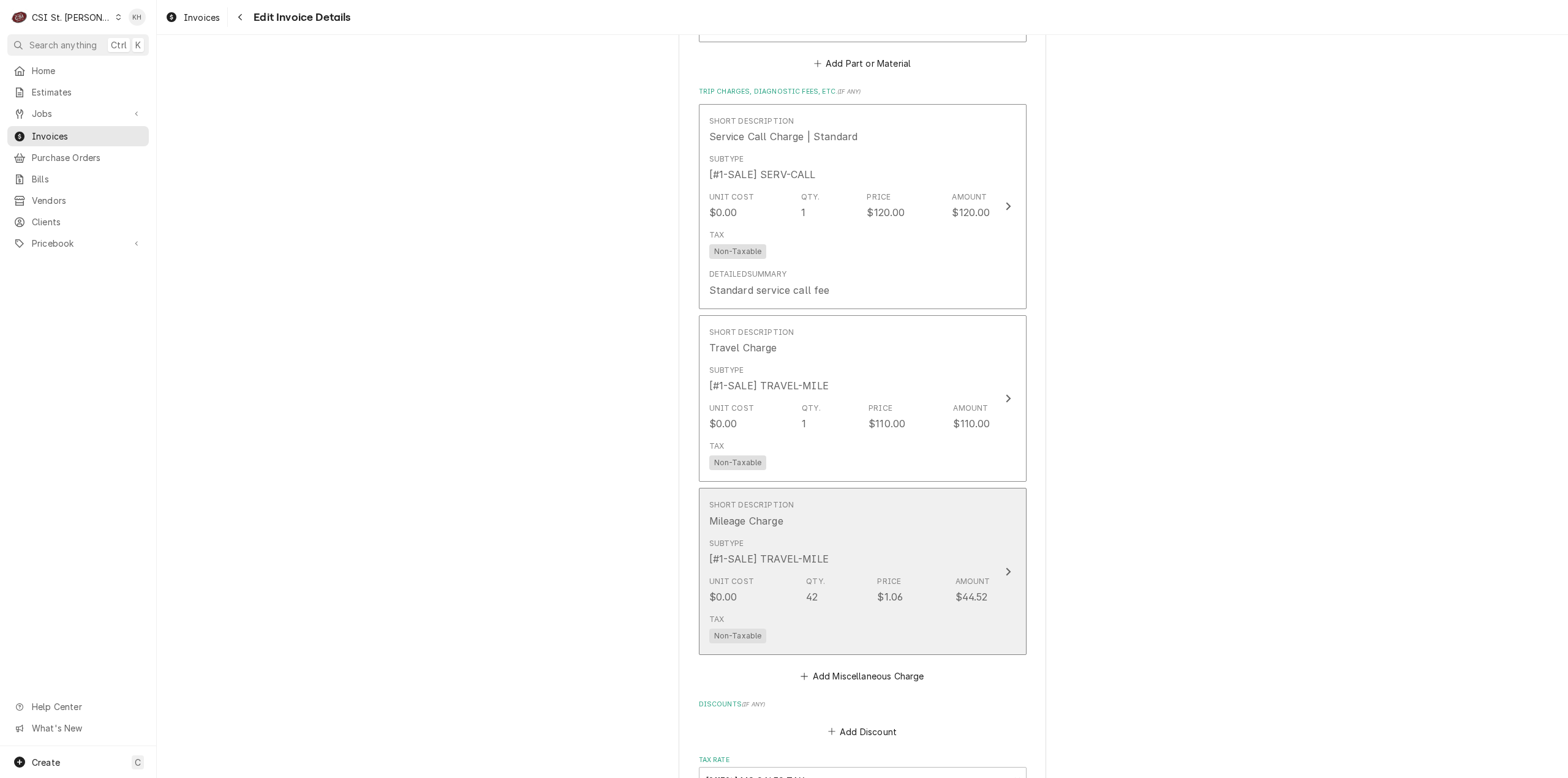
click at [1000, 565] on button "Short Description Mileage Charge Subtype [#1-SALE] TRAVEL-MILE Unit Cost $0.00 …" at bounding box center [863, 571] width 328 height 167
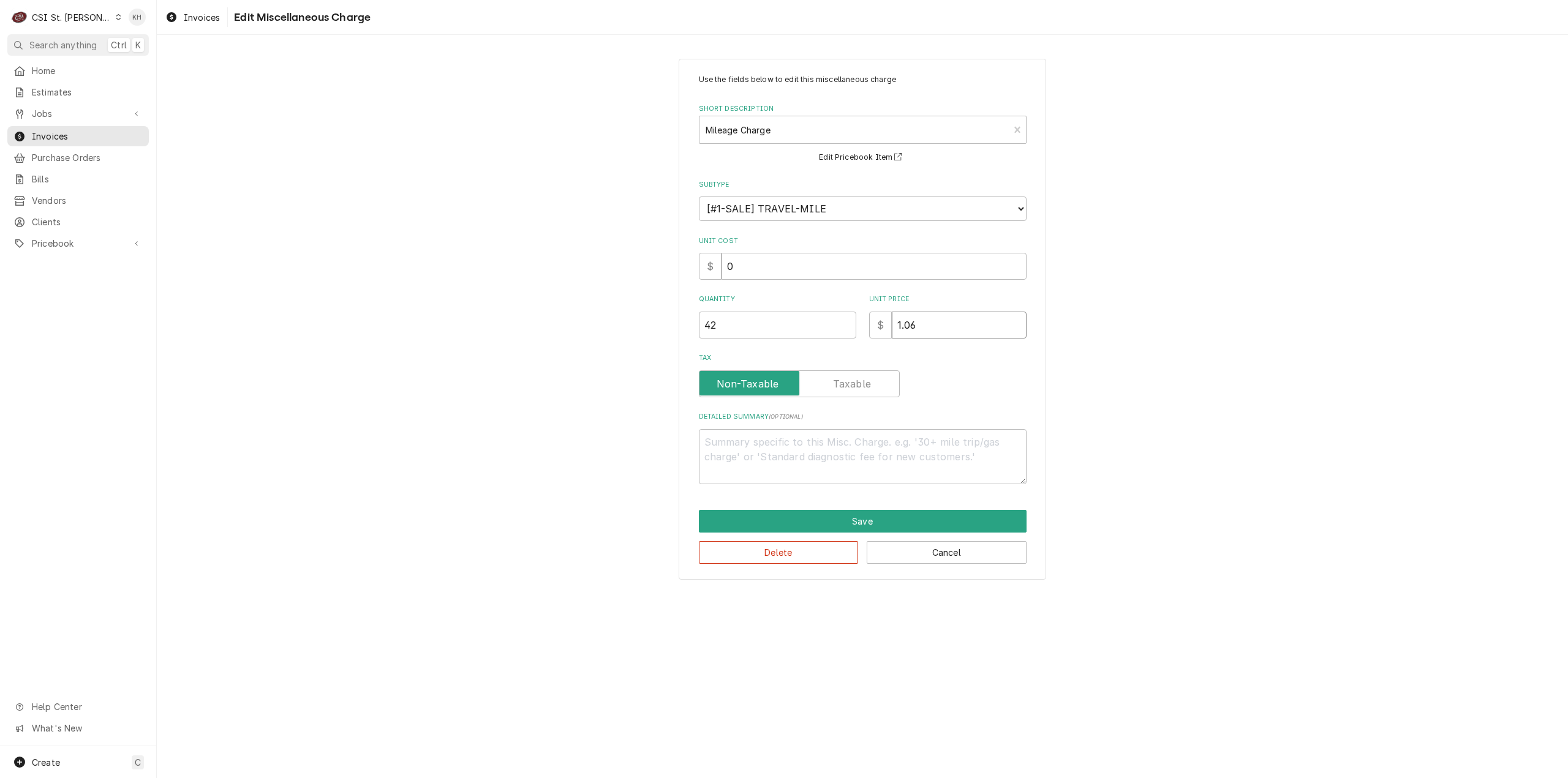
click at [835, 328] on div "Quantity 42 Unit Price $ 1.06" at bounding box center [863, 316] width 328 height 44
type textarea "x"
type input "0"
type textarea "x"
type input "0.9"
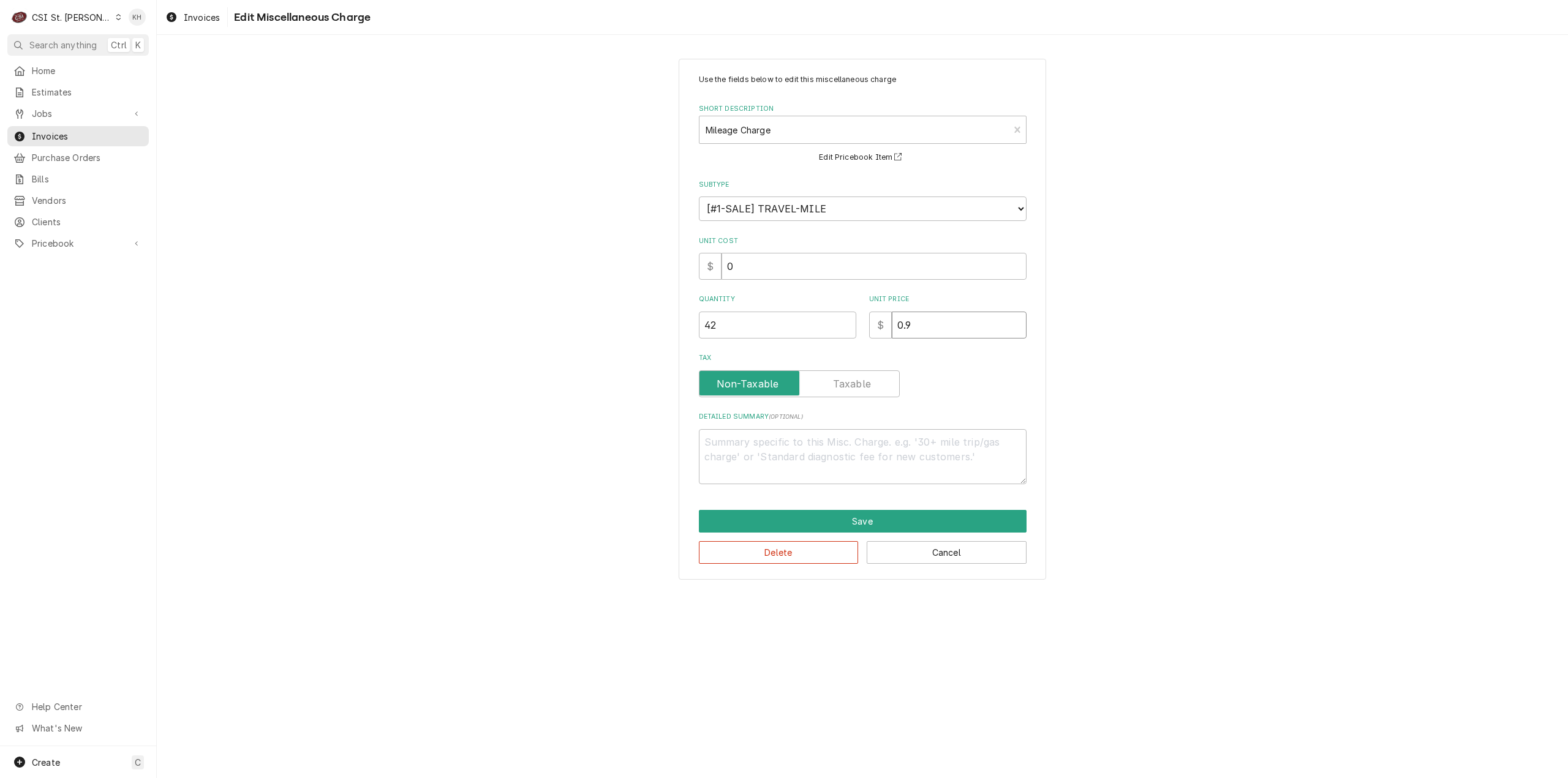
type textarea "x"
type input "0.99"
click at [839, 511] on button "Save" at bounding box center [863, 521] width 328 height 23
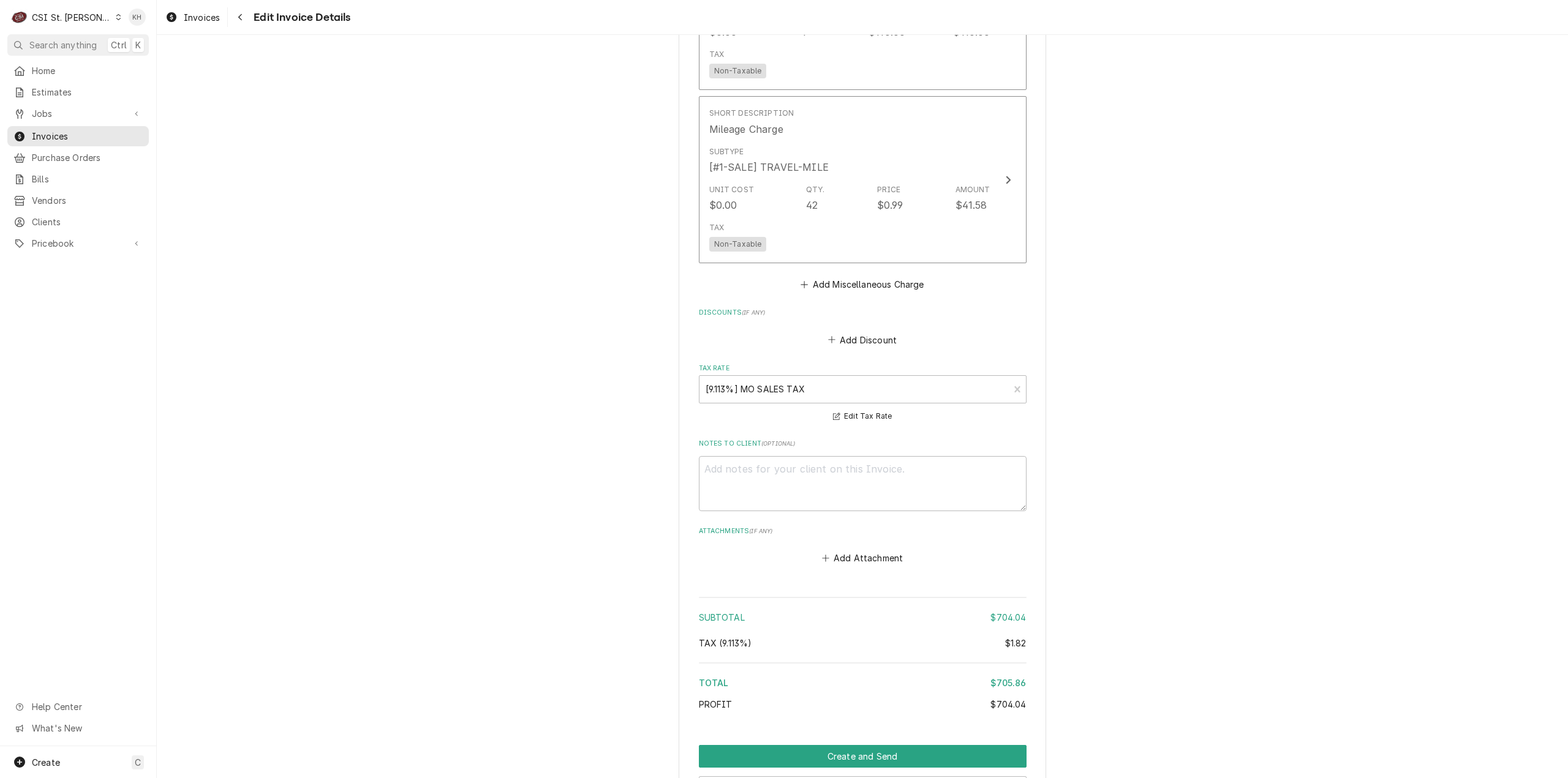
scroll to position [2275, 0]
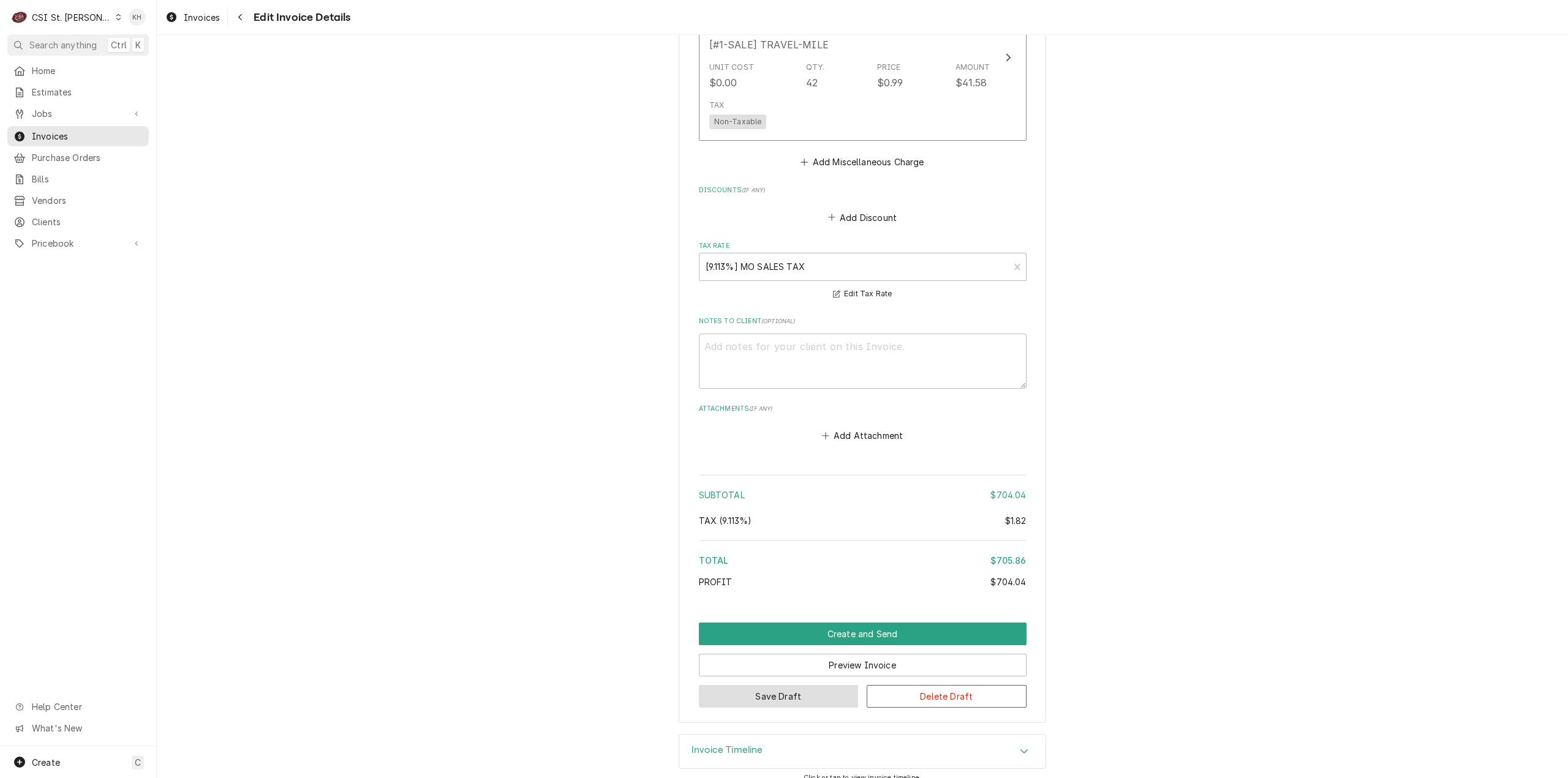
click at [812, 685] on button "Save Draft" at bounding box center [778, 696] width 160 height 23
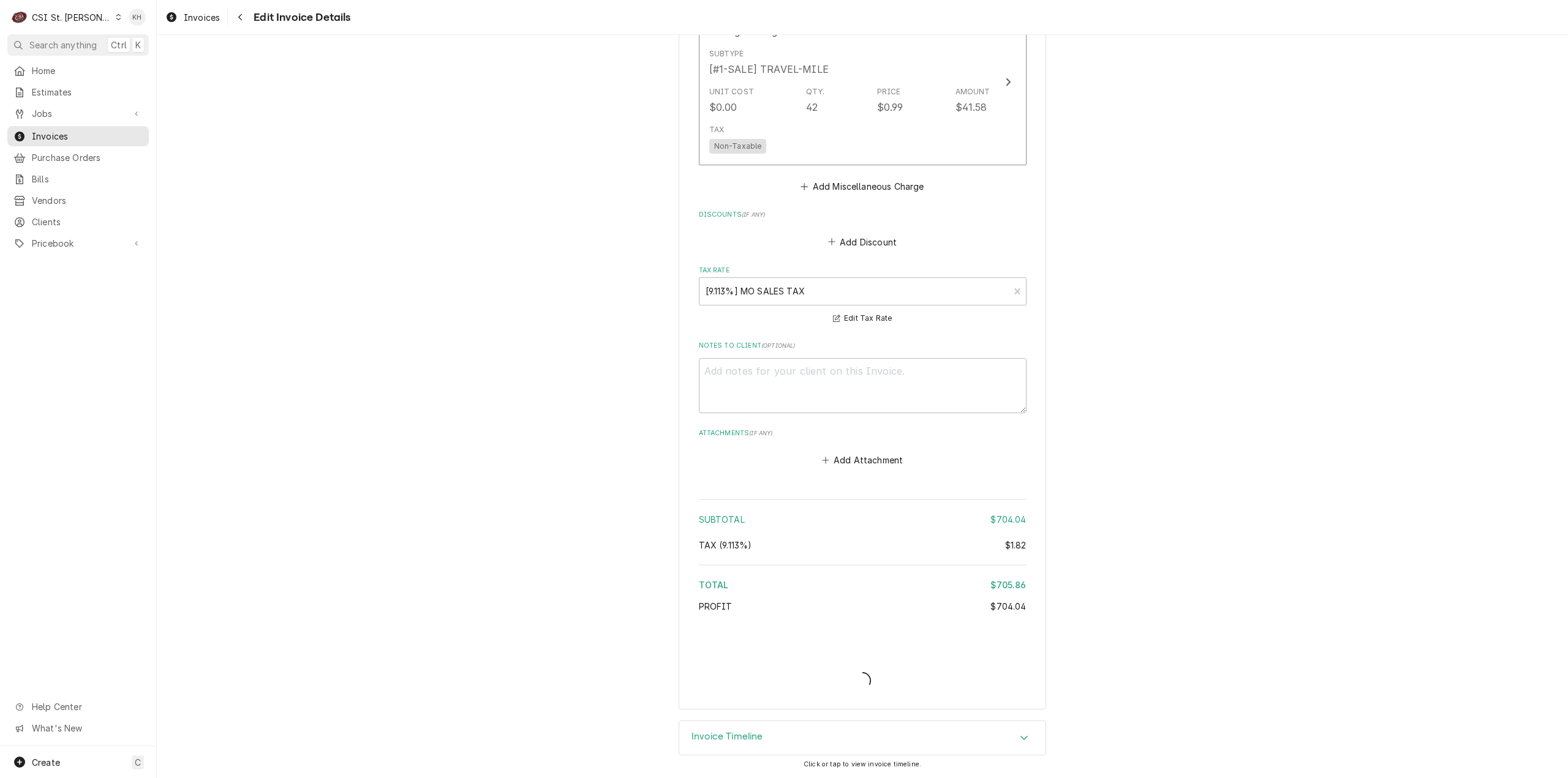
scroll to position [2236, 0]
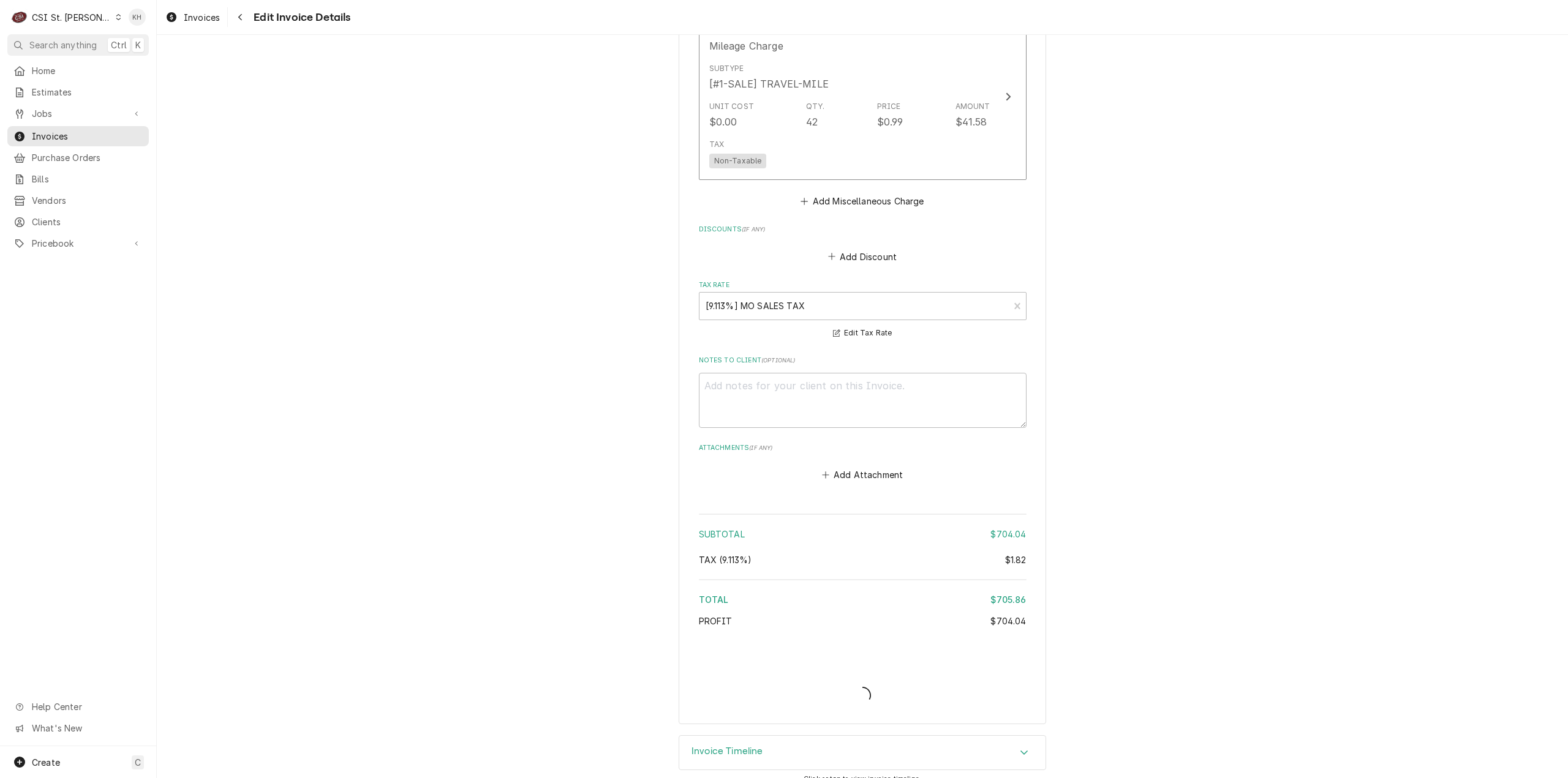
type textarea "x"
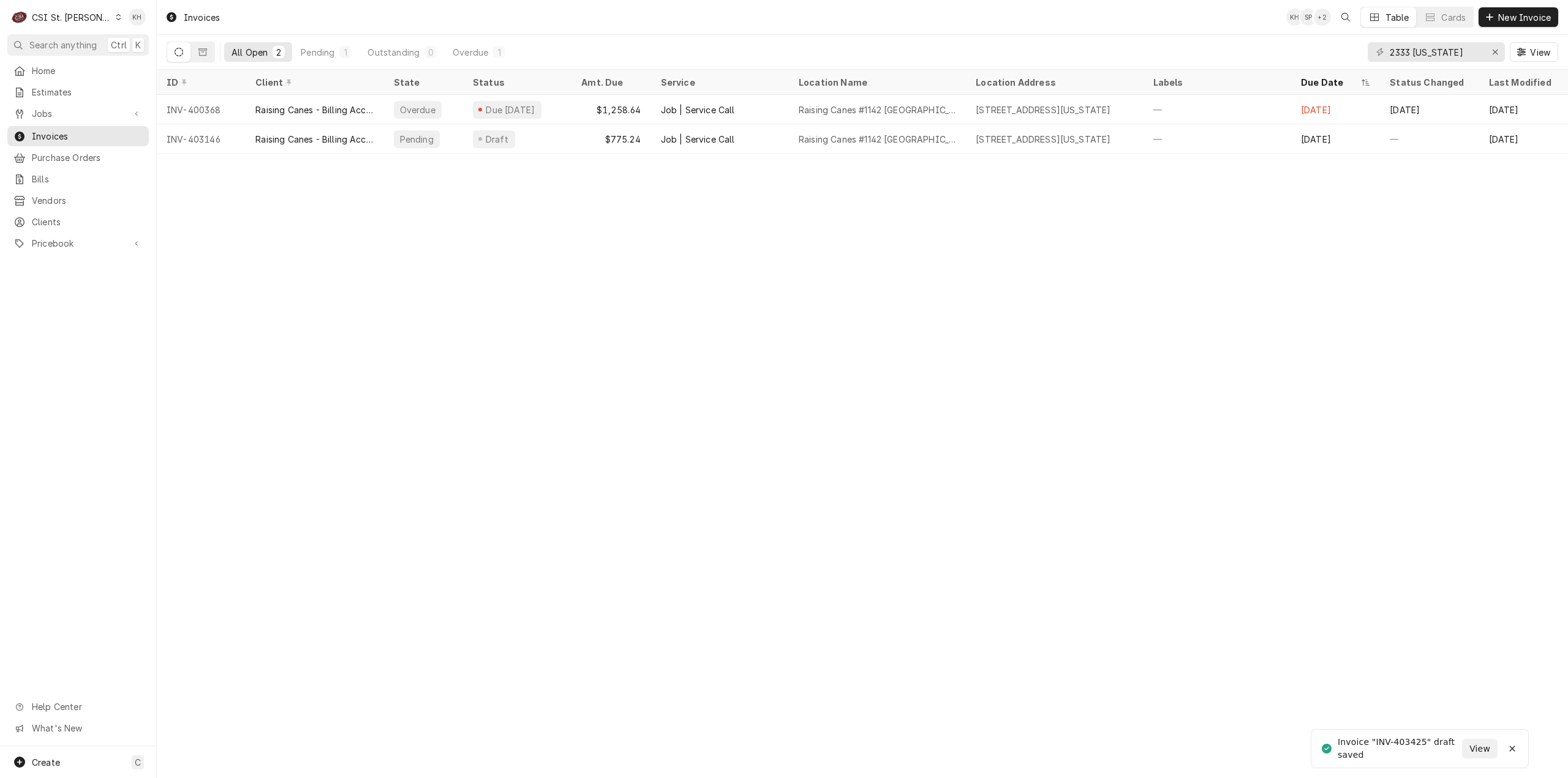
click at [56, 41] on span "Search anything" at bounding box center [63, 45] width 67 height 13
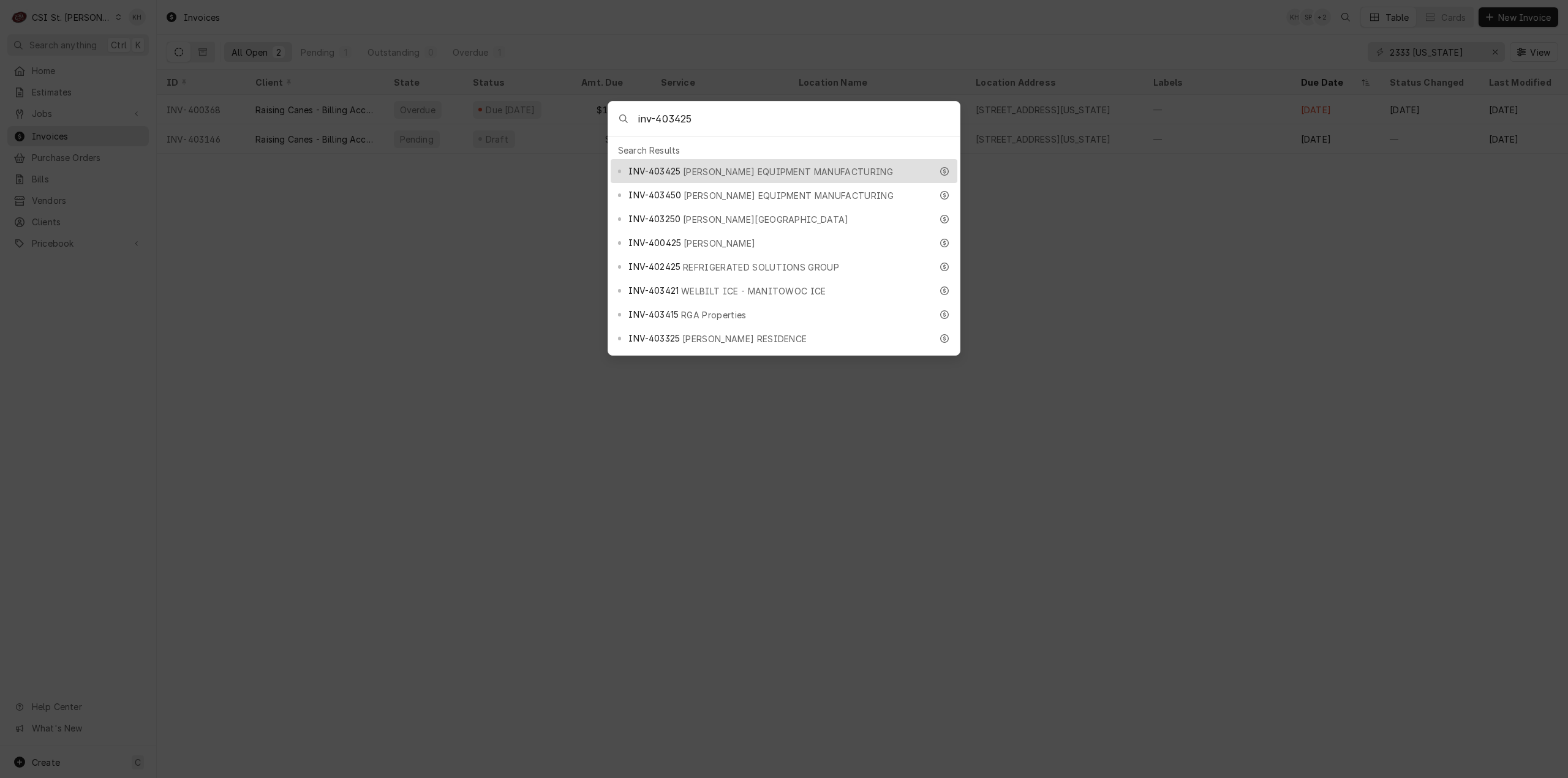
type input "inv-403425"
click at [692, 168] on span "[PERSON_NAME] EQUIPMENT MANUFACTURING" at bounding box center [788, 171] width 210 height 13
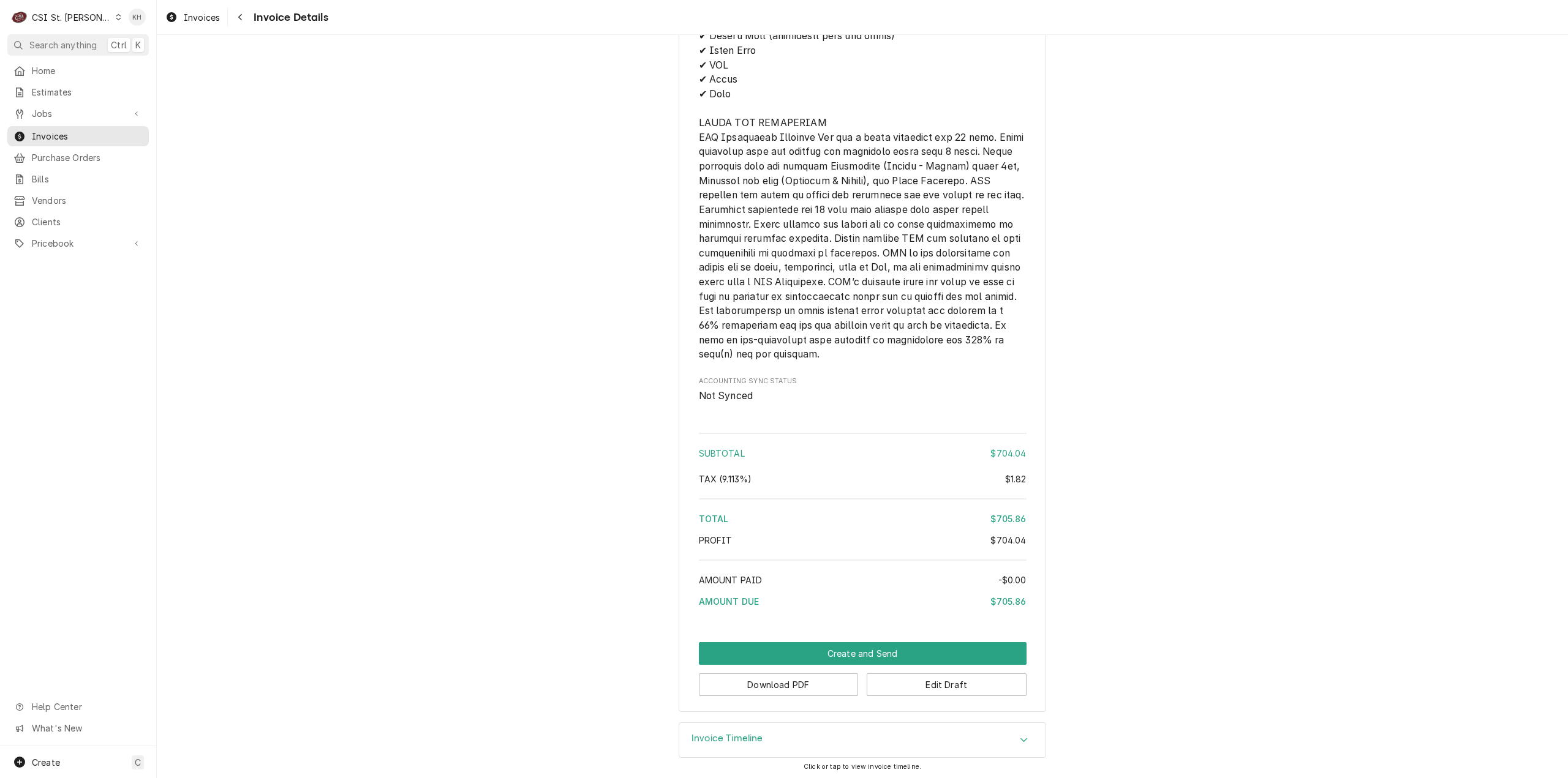
scroll to position [2069, 0]
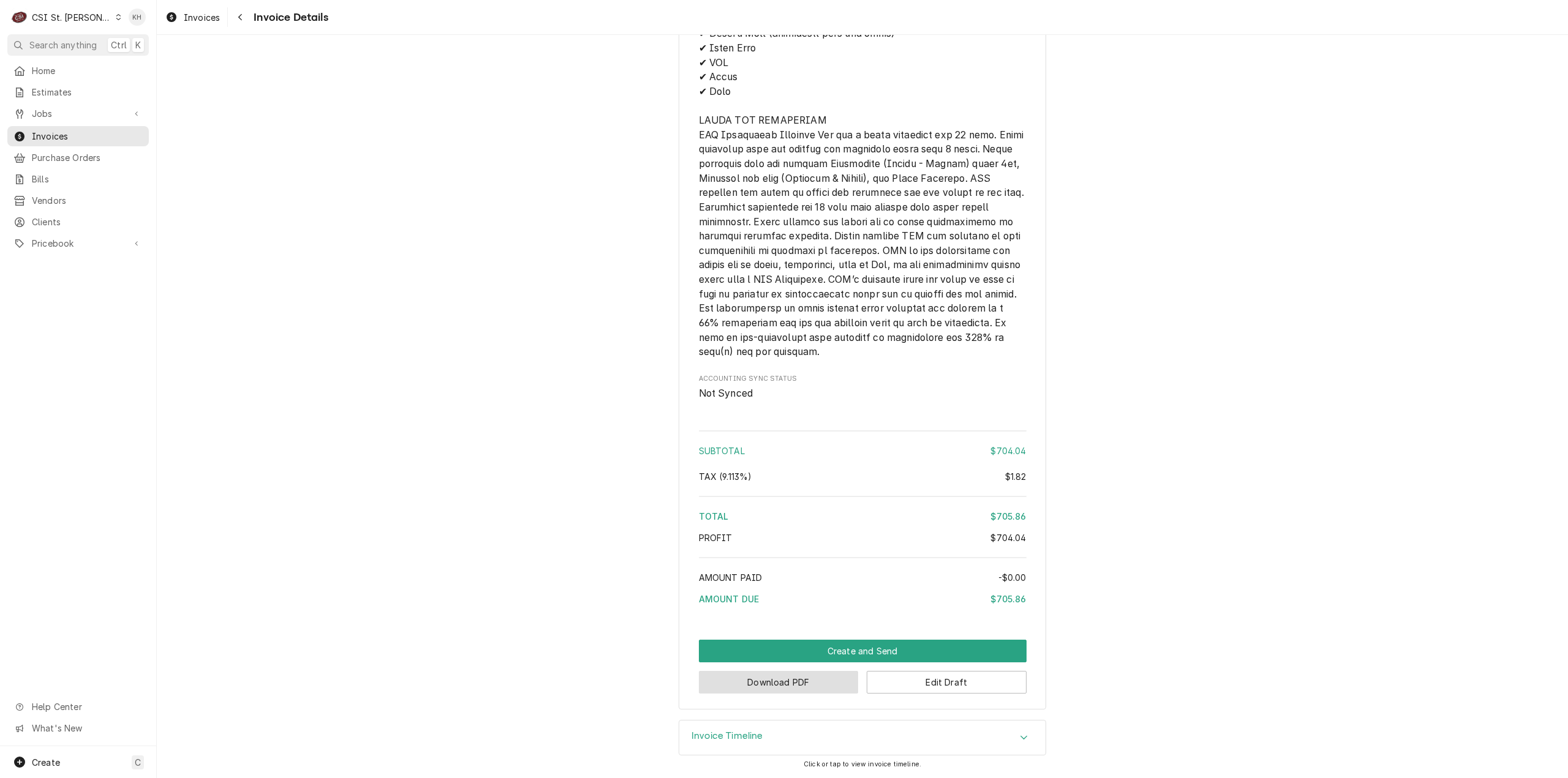
click at [776, 687] on button "Download PDF" at bounding box center [778, 682] width 160 height 23
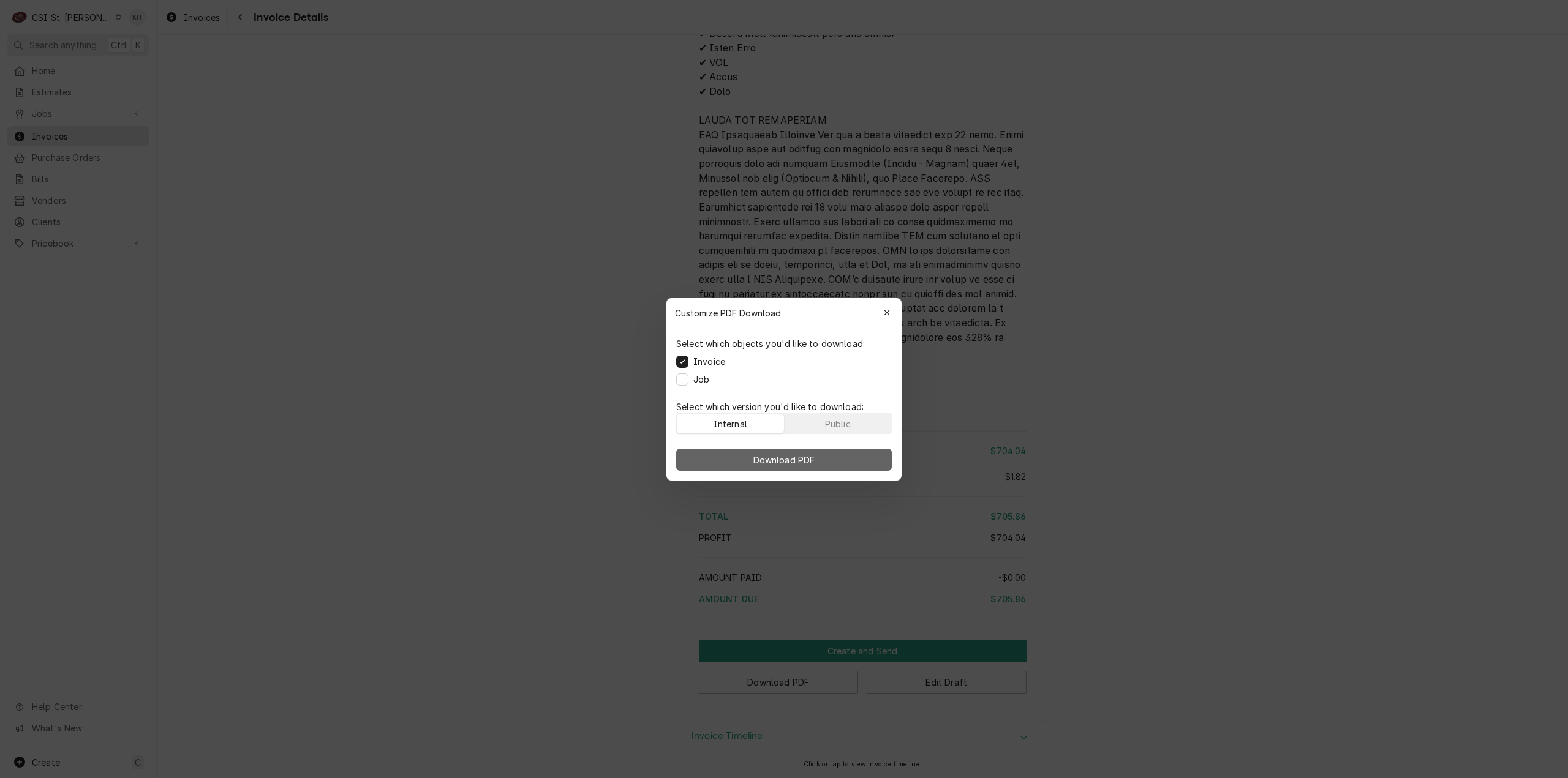
click at [727, 464] on button "Download PDF" at bounding box center [784, 459] width 216 height 22
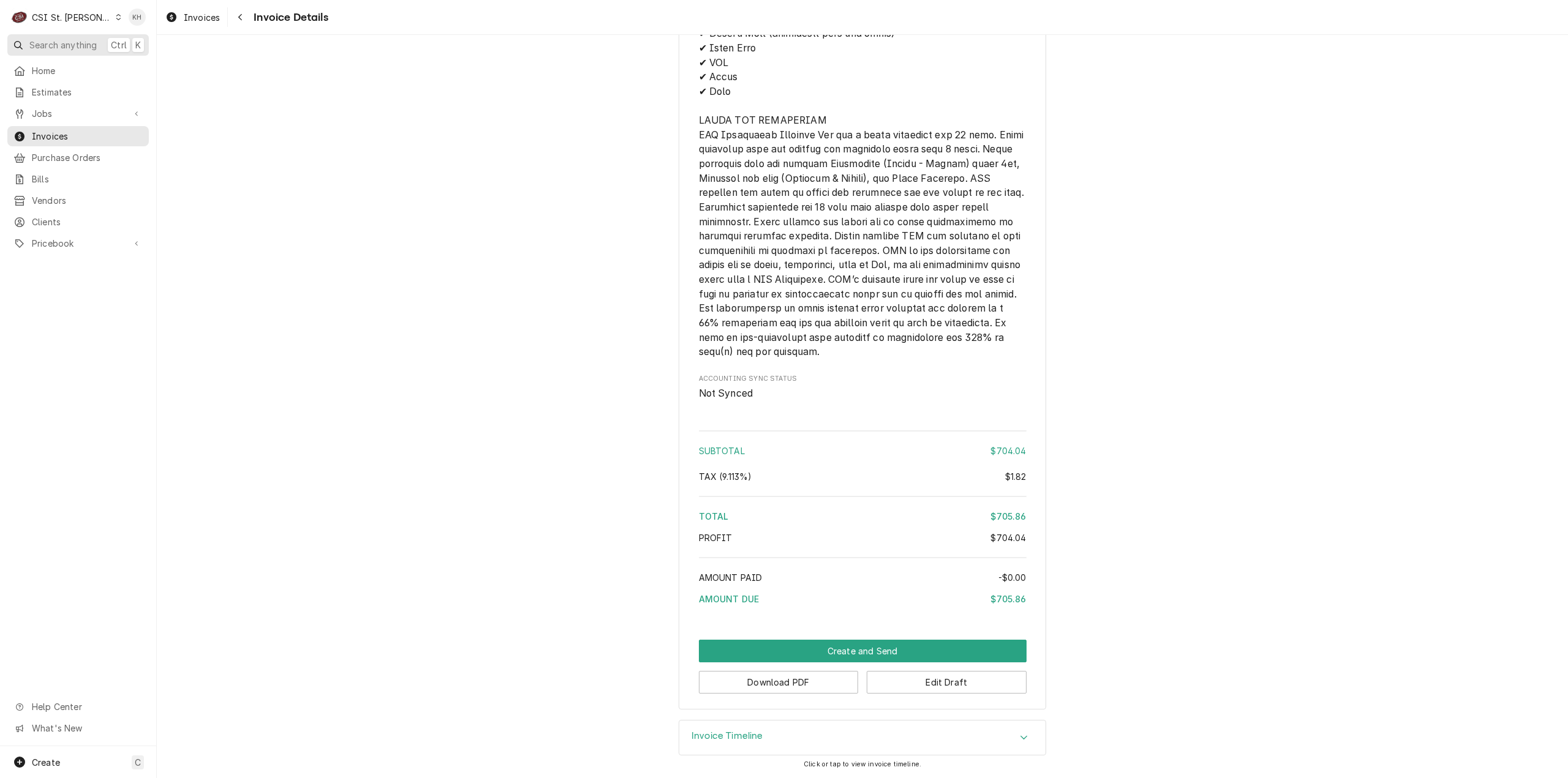
click at [97, 39] on span "Search anything" at bounding box center [63, 45] width 67 height 13
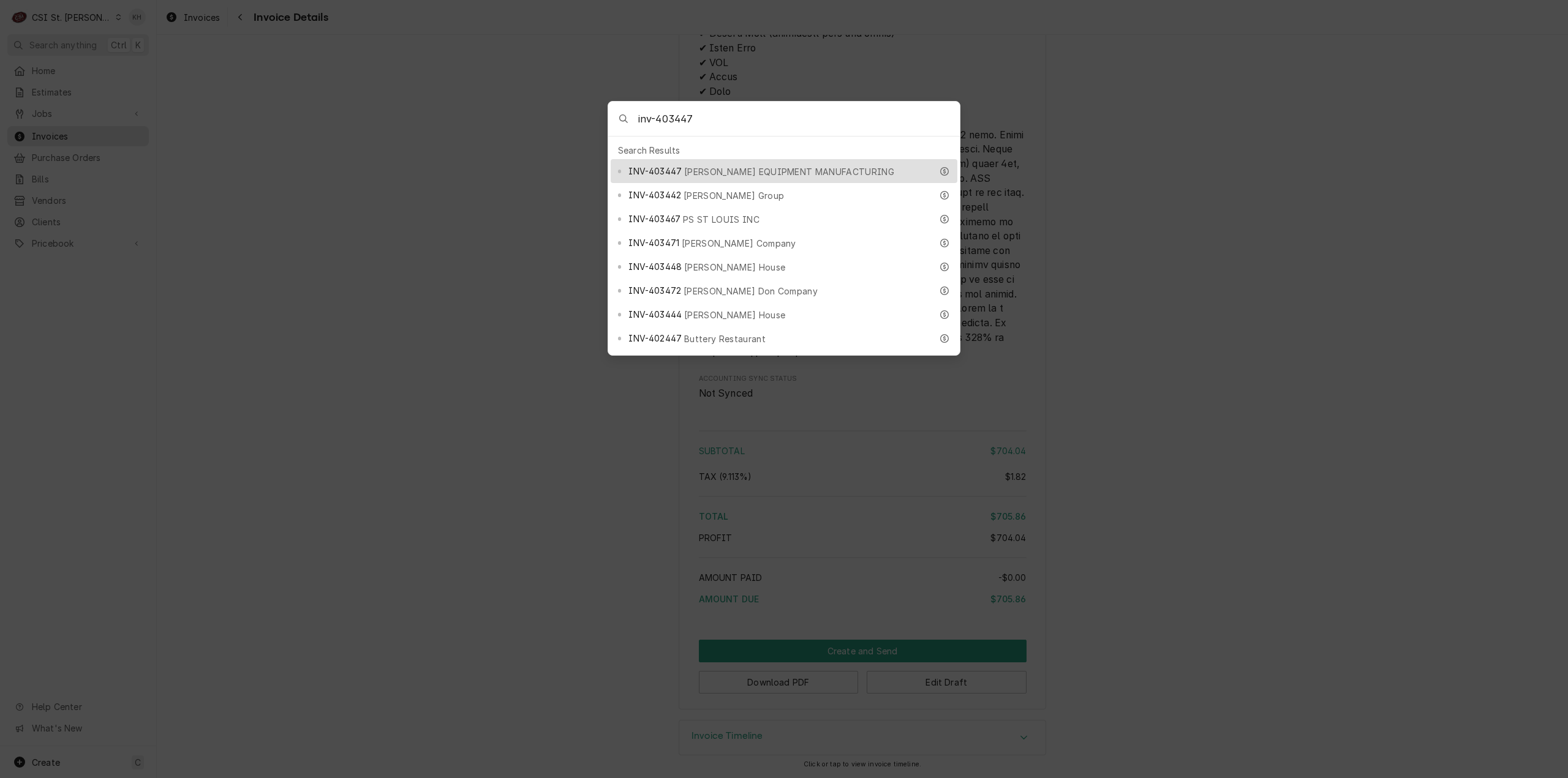
type input "inv-403447"
click at [697, 165] on span "[PERSON_NAME] EQUIPMENT MANUFACTURING" at bounding box center [789, 171] width 210 height 13
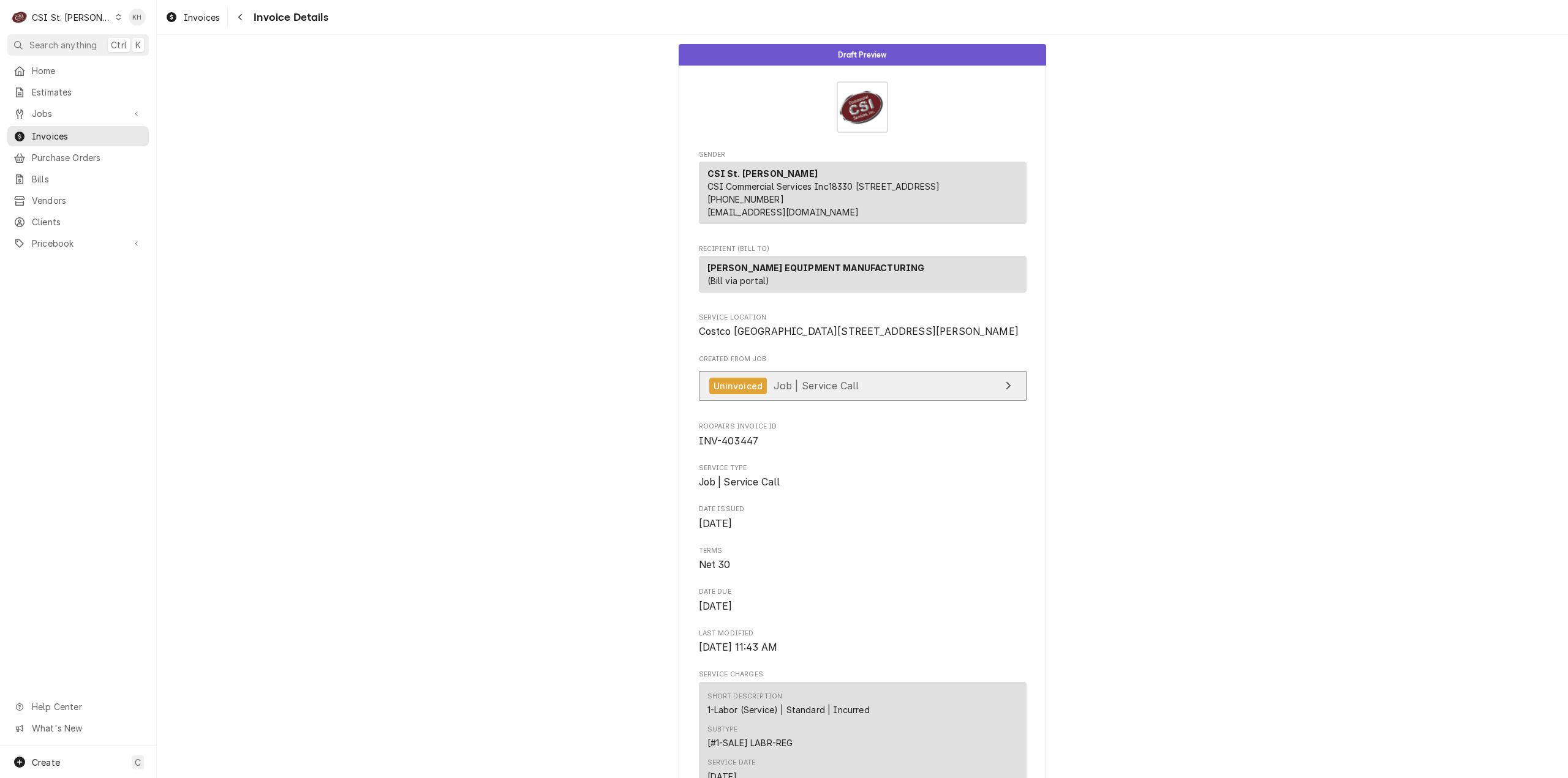
click at [881, 401] on link "Uninvoiced Job | Service Call" at bounding box center [863, 386] width 328 height 30
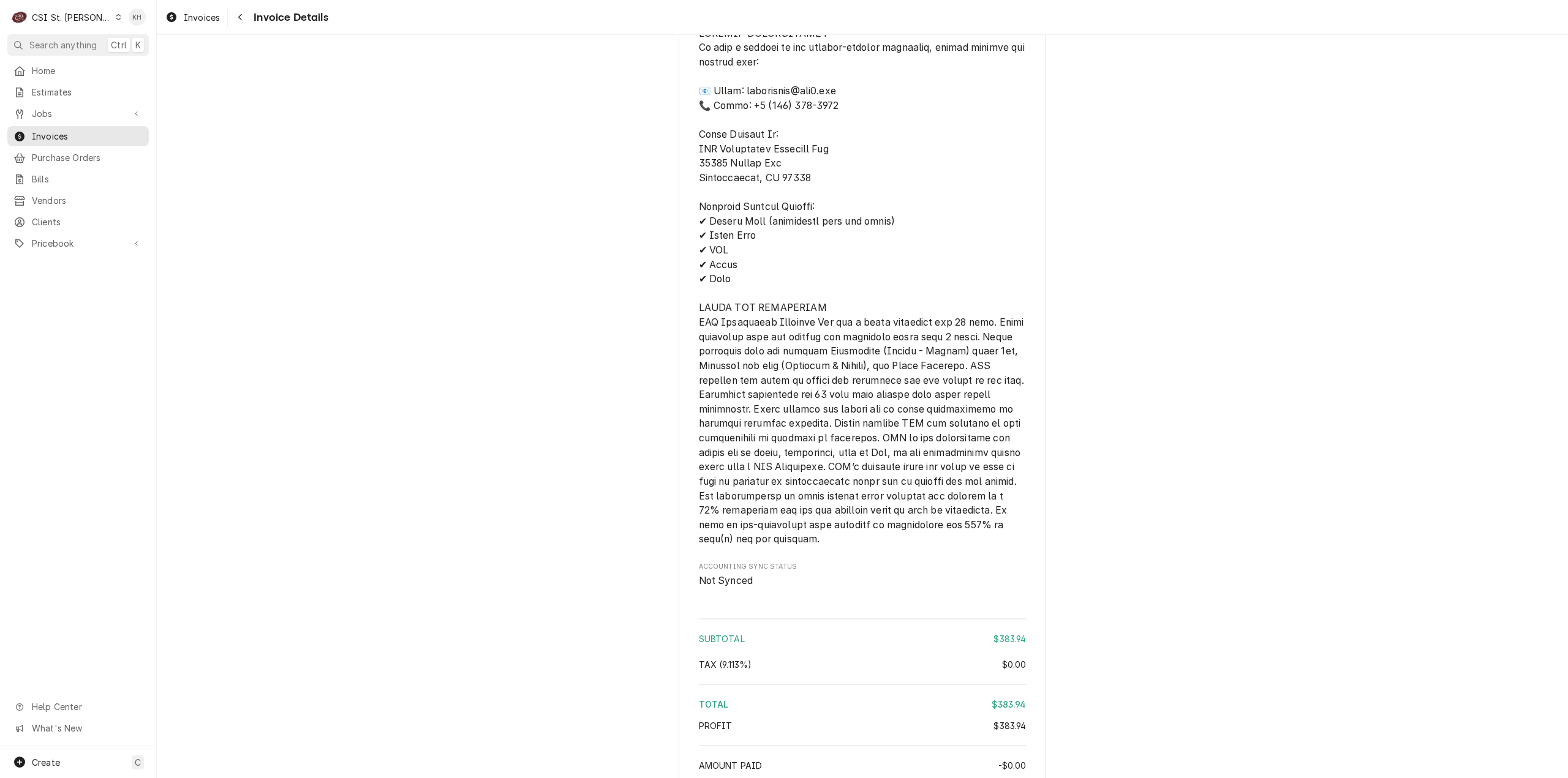
scroll to position [1878, 0]
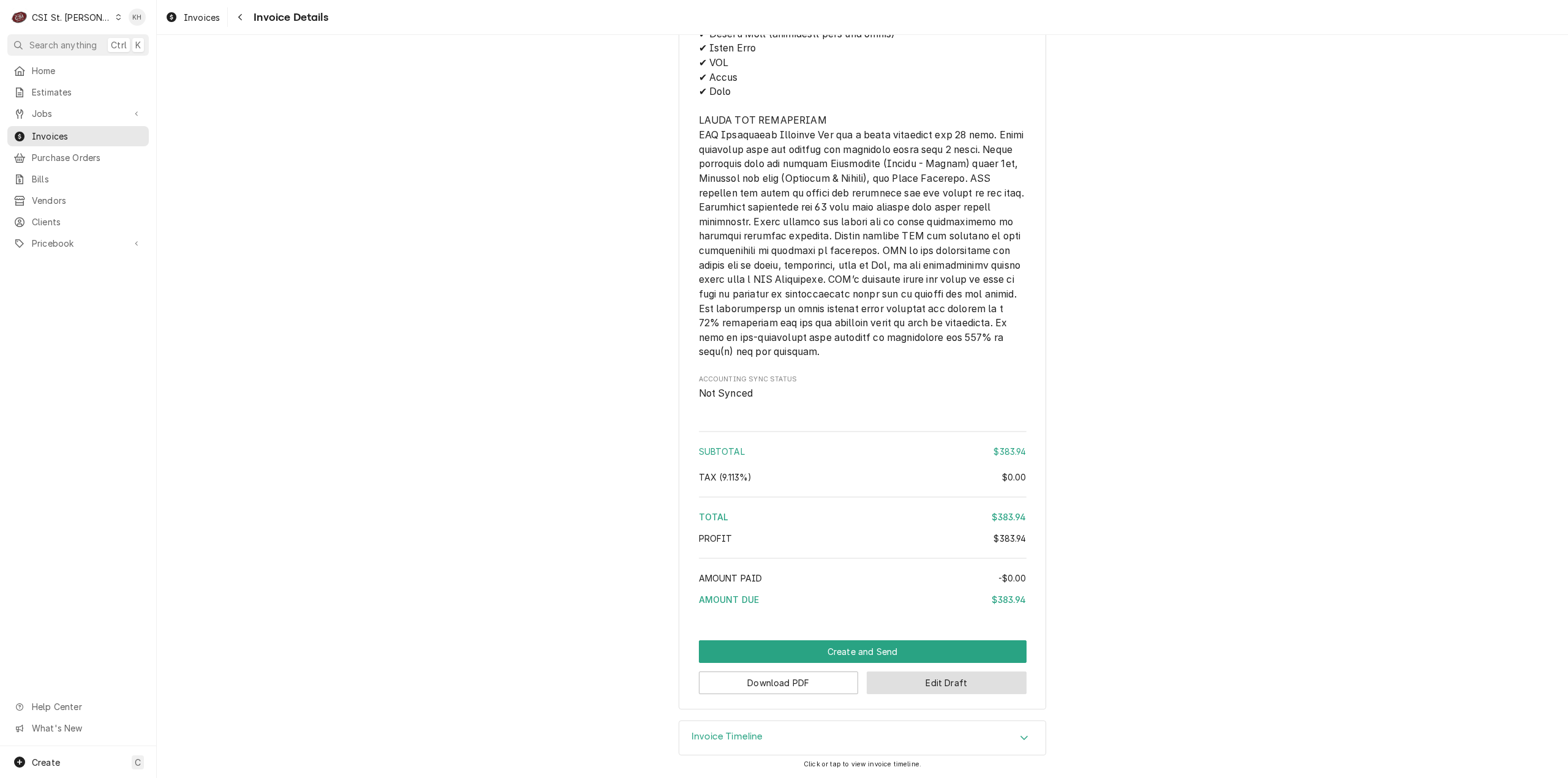
click at [909, 689] on button "Edit Draft" at bounding box center [946, 683] width 160 height 23
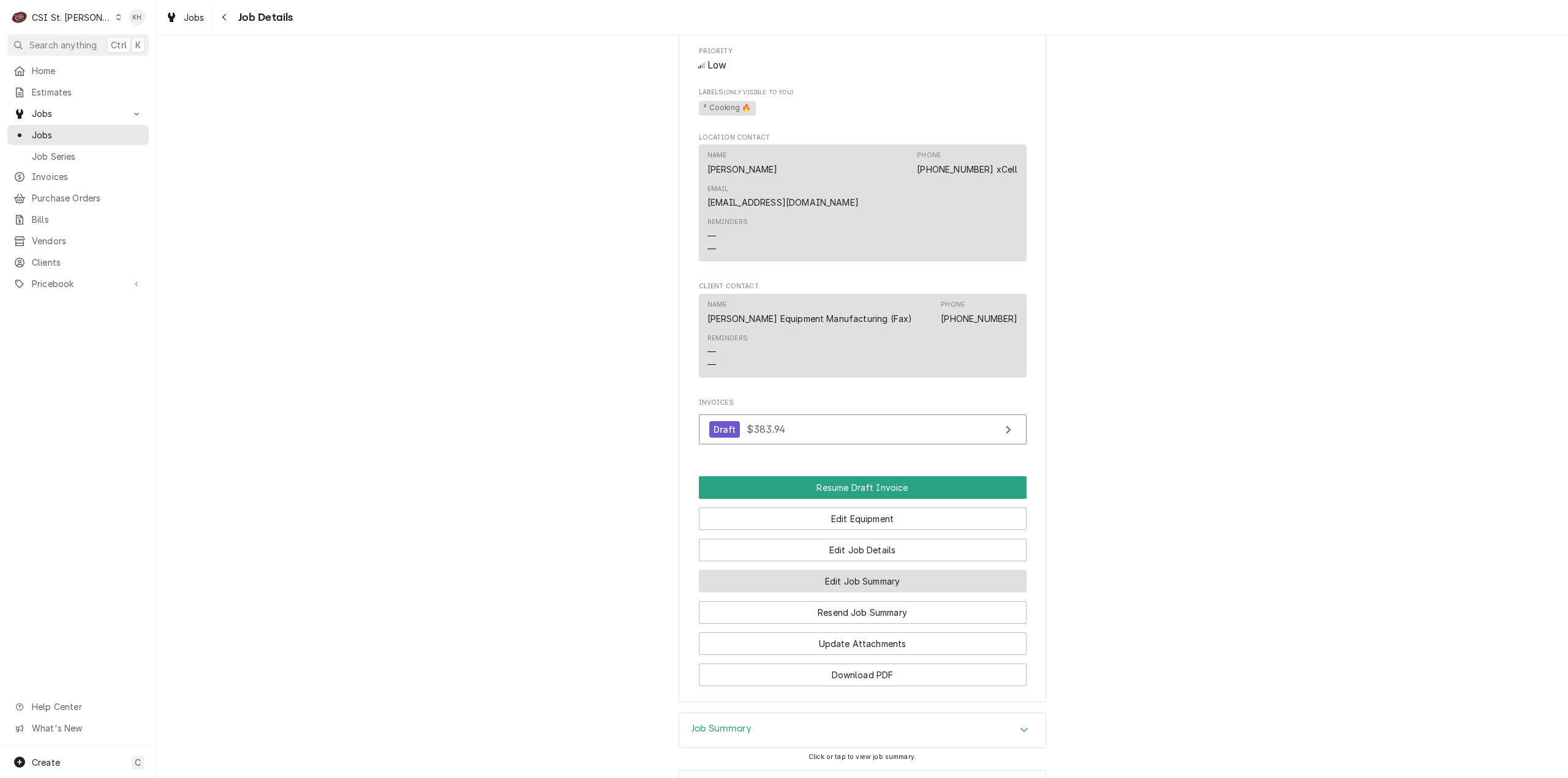
scroll to position [1376, 0]
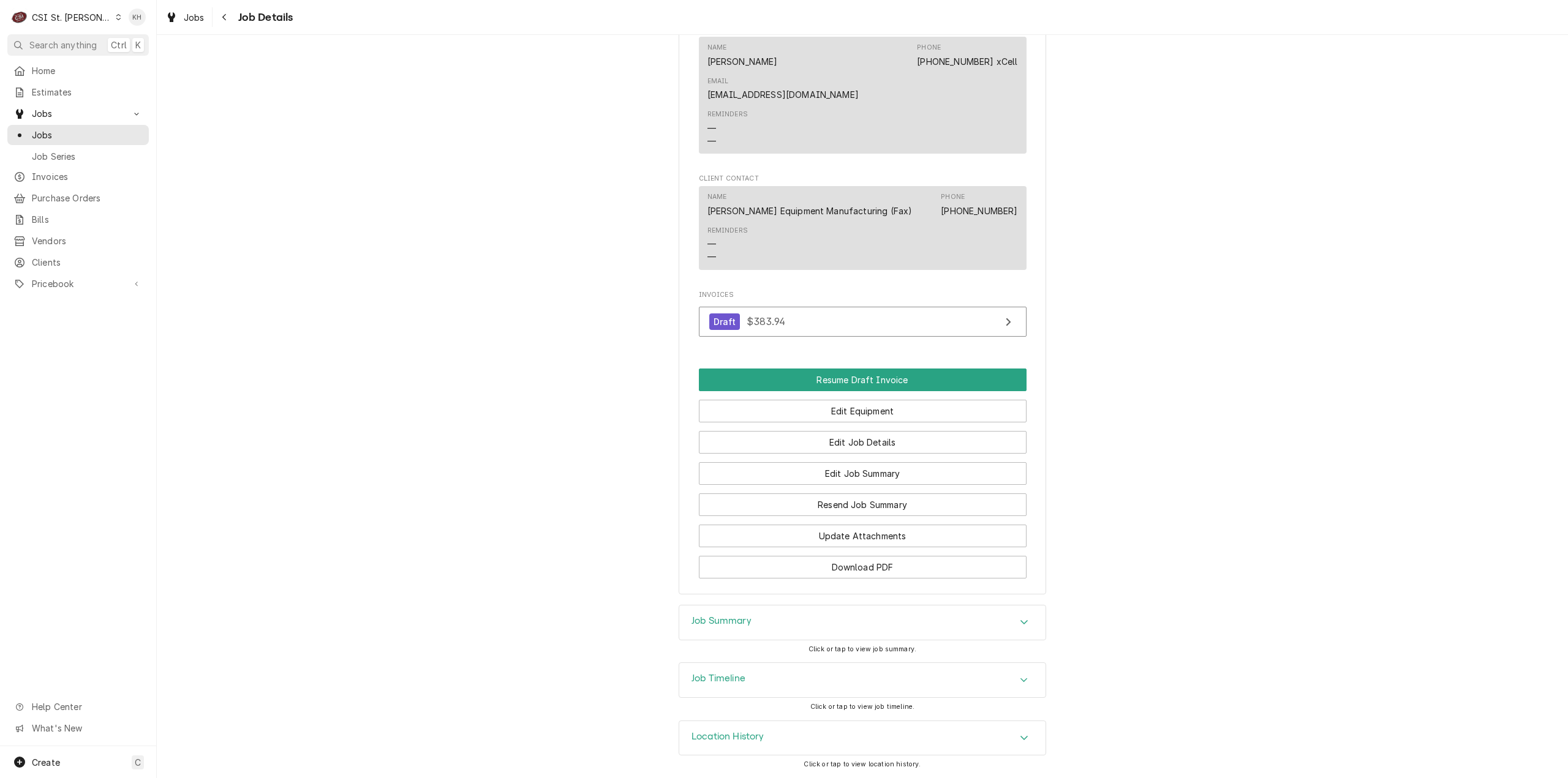
click at [748, 637] on div "Job Summary" at bounding box center [862, 623] width 366 height 35
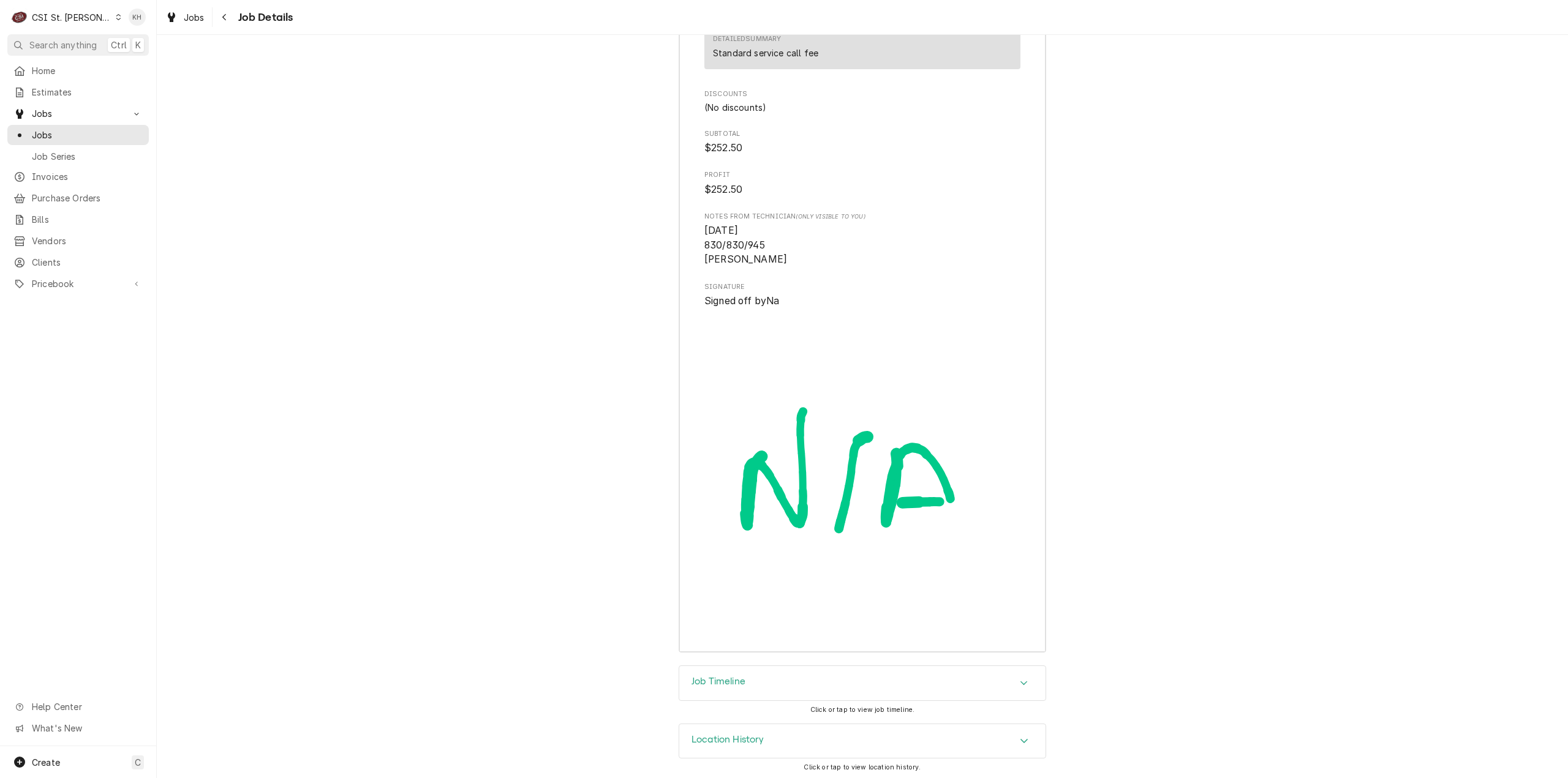
scroll to position [3594, 0]
click at [743, 681] on div "Job Timeline" at bounding box center [862, 680] width 366 height 35
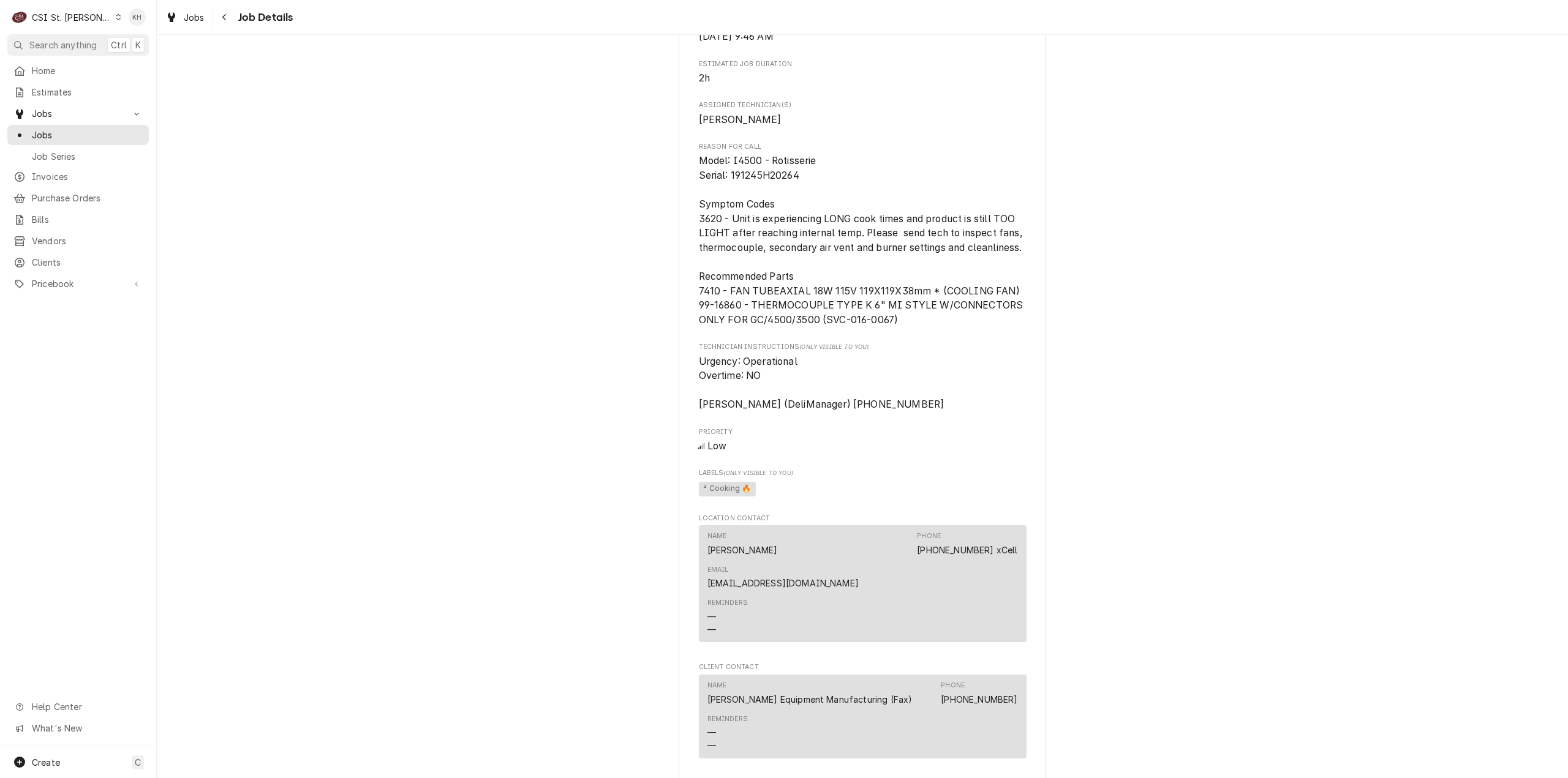
scroll to position [811, 0]
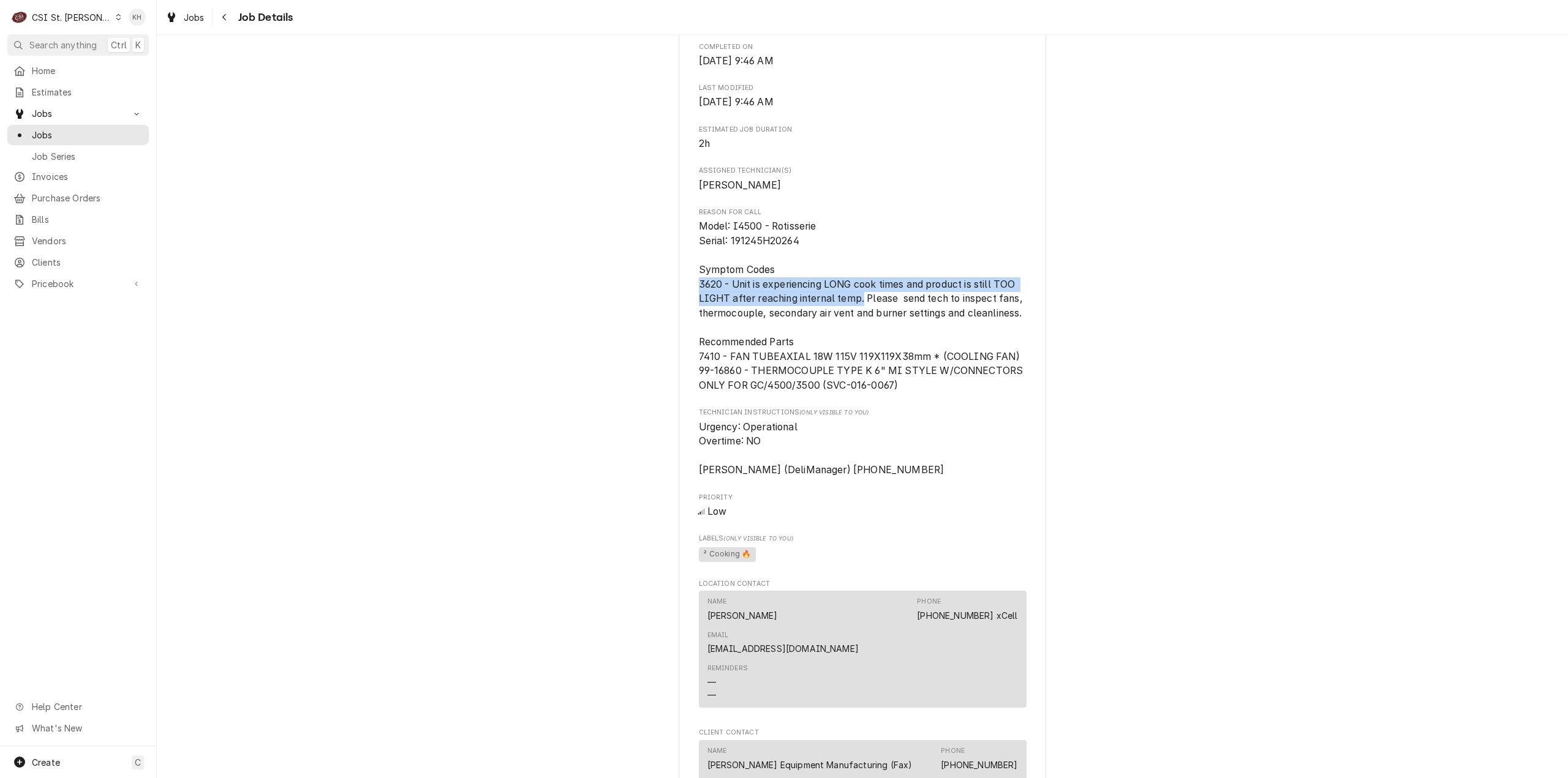
drag, startPoint x: 695, startPoint y: 314, endPoint x: 859, endPoint y: 329, distance: 164.7
click at [859, 329] on span "Model: I4500 - Rotisserie Serial: 191245H20264 Symptom Codes 3620 - Unit is exp…" at bounding box center [862, 305] width 327 height 171
copy span "3620 - Unit is experiencing LONG cook times and product is still TOO LIGHT afte…"
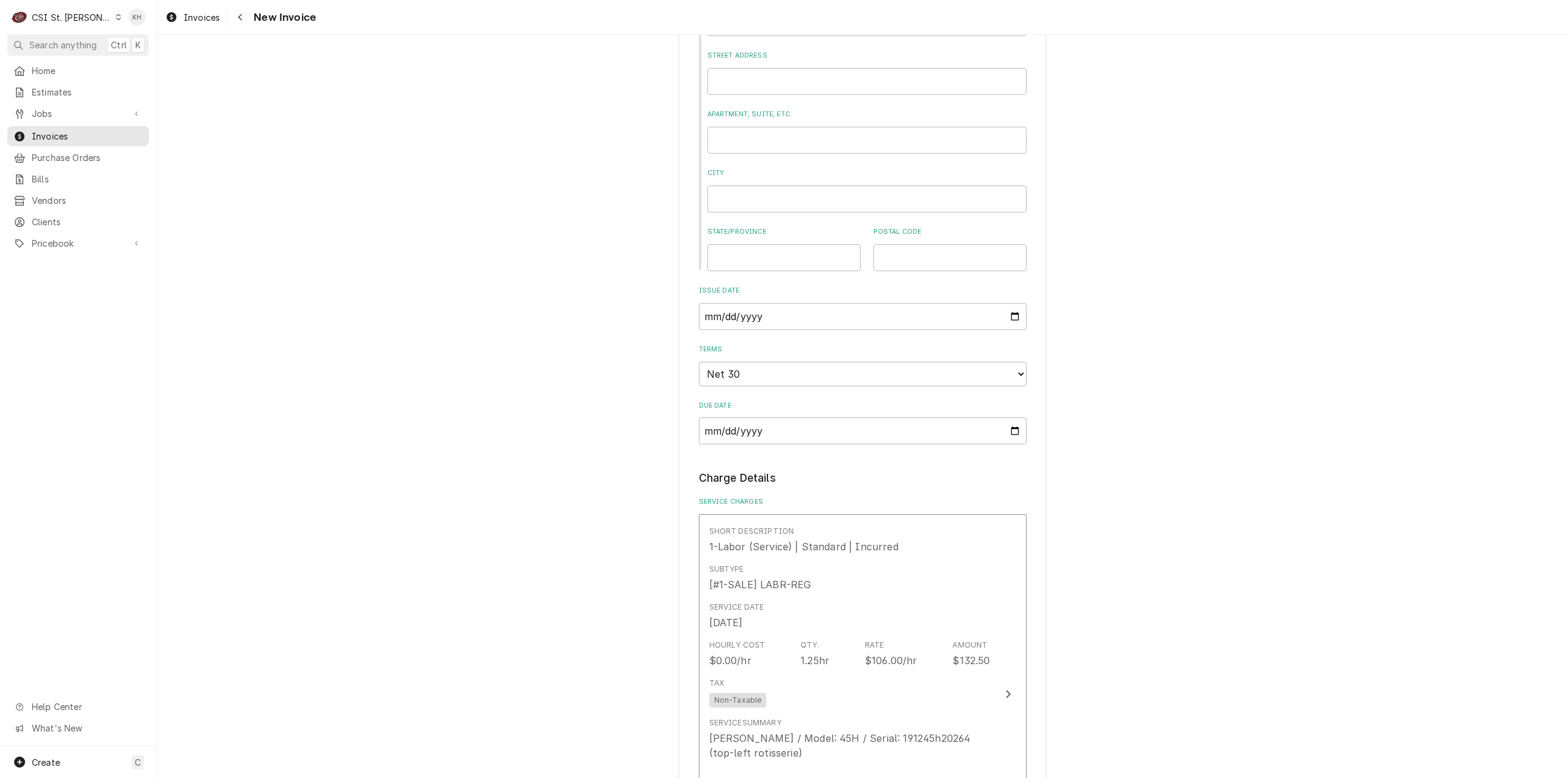
scroll to position [1285, 0]
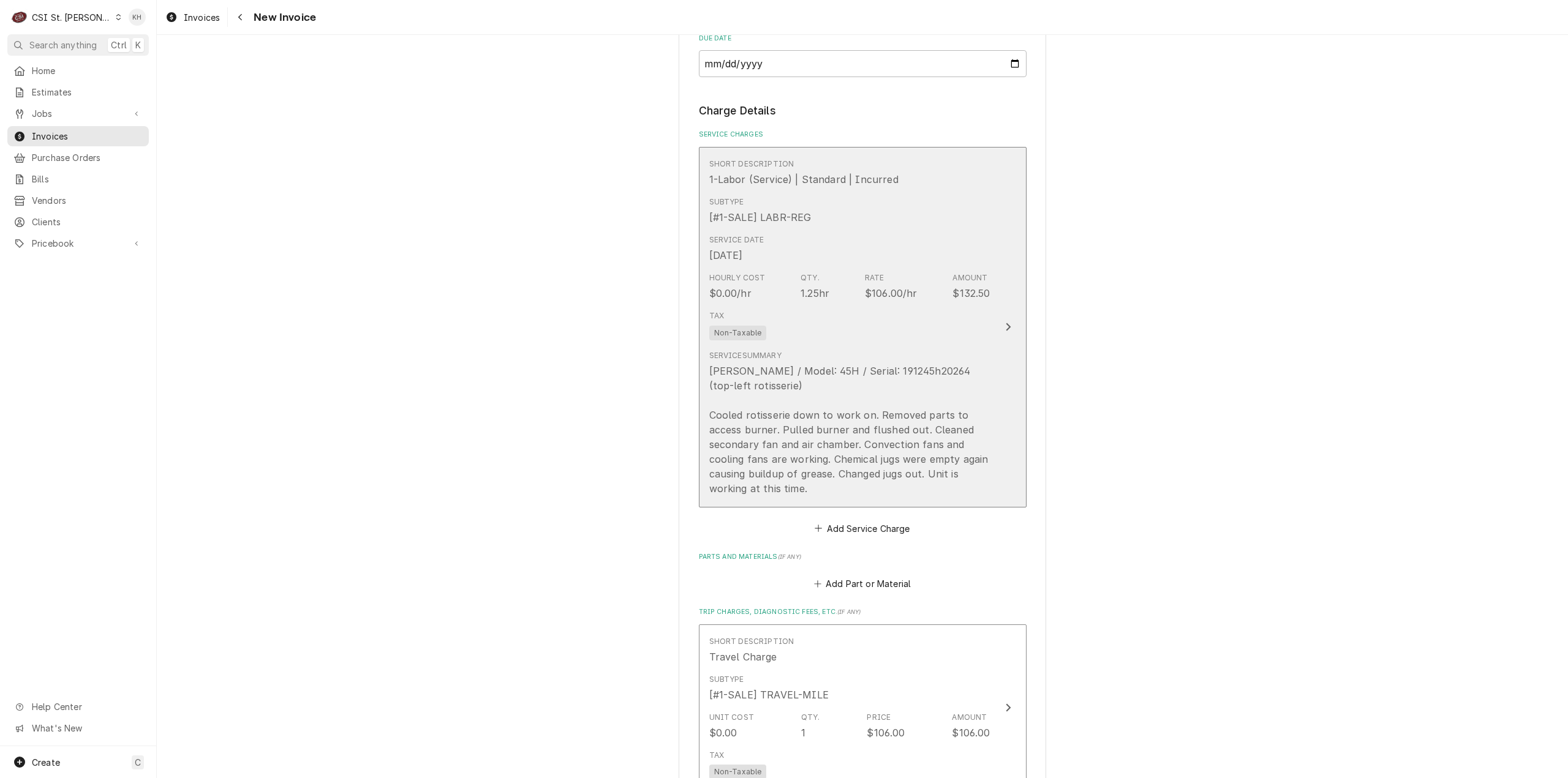
click at [971, 332] on div "Tax Non-Taxable" at bounding box center [850, 325] width 281 height 39
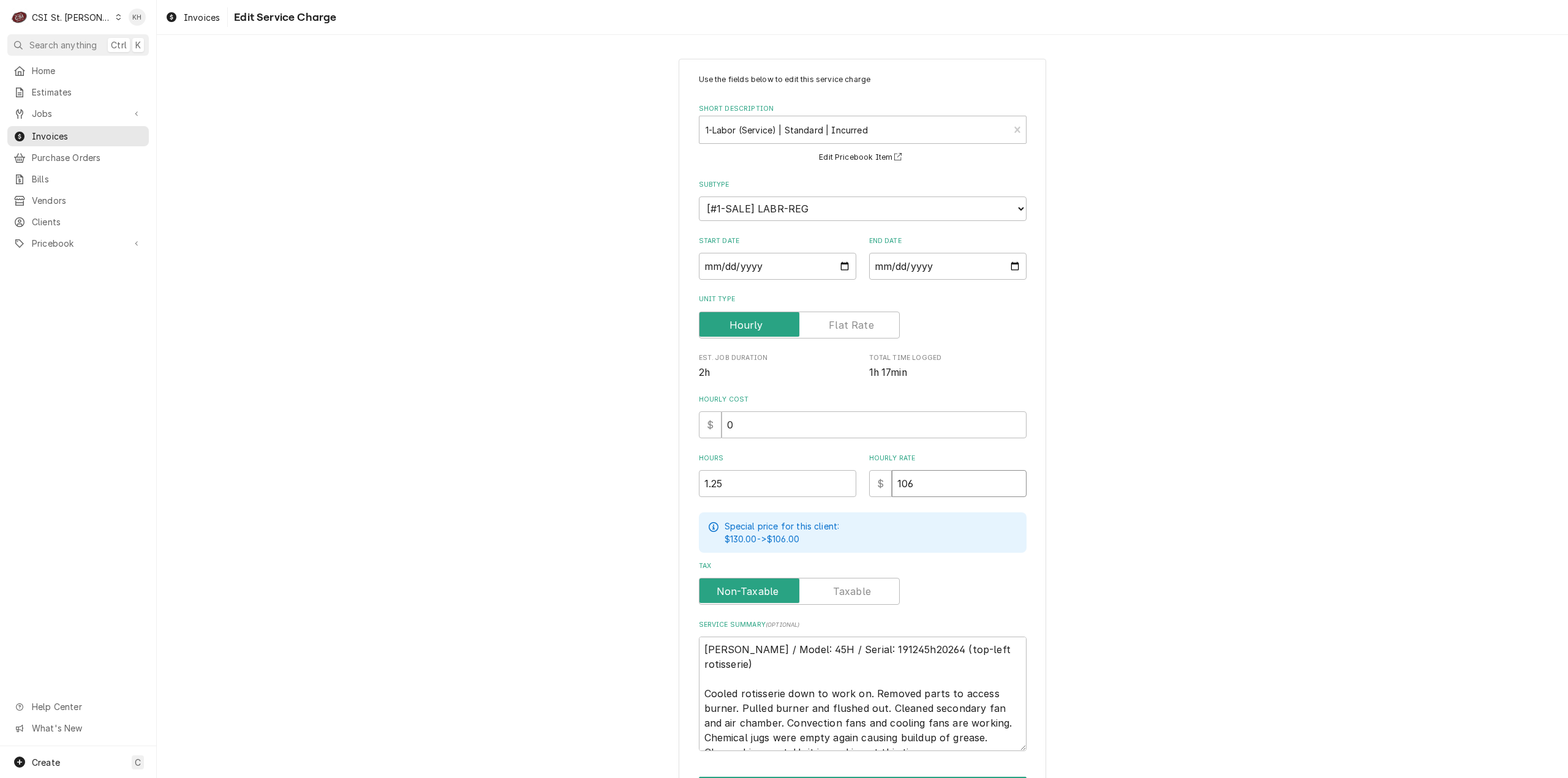
drag, startPoint x: 818, startPoint y: 483, endPoint x: 711, endPoint y: 473, distance: 107.5
click at [711, 473] on div "Hours 1.25 Hourly Rate $ 106" at bounding box center [863, 475] width 328 height 44
type textarea "x"
type input "1"
type textarea "x"
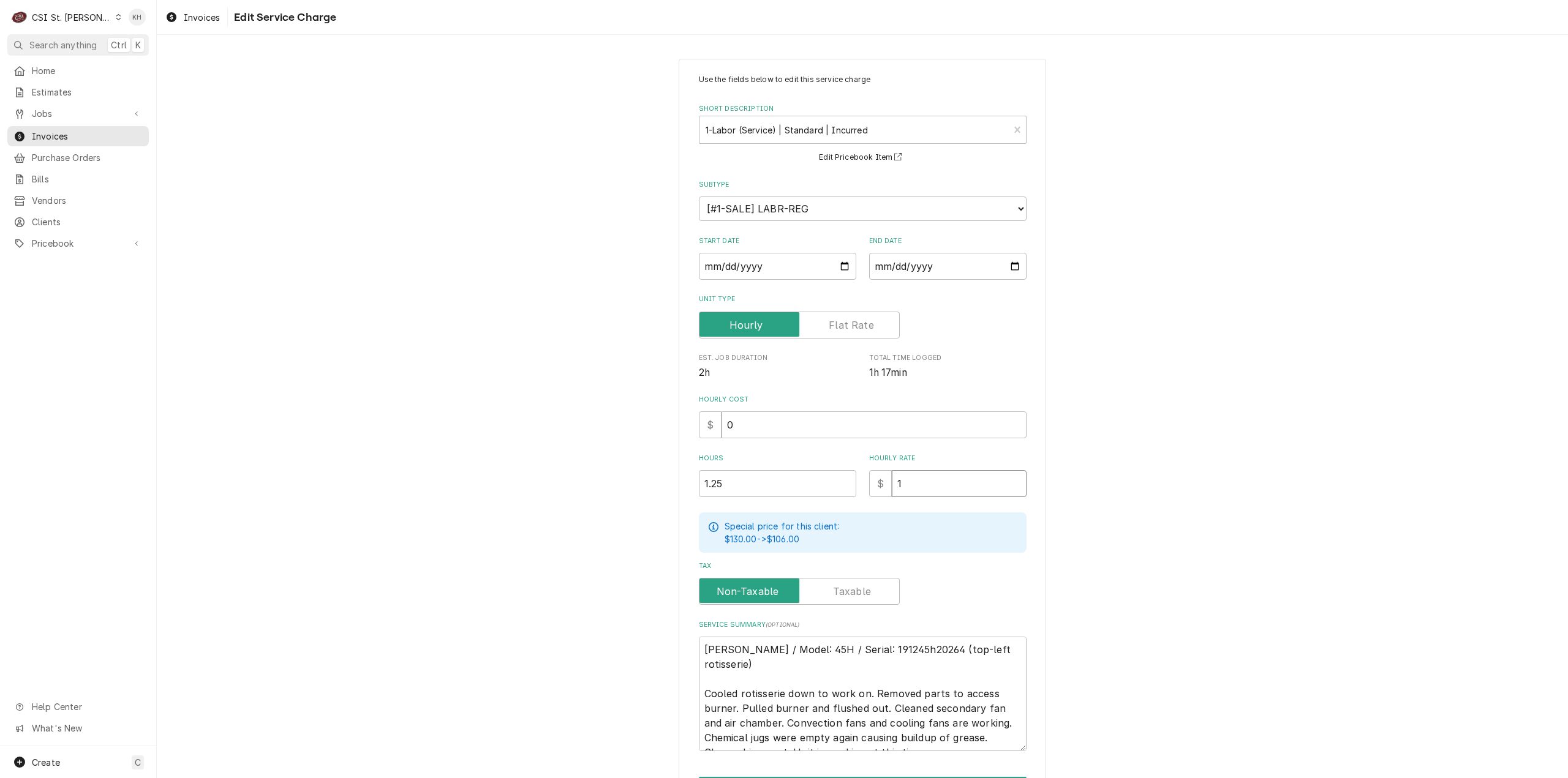
type input "11"
type textarea "x"
type input "110"
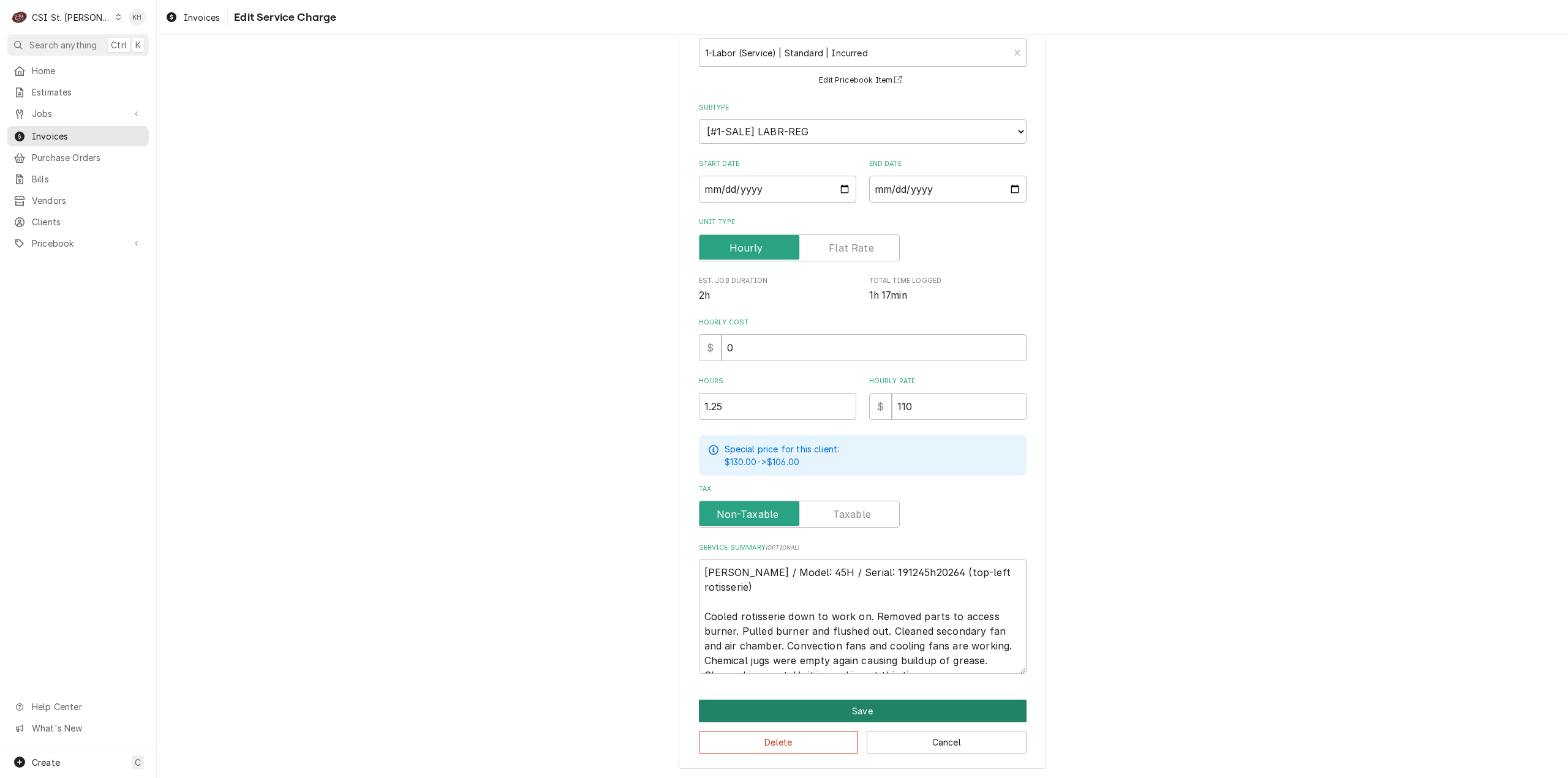
click at [811, 719] on button "Save" at bounding box center [863, 711] width 328 height 23
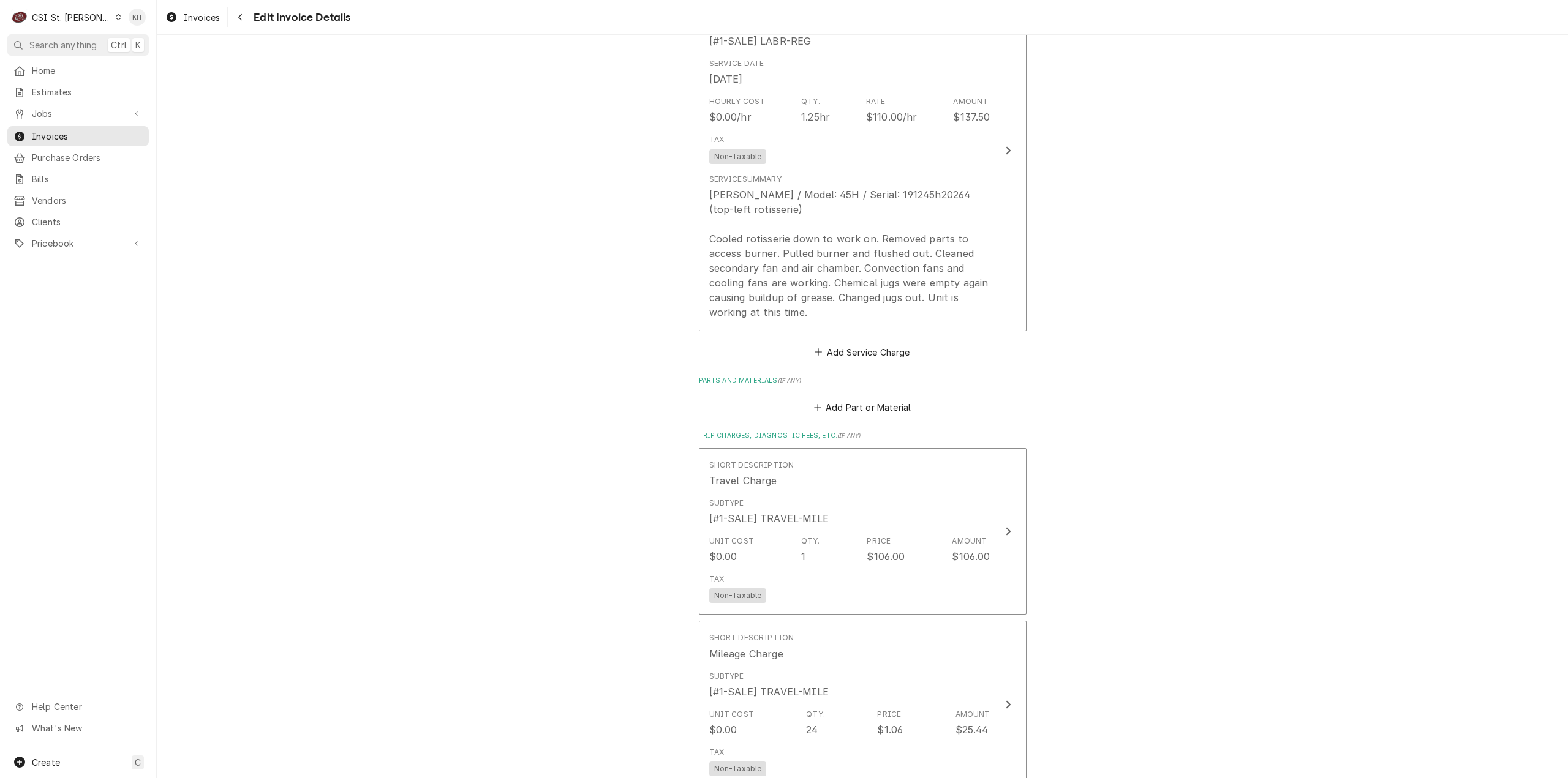
scroll to position [1638, 0]
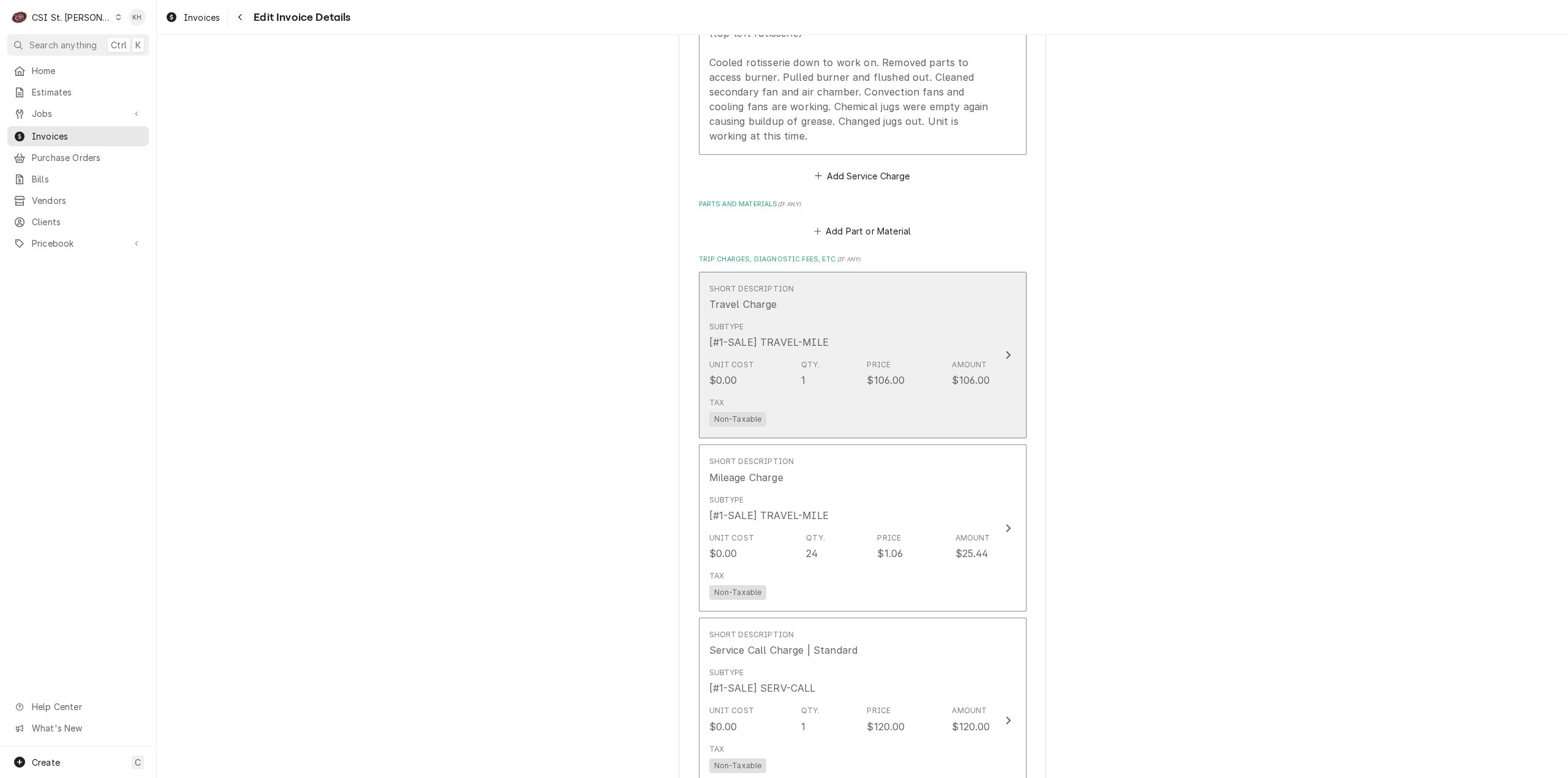
click at [993, 380] on button "Short Description Travel Charge Subtype [#1-SALE] TRAVEL-MILE Unit Cost $0.00 Q…" at bounding box center [863, 355] width 328 height 167
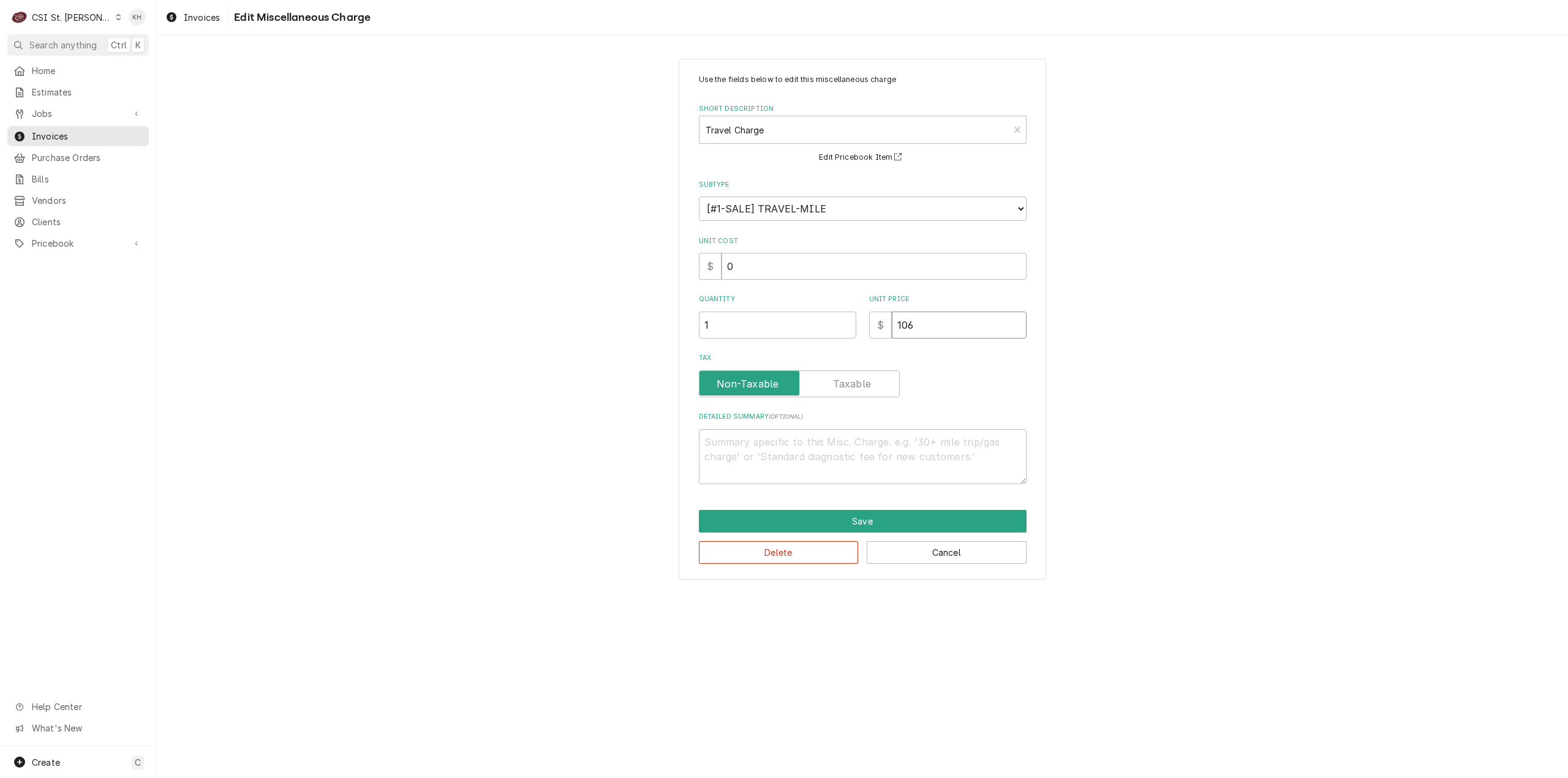
drag, startPoint x: 942, startPoint y: 311, endPoint x: 828, endPoint y: 323, distance: 114.6
click at [828, 323] on div "Quantity 1 Unit Price $ 106" at bounding box center [863, 316] width 328 height 44
type textarea "x"
type input "1"
type textarea "x"
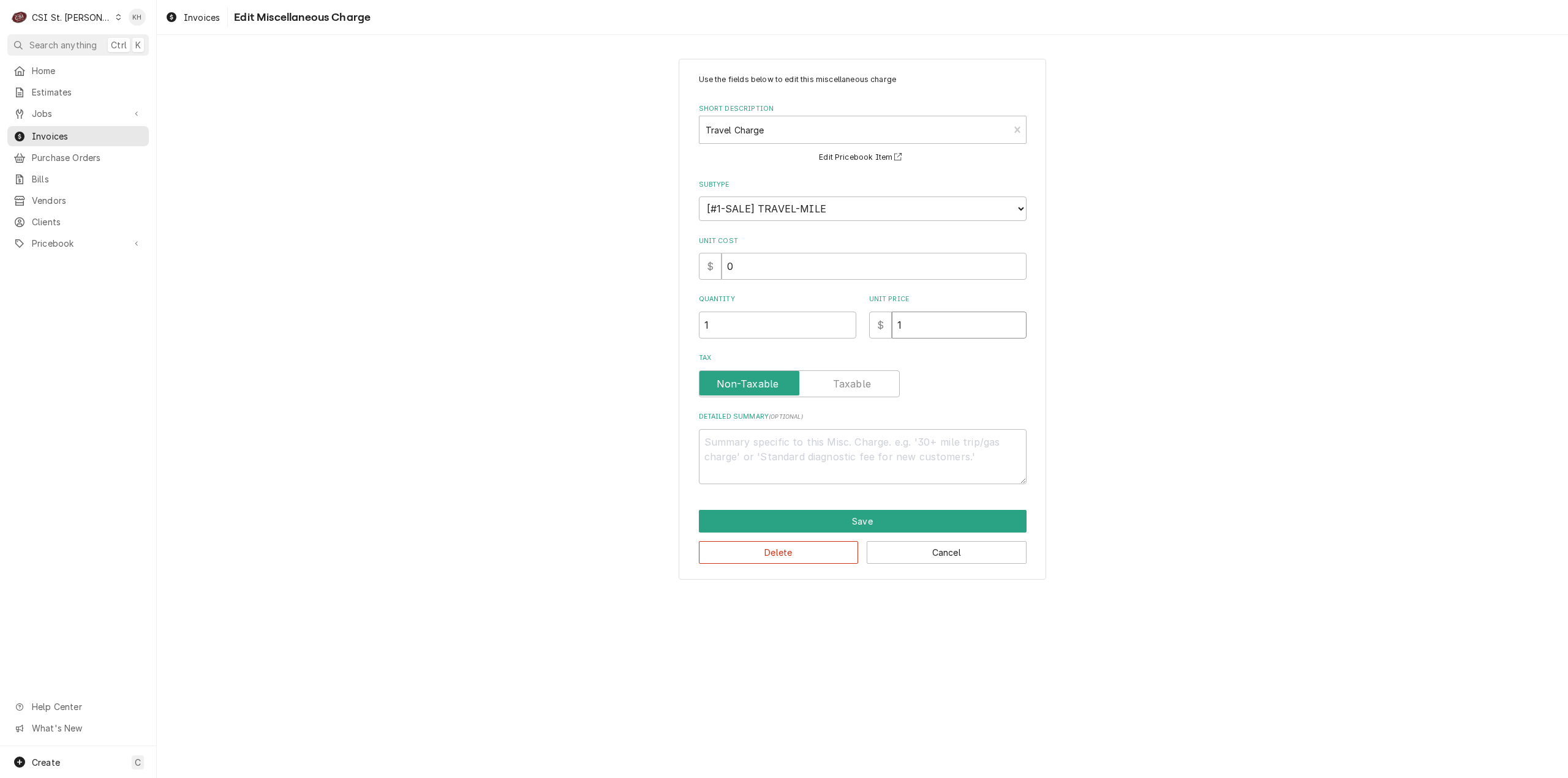
type input "11"
type textarea "x"
type input "110"
click at [892, 522] on button "Save" at bounding box center [863, 521] width 328 height 23
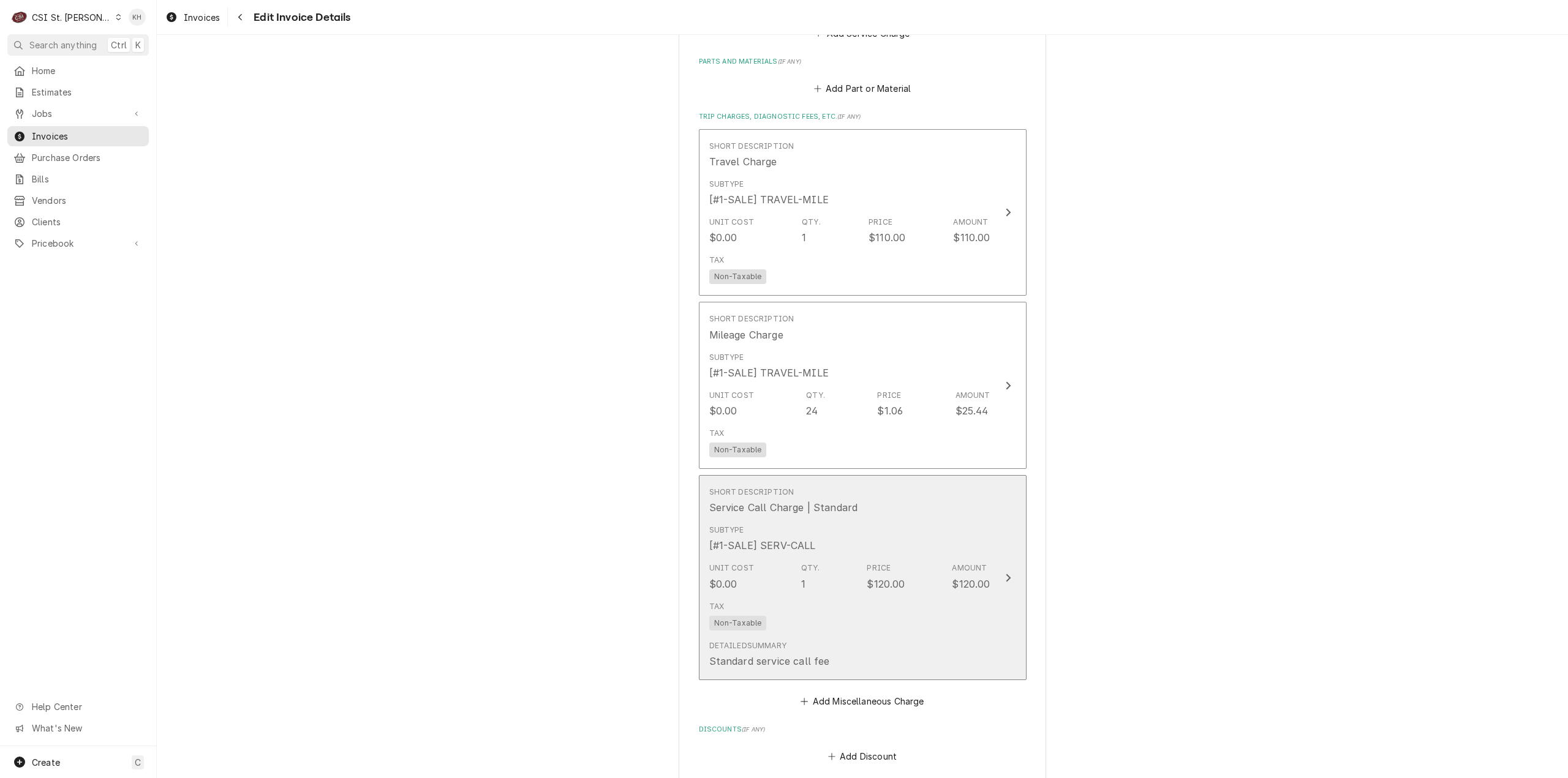
scroll to position [1784, 0]
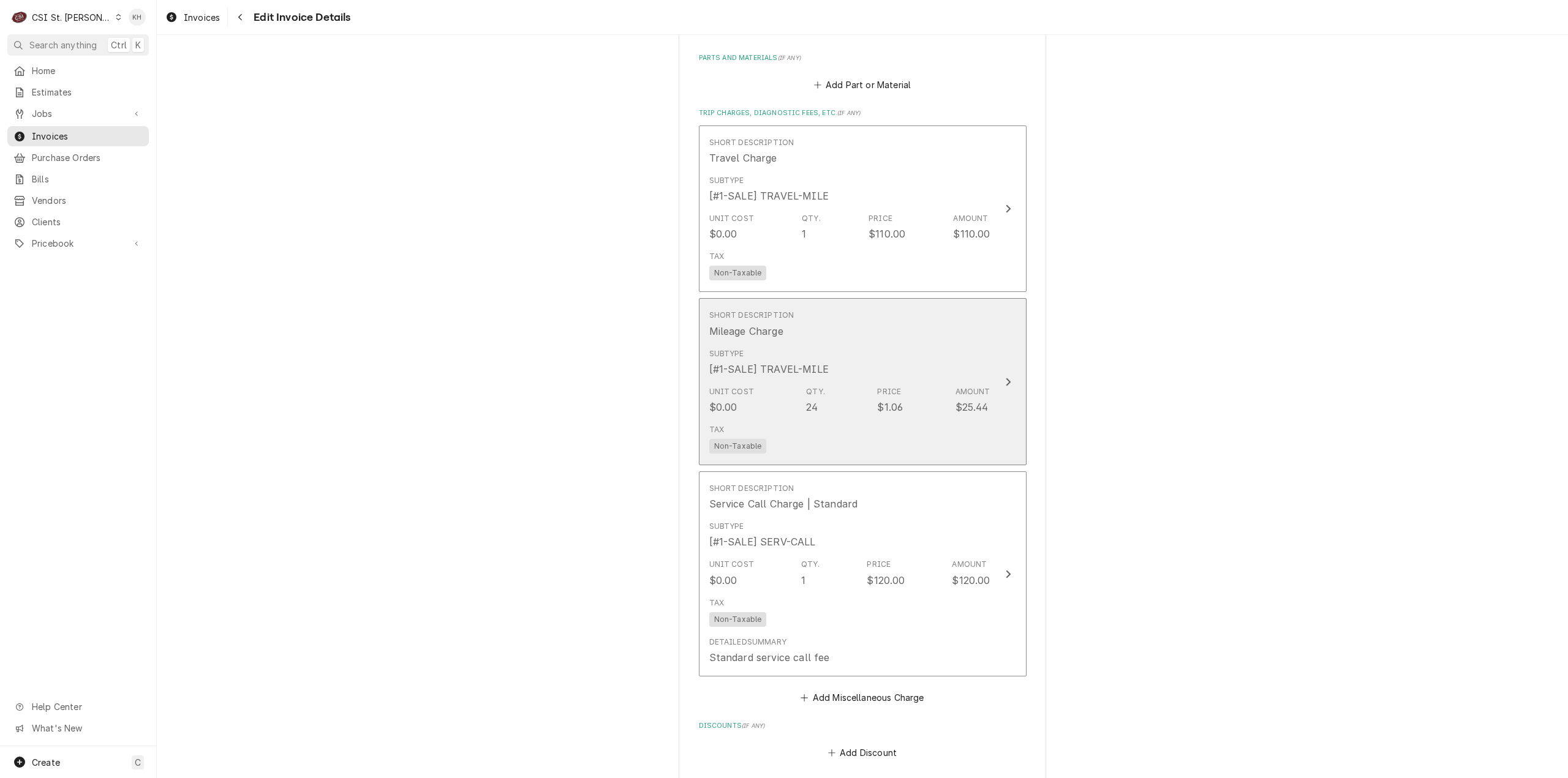
click at [983, 361] on div "Subtype [#1-SALE] TRAVEL-MILE" at bounding box center [850, 362] width 281 height 38
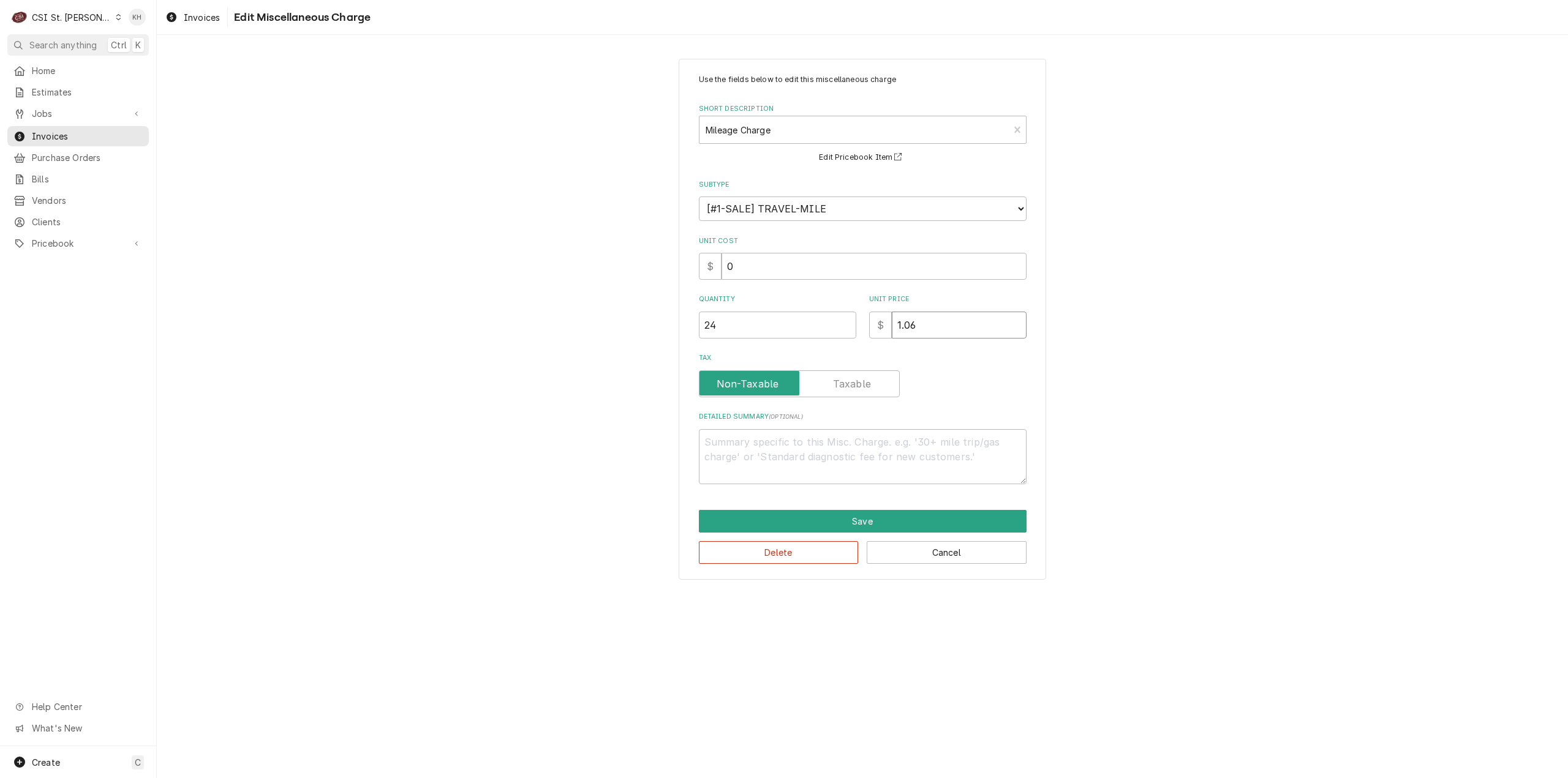
drag, startPoint x: 949, startPoint y: 317, endPoint x: 829, endPoint y: 322, distance: 120.1
click at [829, 322] on div "Quantity 24 Unit Price $ 1.06" at bounding box center [863, 316] width 328 height 44
type textarea "x"
type input "0"
type textarea "x"
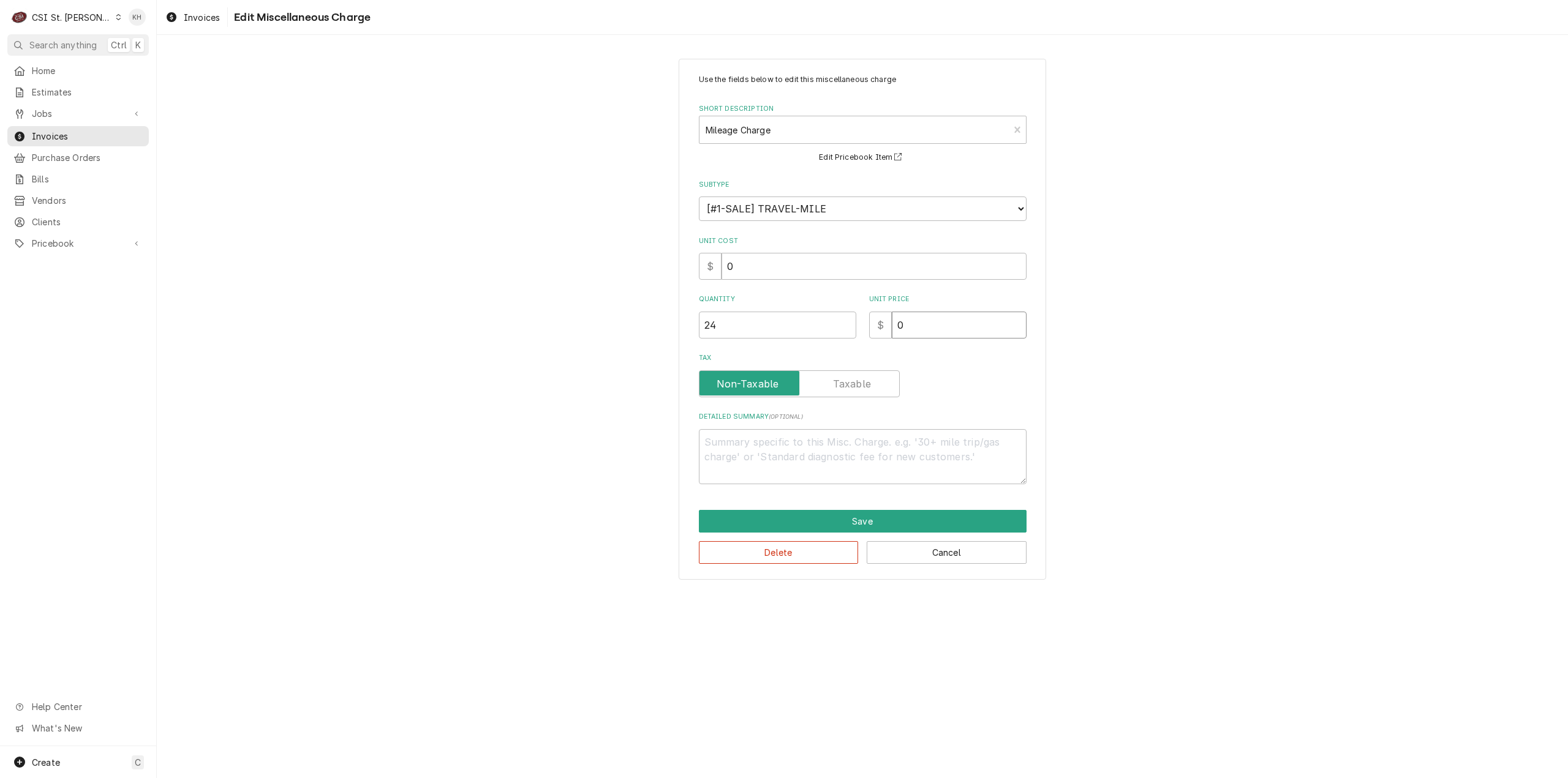
type input "0.9"
type textarea "x"
type input "0.99"
click at [881, 512] on button "Save" at bounding box center [863, 521] width 328 height 23
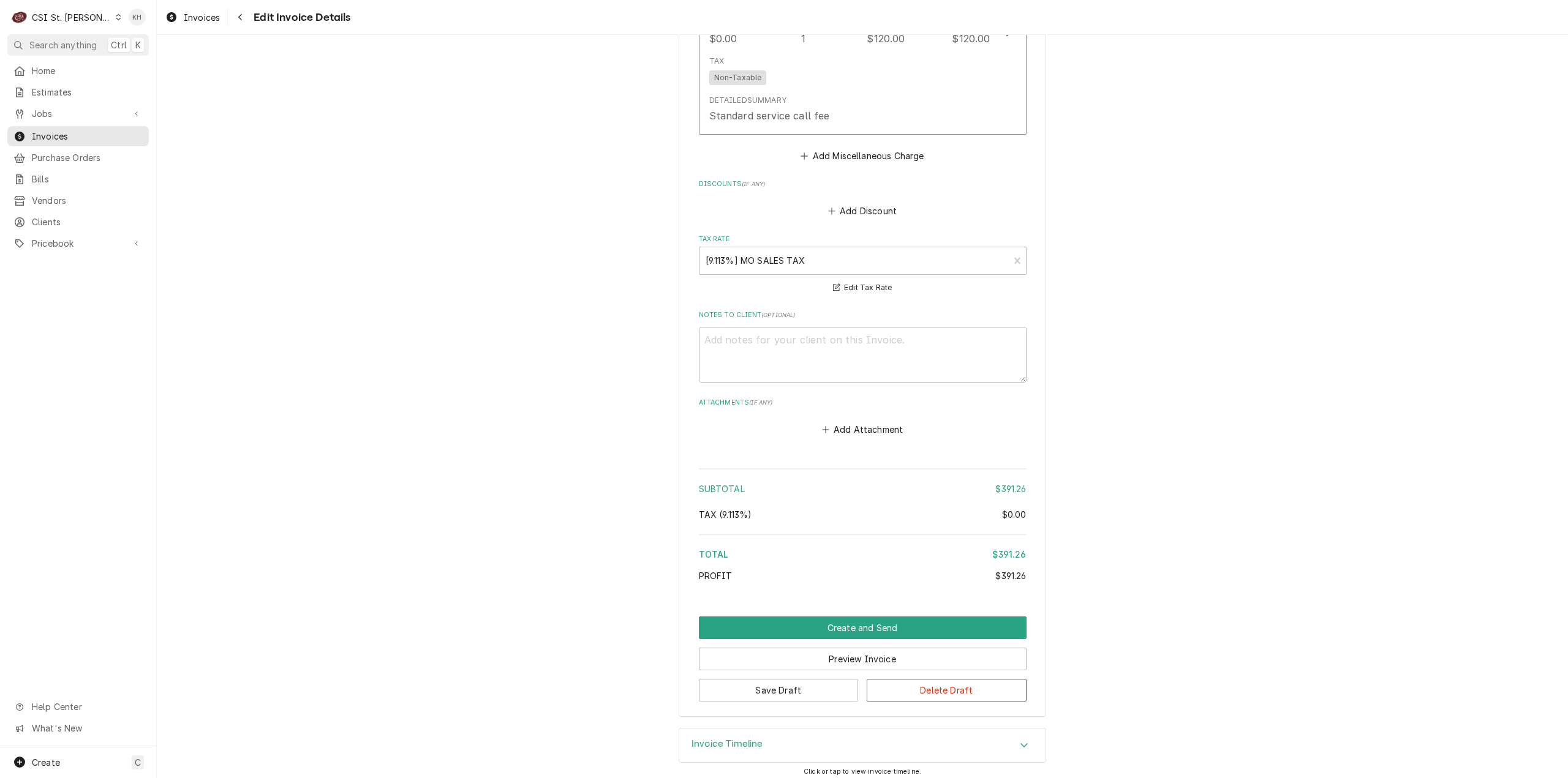
scroll to position [2335, 0]
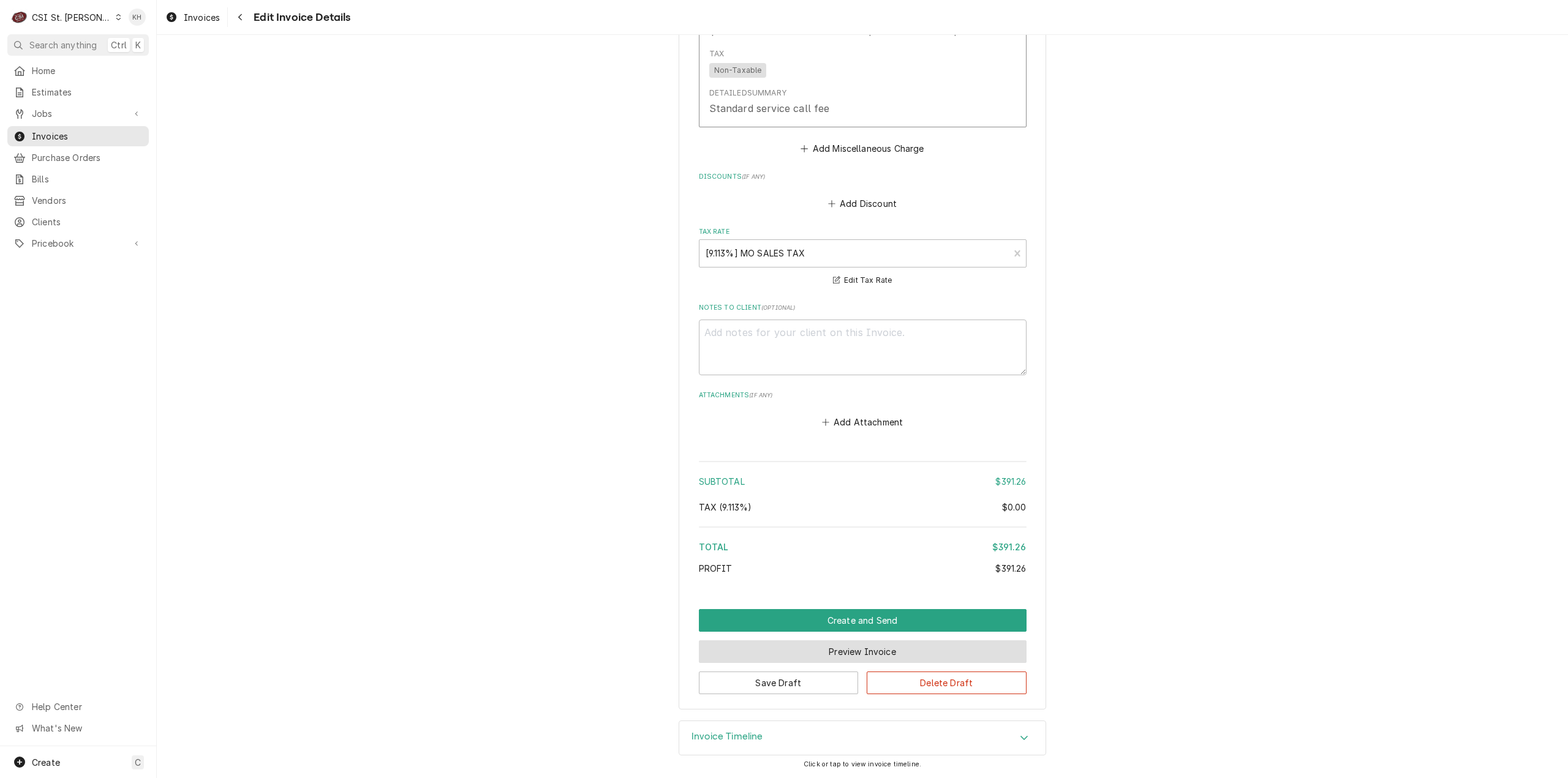
click at [839, 652] on button "Preview Invoice" at bounding box center [863, 652] width 328 height 23
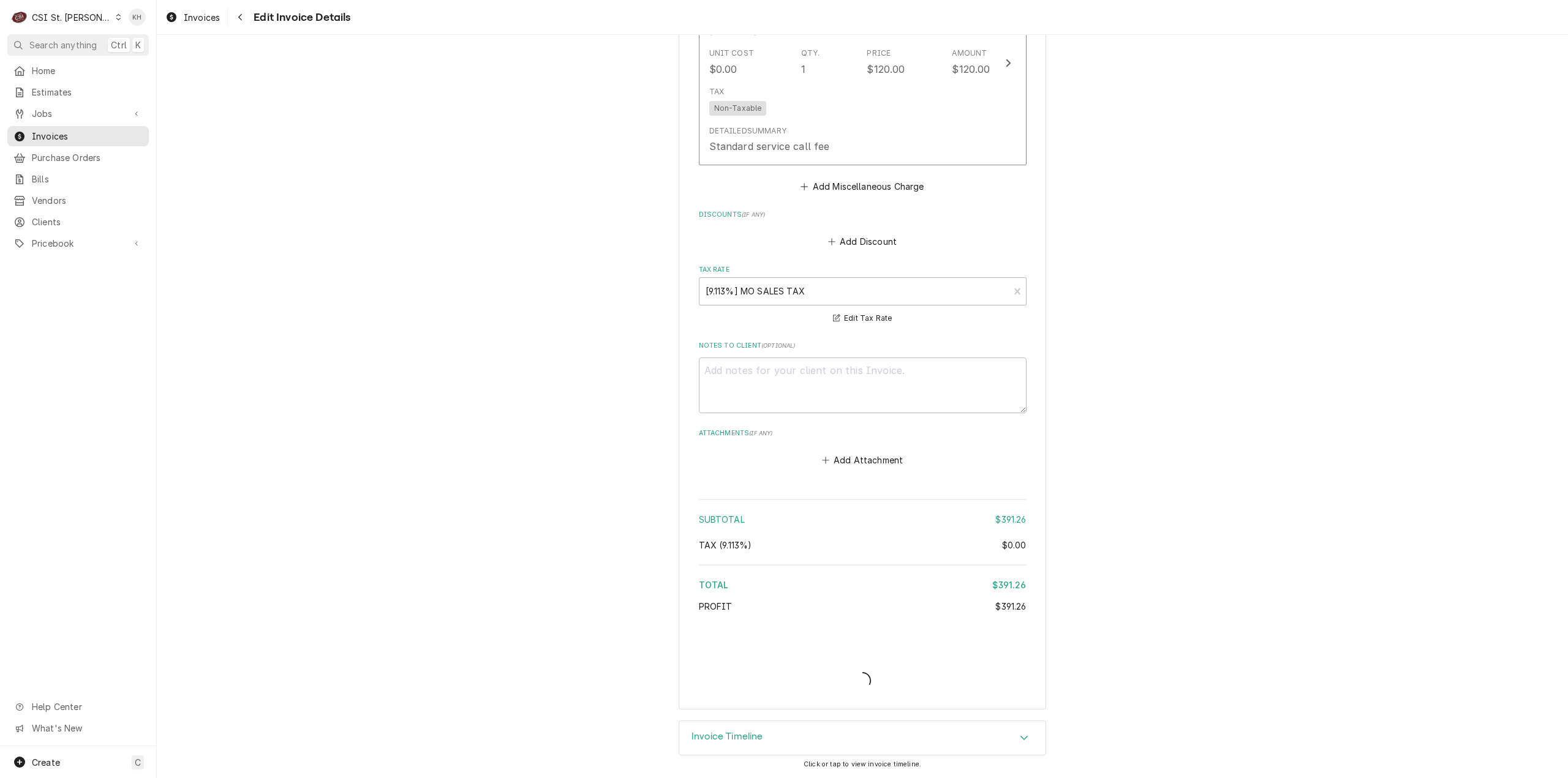
scroll to position [2295, 0]
type textarea "x"
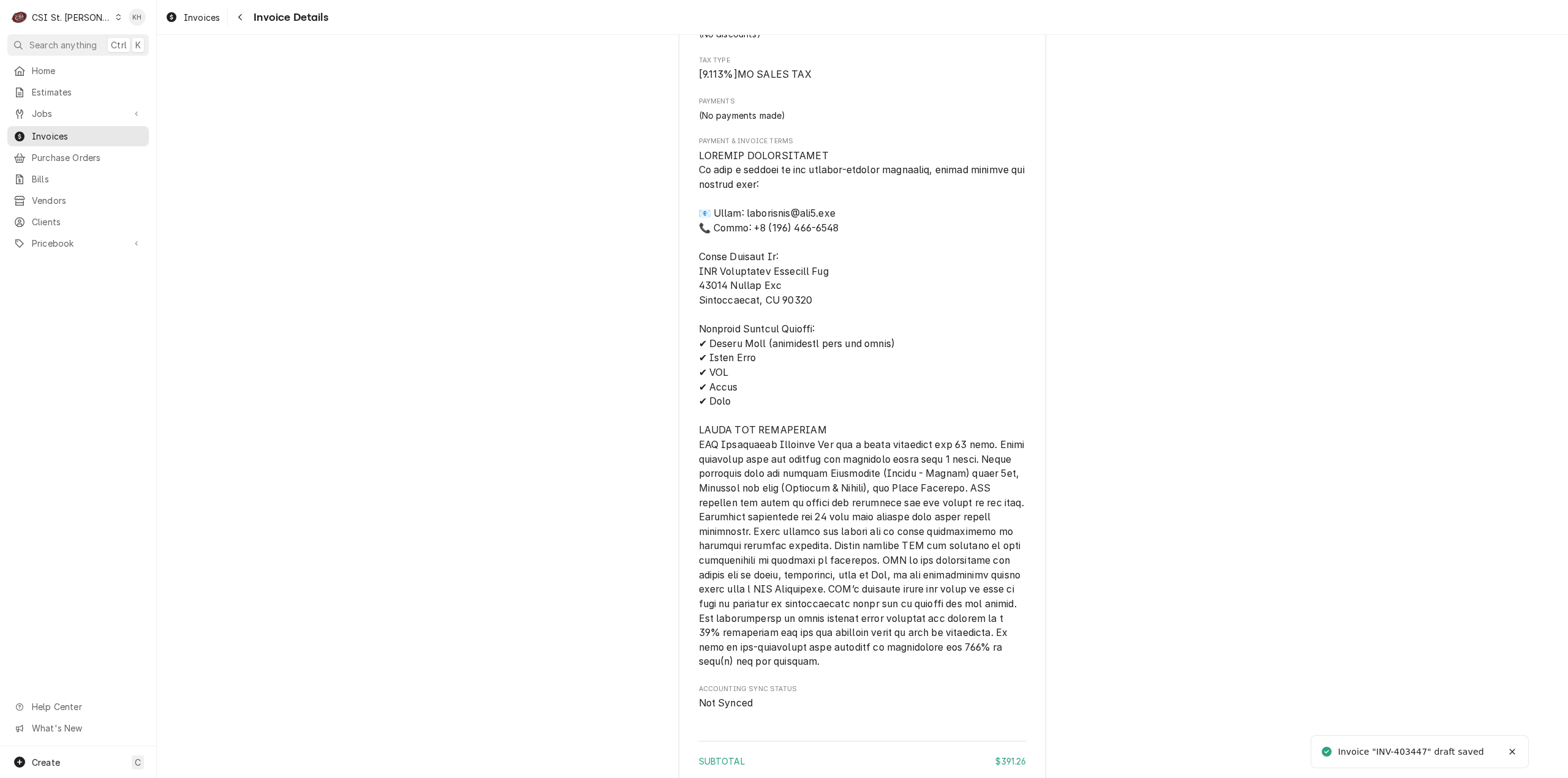
scroll to position [1878, 0]
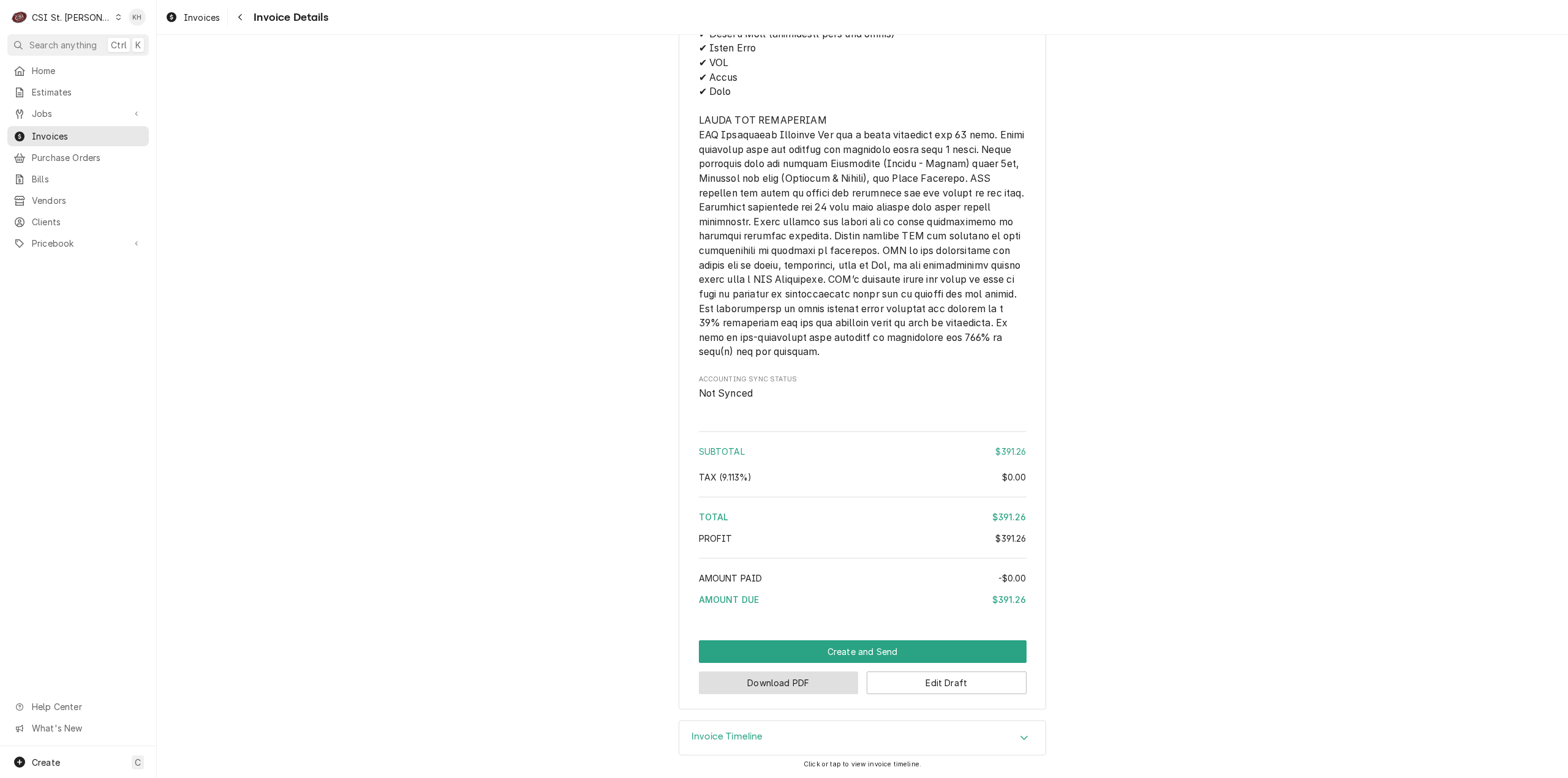
click at [781, 688] on button "Download PDF" at bounding box center [778, 683] width 160 height 23
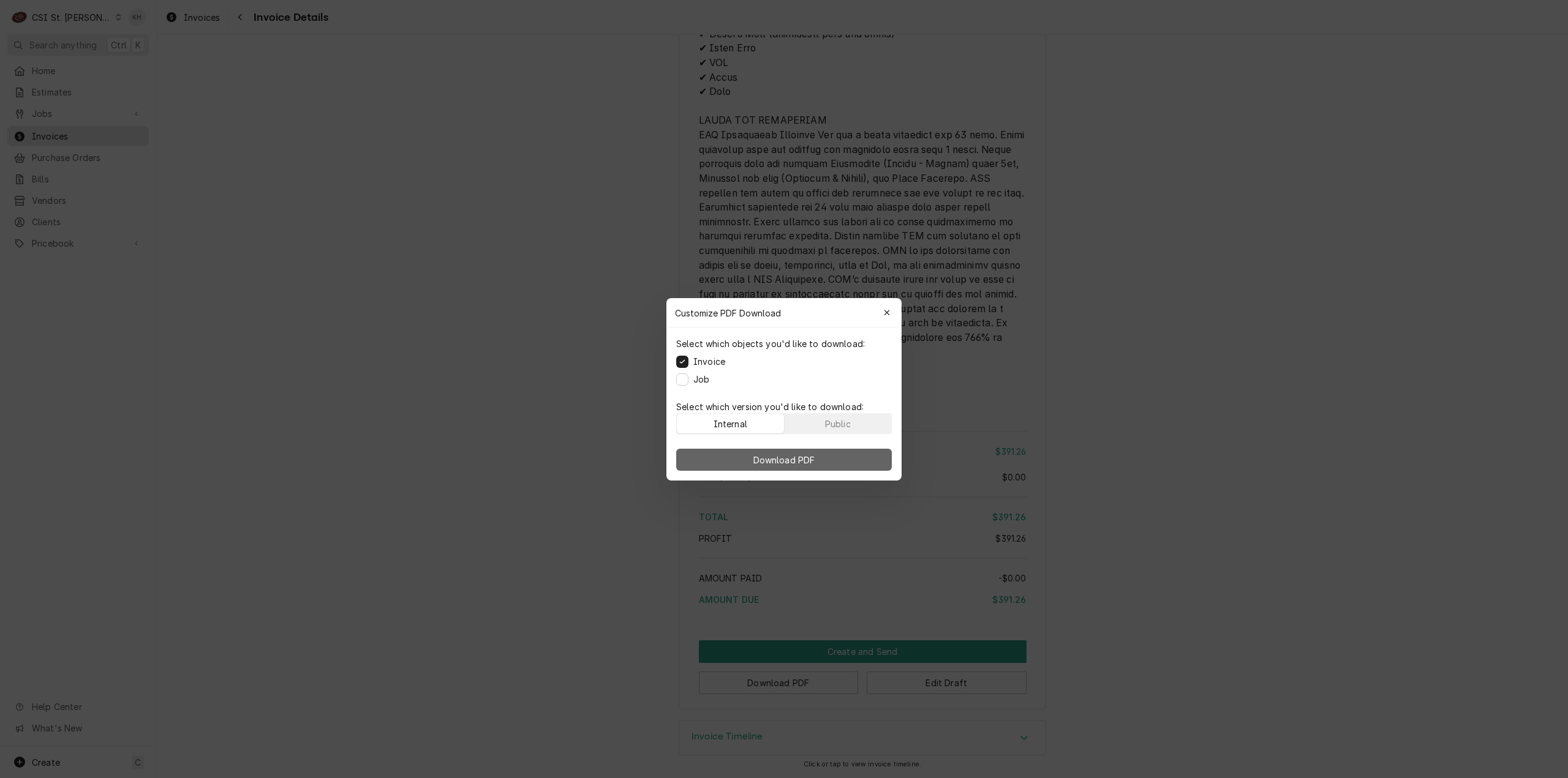
click at [803, 463] on span "Download PDF" at bounding box center [784, 459] width 67 height 13
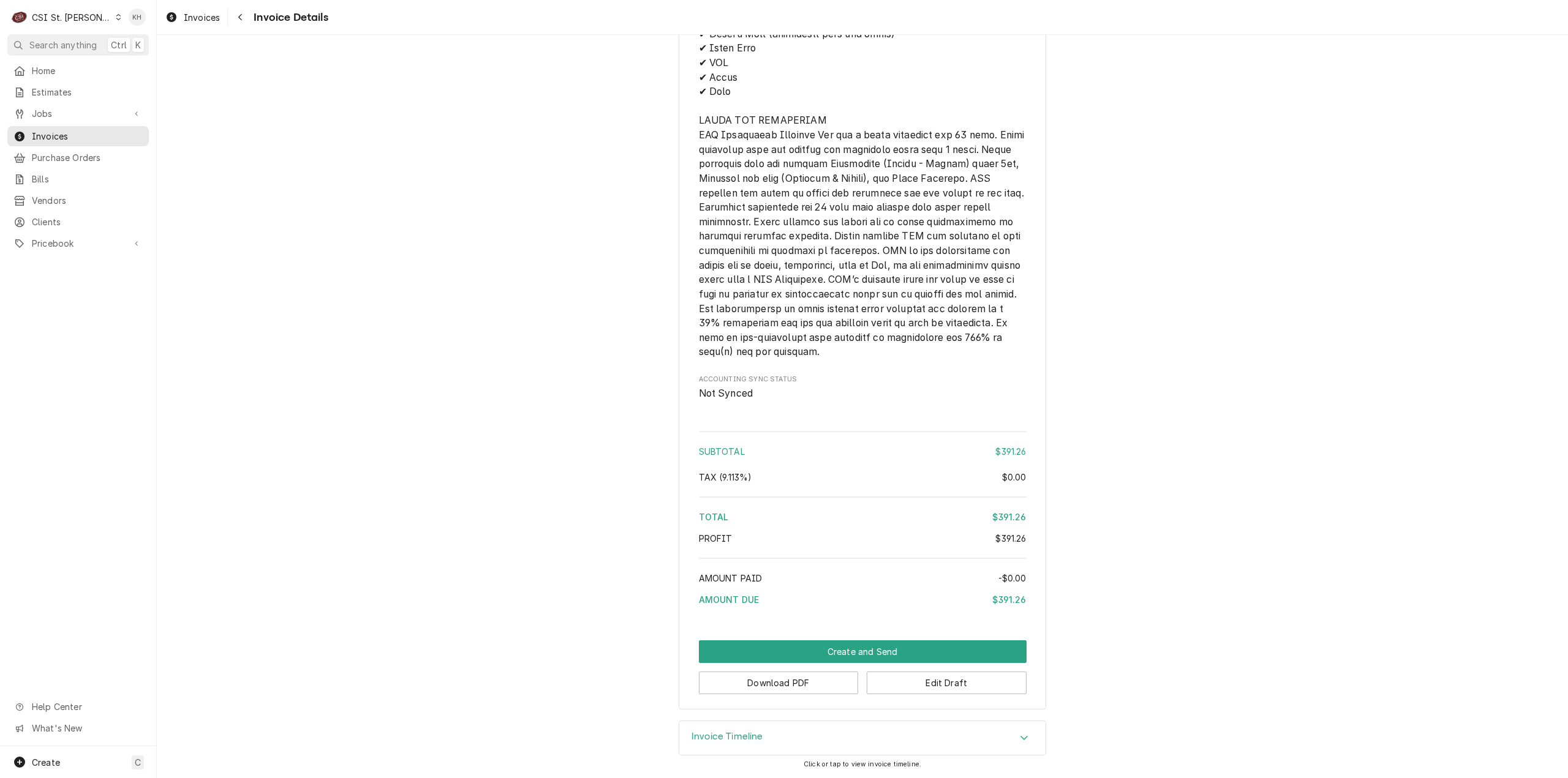
drag, startPoint x: 73, startPoint y: 47, endPoint x: 180, endPoint y: 55, distance: 107.3
click at [78, 48] on span "Search anything" at bounding box center [63, 45] width 67 height 13
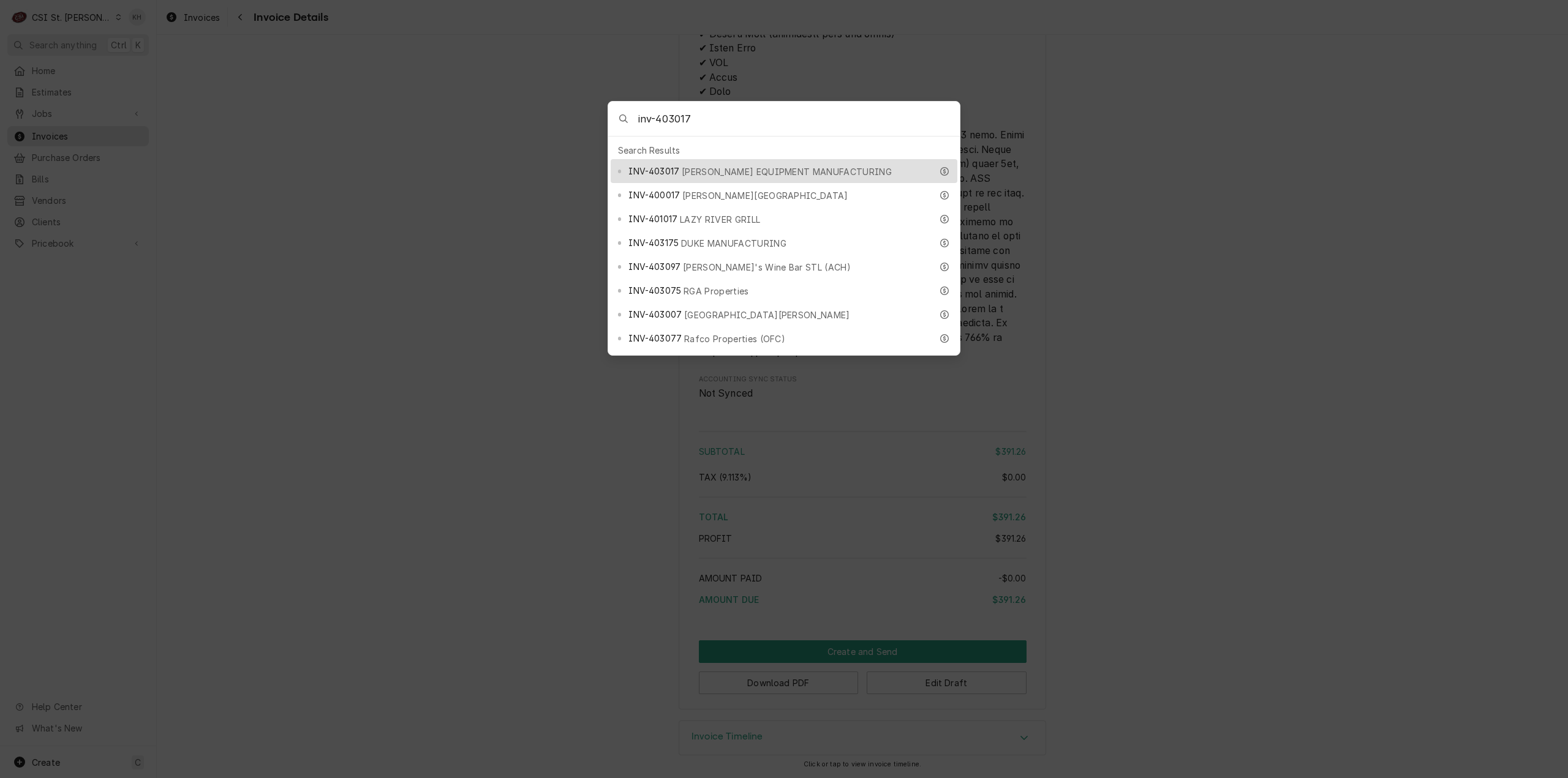
type input "inv-403017"
click at [734, 164] on div "INV-403017 HARDT EQUIPMENT MANUFACTURING" at bounding box center [780, 171] width 303 height 14
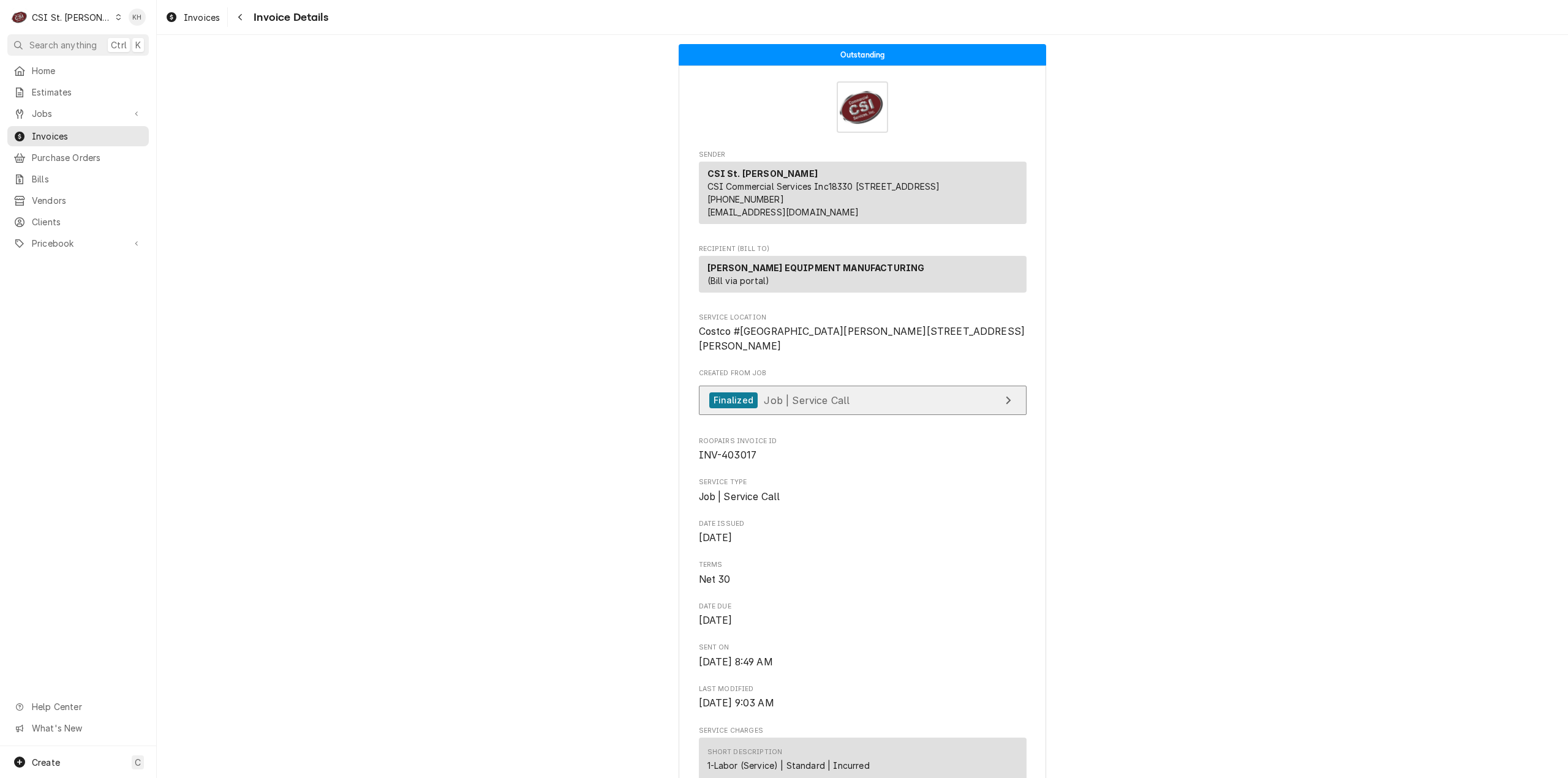
click at [821, 406] on span "Job | Service Call" at bounding box center [807, 400] width 86 height 12
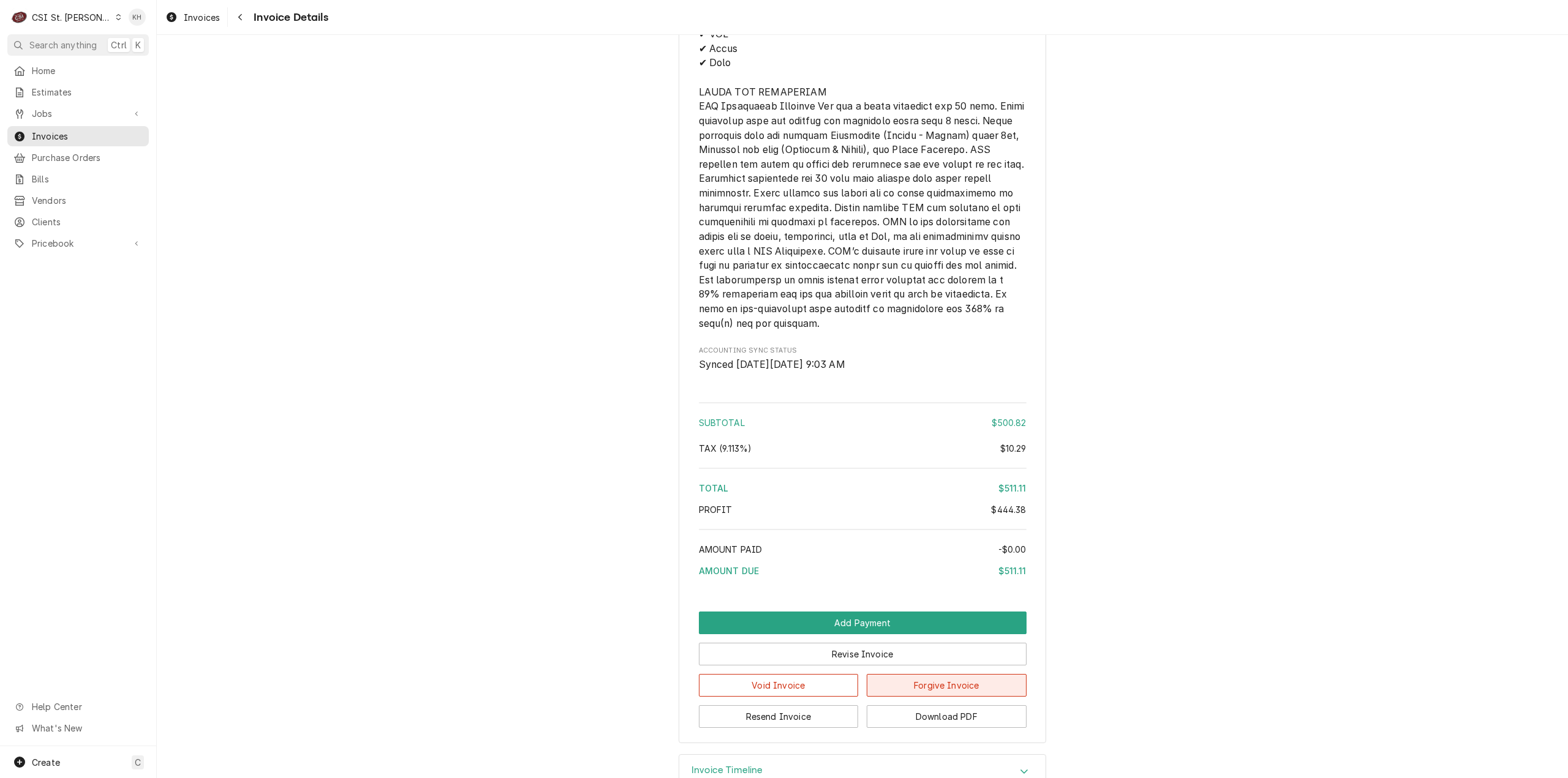
scroll to position [2200, 0]
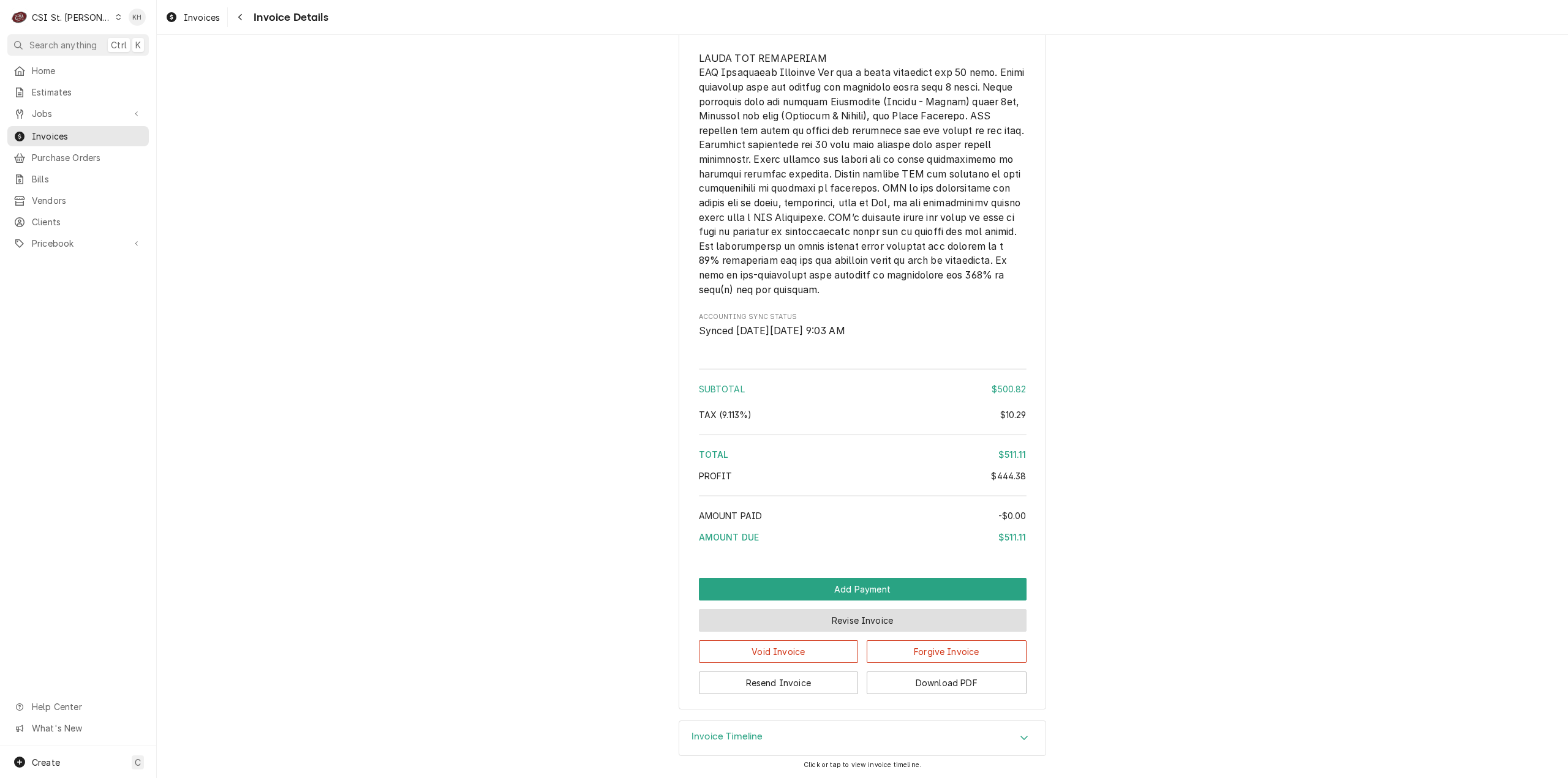
click at [855, 625] on button "Revise Invoice" at bounding box center [863, 620] width 328 height 23
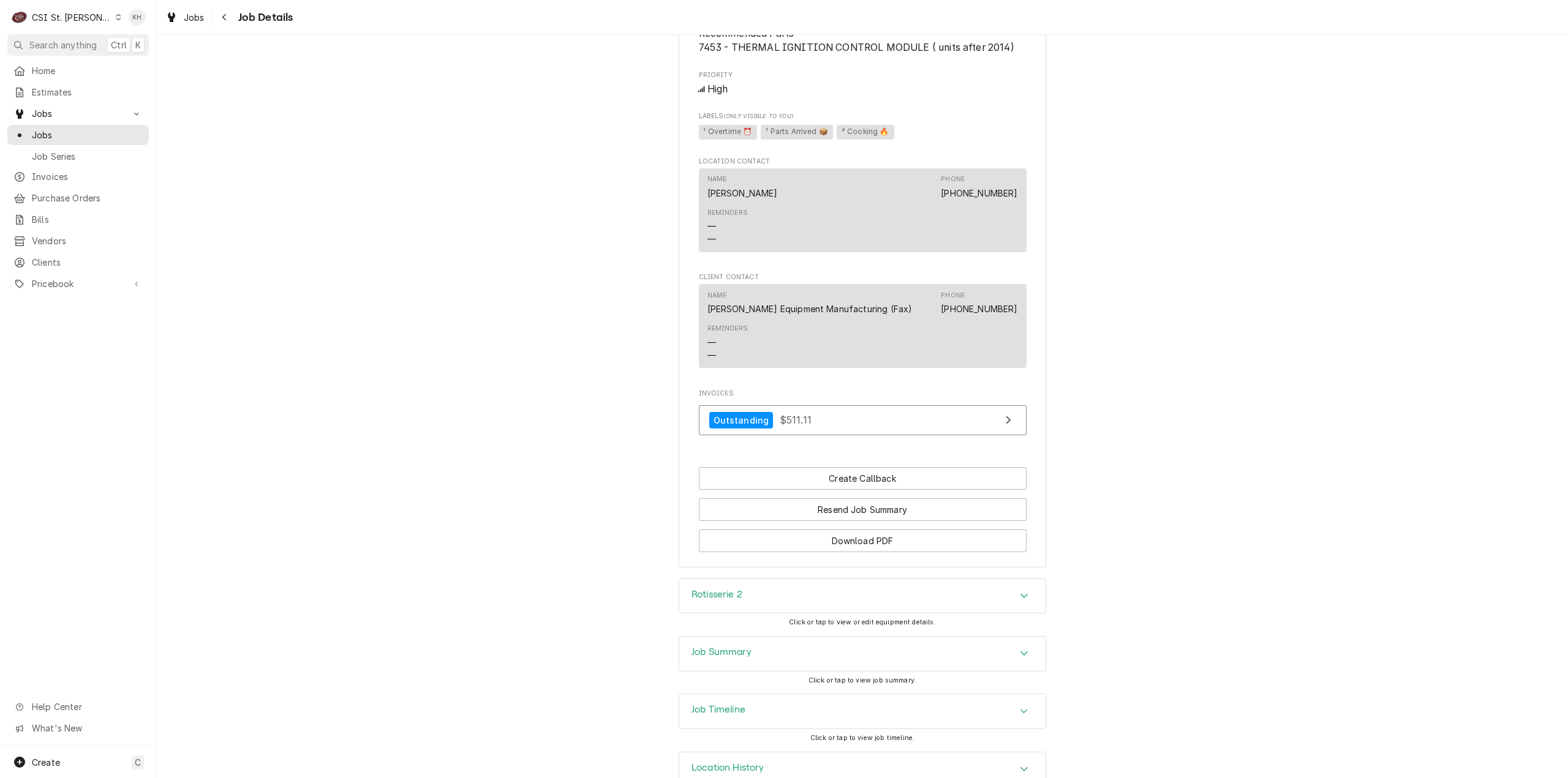
scroll to position [1394, 0]
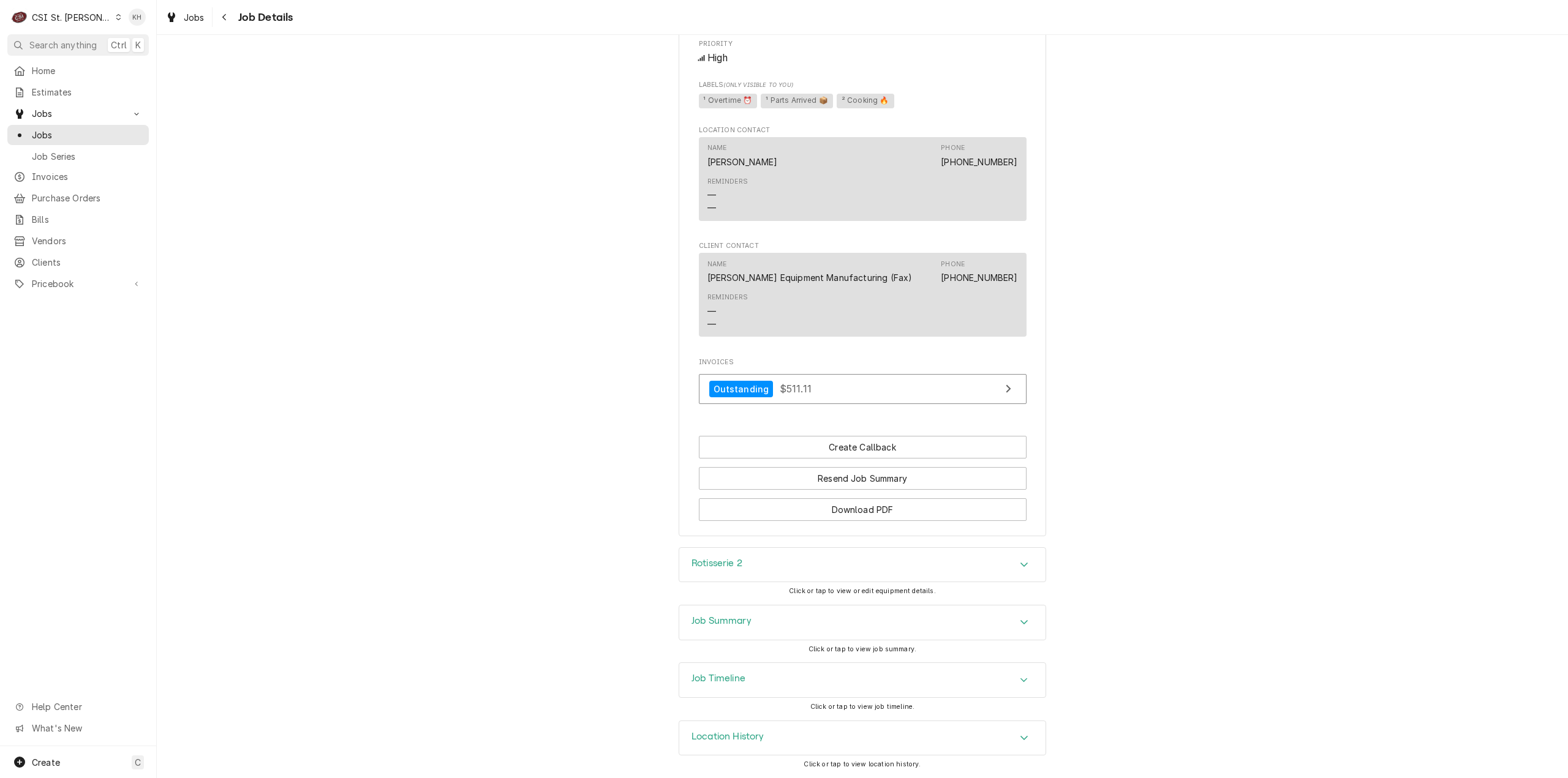
click at [727, 634] on div "Job Summary" at bounding box center [862, 623] width 366 height 35
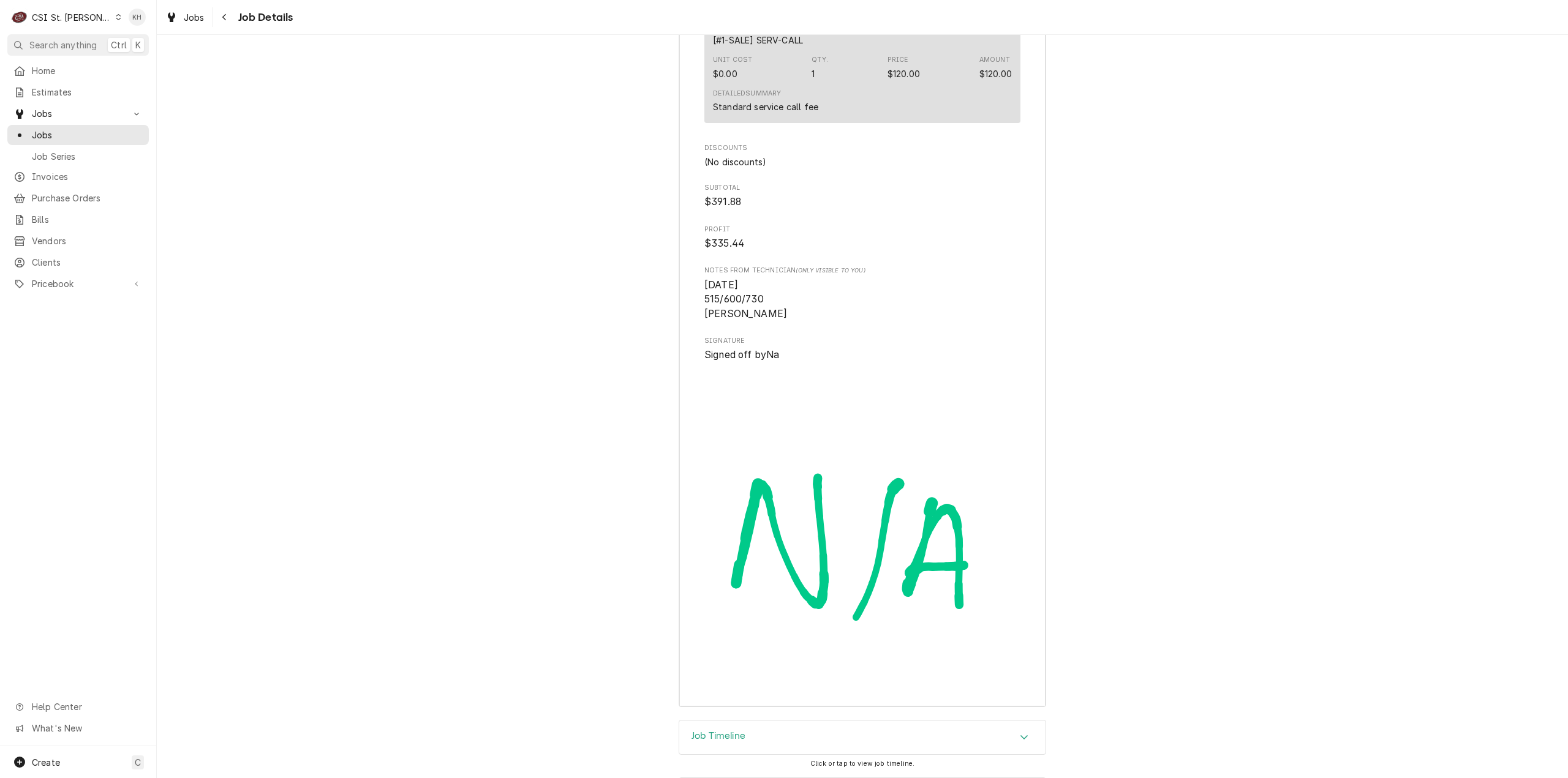
scroll to position [3781, 0]
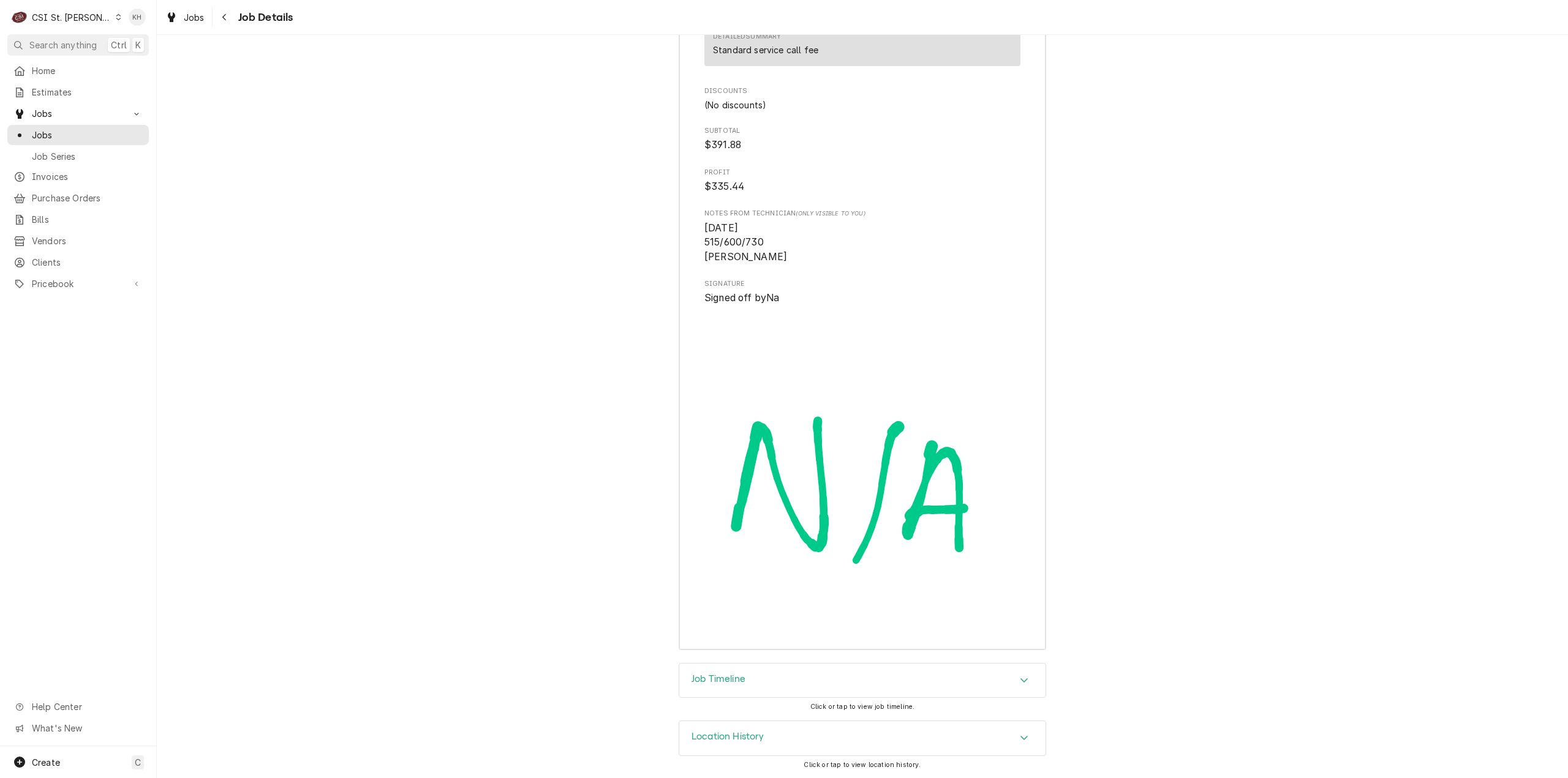
drag, startPoint x: 766, startPoint y: 683, endPoint x: 588, endPoint y: 424, distance: 314.3
click at [765, 680] on div "Job Timeline" at bounding box center [862, 681] width 366 height 35
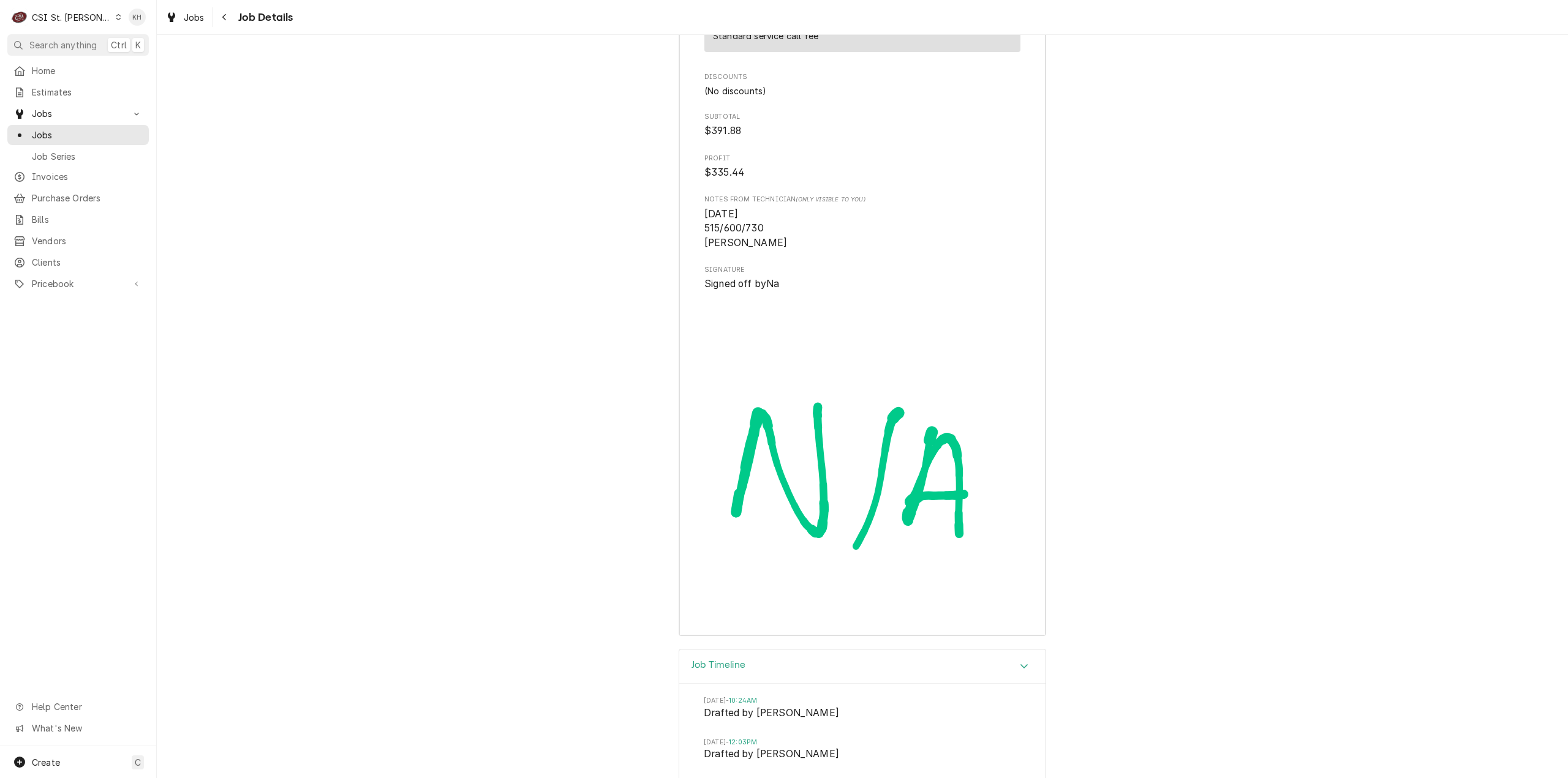
drag, startPoint x: 1076, startPoint y: 464, endPoint x: 1182, endPoint y: 483, distance: 107.7
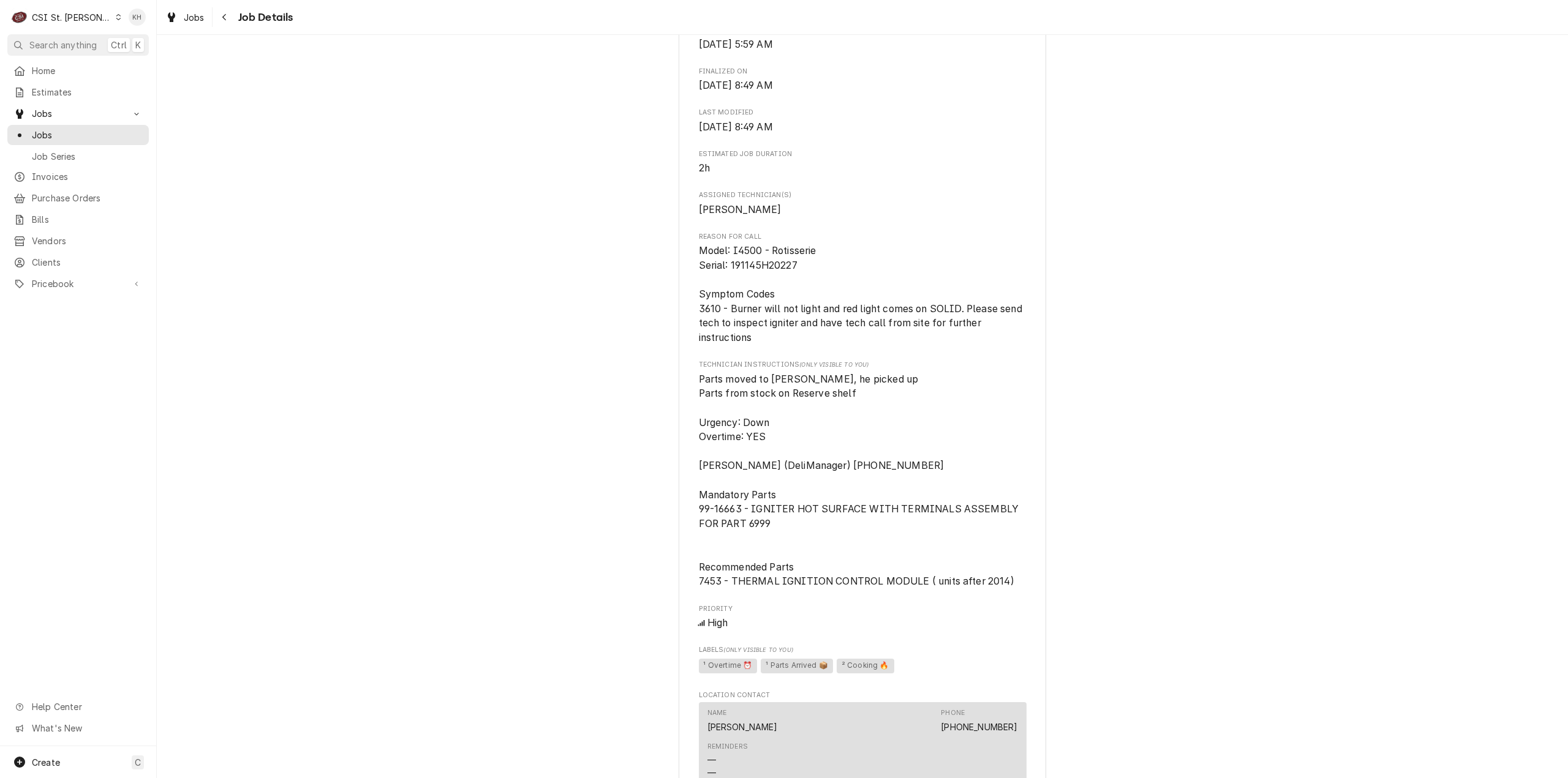
scroll to position [816, 0]
drag, startPoint x: 691, startPoint y: 319, endPoint x: 963, endPoint y: 320, distance: 272.0
click at [963, 320] on div "HARDT EQUIPMENT MANUFACTURING Costco #382 St Peters / 200 Costco Way, St Peters…" at bounding box center [863, 182] width 368 height 1838
copy span "3610 - Burner will not light and red light comes on SOLID."
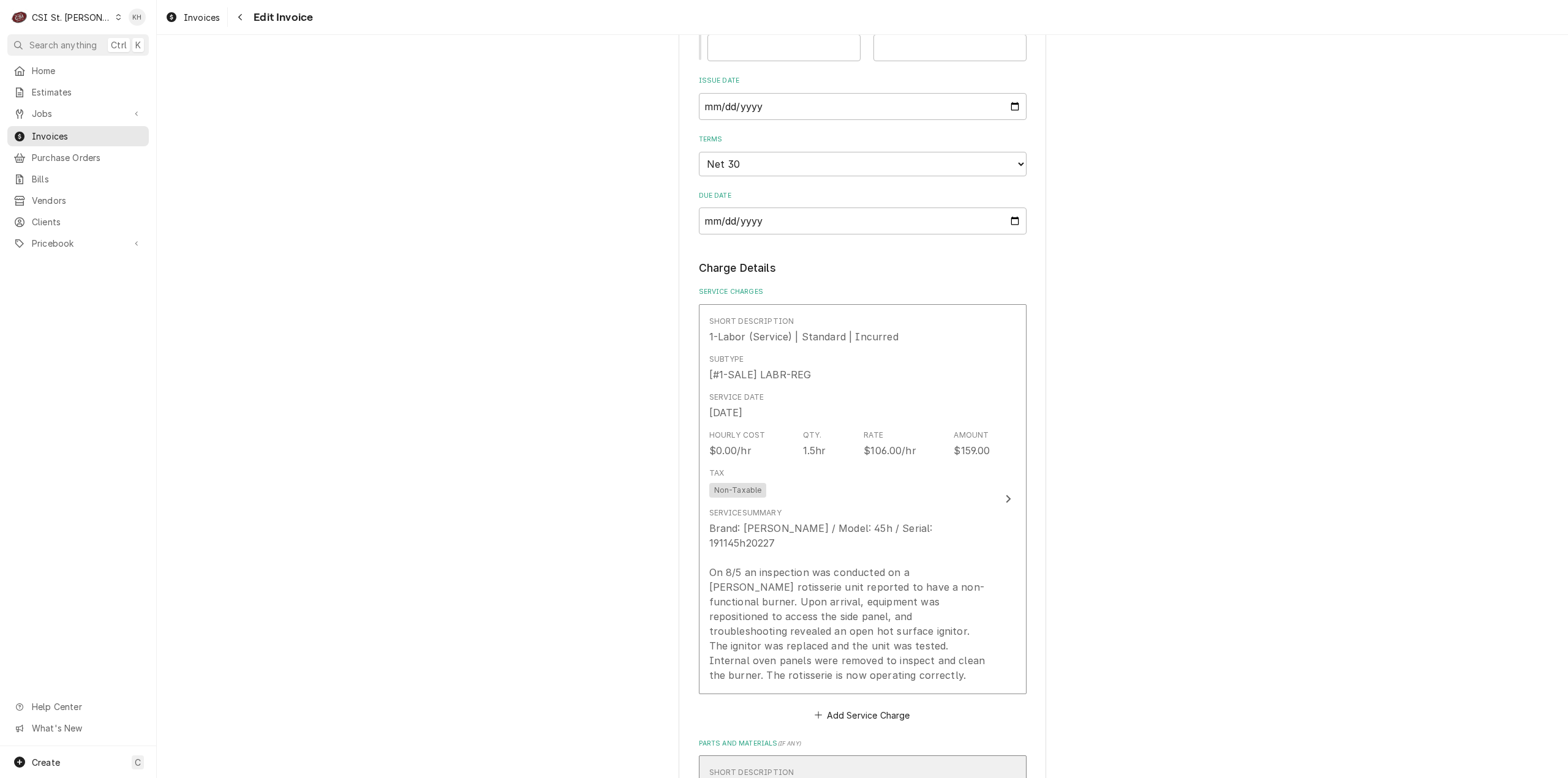
scroll to position [1285, 0]
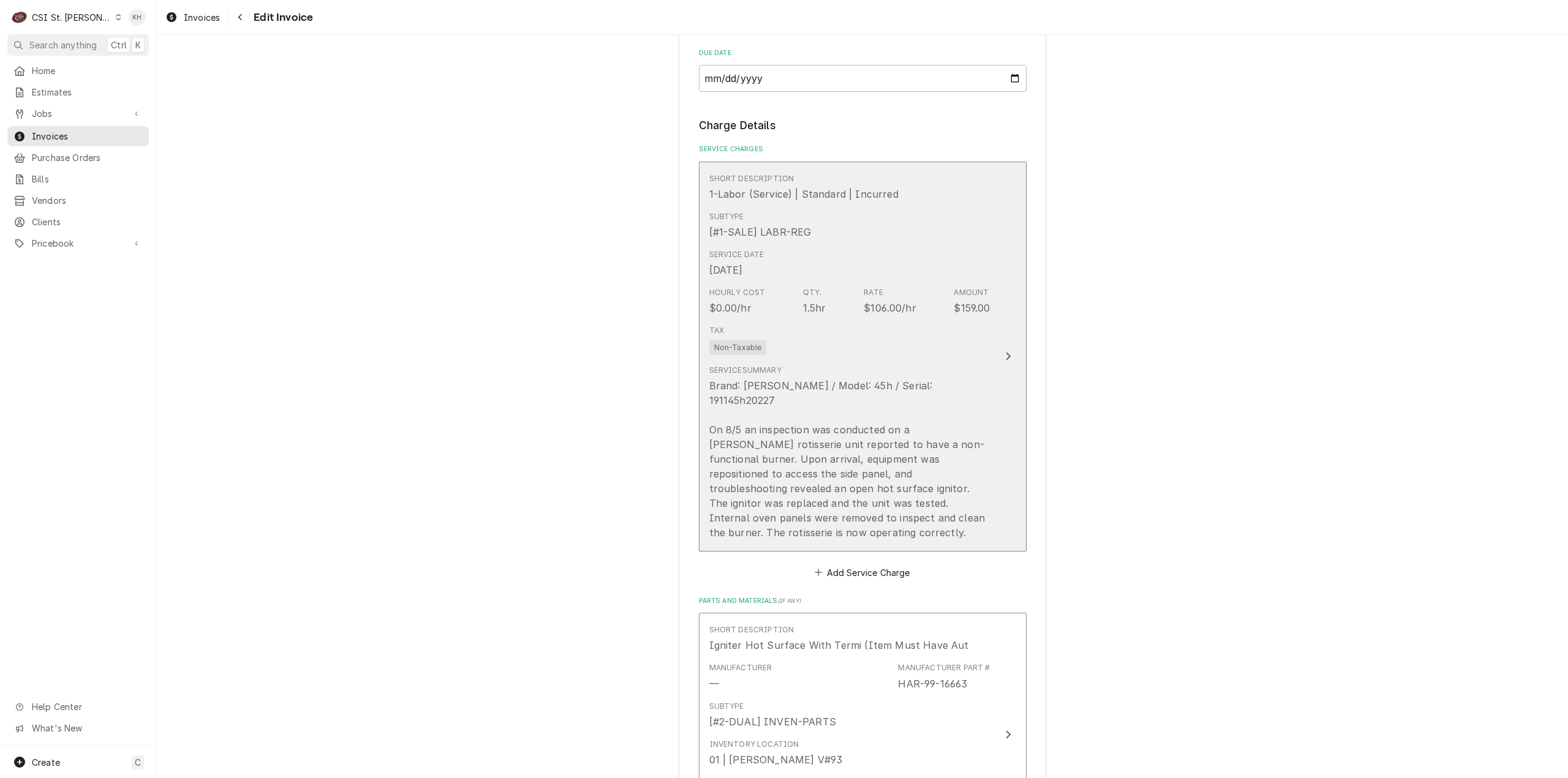
click at [978, 417] on div "Brand: [PERSON_NAME] / Model: 45h / Serial: 191145h20227 On 8/5 an inspection w…" at bounding box center [850, 459] width 281 height 162
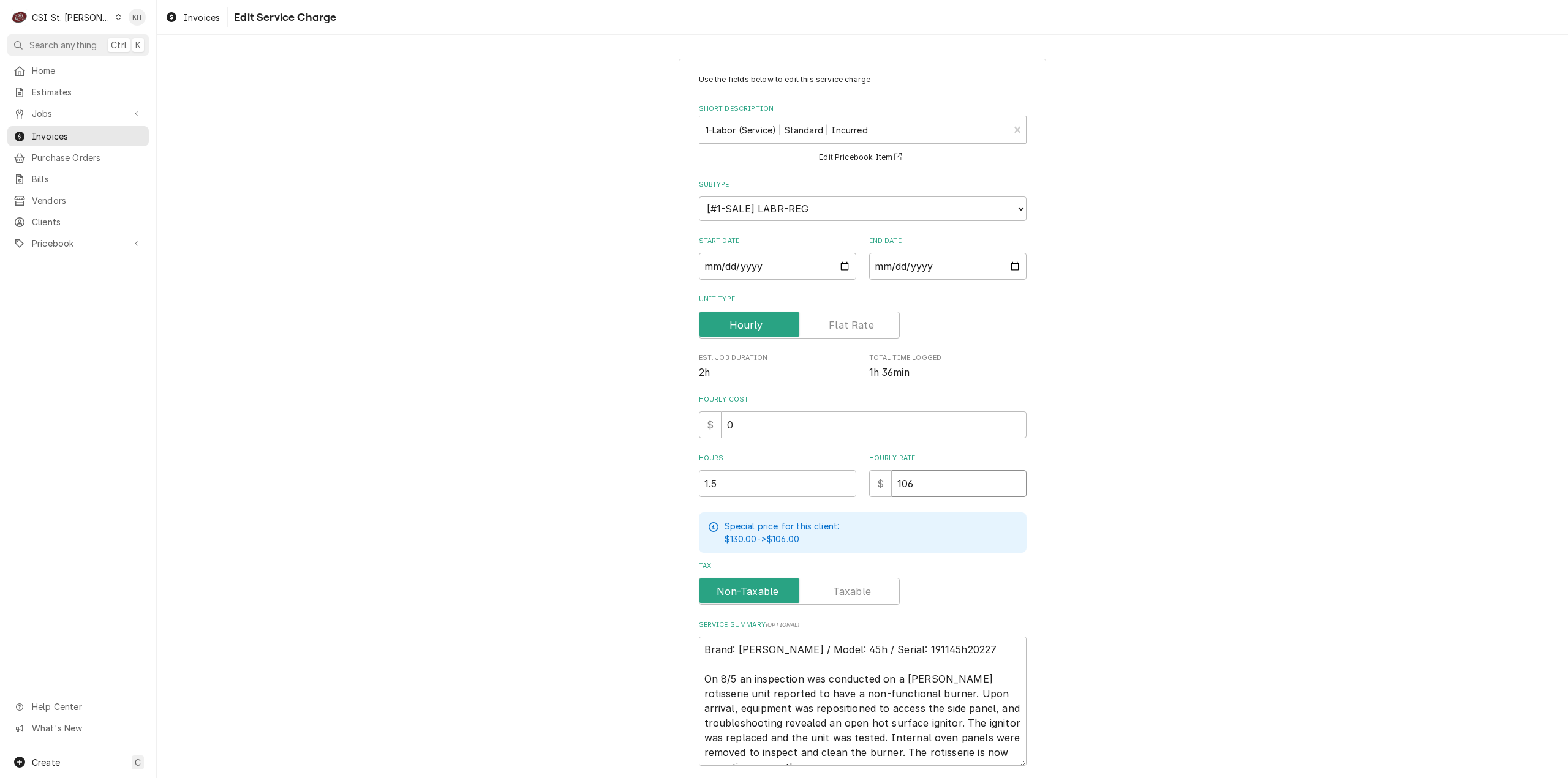
drag, startPoint x: 919, startPoint y: 491, endPoint x: 754, endPoint y: 506, distance: 165.7
click at [754, 506] on div "Use the fields below to edit this service charge Short Description 1-Labor (Ser…" at bounding box center [863, 419] width 328 height 692
type textarea "x"
type input "1"
type textarea "x"
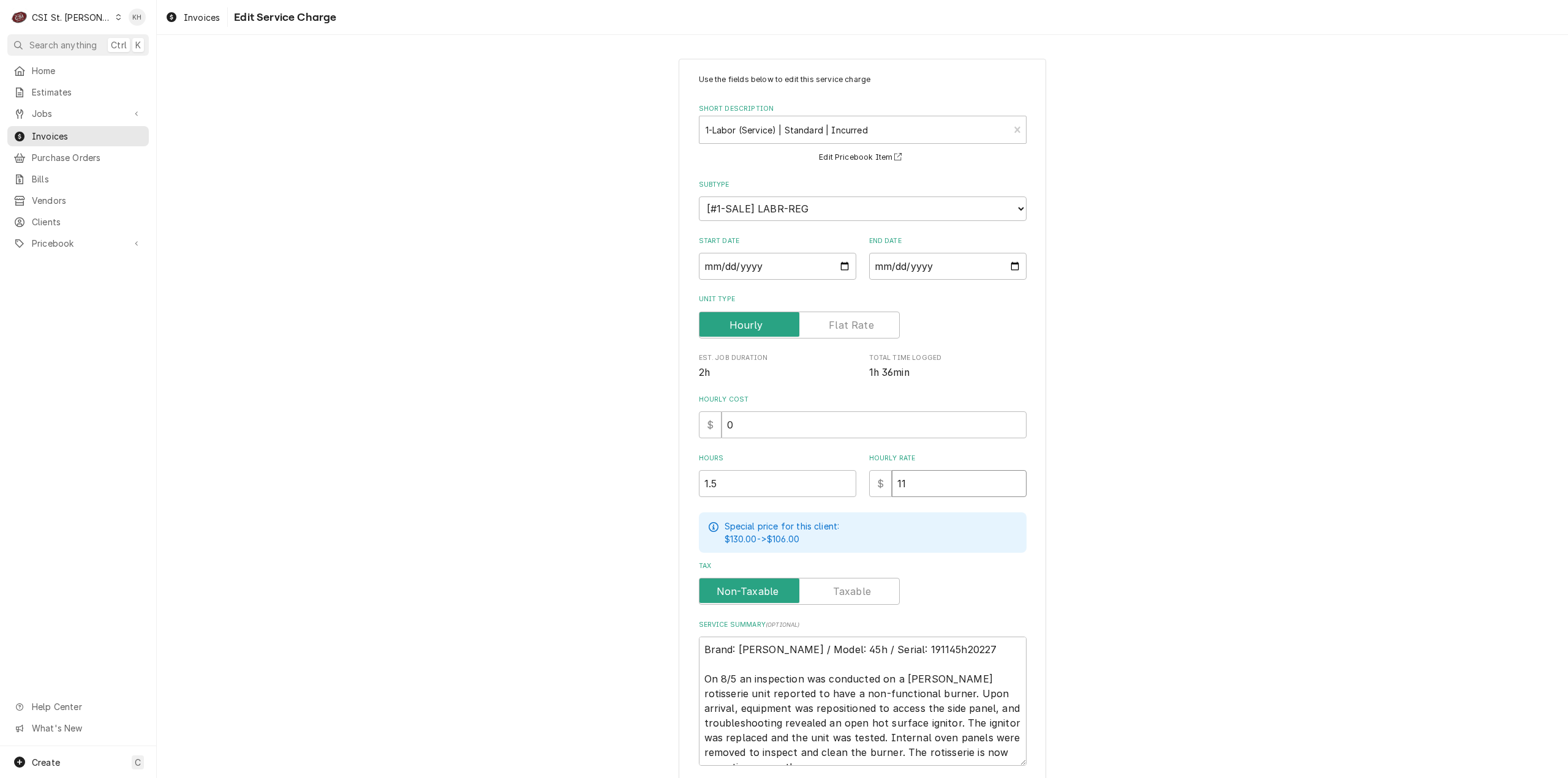
type input "110"
type textarea "x"
type input "1101"
type textarea "x"
type input "110"
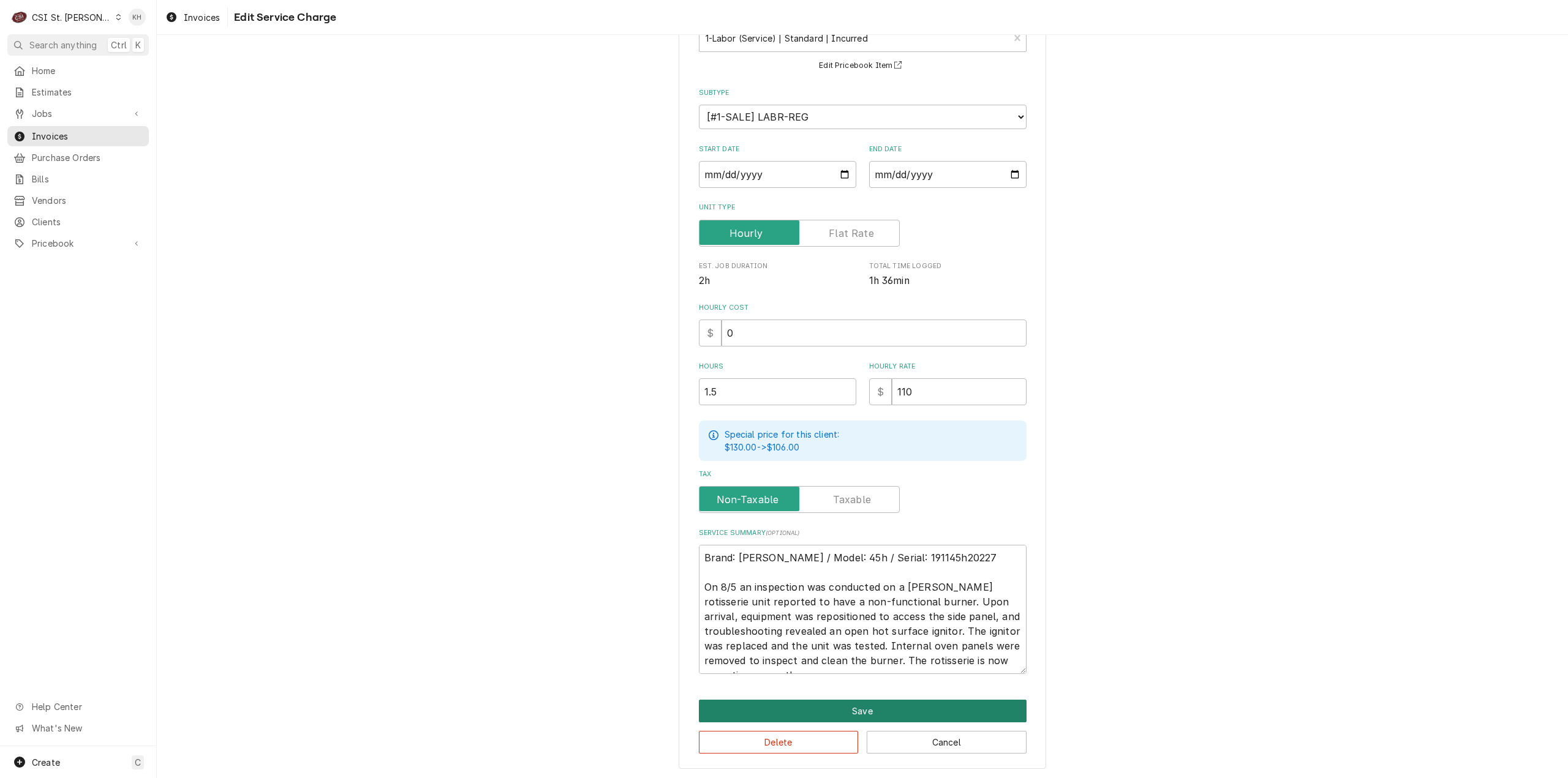
click at [817, 708] on button "Save" at bounding box center [863, 711] width 328 height 23
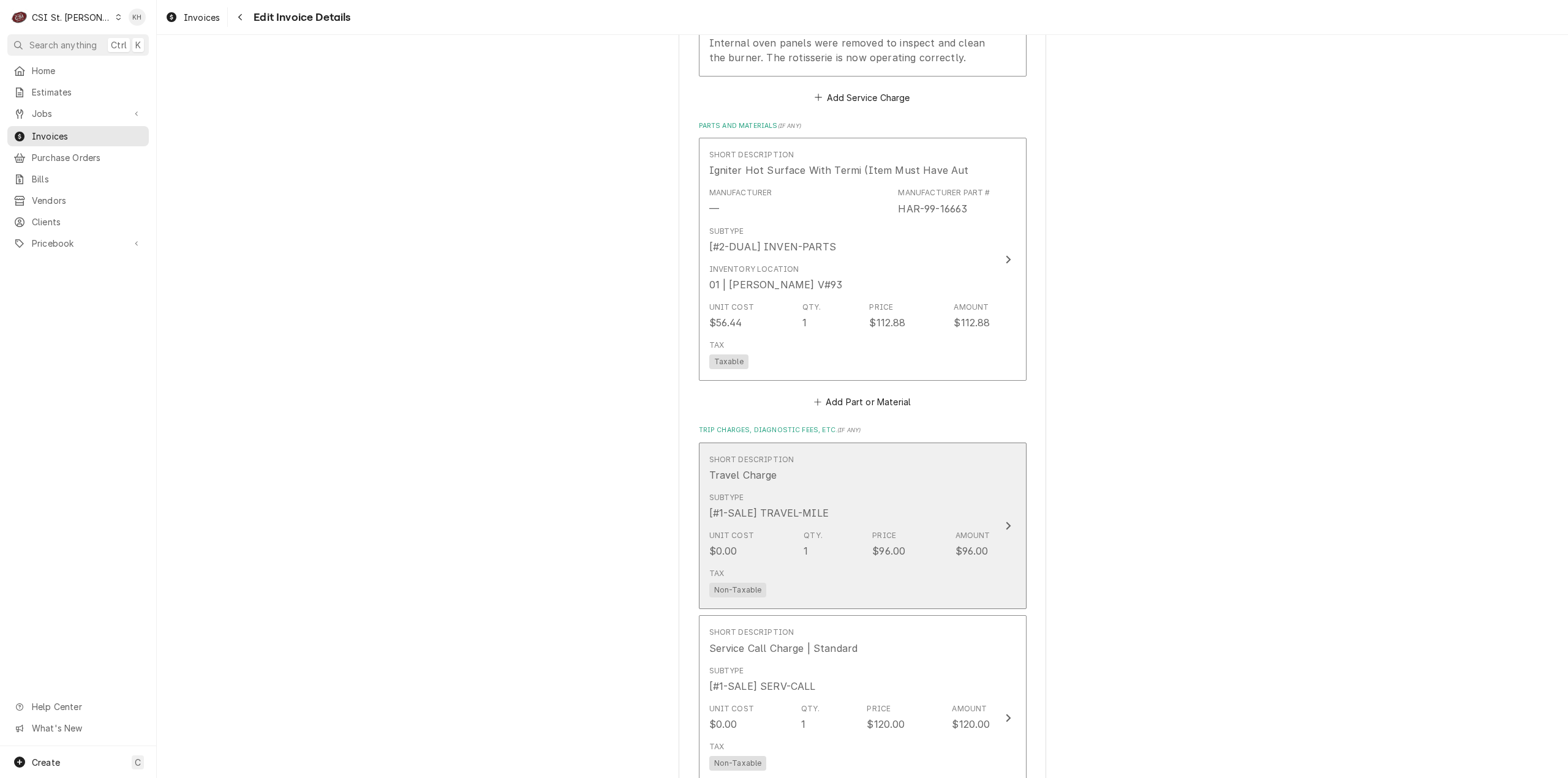
scroll to position [1761, 0]
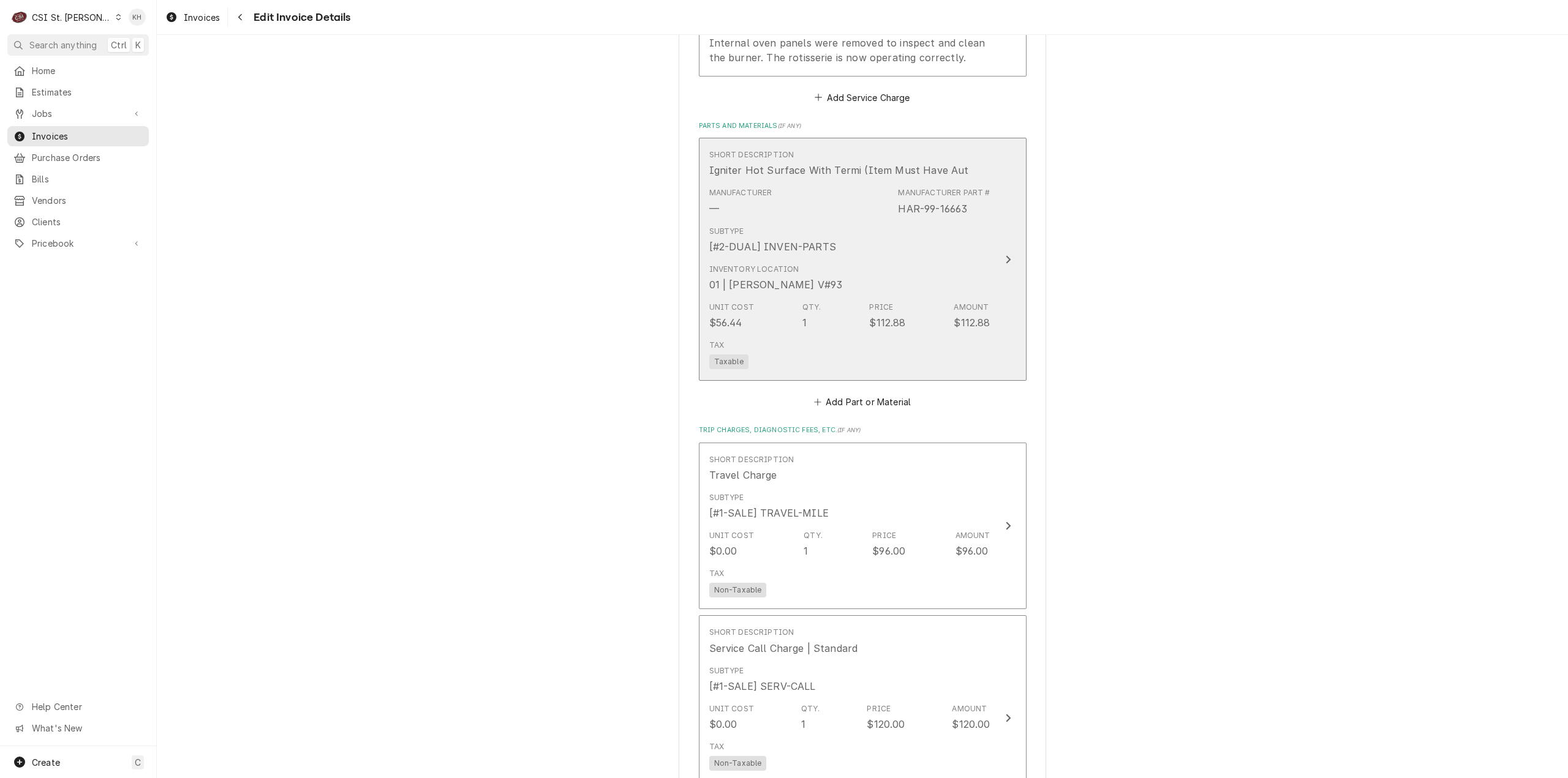
click at [953, 259] on div "Inventory Location 01 | CHUCK WAMBOLDT V#93" at bounding box center [850, 278] width 281 height 38
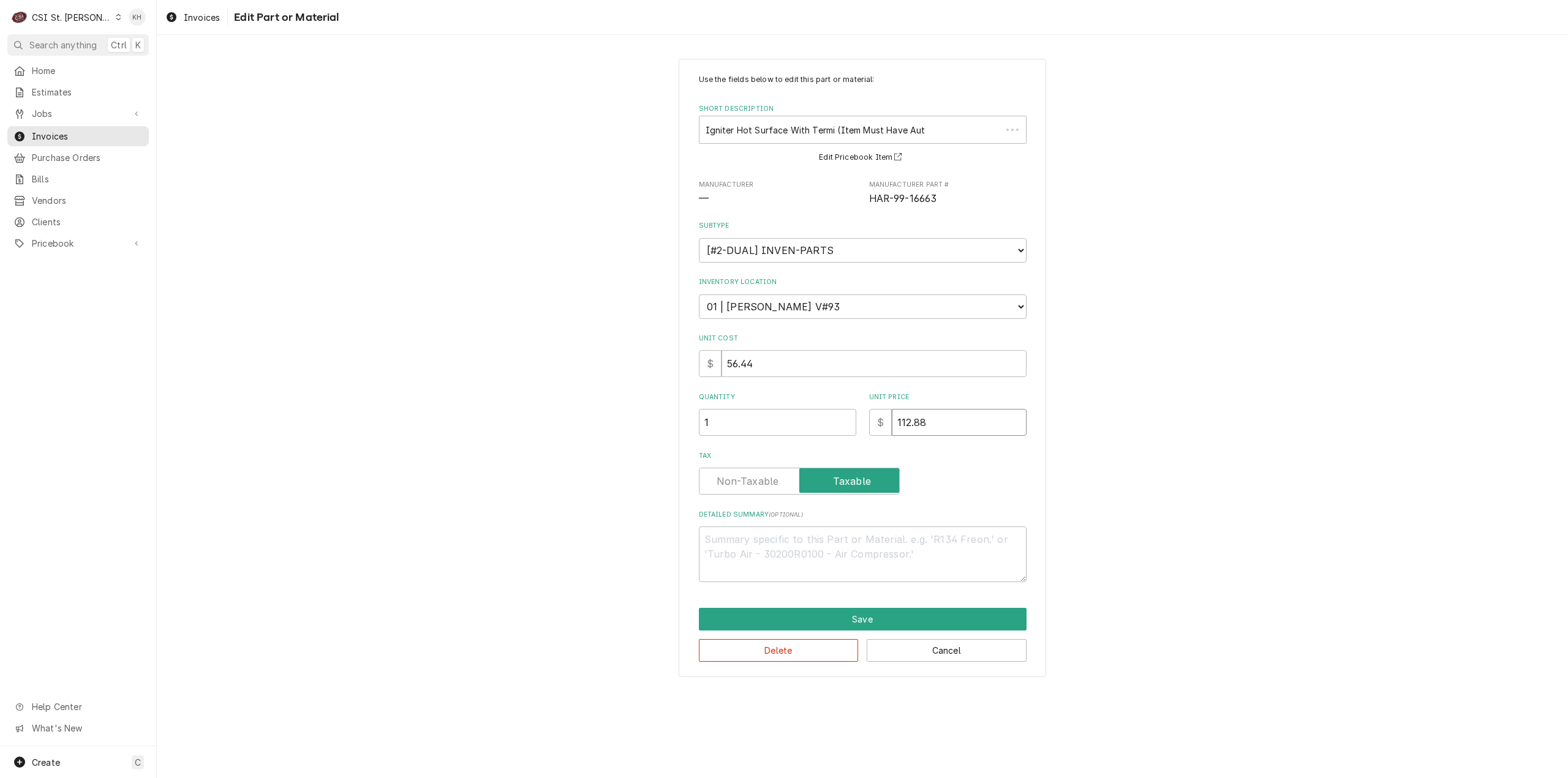
drag, startPoint x: 959, startPoint y: 432, endPoint x: 870, endPoint y: 428, distance: 89.1
click at [870, 428] on div "$ 112.88" at bounding box center [948, 422] width 158 height 27
type textarea "x"
type input "5"
type textarea "x"
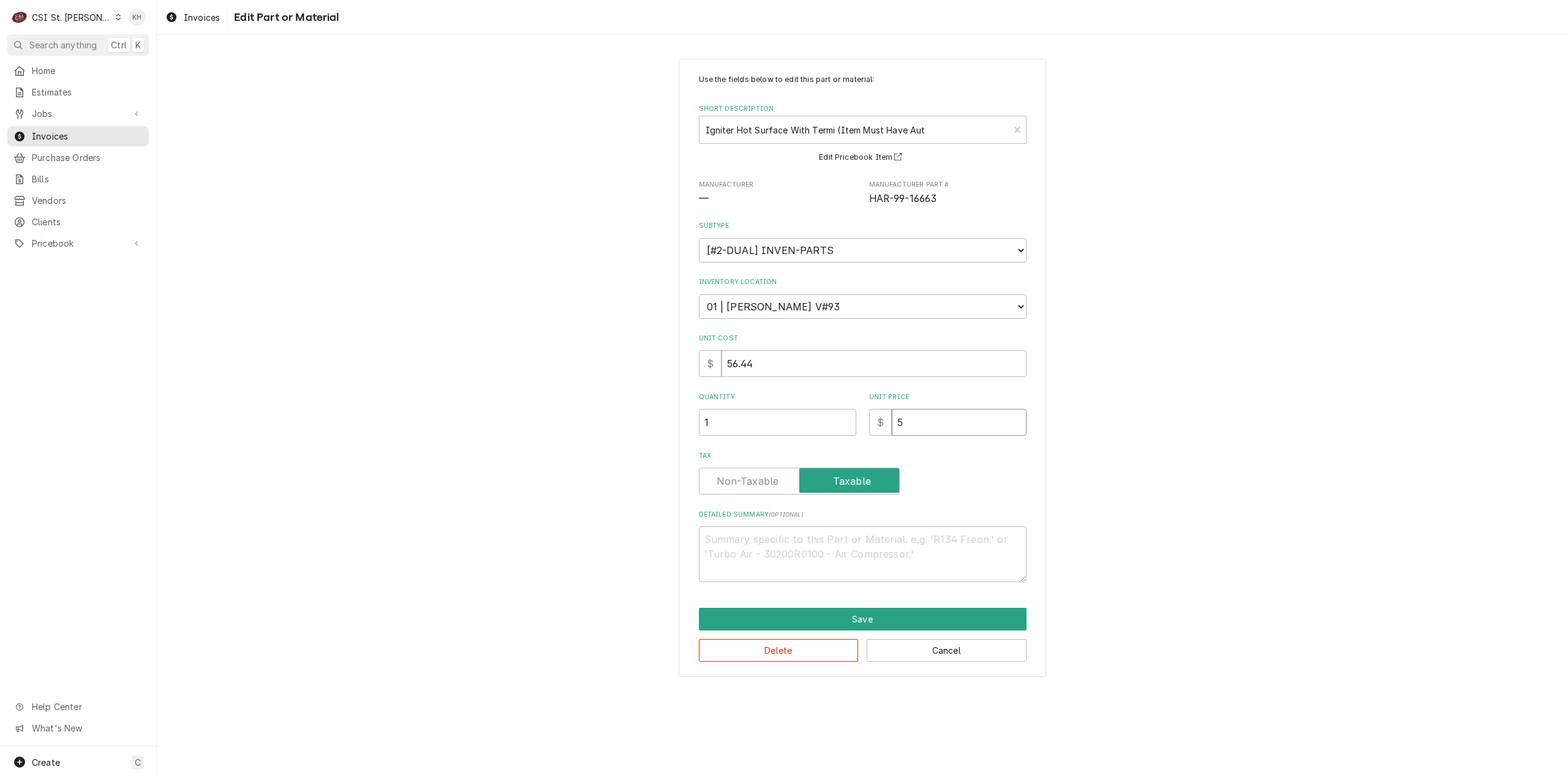
type input "56"
type textarea "x"
type input "56.4"
type textarea "x"
type input "56.44"
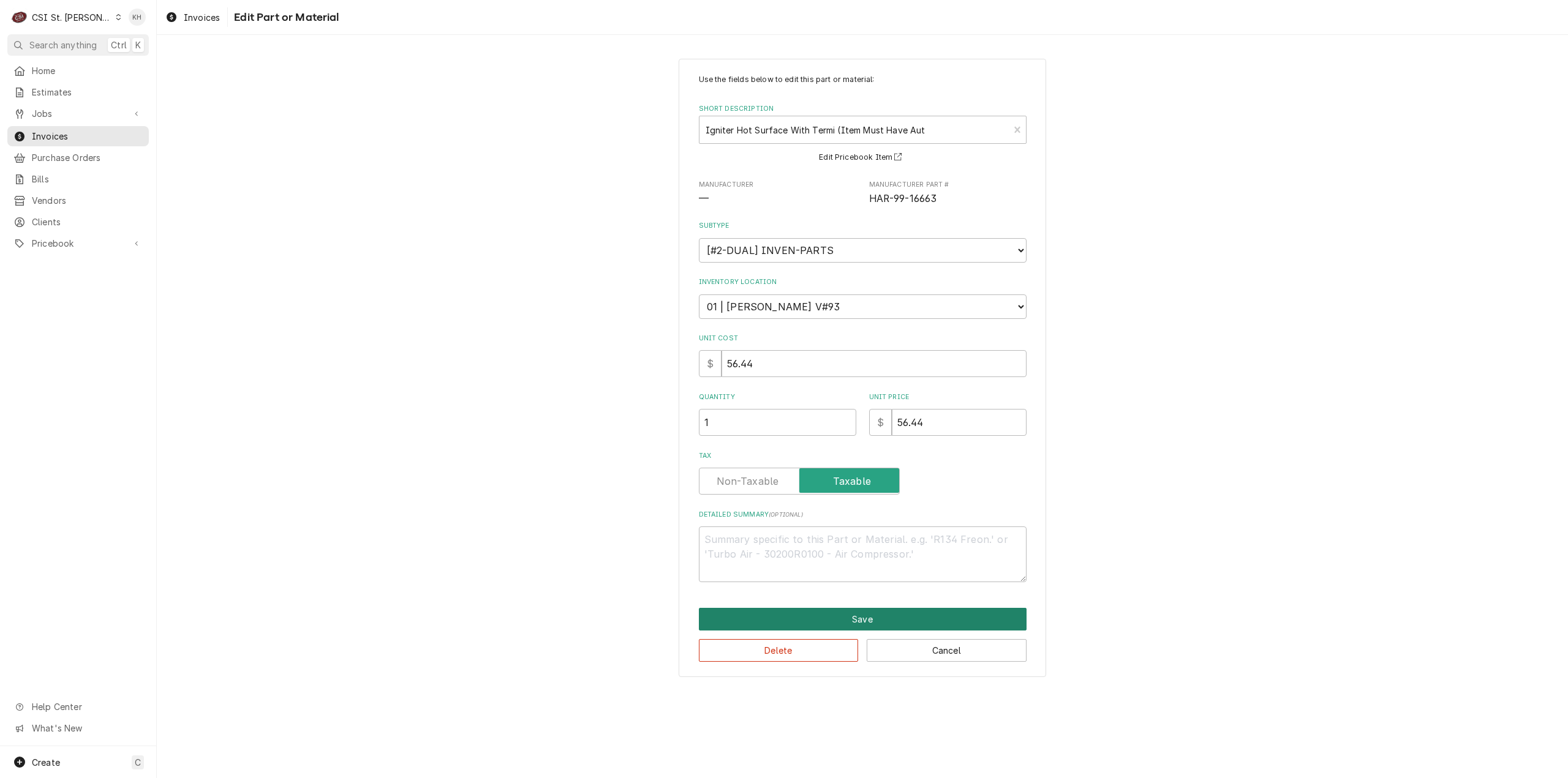
click at [872, 618] on button "Save" at bounding box center [863, 619] width 328 height 23
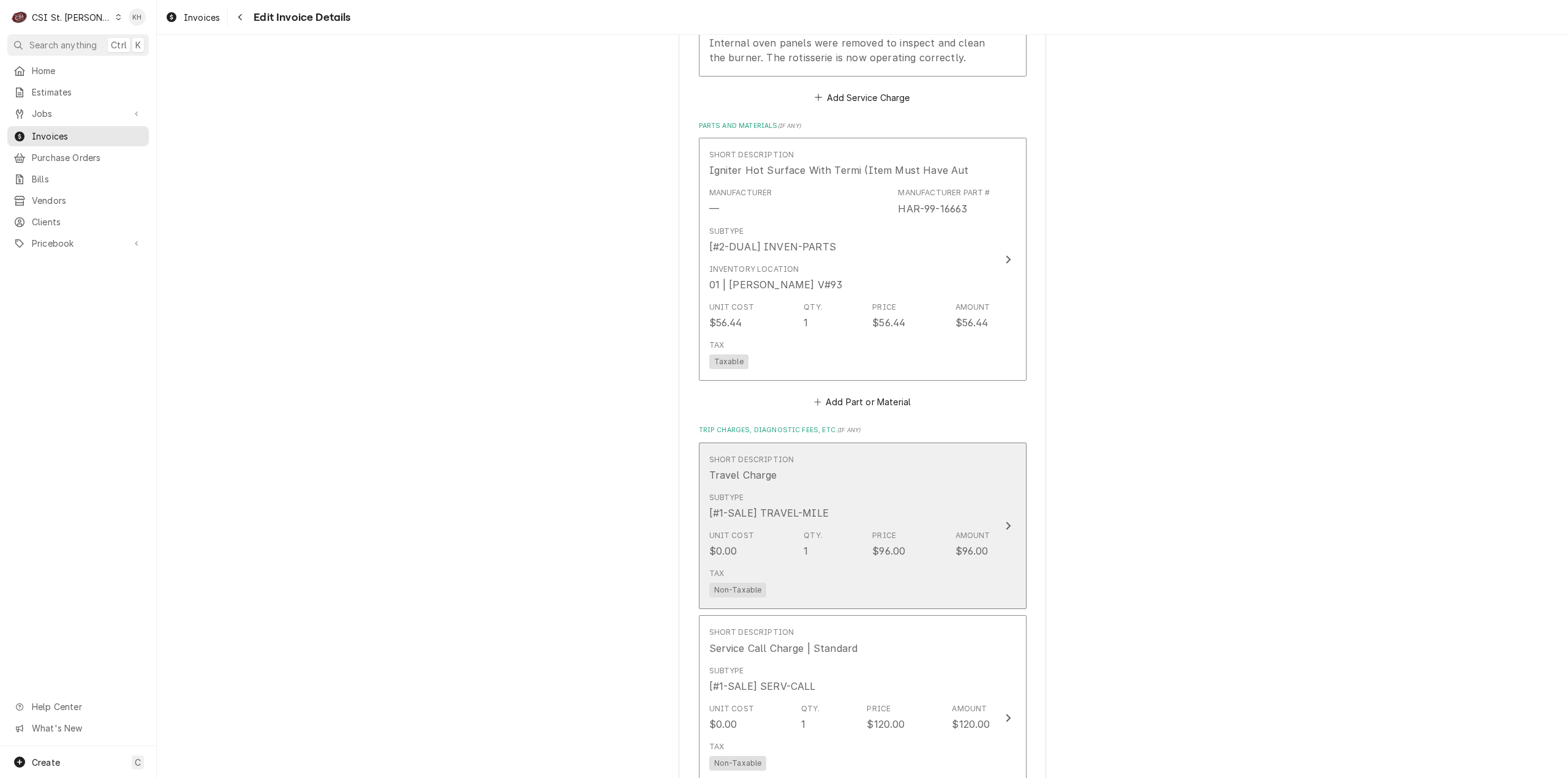
scroll to position [1785, 0]
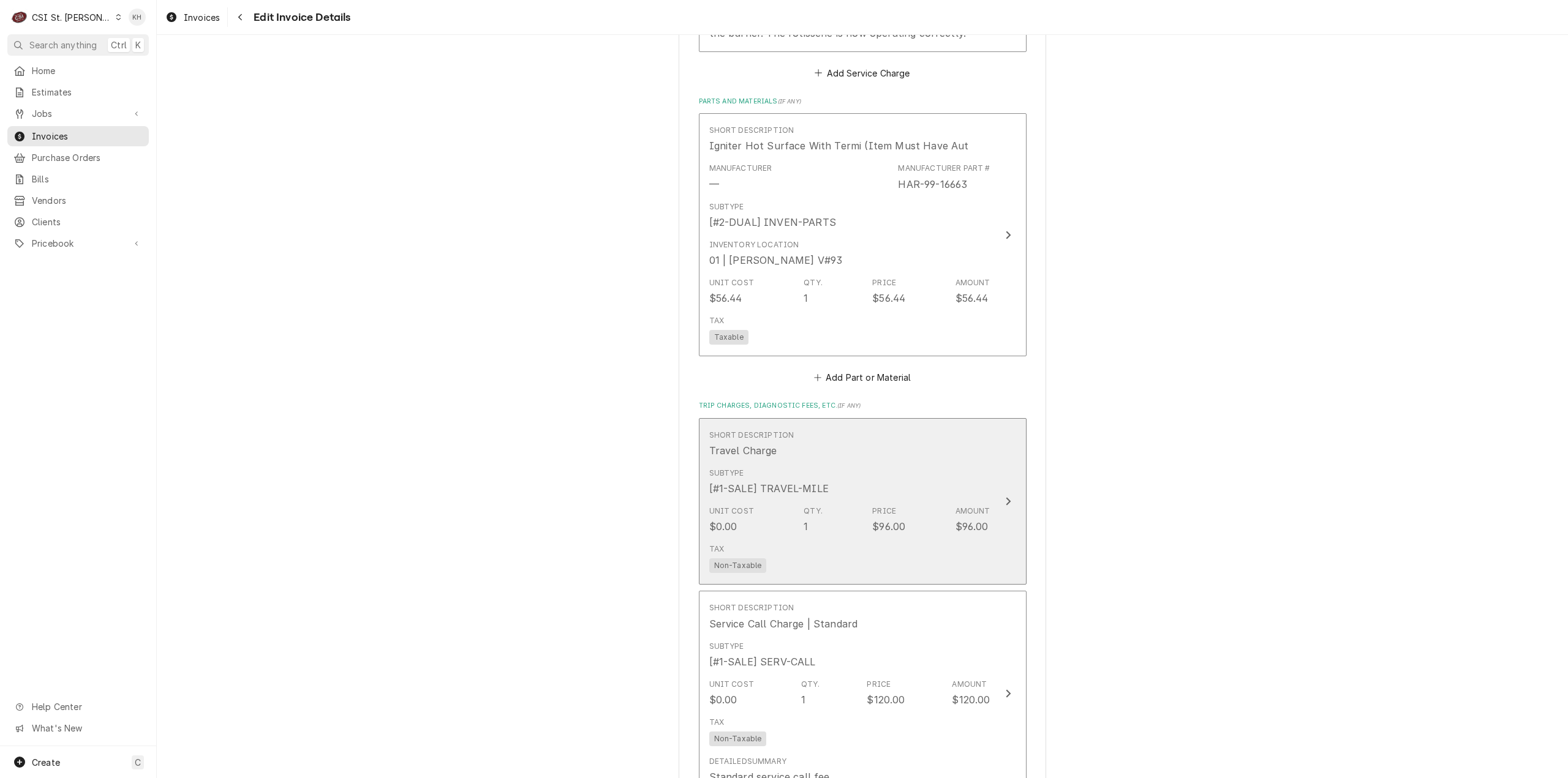
click at [917, 425] on div "Short Description Travel Charge" at bounding box center [850, 444] width 281 height 38
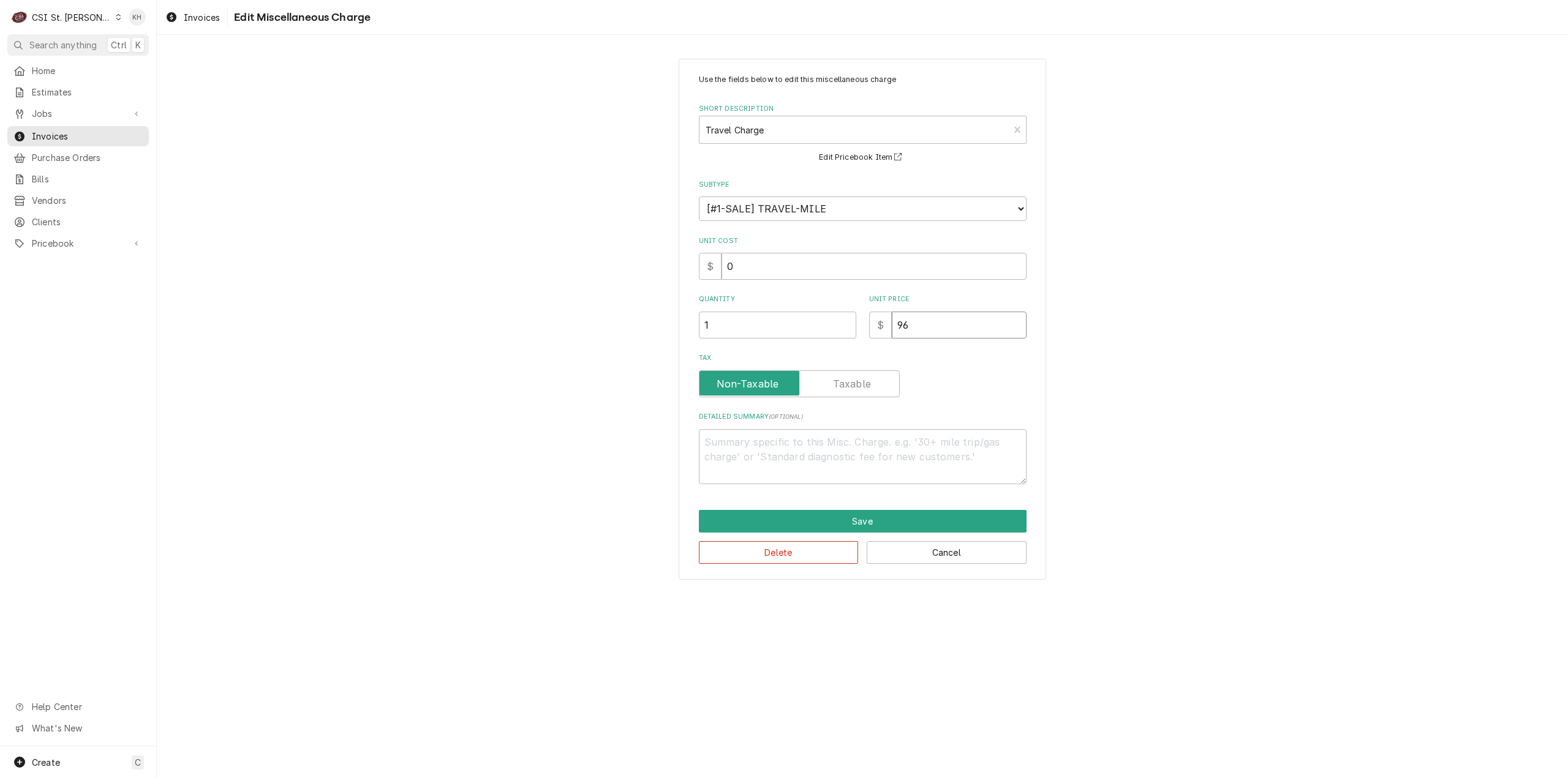
drag, startPoint x: 942, startPoint y: 323, endPoint x: 753, endPoint y: 339, distance: 189.7
click at [753, 339] on div "Use the fields below to edit this miscellaneous charge Short Description Travel…" at bounding box center [863, 279] width 328 height 410
type textarea "x"
type input "1"
type textarea "x"
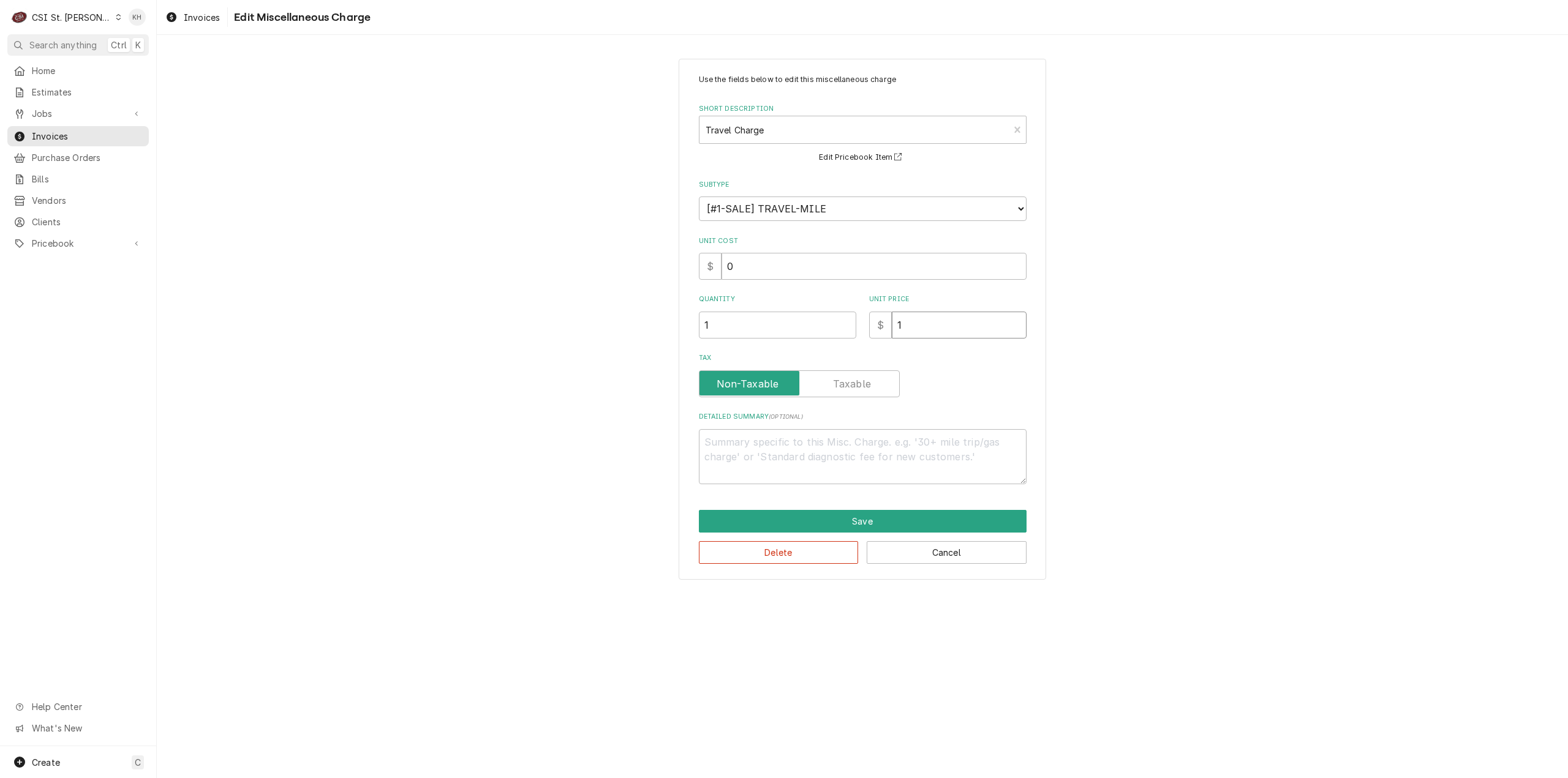
type input "11"
type textarea "x"
type input "110"
drag, startPoint x: 818, startPoint y: 543, endPoint x: 818, endPoint y: 526, distance: 17.0
click at [817, 533] on div "Delete Cancel" at bounding box center [863, 548] width 328 height 31
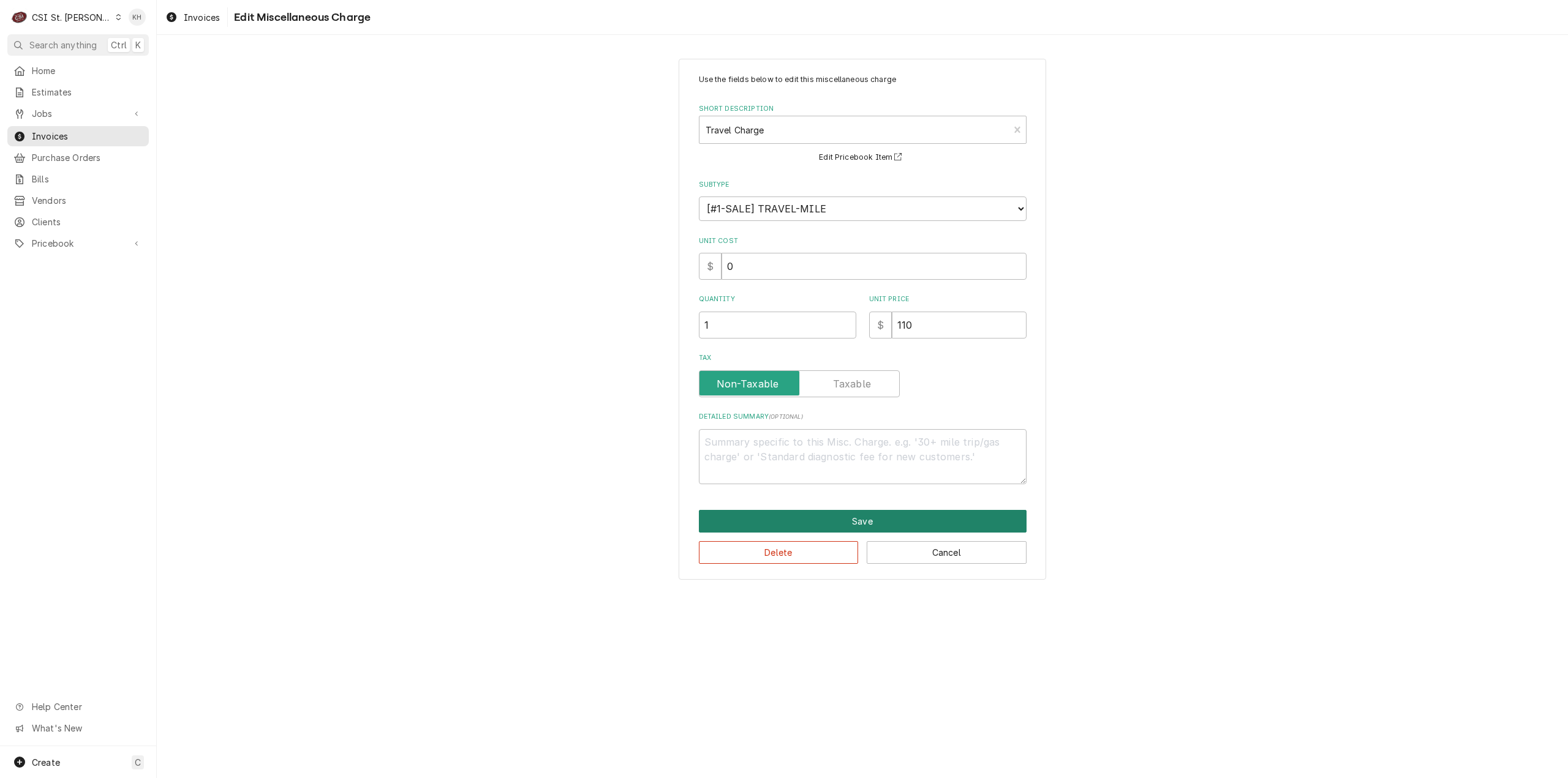
click at [818, 526] on button "Save" at bounding box center [863, 521] width 328 height 23
type textarea "x"
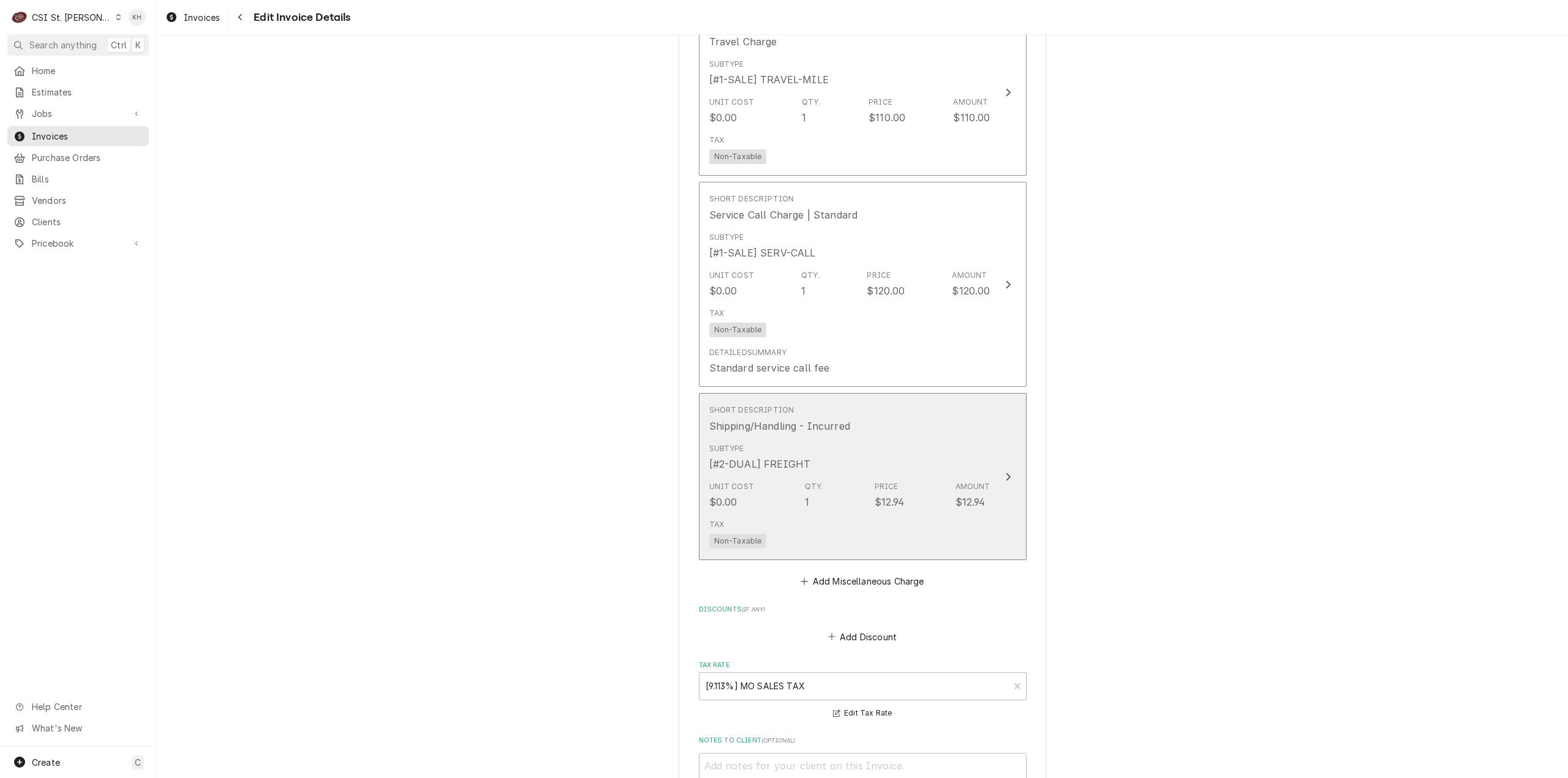
scroll to position [2175, 0]
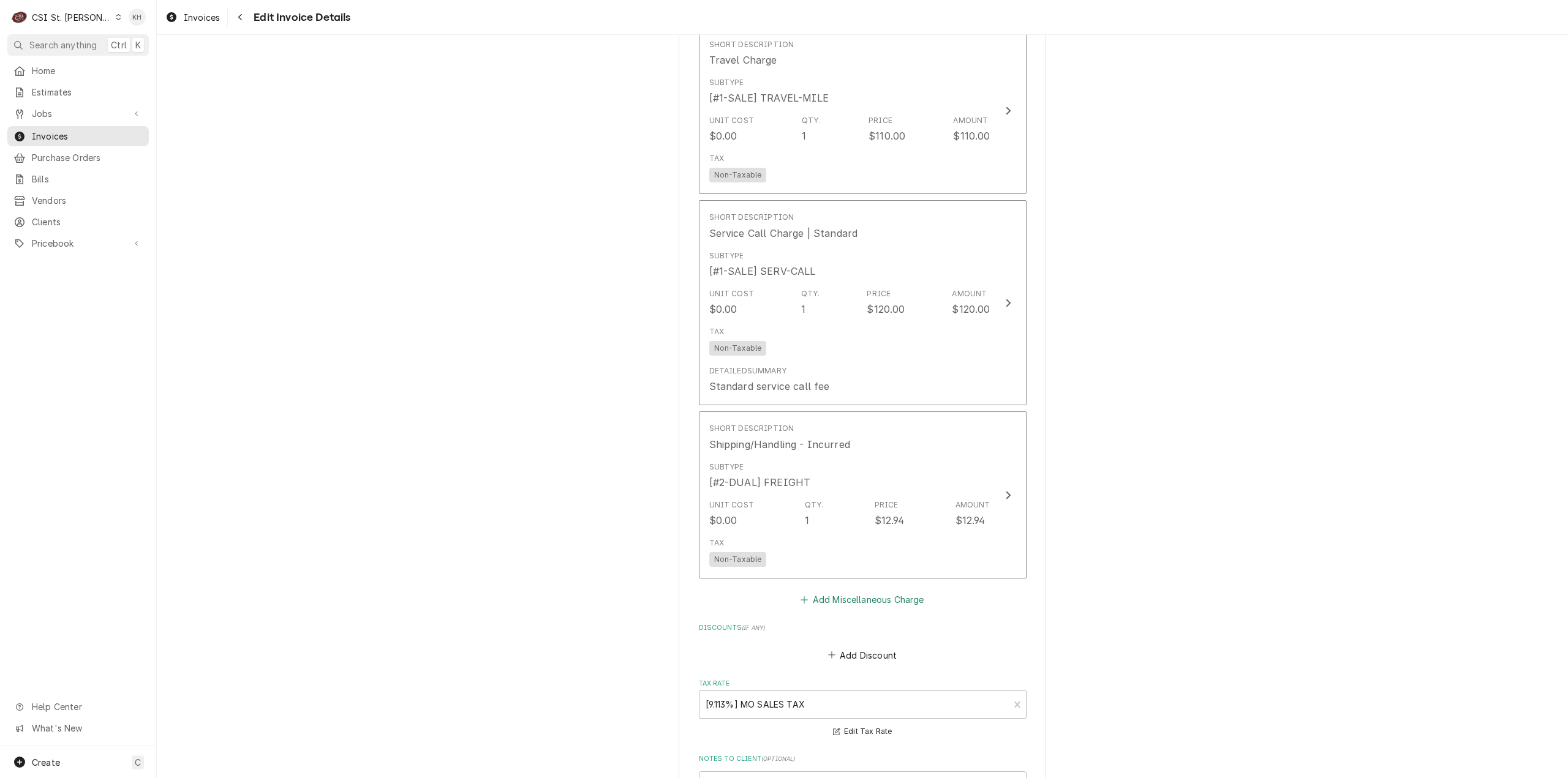
click at [838, 591] on button "Add Miscellaneous Charge" at bounding box center [862, 600] width 127 height 17
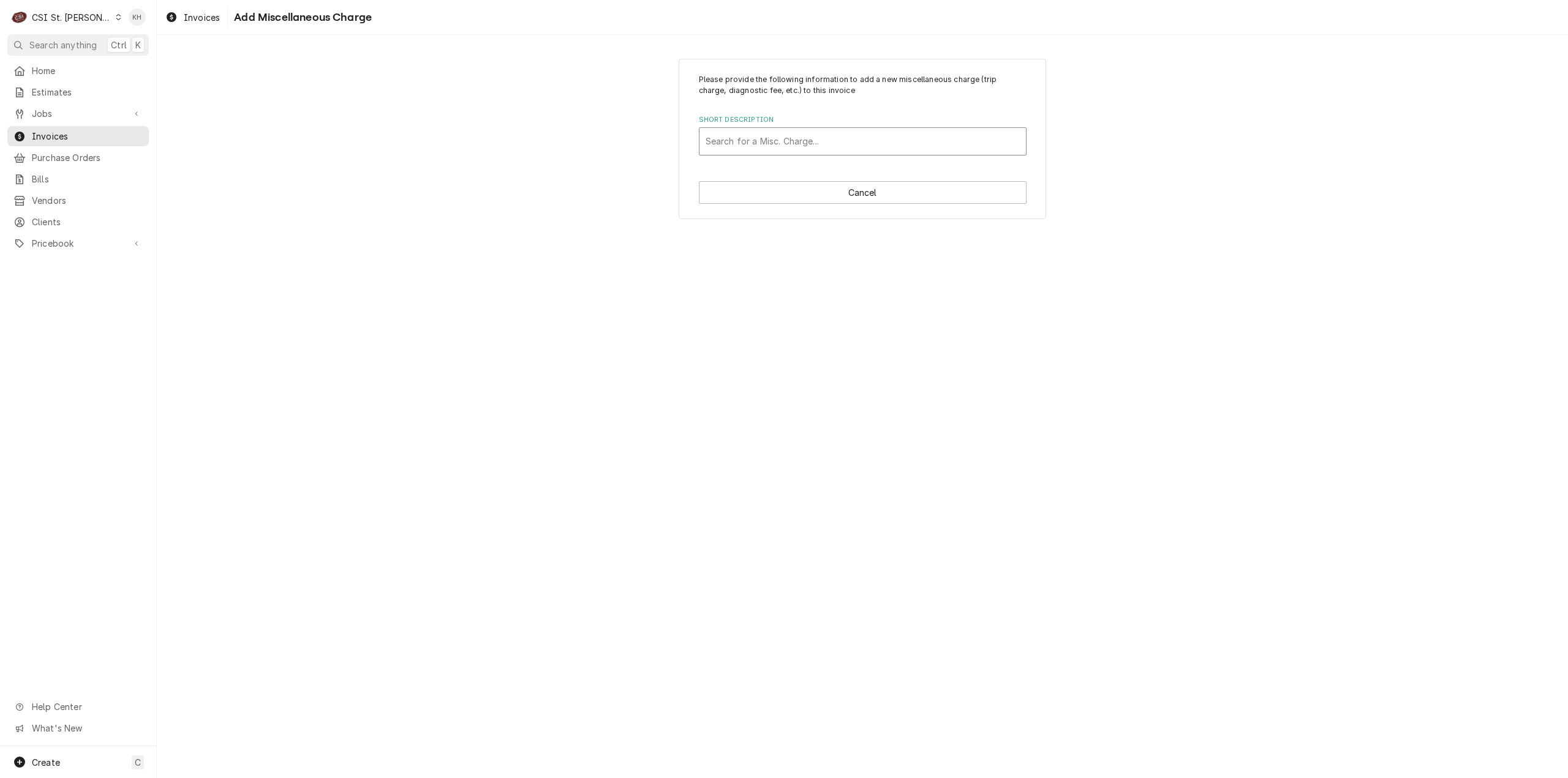
click at [774, 142] on div "Short Description" at bounding box center [862, 142] width 314 height 22
type input "mileage"
click at [784, 171] on div "Mileage Charge" at bounding box center [863, 167] width 326 height 19
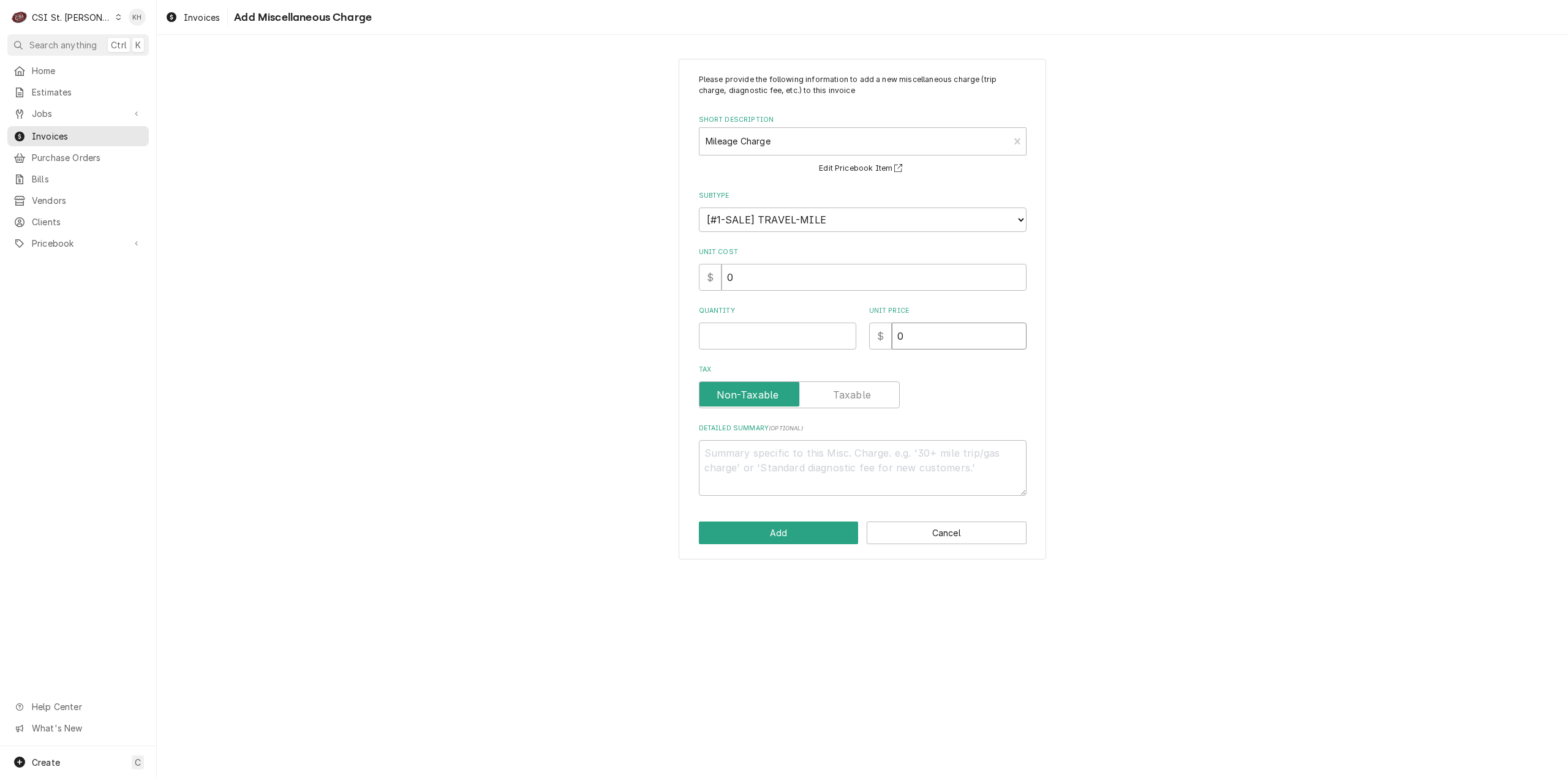
drag, startPoint x: 920, startPoint y: 332, endPoint x: 803, endPoint y: 323, distance: 117.3
click at [803, 323] on div "Quantity Unit Price $ 0" at bounding box center [863, 328] width 328 height 44
type textarea "x"
type input "0.9"
type textarea "x"
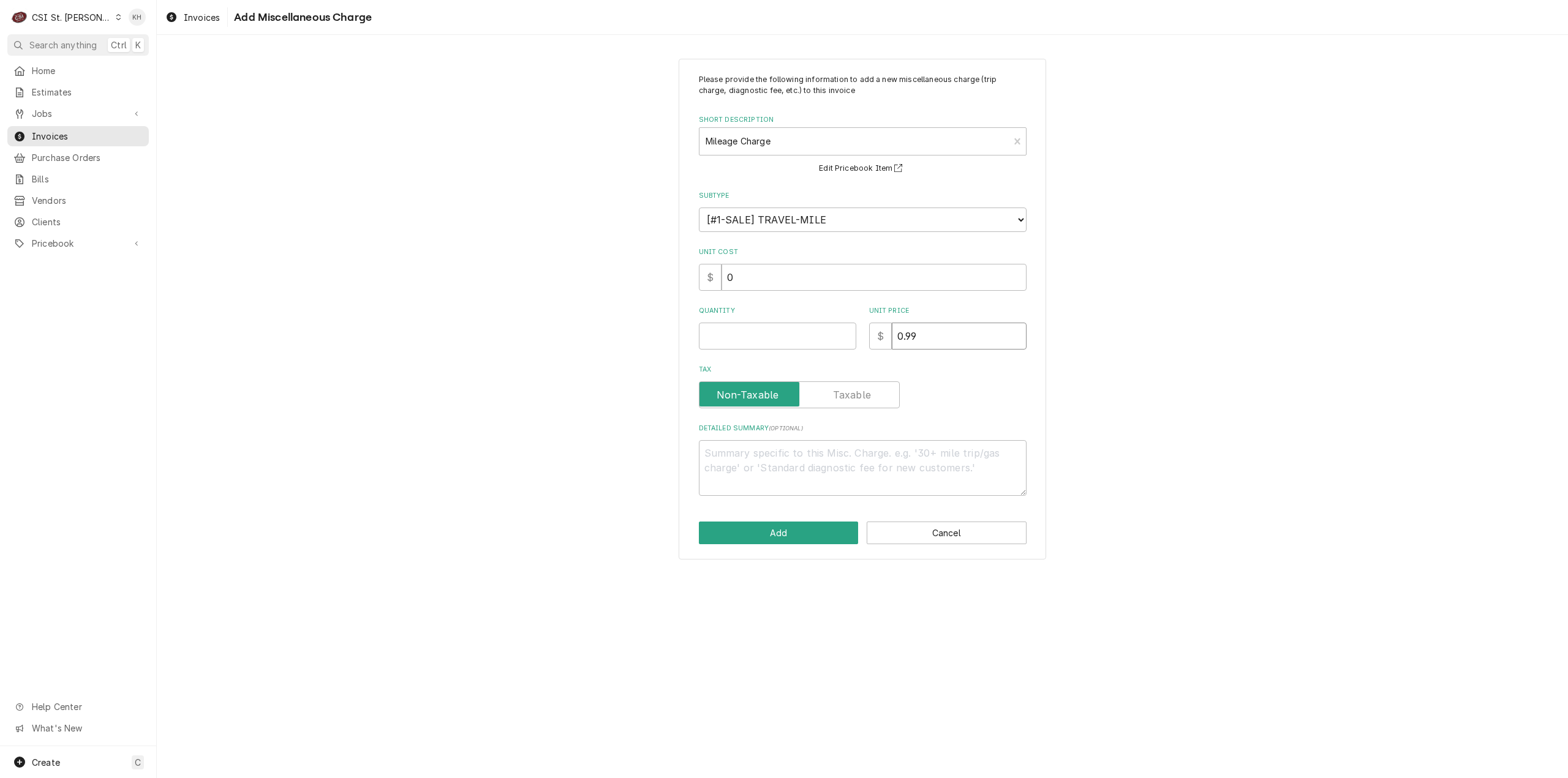
type input "0.99"
click at [817, 328] on input "Quantity" at bounding box center [778, 336] width 158 height 27
type textarea "x"
type input "2"
type textarea "x"
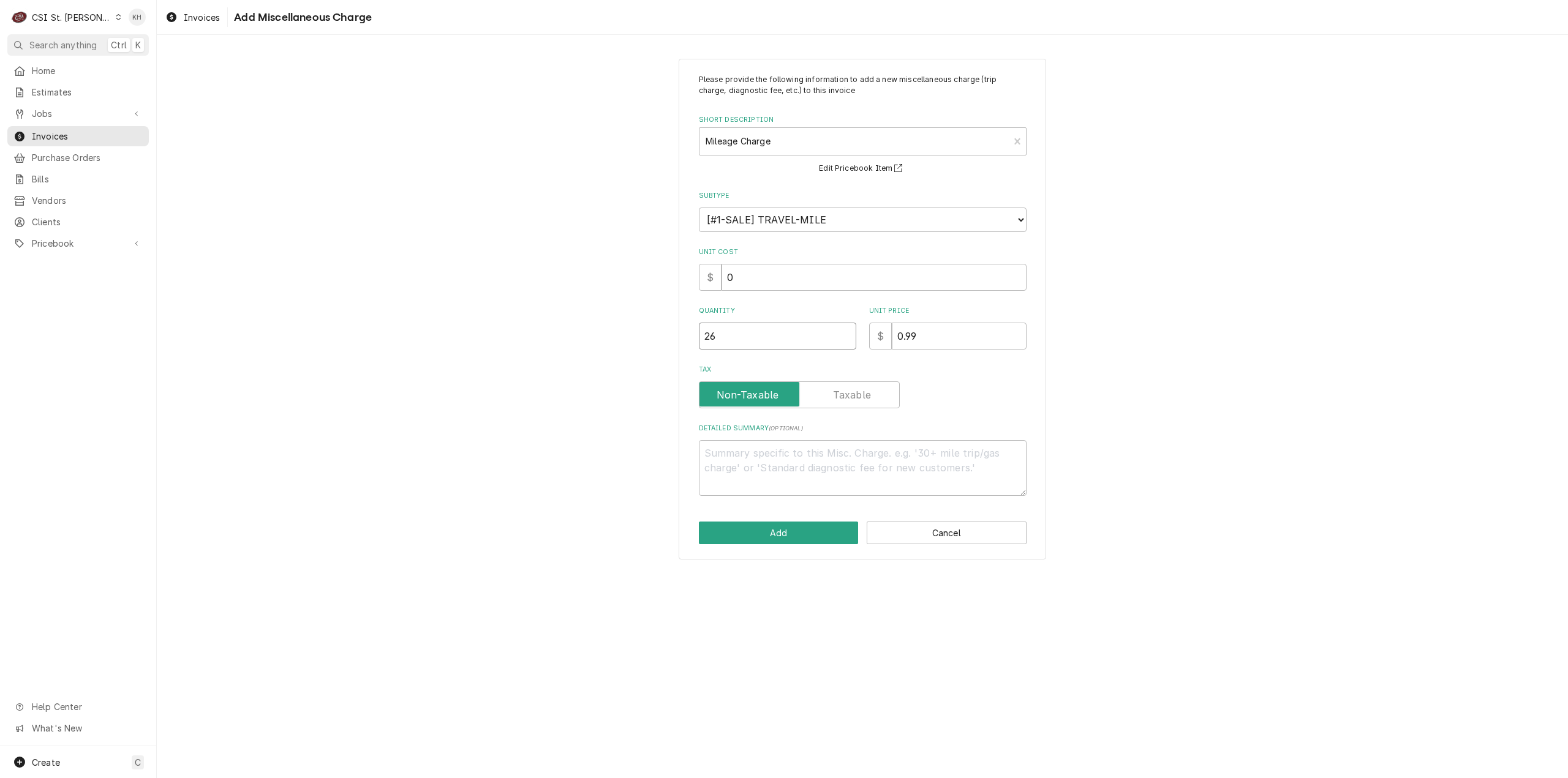
type input "26"
click at [814, 507] on div "Please provide the following information to add a new miscellaneous charge (tri…" at bounding box center [863, 309] width 368 height 501
click at [815, 540] on button "Add" at bounding box center [778, 533] width 160 height 23
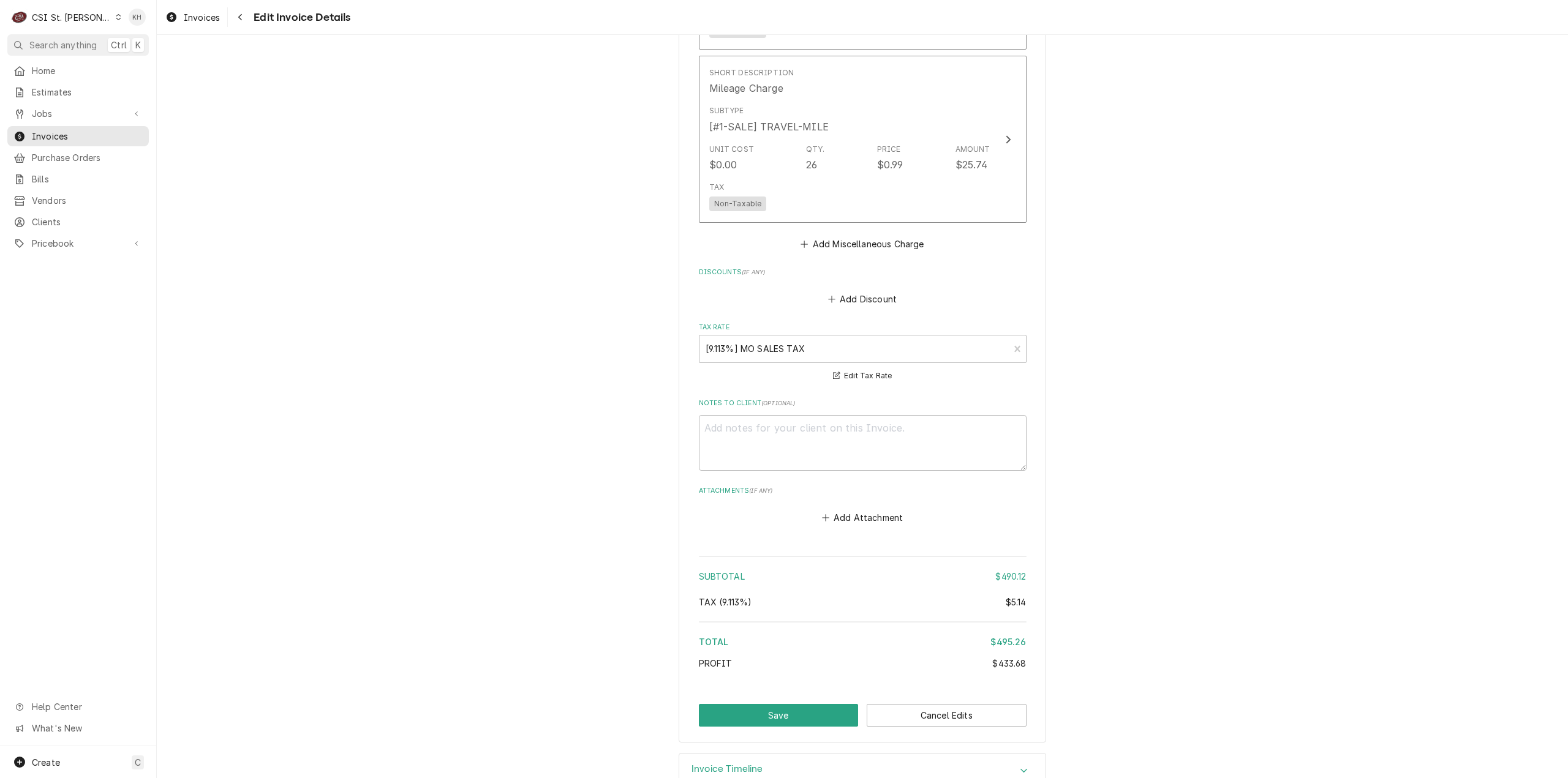
scroll to position [2708, 0]
click at [801, 700] on button "Save" at bounding box center [778, 711] width 160 height 23
type textarea "x"
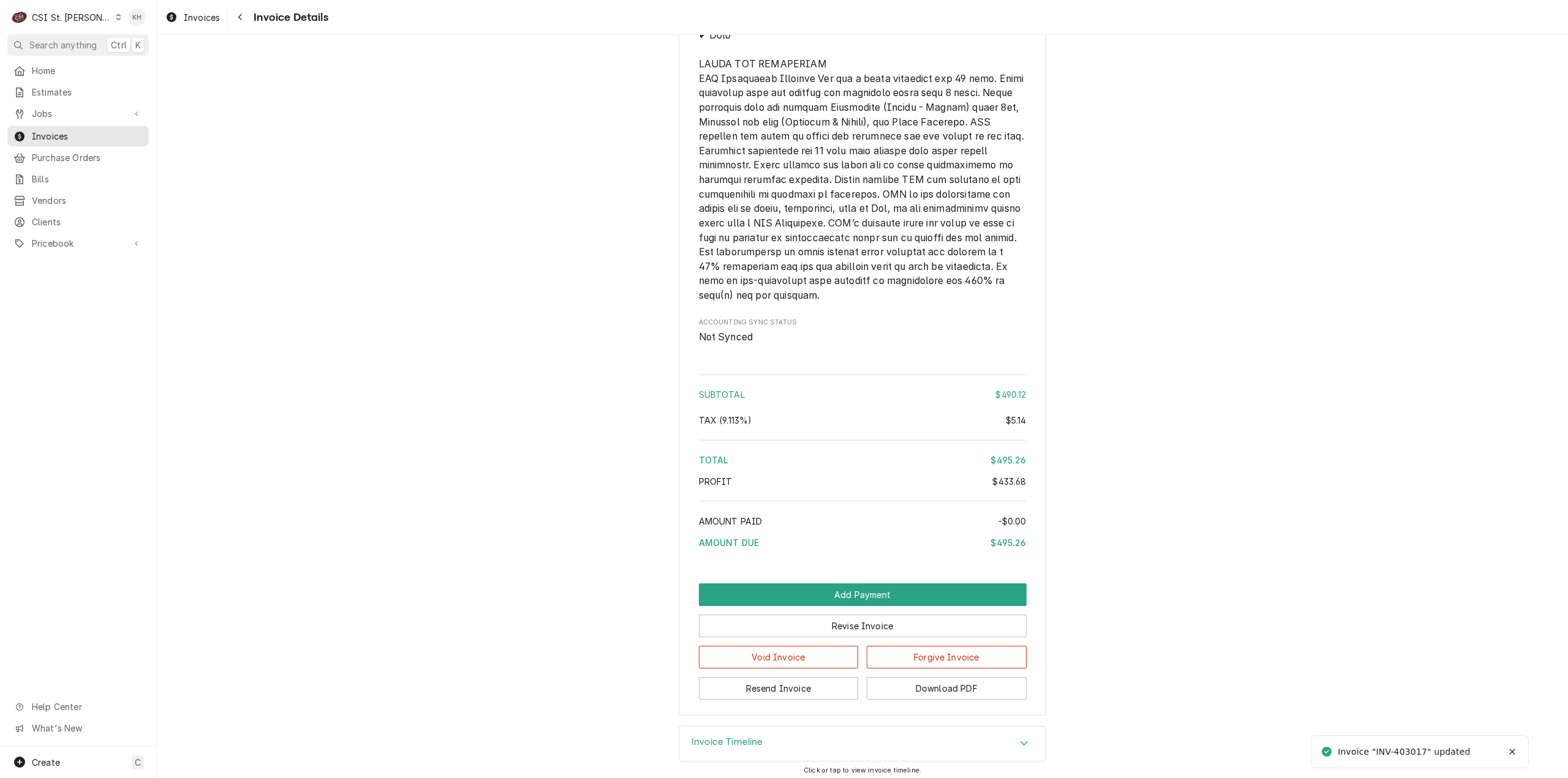
scroll to position [2351, 0]
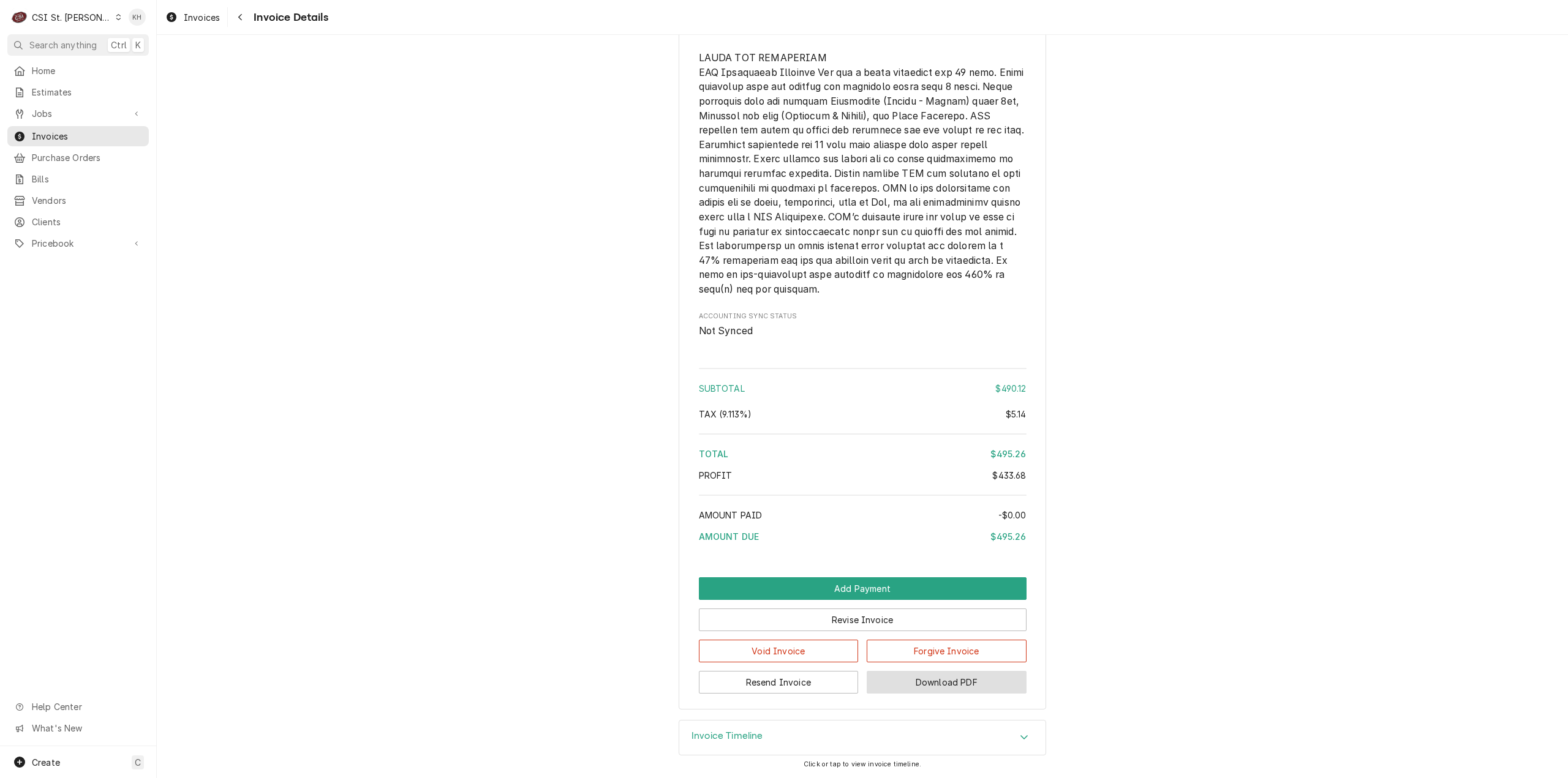
click at [955, 679] on button "Download PDF" at bounding box center [946, 682] width 160 height 23
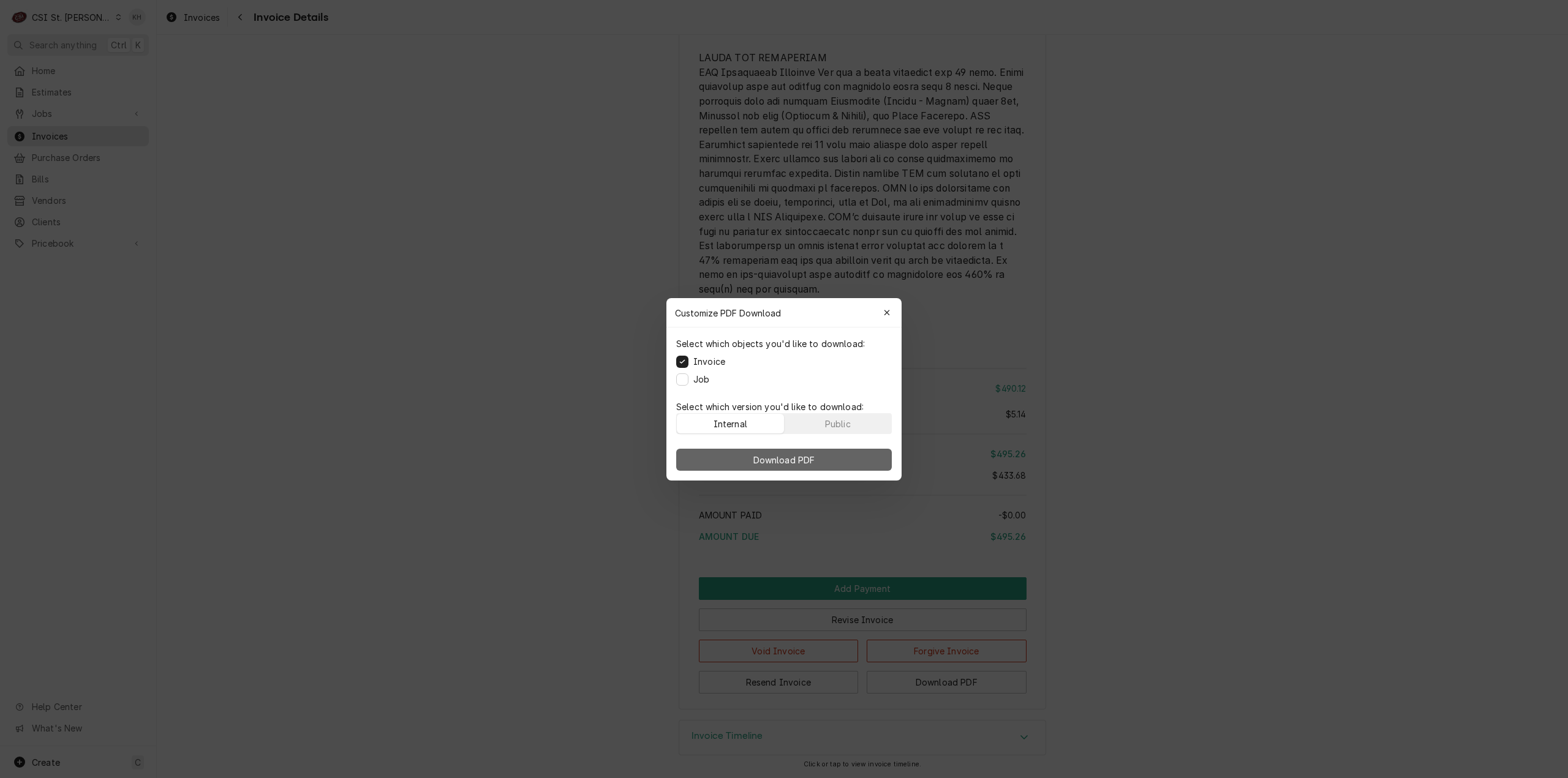
click at [796, 457] on span "Download PDF" at bounding box center [784, 459] width 67 height 13
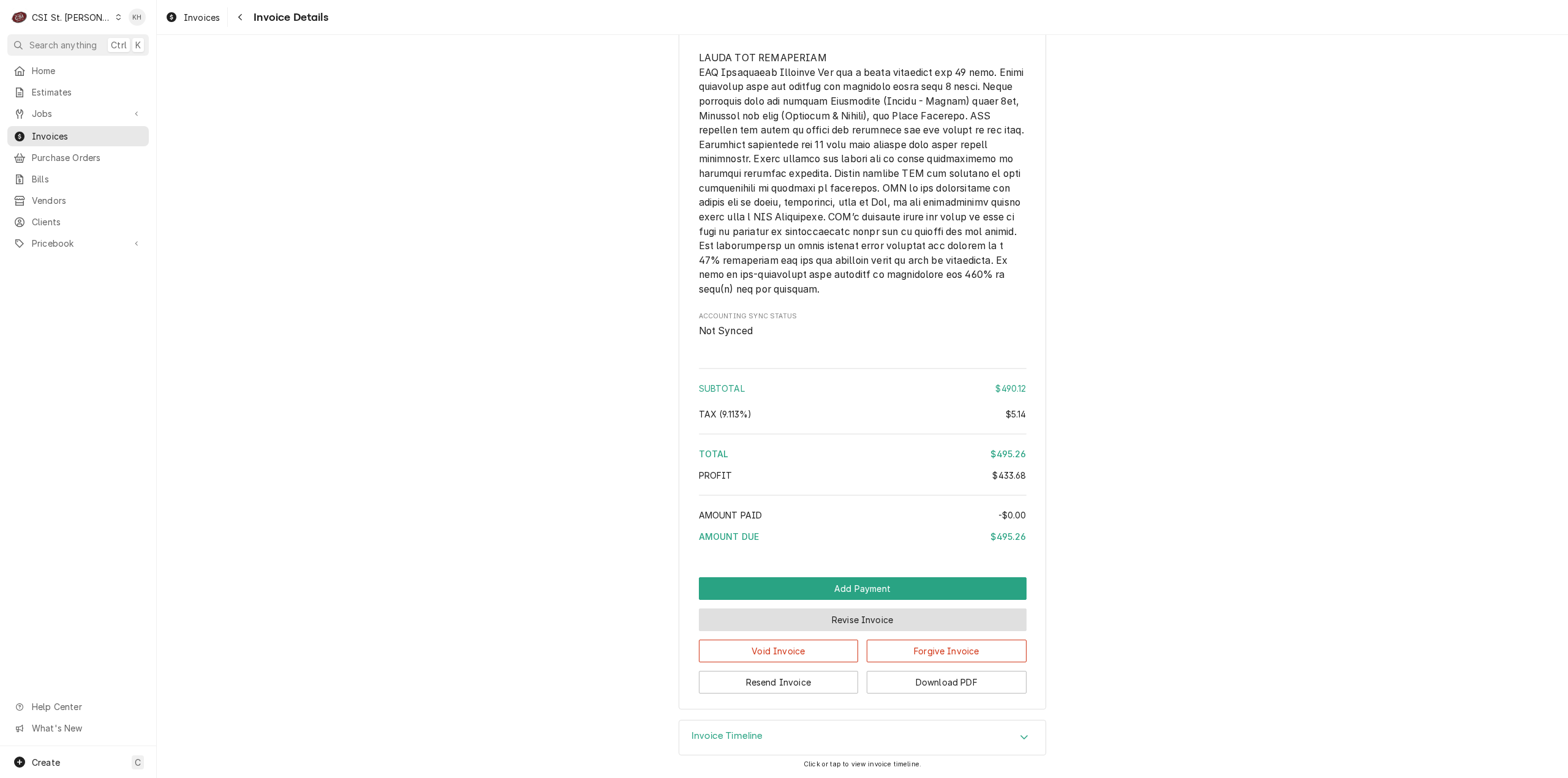
click at [831, 620] on button "Revise Invoice" at bounding box center [863, 620] width 328 height 23
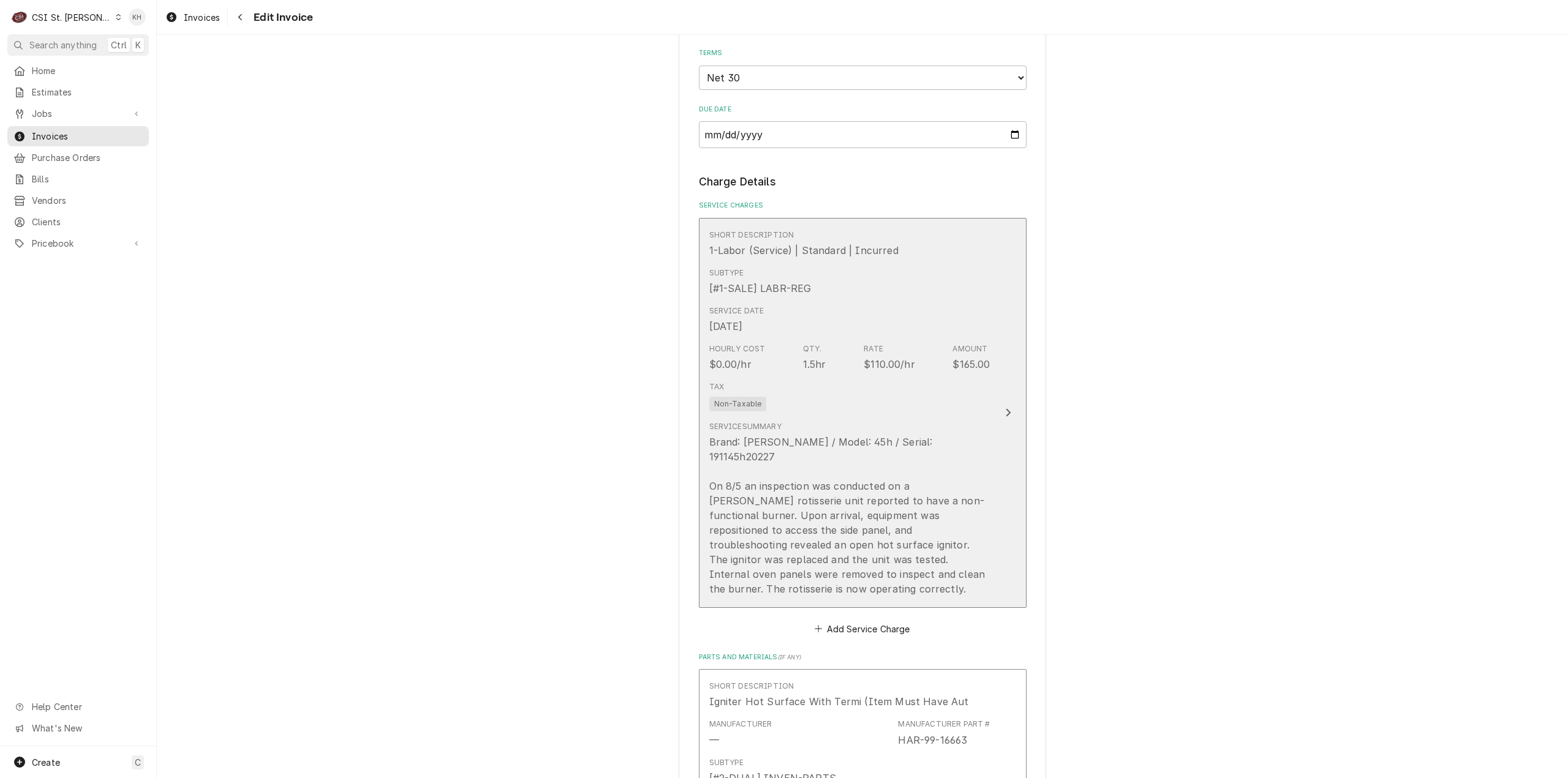
scroll to position [1469, 0]
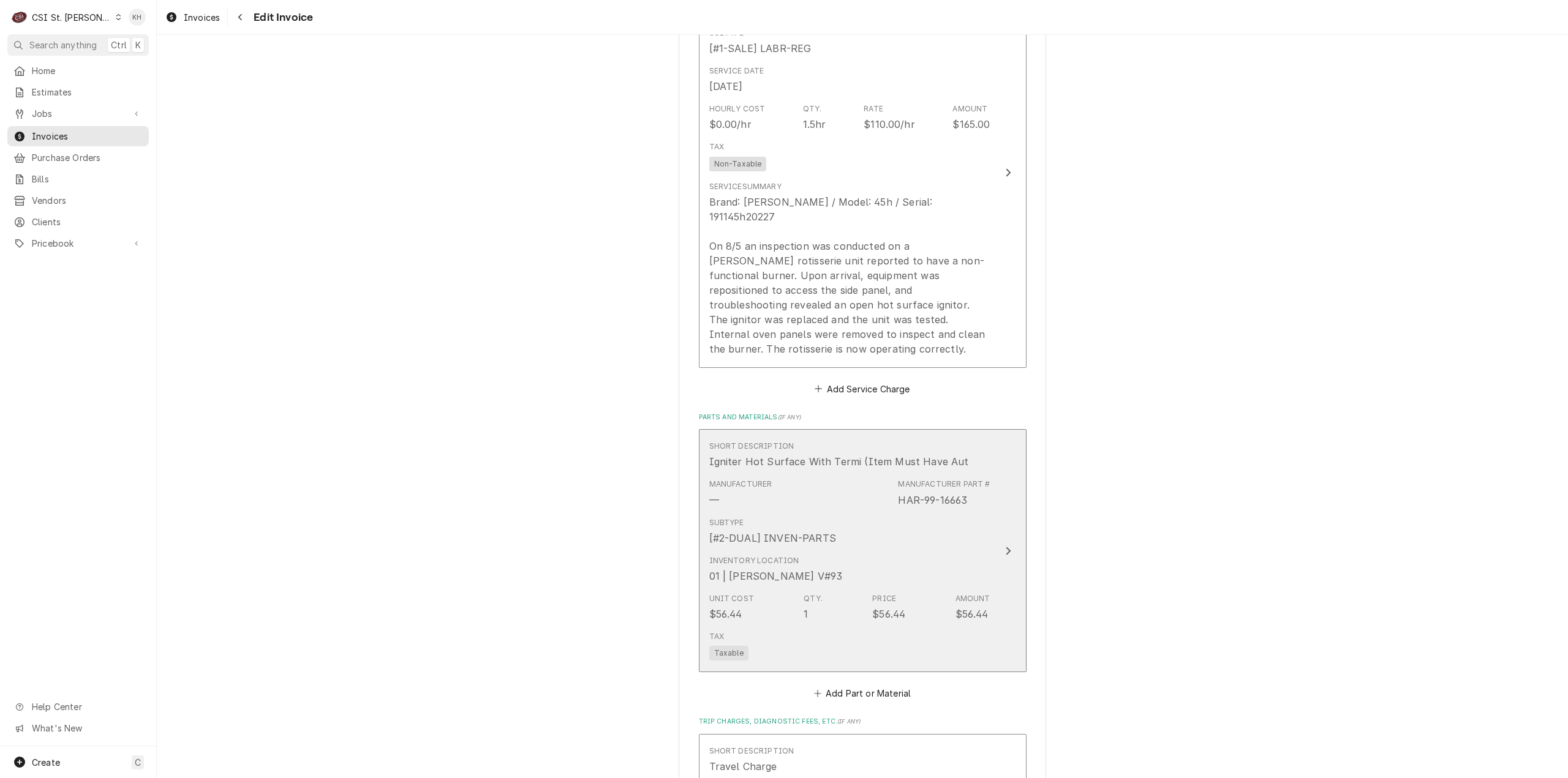
click at [995, 549] on button "Short Description Igniter Hot Surface With Termi (Item Must Have Aut Manufactur…" at bounding box center [863, 551] width 328 height 243
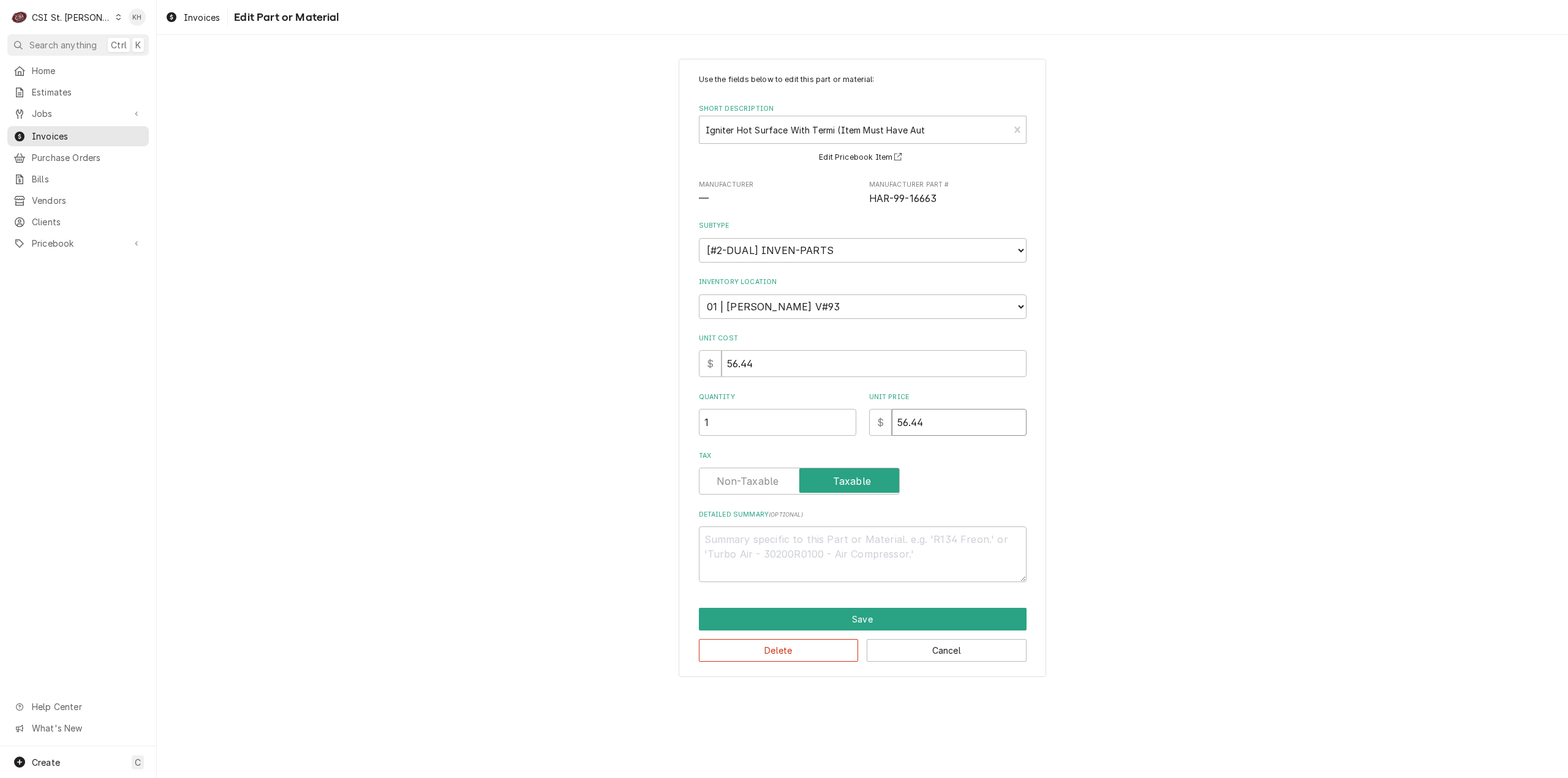
drag, startPoint x: 949, startPoint y: 418, endPoint x: 869, endPoint y: 436, distance: 82.0
click at [869, 436] on div "Use the fields below to edit this part or material: Short Description Igniter H…" at bounding box center [863, 328] width 328 height 508
type textarea "x"
type input "8"
type textarea "x"
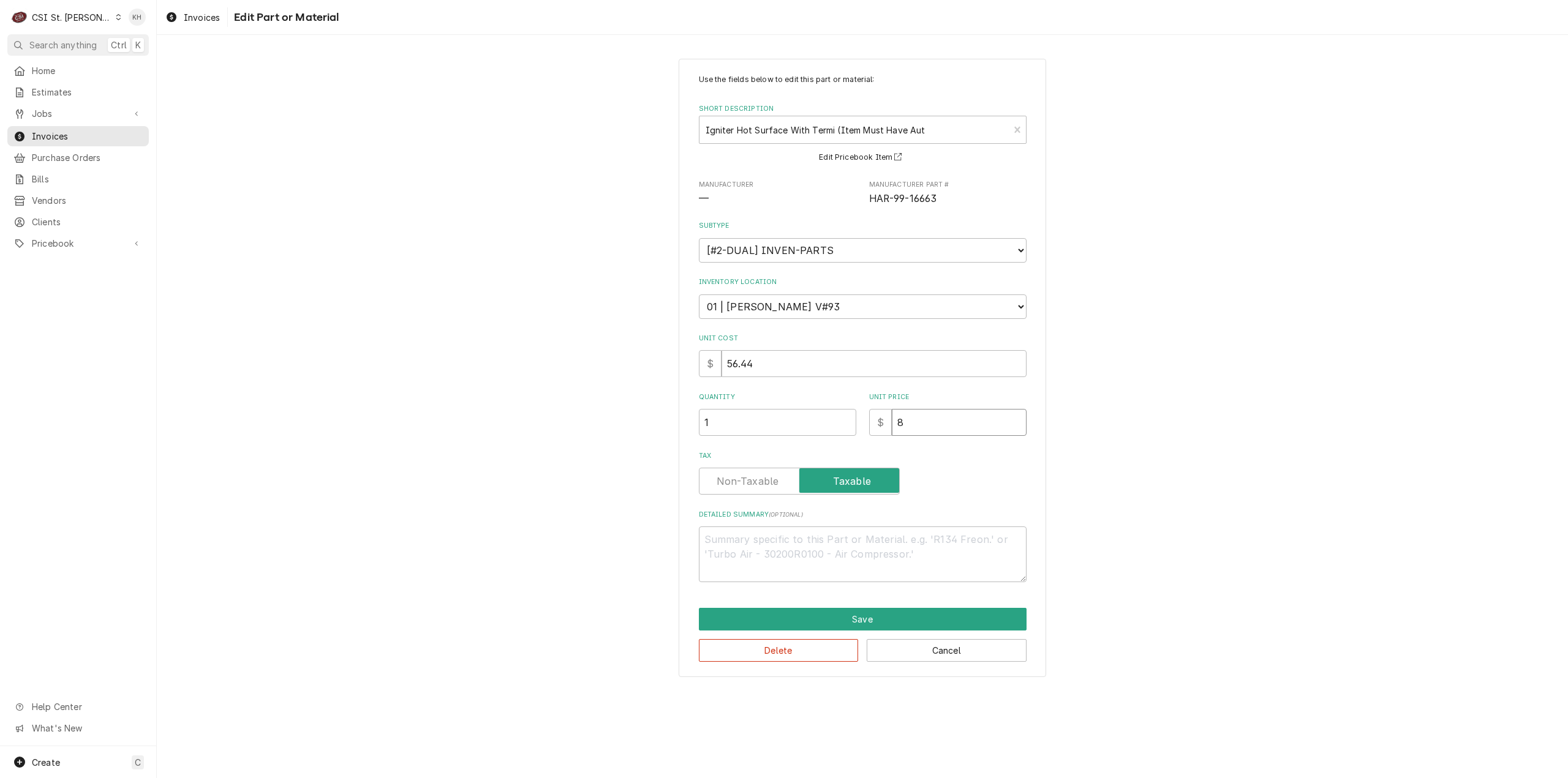
type input "84"
type textarea "x"
type input "84.6"
type textarea "x"
type input "84.66"
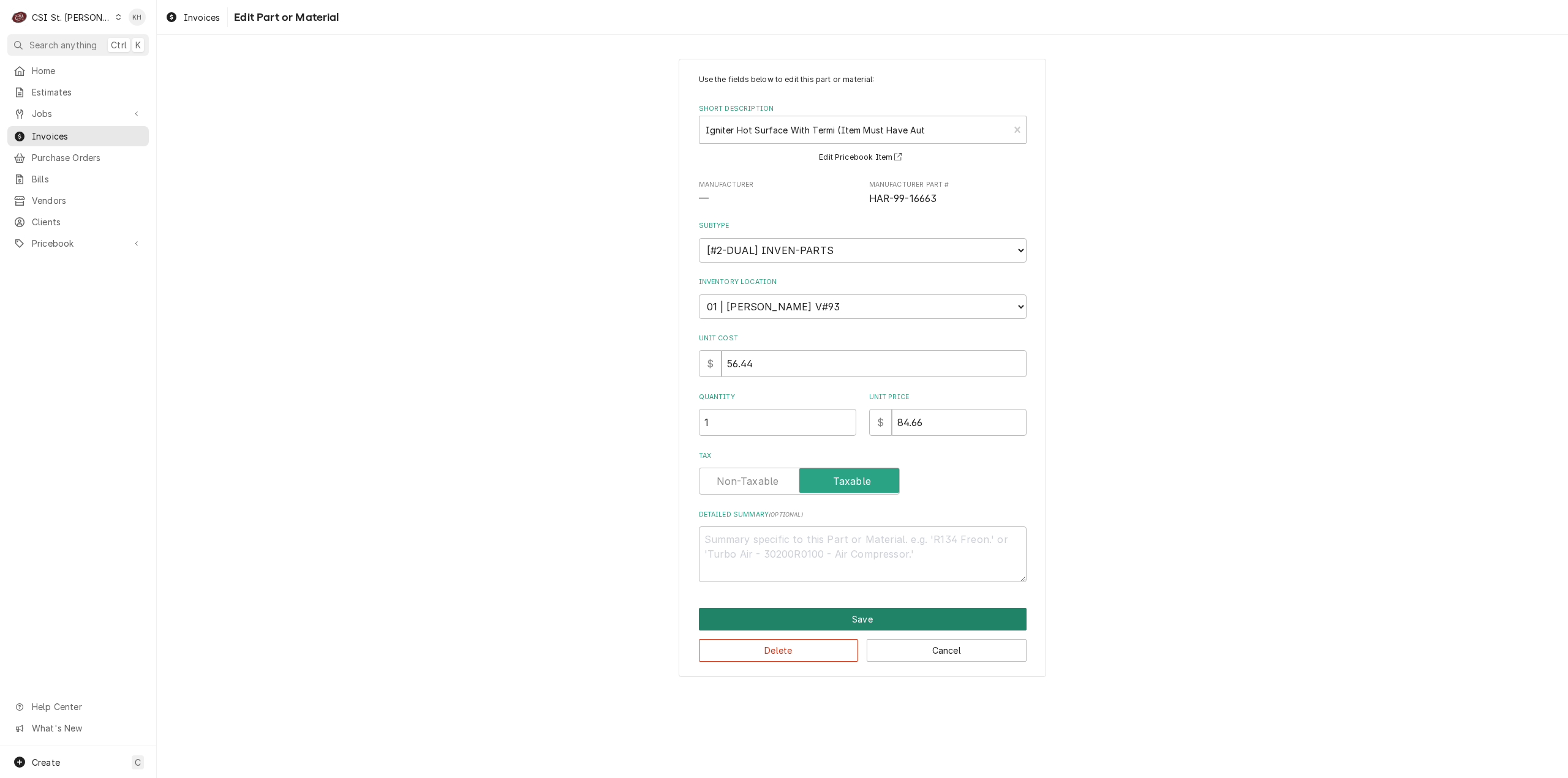
click at [870, 616] on button "Save" at bounding box center [863, 619] width 328 height 23
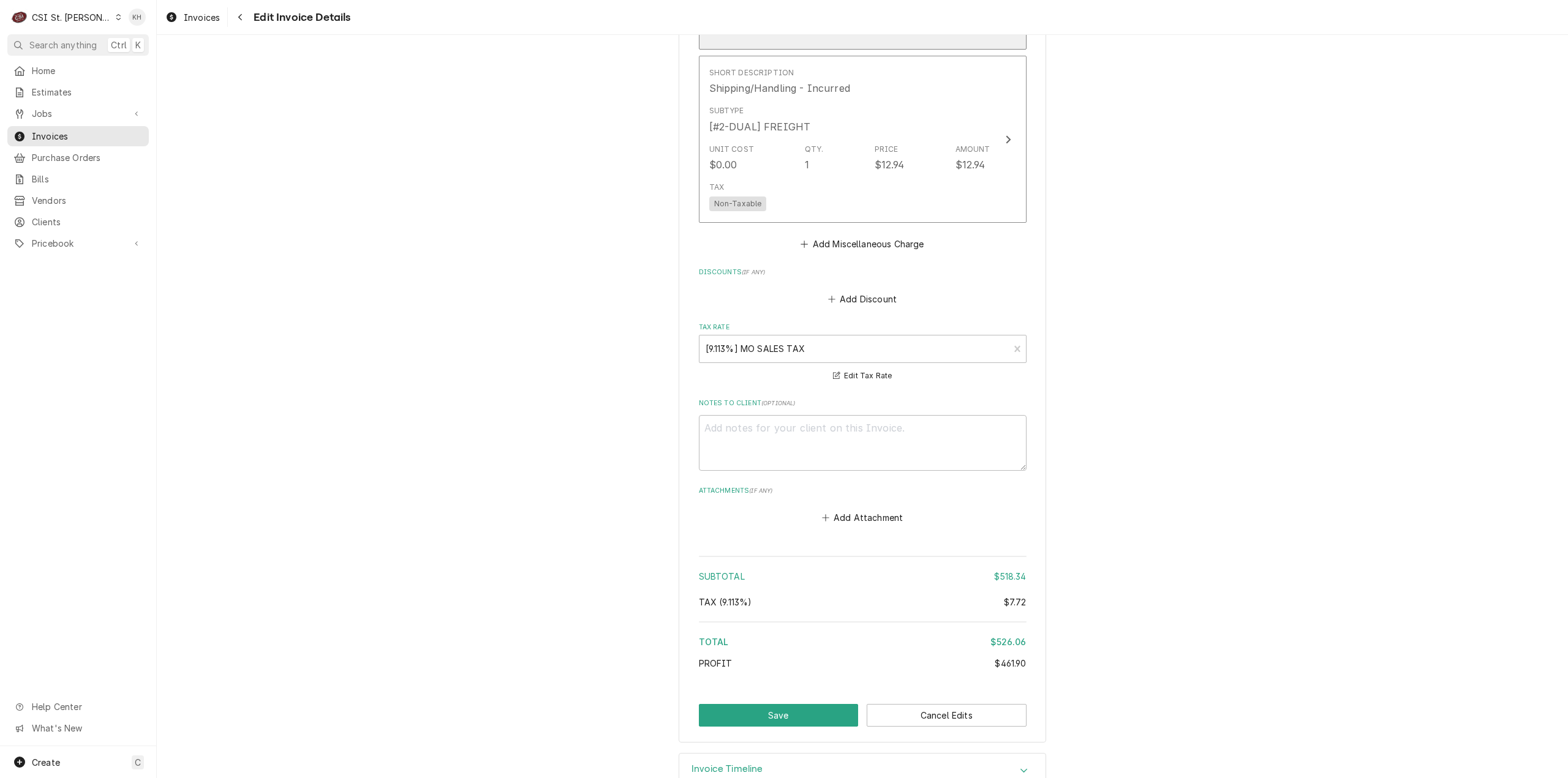
scroll to position [2708, 0]
click at [782, 700] on button "Save" at bounding box center [778, 711] width 160 height 23
type textarea "x"
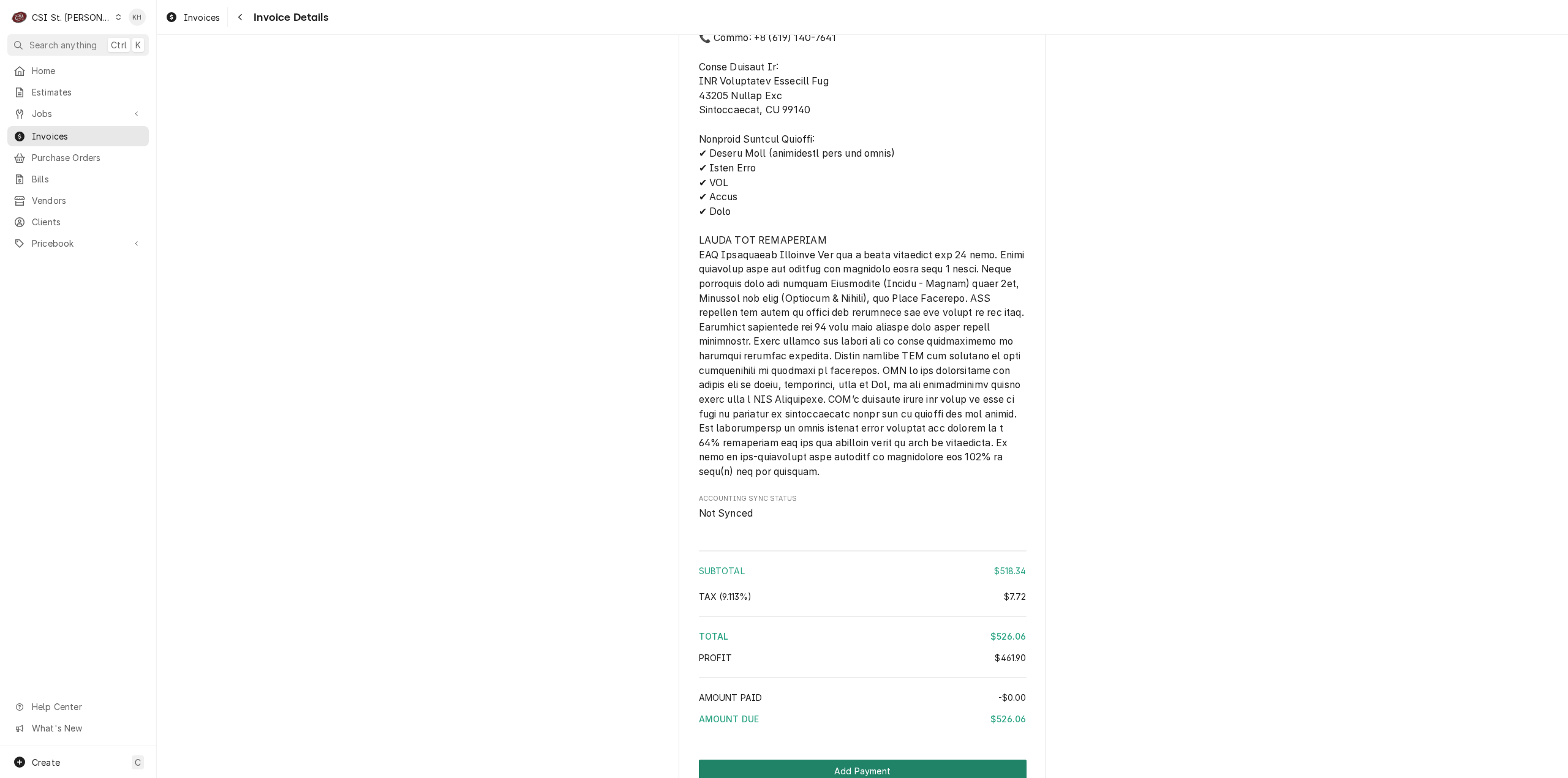
scroll to position [2351, 0]
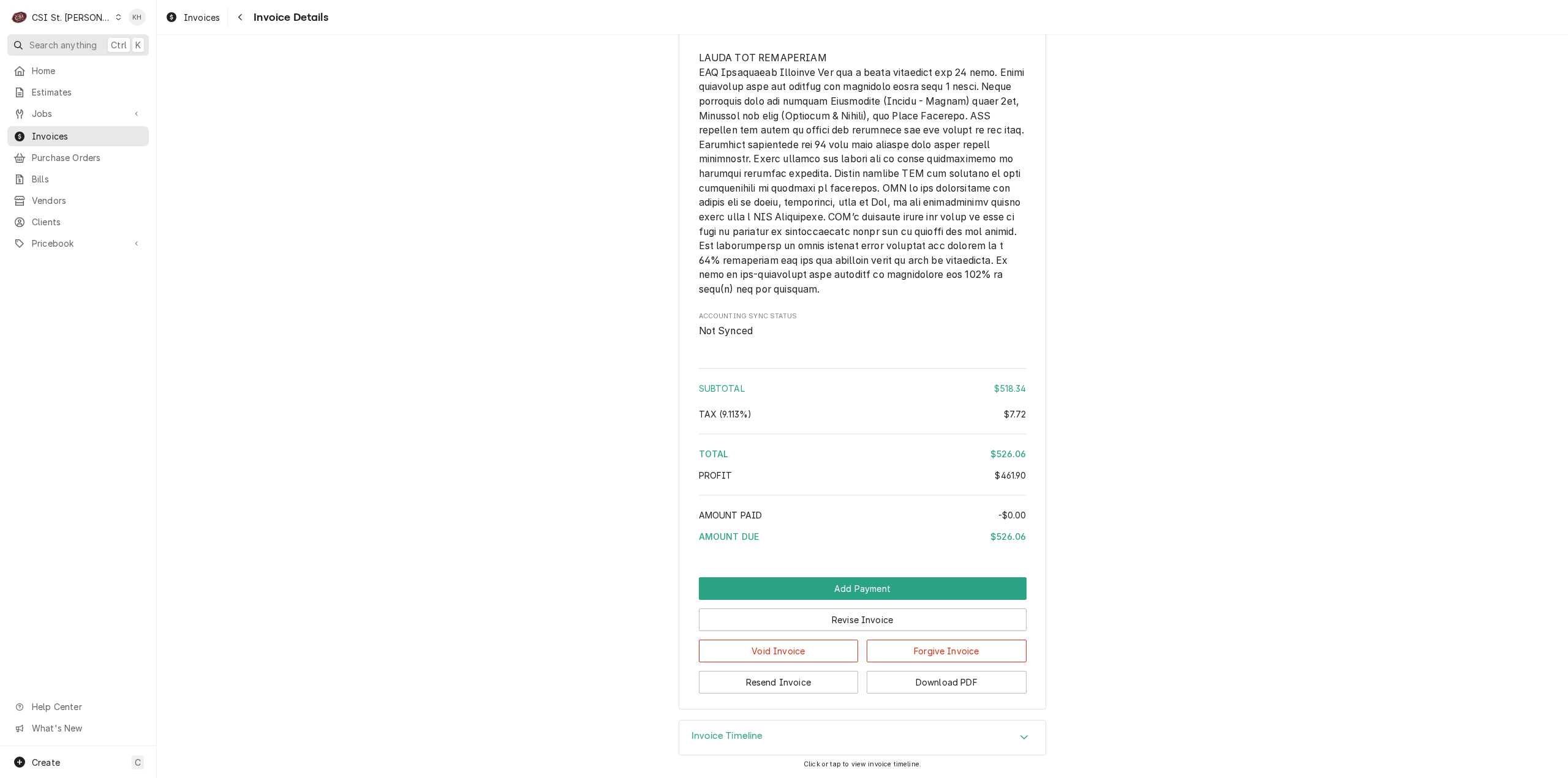
click at [74, 41] on span "Search anything" at bounding box center [63, 45] width 67 height 13
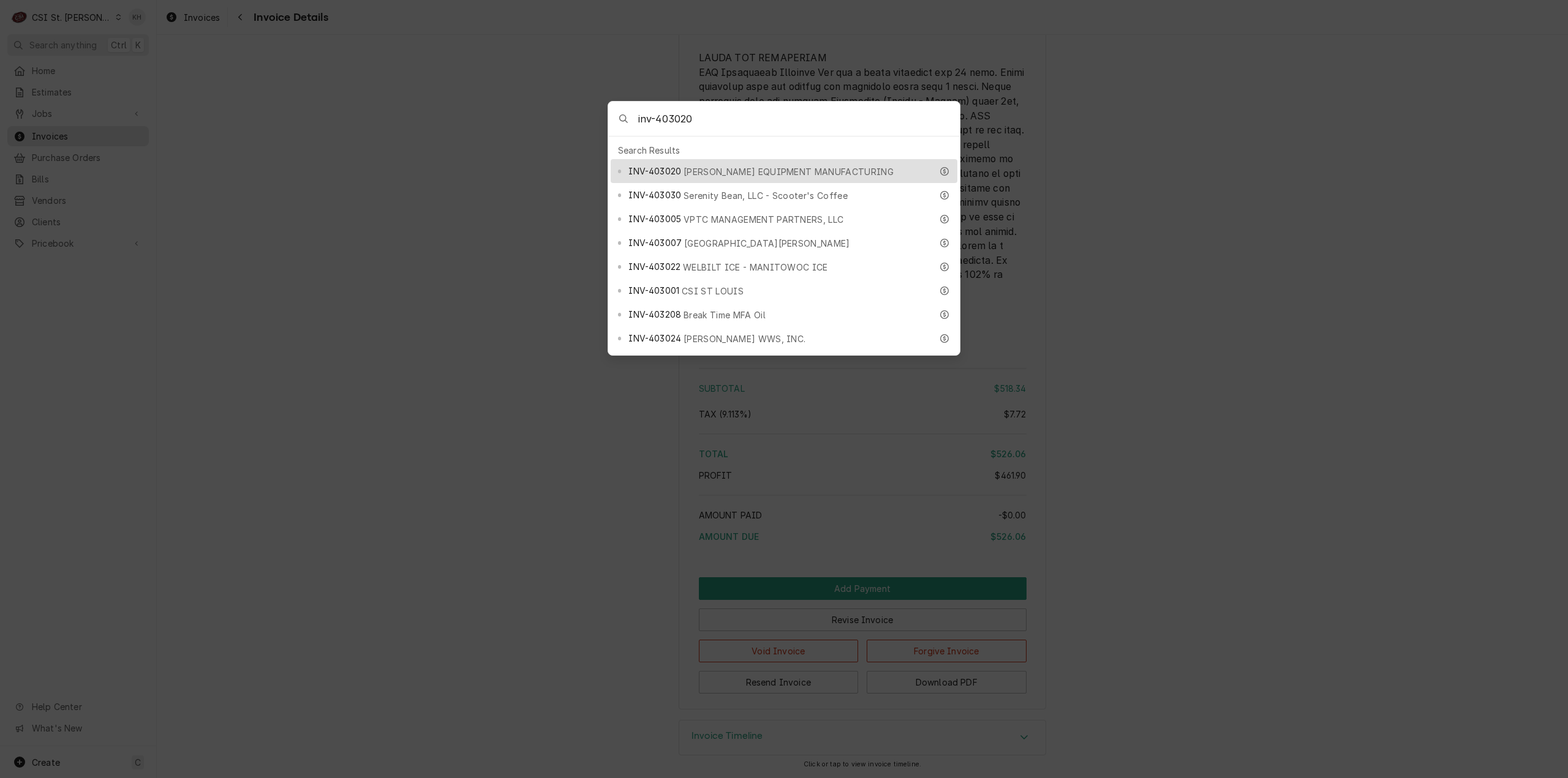
type input "inv-403020"
click at [691, 167] on span "[PERSON_NAME] EQUIPMENT MANUFACTURING" at bounding box center [789, 171] width 210 height 13
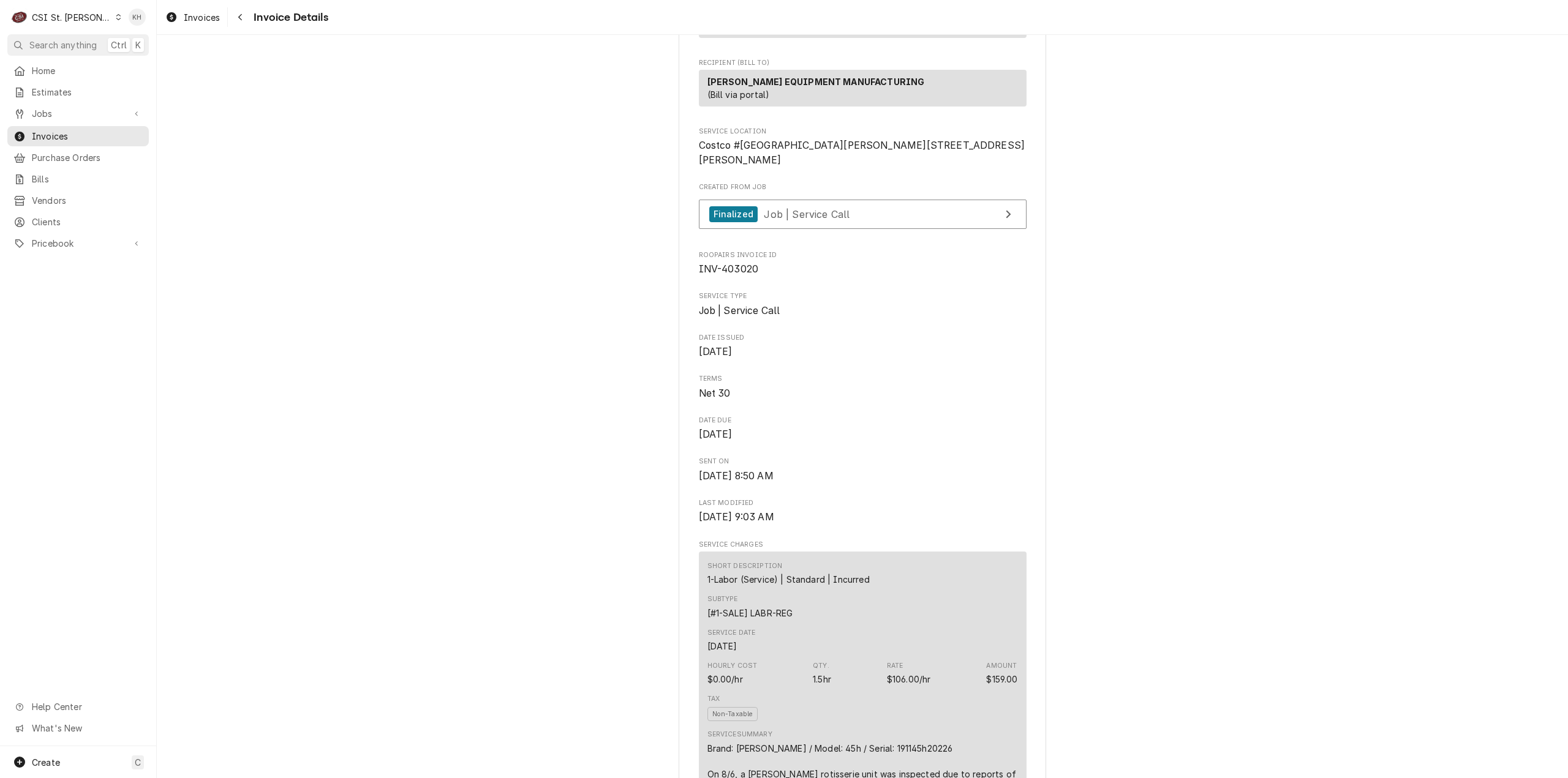
scroll to position [122, 0]
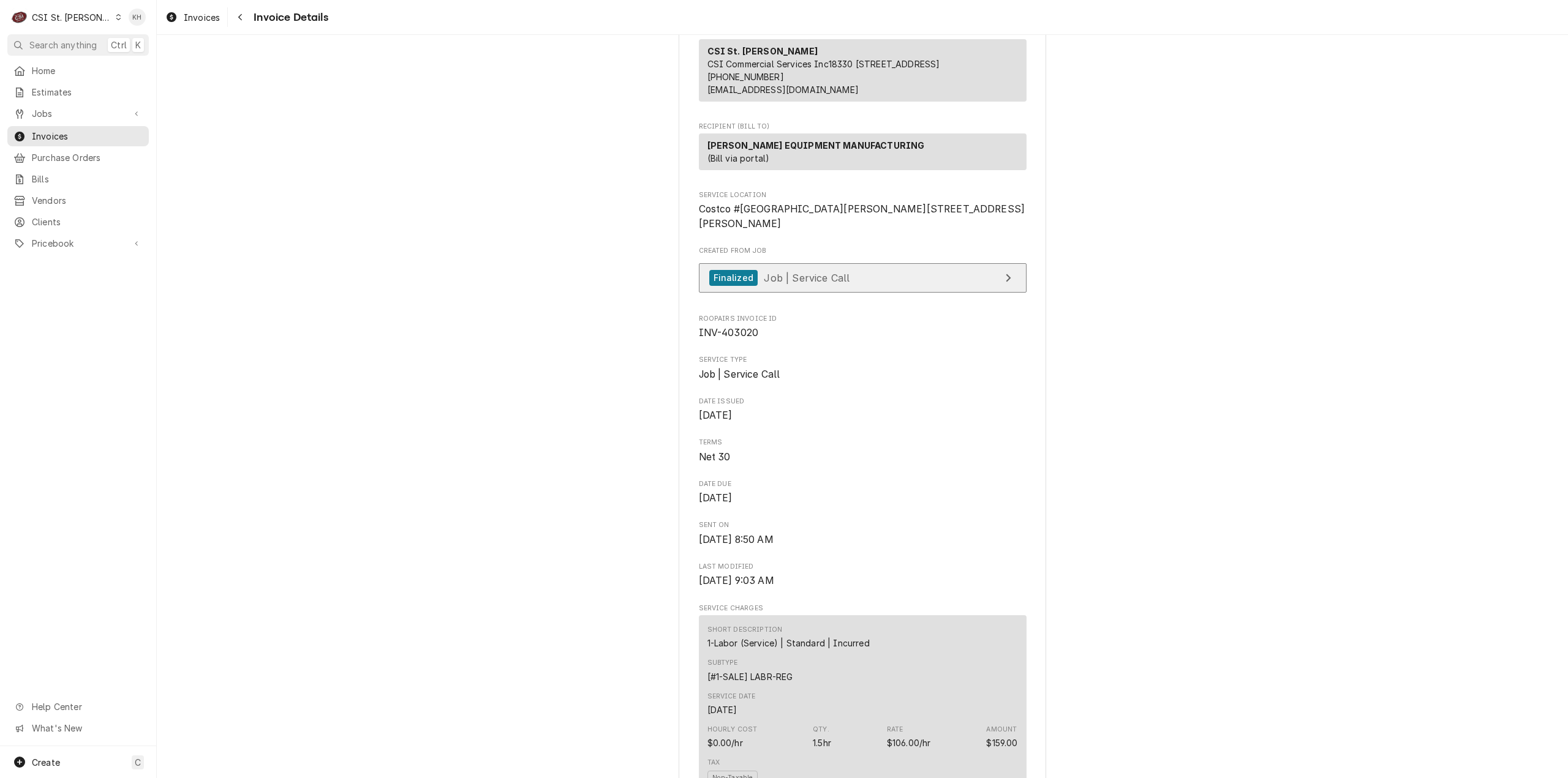
click at [862, 293] on link "Finalized Job | Service Call" at bounding box center [863, 278] width 328 height 30
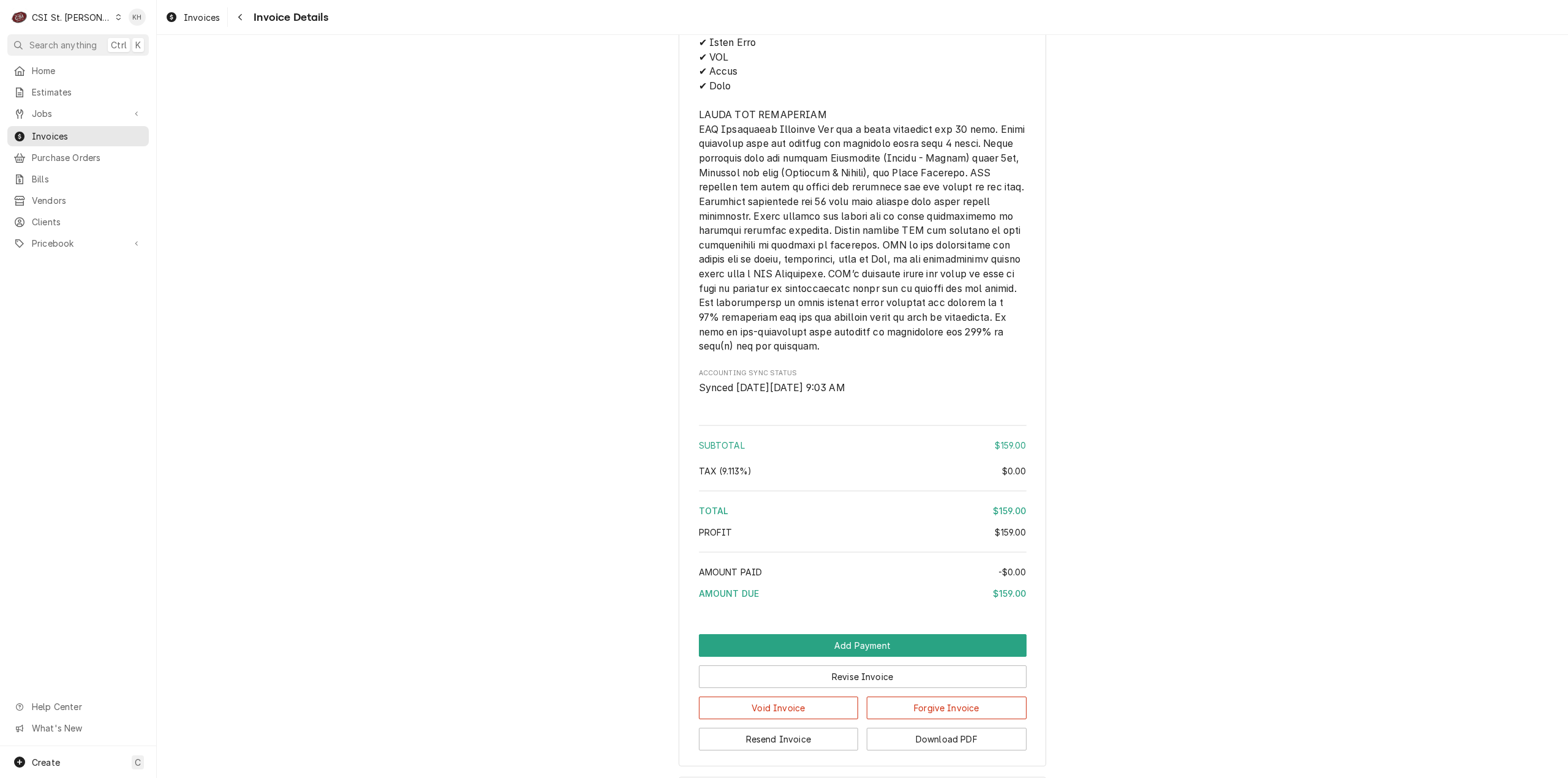
scroll to position [1524, 0]
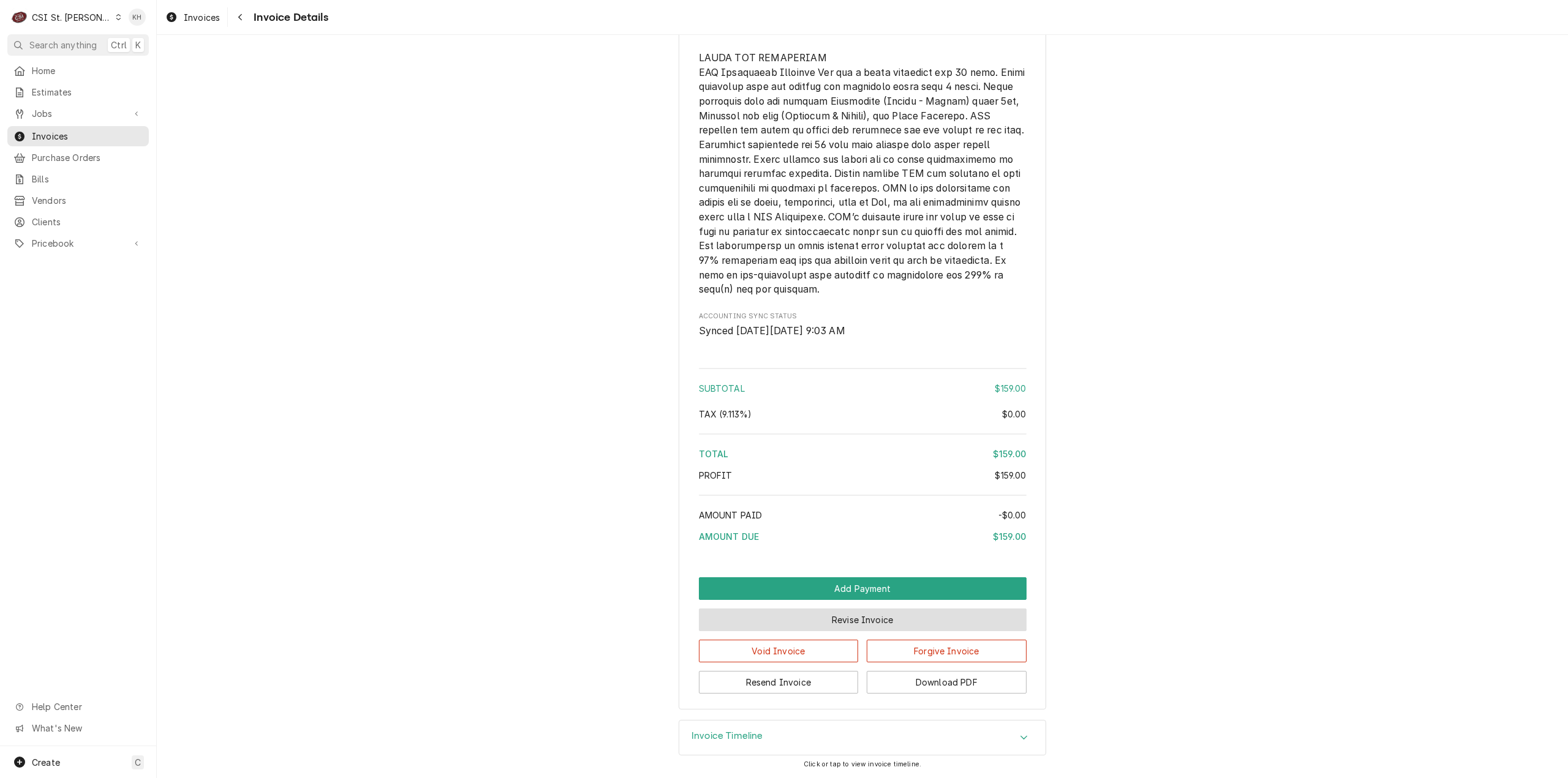
click at [888, 623] on button "Revise Invoice" at bounding box center [863, 620] width 328 height 23
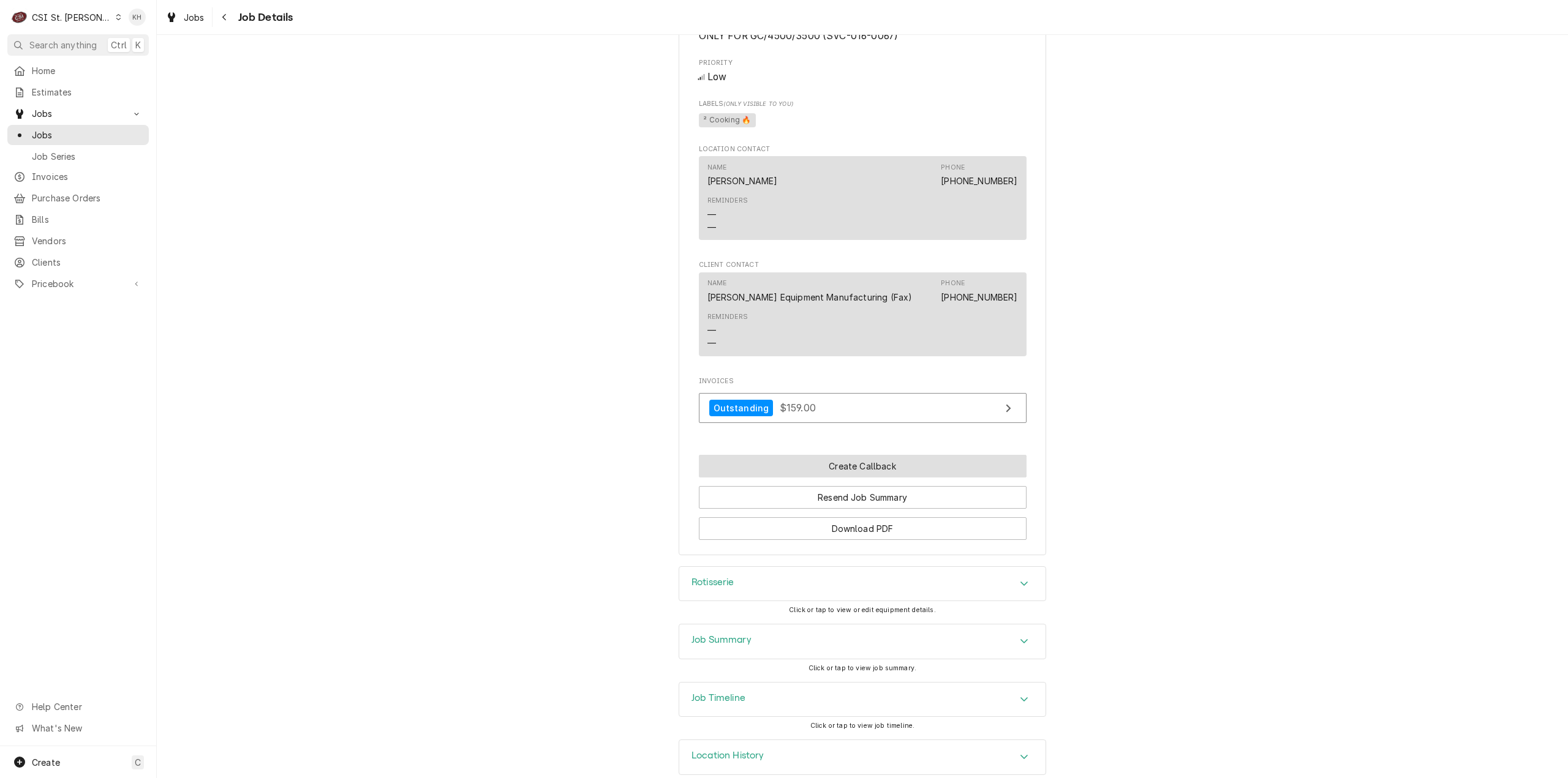
scroll to position [1307, 0]
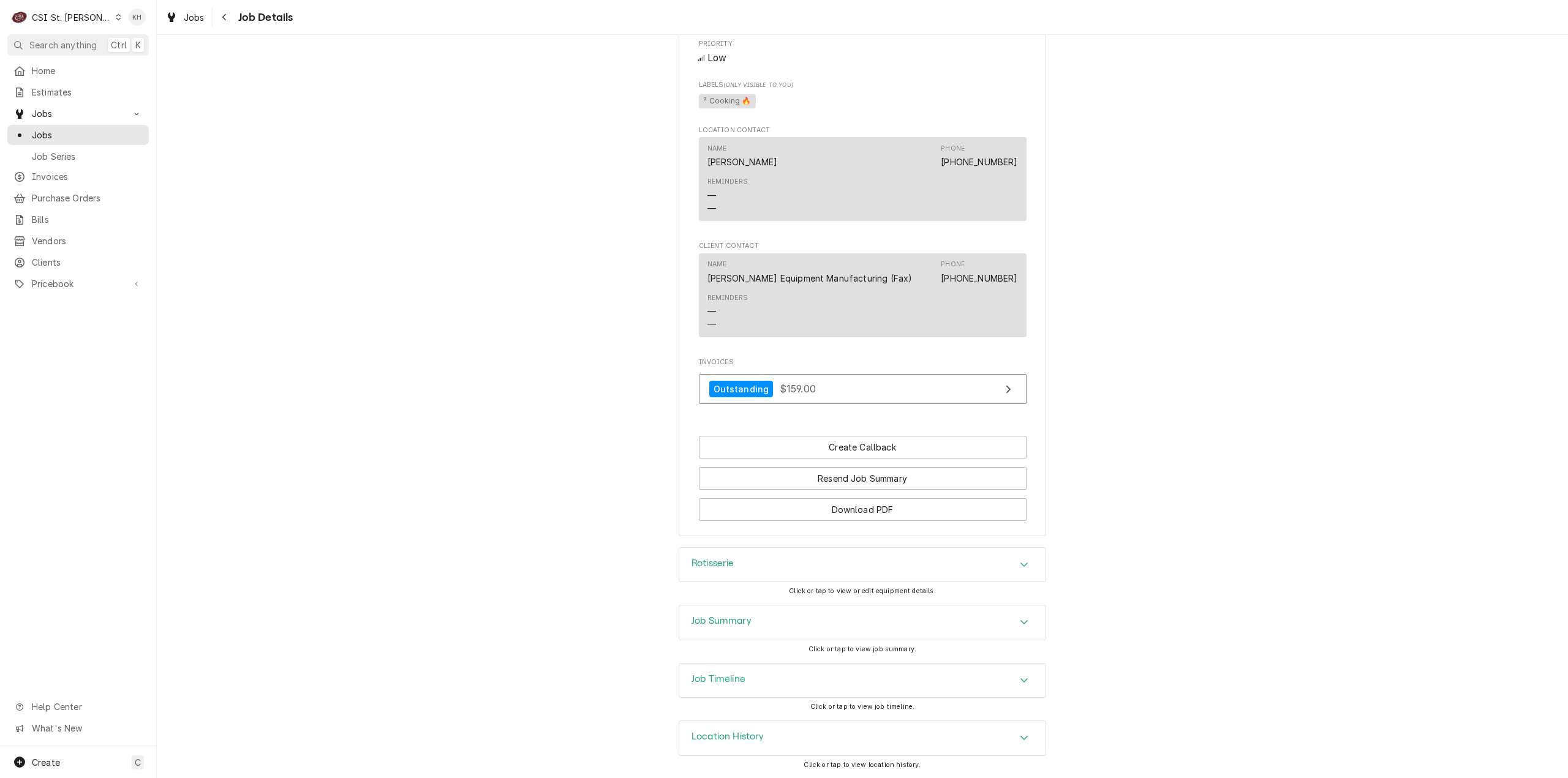
click at [740, 629] on div "Job Summary" at bounding box center [721, 622] width 60 height 15
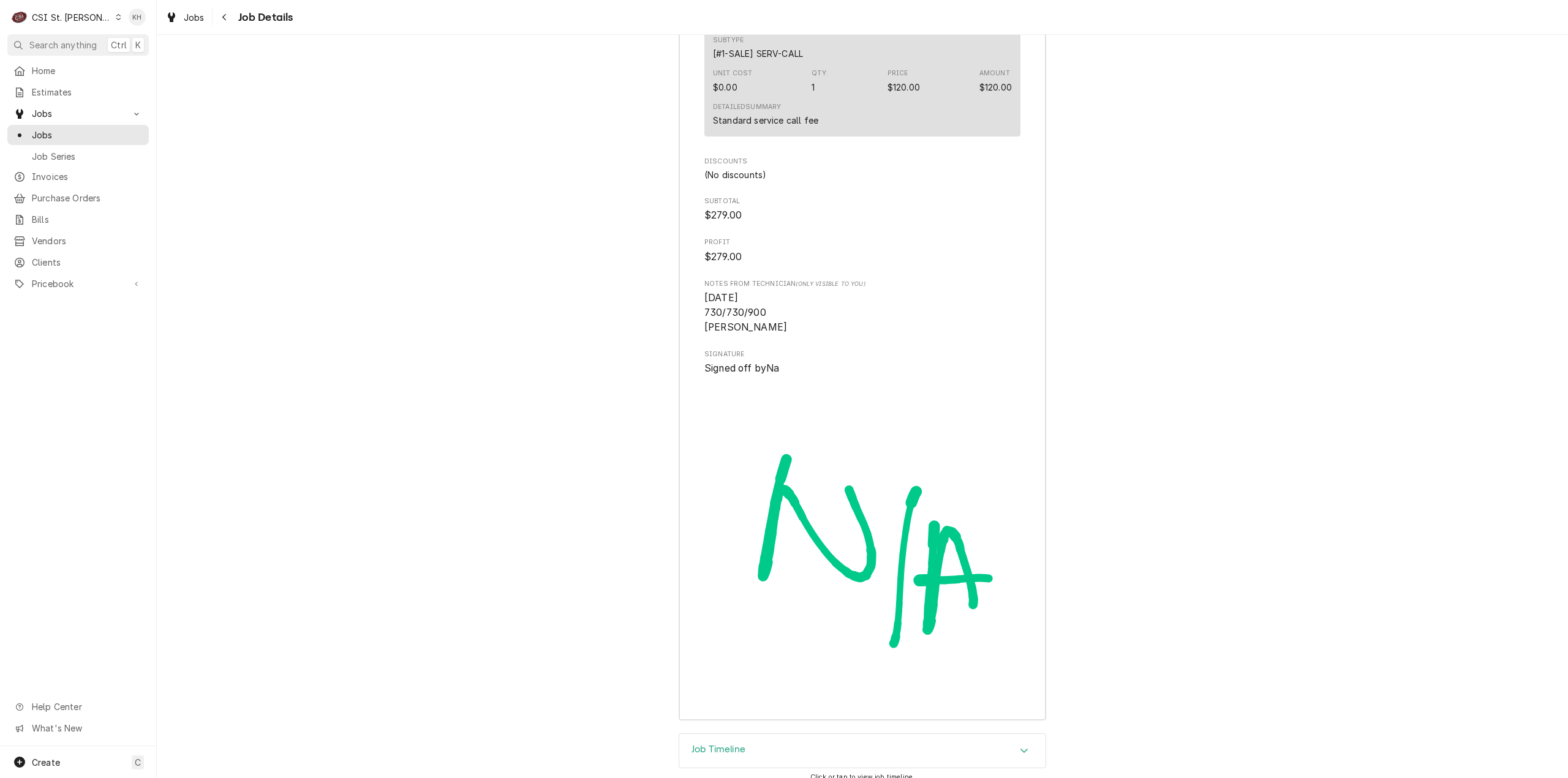
scroll to position [3511, 0]
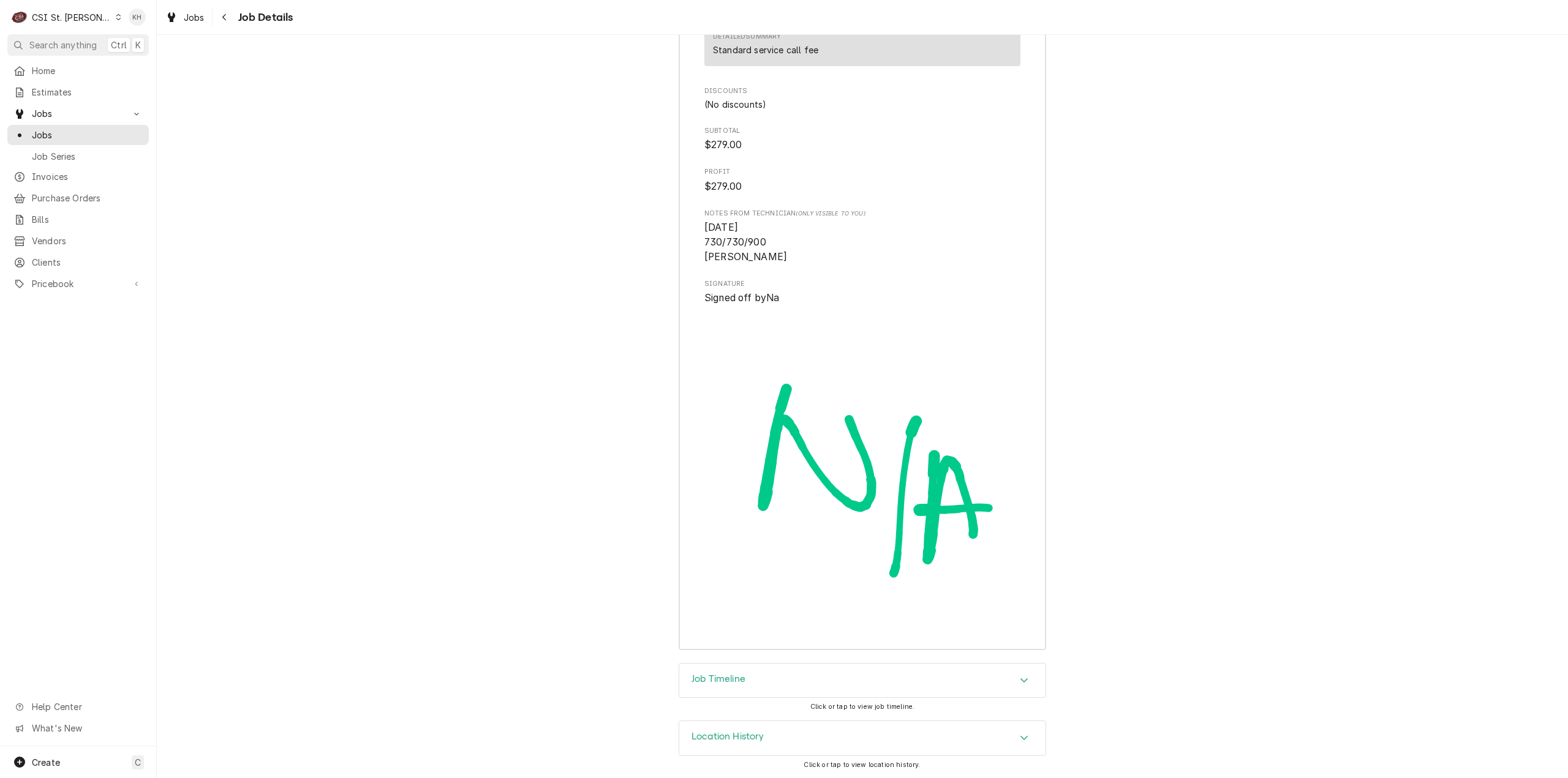
drag, startPoint x: 740, startPoint y: 678, endPoint x: 370, endPoint y: 213, distance: 594.2
click at [740, 676] on h3 "Job Timeline" at bounding box center [718, 679] width 54 height 12
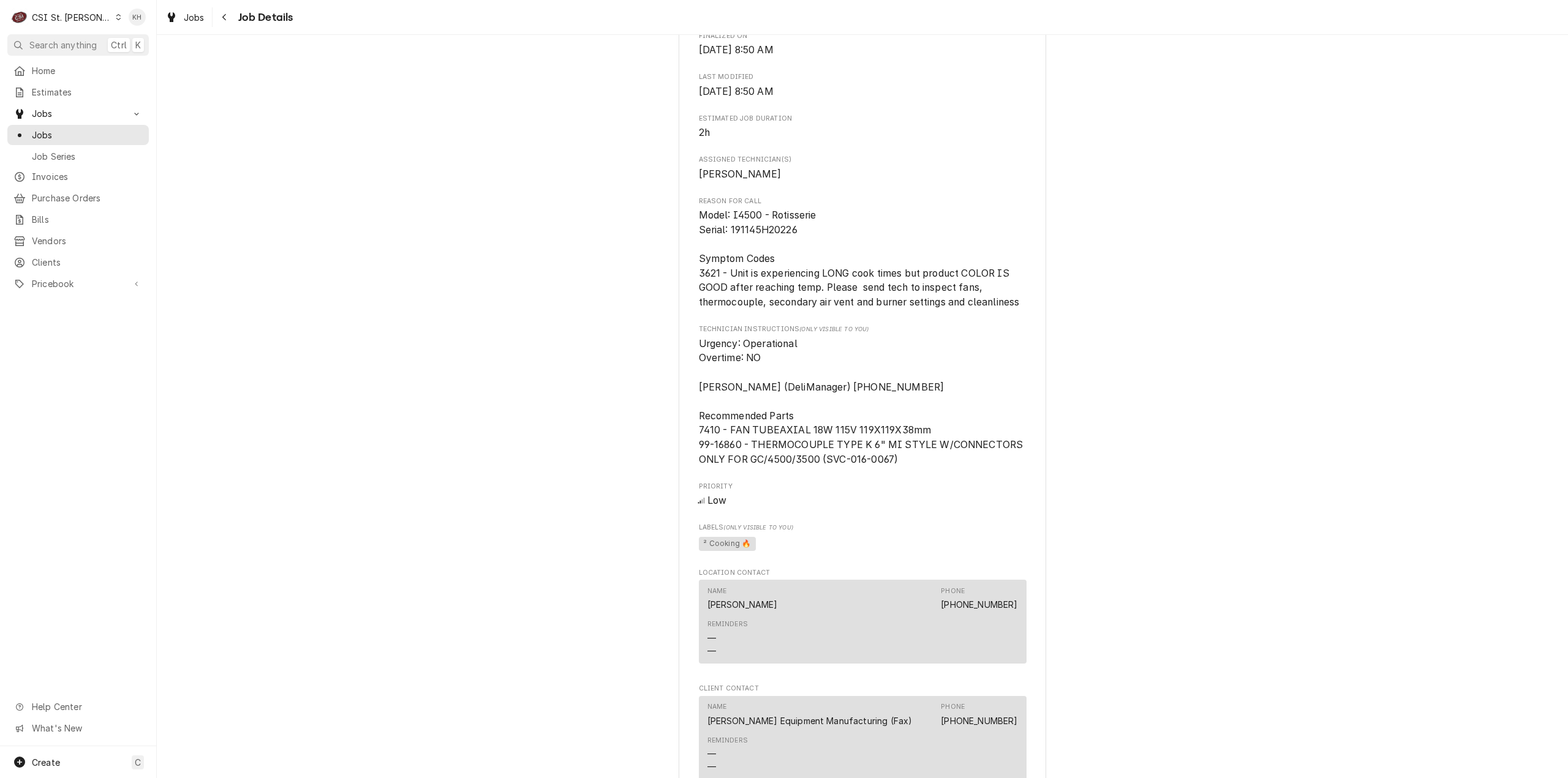
scroll to position [831, 0]
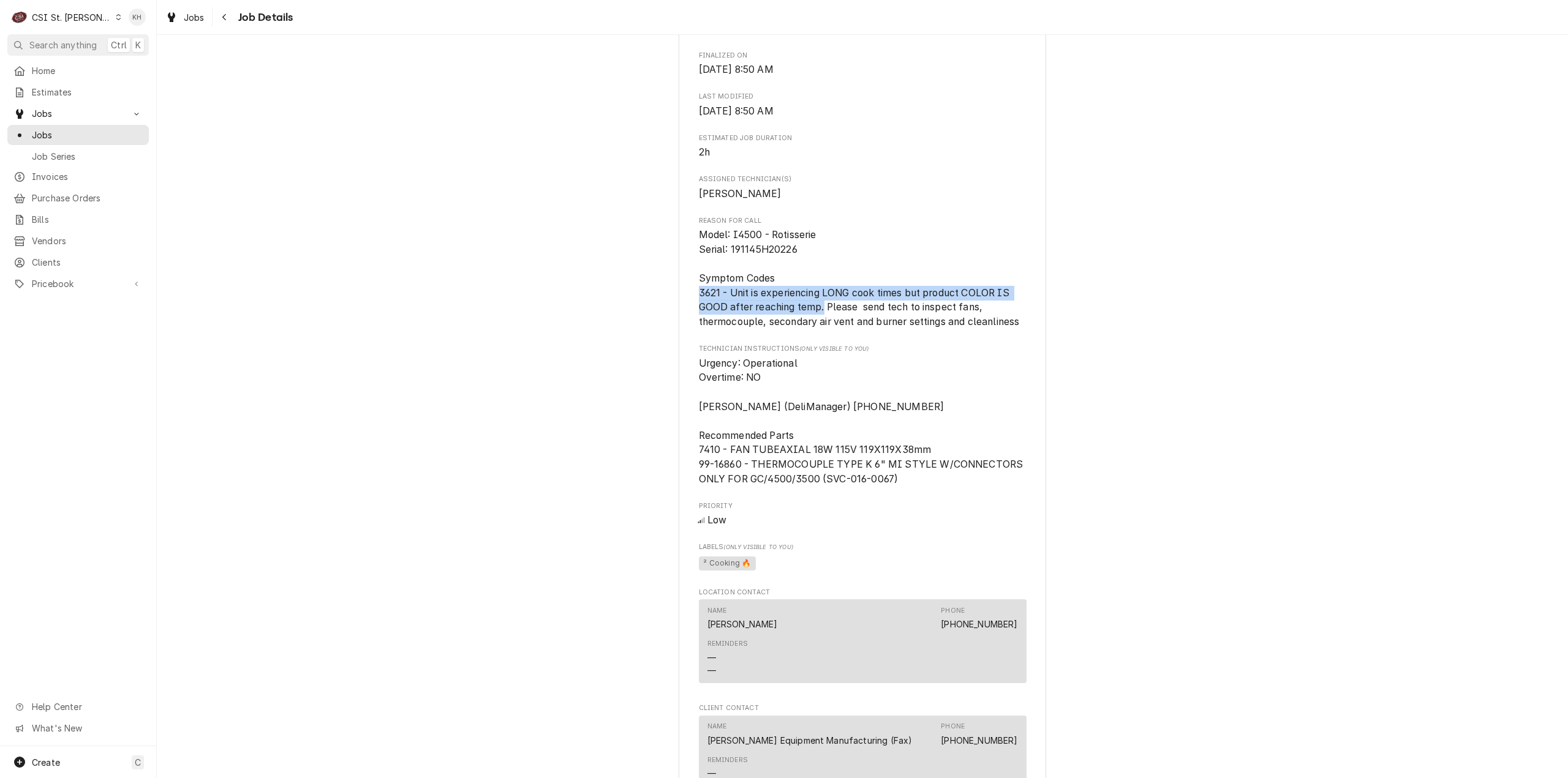
drag, startPoint x: 692, startPoint y: 303, endPoint x: 818, endPoint y: 327, distance: 128.3
click at [818, 327] on div "HARDT EQUIPMENT MANUFACTURING Costco #382 St Peters / 200 Costco Way, St Peters…" at bounding box center [863, 122] width 368 height 1751
copy span "3621 - Unit is experiencing LONG cook times but product COLOR IS GOOD after rea…"
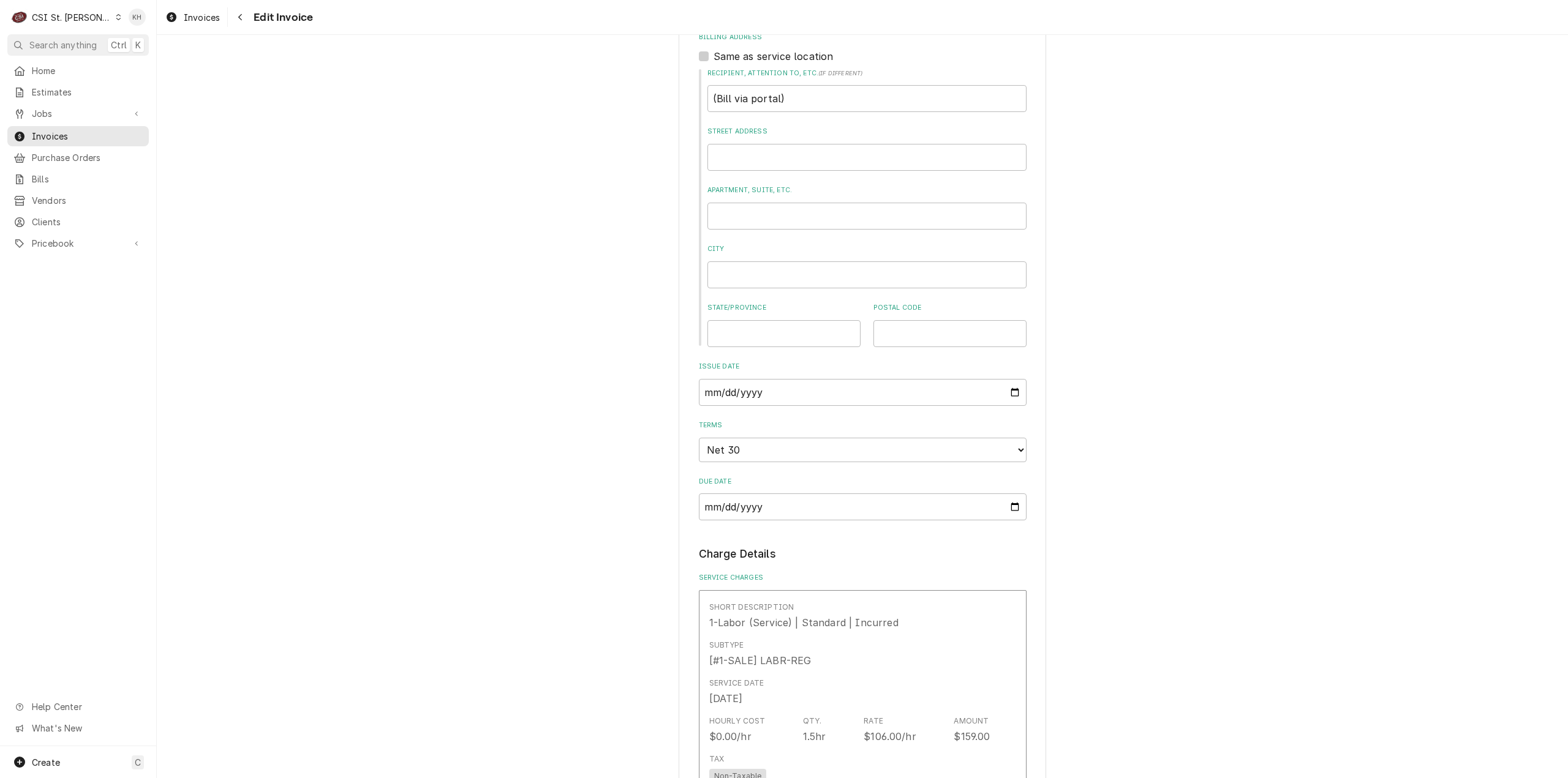
scroll to position [1285, 0]
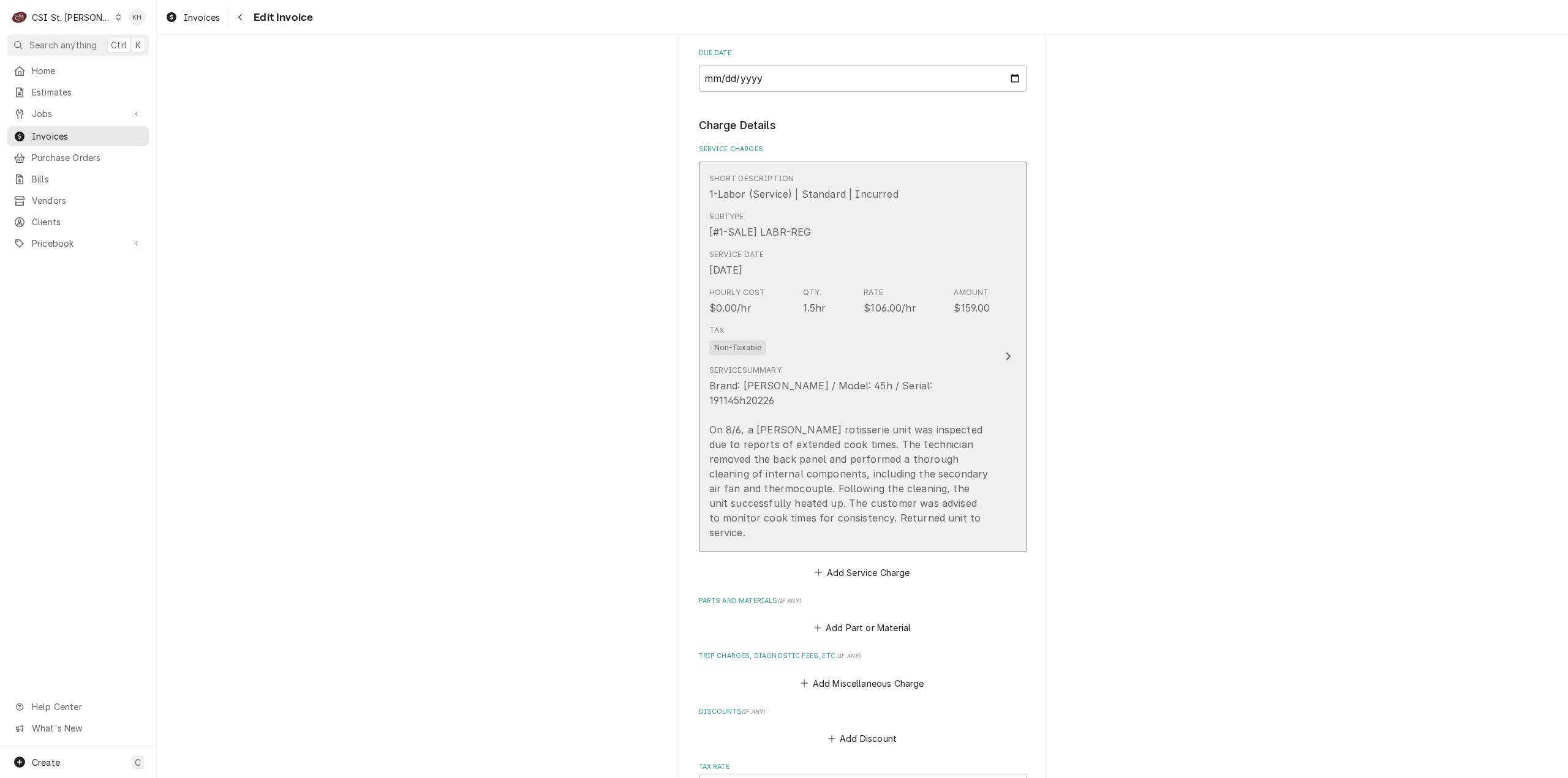
click at [1003, 356] on div "Update Line Item" at bounding box center [1008, 356] width 16 height 15
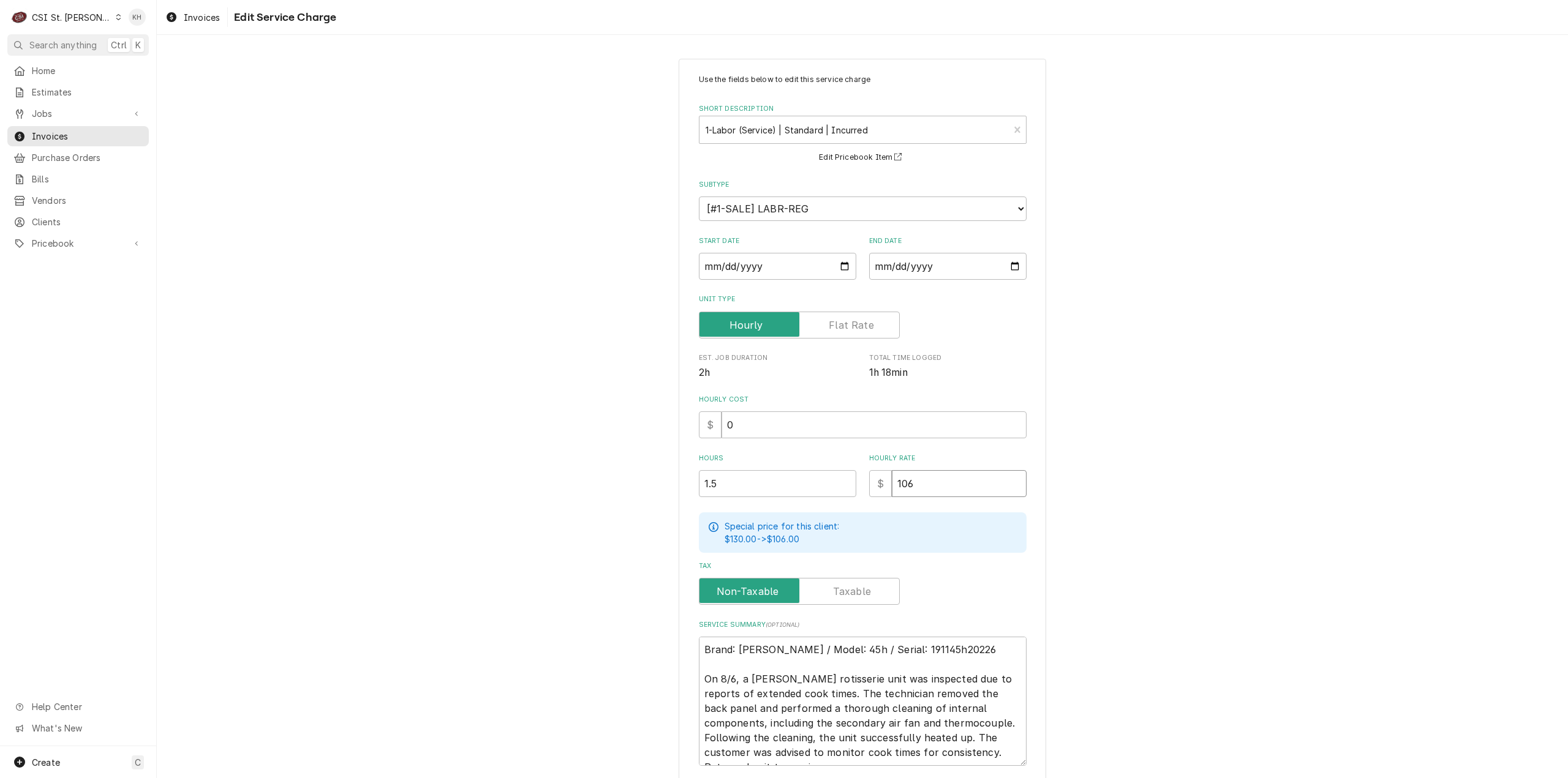
click at [805, 477] on div "Hours 1.5 Hourly Rate $ 106" at bounding box center [863, 475] width 328 height 44
type textarea "x"
type input "1"
type textarea "x"
type input "11"
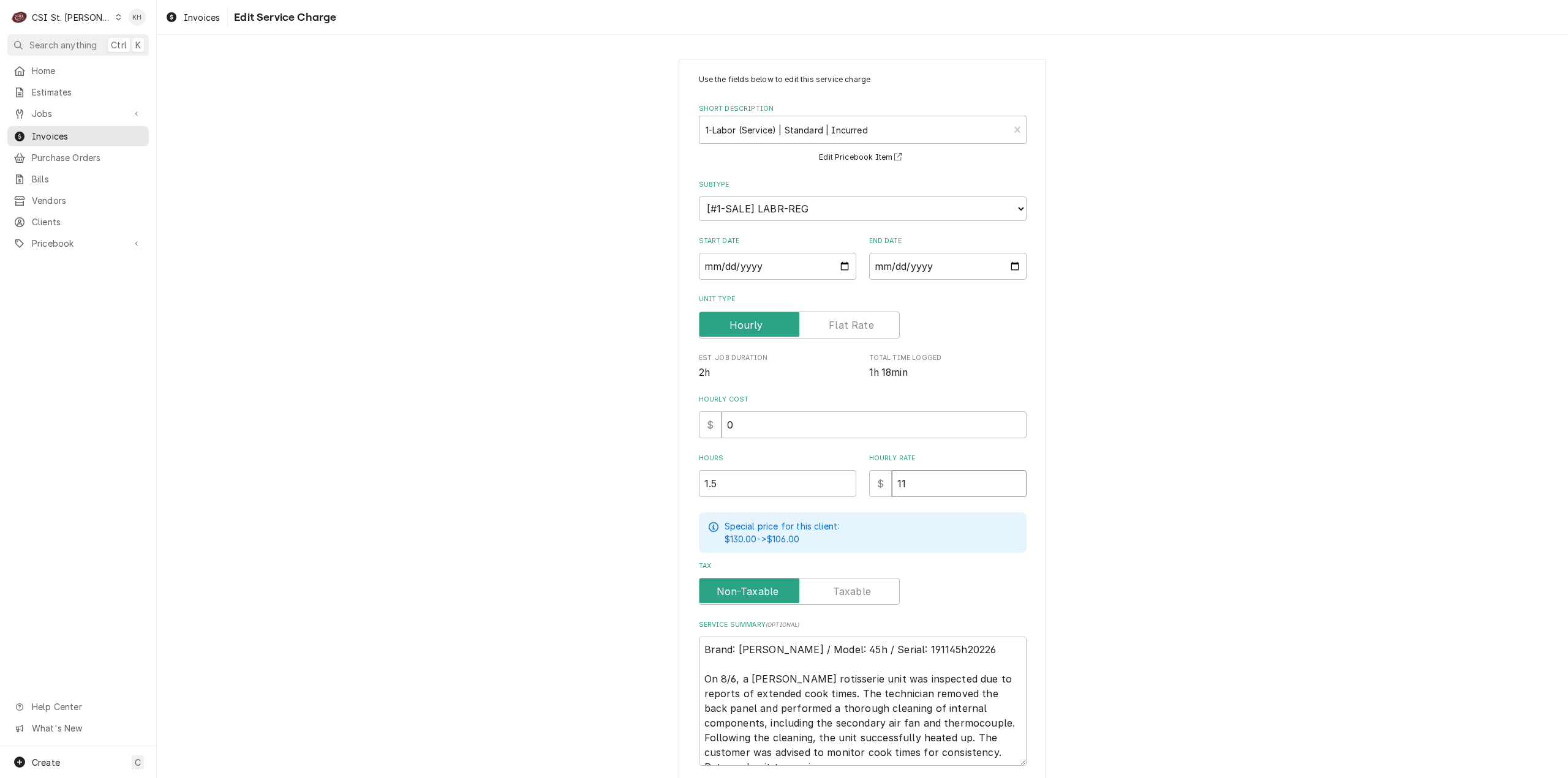
type textarea "x"
type input "110"
click at [1074, 528] on div "Use the fields below to edit this service charge Short Description 1-Labor (Ser…" at bounding box center [862, 459] width 1411 height 824
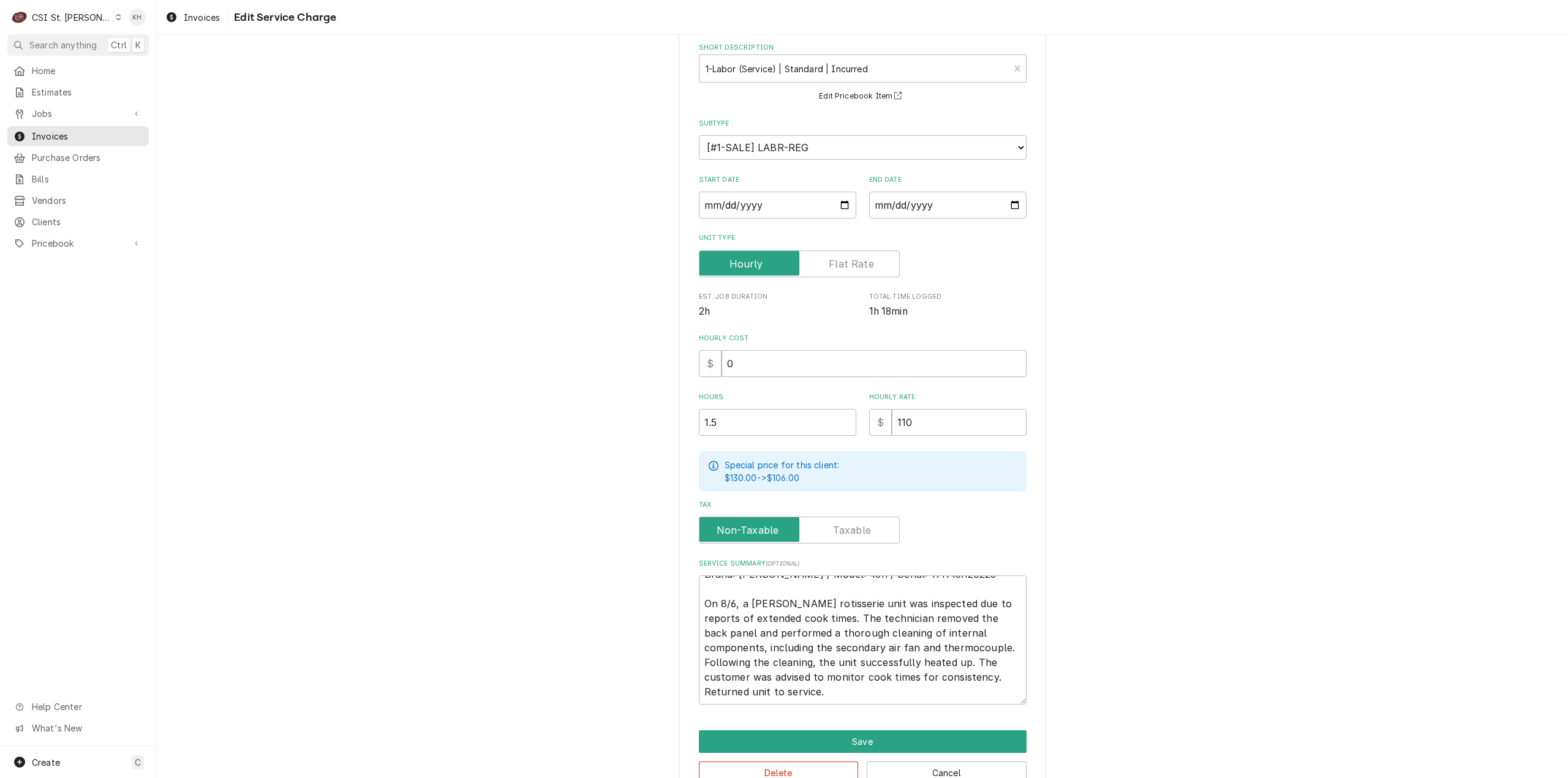
scroll to position [92, 0]
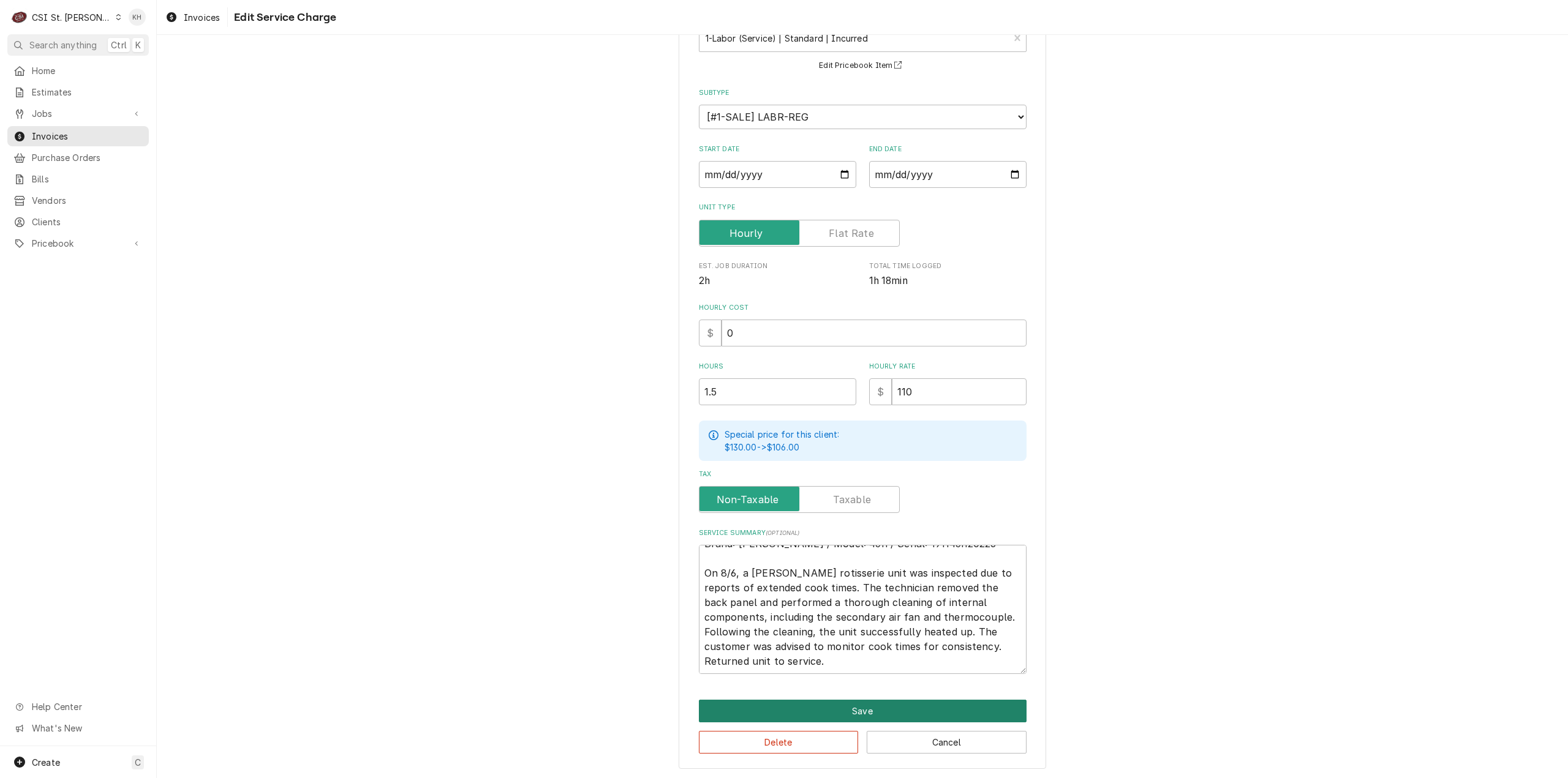
click at [813, 714] on button "Save" at bounding box center [863, 711] width 328 height 23
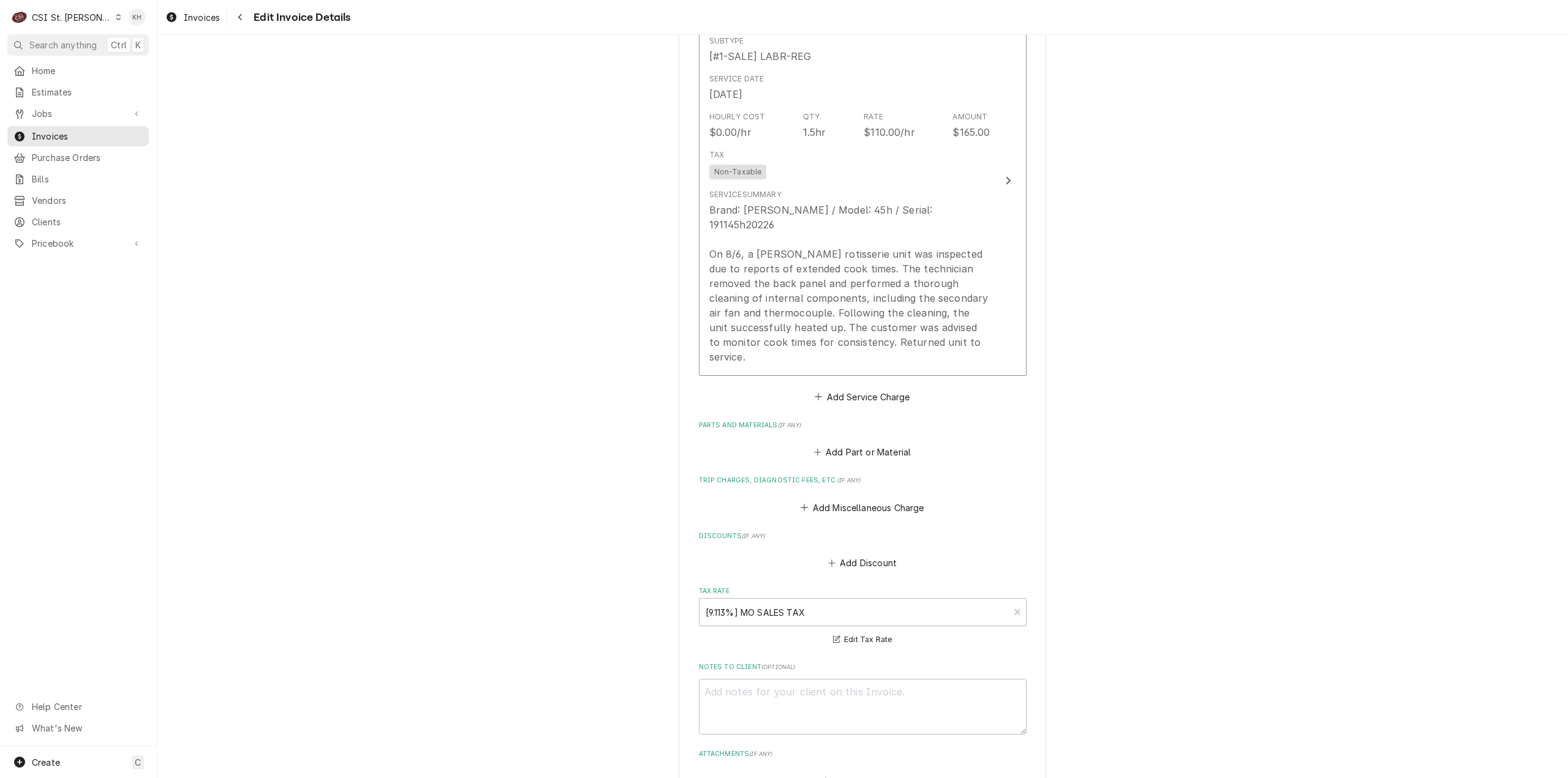
scroll to position [1699, 0]
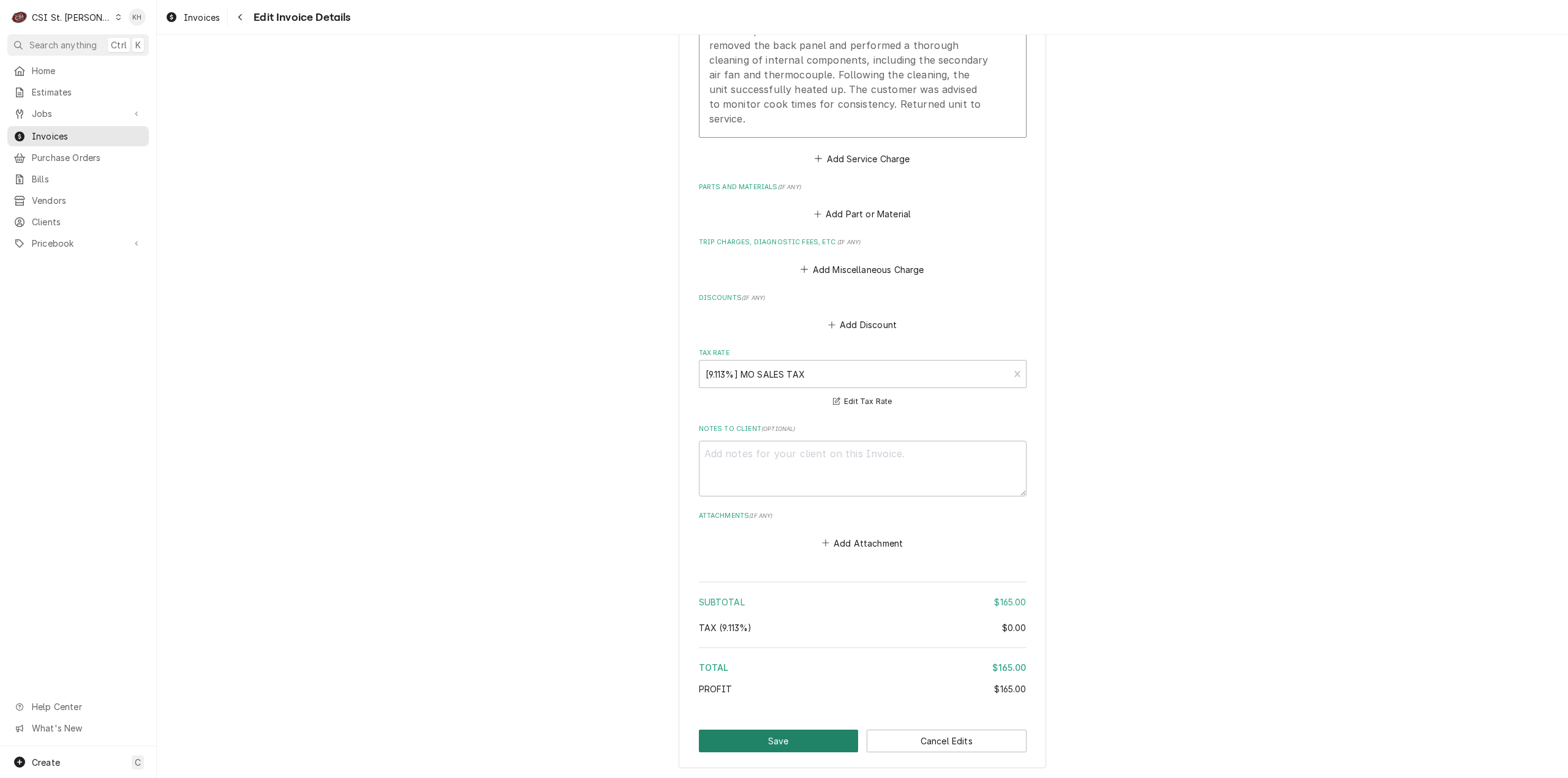
click at [808, 730] on button "Save" at bounding box center [778, 741] width 160 height 23
type textarea "x"
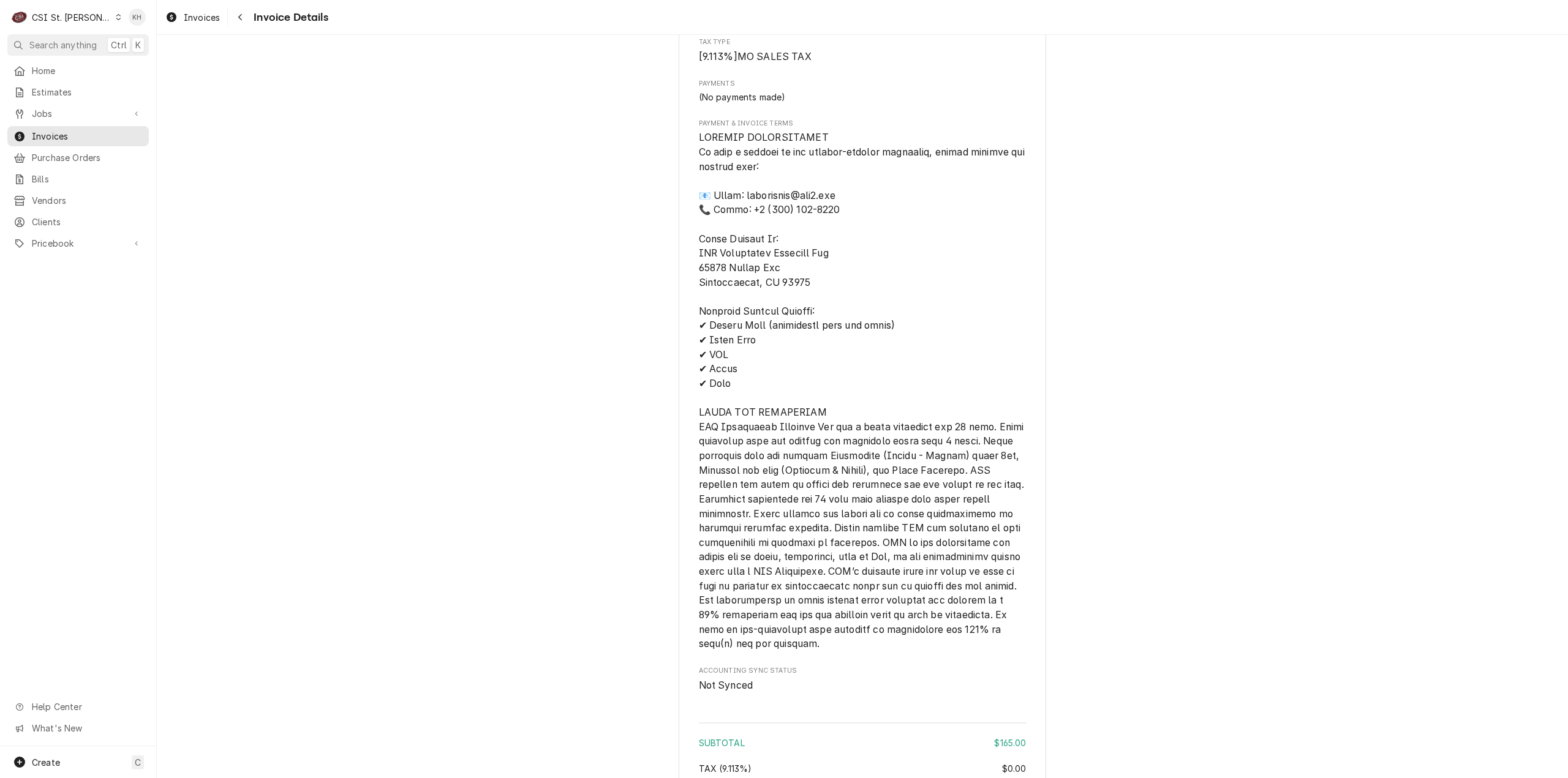
scroll to position [1524, 0]
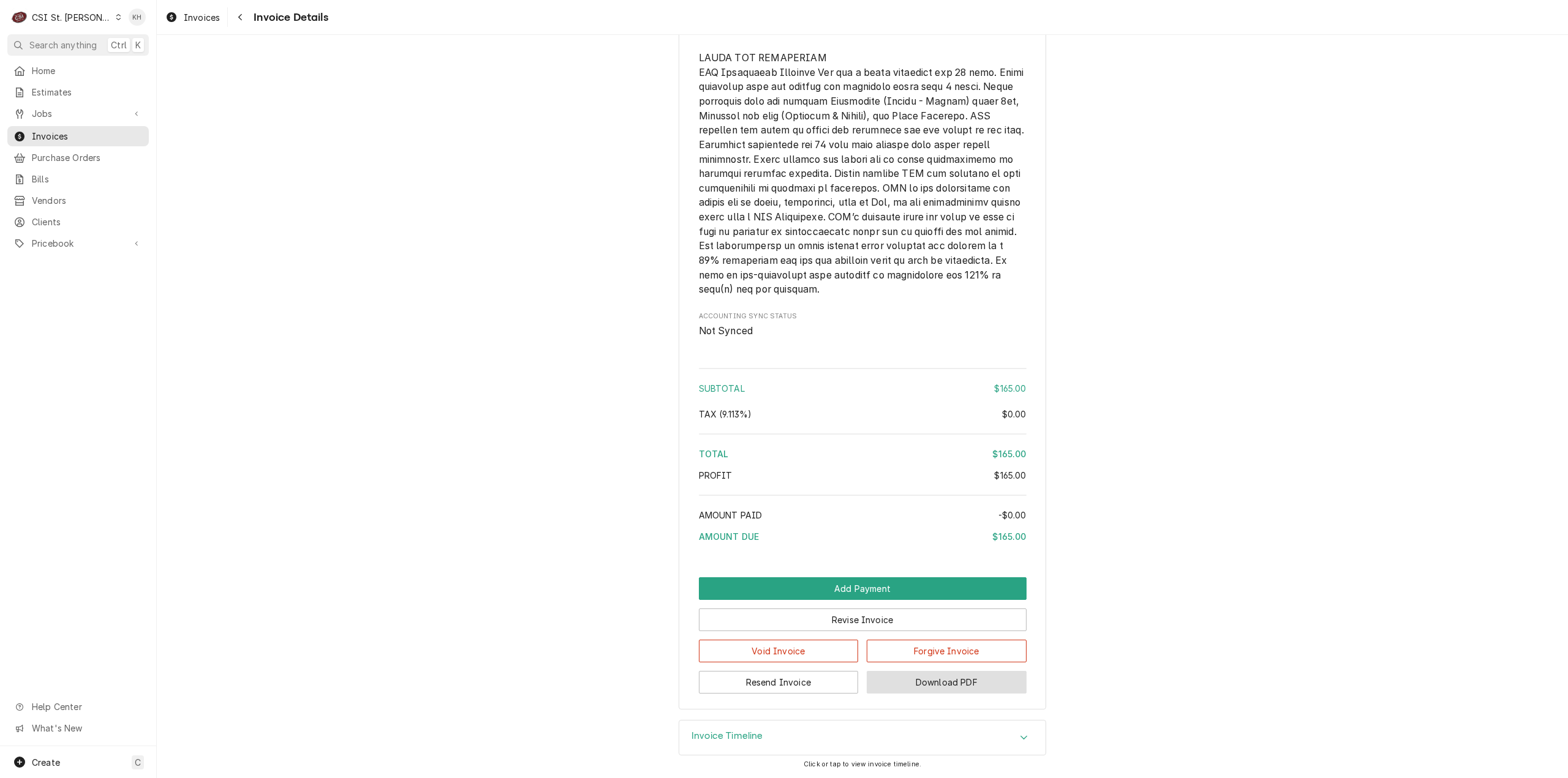
click at [946, 685] on button "Download PDF" at bounding box center [946, 682] width 160 height 23
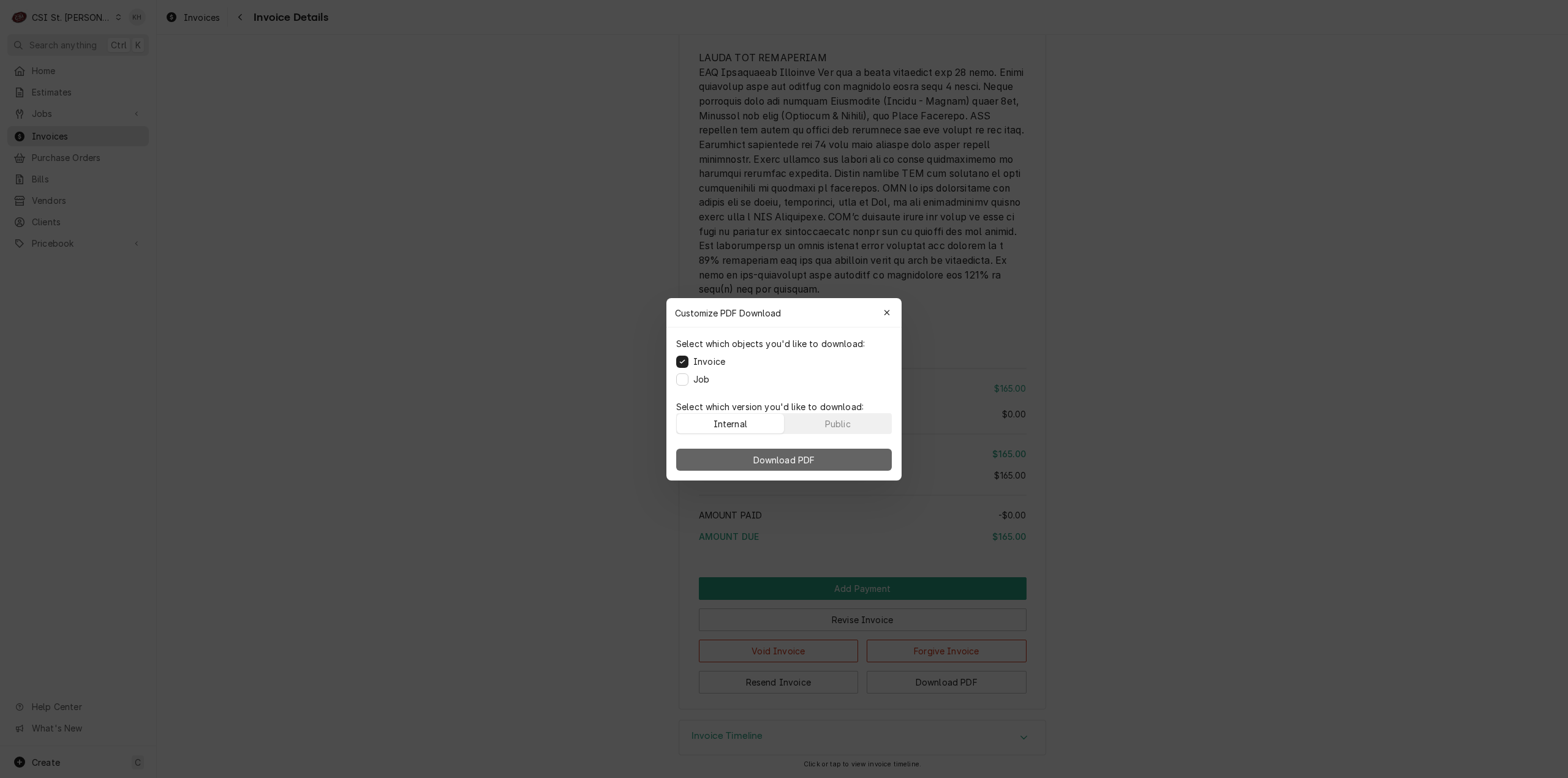
click at [808, 462] on span "Download PDF" at bounding box center [784, 459] width 67 height 13
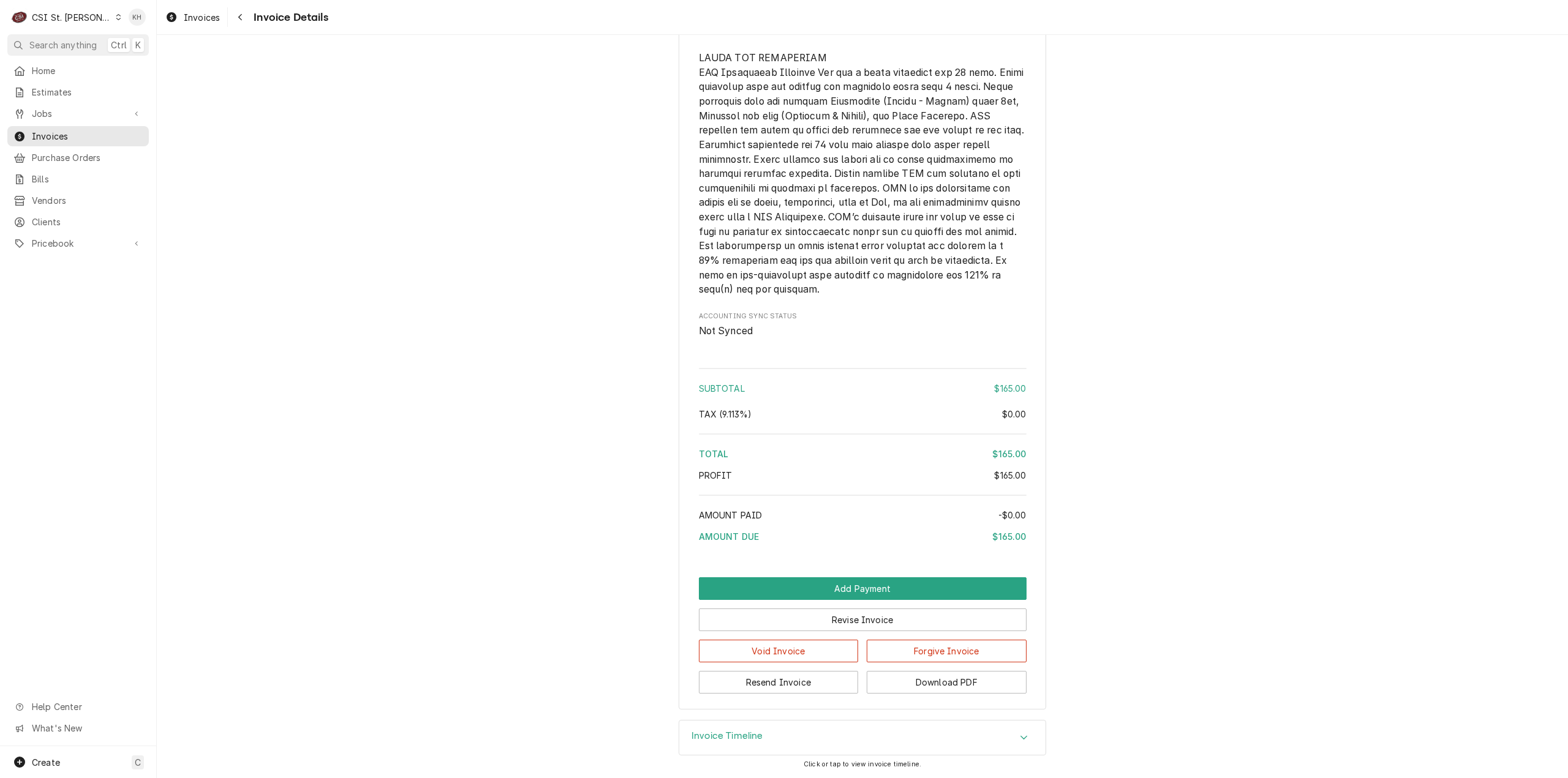
click at [62, 17] on div "CSI St. Louis" at bounding box center [71, 17] width 80 height 13
click at [140, 24] on div "CSI [US_STATE][GEOGRAPHIC_DATA]" at bounding box center [188, 24] width 162 height 13
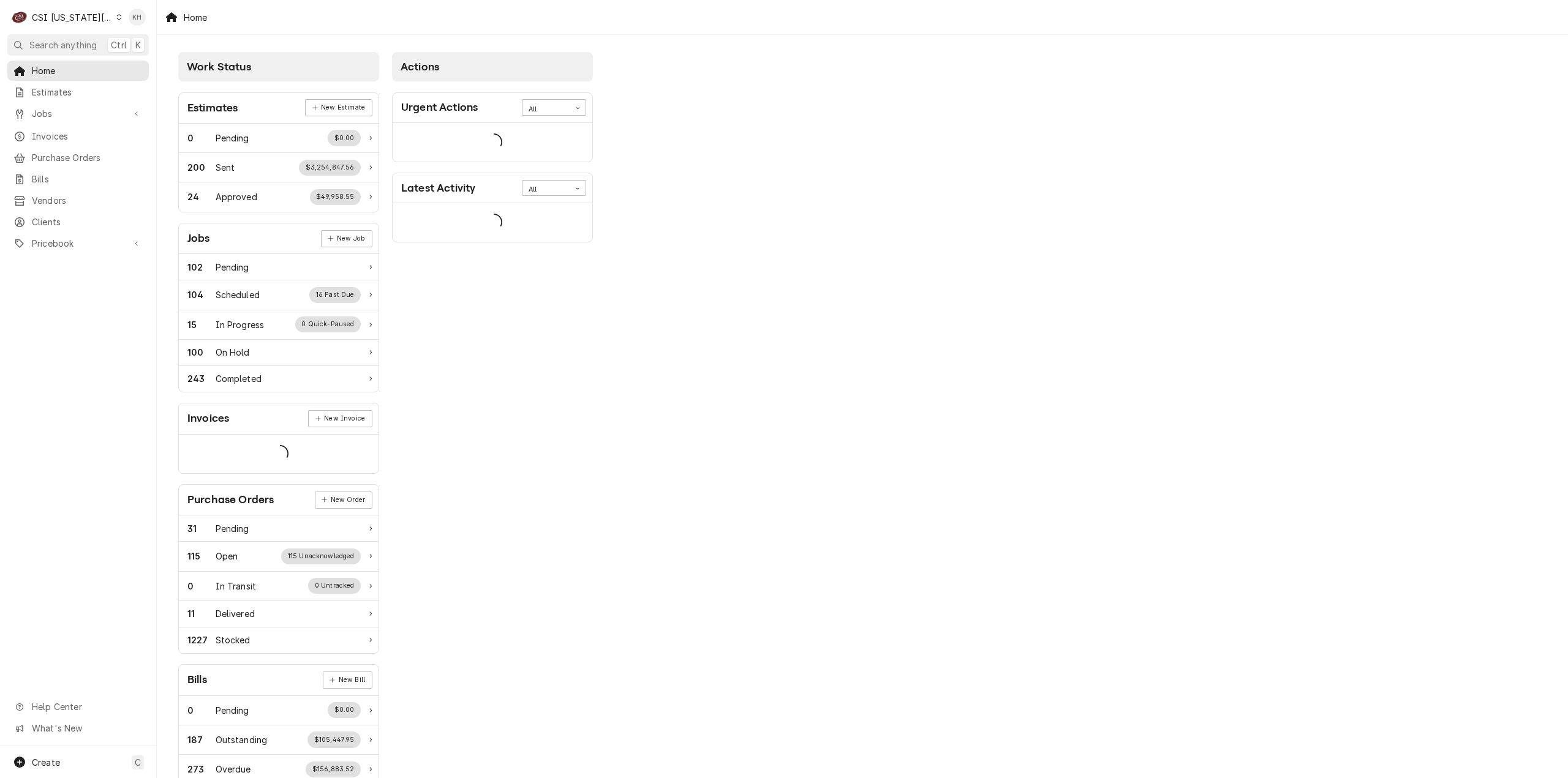
click at [77, 41] on span "Search anything" at bounding box center [63, 45] width 67 height 13
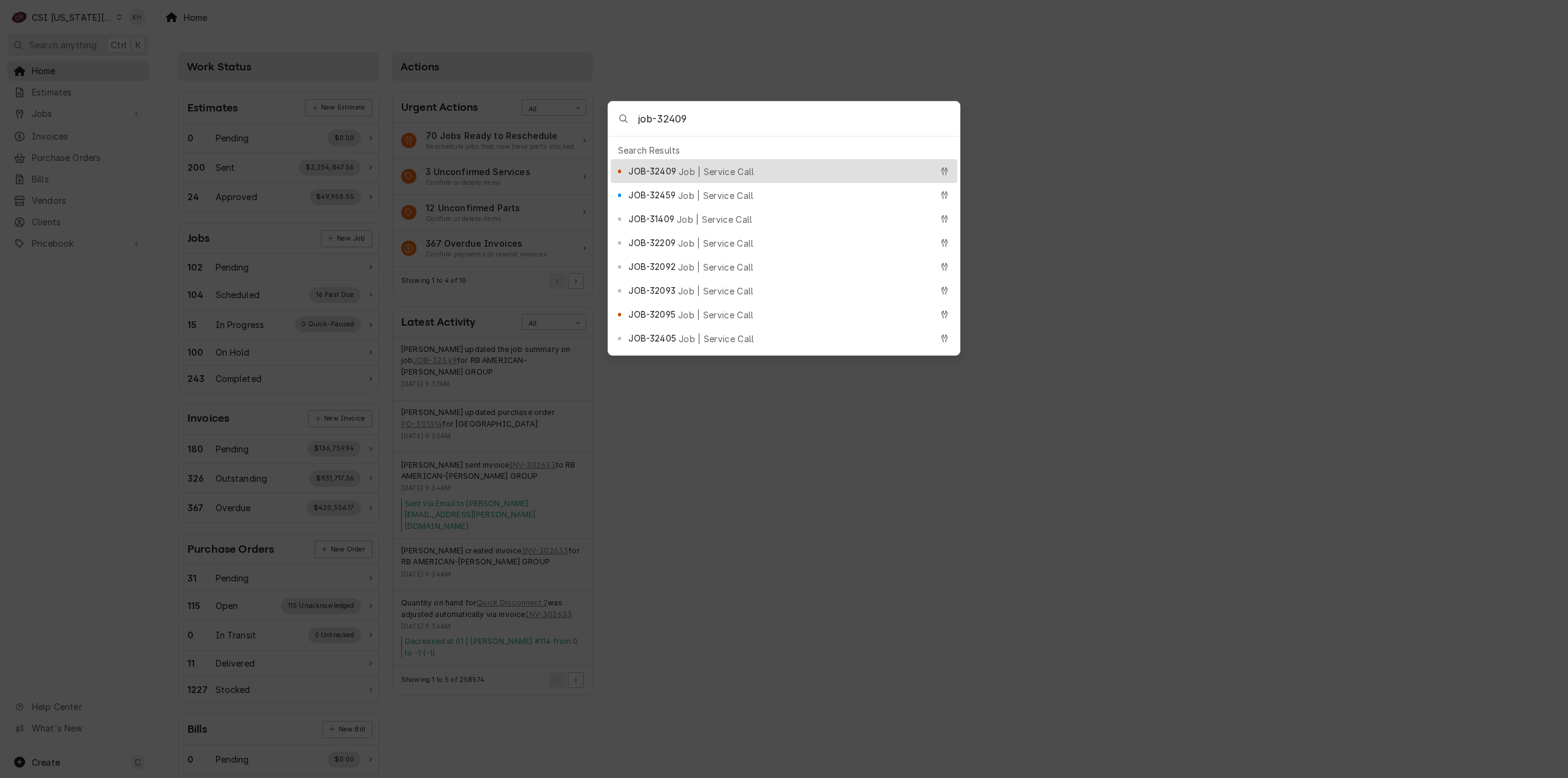
type input "job-32409"
click at [696, 159] on div "JOB-32409 Job | Service Call" at bounding box center [783, 171] width 346 height 24
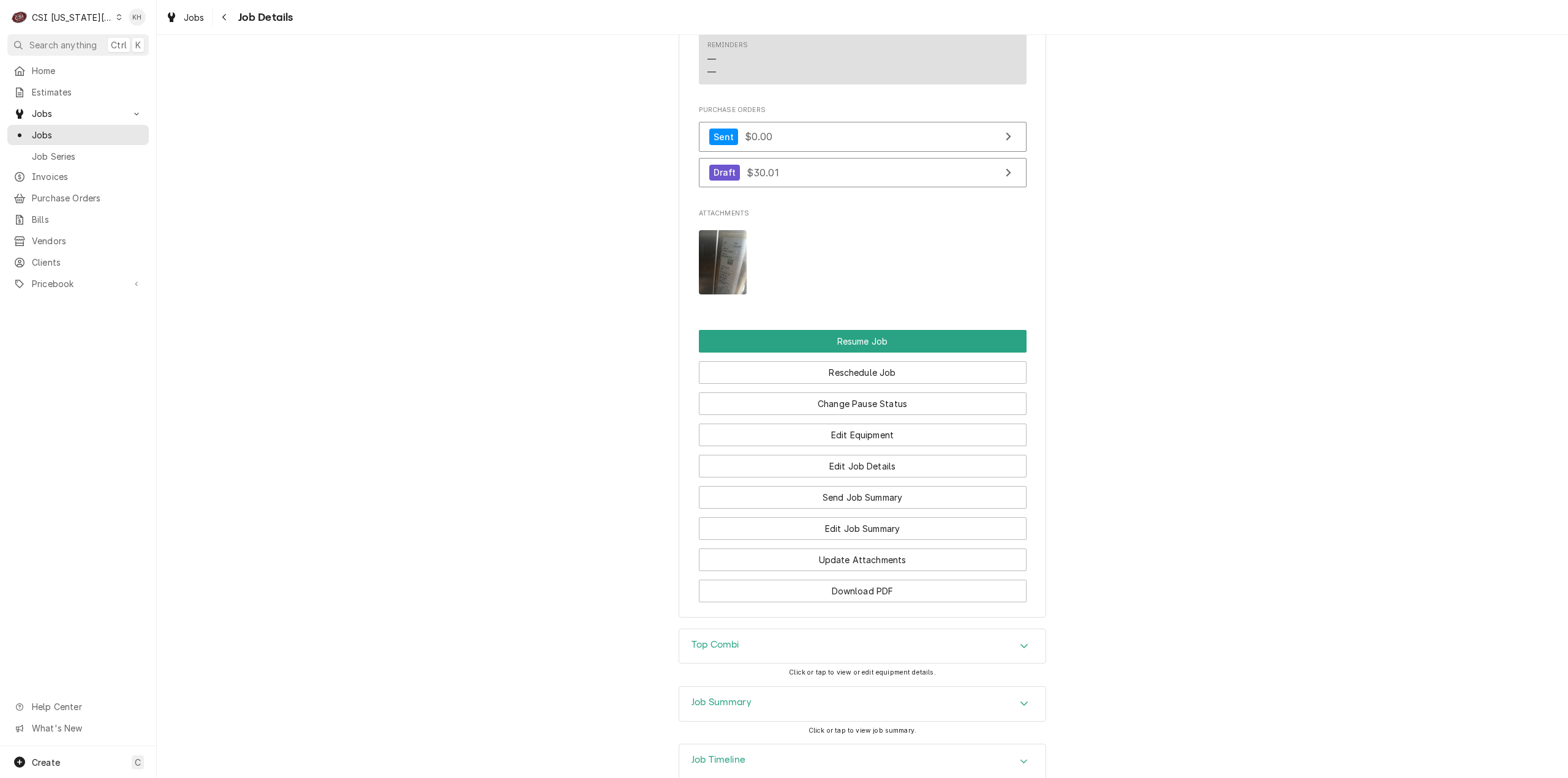
scroll to position [1703, 0]
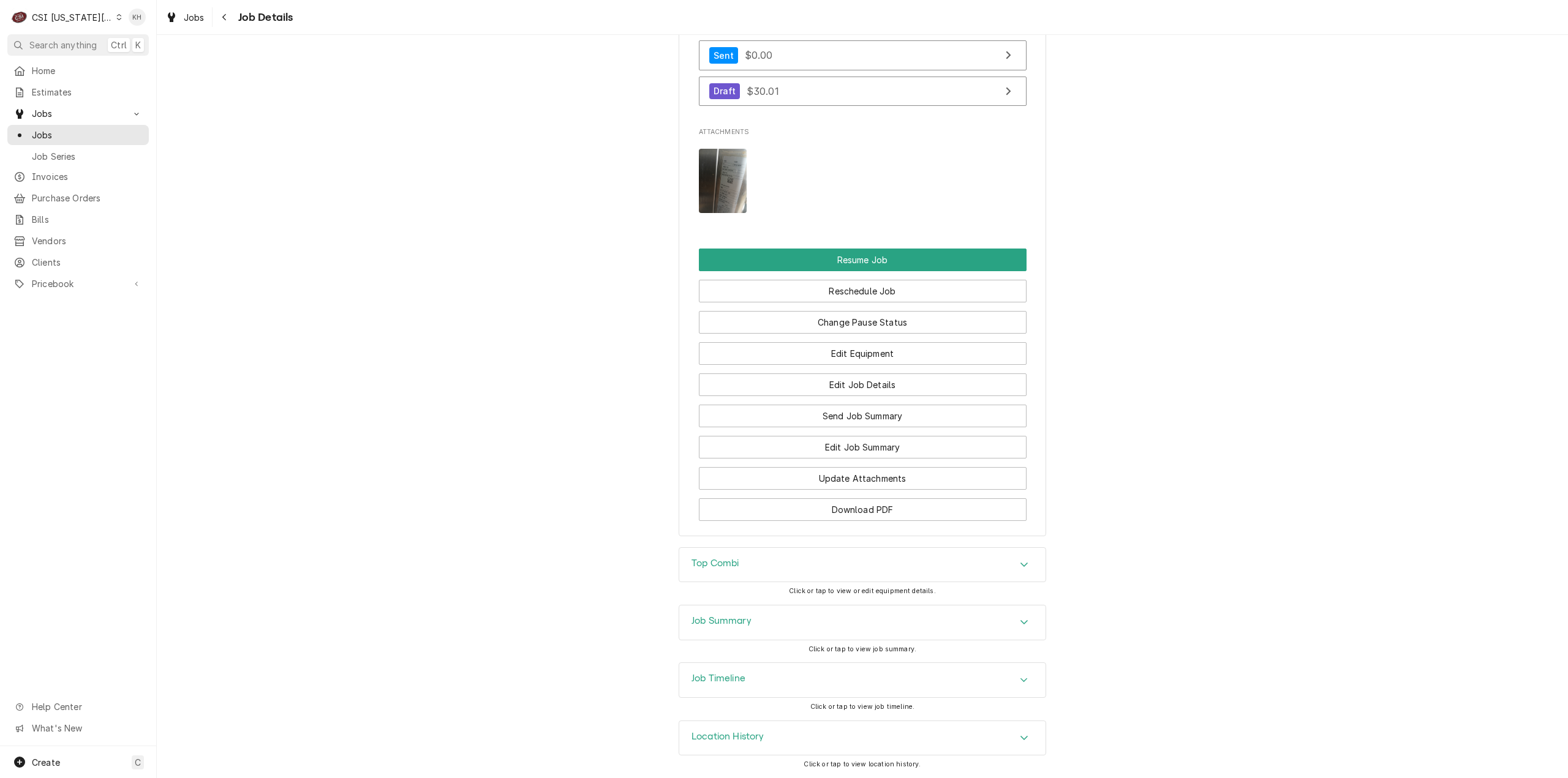
click at [743, 631] on div "Job Summary" at bounding box center [862, 623] width 366 height 35
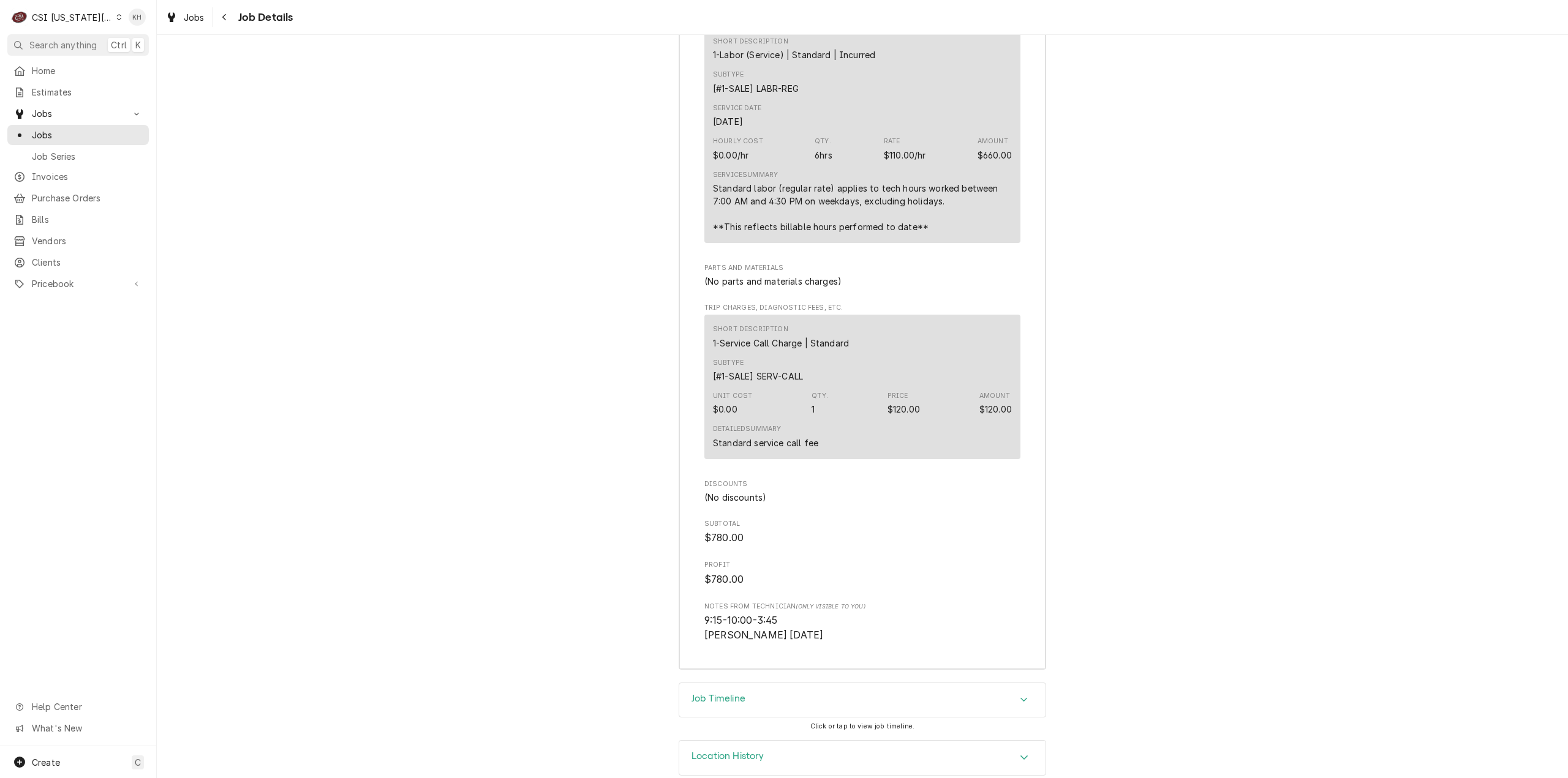
scroll to position [3713, 0]
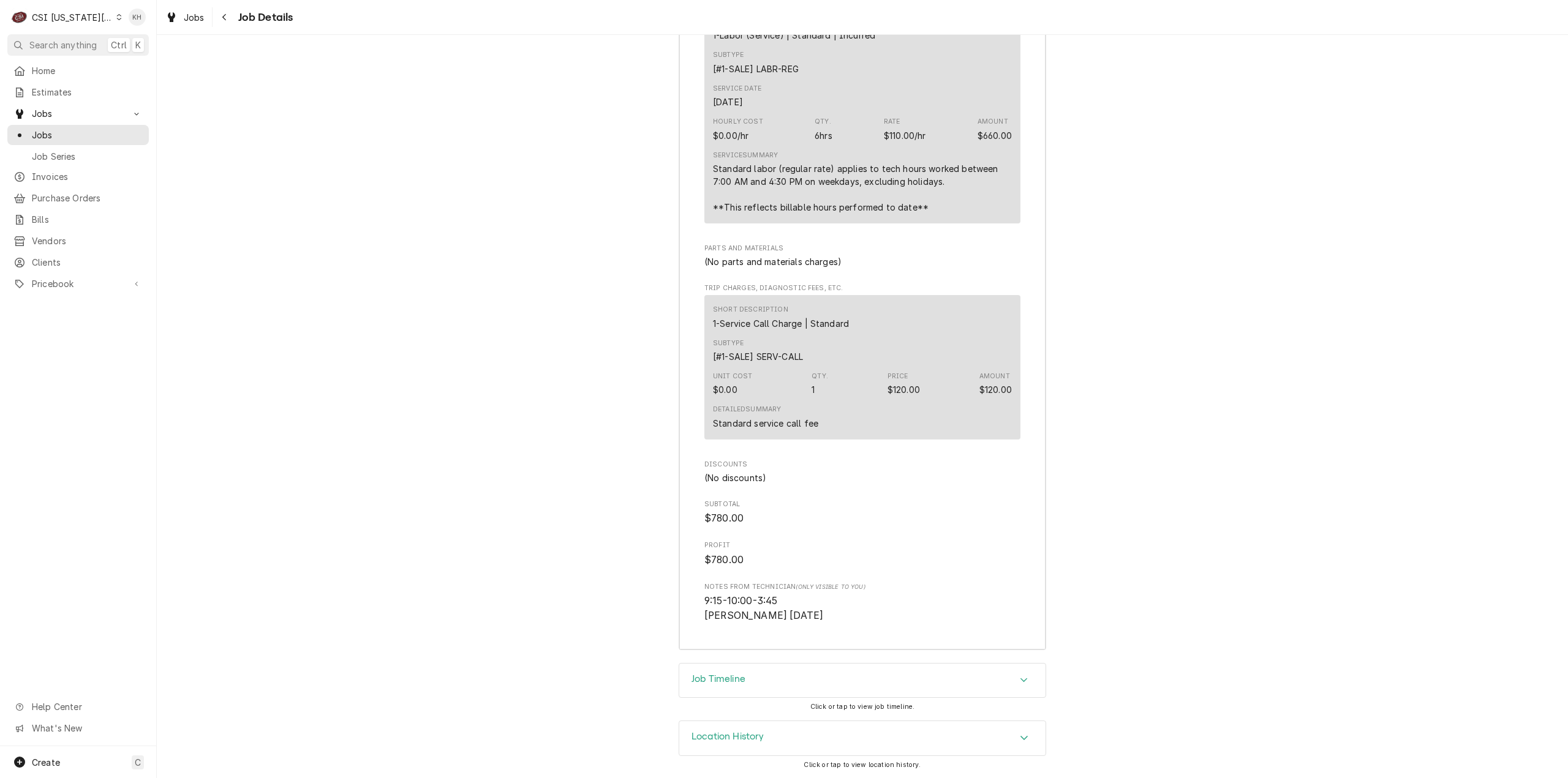
click at [736, 690] on div "Job Timeline" at bounding box center [862, 681] width 366 height 35
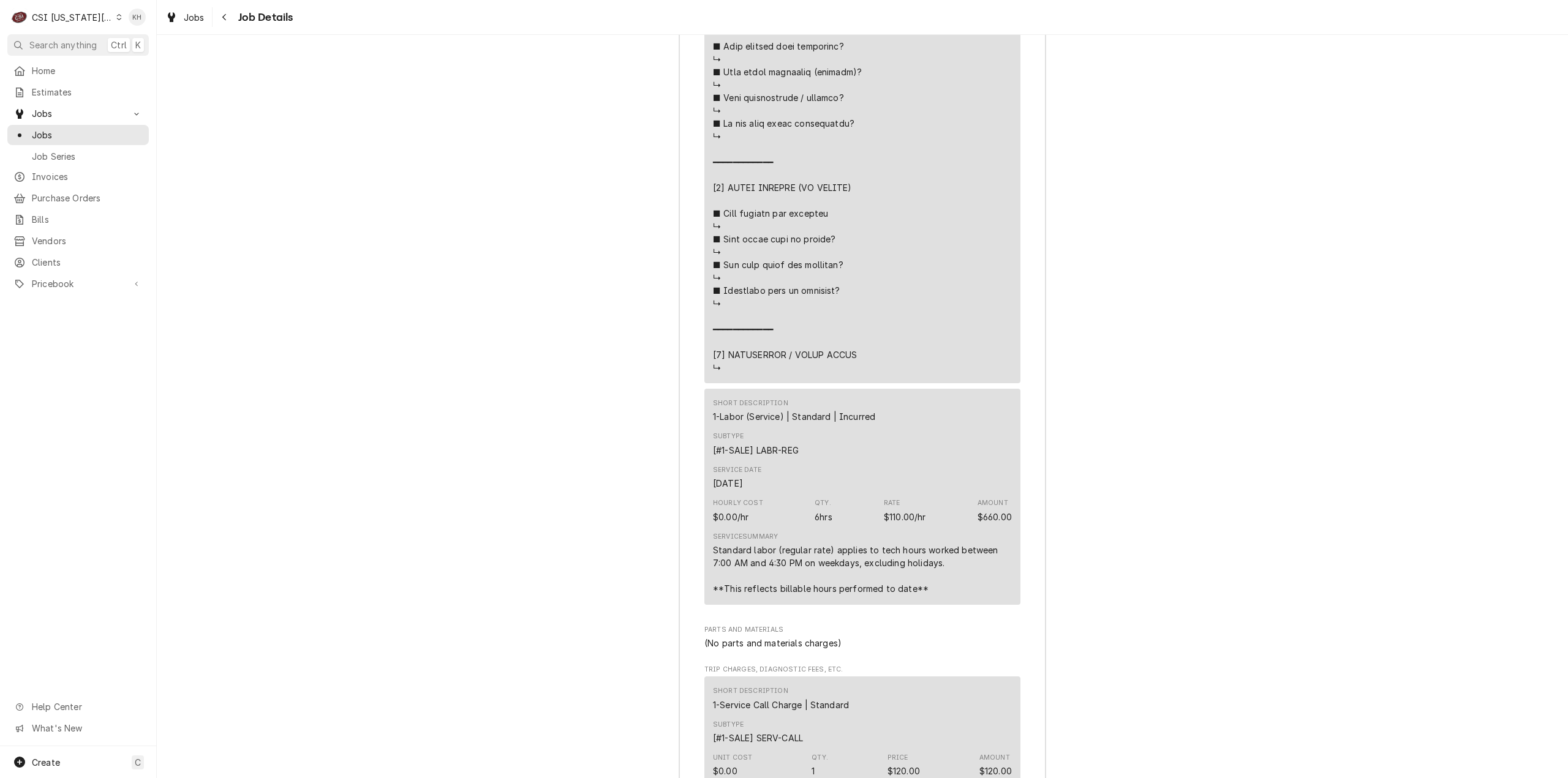
scroll to position [4226, 0]
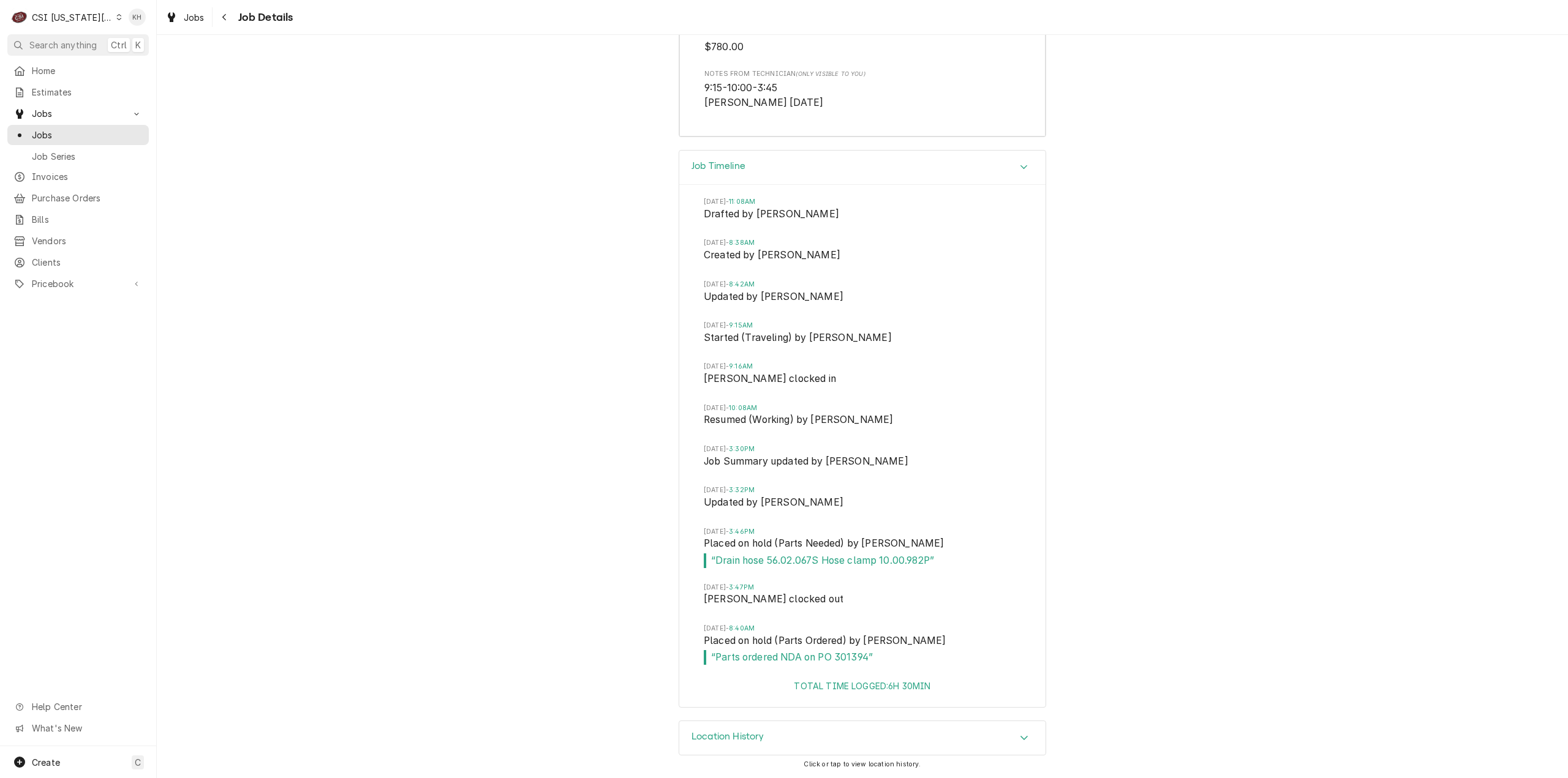
drag, startPoint x: 1122, startPoint y: 278, endPoint x: 1134, endPoint y: 621, distance: 343.2
click at [1073, 582] on div "Job Timeline Thu, Aug 28, 2025 - 11:08AM Drafted by Kelsey Hetlage Fri, Aug 29,…" at bounding box center [862, 435] width 1411 height 571
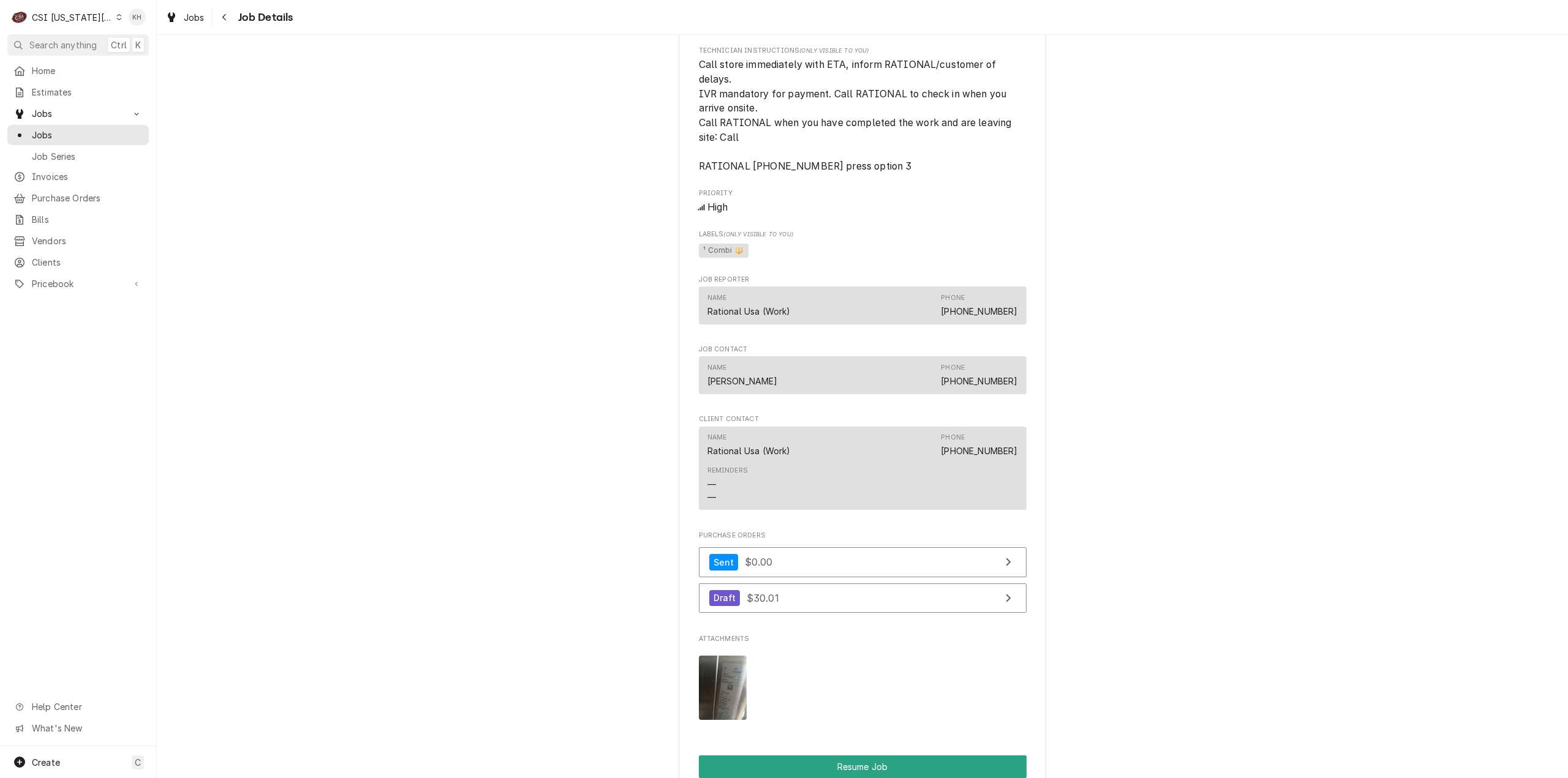
scroll to position [1349, 0]
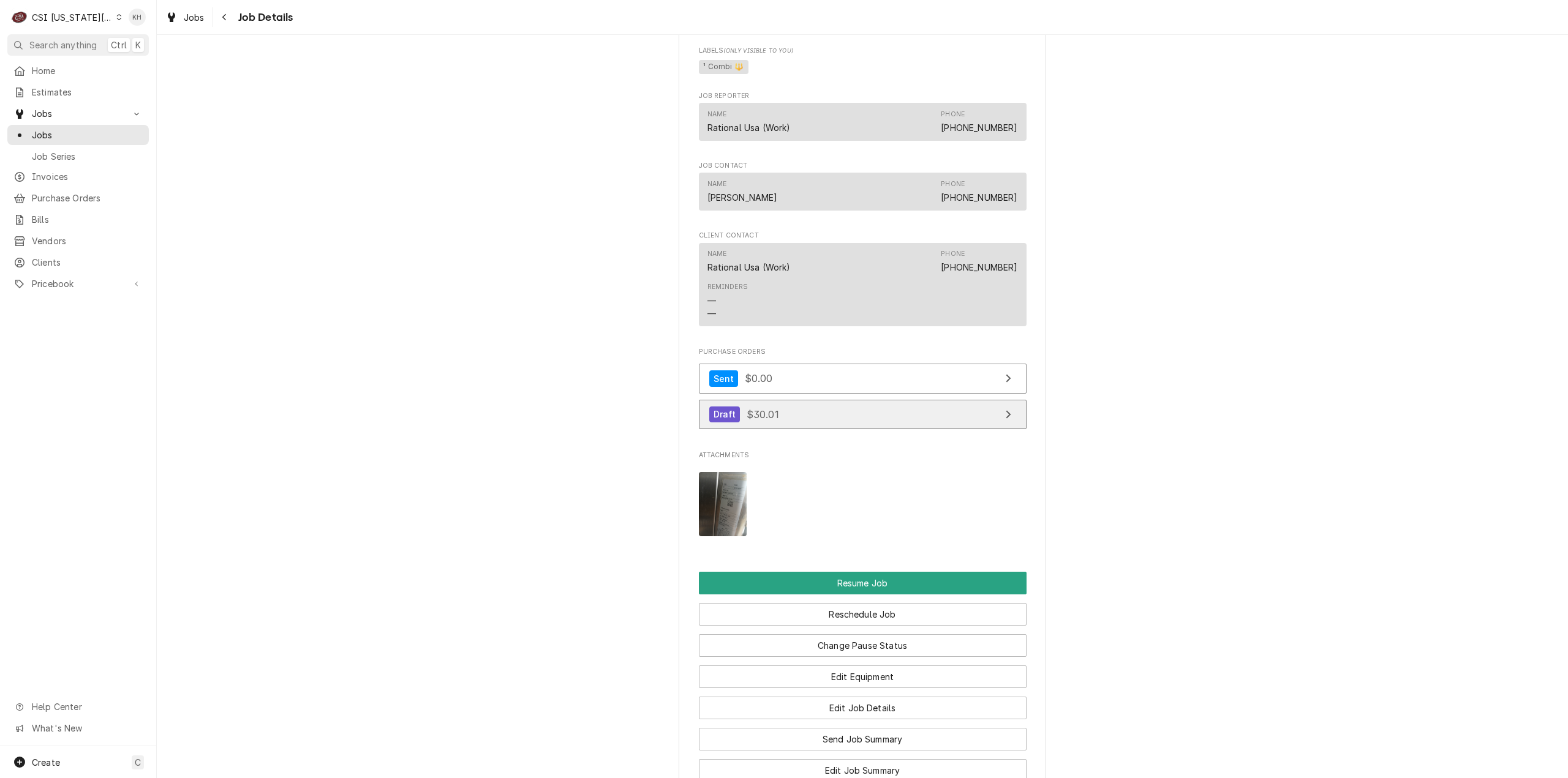
click at [971, 430] on link "Draft $30.01" at bounding box center [863, 414] width 328 height 30
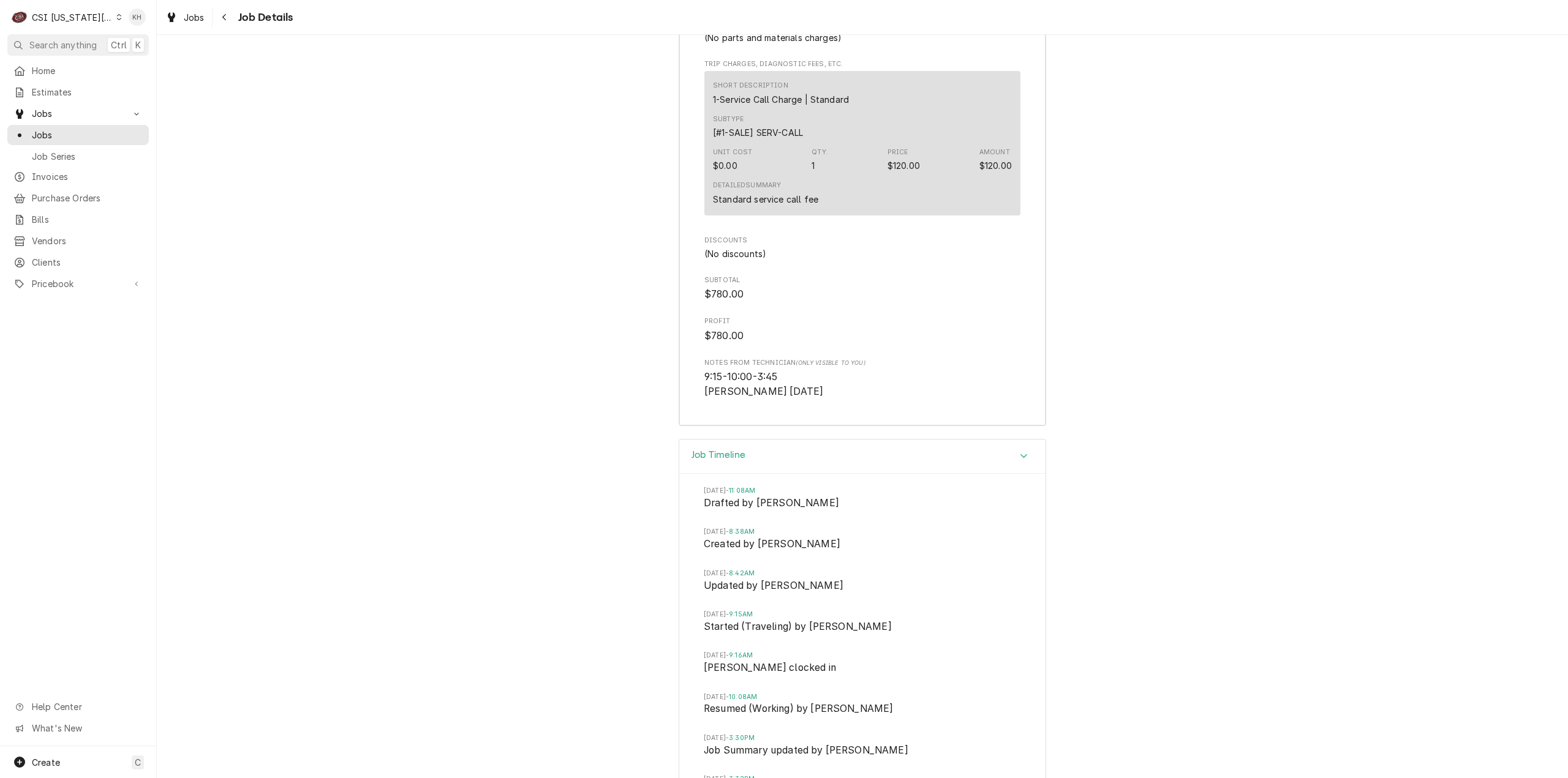
scroll to position [4226, 0]
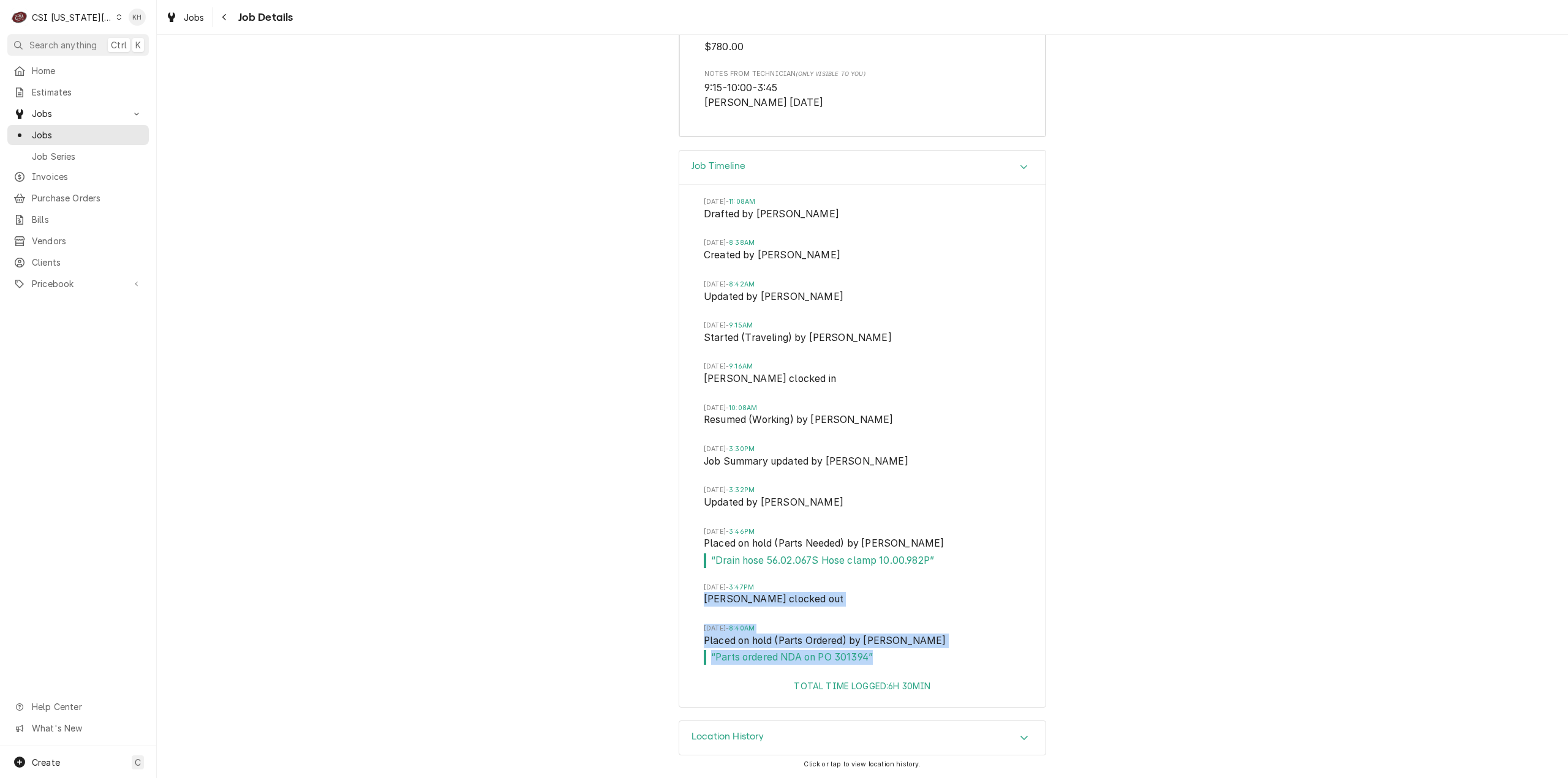
drag, startPoint x: 871, startPoint y: 657, endPoint x: 638, endPoint y: 621, distance: 235.8
click at [638, 621] on div "Job Timeline Thu, Aug 28, 2025 - 11:08AM Drafted by Kelsey Hetlage Fri, Aug 29,…" at bounding box center [862, 435] width 1411 height 571
click at [588, 593] on div "Job Timeline Thu, Aug 28, 2025 - 11:08AM Drafted by Kelsey Hetlage Fri, Aug 29,…" at bounding box center [862, 435] width 1411 height 571
drag, startPoint x: 872, startPoint y: 660, endPoint x: 646, endPoint y: 533, distance: 259.2
click at [646, 533] on div "Job Timeline Thu, Aug 28, 2025 - 11:08AM Drafted by Kelsey Hetlage Fri, Aug 29,…" at bounding box center [862, 435] width 1411 height 571
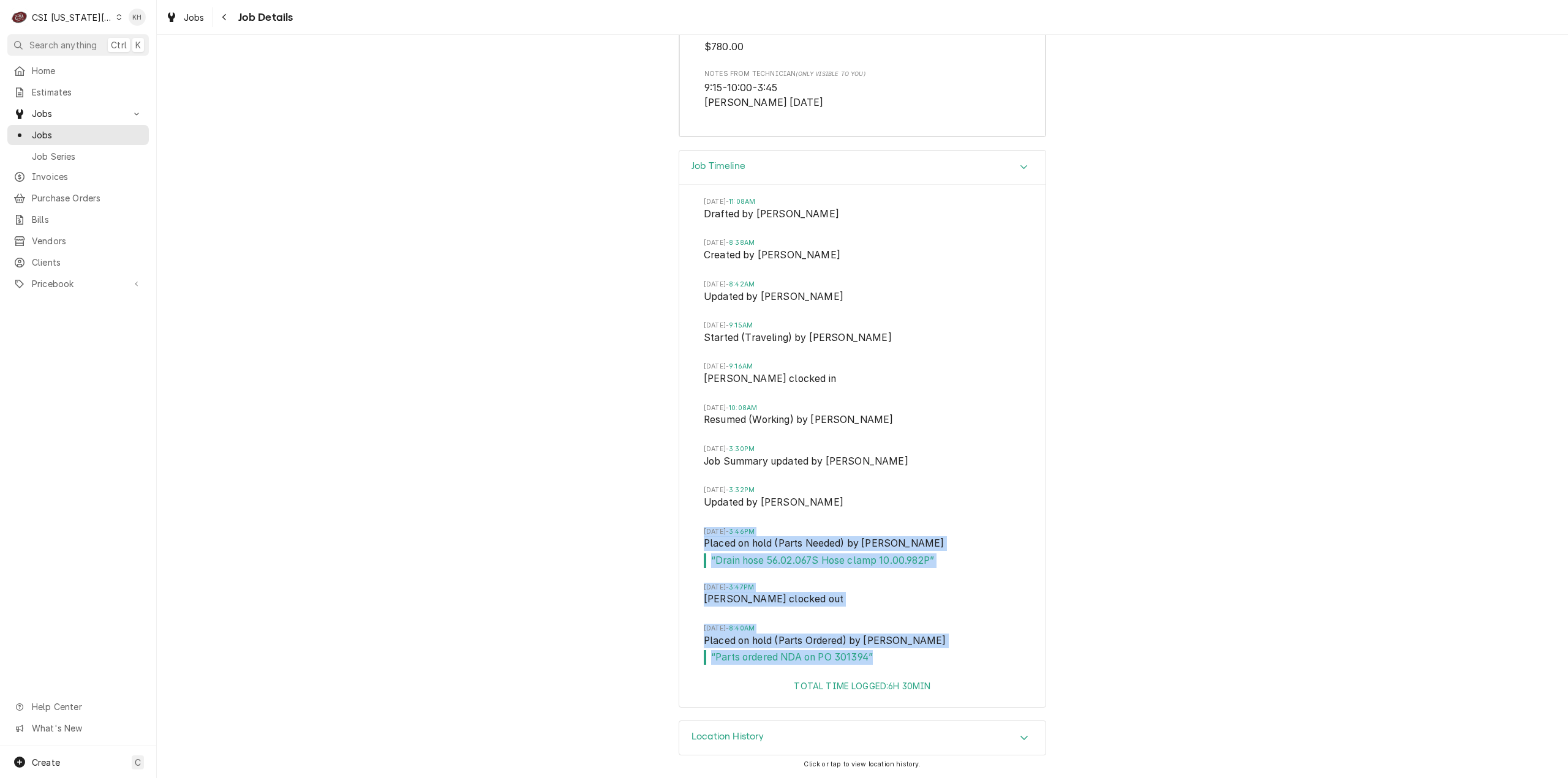
click at [989, 551] on span "Placed on hold (Parts Needed) by Brian Hawkins" at bounding box center [862, 544] width 317 height 17
drag, startPoint x: 888, startPoint y: 658, endPoint x: 552, endPoint y: 421, distance: 411.2
click at [552, 421] on div "Job Timeline Thu, Aug 28, 2025 - 11:08AM Drafted by Kelsey Hetlage Fri, Aug 29,…" at bounding box center [862, 435] width 1411 height 571
click at [1014, 551] on span "Placed on hold (Parts Needed) by Brian Hawkins" at bounding box center [862, 544] width 317 height 17
click at [1011, 641] on span "Placed on hold (Parts Ordered) by Nate Ingram" at bounding box center [862, 642] width 317 height 17
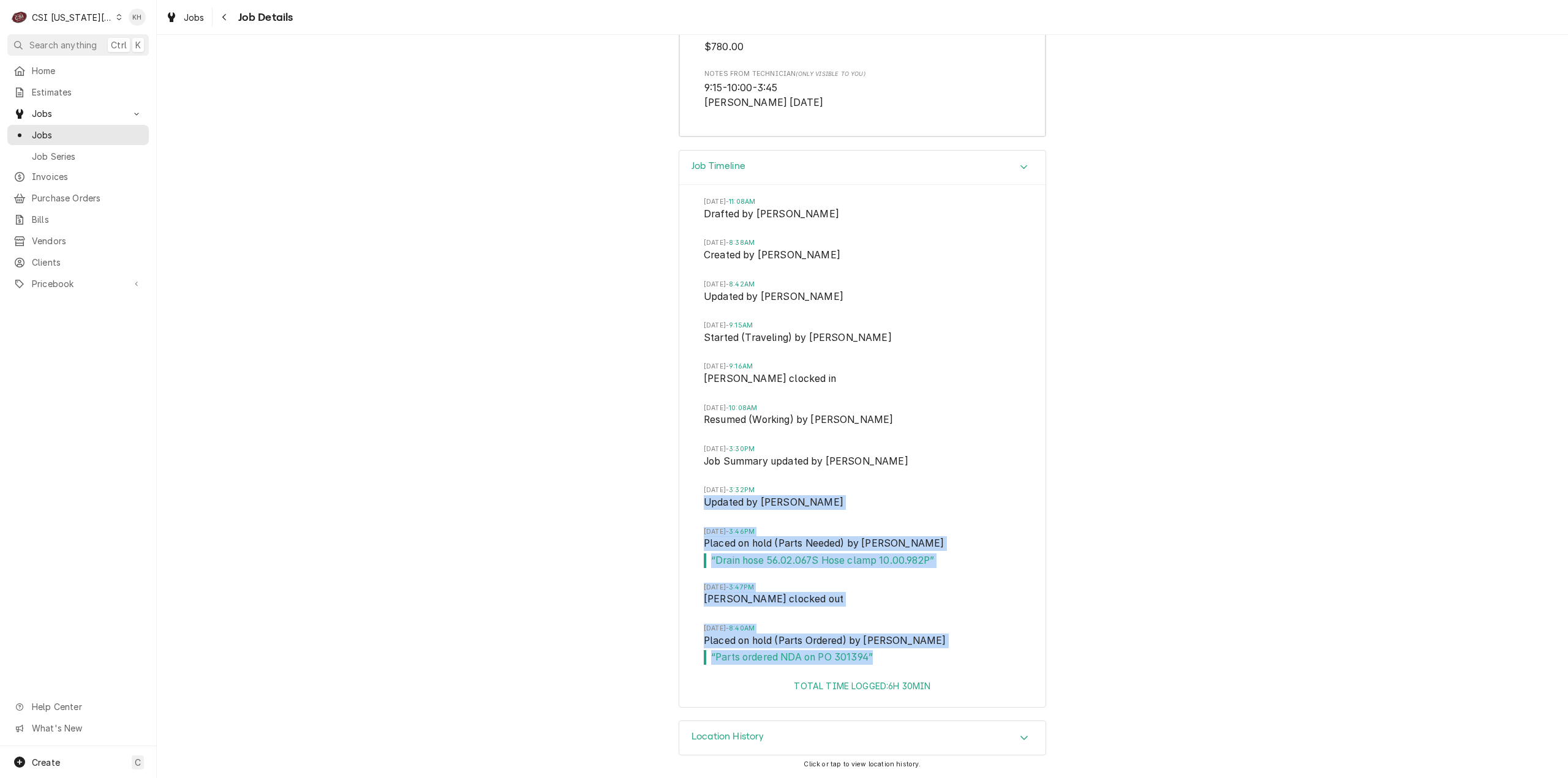
drag, startPoint x: 877, startPoint y: 659, endPoint x: 633, endPoint y: 509, distance: 286.4
click at [633, 509] on div "Job Timeline Thu, Aug 28, 2025 - 11:08AM Drafted by Kelsey Hetlage Fri, Aug 29,…" at bounding box center [862, 435] width 1411 height 571
click at [912, 657] on span "“ Parts ordered NDA on PO 301394 ”" at bounding box center [862, 657] width 317 height 15
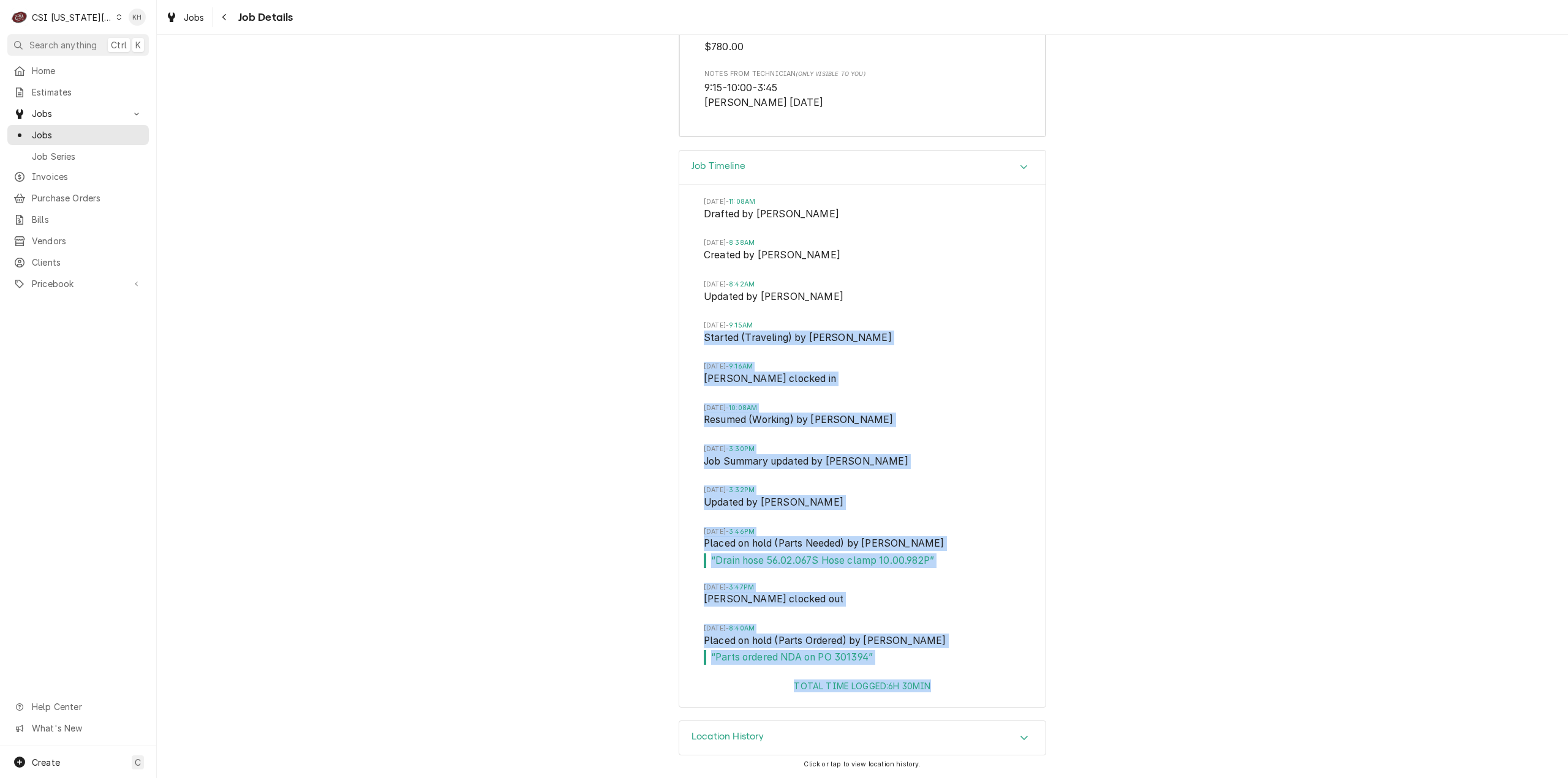
drag, startPoint x: 945, startPoint y: 691, endPoint x: 598, endPoint y: 345, distance: 490.0
click at [597, 335] on div "Job Timeline Thu, Aug 28, 2025 - 11:08AM Drafted by Kelsey Hetlage Fri, Aug 29,…" at bounding box center [862, 435] width 1411 height 571
click at [579, 487] on div "Job Timeline Thu, Aug 28, 2025 - 11:08AM Drafted by Kelsey Hetlage Fri, Aug 29,…" at bounding box center [862, 435] width 1411 height 571
